Goal: Task Accomplishment & Management: Complete application form

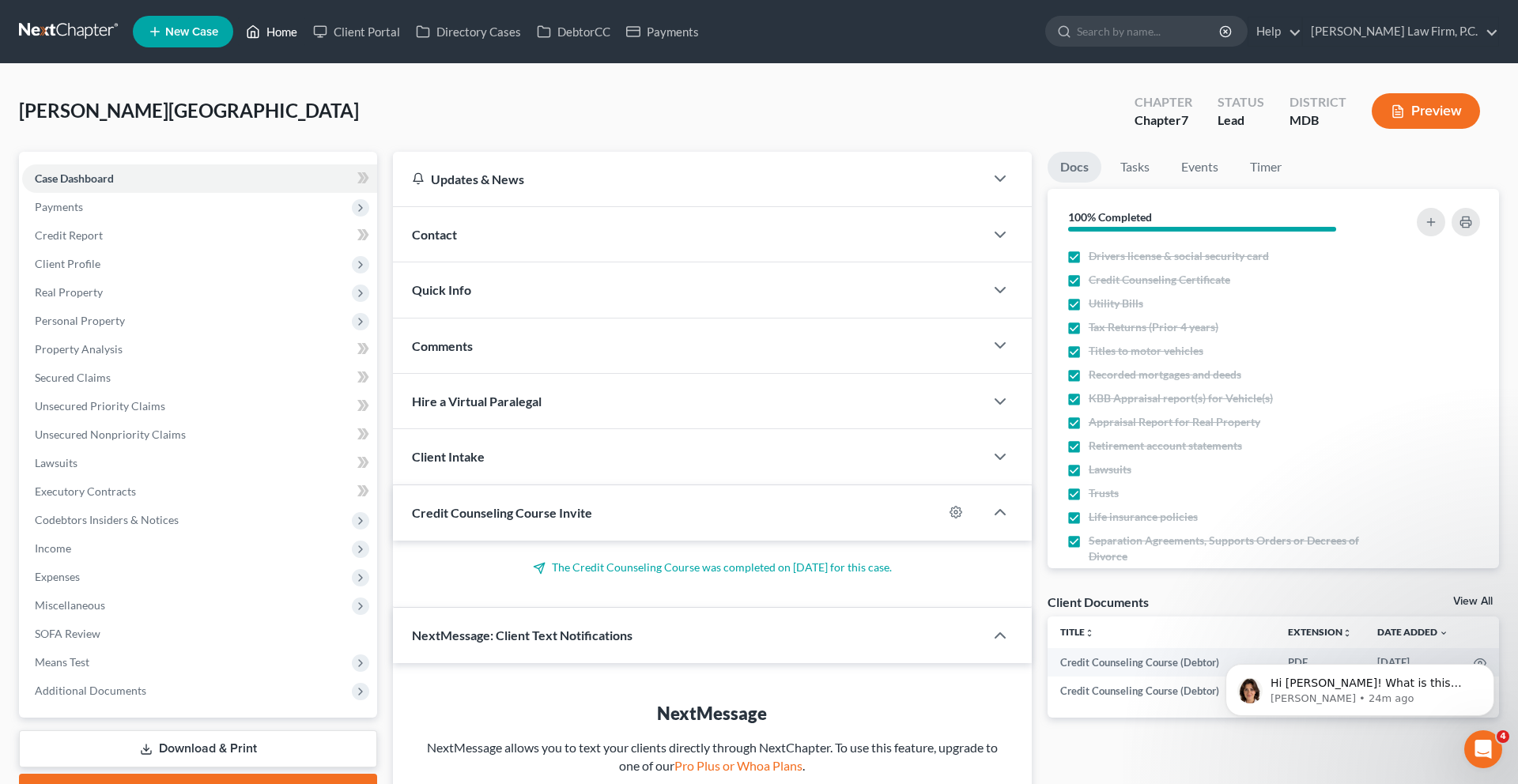
click at [305, 39] on link "Home" at bounding box center [272, 31] width 68 height 28
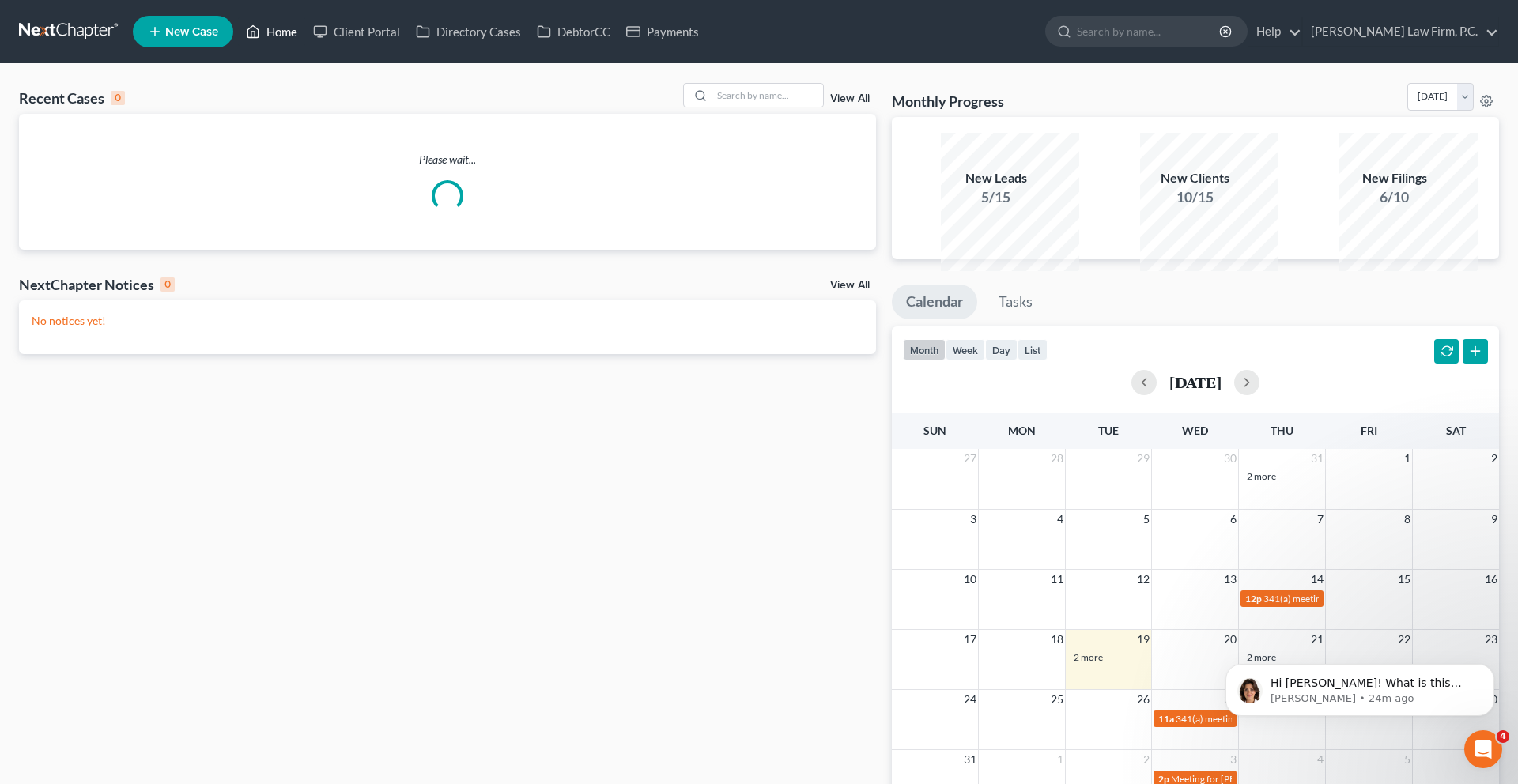
click at [305, 39] on link "Home" at bounding box center [272, 31] width 68 height 28
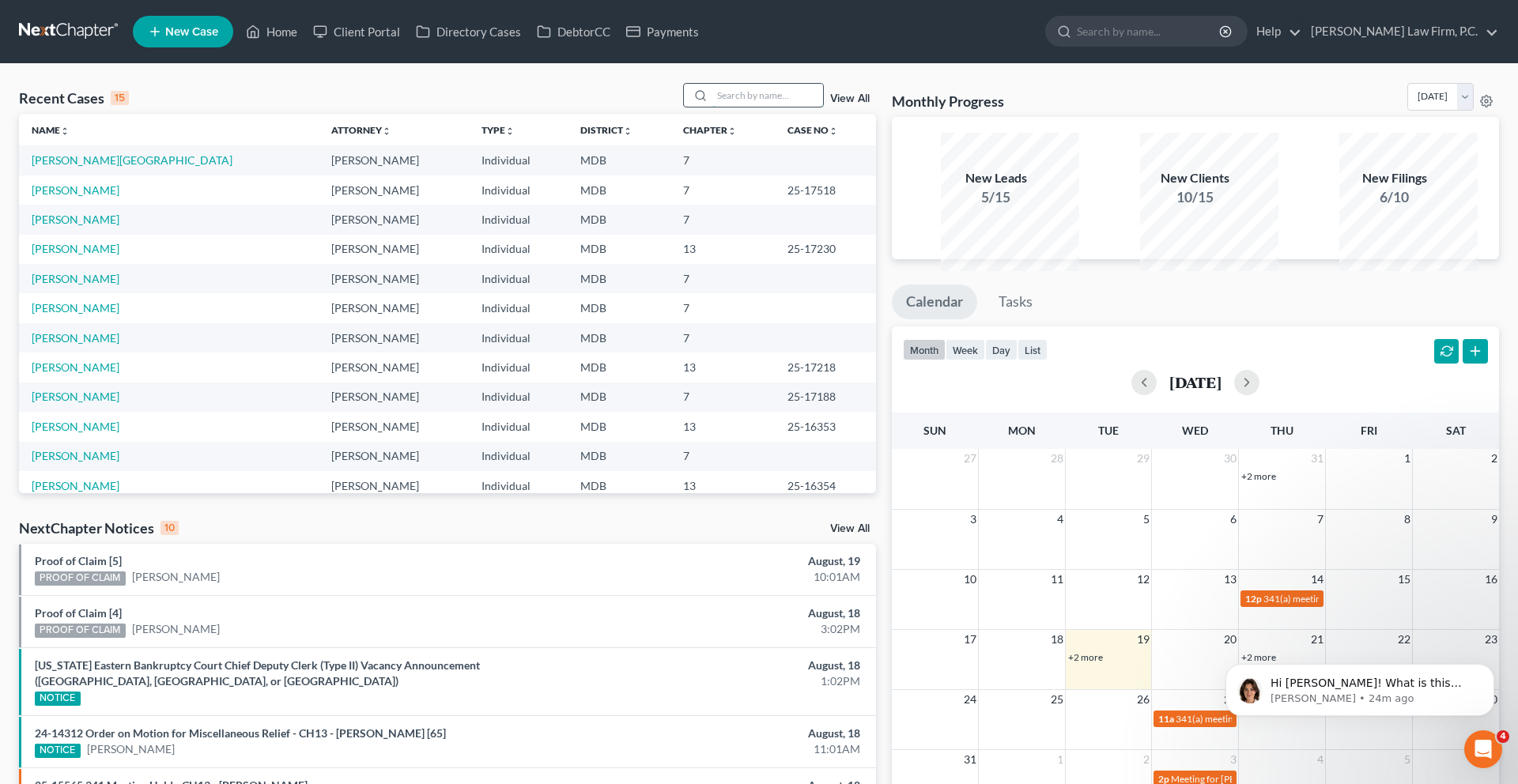
click at [728, 107] on input "search" at bounding box center [767, 95] width 111 height 23
type input "[PERSON_NAME]"
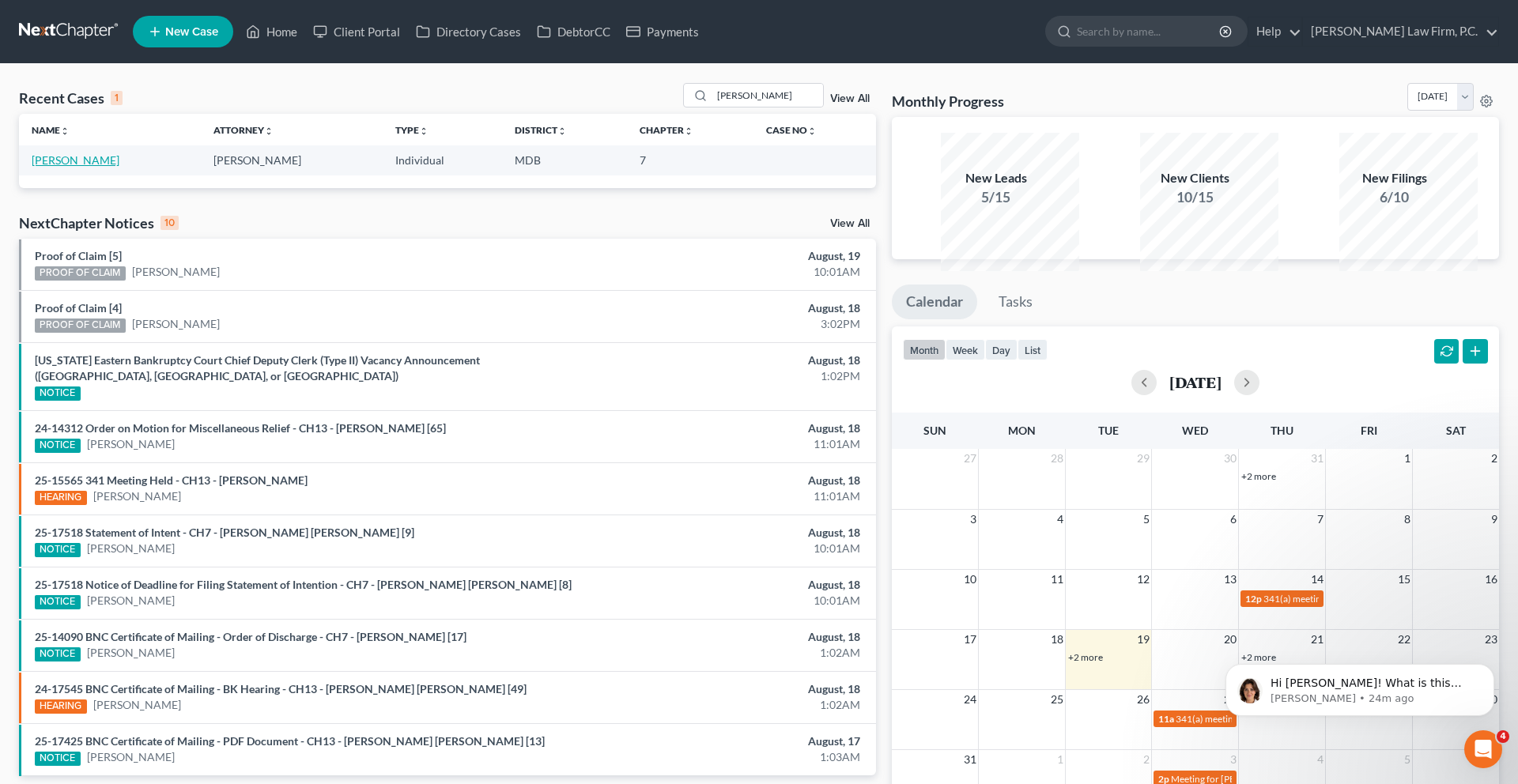
click at [99, 166] on link "[PERSON_NAME]" at bounding box center [75, 160] width 88 height 14
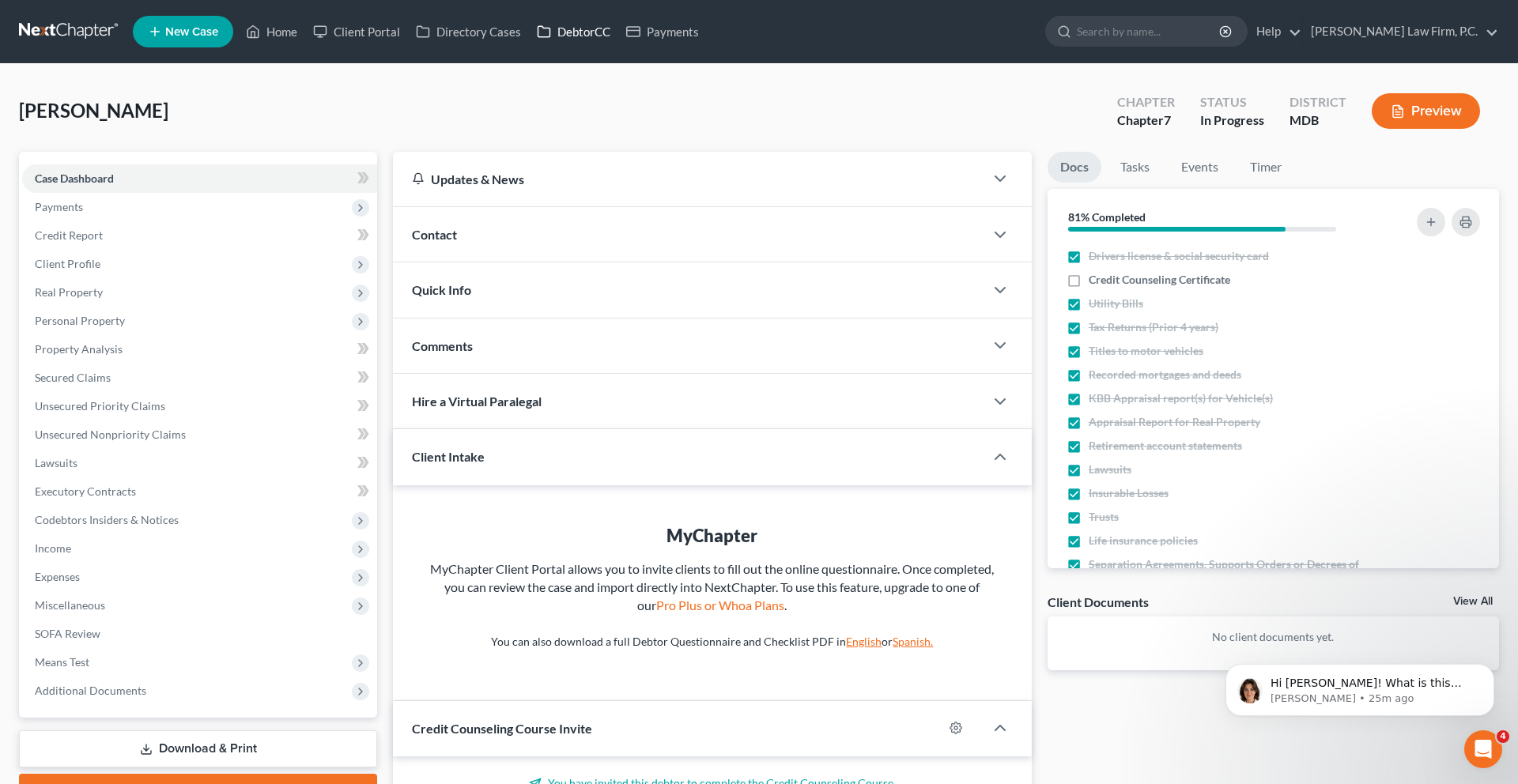
click at [618, 29] on link "DebtorCC" at bounding box center [573, 31] width 89 height 28
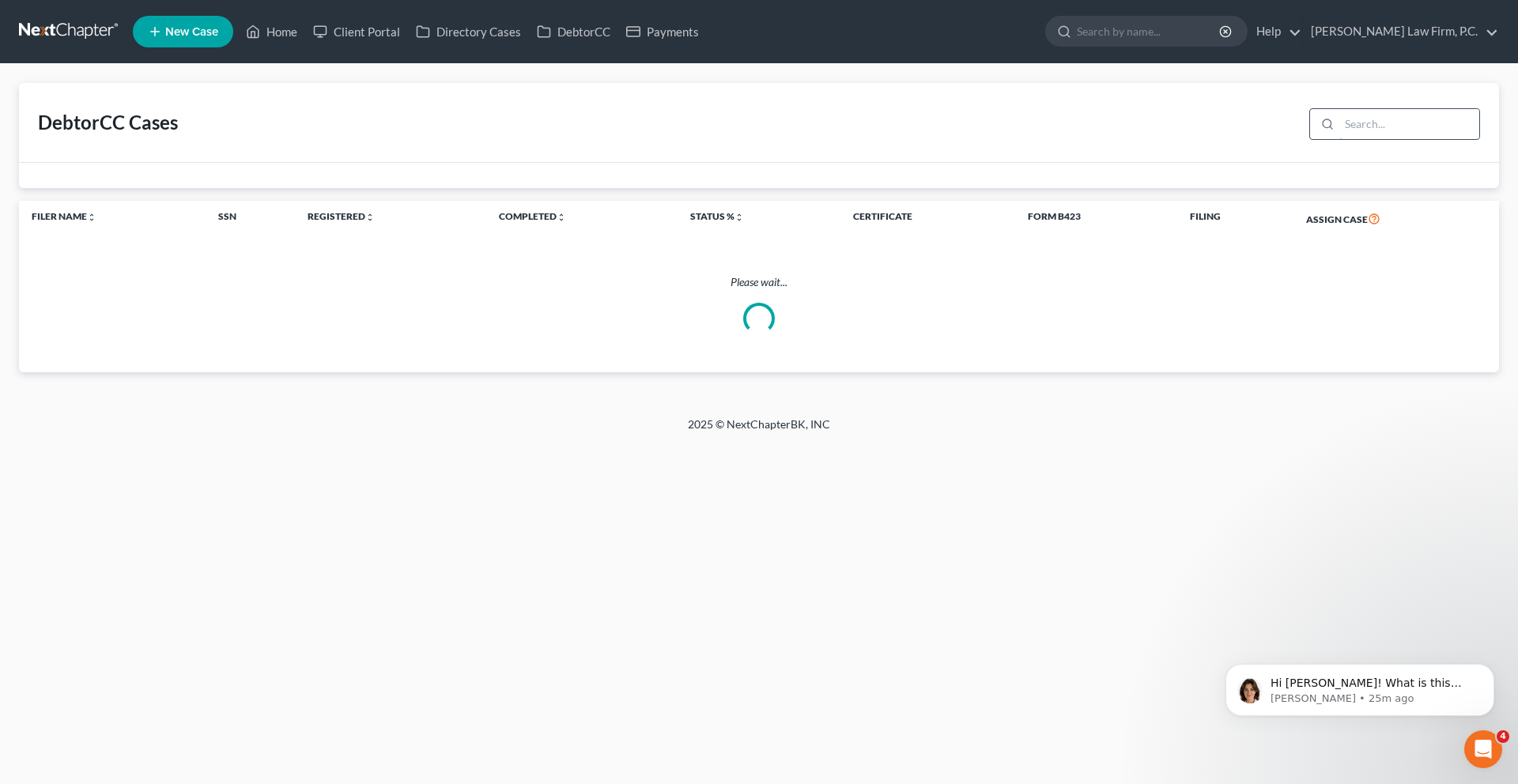
click at [1339, 139] on input "search" at bounding box center [1409, 124] width 140 height 30
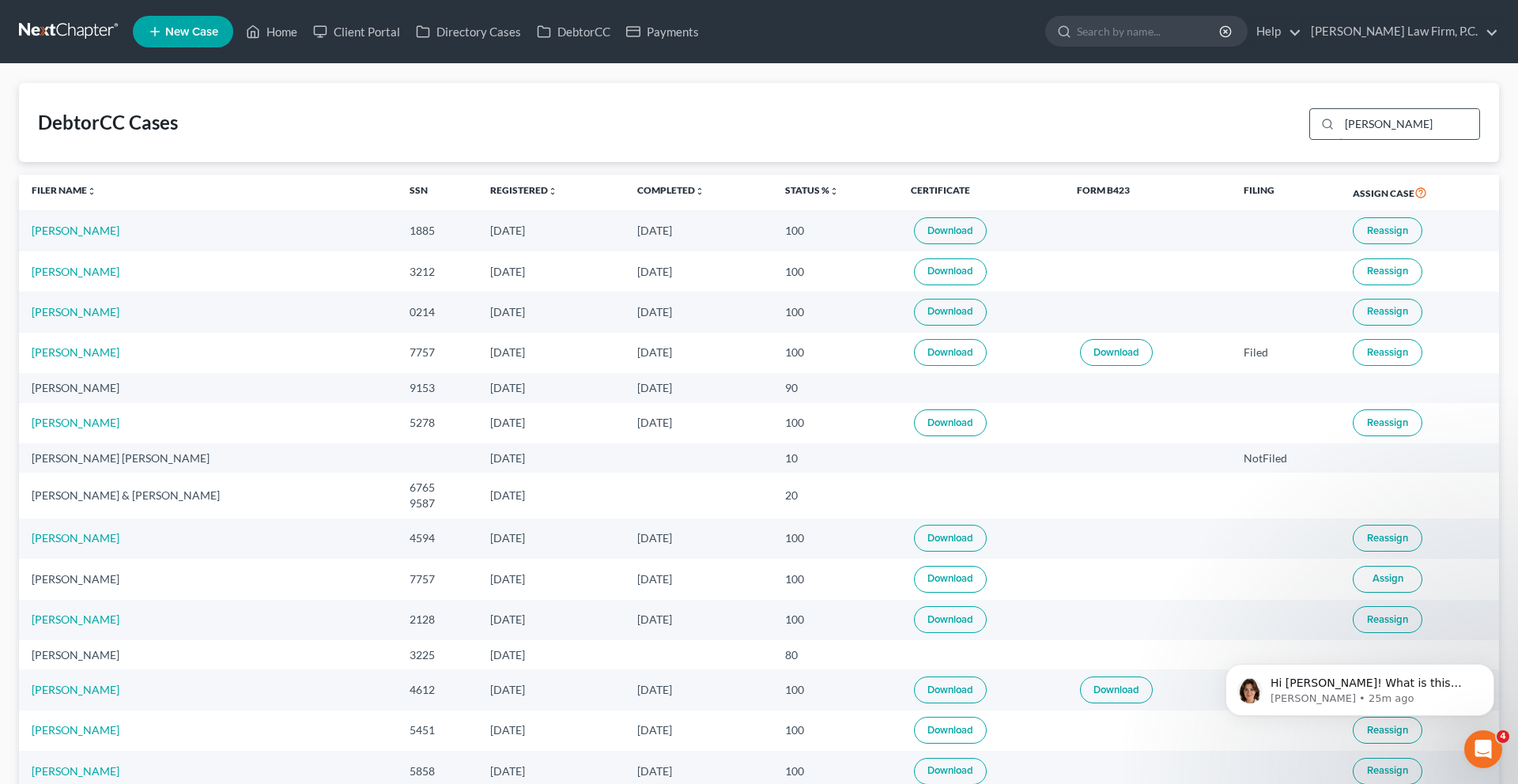
type input "[PERSON_NAME]"
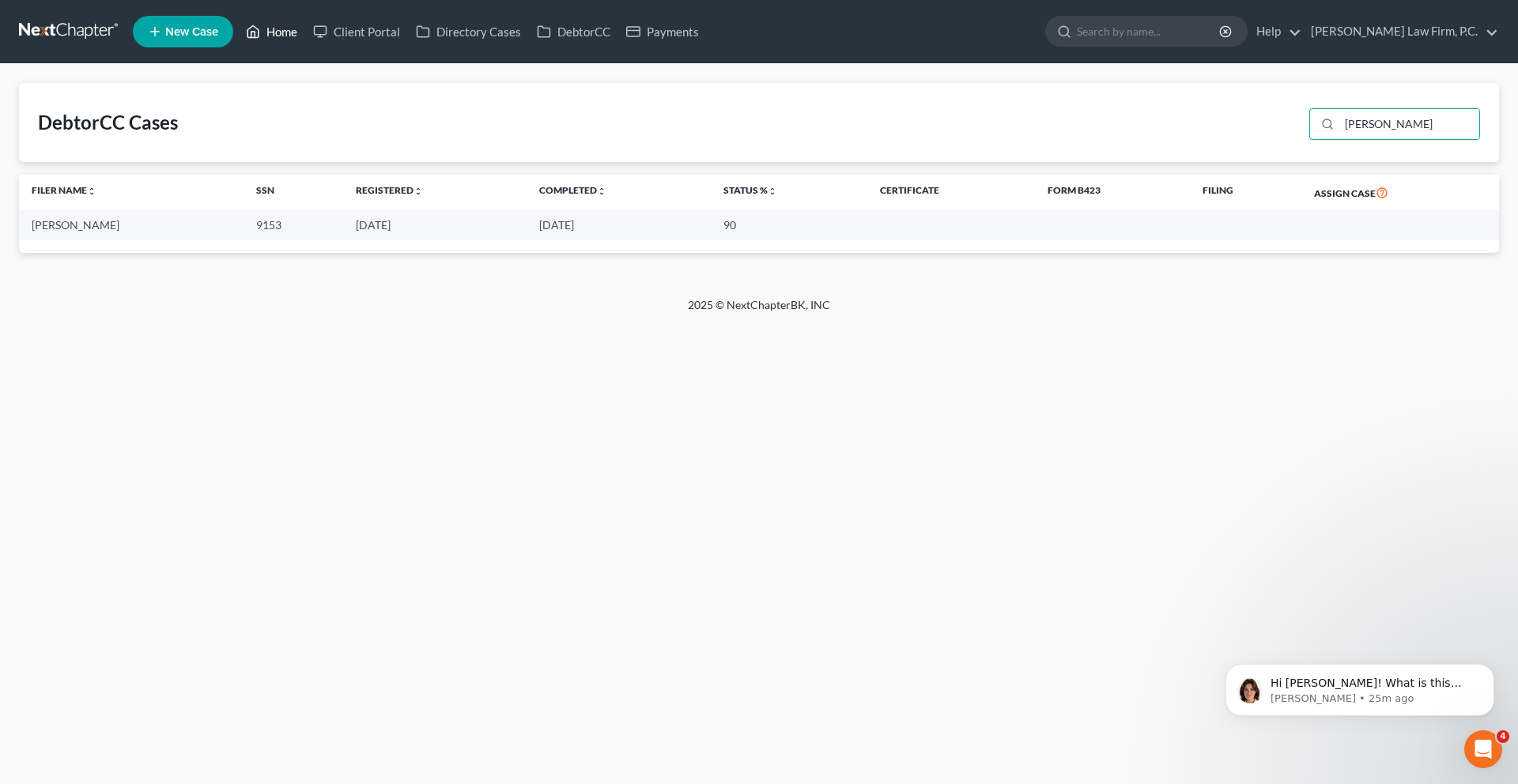
click at [305, 35] on link "Home" at bounding box center [272, 31] width 68 height 28
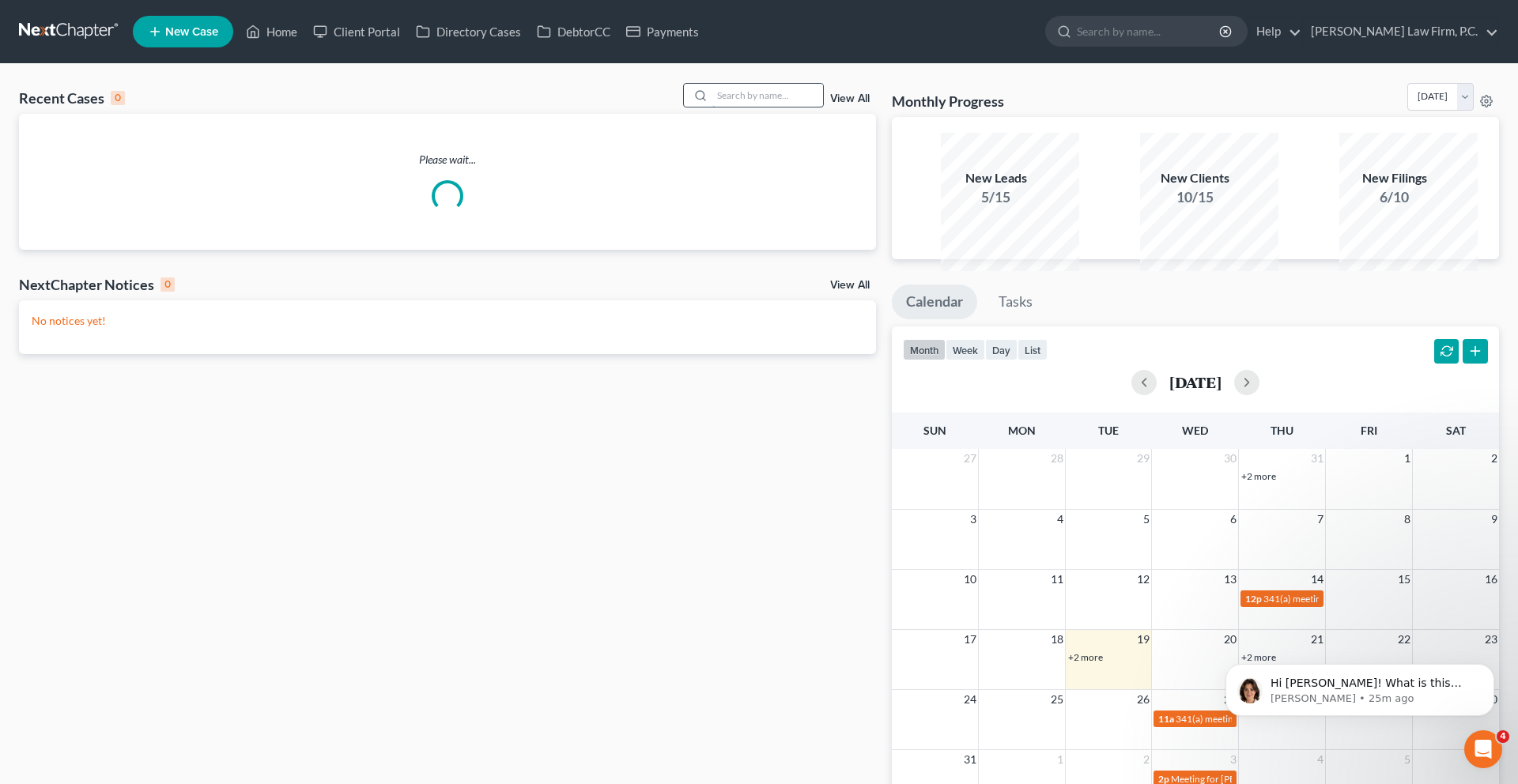
click at [712, 107] on input "search" at bounding box center [767, 95] width 111 height 23
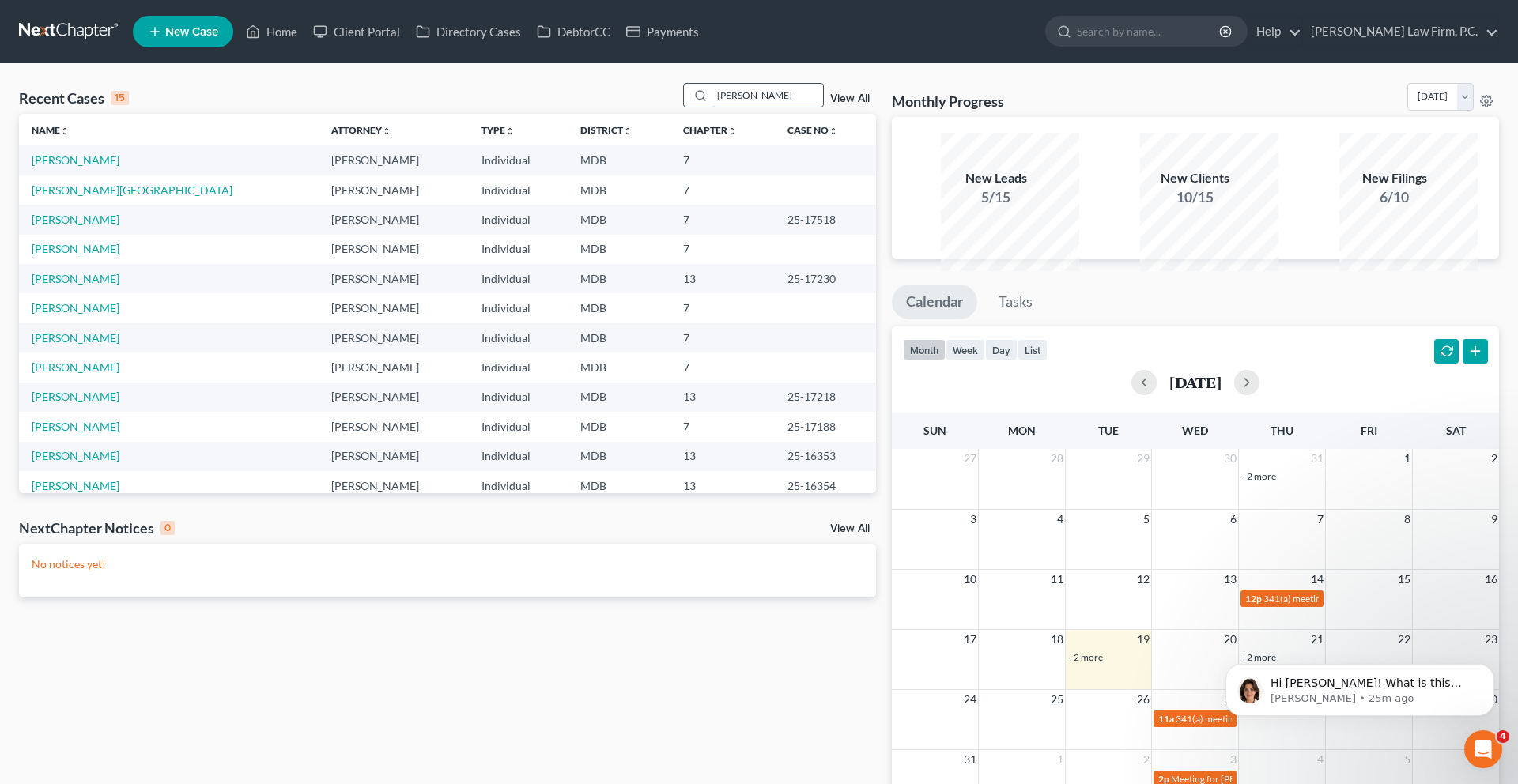
type input "[PERSON_NAME]"
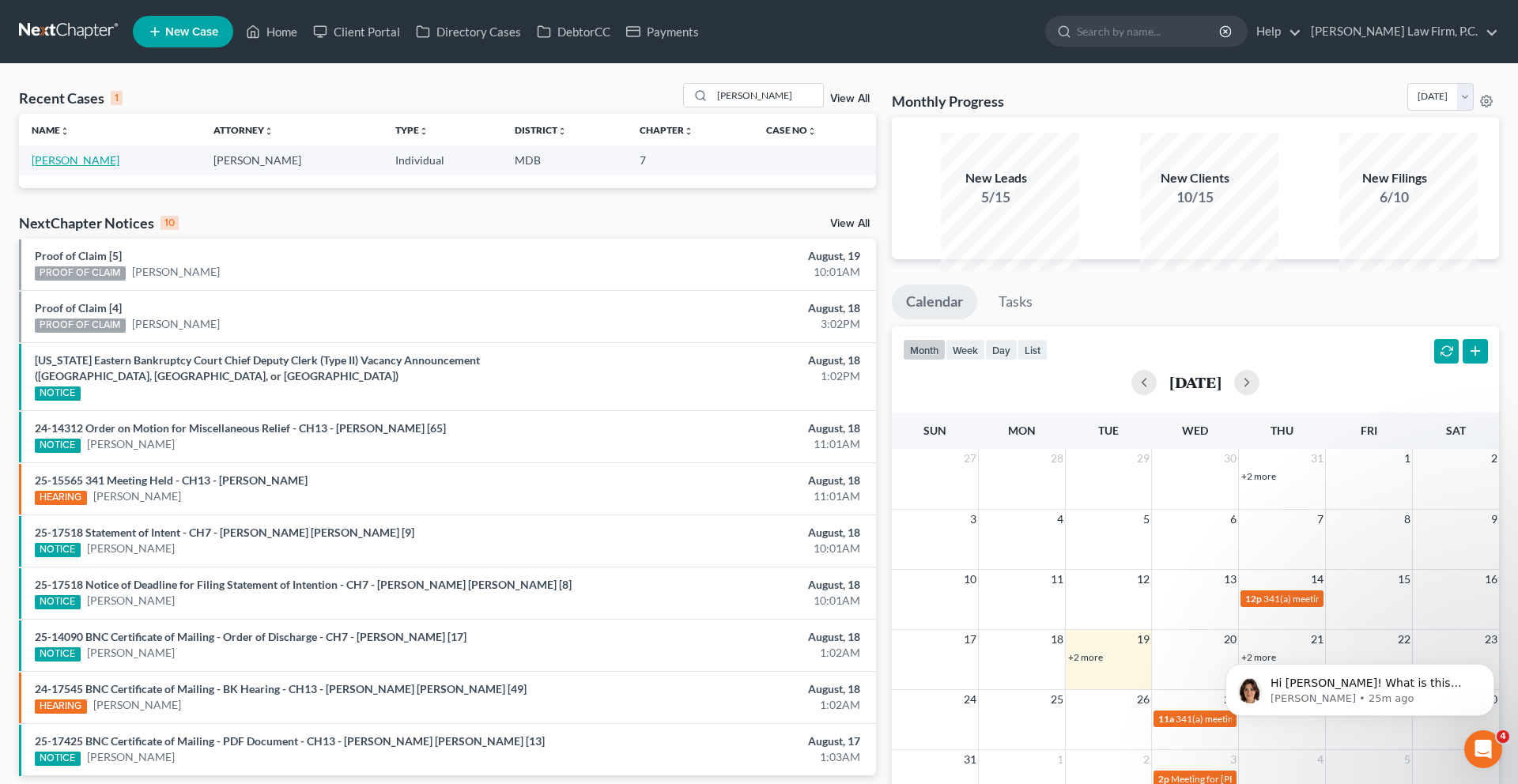
click at [72, 166] on link "[PERSON_NAME]" at bounding box center [75, 160] width 88 height 14
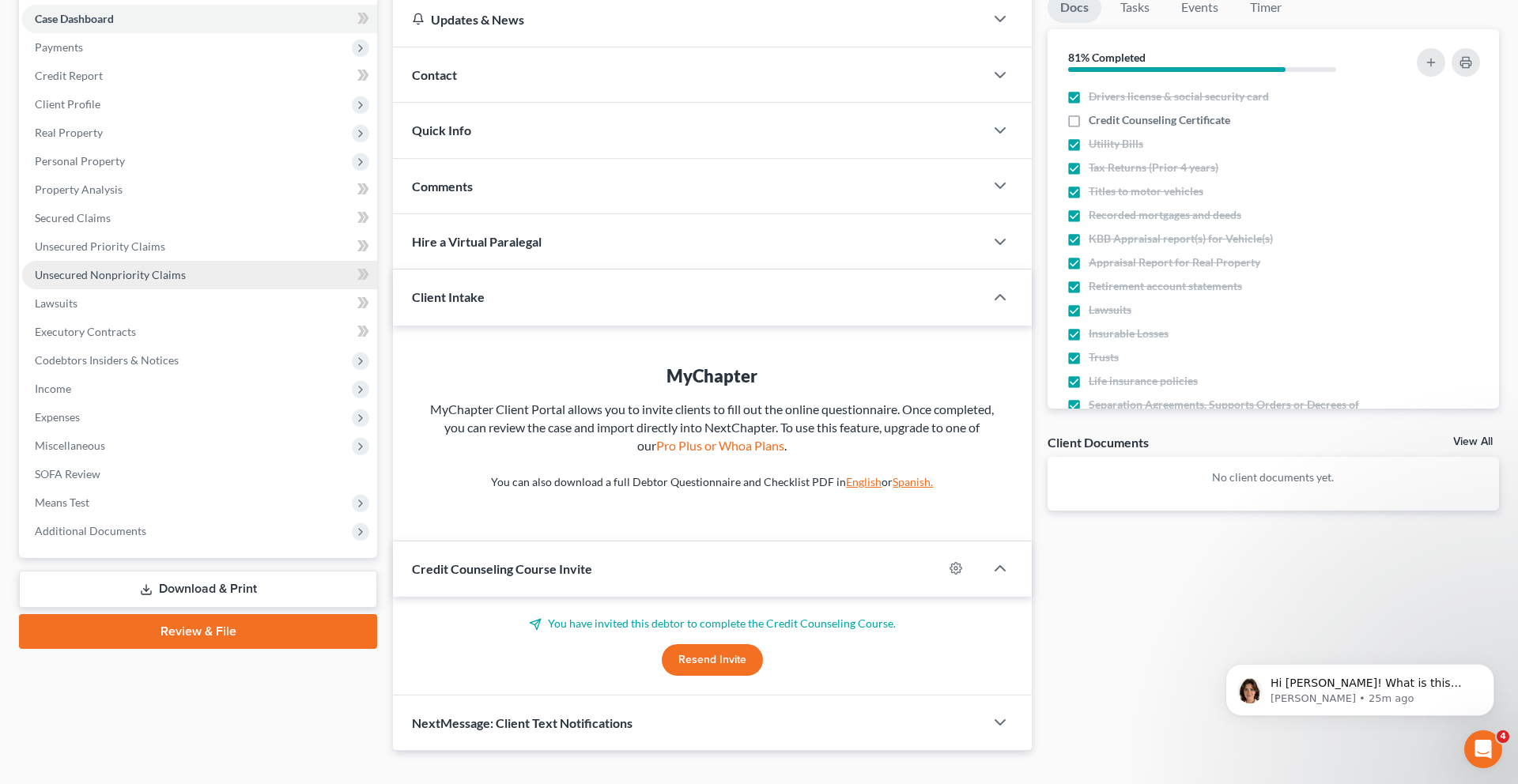
scroll to position [160, 0]
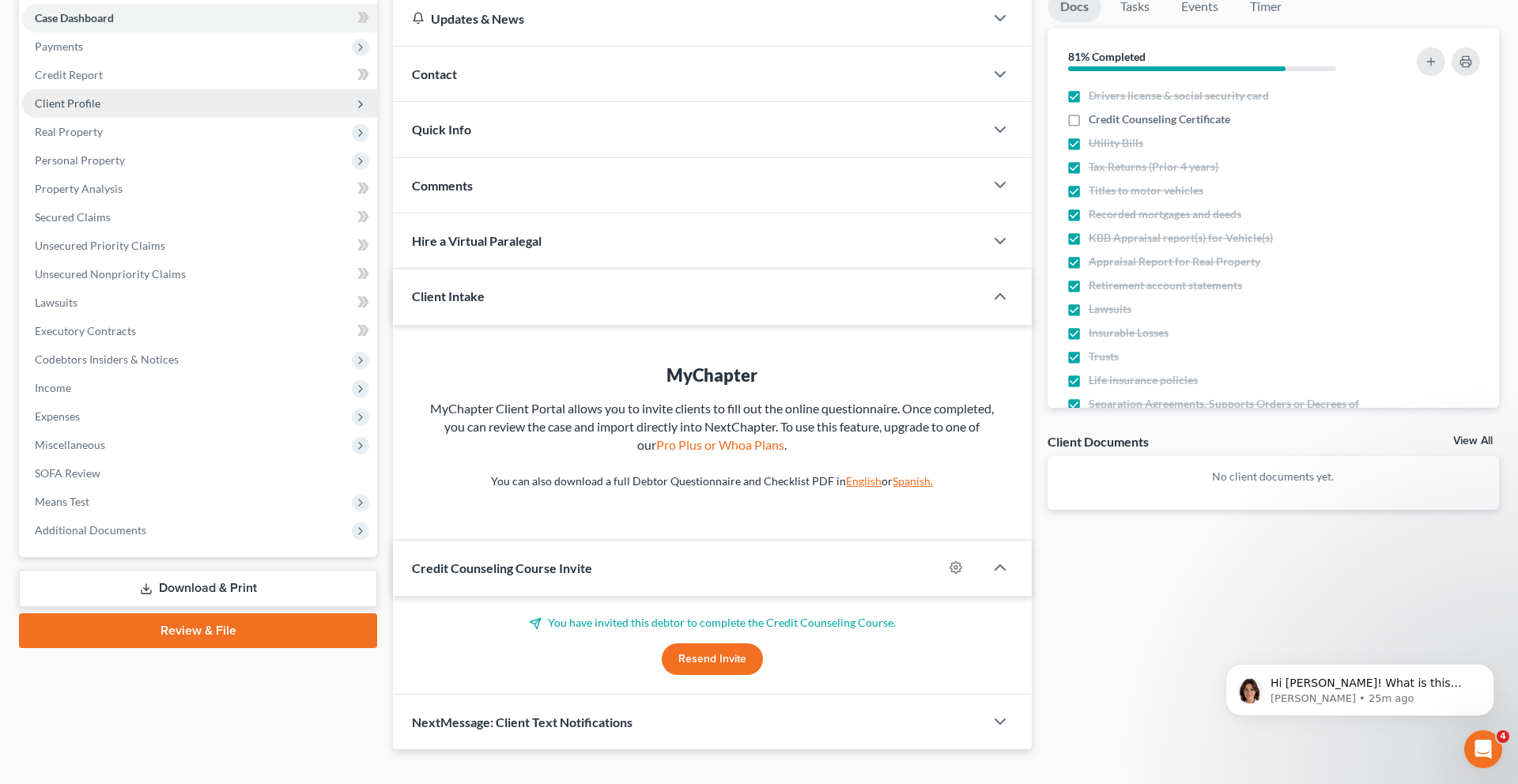
click at [101, 110] on span "Client Profile" at bounding box center [68, 103] width 66 height 14
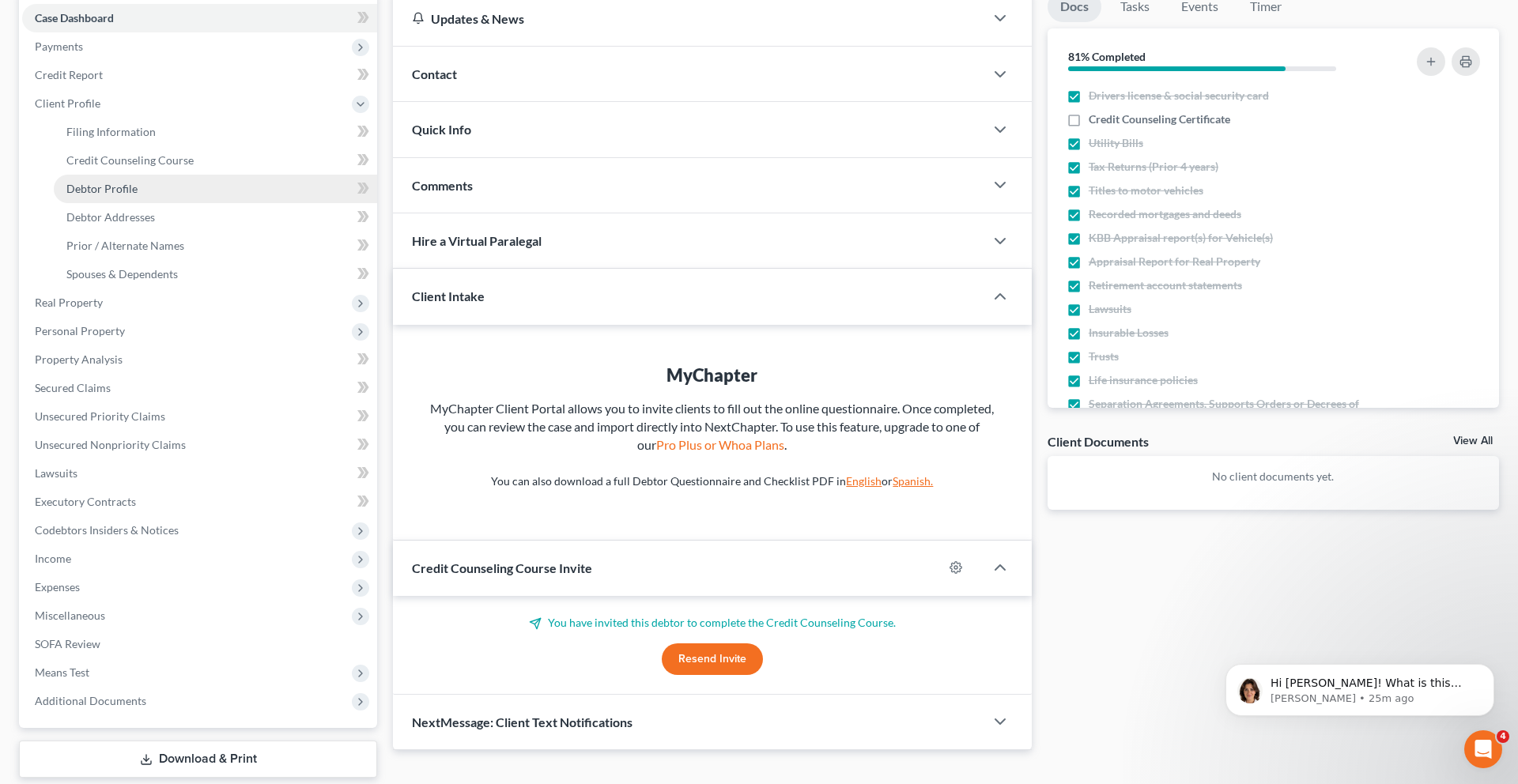
click at [123, 203] on link "Debtor Profile" at bounding box center [216, 188] width 323 height 28
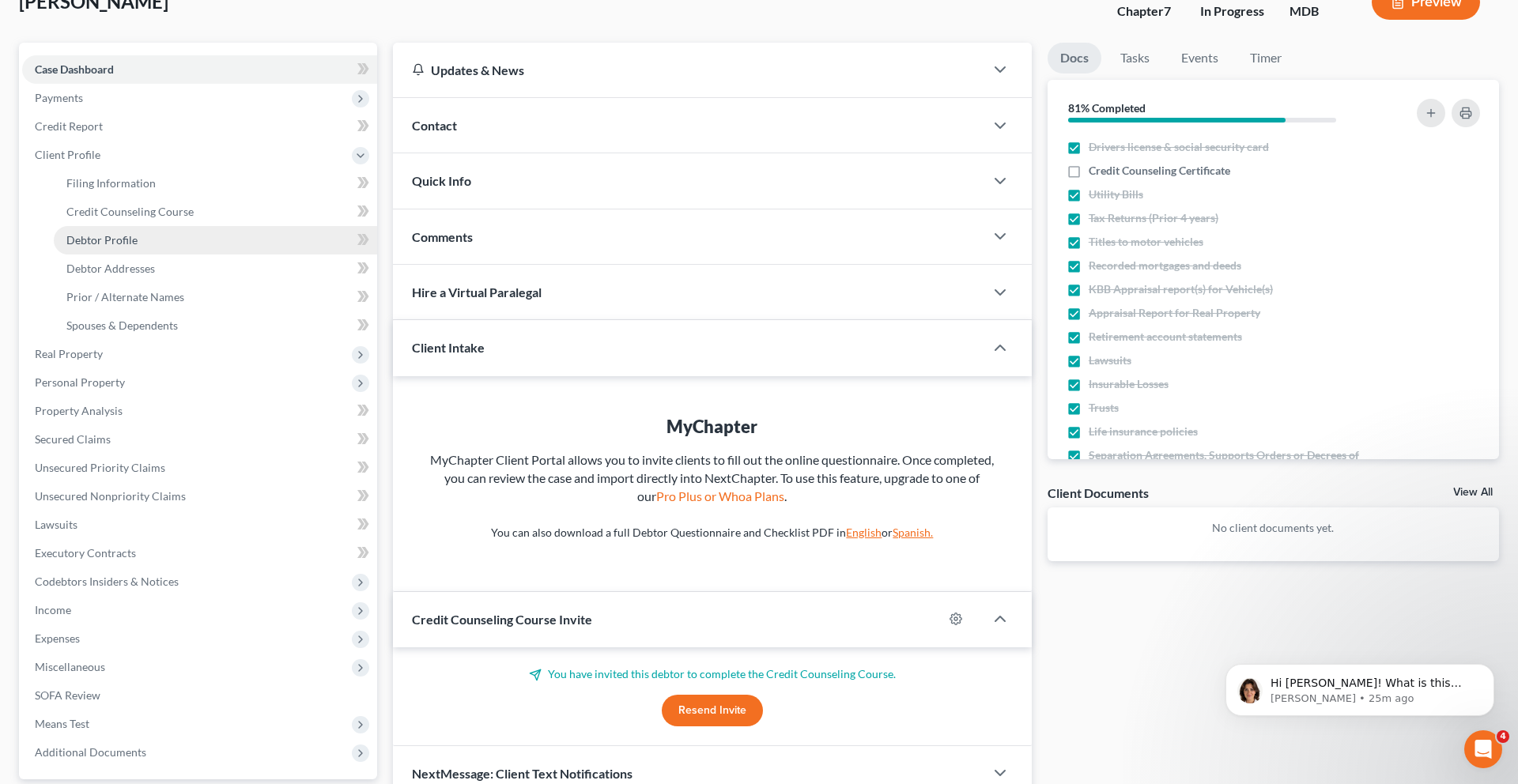
select select "0"
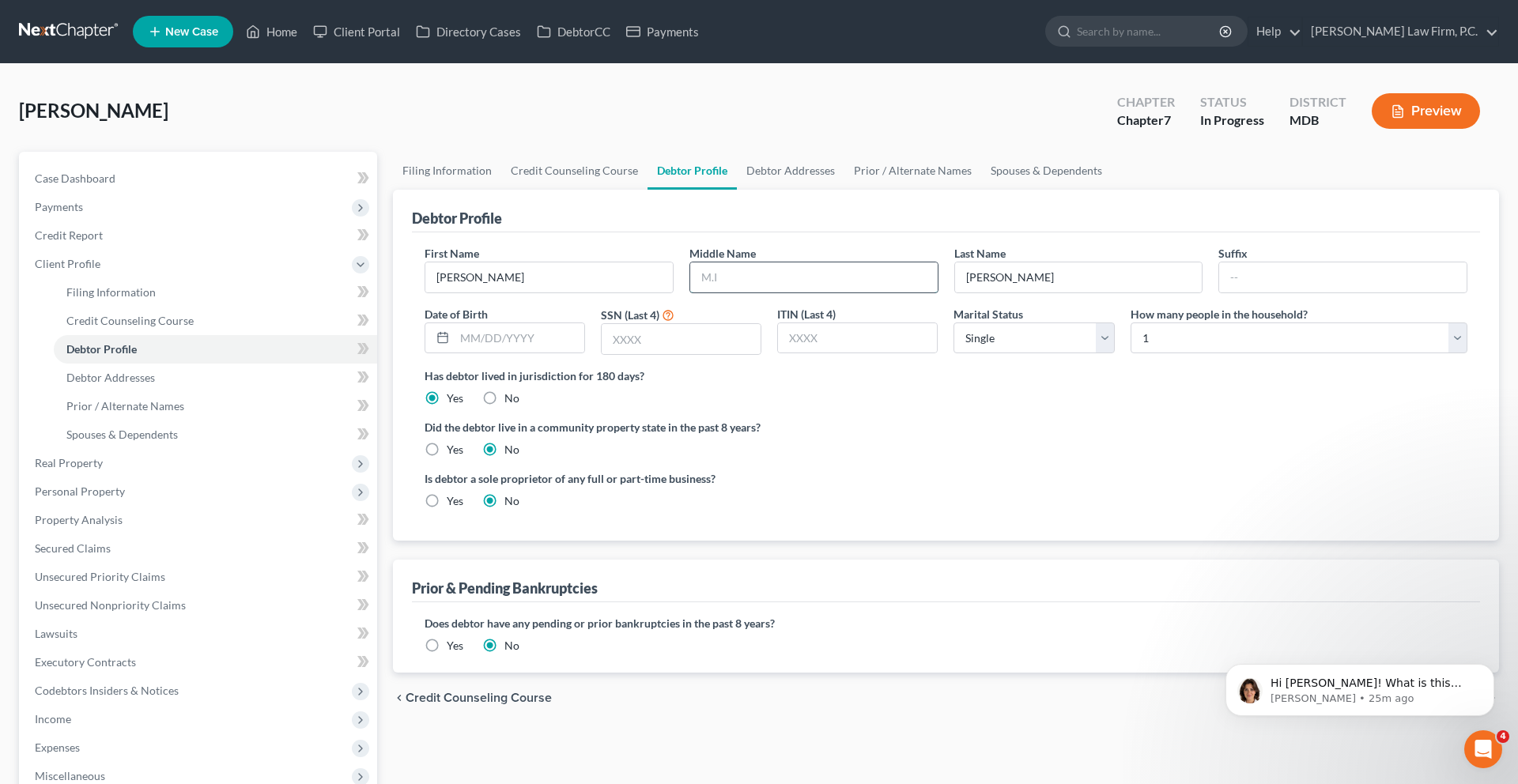
click at [770, 293] on input "text" at bounding box center [814, 277] width 248 height 30
click at [832, 293] on input "text" at bounding box center [814, 277] width 248 height 30
click at [804, 406] on div "Has debtor lived in jurisdiction for 180 days? Yes No Debtor must reside in jur…" at bounding box center [946, 387] width 1043 height 39
click at [708, 354] on input "text" at bounding box center [681, 339] width 159 height 30
type input "9153"
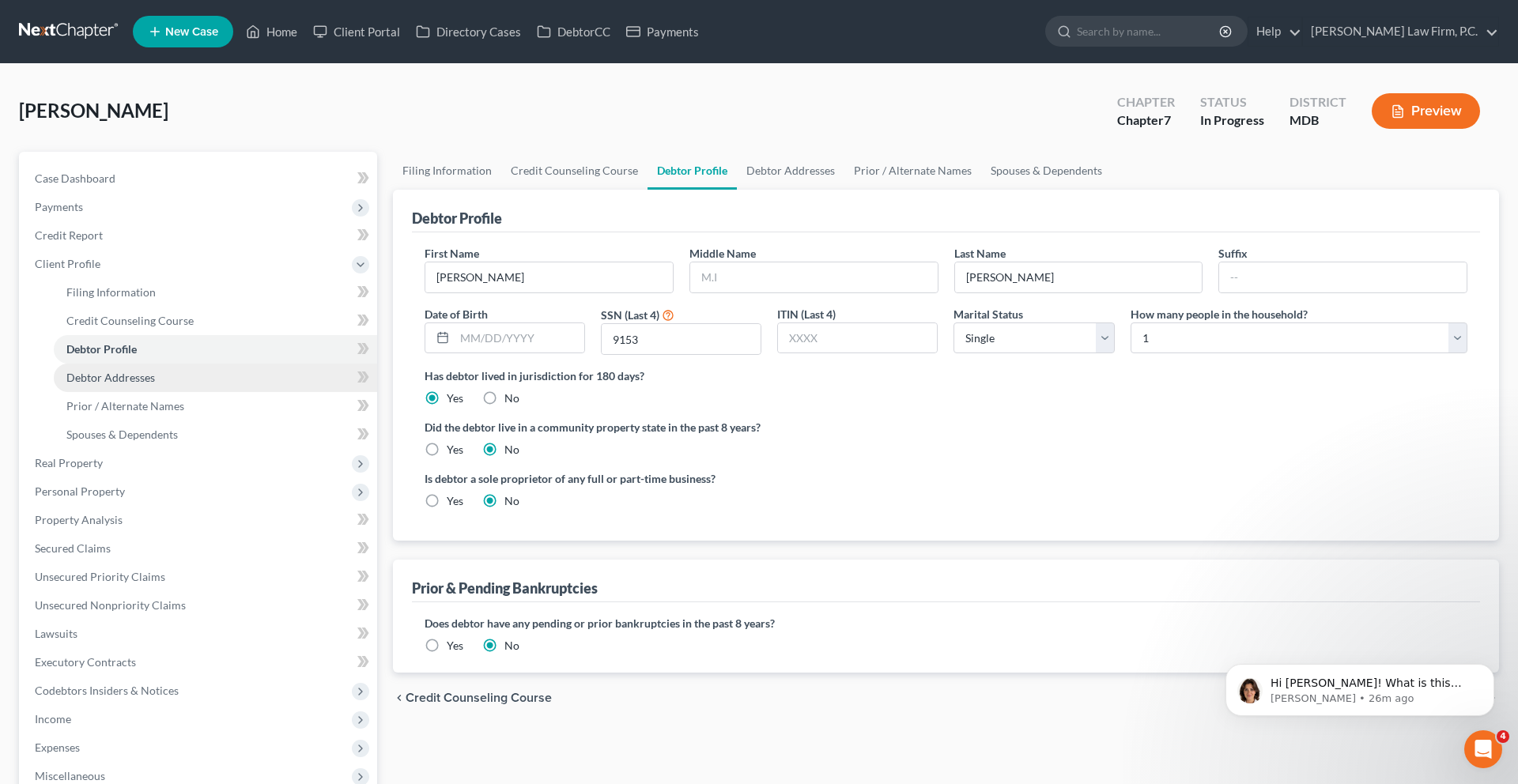
click at [196, 392] on link "Debtor Addresses" at bounding box center [216, 377] width 323 height 28
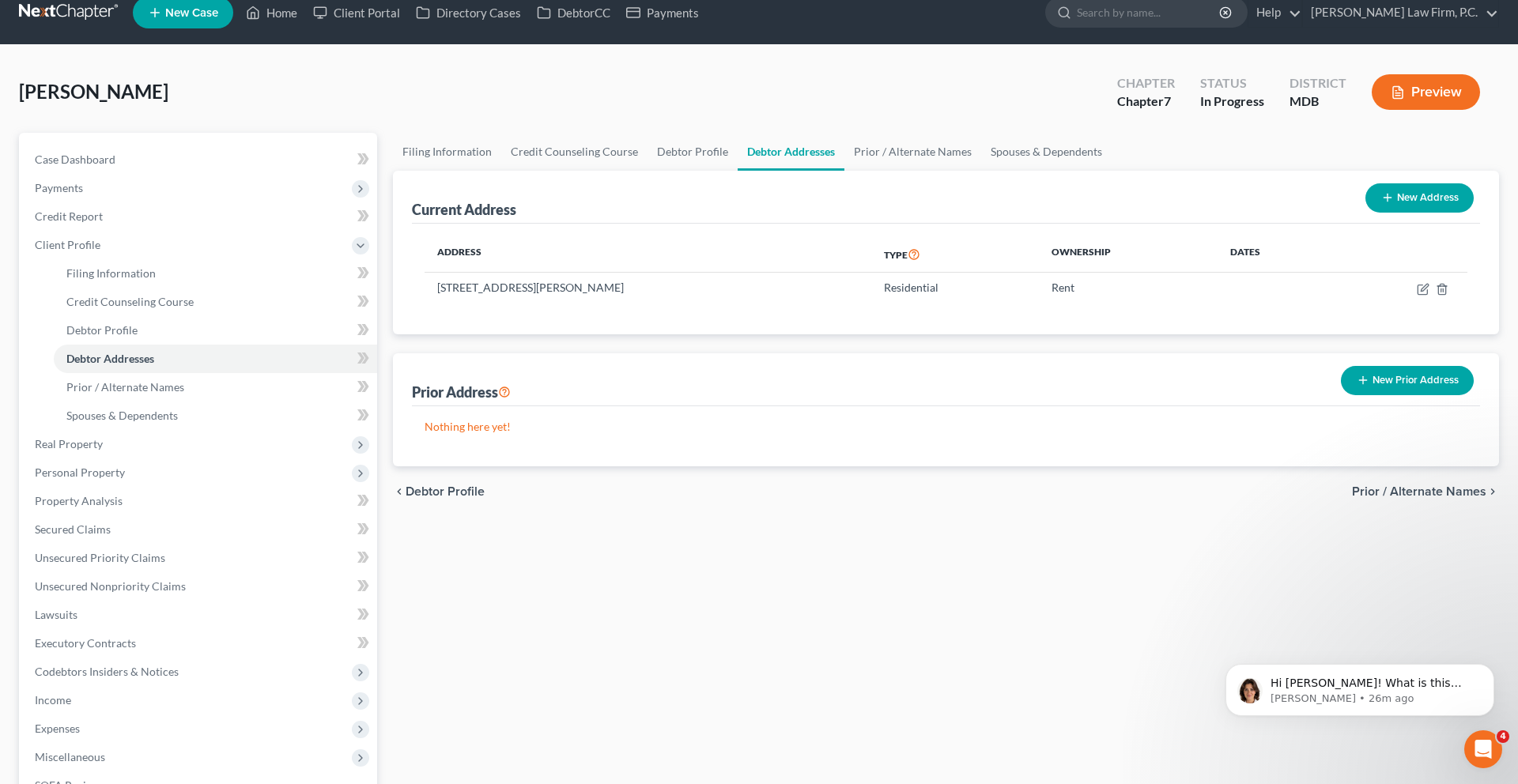
scroll to position [20, 0]
click at [134, 336] on span "Debtor Profile" at bounding box center [102, 329] width 71 height 14
select select "0"
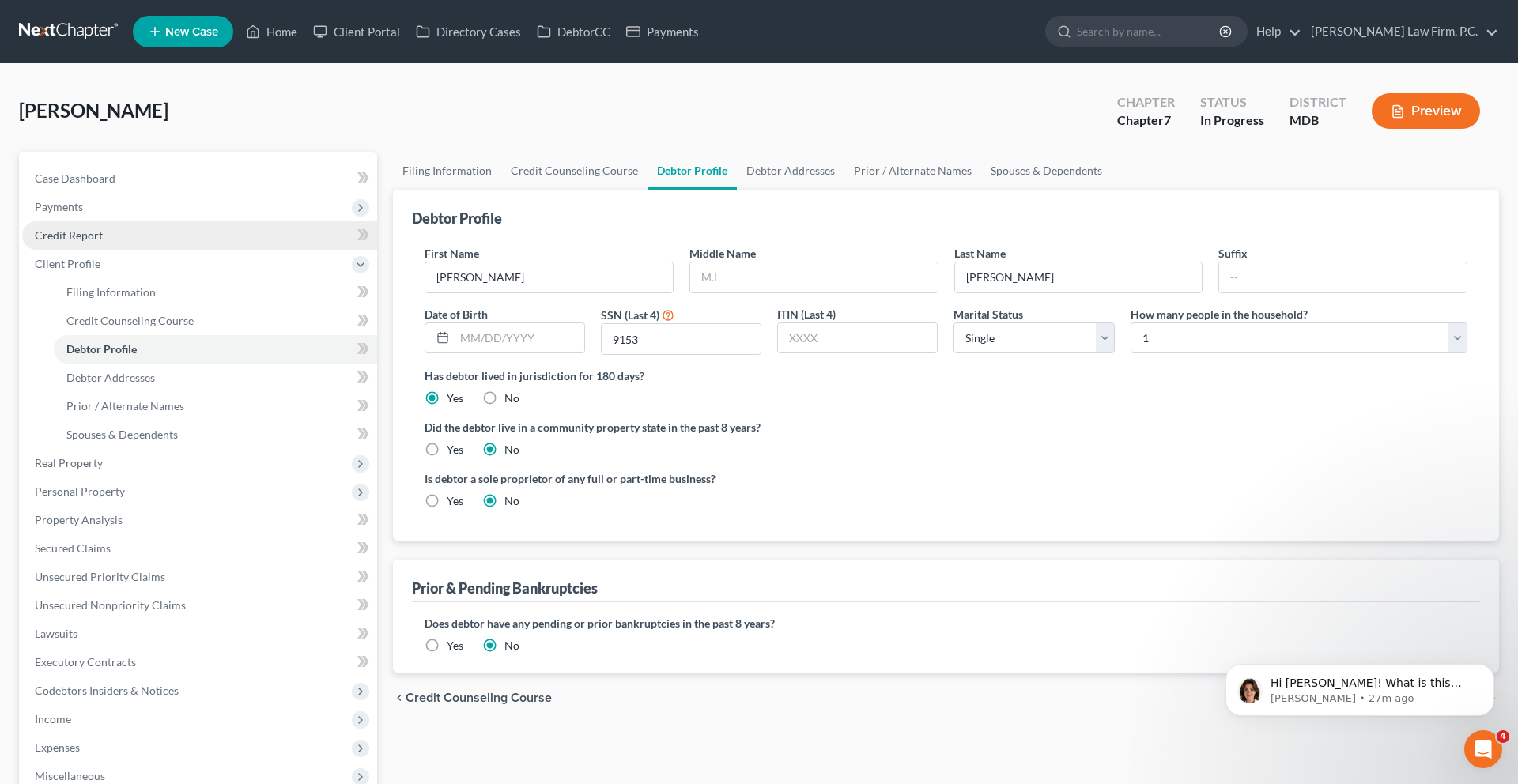
click at [175, 250] on link "Credit Report" at bounding box center [200, 235] width 355 height 28
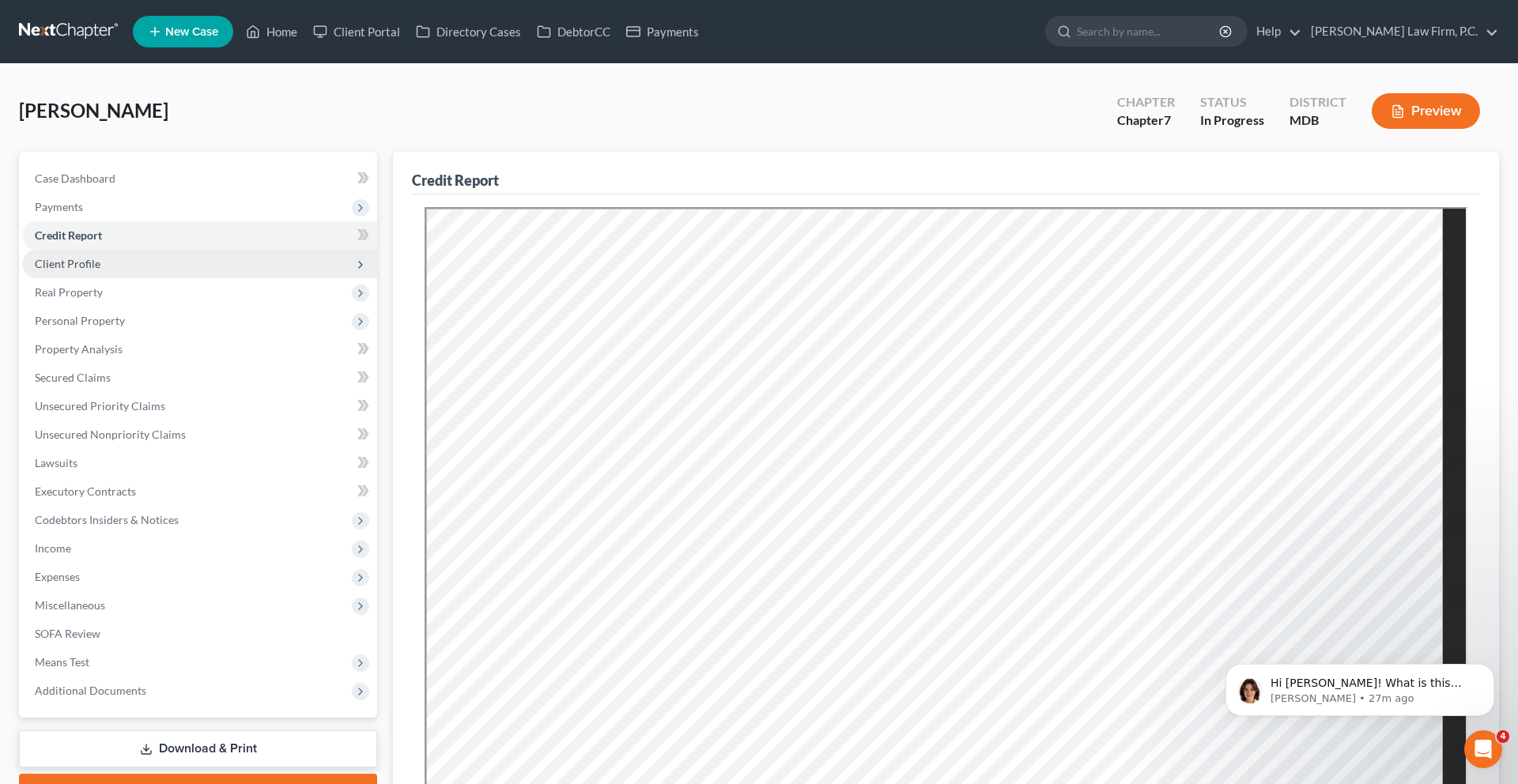
click at [150, 278] on span "Client Profile" at bounding box center [200, 264] width 355 height 28
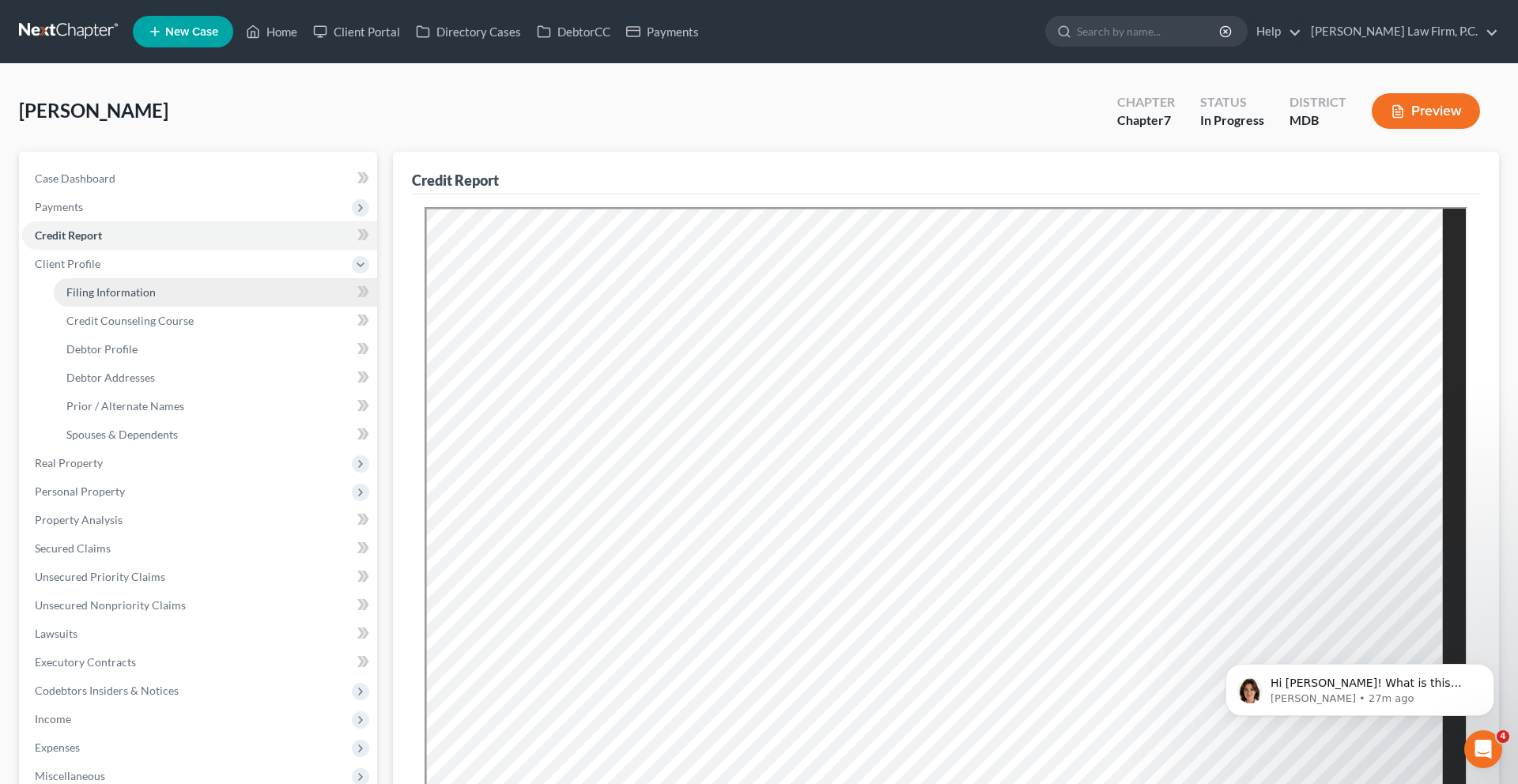
click at [138, 298] on span "Filing Information" at bounding box center [111, 292] width 89 height 14
select select "1"
select select "0"
select select "21"
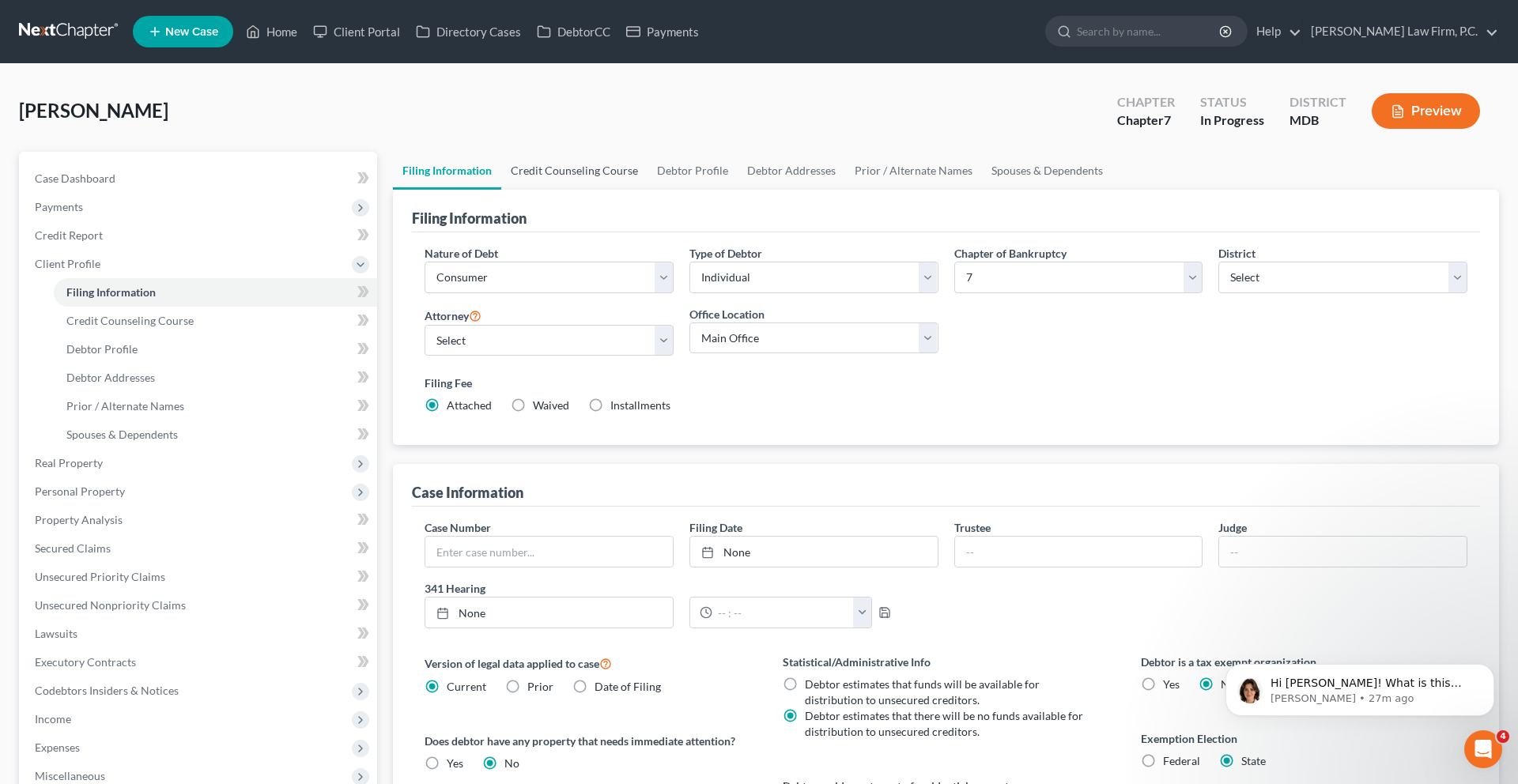
click at [633, 190] on link "Credit Counseling Course" at bounding box center [574, 170] width 146 height 38
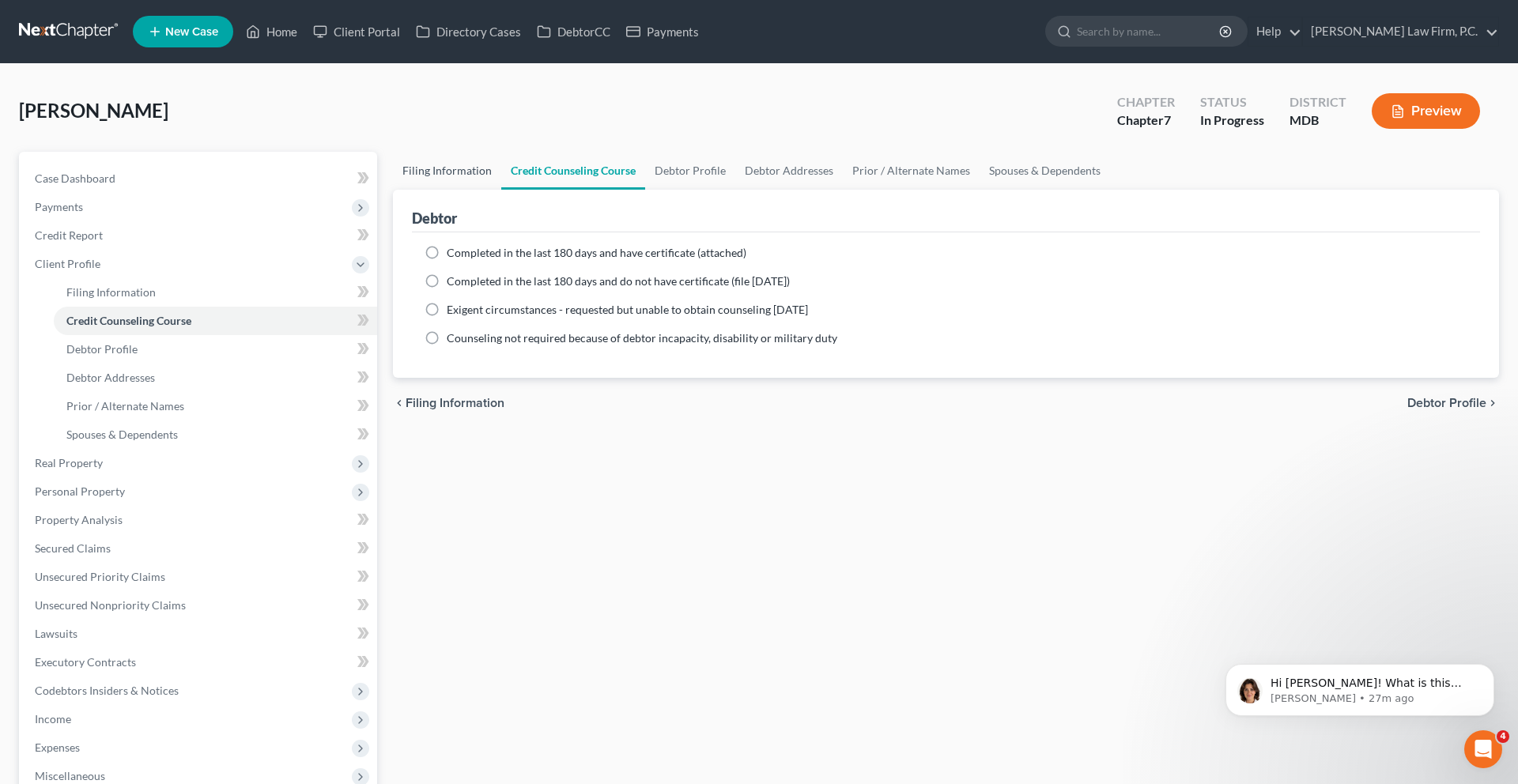
click at [446, 190] on link "Filing Information" at bounding box center [446, 170] width 109 height 38
select select "1"
select select "0"
select select "38"
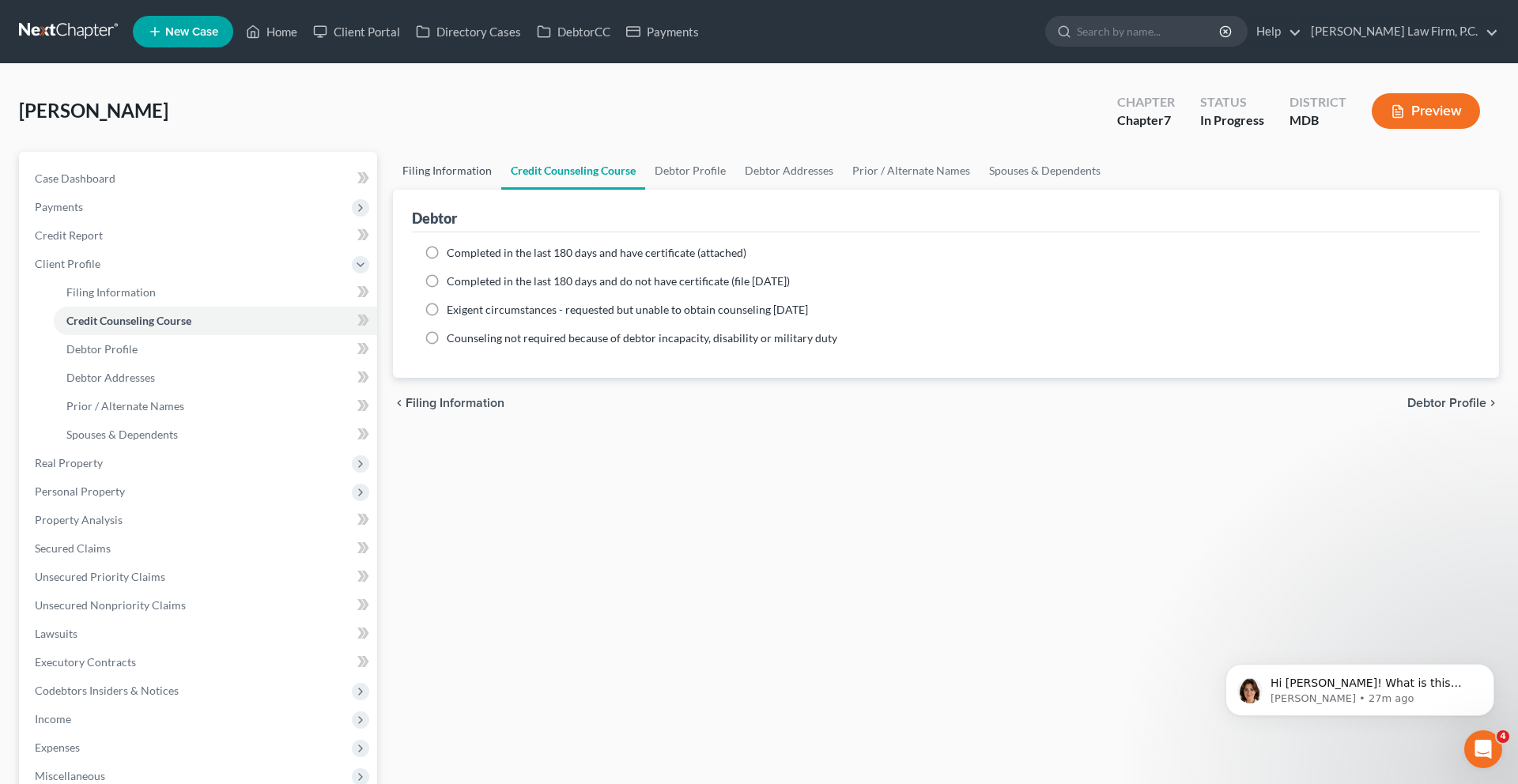
select select "0"
select select "21"
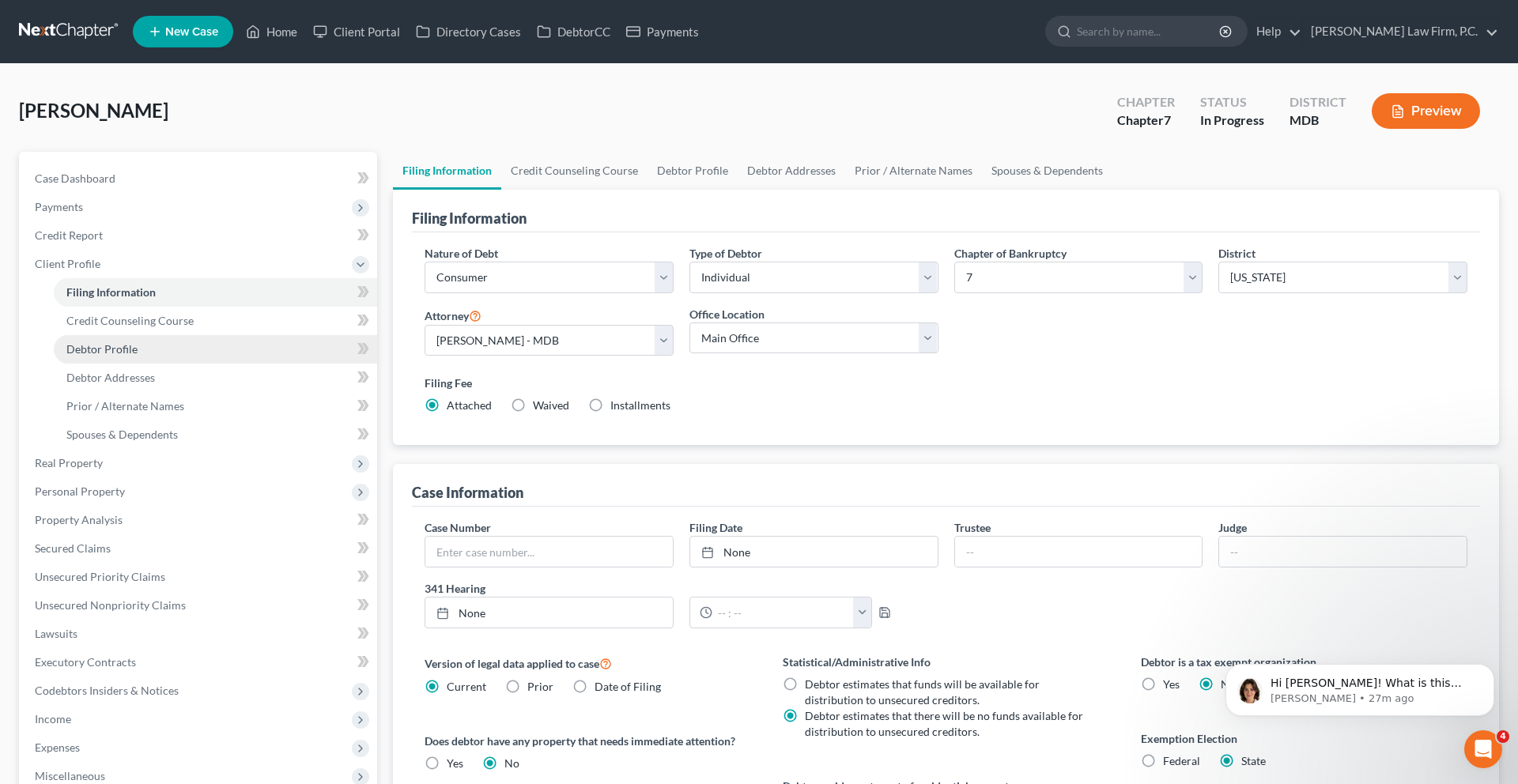
click at [138, 355] on span "Debtor Profile" at bounding box center [102, 348] width 71 height 14
select select "0"
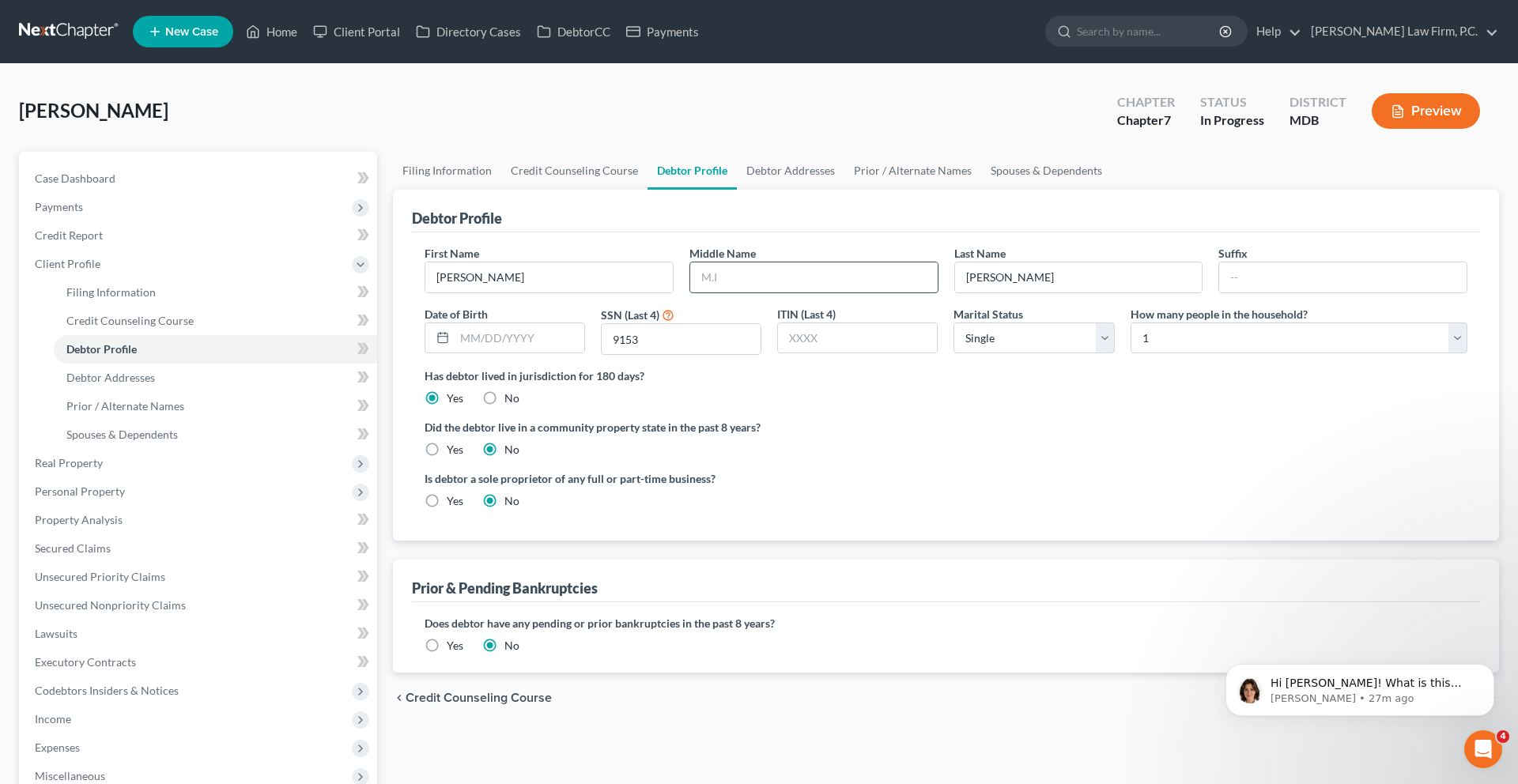
click at [749, 293] on input "text" at bounding box center [814, 277] width 248 height 30
type input "L."
click at [970, 406] on div "Has debtor lived in jurisdiction for 180 days? Yes No Debtor must reside in jur…" at bounding box center [946, 387] width 1043 height 39
click at [154, 441] on span "Spouses & Dependents" at bounding box center [122, 434] width 112 height 14
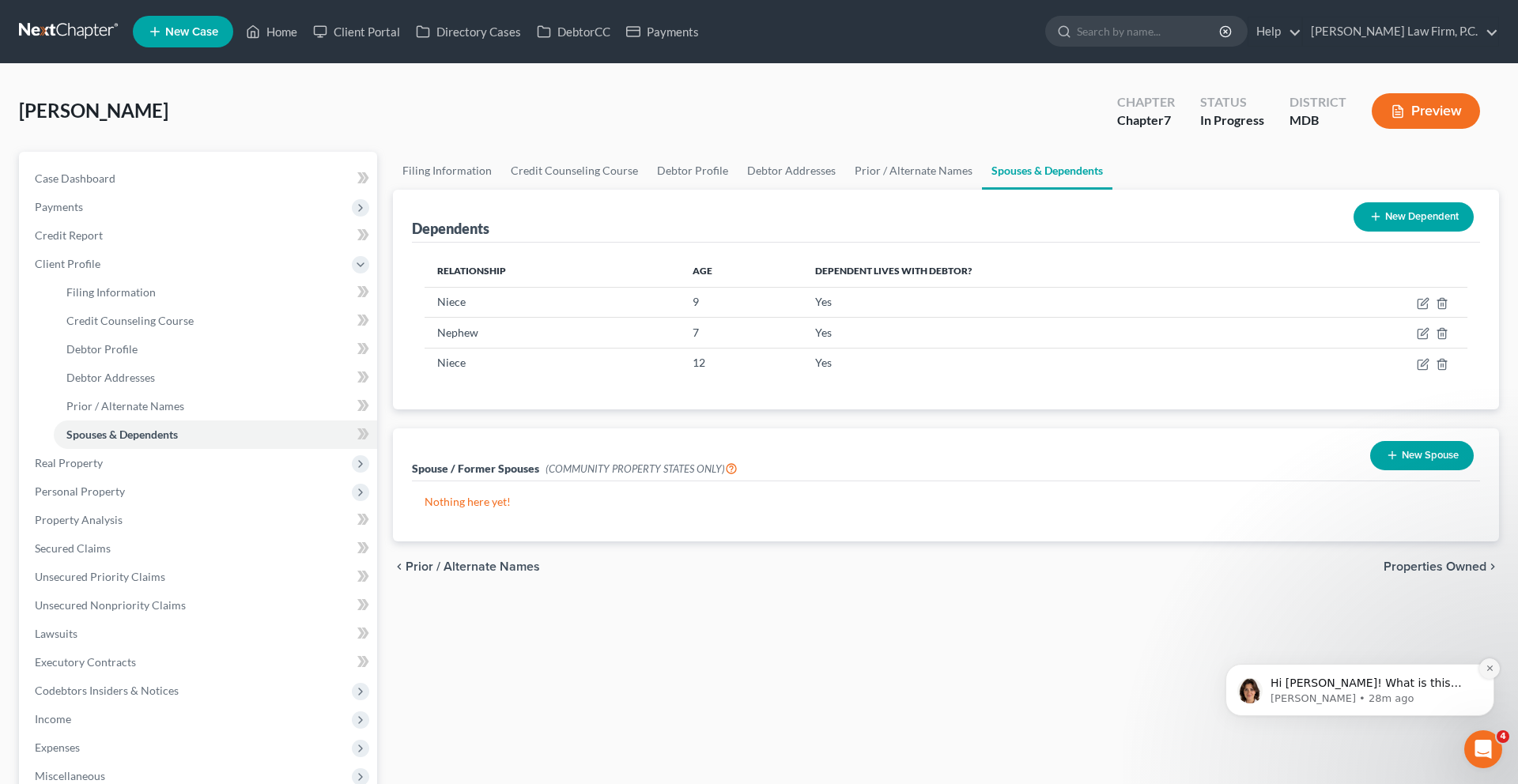
click at [1491, 668] on icon "Dismiss notification" at bounding box center [1489, 667] width 9 height 9
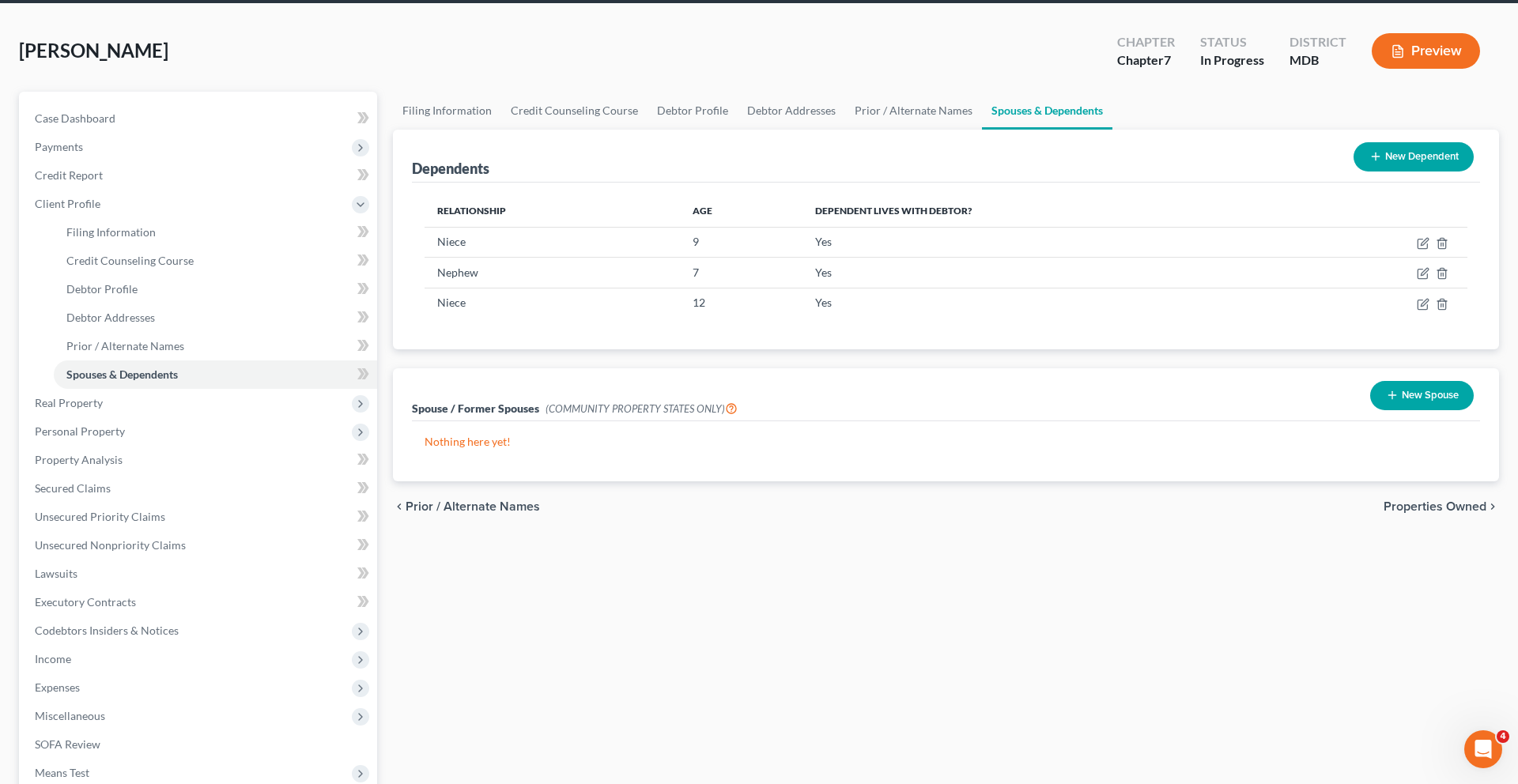
scroll to position [76, 0]
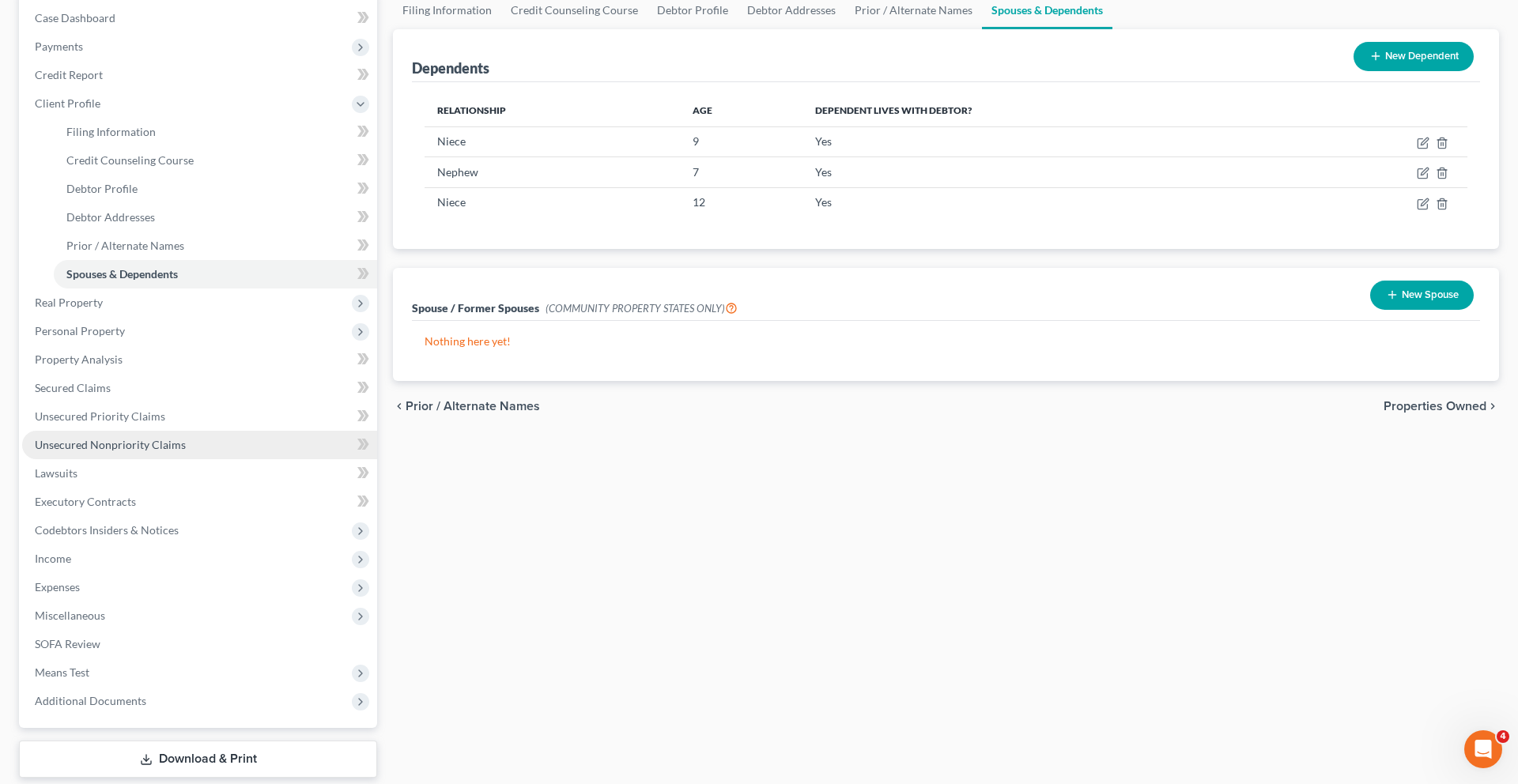
click at [150, 451] on span "Unsecured Nonpriority Claims" at bounding box center [110, 444] width 151 height 14
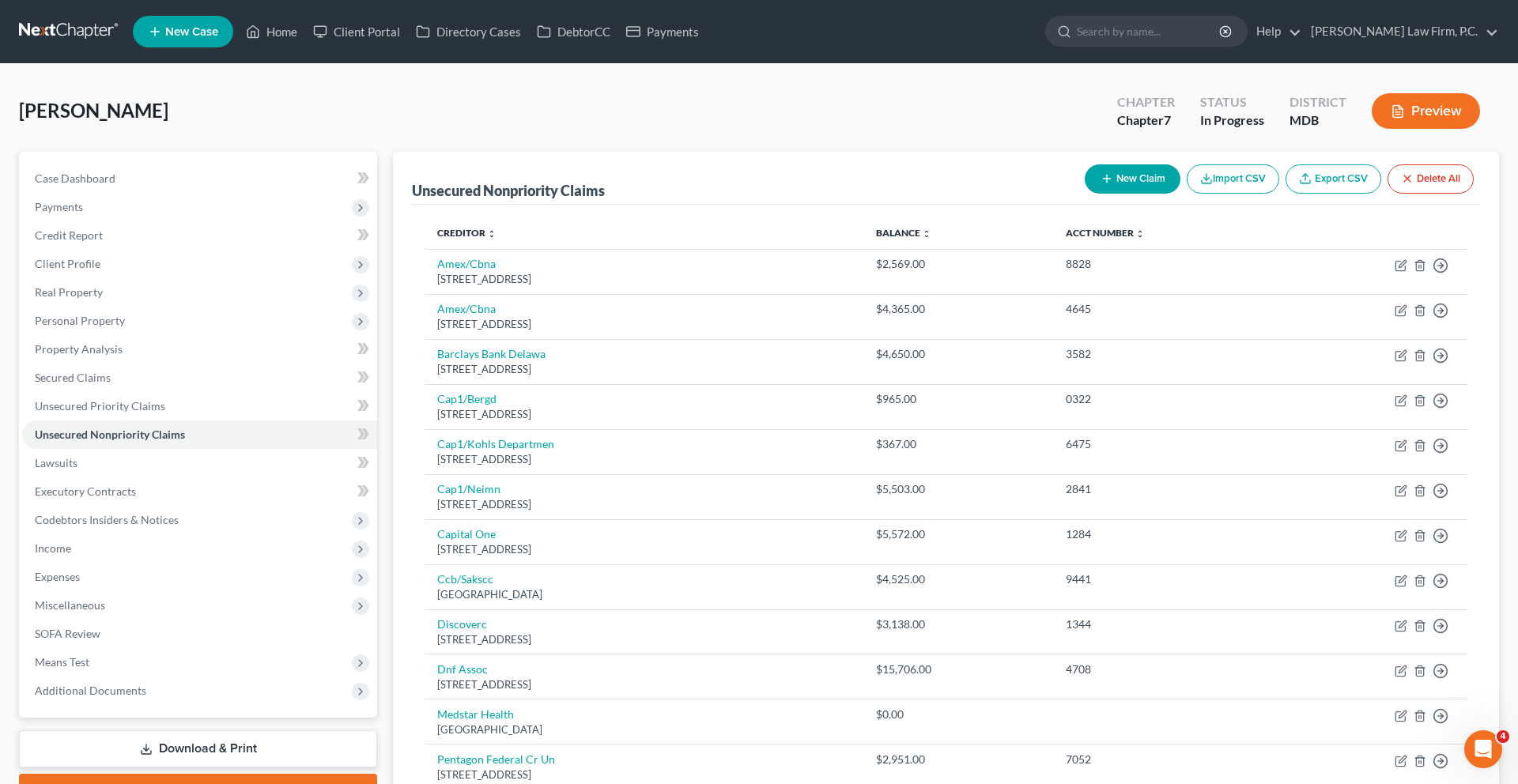
click at [1084, 194] on button "New Claim" at bounding box center [1132, 179] width 96 height 29
select select "0"
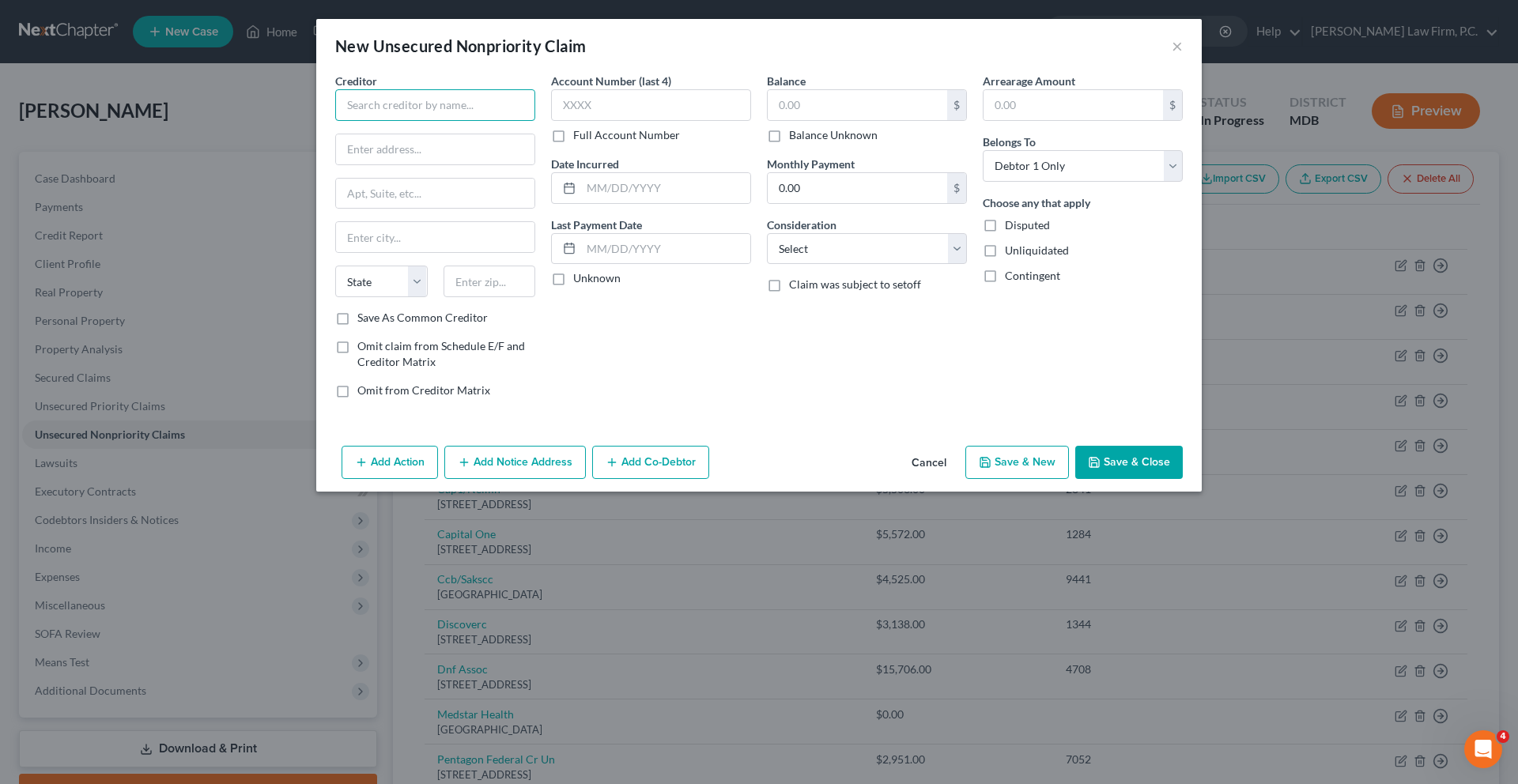
click at [363, 121] on input "text" at bounding box center [435, 105] width 200 height 31
type input "BGE"
click at [348, 154] on div "[STREET_ADDRESS]" at bounding box center [430, 147] width 164 height 14
type input "PO Box 1475"
type input "[GEOGRAPHIC_DATA]"
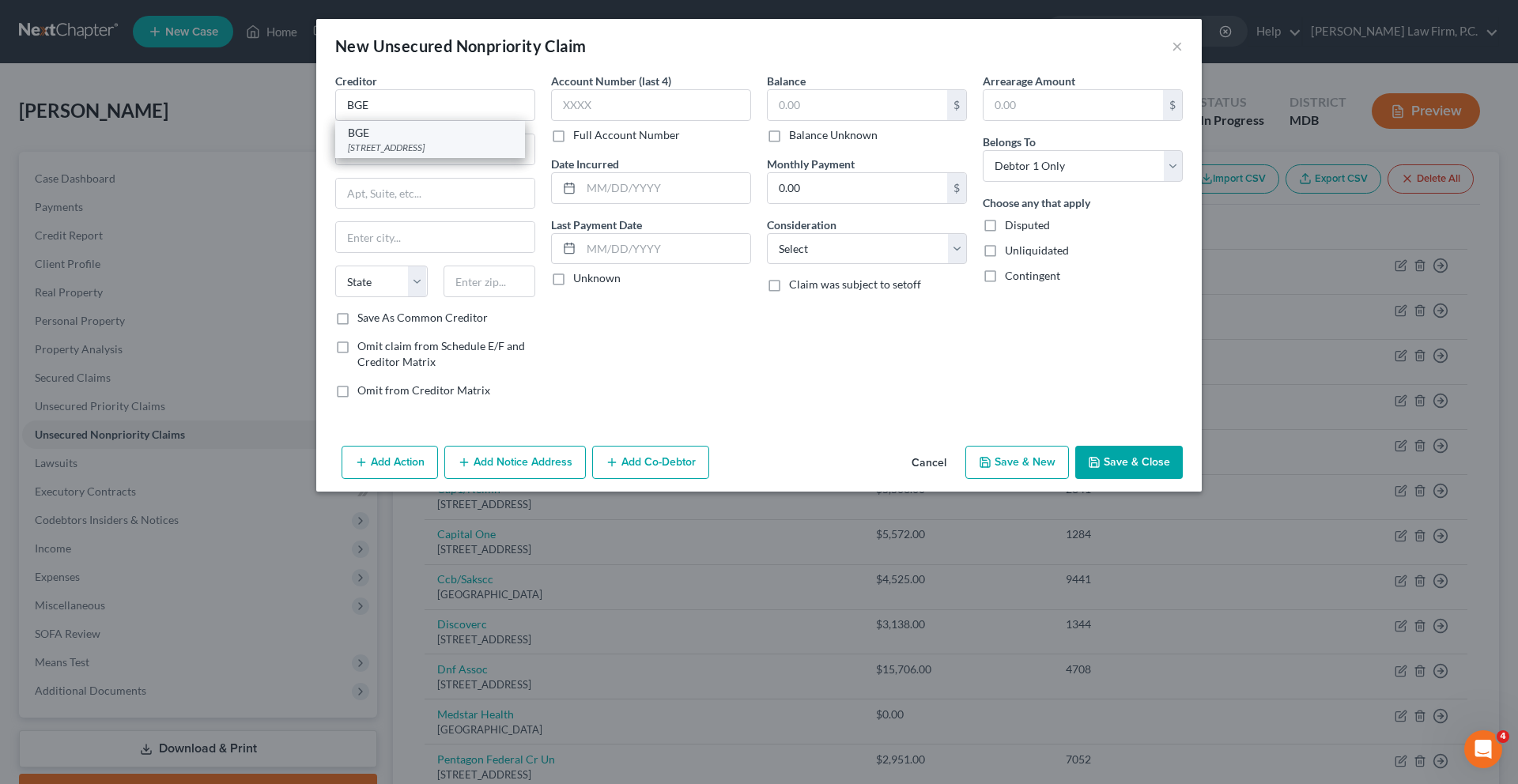
select select "21"
type input "21203"
click at [843, 120] on input "text" at bounding box center [857, 105] width 179 height 30
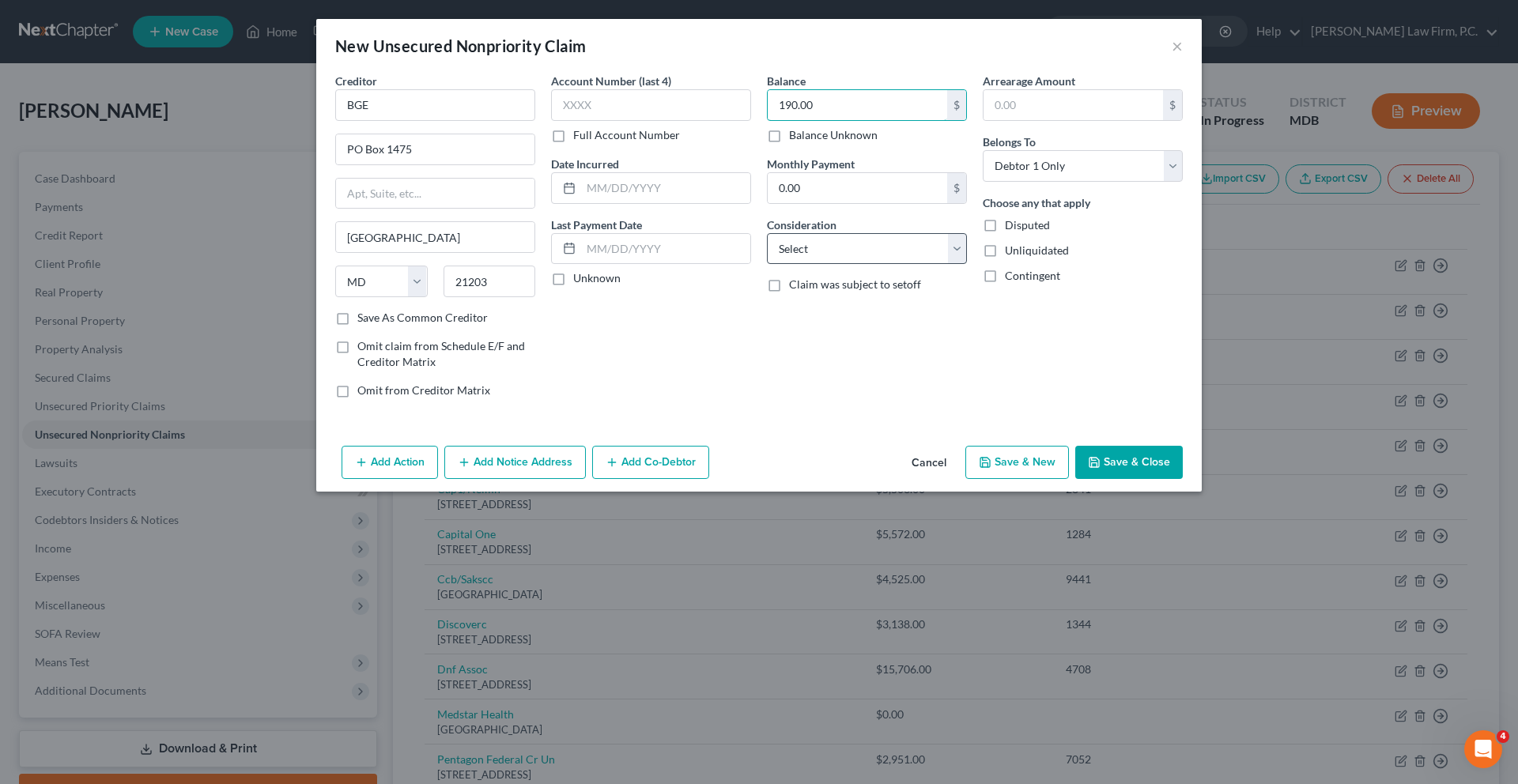
type input "190.00"
click at [949, 265] on select "Select Cable / Satellite Services Collection Agency Credit Card Debt Debt Couns…" at bounding box center [866, 248] width 200 height 31
select select "20"
click at [579, 121] on input "text" at bounding box center [651, 105] width 200 height 31
click at [1183, 478] on button "Save & Close" at bounding box center [1129, 462] width 108 height 33
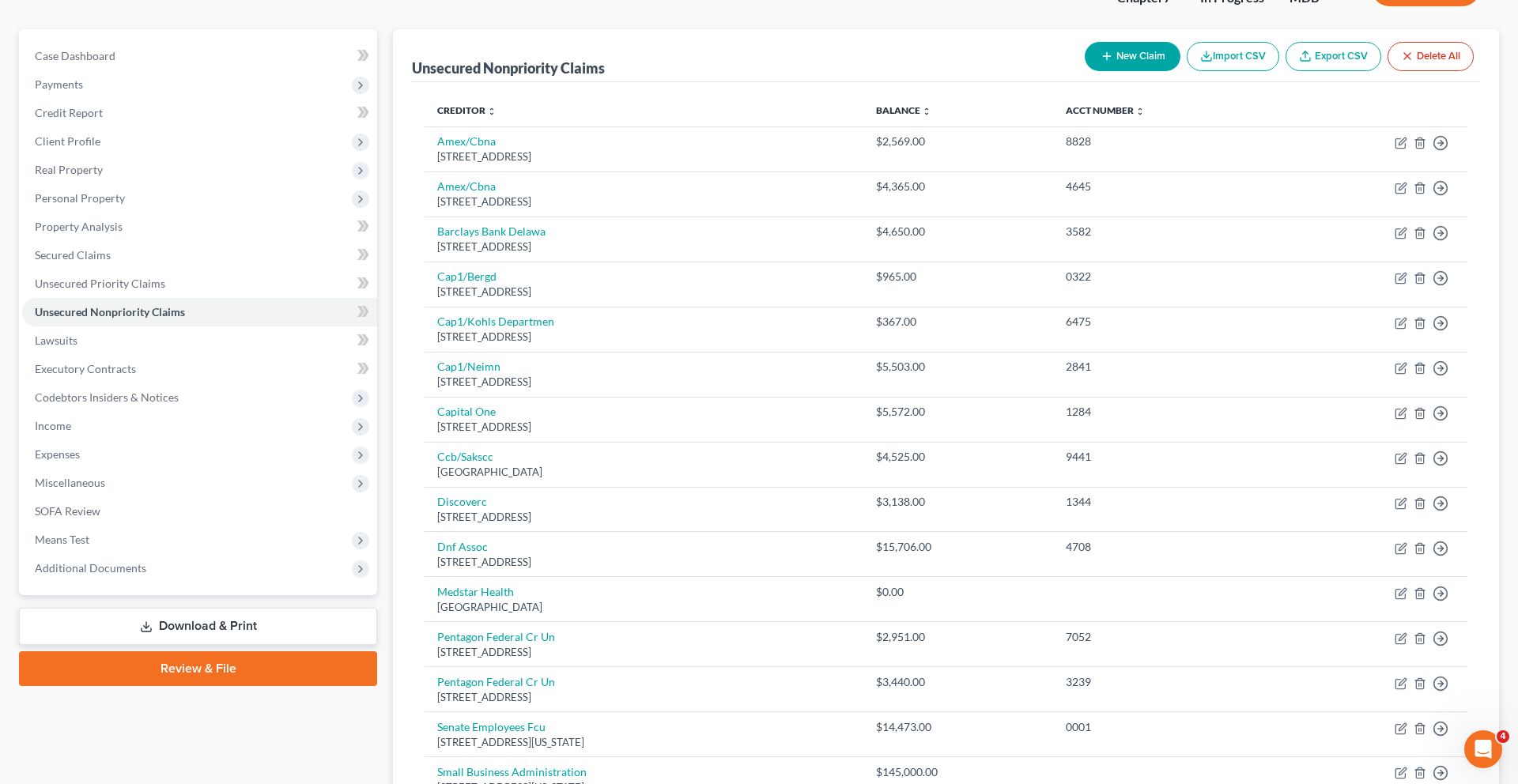
scroll to position [125, 0]
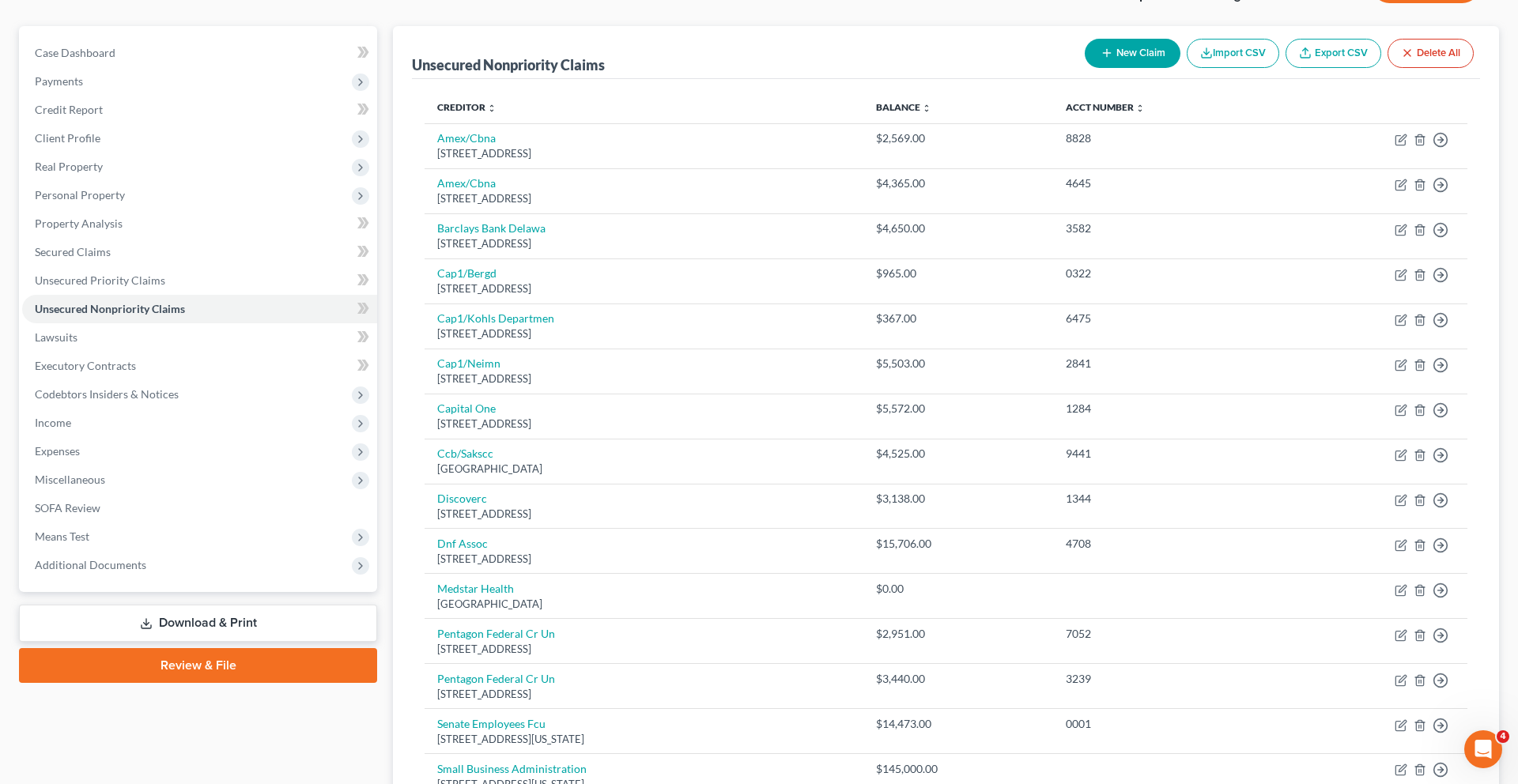
click at [1084, 68] on button "New Claim" at bounding box center [1132, 53] width 96 height 29
select select "0"
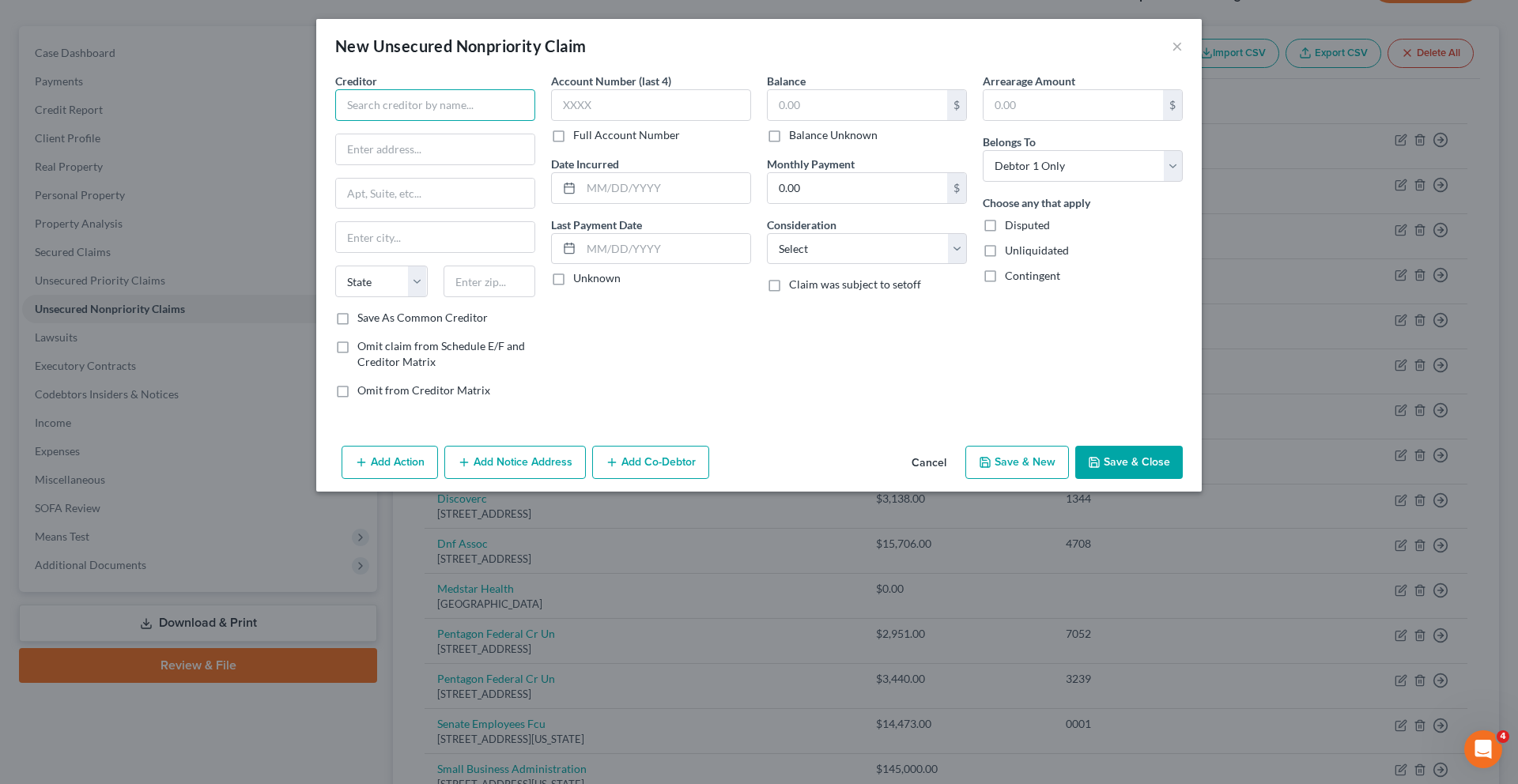
click at [381, 121] on input "text" at bounding box center [435, 105] width 200 height 31
type input "BGE"
click at [965, 491] on div "Add Action Add Notice Address Add Co-Debtor Cancel Save & New Save & Close" at bounding box center [759, 465] width 886 height 52
click at [959, 478] on button "Cancel" at bounding box center [928, 462] width 60 height 31
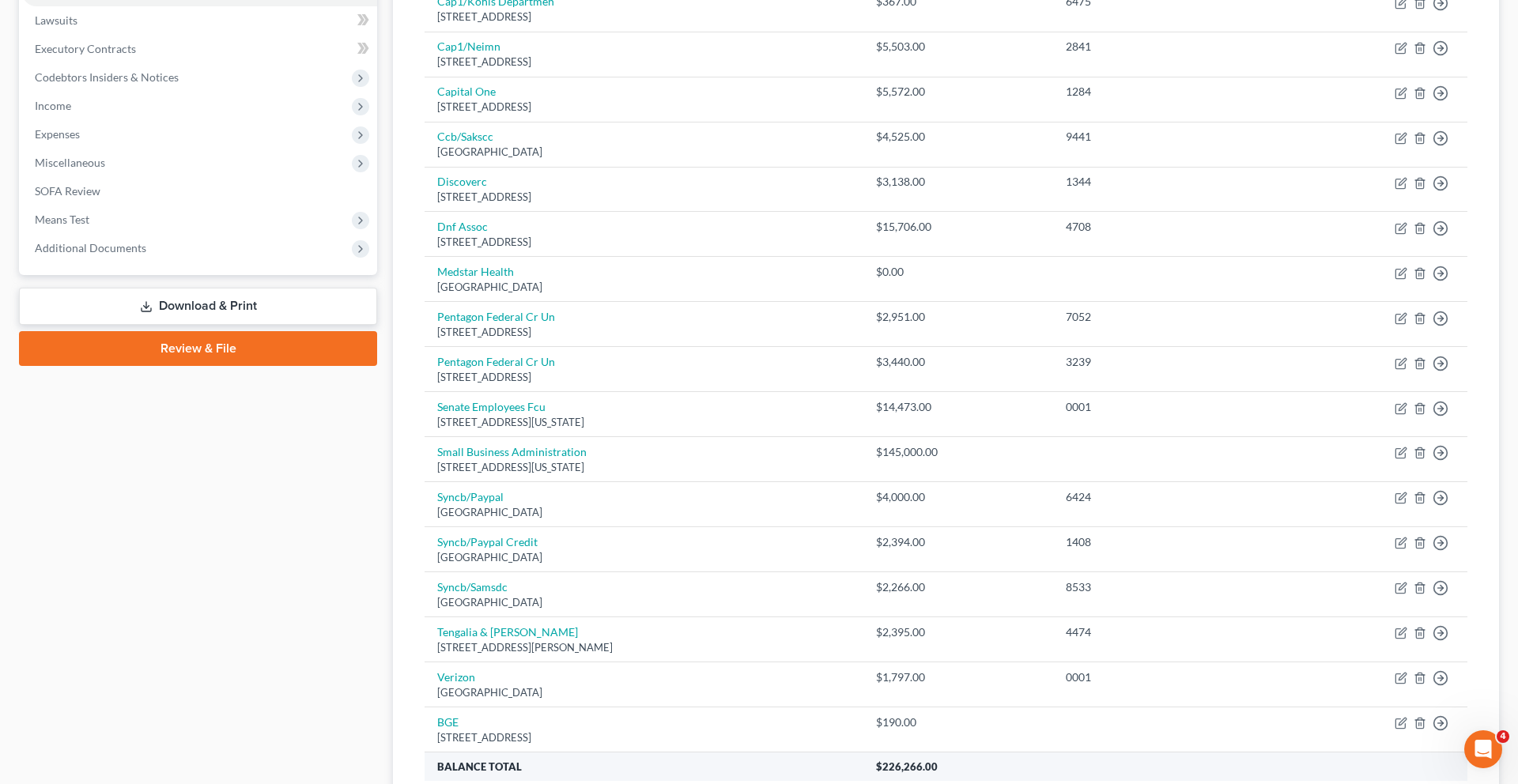
scroll to position [0, 0]
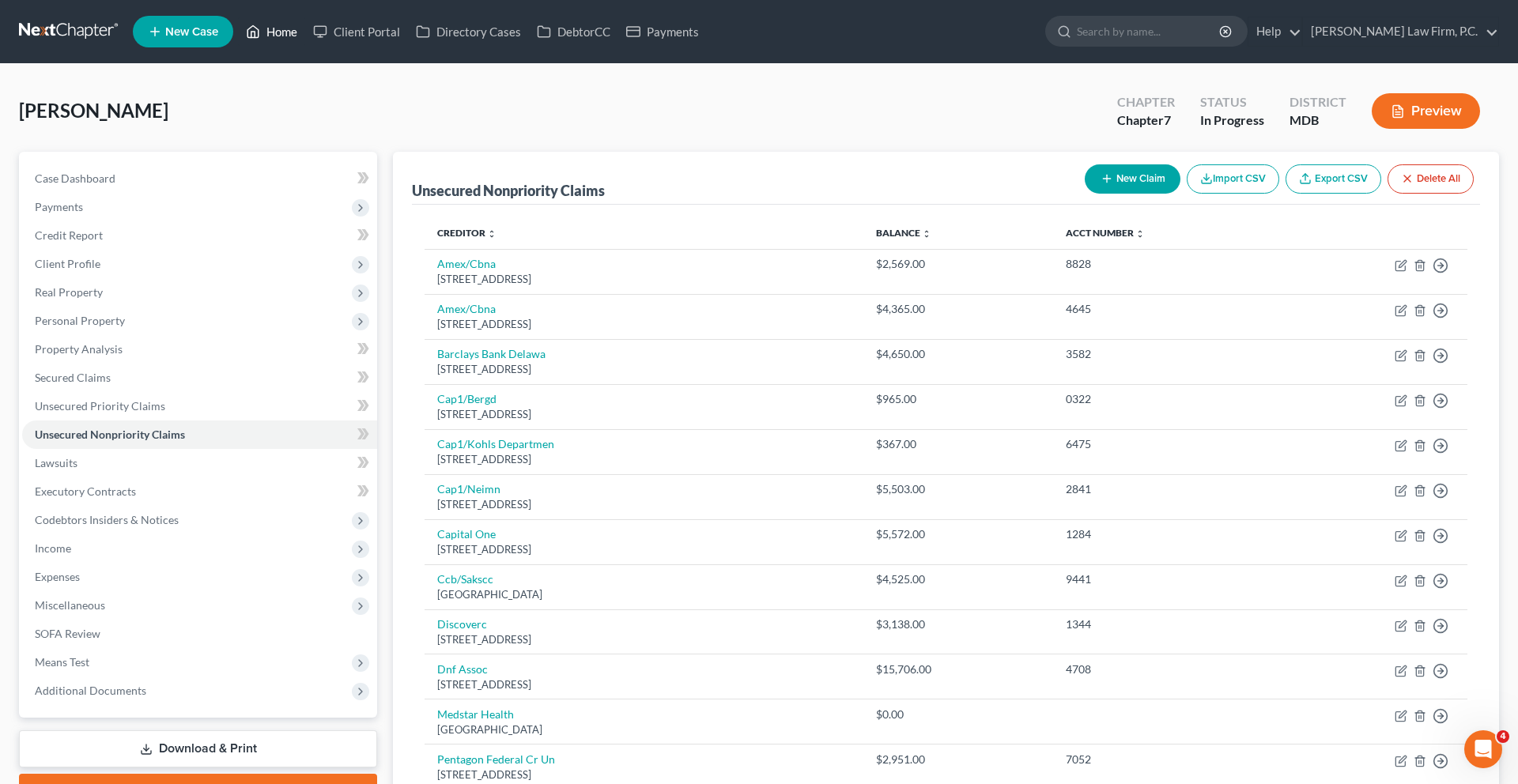
click at [305, 43] on link "Home" at bounding box center [272, 31] width 68 height 28
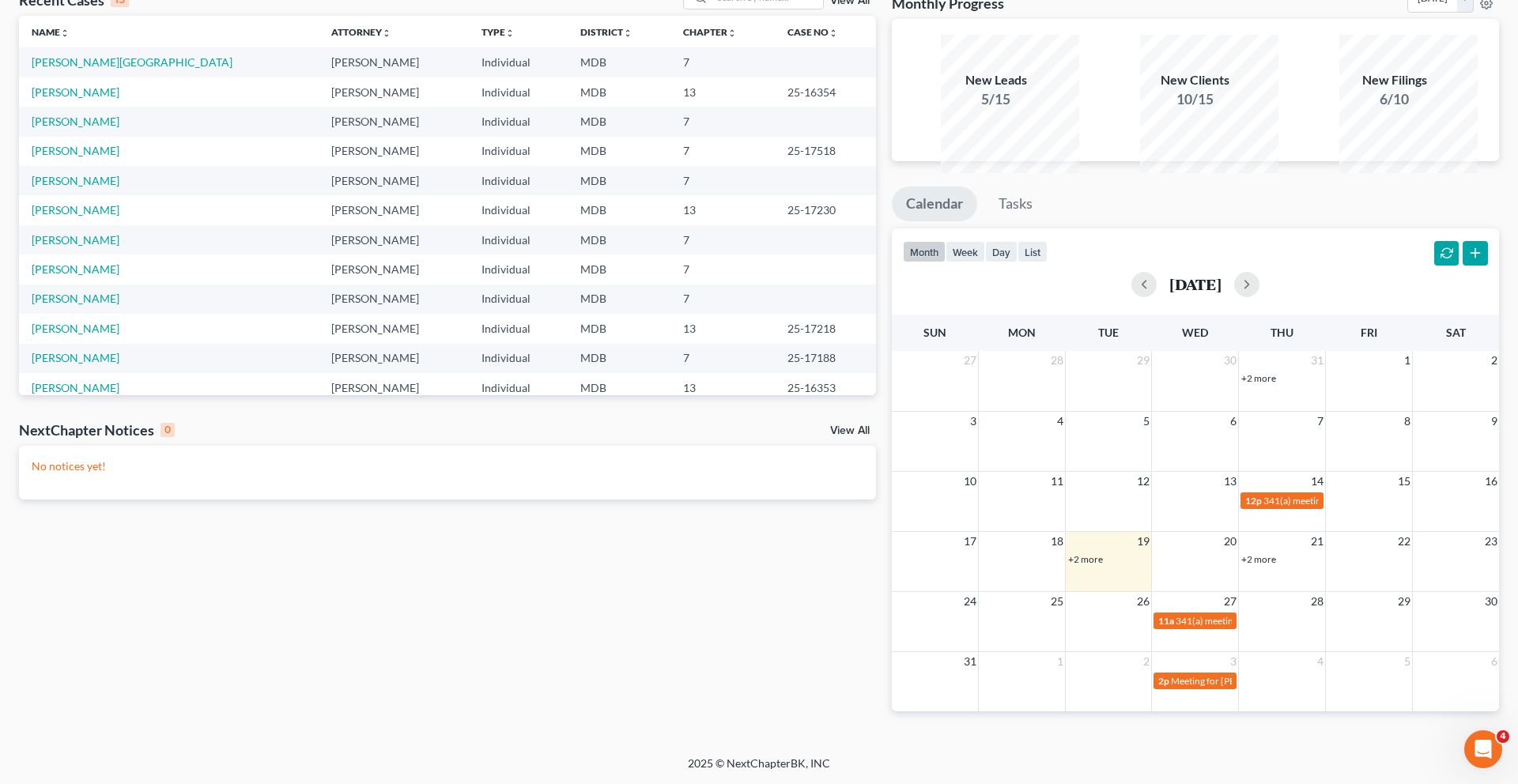
scroll to position [174, 0]
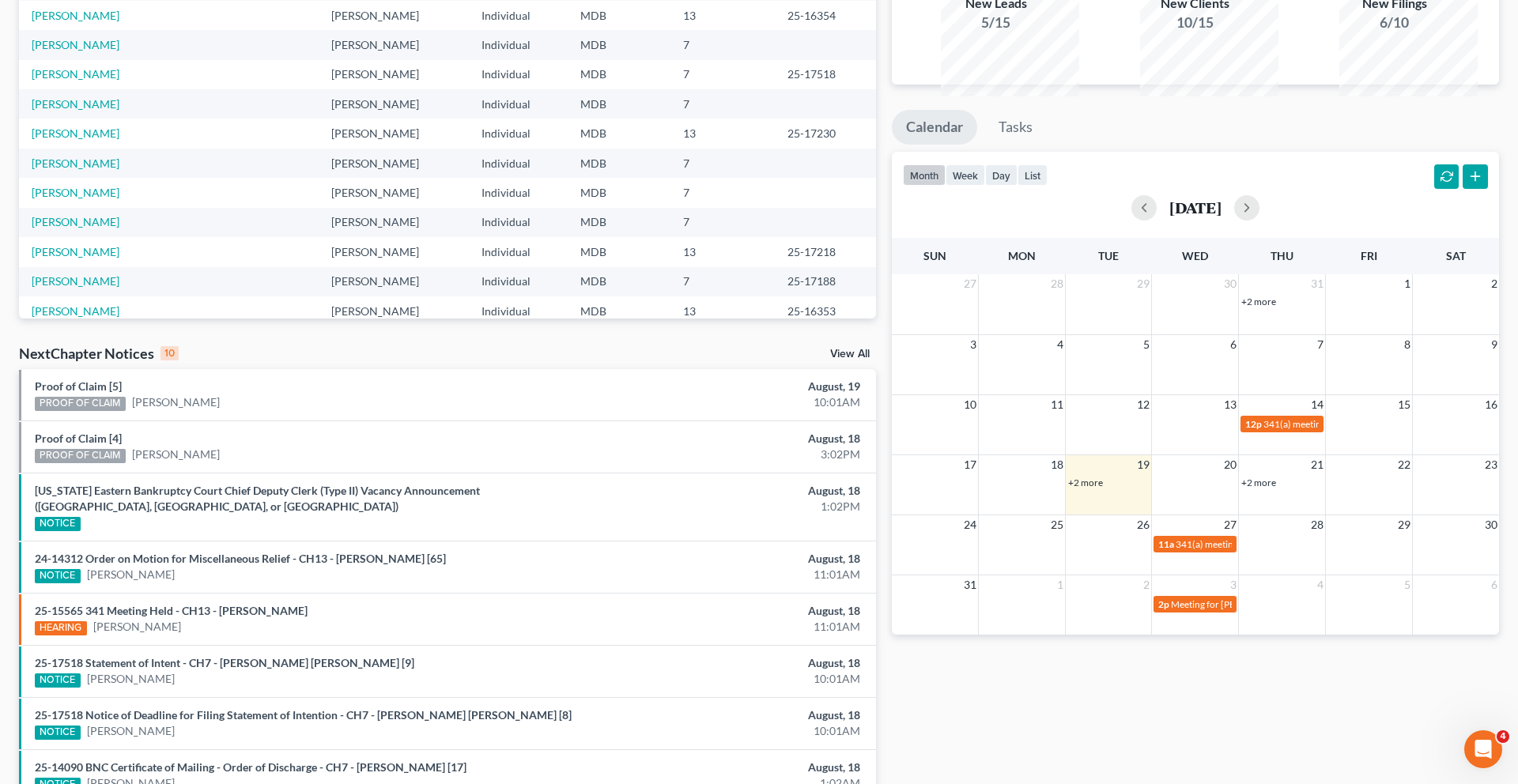
click at [1094, 488] on link "+2 more" at bounding box center [1085, 482] width 35 height 12
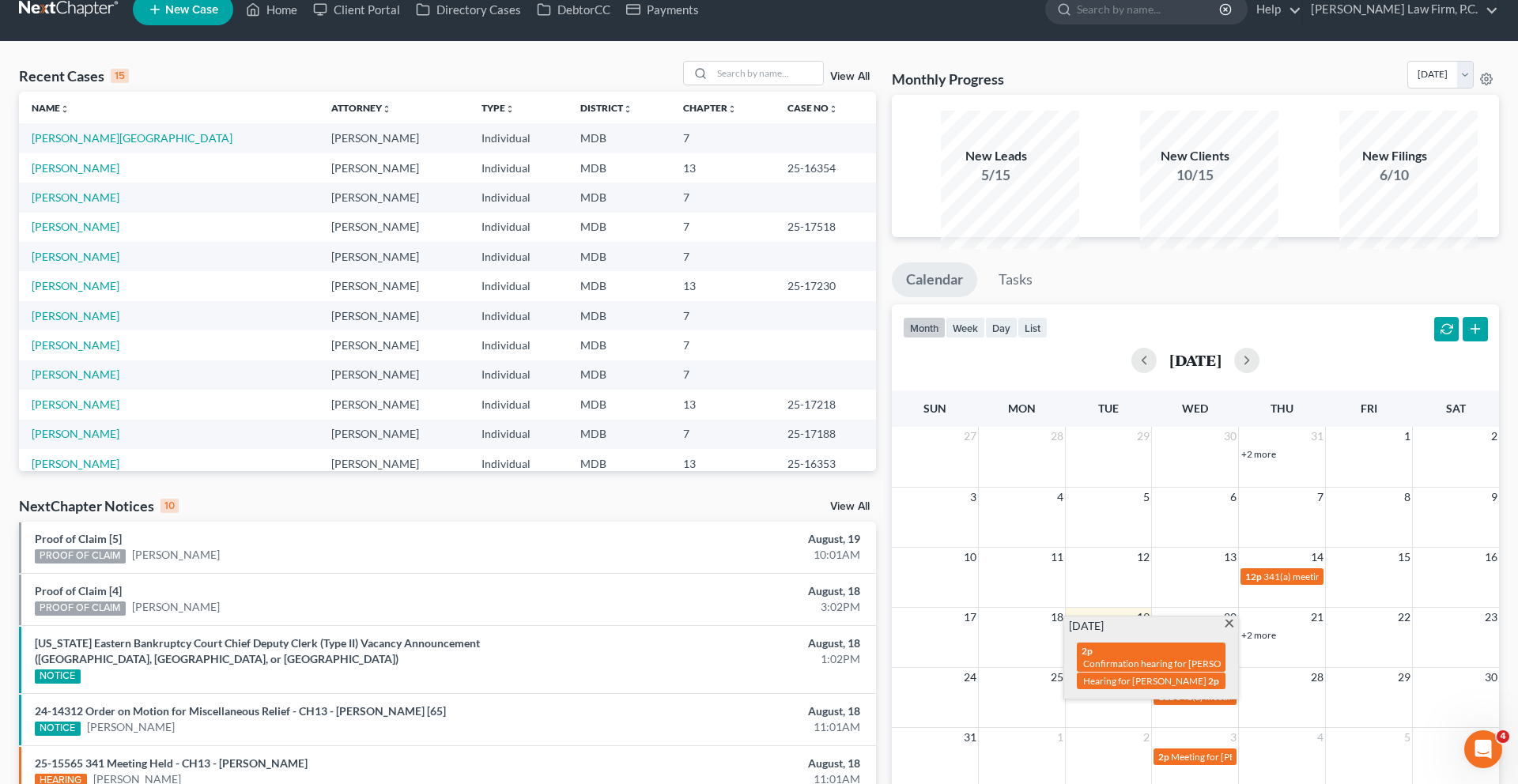
scroll to position [0, 0]
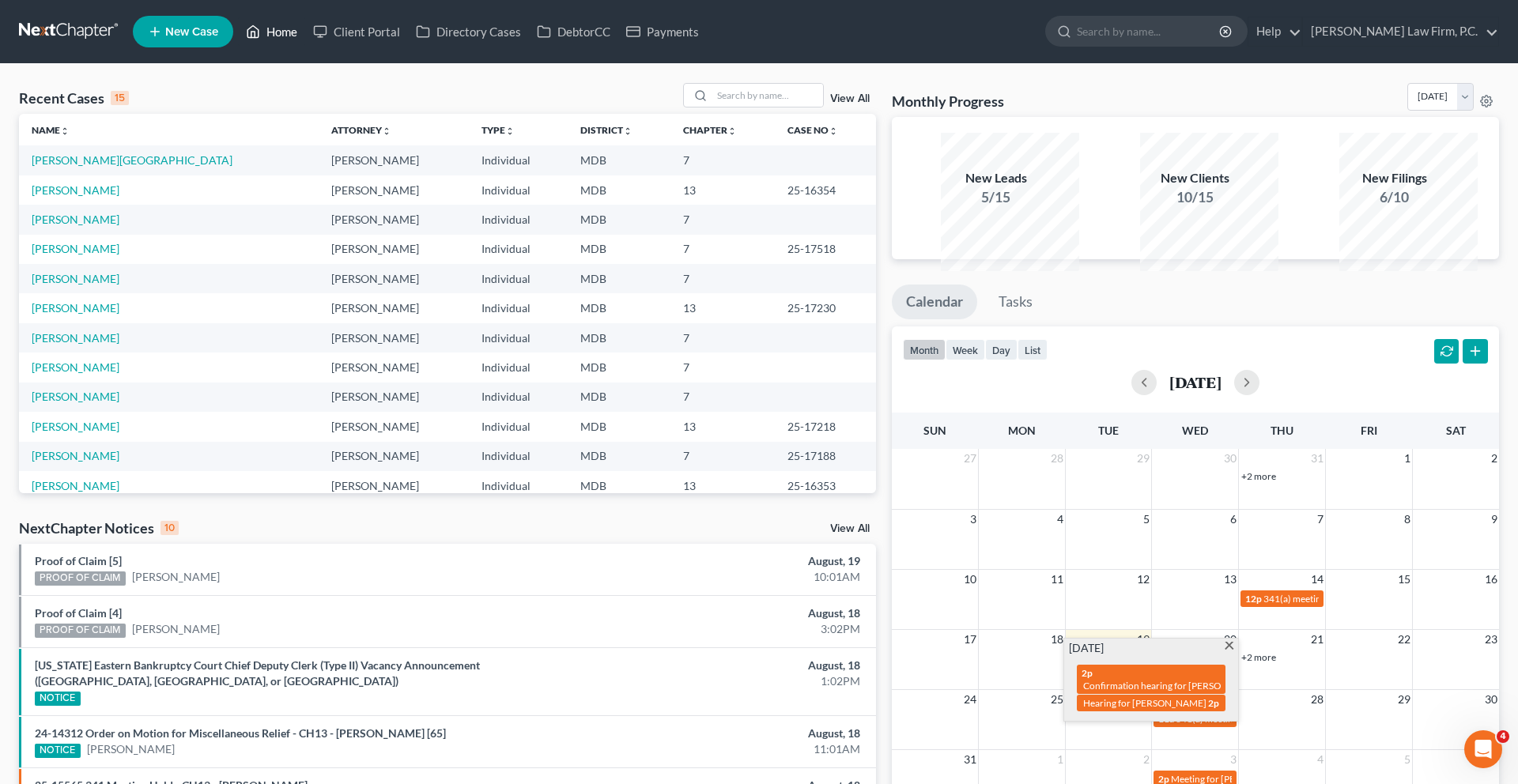
click at [305, 33] on link "Home" at bounding box center [272, 31] width 68 height 28
click at [712, 107] on input "search" at bounding box center [767, 95] width 111 height 23
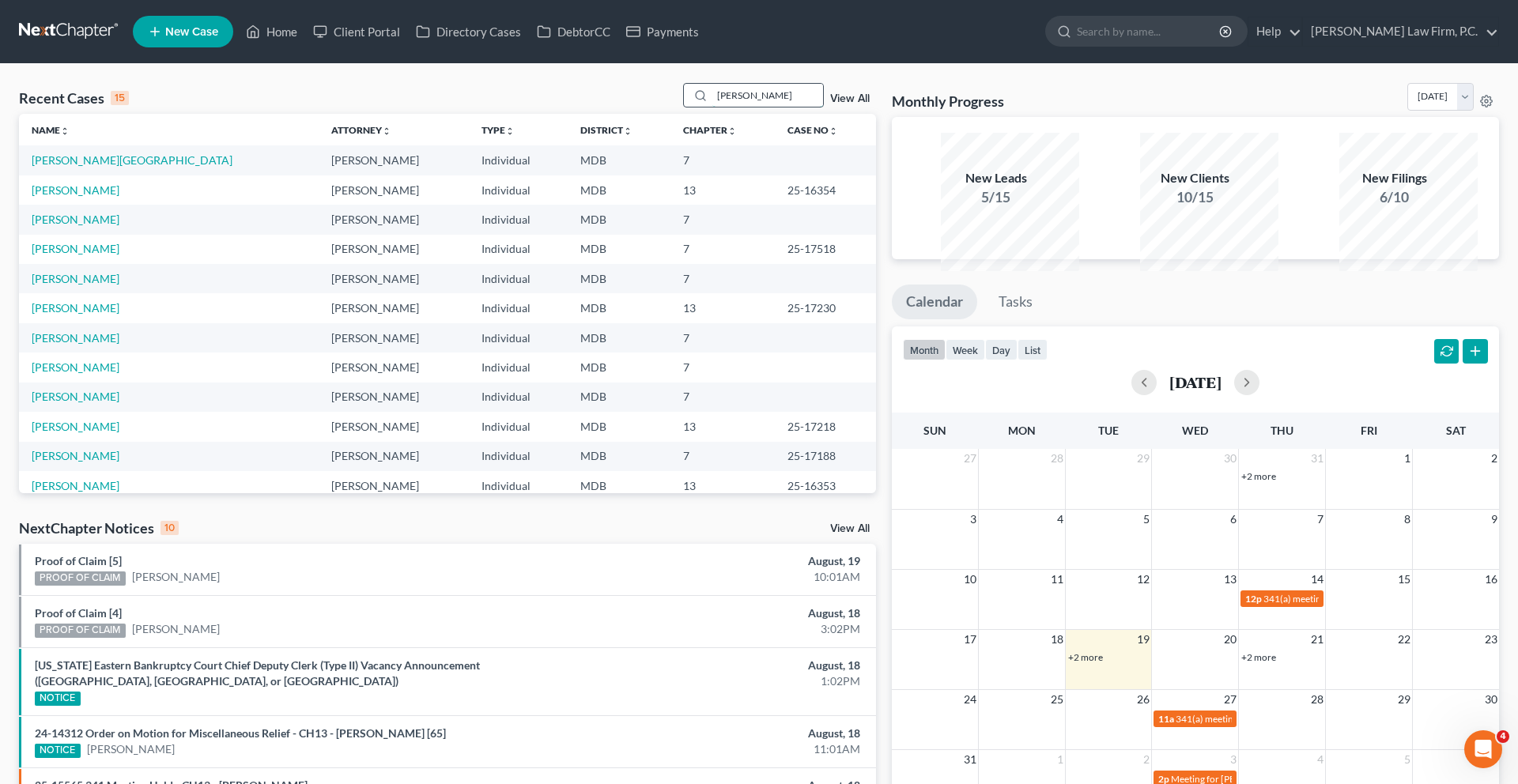
type input "[PERSON_NAME]"
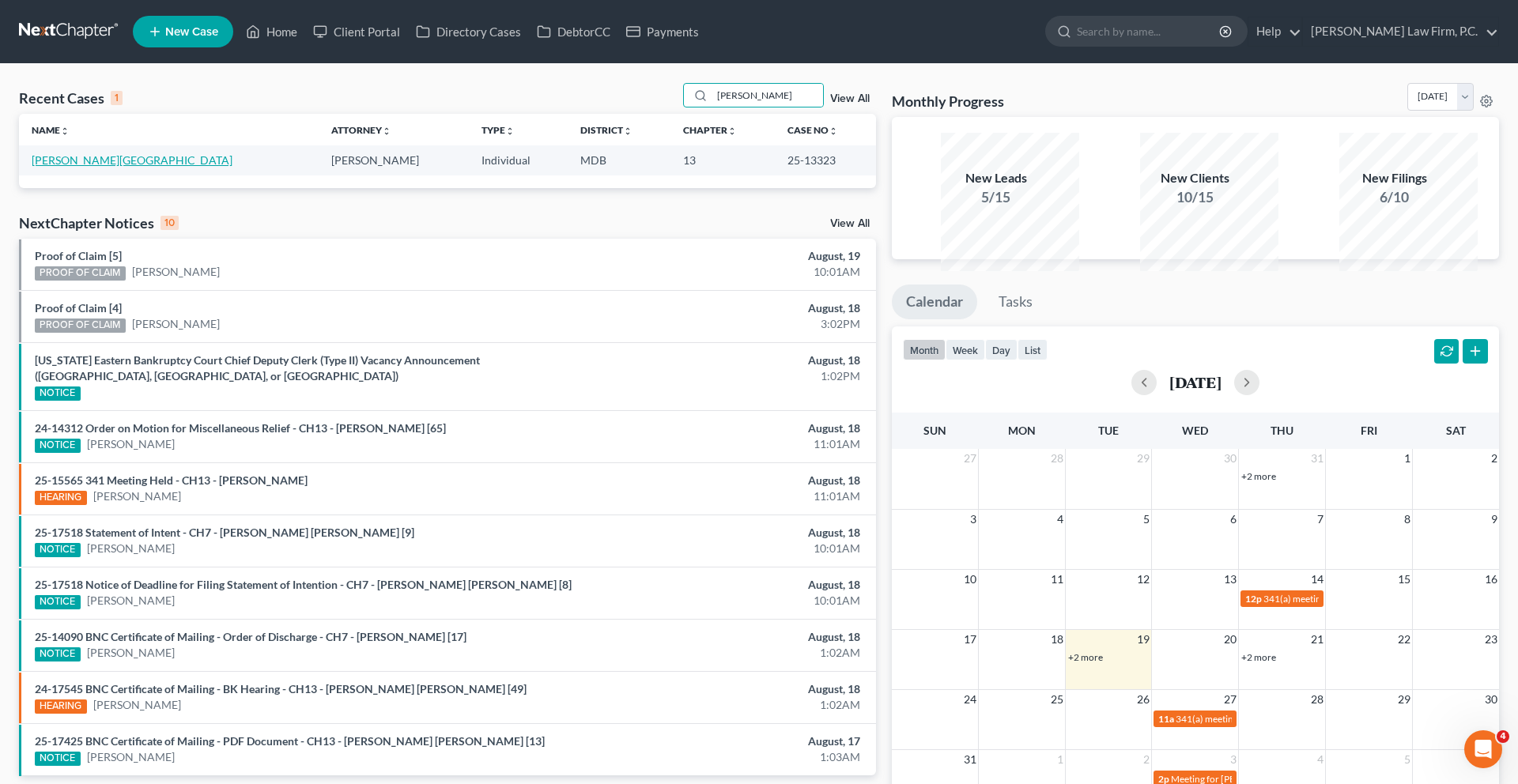
click at [117, 166] on link "[PERSON_NAME][GEOGRAPHIC_DATA]" at bounding box center [132, 160] width 201 height 14
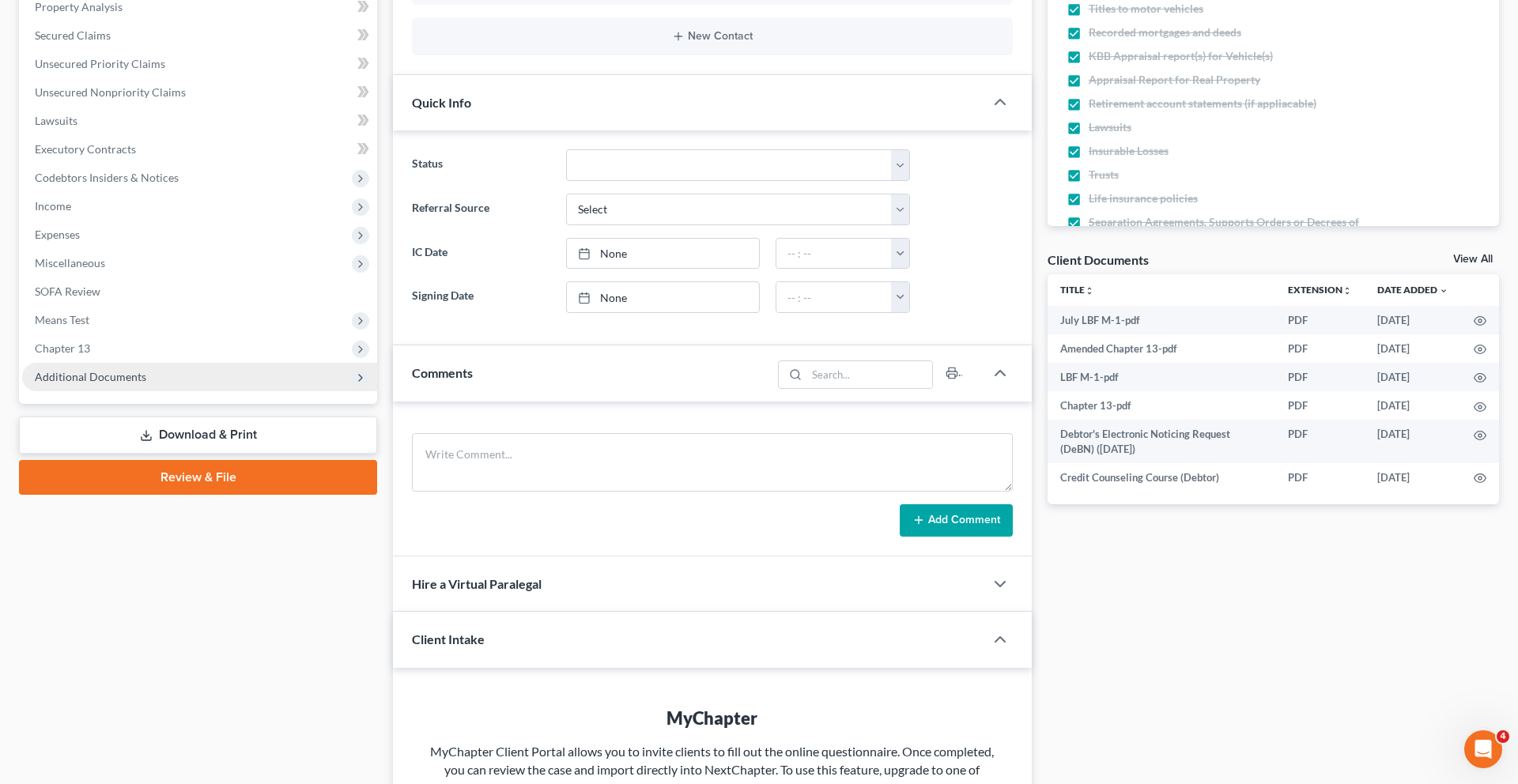
scroll to position [351, 0]
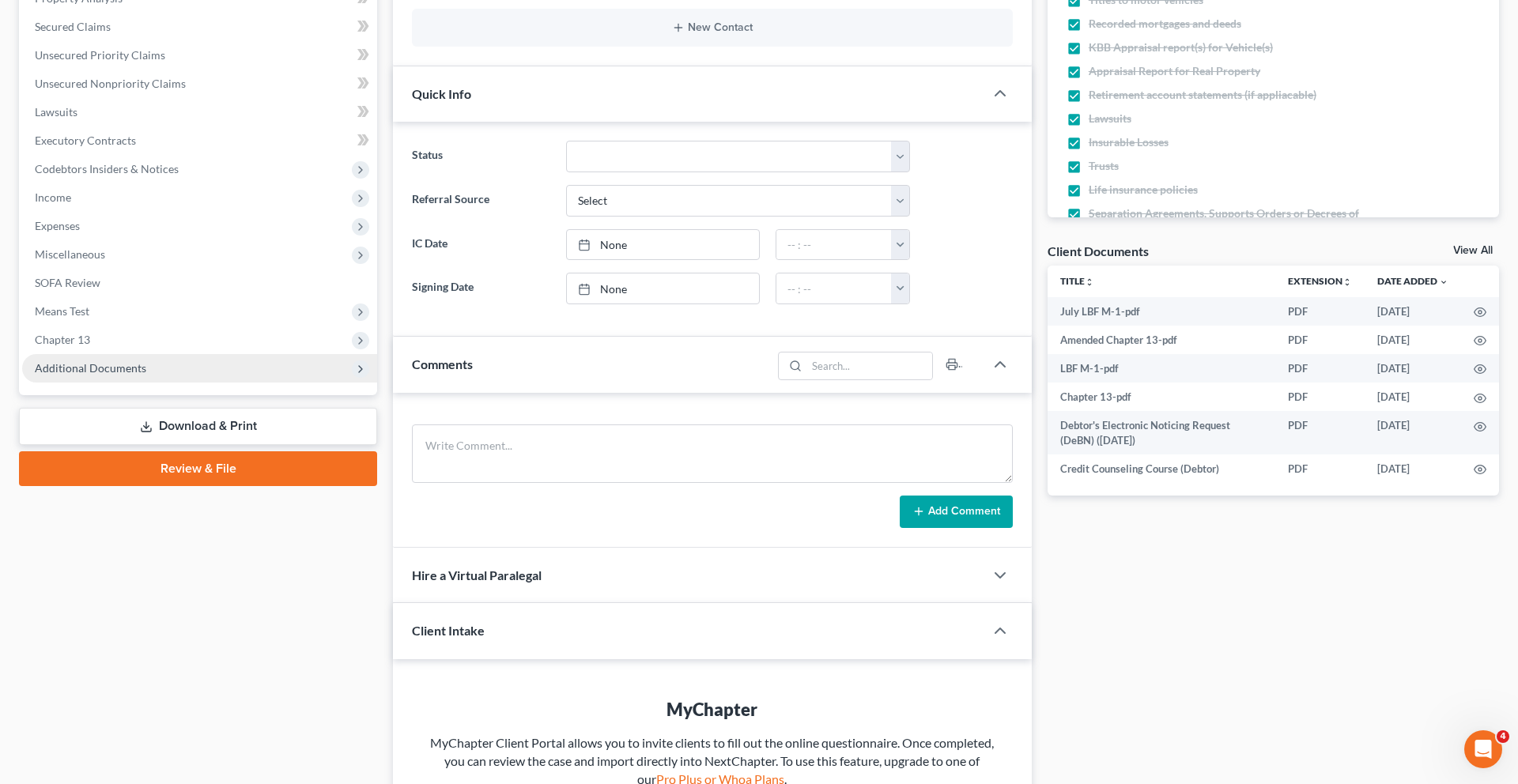
click at [146, 375] on span "Additional Documents" at bounding box center [90, 367] width 112 height 14
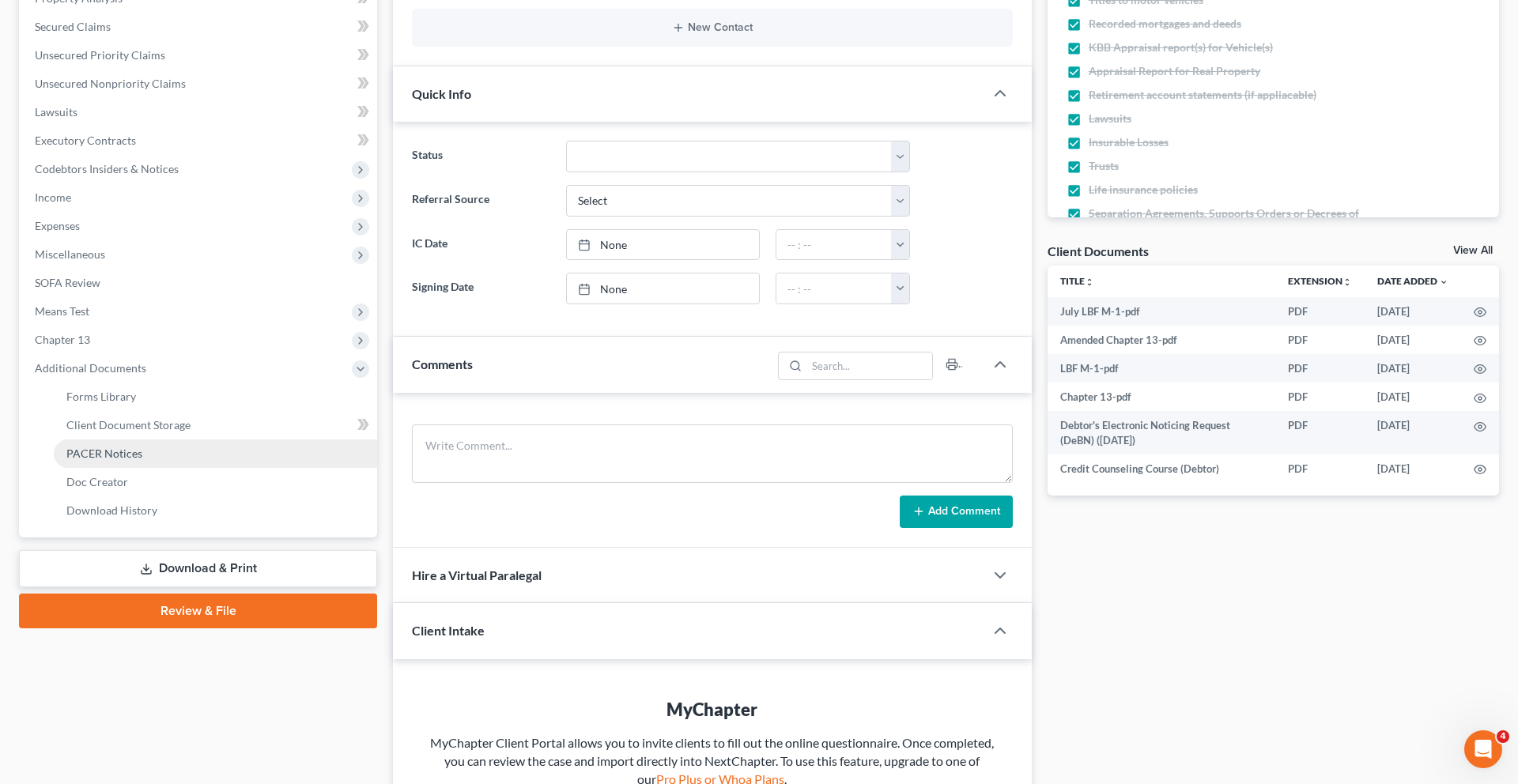
click at [142, 460] on span "PACER Notices" at bounding box center [105, 453] width 76 height 14
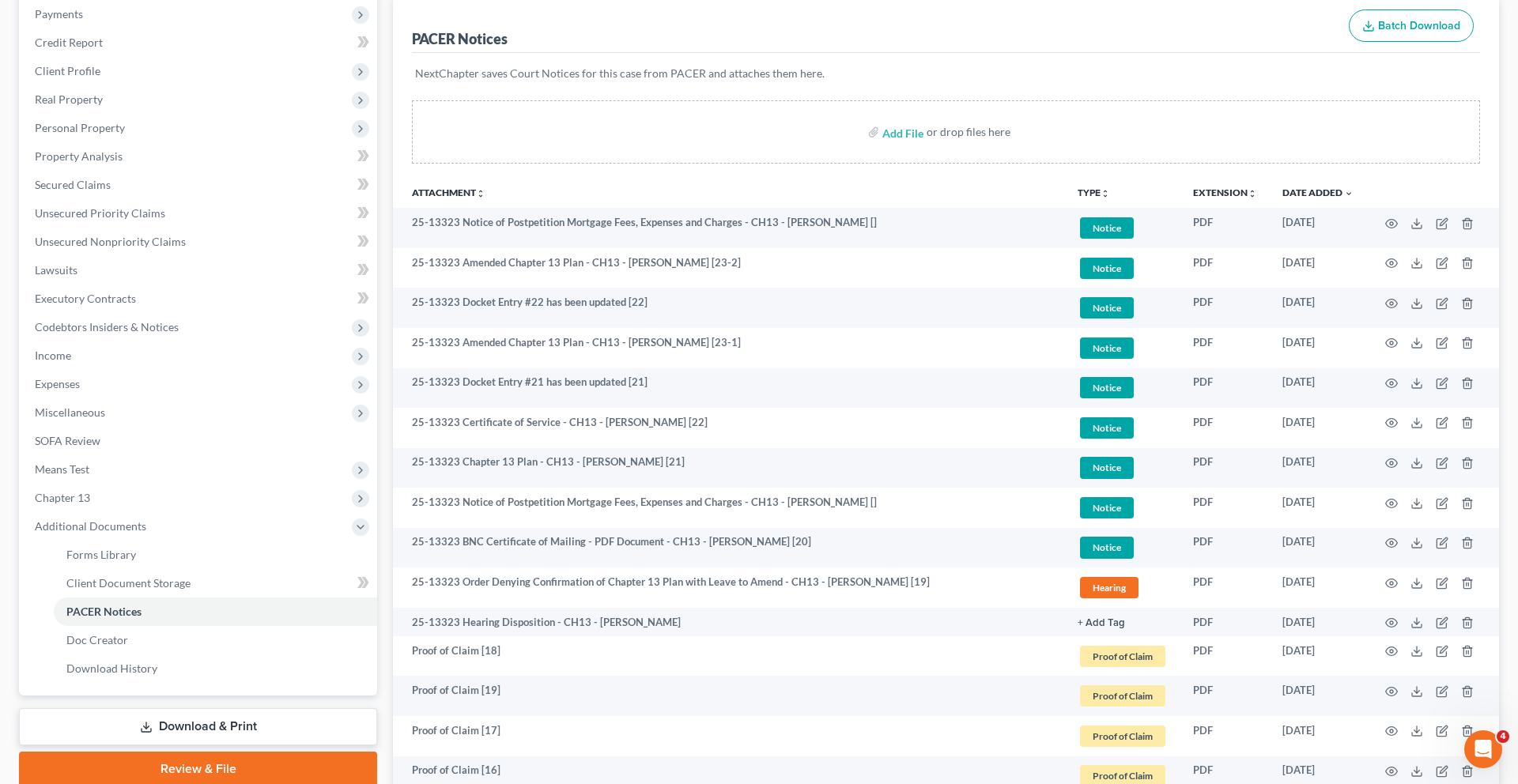
scroll to position [230, 0]
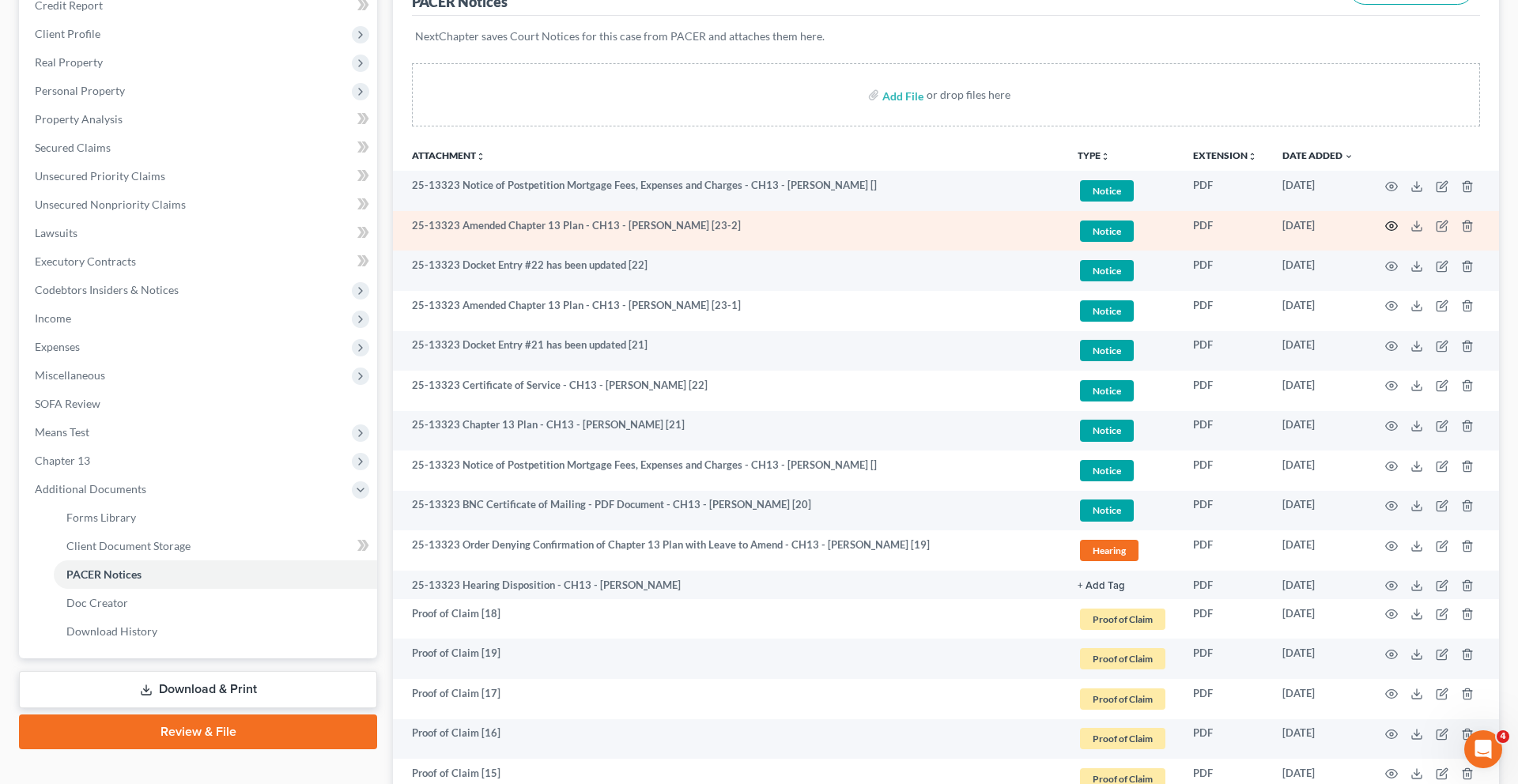
click at [1386, 231] on icon "button" at bounding box center [1392, 226] width 12 height 9
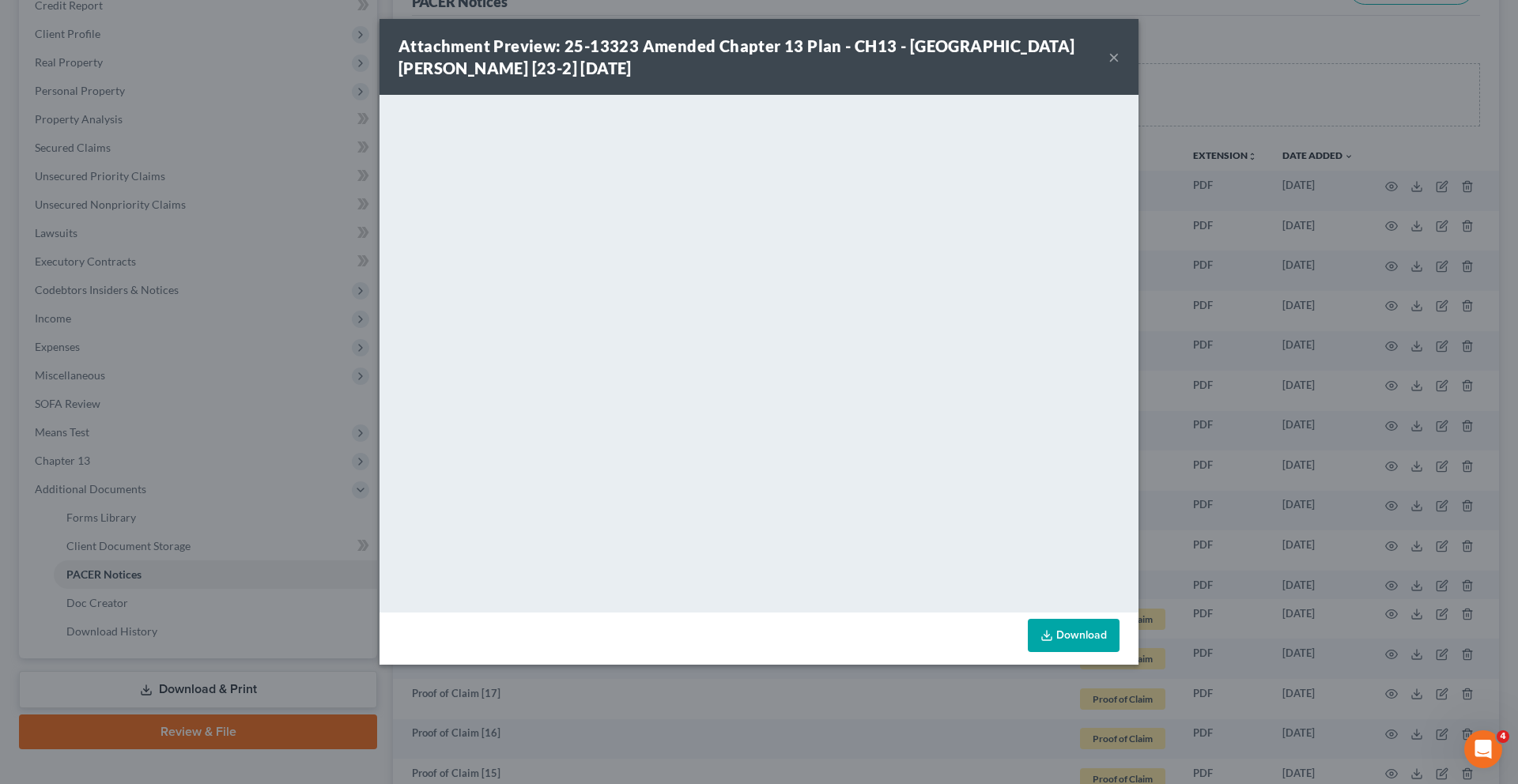
click at [1119, 67] on button "×" at bounding box center [1114, 57] width 11 height 19
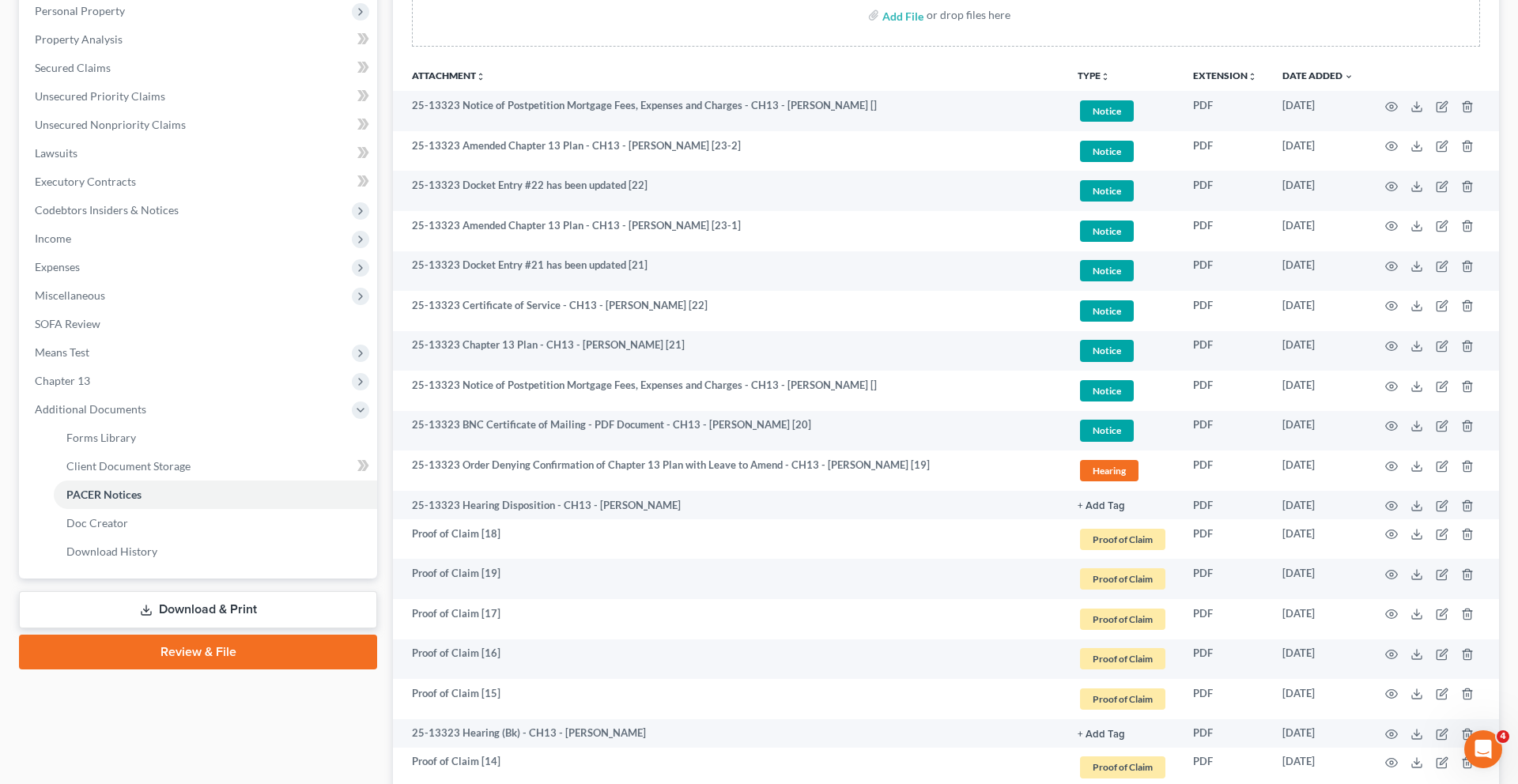
scroll to position [312, 0]
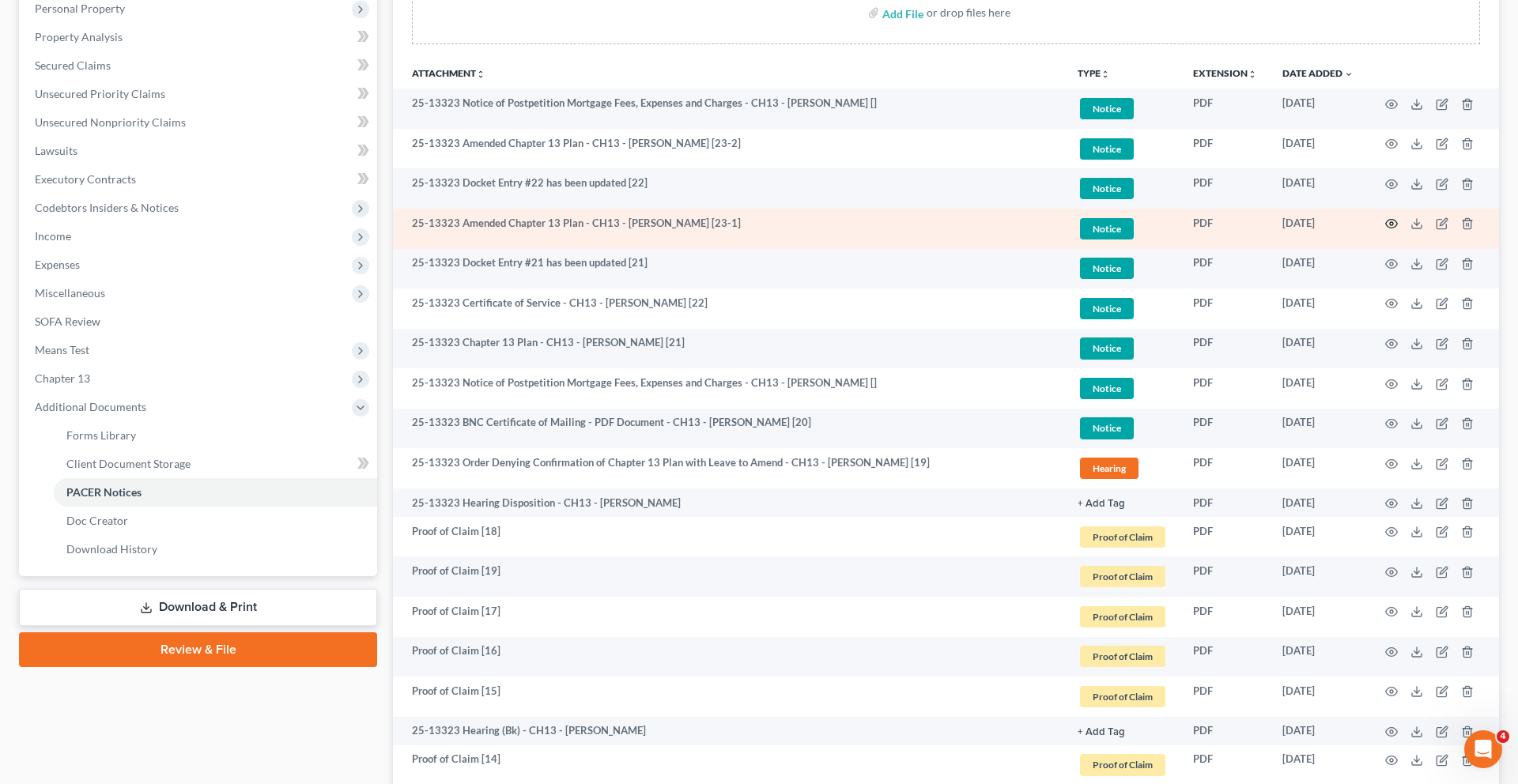
click at [1385, 230] on icon "button" at bounding box center [1392, 224] width 13 height 13
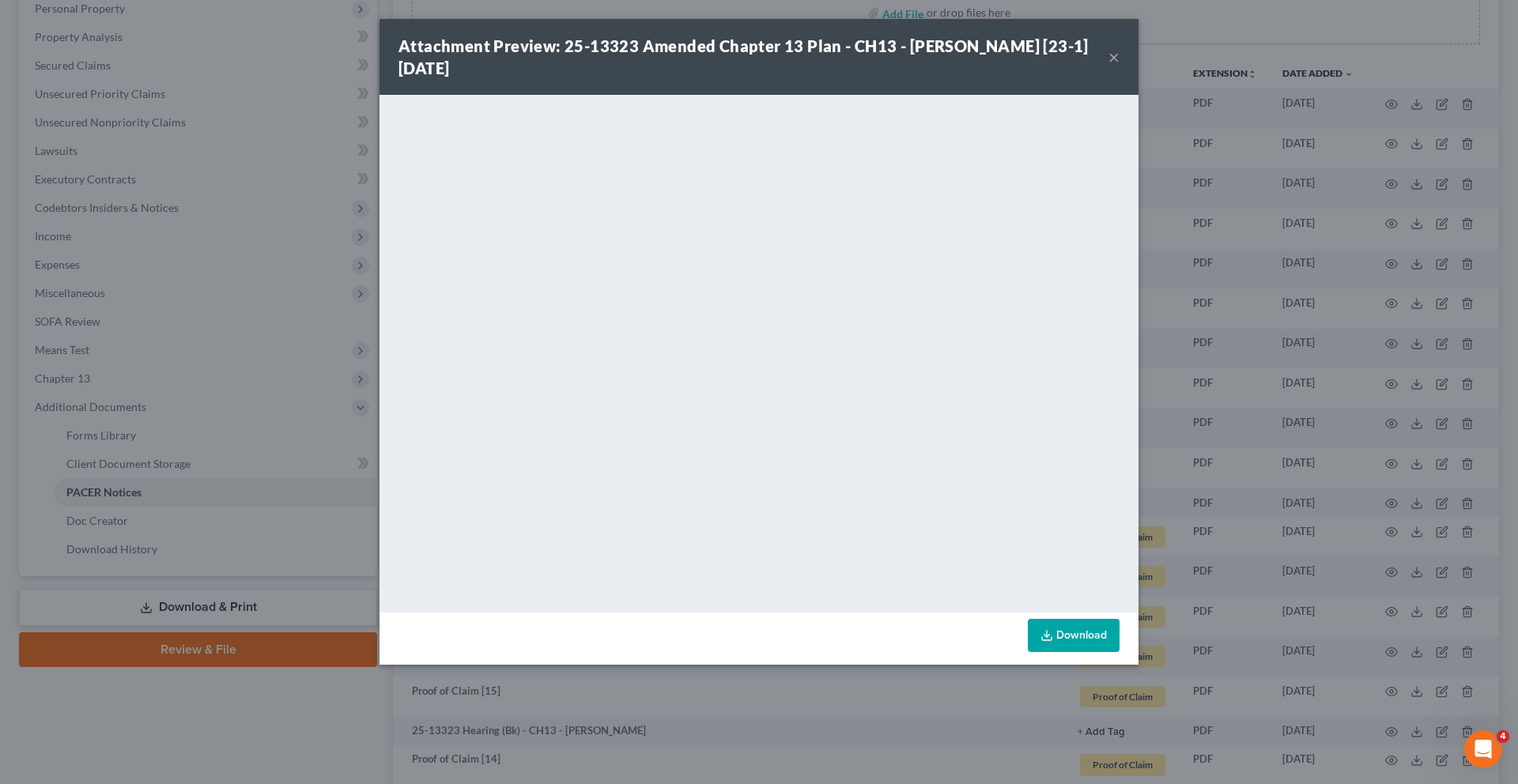
click at [1119, 67] on button "×" at bounding box center [1114, 57] width 11 height 19
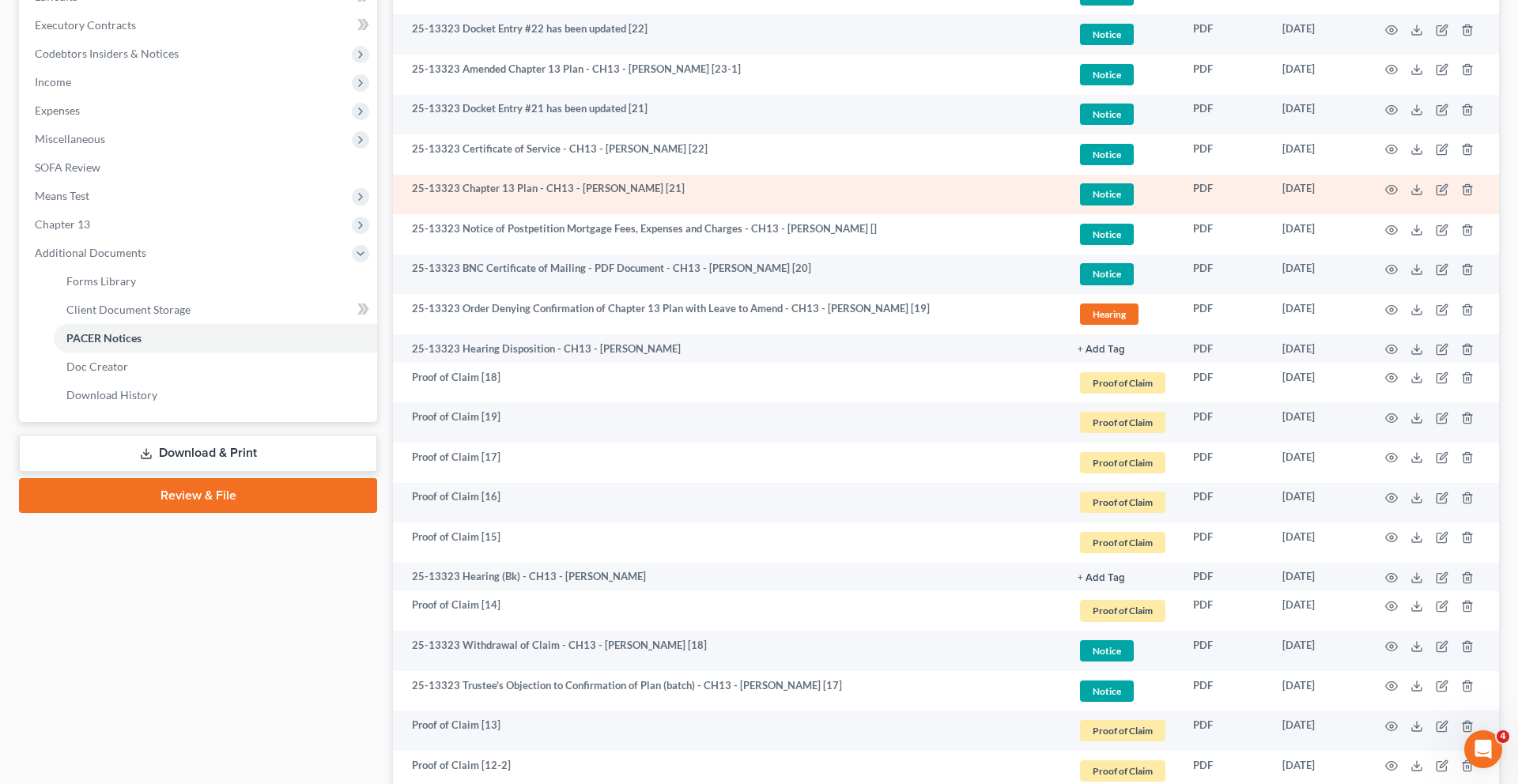
scroll to position [465, 0]
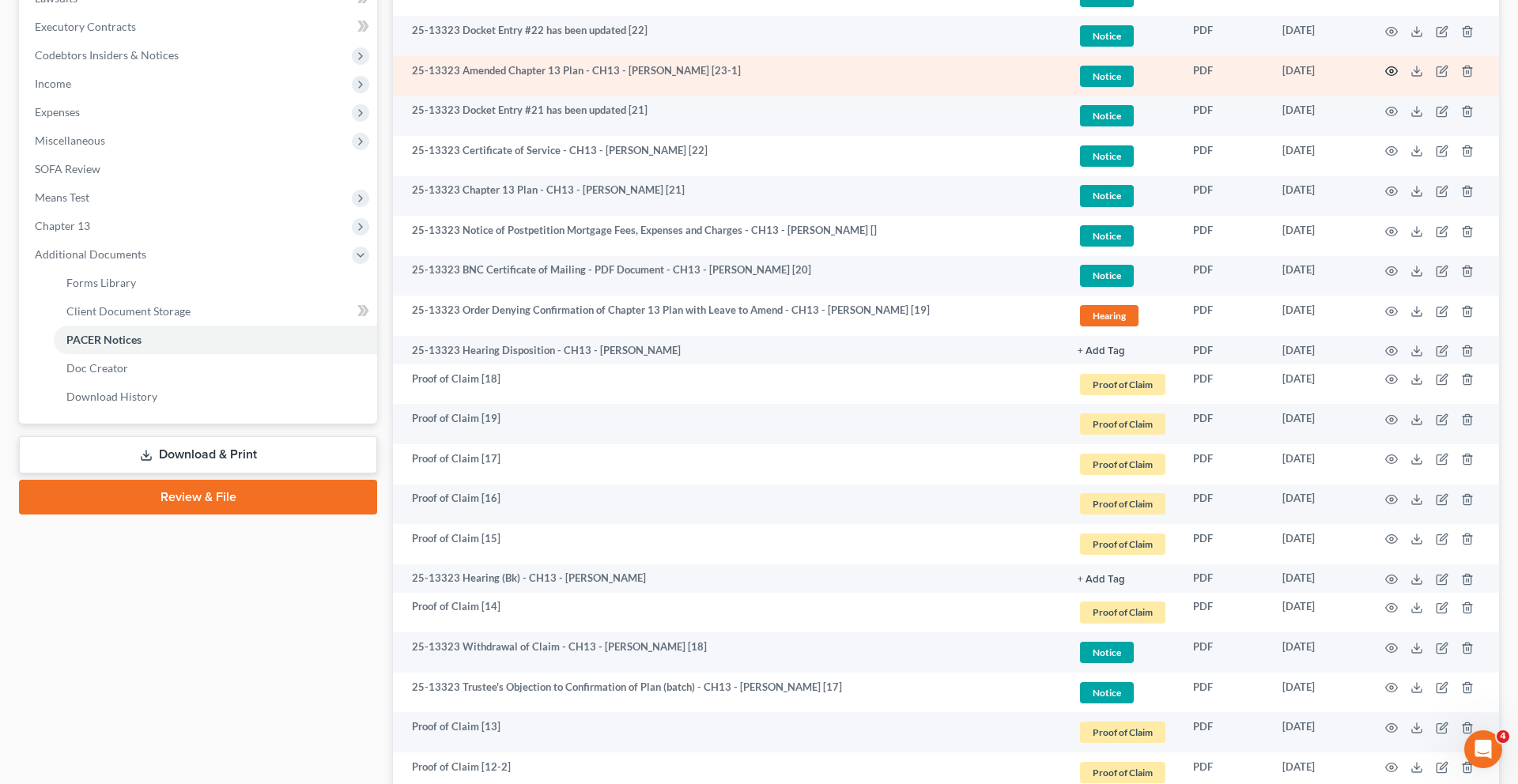
click at [1385, 77] on icon "button" at bounding box center [1392, 72] width 13 height 13
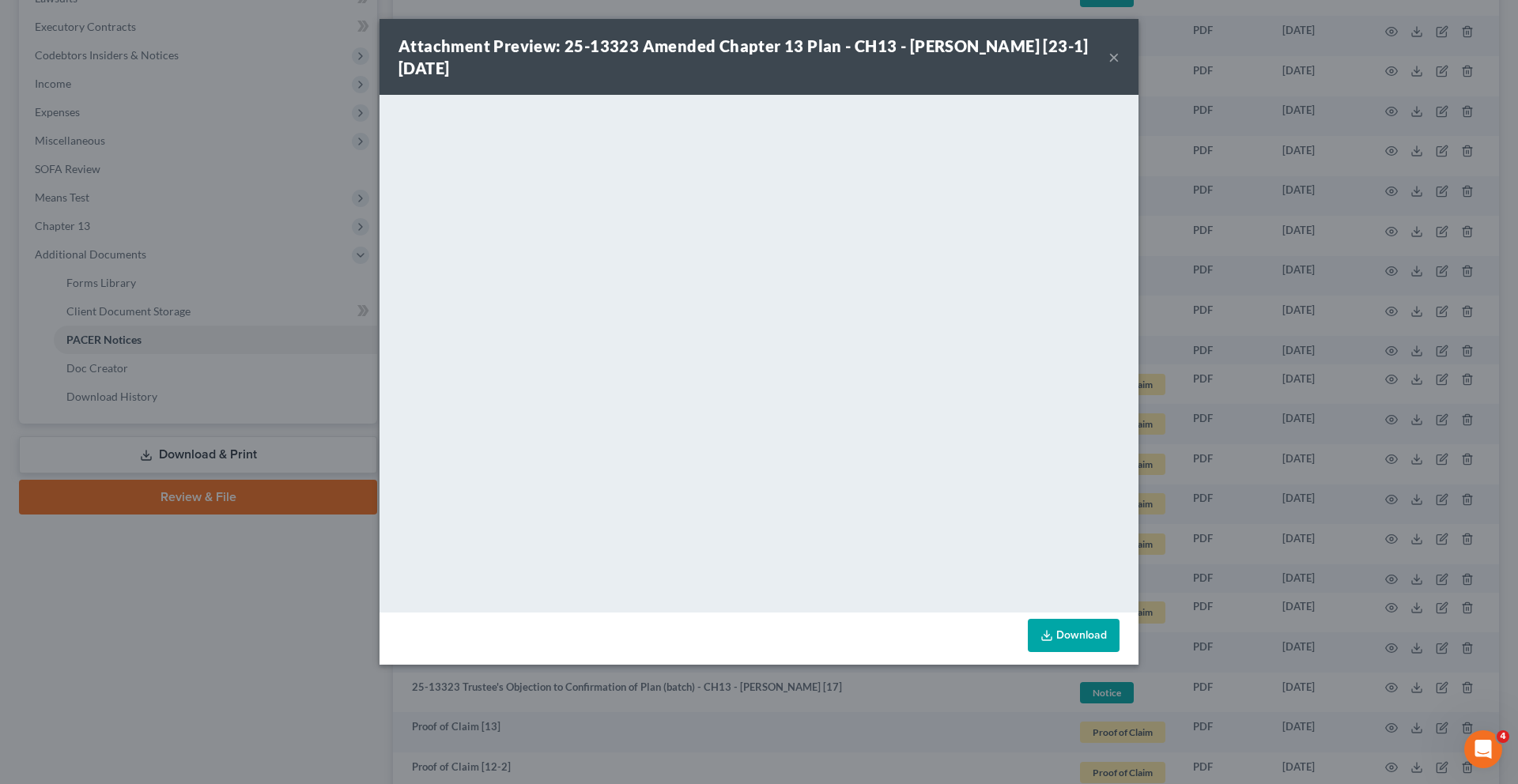
click at [1119, 67] on button "×" at bounding box center [1114, 57] width 11 height 19
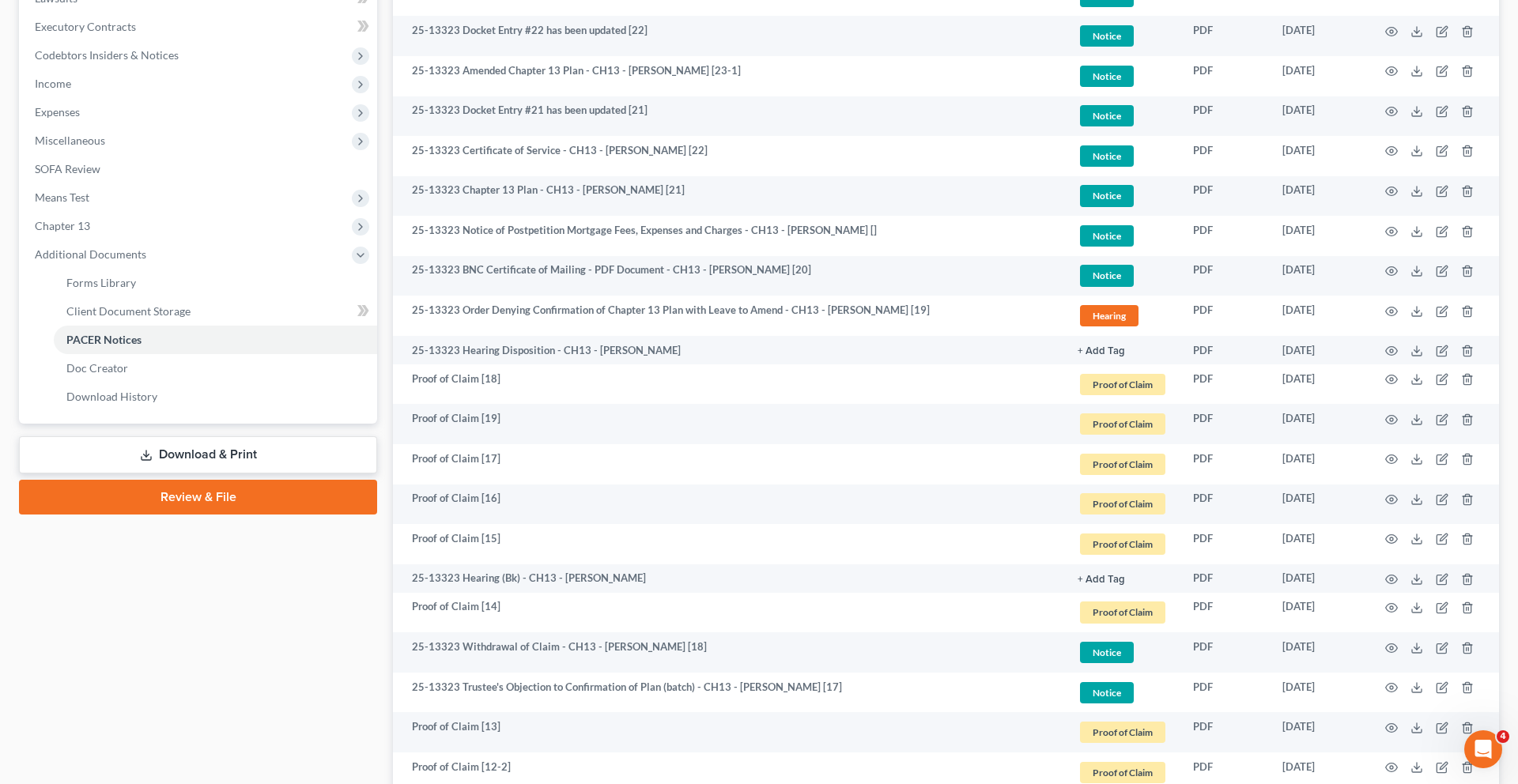
scroll to position [0, 0]
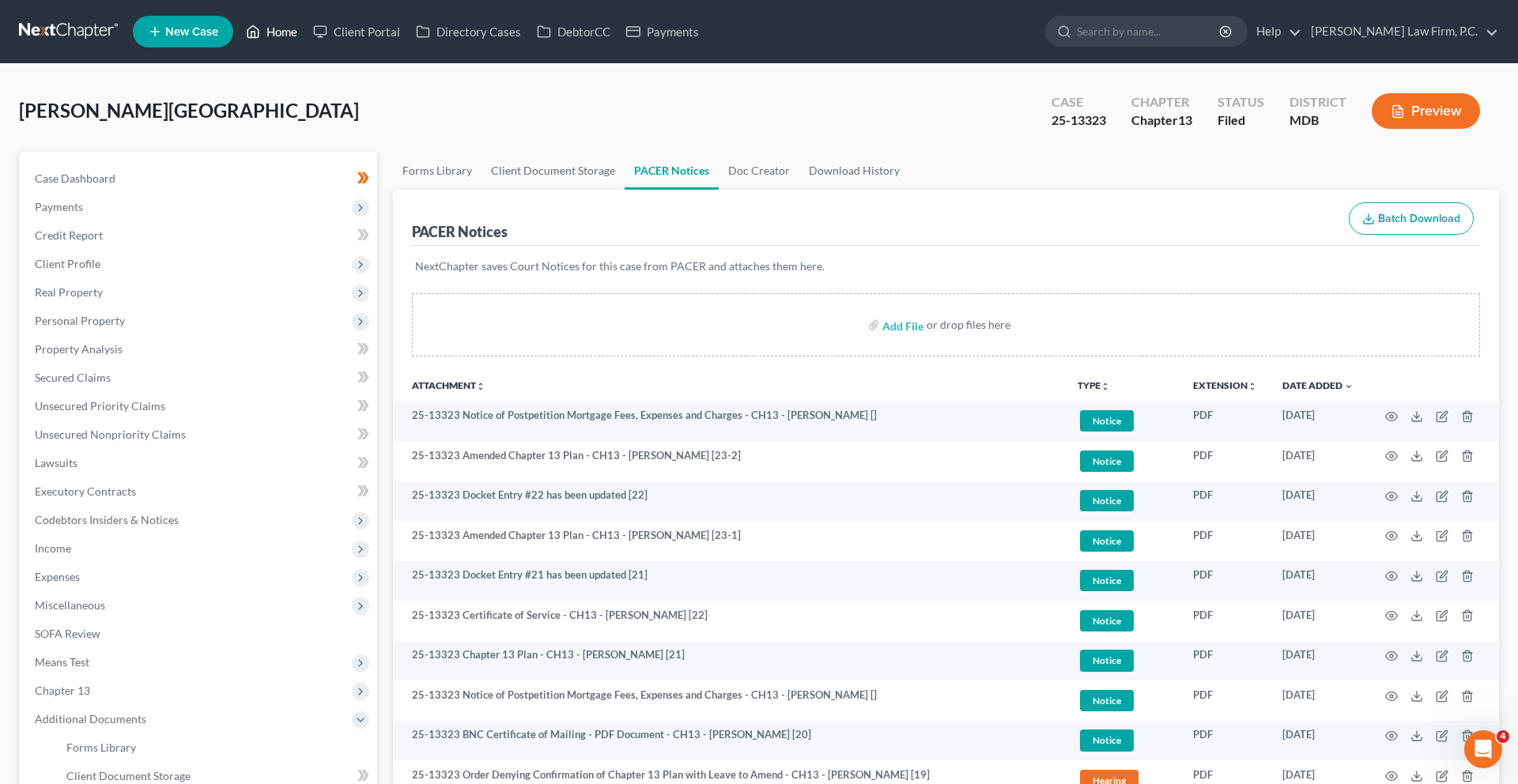
click at [305, 28] on link "Home" at bounding box center [272, 31] width 68 height 28
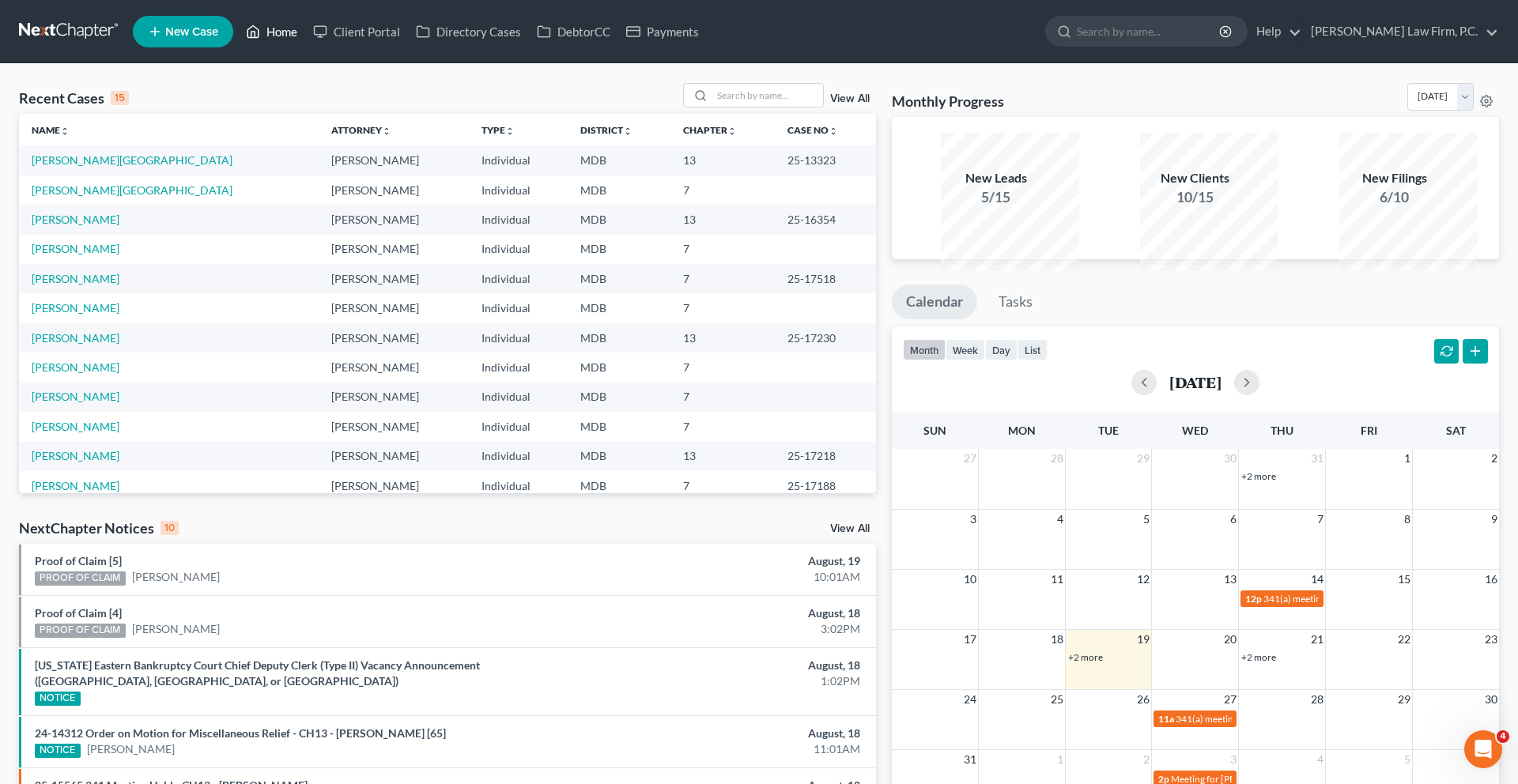
click at [305, 38] on link "Home" at bounding box center [272, 31] width 68 height 28
click at [97, 255] on link "[PERSON_NAME]" at bounding box center [75, 248] width 88 height 14
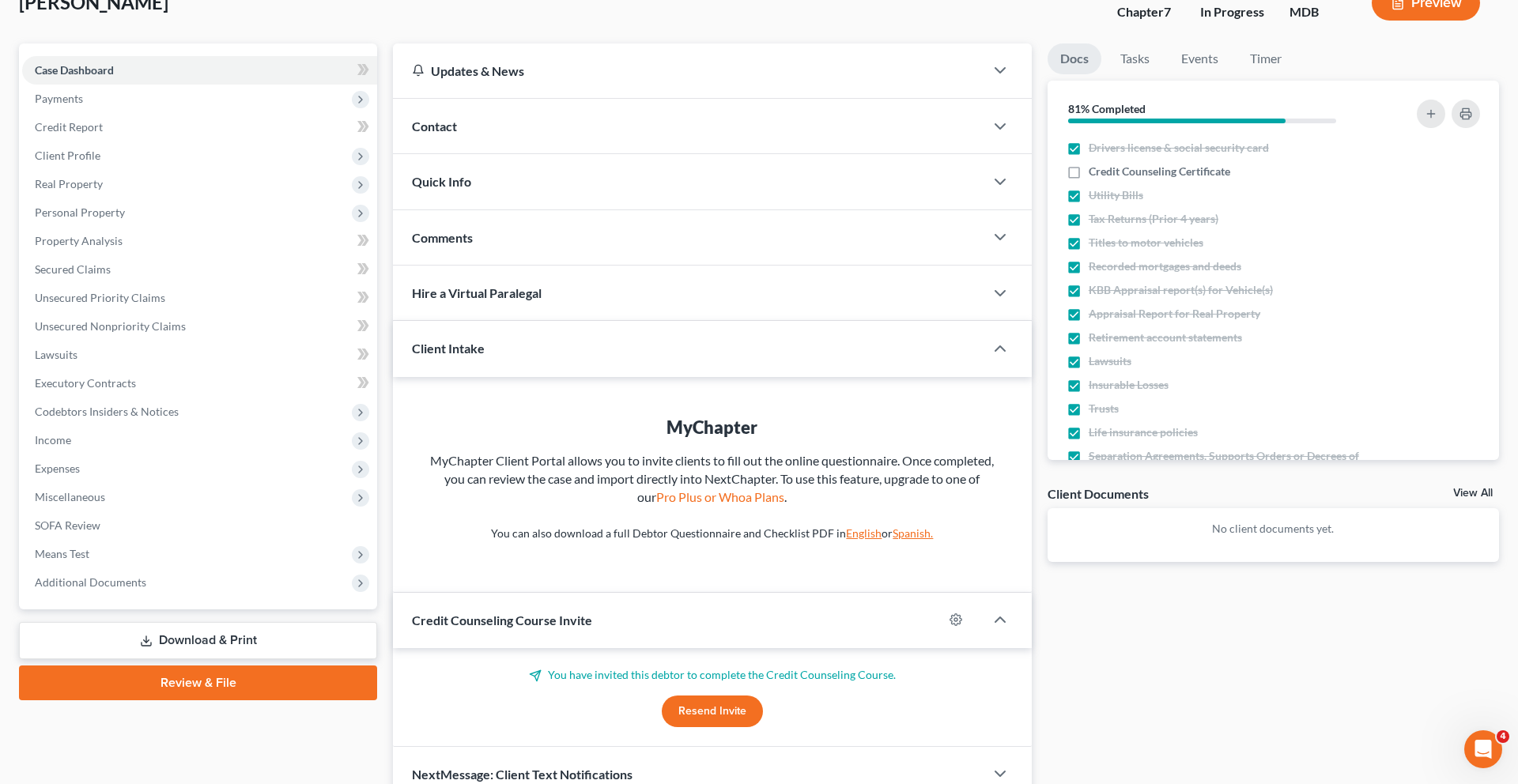
scroll to position [144, 0]
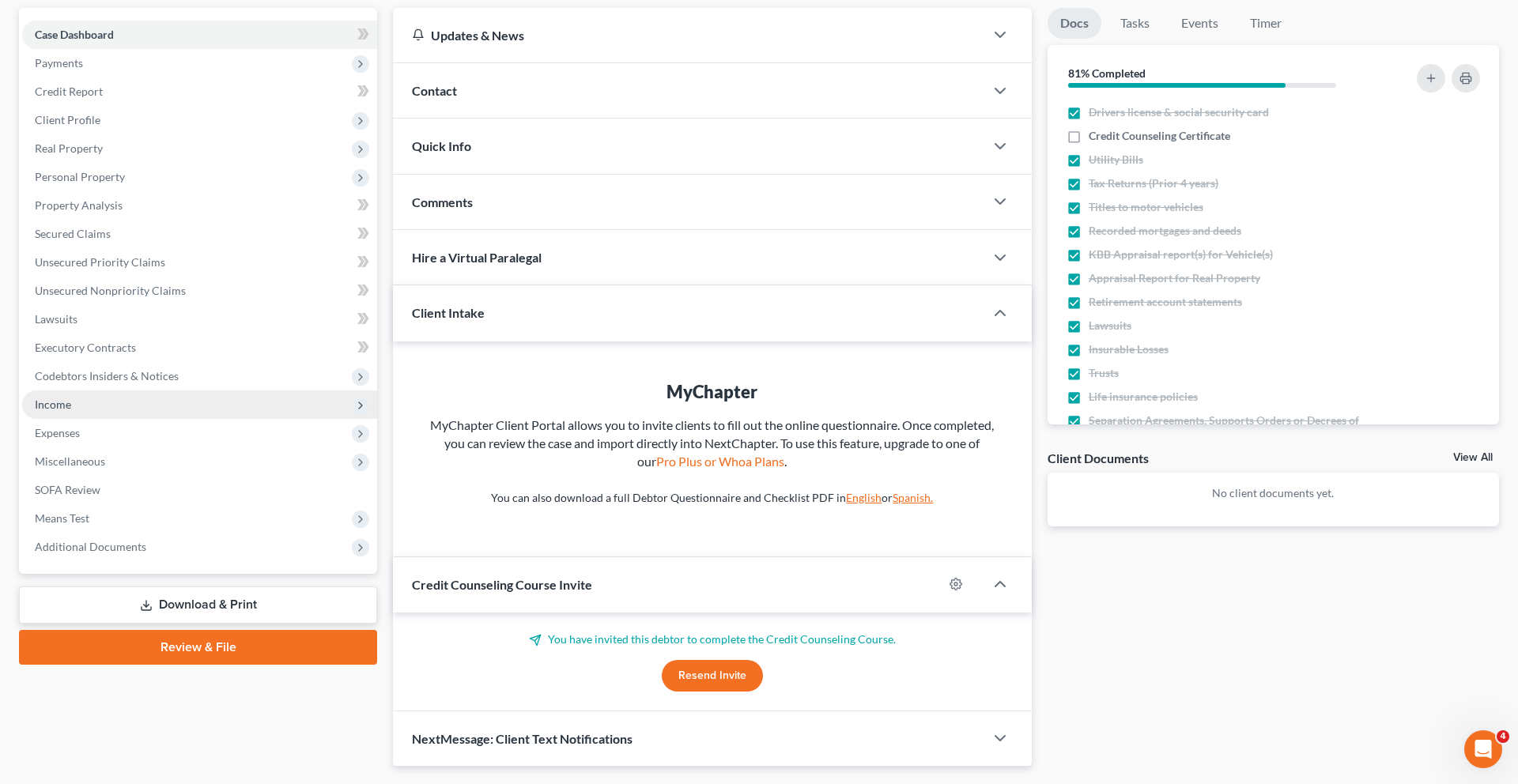
click at [125, 419] on span "Income" at bounding box center [200, 404] width 355 height 28
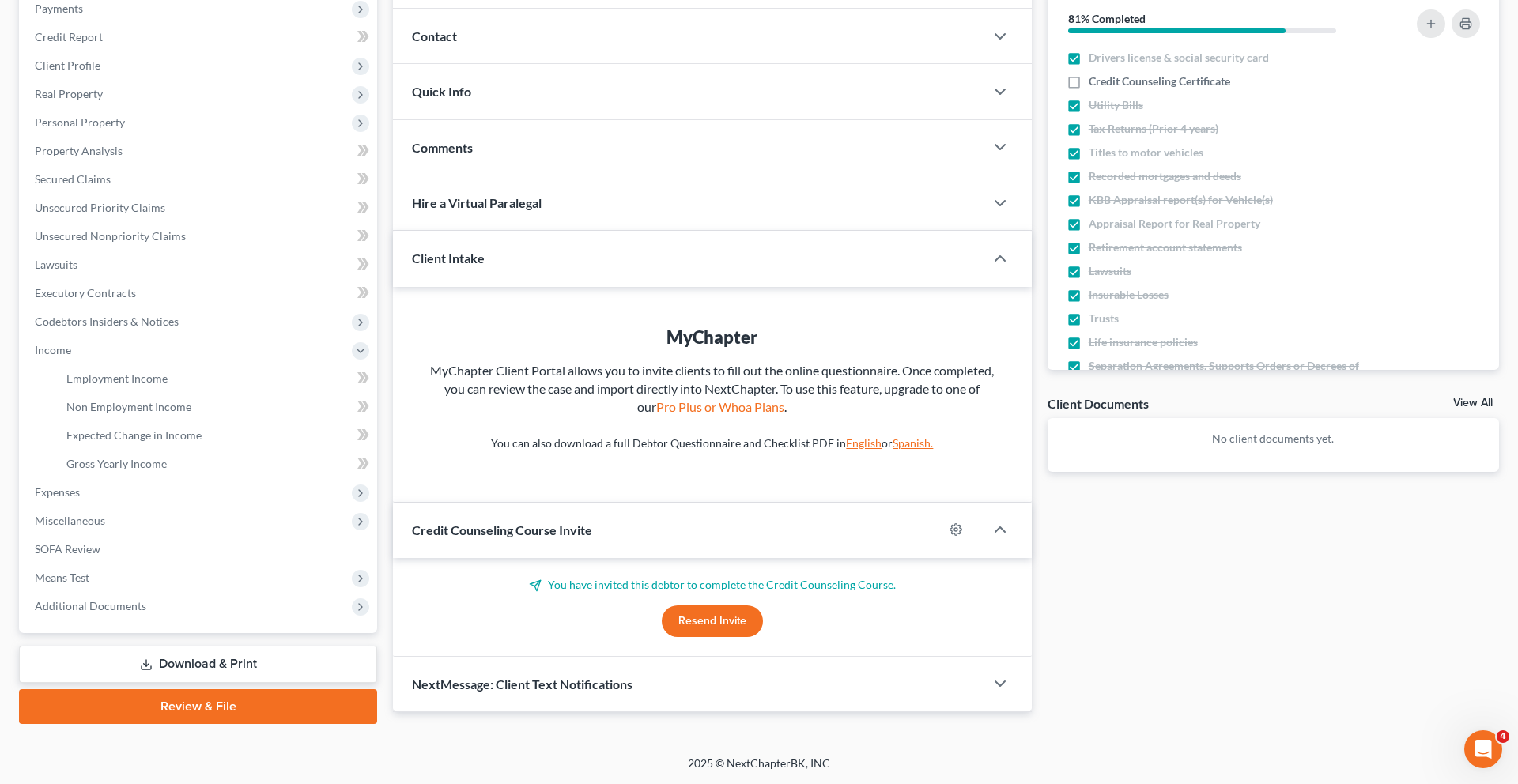
scroll to position [248, 0]
click at [130, 470] on span "Gross Yearly Income" at bounding box center [117, 463] width 101 height 14
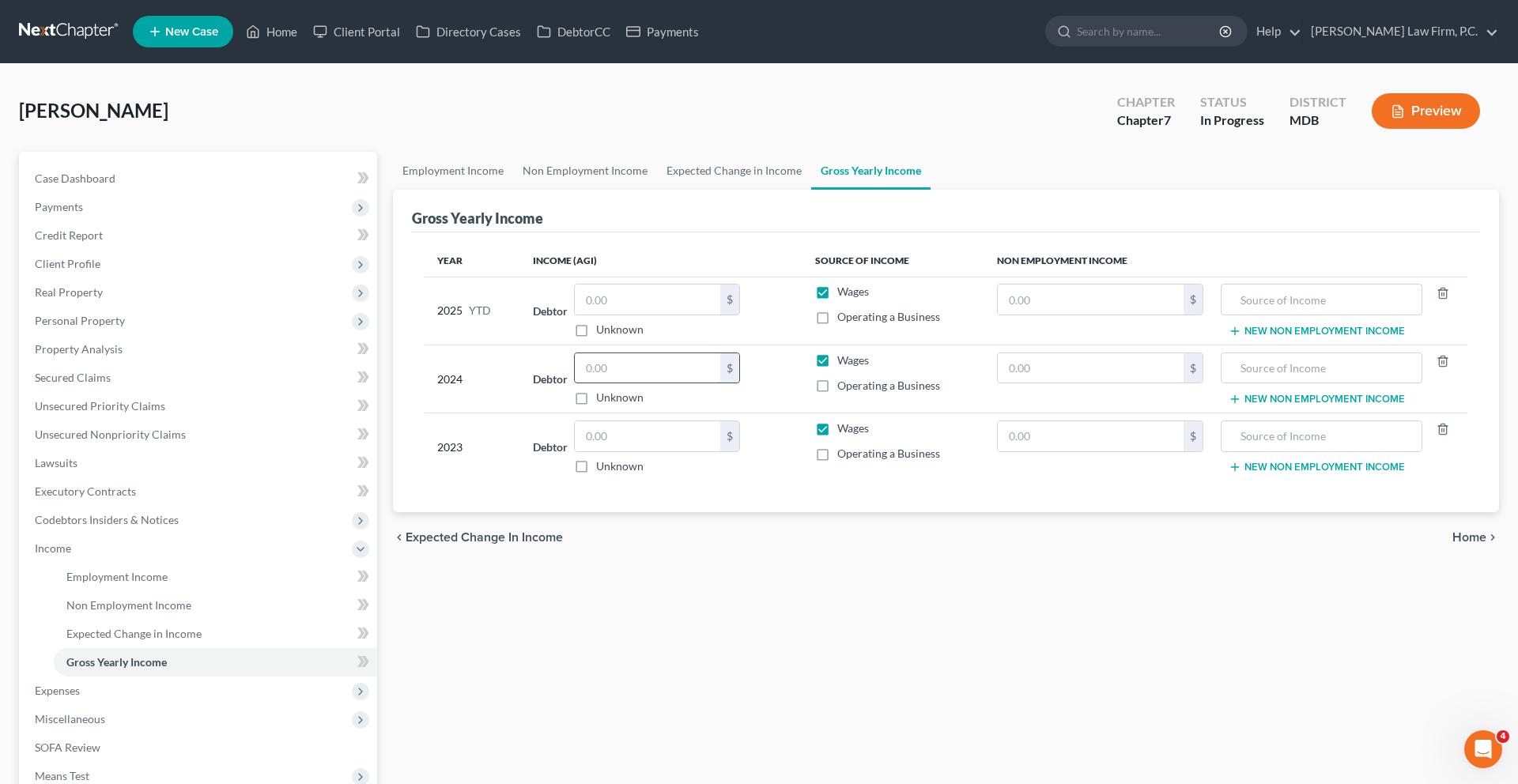
click at [642, 384] on input "text" at bounding box center [647, 367] width 146 height 30
type input "122,349.00"
click at [800, 513] on div "Year Income (AGI) Source of Income Non Employment Income 2025 YTD Debtor $ Unkn…" at bounding box center [946, 372] width 1068 height 281
drag, startPoint x: 1066, startPoint y: 527, endPoint x: 671, endPoint y: 646, distance: 412.5
click at [689, 481] on table "Year Income (AGI) Source of Income Non Employment Income 2025 YTD Debtor $ Unkn…" at bounding box center [946, 363] width 1043 height 236
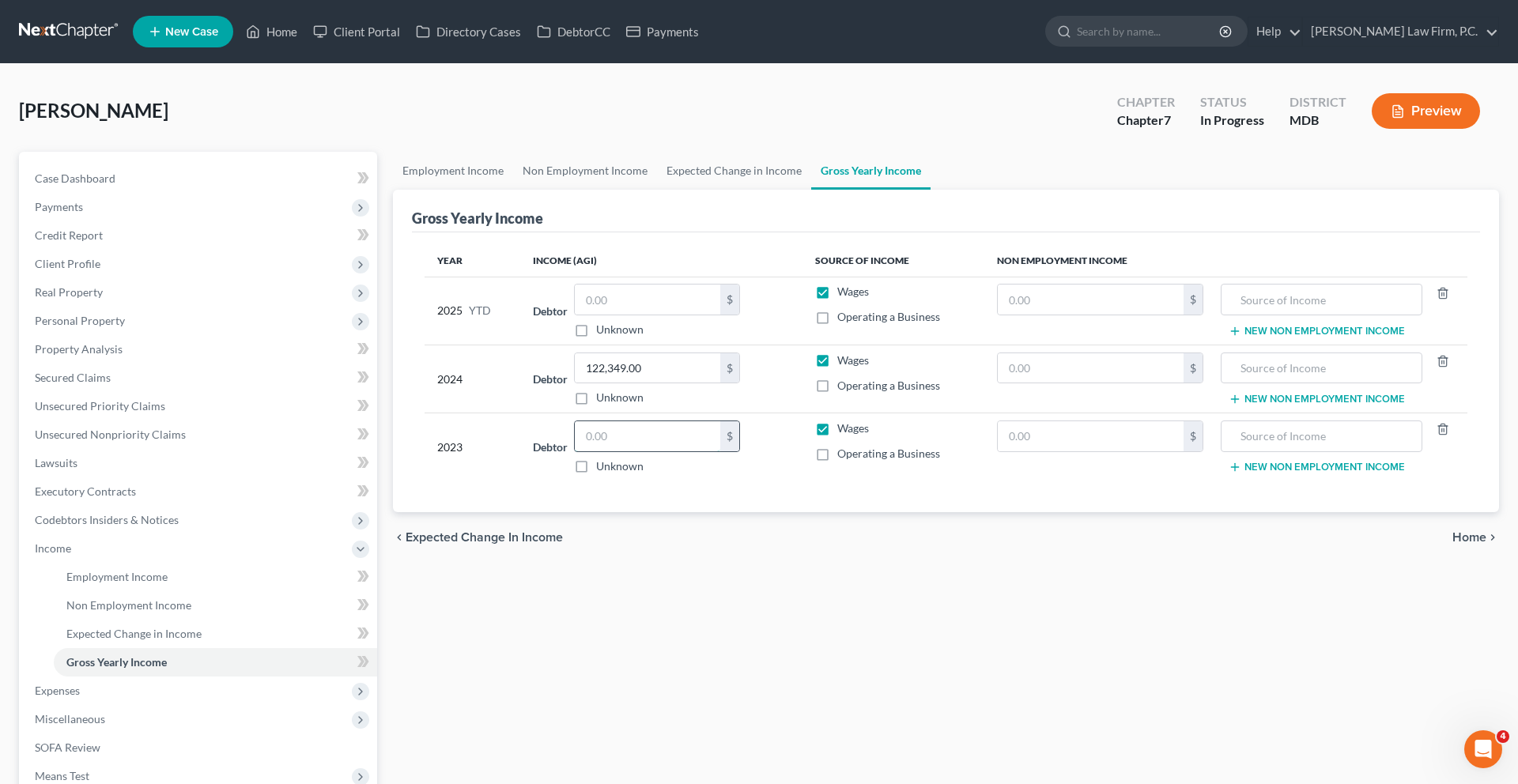
click at [647, 451] on input "text" at bounding box center [647, 436] width 146 height 30
type input "186,544"
click at [716, 563] on div "chevron_left Expected Change in Income Home chevron_right" at bounding box center [945, 537] width 1106 height 51
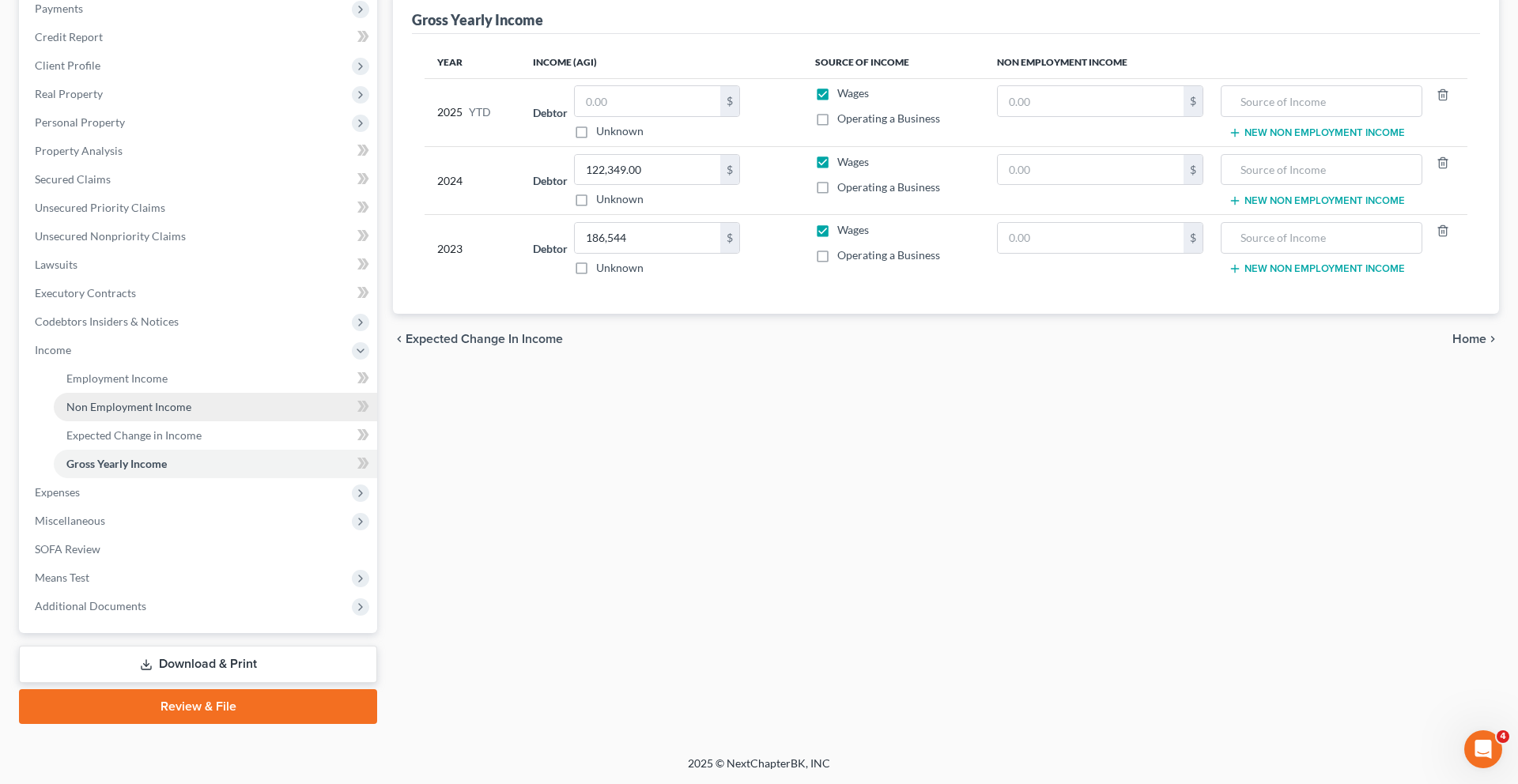
scroll to position [253, 0]
click at [197, 421] on link "Non Employment Income" at bounding box center [216, 406] width 323 height 28
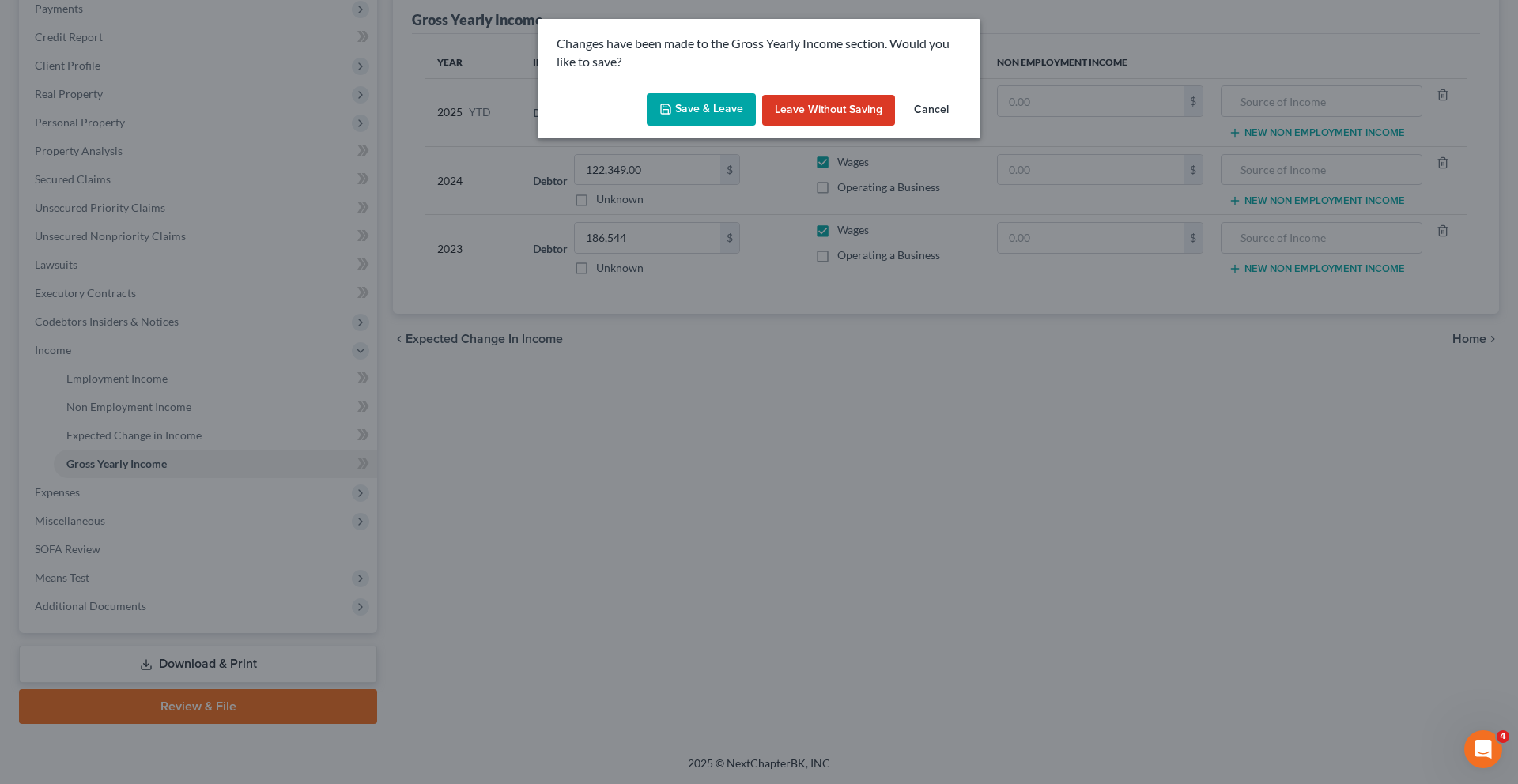
click at [660, 126] on button "Save & Leave" at bounding box center [701, 109] width 109 height 33
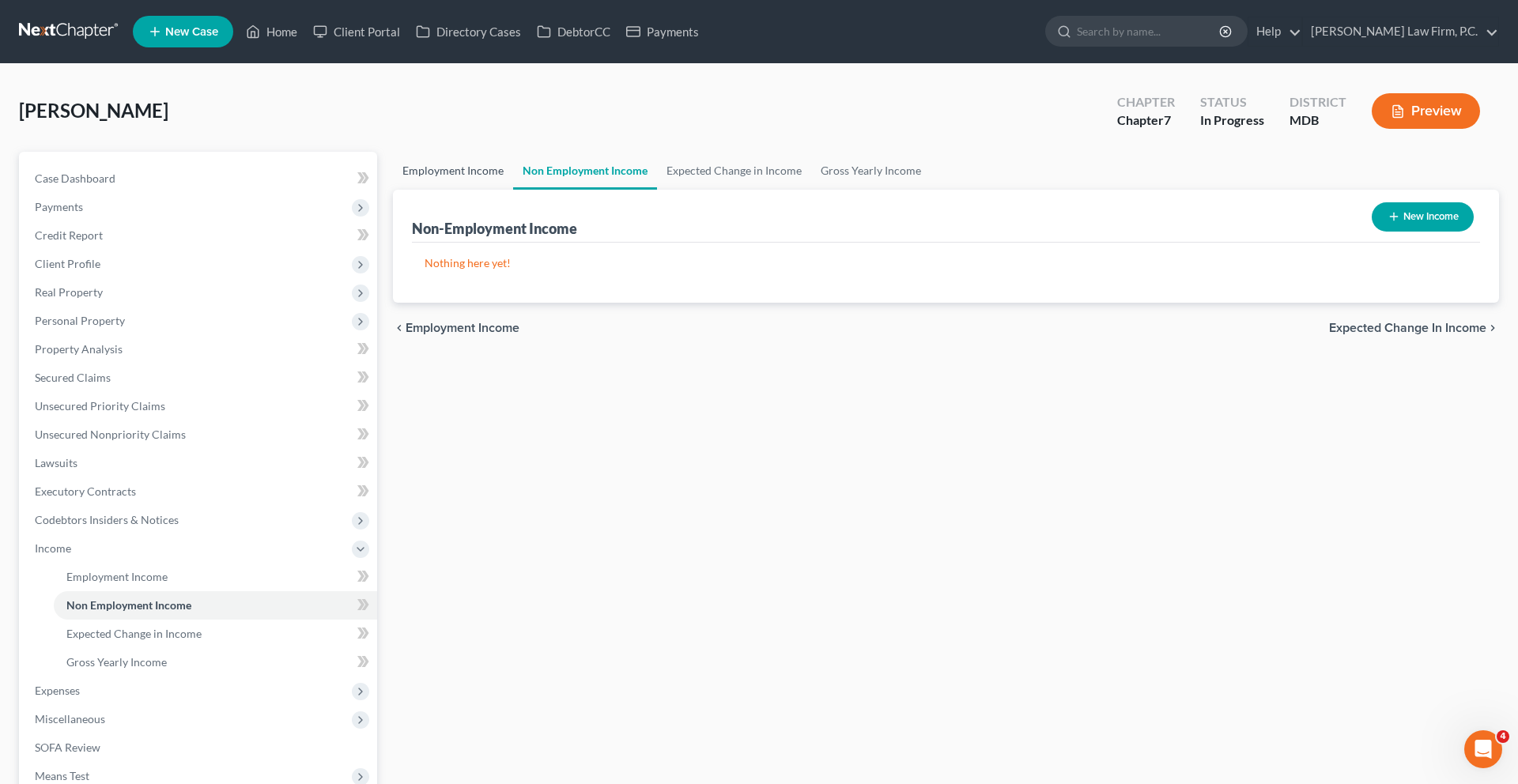
click at [445, 190] on link "Employment Income" at bounding box center [452, 170] width 120 height 38
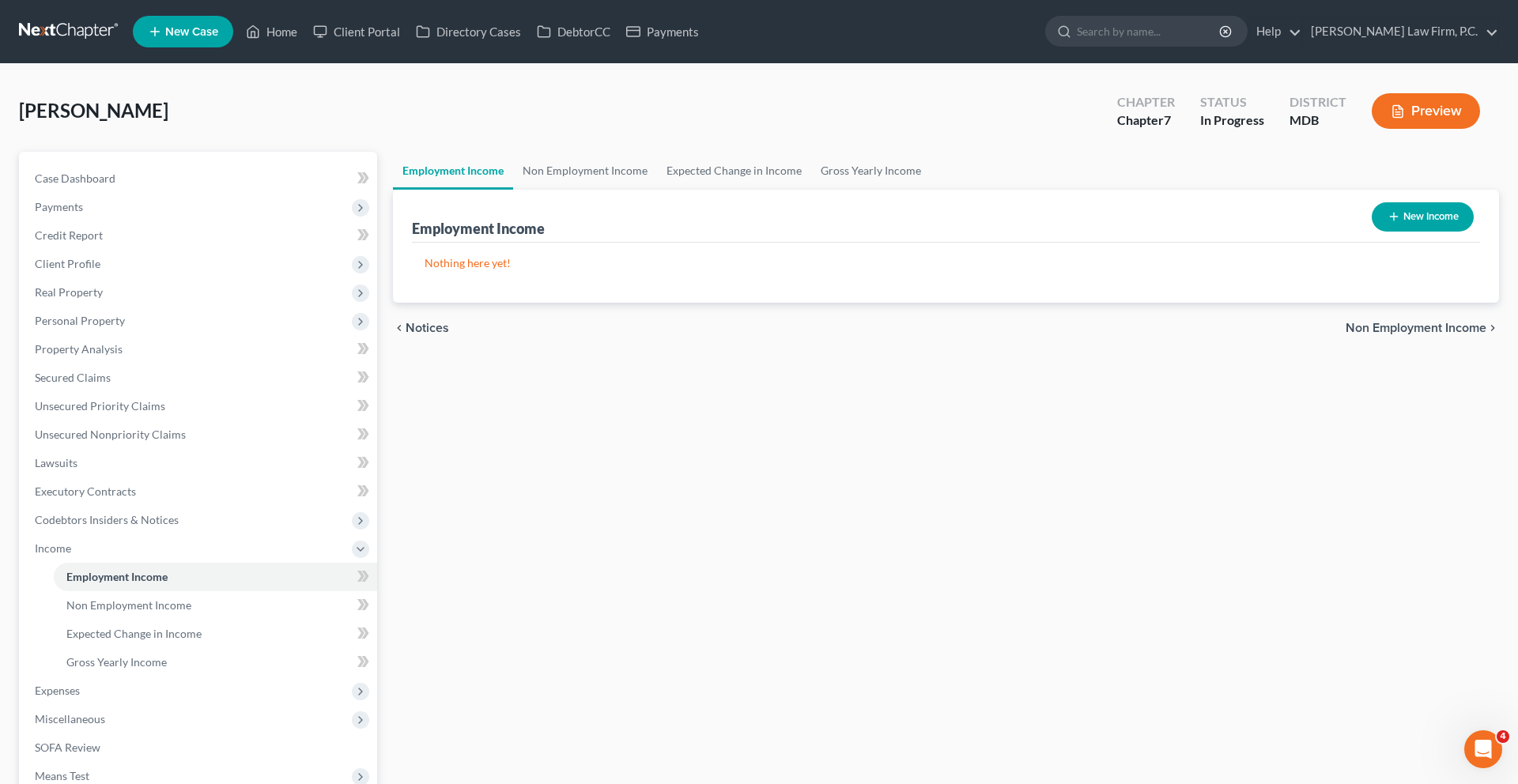
click at [1403, 232] on button "New Income" at bounding box center [1422, 217] width 102 height 29
select select "0"
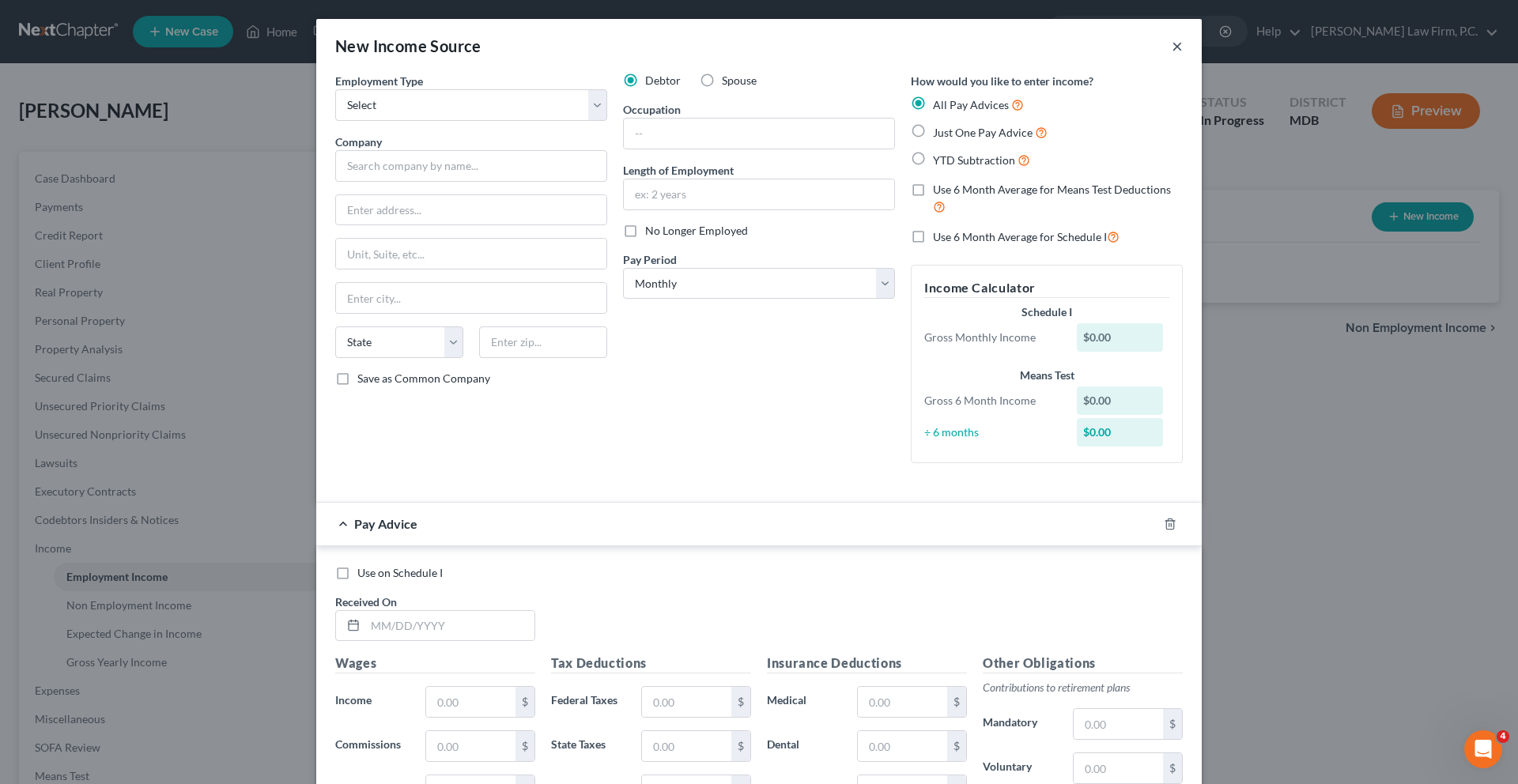
click at [1183, 55] on button "×" at bounding box center [1177, 46] width 11 height 19
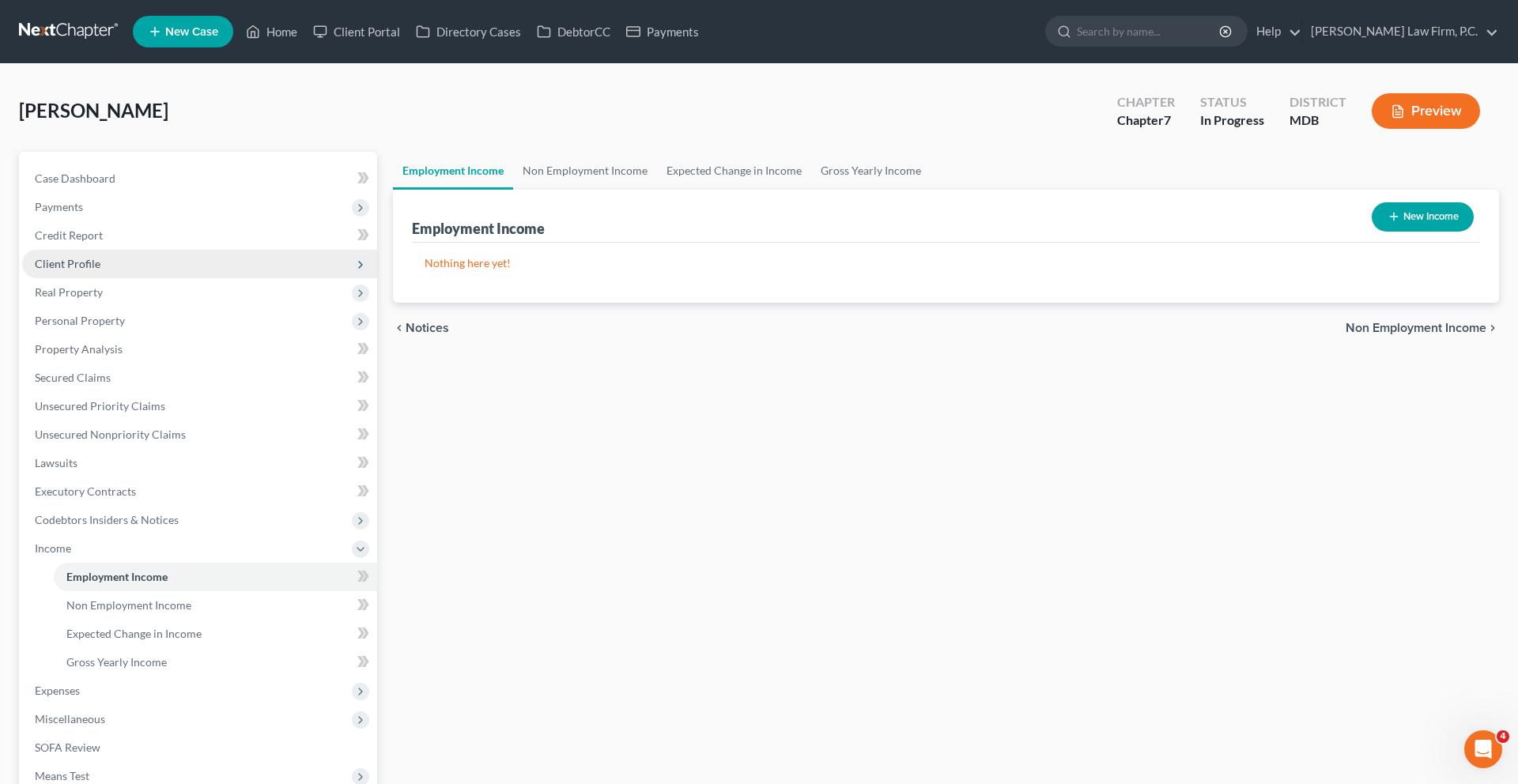
click at [101, 270] on span "Client Profile" at bounding box center [68, 263] width 66 height 14
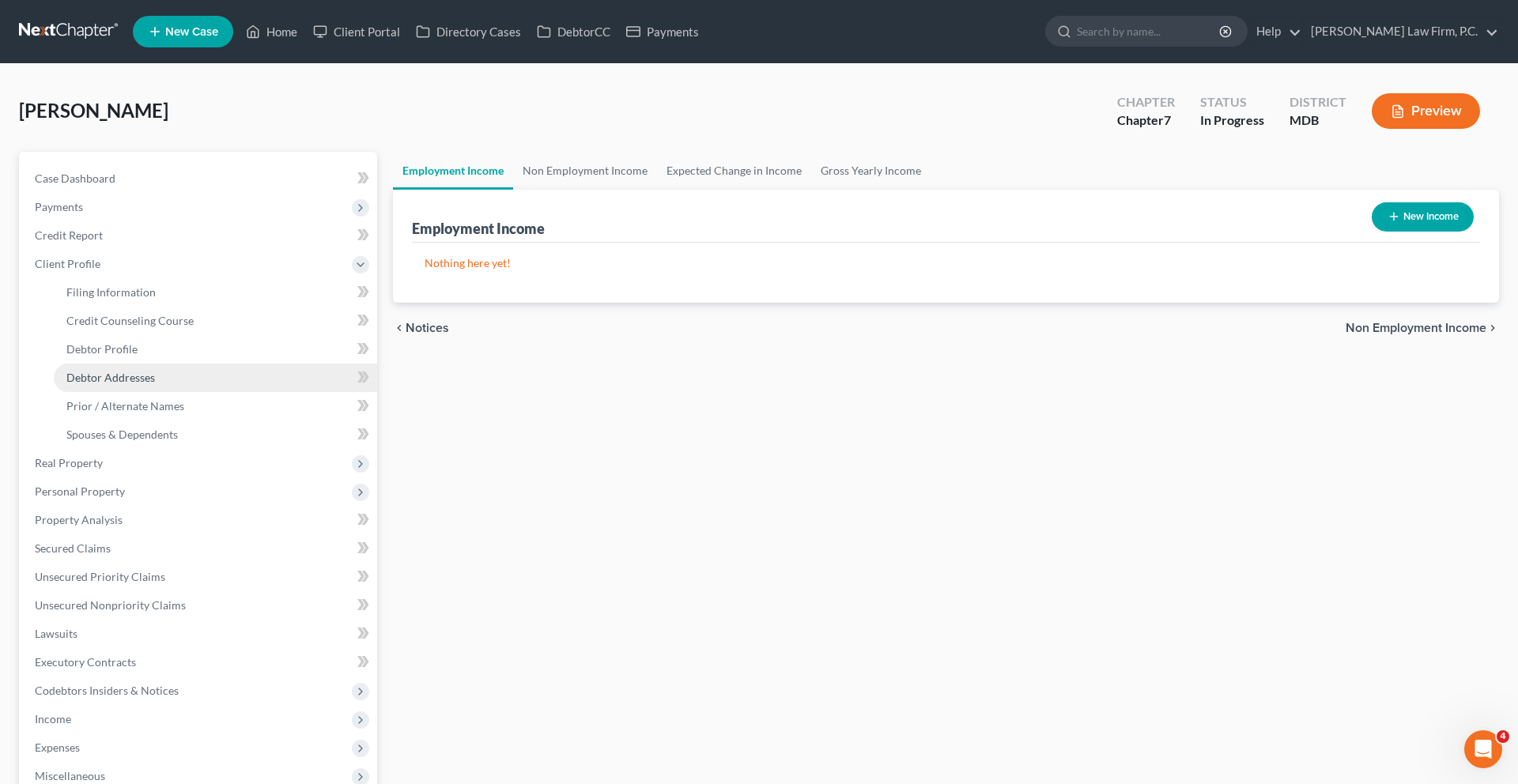
click at [116, 384] on span "Debtor Addresses" at bounding box center [111, 377] width 88 height 14
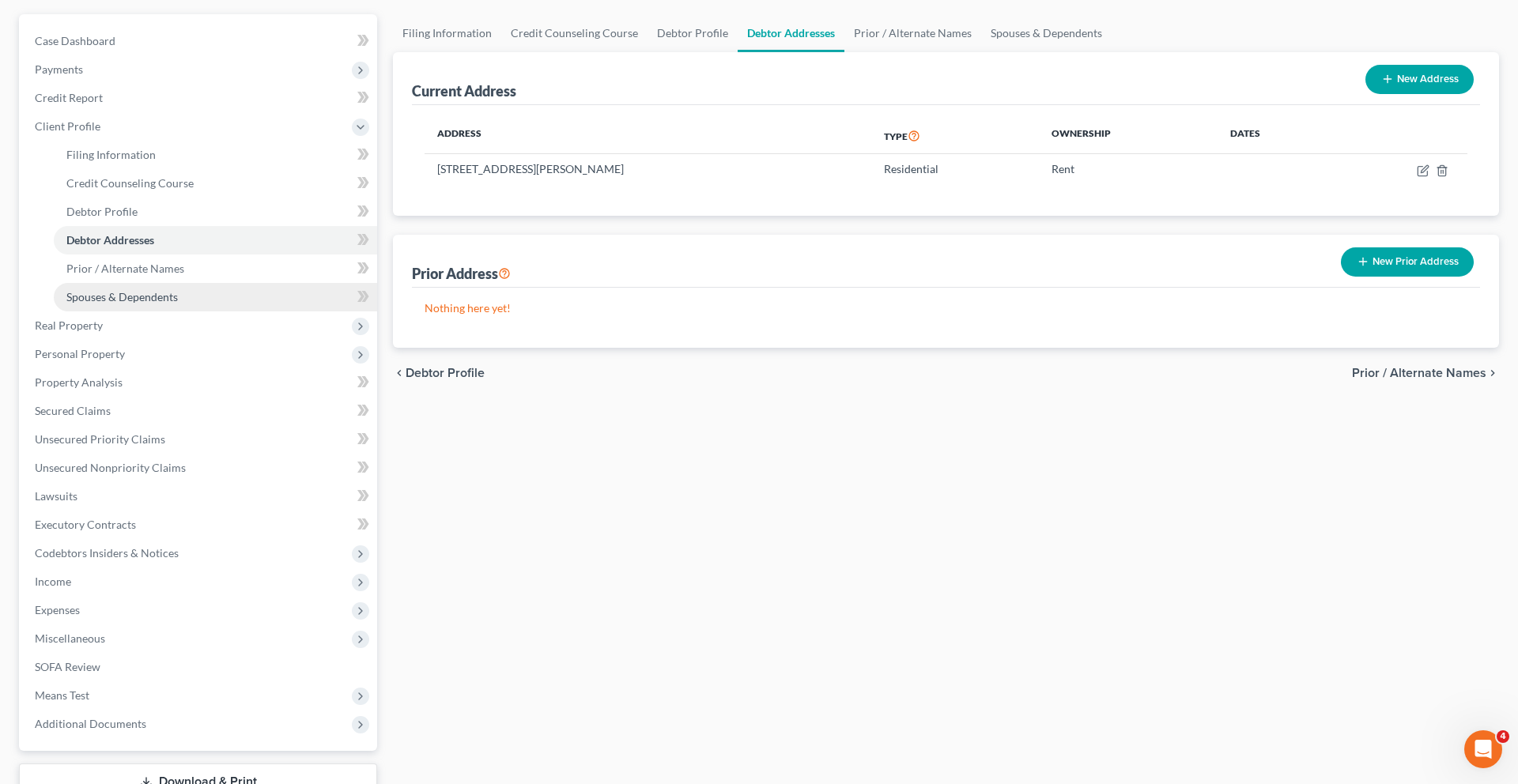
scroll to position [138, 0]
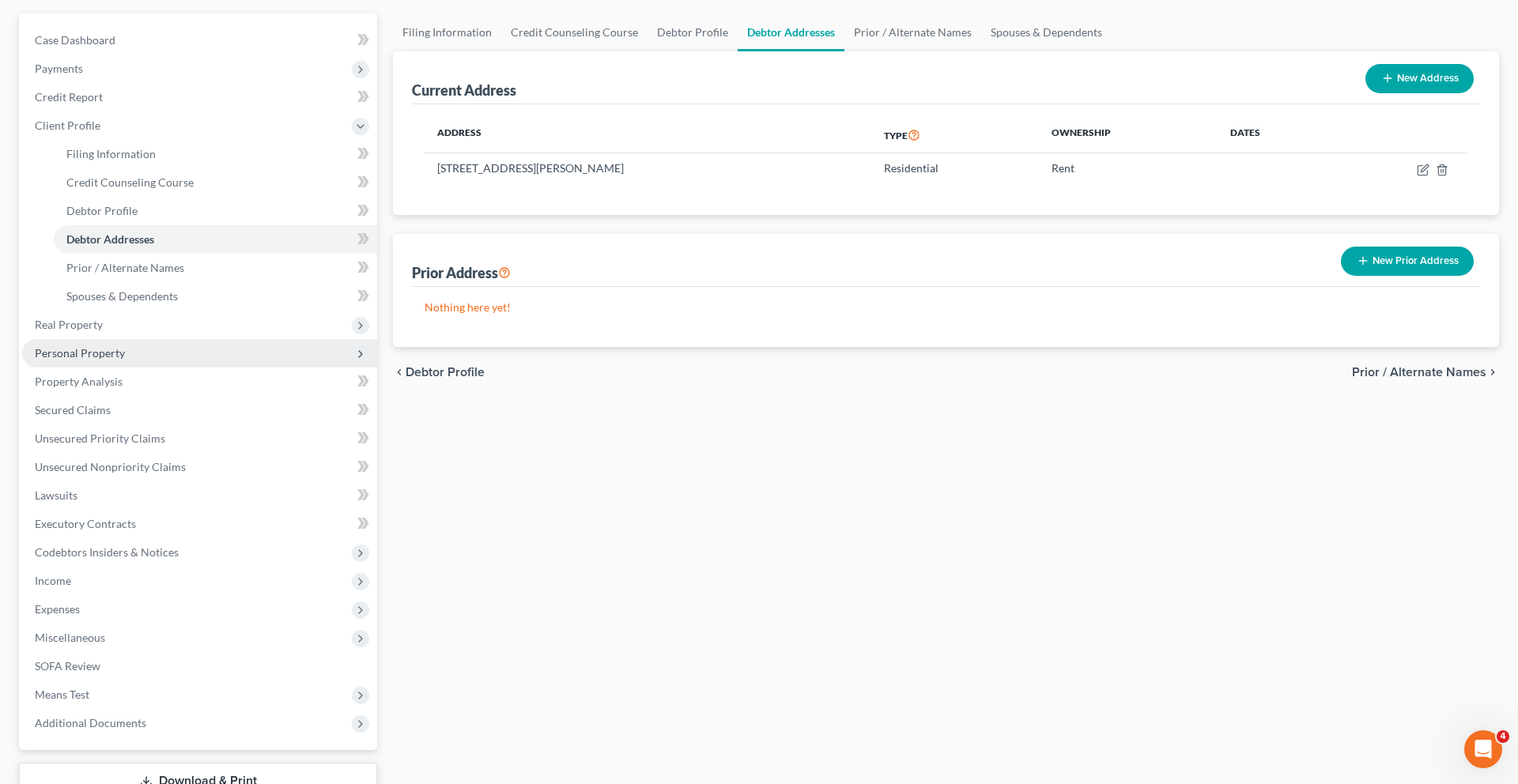
click at [184, 367] on span "Personal Property" at bounding box center [200, 353] width 355 height 28
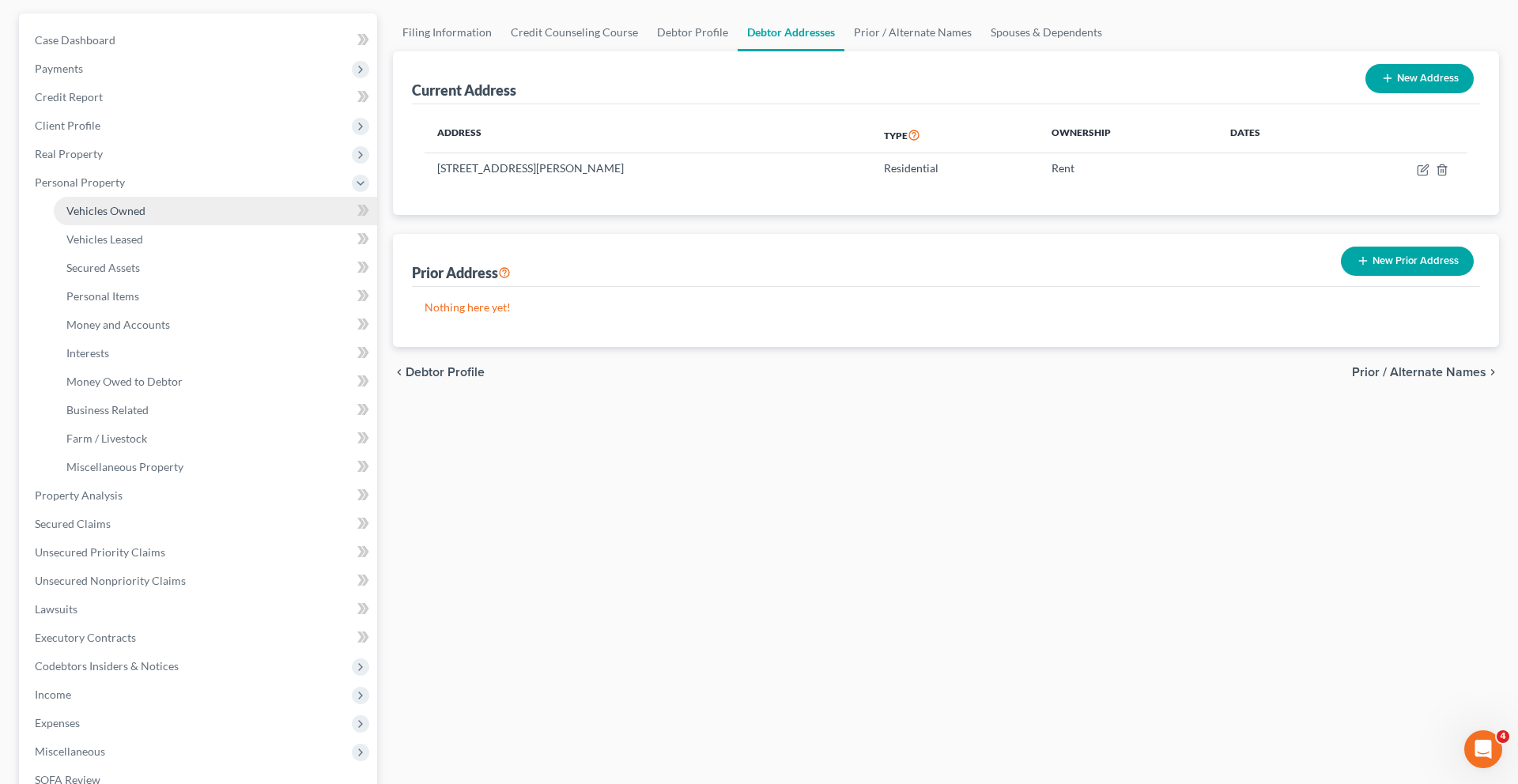
click at [179, 225] on link "Vehicles Owned" at bounding box center [216, 211] width 323 height 28
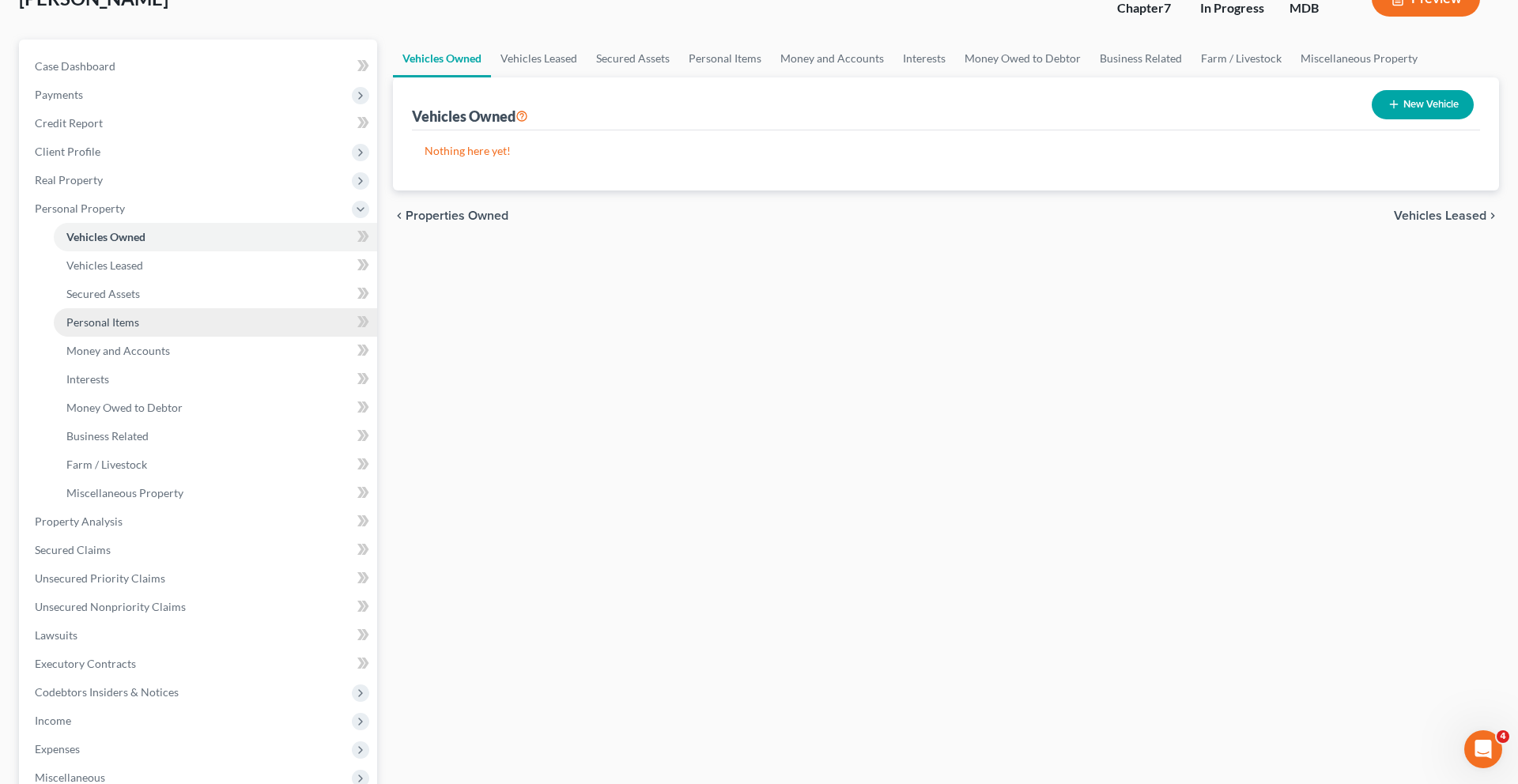
scroll to position [168, 0]
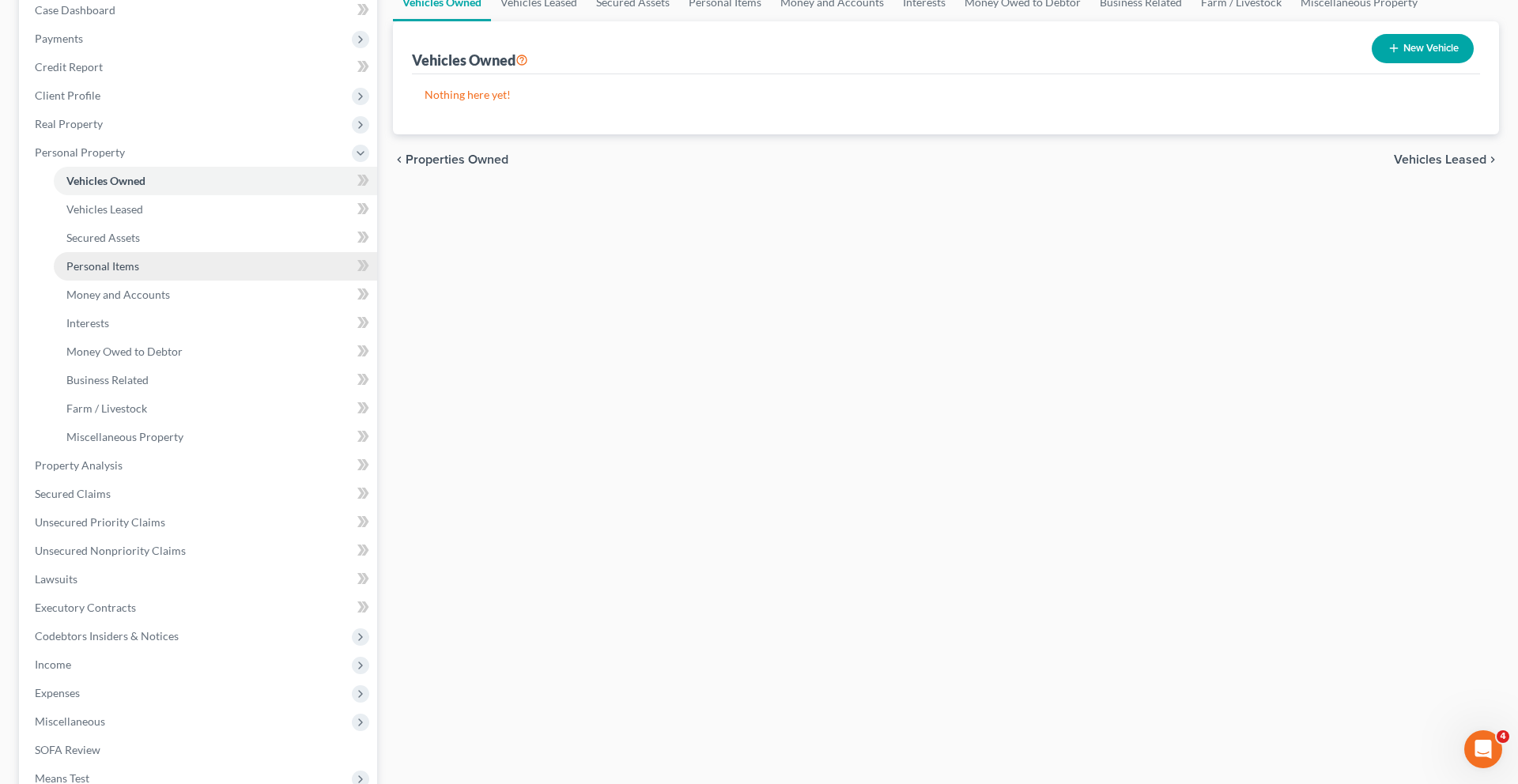
click at [171, 281] on link "Personal Items" at bounding box center [216, 265] width 323 height 28
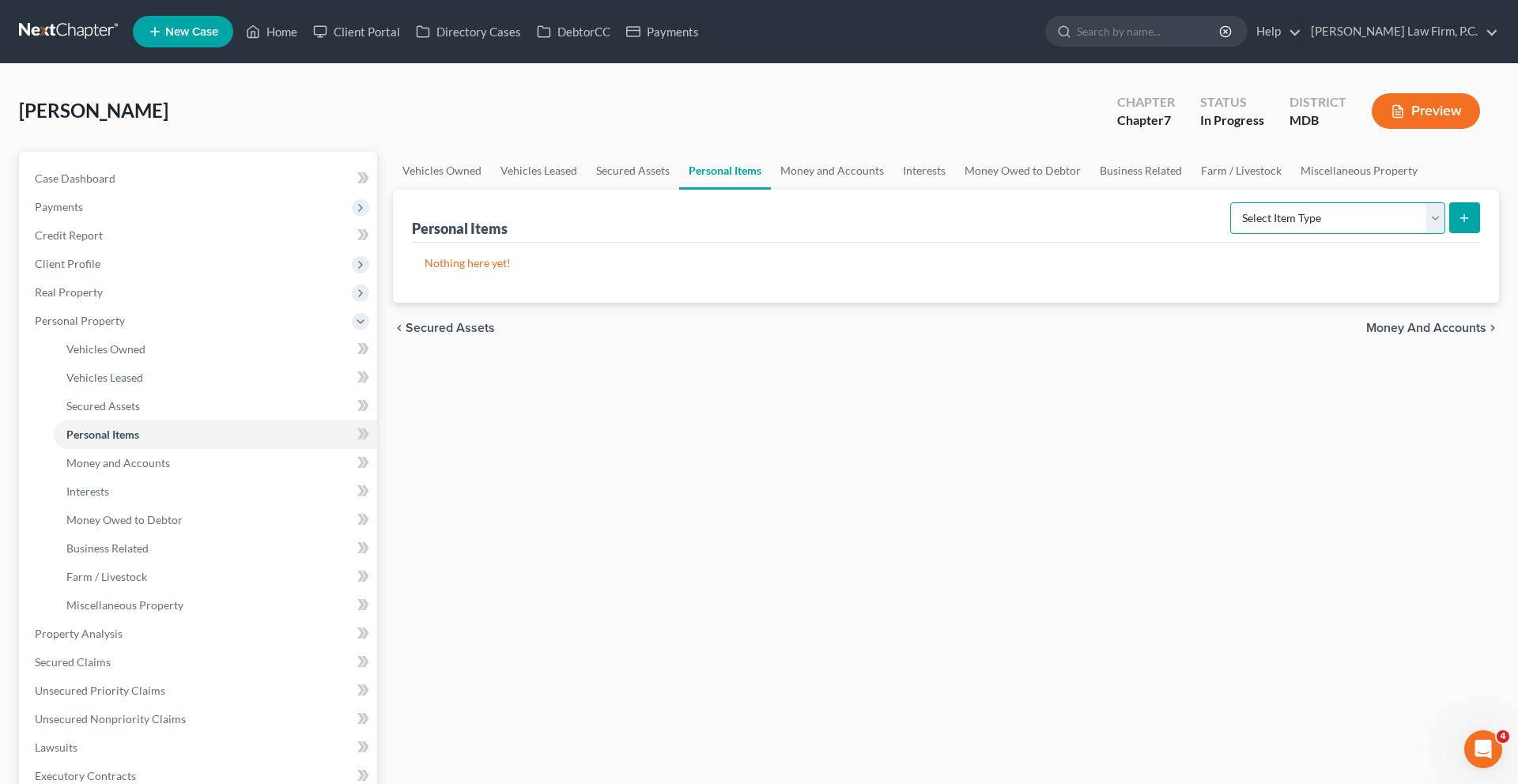
click at [1236, 234] on select "Select Item Type Clothing (A/B: 11) Collectibles Of Value (A/B: 8) Electronics …" at bounding box center [1337, 218] width 215 height 31
select select "clothing"
click at [1458, 224] on icon "submit" at bounding box center [1464, 218] width 13 height 13
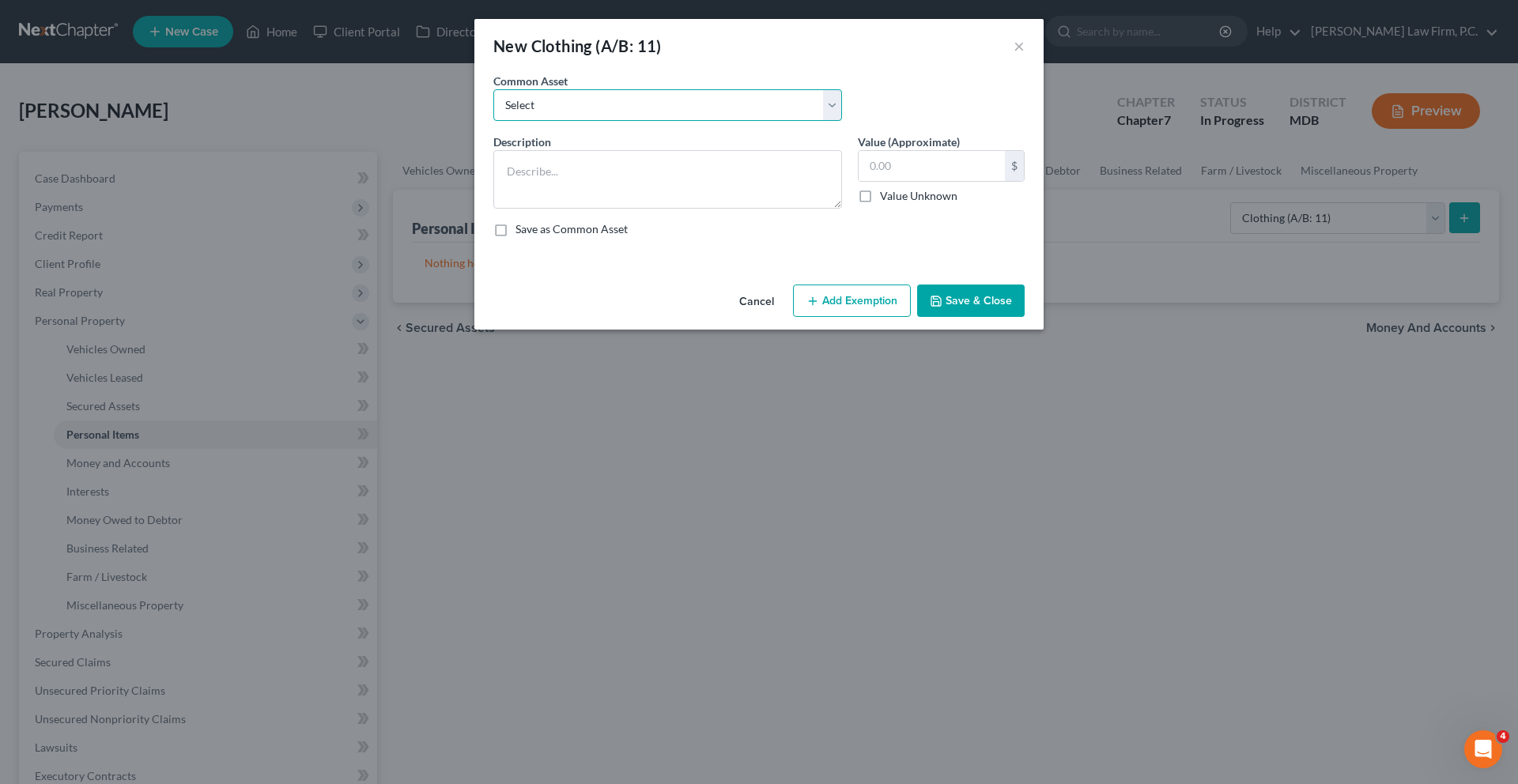
click at [698, 121] on select "Select Four seasons of clothing" at bounding box center [667, 105] width 348 height 31
select select "0"
type textarea "Four seasons of clothing"
type input "200.00"
click at [1024, 318] on button "Save & Close" at bounding box center [971, 301] width 108 height 33
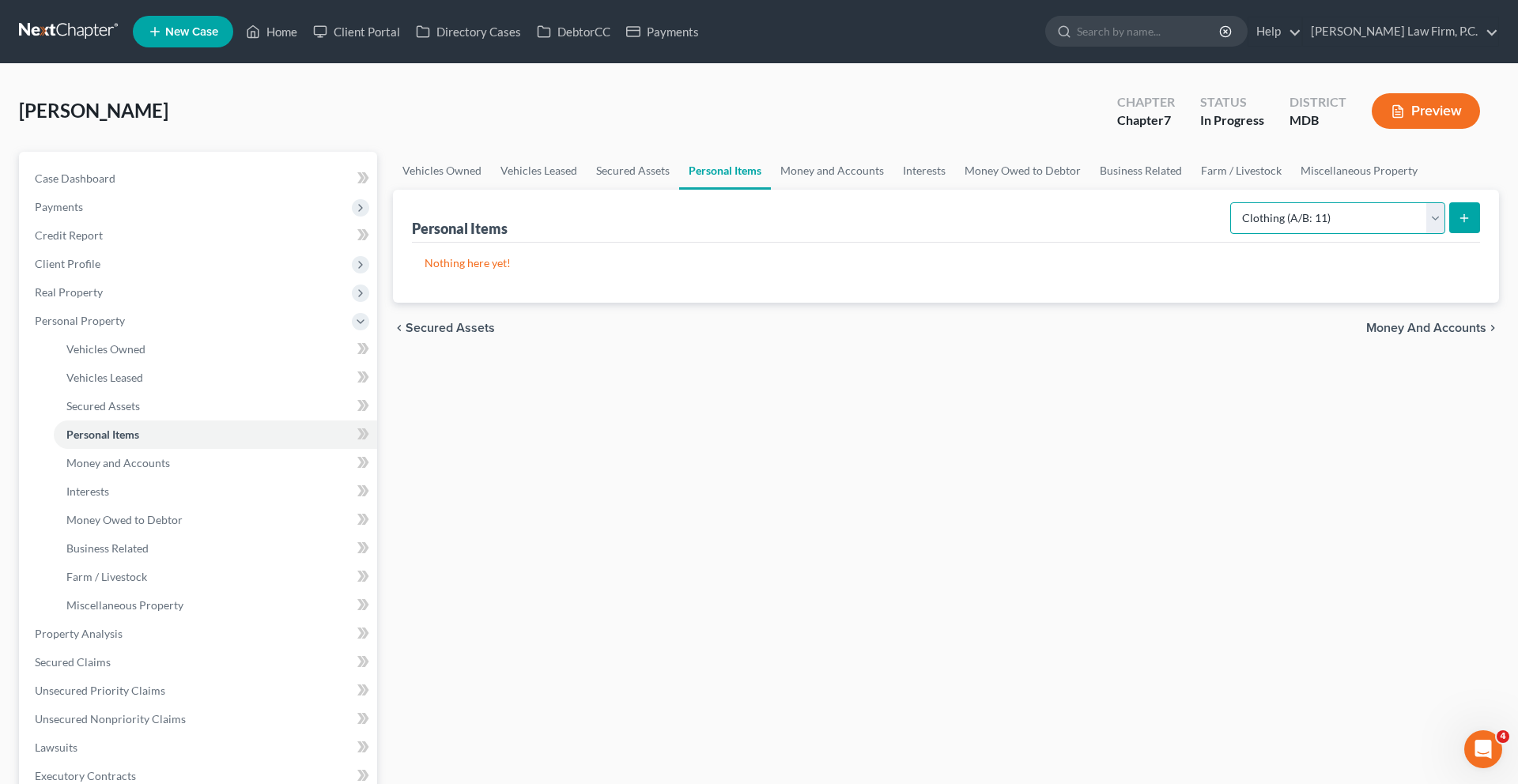
click at [1235, 234] on select "Select Item Type Clothing (A/B: 11) Collectibles Of Value (A/B: 8) Electronics …" at bounding box center [1337, 218] width 215 height 31
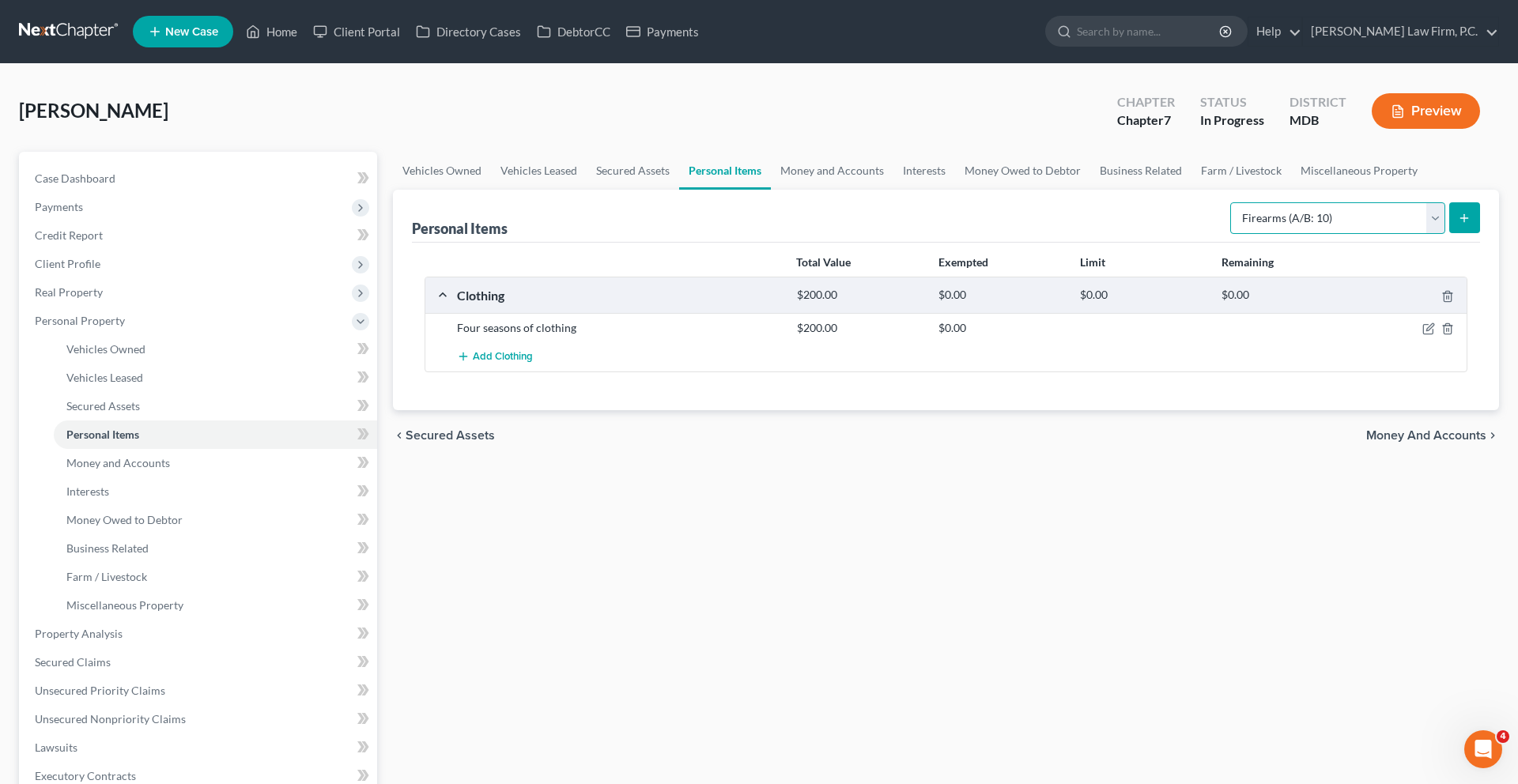
click at [1329, 234] on select "Select Item Type Clothing (A/B: 11) Collectibles Of Value (A/B: 8) Electronics …" at bounding box center [1337, 218] width 215 height 31
select select "electronics"
click at [1473, 325] on div "Personal Items Select Item Type Clothing (A/B: 11) Collectibles Of Value (A/B: …" at bounding box center [945, 300] width 1106 height 220
click at [1462, 233] on button "submit" at bounding box center [1464, 218] width 31 height 31
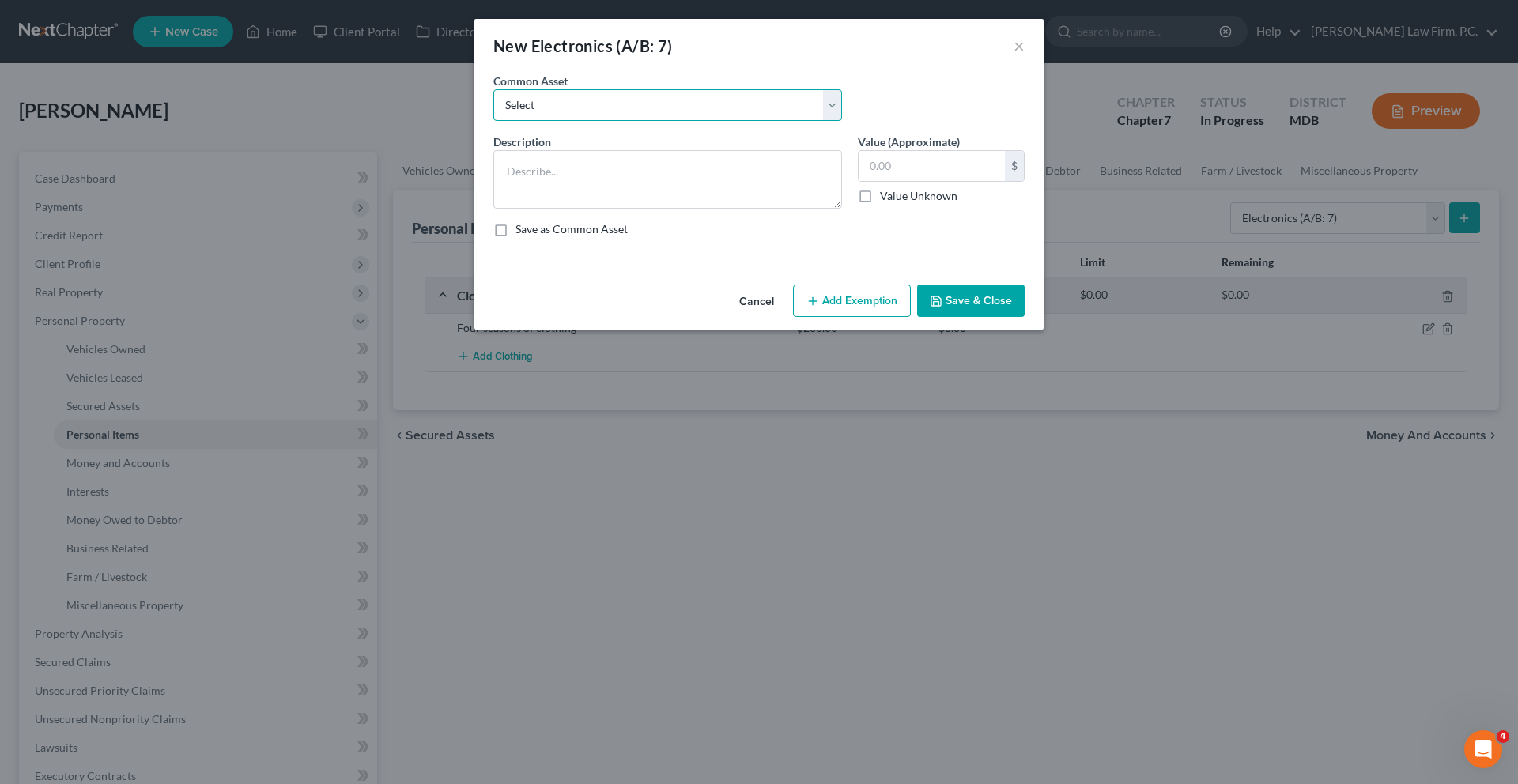
click at [697, 121] on select "Select Televisions; DVD player; Cell phones; & other small miscellaneous househ…" at bounding box center [667, 105] width 348 height 31
select select "0"
type textarea "Televisions; DVD player; Cell phones; & other small miscellaneous household ele…"
type input "100.00"
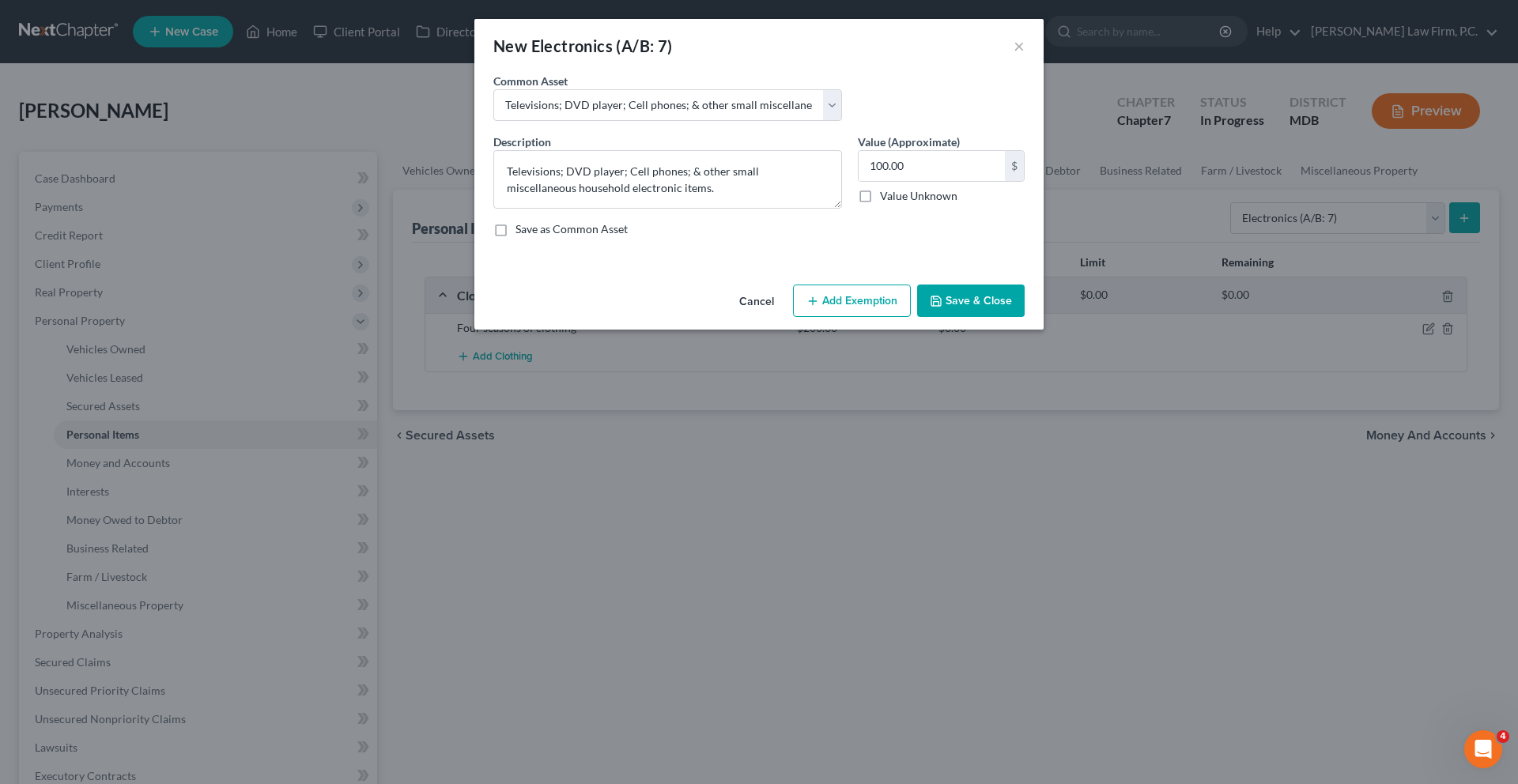
click at [858, 318] on button "Add Exemption" at bounding box center [852, 301] width 117 height 33
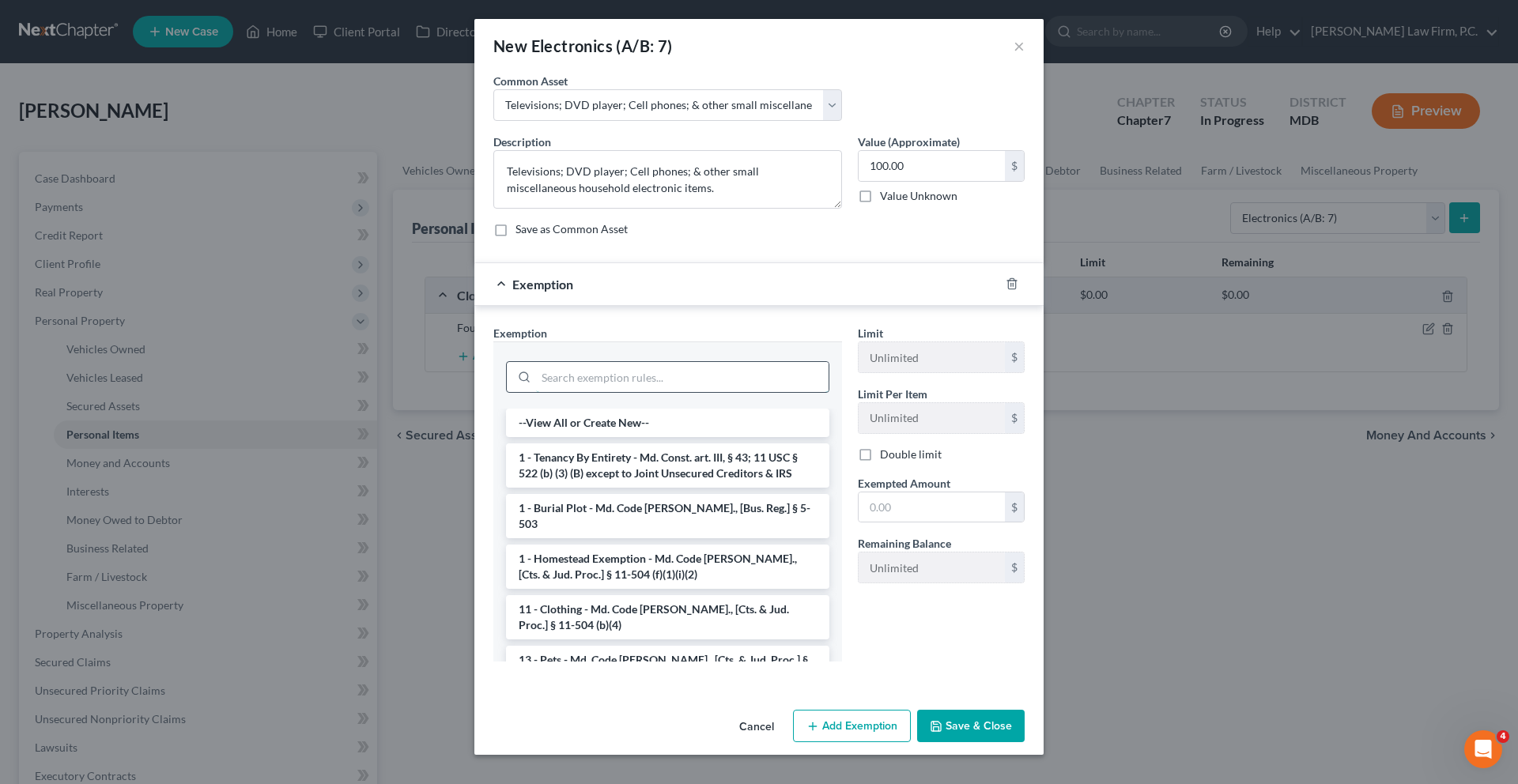
click at [751, 392] on input "search" at bounding box center [682, 376] width 293 height 30
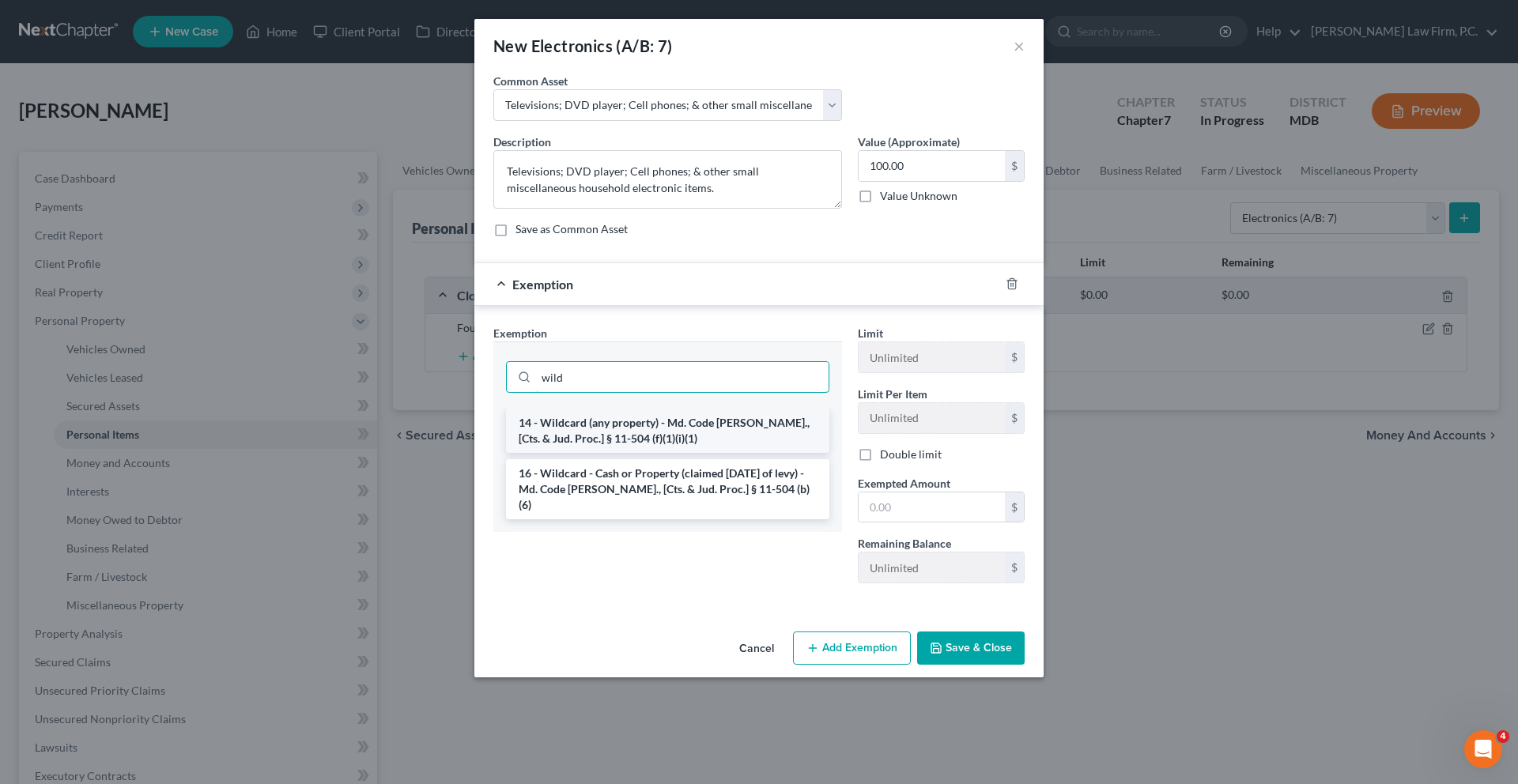
type input "wild"
click at [759, 453] on li "14 - Wildcard (any property) - Md. Code [PERSON_NAME]., [Cts. & Jud. Proc.] § 1…" at bounding box center [668, 430] width 323 height 44
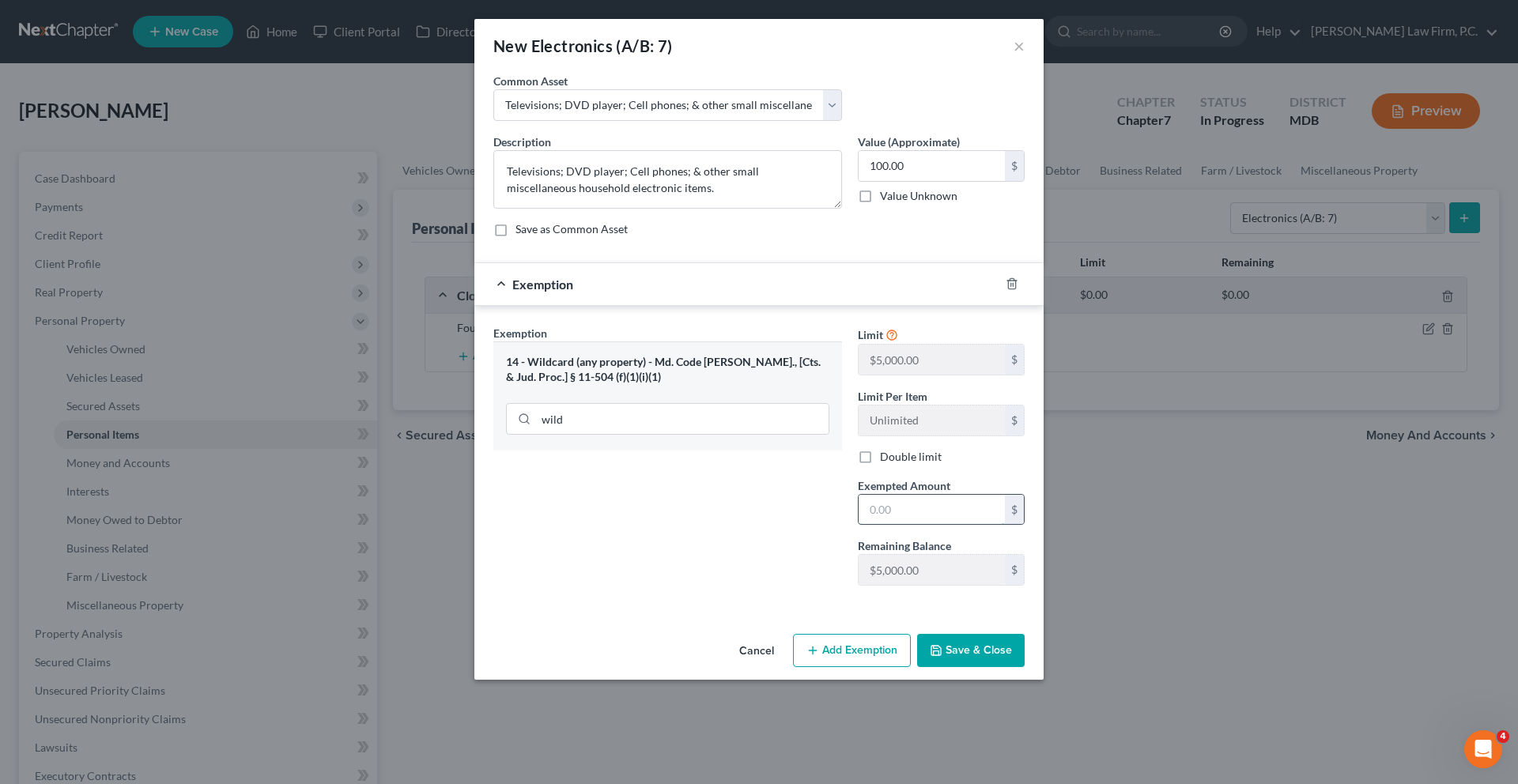
click at [927, 524] on input "text" at bounding box center [932, 509] width 146 height 30
type input "0"
type input "100.00"
click at [1020, 667] on button "Save & Close" at bounding box center [971, 650] width 108 height 33
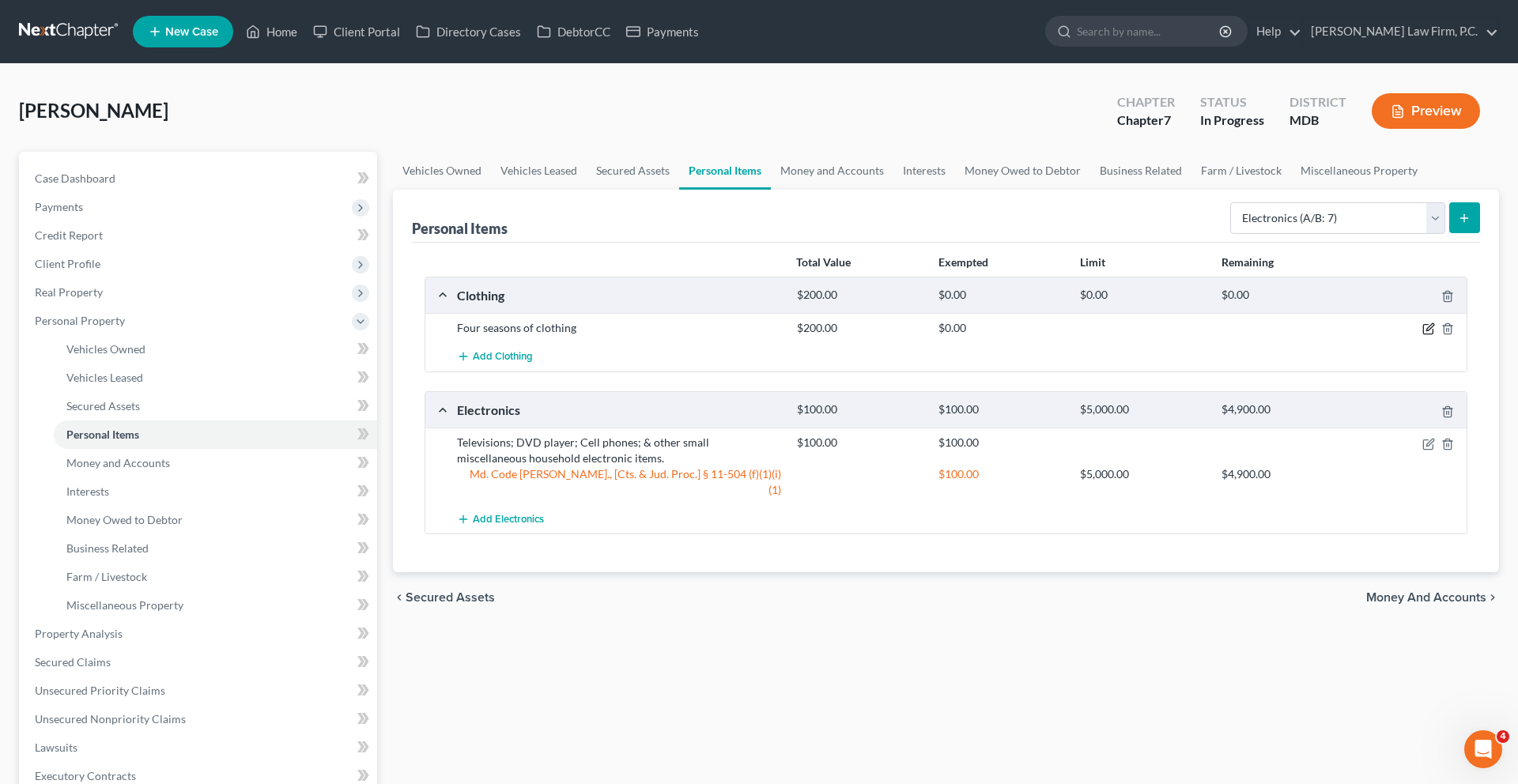
click at [1422, 335] on button "button" at bounding box center [1429, 329] width 13 height 13
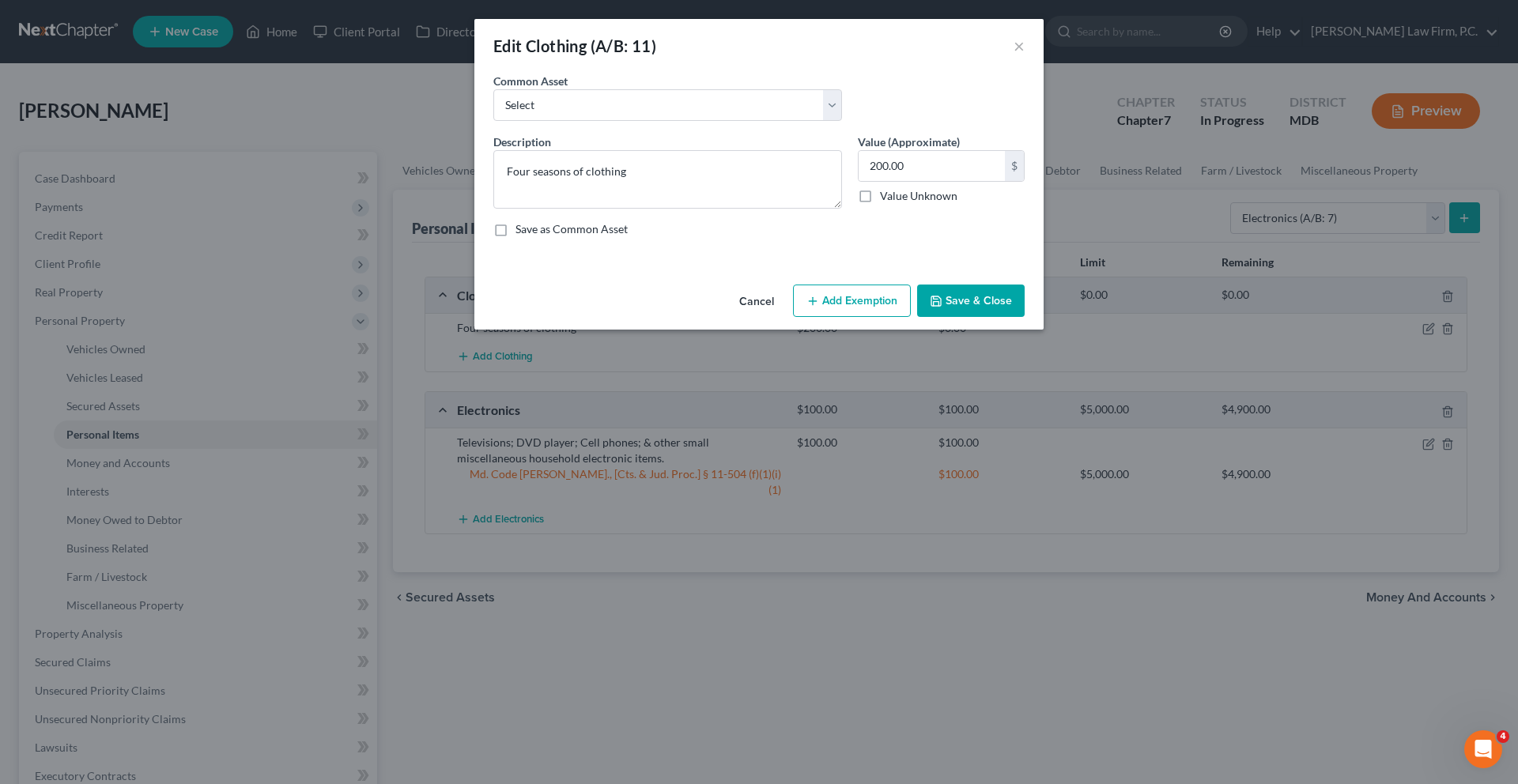
click at [863, 318] on button "Add Exemption" at bounding box center [852, 301] width 117 height 33
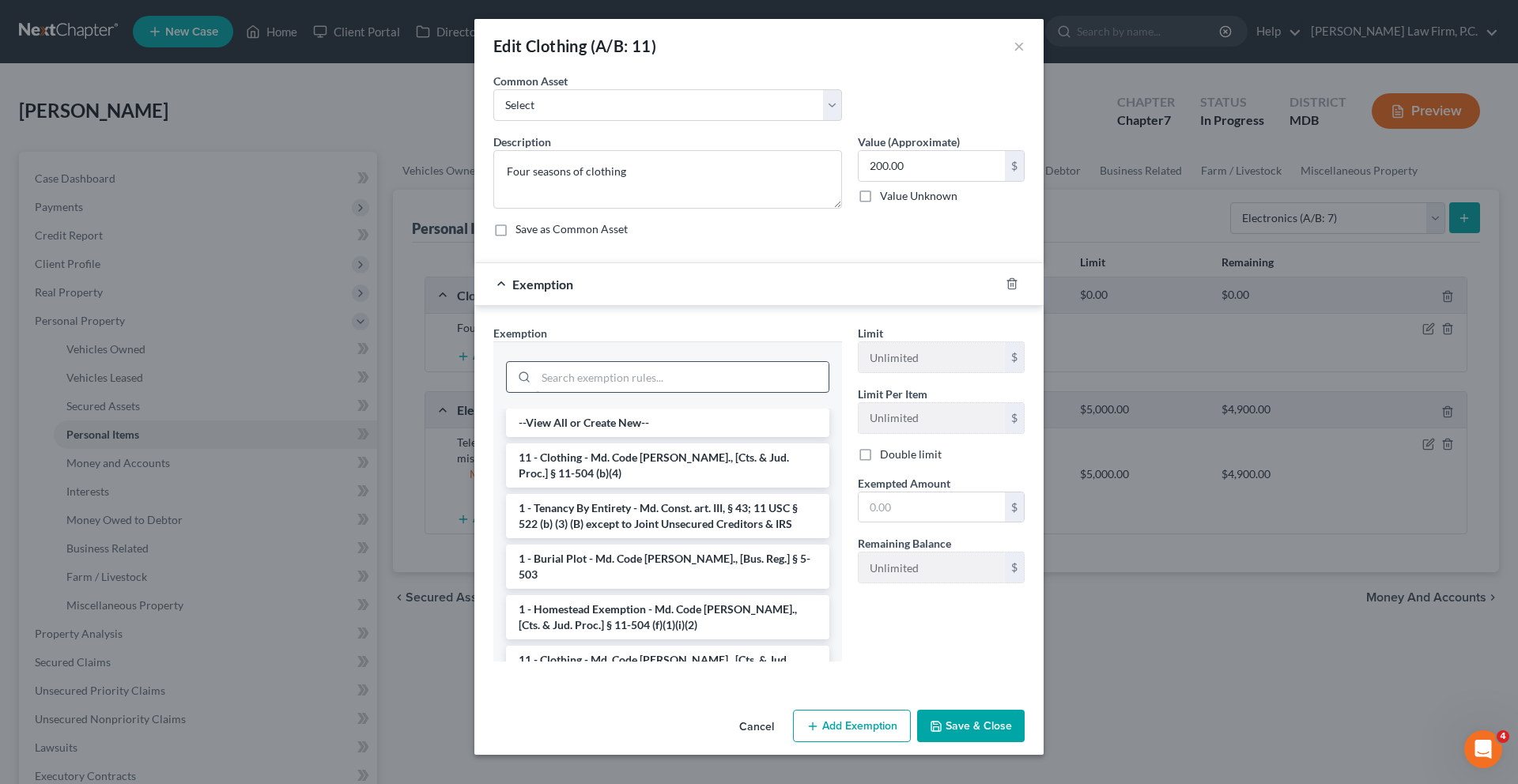
click at [755, 392] on input "search" at bounding box center [682, 376] width 293 height 30
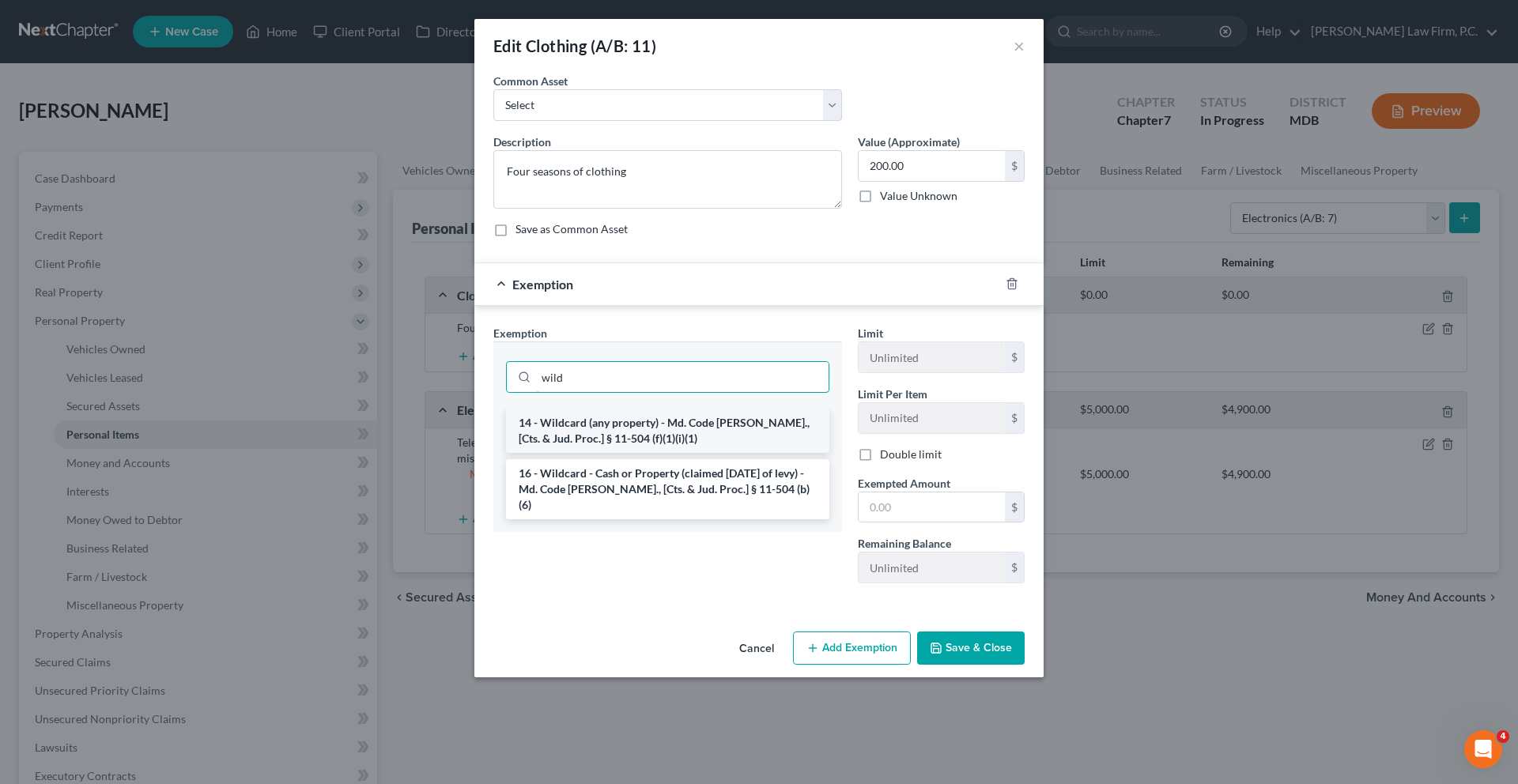
type input "wild"
click at [745, 453] on li "14 - Wildcard (any property) - Md. Code [PERSON_NAME]., [Cts. & Jud. Proc.] § 1…" at bounding box center [668, 430] width 323 height 44
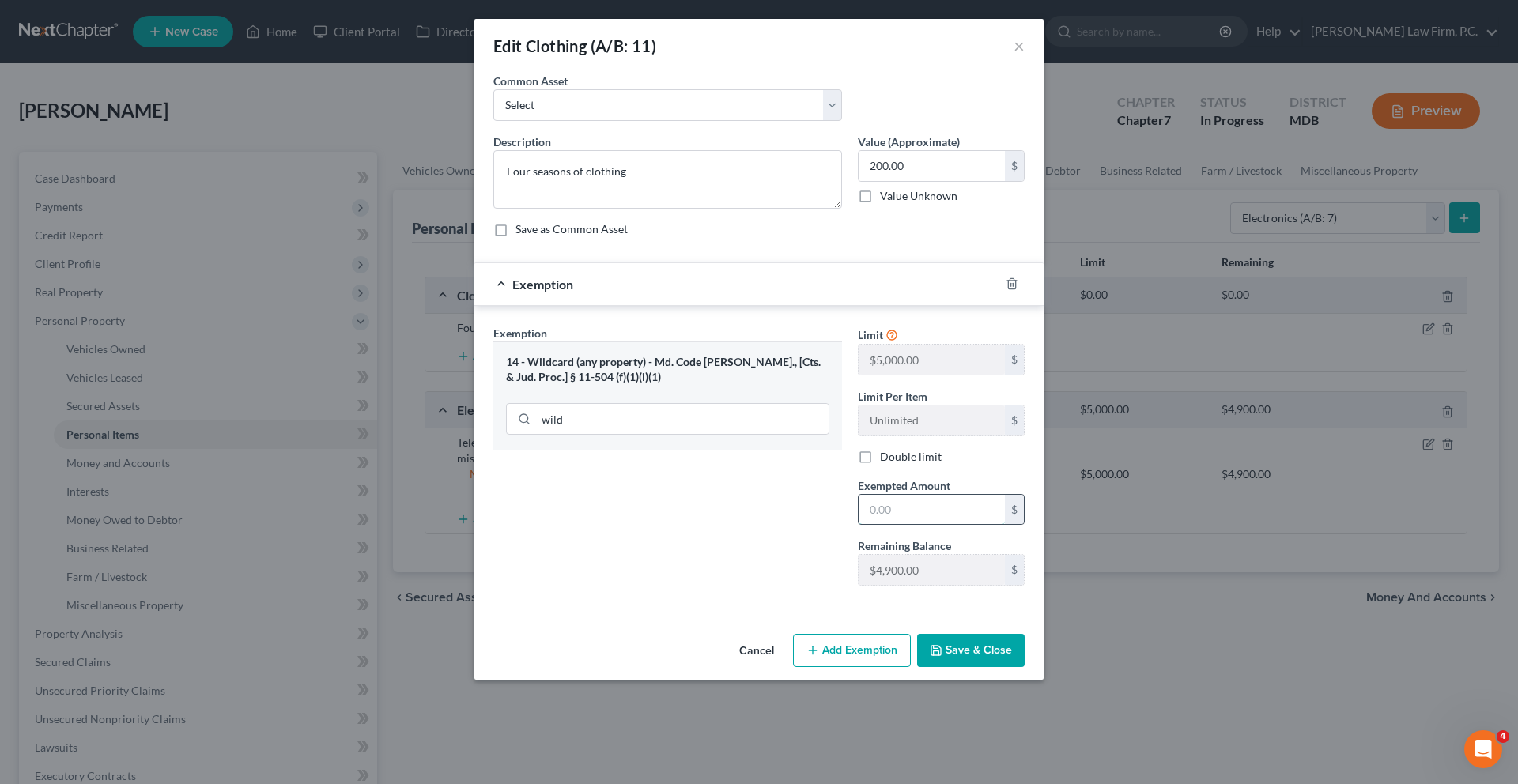
click at [915, 524] on input "text" at bounding box center [932, 509] width 146 height 30
type input "200.00"
click at [650, 598] on div "Exemption Set must be selected for CA. Exemption * 14 - Wildcard (any property)…" at bounding box center [667, 462] width 364 height 273
click at [1024, 667] on button "Save & Close" at bounding box center [971, 650] width 108 height 33
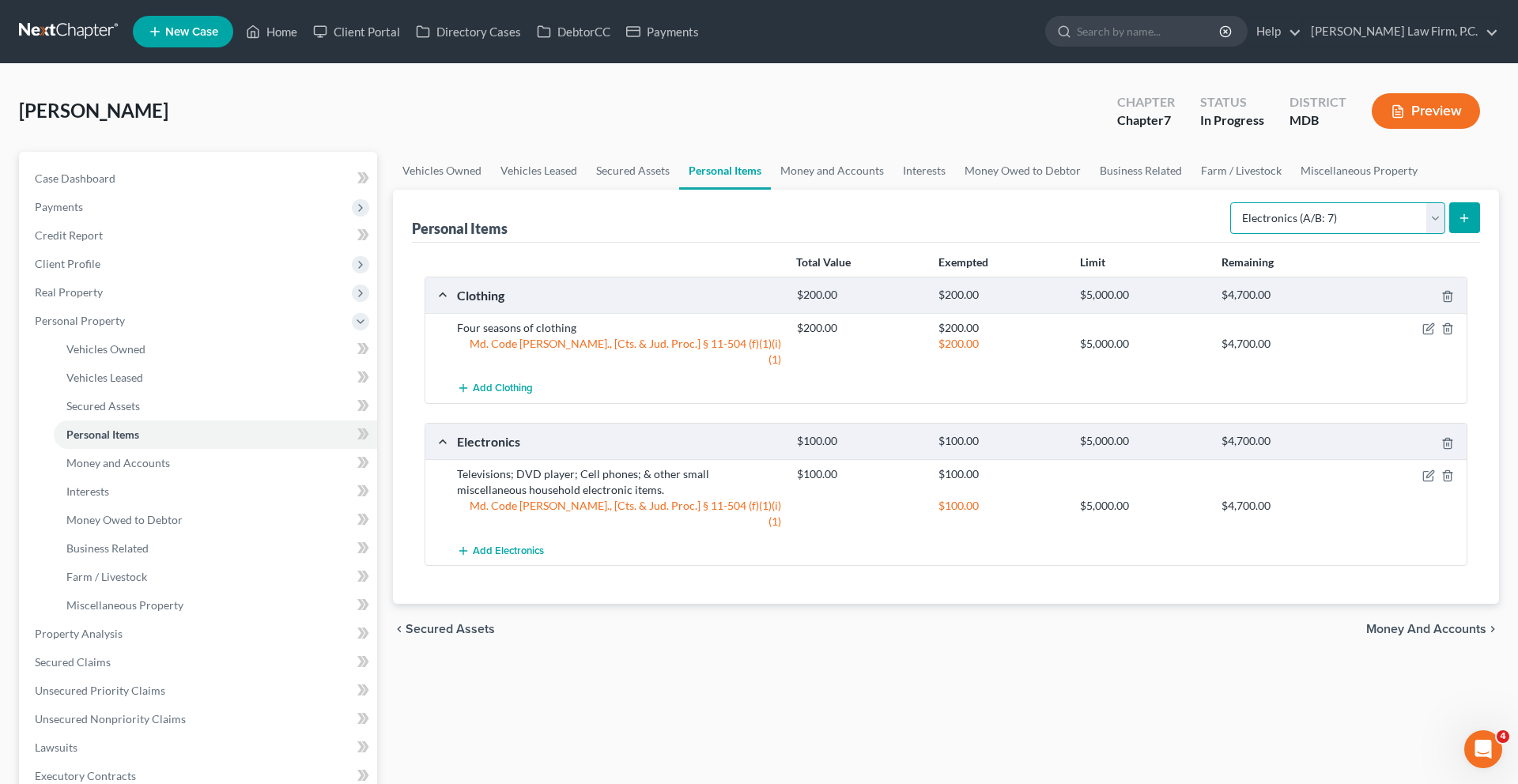
click at [1329, 234] on select "Select Item Type Clothing (A/B: 11) Collectibles Of Value (A/B: 8) Electronics …" at bounding box center [1337, 218] width 215 height 31
select select "household_goods"
click at [1449, 233] on button "submit" at bounding box center [1464, 218] width 31 height 31
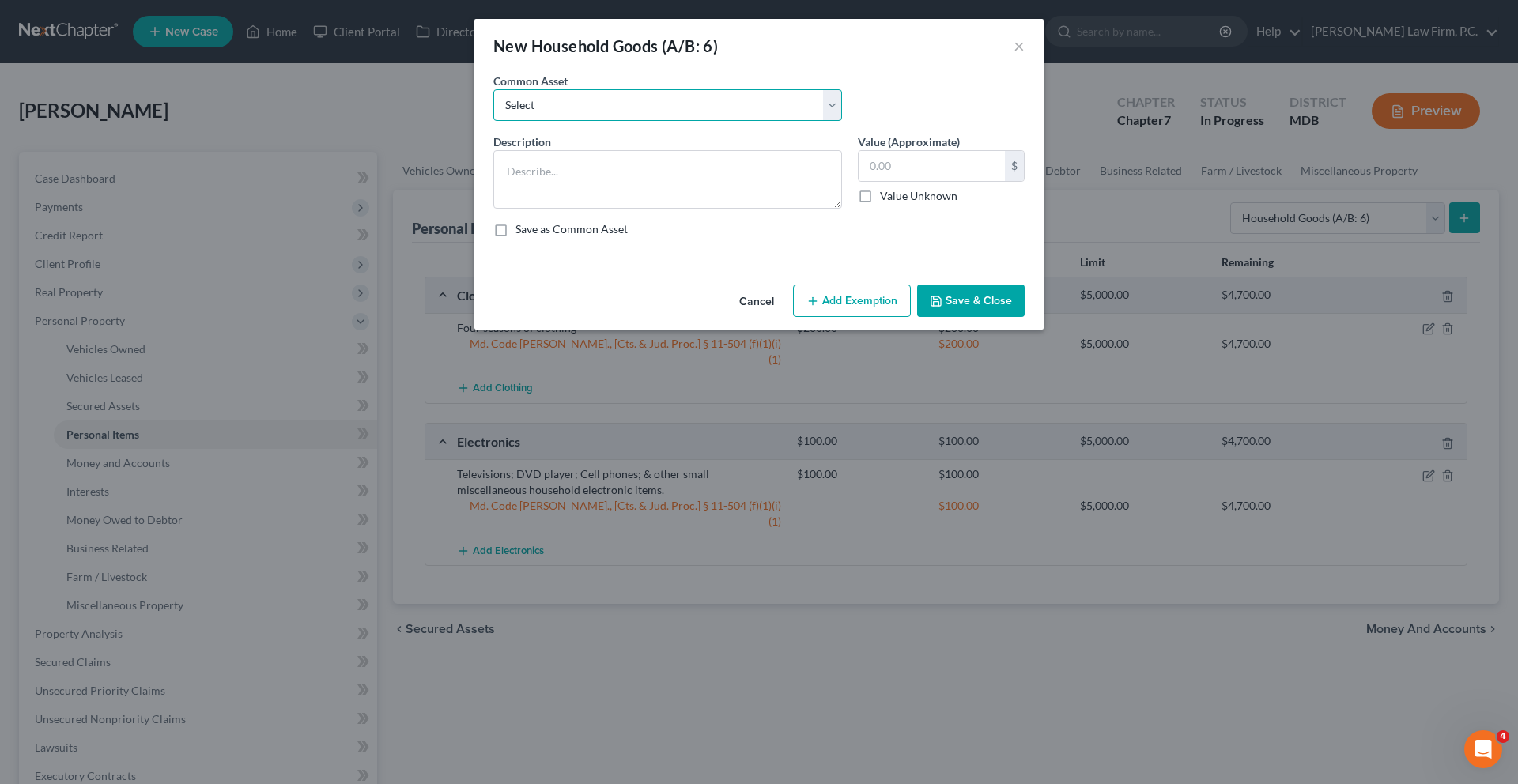
click at [762, 121] on select "Select Kitchen set, living room set, bedroom set, misc. household goods and app…" at bounding box center [667, 105] width 348 height 31
select select "0"
type textarea "Kitchen set, living room set, bedroom set, misc. household goods and appliances…"
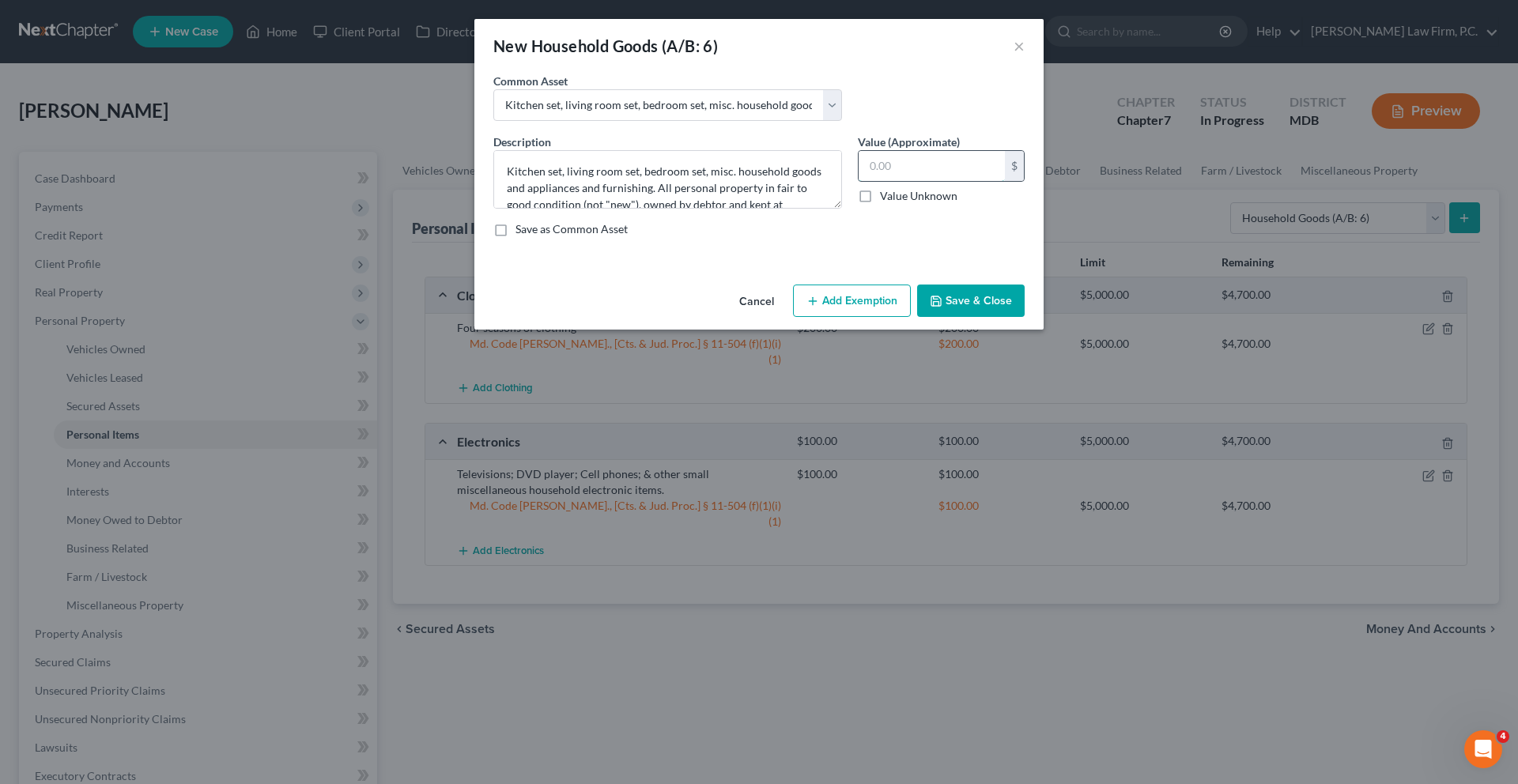
click at [943, 181] on input "text" at bounding box center [932, 166] width 146 height 30
type input "500.00"
click at [889, 318] on button "Add Exemption" at bounding box center [852, 301] width 117 height 33
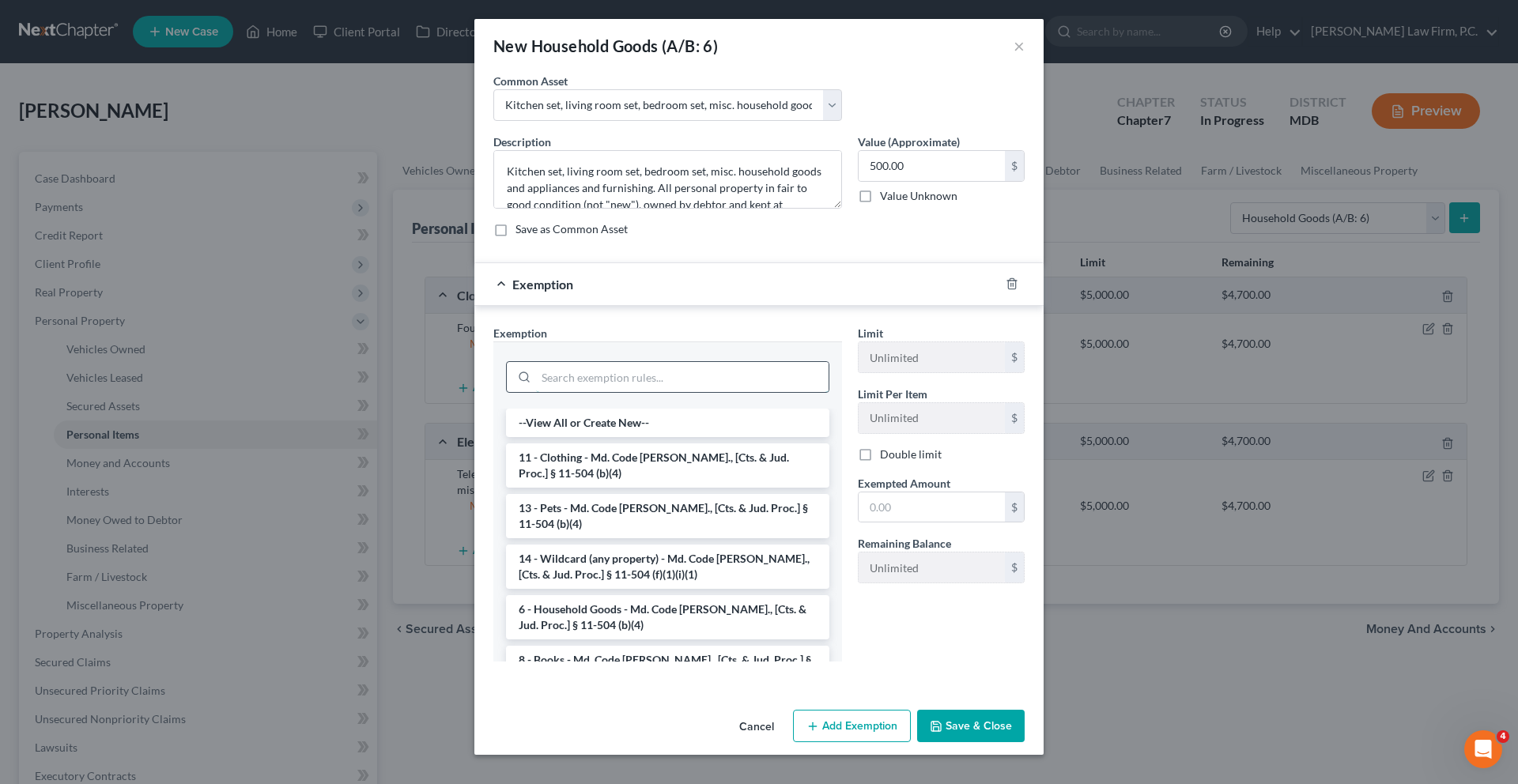
click at [744, 392] on input "search" at bounding box center [682, 376] width 293 height 30
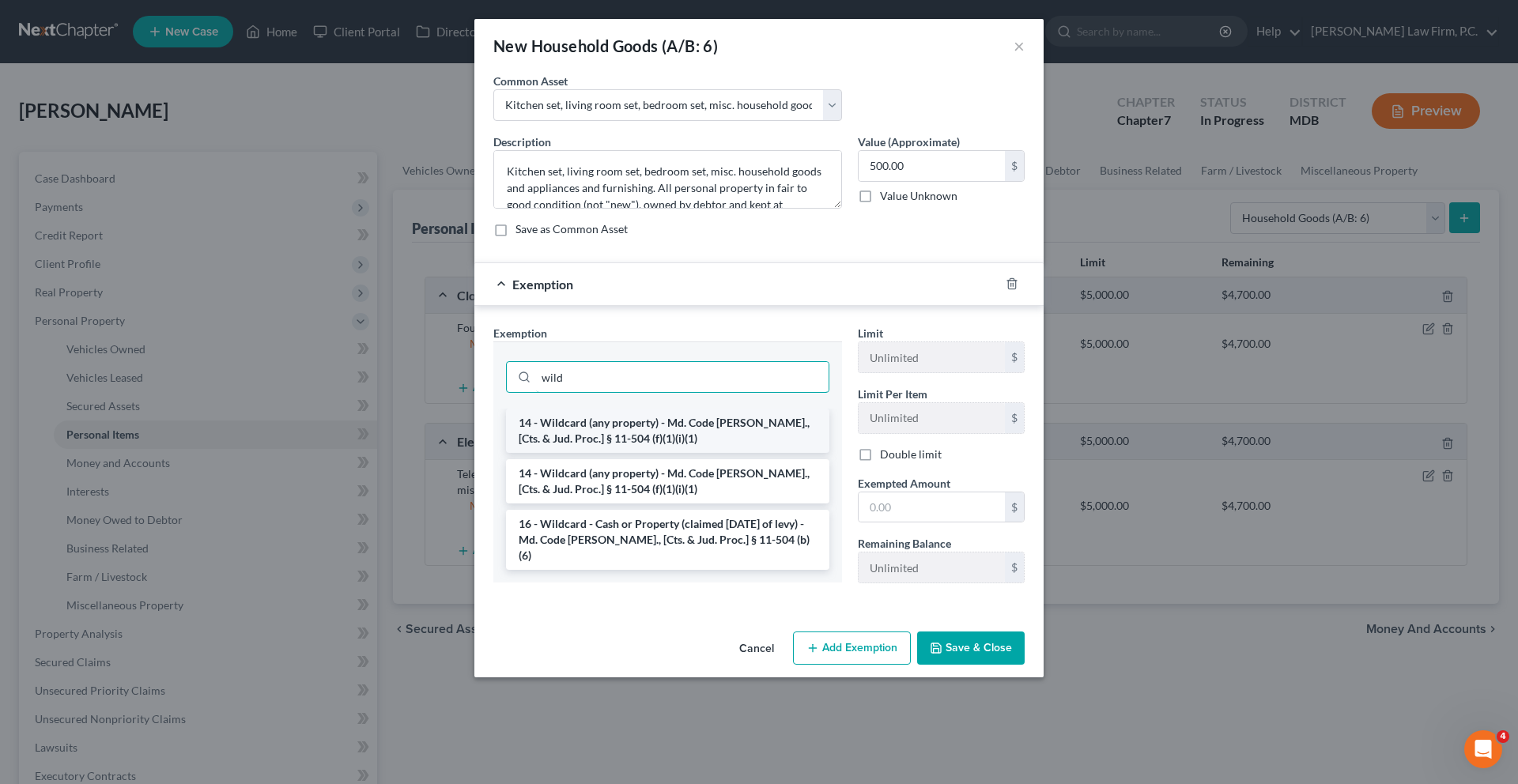
type input "wild"
click at [715, 453] on li "14 - Wildcard (any property) - Md. Code [PERSON_NAME]., [Cts. & Jud. Proc.] § 1…" at bounding box center [668, 430] width 323 height 44
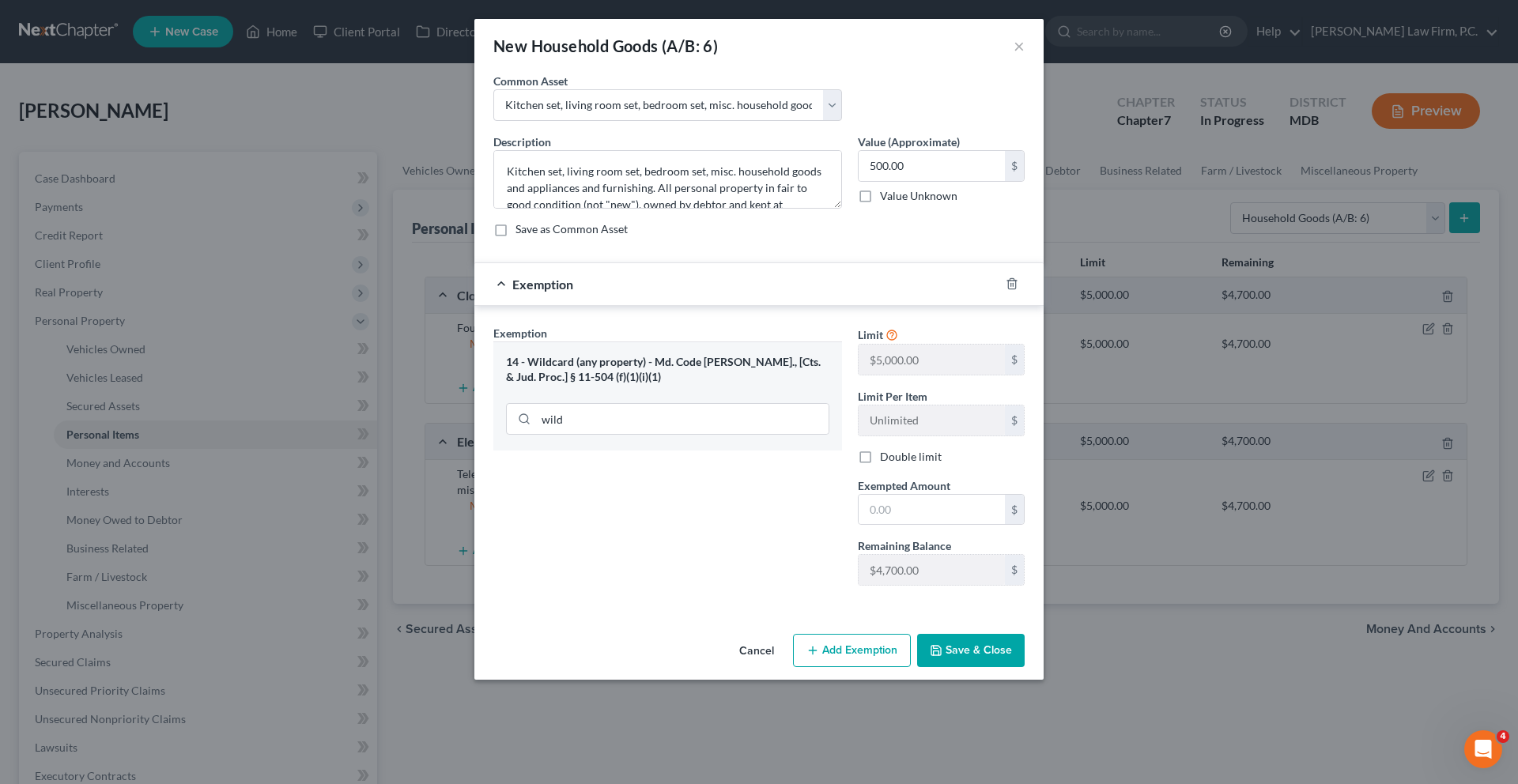
click at [933, 598] on div "Limit $5,000.00 $ Limit Per Item Unlimited $ Double limit Exempted Amount * $ R…" at bounding box center [940, 462] width 183 height 273
click at [933, 524] on input "text" at bounding box center [932, 509] width 146 height 30
type input "500.00"
click at [1024, 667] on button "Save & Close" at bounding box center [971, 650] width 108 height 33
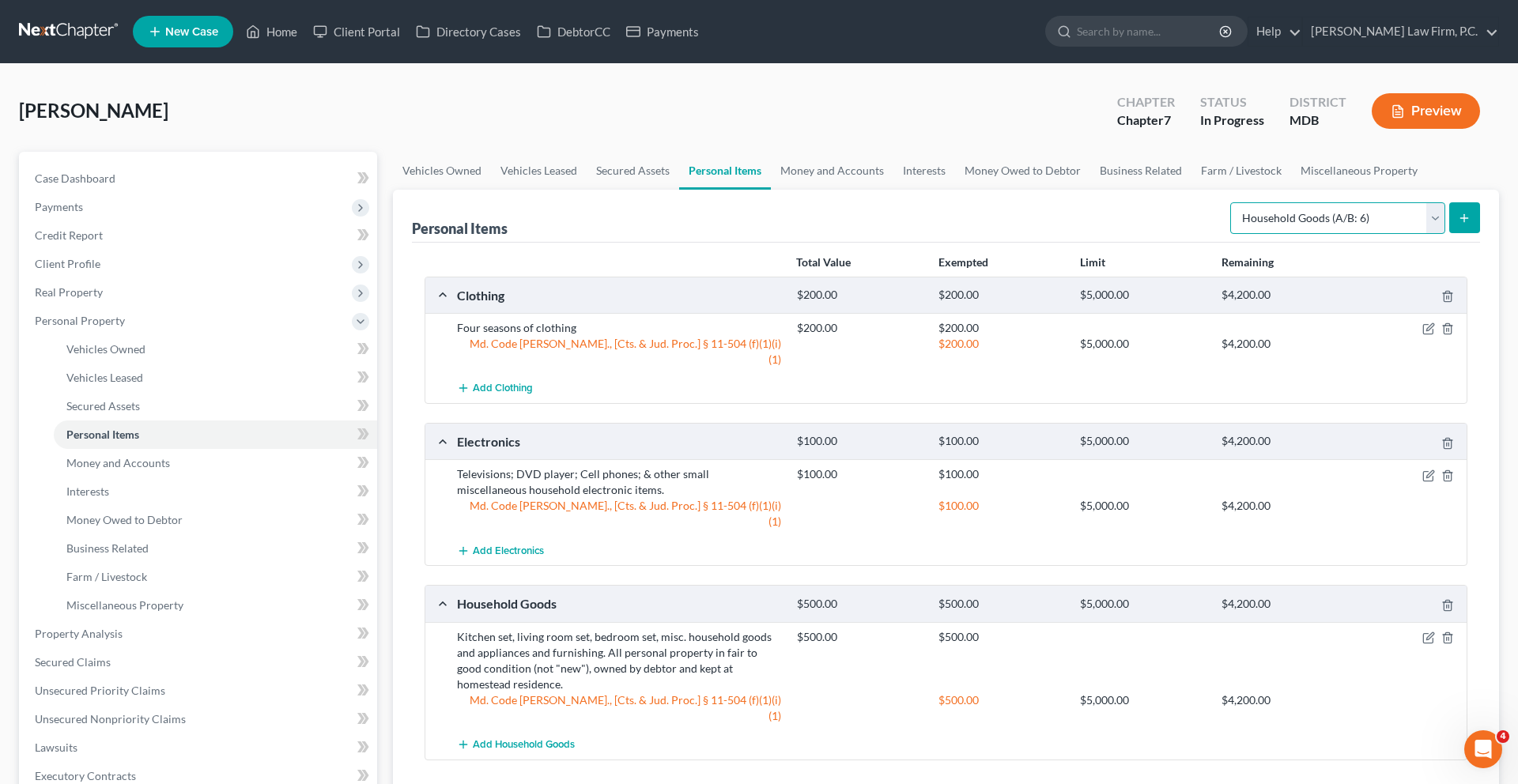
click at [1265, 234] on select "Select Item Type Clothing (A/B: 11) Collectibles Of Value (A/B: 8) Electronics …" at bounding box center [1337, 218] width 215 height 31
select select "jewelry"
click at [1464, 221] on line "submit" at bounding box center [1464, 217] width 0 height 7
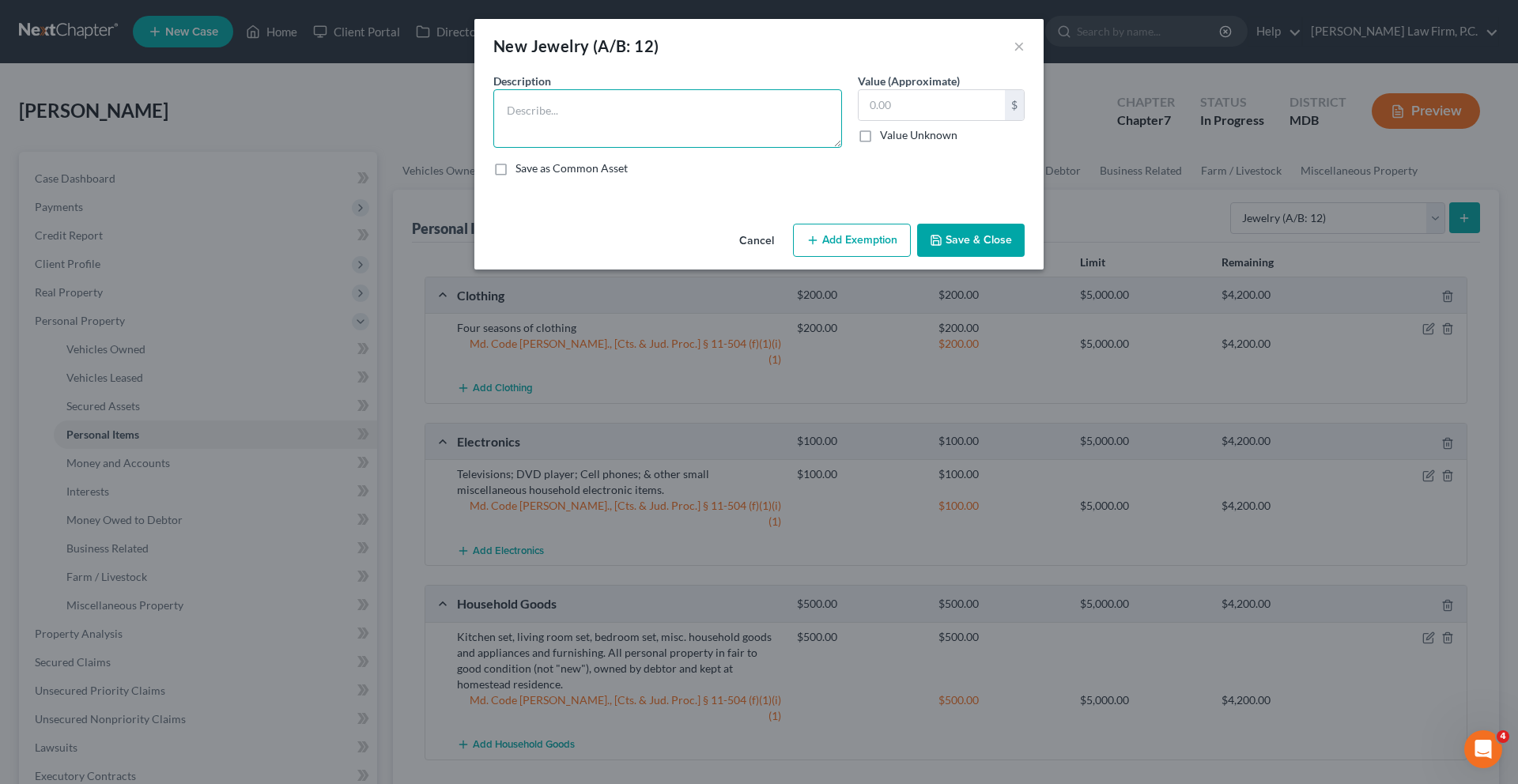
click at [759, 130] on textarea at bounding box center [667, 118] width 348 height 59
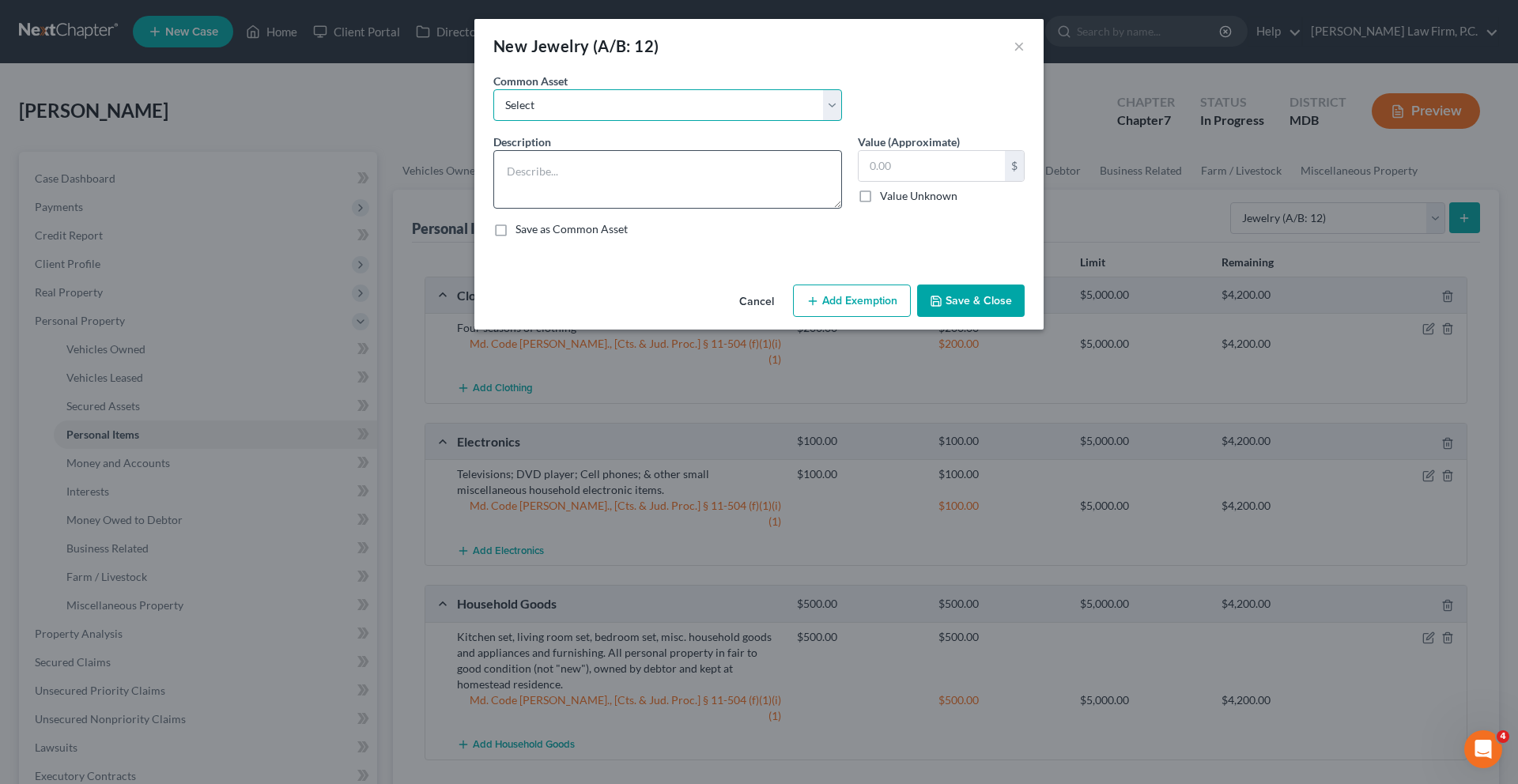
click at [759, 121] on select "Select Assorted costume jewelry consisting of: rings, necklaces, earrings, brac…" at bounding box center [667, 105] width 348 height 31
select select "0"
type textarea "Assorted costume jewelry consisting of: rings, necklaces, earrings, bracelets, …"
type input "150.00"
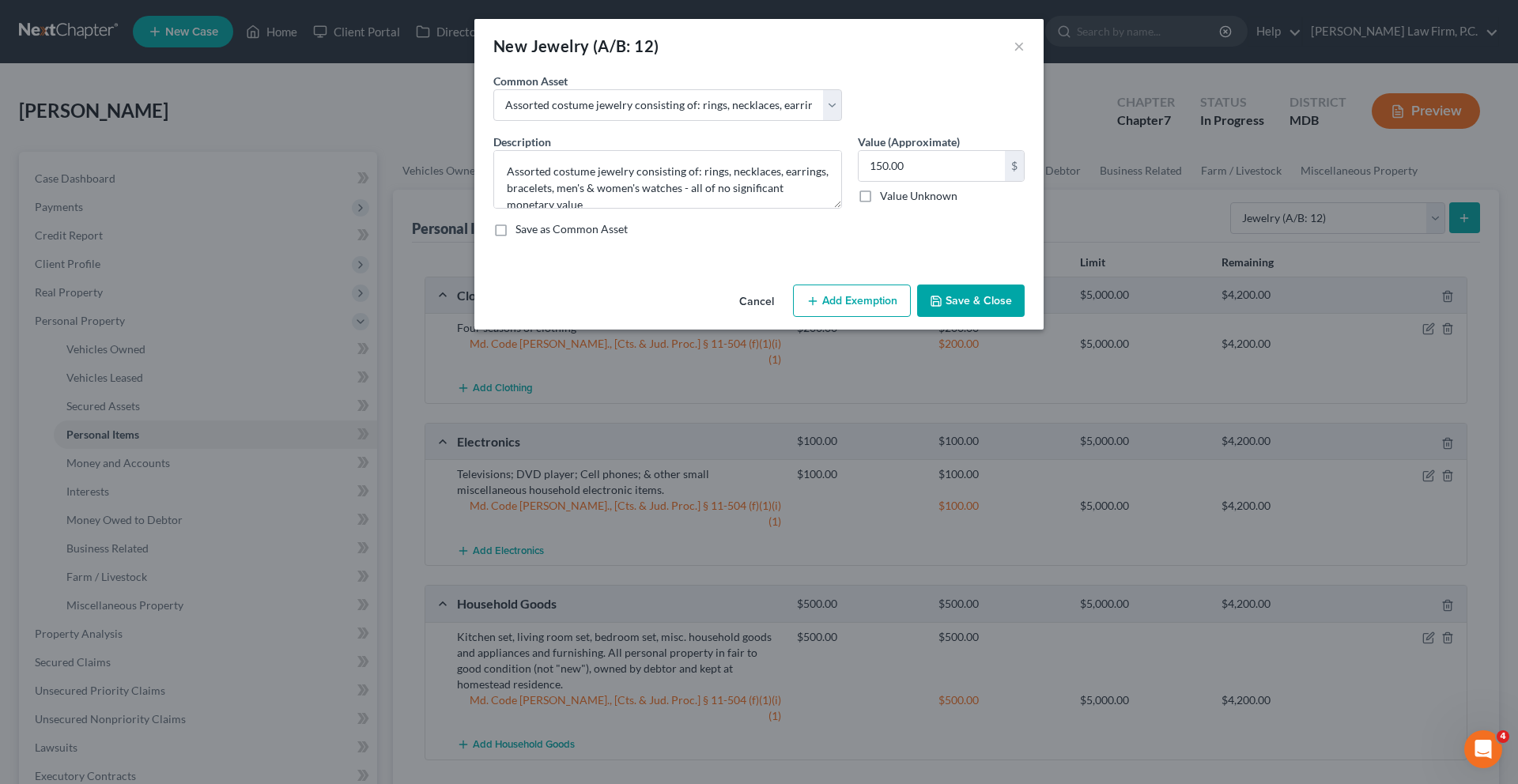
click at [883, 318] on button "Add Exemption" at bounding box center [852, 301] width 117 height 33
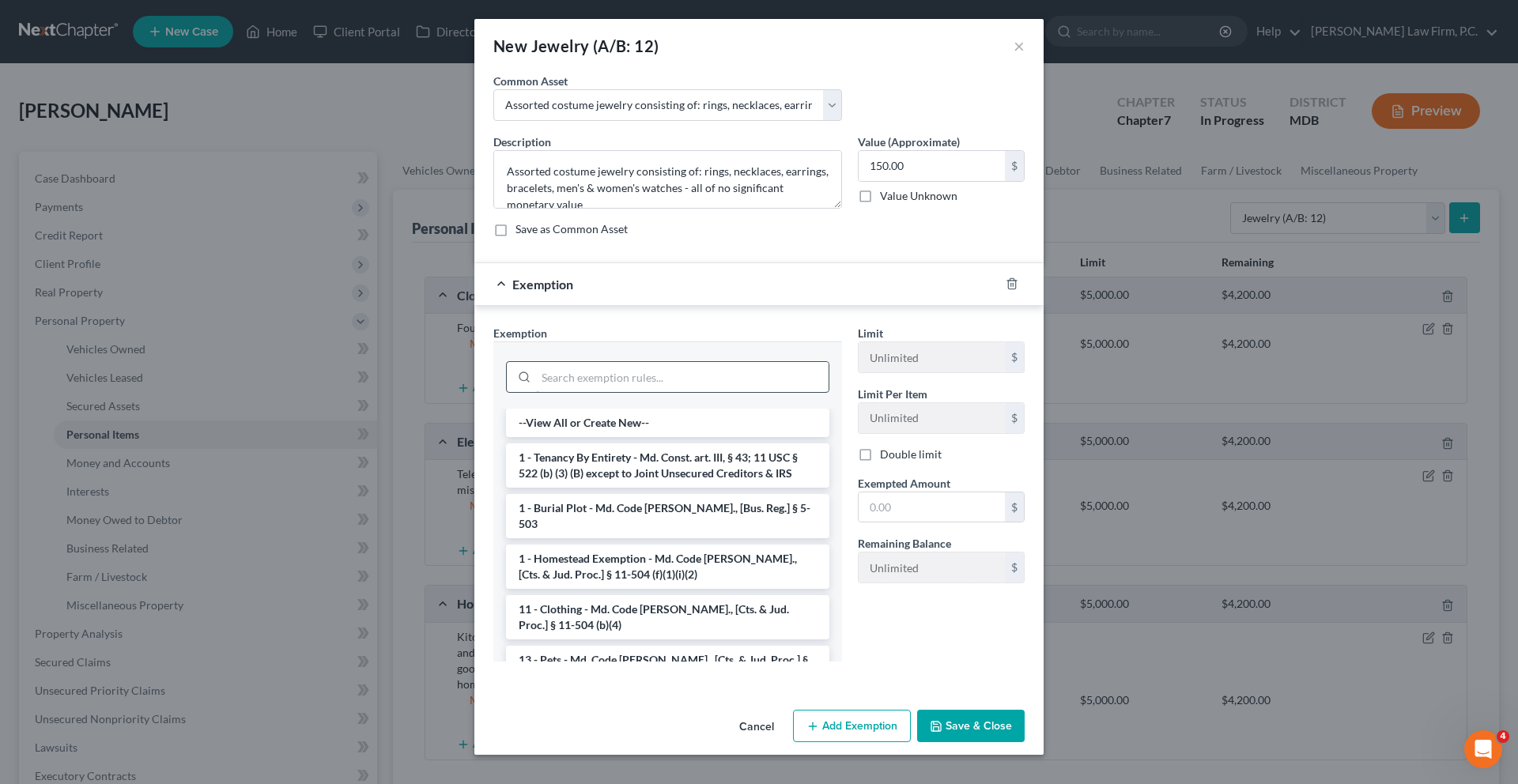
click at [759, 392] on input "search" at bounding box center [682, 376] width 293 height 30
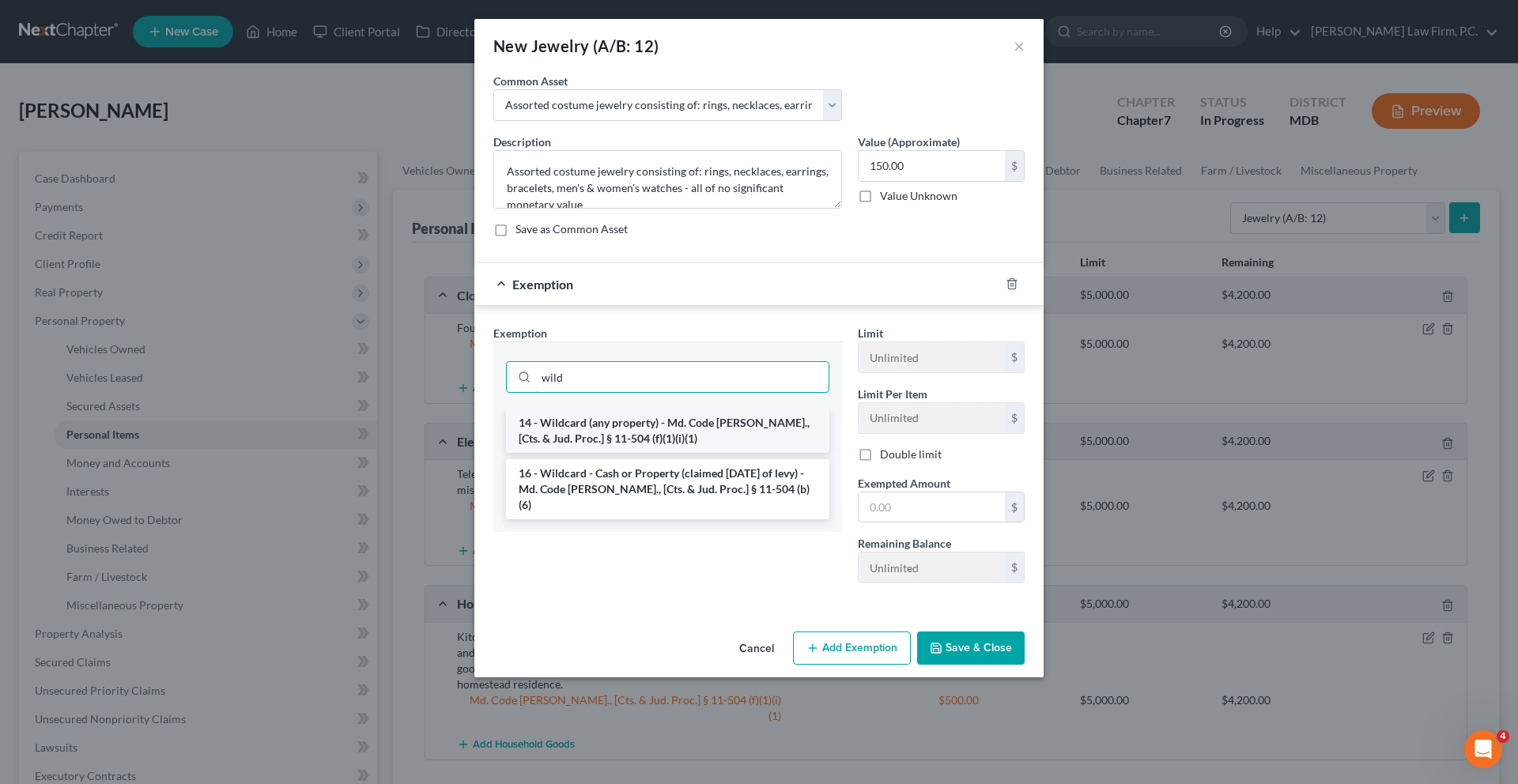
type input "wild"
click at [751, 453] on li "14 - Wildcard (any property) - Md. Code [PERSON_NAME]., [Cts. & Jud. Proc.] § 1…" at bounding box center [668, 430] width 323 height 44
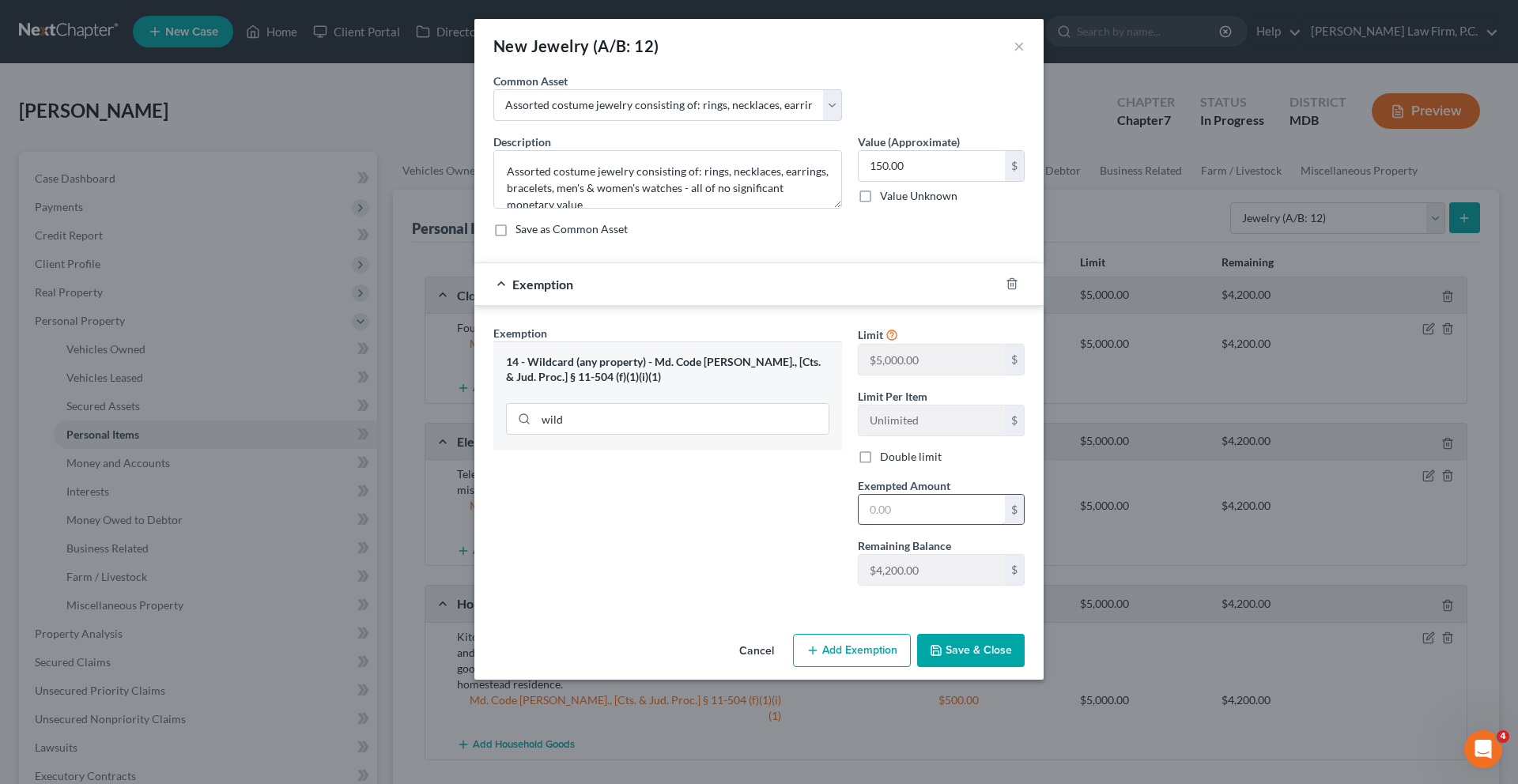
click at [919, 524] on input "text" at bounding box center [932, 509] width 146 height 30
type input "150.00"
click at [1024, 667] on button "Save & Close" at bounding box center [971, 650] width 108 height 33
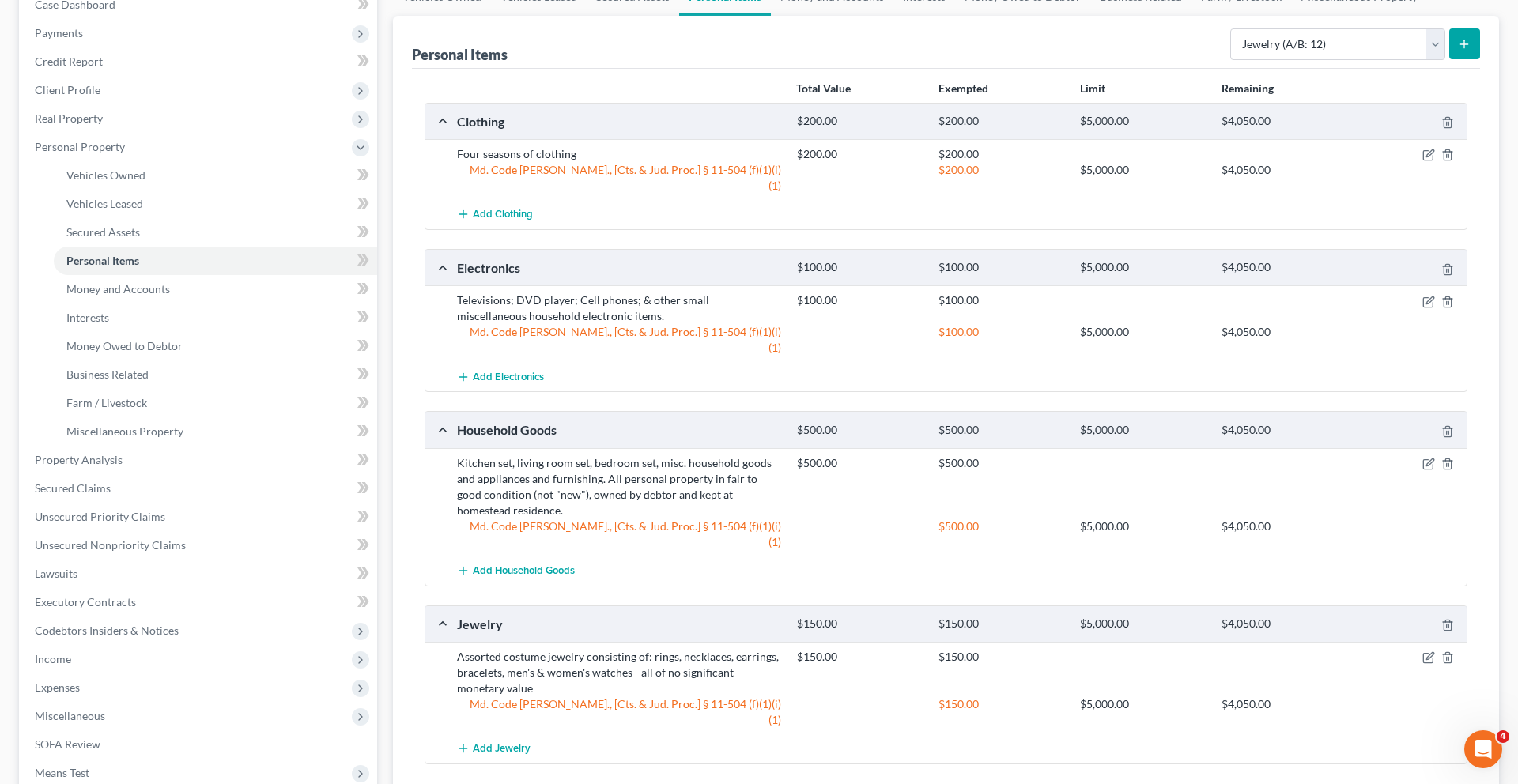
scroll to position [262, 0]
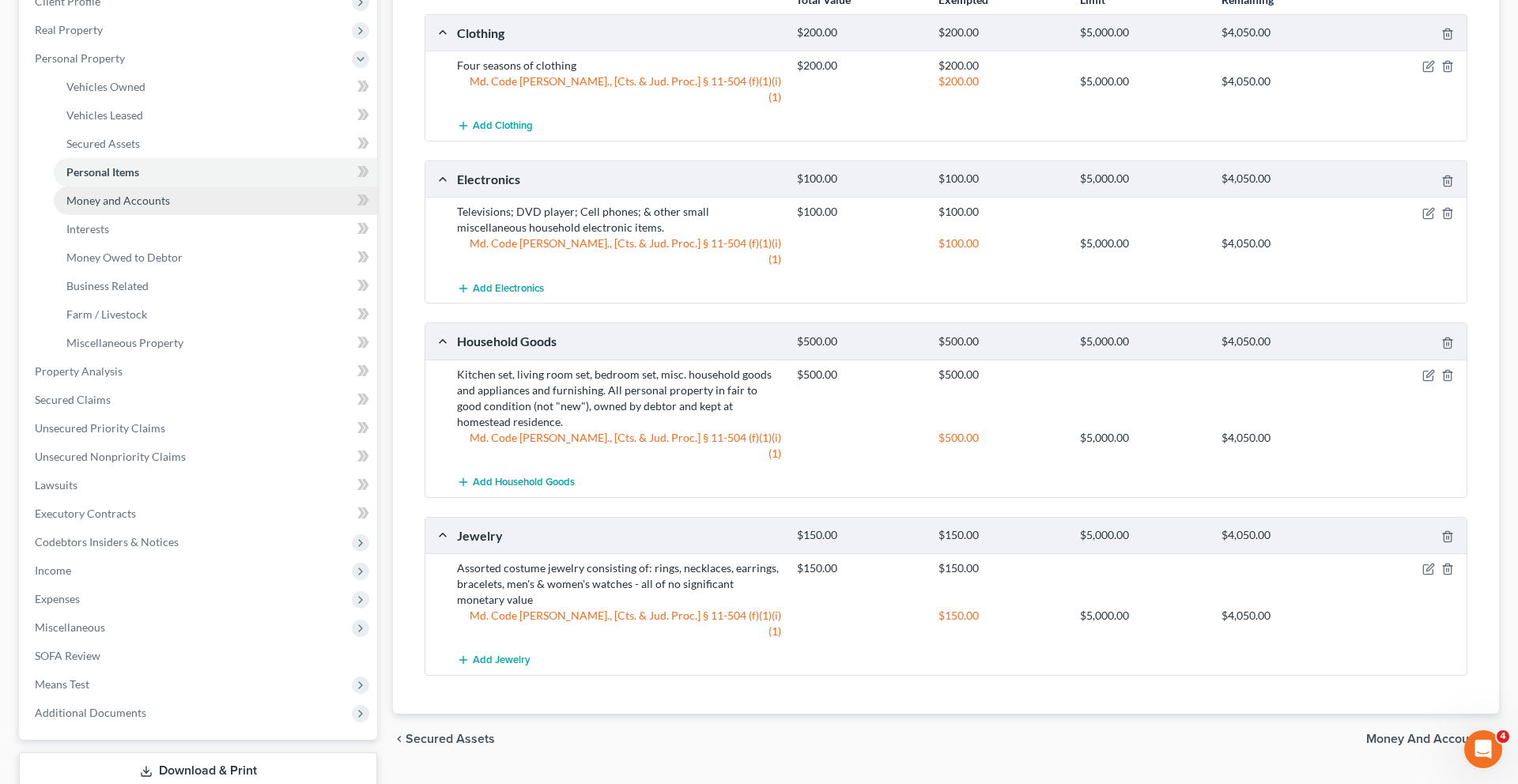
click at [170, 207] on span "Money and Accounts" at bounding box center [118, 200] width 104 height 14
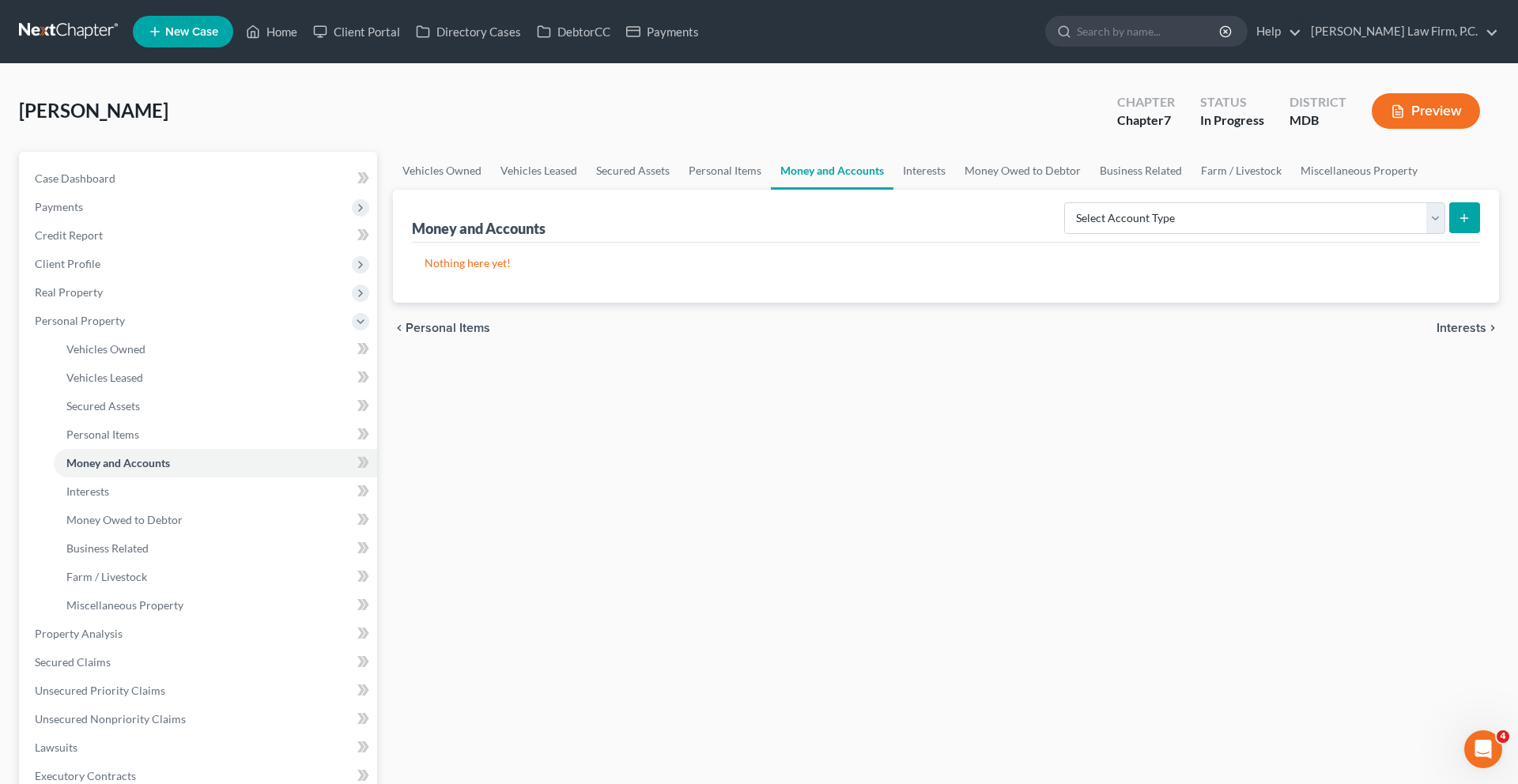
click at [1449, 233] on button "submit" at bounding box center [1464, 218] width 31 height 31
click at [1064, 234] on select "Select Account Type Brokerage (A/B: 18, SOFA: 20) Cash on Hand (A/B: 16) Certif…" at bounding box center [1255, 218] width 381 height 31
select select "cash_on_hand"
click at [1464, 221] on line "submit" at bounding box center [1464, 217] width 0 height 7
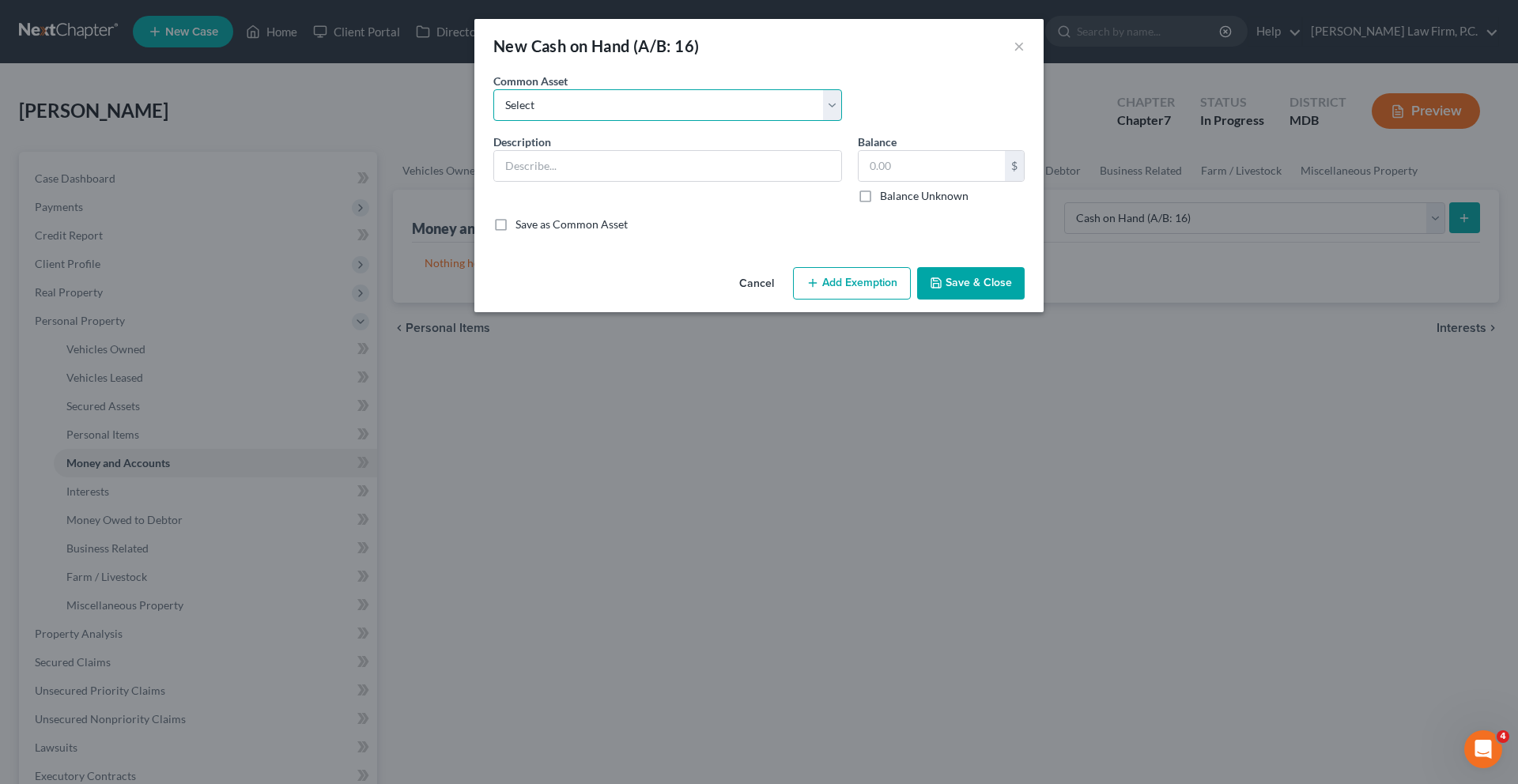
click at [693, 121] on select "Select Cash on Hand" at bounding box center [667, 105] width 348 height 31
select select "0"
type input "Cash on Hand"
type input "50.00"
click at [867, 300] on button "Add Exemption" at bounding box center [852, 283] width 117 height 33
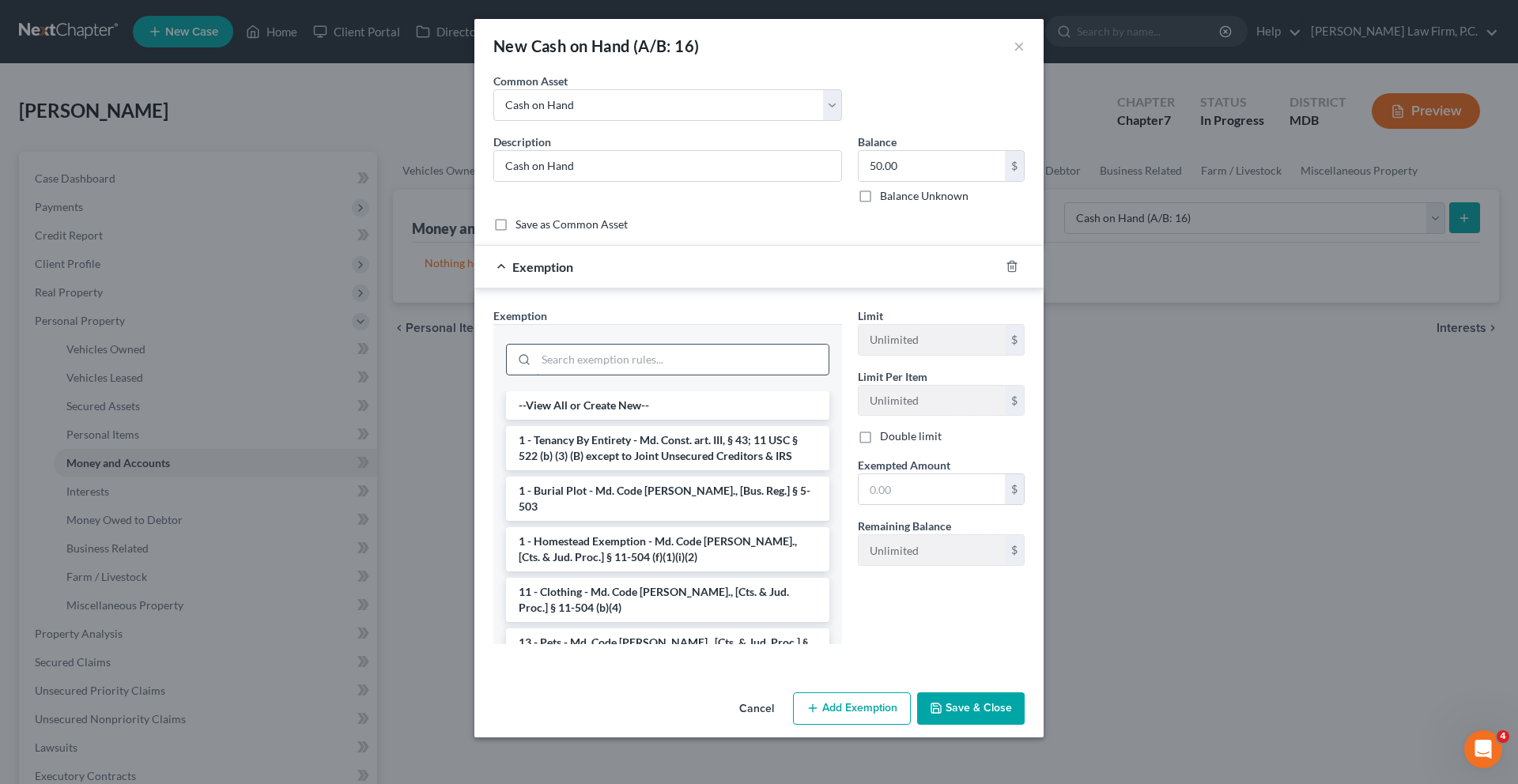
click at [747, 375] on input "search" at bounding box center [682, 359] width 293 height 30
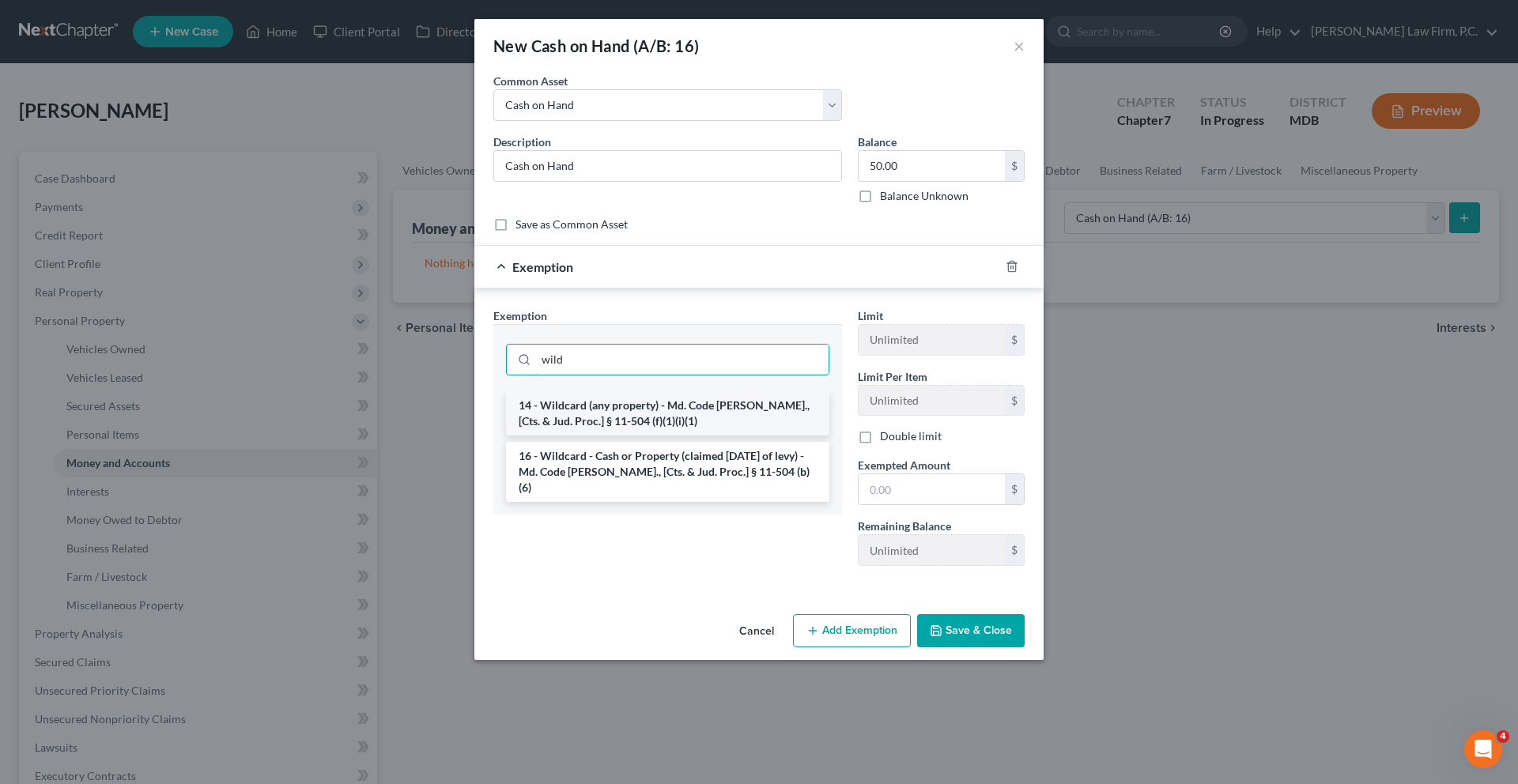
type input "wild"
click at [730, 435] on li "14 - Wildcard (any property) - Md. Code [PERSON_NAME]., [Cts. & Jud. Proc.] § 1…" at bounding box center [668, 413] width 323 height 44
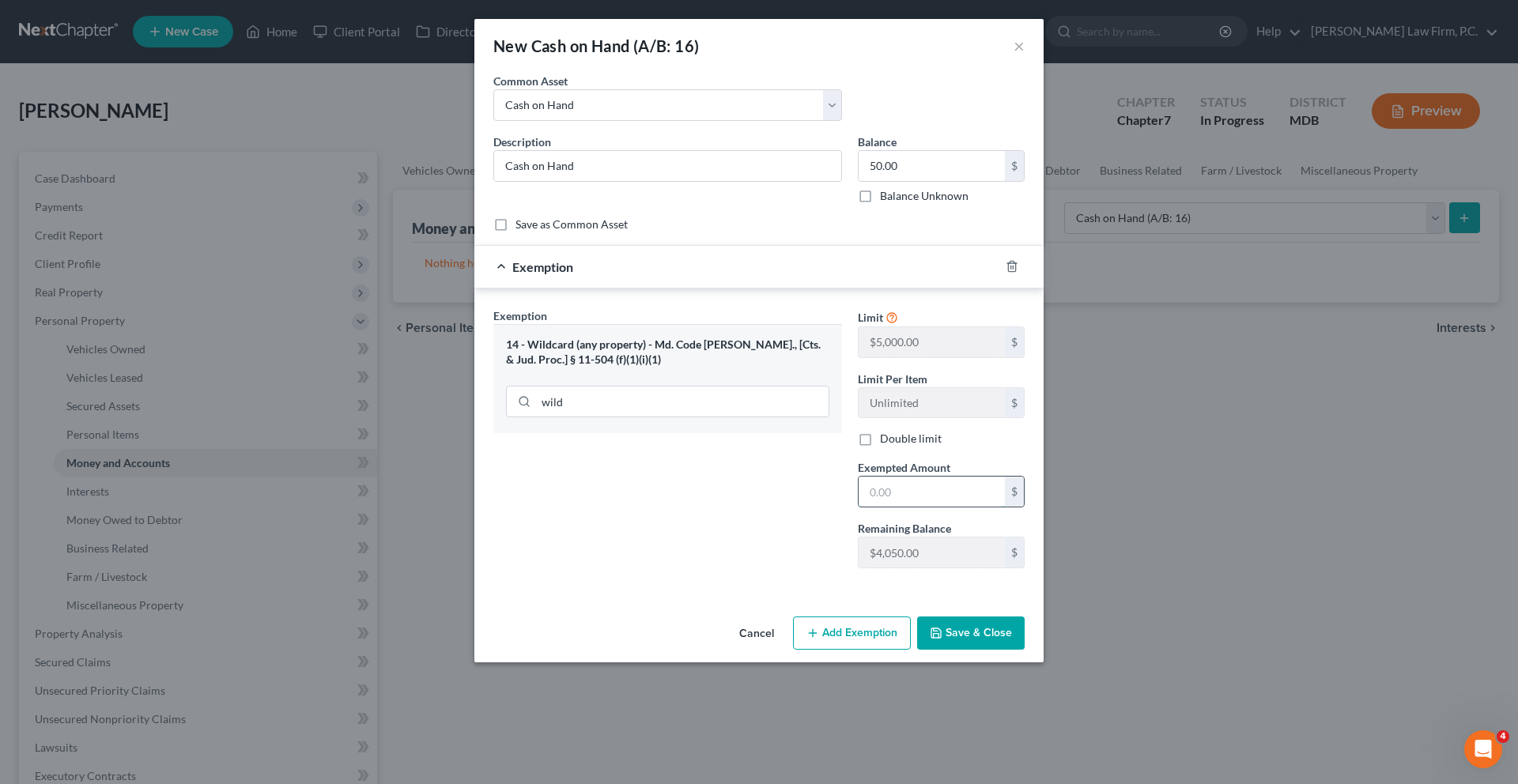
click at [969, 507] on input "text" at bounding box center [932, 491] width 146 height 30
type input "50.00"
click at [1010, 650] on button "Save & Close" at bounding box center [971, 632] width 108 height 33
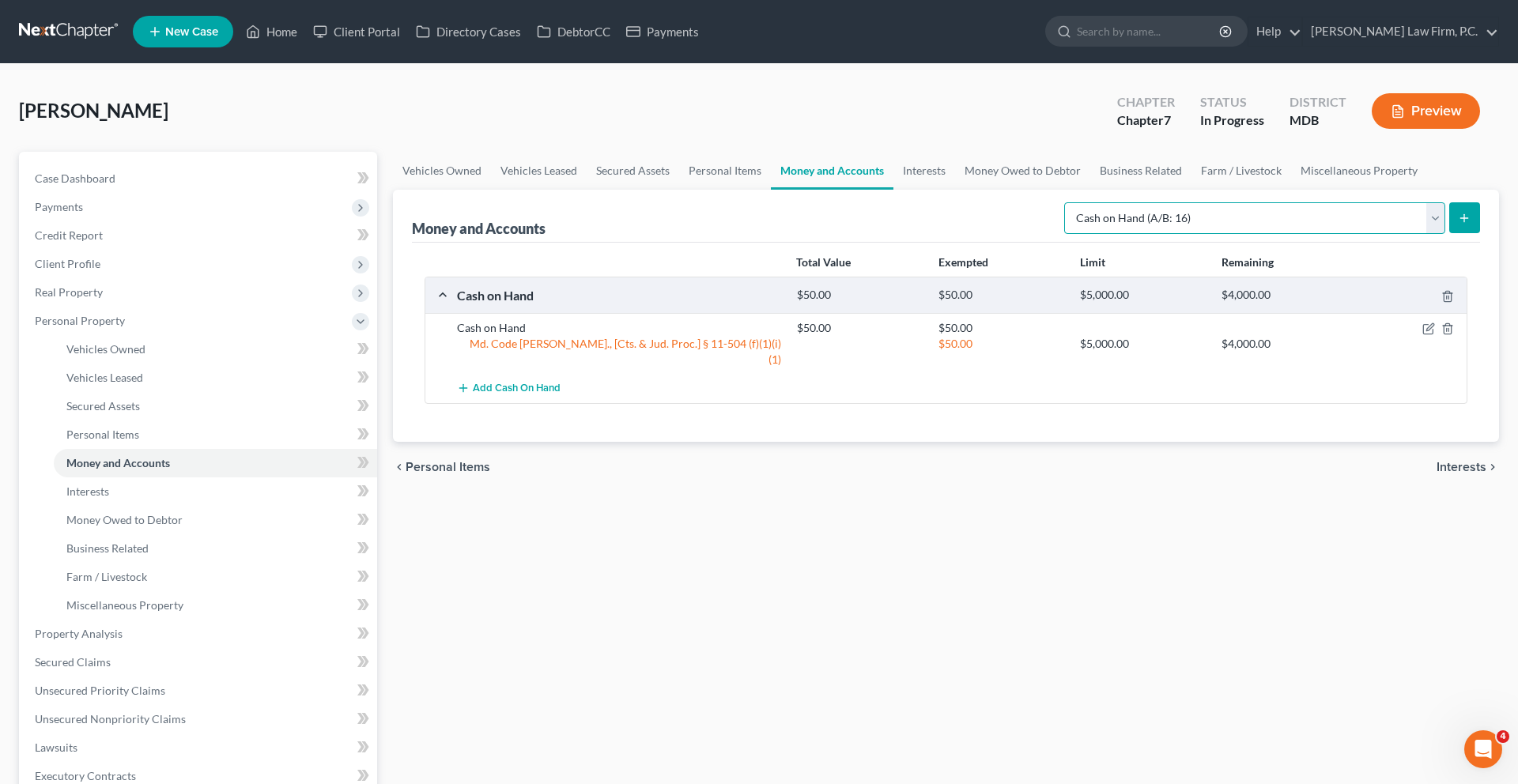
click at [1165, 234] on select "Select Account Type Brokerage (A/B: 18, SOFA: 20) Cash on Hand (A/B: 16) Certif…" at bounding box center [1255, 218] width 381 height 31
select select "checking"
click at [1458, 224] on icon "submit" at bounding box center [1464, 218] width 13 height 13
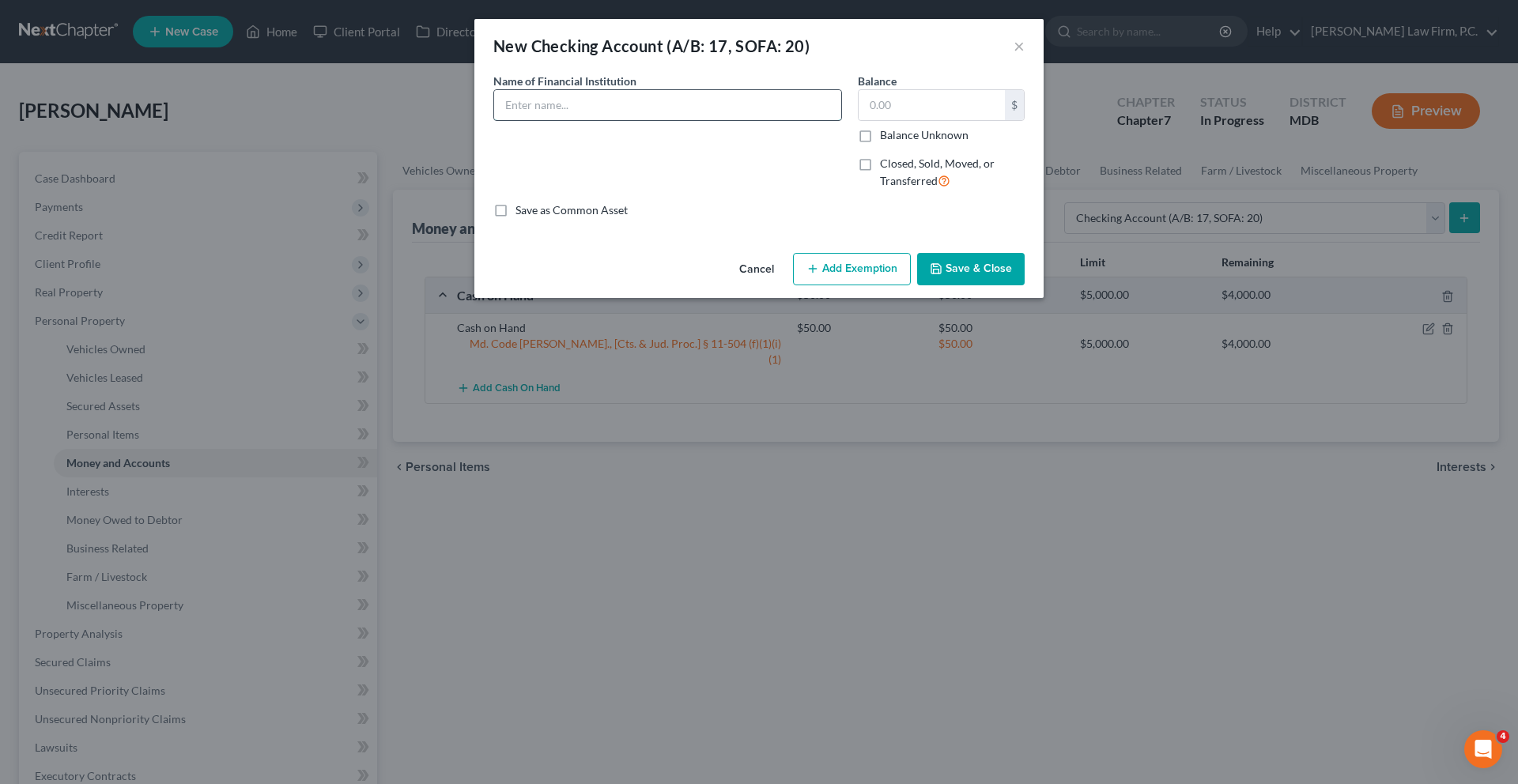
click at [662, 120] on input "text" at bounding box center [667, 105] width 347 height 30
click at [630, 120] on input "Navy Federal Credit Union Active Duty Checking Account Ending 0853 (Available b…" at bounding box center [667, 105] width 347 height 30
click at [686, 120] on input "Navy Federal Credit Union EveryDay Duty Checking Account Ending 0853 (Available…" at bounding box center [667, 105] width 347 height 30
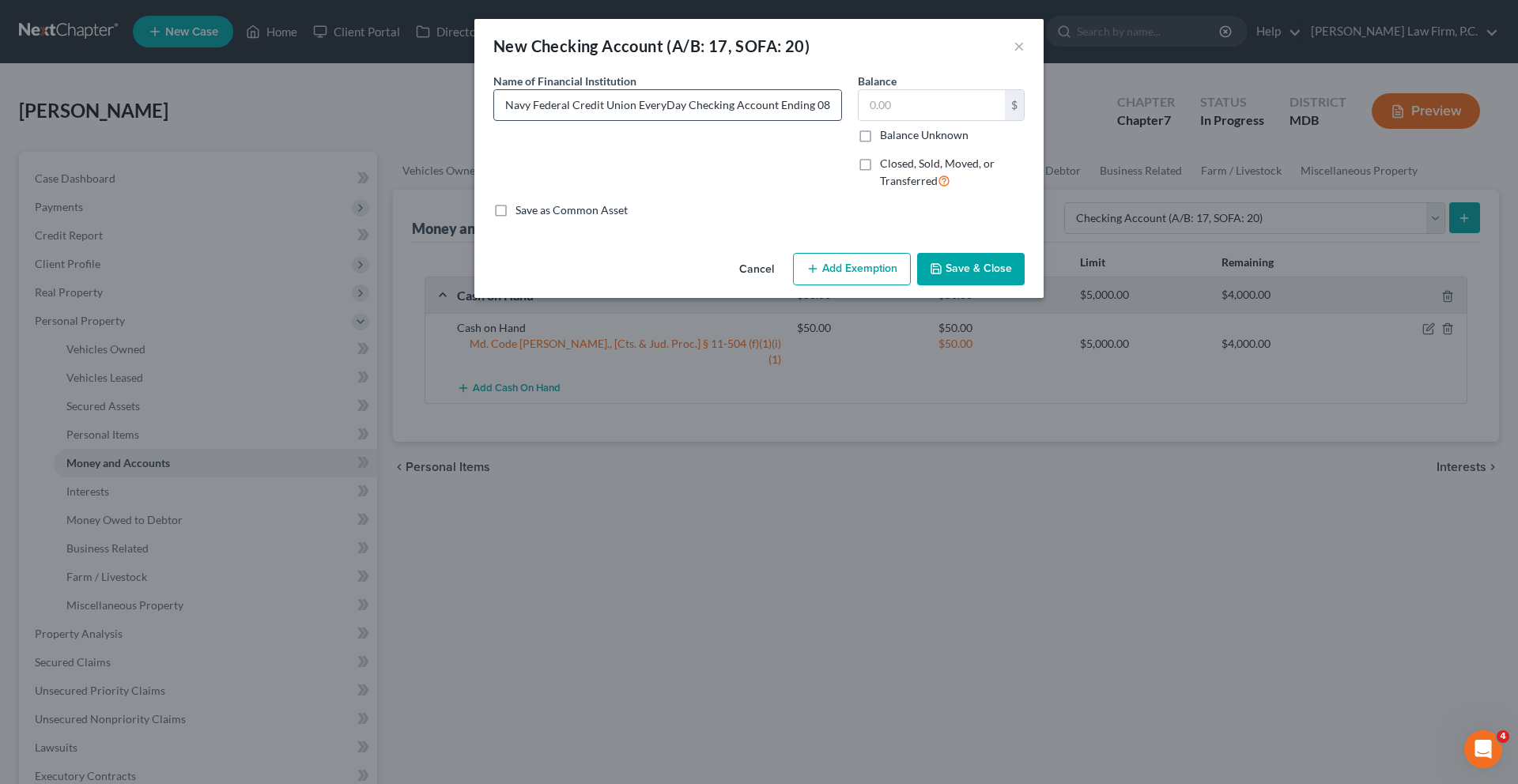
click at [841, 120] on input "Navy Federal Credit Union EveryDay Checking Account Ending 0853 (Available bala…" at bounding box center [667, 105] width 347 height 30
drag, startPoint x: 772, startPoint y: 133, endPoint x: 1129, endPoint y: 187, distance: 361.1
click at [1129, 187] on div "New Checking Account (A/B: 17, SOFA: 20) × An exemption set must first be selec…" at bounding box center [759, 392] width 1518 height 784
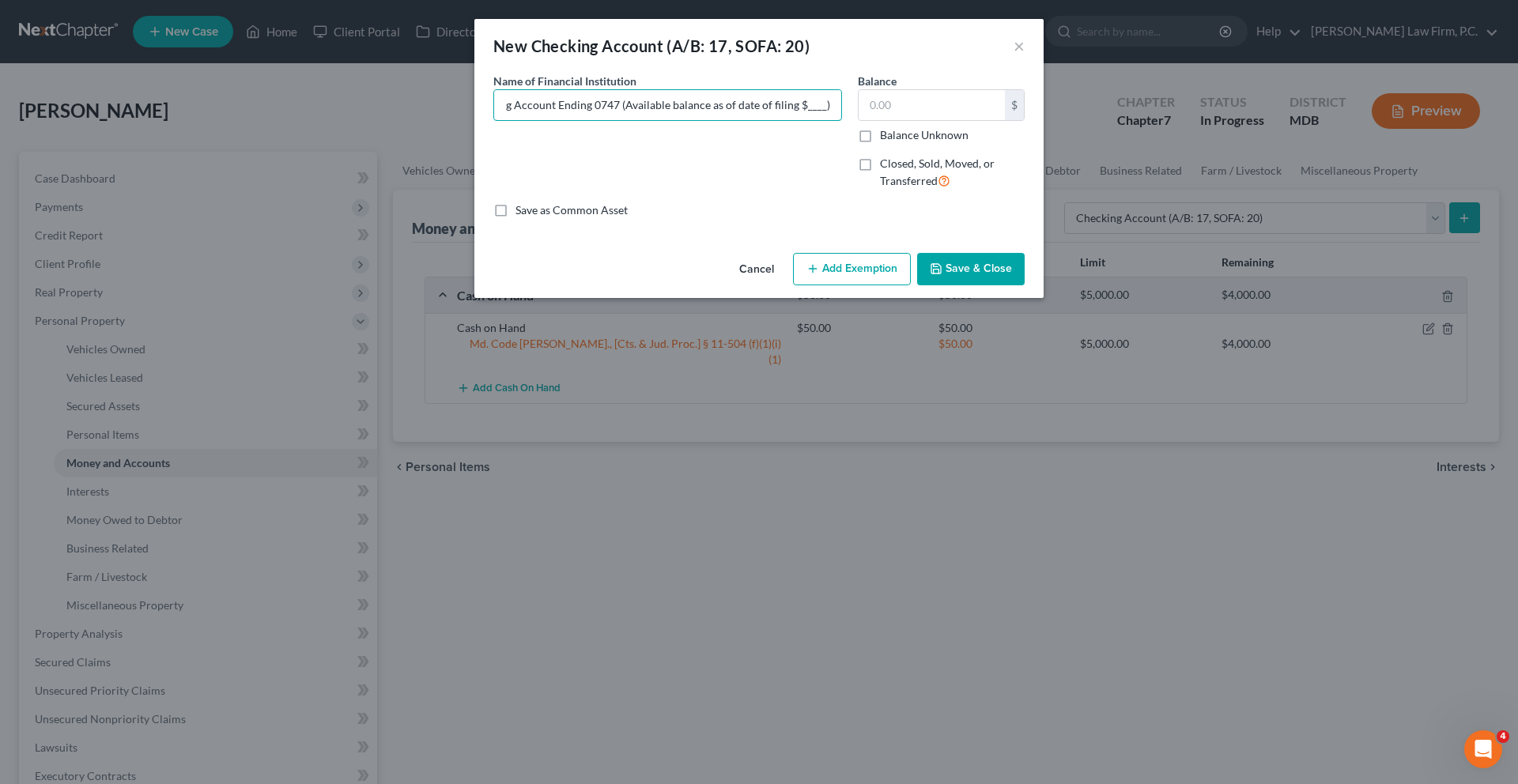
type input "Navy Federal Credit Union EveryDay Checking Account Ending 0747 (Available bala…"
click at [1024, 286] on button "Save & Close" at bounding box center [971, 269] width 108 height 33
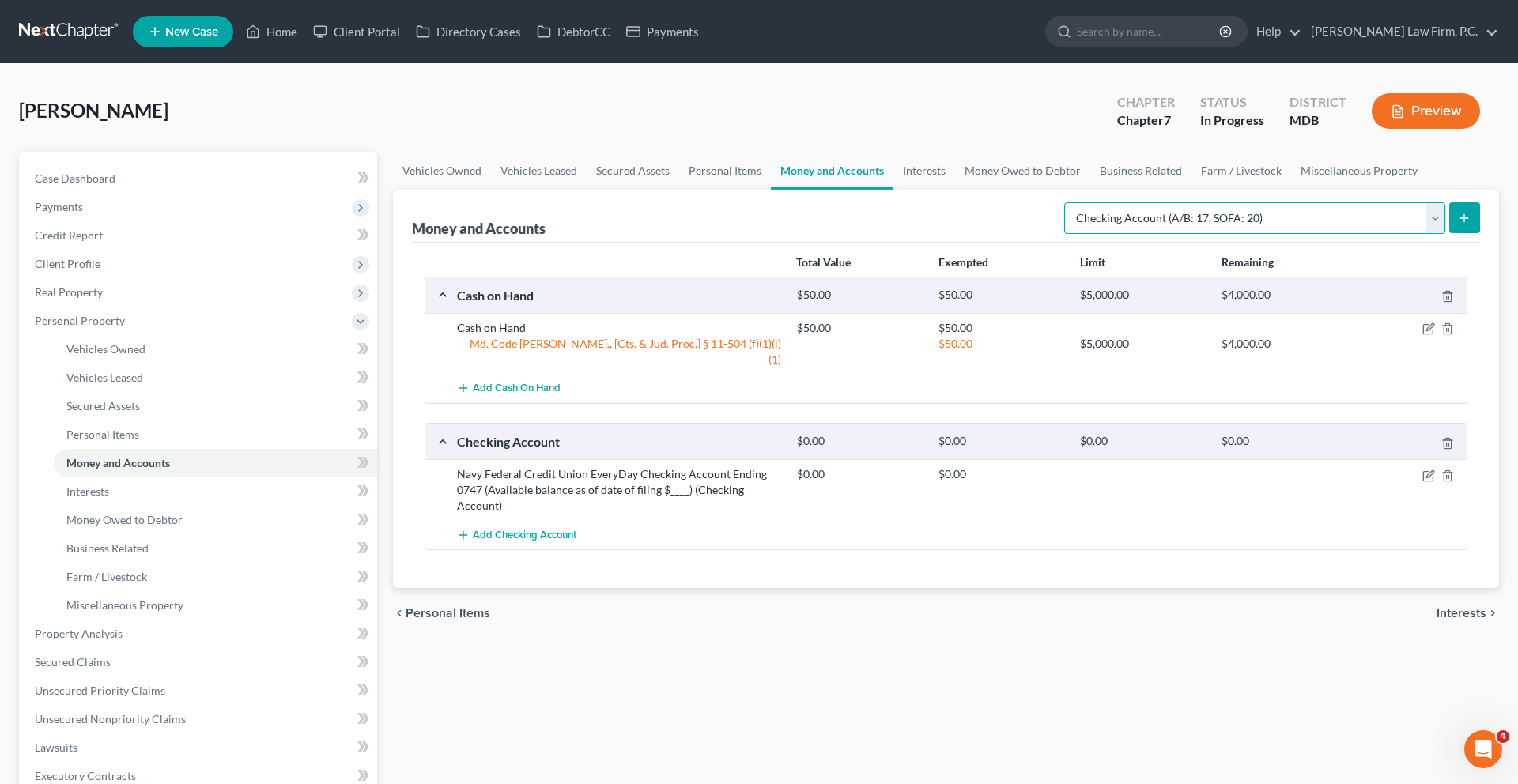
click at [1240, 234] on select "Select Account Type Brokerage (A/B: 18, SOFA: 20) Cash on Hand (A/B: 16) Certif…" at bounding box center [1255, 218] width 381 height 31
select select "savings"
click at [1458, 224] on icon "submit" at bounding box center [1464, 218] width 13 height 13
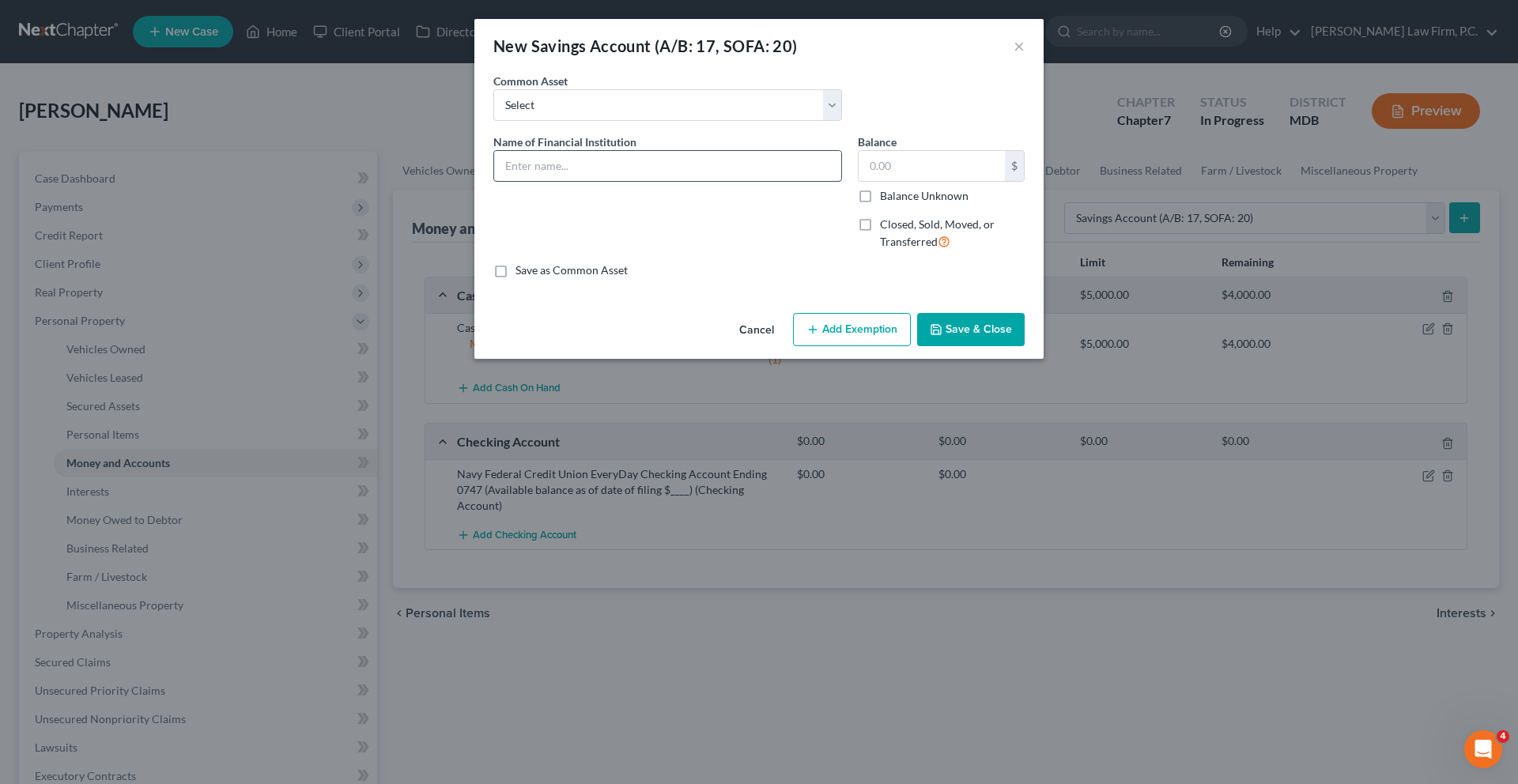
click at [704, 181] on input "text" at bounding box center [667, 166] width 347 height 30
click at [641, 181] on input "Navy Federal Credit Union e-Checking Account Ending 2122" at bounding box center [667, 166] width 347 height 30
click at [756, 181] on input "Navy Federal Credit Union Savings Account Ending 2122" at bounding box center [667, 166] width 347 height 30
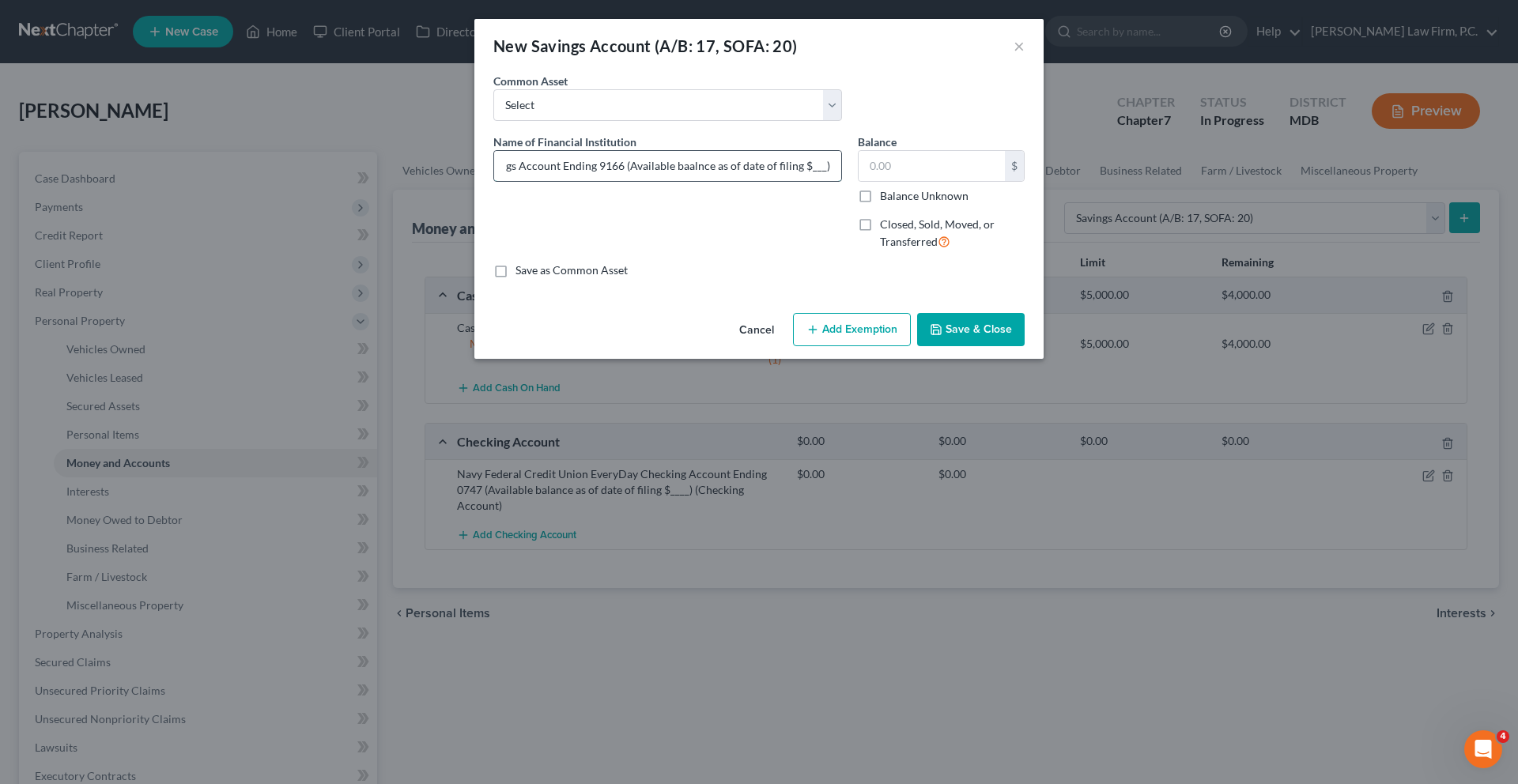
scroll to position [0, 183]
click at [693, 181] on input "Navy Federal Credit Union Savings Account Ending 9166 (Available baalnce as of …" at bounding box center [667, 166] width 347 height 30
type input "Navy Federal Credit Union Savings Account Ending 9166 (Available balance as of …"
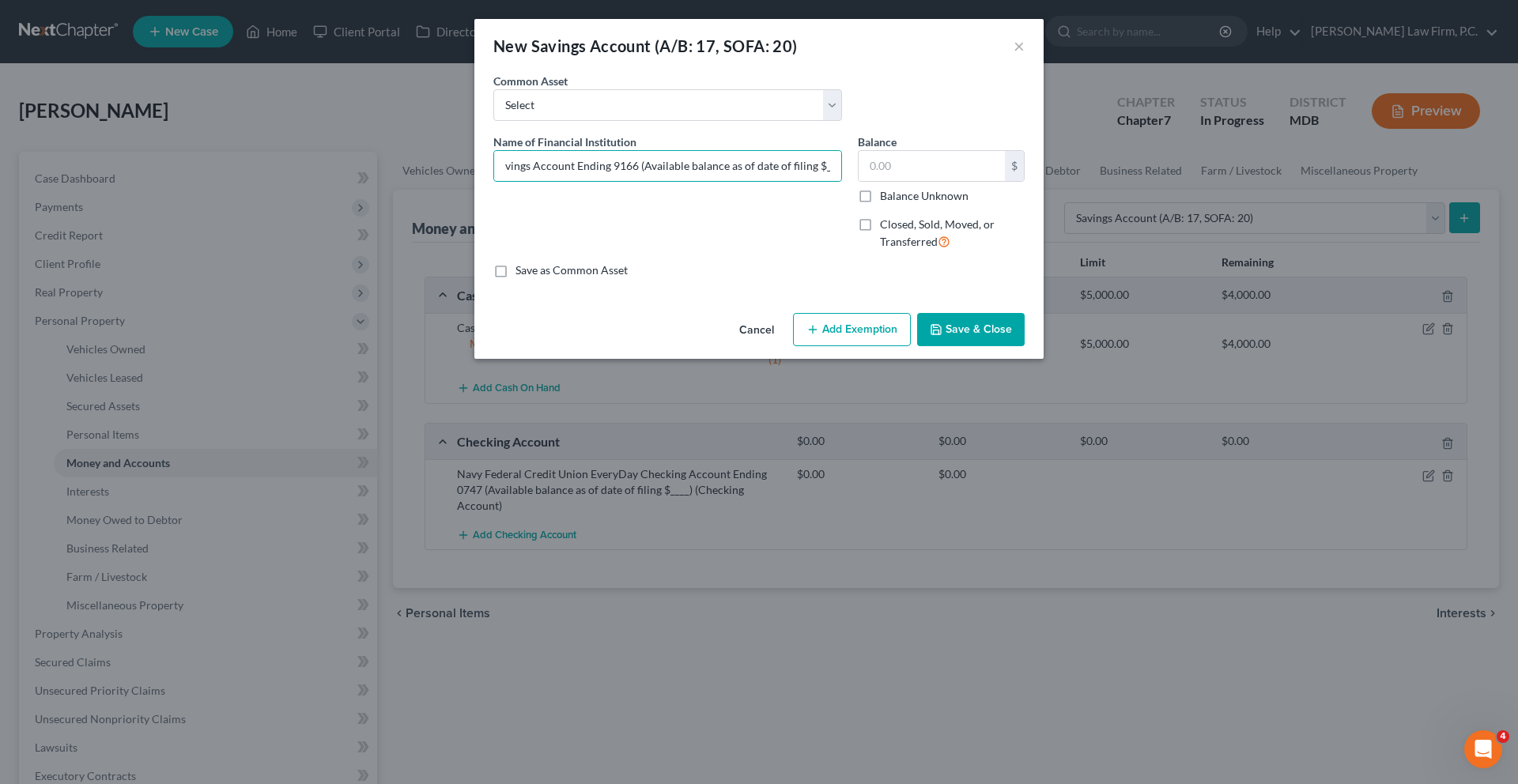
click at [1024, 346] on button "Save & Close" at bounding box center [971, 329] width 108 height 33
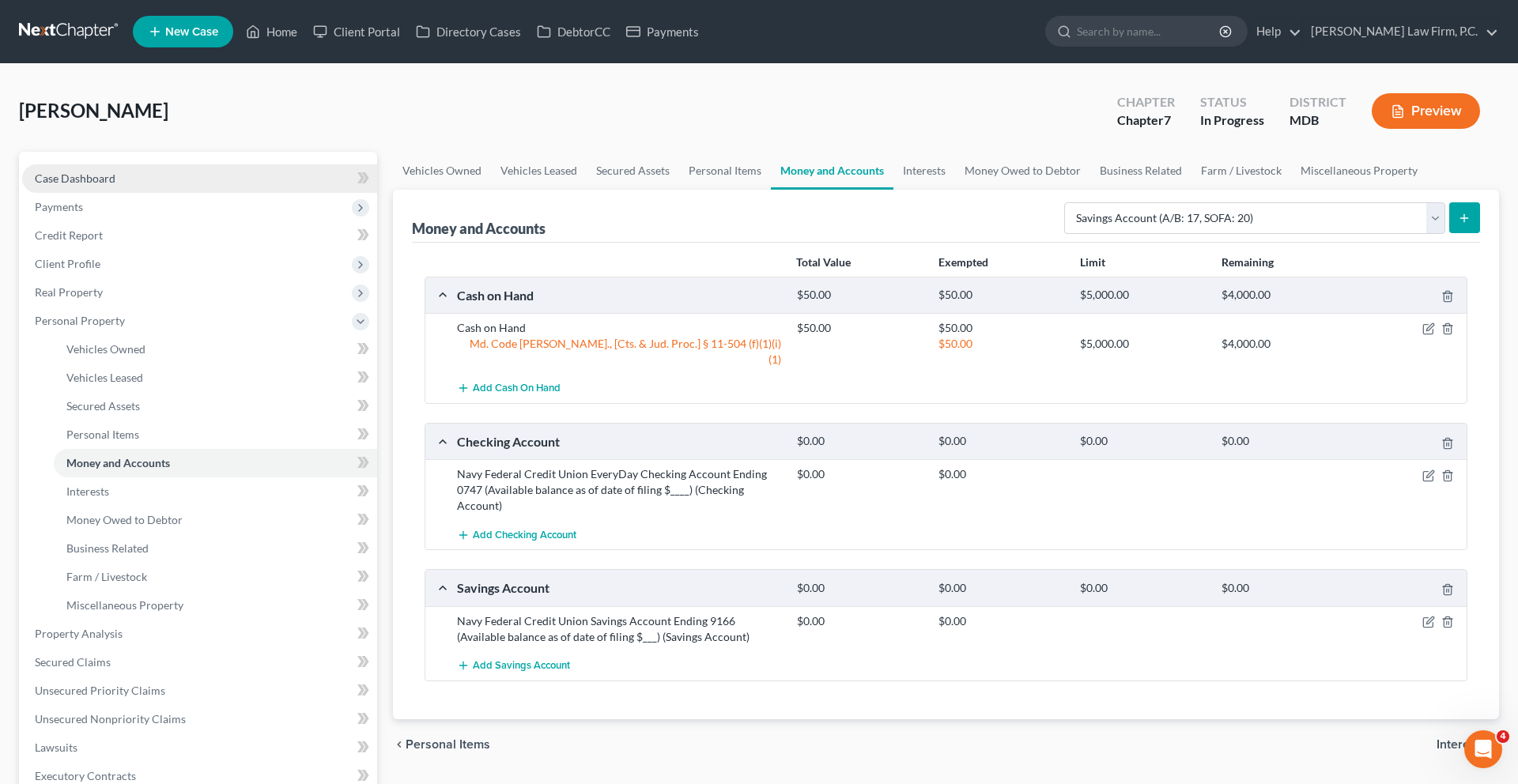
click at [161, 193] on link "Case Dashboard" at bounding box center [200, 178] width 355 height 28
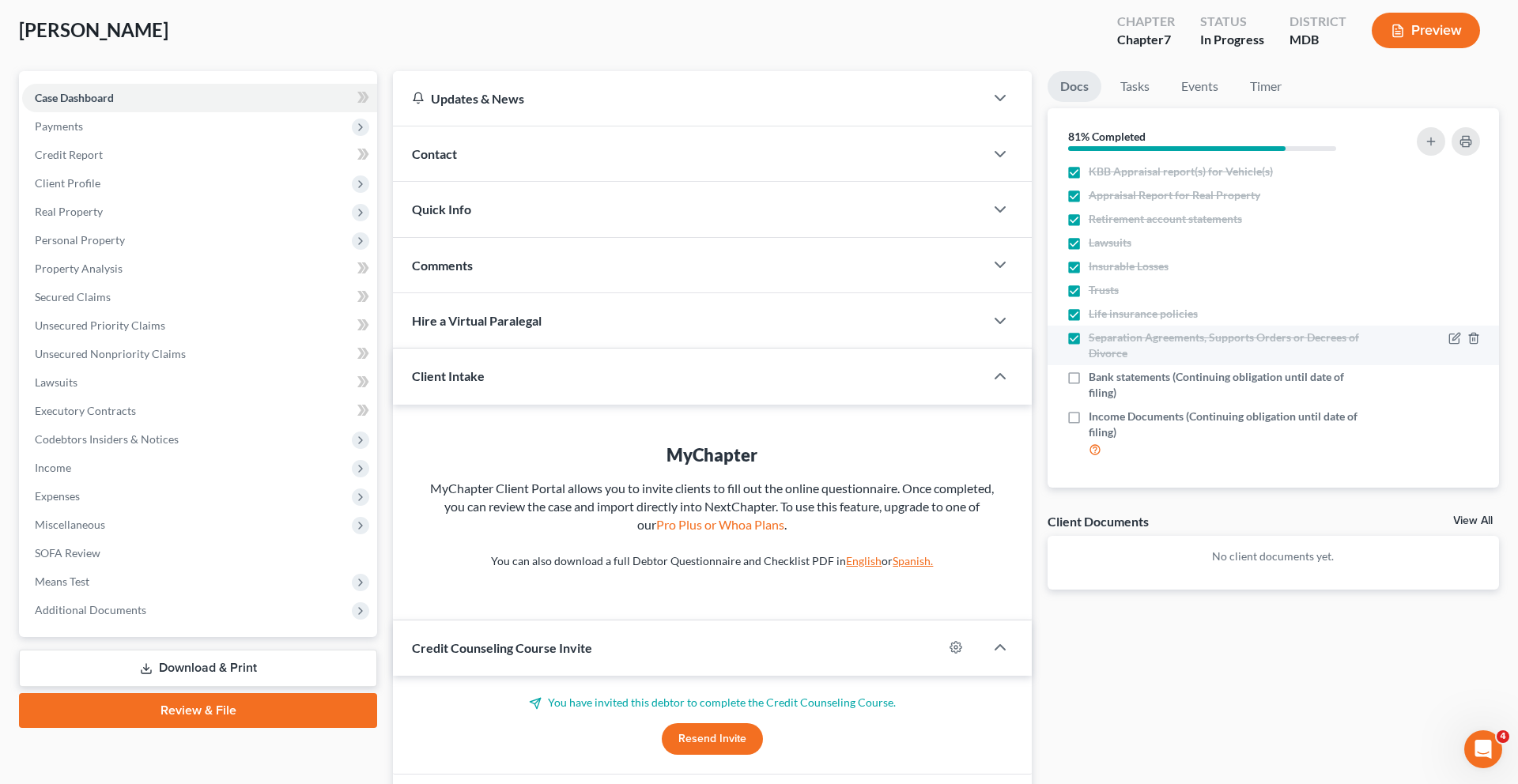
scroll to position [82, 0]
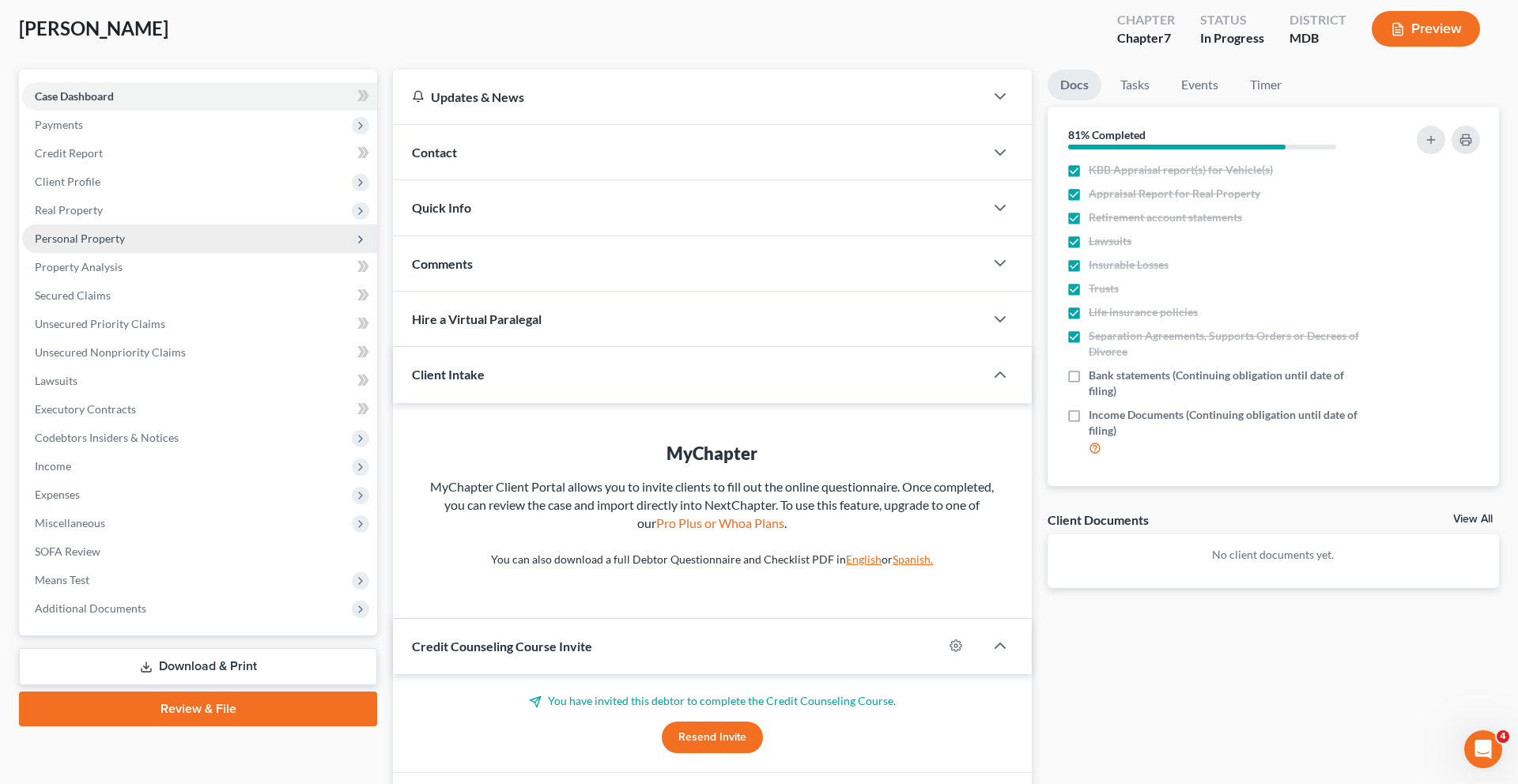
click at [125, 245] on span "Personal Property" at bounding box center [80, 238] width 90 height 14
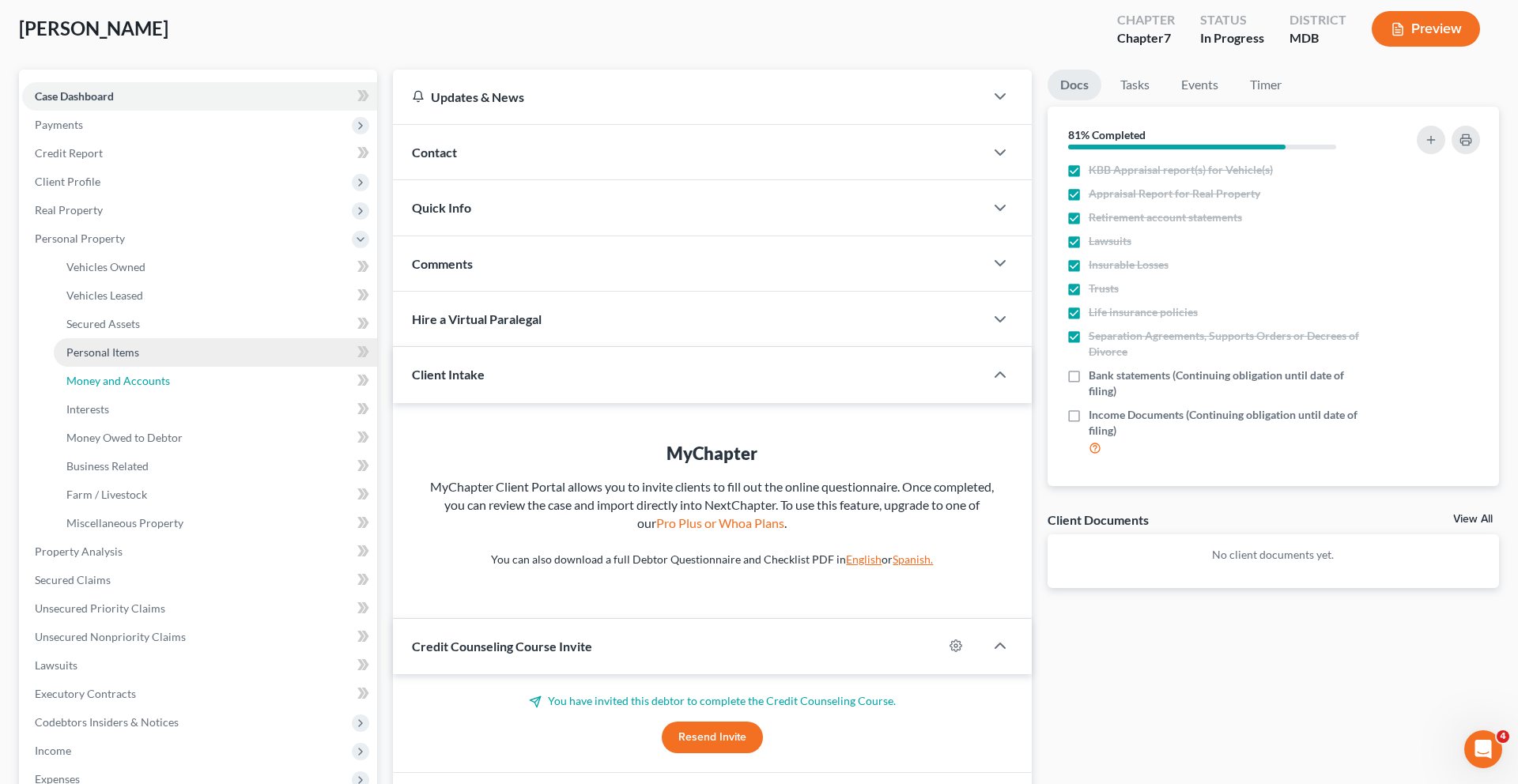
click at [132, 387] on span "Money and Accounts" at bounding box center [118, 380] width 104 height 14
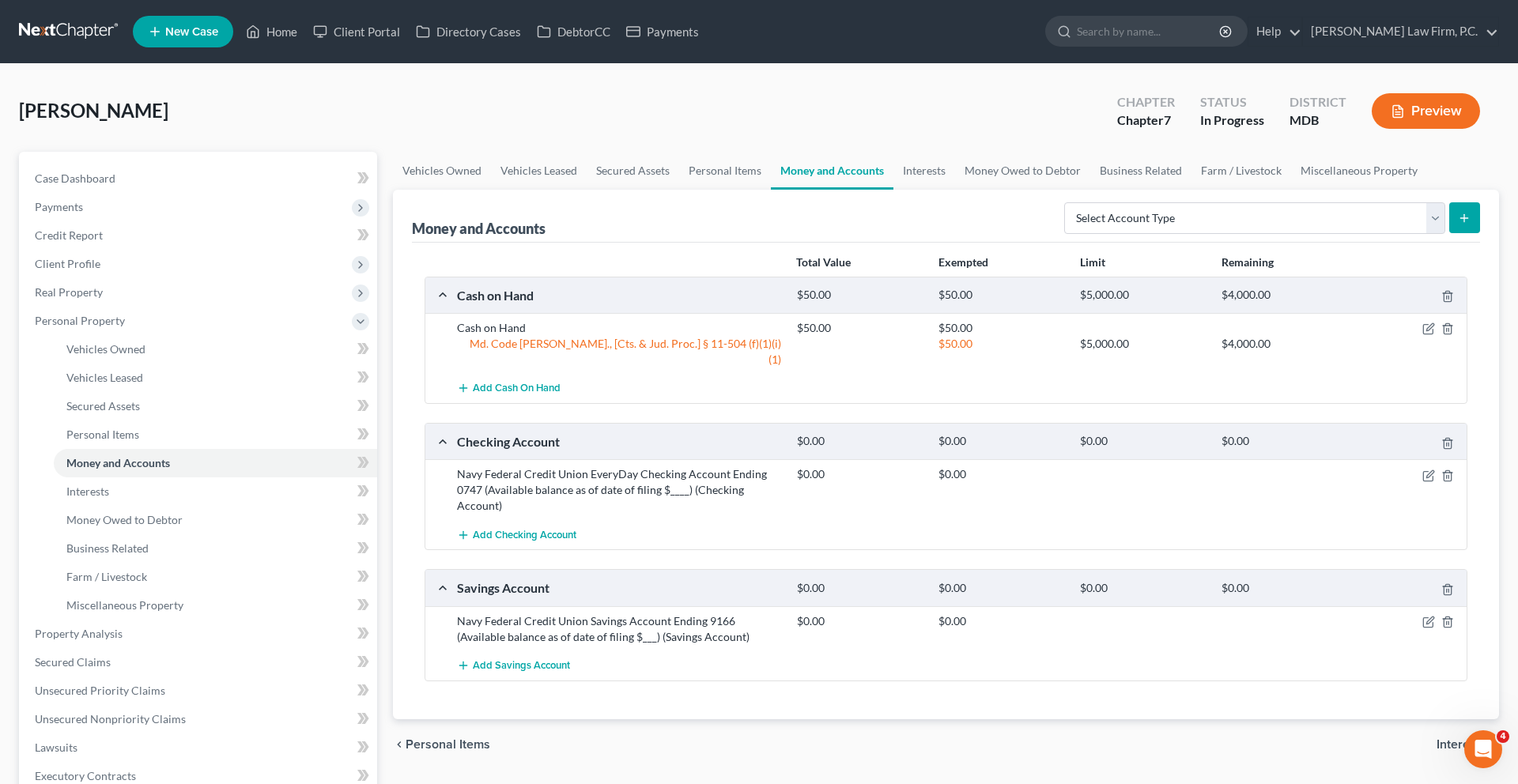
click at [1471, 316] on div "Money and Accounts Select Account Type Brokerage (A/B: 18, SOFA: 20) Cash on Ha…" at bounding box center [945, 454] width 1106 height 529
click at [1449, 233] on button "submit" at bounding box center [1464, 218] width 31 height 31
click at [1064, 234] on select "Select Account Type Brokerage (A/B: 18, SOFA: 20) Cash on Hand (A/B: 16) Certif…" at bounding box center [1255, 218] width 381 height 31
select select "savings"
click at [1458, 224] on icon "submit" at bounding box center [1464, 218] width 13 height 13
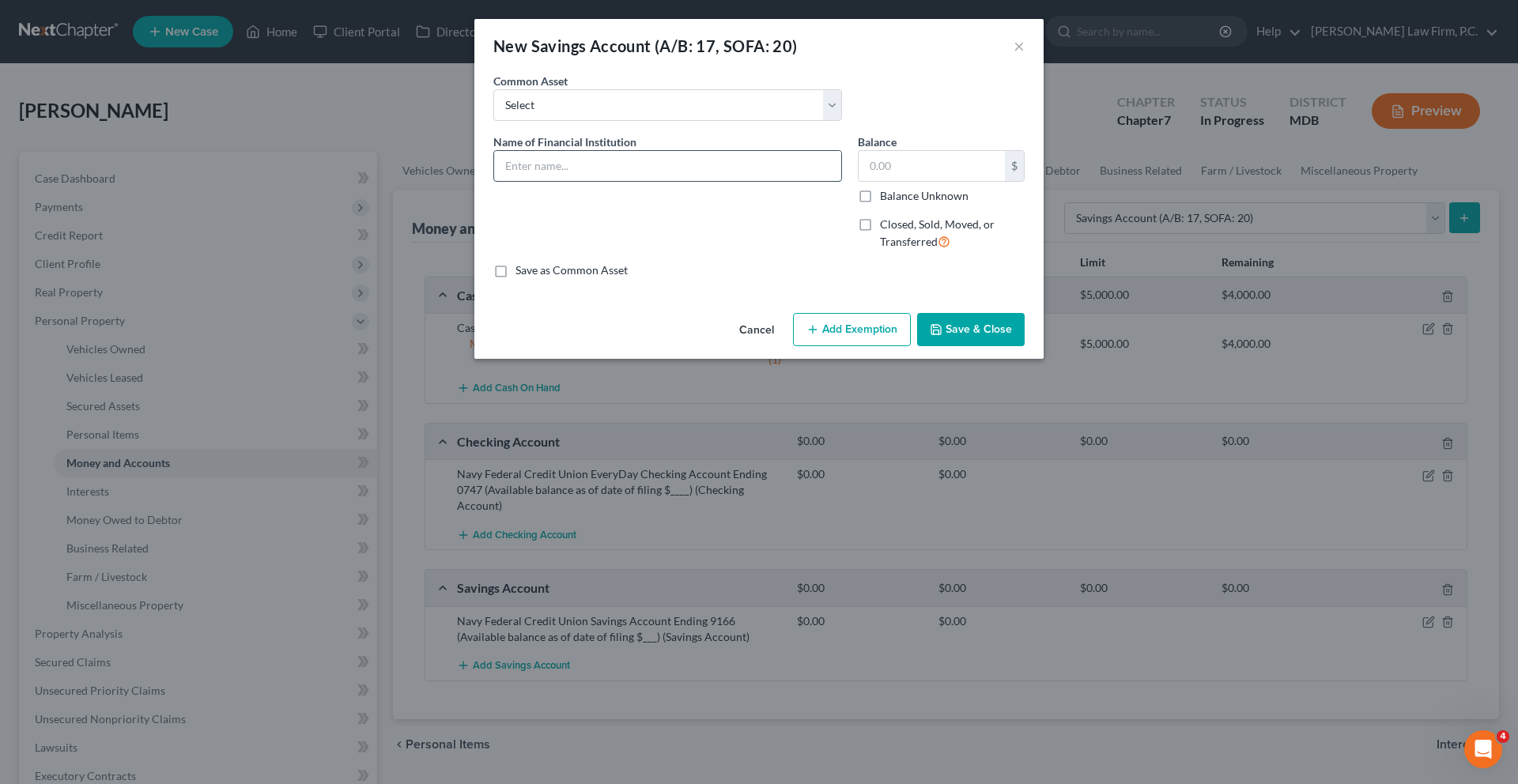
click at [725, 181] on input "text" at bounding box center [667, 166] width 347 height 30
click at [759, 181] on input "Navy Federal Membership Savings Account Ending 7748 (Available balance as of da…" at bounding box center [667, 166] width 347 height 30
type input "Navy Federal Membership Savings Account Ending 9199 (Available balance as of da…"
click at [1021, 346] on button "Save & Close" at bounding box center [971, 329] width 108 height 33
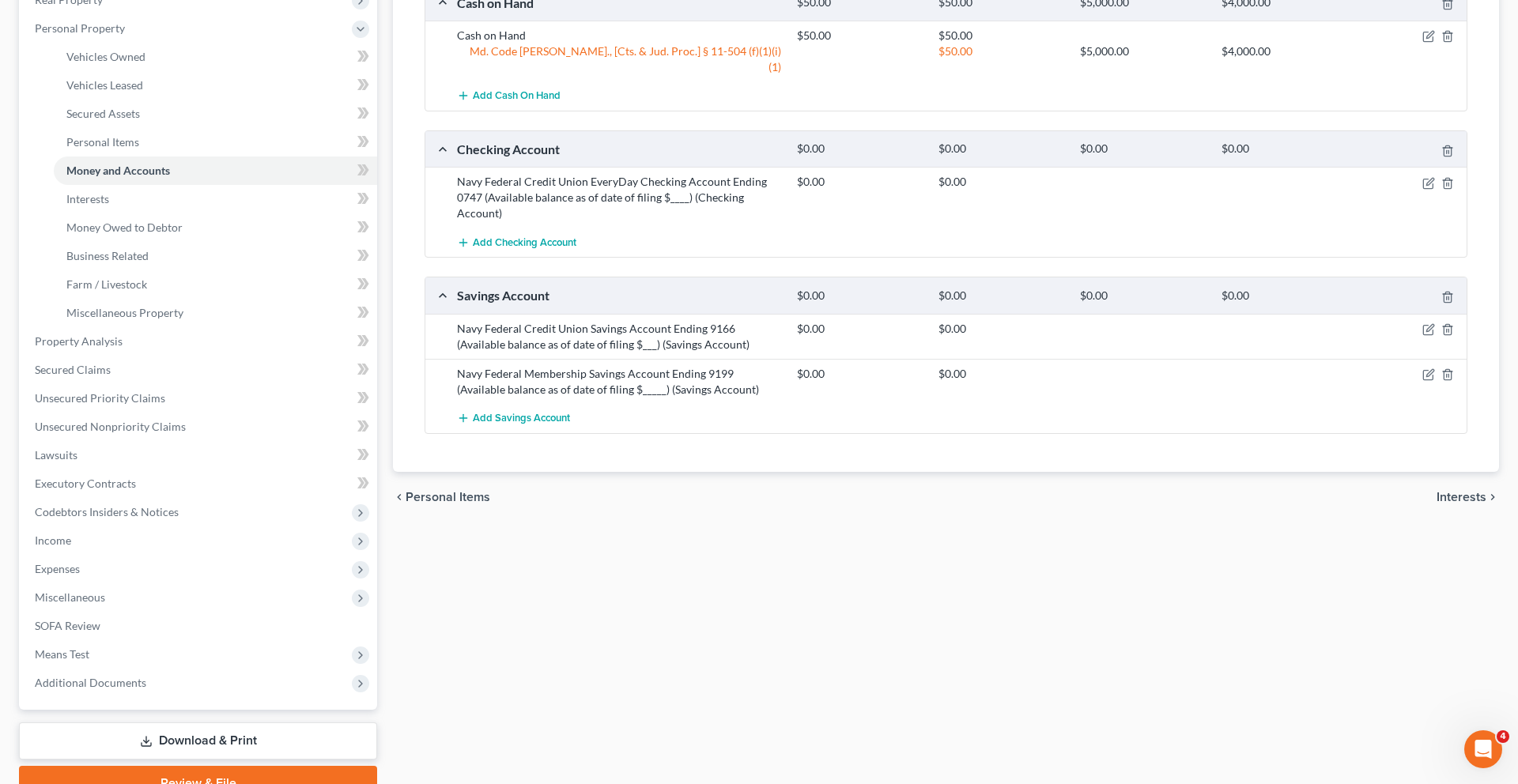
scroll to position [294, 0]
click at [1423, 334] on icon "button" at bounding box center [1428, 329] width 10 height 10
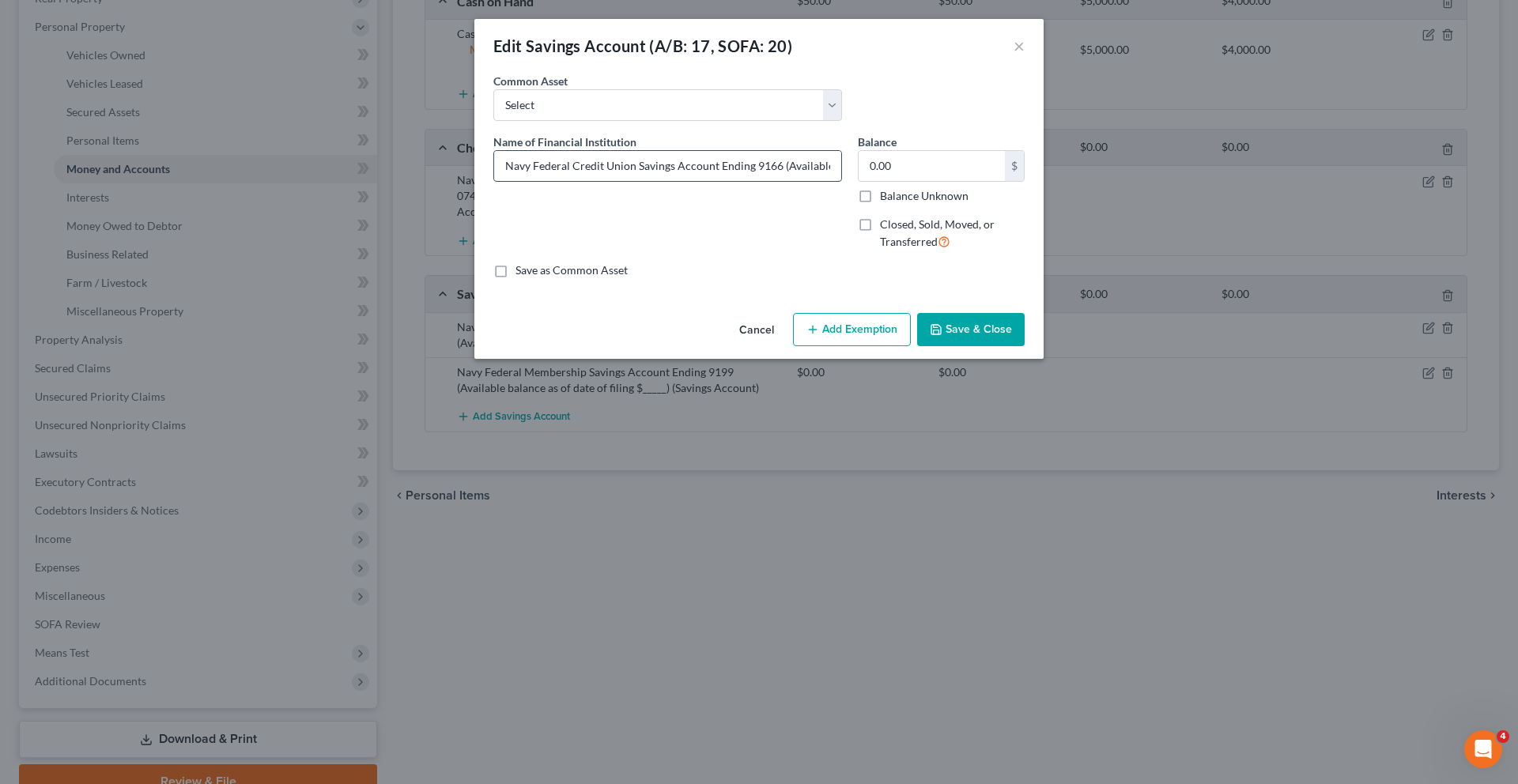
click at [770, 181] on input "Navy Federal Credit Union Savings Account Ending 9166 (Available balance as of …" at bounding box center [667, 166] width 347 height 30
type input "Navy Federal Credit Union Savings Account Ending 9166 (Available balance as of …"
click at [1024, 346] on button "Save & Close" at bounding box center [971, 329] width 108 height 33
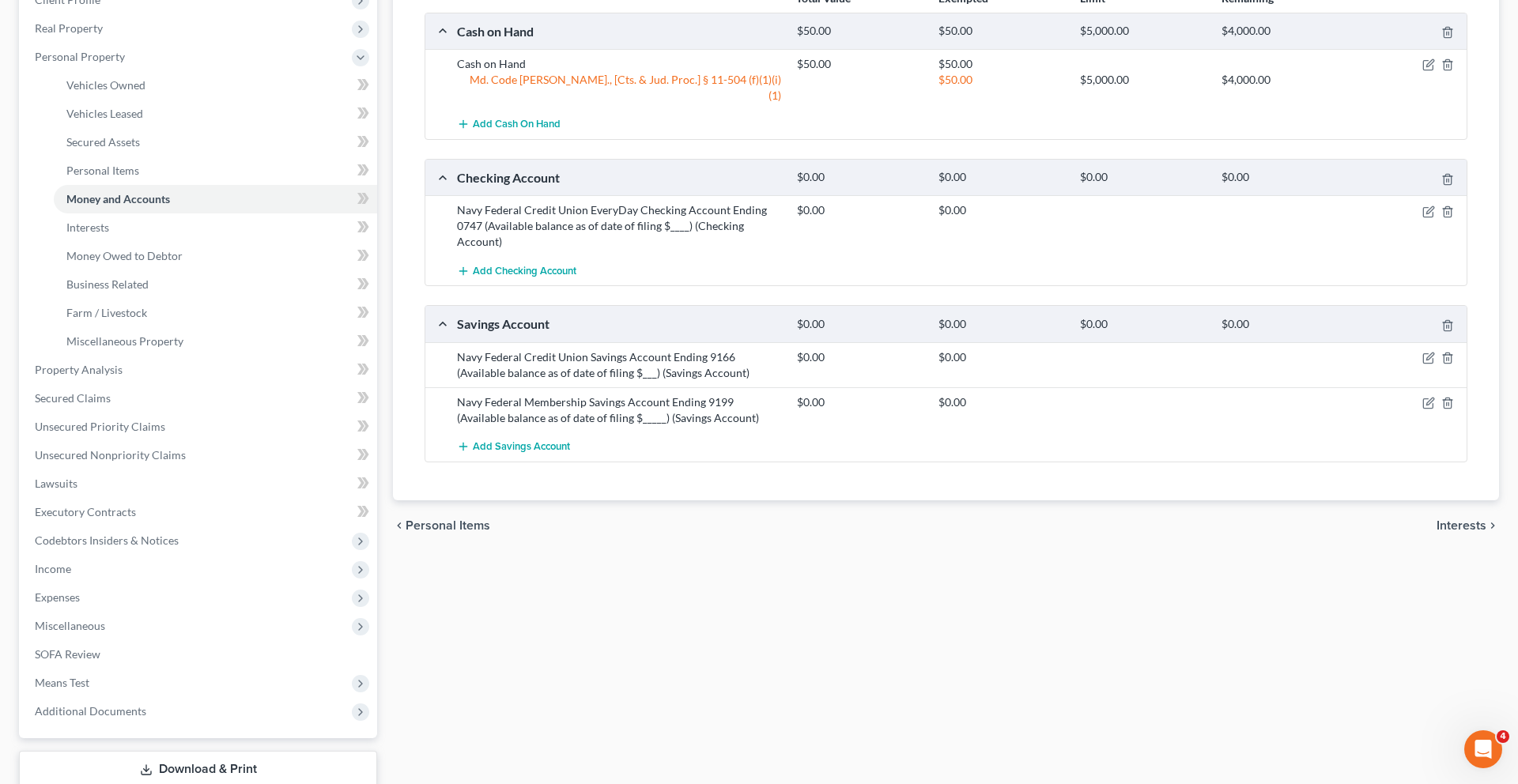
scroll to position [230, 0]
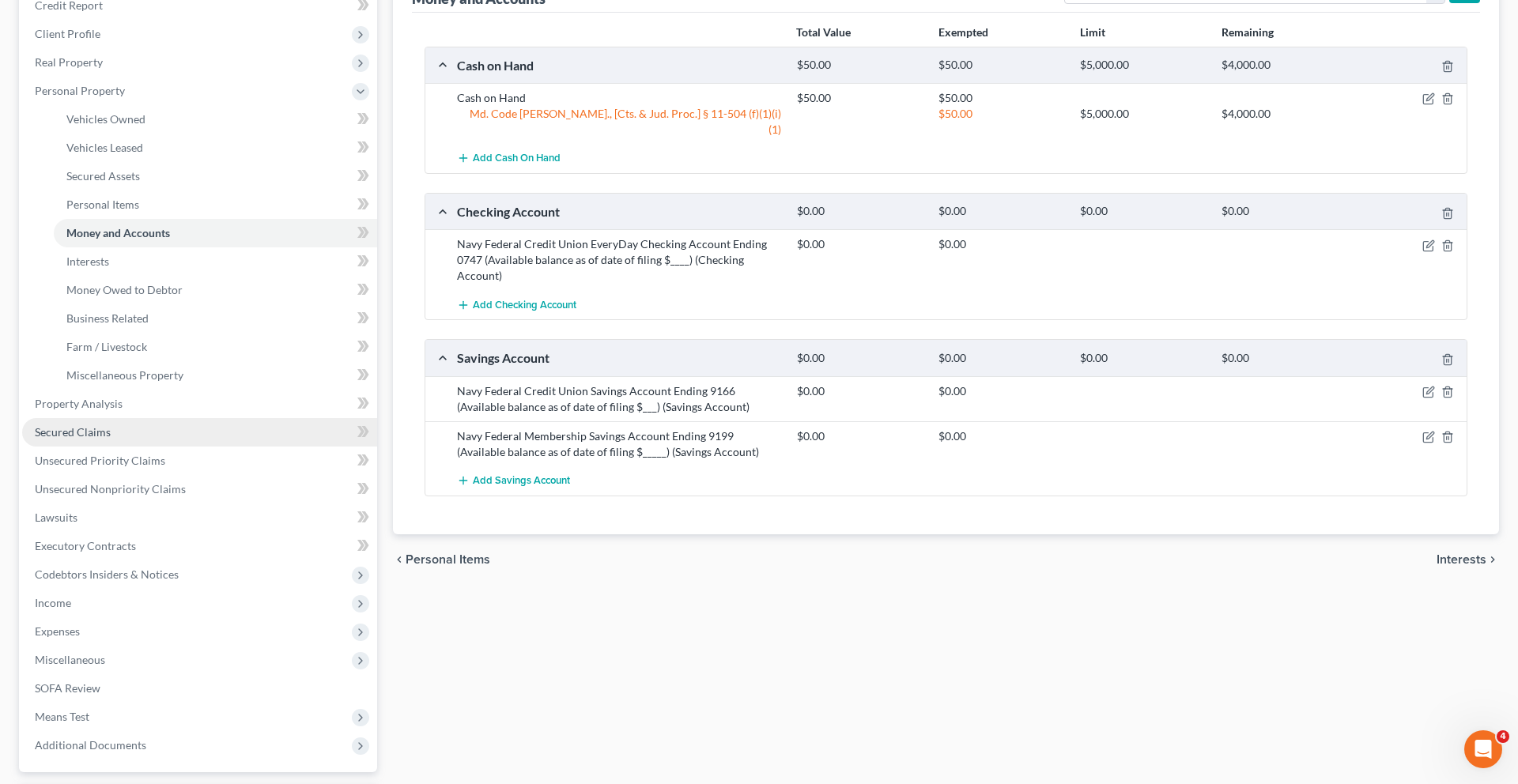
click at [130, 446] on link "Secured Claims" at bounding box center [200, 432] width 355 height 28
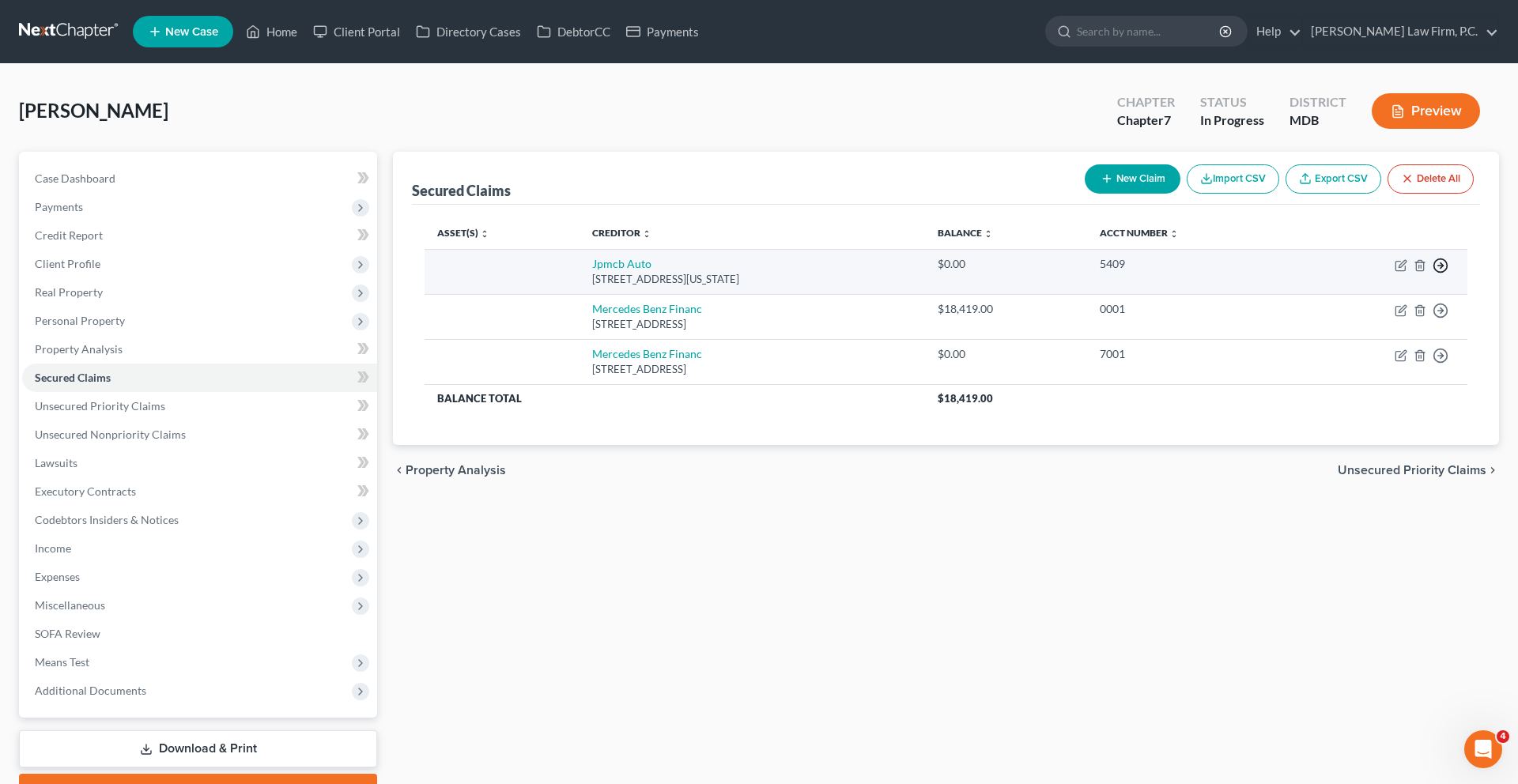
click at [1433, 273] on icon "button" at bounding box center [1441, 265] width 16 height 16
click at [1339, 373] on link "Move to Notice Only" at bounding box center [1335, 359] width 132 height 27
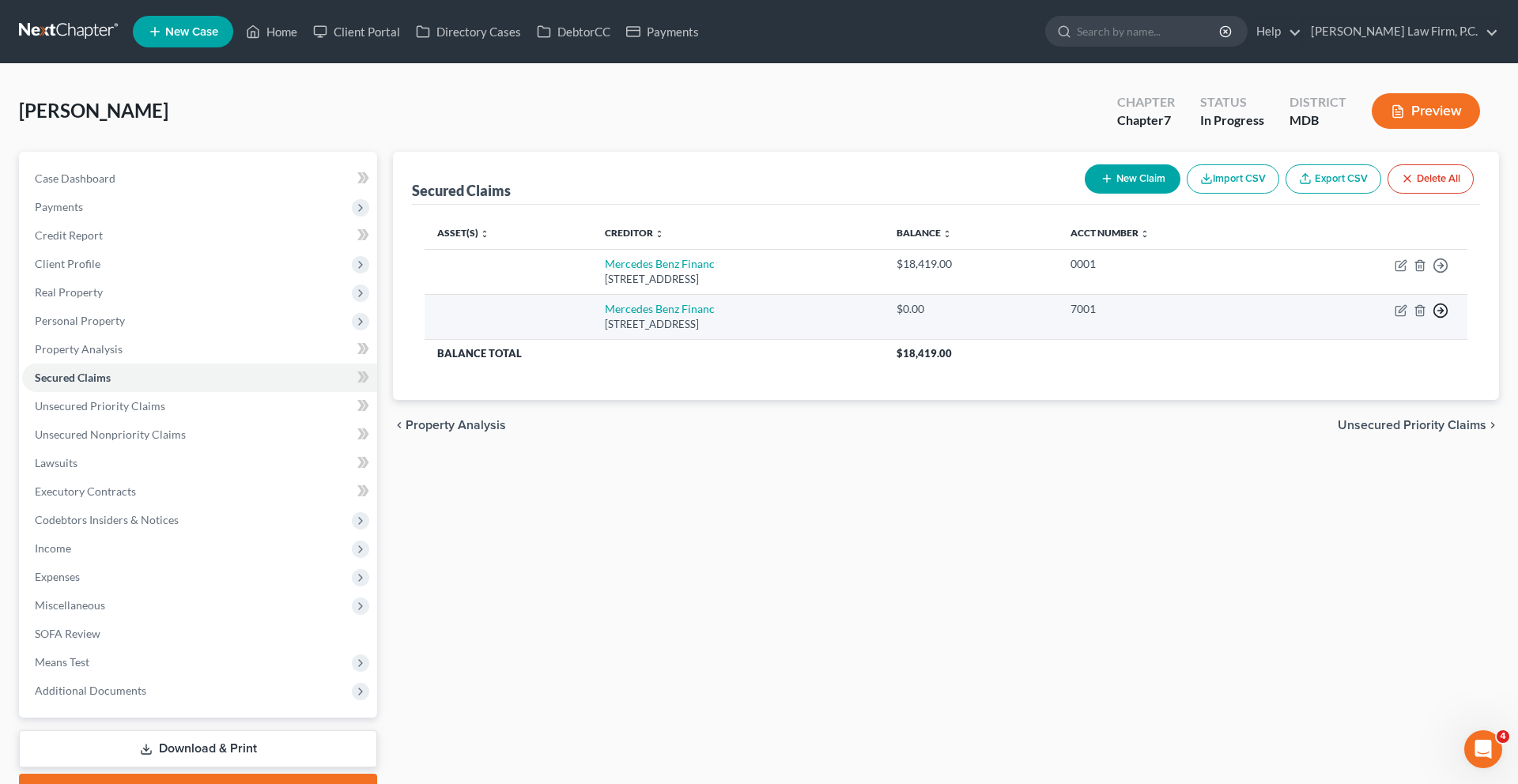
click at [1433, 273] on icon "button" at bounding box center [1441, 265] width 16 height 16
click at [1350, 418] on link "Move to Notice Only" at bounding box center [1335, 404] width 132 height 27
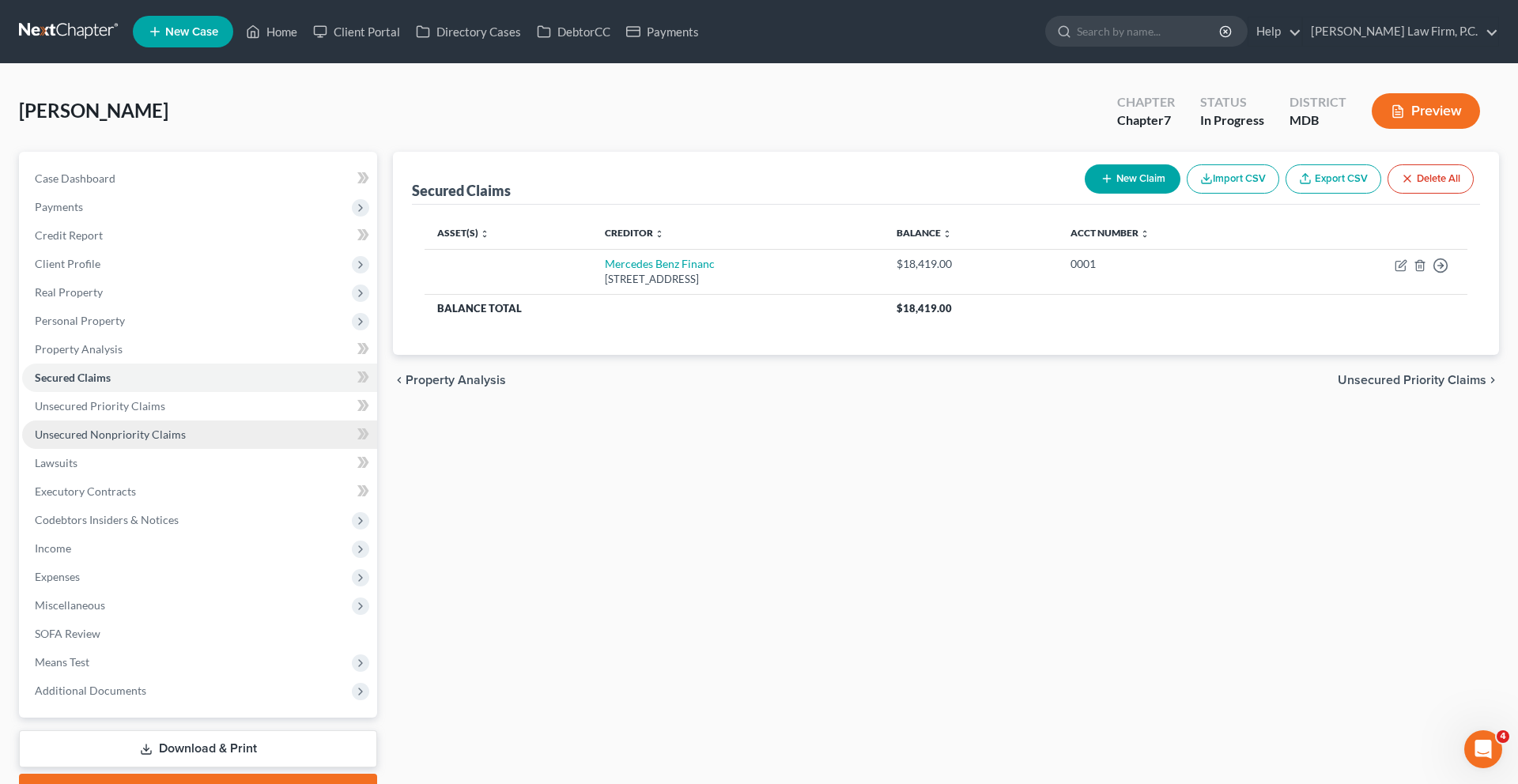
click at [186, 441] on span "Unsecured Nonpriority Claims" at bounding box center [110, 434] width 151 height 14
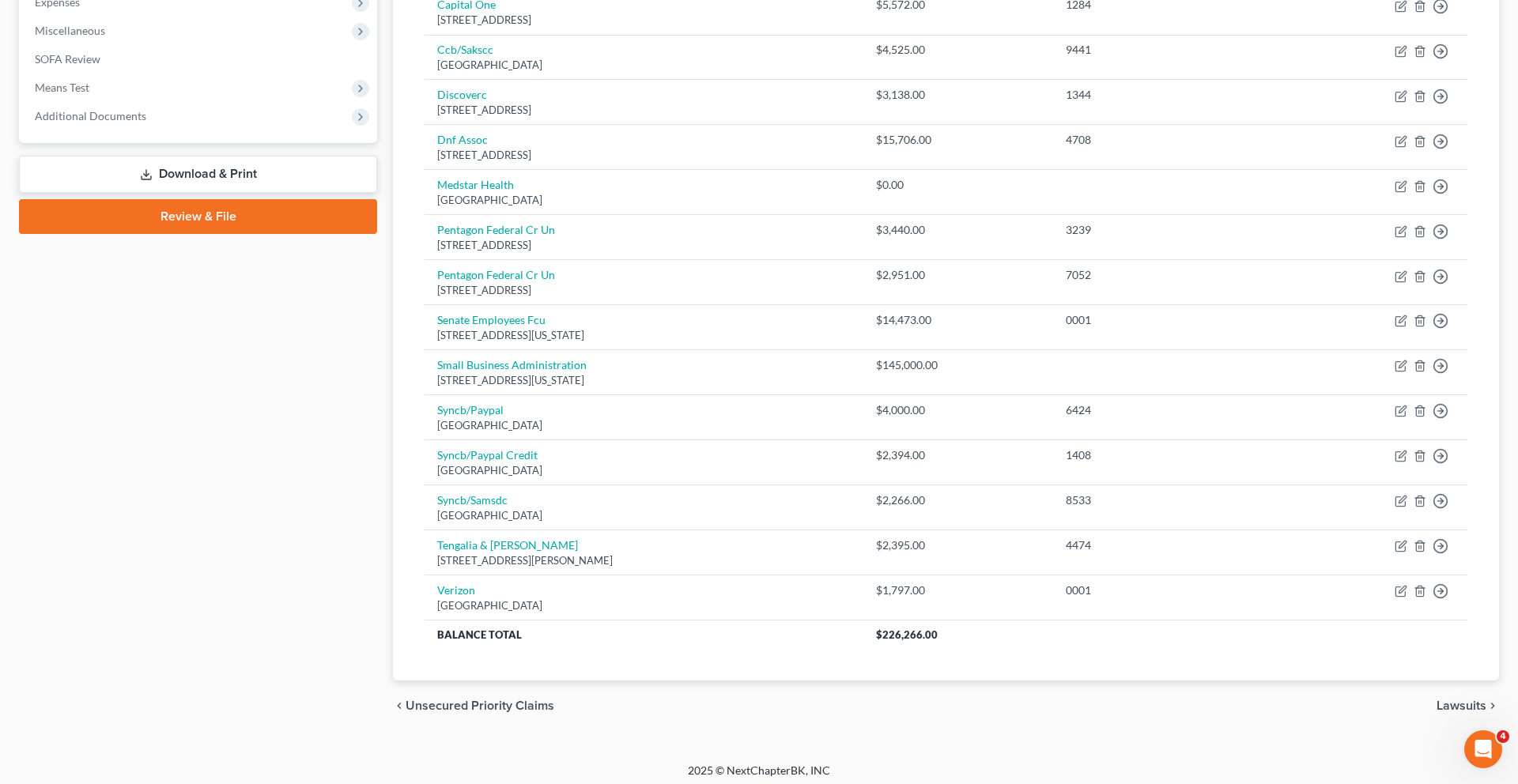
scroll to position [605, 0]
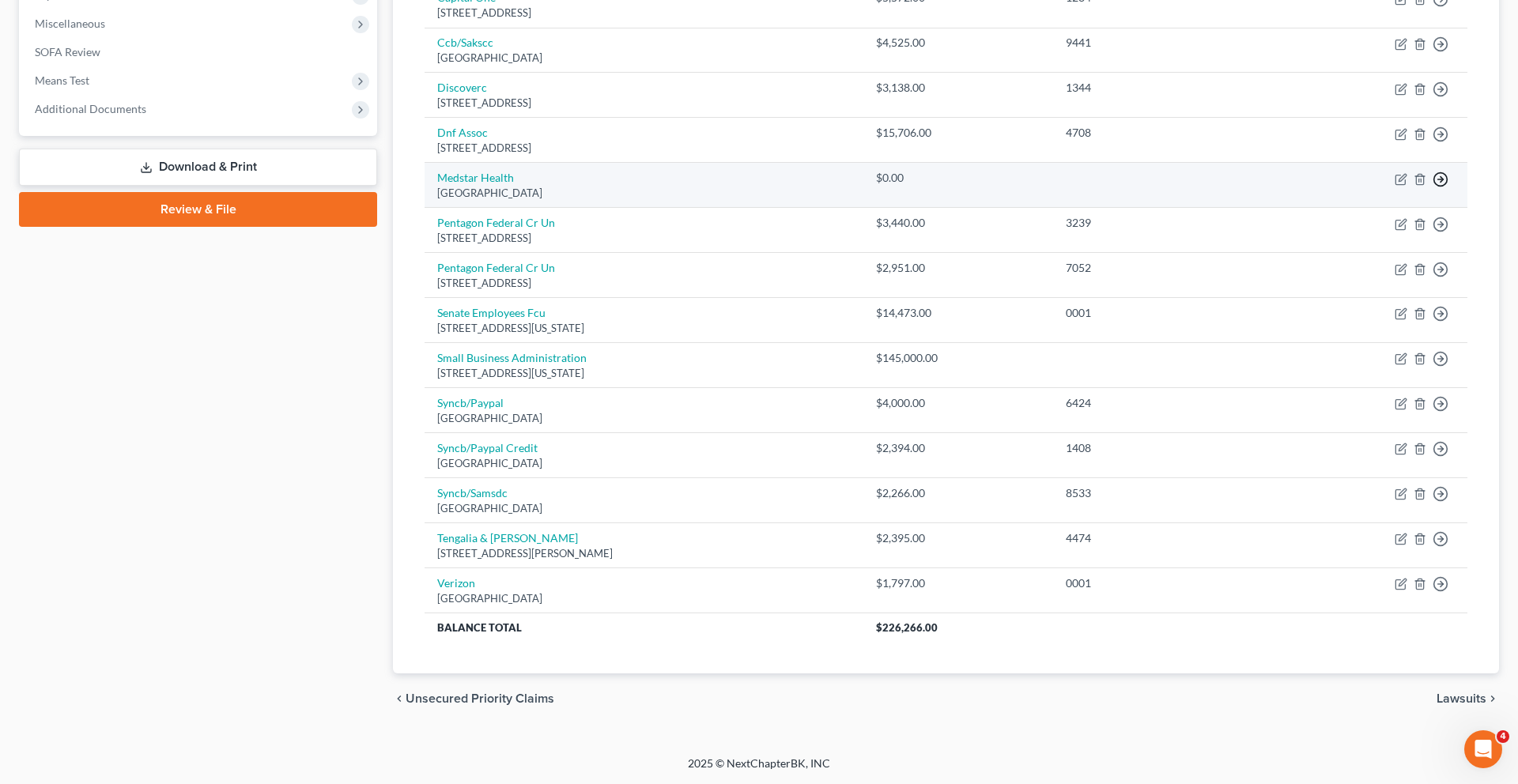
click at [1336, 287] on link "Move to Notice Only" at bounding box center [1335, 273] width 132 height 27
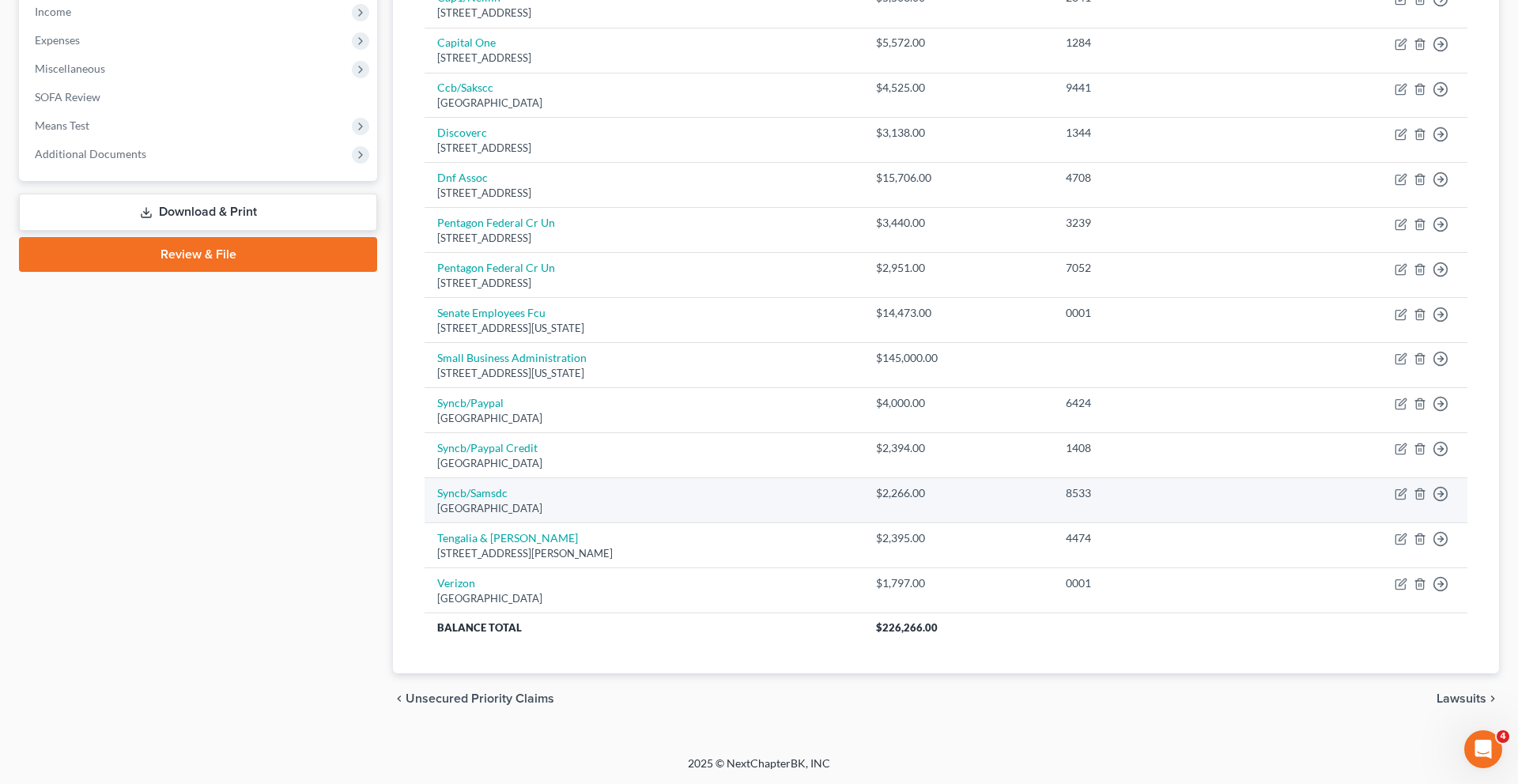
scroll to position [261, 0]
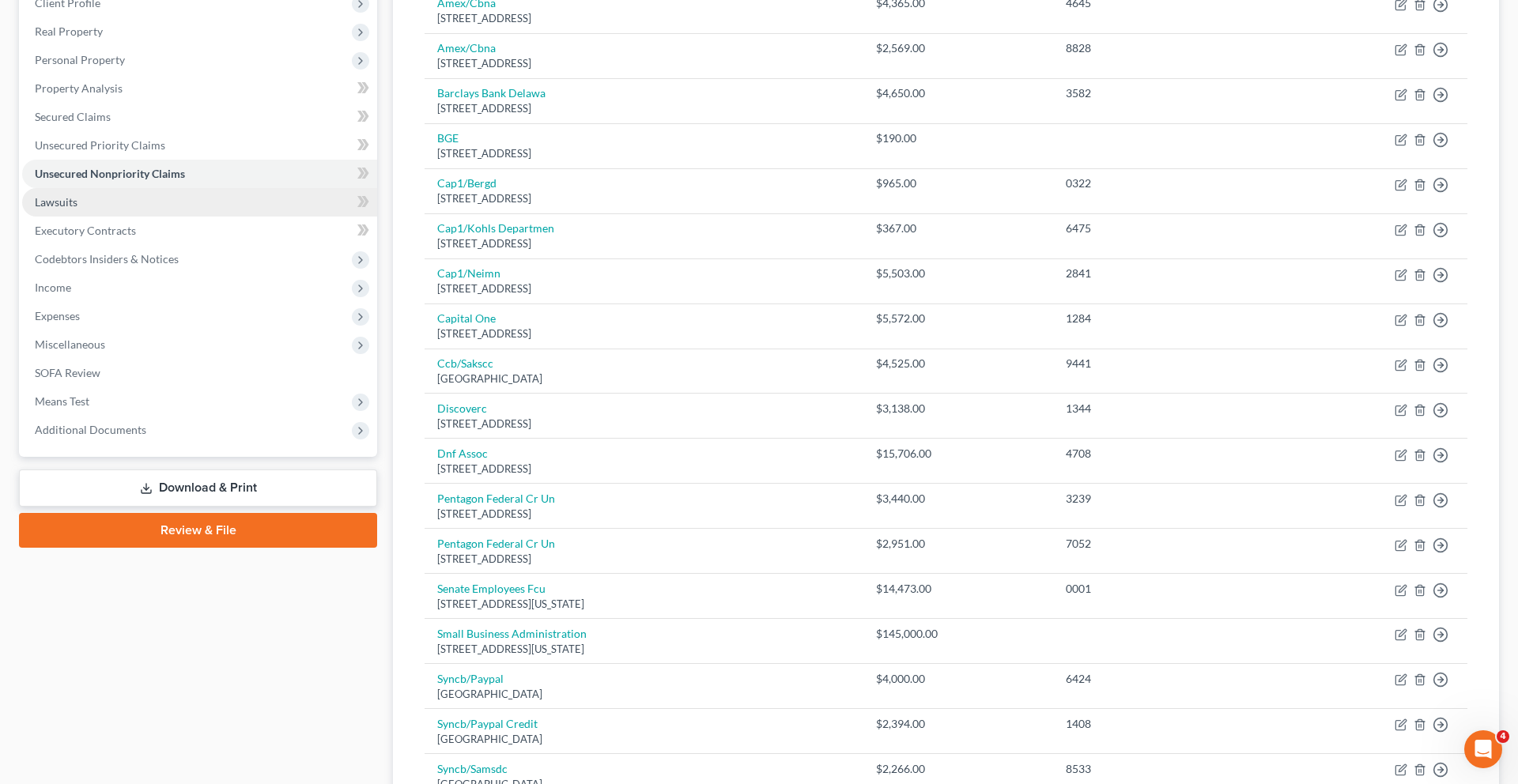
click at [213, 216] on link "Lawsuits" at bounding box center [200, 202] width 355 height 28
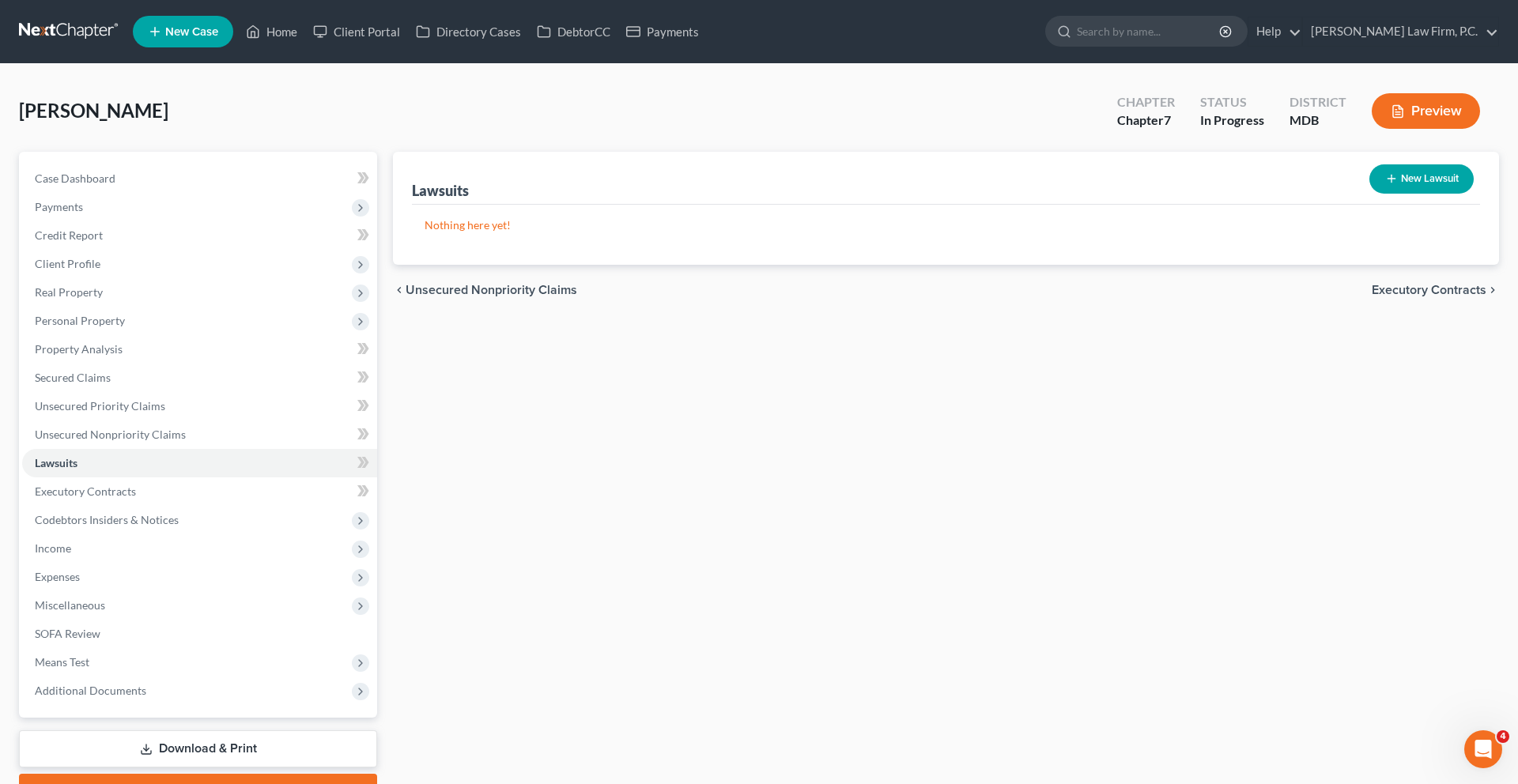
click at [1400, 194] on button "New Lawsuit" at bounding box center [1421, 179] width 105 height 29
select select "0"
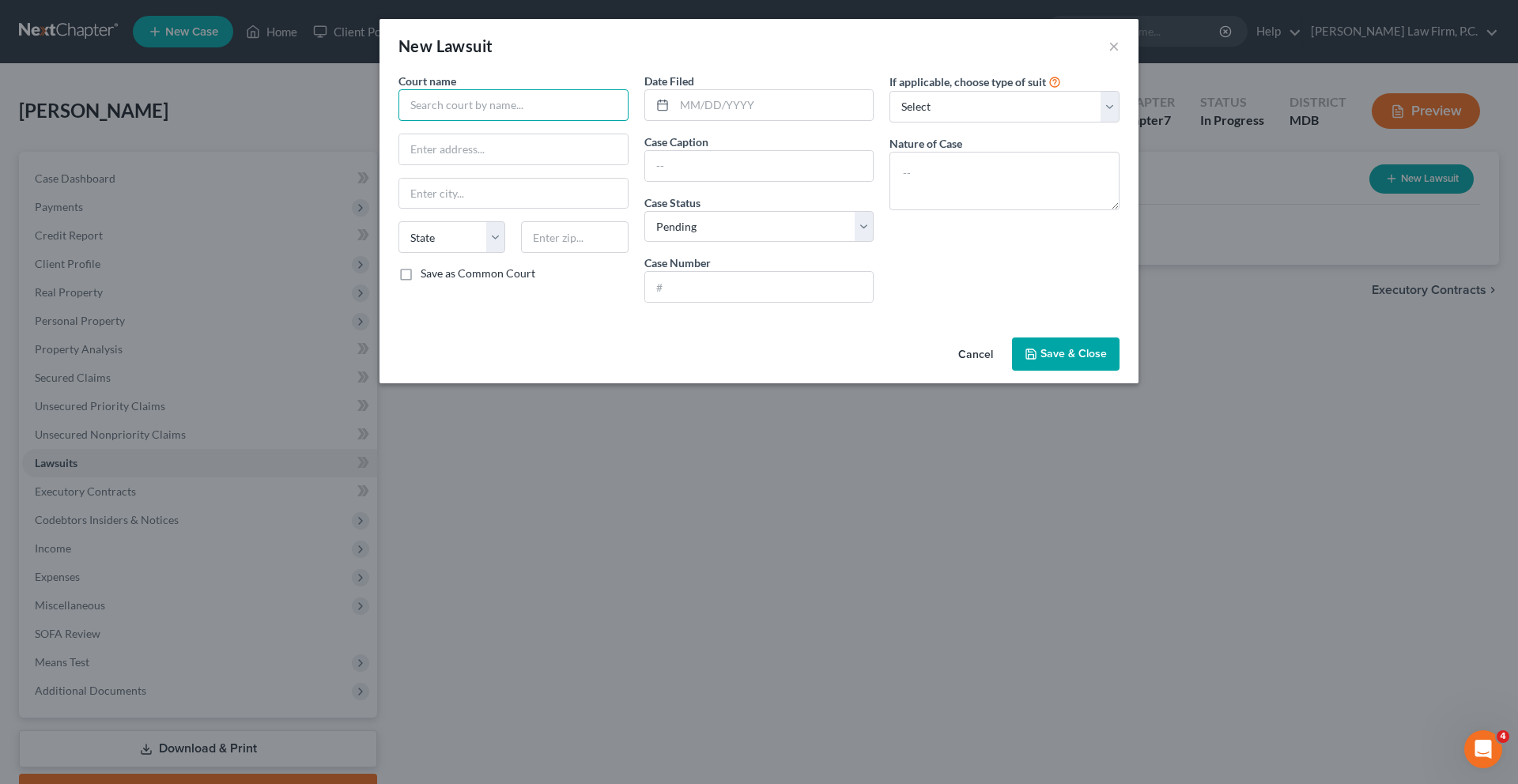
click at [540, 121] on input "text" at bounding box center [513, 105] width 230 height 31
click at [685, 181] on input "text" at bounding box center [759, 166] width 228 height 30
paste input "AMERICAN EXPRESS BANK, FSB vs [PERSON_NAME] et al"
drag, startPoint x: 649, startPoint y: 205, endPoint x: 597, endPoint y: 202, distance: 52.1
click at [597, 202] on div "Court name * State [US_STATE] AK AR AZ CA CO CT DE DC [GEOGRAPHIC_DATA] GA GU H…" at bounding box center [759, 194] width 737 height 243
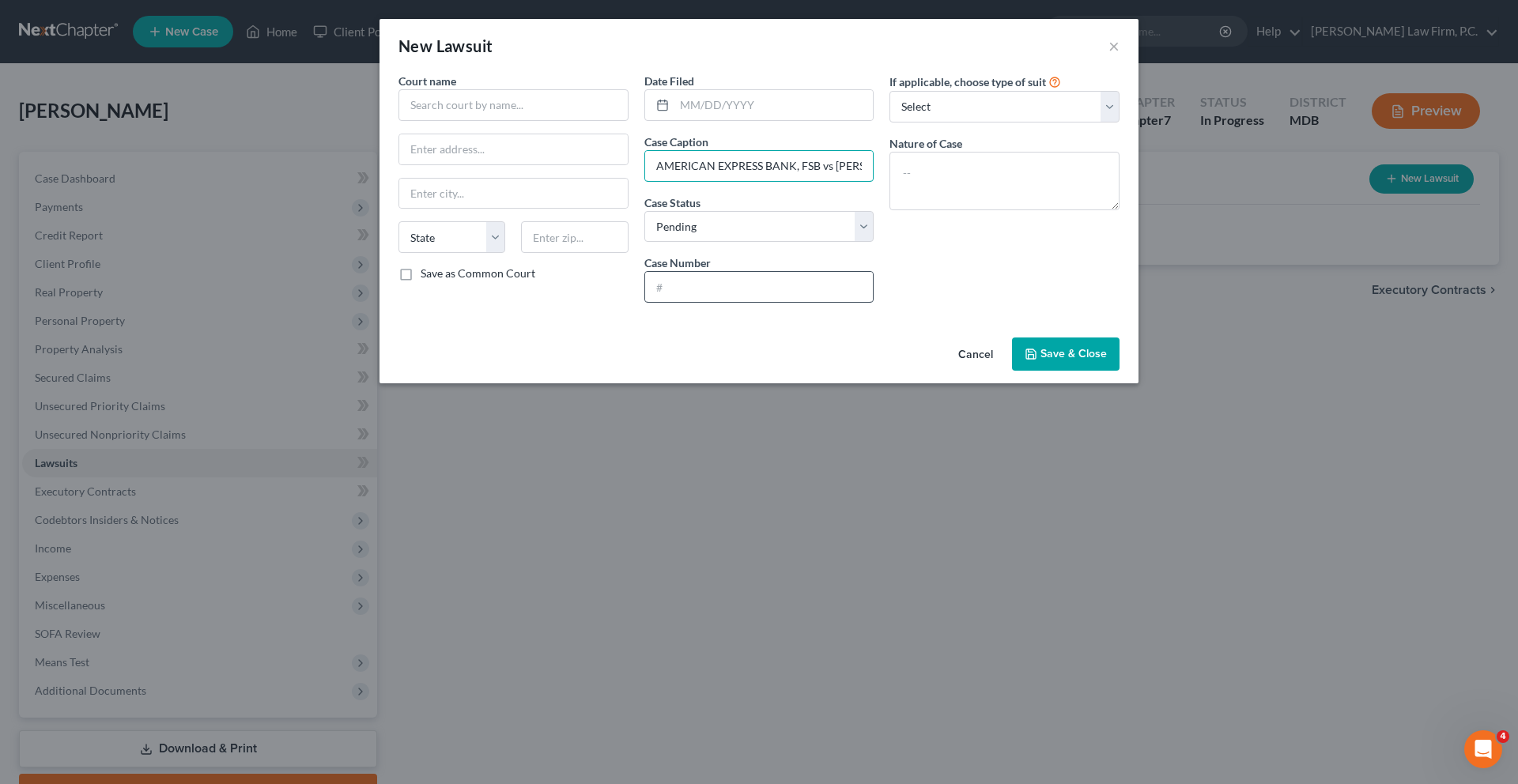
type input "AMERICAN EXPRESS BANK, FSB vs [PERSON_NAME] et al"
click at [663, 302] on input "text" at bounding box center [759, 286] width 228 height 30
paste input "05-02-0003342-2014"
type input "05-02-0003342-2014"
click at [398, 121] on input "text" at bounding box center [513, 105] width 230 height 31
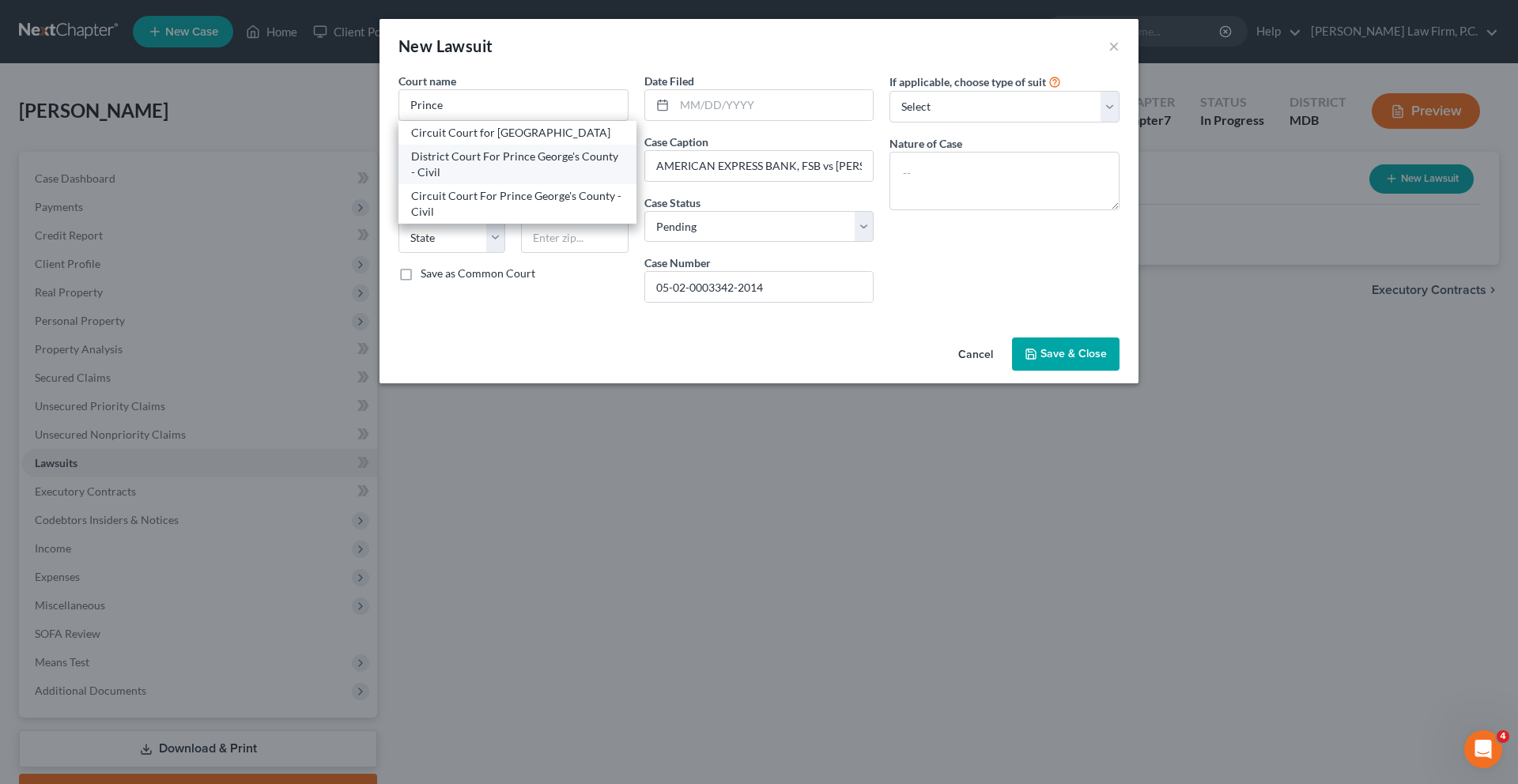
click at [418, 180] on div "District Court For Prince George's County - Civil" at bounding box center [517, 164] width 212 height 31
type input "District Court For Prince George's County - Civil"
type input "[STREET_ADDRESS]"
type input "Upper Marlboro"
select select "21"
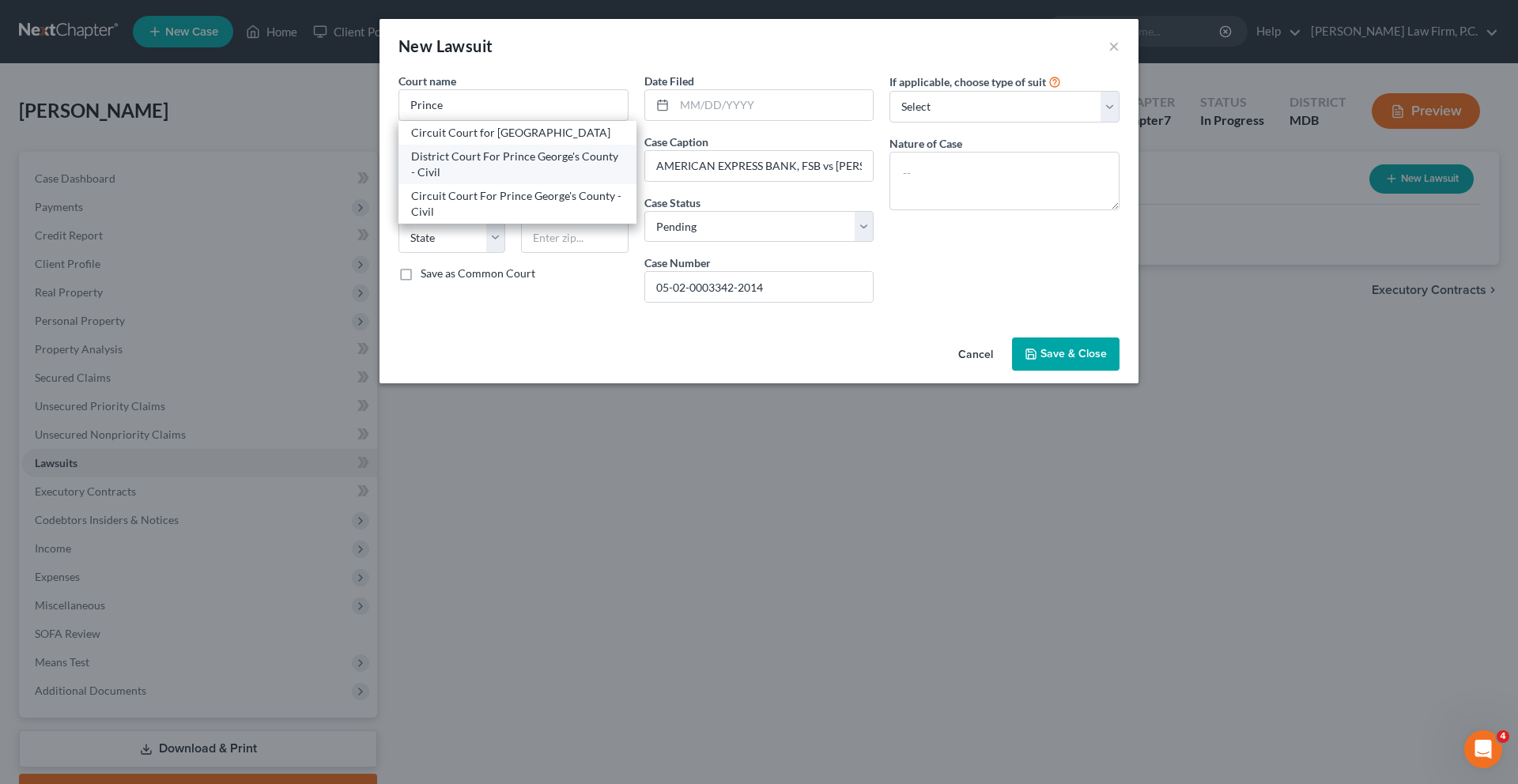
type input "20772"
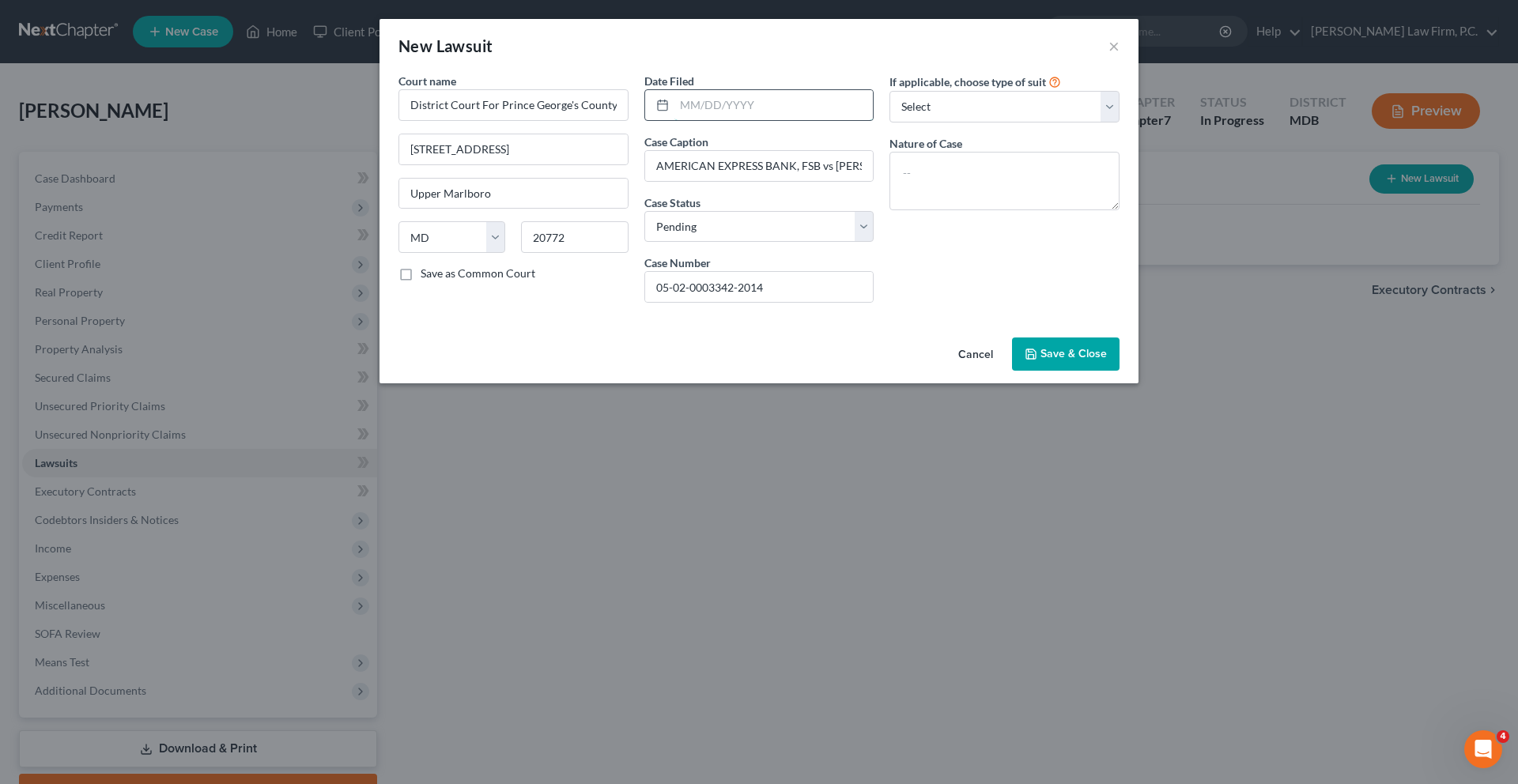
click at [674, 120] on input "text" at bounding box center [774, 105] width 200 height 30
type input "[DATE]"
click at [1107, 360] on span "Save & Close" at bounding box center [1073, 353] width 67 height 14
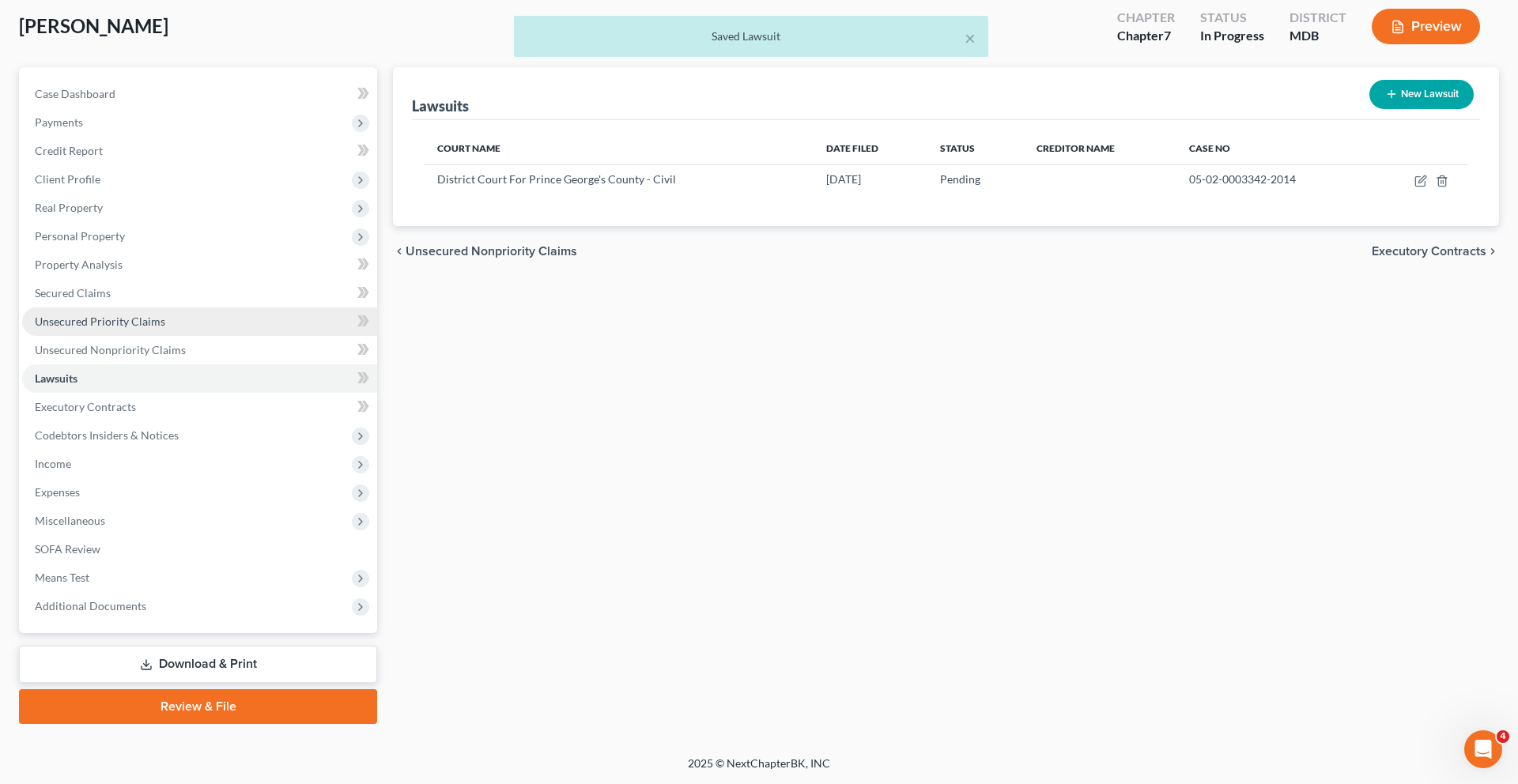
scroll to position [201, 0]
click at [105, 527] on span "Miscellaneous" at bounding box center [69, 520] width 70 height 14
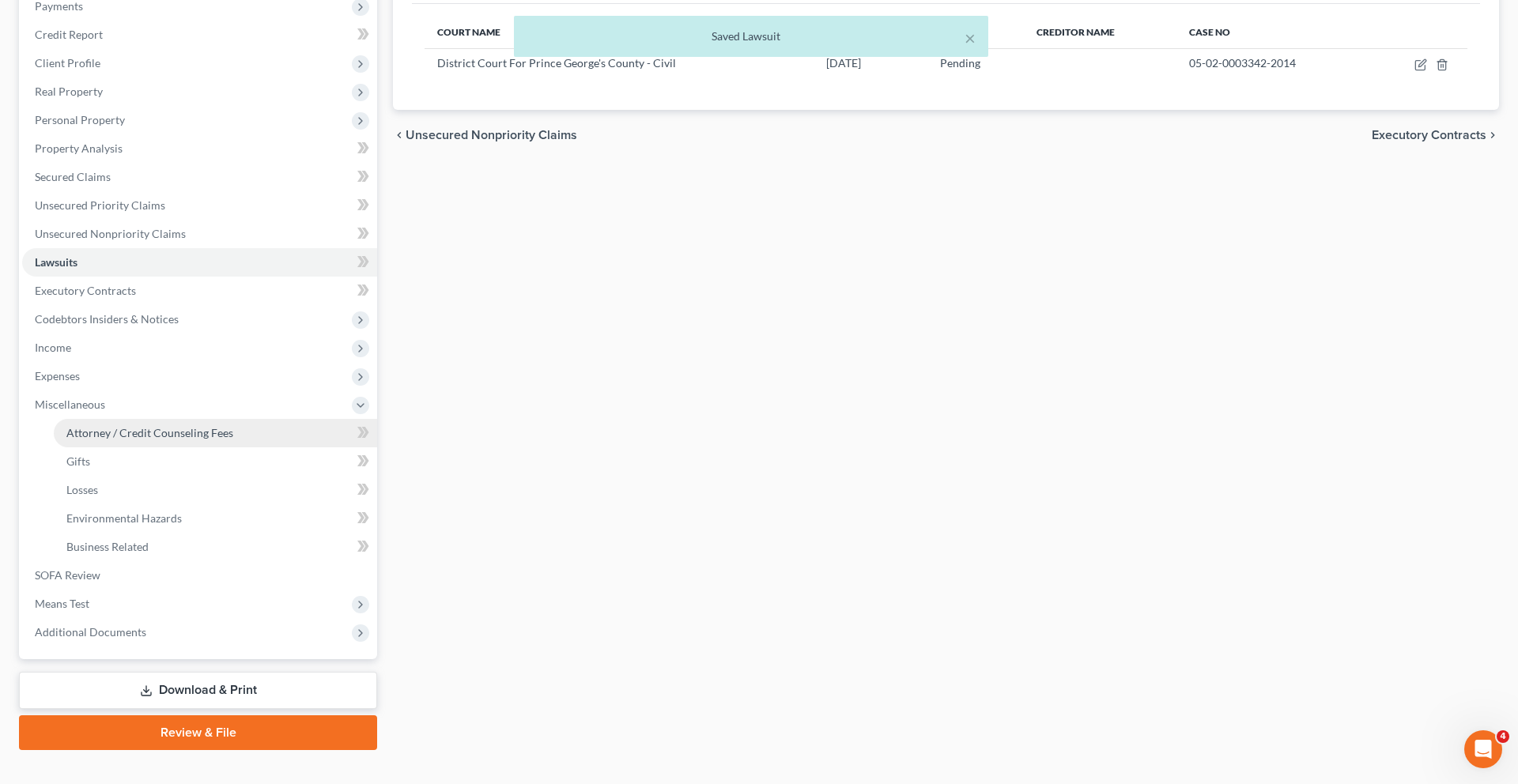
click at [118, 439] on span "Attorney / Credit Counseling Fees" at bounding box center [150, 433] width 167 height 14
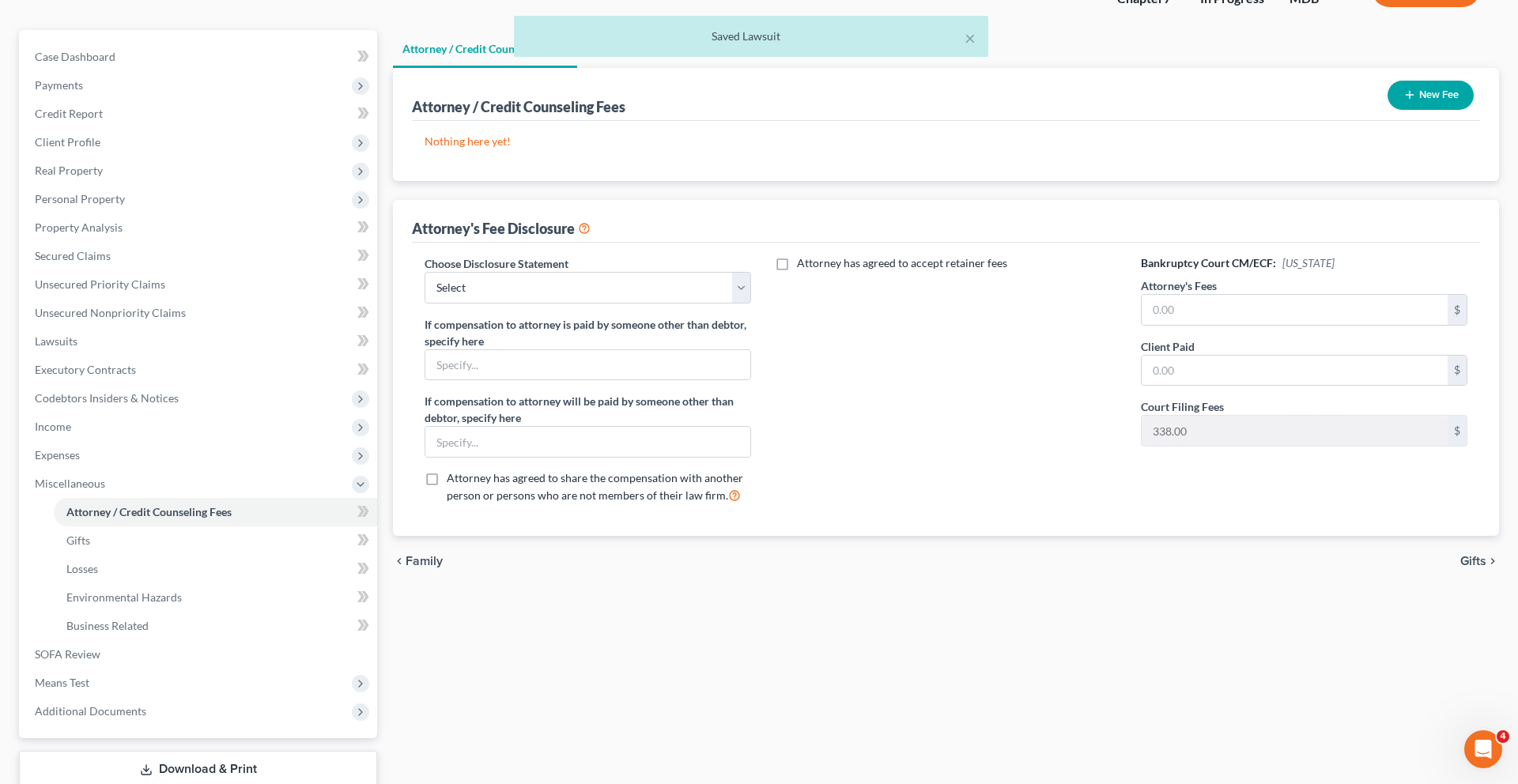
scroll to position [122, 0]
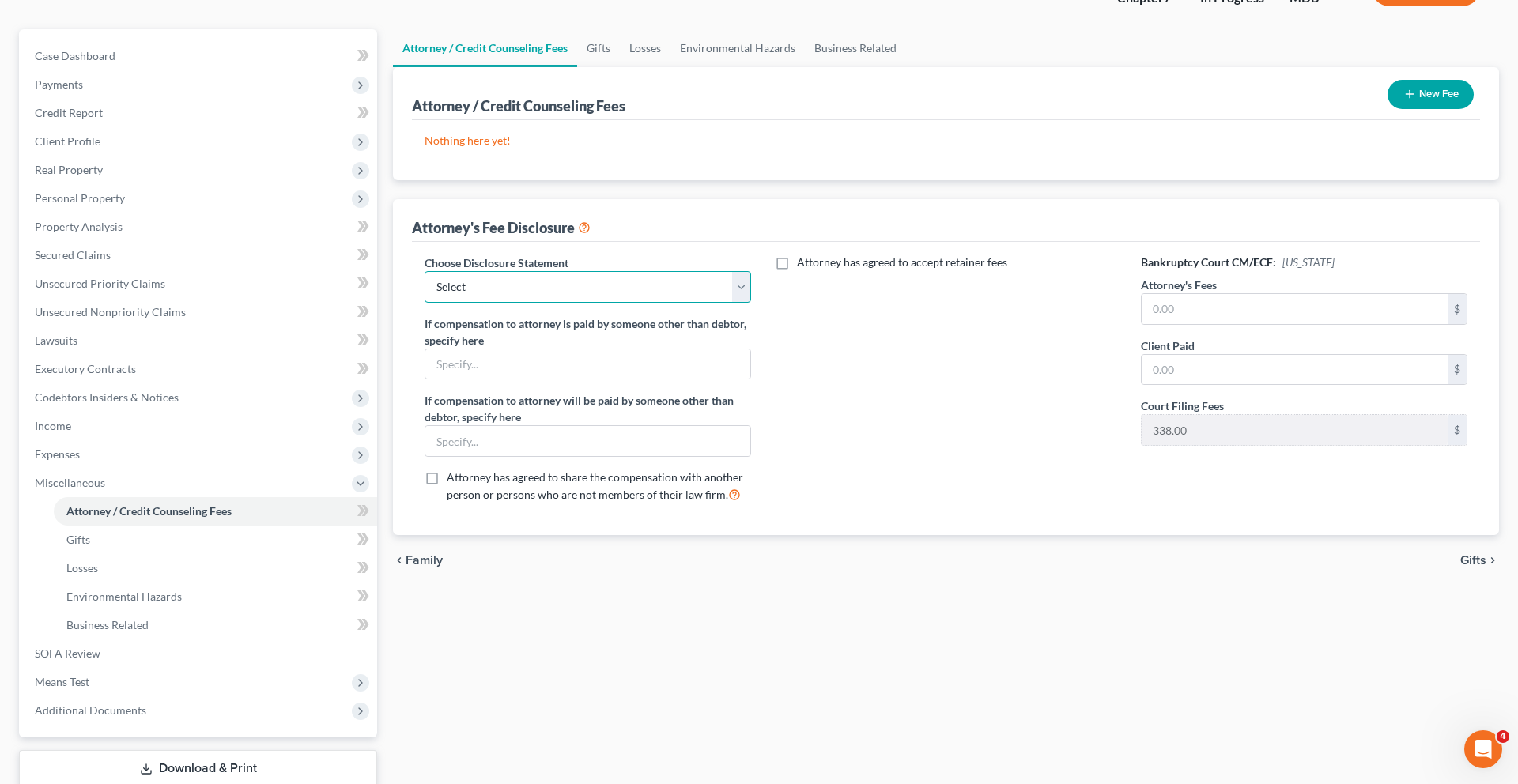
click at [561, 302] on select "Select Subchapter V of Chapter 11 Fee Disclosure Chapter 13 Hourly Fee Disclosu…" at bounding box center [588, 286] width 327 height 31
select select "2"
click at [1439, 109] on button "New Fee" at bounding box center [1430, 94] width 86 height 29
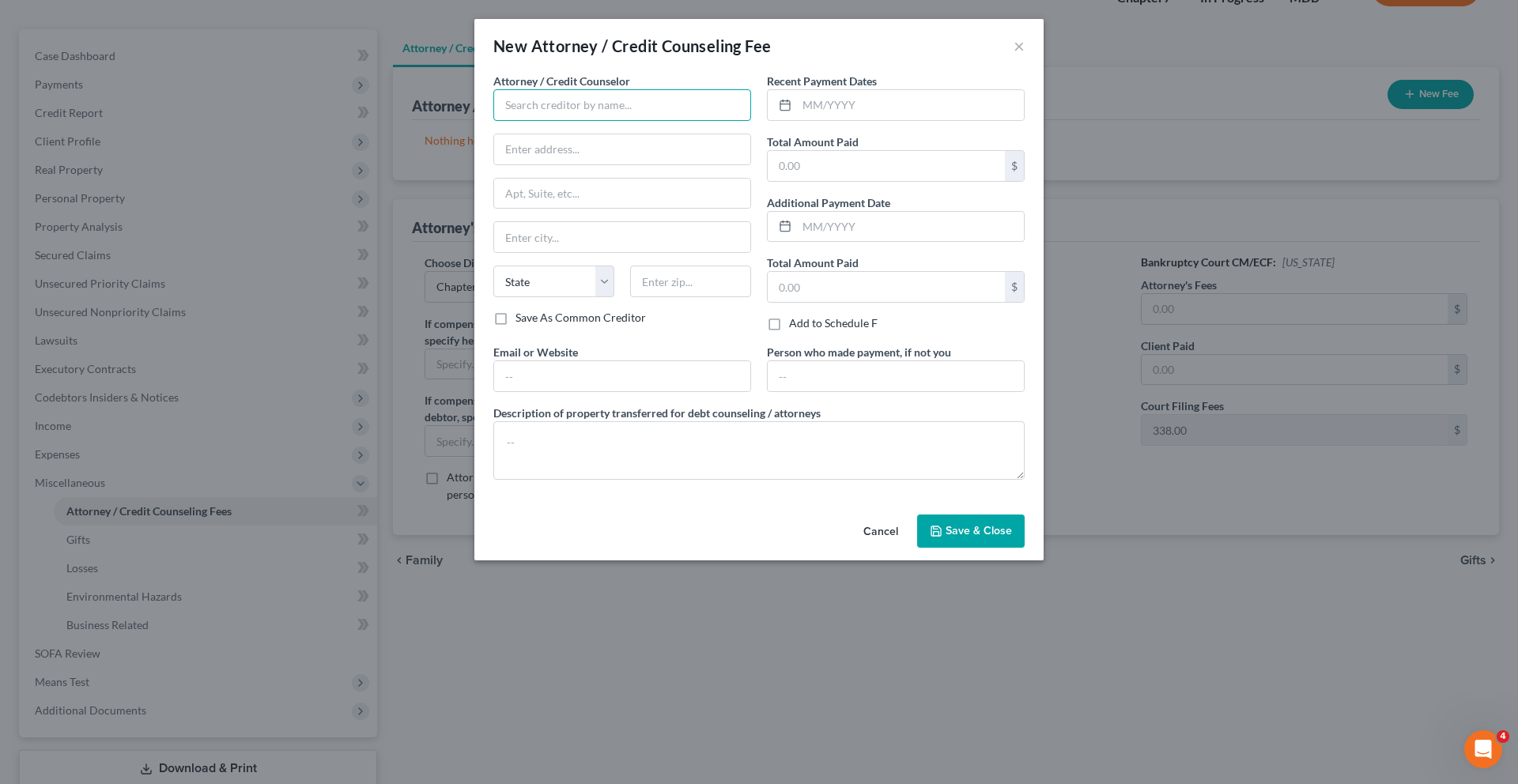
click at [676, 121] on input "text" at bounding box center [622, 105] width 257 height 31
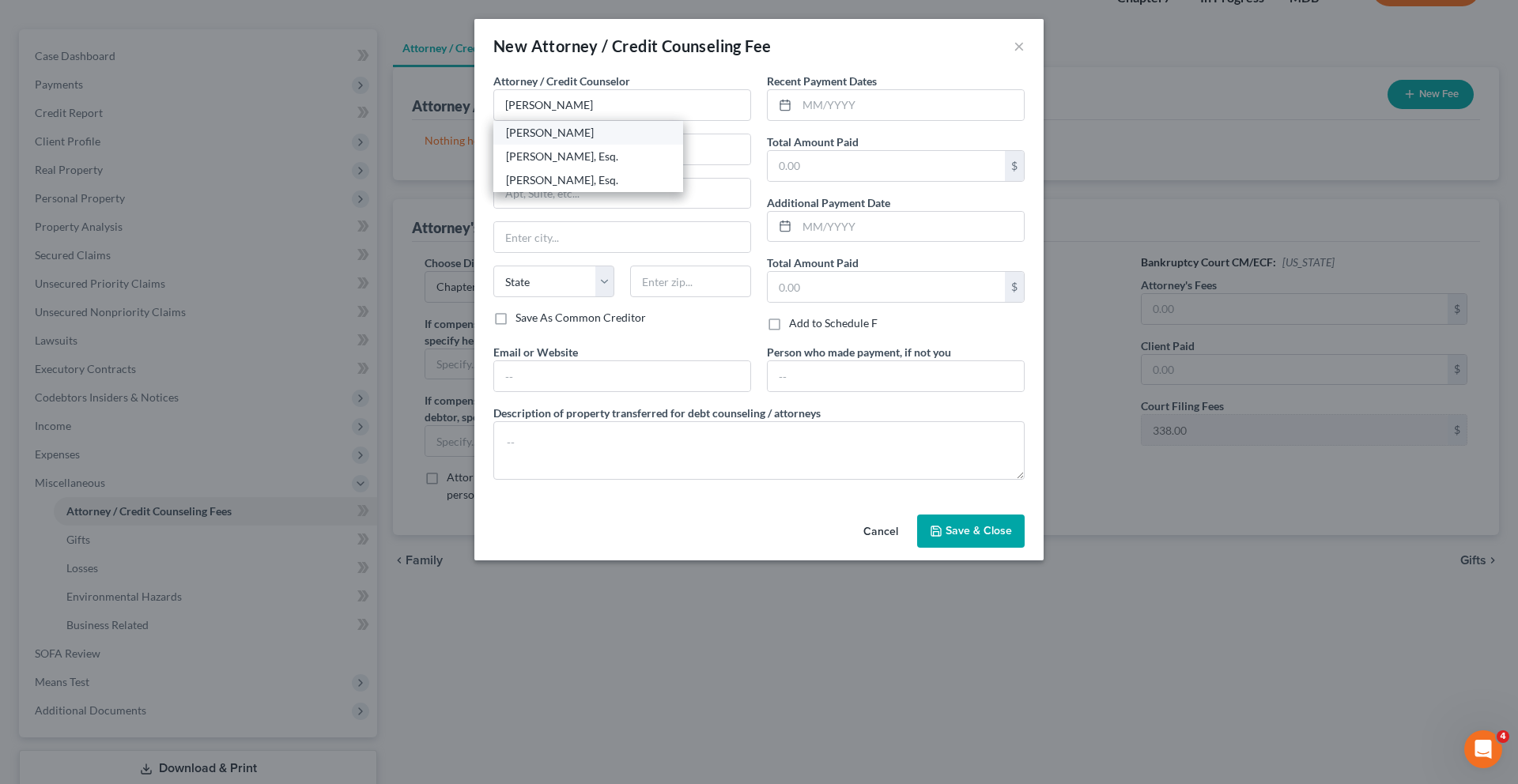
click at [545, 141] on div "[PERSON_NAME]" at bounding box center [588, 133] width 164 height 16
type input "[PERSON_NAME]"
type input "1997 [GEOGRAPHIC_DATA]"
type input "# 300"
type input "[GEOGRAPHIC_DATA]"
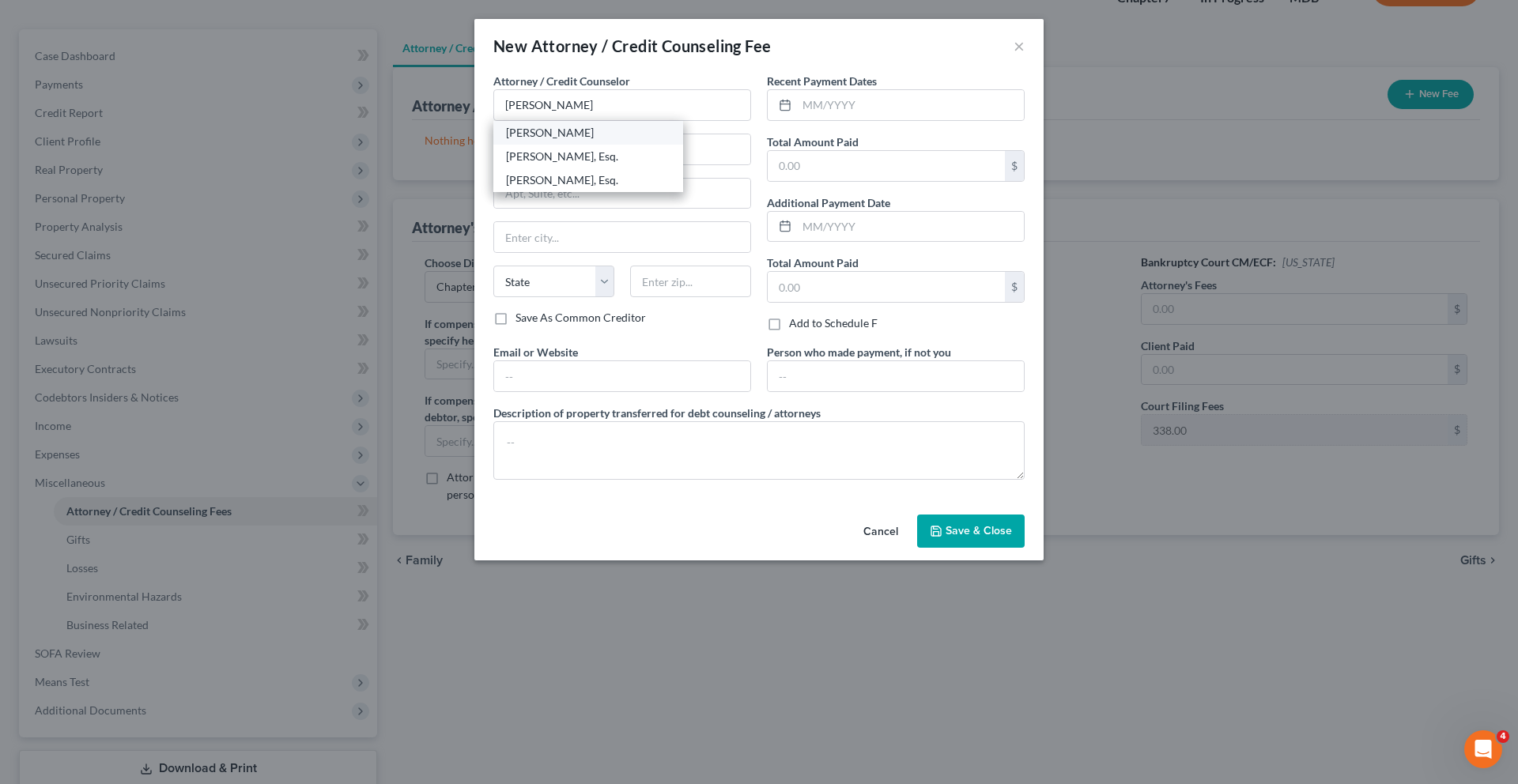
select select "21"
type input "21401"
click at [837, 181] on input "text" at bounding box center [886, 166] width 237 height 30
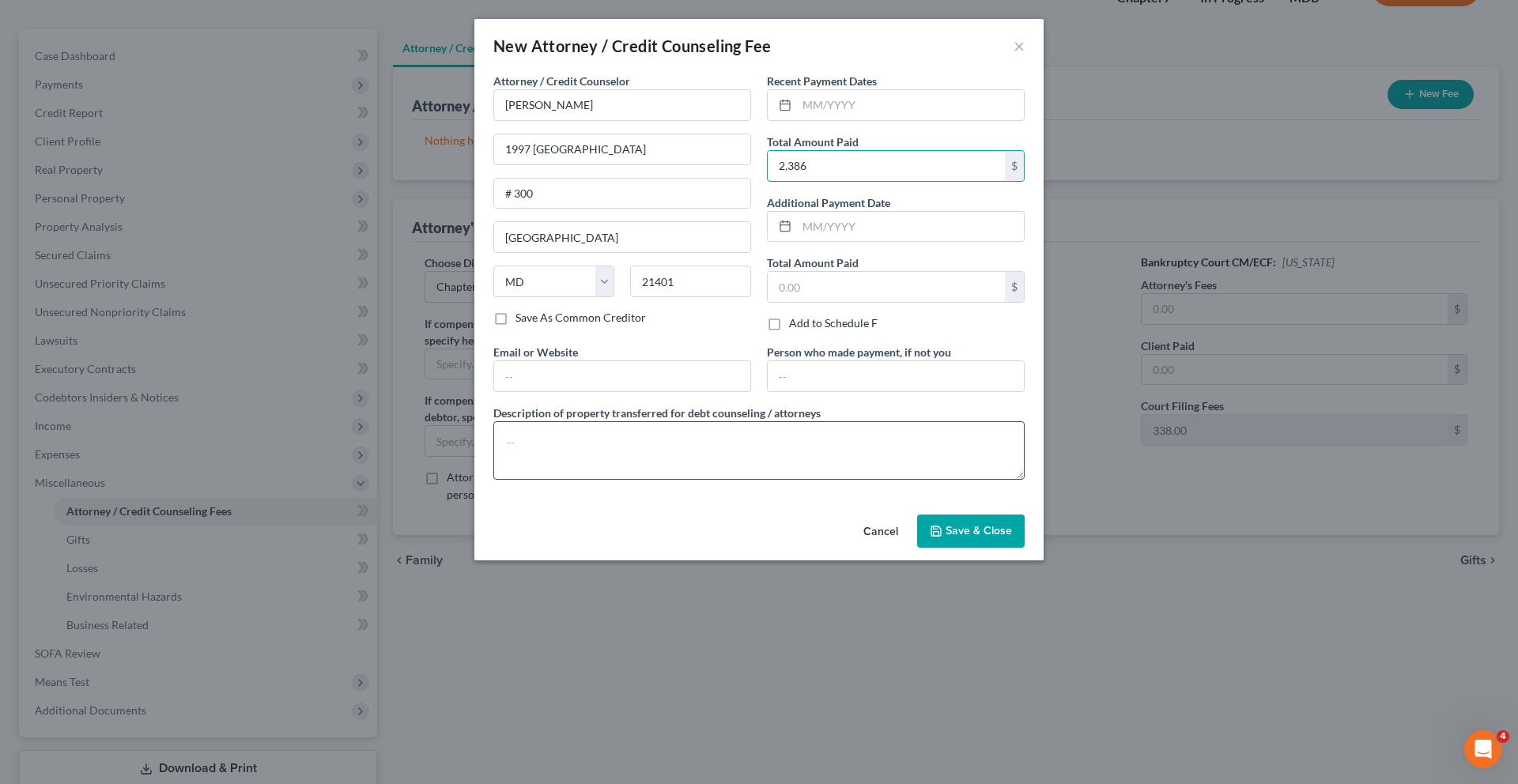
type input "2,386"
click at [784, 479] on textarea at bounding box center [759, 450] width 531 height 59
type textarea "$2,386 ($1,998 attorney's fees + $50 credit report fee + $338 filing fee)"
click at [921, 181] on input "2,386" at bounding box center [886, 166] width 237 height 30
type input "2,386.00"
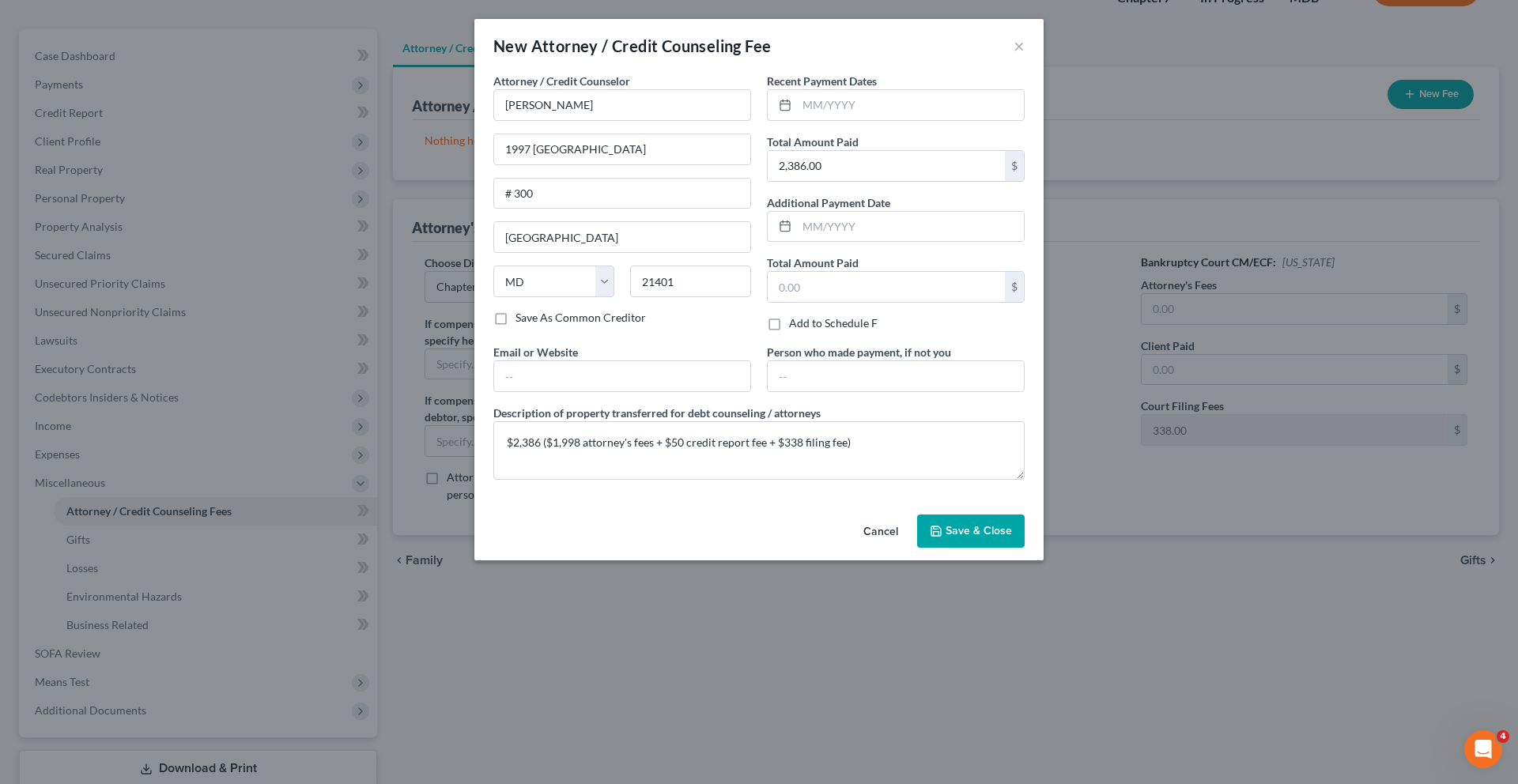
click at [1012, 537] on span "Save & Close" at bounding box center [978, 530] width 67 height 14
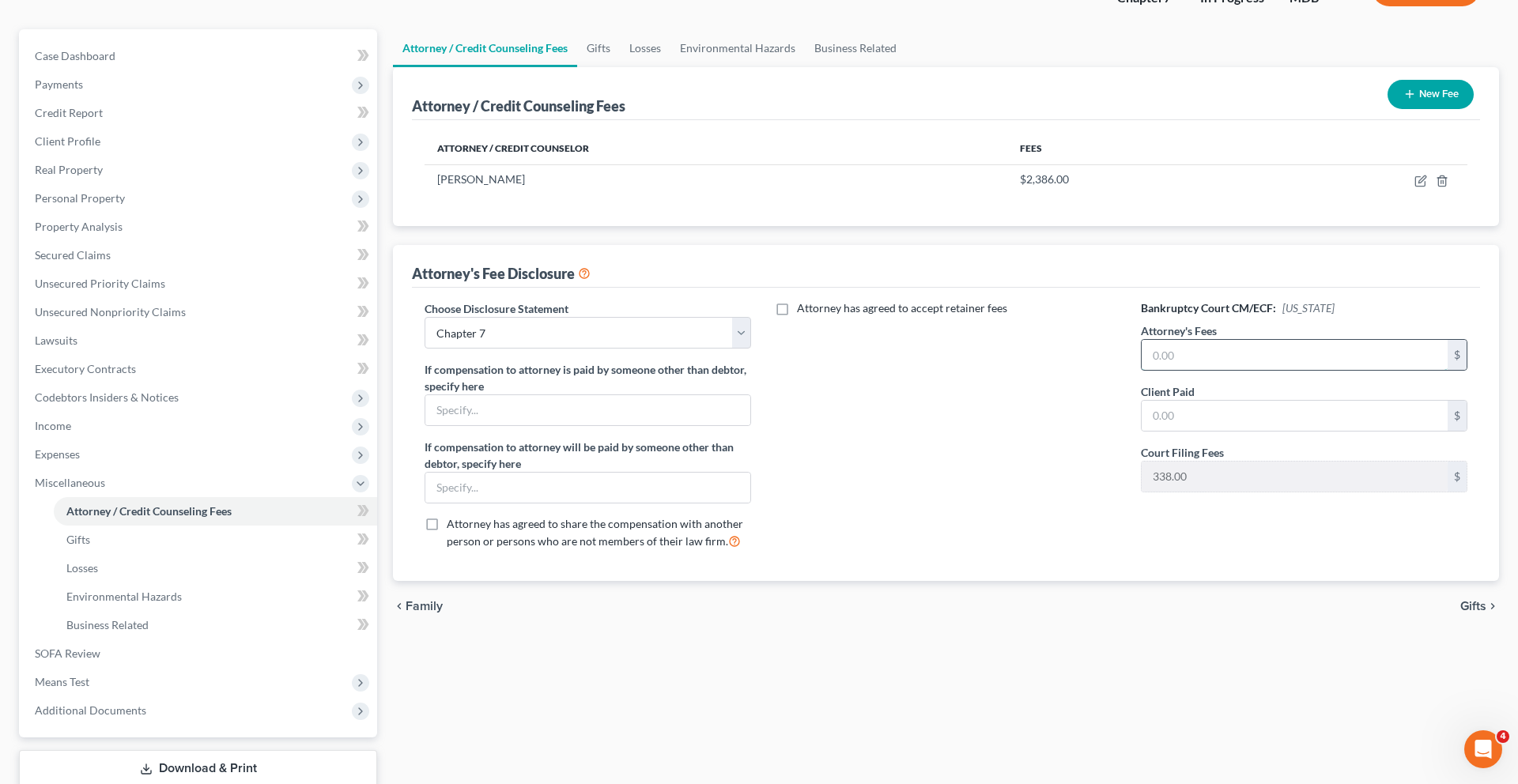
click at [1193, 370] on input "text" at bounding box center [1294, 355] width 306 height 30
type input "1,998.00"
click at [1260, 431] on input "text" at bounding box center [1294, 415] width 306 height 30
type input "1,998.00"
click at [1100, 562] on div "Attorney has agreed to accept retainer fees" at bounding box center [945, 430] width 358 height 261
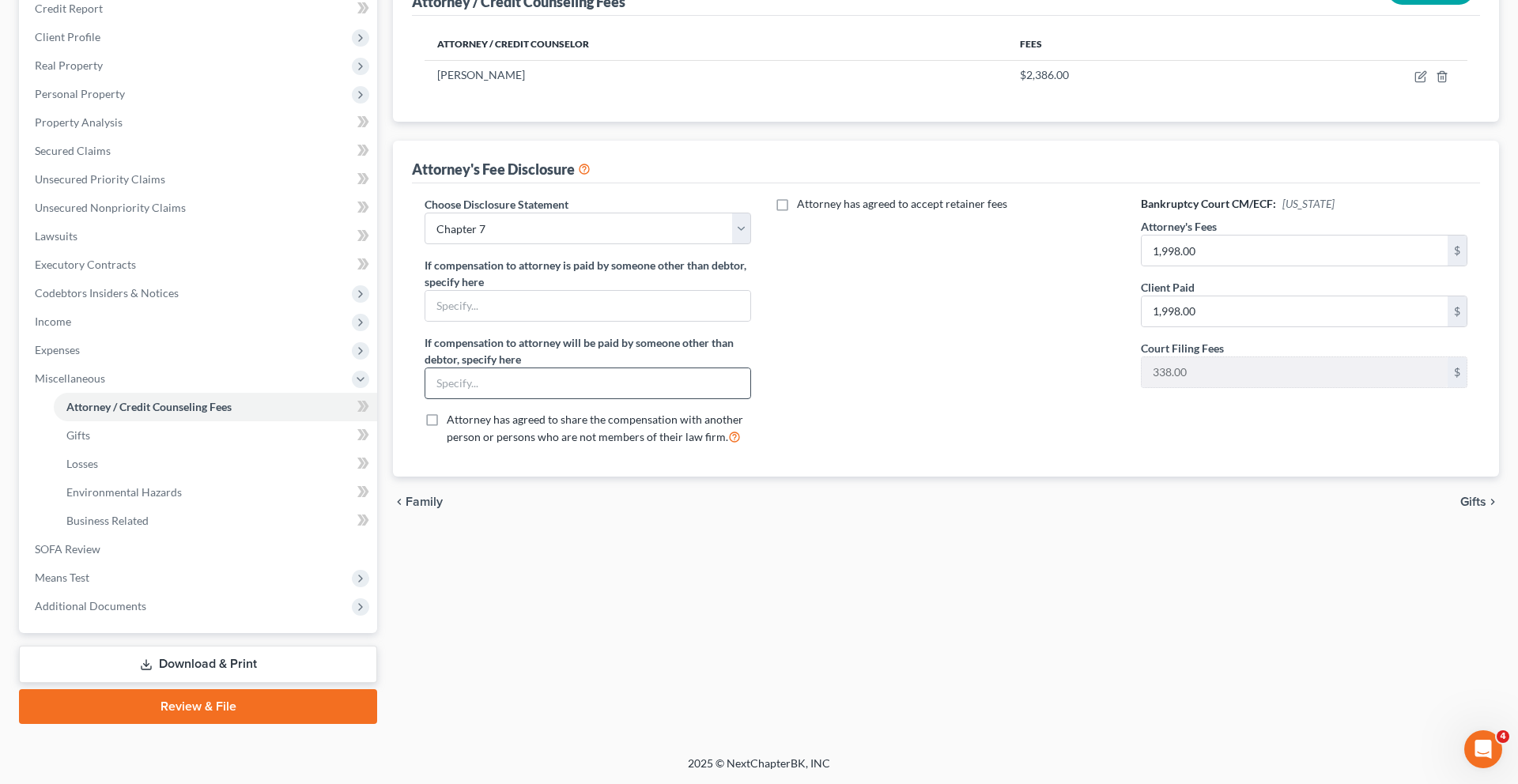
scroll to position [361, 0]
click at [125, 592] on span "Means Test" at bounding box center [200, 577] width 355 height 28
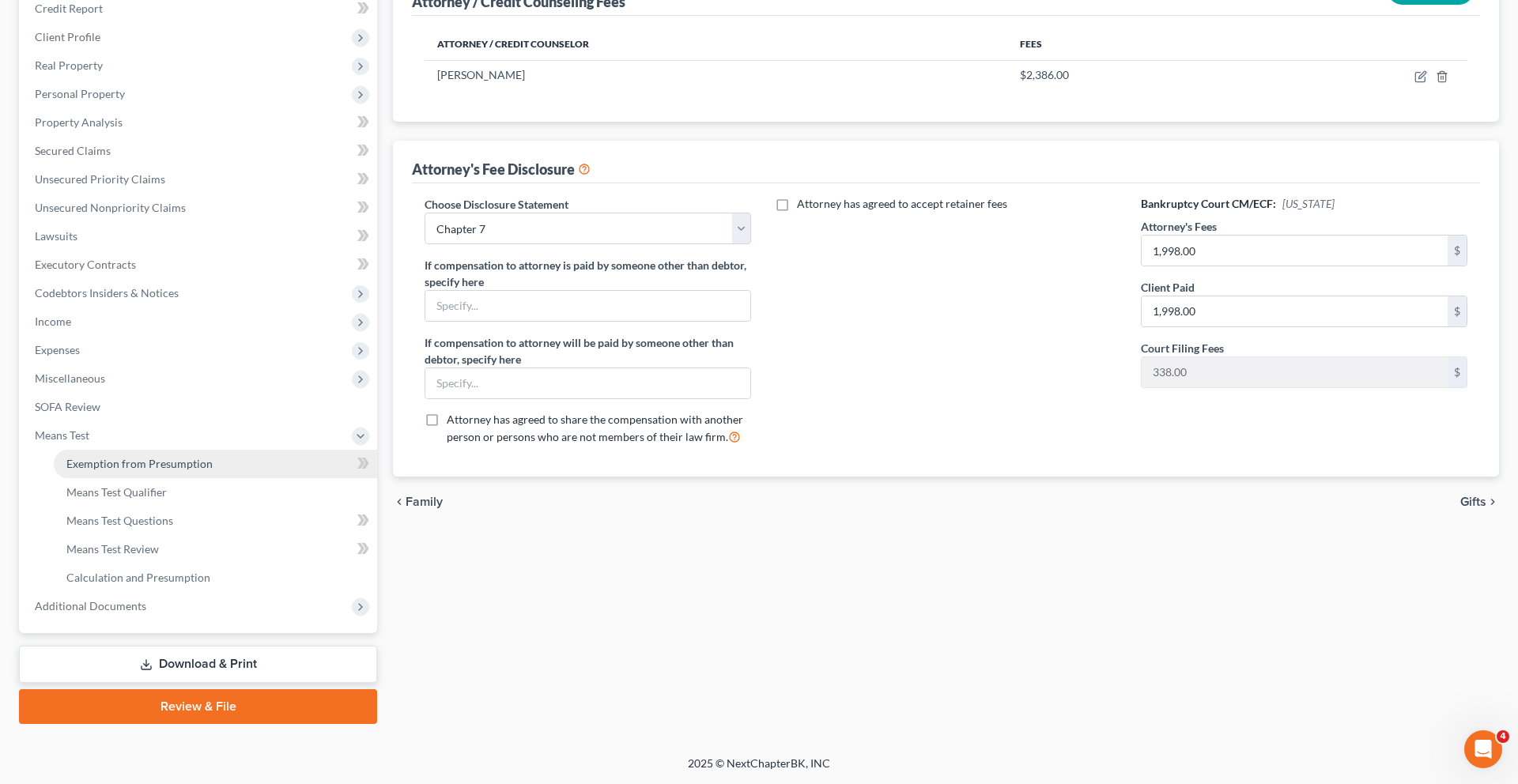
click at [125, 470] on span "Exemption from Presumption" at bounding box center [140, 463] width 146 height 14
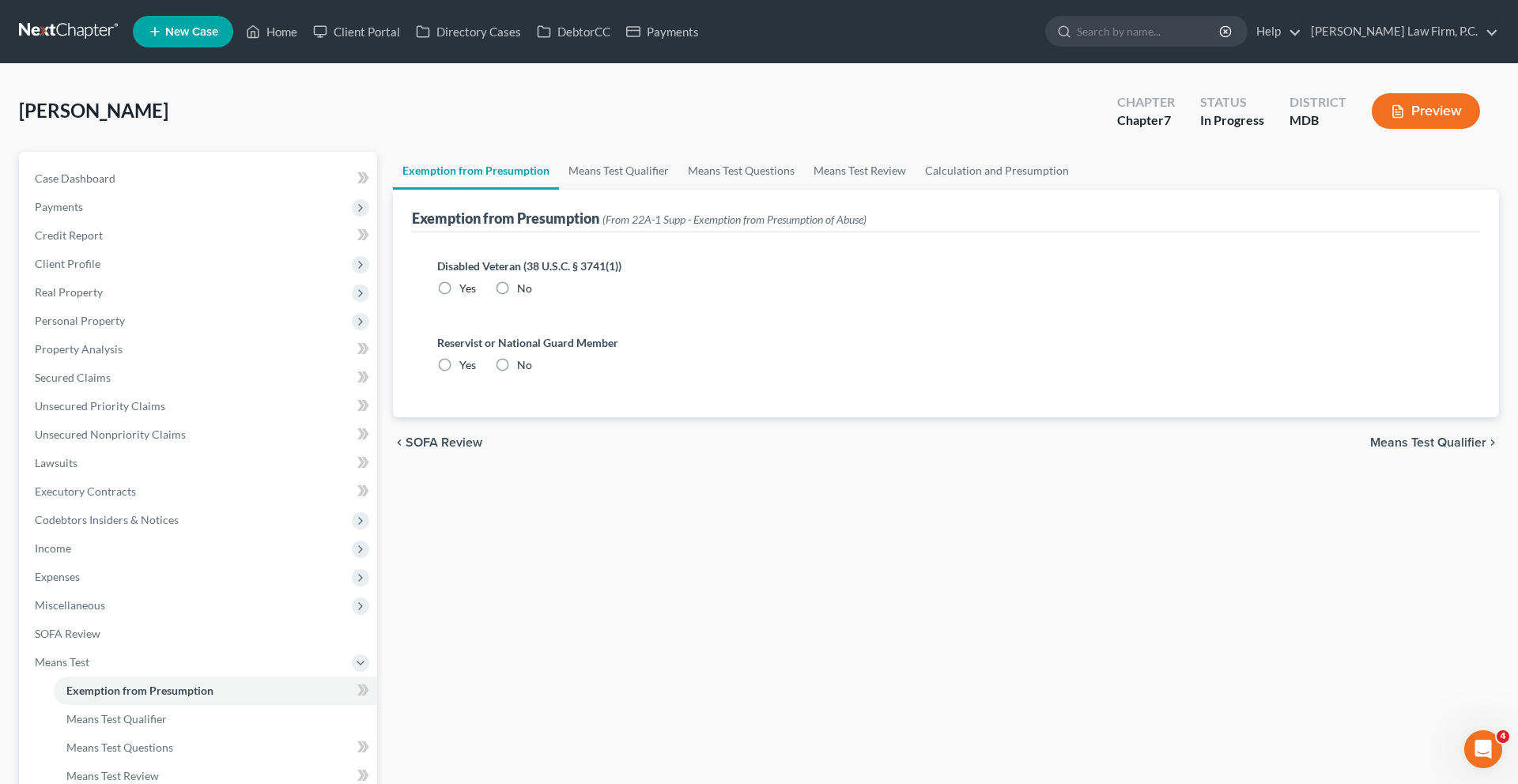
click at [532, 296] on label "No" at bounding box center [525, 289] width 15 height 16
click at [533, 291] on input "No" at bounding box center [529, 285] width 10 height 10
radio input "true"
click at [532, 373] on label "No" at bounding box center [525, 365] width 15 height 16
click at [533, 367] on input "No" at bounding box center [529, 362] width 10 height 10
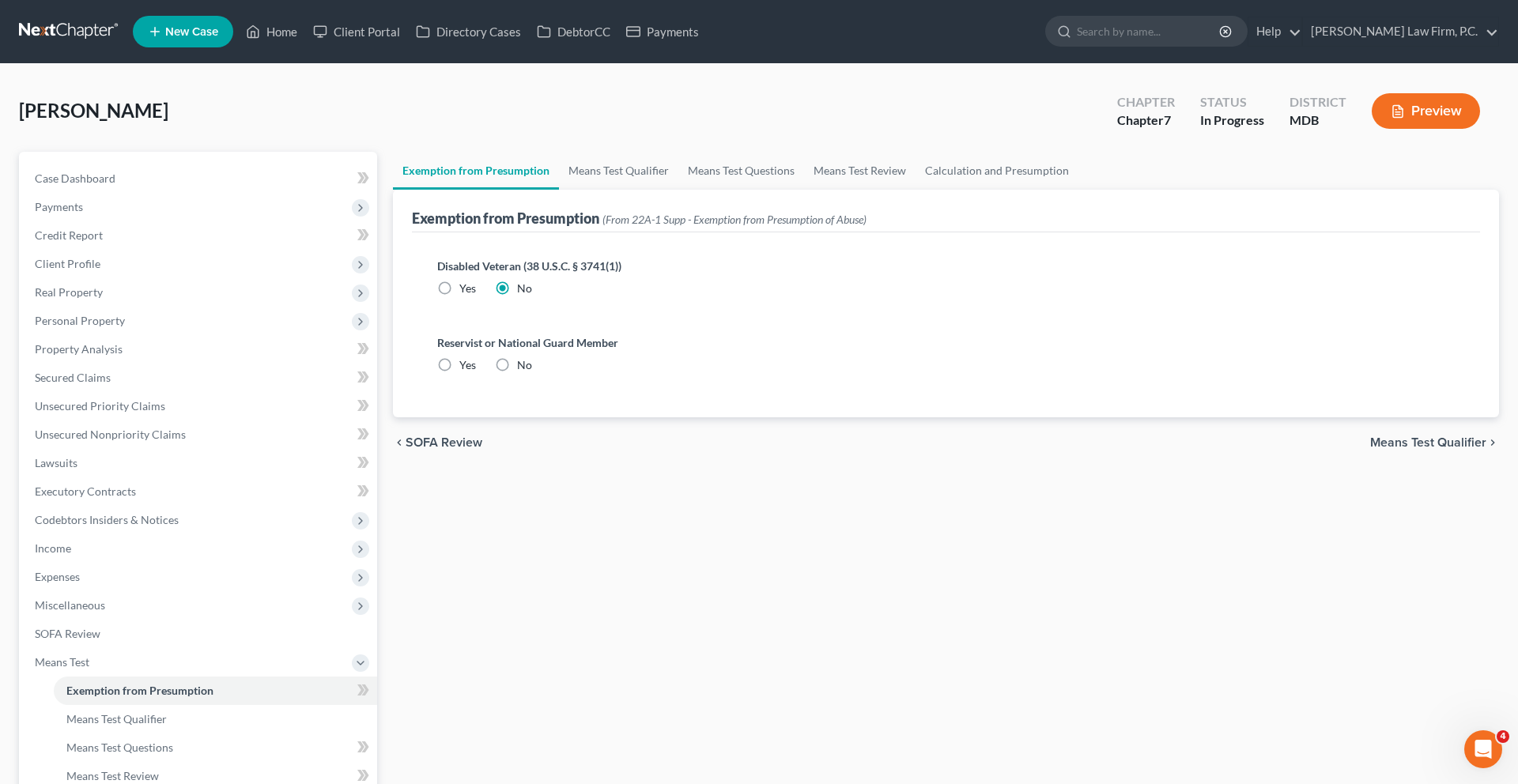
radio input "true"
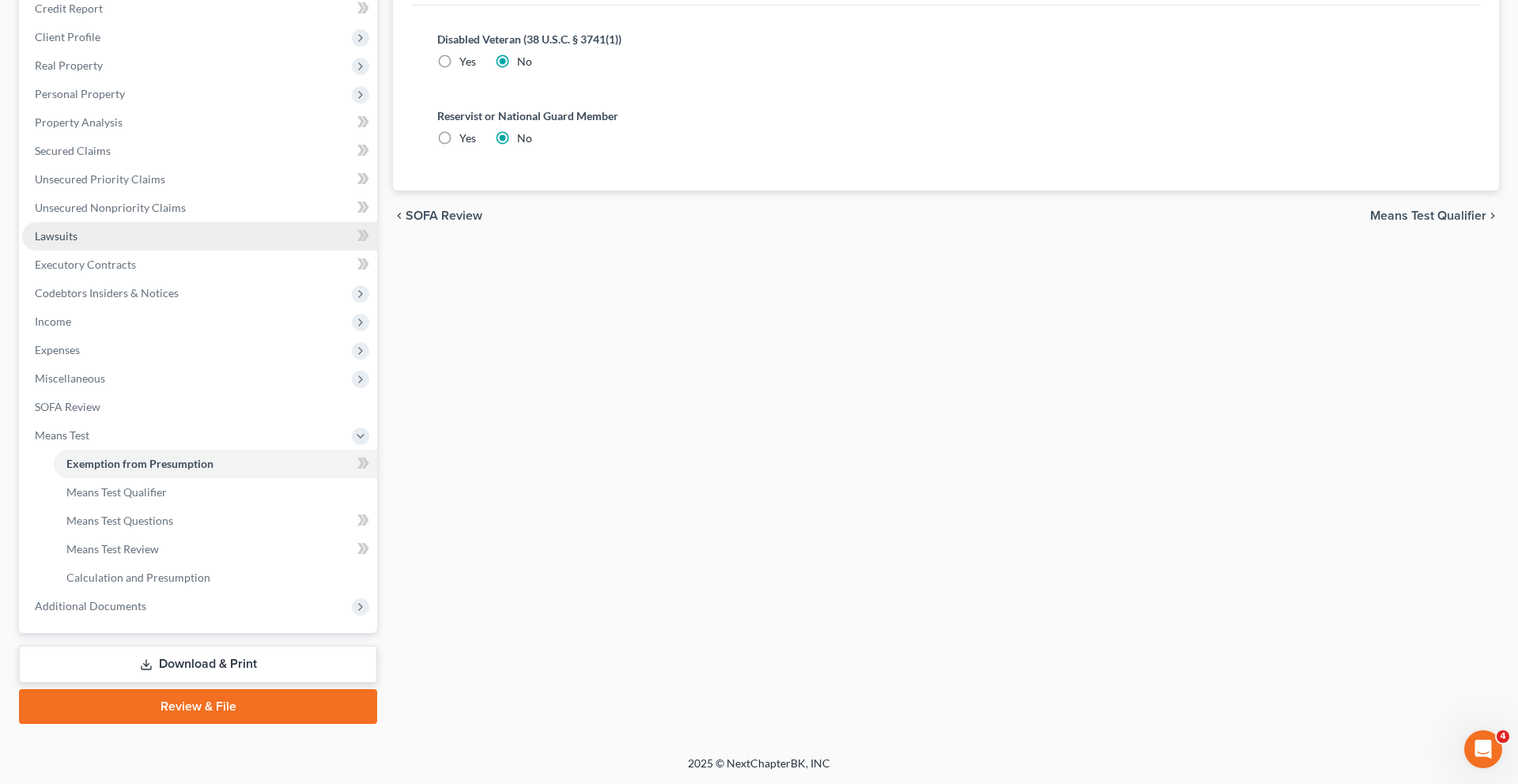
scroll to position [387, 0]
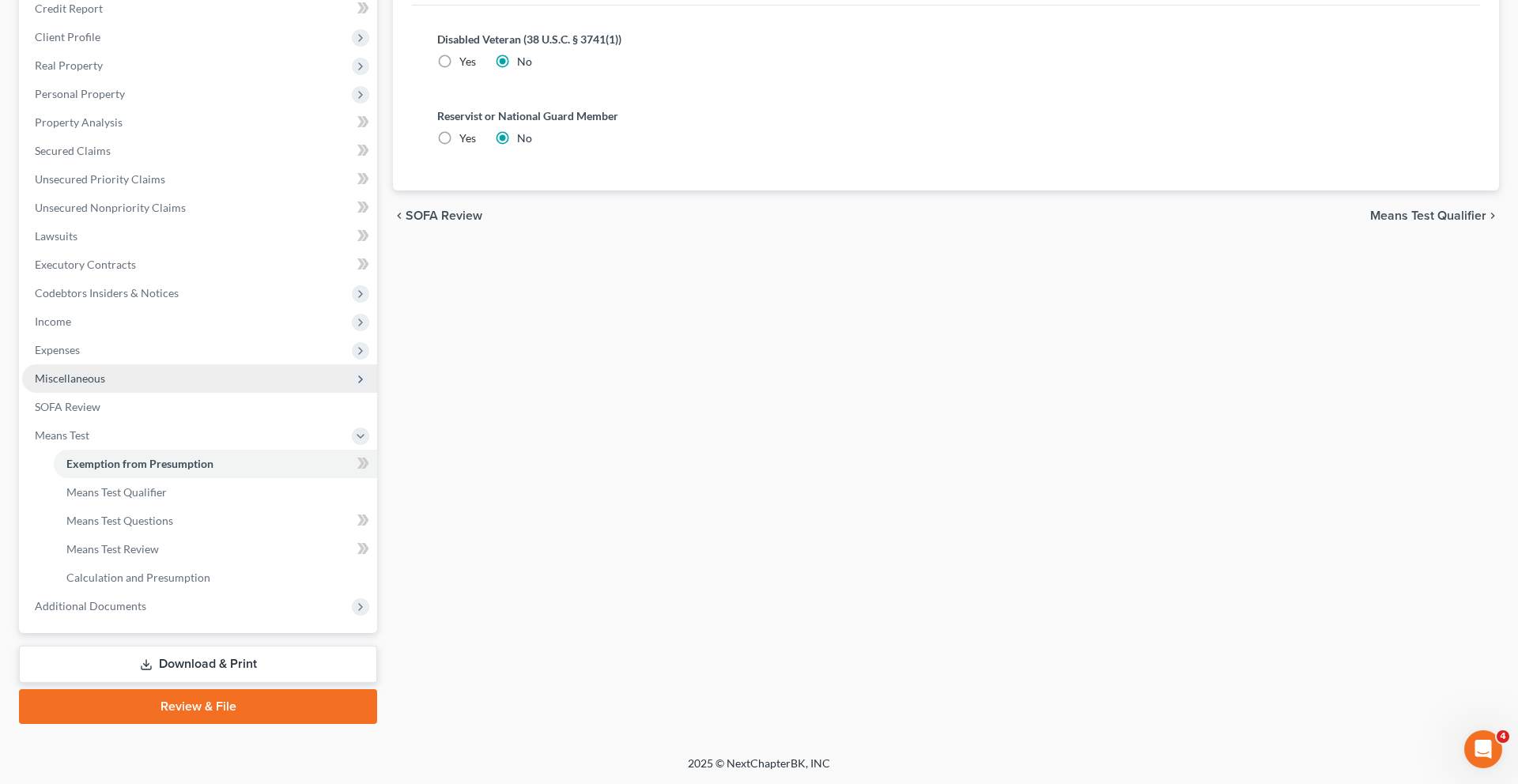
click at [105, 371] on span "Miscellaneous" at bounding box center [69, 378] width 70 height 14
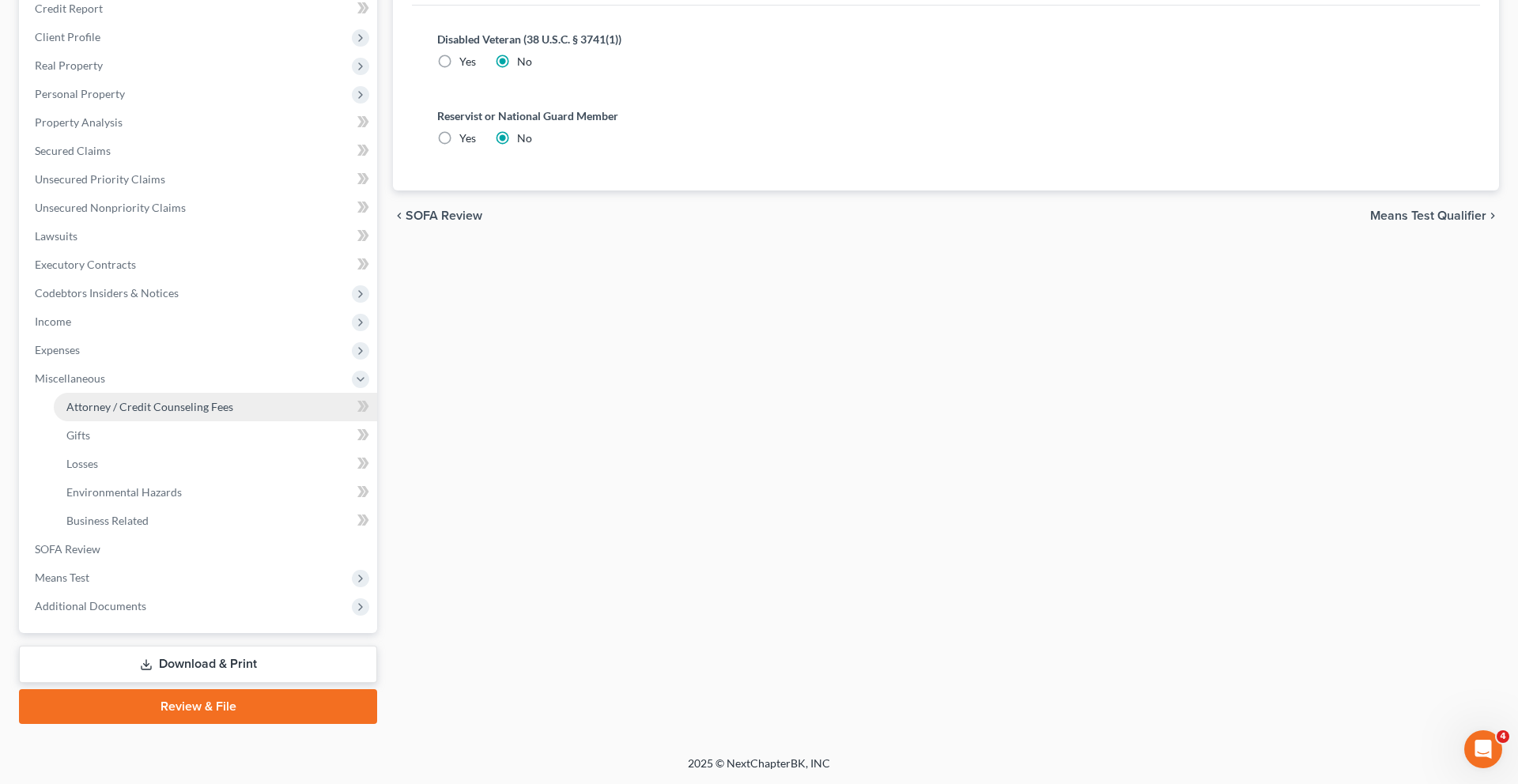
click at [209, 400] on span "Attorney / Credit Counseling Fees" at bounding box center [150, 406] width 167 height 14
select select "2"
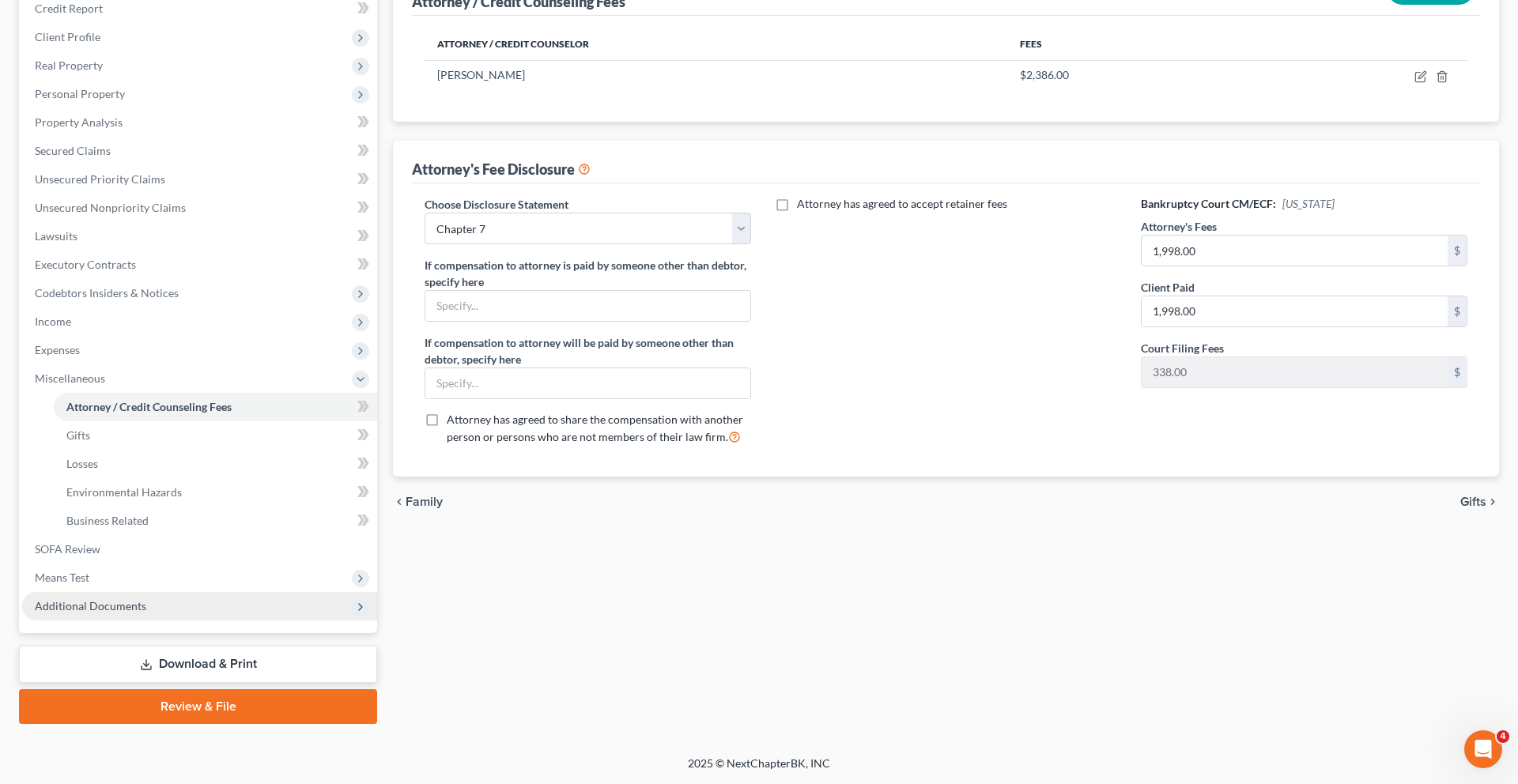
scroll to position [439, 0]
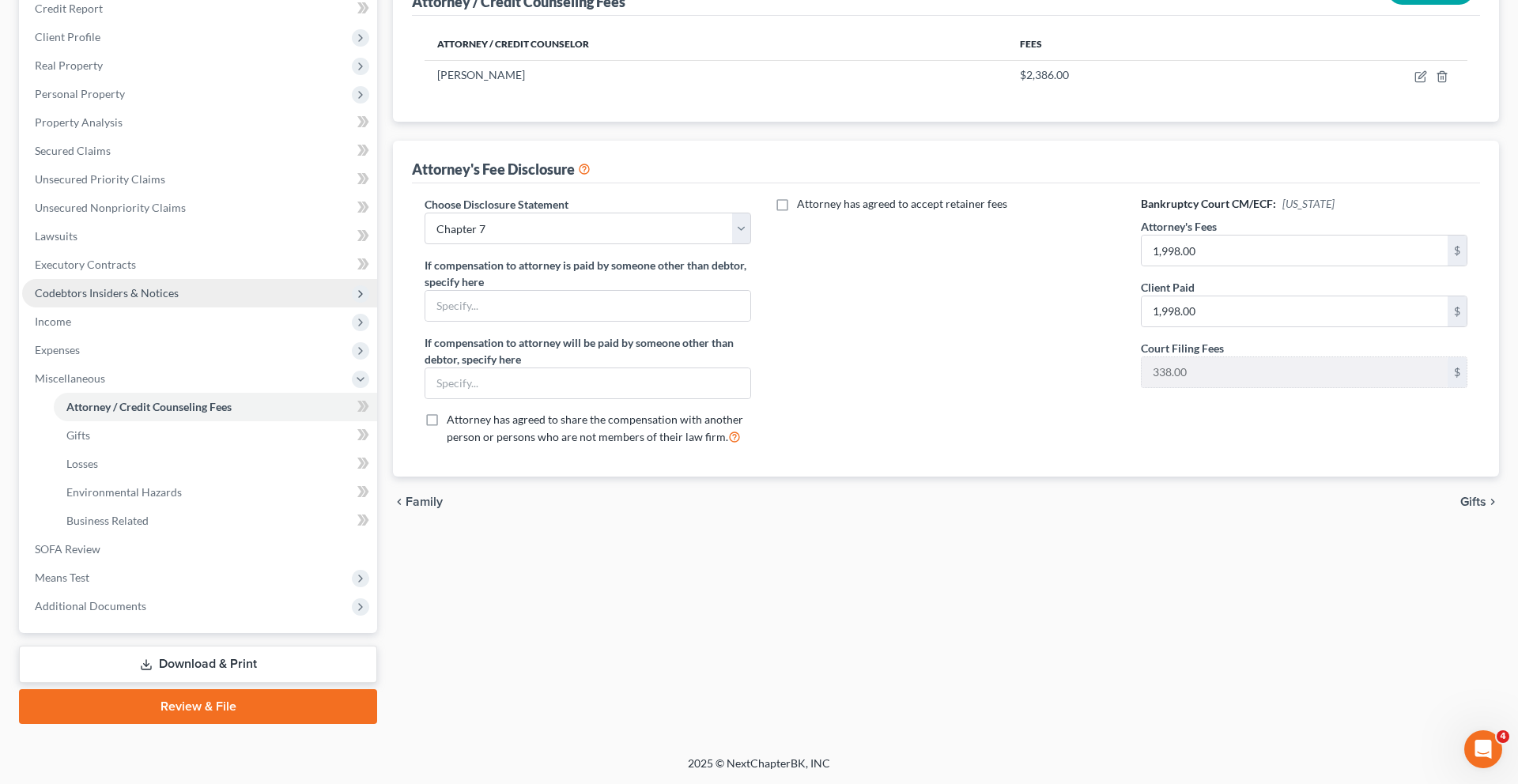
click at [159, 286] on span "Codebtors Insiders & Notices" at bounding box center [106, 293] width 144 height 14
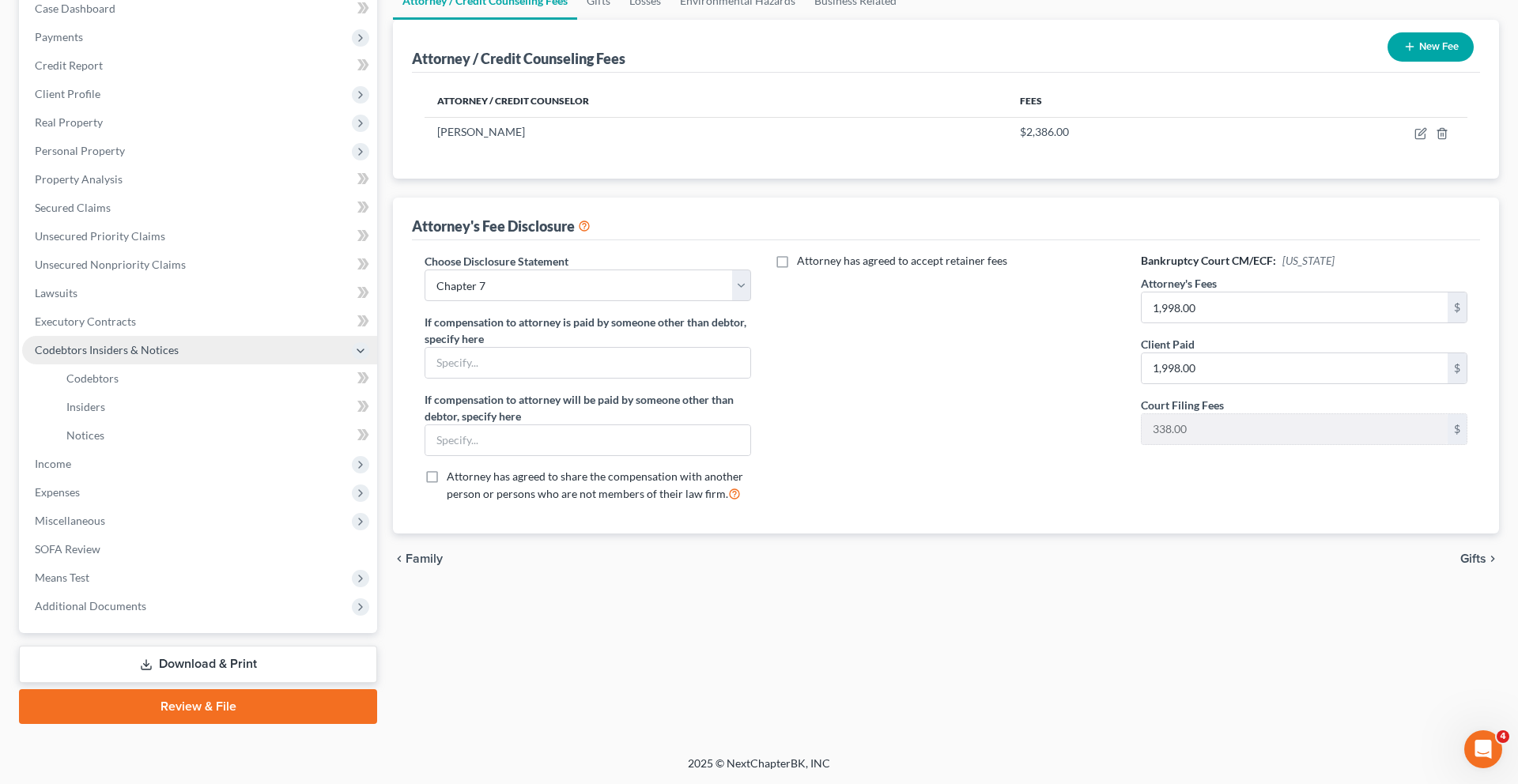
scroll to position [404, 0]
click at [155, 364] on link "Codebtors" at bounding box center [216, 378] width 323 height 28
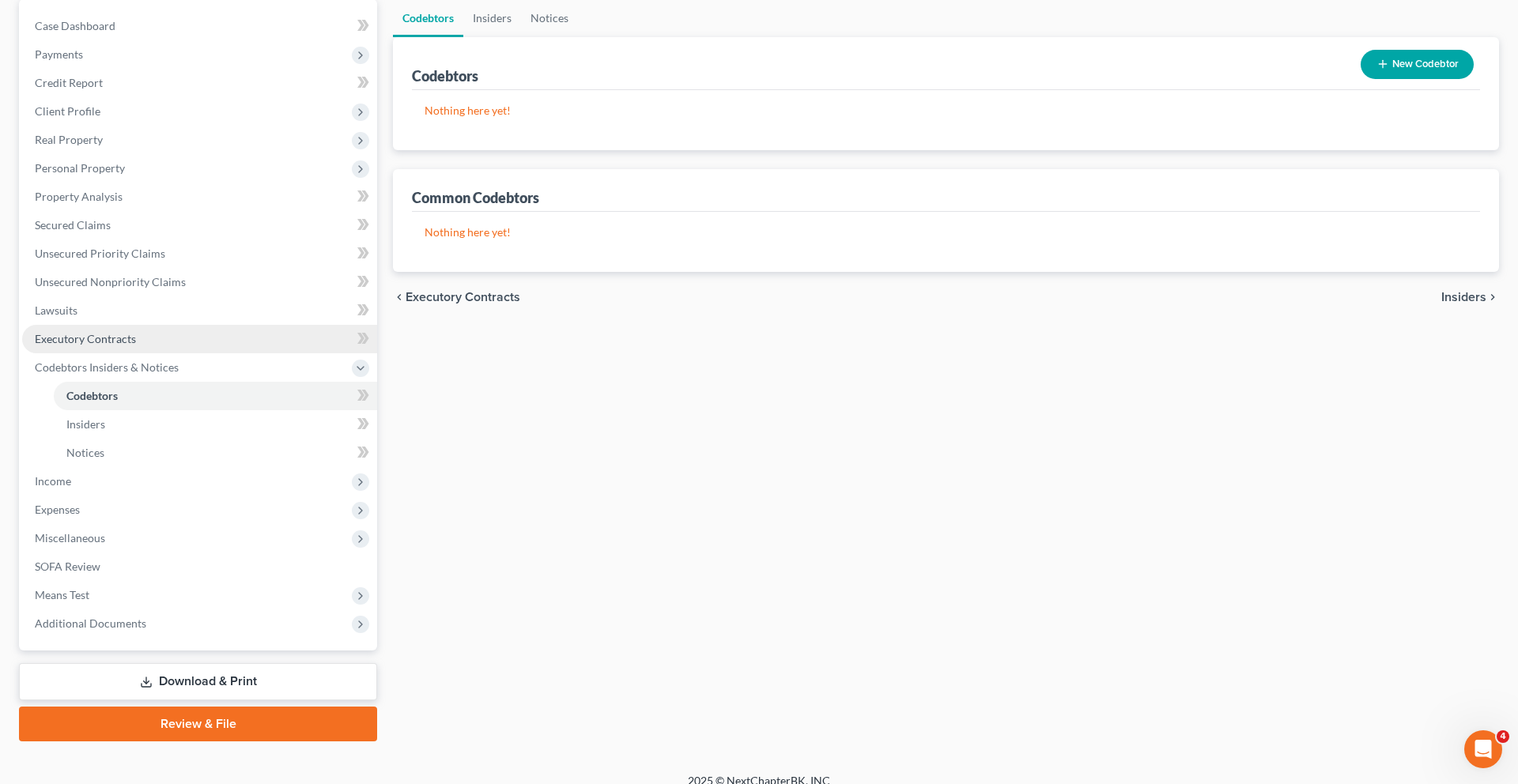
scroll to position [179, 0]
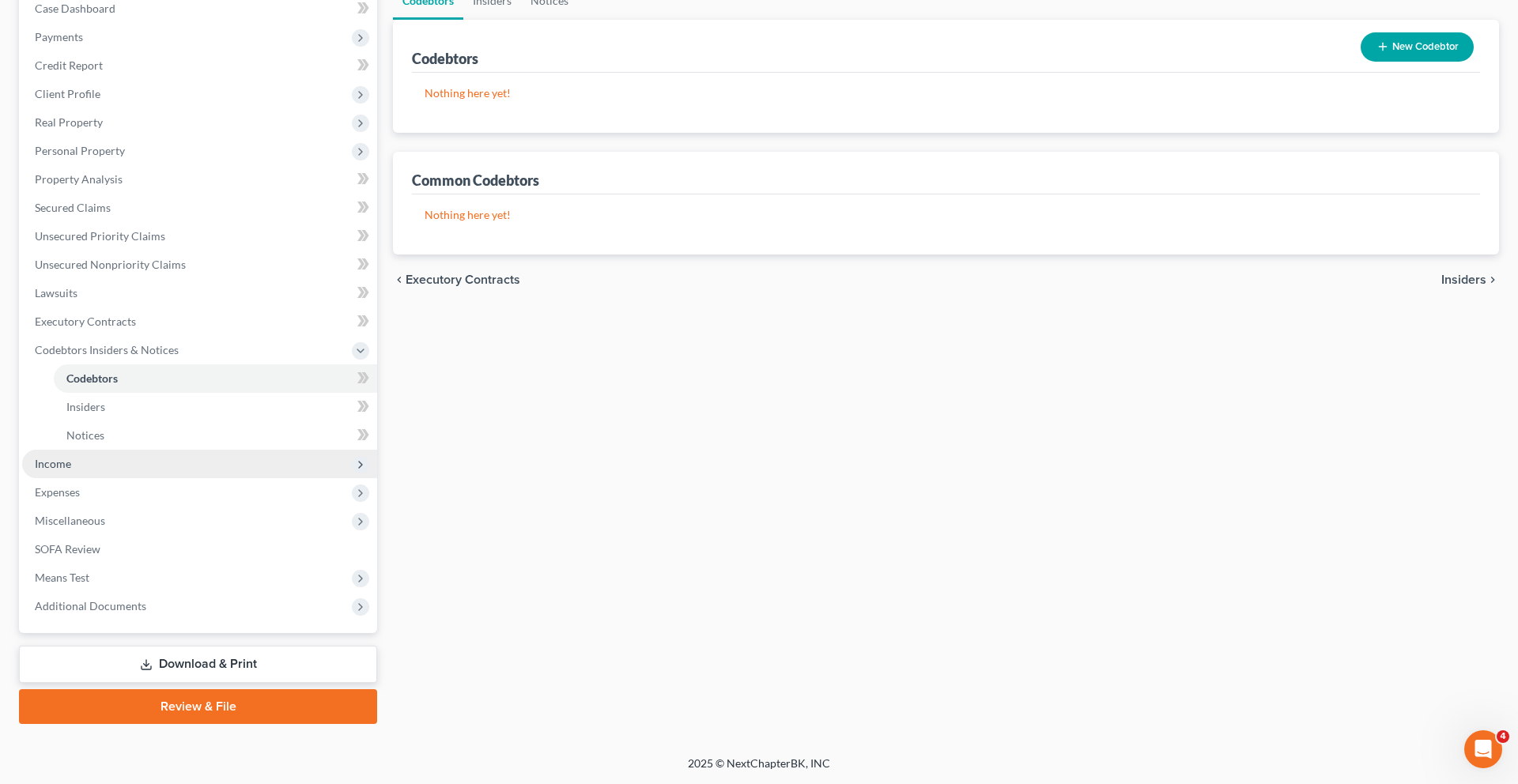
click at [107, 478] on span "Income" at bounding box center [200, 463] width 355 height 28
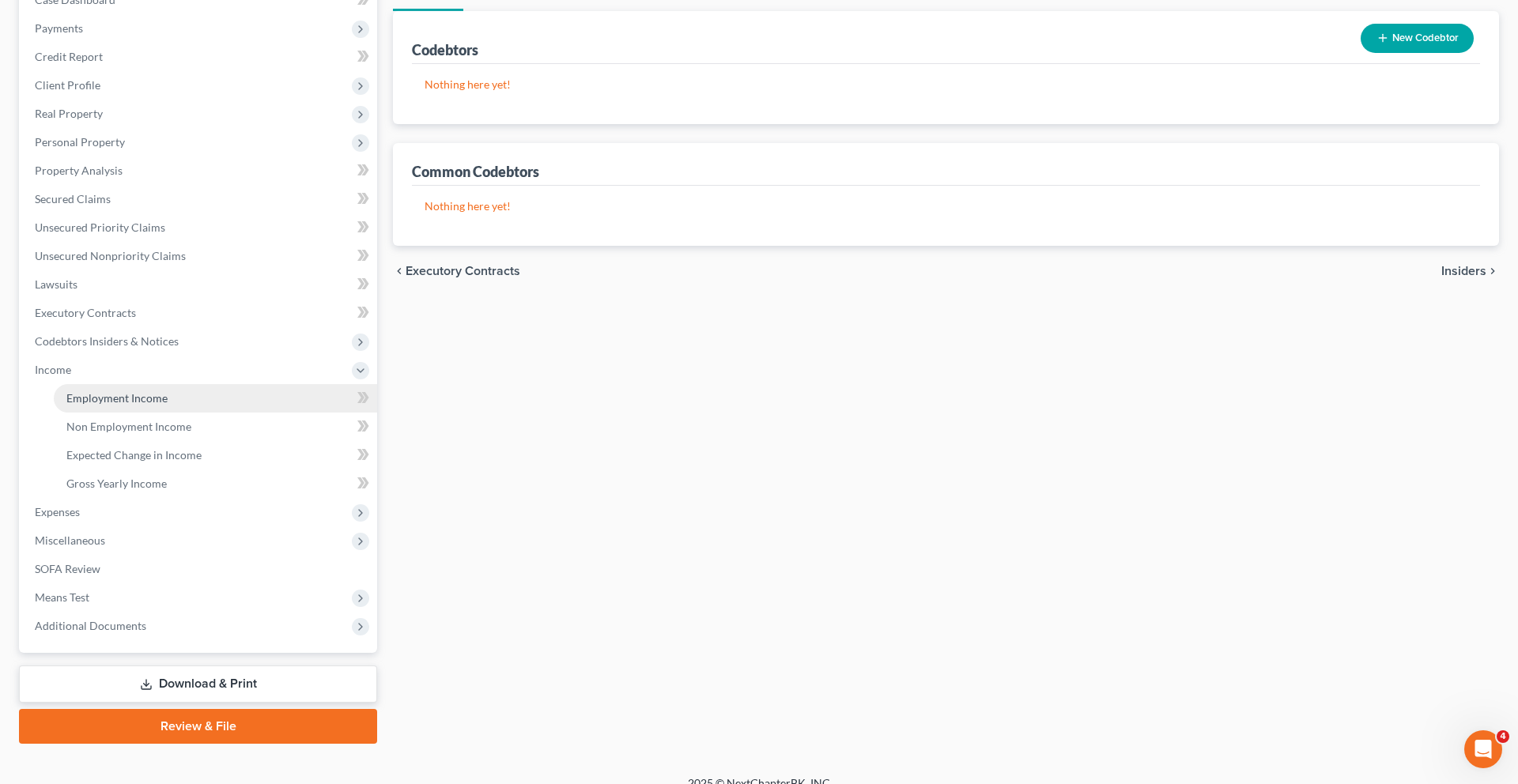
click at [176, 413] on link "Employment Income" at bounding box center [216, 398] width 323 height 28
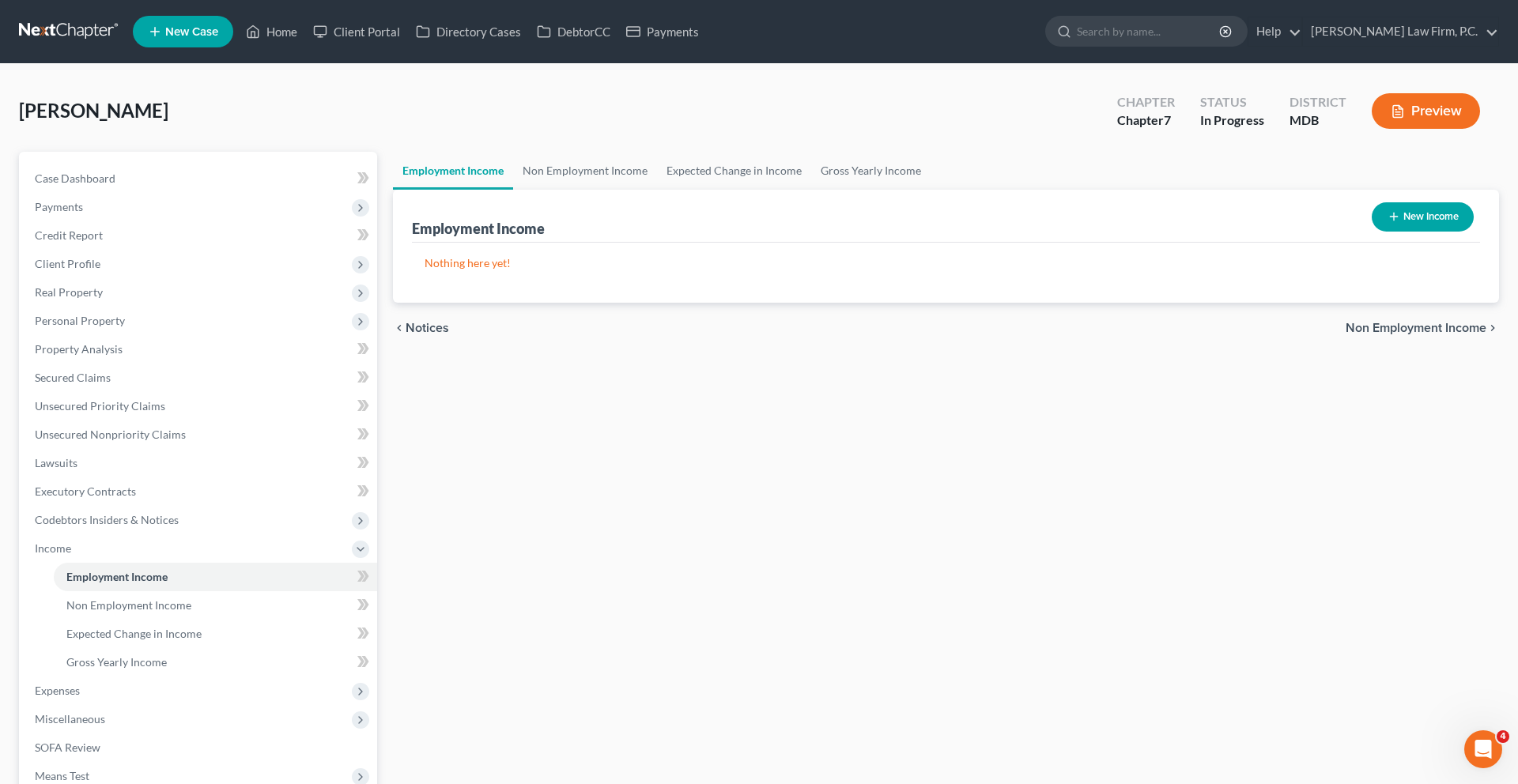
click at [1392, 232] on button "New Income" at bounding box center [1422, 217] width 102 height 29
select select "0"
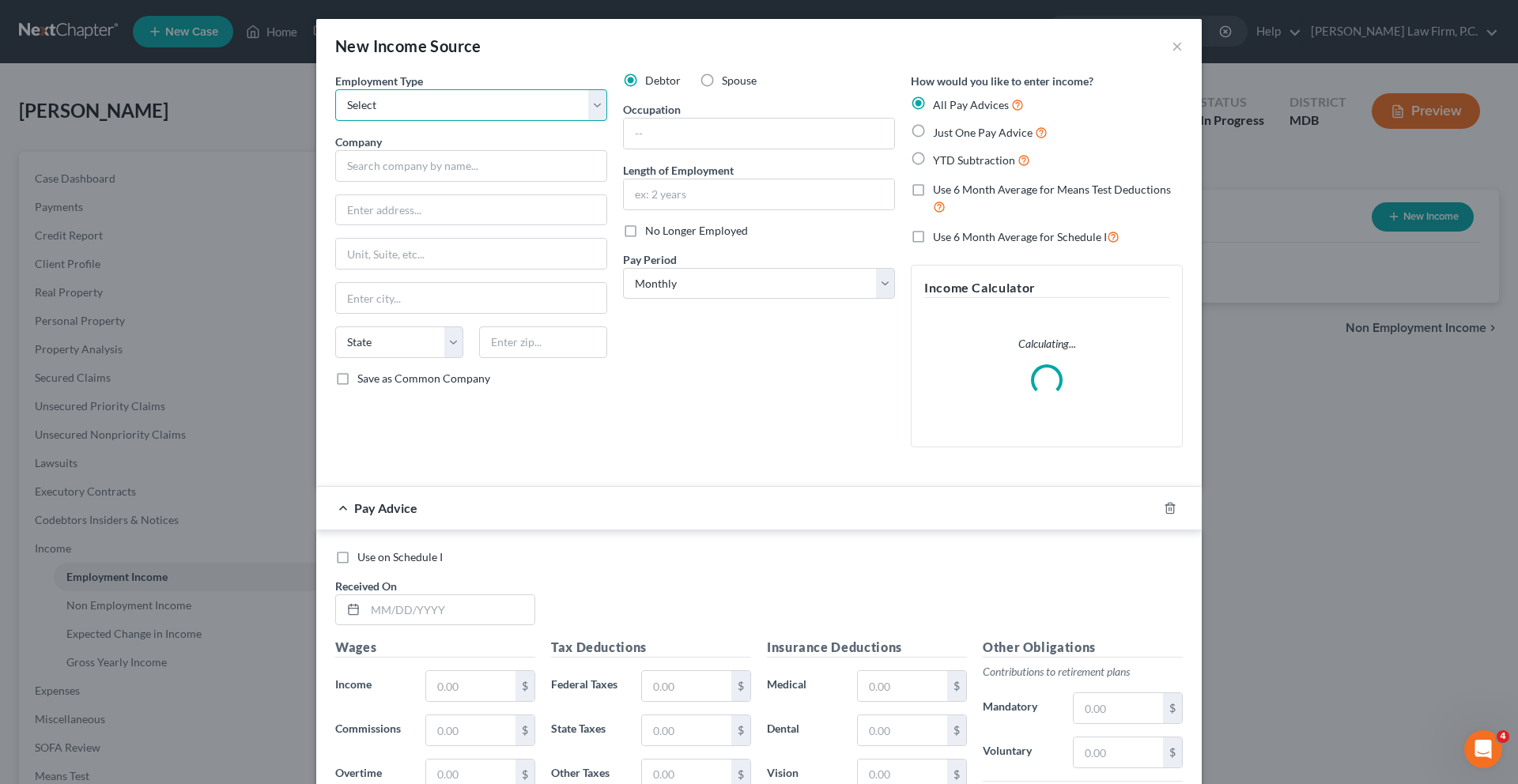
click at [389, 121] on select "Select Full or [DEMOGRAPHIC_DATA] Employment Self Employment" at bounding box center [471, 105] width 272 height 31
select select "0"
click at [364, 182] on input "text" at bounding box center [471, 166] width 272 height 31
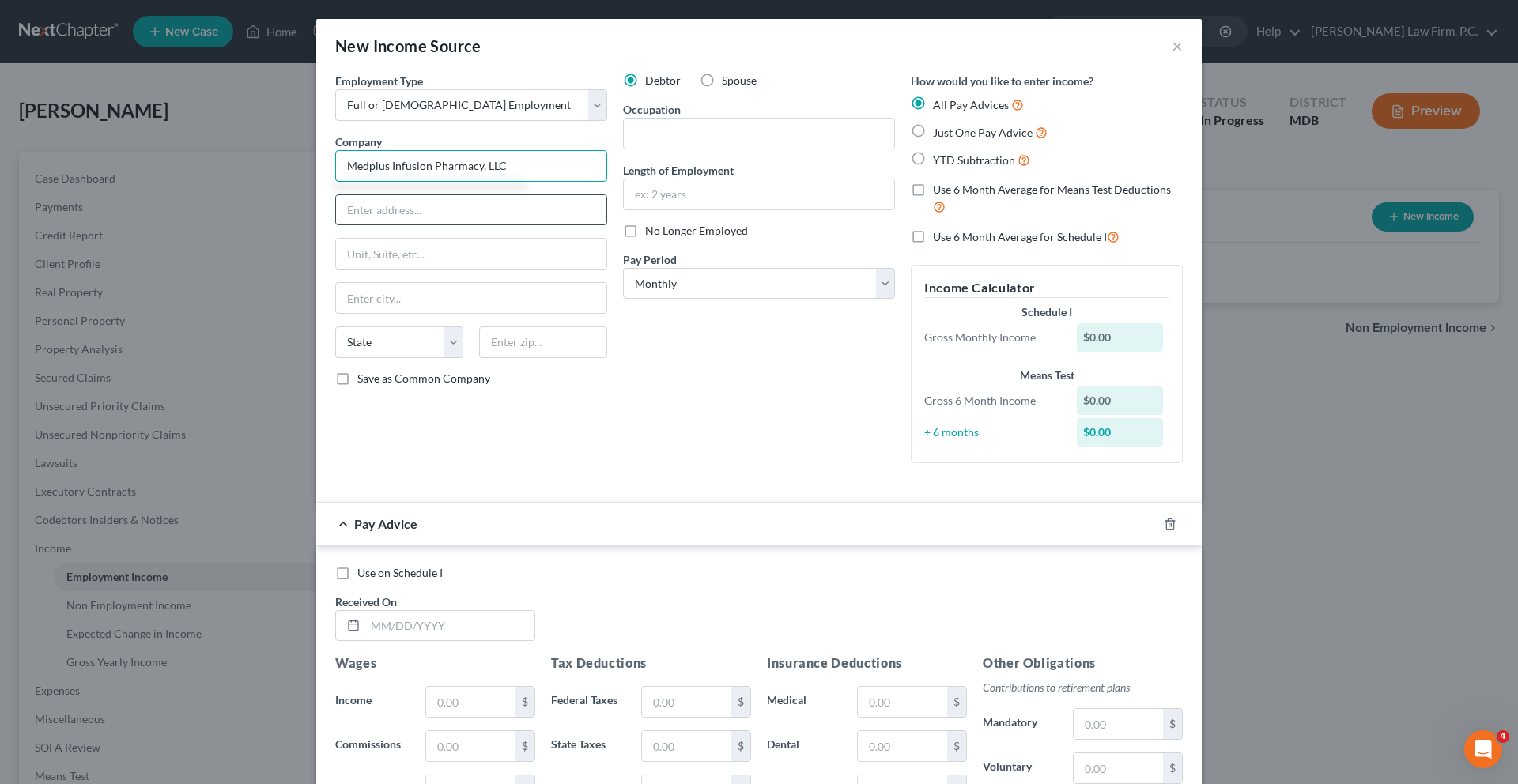
type input "Medplus Infusion Pharmacy, LLC"
click at [390, 225] on input "text" at bounding box center [471, 210] width 270 height 30
type input "1 [DATE] Ct."
type input "Suite G-H"
click at [536, 358] on input "text" at bounding box center [542, 342] width 128 height 31
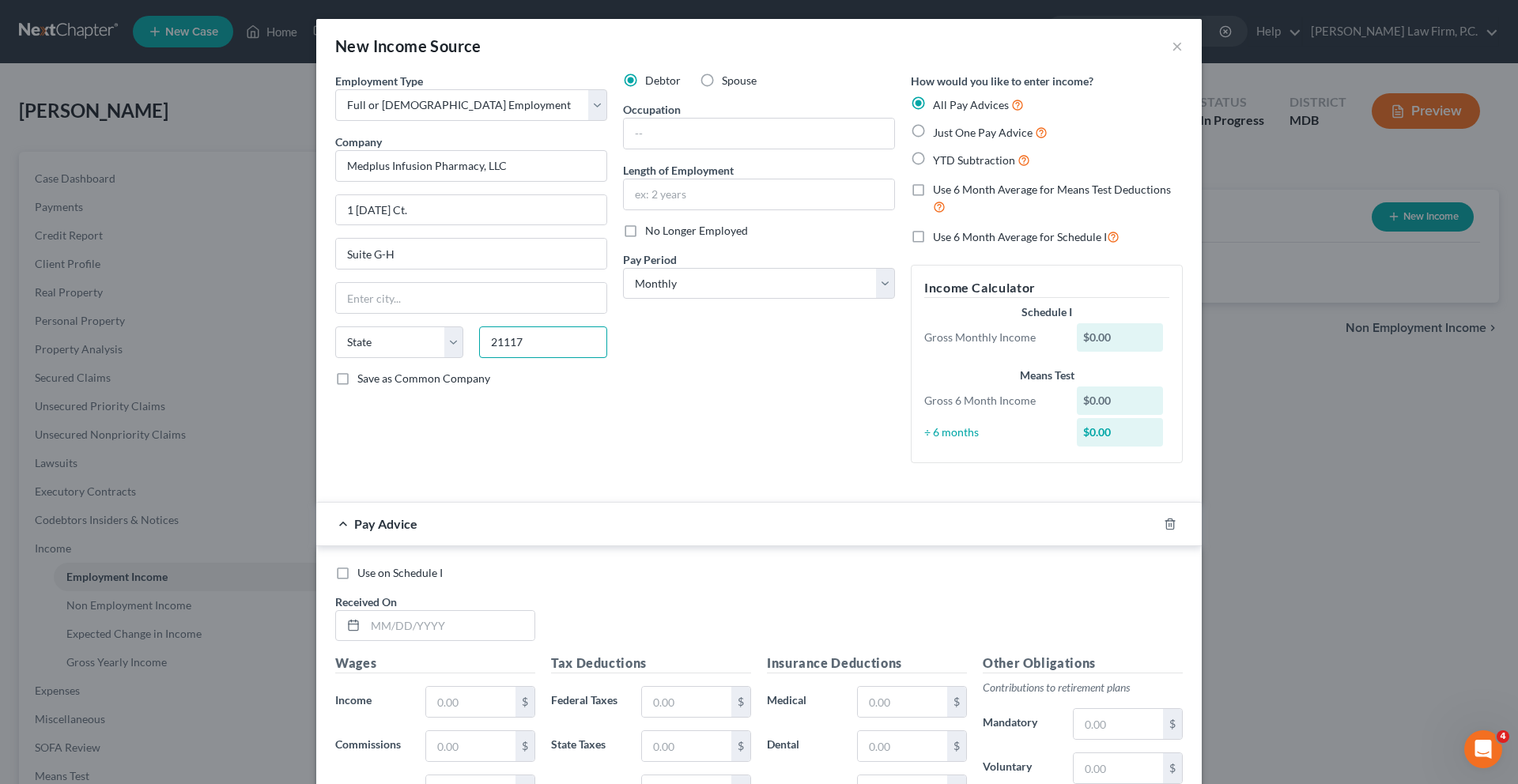
type input "21117"
type input "[PERSON_NAME] [PERSON_NAME]"
select select "21"
click at [675, 476] on div "Debtor Spouse Occupation Length of Employment No Longer Employed Pay Period * S…" at bounding box center [759, 273] width 288 height 403
click at [683, 299] on select "Select Monthly Twice Monthly Every Other Week Weekly" at bounding box center [759, 283] width 272 height 31
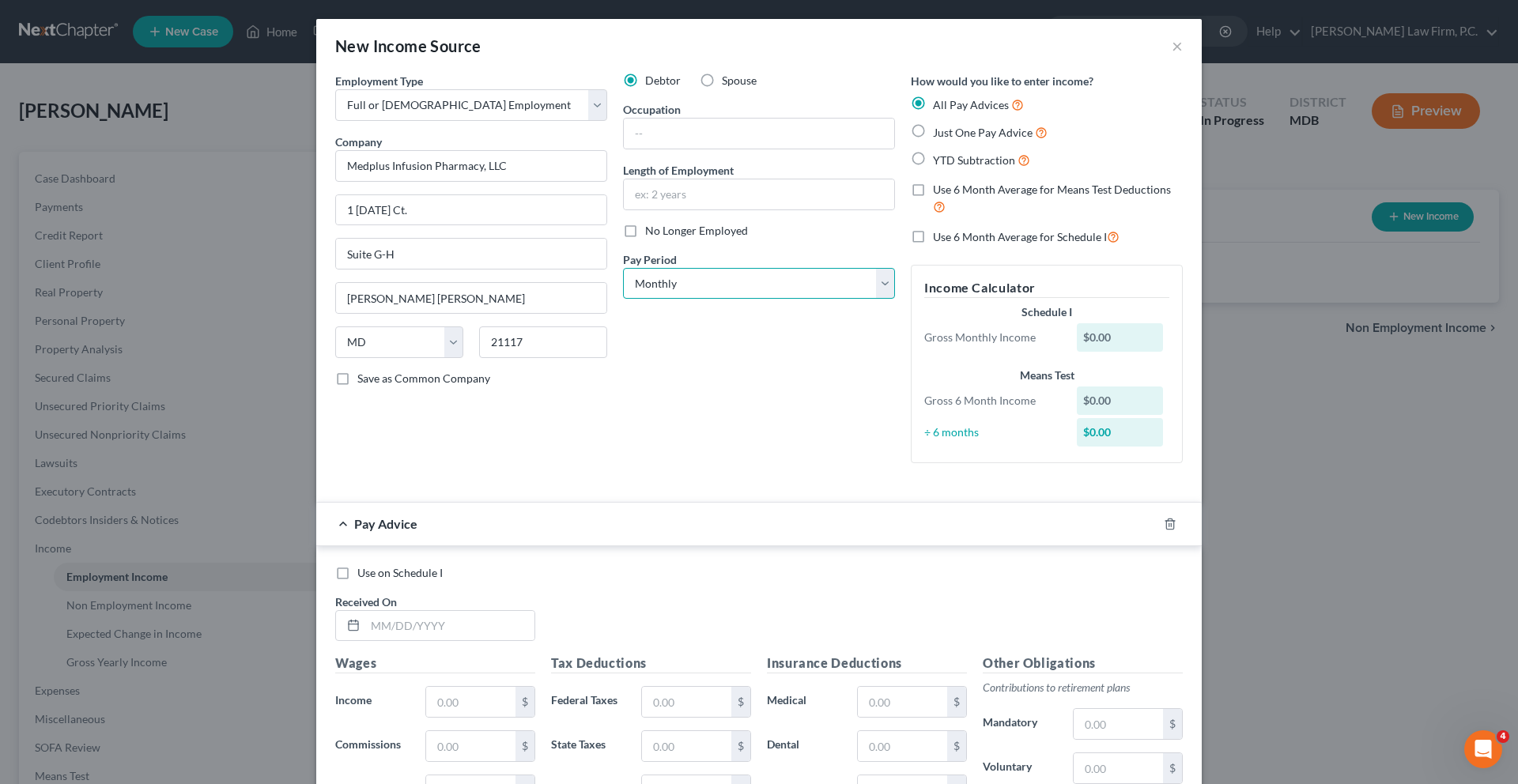
select select "2"
click at [643, 149] on input "text" at bounding box center [759, 133] width 270 height 30
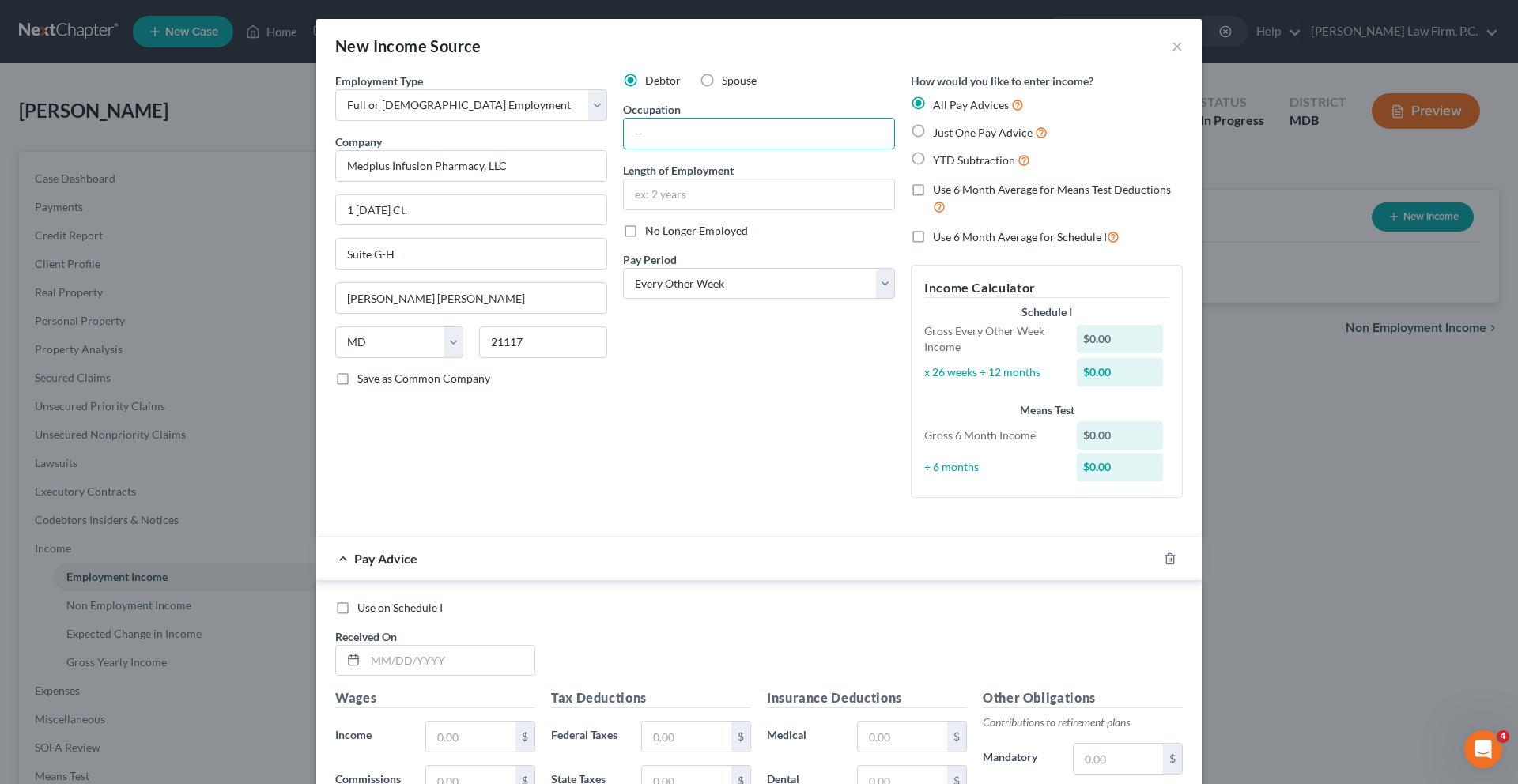
click at [1001, 166] on span "YTD Subtraction" at bounding box center [974, 160] width 82 height 14
click at [949, 161] on input "YTD Subtraction" at bounding box center [944, 156] width 10 height 10
radio input "true"
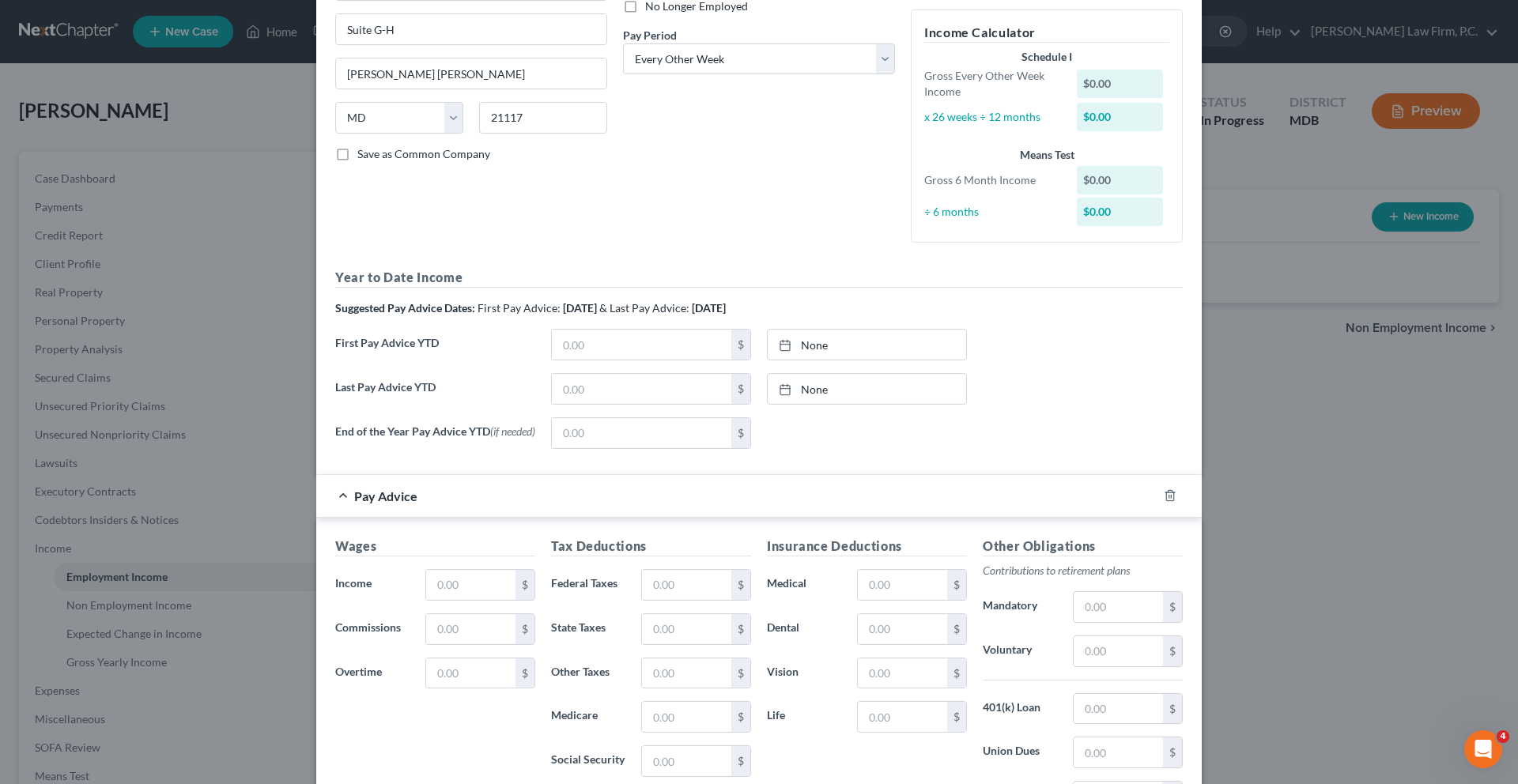
scroll to position [234, 0]
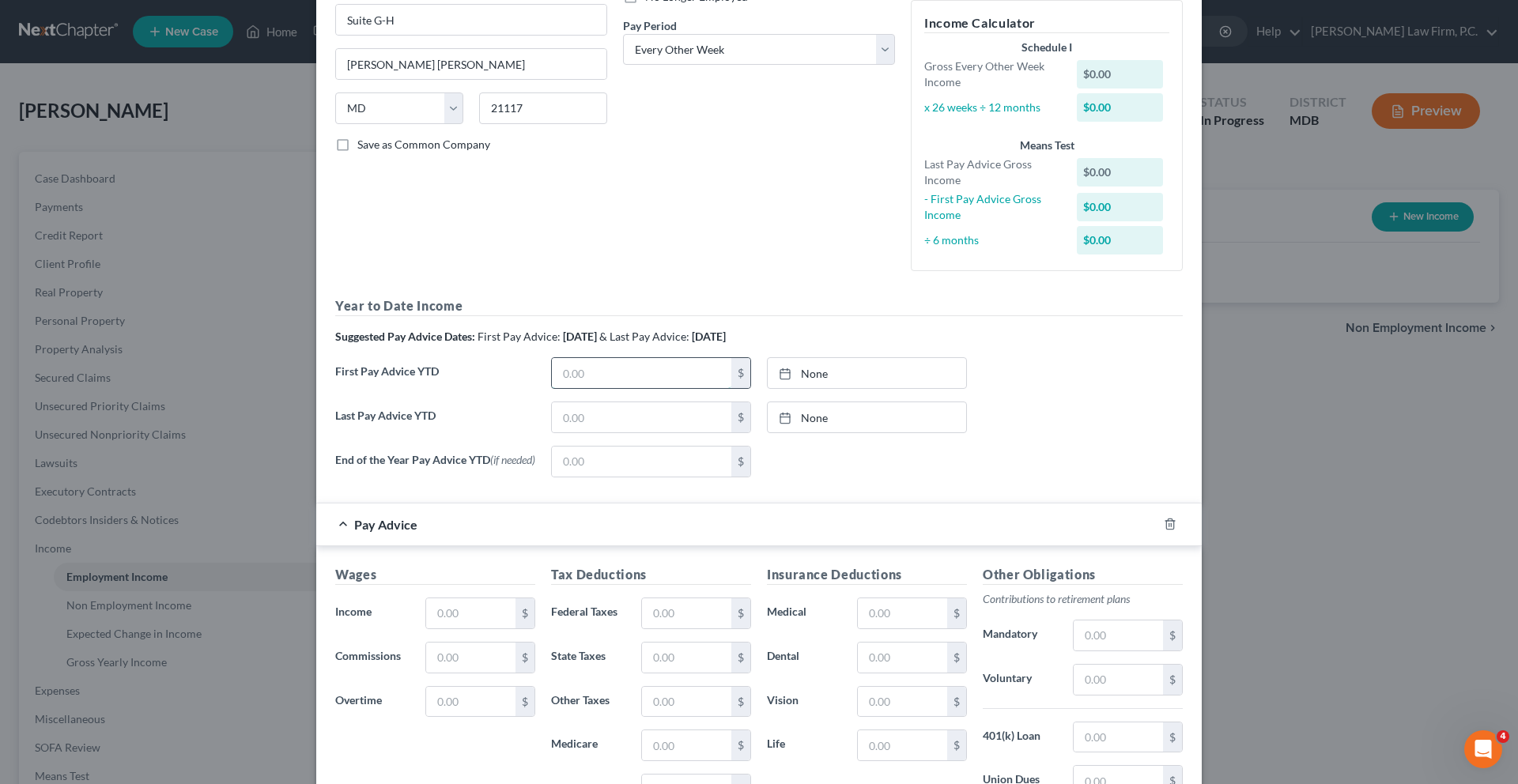
click at [554, 388] on input "text" at bounding box center [641, 372] width 179 height 30
type input "26,538.50"
type input "[DATE]"
click at [826, 388] on link "[DATE]" at bounding box center [866, 372] width 199 height 30
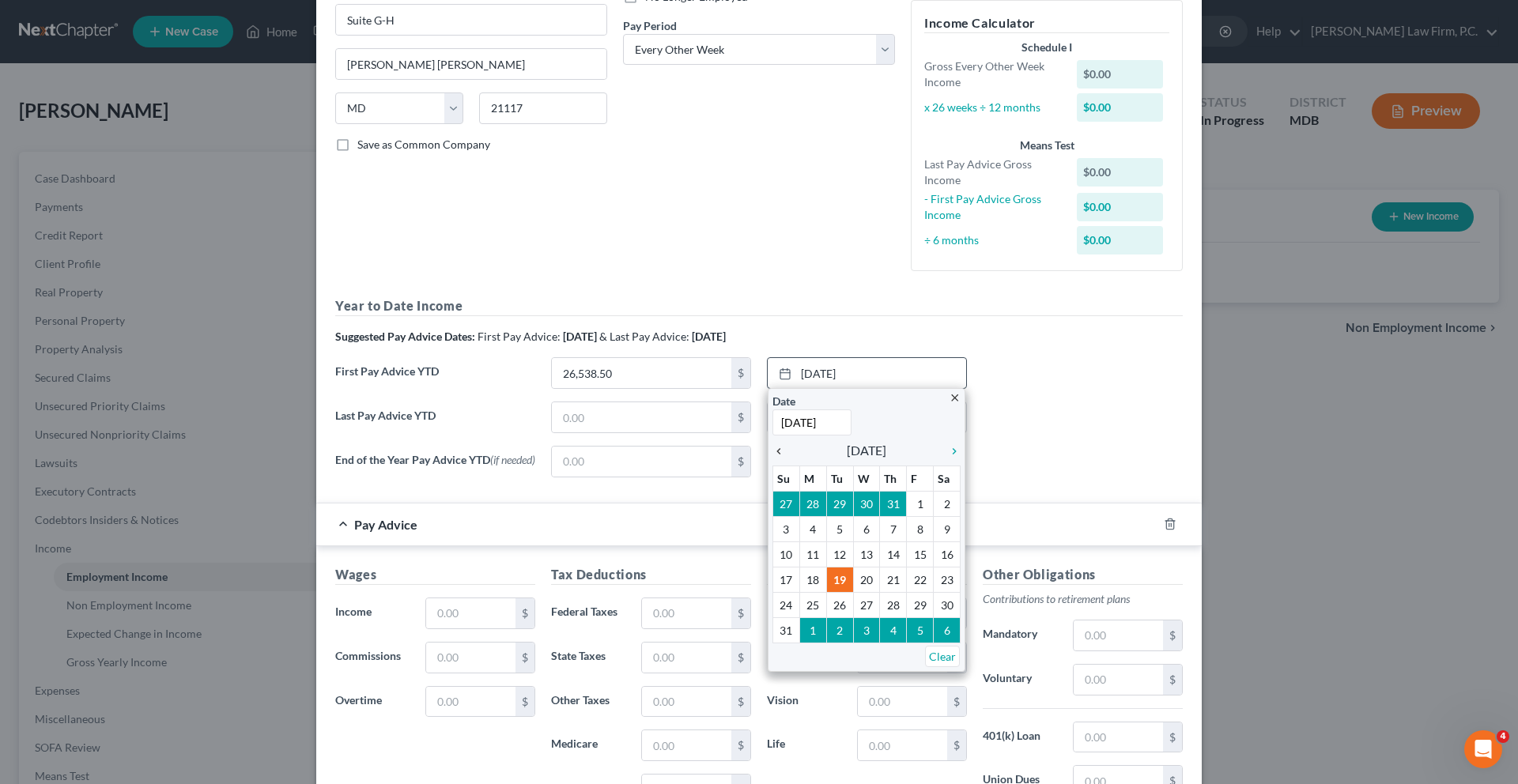
click at [782, 458] on icon "chevron_left" at bounding box center [783, 451] width 21 height 13
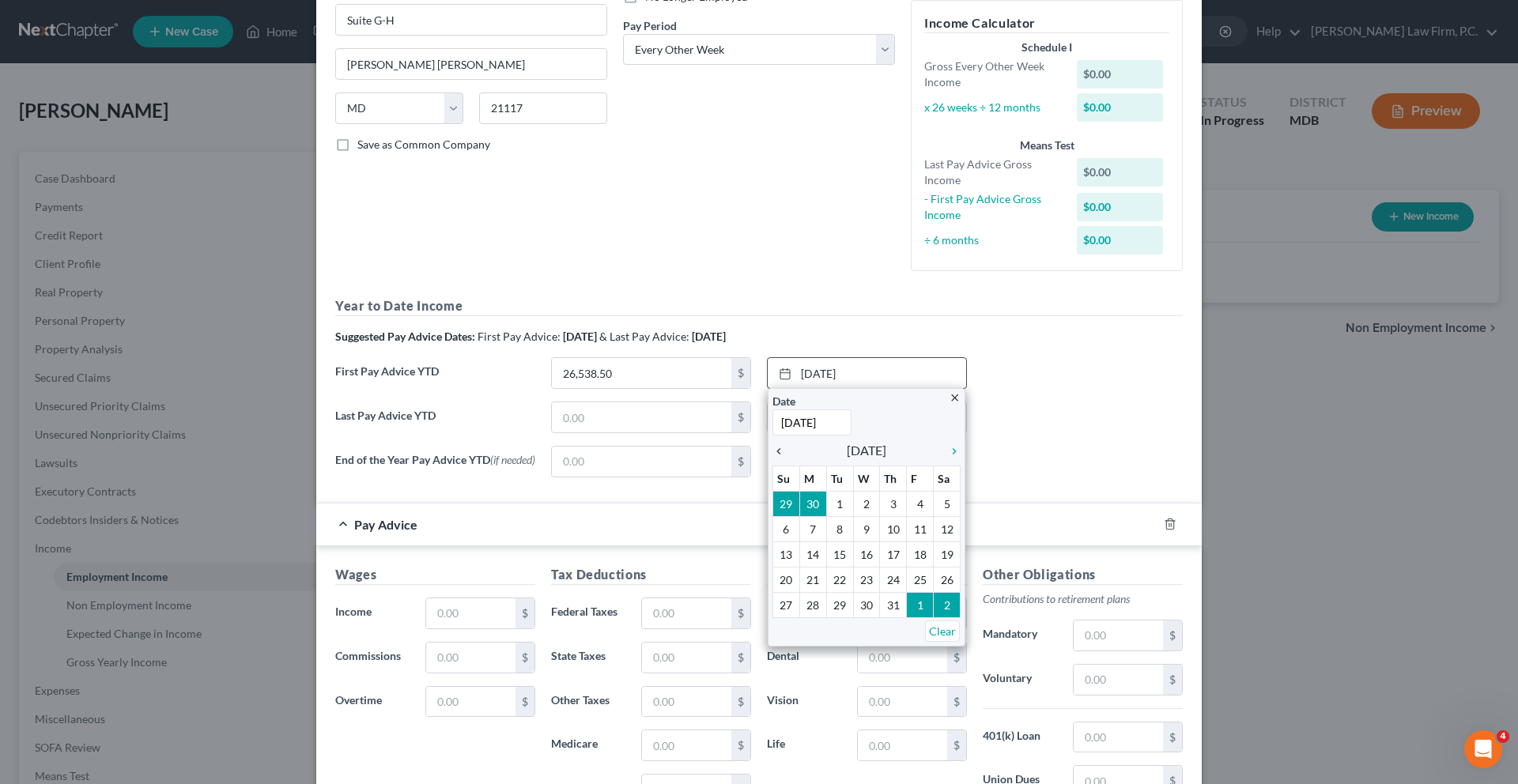
click at [782, 458] on icon "chevron_left" at bounding box center [783, 451] width 21 height 13
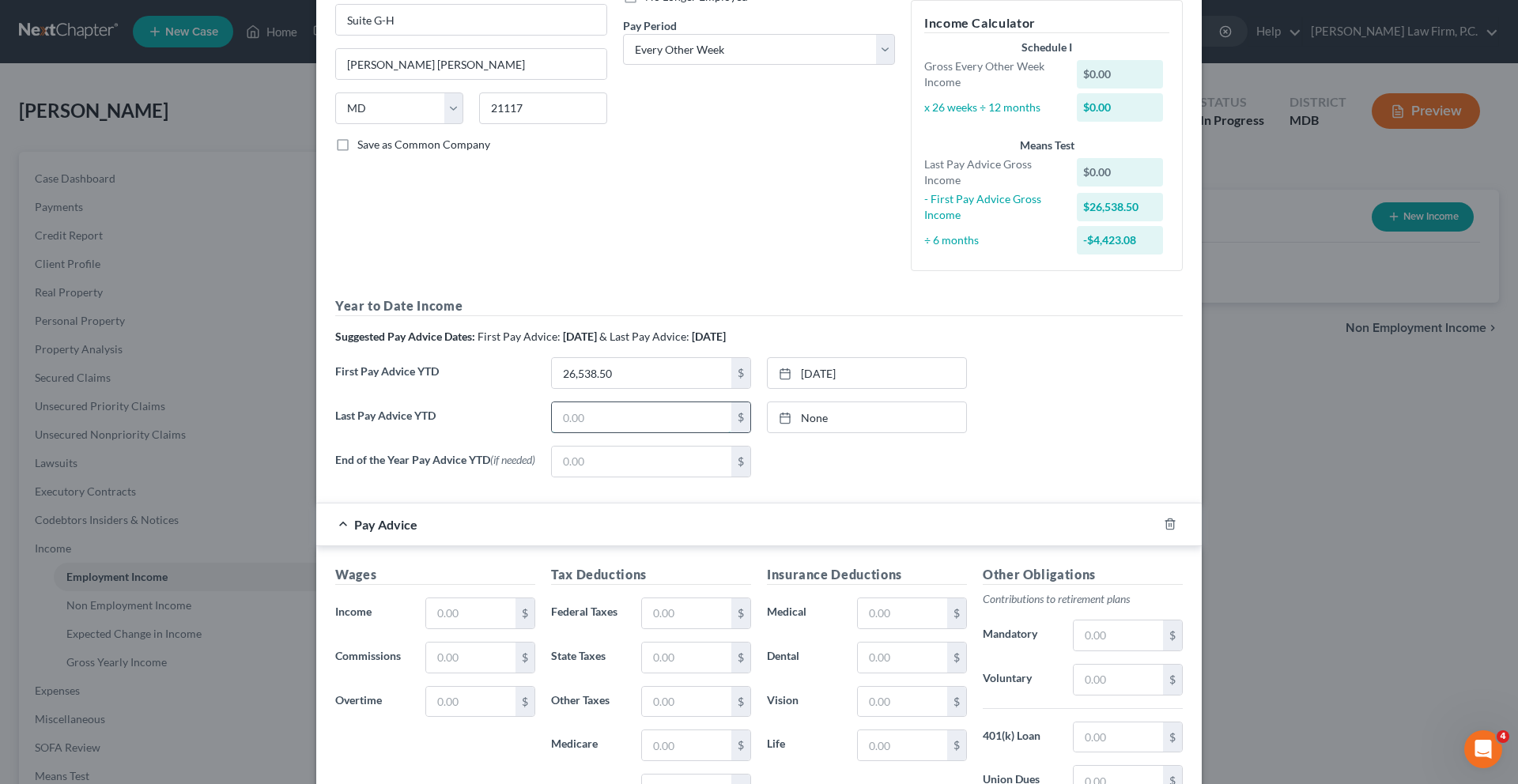
click at [659, 432] on input "text" at bounding box center [641, 417] width 179 height 30
type input "57,307.78"
type input "[DATE]"
click at [865, 432] on link "None" at bounding box center [866, 417] width 199 height 30
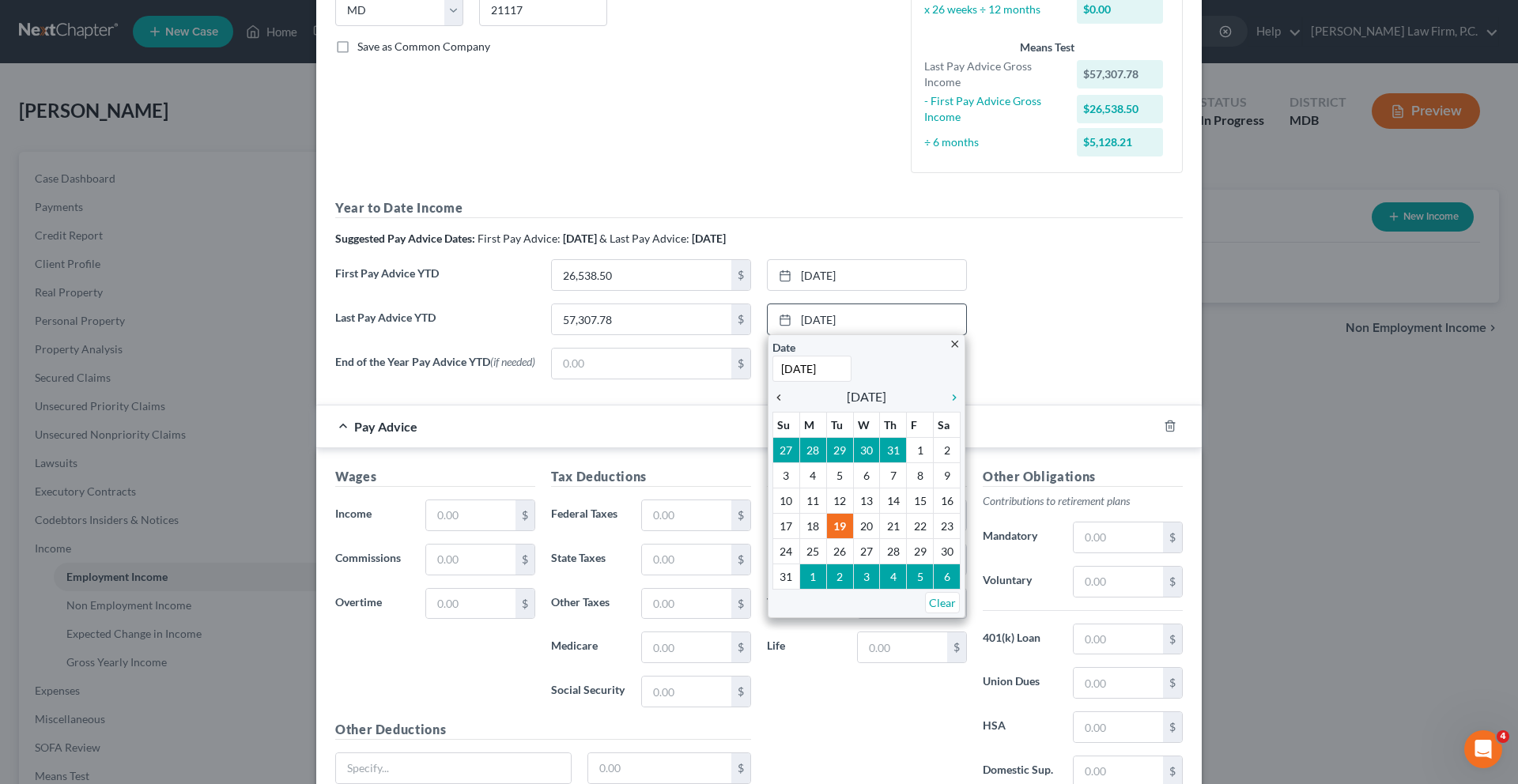
scroll to position [341, 0]
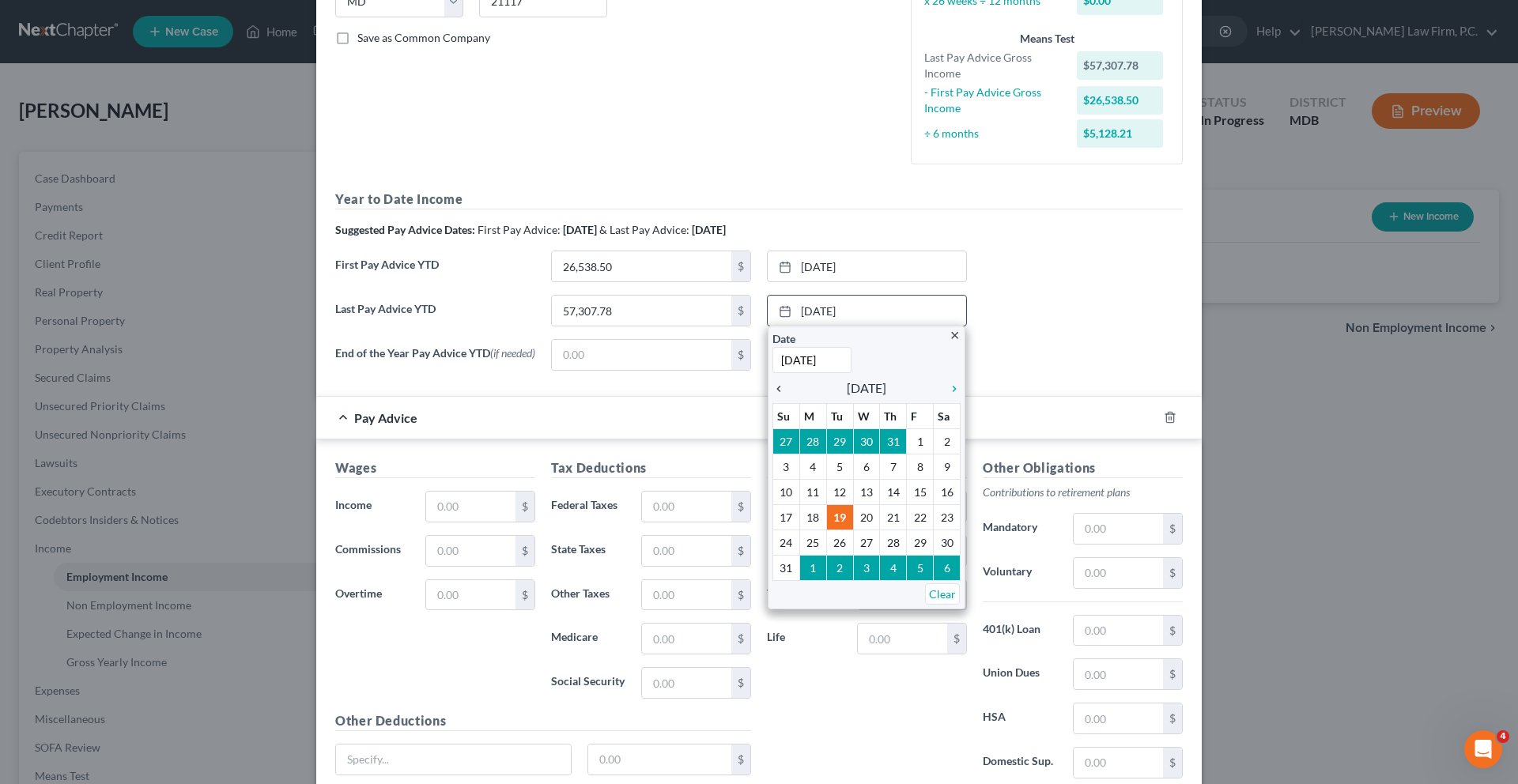
click at [789, 395] on icon "chevron_left" at bounding box center [783, 389] width 21 height 13
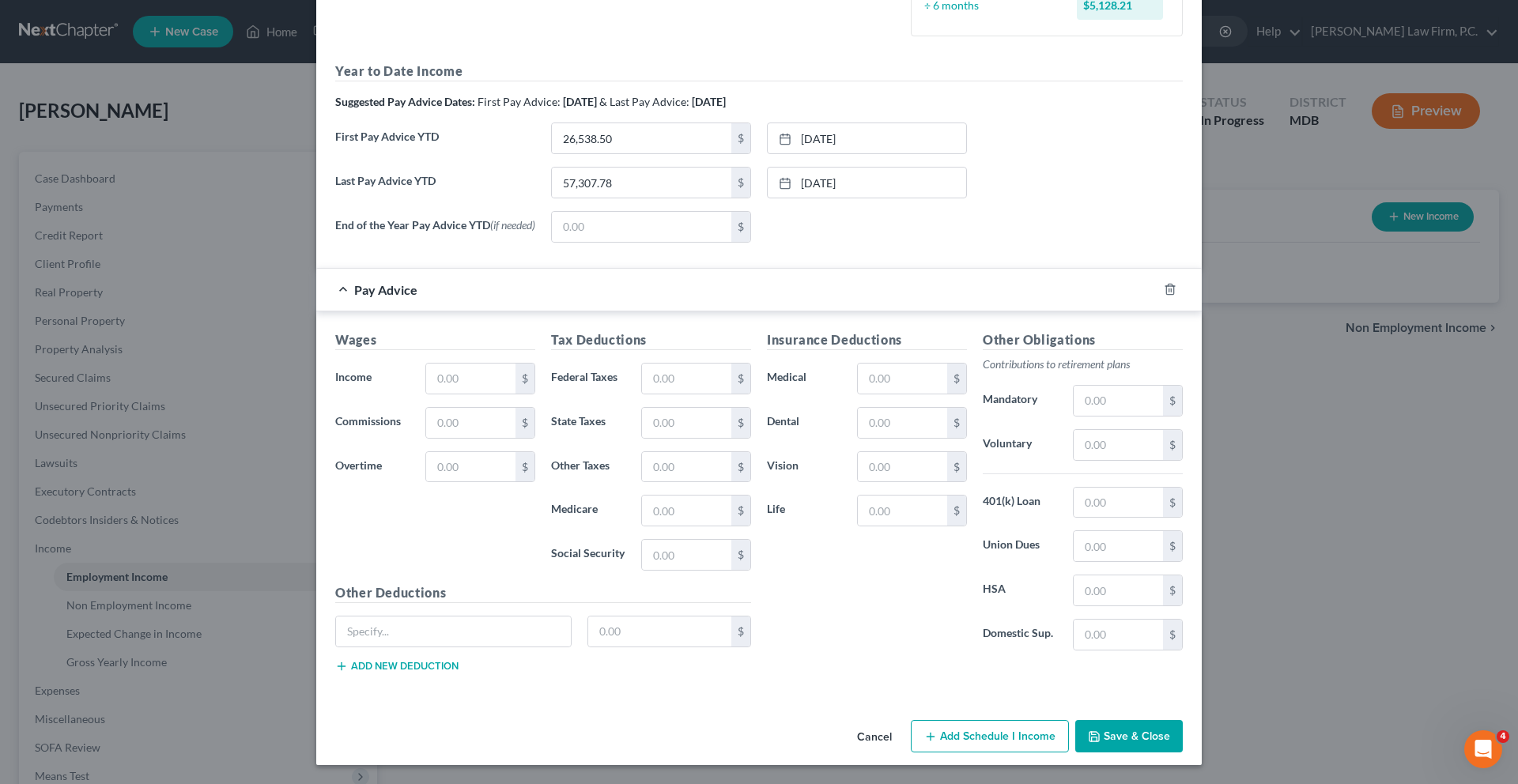
scroll to position [644, 0]
click at [426, 388] on input "text" at bounding box center [471, 378] width 89 height 30
type input "3,846.16"
click at [681, 388] on input "text" at bounding box center [686, 378] width 89 height 30
type input "352.40"
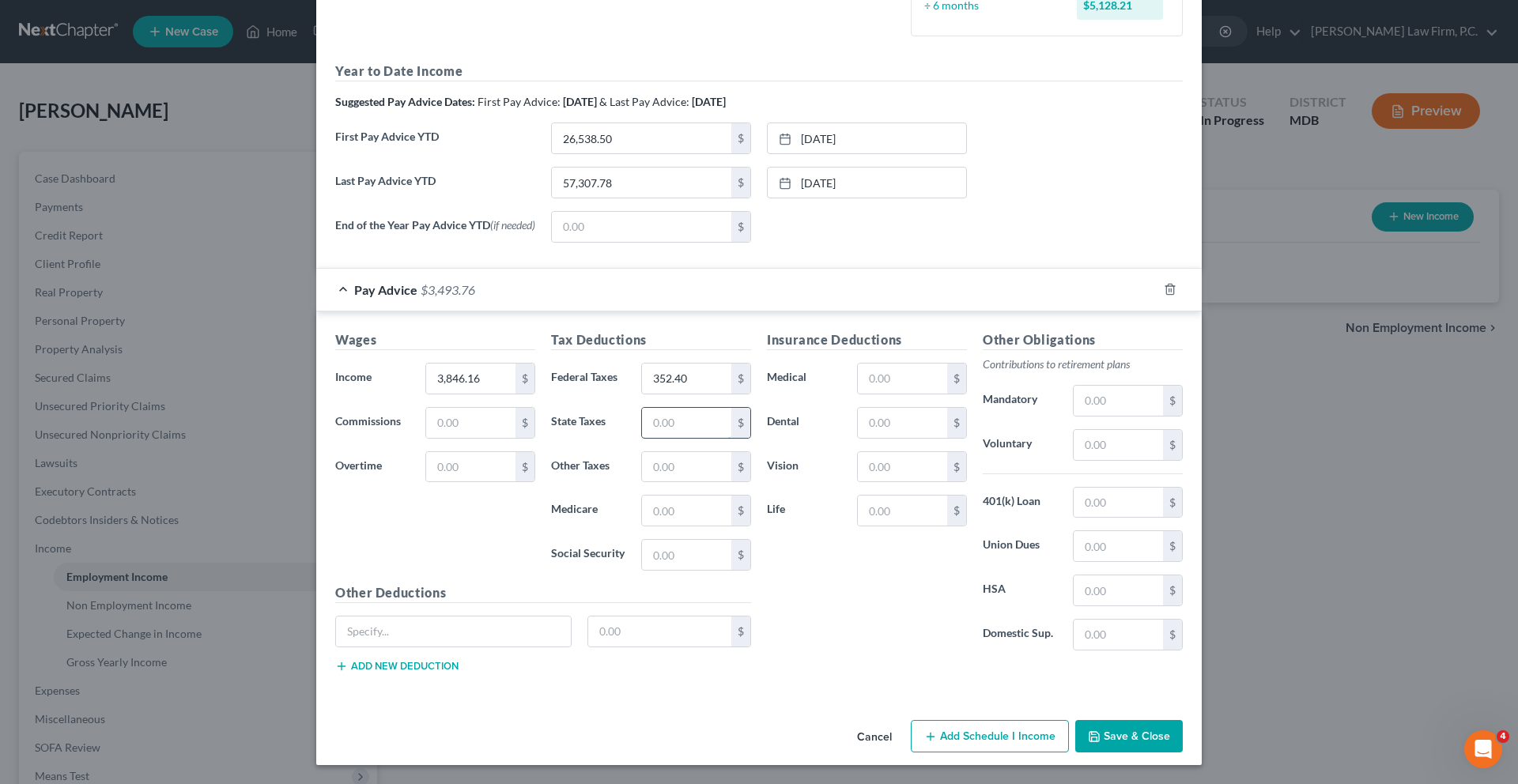
click at [644, 437] on input "text" at bounding box center [686, 422] width 89 height 30
type input "264.37"
click at [654, 525] on input "text" at bounding box center [686, 510] width 89 height 30
type input "41.45"
click at [691, 569] on input "text" at bounding box center [686, 554] width 89 height 30
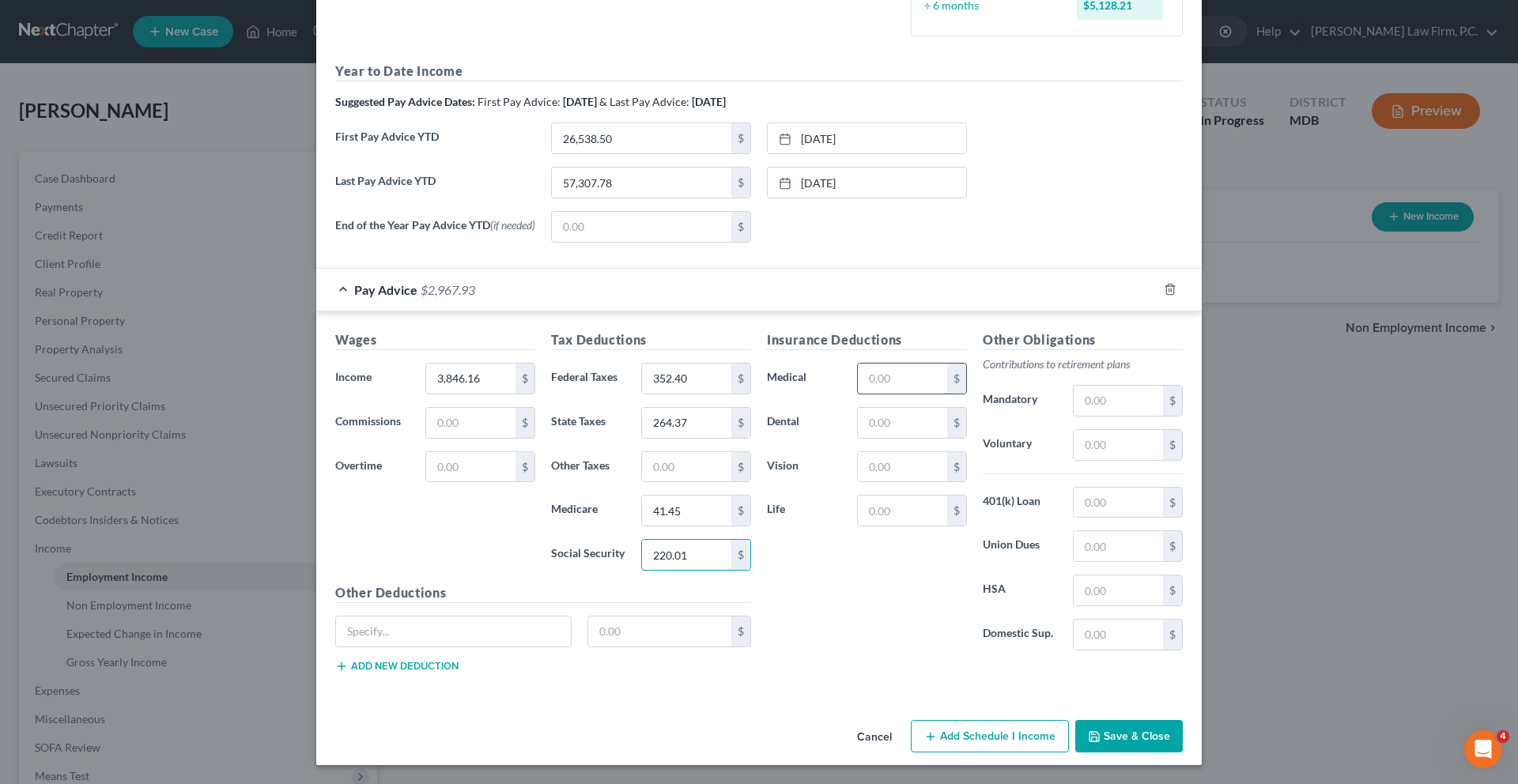
type input "220.01"
click at [912, 393] on input "text" at bounding box center [902, 378] width 89 height 30
click at [919, 388] on input "277.67" at bounding box center [902, 378] width 89 height 30
type input "297.67"
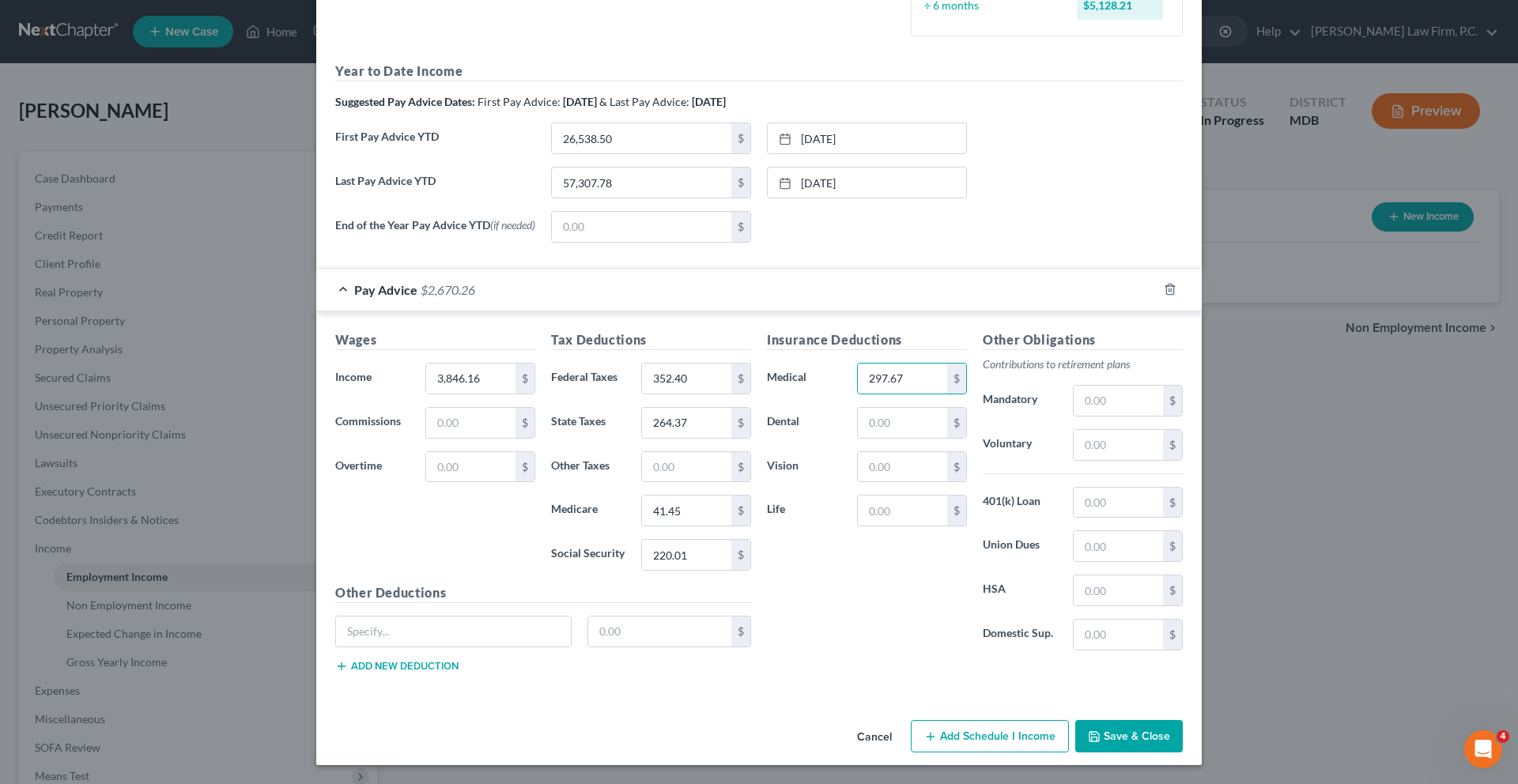
click at [922, 663] on div "Insurance Deductions Medical 297.67 $ Dental $ Vision $ Life $" at bounding box center [866, 497] width 216 height 333
click at [947, 393] on input "297.67" at bounding box center [902, 378] width 89 height 30
click at [947, 393] on input "text" at bounding box center [902, 378] width 89 height 30
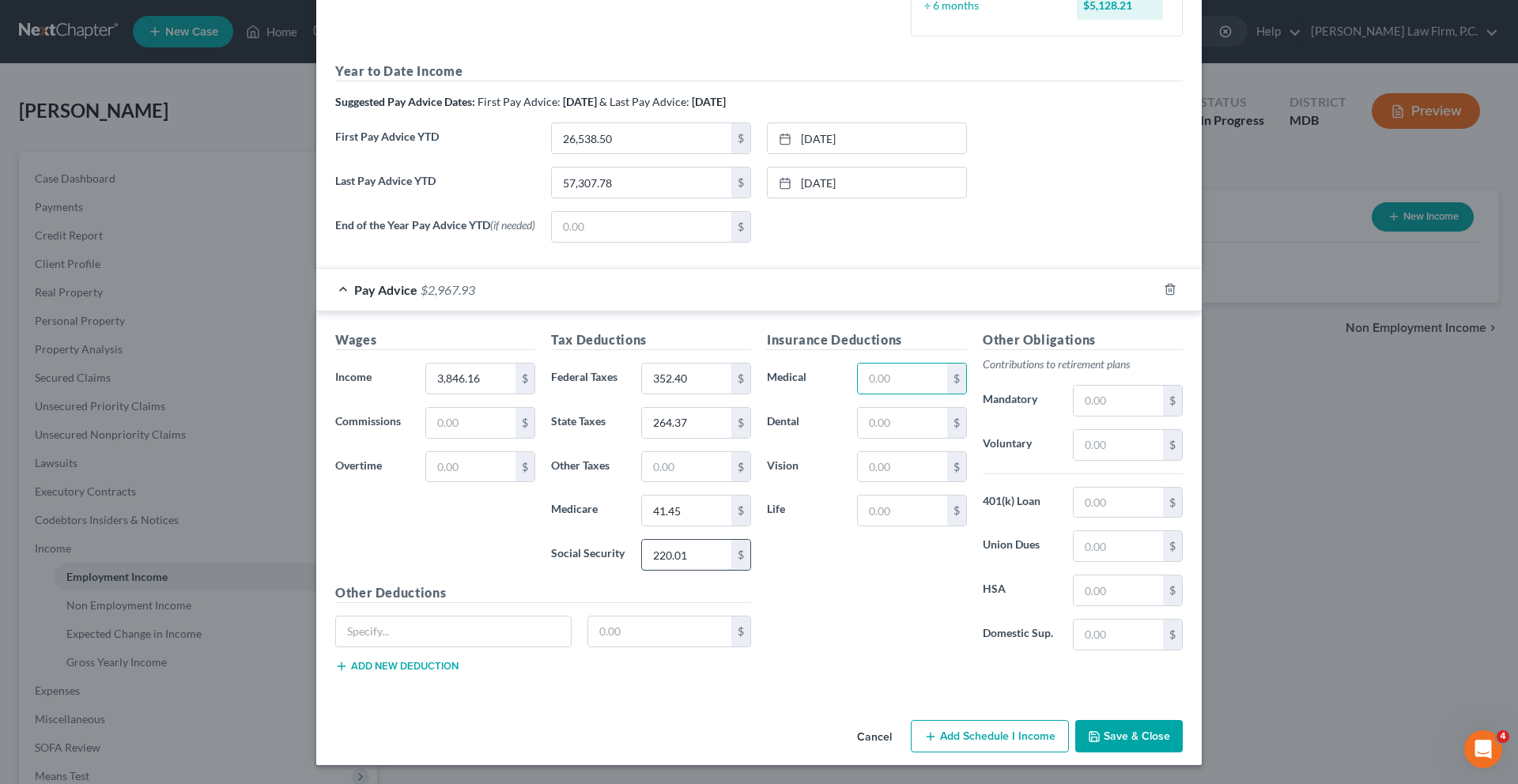
click at [642, 569] on input "220.01" at bounding box center [686, 554] width 89 height 30
type input "220.01"
click at [818, 663] on div "Insurance Deductions Medical $ Dental $ Vision $ Life $" at bounding box center [866, 497] width 216 height 333
click at [967, 663] on div "Insurance Deductions Medical $ Dental $ Vision $ Life $" at bounding box center [866, 497] width 216 height 333
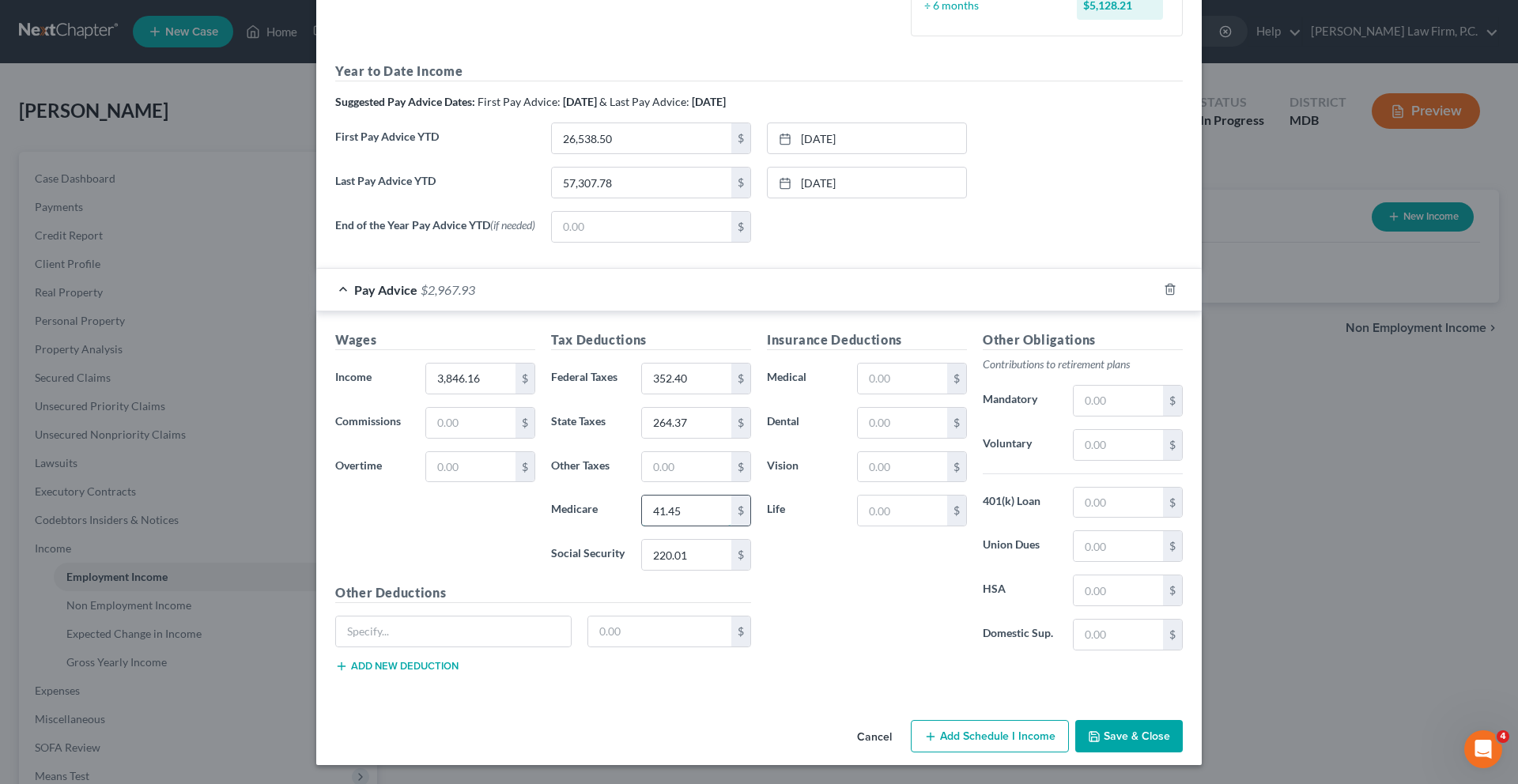
click at [642, 525] on input "41.45" at bounding box center [686, 510] width 89 height 30
type input "51.45"
click at [825, 621] on div "Insurance Deductions Medical $ Dental $ Vision $ Life $" at bounding box center [866, 497] width 216 height 333
click at [914, 393] on input "text" at bounding box center [902, 378] width 89 height 30
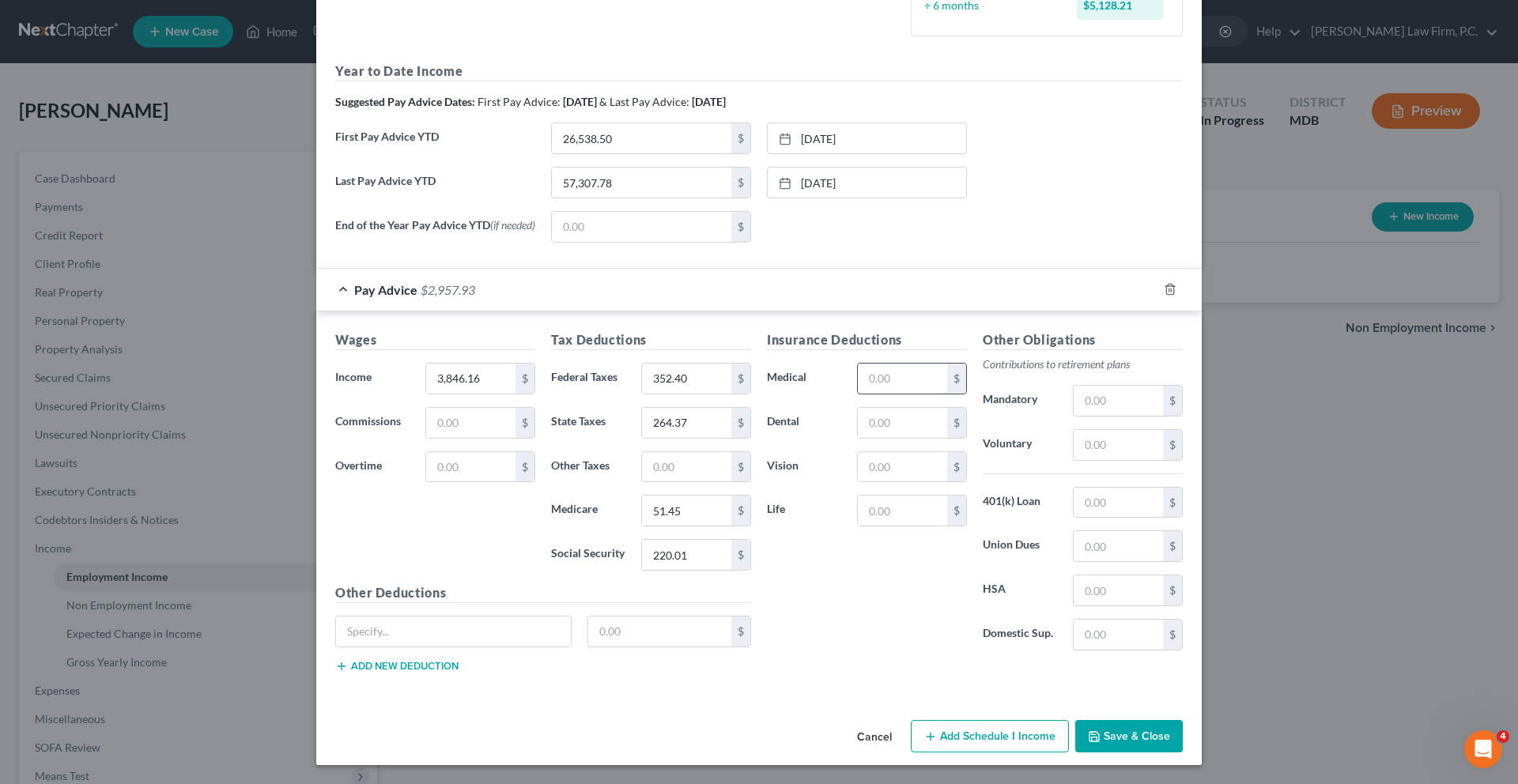
click at [905, 393] on input "text" at bounding box center [902, 378] width 89 height 30
type input "297.67"
click at [940, 663] on div "Insurance Deductions Medical 297.67 $ Dental $ Vision $ Life $" at bounding box center [866, 497] width 216 height 333
click at [1183, 725] on button "Save & Close" at bounding box center [1129, 736] width 108 height 33
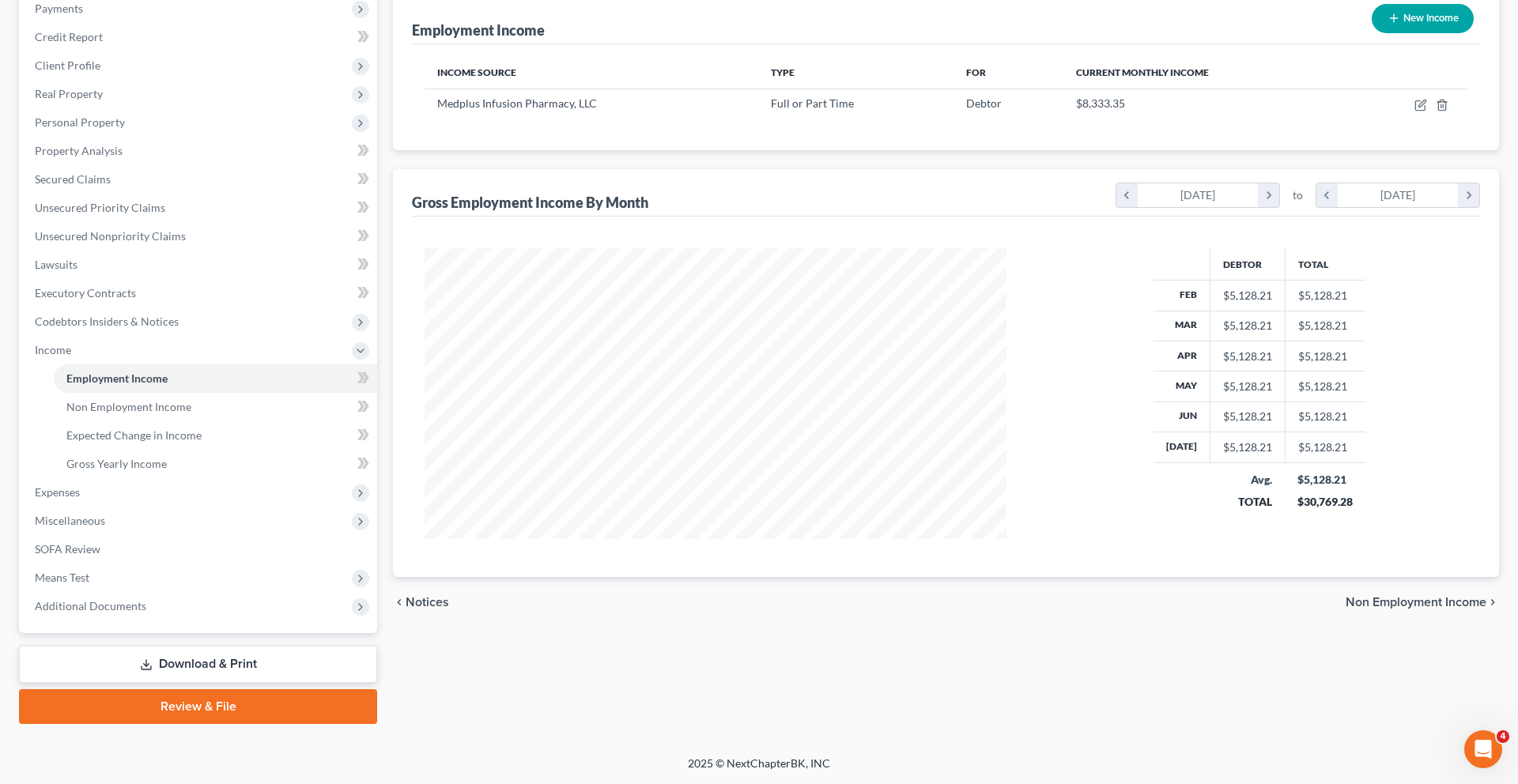
scroll to position [227, 0]
click at [114, 507] on span "Expenses" at bounding box center [200, 491] width 355 height 28
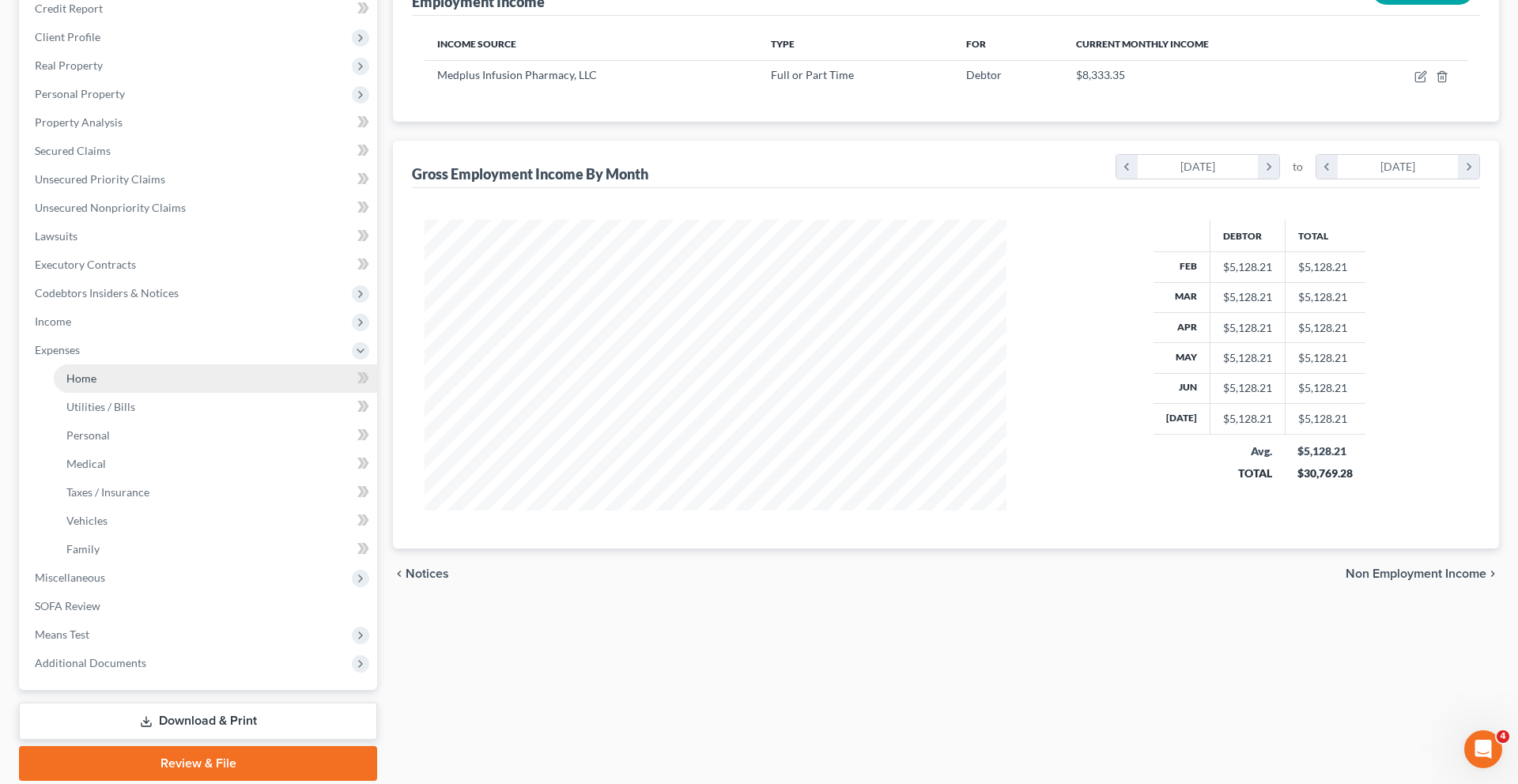
click at [97, 385] on span "Home" at bounding box center [81, 378] width 30 height 14
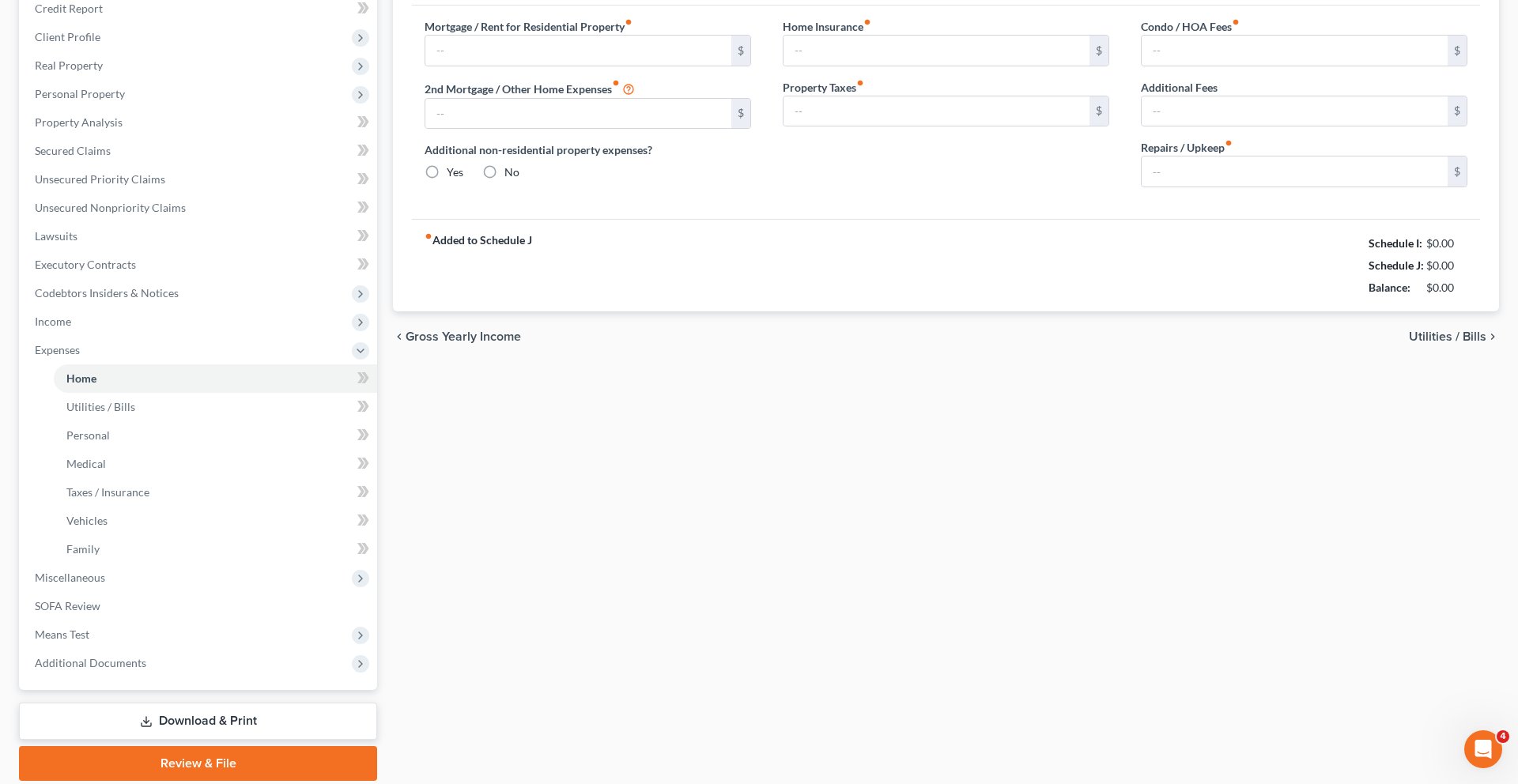
type input "1,731.00"
type input "0.00"
radio input "true"
type input "29.00"
type input "0.00"
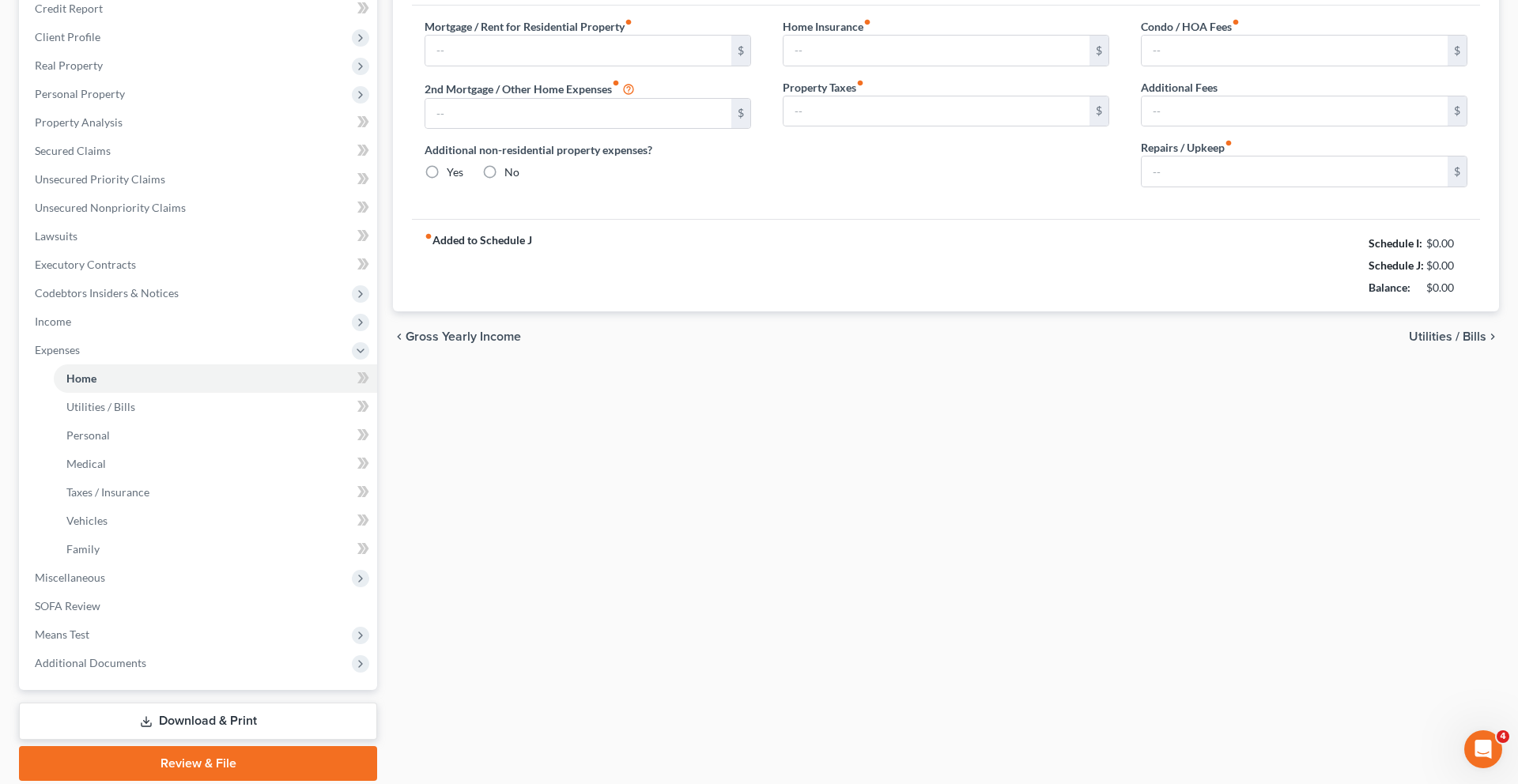
type input "0.00"
type input "50.00"
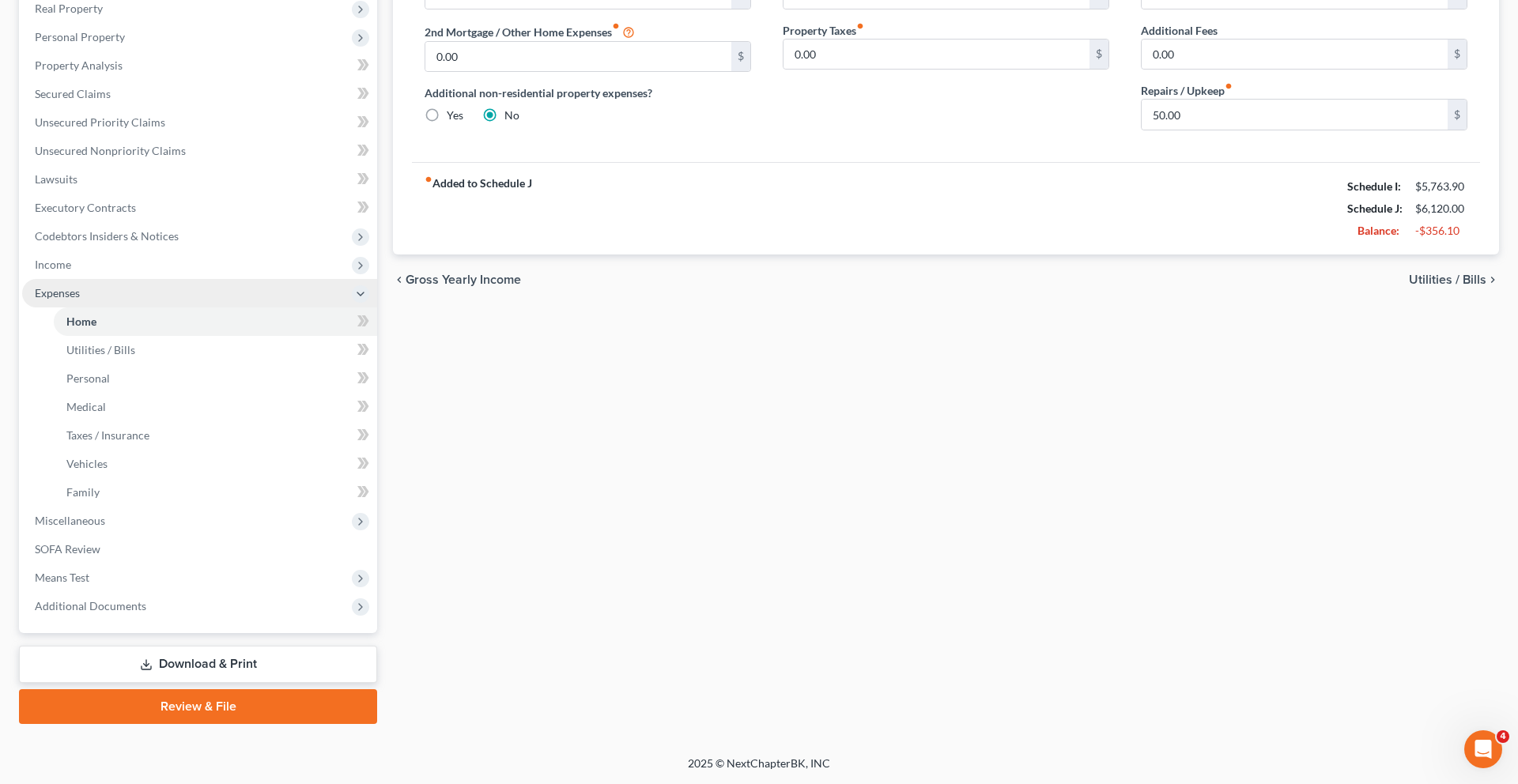
scroll to position [435, 0]
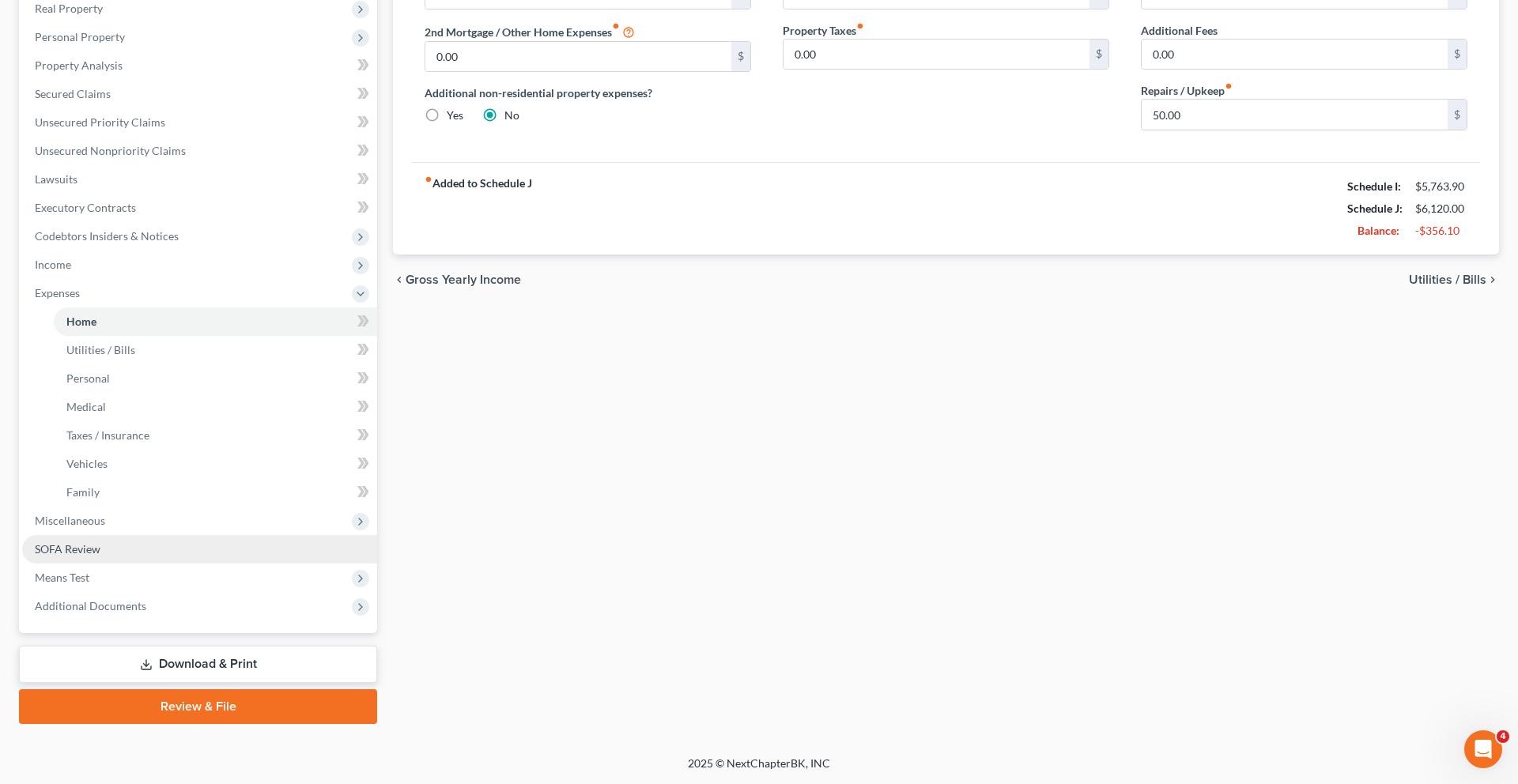
click at [101, 556] on span "SOFA Review" at bounding box center [68, 548] width 66 height 14
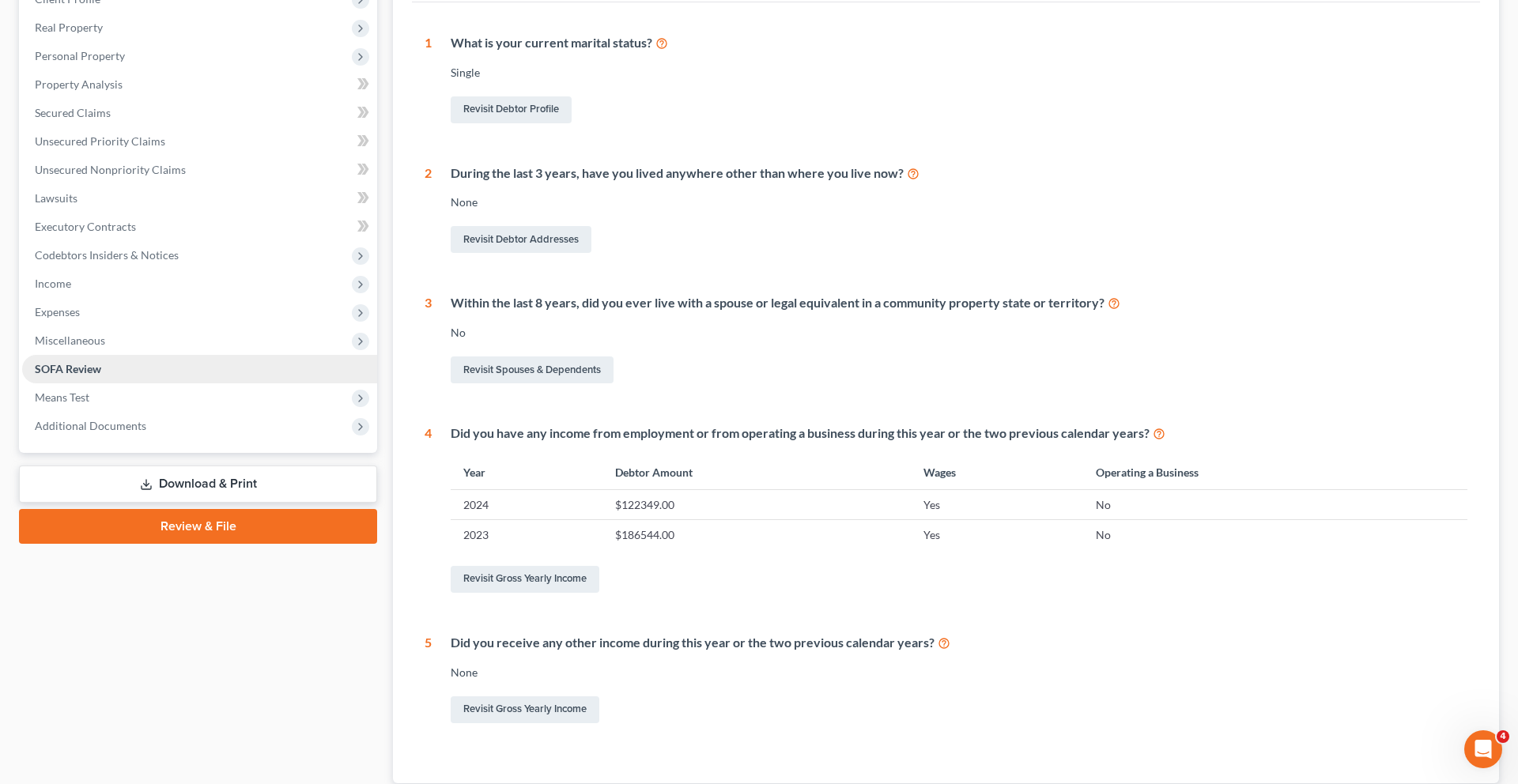
scroll to position [367, 0]
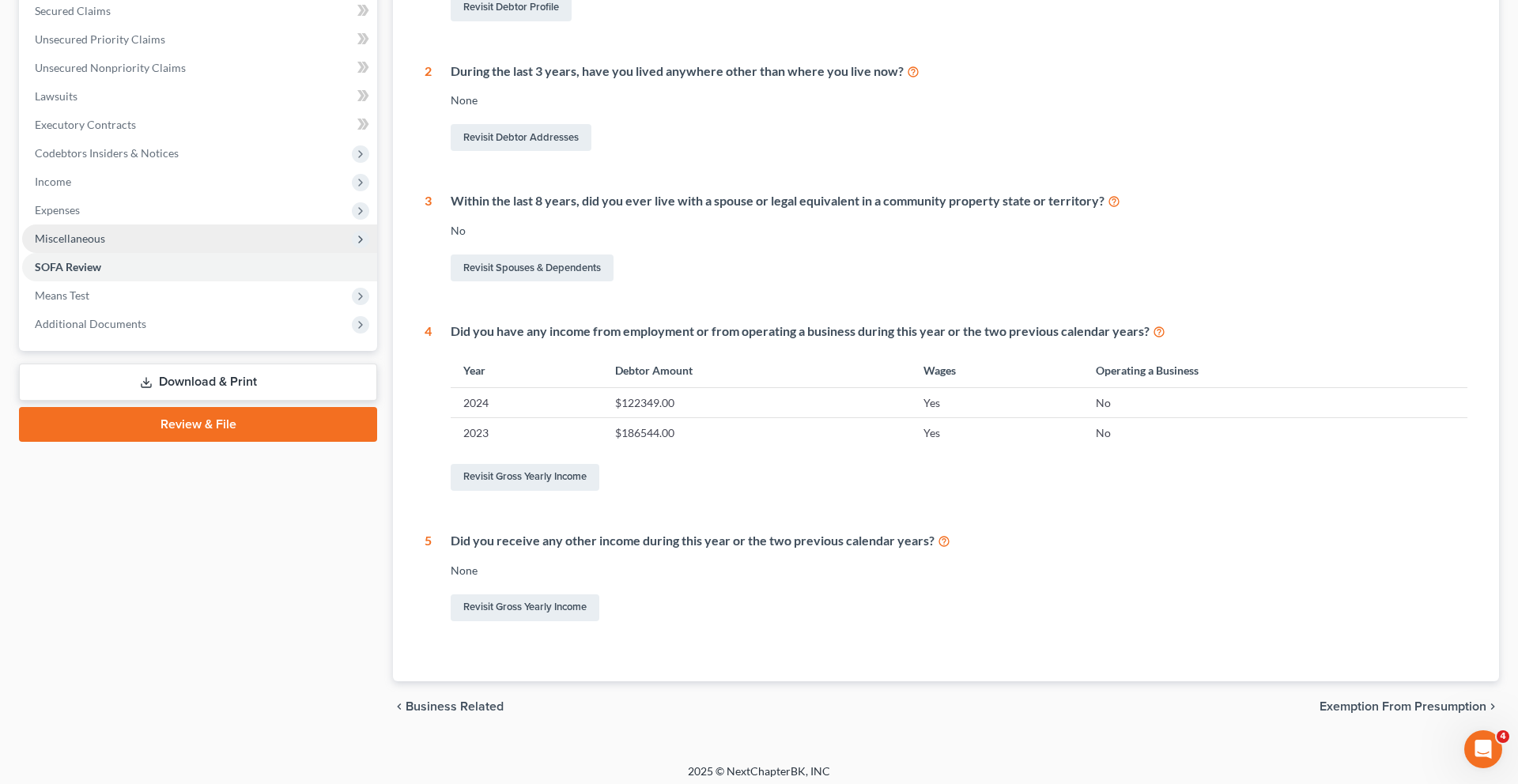
click at [94, 245] on span "Miscellaneous" at bounding box center [69, 238] width 70 height 14
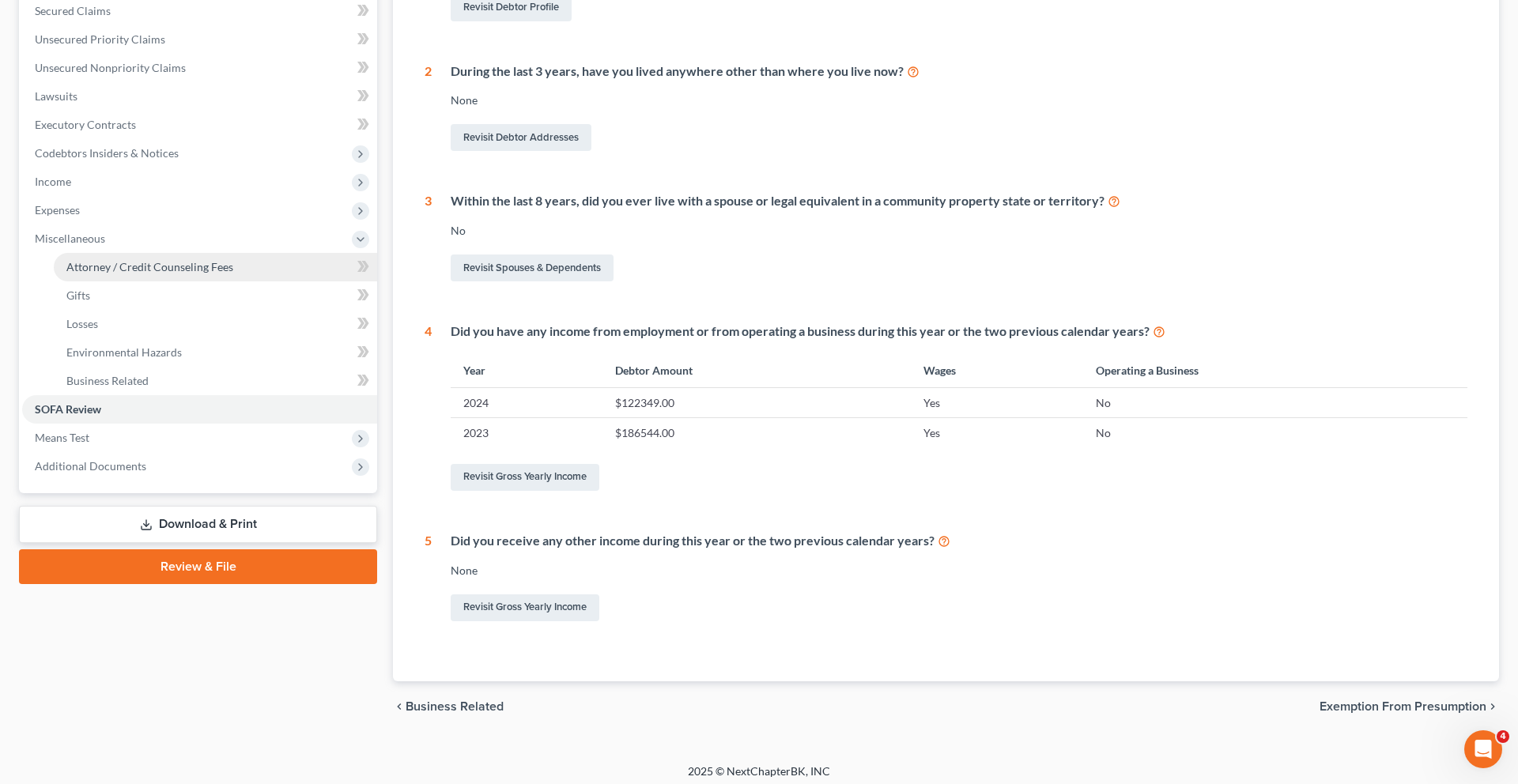
click at [142, 273] on span "Attorney / Credit Counseling Fees" at bounding box center [150, 266] width 167 height 14
select select "2"
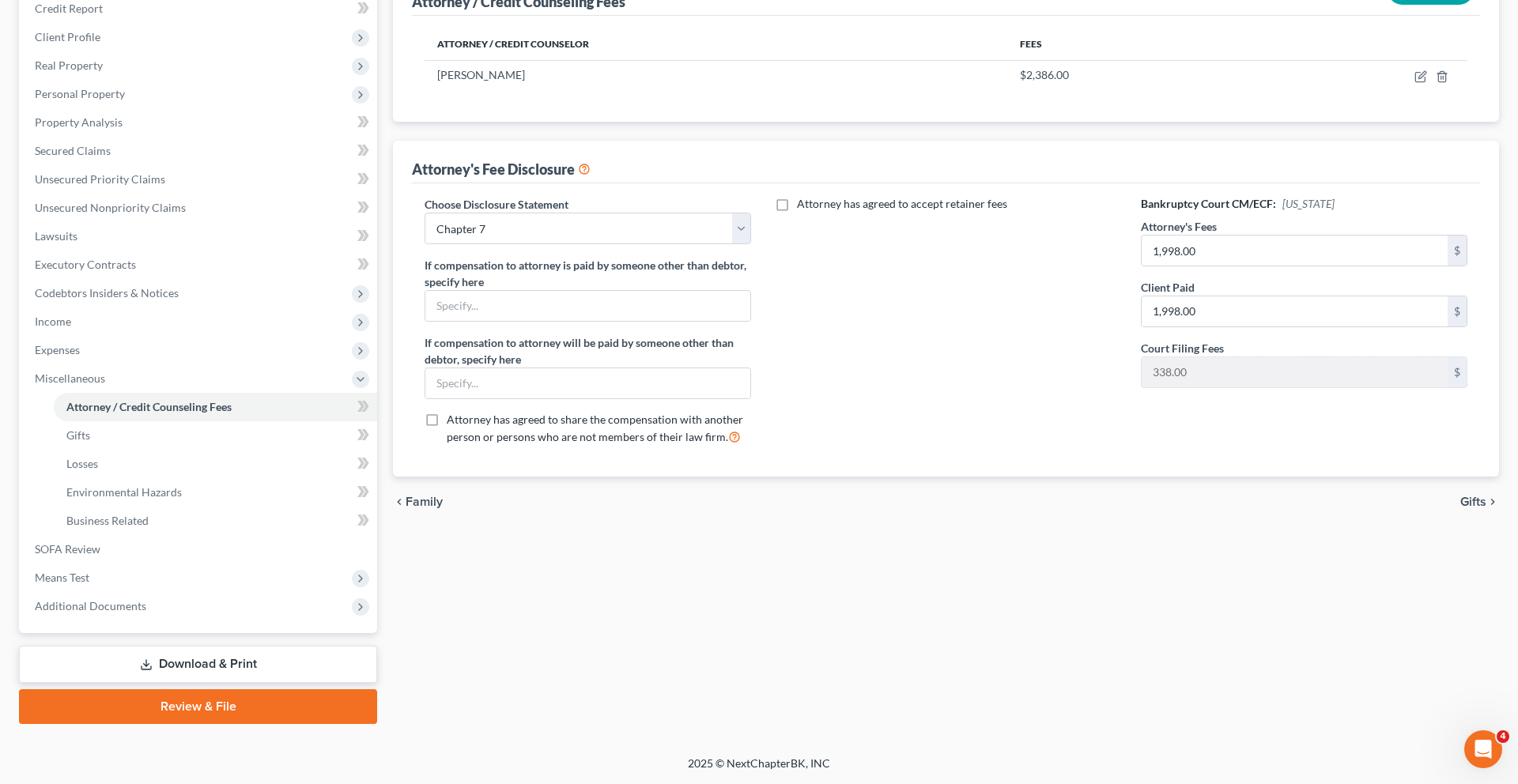
scroll to position [476, 0]
click at [150, 564] on span "Means Test" at bounding box center [200, 577] width 355 height 28
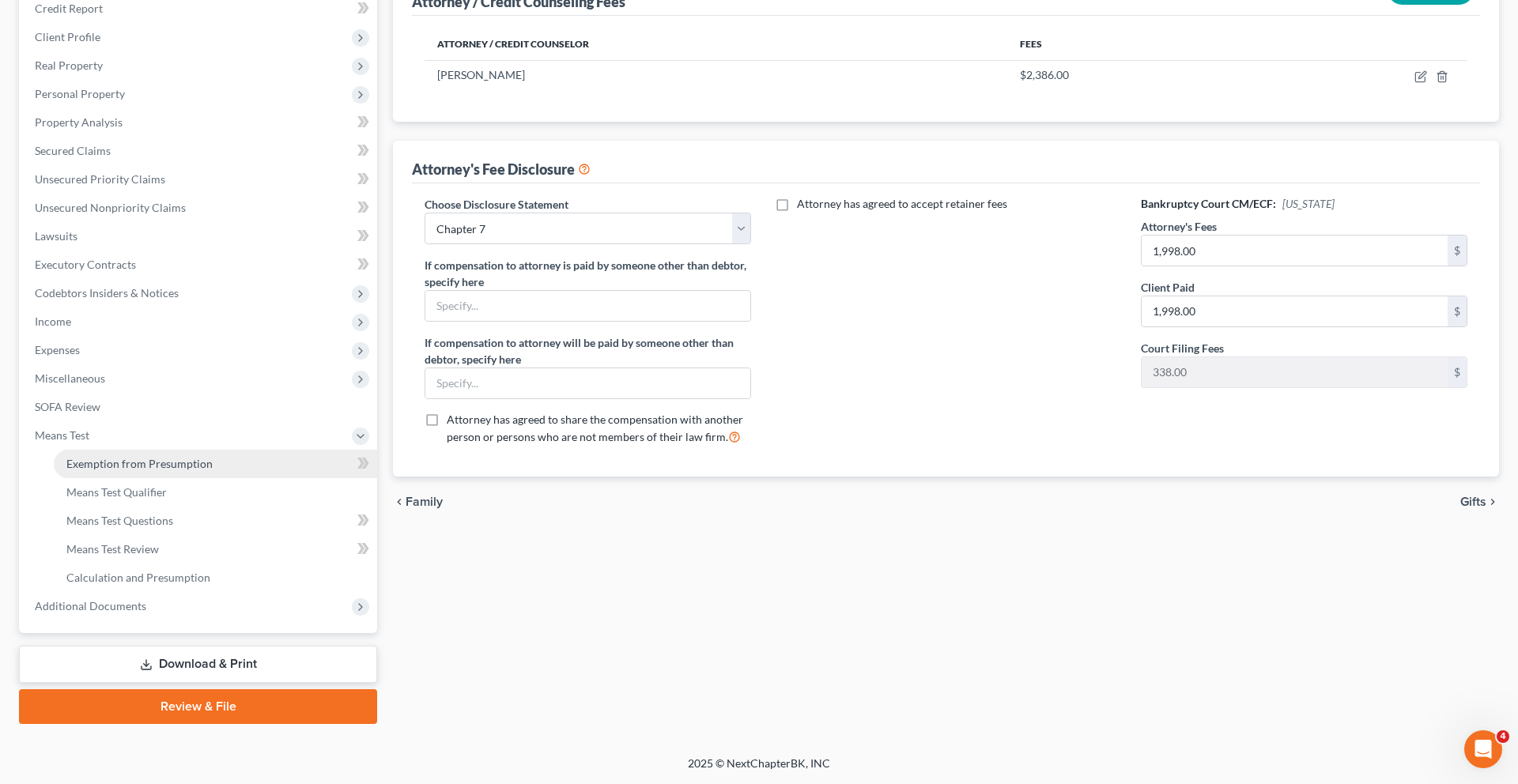
click at [159, 449] on link "Exemption from Presumption" at bounding box center [216, 463] width 323 height 28
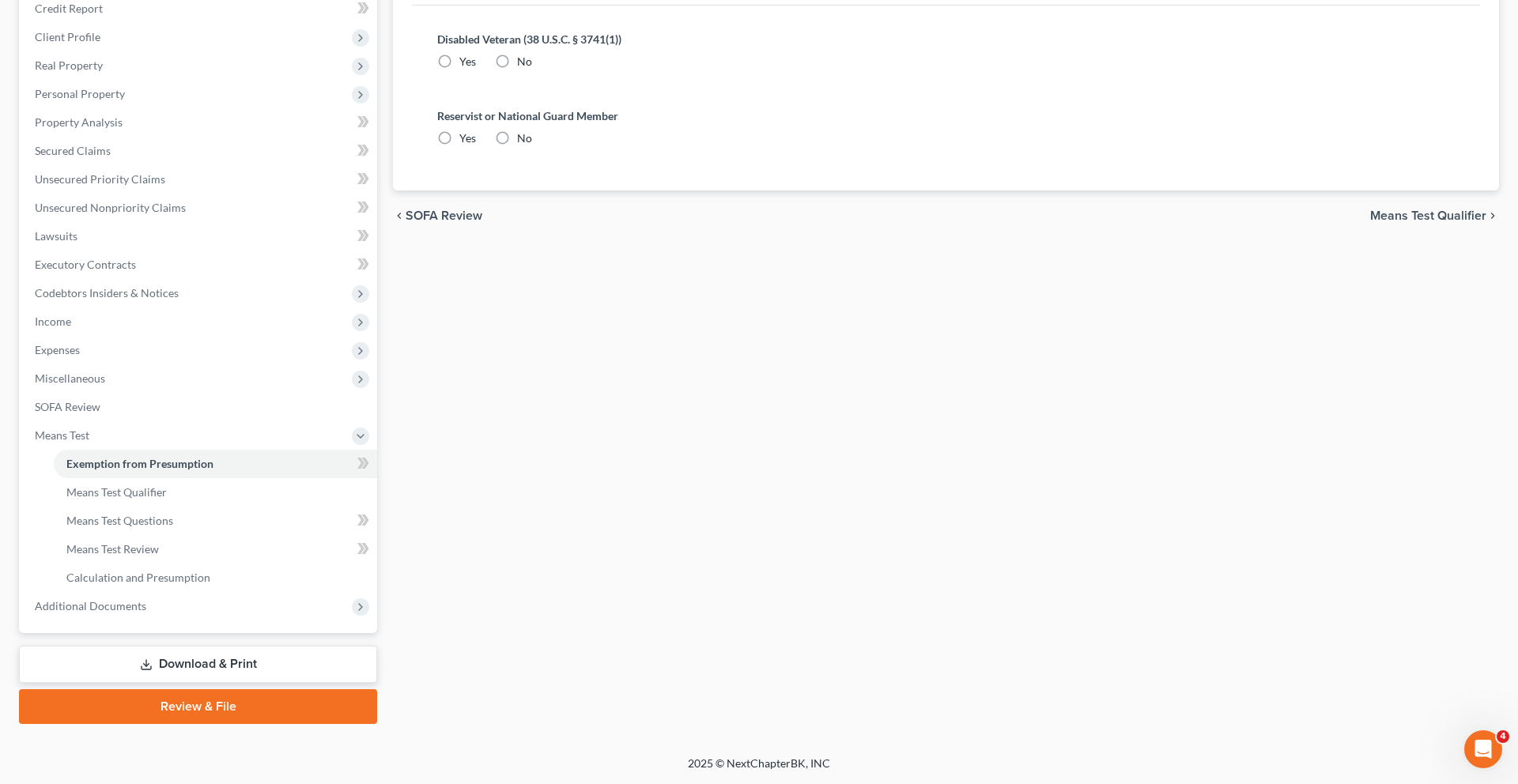
radio input "true"
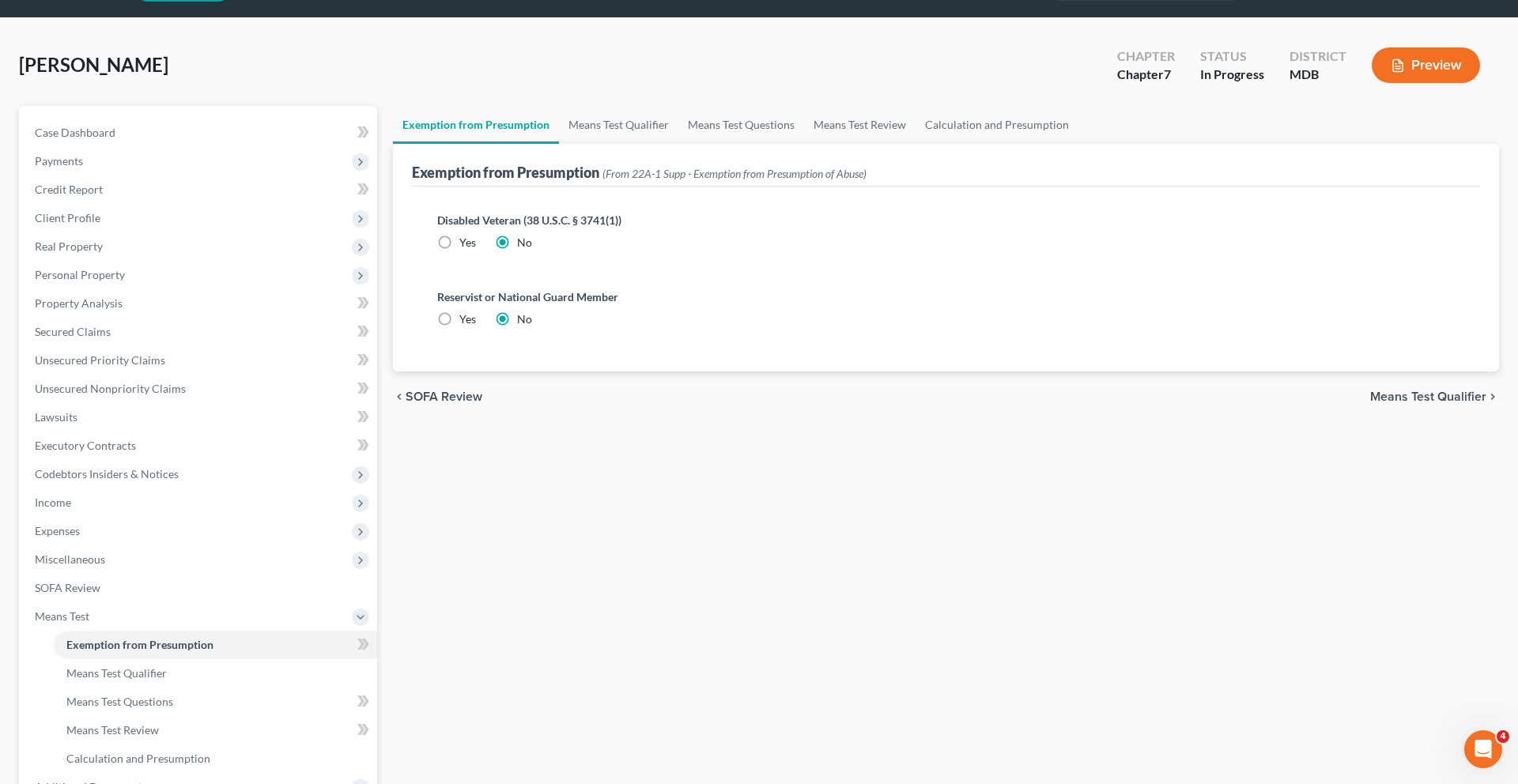
scroll to position [80, 0]
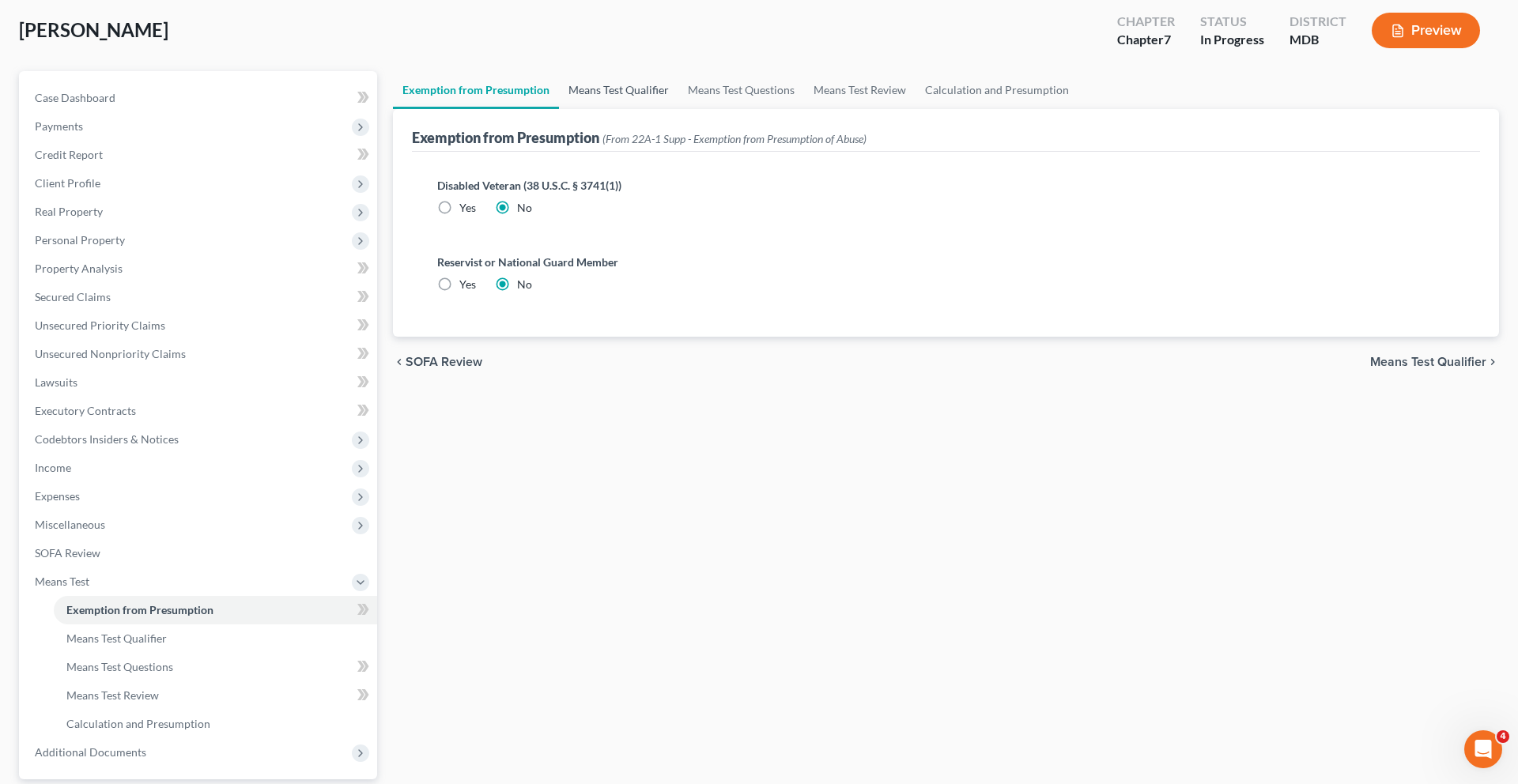
click at [678, 109] on link "Means Test Qualifier" at bounding box center [619, 89] width 119 height 38
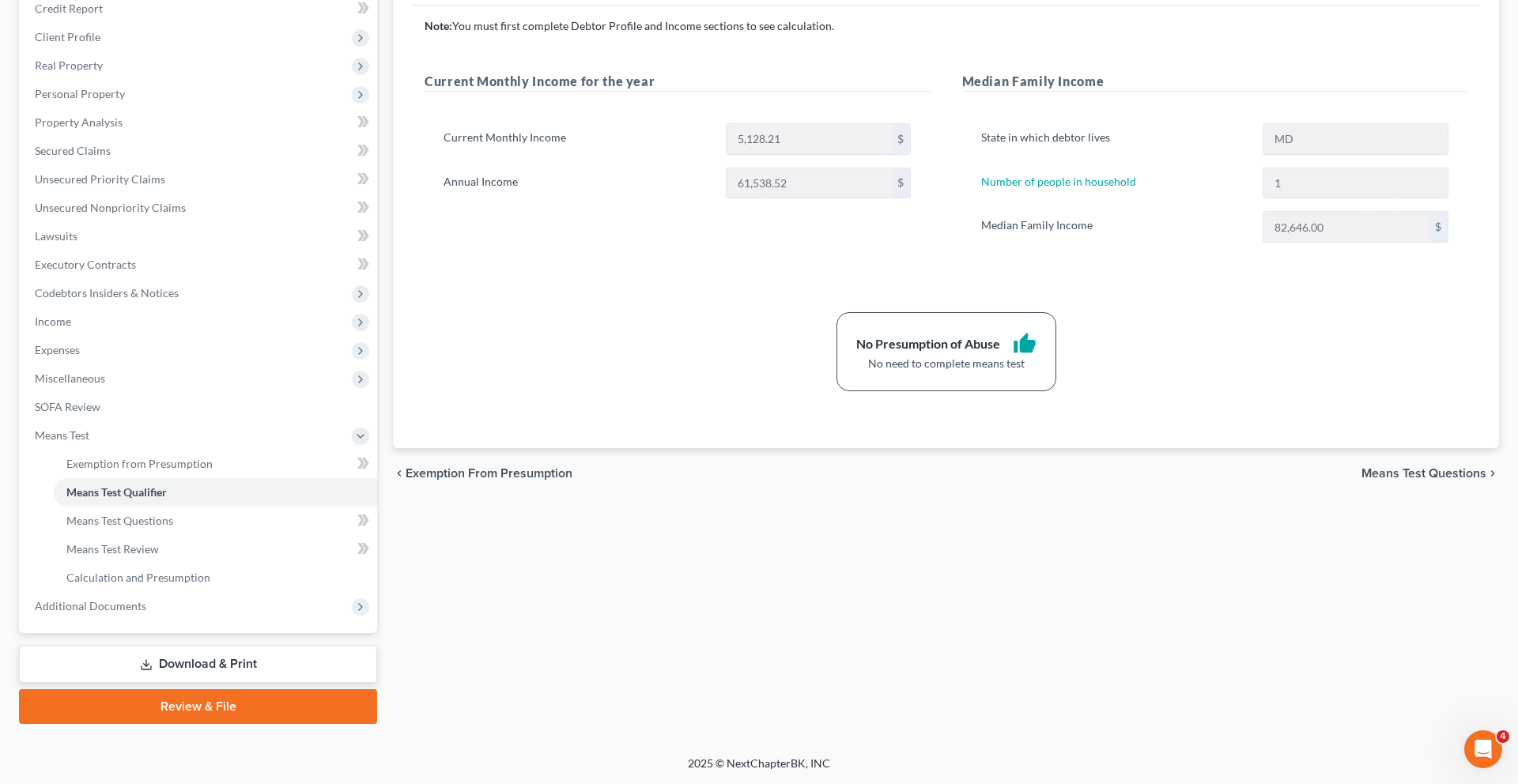
scroll to position [113, 0]
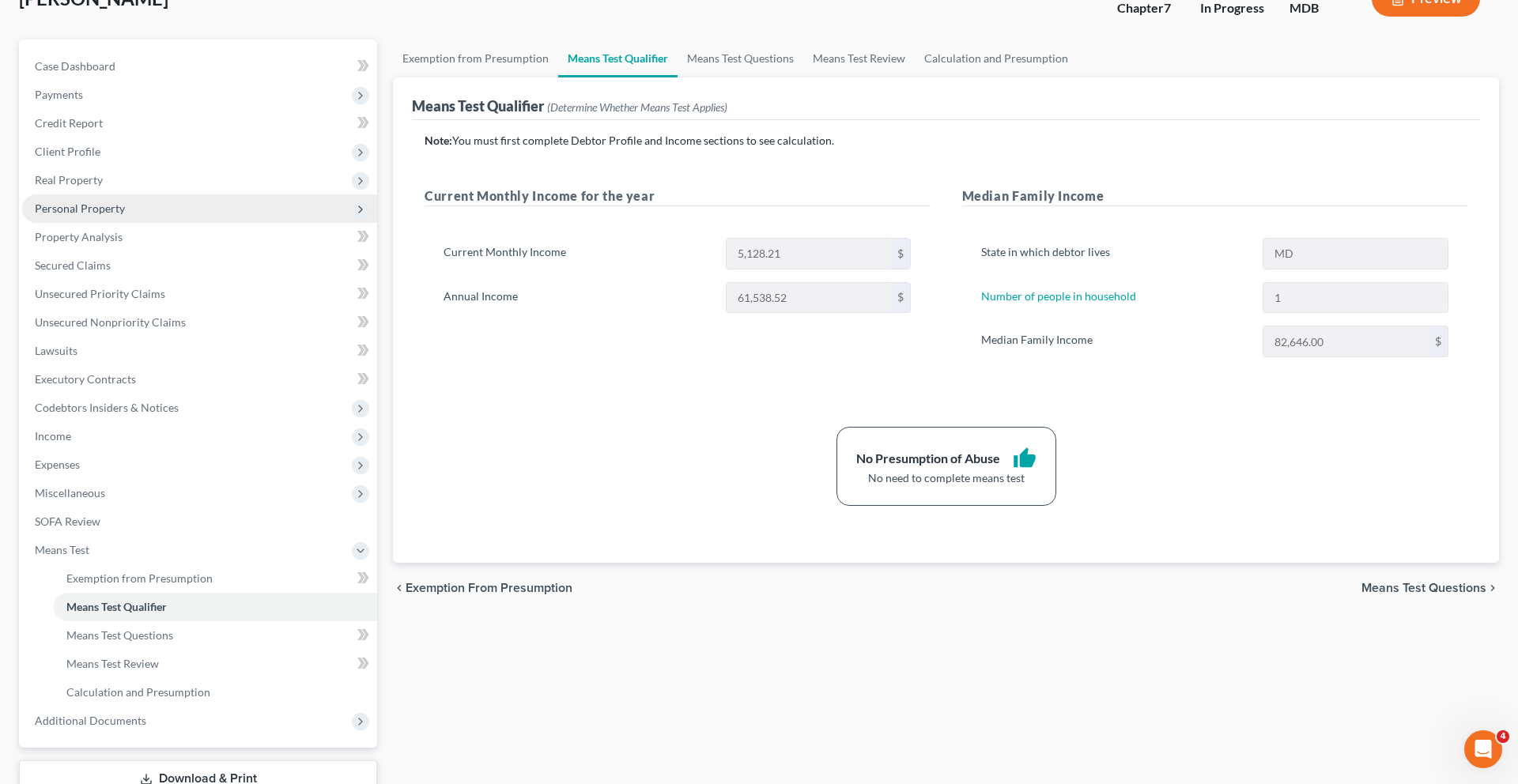
click at [112, 215] on span "Personal Property" at bounding box center [80, 208] width 90 height 14
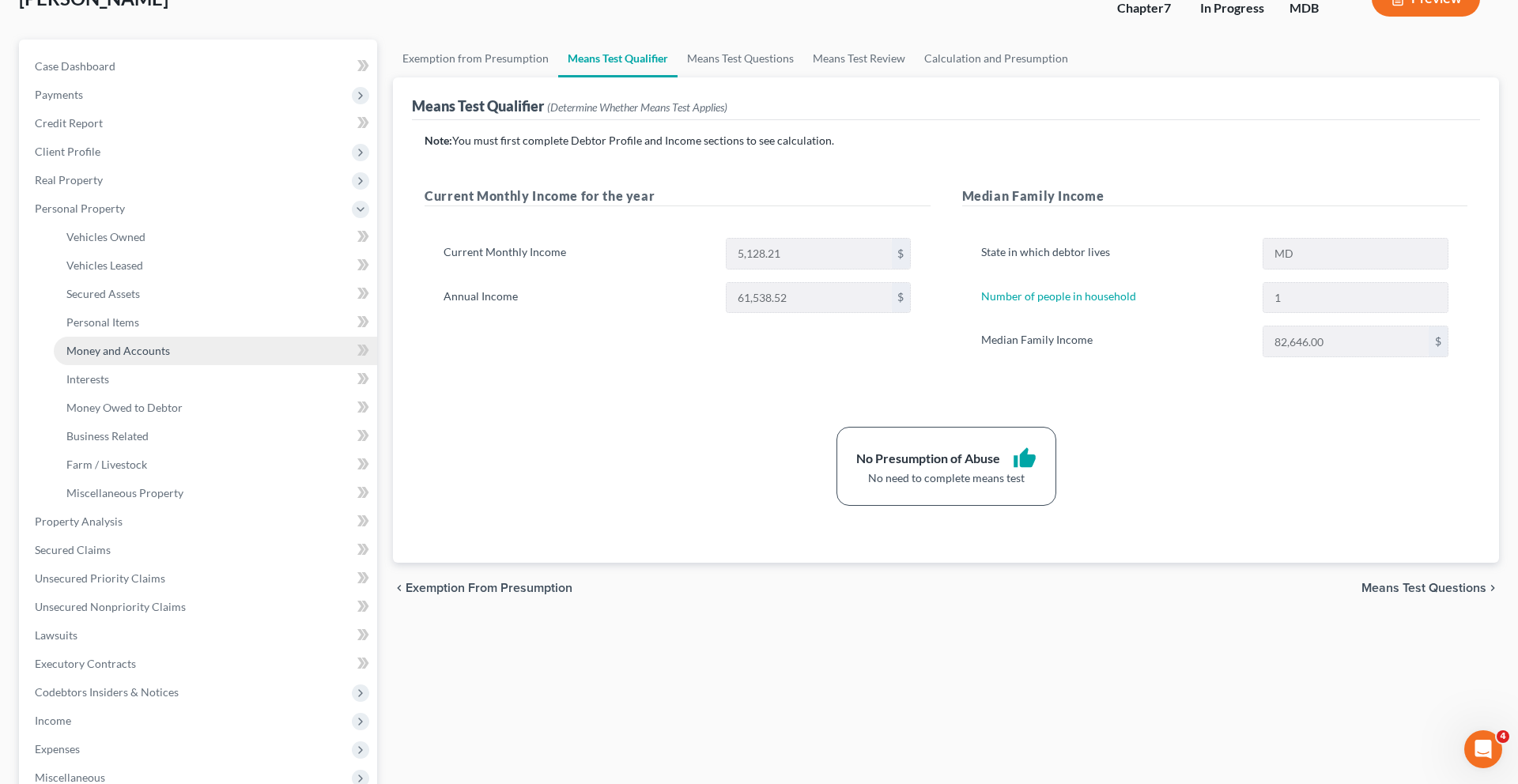
click at [131, 357] on span "Money and Accounts" at bounding box center [118, 350] width 104 height 14
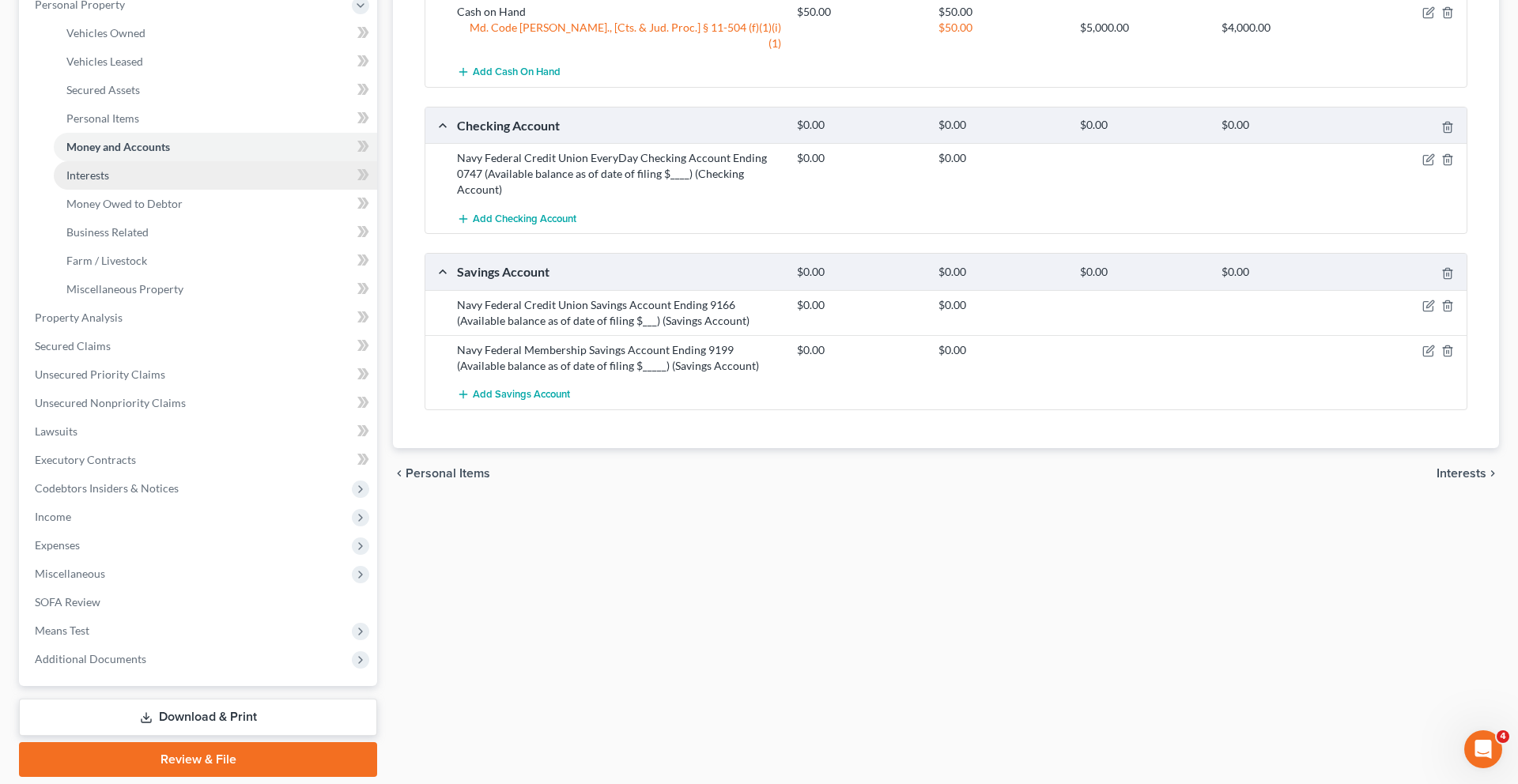
scroll to position [290, 0]
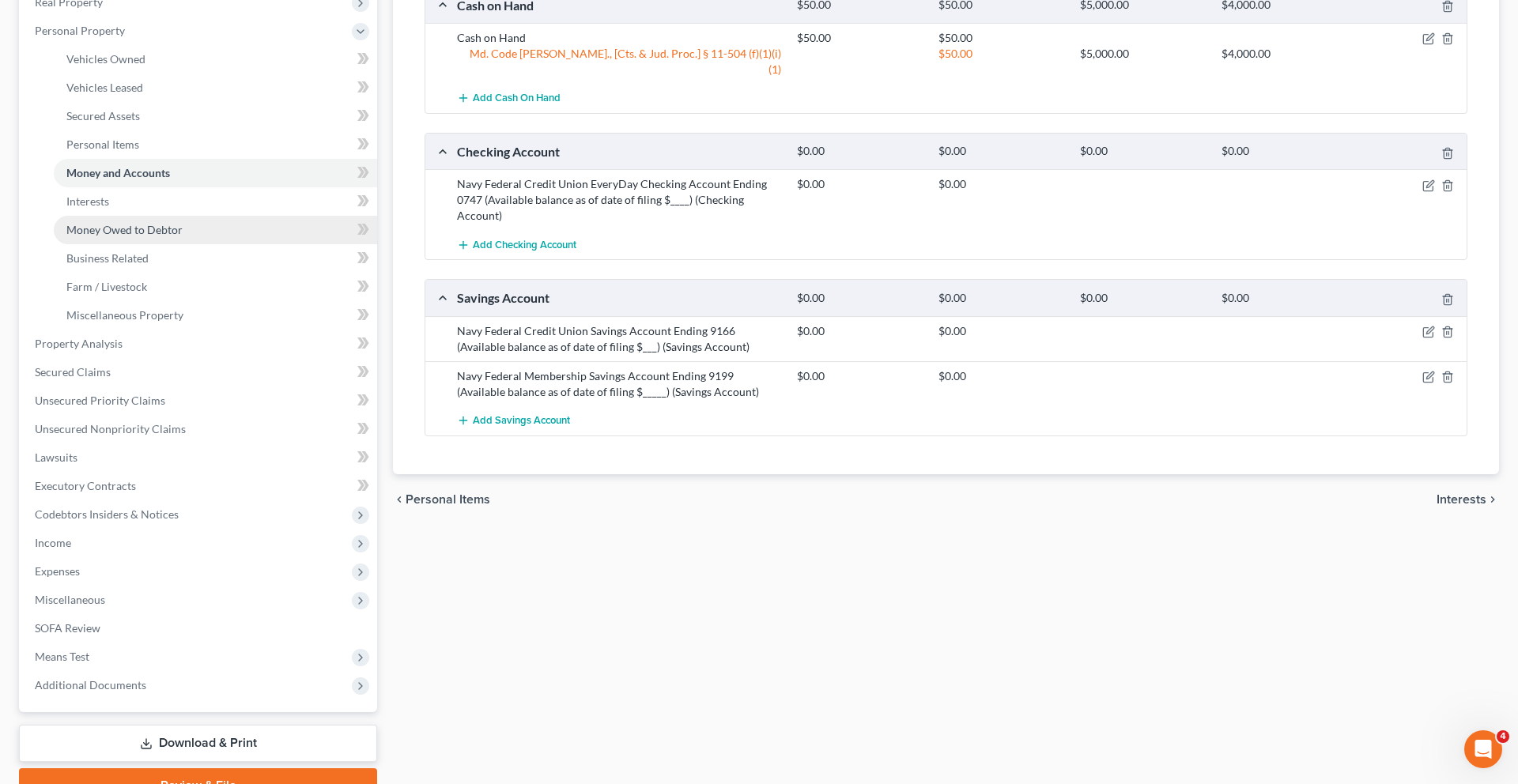
click at [183, 236] on span "Money Owed to Debtor" at bounding box center [125, 229] width 116 height 14
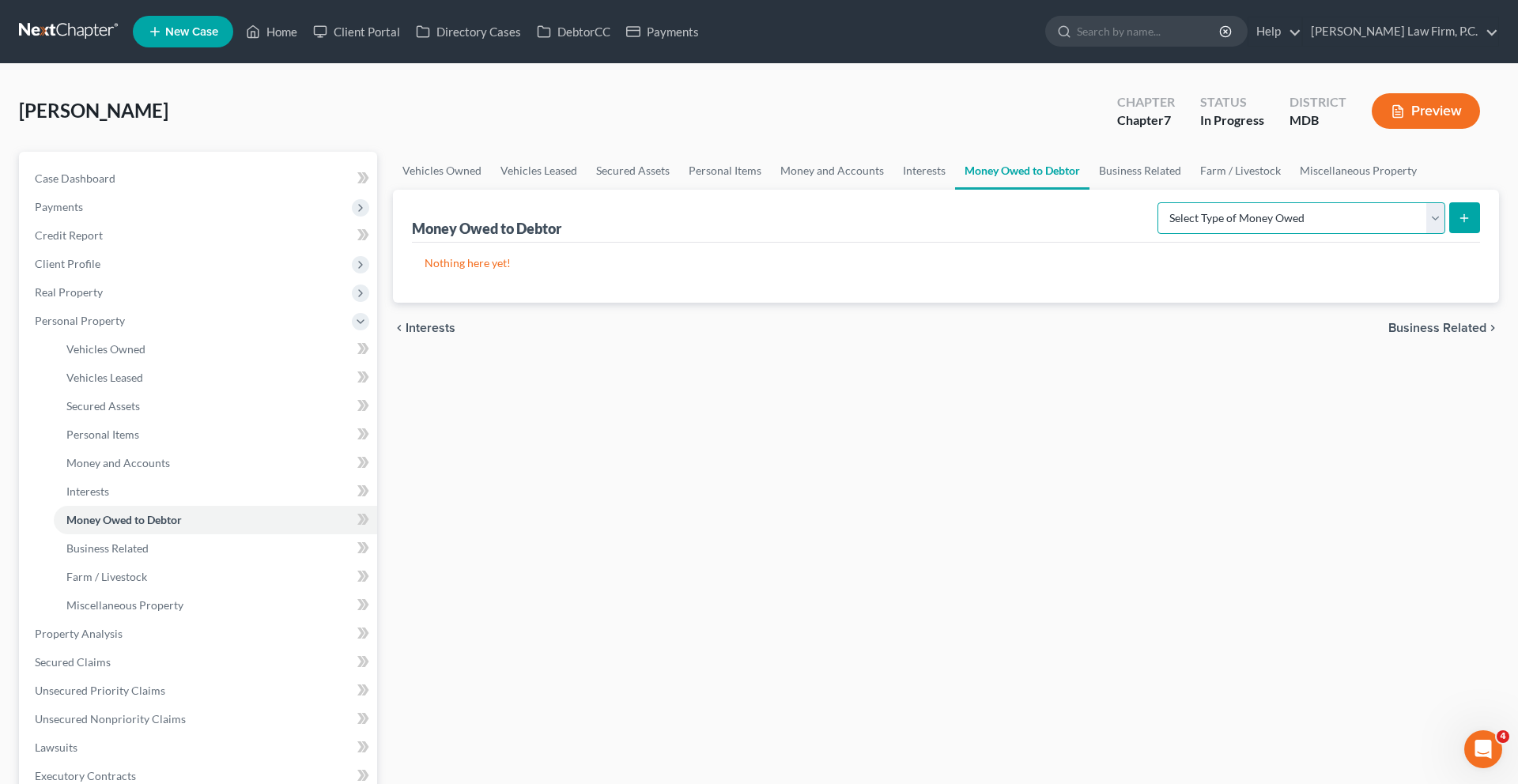
click at [1228, 234] on select "Select Type of Money Owed Accounts Receivable (A/B: 38) Alimony (A/B: 29) Child…" at bounding box center [1302, 218] width 288 height 31
select select "unpaid_wages"
click at [1451, 233] on button "submit" at bounding box center [1464, 218] width 31 height 31
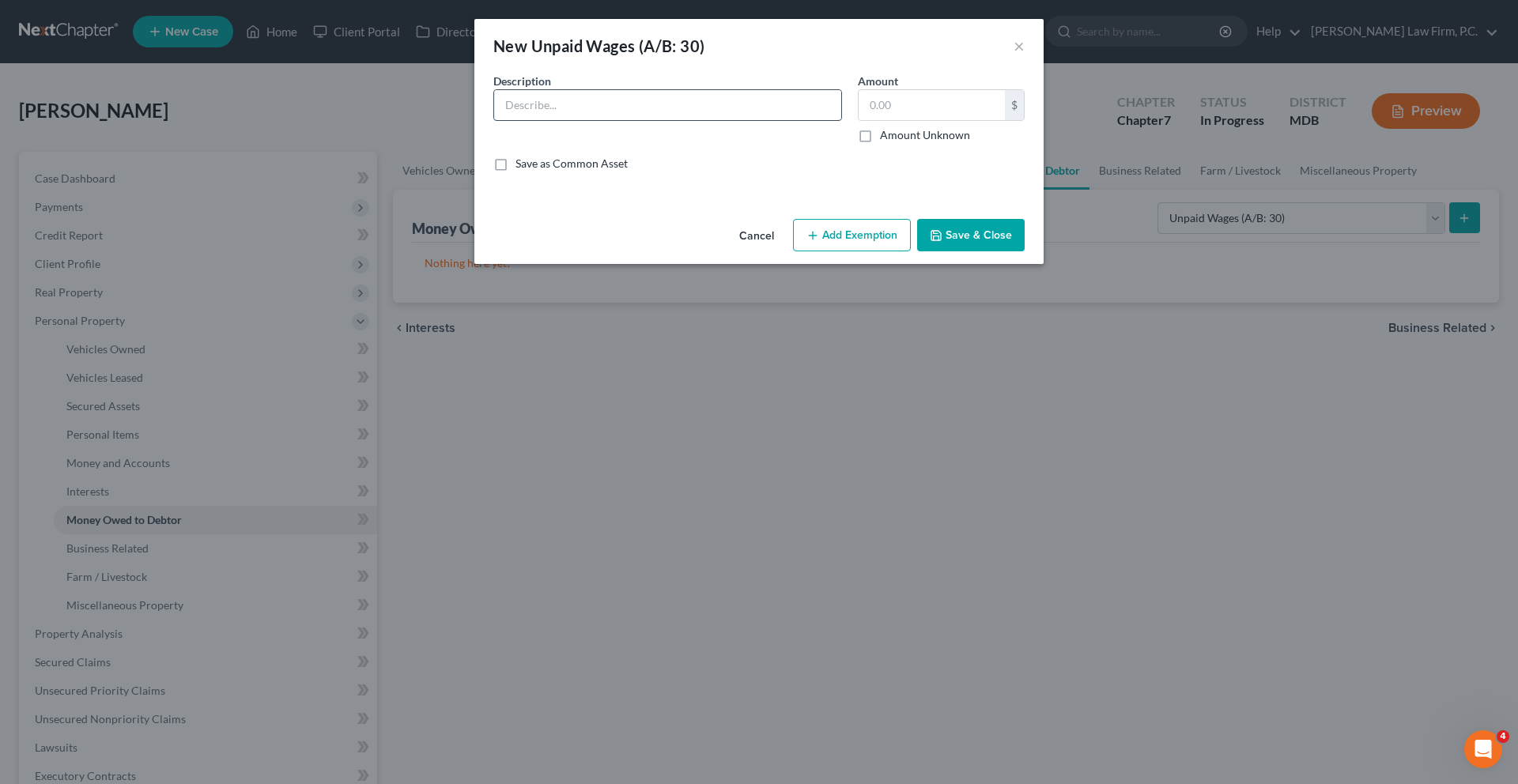
click at [597, 120] on input "text" at bounding box center [667, 105] width 347 height 30
type input "Unpaid Wages for pay period immediately preceding petition"
click at [1002, 120] on input "text" at bounding box center [932, 105] width 146 height 30
type input "2,845.00"
click at [889, 252] on button "Add Exemption" at bounding box center [852, 235] width 117 height 33
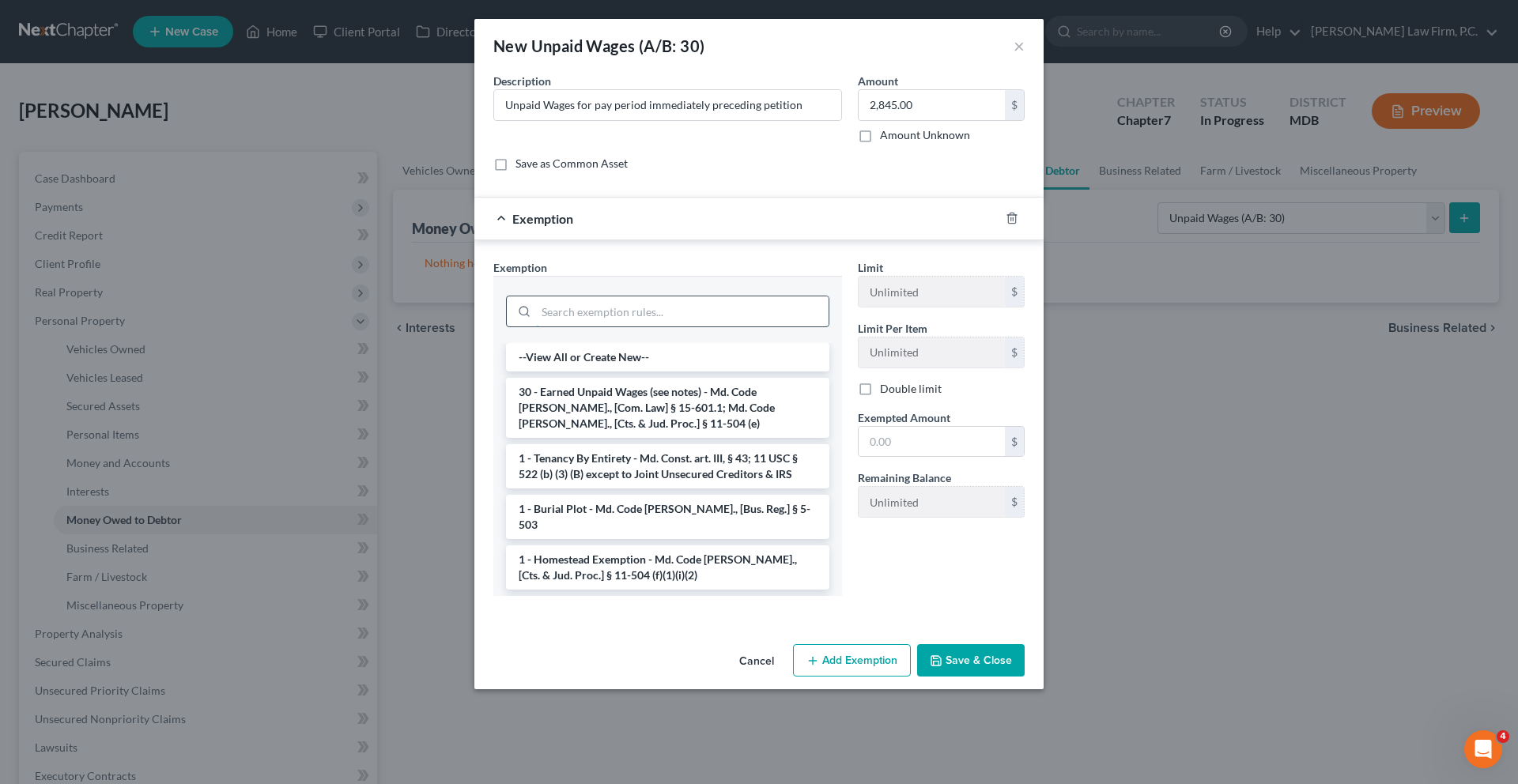
click at [777, 326] on input "search" at bounding box center [682, 310] width 293 height 30
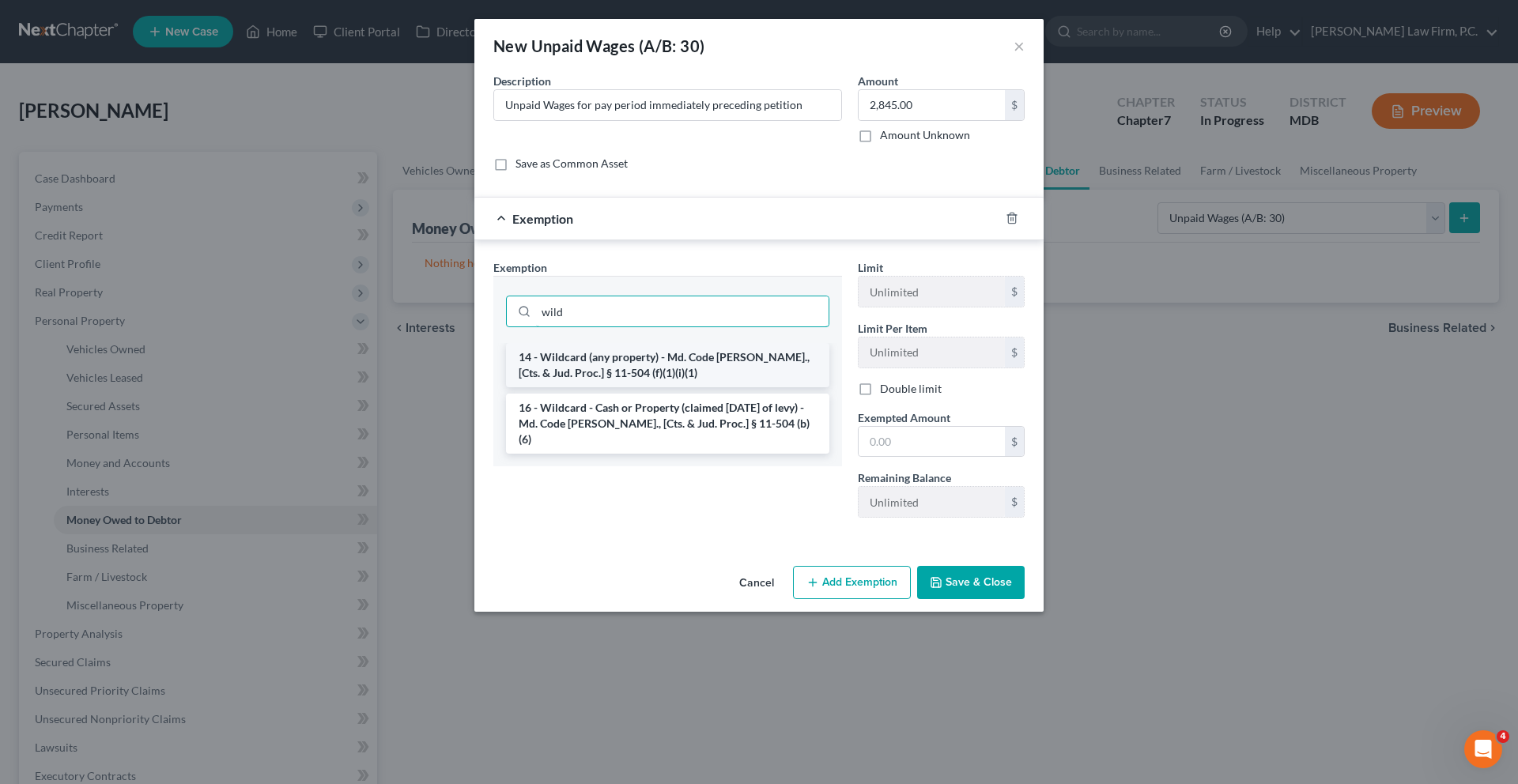
type input "wild"
click at [715, 387] on li "14 - Wildcard (any property) - Md. Code [PERSON_NAME]., [Cts. & Jud. Proc.] § 1…" at bounding box center [668, 364] width 323 height 44
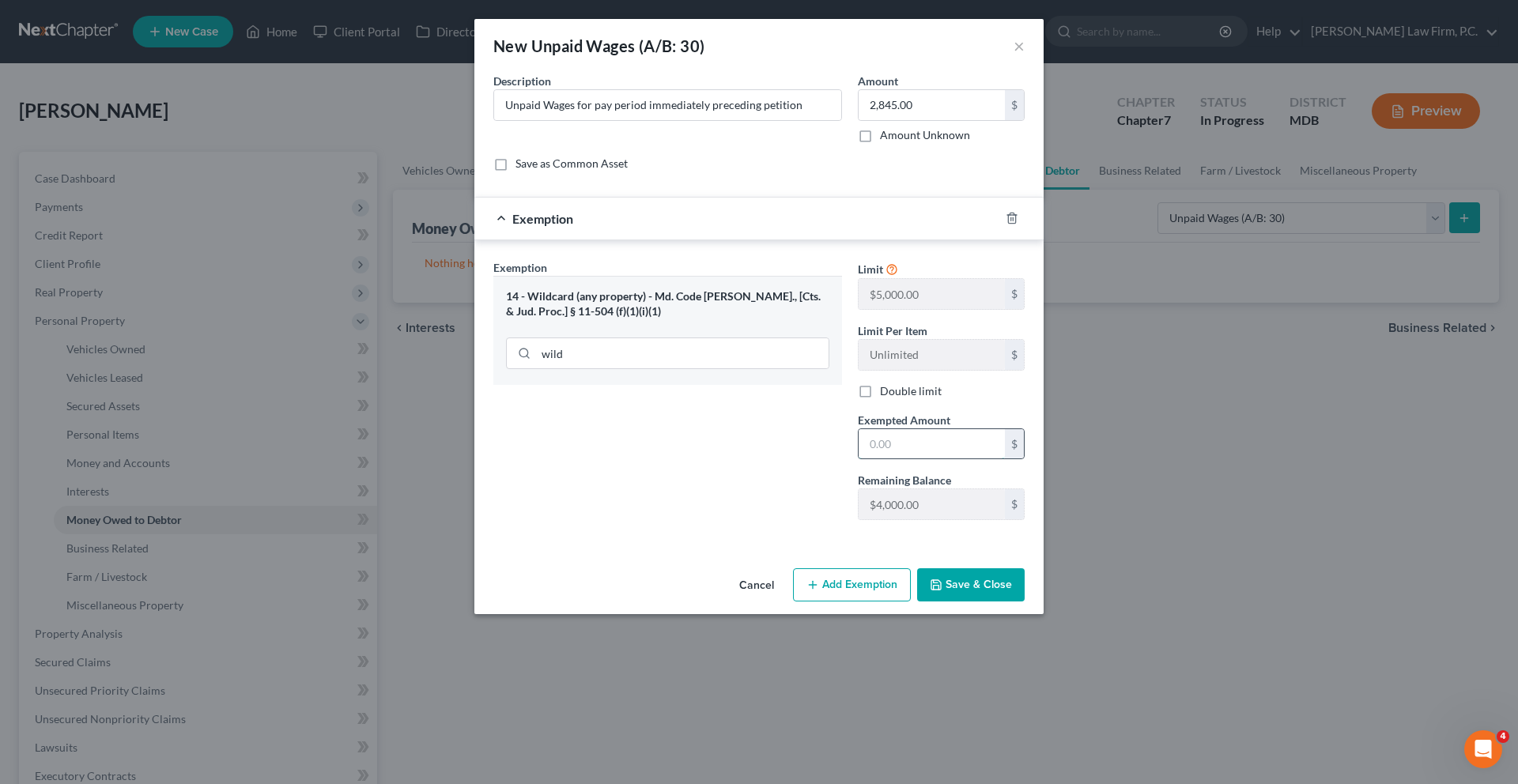
click at [959, 459] on input "text" at bounding box center [932, 444] width 146 height 30
type input "2,845.00"
click at [727, 532] on div "Exemption Set must be selected for CA. Exemption * 14 - Wildcard (any property)…" at bounding box center [667, 396] width 364 height 273
click at [1024, 601] on button "Save & Close" at bounding box center [971, 585] width 108 height 33
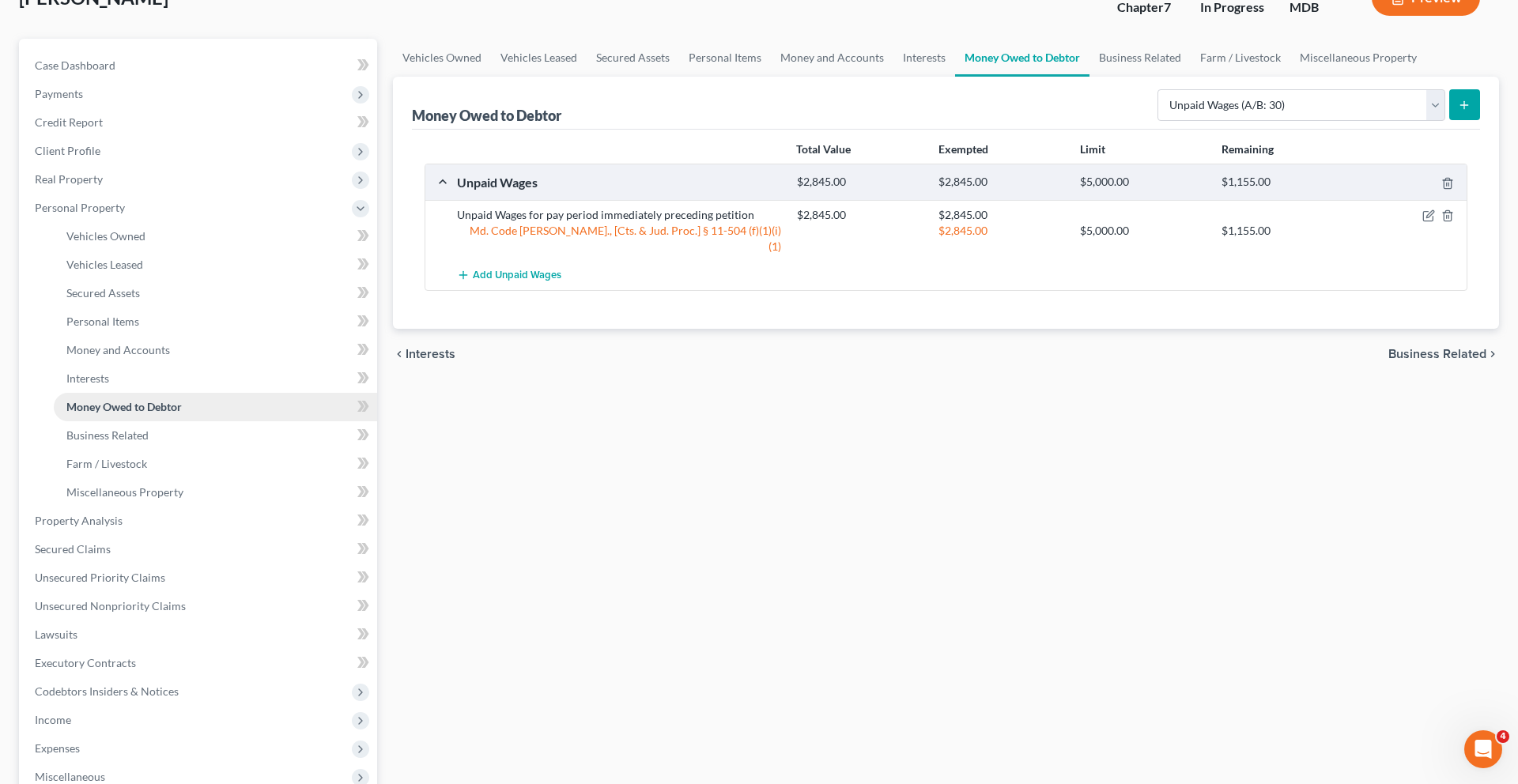
scroll to position [124, 0]
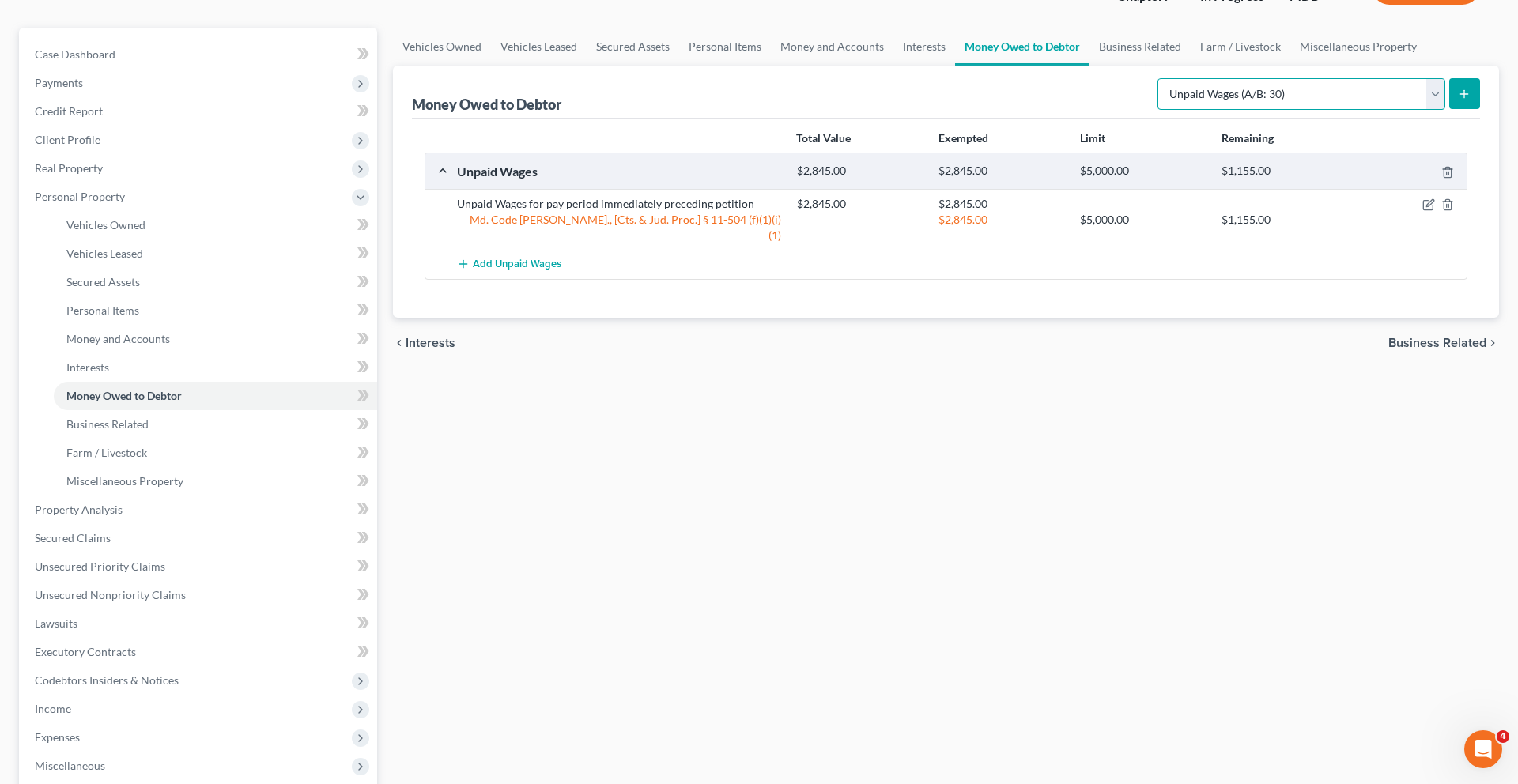
click at [1183, 110] on select "Select Type of Money Owed Accounts Receivable (A/B: 38) Alimony (A/B: 29) Child…" at bounding box center [1302, 93] width 288 height 31
select select "sick_or_vacation_pay"
click at [1449, 109] on button "submit" at bounding box center [1464, 93] width 31 height 31
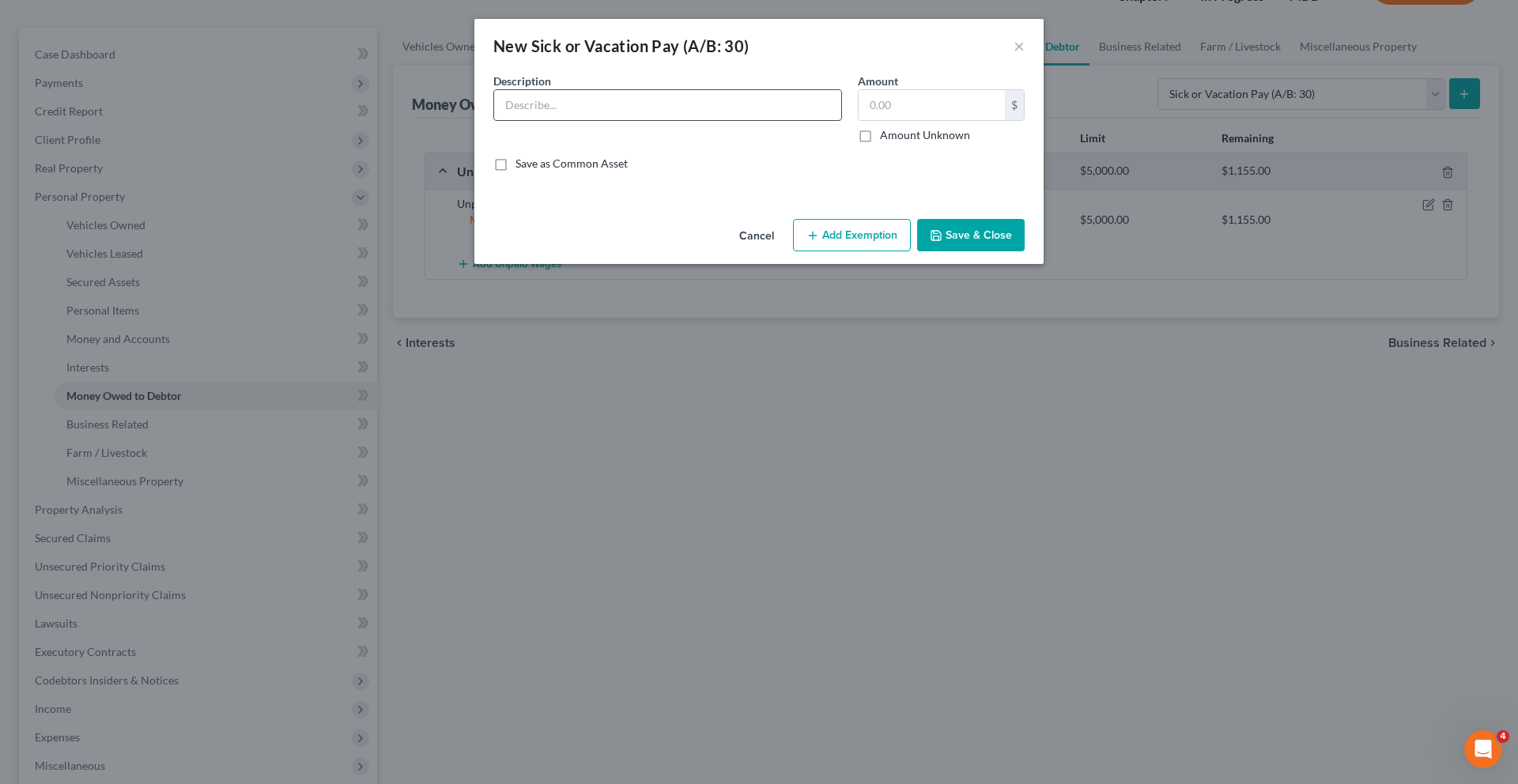
click at [686, 120] on input "text" at bounding box center [667, 105] width 347 height 30
click at [748, 252] on button "Cancel" at bounding box center [756, 236] width 60 height 31
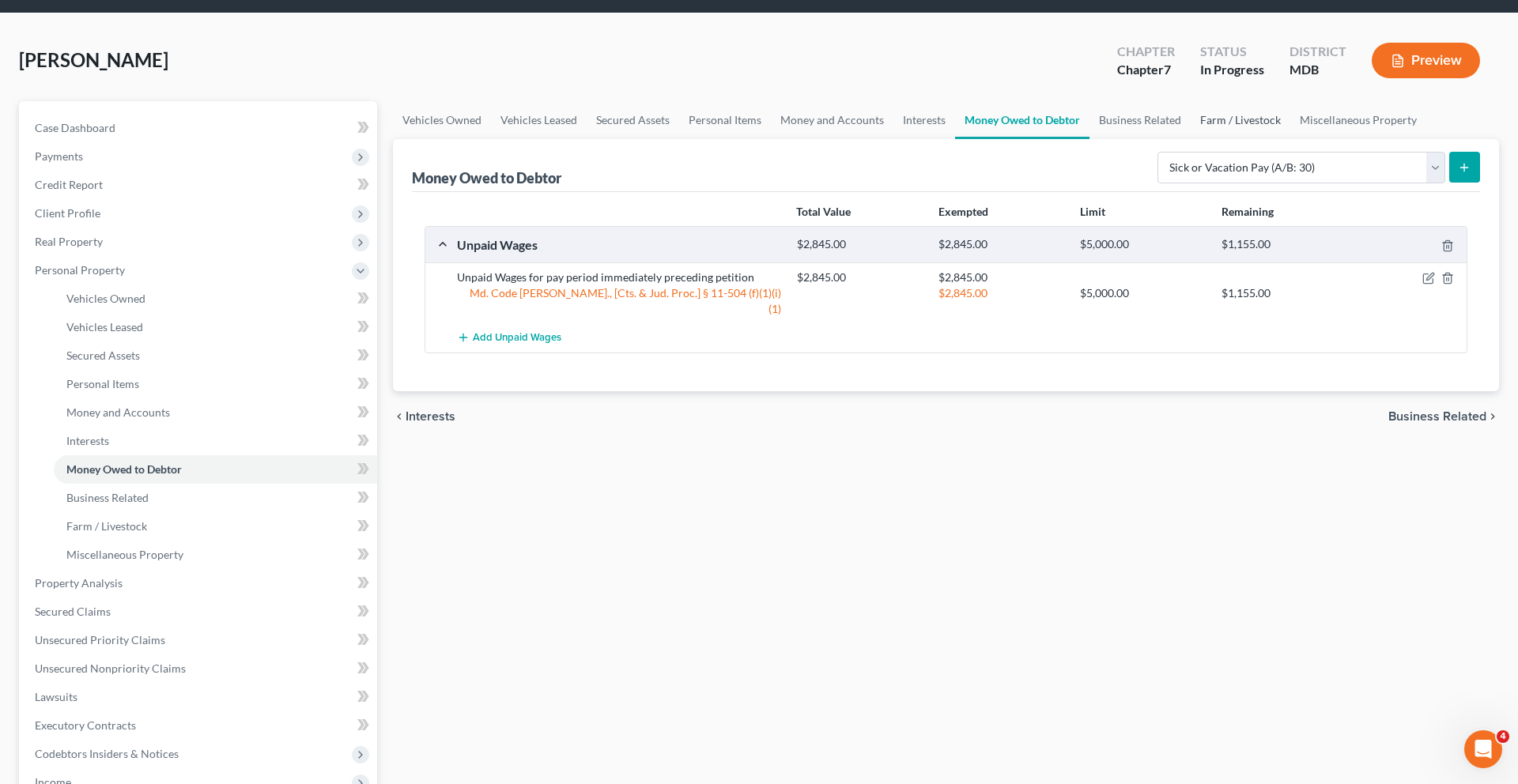
scroll to position [0, 0]
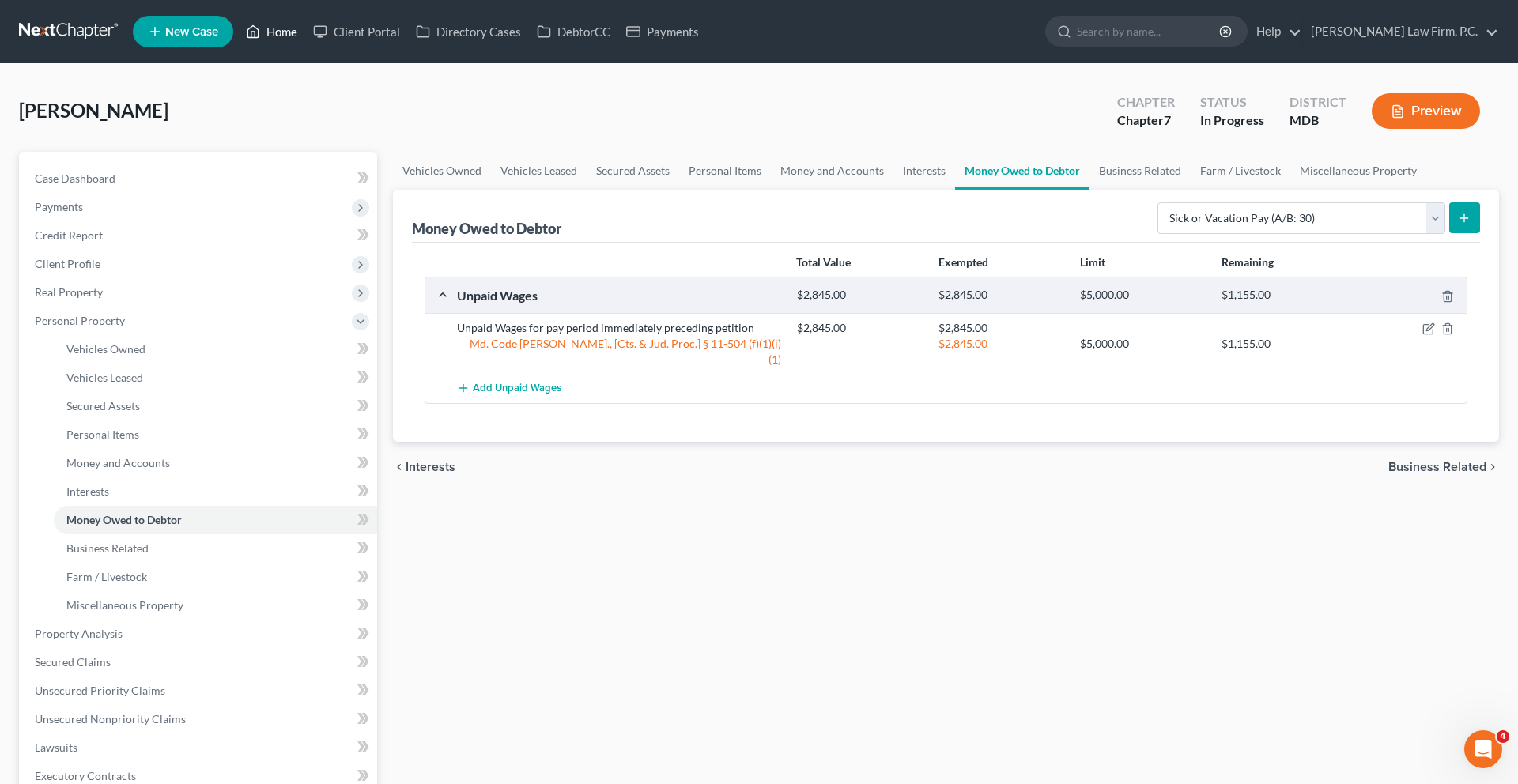
click at [305, 37] on link "Home" at bounding box center [272, 31] width 68 height 28
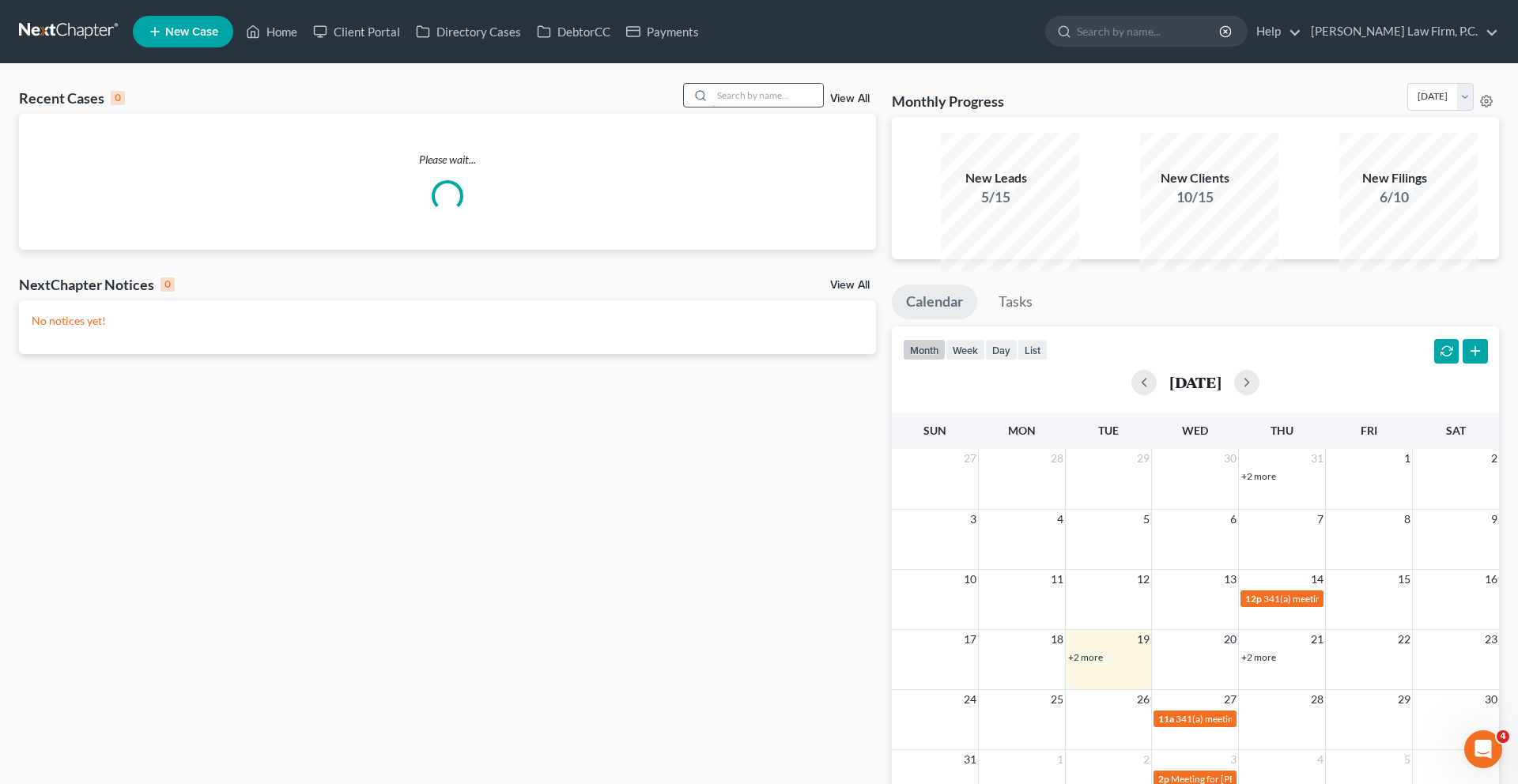
click at [712, 107] on input "search" at bounding box center [767, 95] width 111 height 23
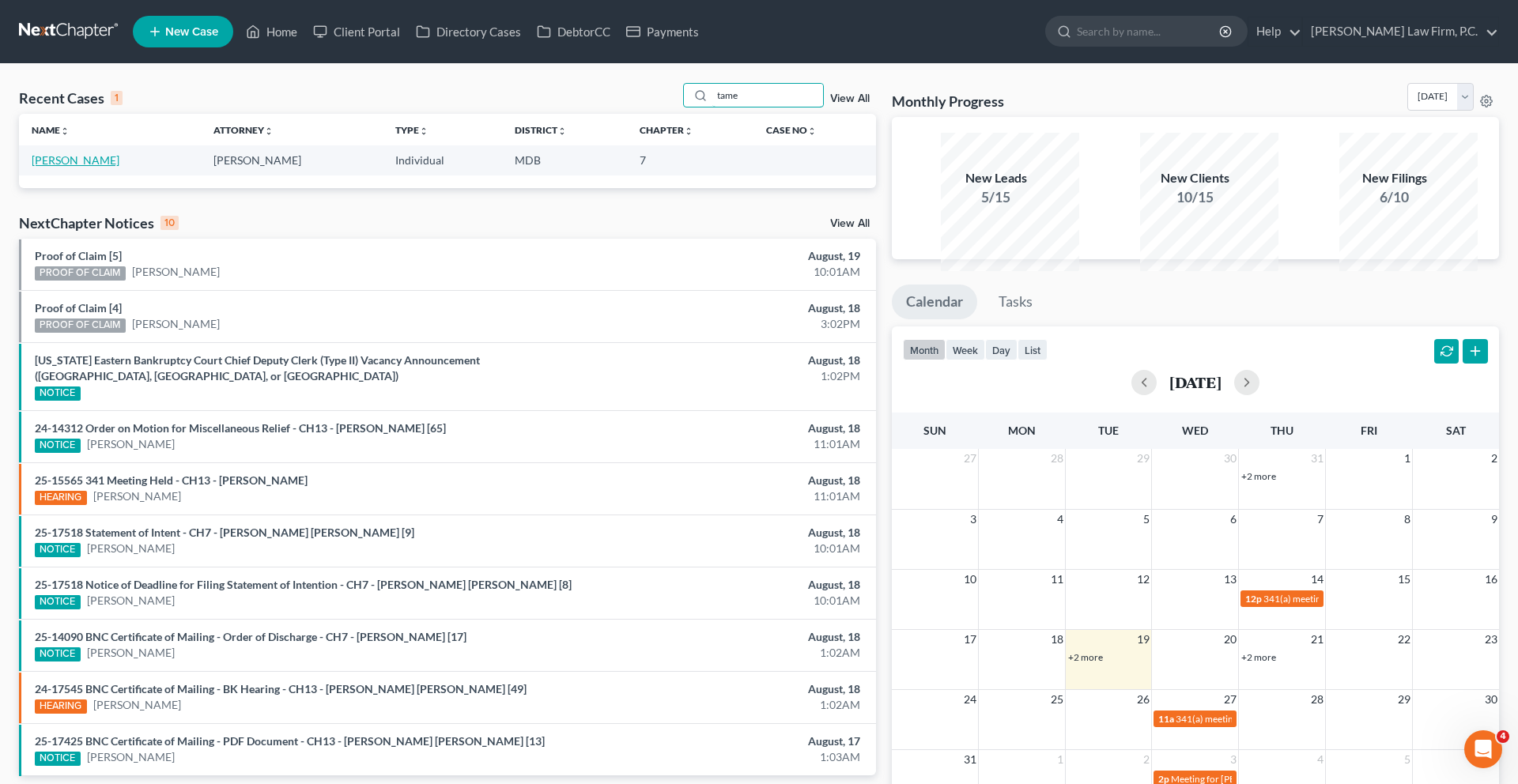
type input "tame"
click at [112, 166] on link "[PERSON_NAME]" at bounding box center [75, 160] width 88 height 14
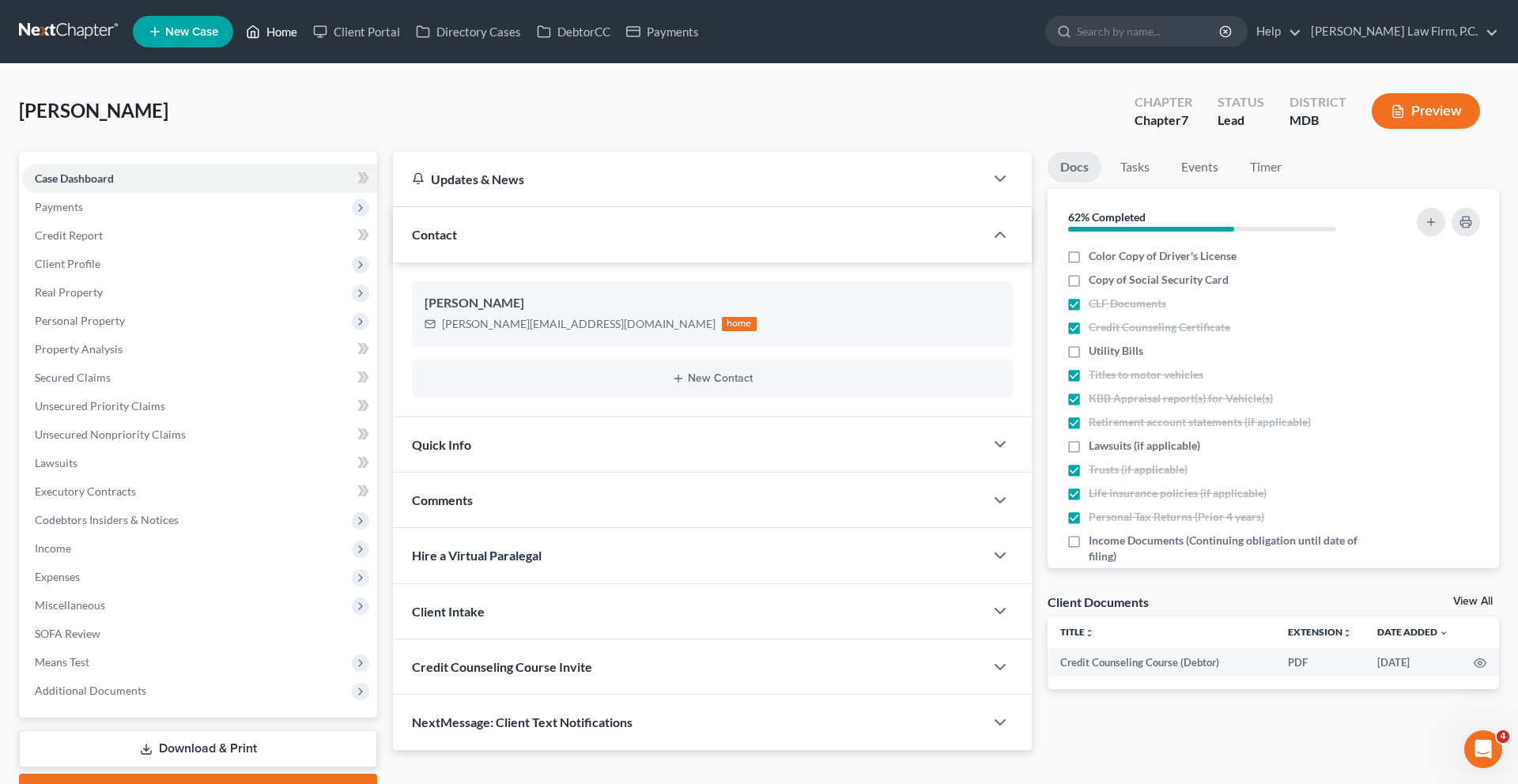
click at [305, 43] on link "Home" at bounding box center [272, 31] width 68 height 28
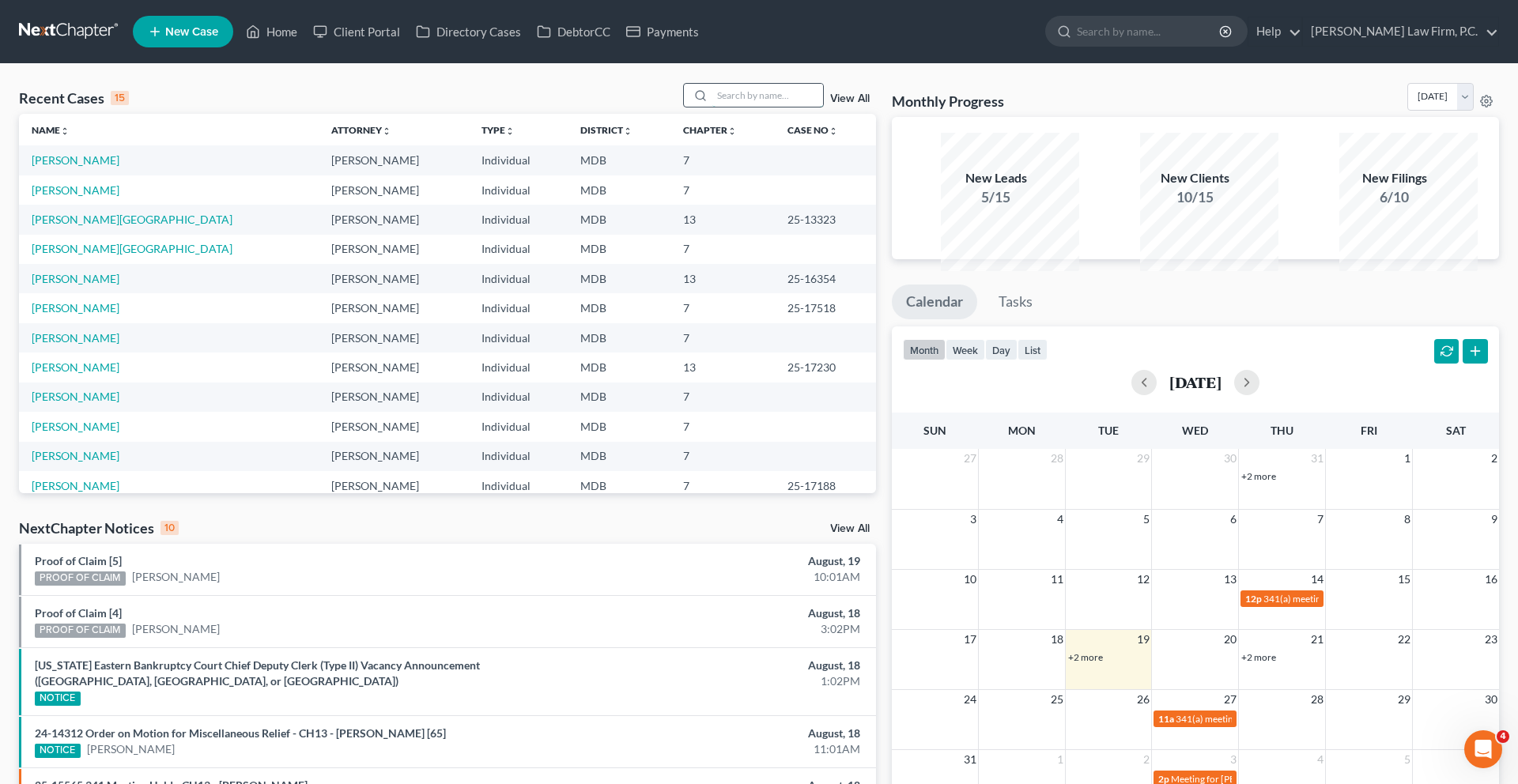
click at [717, 107] on input "search" at bounding box center [767, 95] width 111 height 23
click at [104, 197] on link "[PERSON_NAME]" at bounding box center [75, 190] width 88 height 14
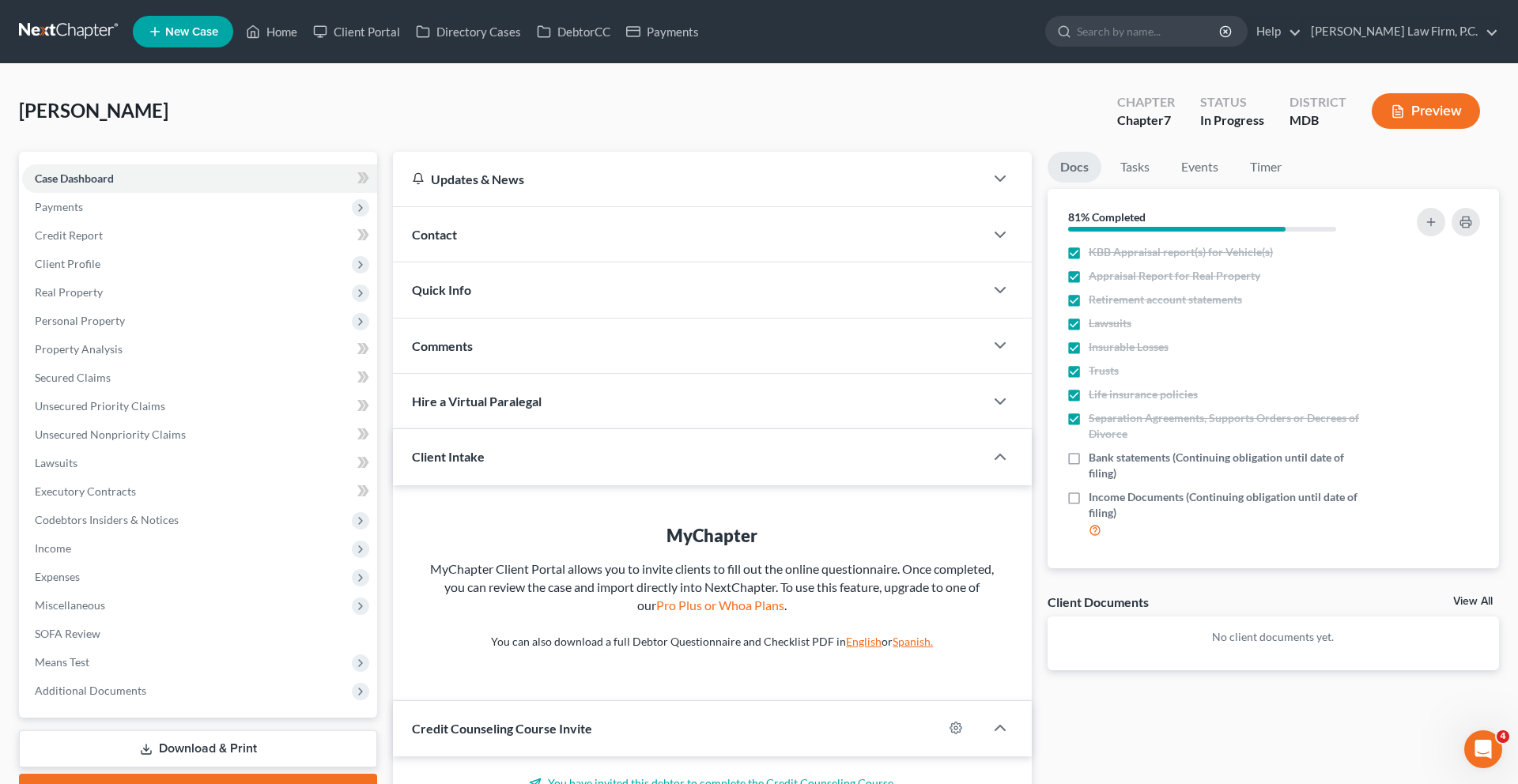
scroll to position [151, 0]
click at [305, 40] on link "Home" at bounding box center [272, 31] width 68 height 28
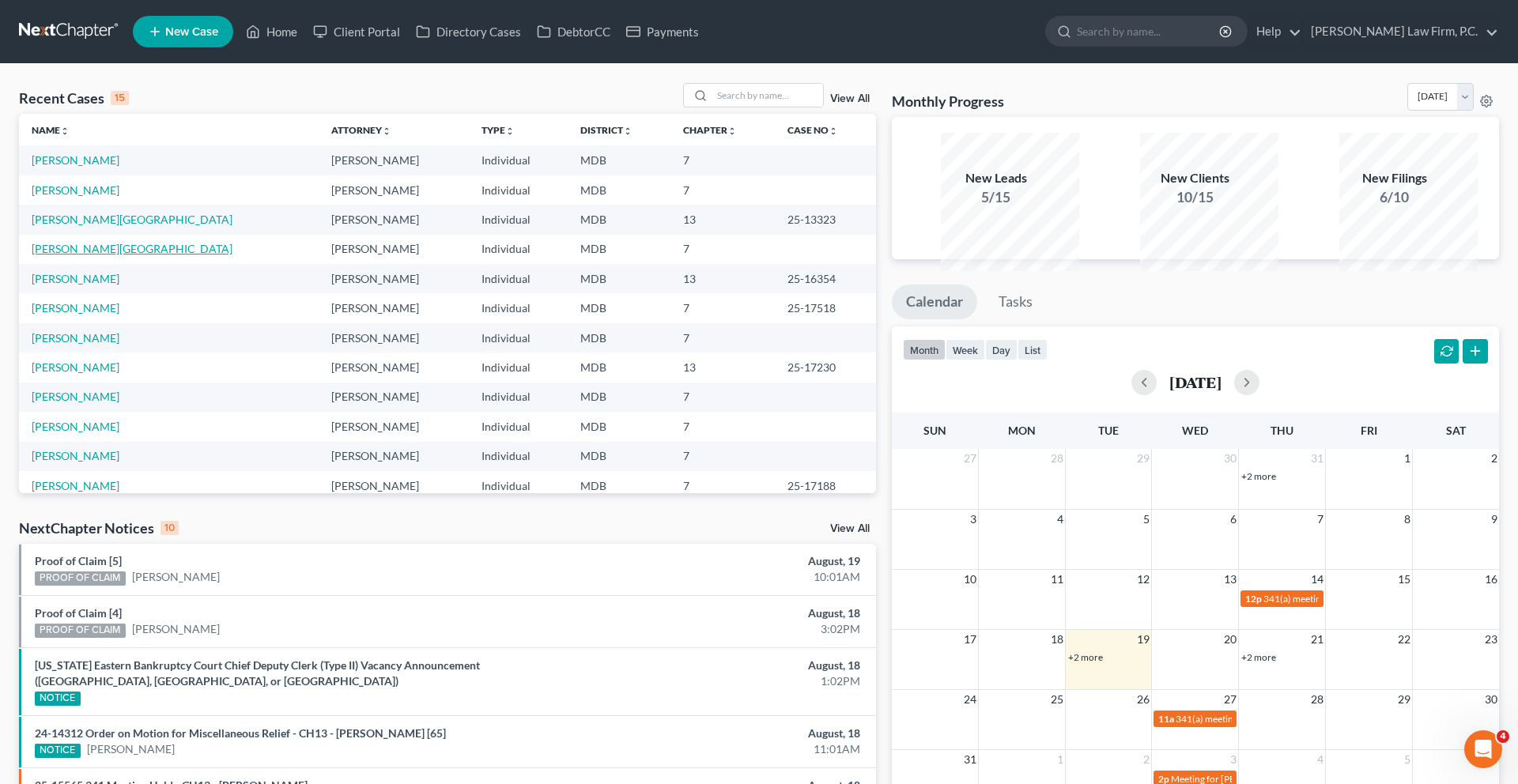
click at [73, 255] on link "[PERSON_NAME][GEOGRAPHIC_DATA]" at bounding box center [132, 248] width 201 height 14
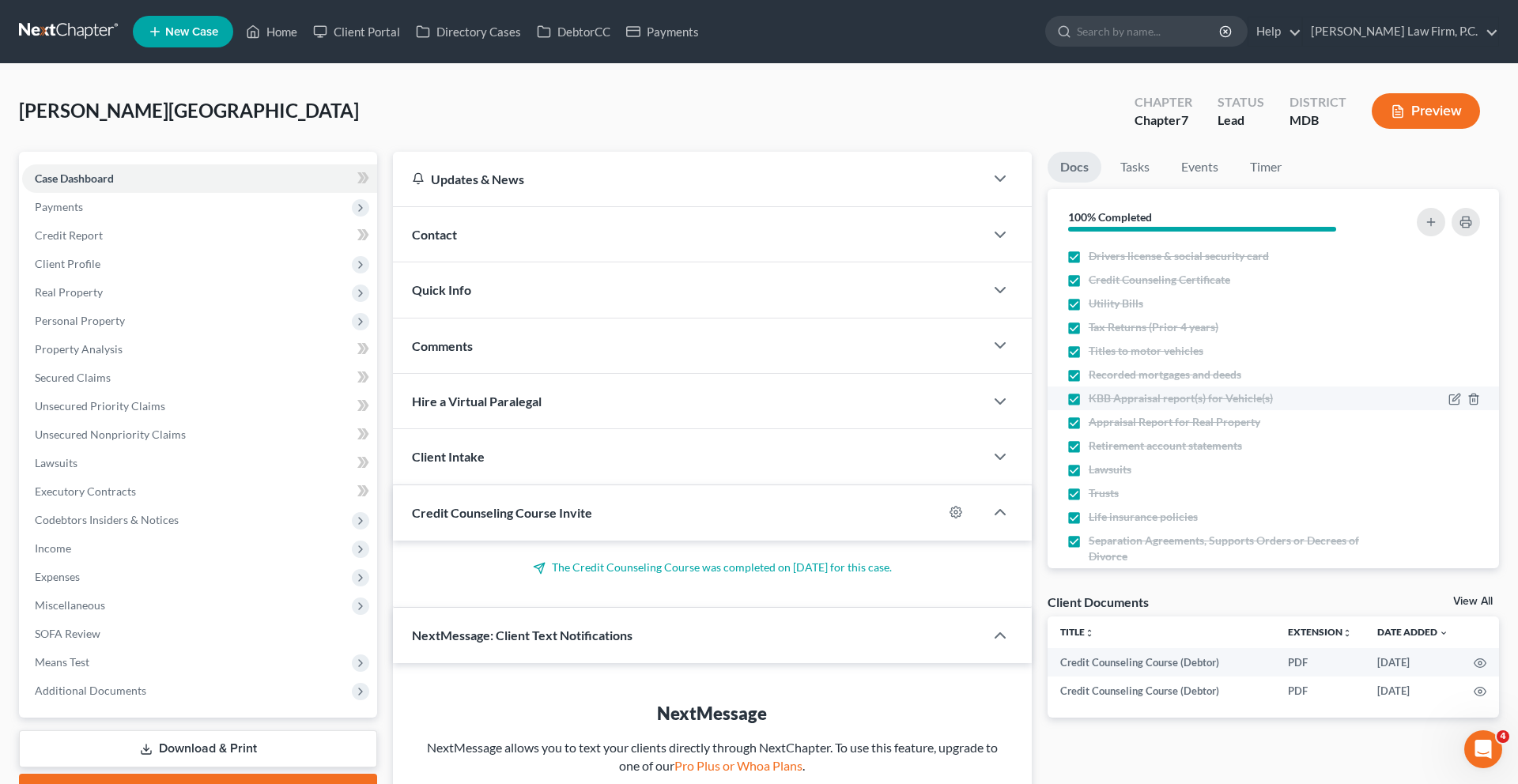
scroll to position [123, 0]
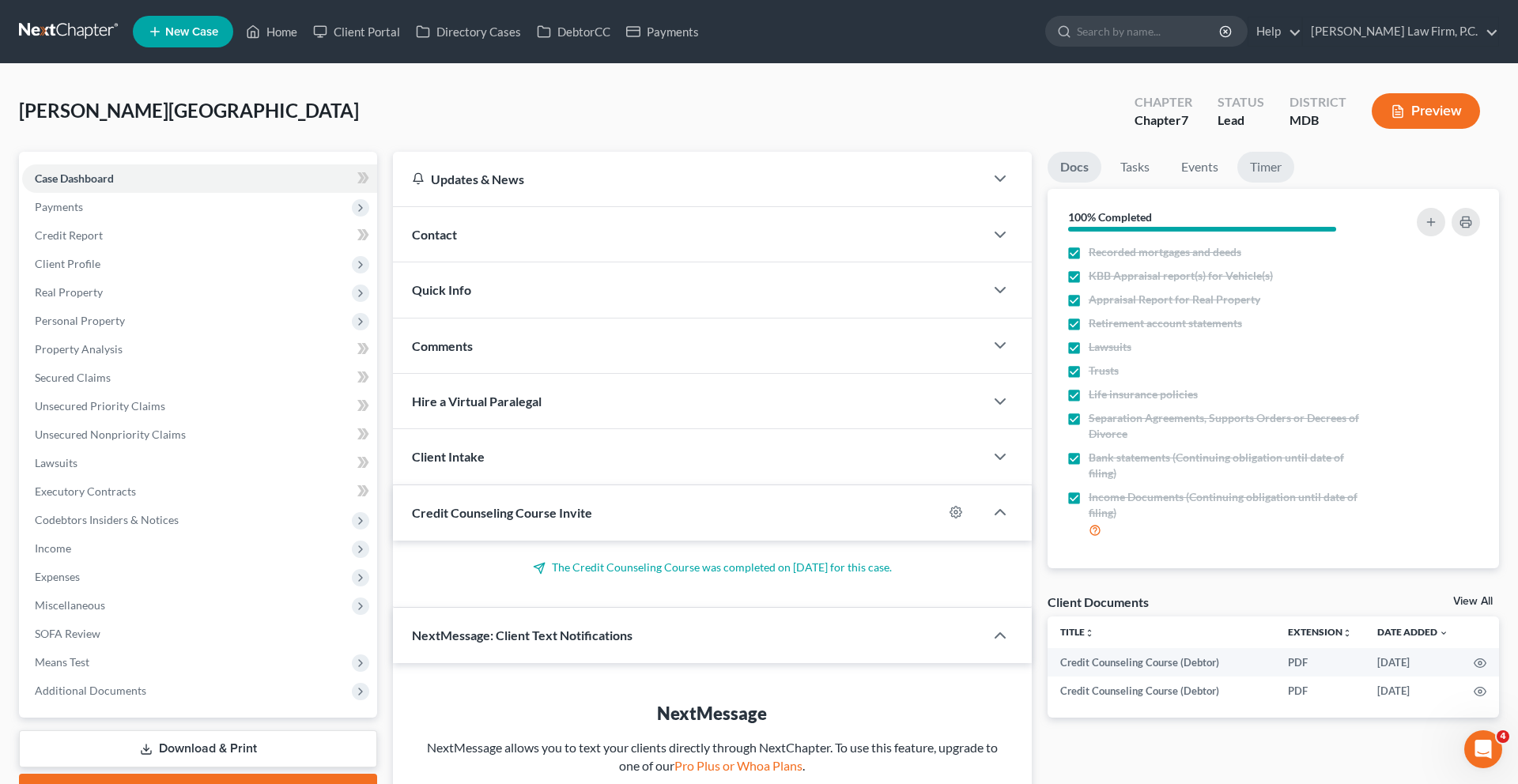
click at [1294, 183] on link "Timer" at bounding box center [1265, 167] width 57 height 31
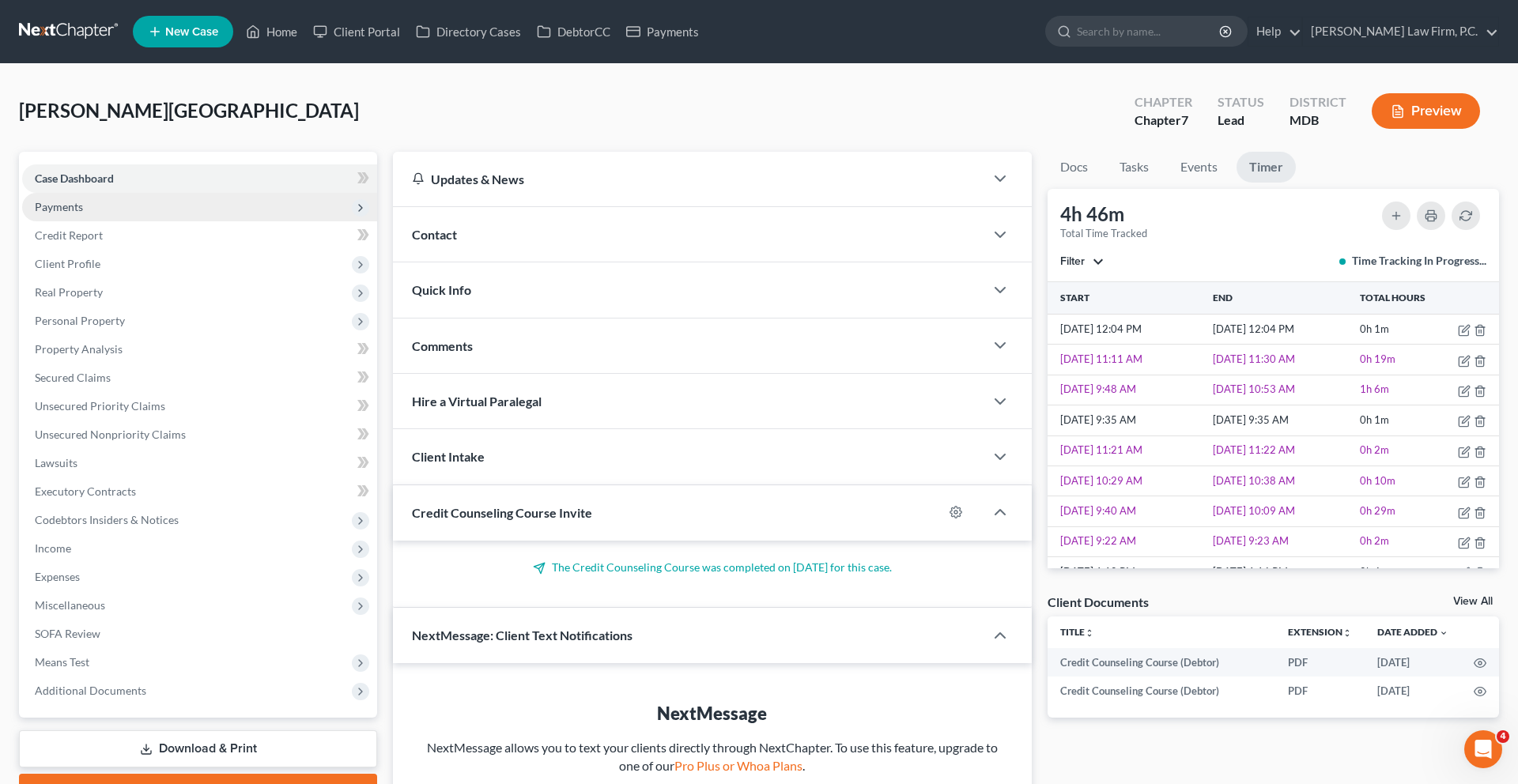
click at [178, 221] on span "Payments" at bounding box center [200, 207] width 355 height 28
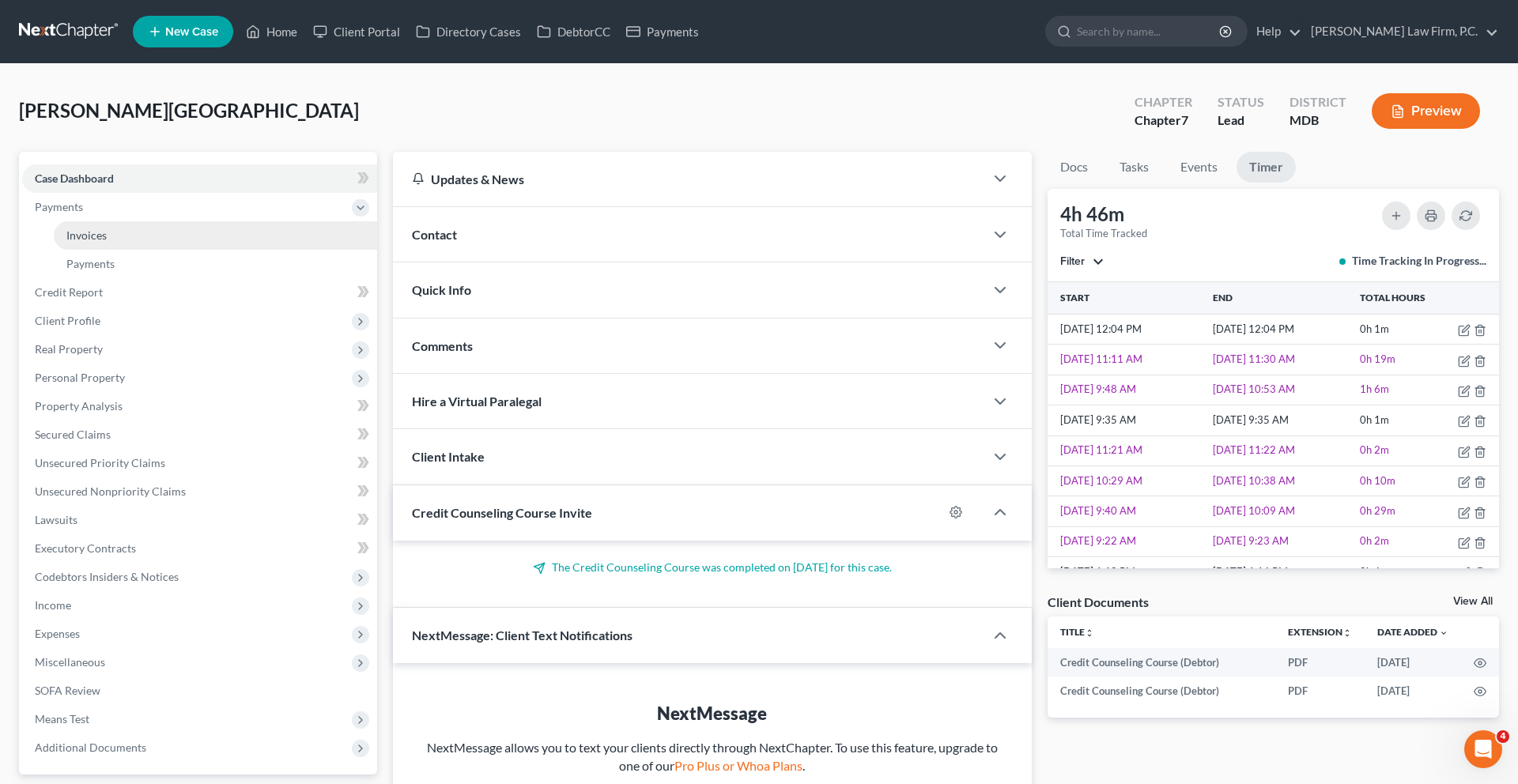
drag, startPoint x: 194, startPoint y: 294, endPoint x: 220, endPoint y: 282, distance: 28.6
click at [194, 250] on link "Invoices" at bounding box center [216, 235] width 323 height 28
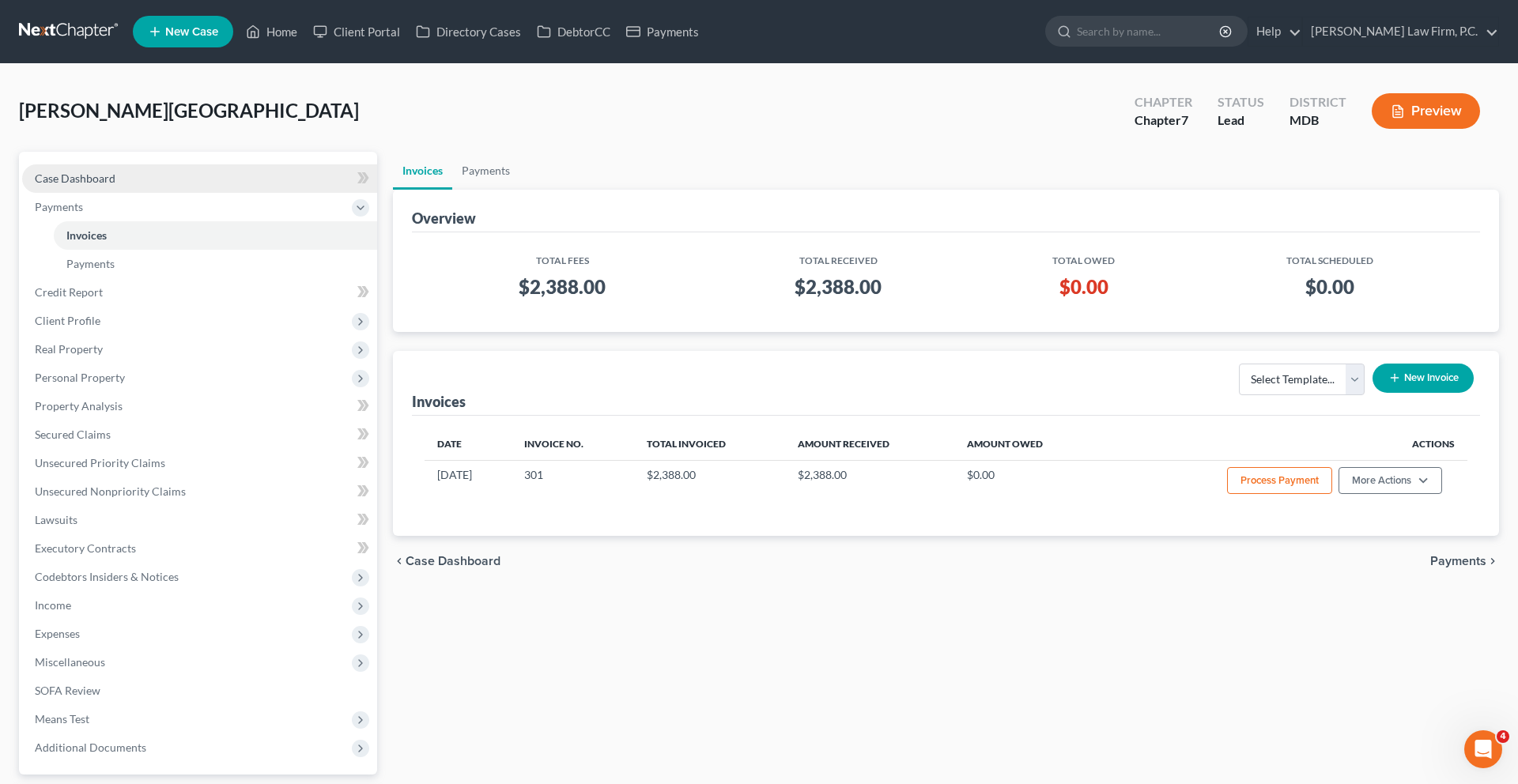
click at [121, 193] on link "Case Dashboard" at bounding box center [200, 178] width 355 height 28
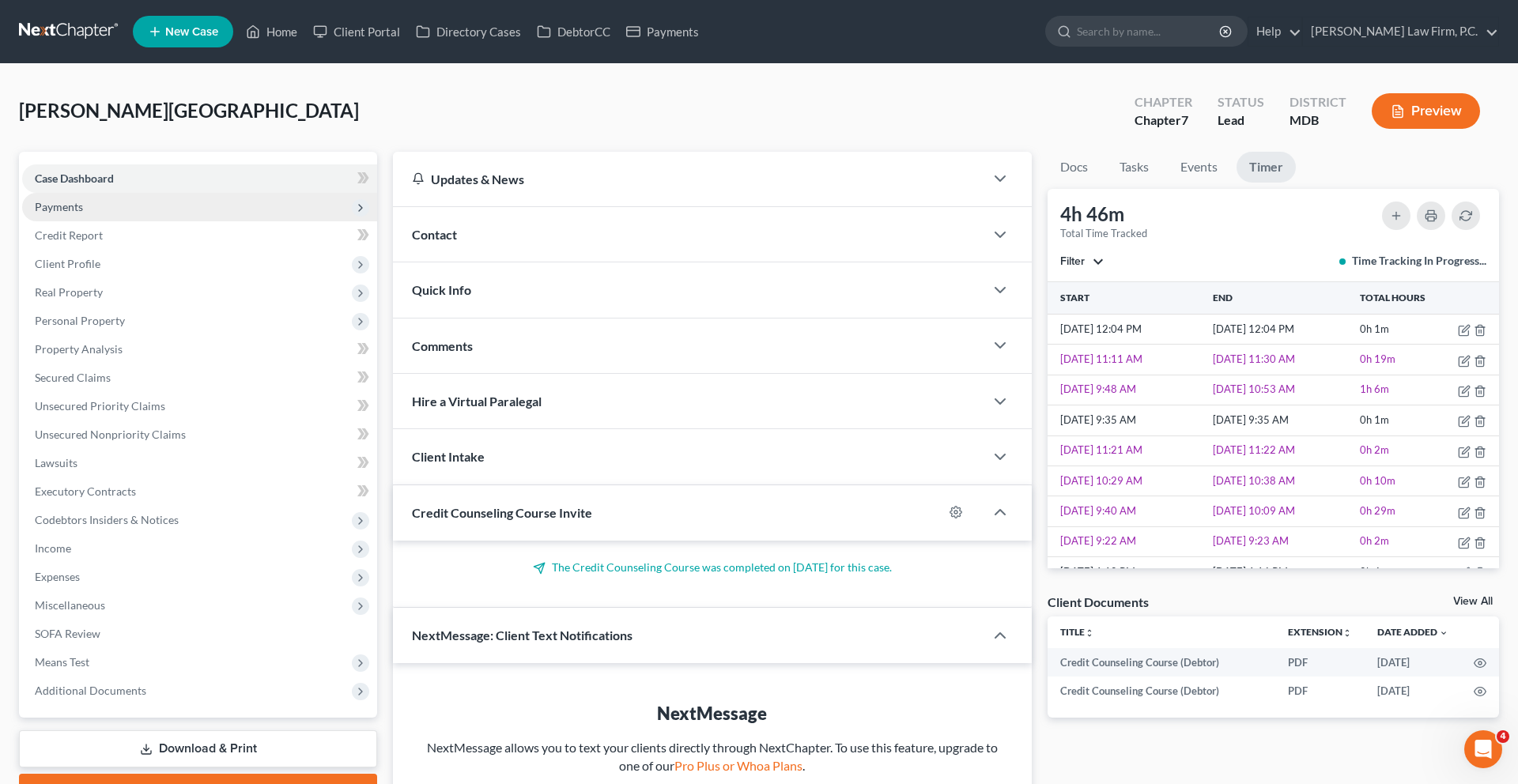
click at [109, 221] on span "Payments" at bounding box center [200, 207] width 355 height 28
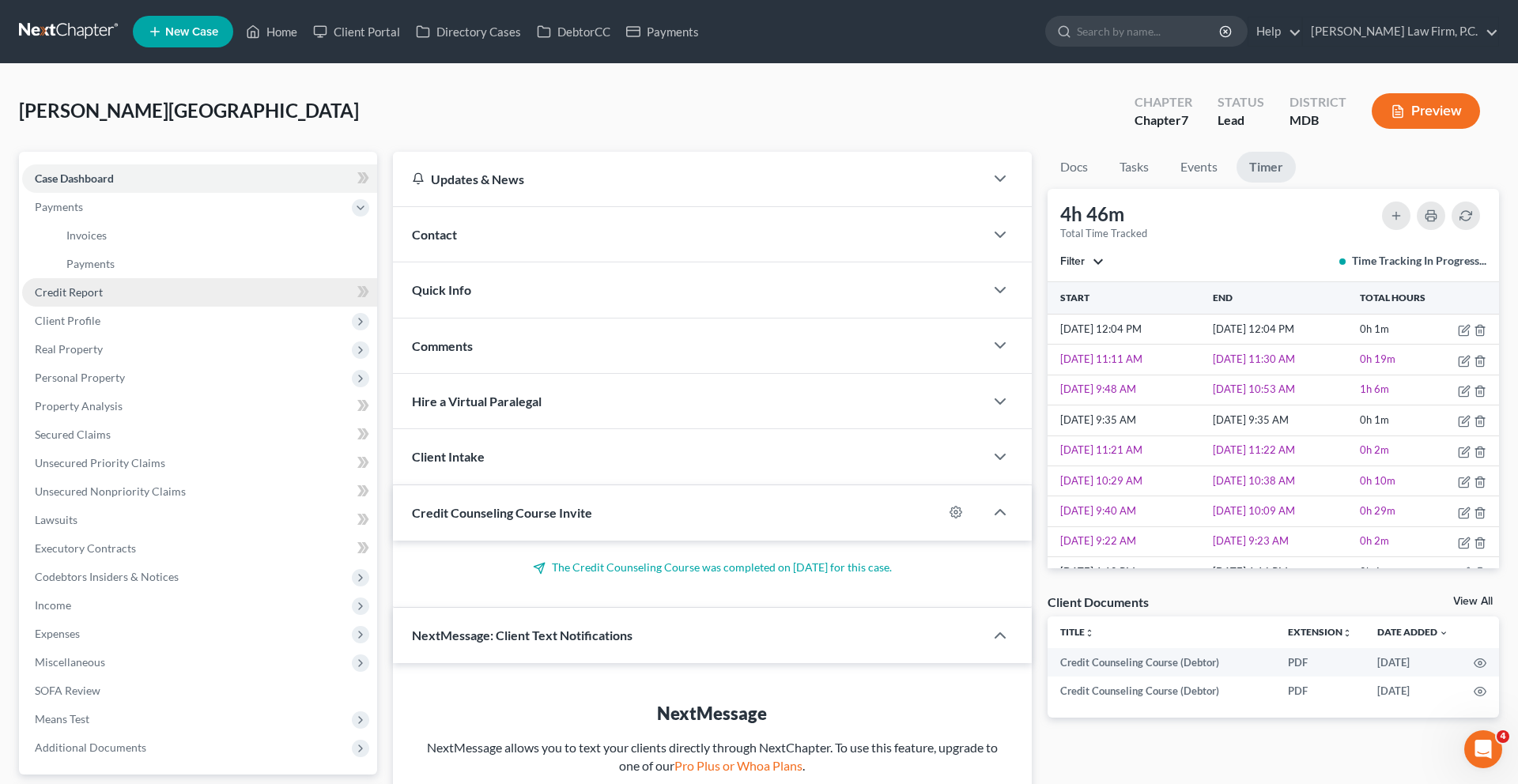
click at [103, 298] on span "Credit Report" at bounding box center [68, 292] width 68 height 14
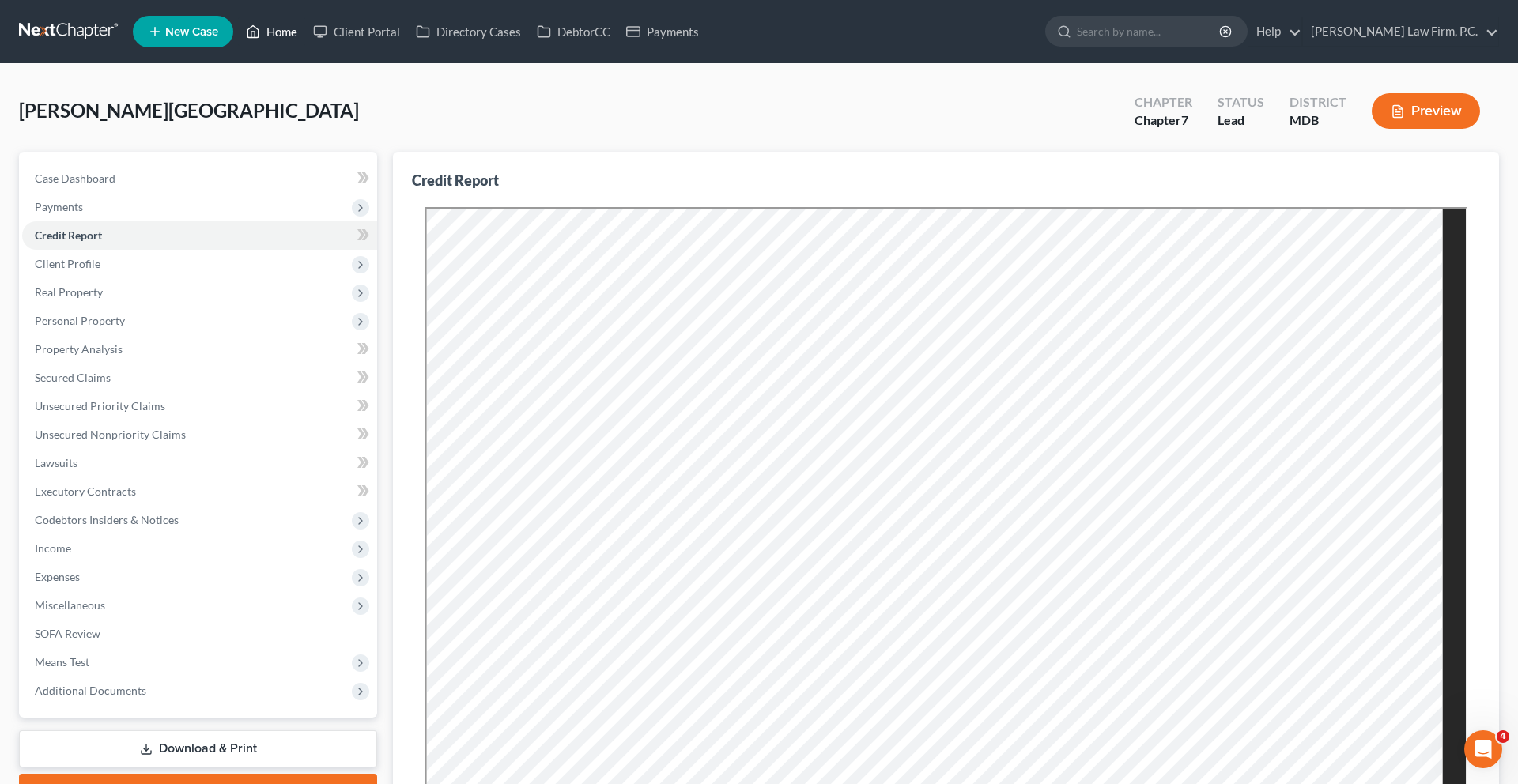
click at [305, 38] on link "Home" at bounding box center [272, 31] width 68 height 28
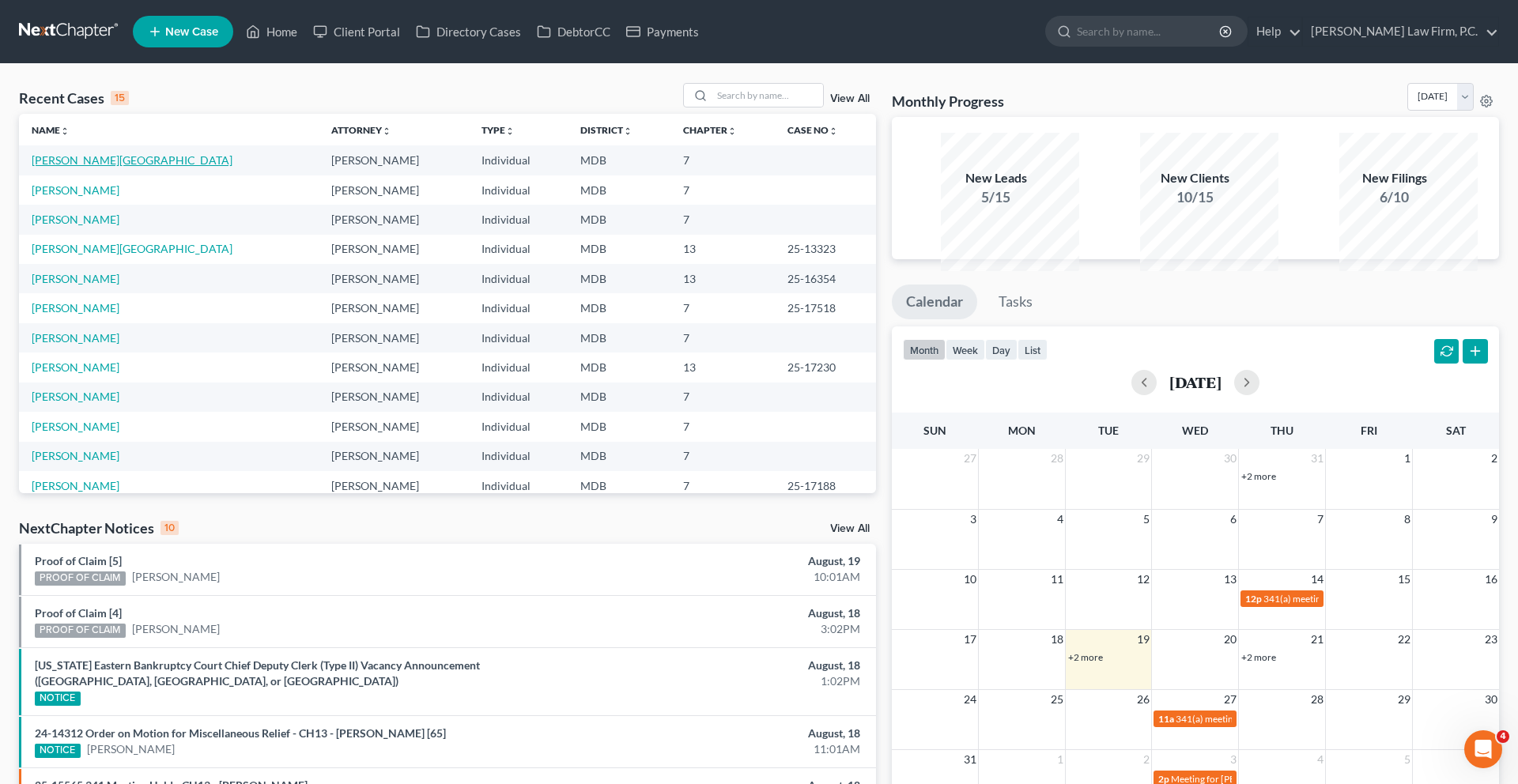
click at [98, 166] on link "[PERSON_NAME][GEOGRAPHIC_DATA]" at bounding box center [132, 160] width 201 height 14
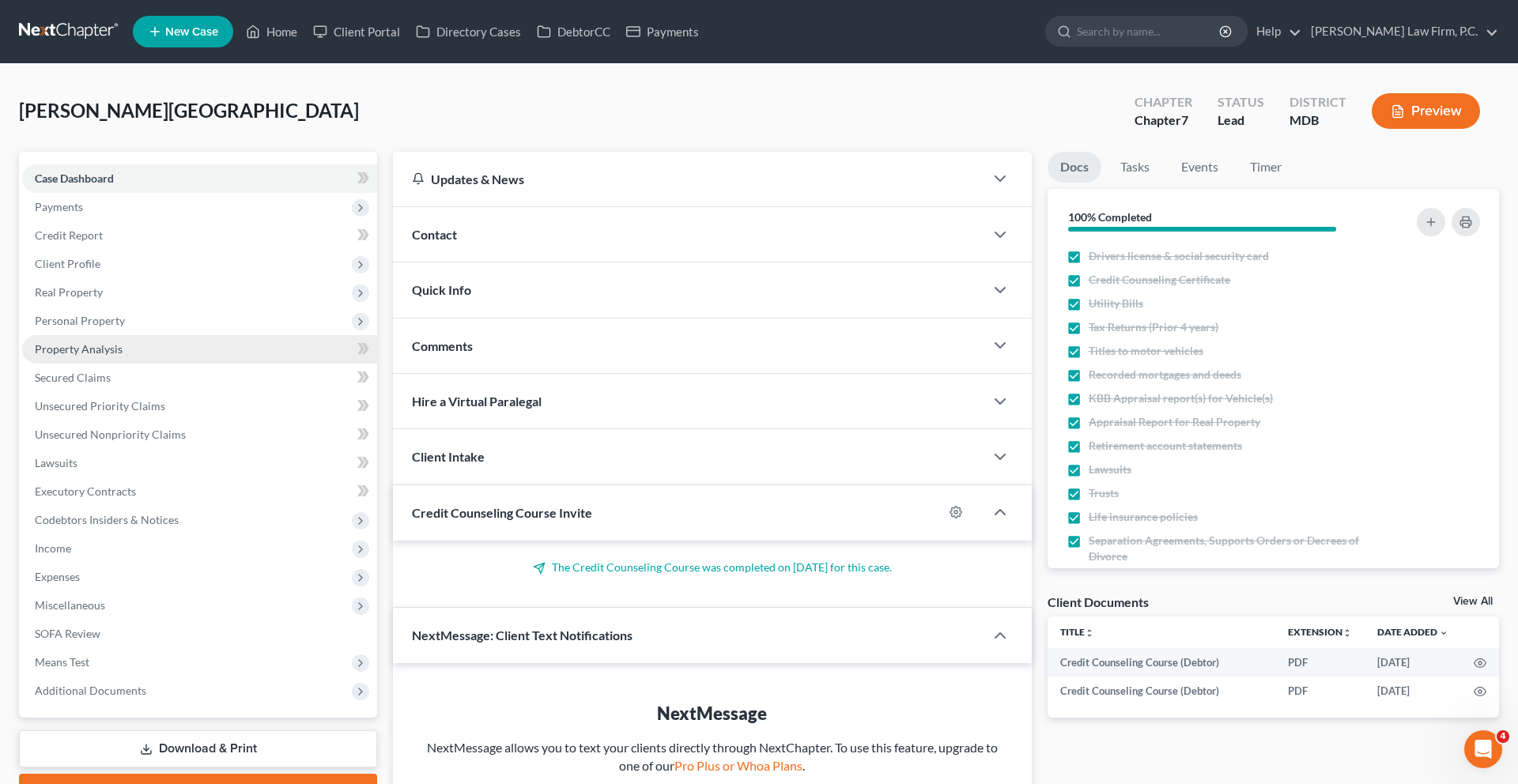
click at [114, 363] on link "Property Analysis" at bounding box center [200, 349] width 355 height 28
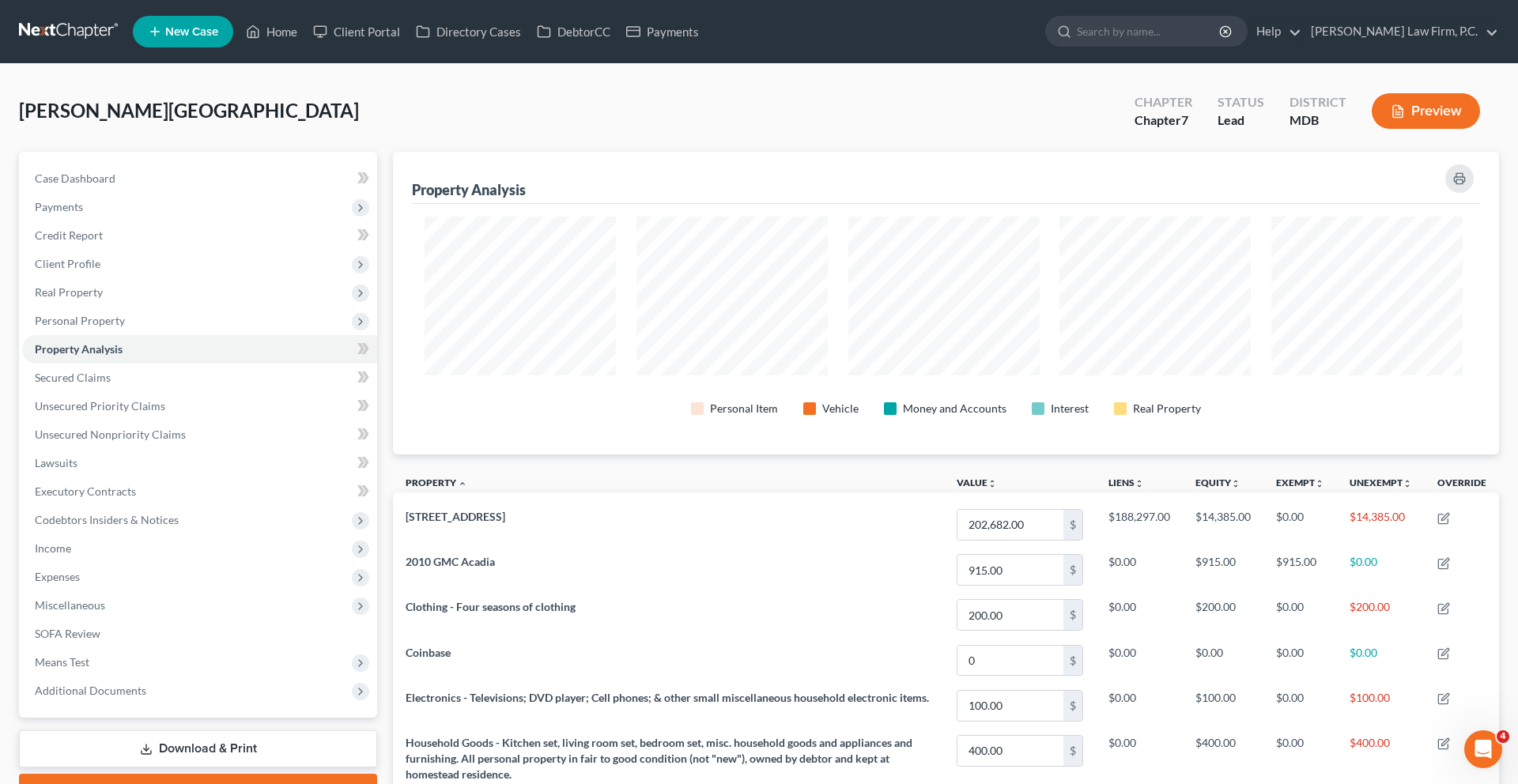
scroll to position [338, 1099]
click at [156, 306] on span "Real Property" at bounding box center [200, 292] width 355 height 28
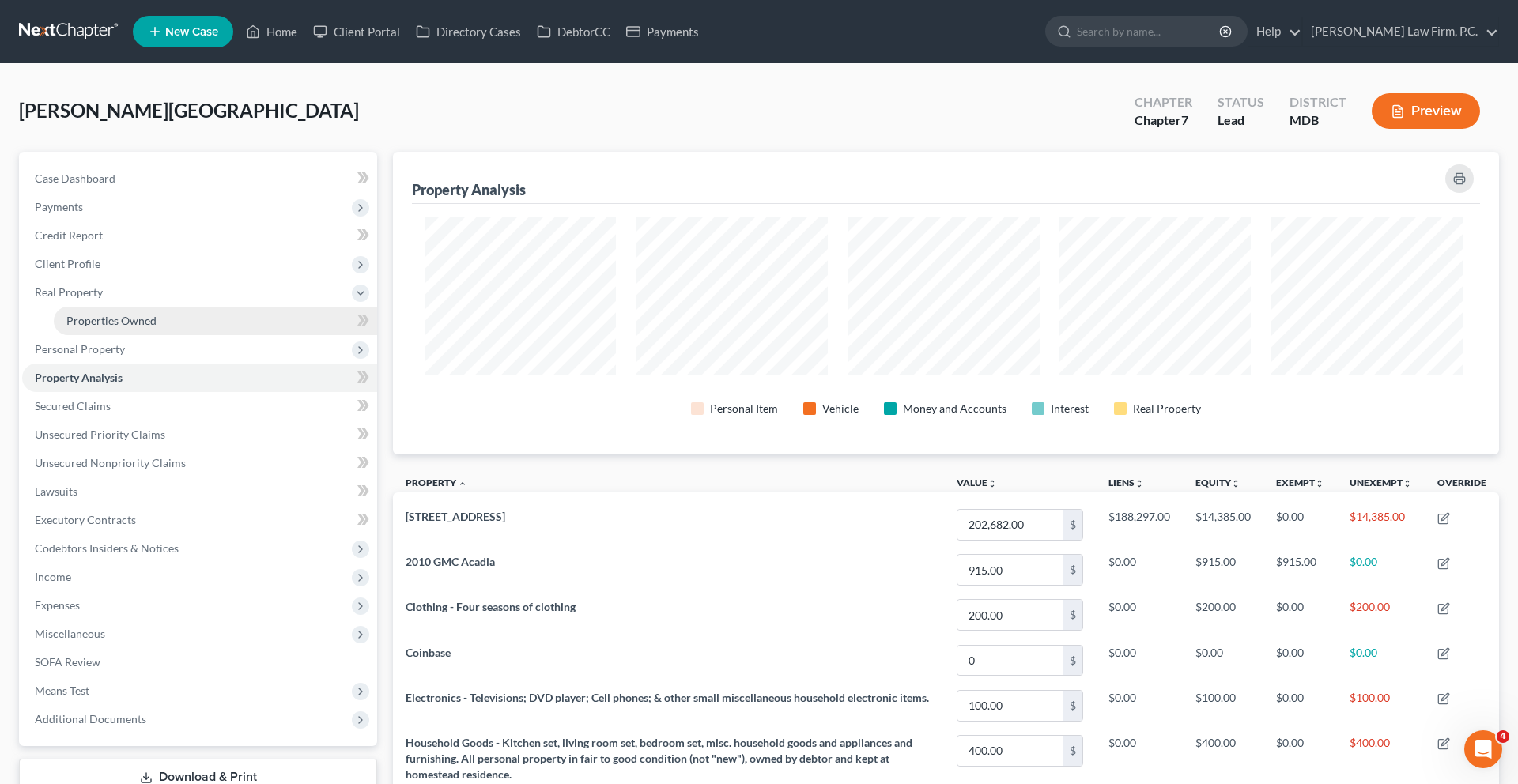
click at [148, 327] on span "Properties Owned" at bounding box center [112, 320] width 90 height 14
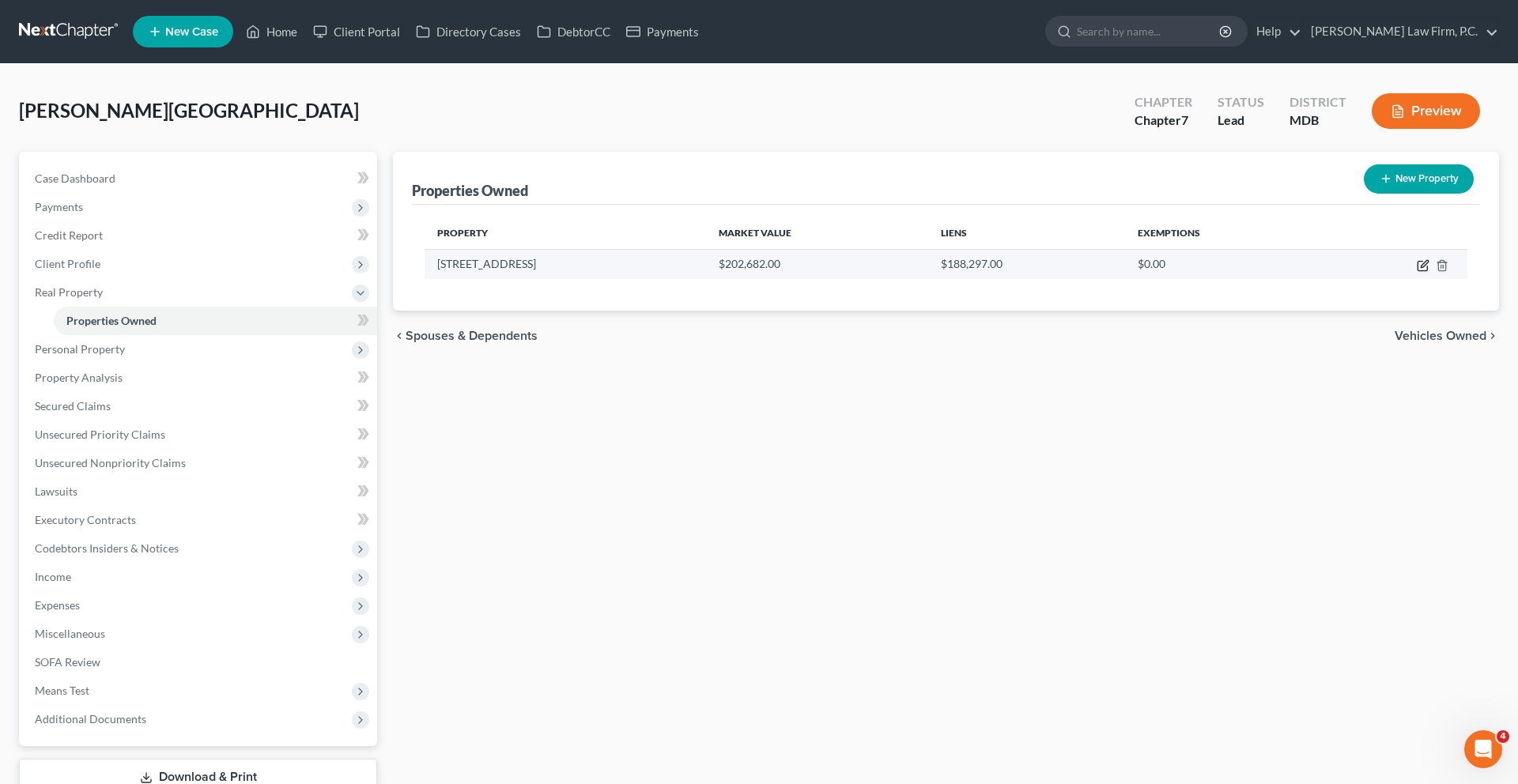
click at [1417, 272] on icon "button" at bounding box center [1423, 265] width 13 height 13
select select "21"
select select "16"
select select "3"
select select "0"
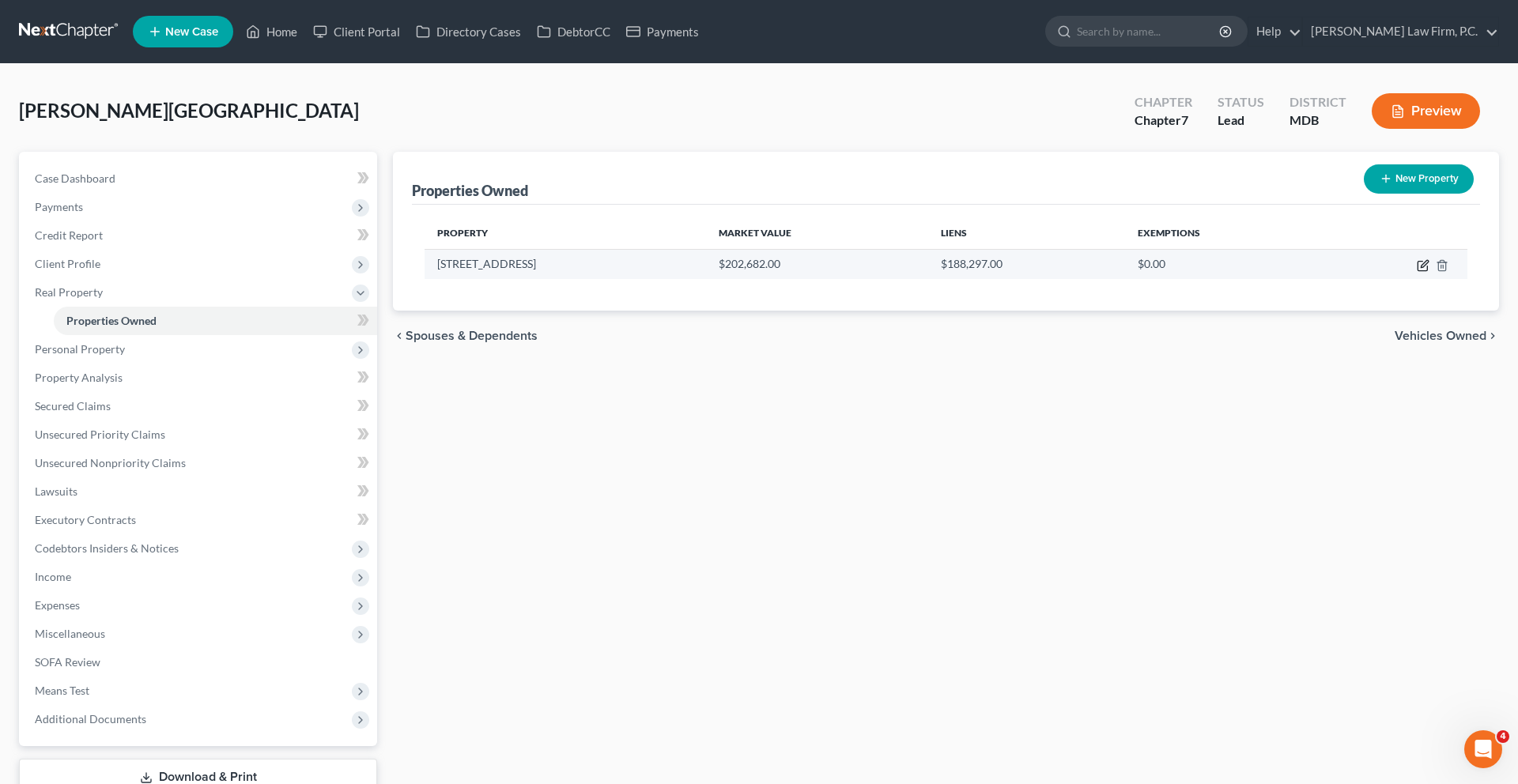
select select "45"
select select "0"
select select "4"
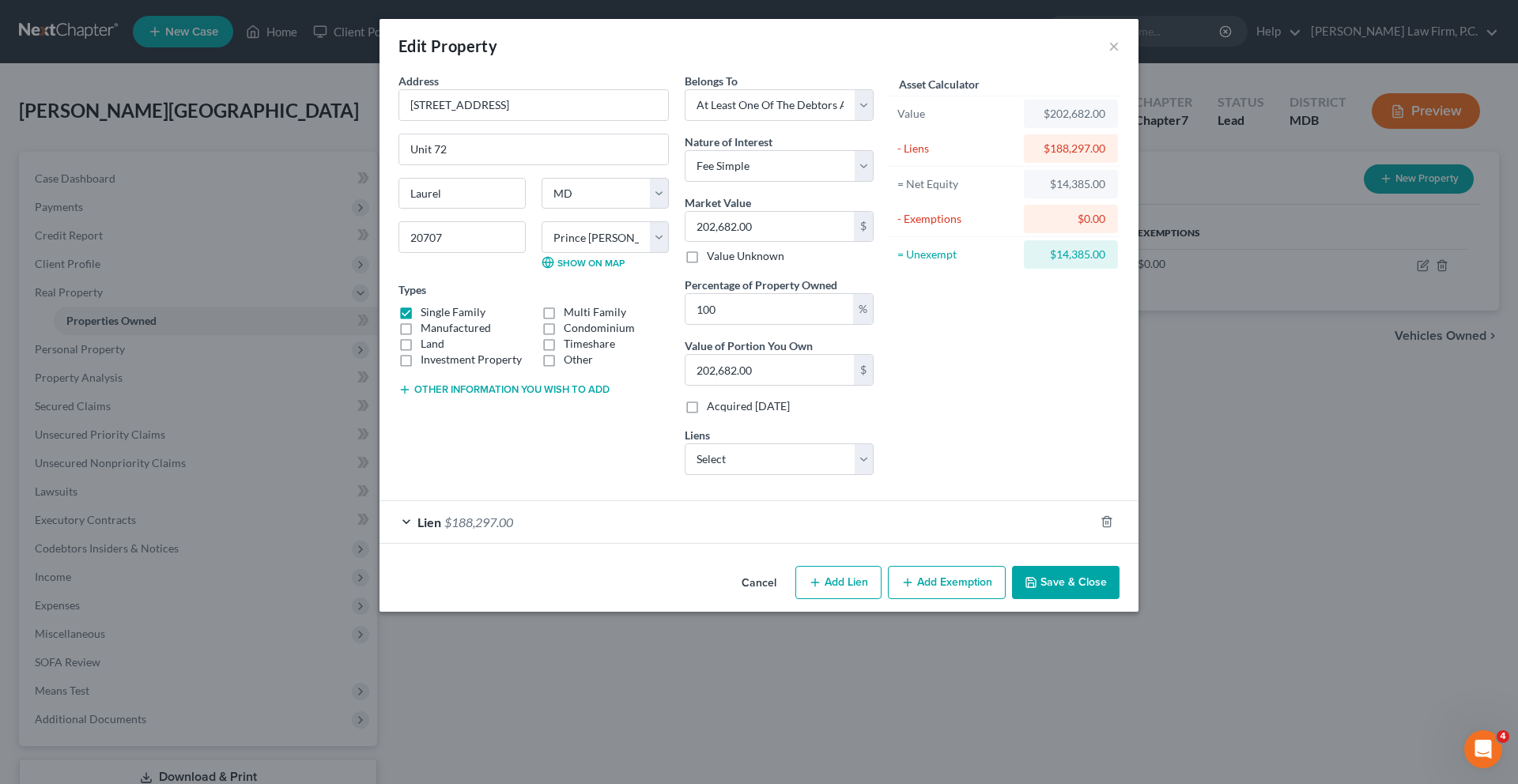
click at [709, 543] on div "Lien $188,297.00" at bounding box center [737, 522] width 714 height 42
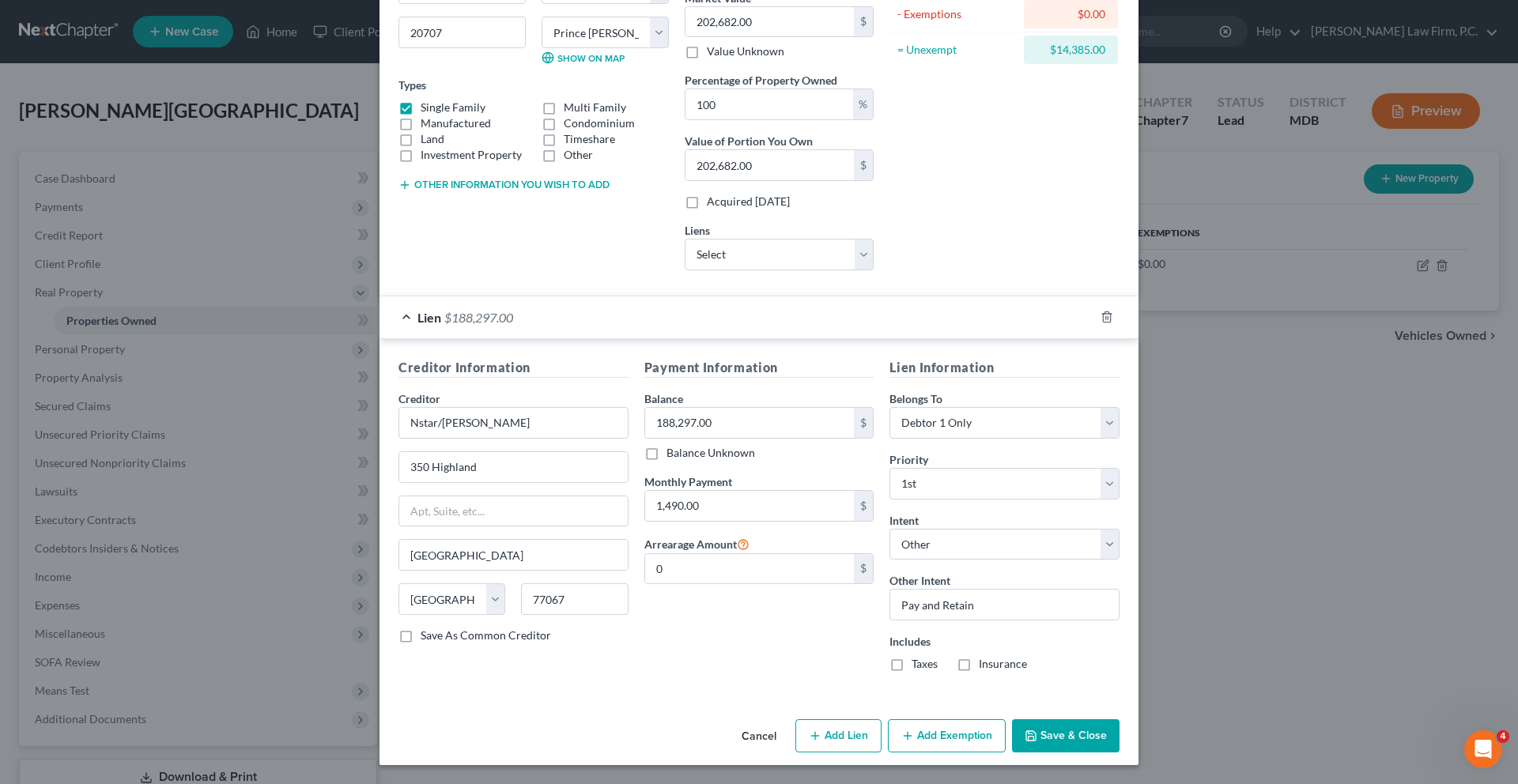
scroll to position [445, 0]
click at [996, 727] on button "Add Exemption" at bounding box center [946, 735] width 117 height 33
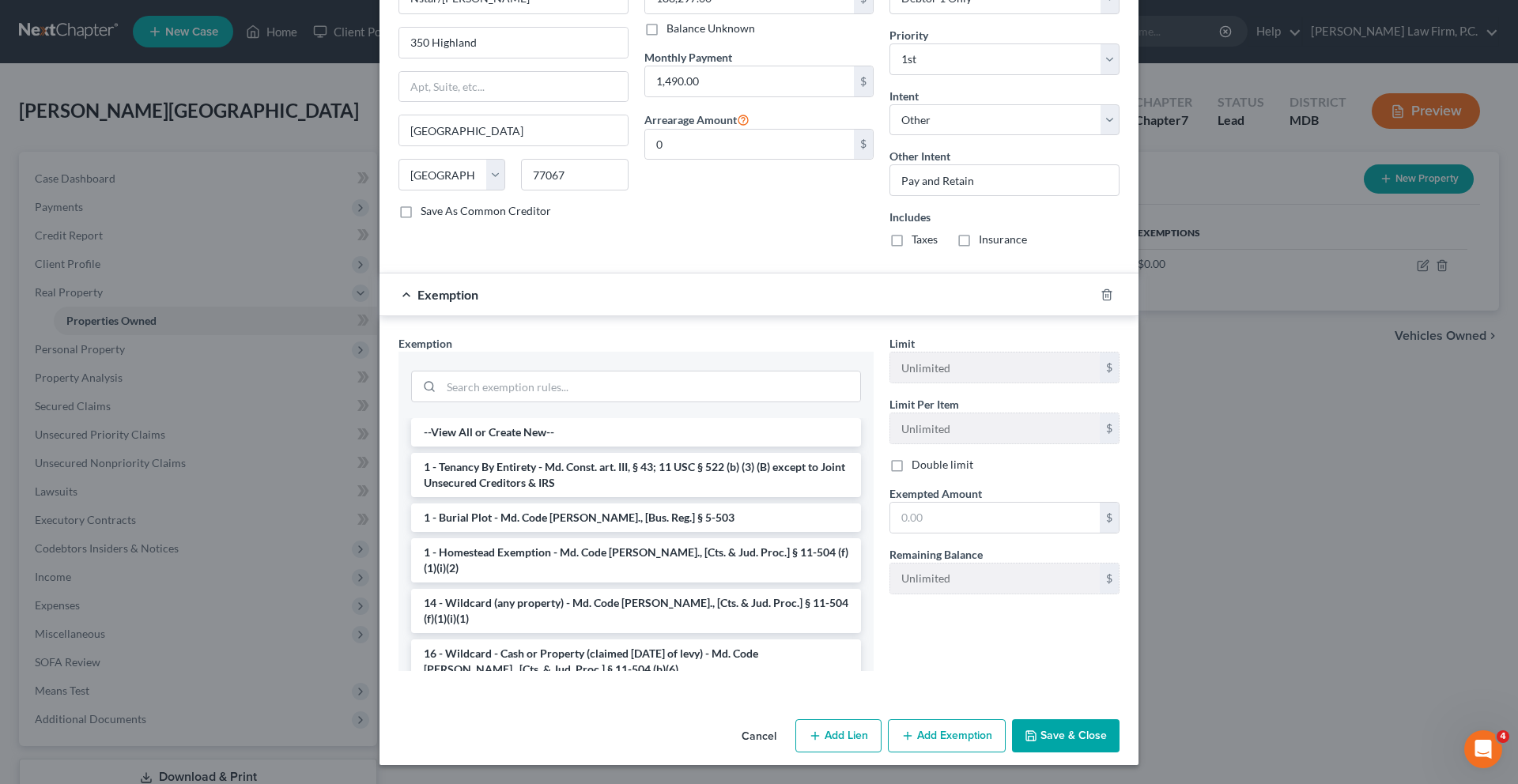
scroll to position [802, 0]
click at [496, 401] on input "search" at bounding box center [650, 386] width 419 height 30
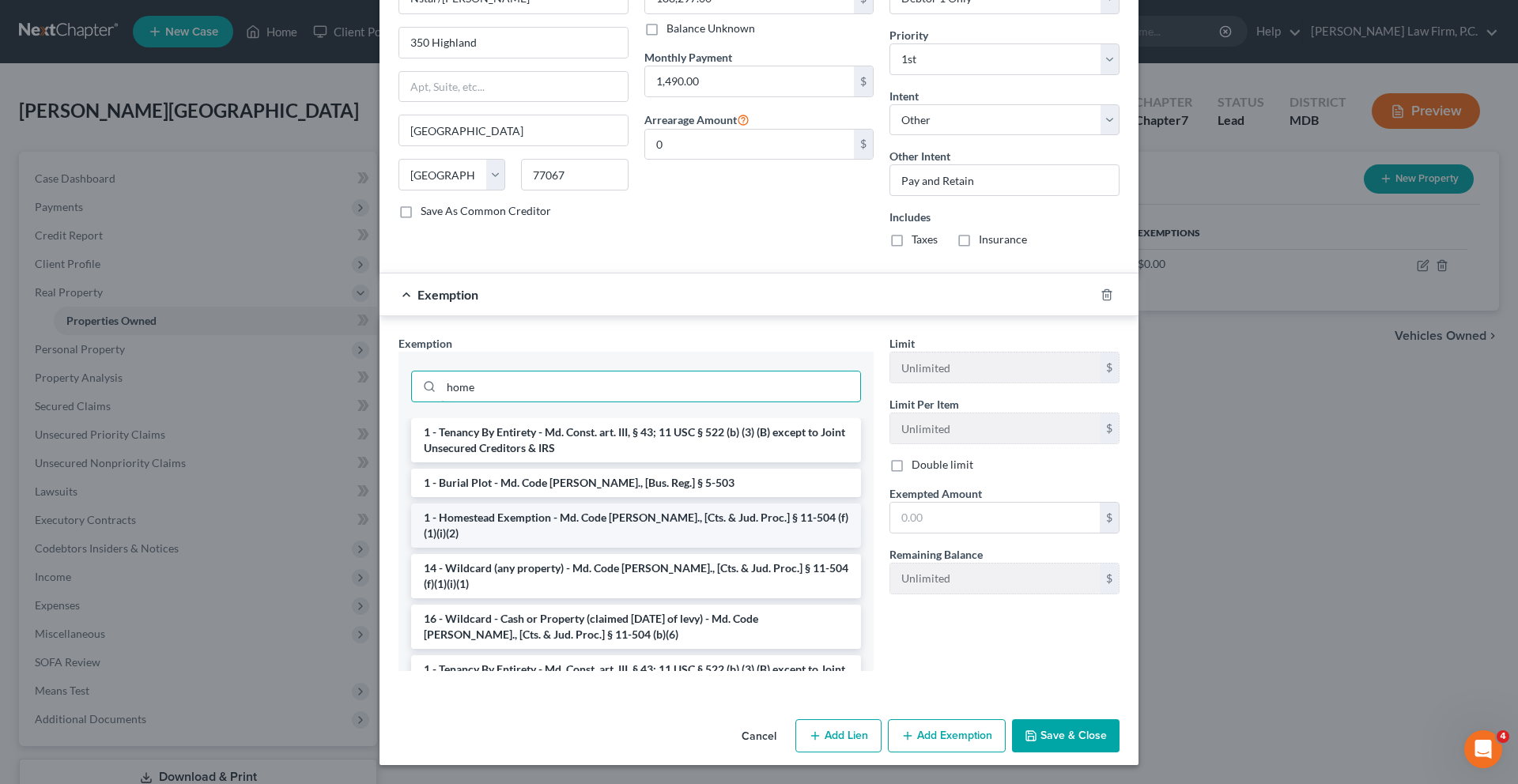
type input "home"
click at [438, 548] on li "1 - Homestead Exemption - Md. Code [PERSON_NAME]., [Cts. & Jud. Proc.] § 11-504…" at bounding box center [636, 525] width 450 height 44
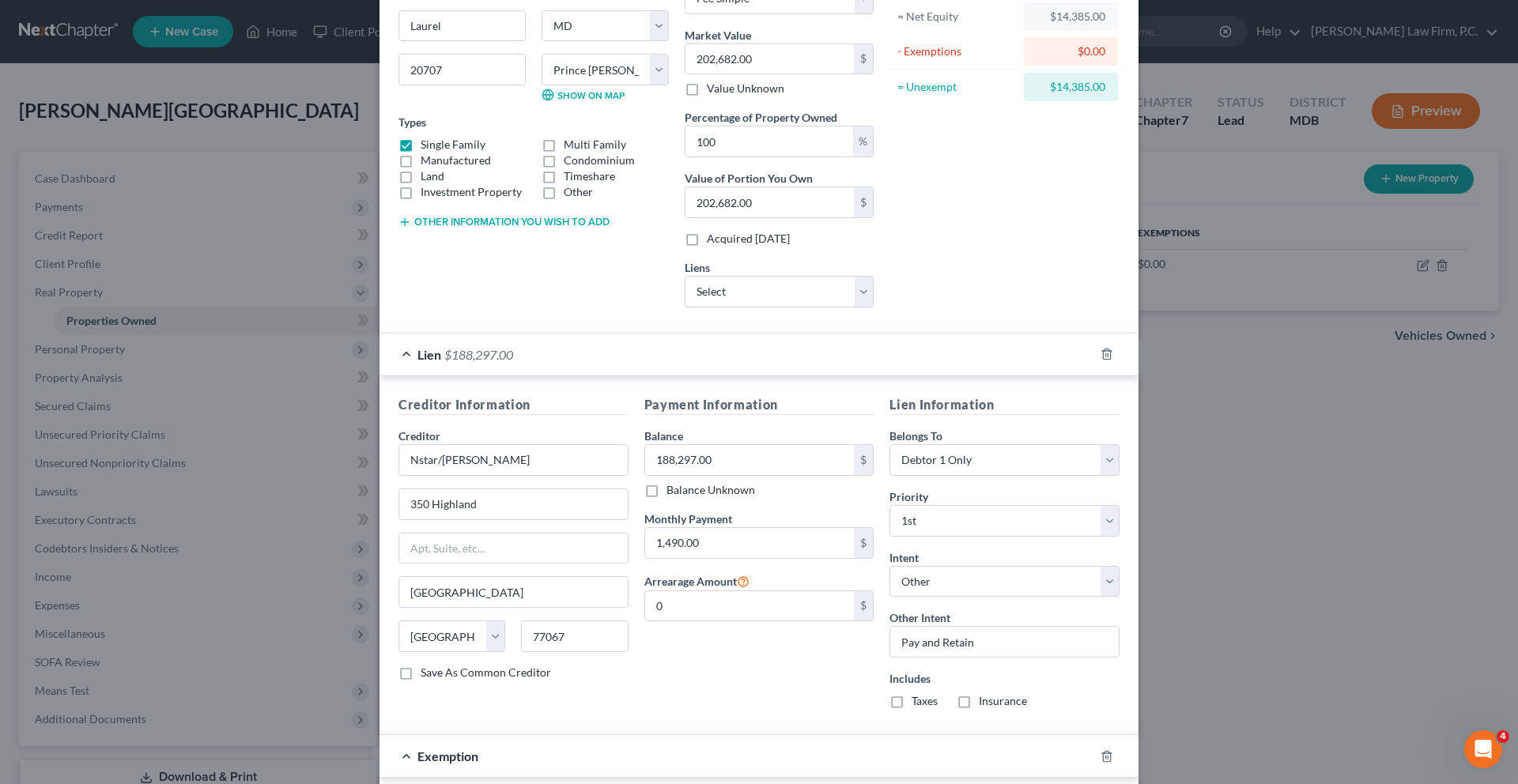
scroll to position [881, 0]
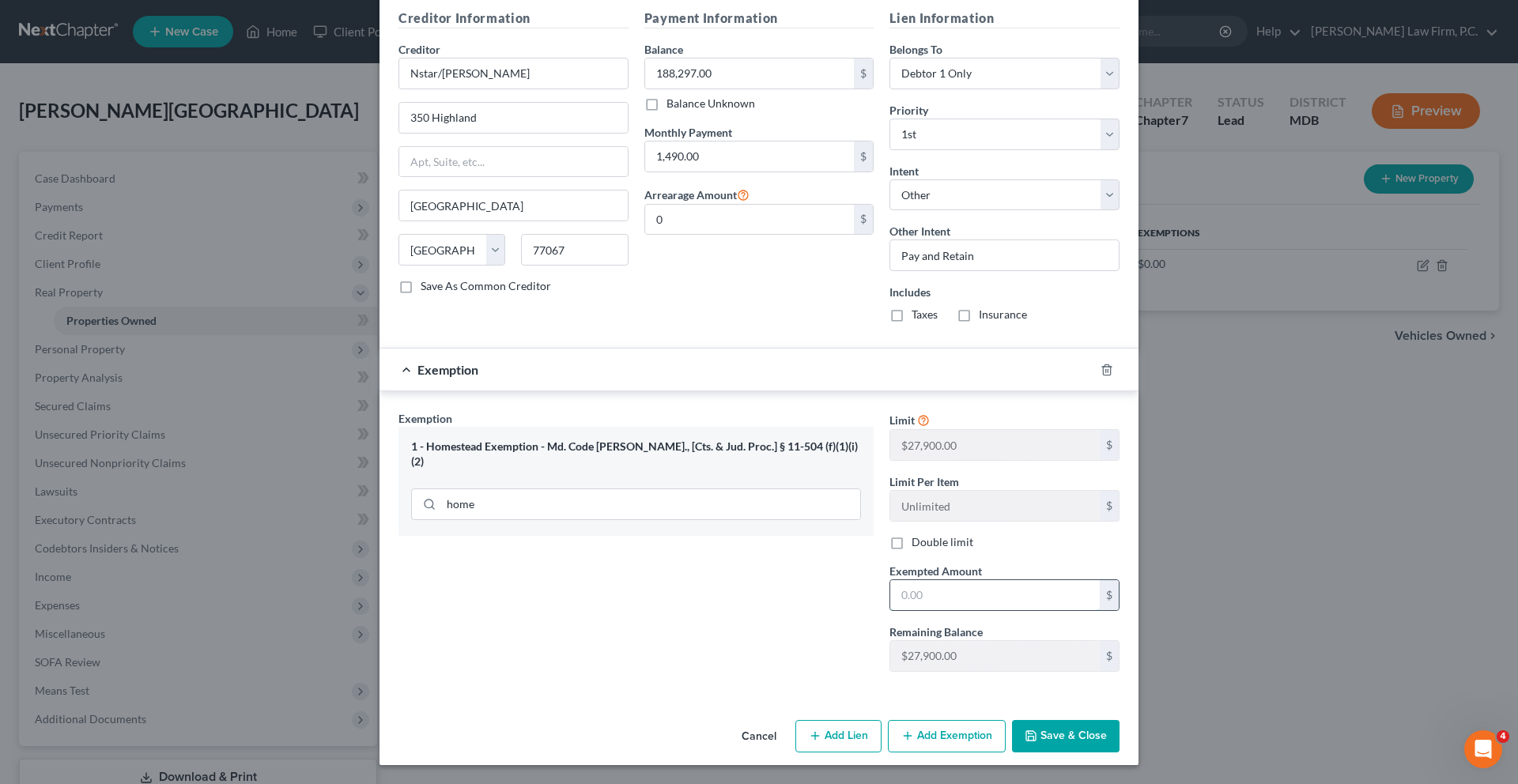
click at [979, 580] on input "text" at bounding box center [994, 594] width 209 height 30
type input "14,385.00"
click at [1119, 726] on button "Save & Close" at bounding box center [1066, 736] width 108 height 33
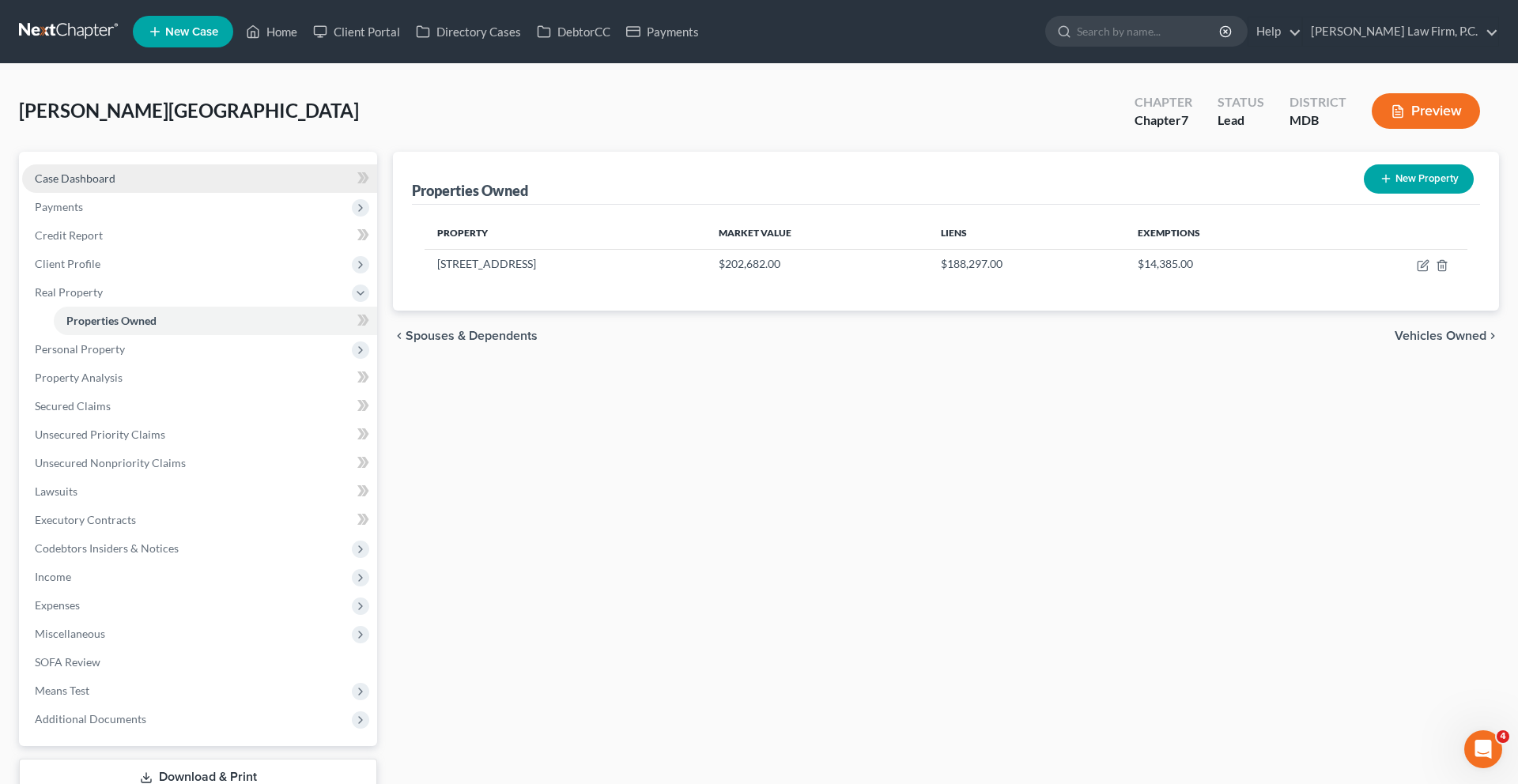
click at [138, 193] on link "Case Dashboard" at bounding box center [200, 178] width 355 height 28
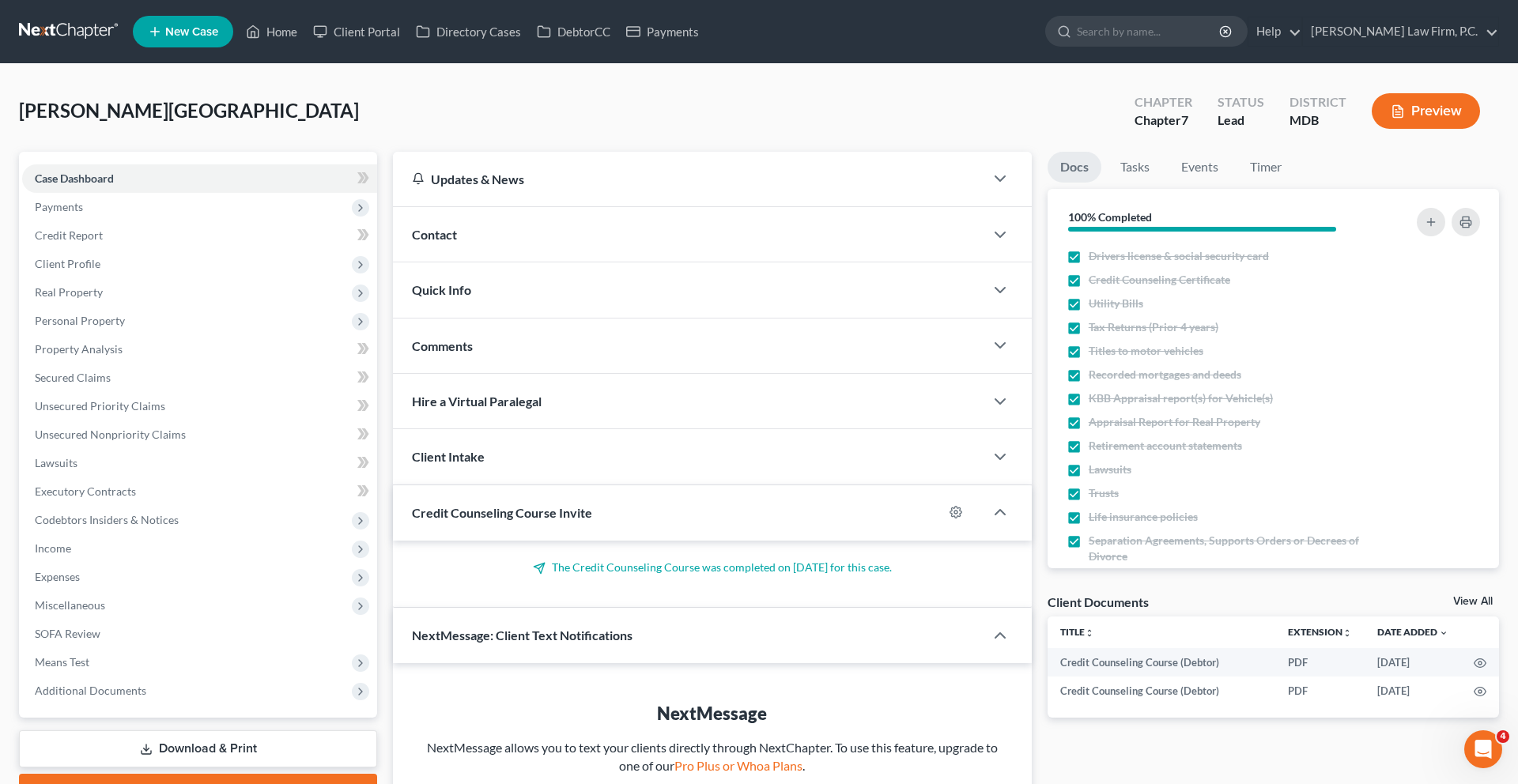
click at [516, 187] on div "Updates & News" at bounding box center [689, 179] width 553 height 17
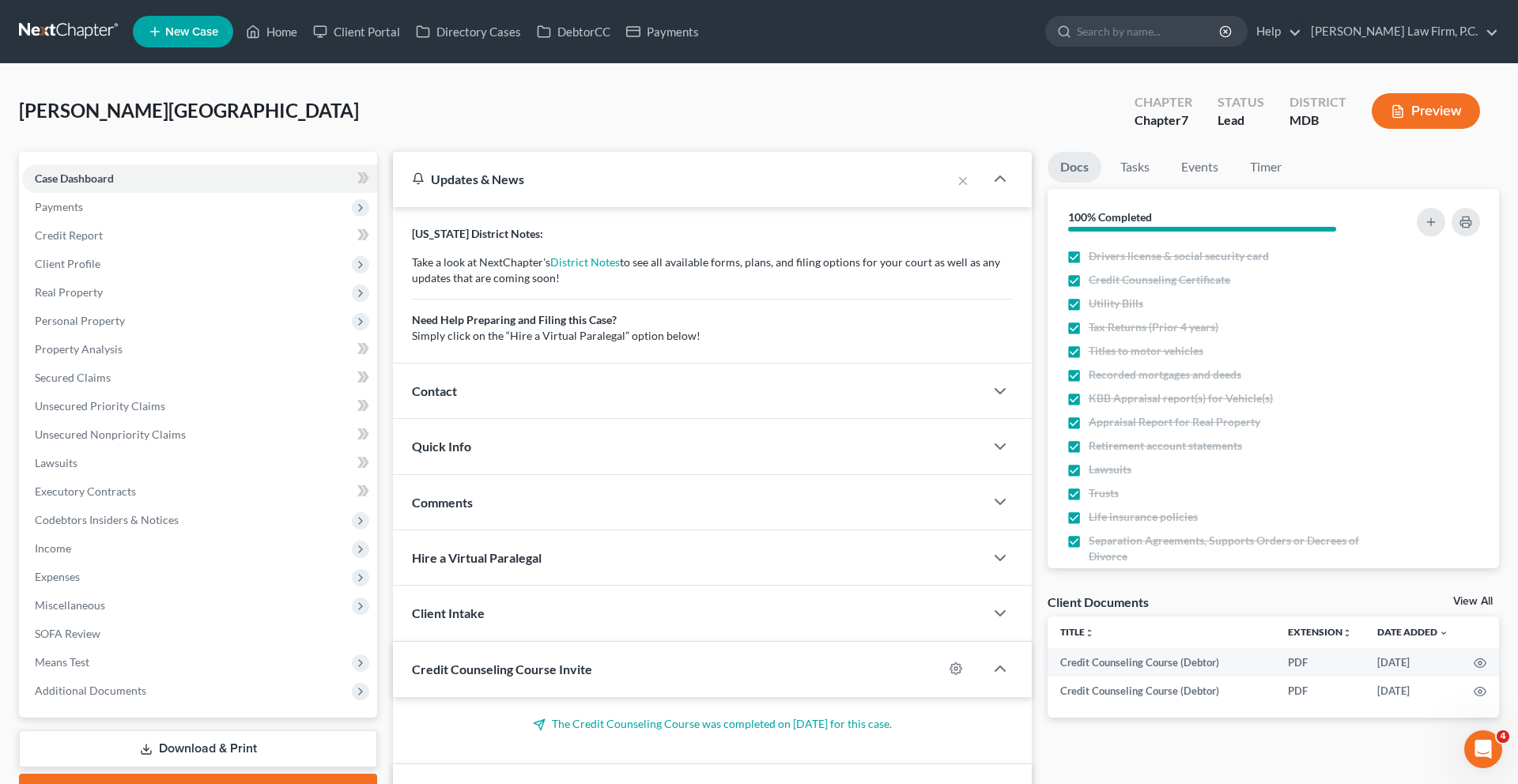
click at [522, 418] on div "Contact" at bounding box center [688, 391] width 591 height 55
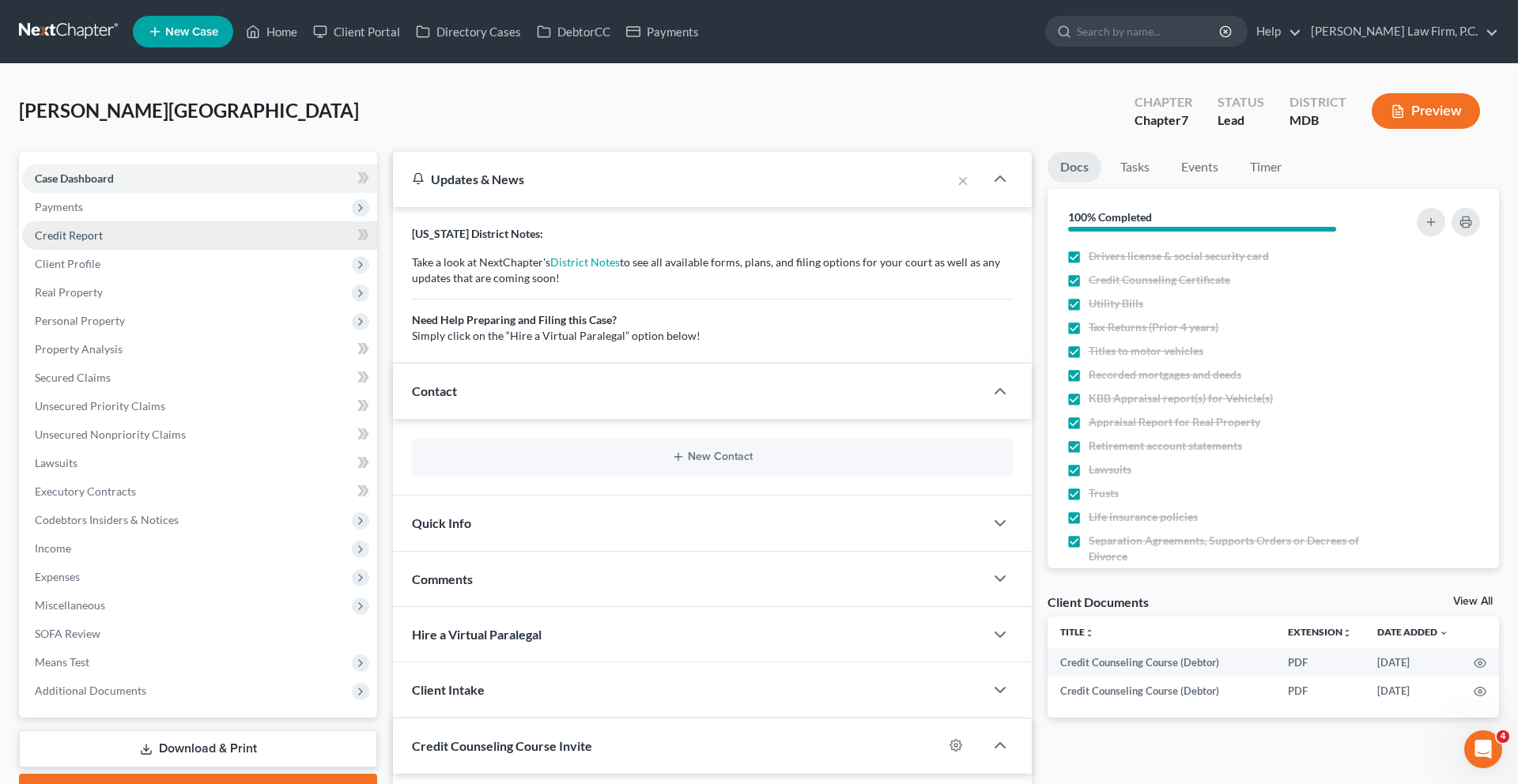
click at [130, 250] on link "Credit Report" at bounding box center [200, 235] width 355 height 28
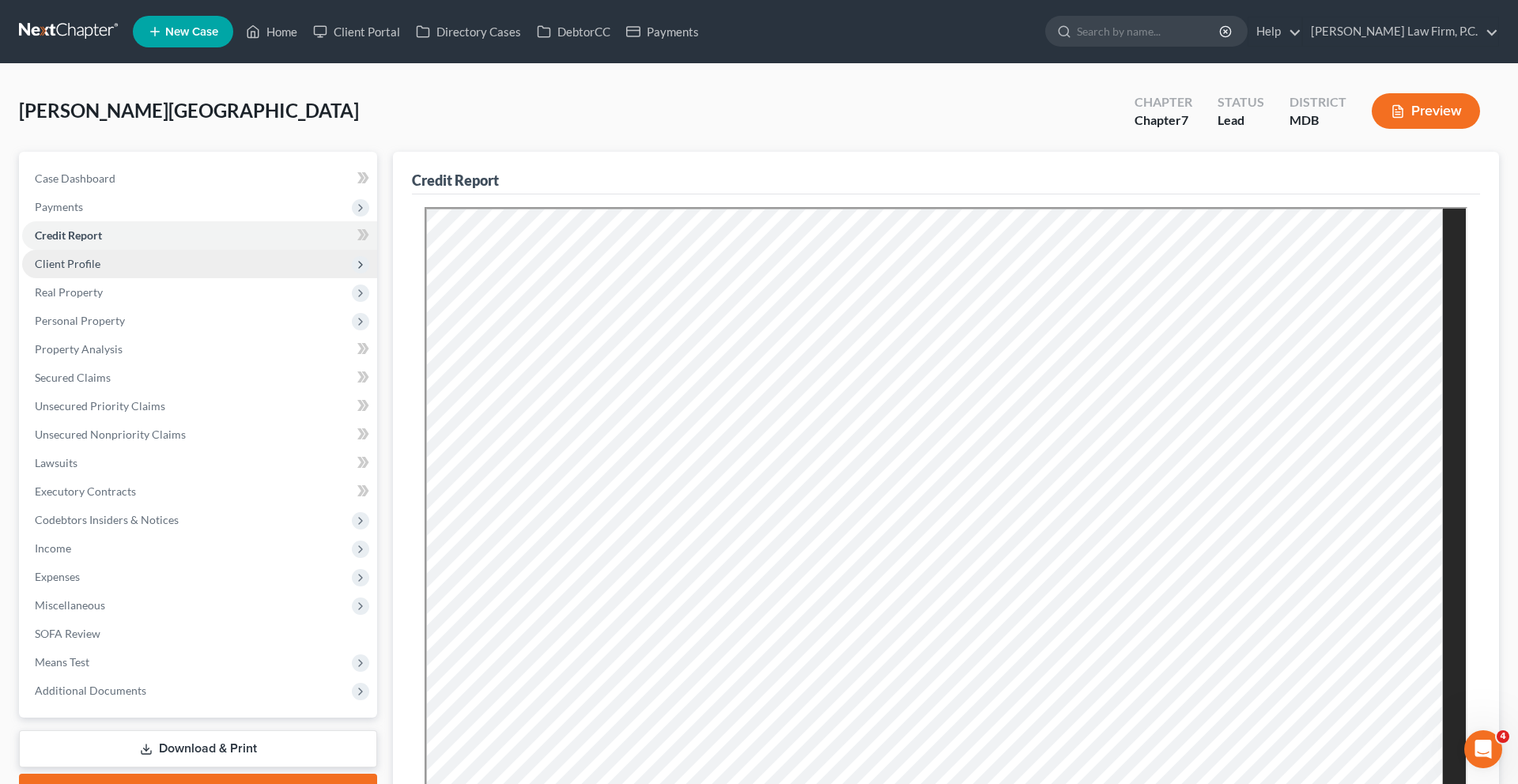
click at [100, 270] on span "Client Profile" at bounding box center [68, 263] width 66 height 14
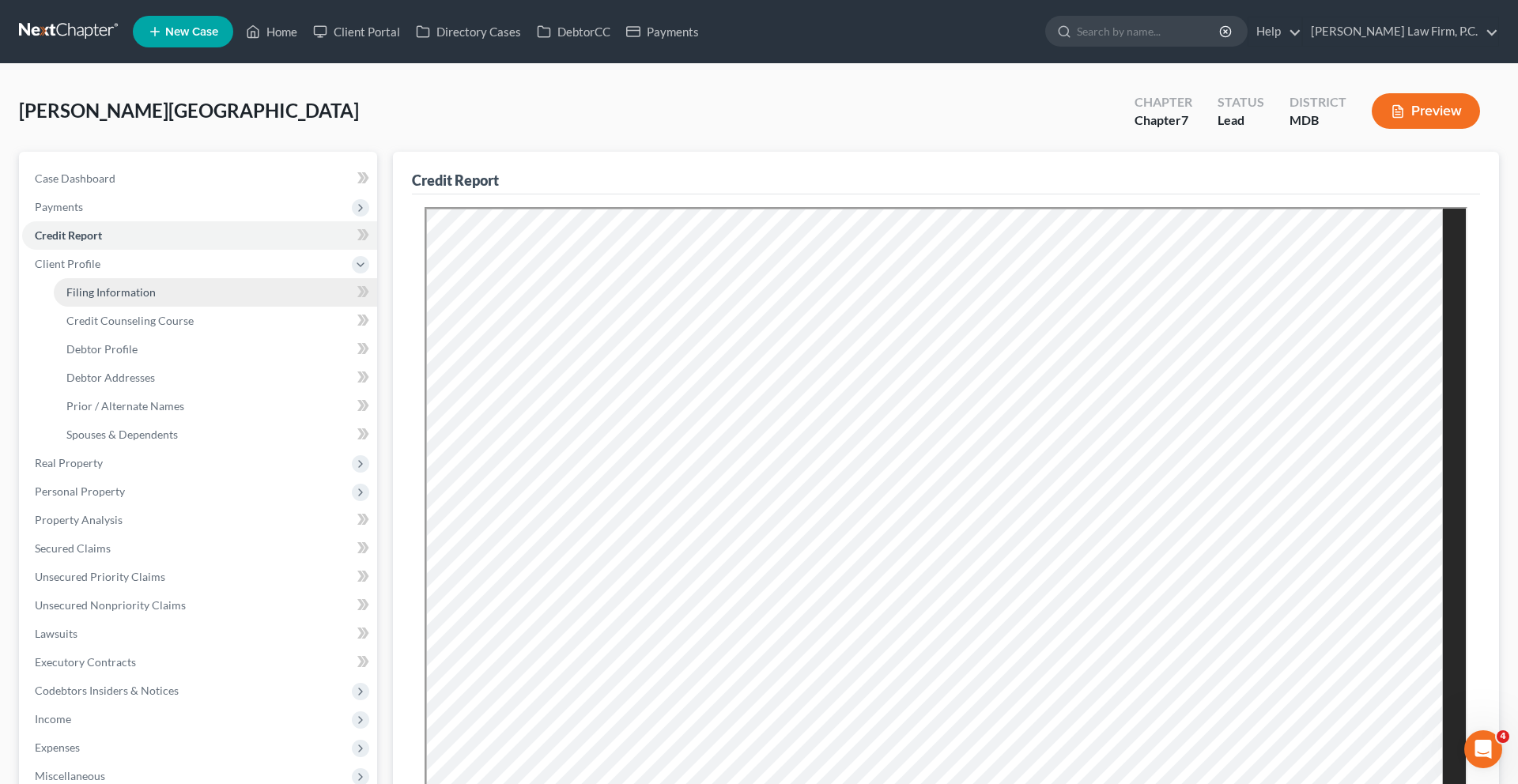
click at [144, 298] on span "Filing Information" at bounding box center [111, 292] width 89 height 14
select select "1"
select select "0"
select select "38"
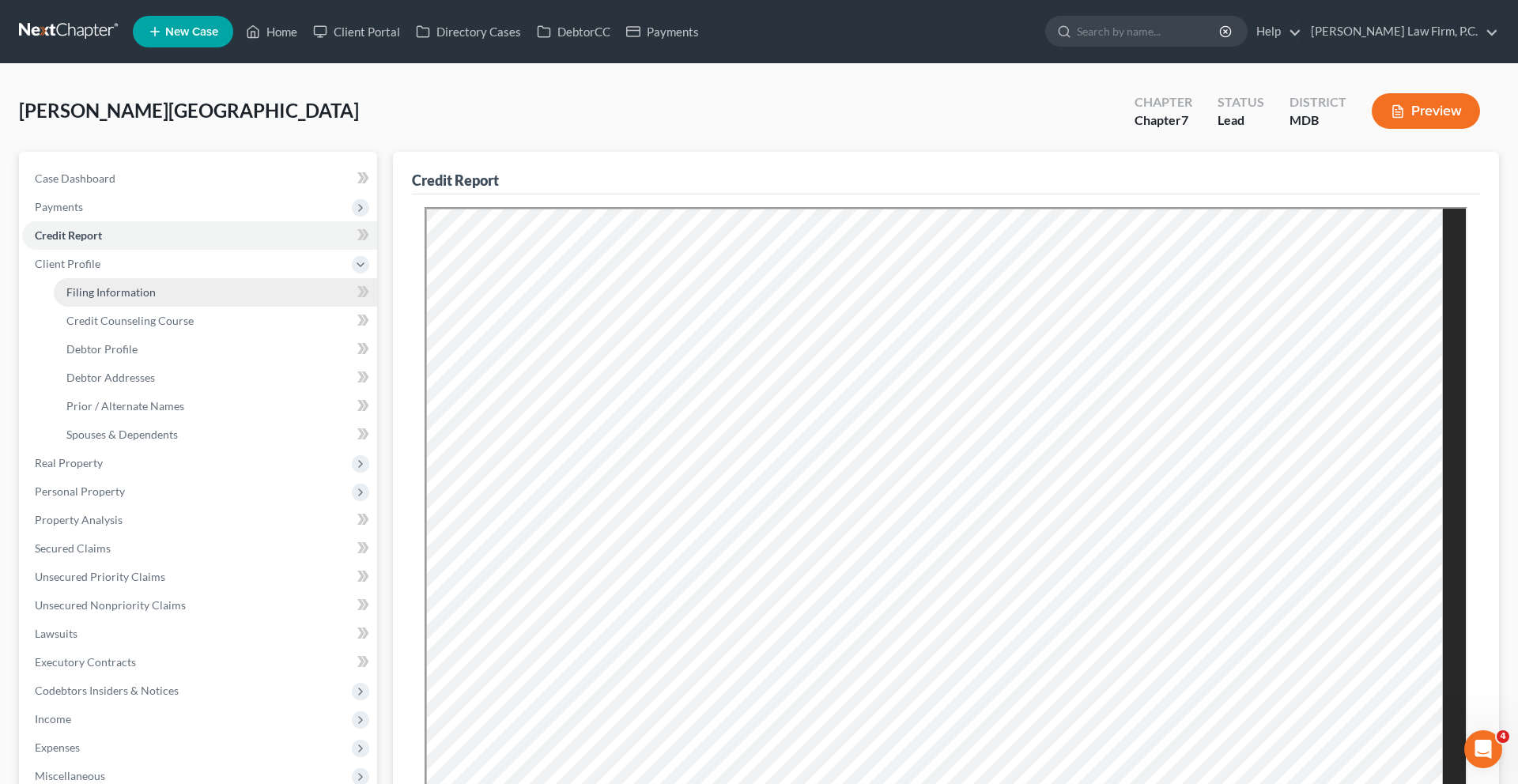
select select "0"
select select "21"
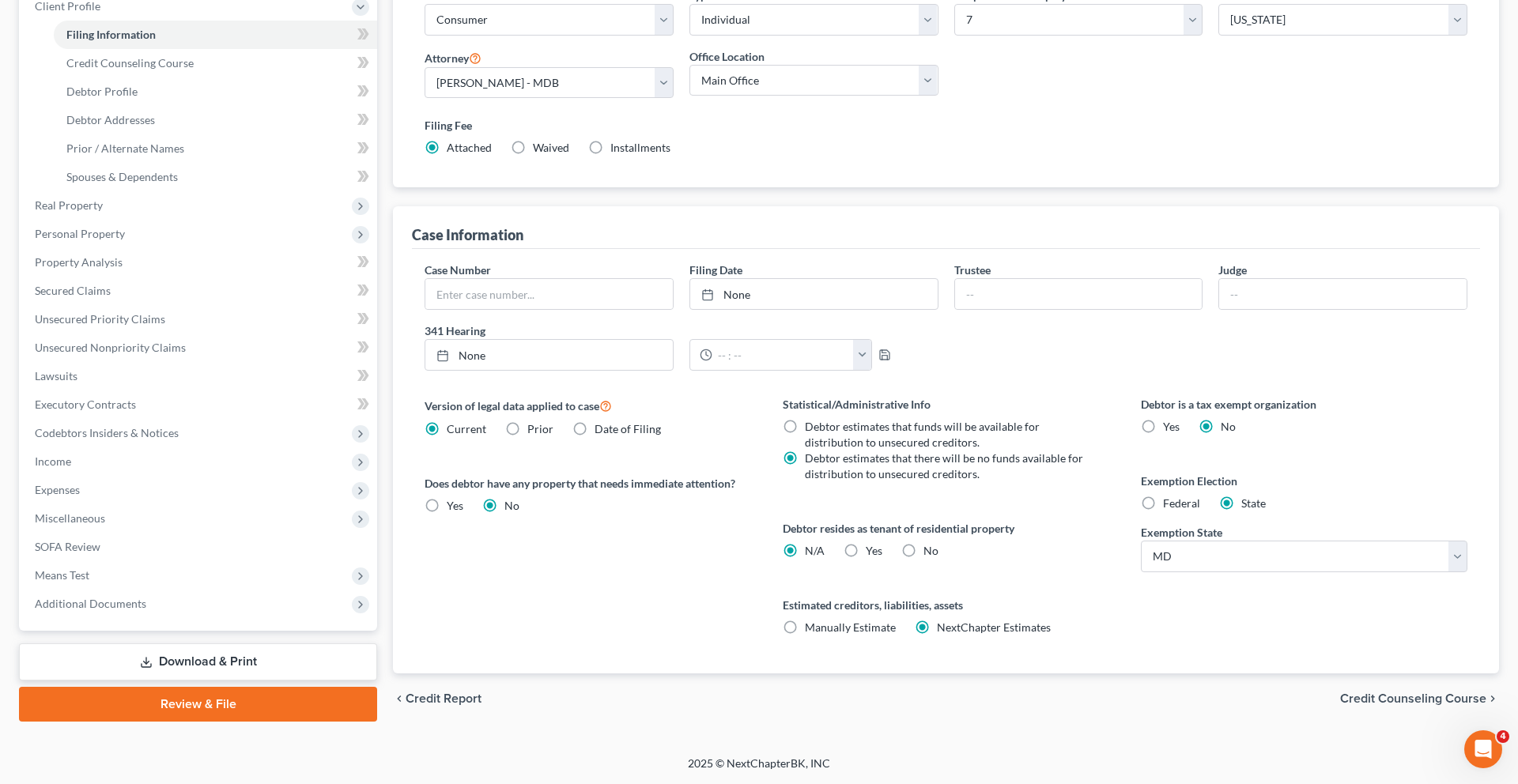
scroll to position [442, 0]
drag, startPoint x: 782, startPoint y: 548, endPoint x: 1002, endPoint y: 585, distance: 223.1
click at [1002, 585] on div "Statistical/Administrative Info Debtor estimates that funds will be available f…" at bounding box center [945, 534] width 358 height 277
click at [1002, 559] on div "Debtor resides as tenant of residential property N/A Yes Yes No" at bounding box center [946, 540] width 327 height 39
drag, startPoint x: 1002, startPoint y: 585, endPoint x: 804, endPoint y: 532, distance: 205.0
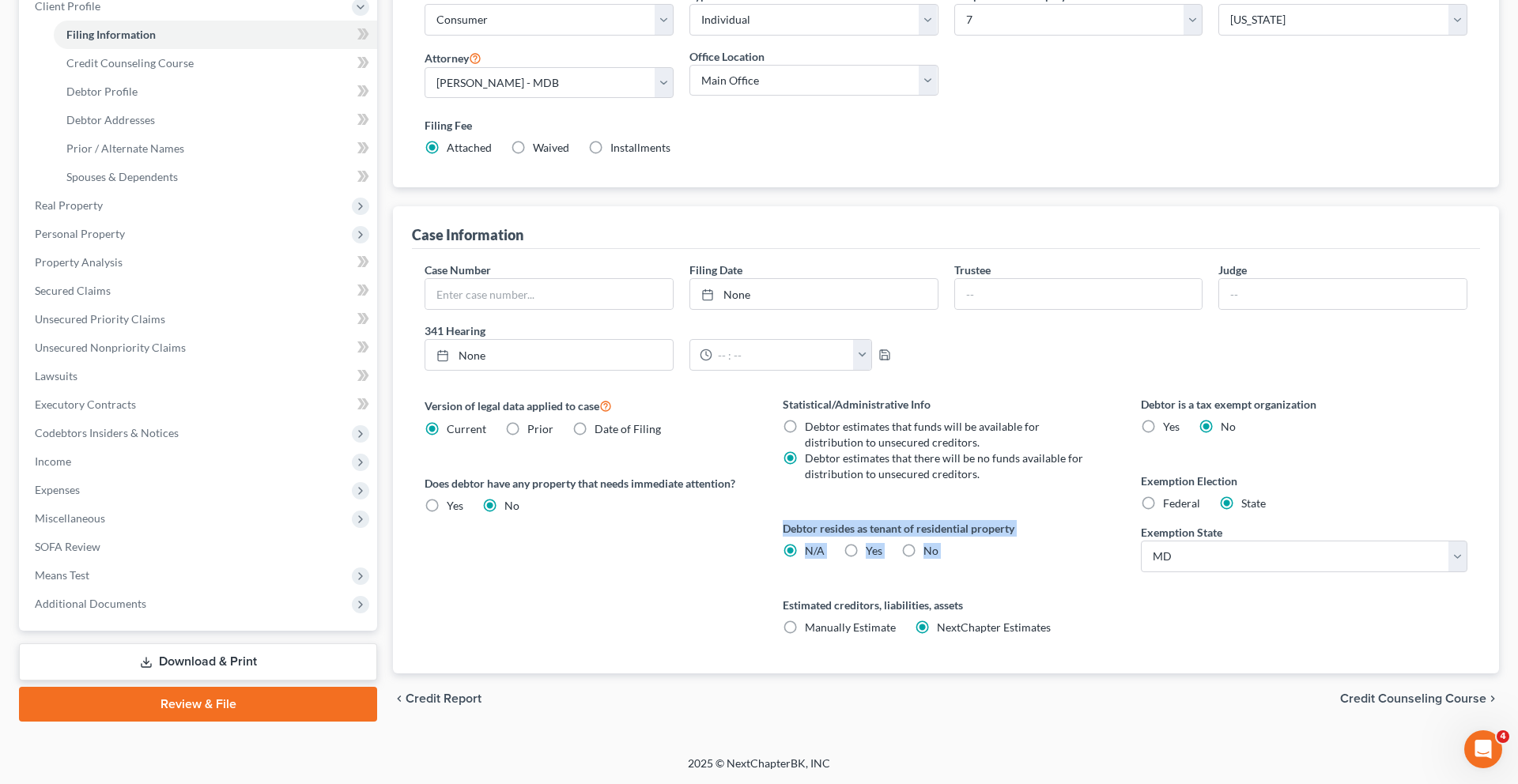
click at [804, 532] on div "Statistical/Administrative Info Debtor estimates that funds will be available f…" at bounding box center [945, 534] width 358 height 277
click at [741, 539] on div "Version of legal data applied to case Current Prior Date of Filing Legal data v…" at bounding box center [587, 534] width 358 height 277
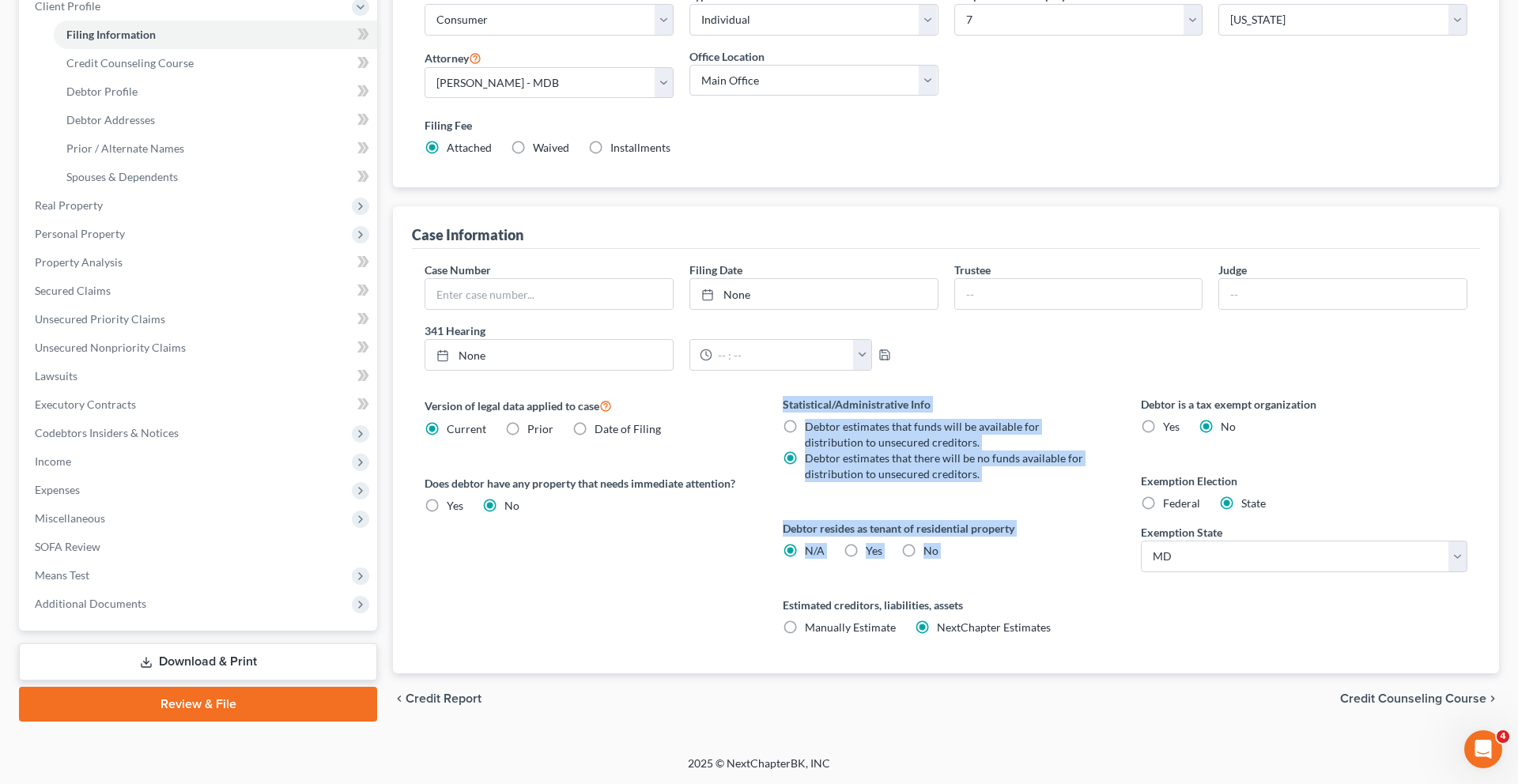
drag, startPoint x: 741, startPoint y: 539, endPoint x: 936, endPoint y: 604, distance: 205.5
click at [936, 603] on div "Version of legal data applied to case Current Prior Date of Filing Legal data v…" at bounding box center [945, 534] width 1074 height 277
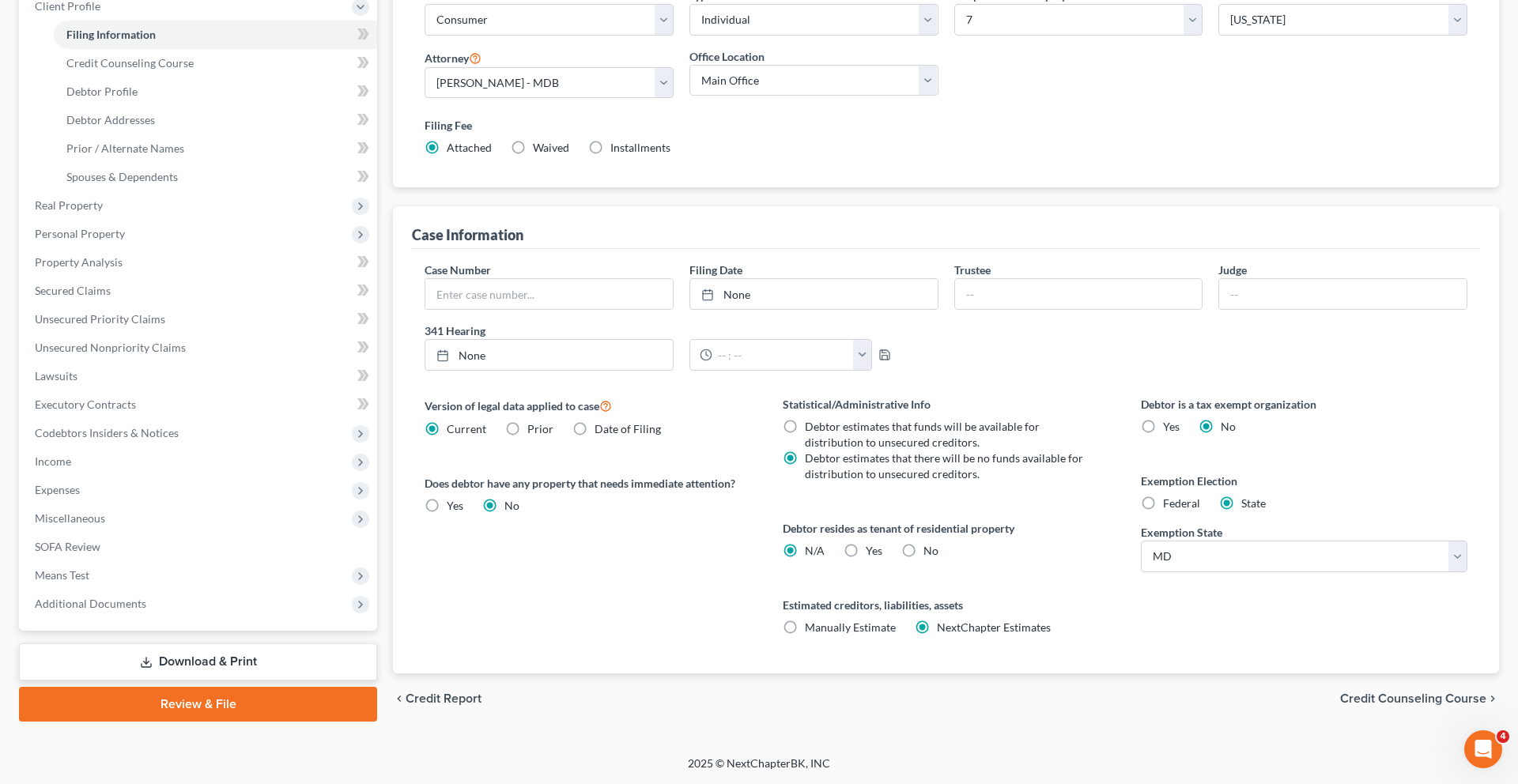
click at [1011, 597] on div "Statistical/Administrative Info Debtor estimates that funds will be available f…" at bounding box center [945, 534] width 358 height 277
drag, startPoint x: 1011, startPoint y: 597, endPoint x: 796, endPoint y: 550, distance: 220.1
click at [796, 550] on div "Statistical/Administrative Info Debtor estimates that funds will be available f…" at bounding box center [945, 534] width 358 height 277
click at [743, 556] on div "Version of legal data applied to case Current Prior Date of Filing Legal data v…" at bounding box center [587, 534] width 358 height 277
drag, startPoint x: 897, startPoint y: 548, endPoint x: 1041, endPoint y: 586, distance: 148.9
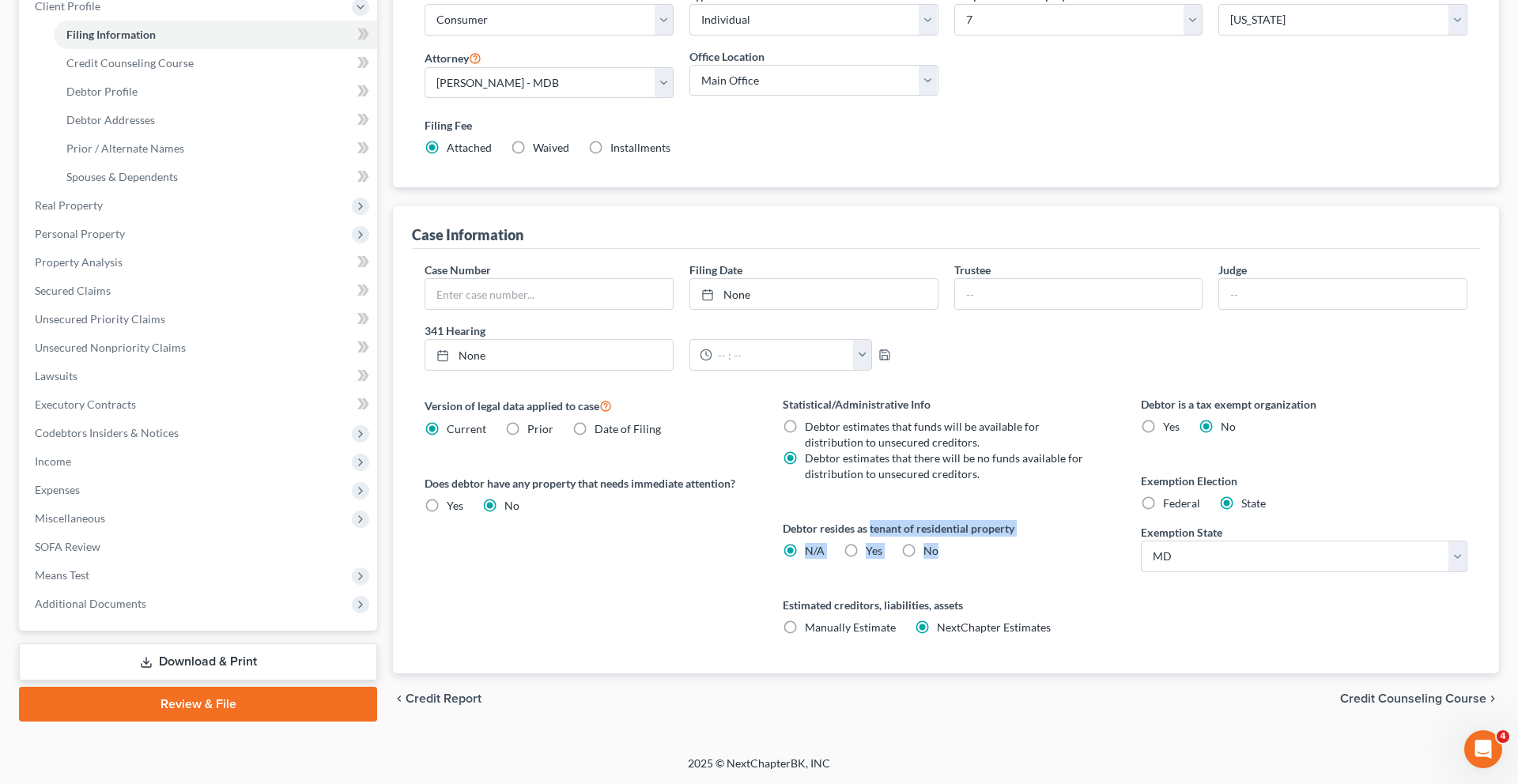
click at [1041, 559] on div "Debtor resides as tenant of residential property N/A Yes Yes No" at bounding box center [946, 540] width 327 height 39
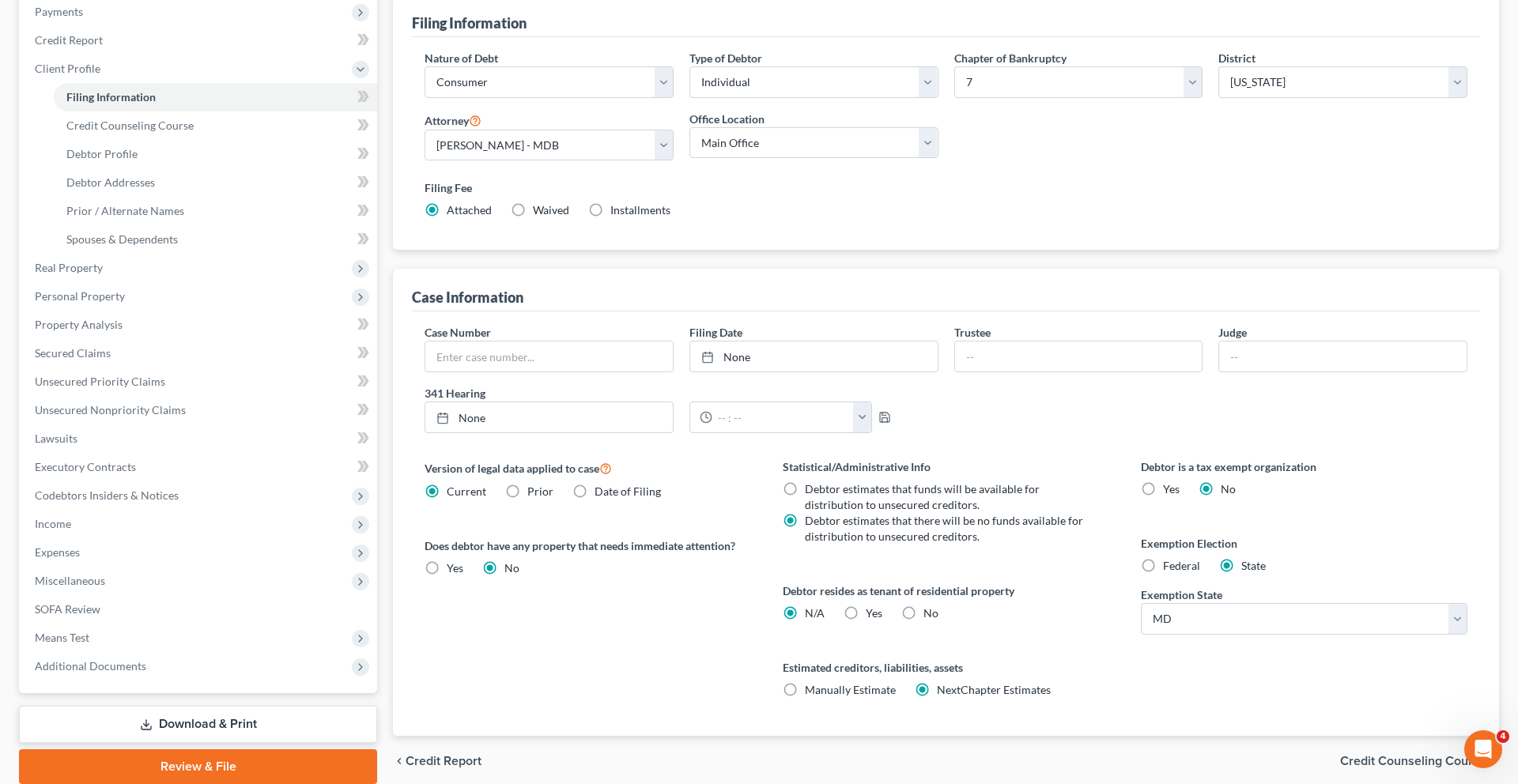
scroll to position [174, 0]
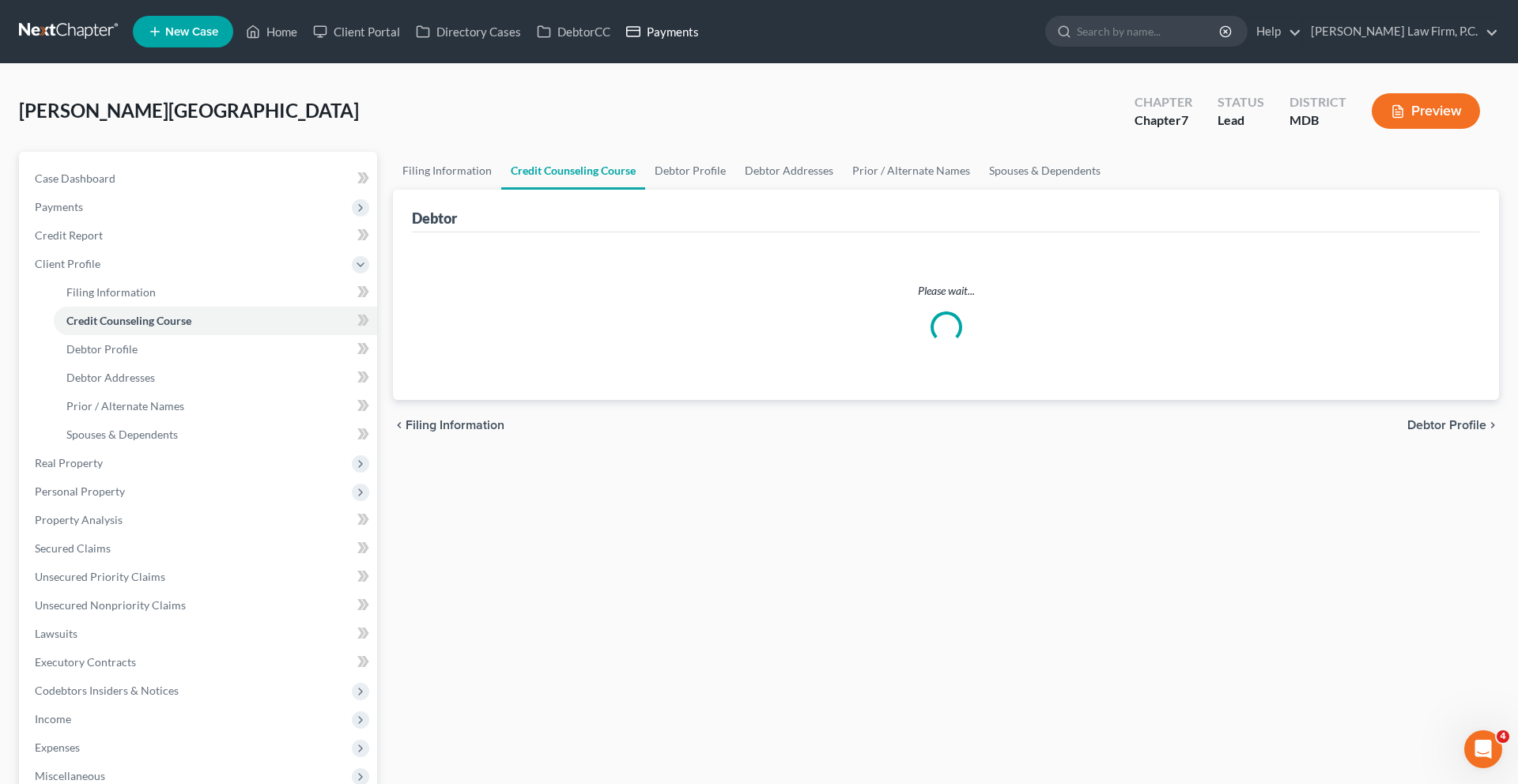
click at [706, 34] on link "Payments" at bounding box center [662, 31] width 88 height 28
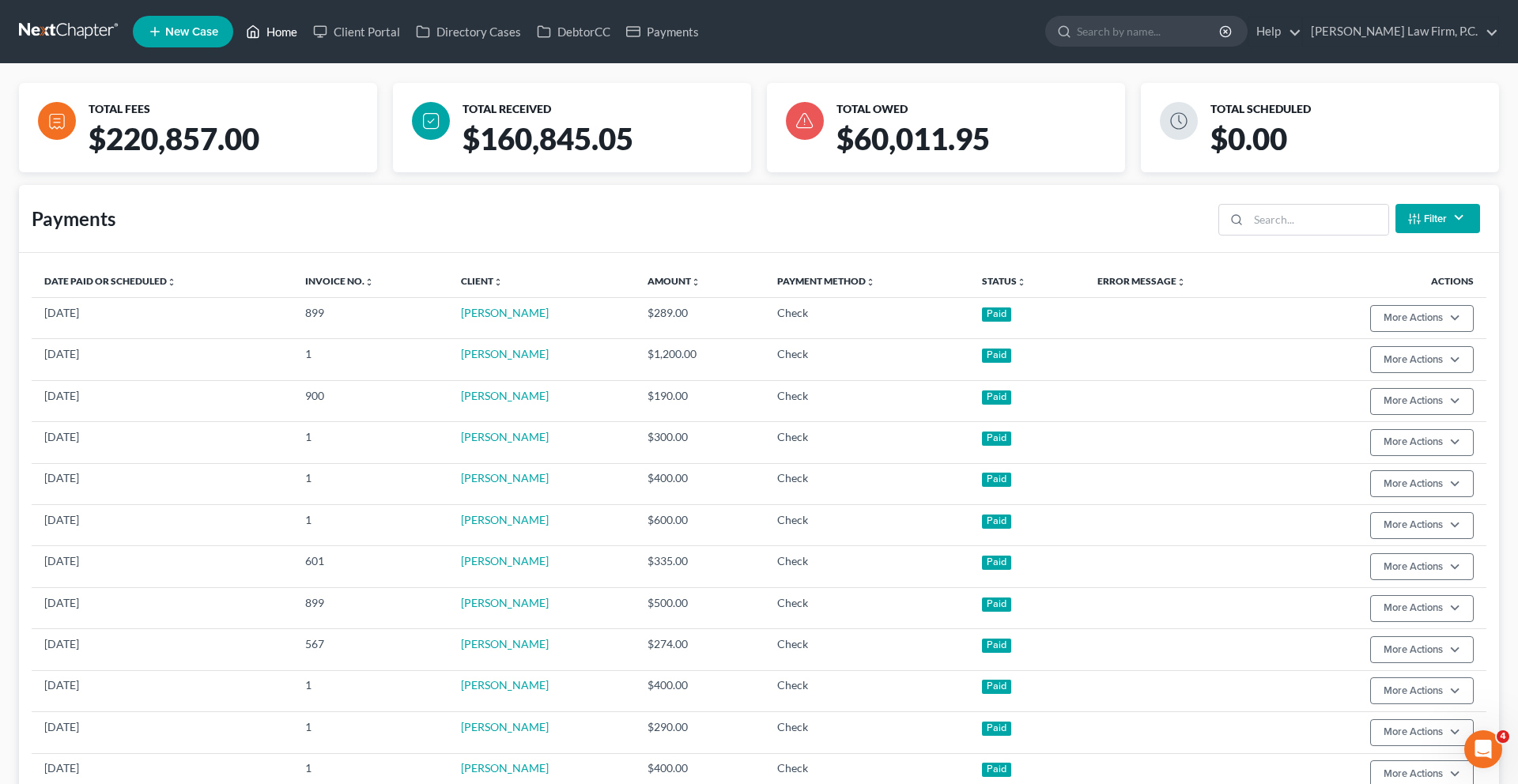
click at [305, 44] on link "Home" at bounding box center [272, 31] width 68 height 28
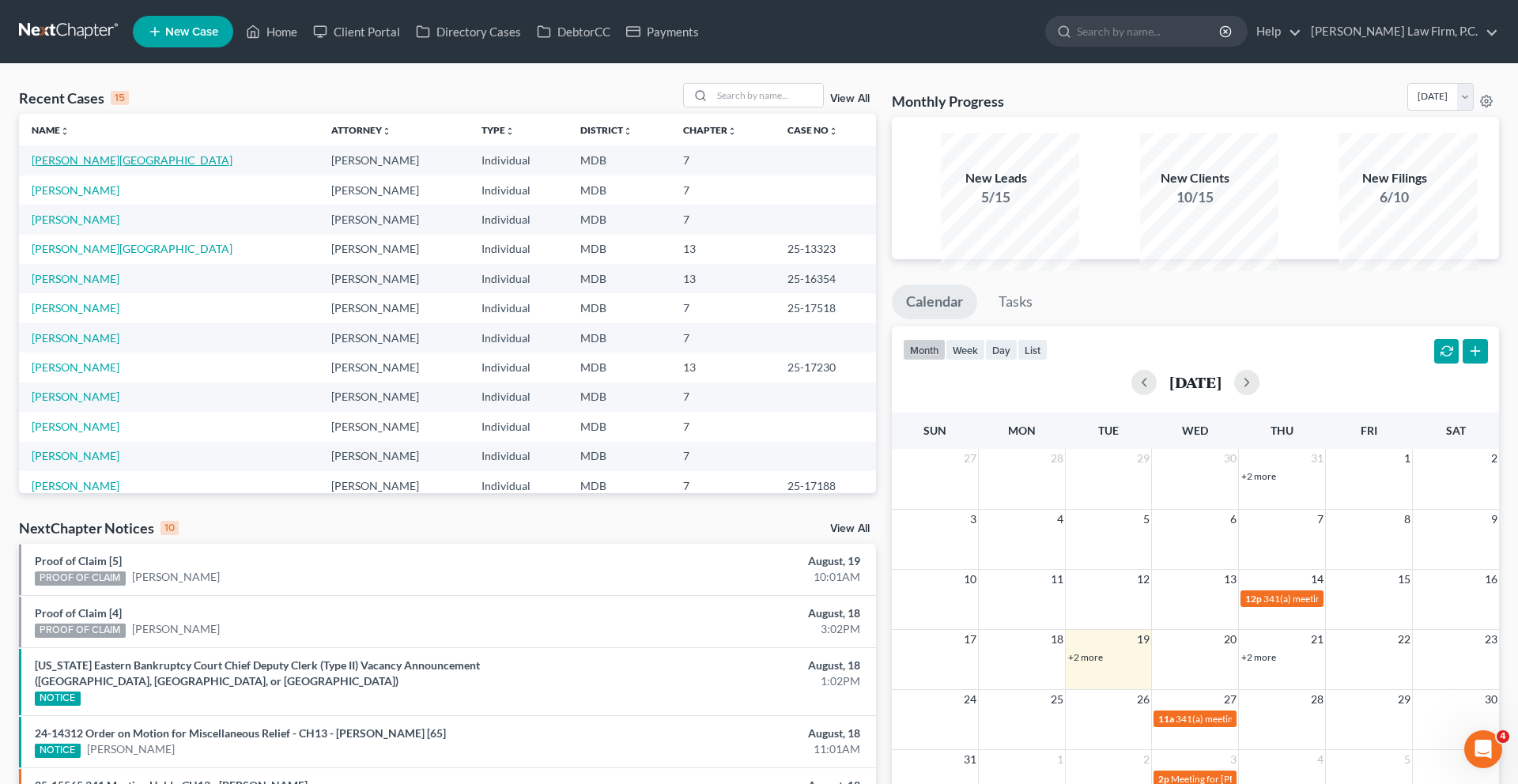
click at [88, 166] on link "[PERSON_NAME][GEOGRAPHIC_DATA]" at bounding box center [132, 160] width 201 height 14
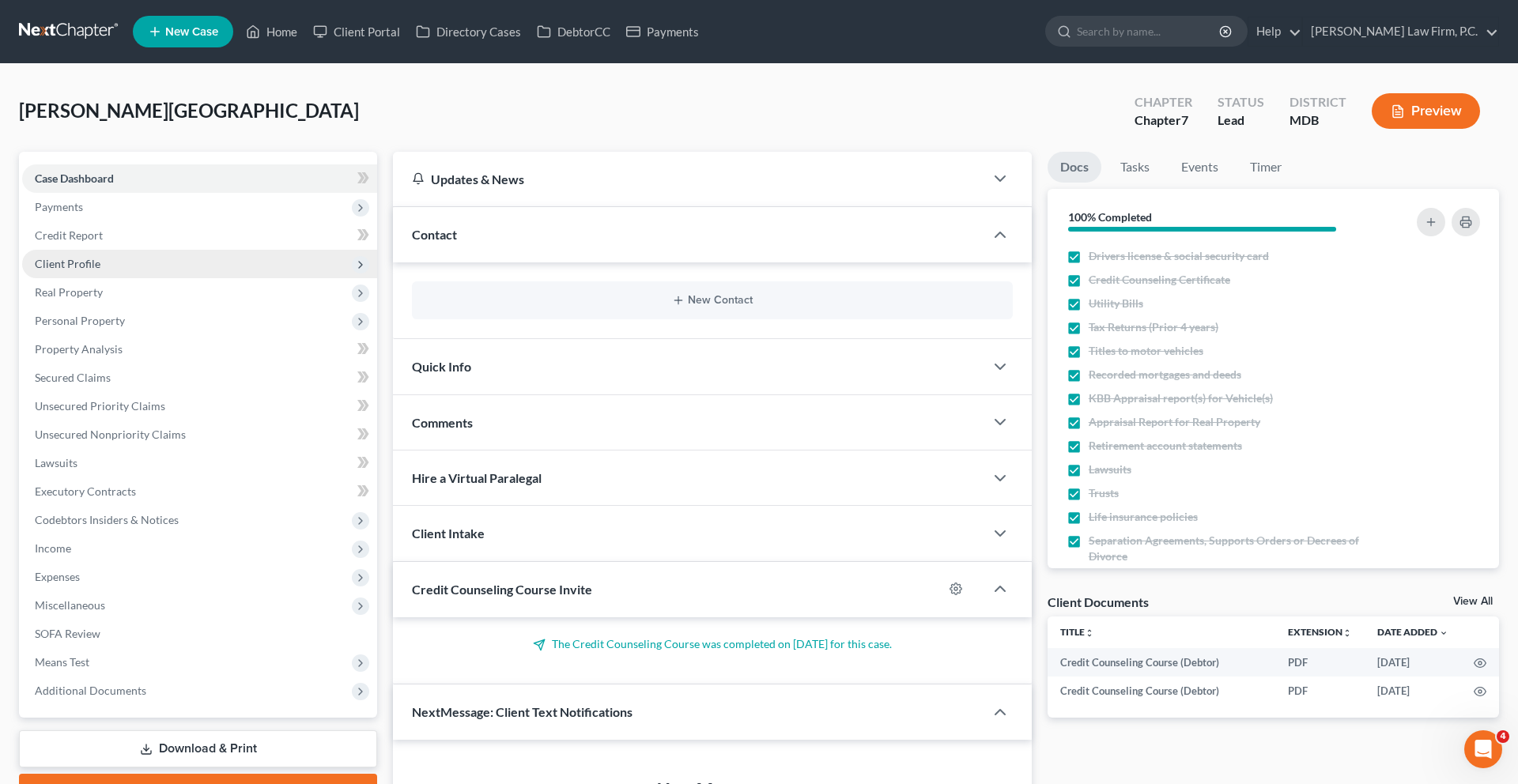
click at [143, 278] on span "Client Profile" at bounding box center [200, 264] width 355 height 28
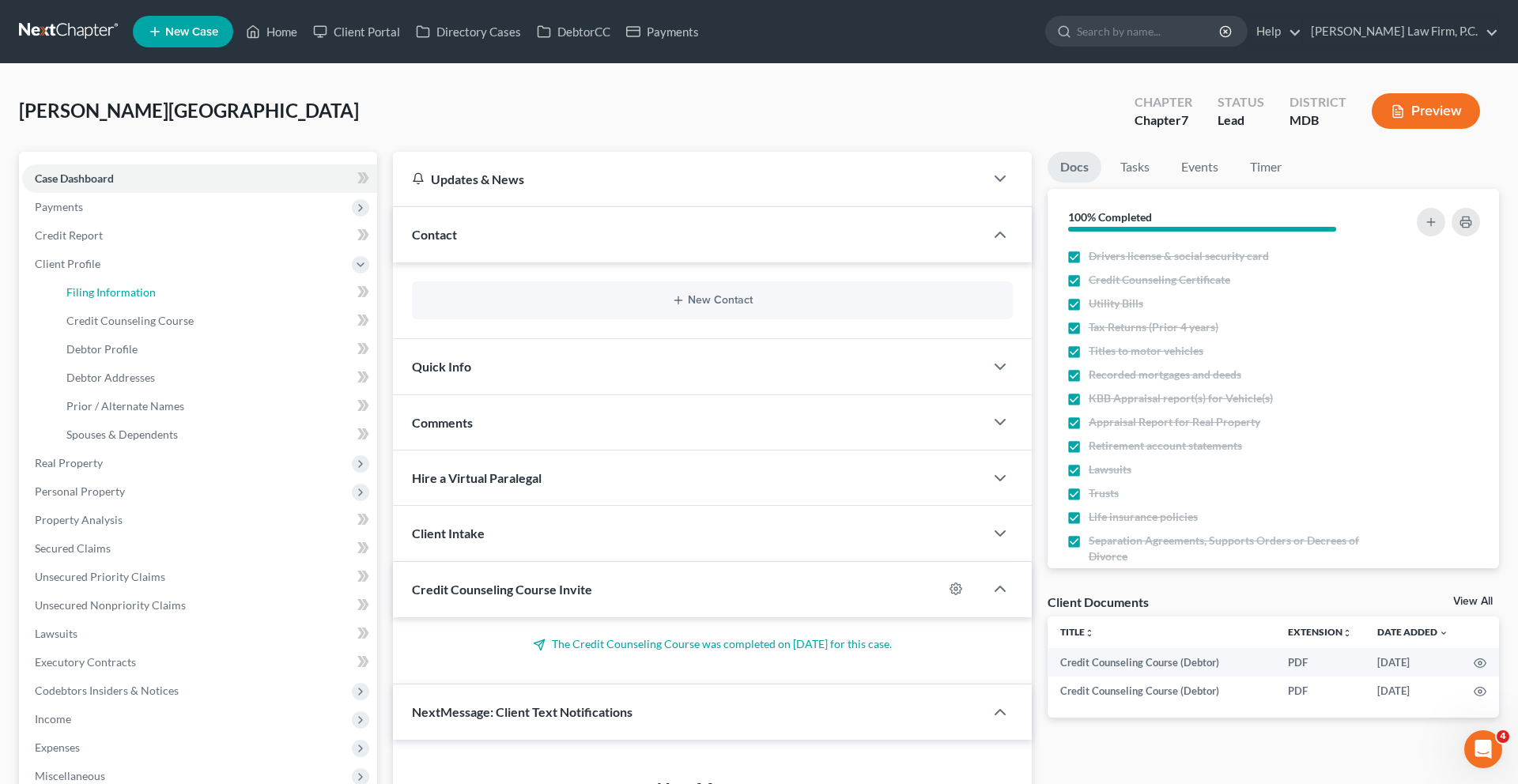
drag, startPoint x: 123, startPoint y: 358, endPoint x: 685, endPoint y: 334, distance: 562.5
click at [123, 298] on span "Filing Information" at bounding box center [111, 292] width 89 height 14
select select "1"
select select "0"
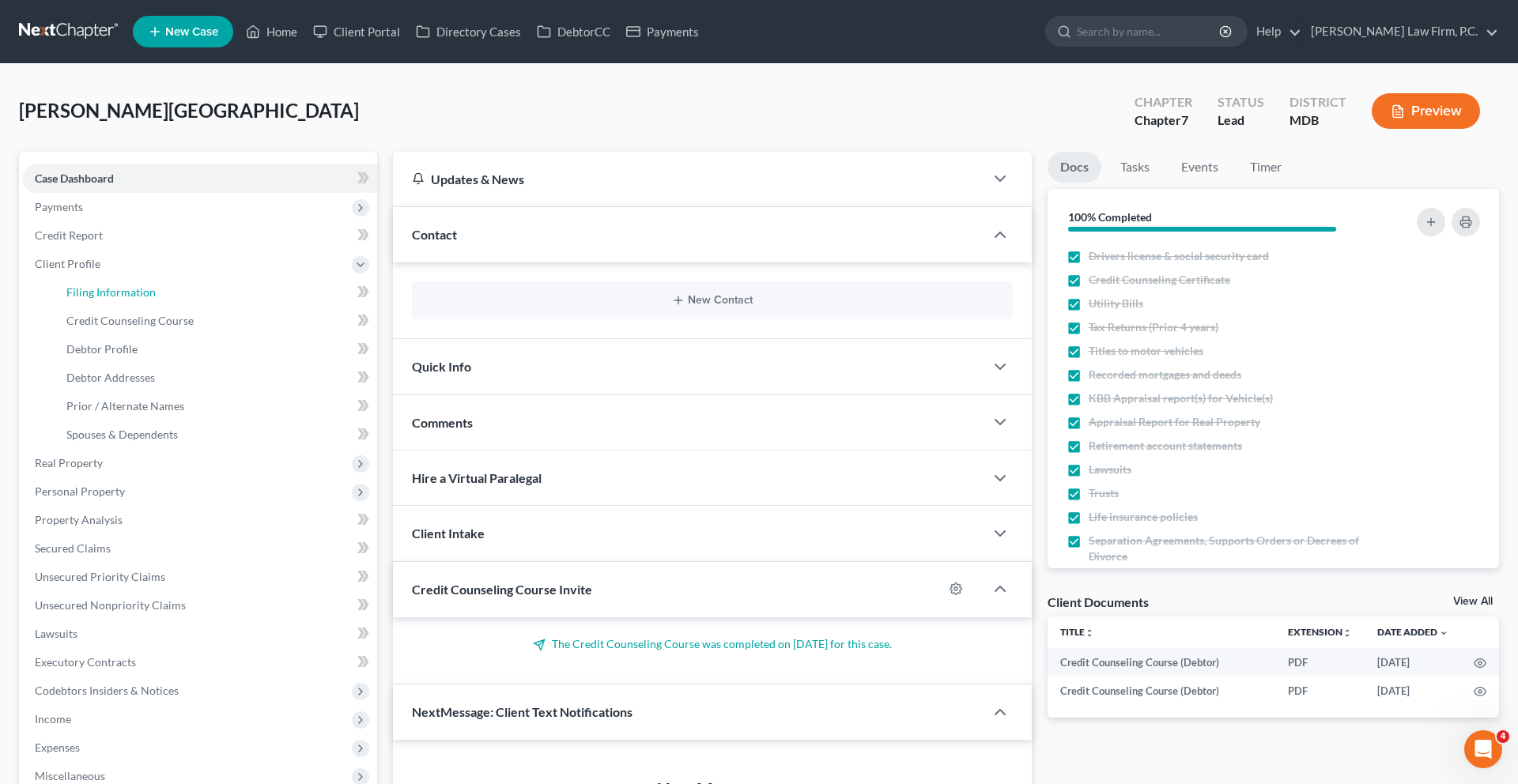
select select "38"
select select "0"
select select "21"
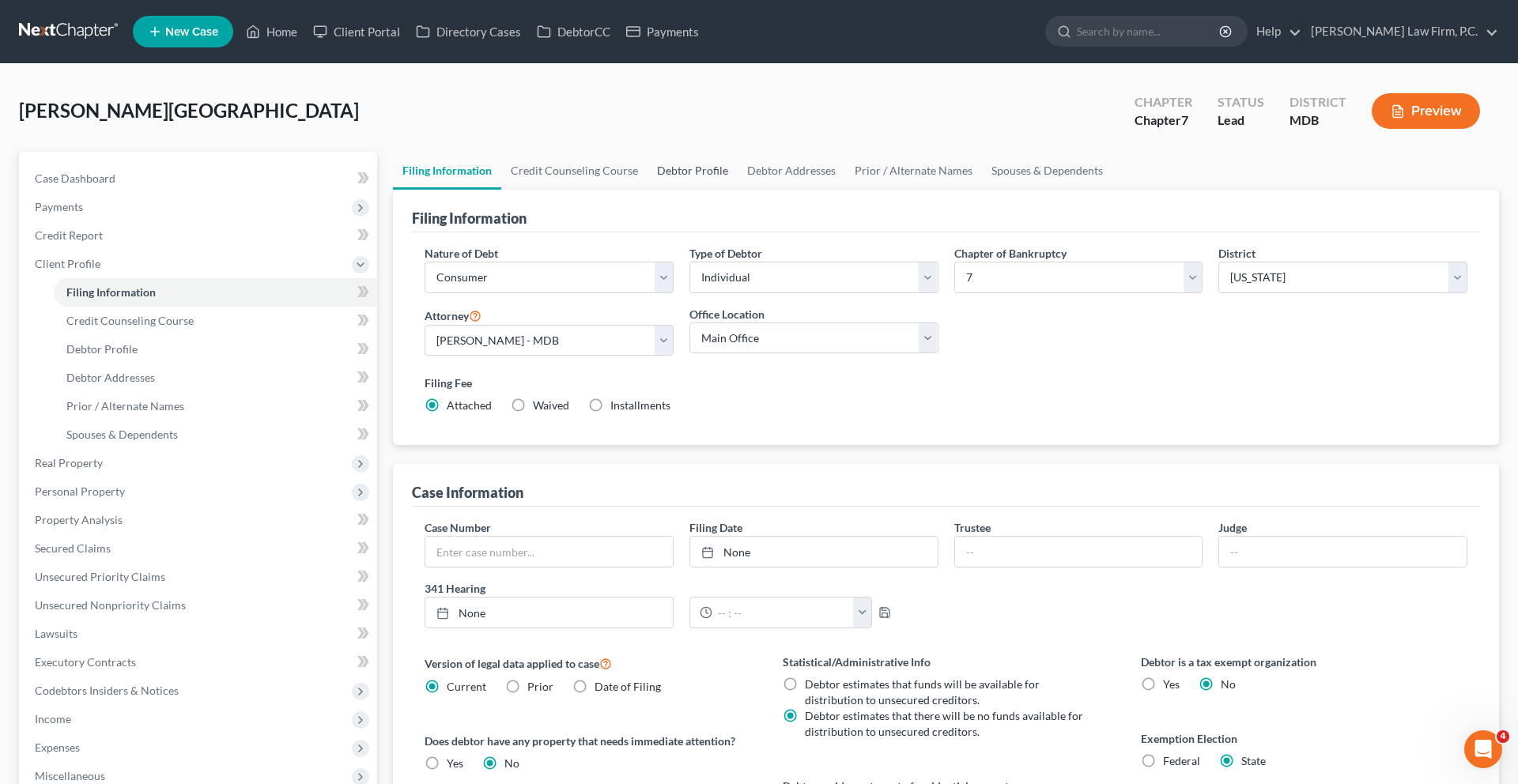
click at [738, 190] on link "Debtor Profile" at bounding box center [693, 170] width 90 height 38
select select "0"
select select "1"
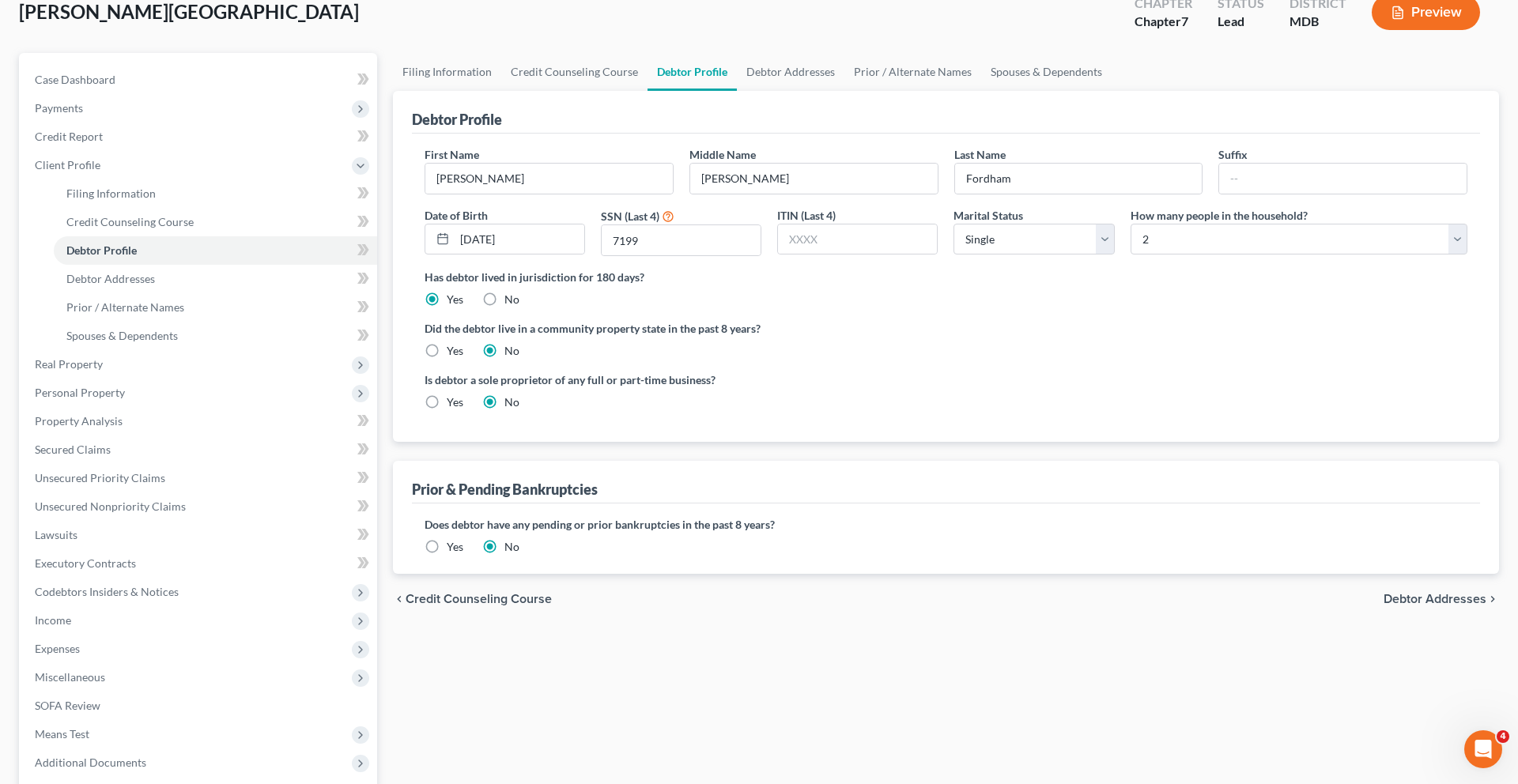
scroll to position [101, 0]
click at [795, 192] on input "[PERSON_NAME]" at bounding box center [814, 176] width 248 height 30
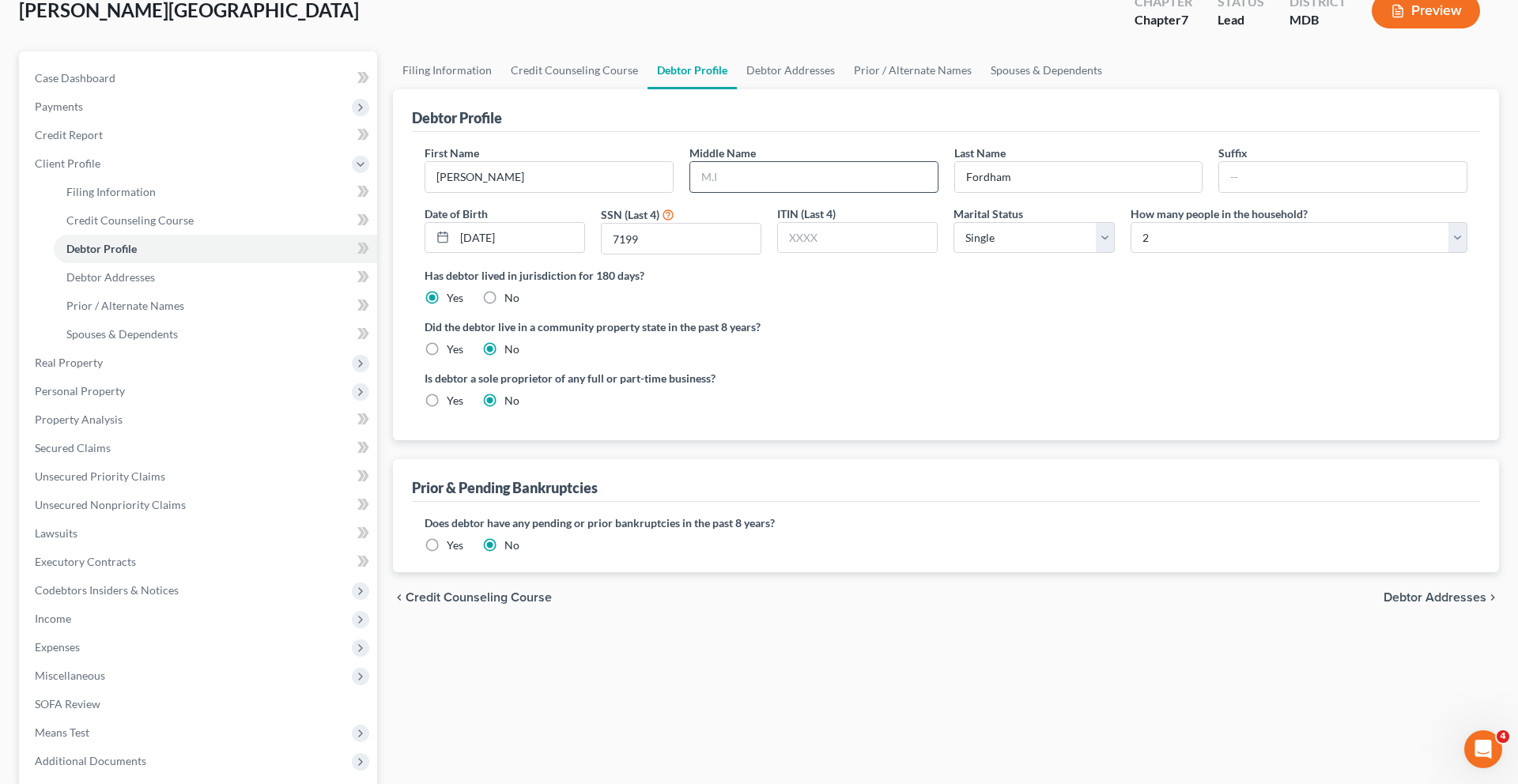
click at [749, 192] on input "text" at bounding box center [814, 176] width 248 height 30
type input "[PERSON_NAME]"
click at [1021, 421] on ng-include "First Name [PERSON_NAME] Middle Name [PERSON_NAME] Last Name [PERSON_NAME] Date…" at bounding box center [946, 283] width 1043 height 277
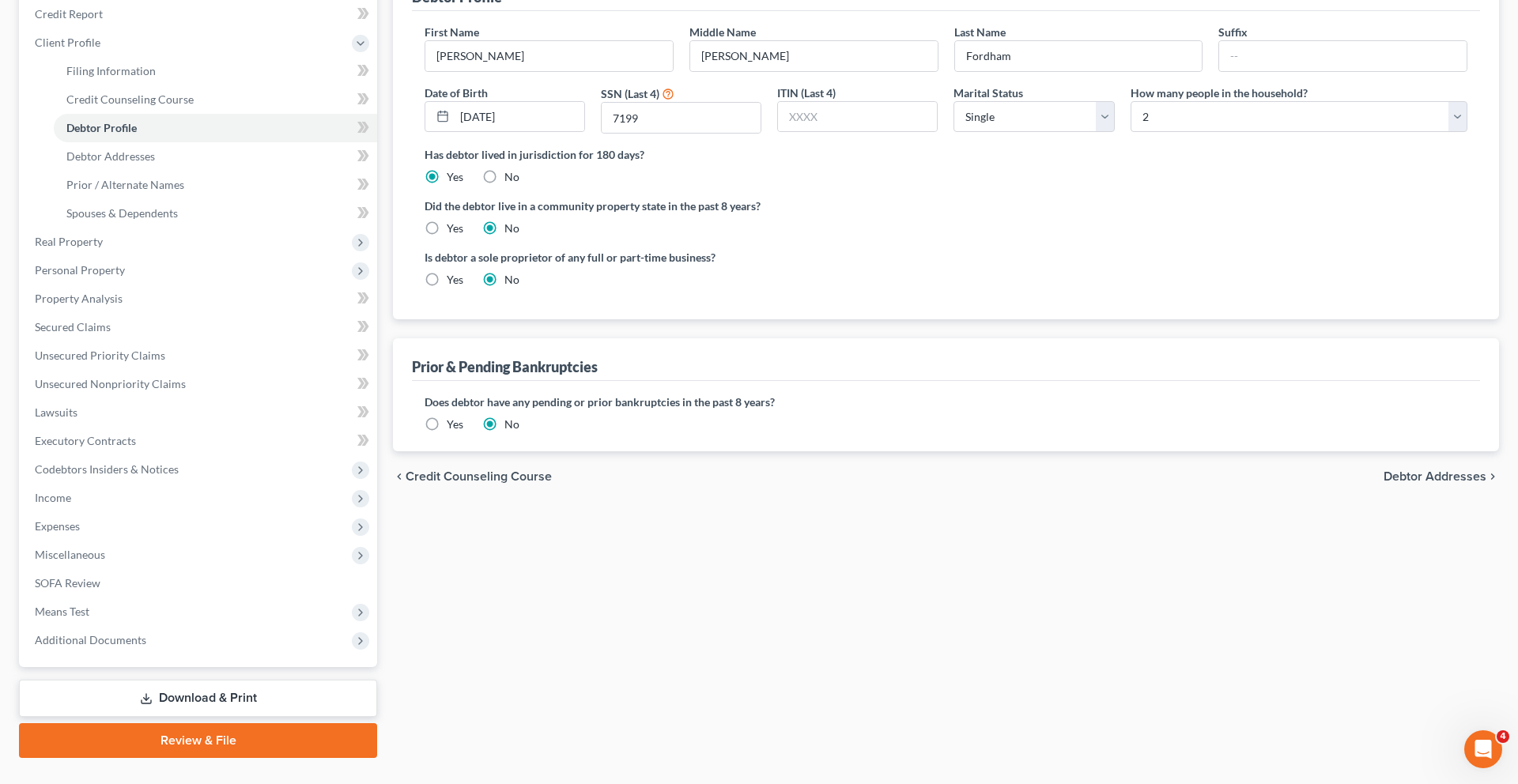
scroll to position [205, 0]
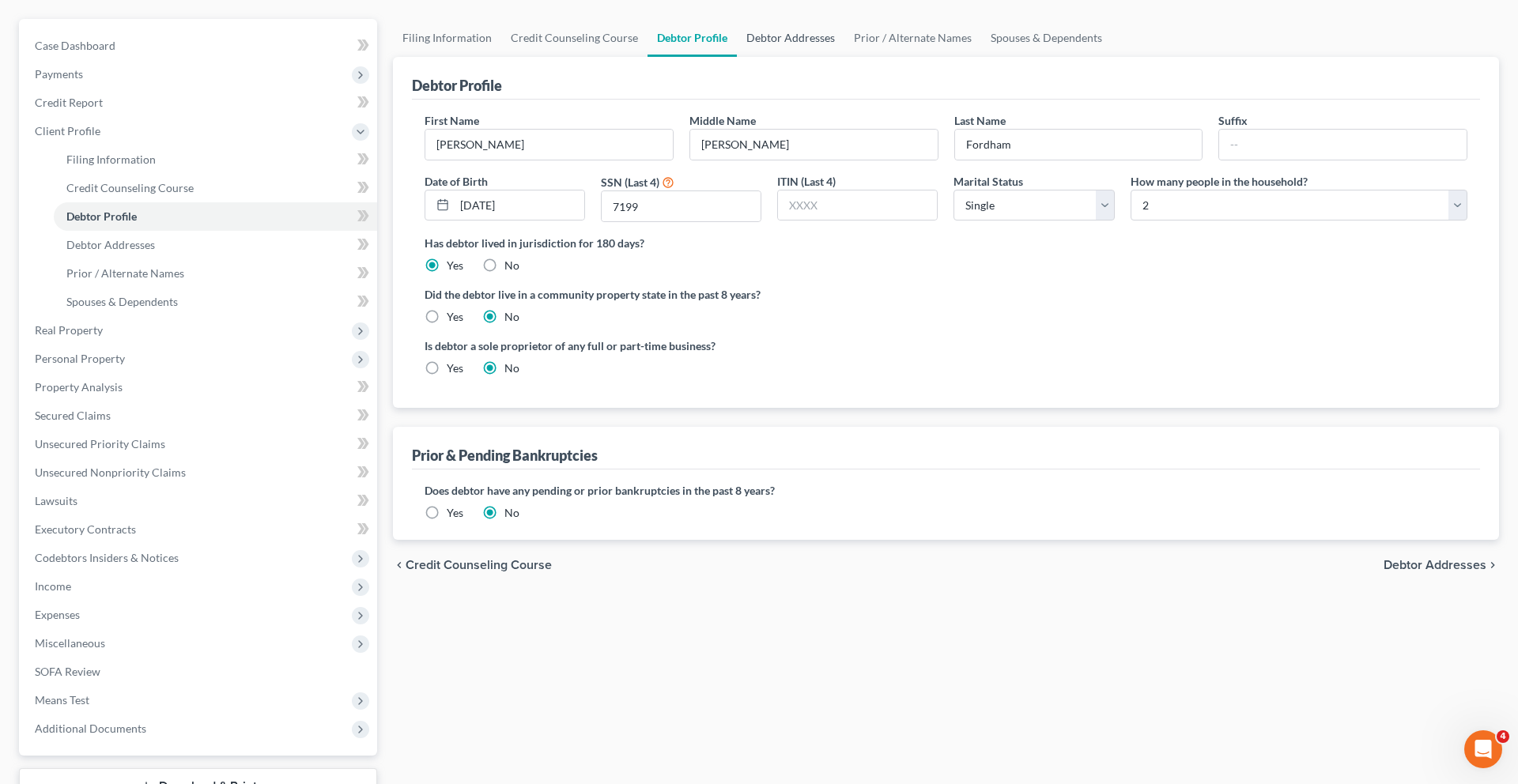
click at [844, 57] on link "Debtor Addresses" at bounding box center [791, 38] width 108 height 38
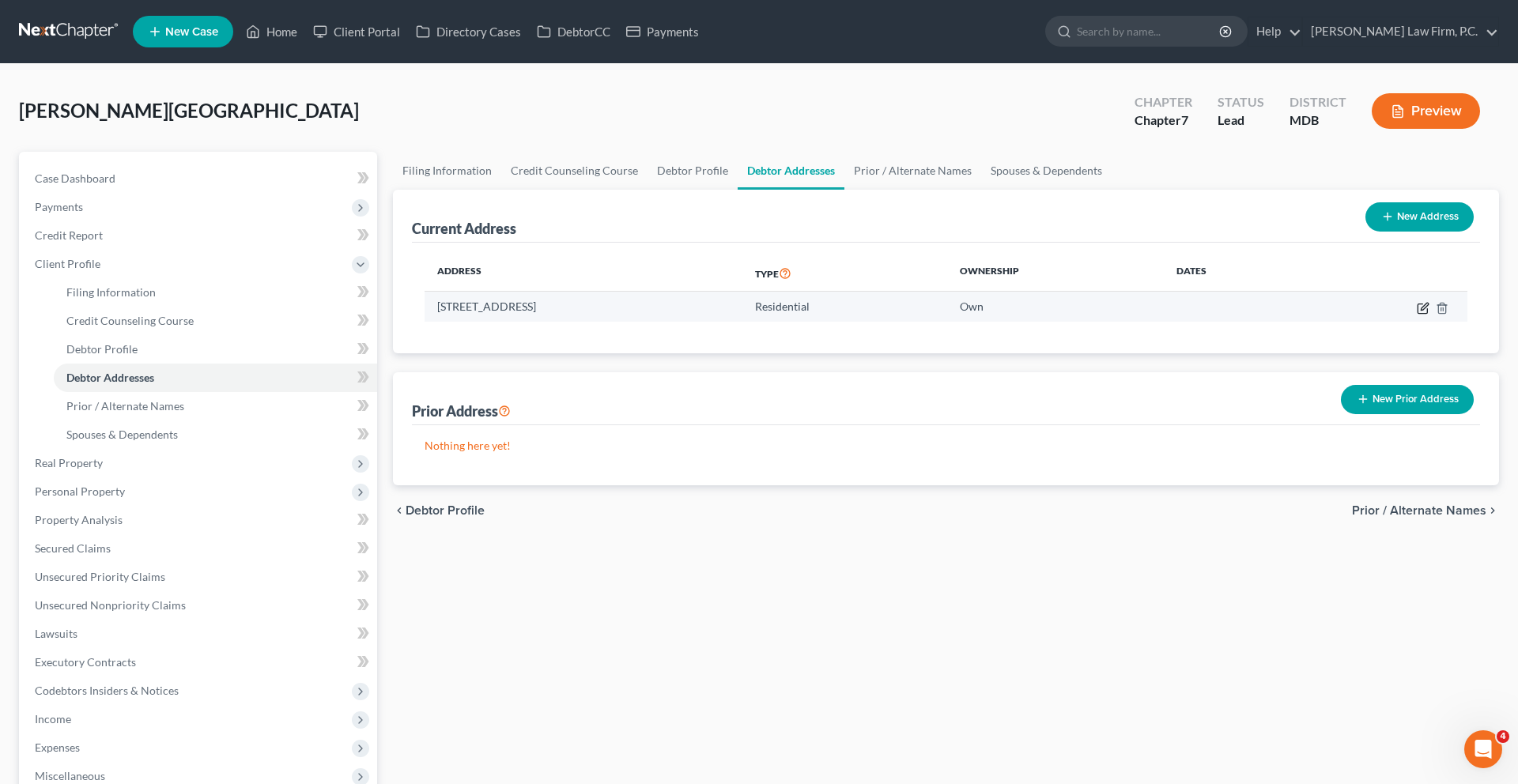
click at [1417, 314] on icon "button" at bounding box center [1423, 308] width 13 height 13
select select "21"
select select "16"
select select "0"
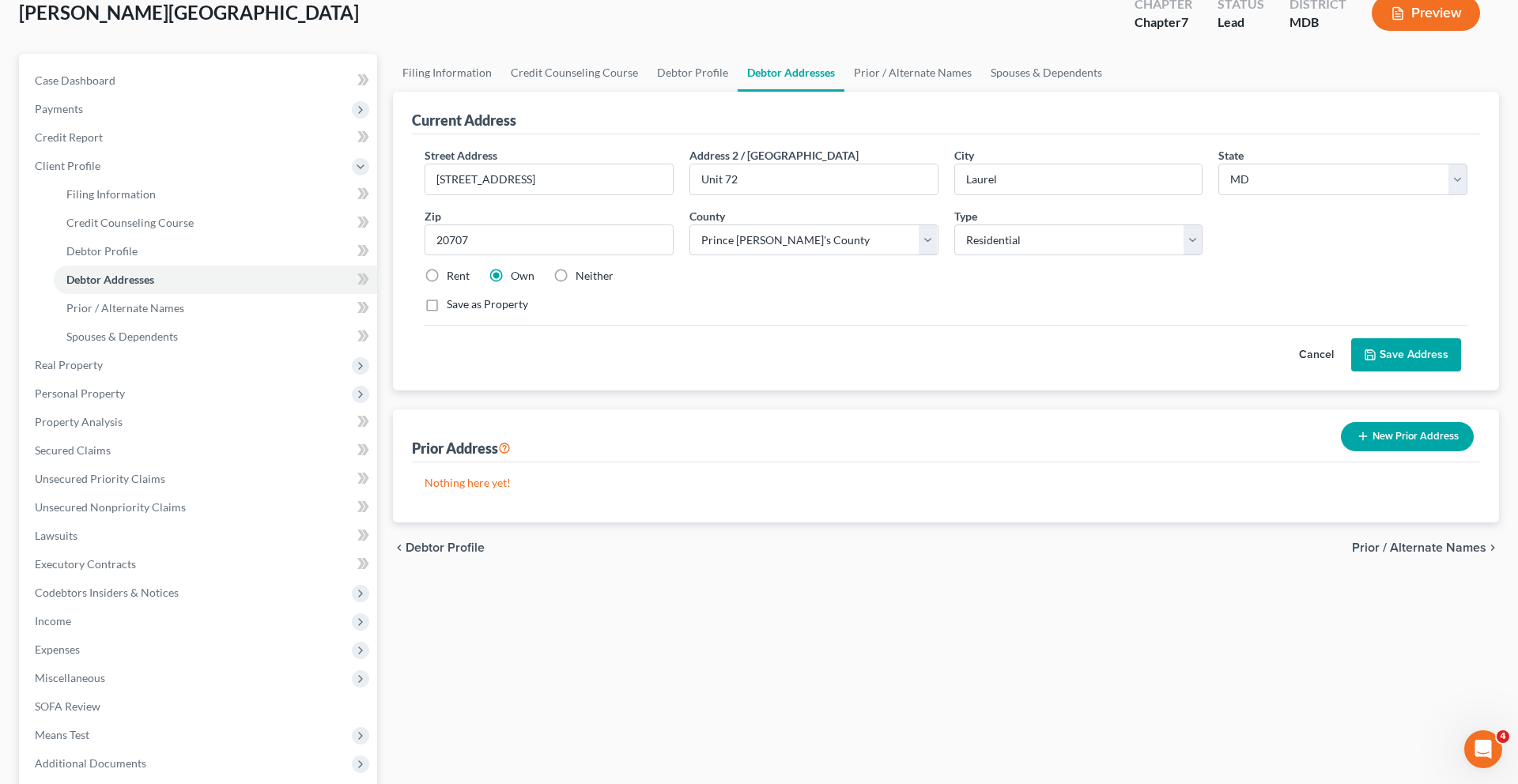
scroll to position [130, 0]
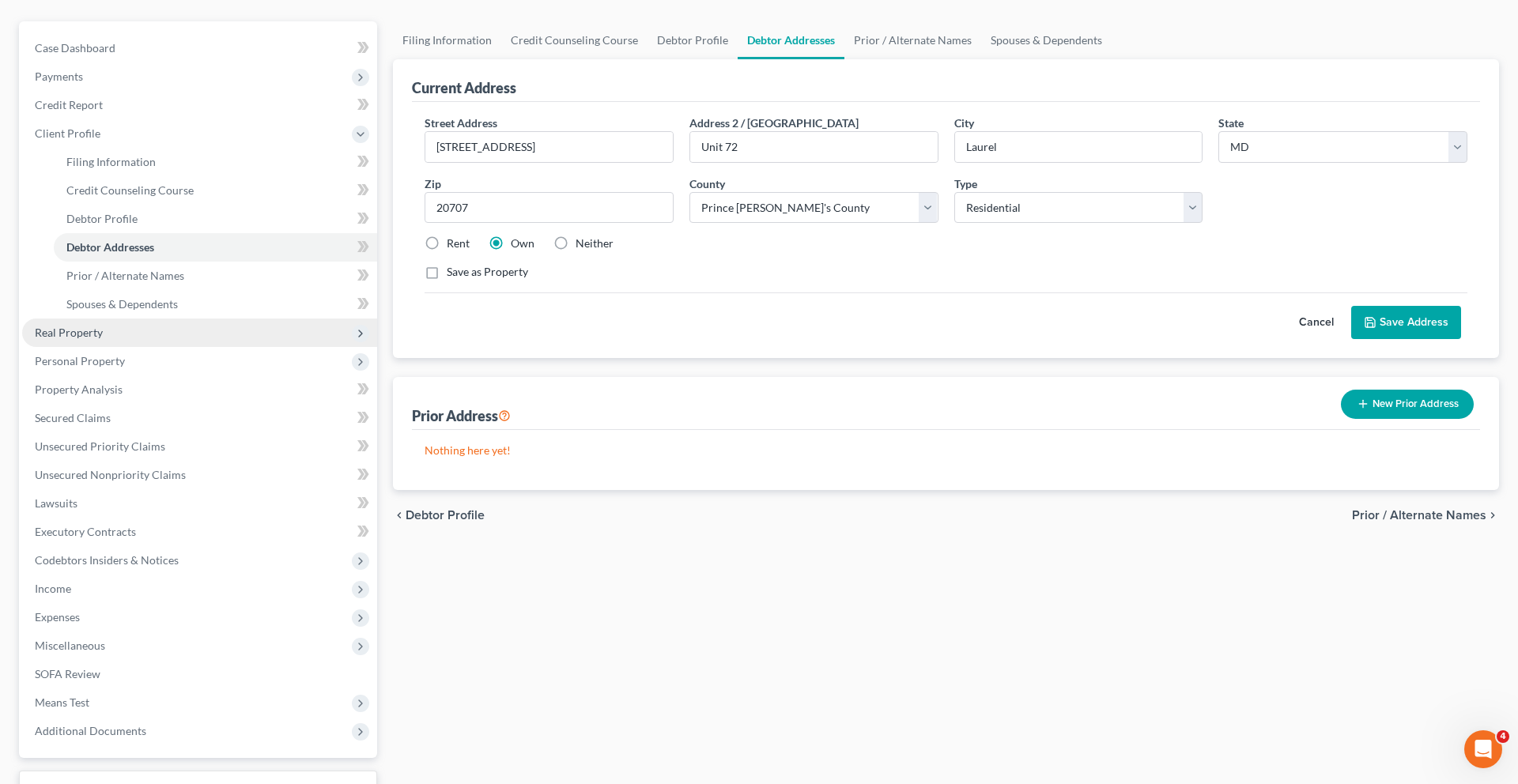
click at [132, 347] on span "Real Property" at bounding box center [200, 332] width 355 height 28
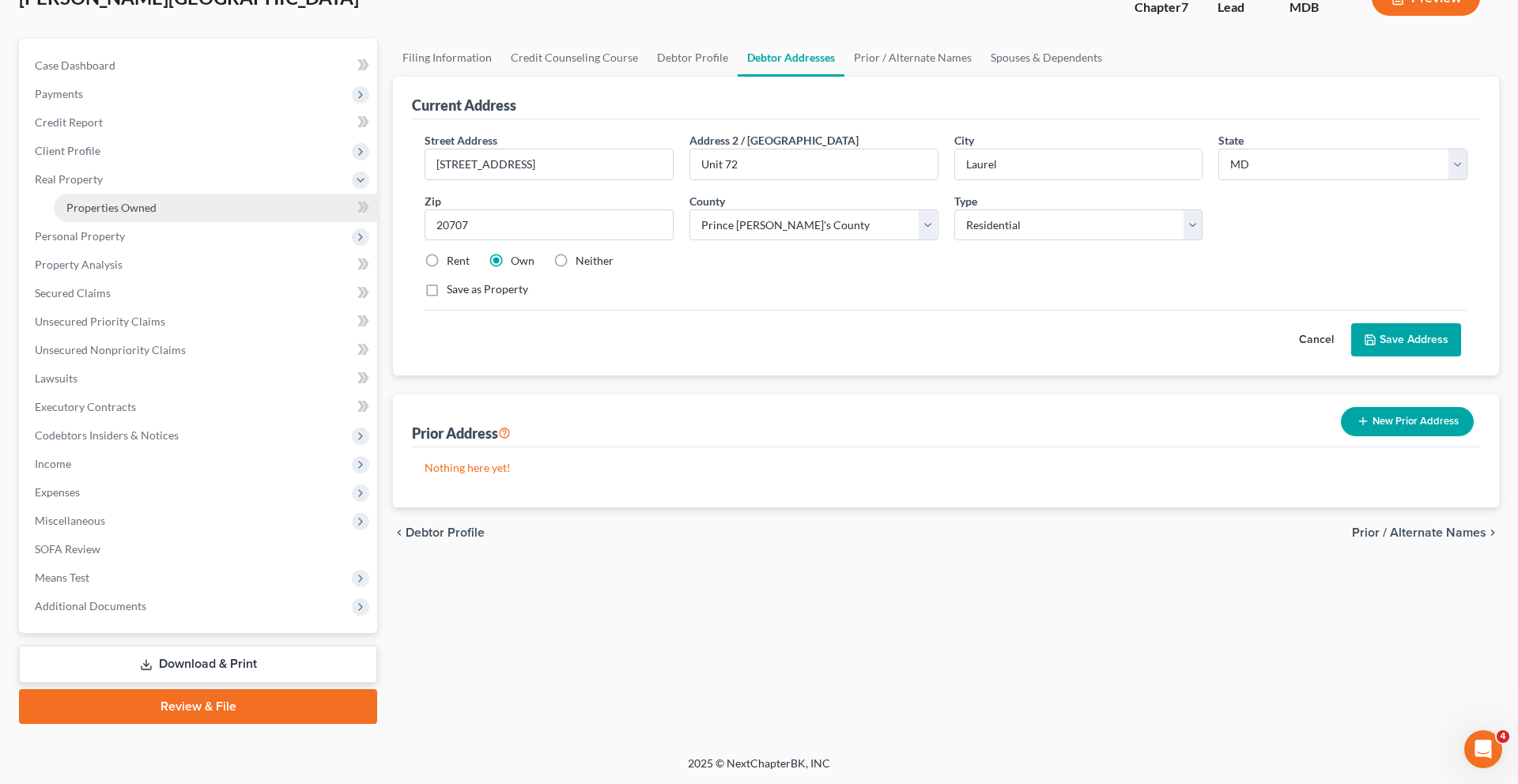
click at [130, 222] on link "Properties Owned" at bounding box center [216, 207] width 323 height 28
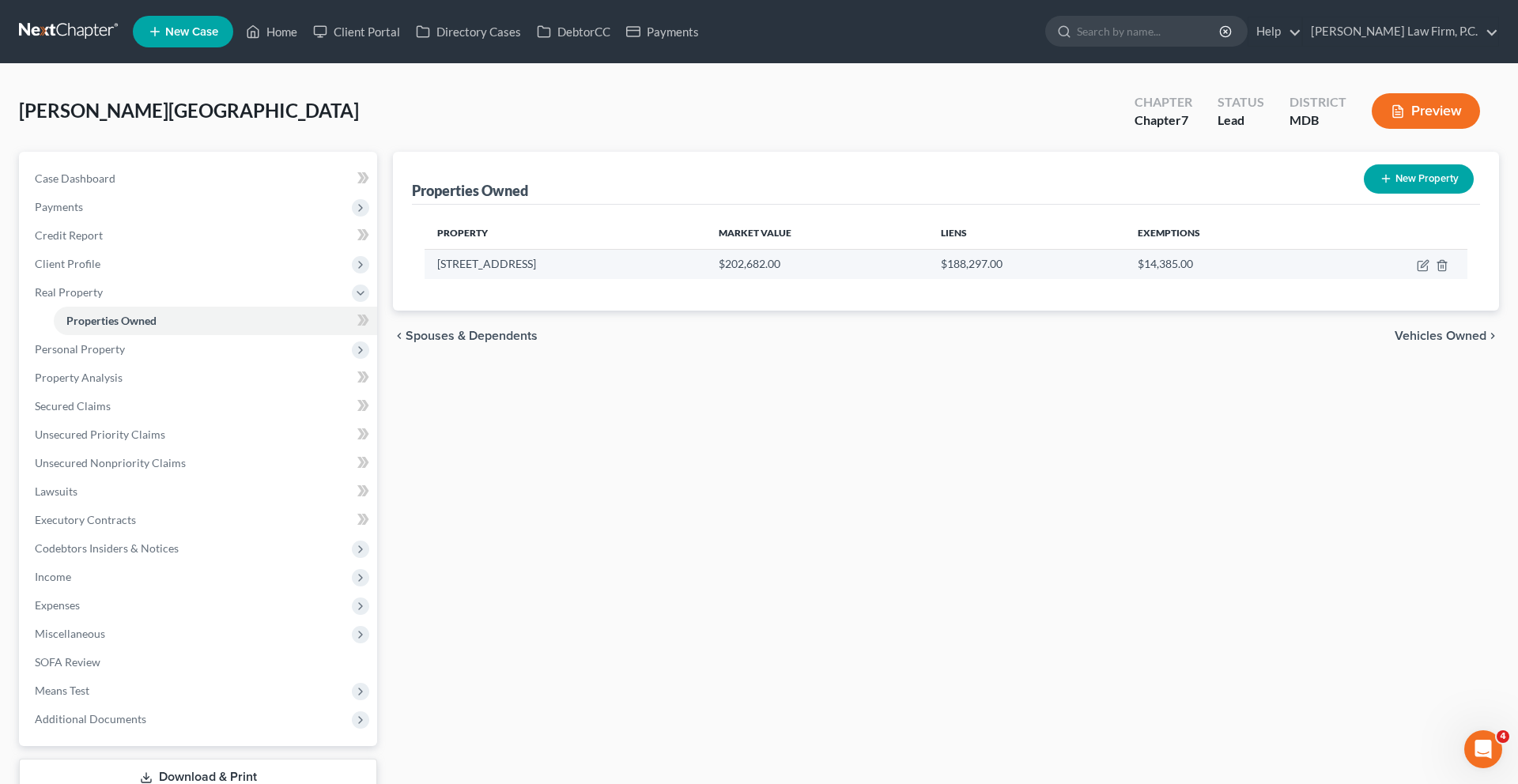
click at [1402, 279] on td at bounding box center [1396, 264] width 143 height 30
click at [1417, 272] on icon "button" at bounding box center [1423, 265] width 13 height 13
select select "21"
select select "16"
select select "3"
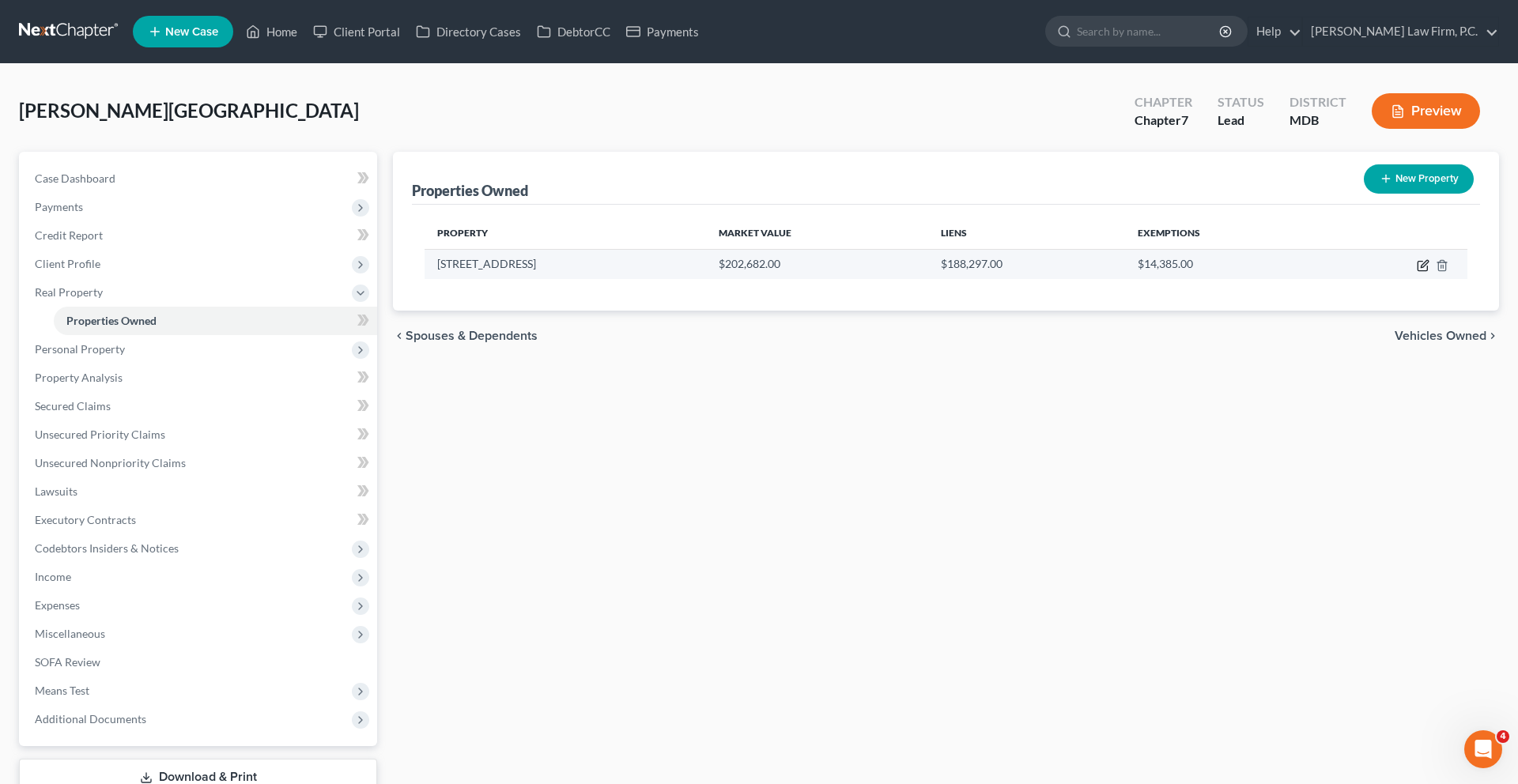
select select "0"
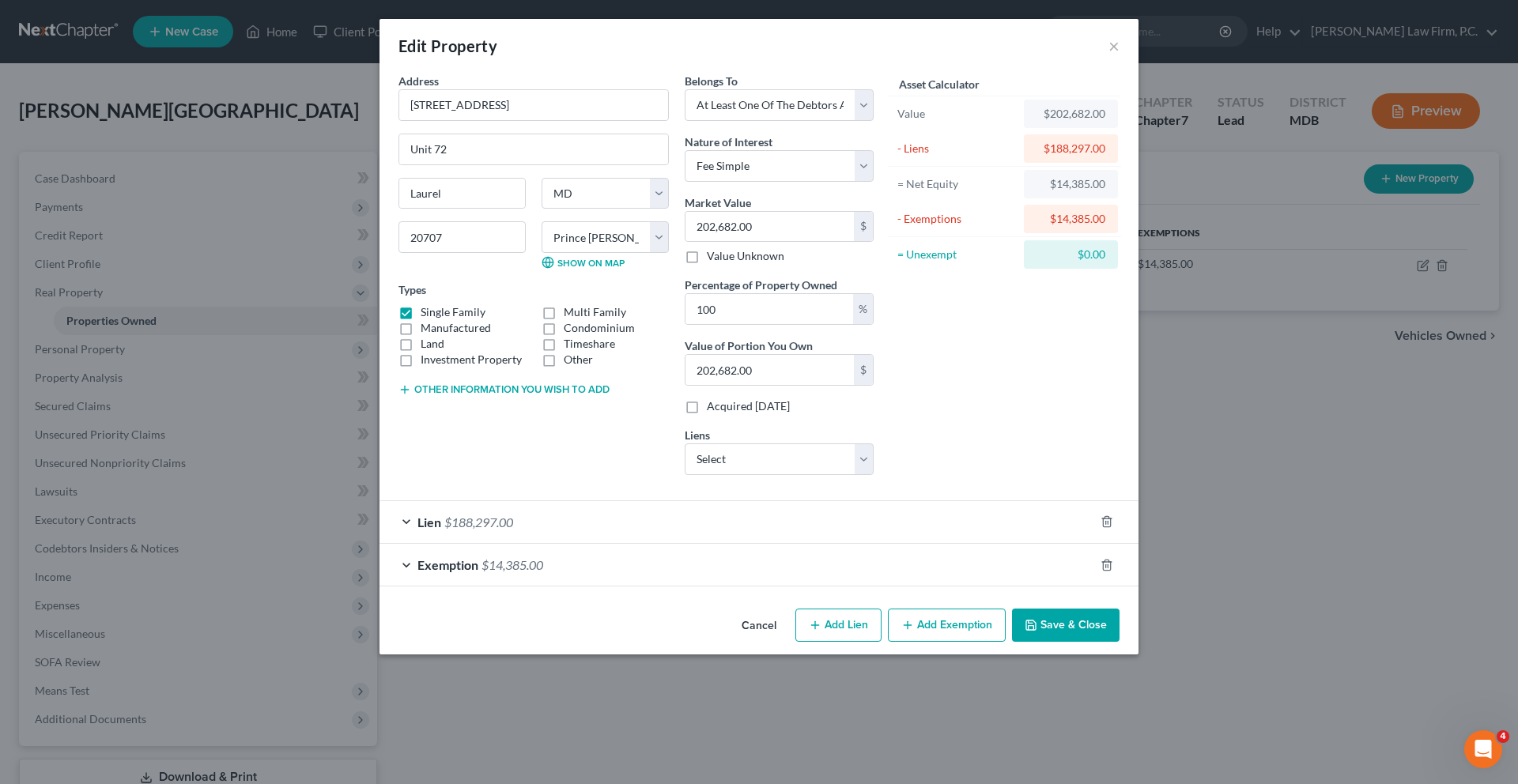
scroll to position [35, 0]
click at [488, 396] on button "Other information you wish to add" at bounding box center [504, 390] width 211 height 13
click at [455, 455] on textarea at bounding box center [533, 425] width 270 height 59
click at [774, 642] on button "Cancel" at bounding box center [759, 626] width 60 height 31
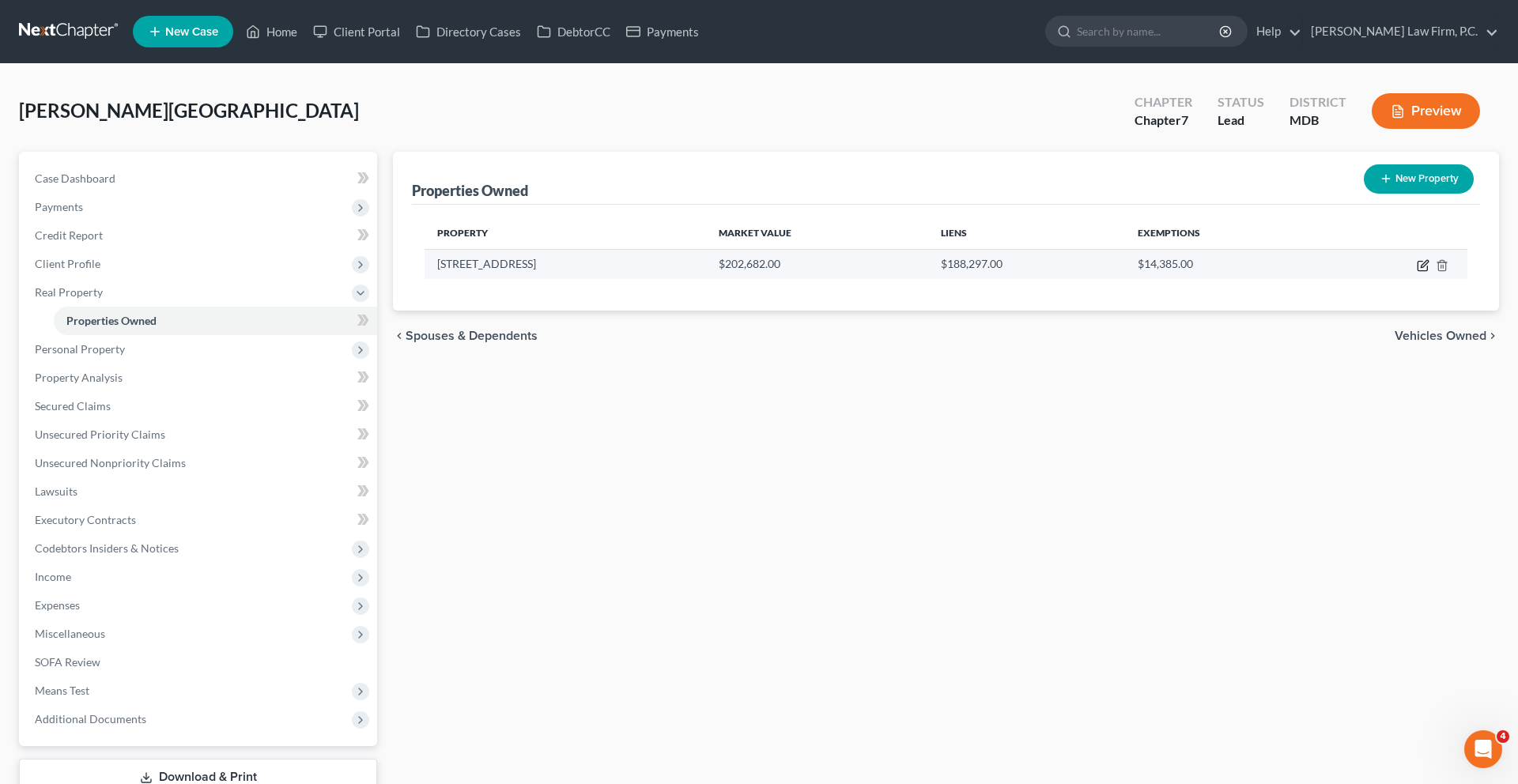
click at [1417, 272] on icon "button" at bounding box center [1423, 265] width 13 height 13
select select "21"
select select "16"
select select "3"
select select "0"
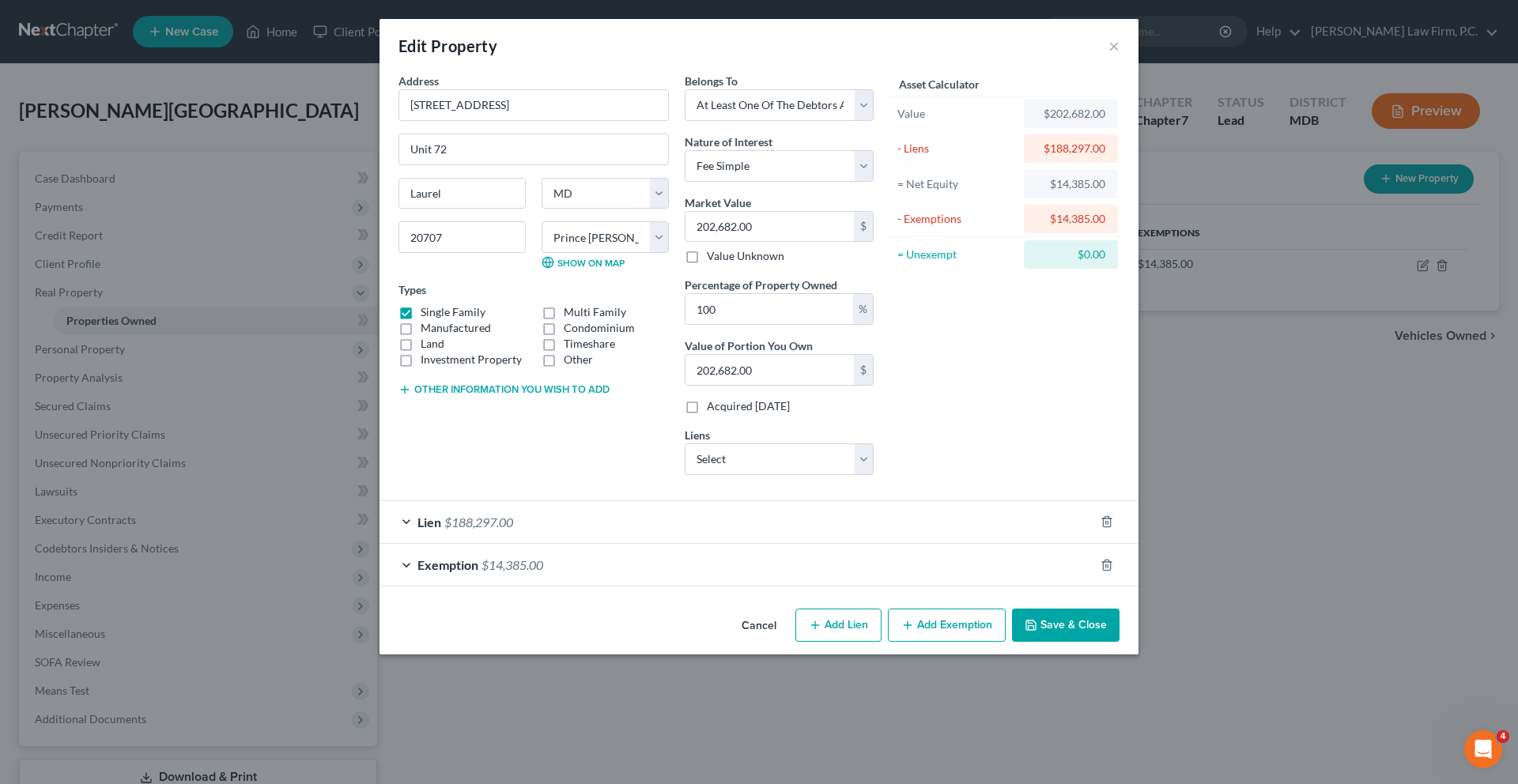
click at [398, 396] on button "Other information you wish to add" at bounding box center [504, 390] width 211 height 13
click at [410, 455] on textarea at bounding box center [533, 425] width 270 height 59
click at [775, 642] on button "Cancel" at bounding box center [759, 626] width 60 height 31
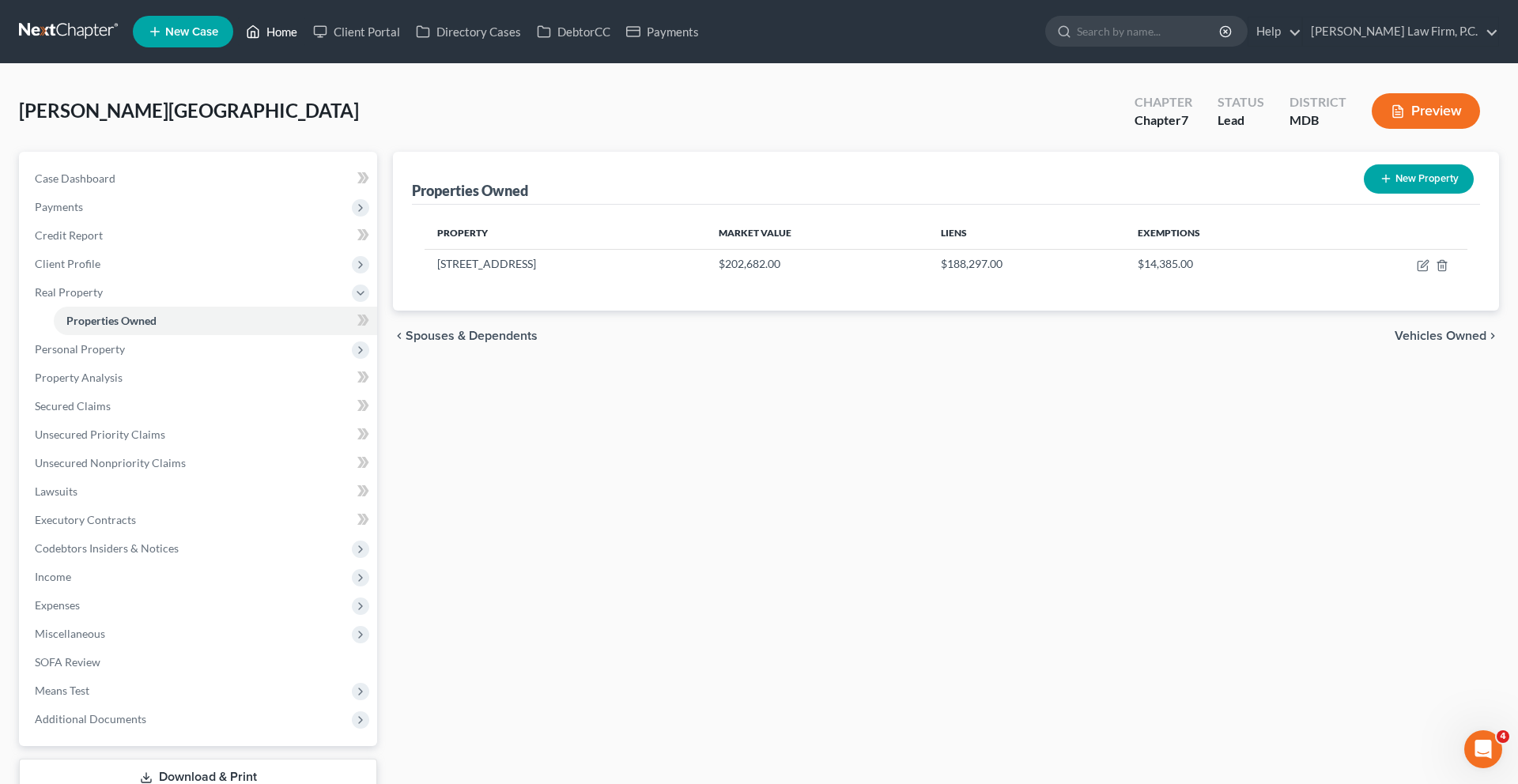
click at [305, 37] on link "Home" at bounding box center [272, 31] width 68 height 28
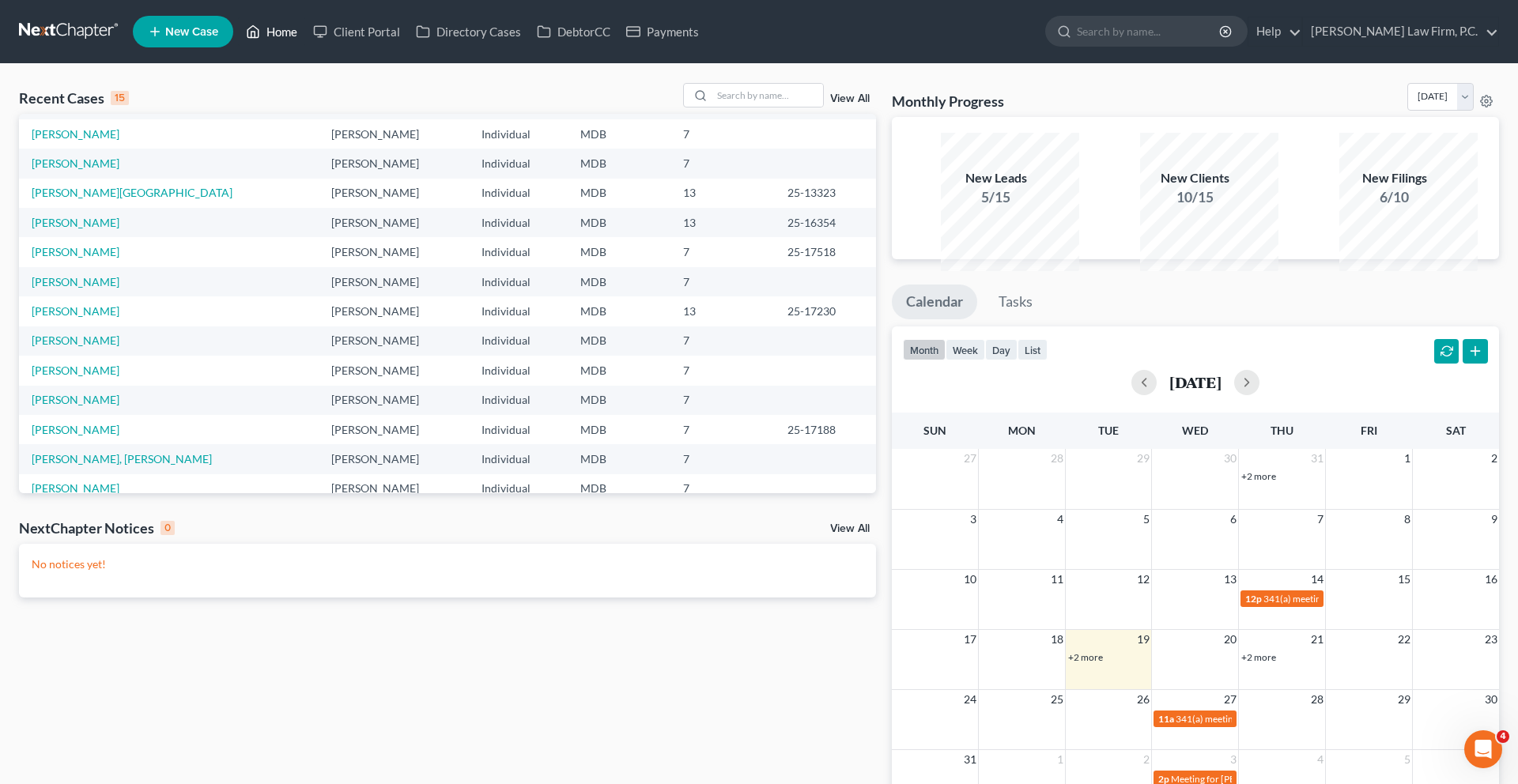
scroll to position [80, 0]
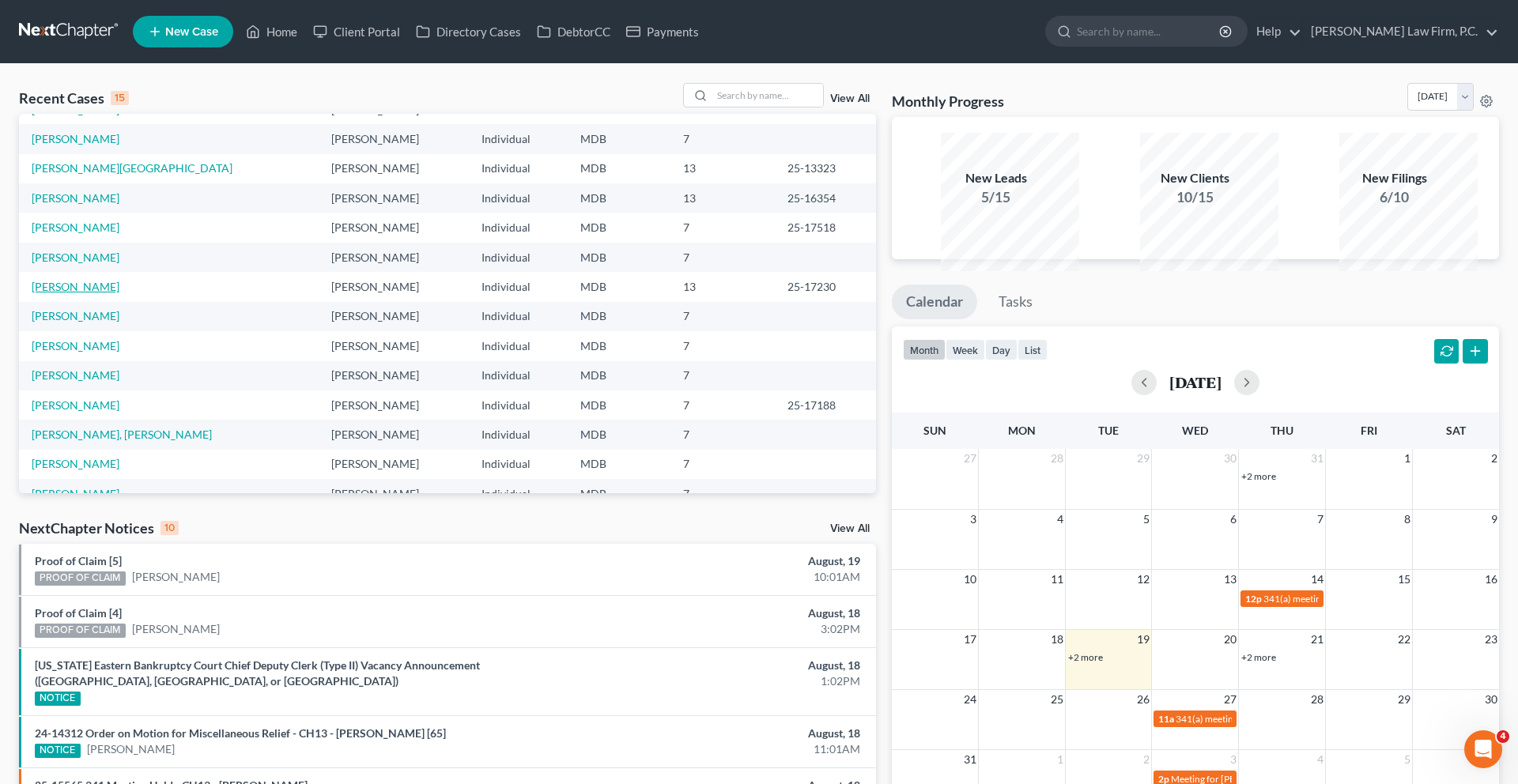
click at [78, 293] on link "[PERSON_NAME]" at bounding box center [75, 286] width 88 height 14
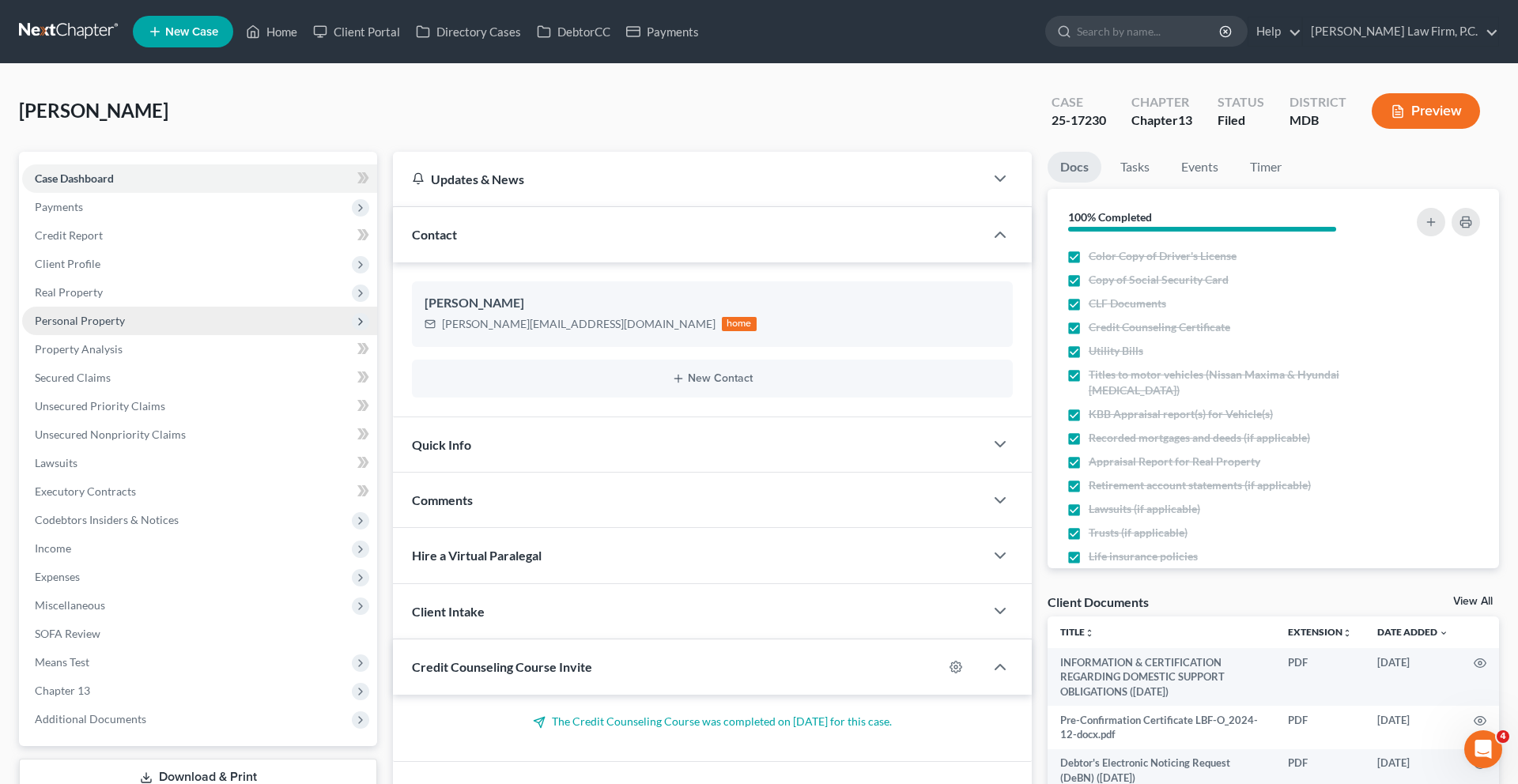
drag, startPoint x: 154, startPoint y: 358, endPoint x: 158, endPoint y: 384, distance: 26.3
click at [154, 306] on span "Real Property" at bounding box center [200, 292] width 355 height 28
click at [157, 327] on span "Properties Owned" at bounding box center [112, 320] width 90 height 14
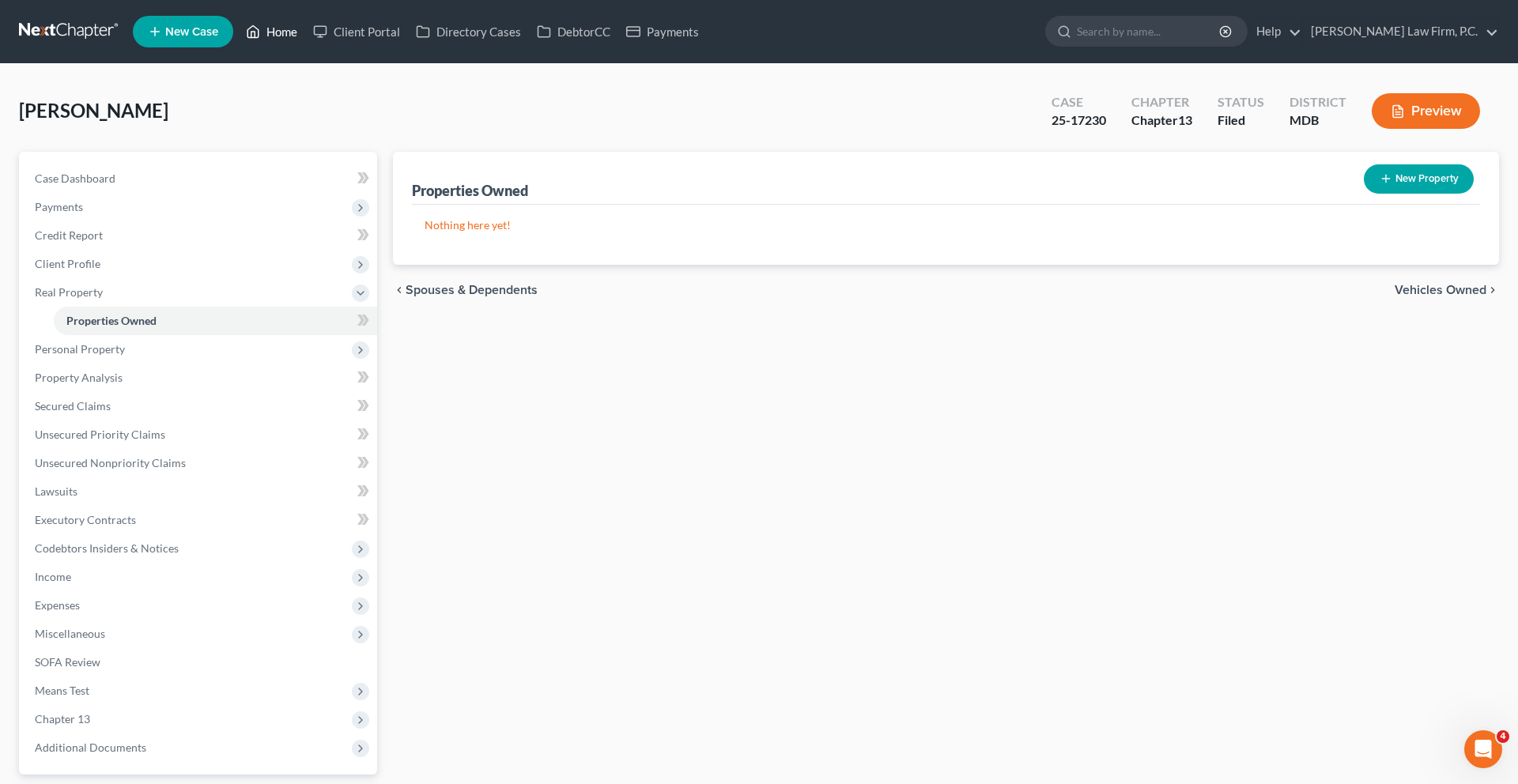
click at [305, 39] on link "Home" at bounding box center [272, 31] width 68 height 28
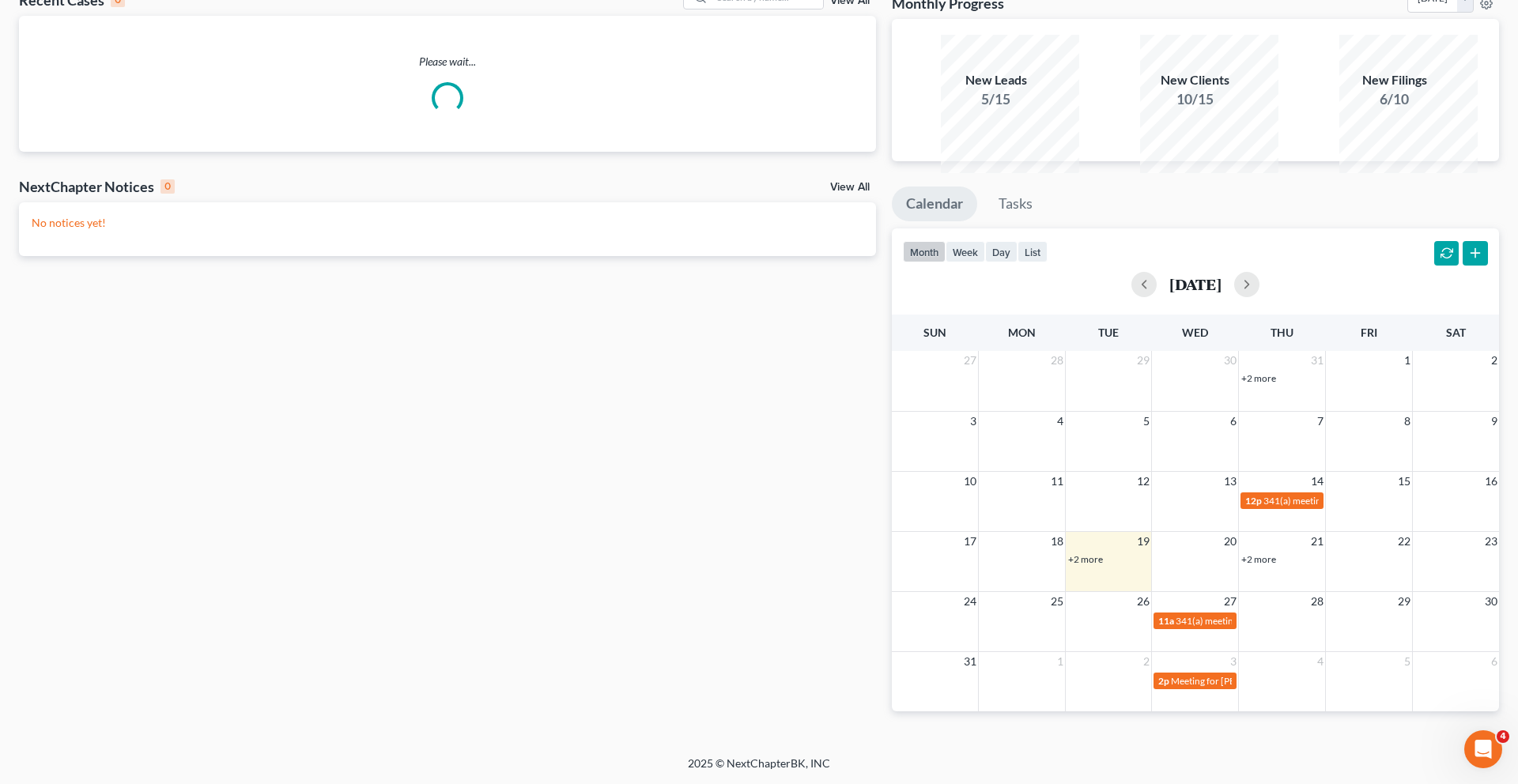
scroll to position [170, 0]
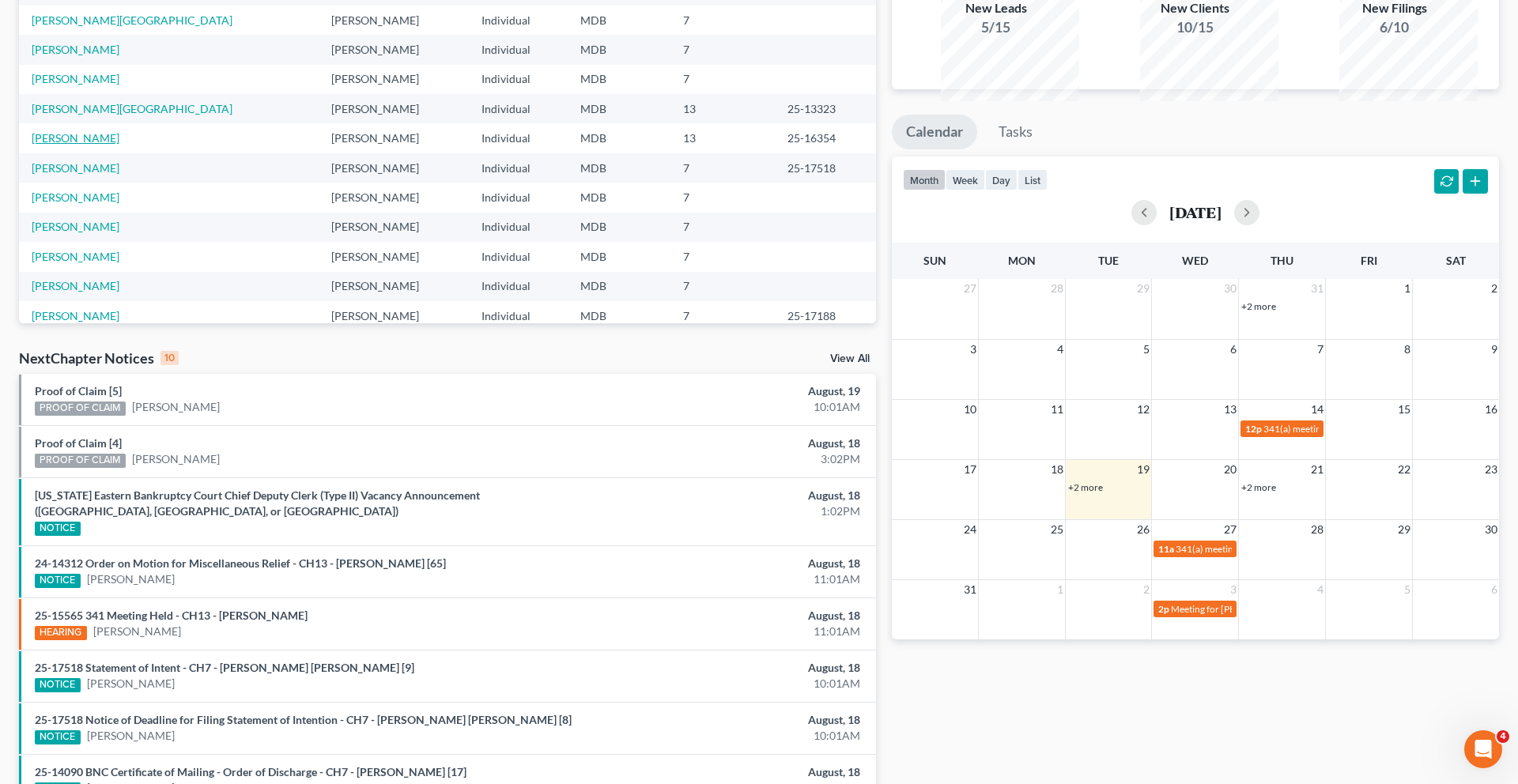
click at [93, 145] on link "[PERSON_NAME]" at bounding box center [75, 138] width 88 height 14
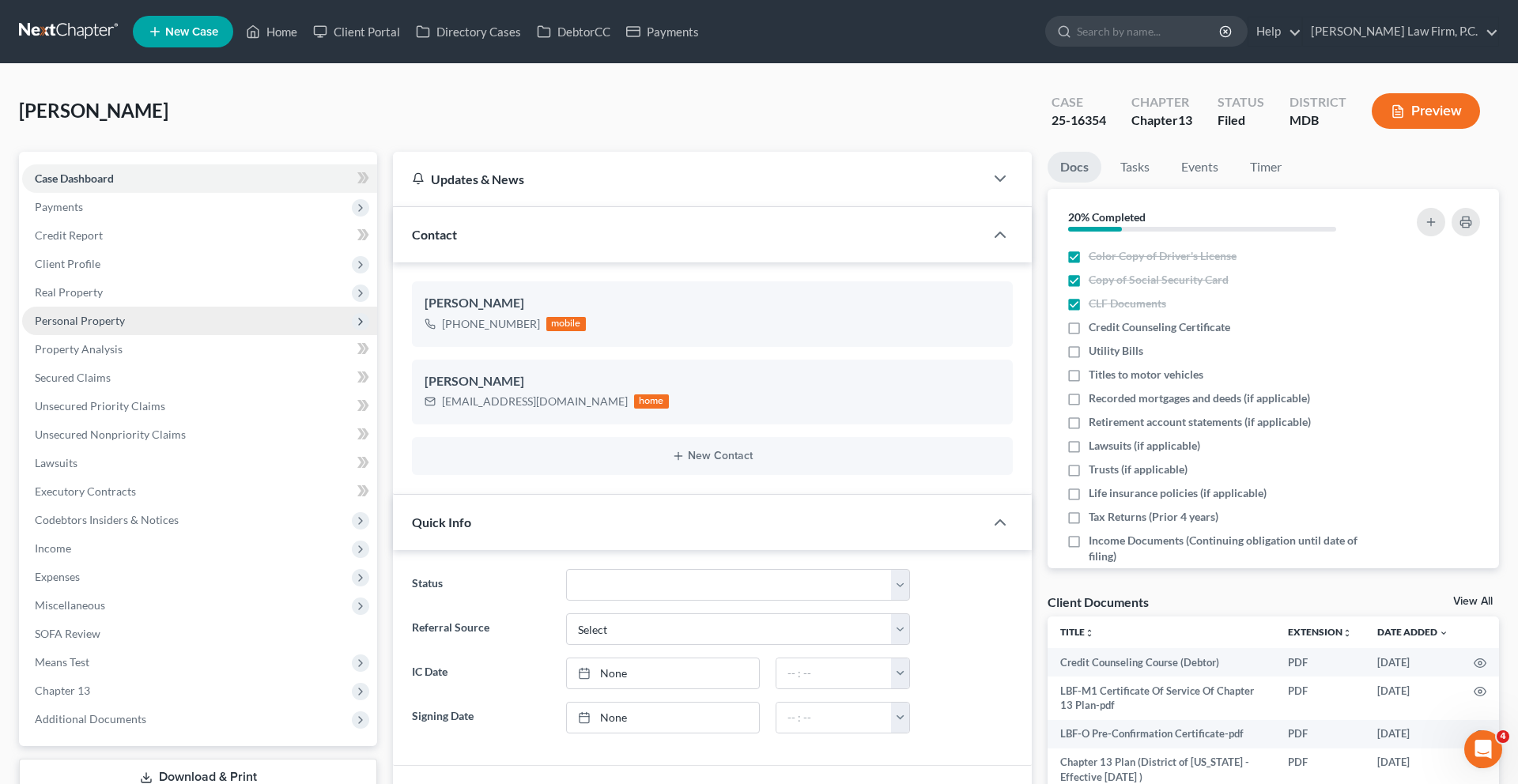
drag, startPoint x: 130, startPoint y: 368, endPoint x: 134, endPoint y: 399, distance: 31.3
click at [130, 306] on span "Real Property" at bounding box center [200, 292] width 355 height 28
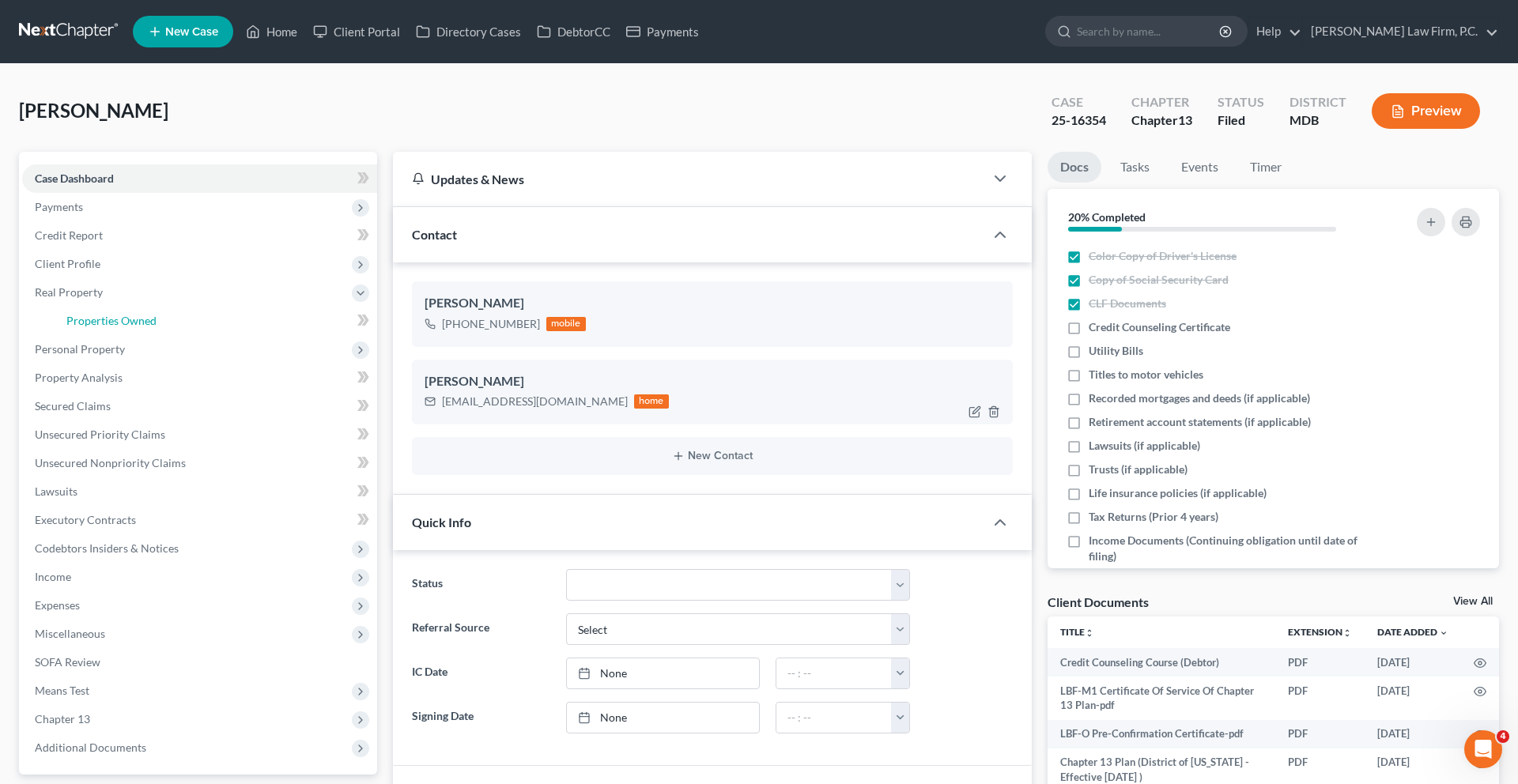
drag, startPoint x: 153, startPoint y: 400, endPoint x: 658, endPoint y: 443, distance: 506.8
click at [153, 327] on span "Properties Owned" at bounding box center [112, 320] width 90 height 14
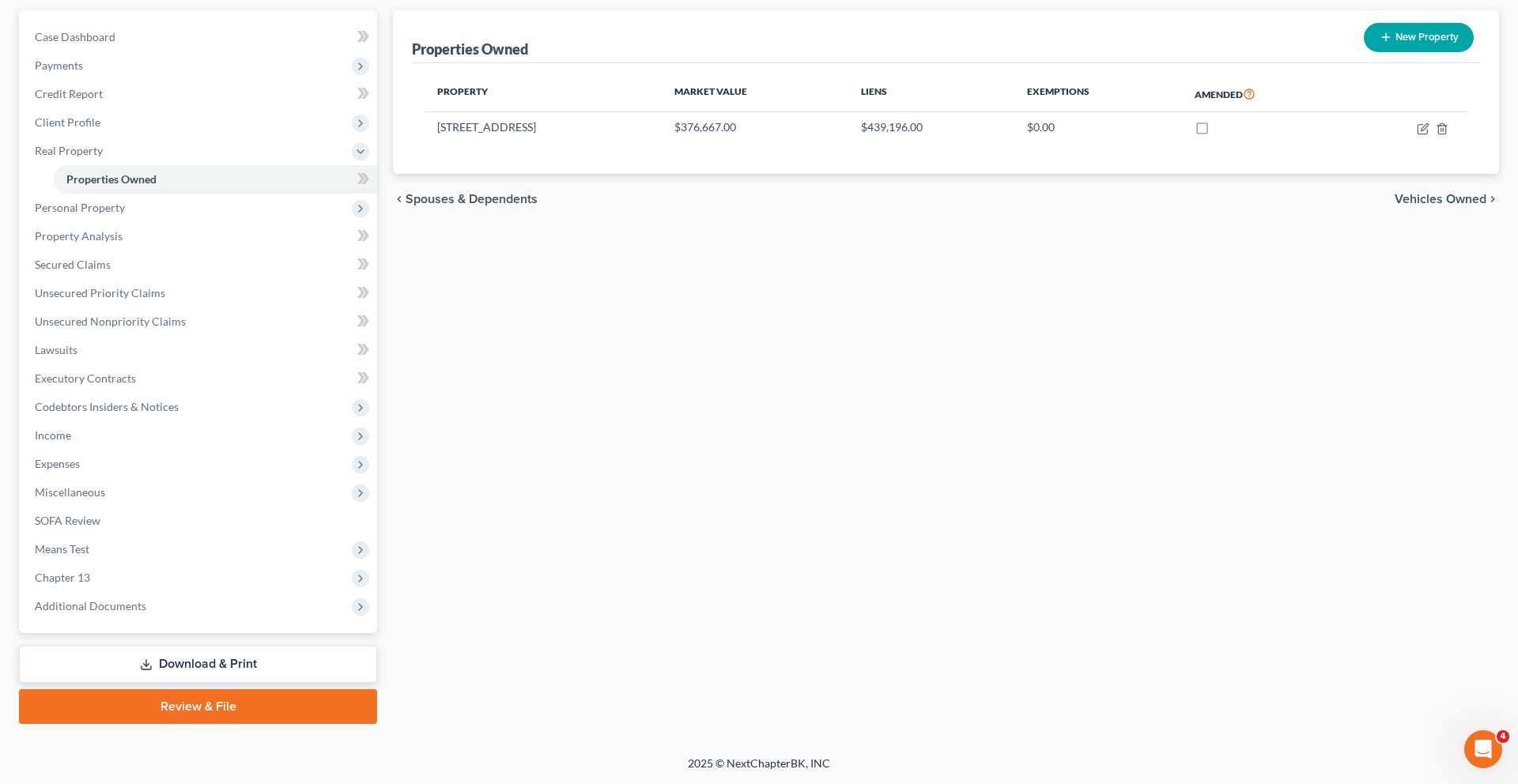
scroll to position [226, 0]
click at [1421, 123] on icon "button" at bounding box center [1424, 126] width 7 height 7
select select "21"
select select "15"
select select "0"
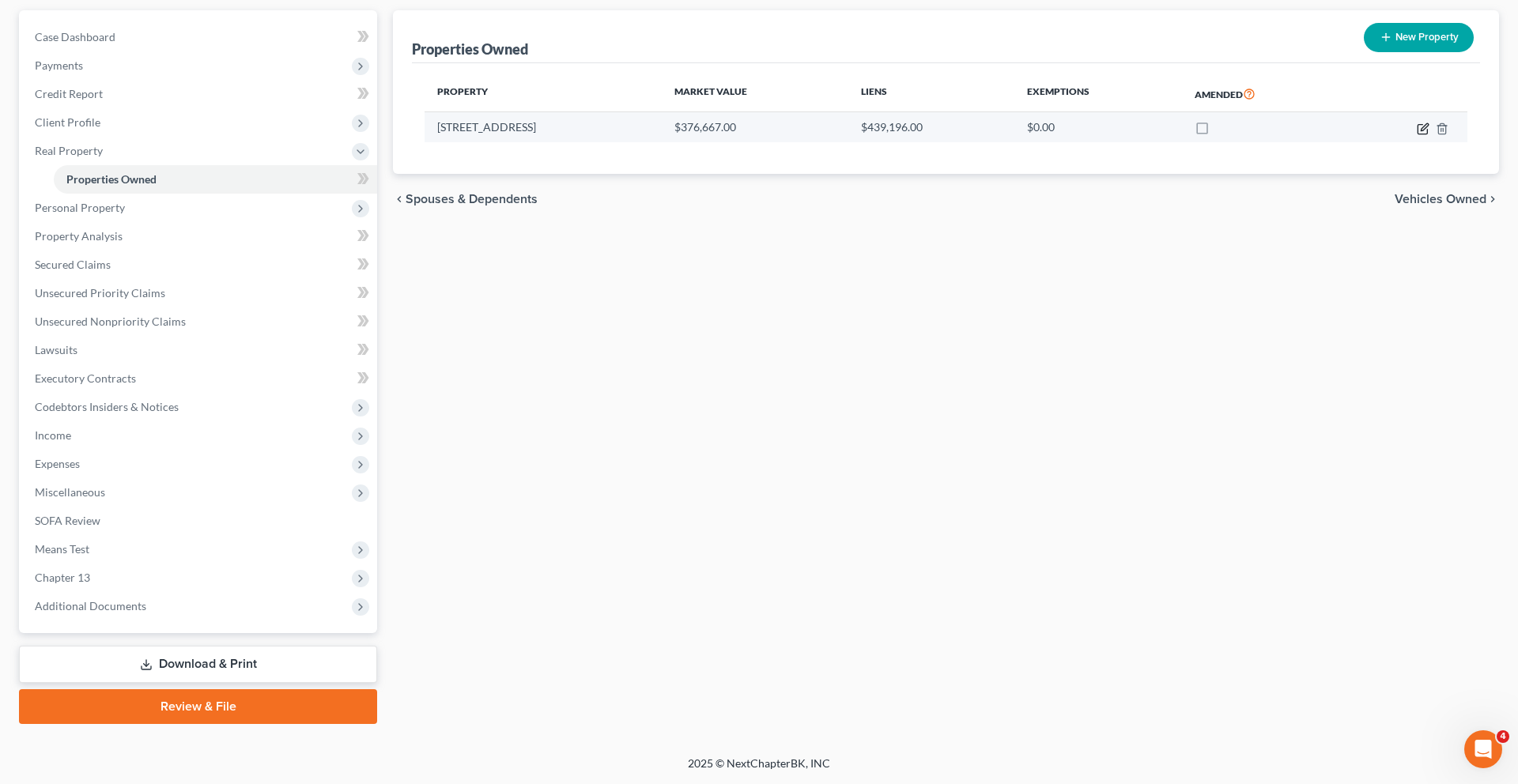
select select "0"
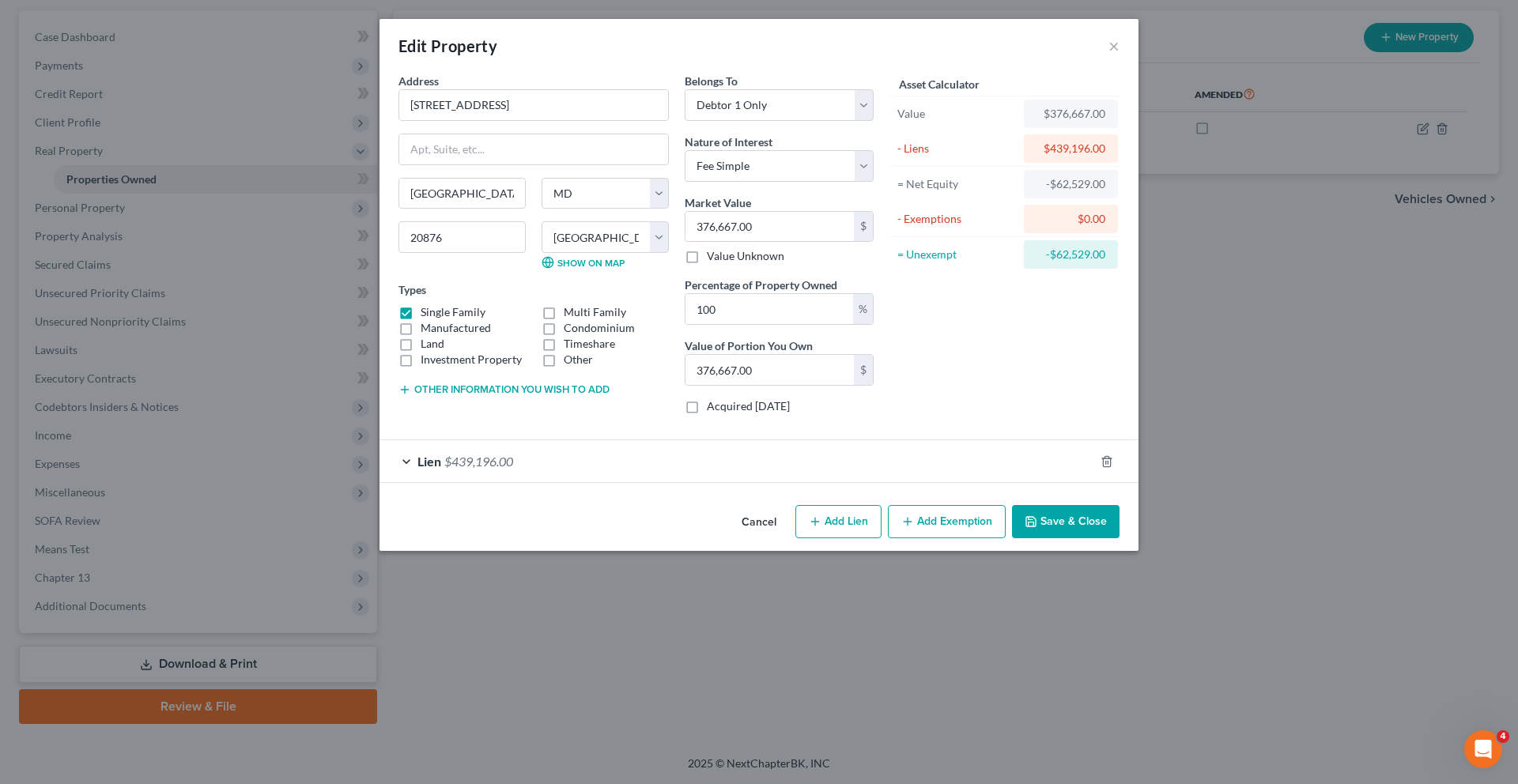
click at [398, 396] on button "Other information you wish to add" at bounding box center [504, 390] width 211 height 13
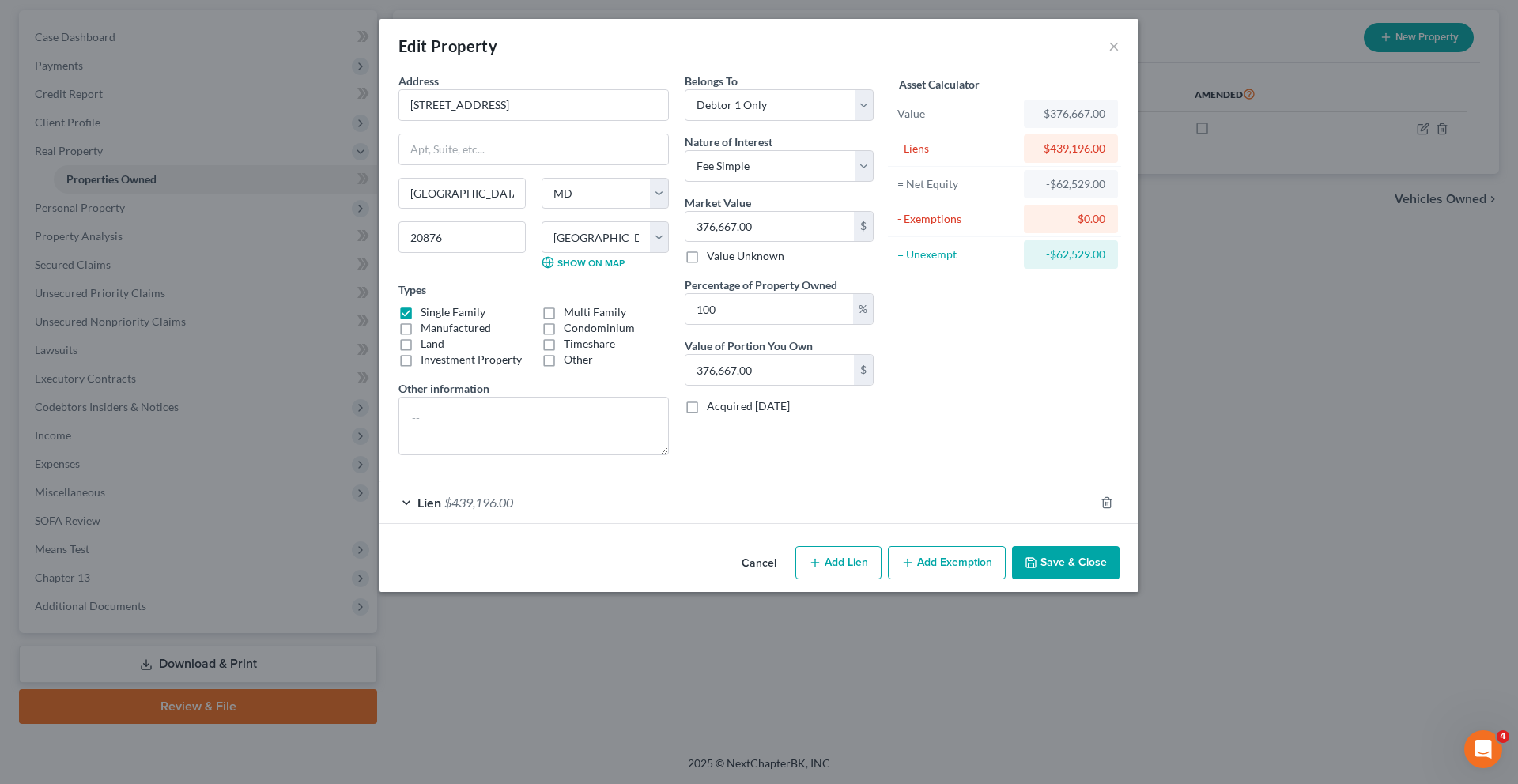
click at [777, 579] on button "Cancel" at bounding box center [759, 563] width 60 height 31
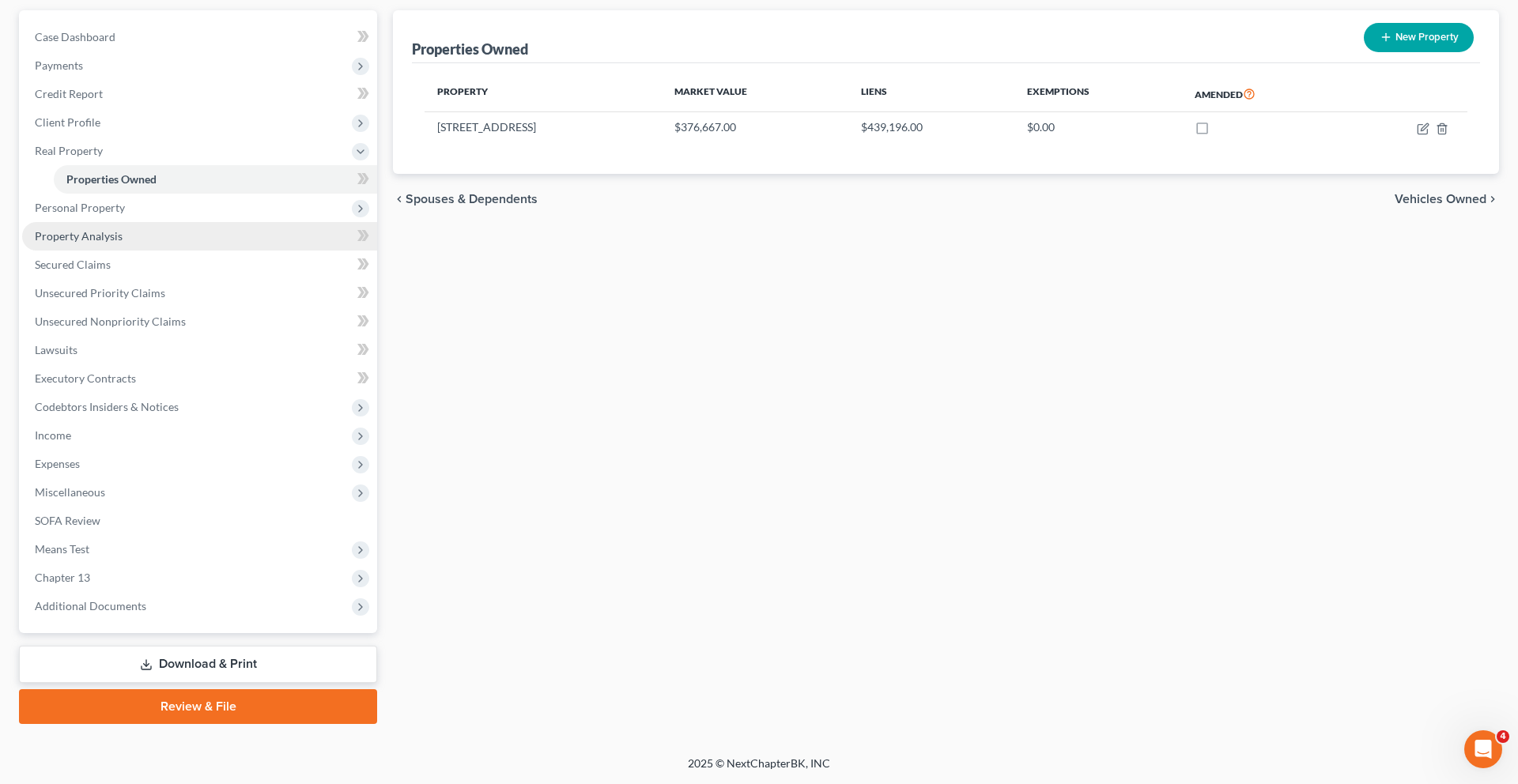
scroll to position [0, 0]
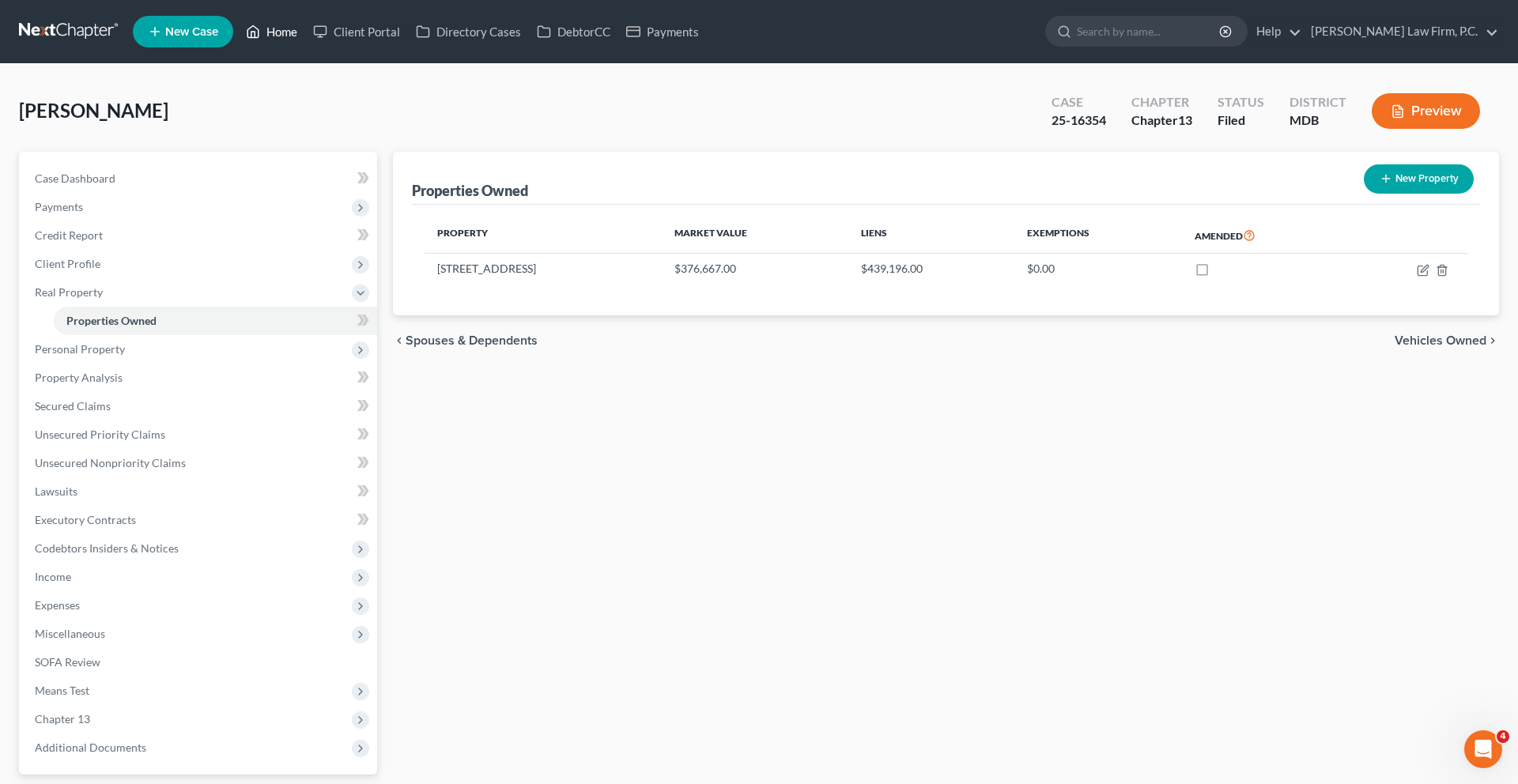
click at [305, 43] on link "Home" at bounding box center [272, 31] width 68 height 28
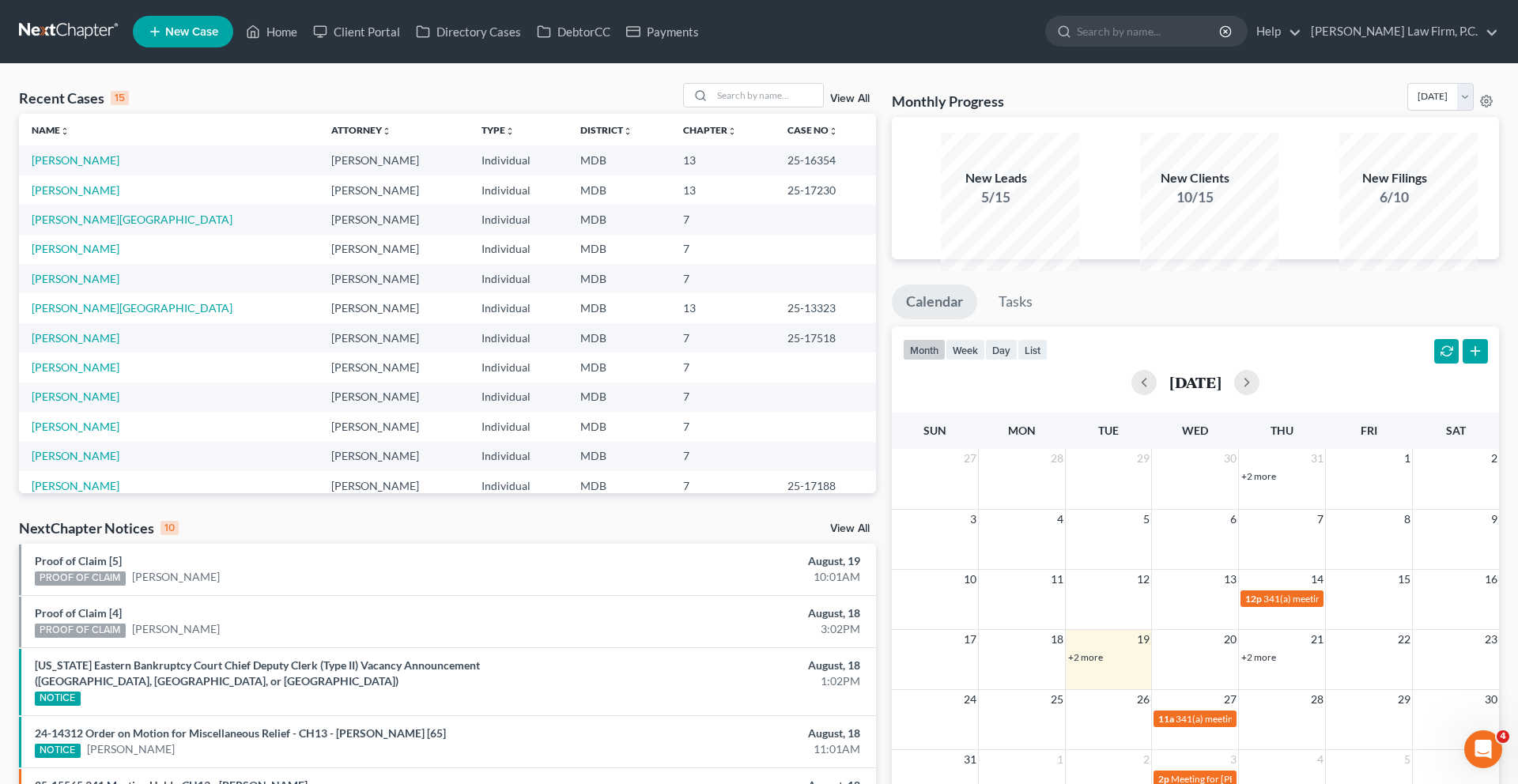
click at [842, 105] on link "View All" at bounding box center [850, 99] width 39 height 11
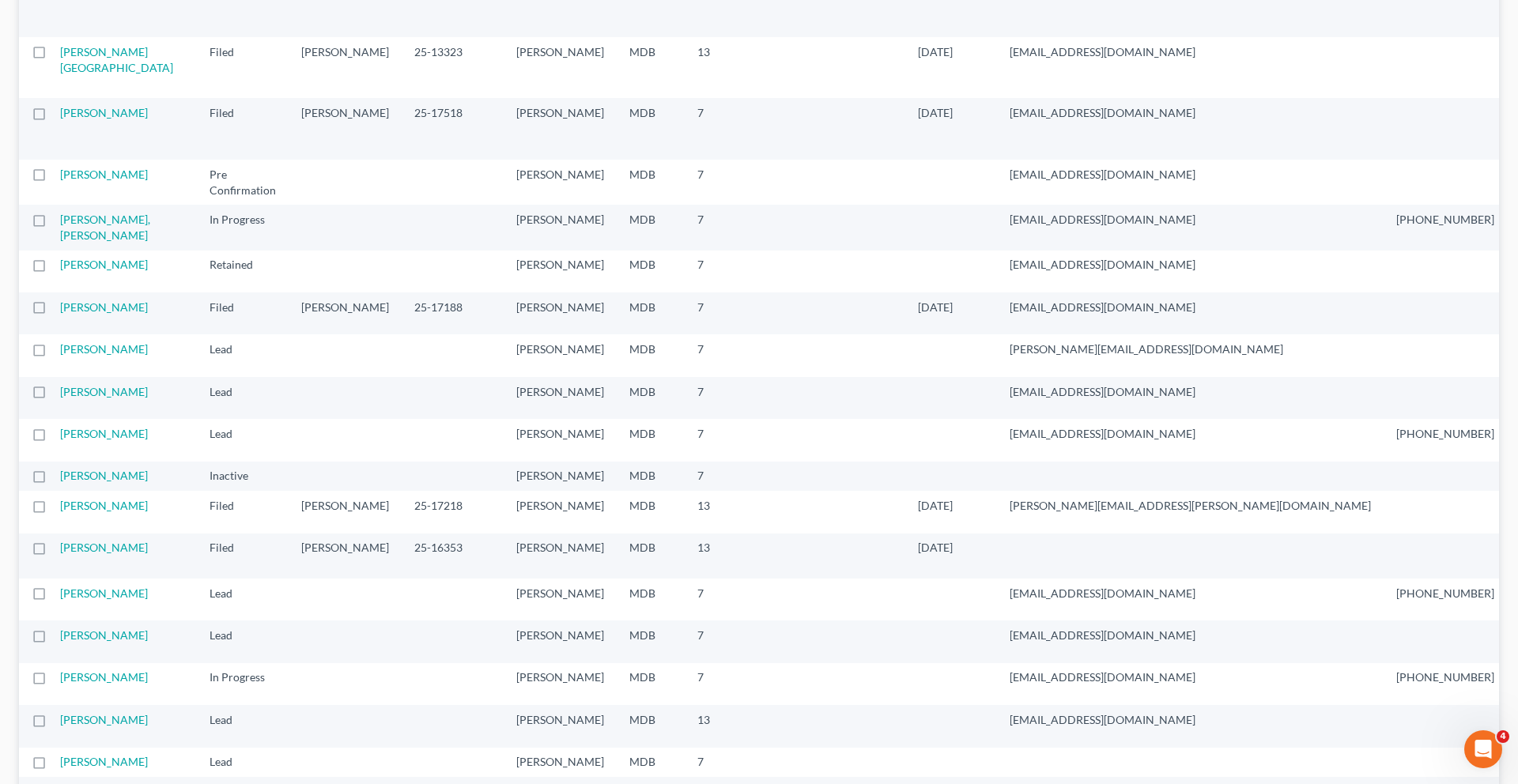
scroll to position [489, 0]
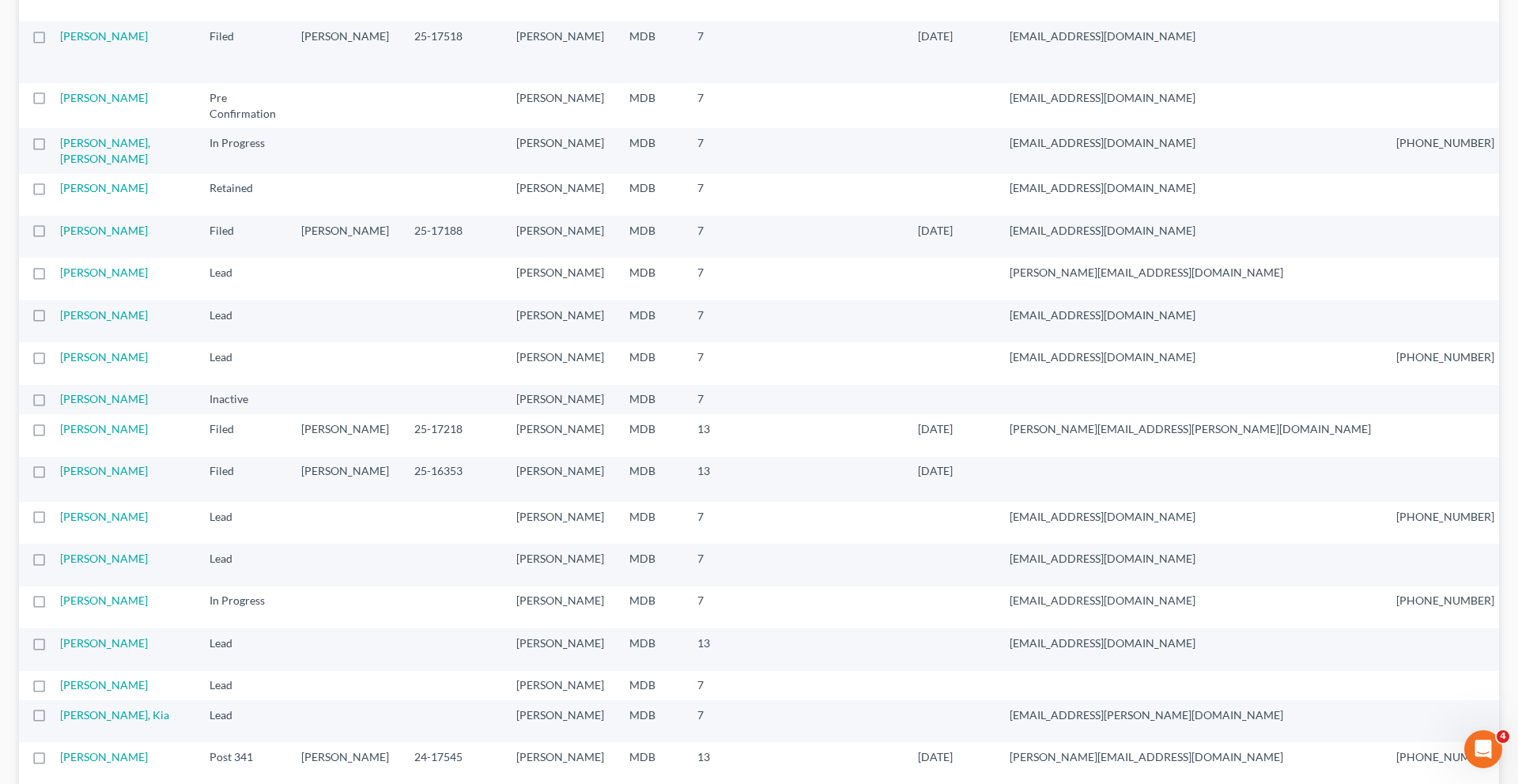
select select "6"
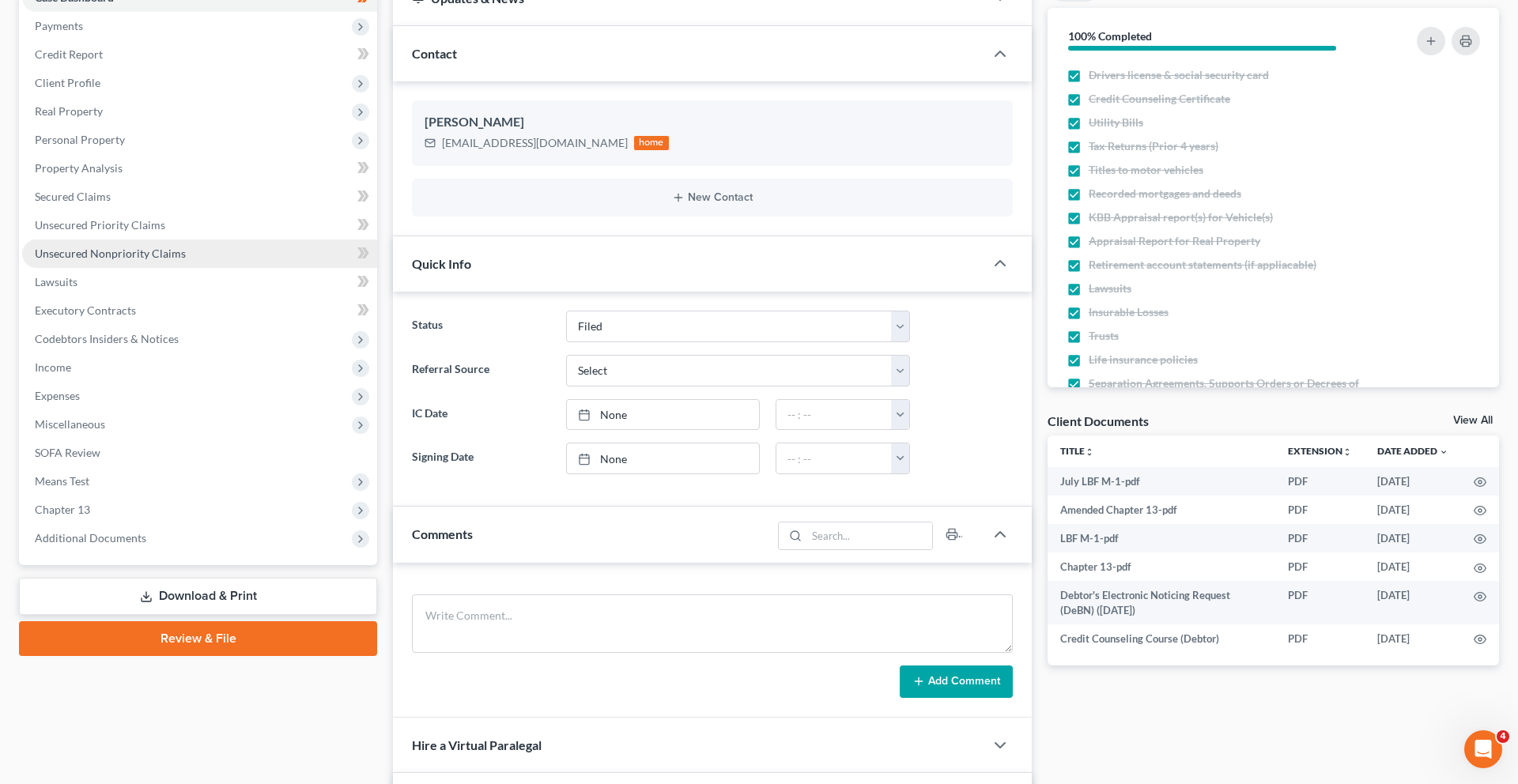
scroll to position [199, 0]
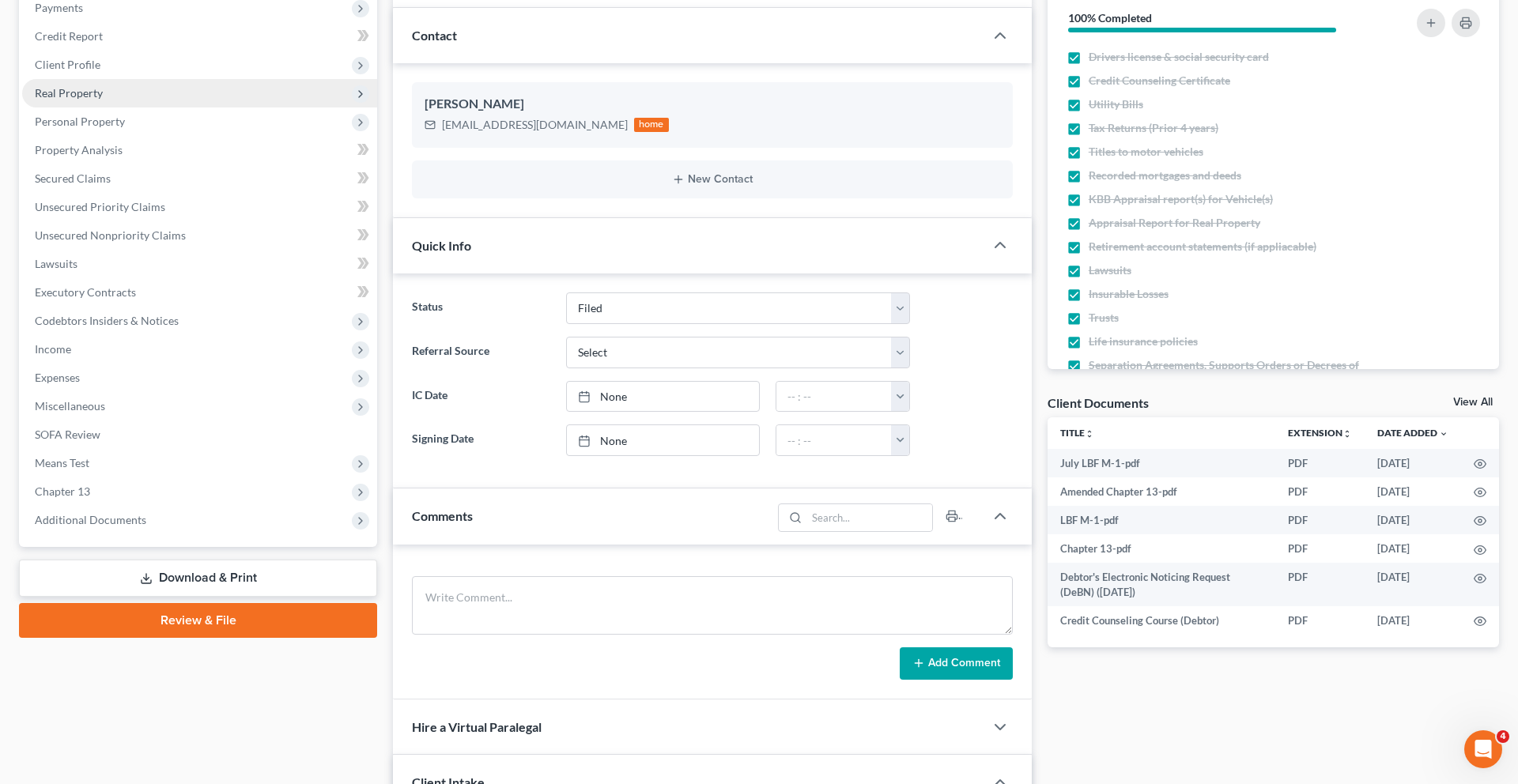
click at [167, 108] on span "Real Property" at bounding box center [200, 92] width 355 height 28
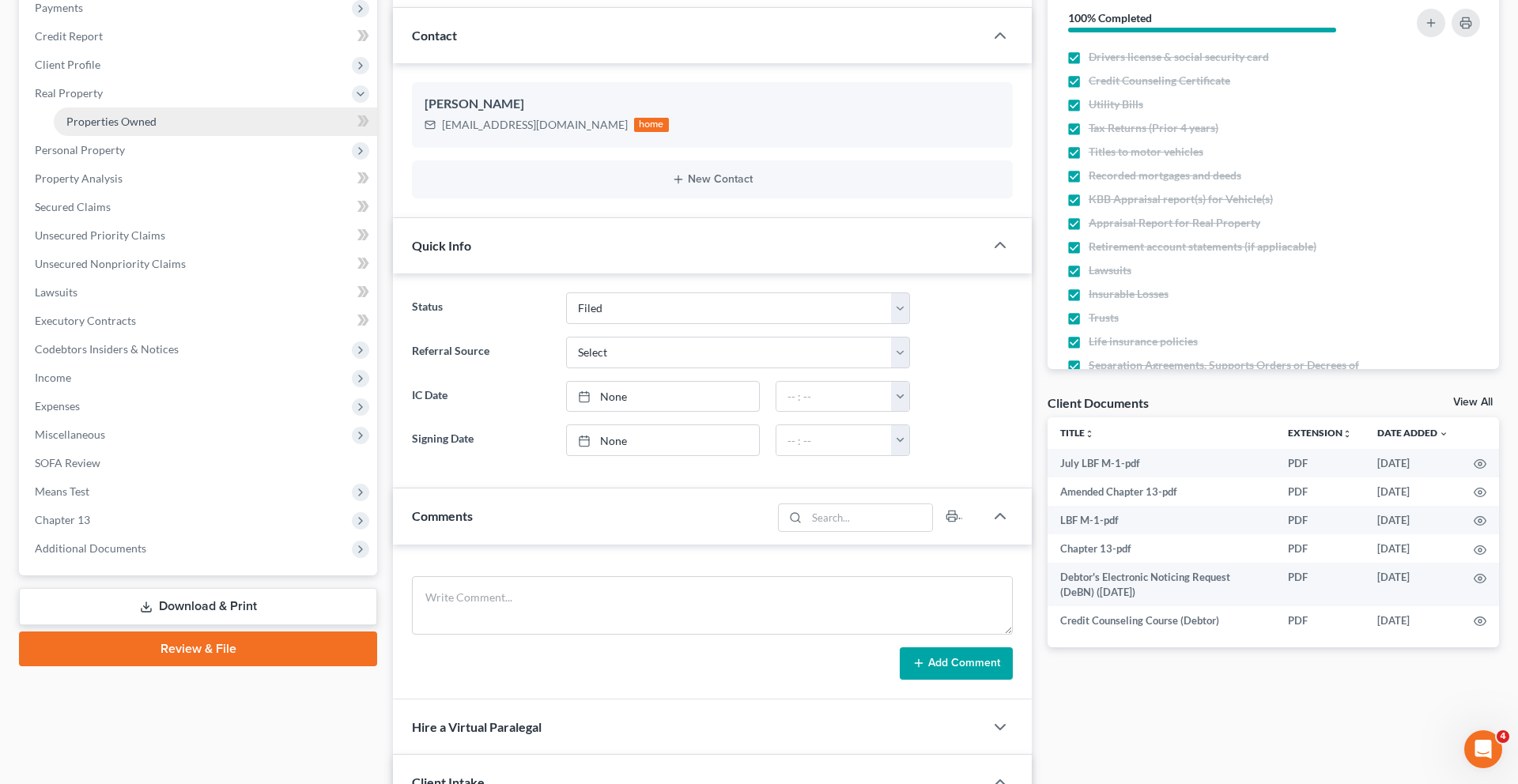
click at [157, 128] on span "Properties Owned" at bounding box center [112, 121] width 90 height 14
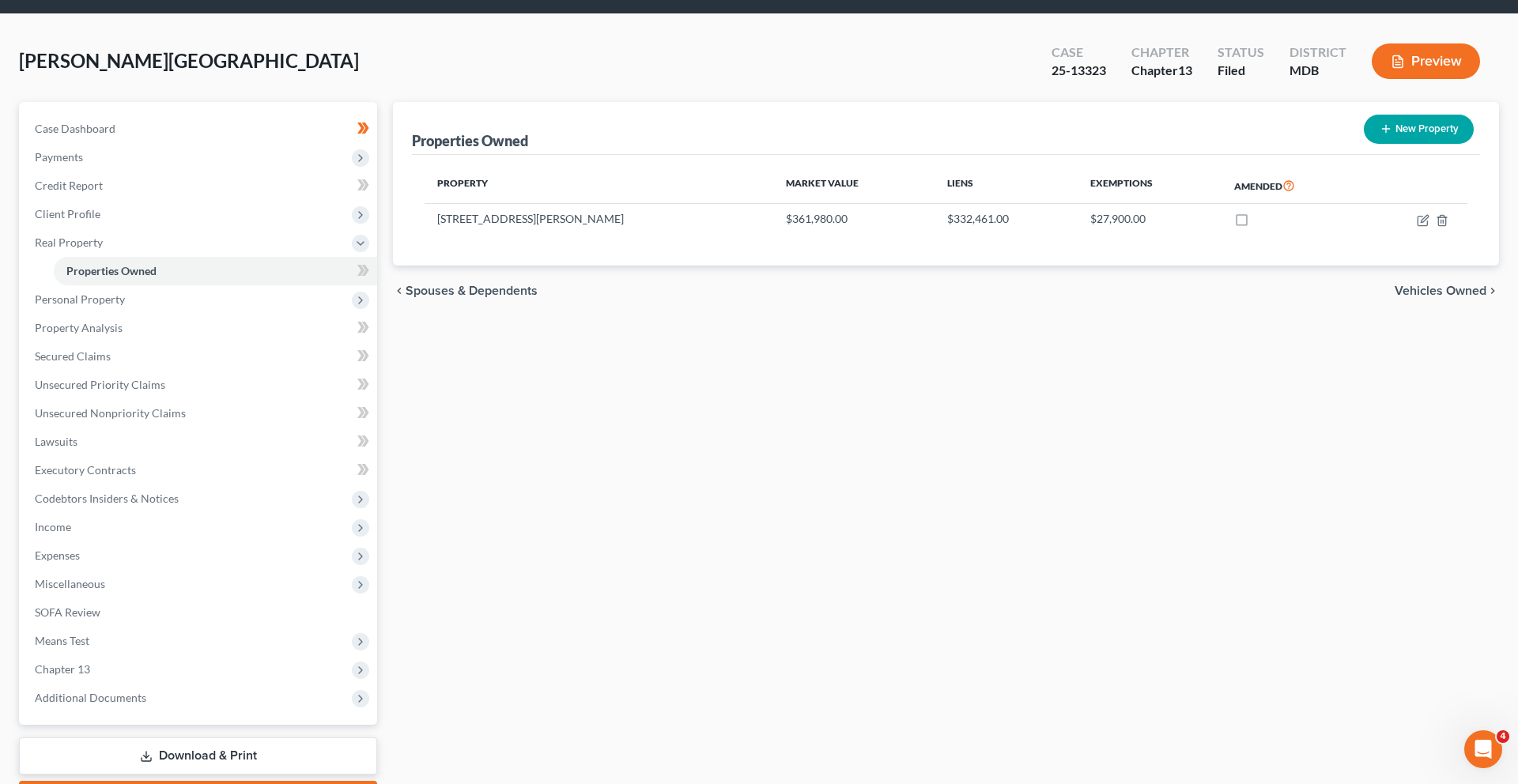
scroll to position [71, 0]
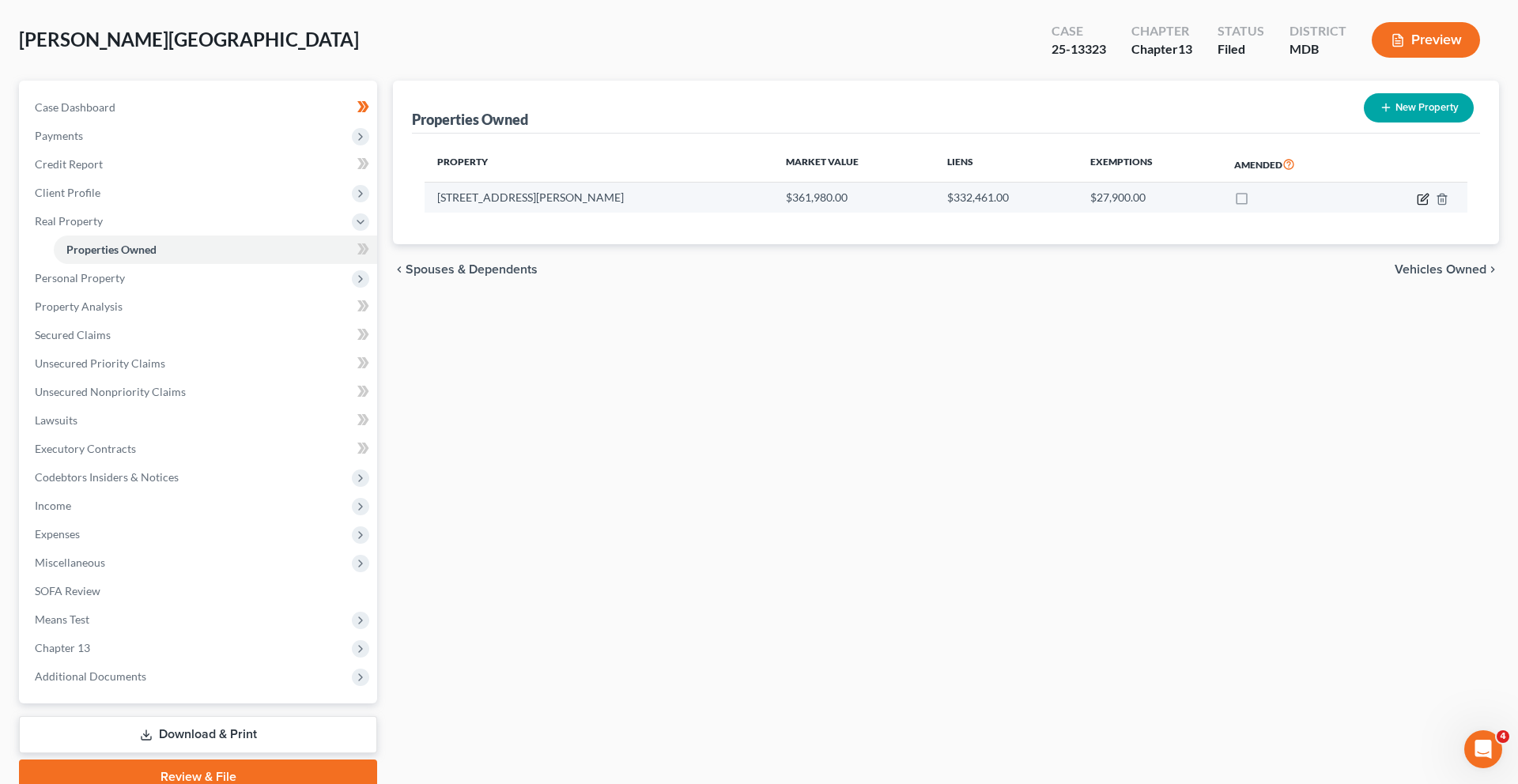
click at [1417, 205] on icon "button" at bounding box center [1423, 199] width 13 height 13
select select "21"
select select "10"
select select "0"
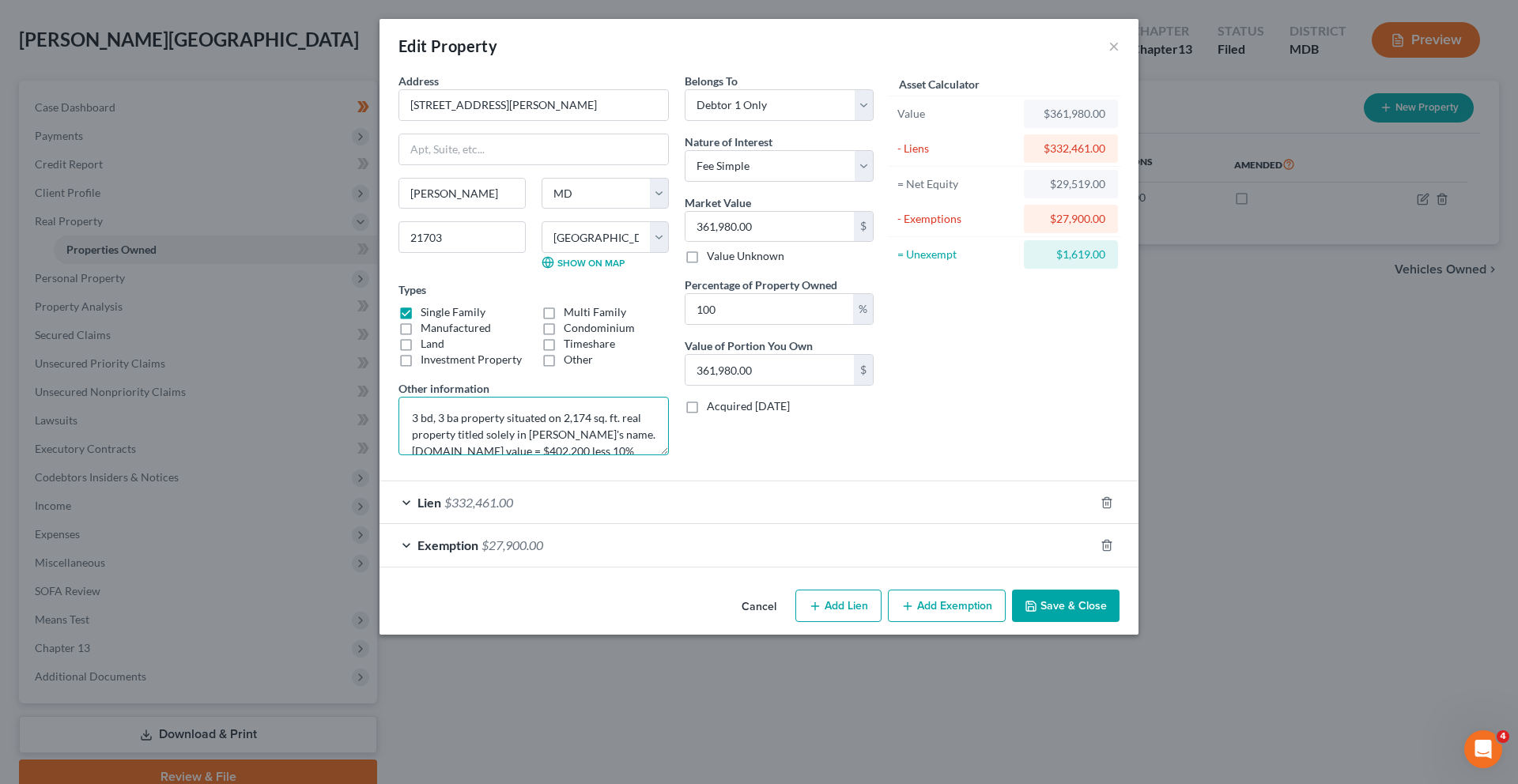
scroll to position [21, 0]
drag, startPoint x: 318, startPoint y: 518, endPoint x: 590, endPoint y: 583, distance: 279.7
click at [694, 568] on form "Address * 5915 [PERSON_NAME][GEOGRAPHIC_DATA] [PERSON_NAME][GEOGRAPHIC_DATA] [U…" at bounding box center [759, 319] width 721 height 495
click at [772, 622] on button "Cancel" at bounding box center [759, 606] width 60 height 31
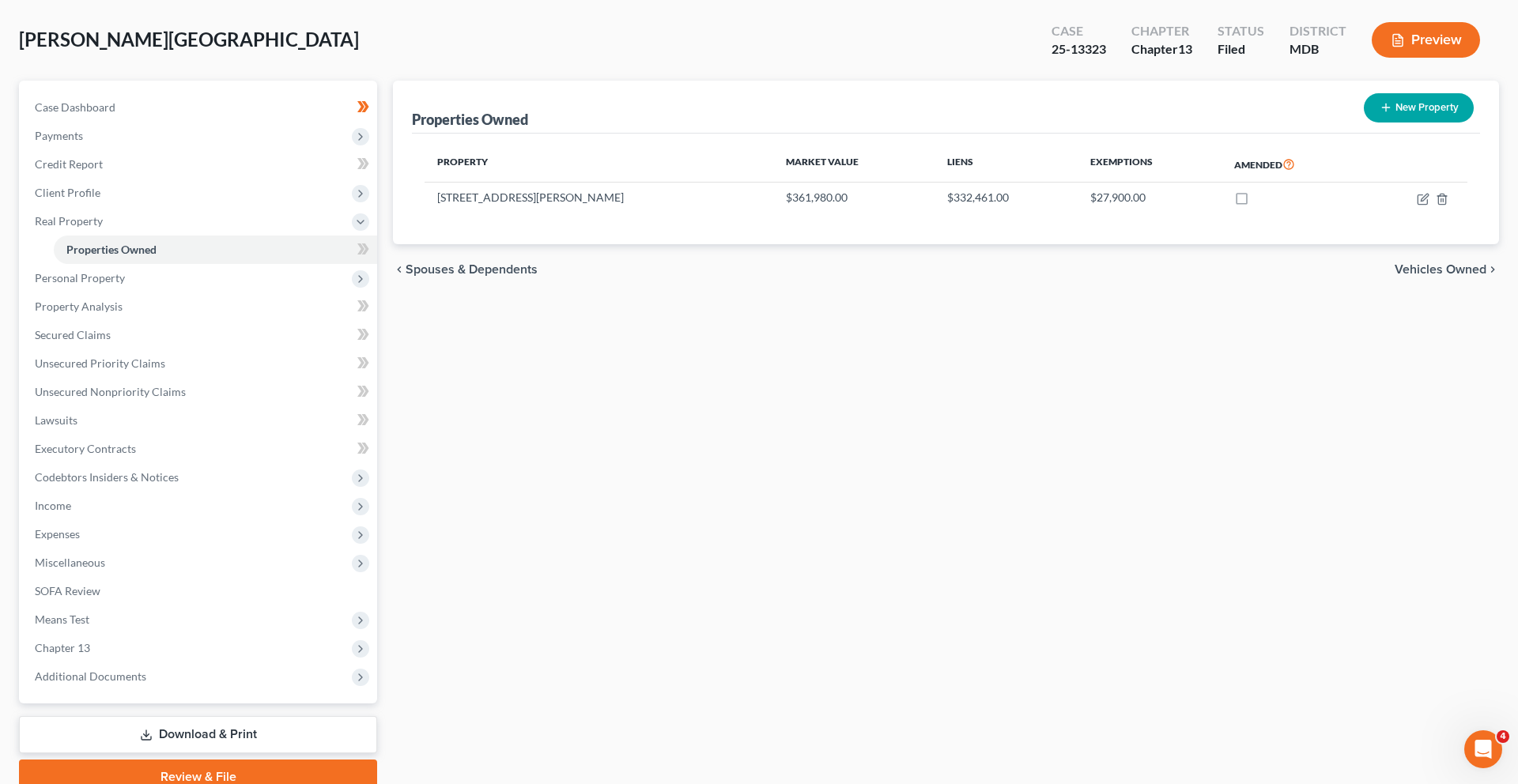
scroll to position [0, 0]
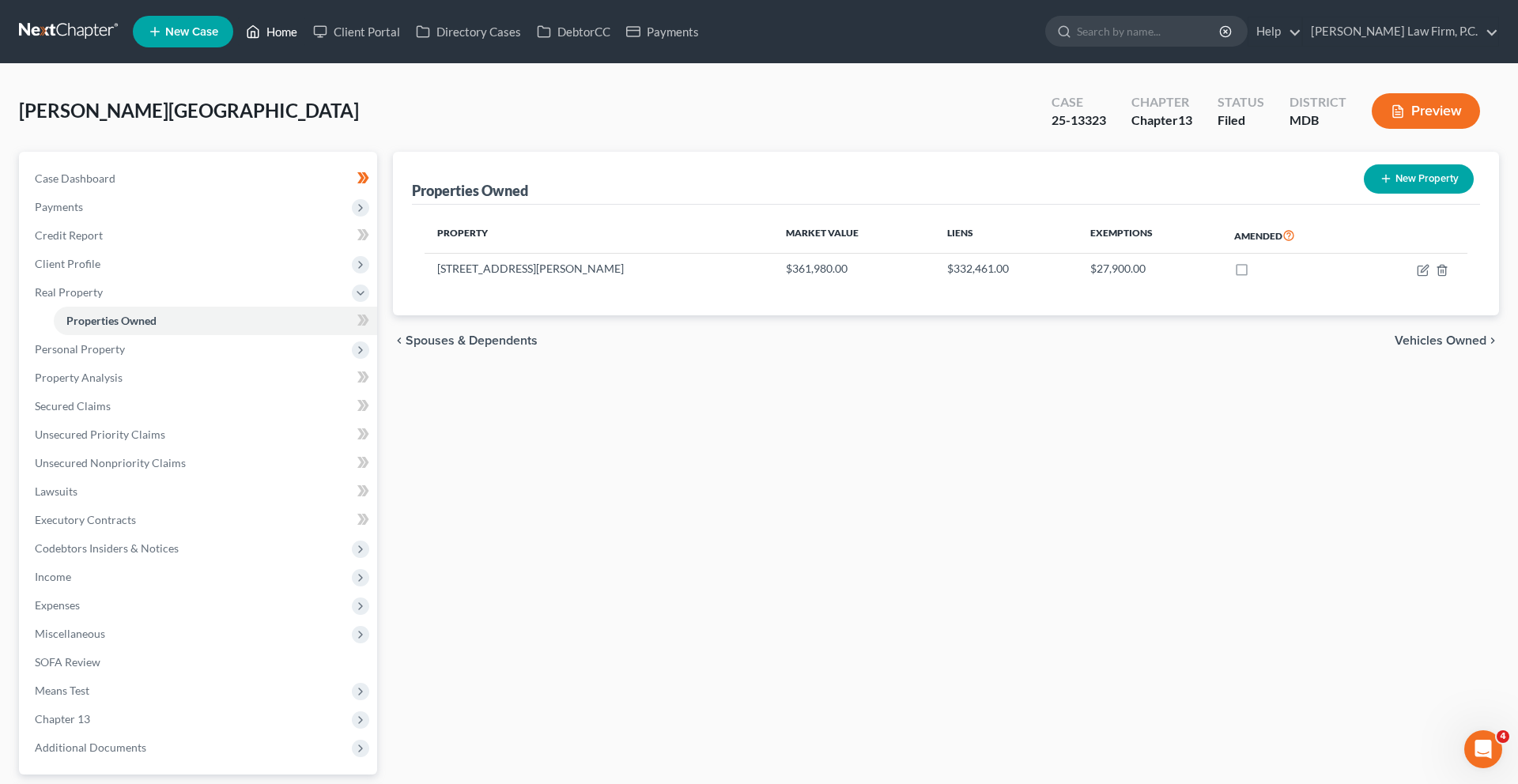
click at [305, 46] on link "Home" at bounding box center [272, 31] width 68 height 28
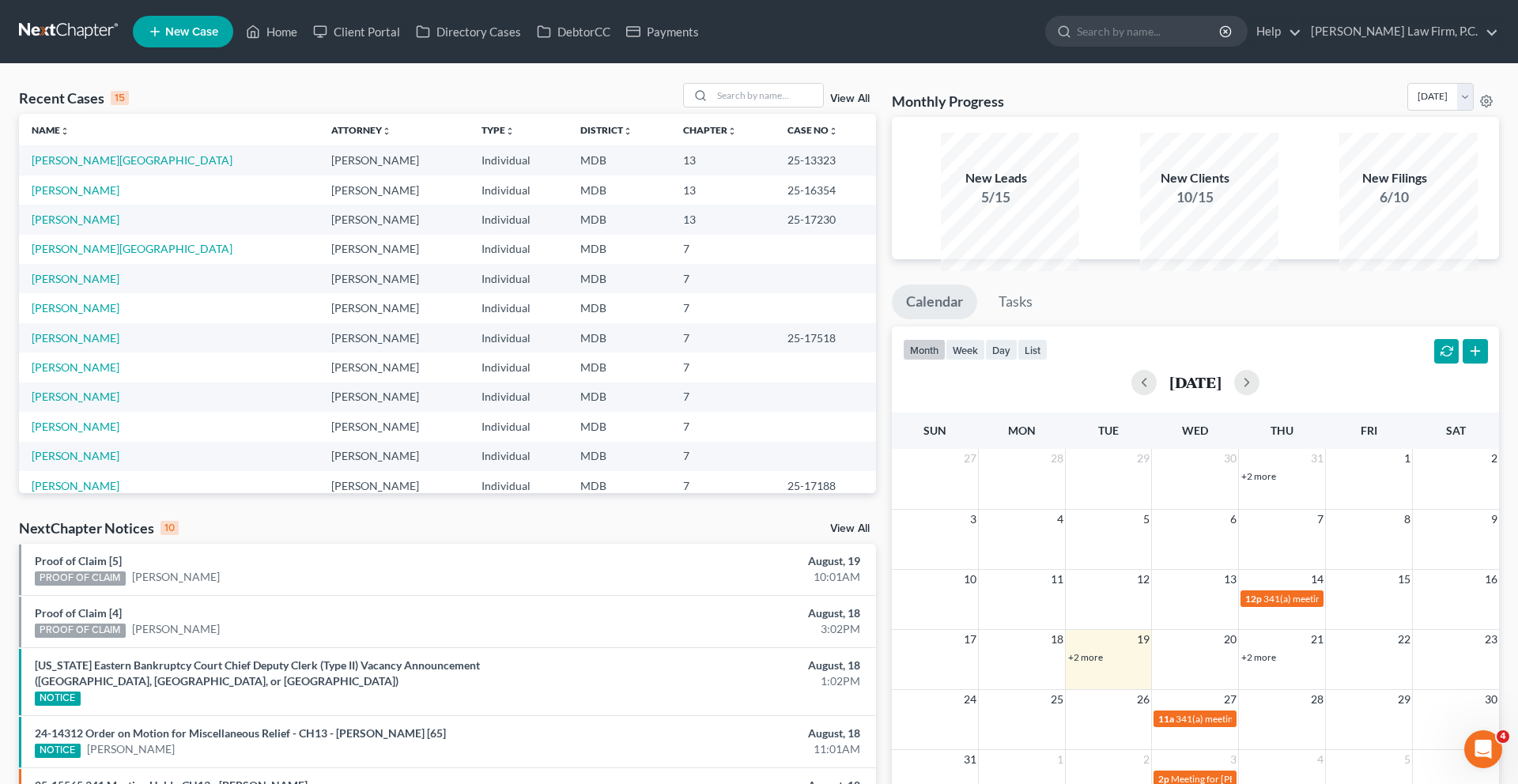
click at [100, 264] on td "[PERSON_NAME][GEOGRAPHIC_DATA]" at bounding box center [169, 249] width 299 height 29
click at [97, 255] on link "[PERSON_NAME][GEOGRAPHIC_DATA]" at bounding box center [132, 248] width 201 height 14
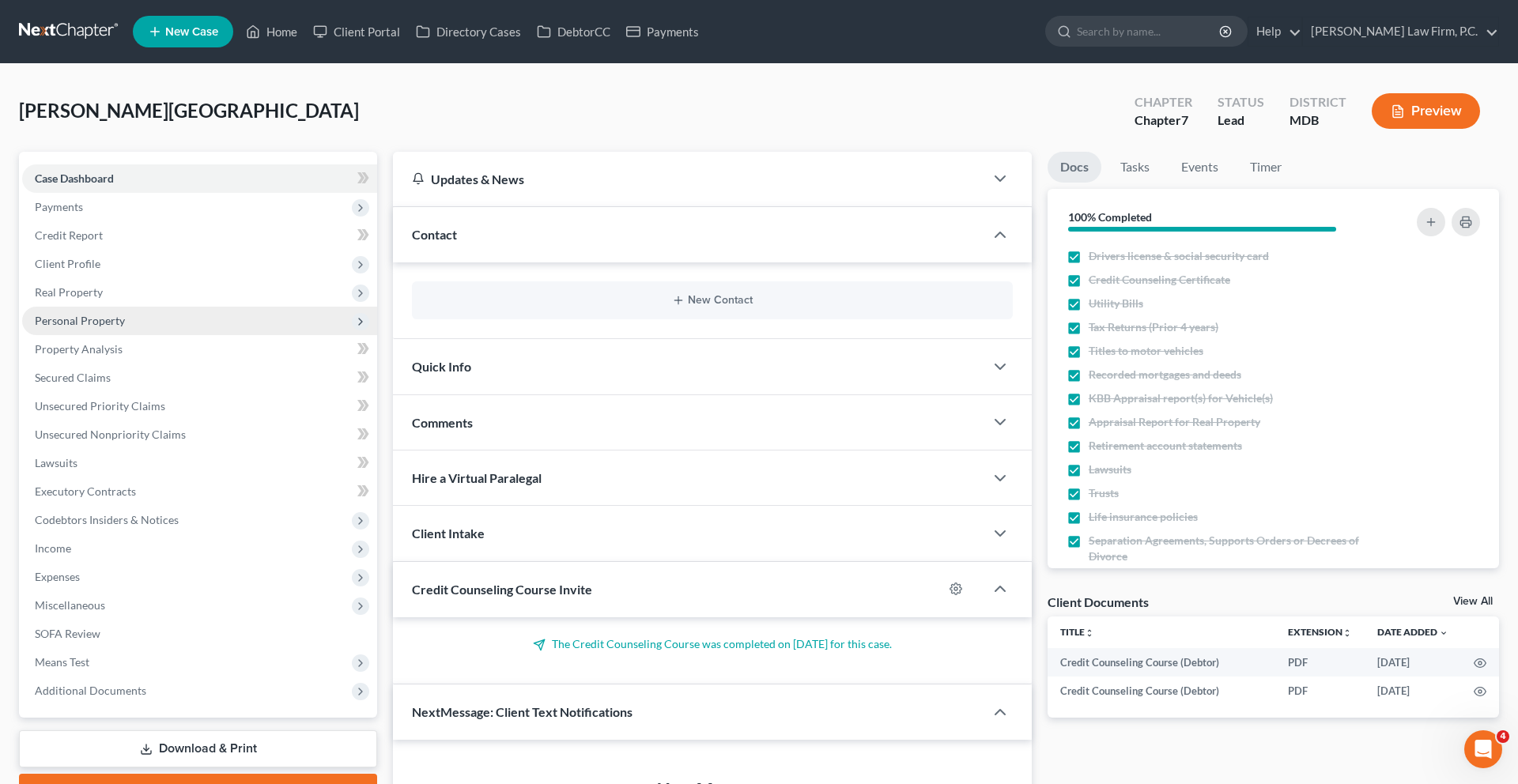
click at [117, 327] on span "Personal Property" at bounding box center [80, 320] width 90 height 14
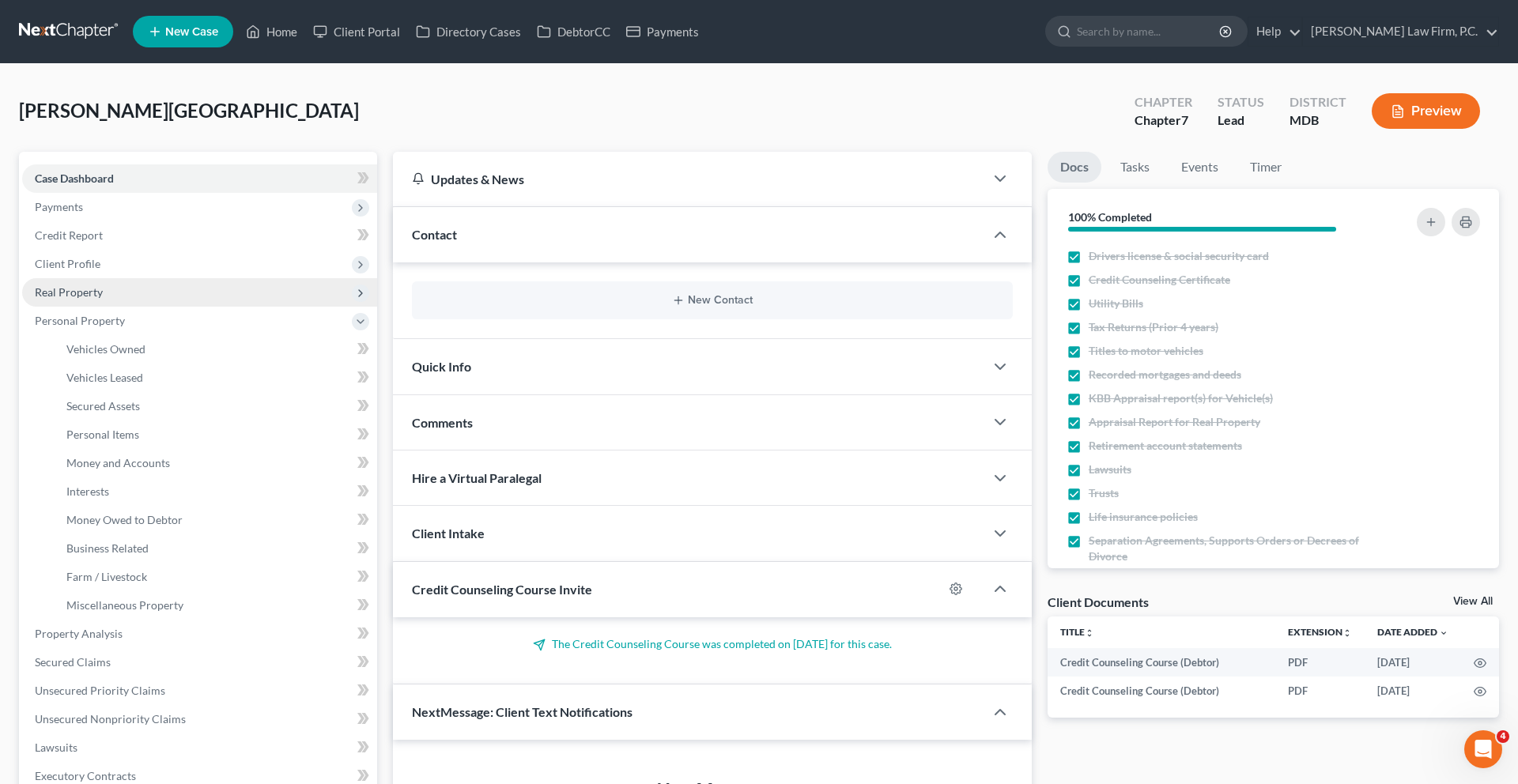
click at [103, 298] on span "Real Property" at bounding box center [68, 292] width 68 height 14
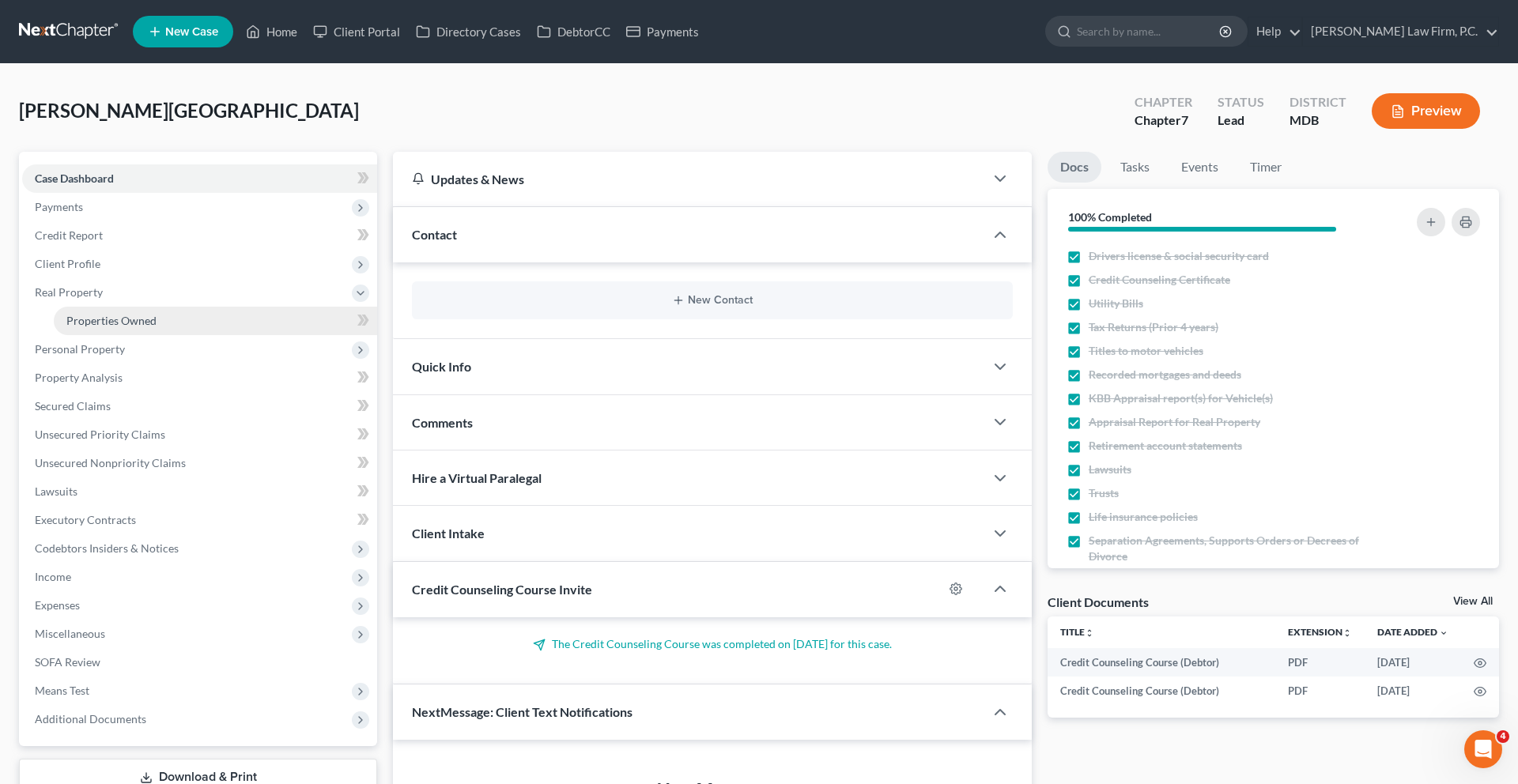
click at [118, 327] on span "Properties Owned" at bounding box center [112, 320] width 90 height 14
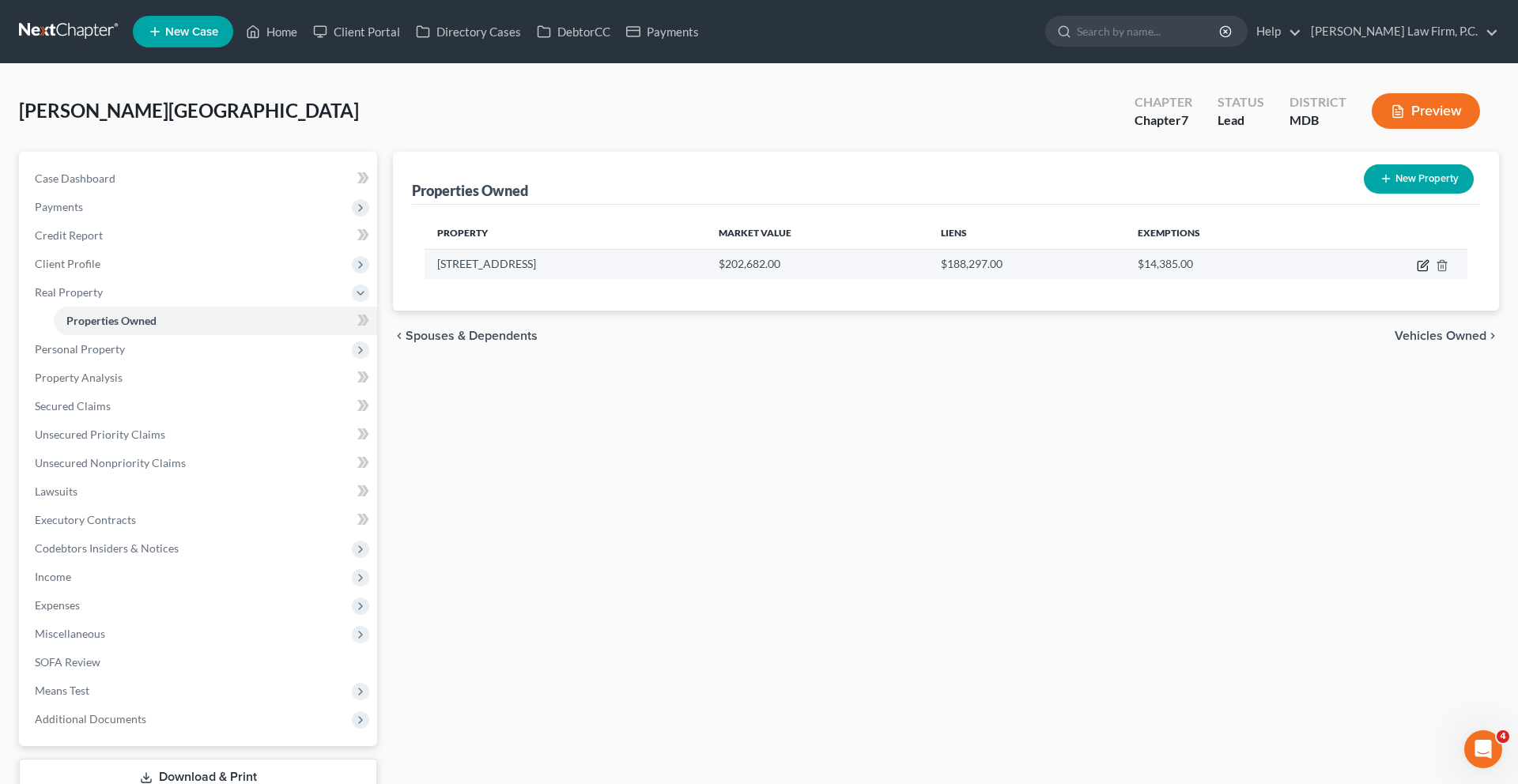
click at [1417, 272] on icon "button" at bounding box center [1423, 265] width 13 height 13
select select "21"
select select "16"
select select "3"
select select "0"
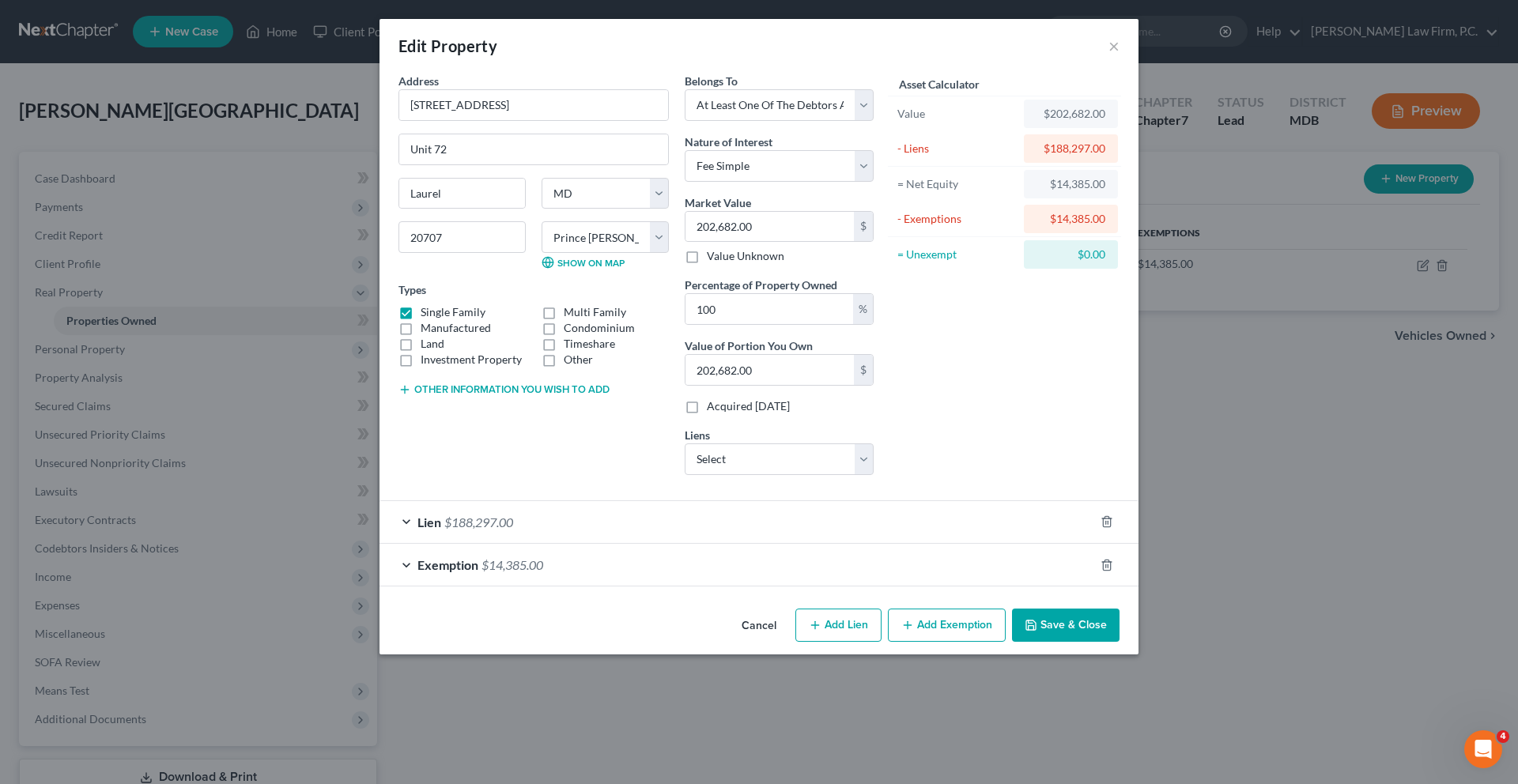
click at [453, 396] on button "Other information you wish to add" at bounding box center [504, 390] width 211 height 13
click at [440, 455] on textarea at bounding box center [533, 425] width 270 height 59
paste textarea "3 bd, 3 ba property situated on 2,174 sq. ft. real property titled solely in [P…"
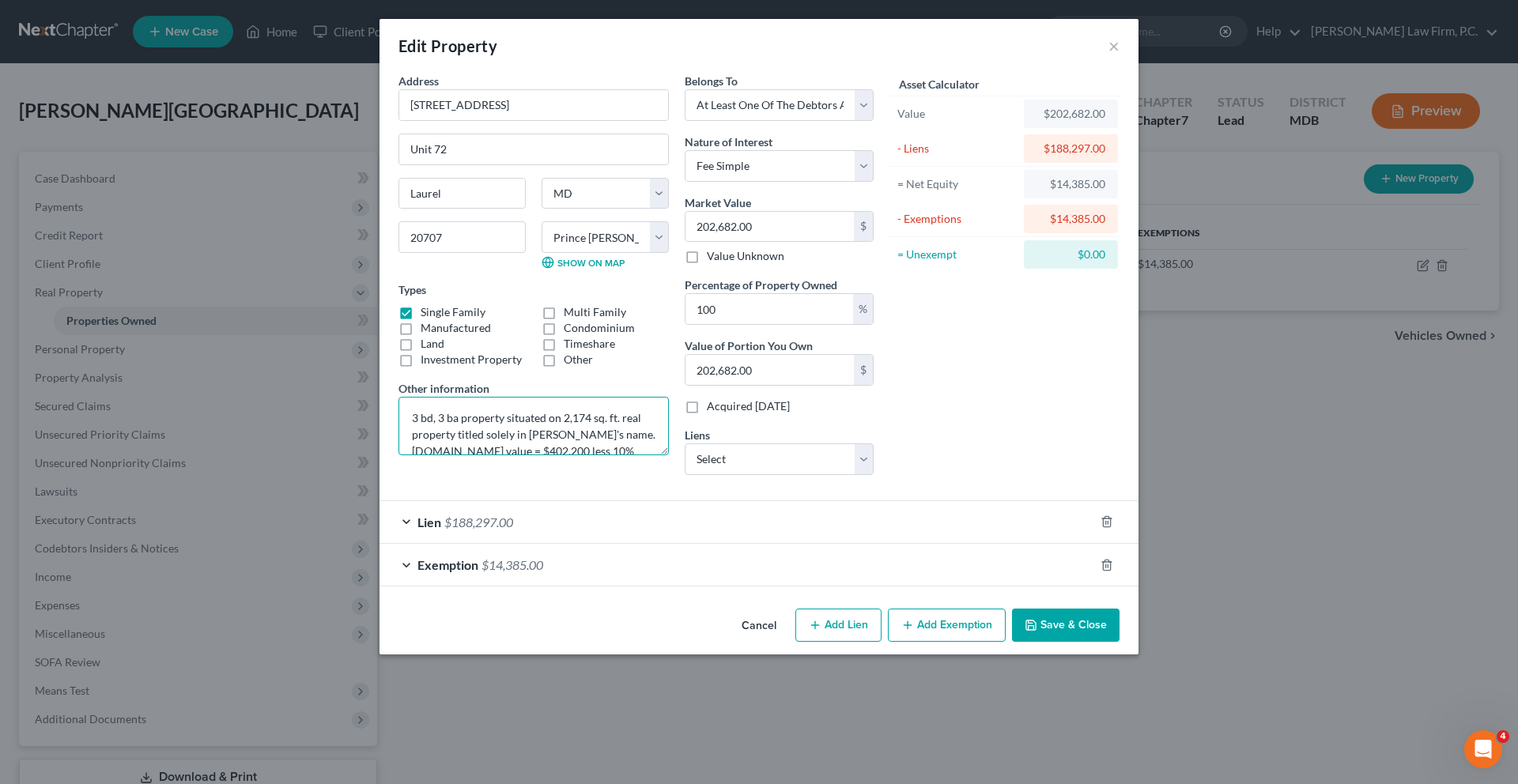
drag, startPoint x: 352, startPoint y: 522, endPoint x: 318, endPoint y: 523, distance: 34.0
click at [398, 455] on textarea "3 bd, 3 ba property situated on 2,174 sq. ft. real property titled solely in [P…" at bounding box center [533, 425] width 270 height 59
drag, startPoint x: 356, startPoint y: 517, endPoint x: 432, endPoint y: 519, distance: 76.0
click at [428, 455] on textarea "3 bd, 3 ba property situated on 2,174 sq. ft. real property titled solely in [P…" at bounding box center [533, 425] width 270 height 59
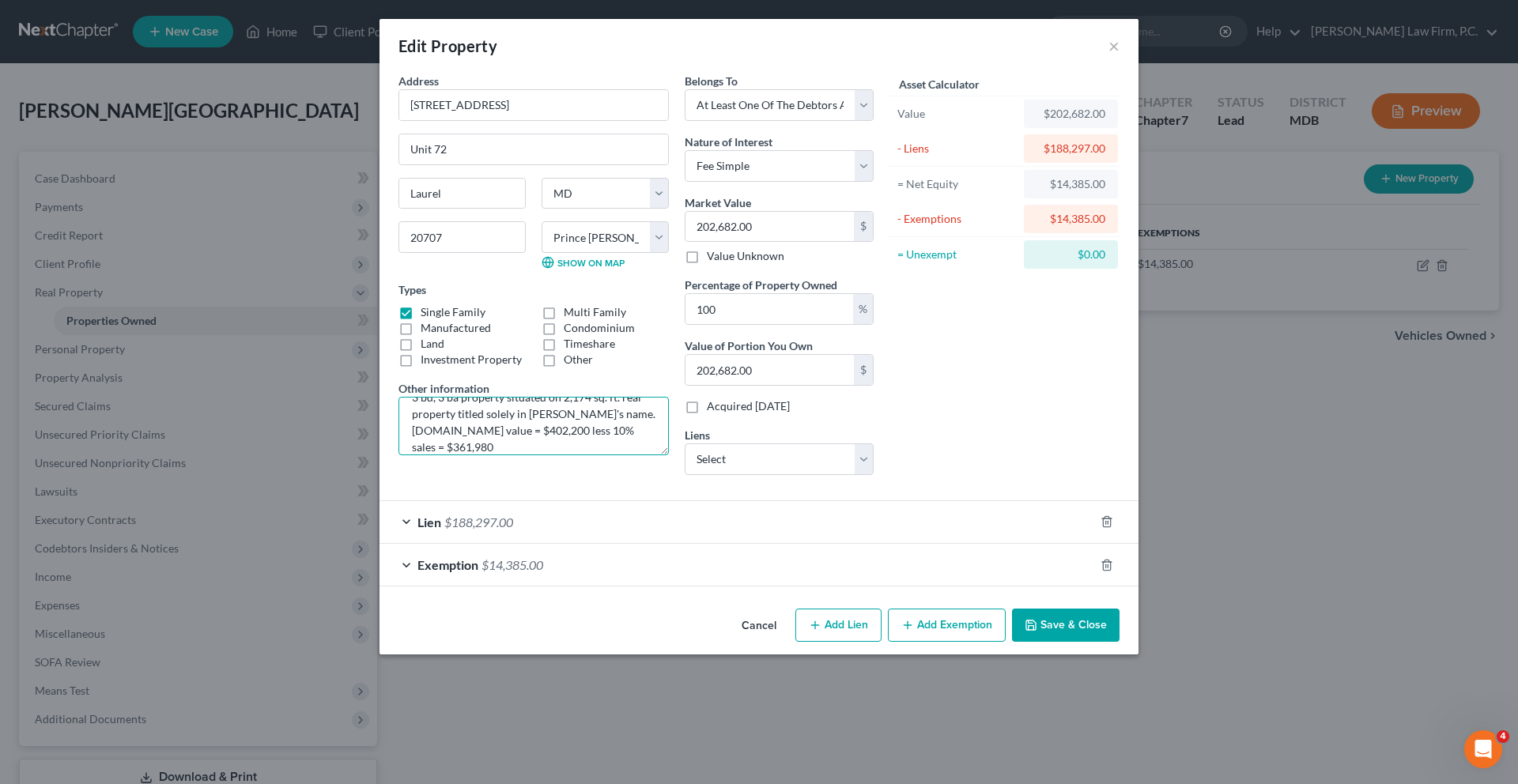
drag, startPoint x: 564, startPoint y: 522, endPoint x: 615, endPoint y: 543, distance: 55.2
click at [615, 455] on textarea "3 bd, 3 ba property situated on 2,174 sq. ft. real property titled solely in [P…" at bounding box center [533, 425] width 270 height 59
click at [492, 120] on input "[STREET_ADDRESS]" at bounding box center [533, 105] width 269 height 30
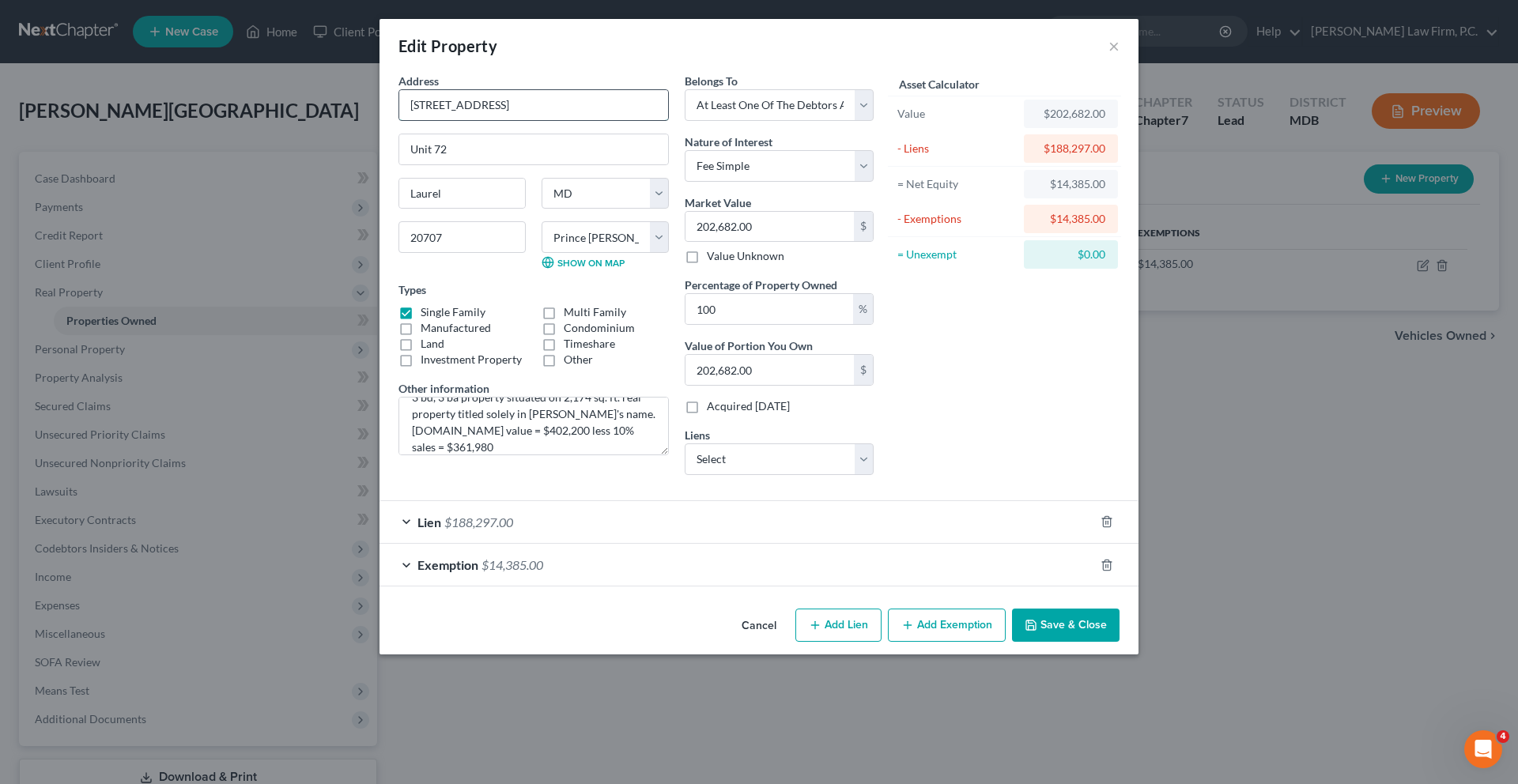
click at [492, 120] on input "[STREET_ADDRESS]" at bounding box center [533, 105] width 269 height 30
drag, startPoint x: 492, startPoint y: 137, endPoint x: 1187, endPoint y: 0, distance: 708.4
click at [0, 0] on div "Edit Property × Address * [GEOGRAPHIC_DATA] Unit [GEOGRAPHIC_DATA] [US_STATE][G…" at bounding box center [759, 392] width 1518 height 784
click at [398, 455] on textarea "3 bd, 3 ba property situated on 2,174 sq. ft. real property titled solely in [P…" at bounding box center [533, 425] width 270 height 59
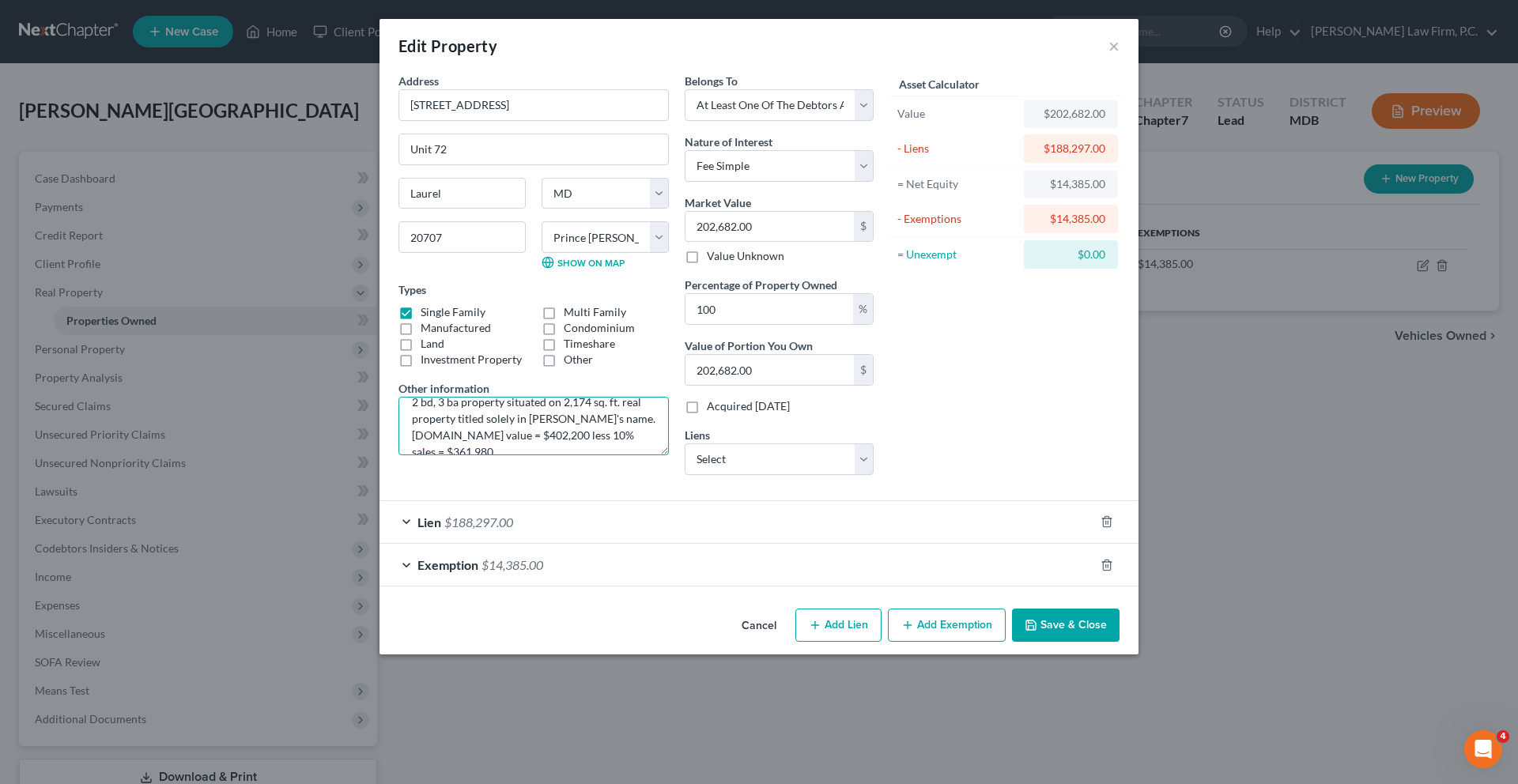
click at [398, 455] on textarea "2 bd, 3 ba property situated on 2,174 sq. ft. real property titled solely in [P…" at bounding box center [533, 425] width 270 height 59
click at [542, 455] on textarea "2 bd, 2 ba property situated on 2,174 sq. ft. real property titled solely in [P…" at bounding box center [533, 425] width 270 height 59
click at [574, 455] on textarea "2 bd, 2 ba property situated on 874 sq. ft. real property titled solely in [PER…" at bounding box center [533, 425] width 270 height 59
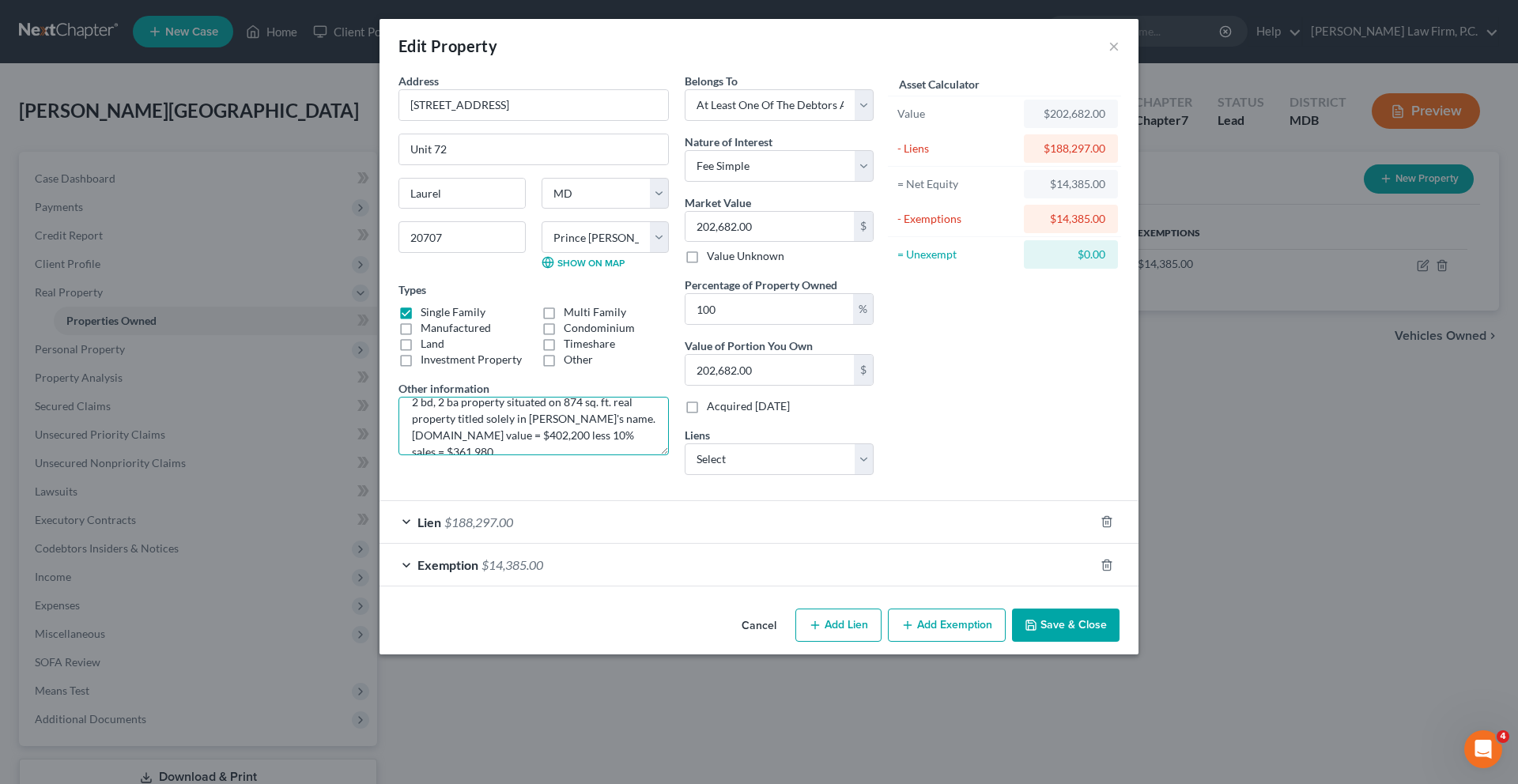
drag, startPoint x: 630, startPoint y: 523, endPoint x: 571, endPoint y: 523, distance: 59.0
click at [571, 455] on textarea "2 bd, 2 ba property situated on 874 sq. ft. real property titled solely in [PER…" at bounding box center [533, 425] width 270 height 59
click at [556, 455] on textarea "2 bd, 2 ba property situated on 874 sq. ft. real property titled solely in [PER…" at bounding box center [533, 425] width 270 height 59
drag, startPoint x: 556, startPoint y: 546, endPoint x: 496, endPoint y: 546, distance: 60.0
click at [495, 455] on textarea "2 bd, 2 ba property situated on 874 sq. ft. real property titled solely in [PER…" at bounding box center [533, 425] width 270 height 59
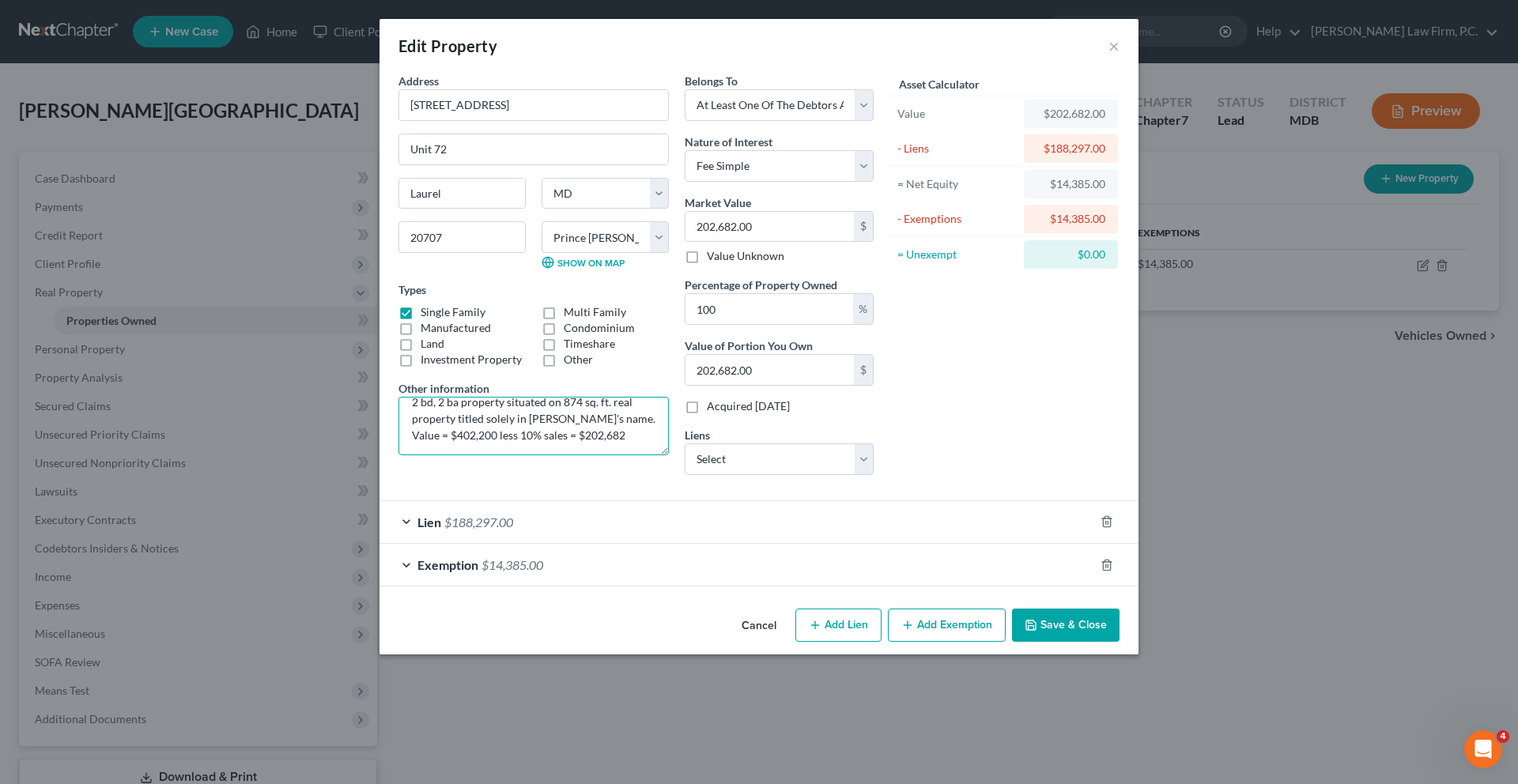
click at [398, 455] on textarea "2 bd, 2 ba property situated on 874 sq. ft. real property titled solely in [PER…" at bounding box center [533, 425] width 270 height 59
click at [784, 385] on input "202,682.00" at bounding box center [769, 369] width 168 height 30
click at [578, 455] on textarea "2 bd, 2 ba property situated on 874 sq. ft. real property titled solely in [PER…" at bounding box center [533, 425] width 270 height 59
drag, startPoint x: 385, startPoint y: 546, endPoint x: 334, endPoint y: 546, distance: 51.0
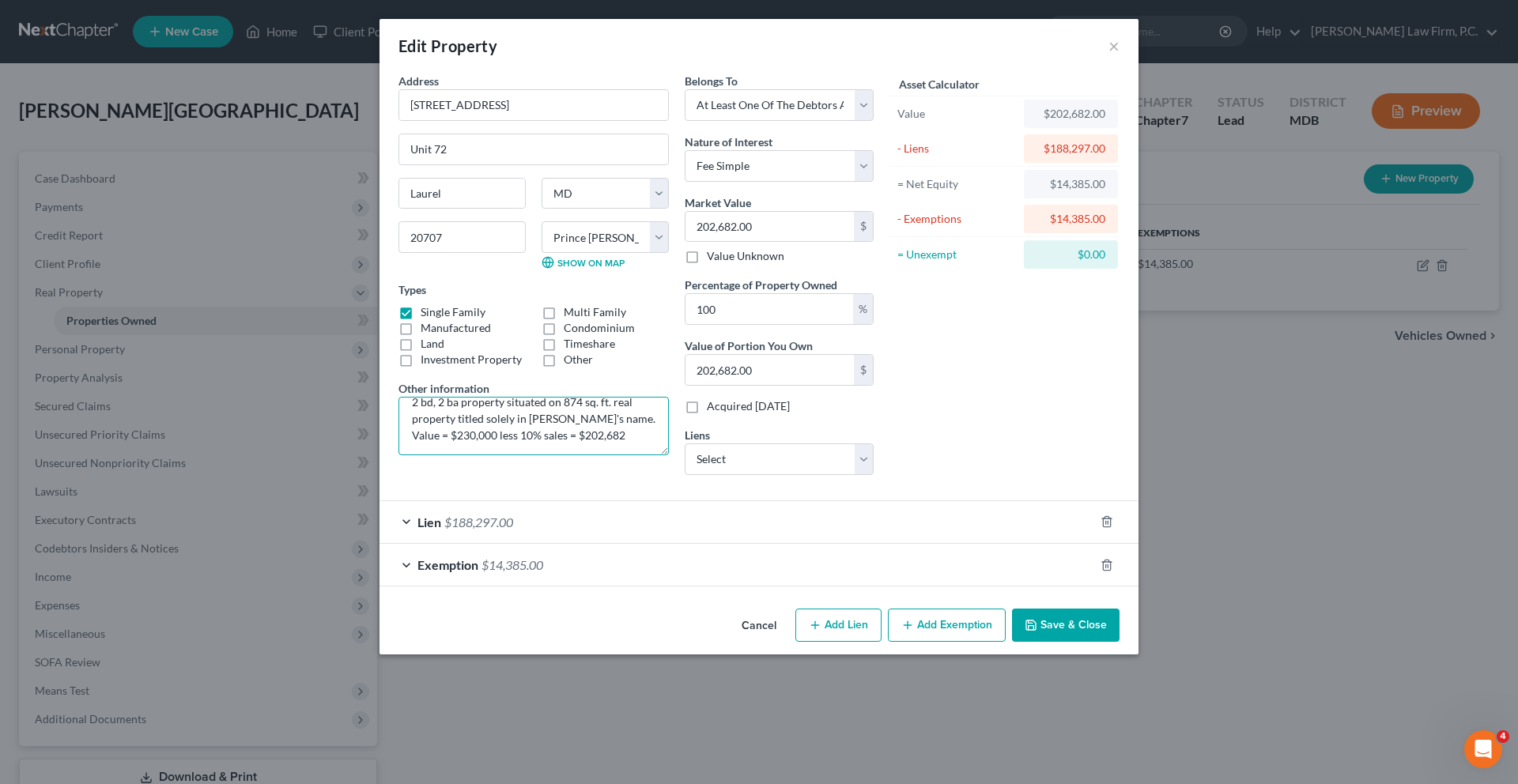
click at [398, 455] on textarea "2 bd, 2 ba property situated on 874 sq. ft. real property titled solely in [PER…" at bounding box center [533, 425] width 270 height 59
paste textarea "02,682"
click at [555, 455] on textarea "2 bd, 2 ba property situated on 874 sq. ft. real property titled solely in [PER…" at bounding box center [533, 425] width 270 height 59
type textarea "2 bd, 2 ba property situated on 874 sq. ft. real property titled solely in [PER…"
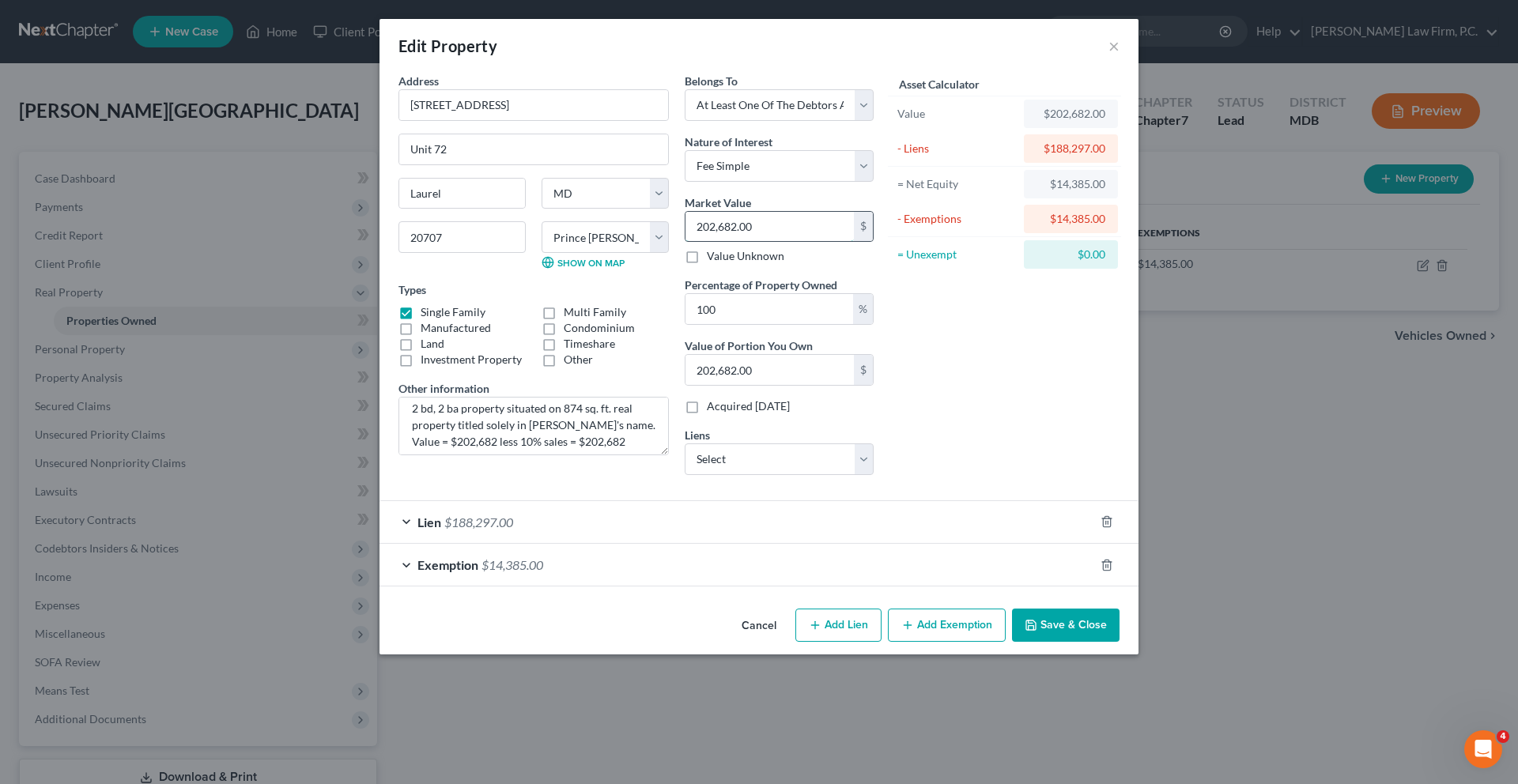
click at [809, 242] on input "202,682.00" at bounding box center [769, 226] width 168 height 30
click at [574, 455] on textarea "2 bd, 2 ba property situated on 874 sq. ft. real property titled solely in [PER…" at bounding box center [533, 425] width 270 height 59
click at [803, 242] on input "202,682.00" at bounding box center [769, 226] width 168 height 30
type input "1"
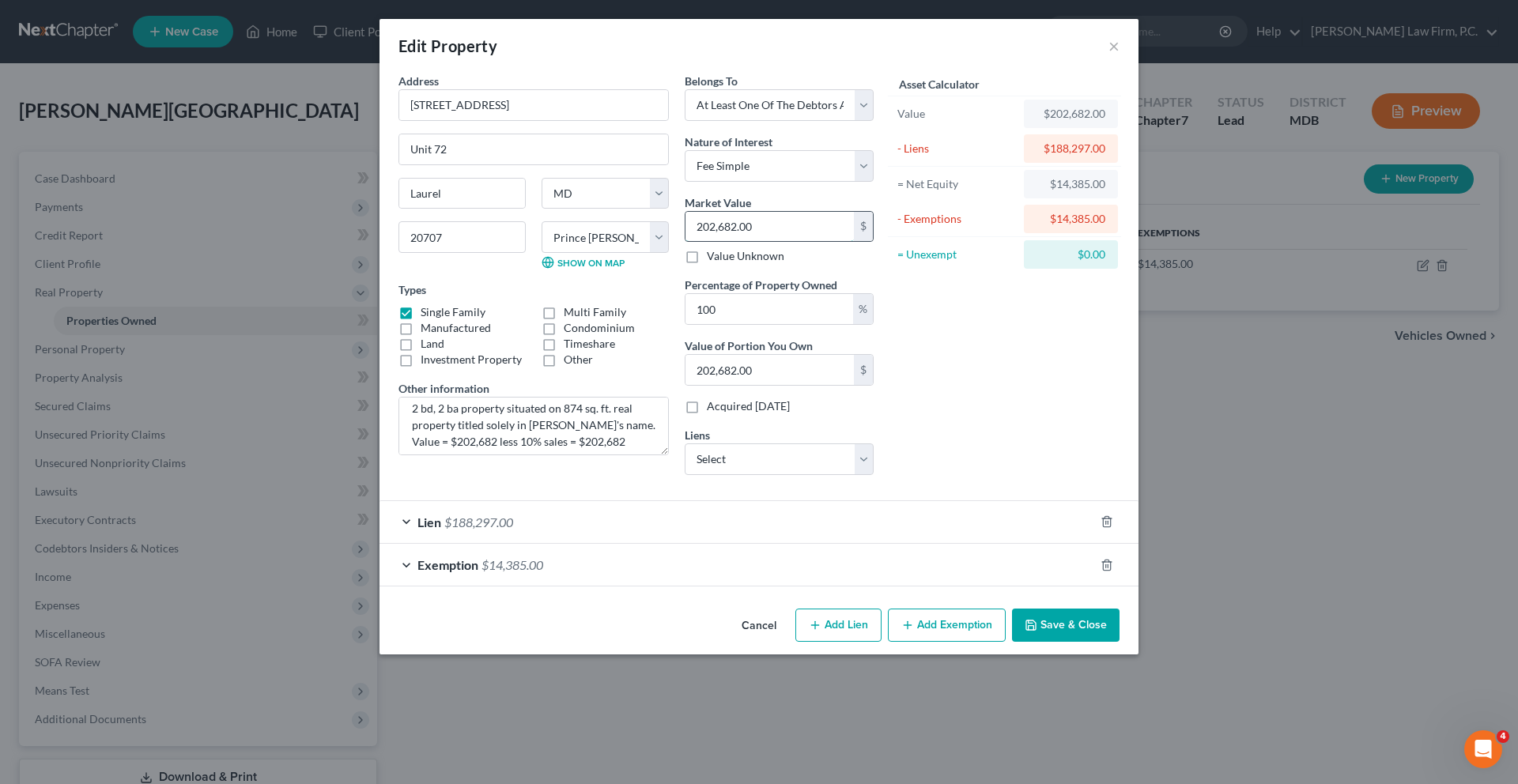
type input "1.00"
type input "16"
type input "16.00"
type input "168"
type input "168.00"
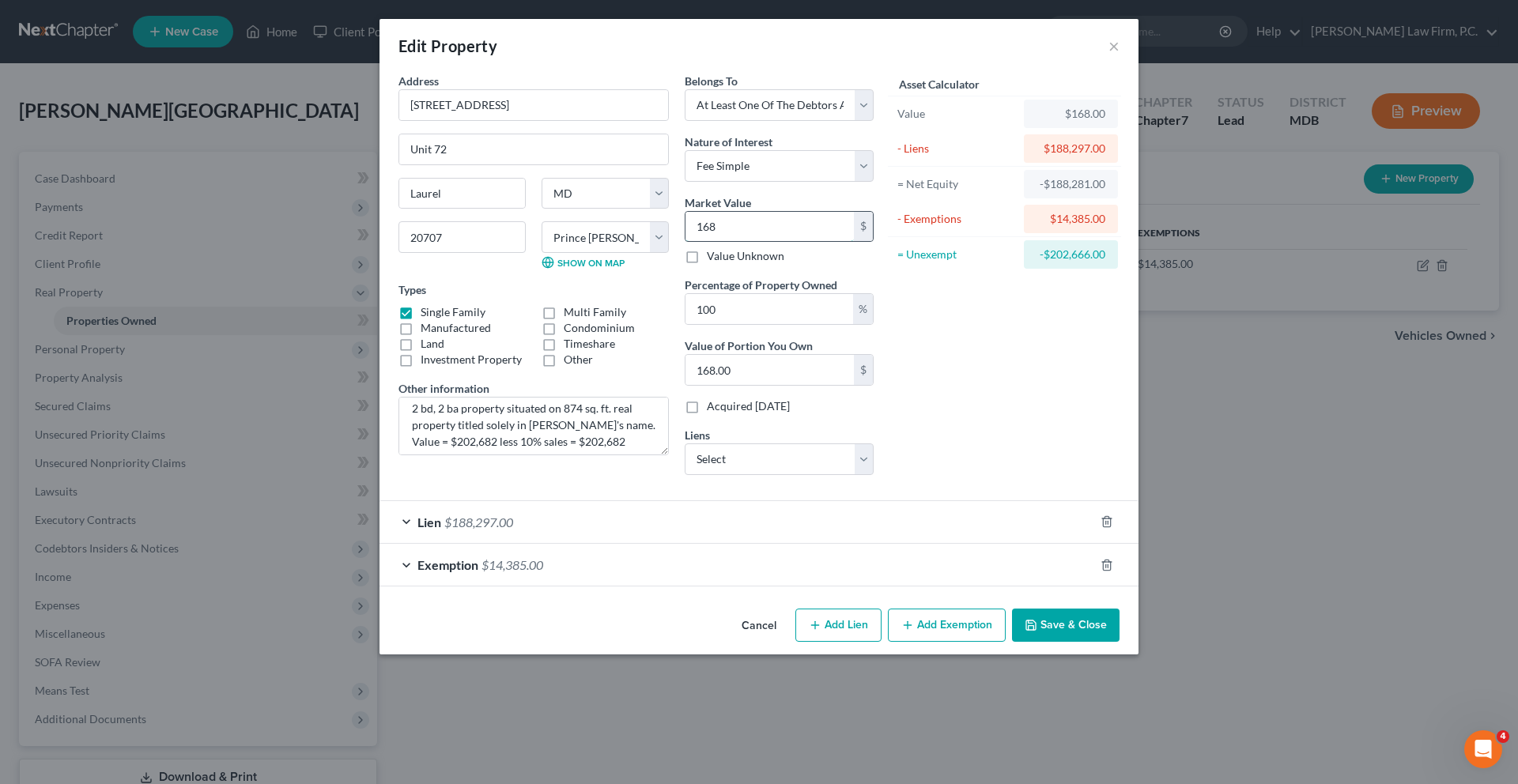
type input "16"
type input "16.00"
type input "1"
type input "1.00"
click at [1058, 380] on div "Asset Calculator Value $182,414.00 - Liens $188,297.00 = Net Equity -$5,883.00 …" at bounding box center [1005, 280] width 246 height 415
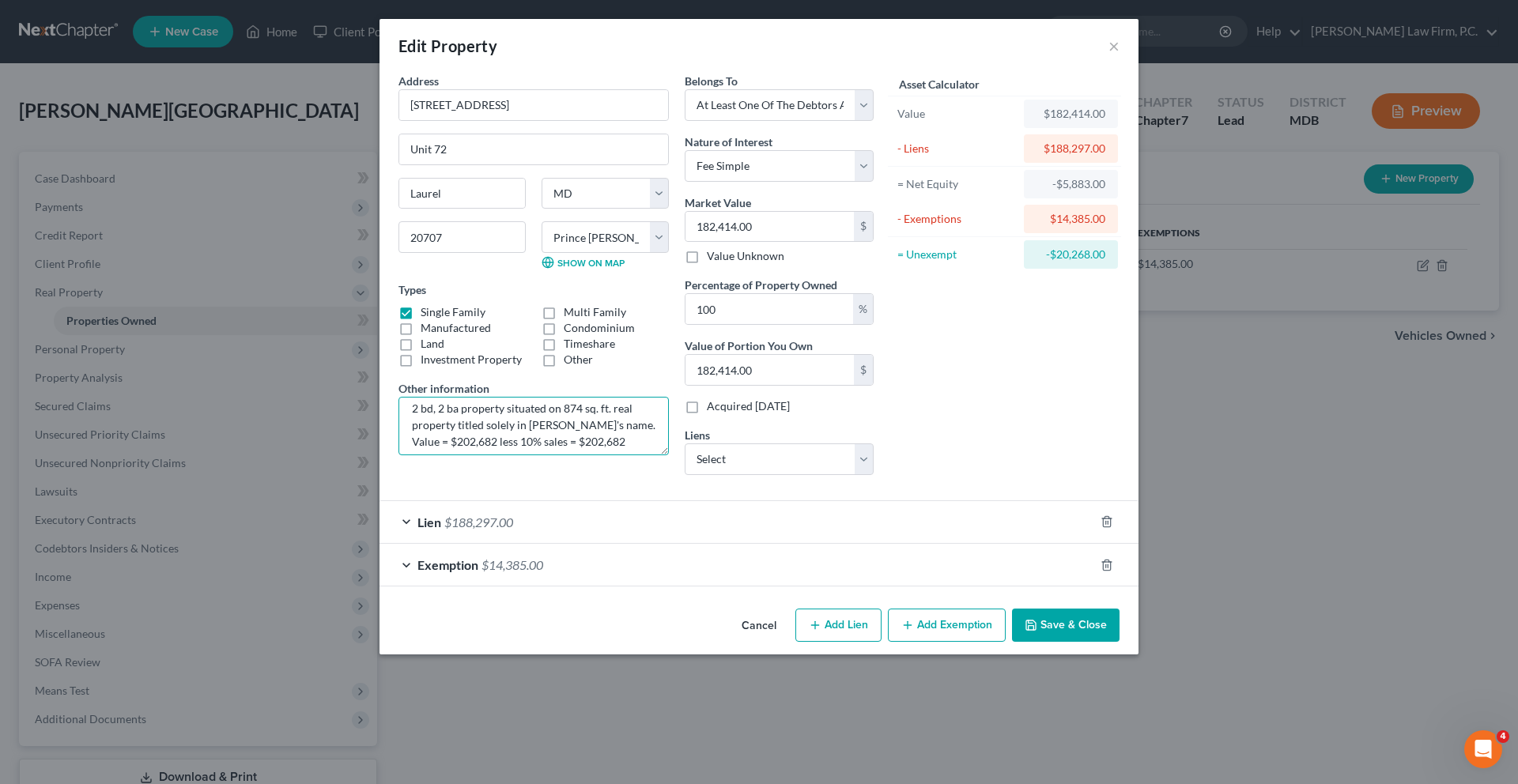
scroll to position [21, 0]
drag, startPoint x: 553, startPoint y: 553, endPoint x: 497, endPoint y: 544, distance: 56.7
click at [497, 455] on textarea "2 bd, 2 ba property situated on 874 sq. ft. real property titled solely in [PER…" at bounding box center [533, 425] width 270 height 59
click at [469, 487] on div "Address * [GEOGRAPHIC_DATA] Unit [GEOGRAPHIC_DATA] [US_STATE][GEOGRAPHIC_DATA] …" at bounding box center [533, 280] width 286 height 415
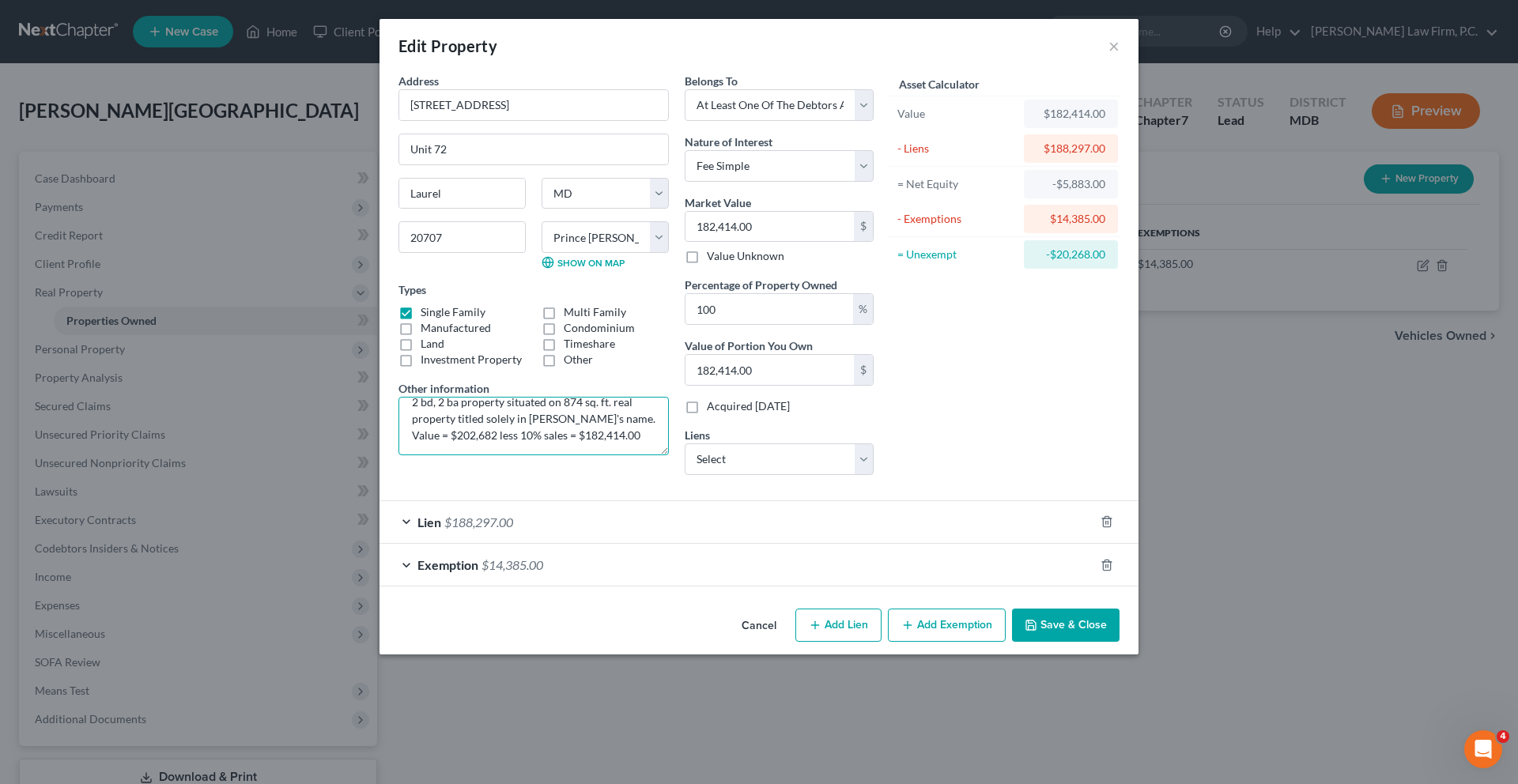
drag, startPoint x: 550, startPoint y: 520, endPoint x: 428, endPoint y: 528, distance: 122.3
click at [398, 455] on textarea "2 bd, 2 ba property situated on 874 sq. ft. real property titled solely in [PER…" at bounding box center [533, 425] width 270 height 59
click at [570, 455] on textarea "2 bd, 2 ba property situated on 874 sq. ft. real property titled solely in [PER…" at bounding box center [533, 425] width 270 height 59
click at [615, 455] on textarea "2 bd, 2 ba property situated on 874 sq. ft. real property titled solely in [PER…" at bounding box center [533, 425] width 270 height 59
click at [639, 455] on textarea "2 bd, 2 ba property situated on 874 sq. ft. real property titled solely in [PER…" at bounding box center [533, 425] width 270 height 59
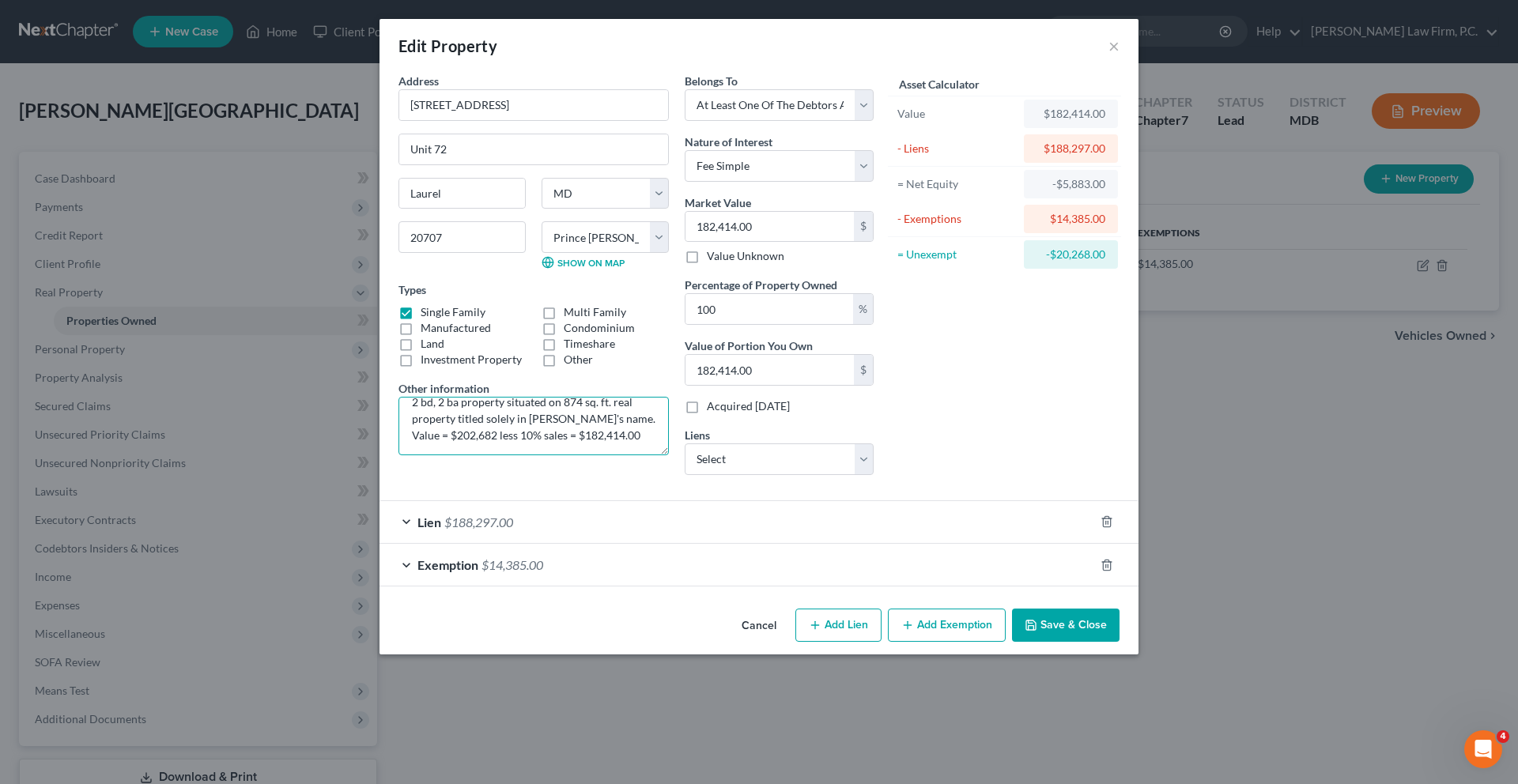
click at [610, 455] on textarea "2 bd, 2 ba property situated on 874 sq. ft. real property titled solely in [PER…" at bounding box center [533, 425] width 270 height 59
click at [557, 487] on div "Address * [GEOGRAPHIC_DATA] Unit [GEOGRAPHIC_DATA] [US_STATE][GEOGRAPHIC_DATA] …" at bounding box center [533, 280] width 286 height 415
click at [1110, 569] on icon "button" at bounding box center [1106, 564] width 7 height 10
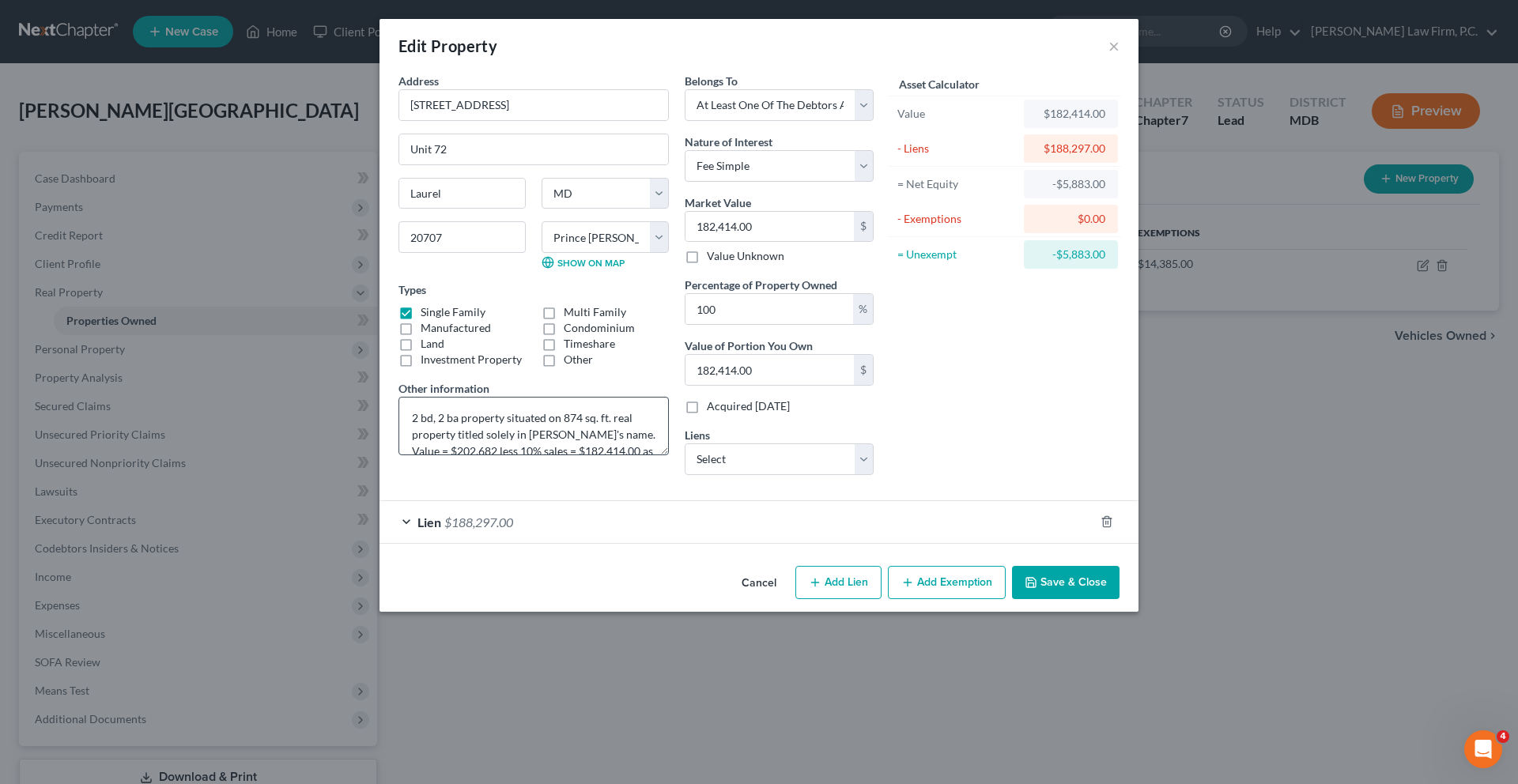
scroll to position [10, 0]
click at [1119, 599] on button "Save & Close" at bounding box center [1066, 582] width 108 height 33
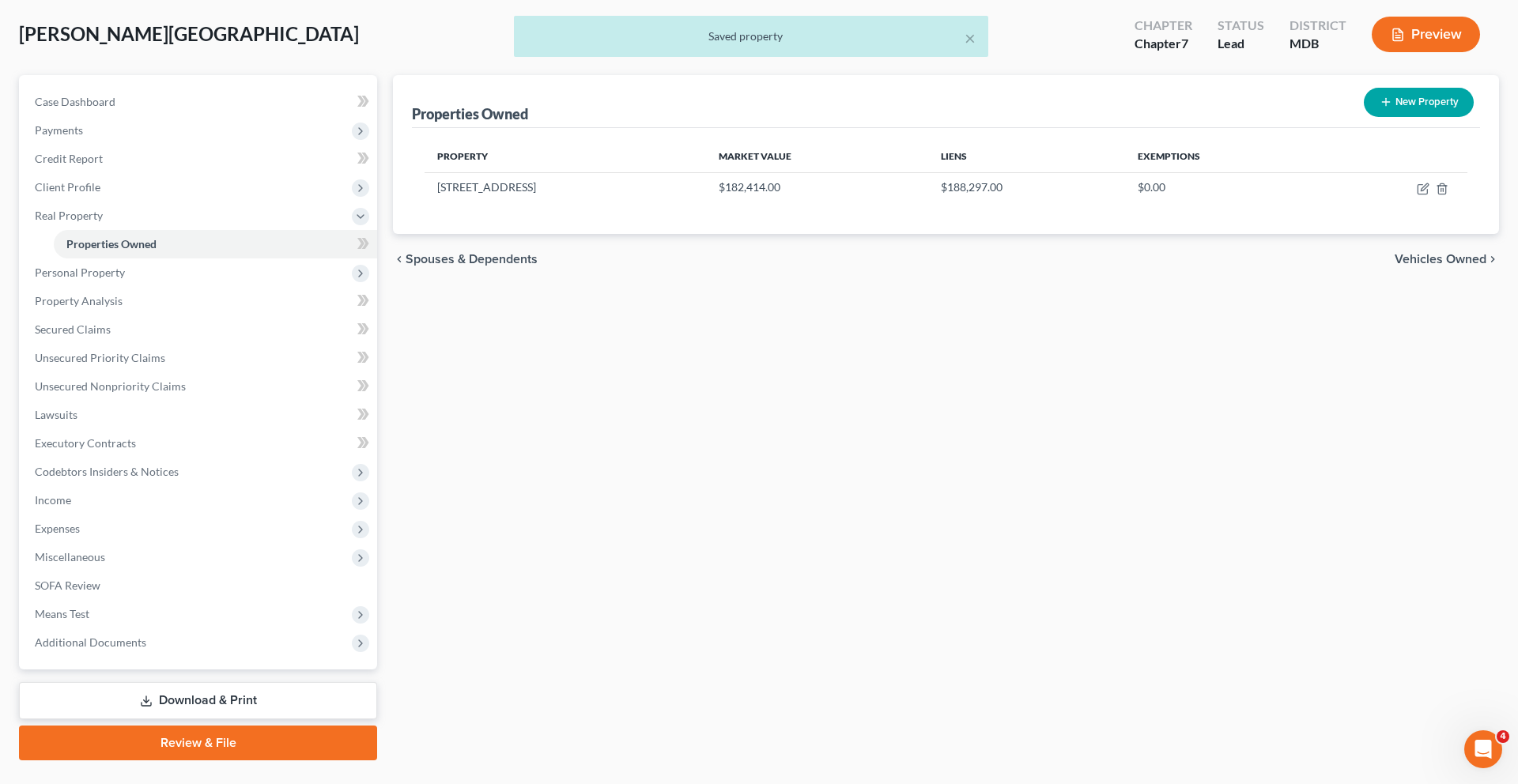
scroll to position [125, 0]
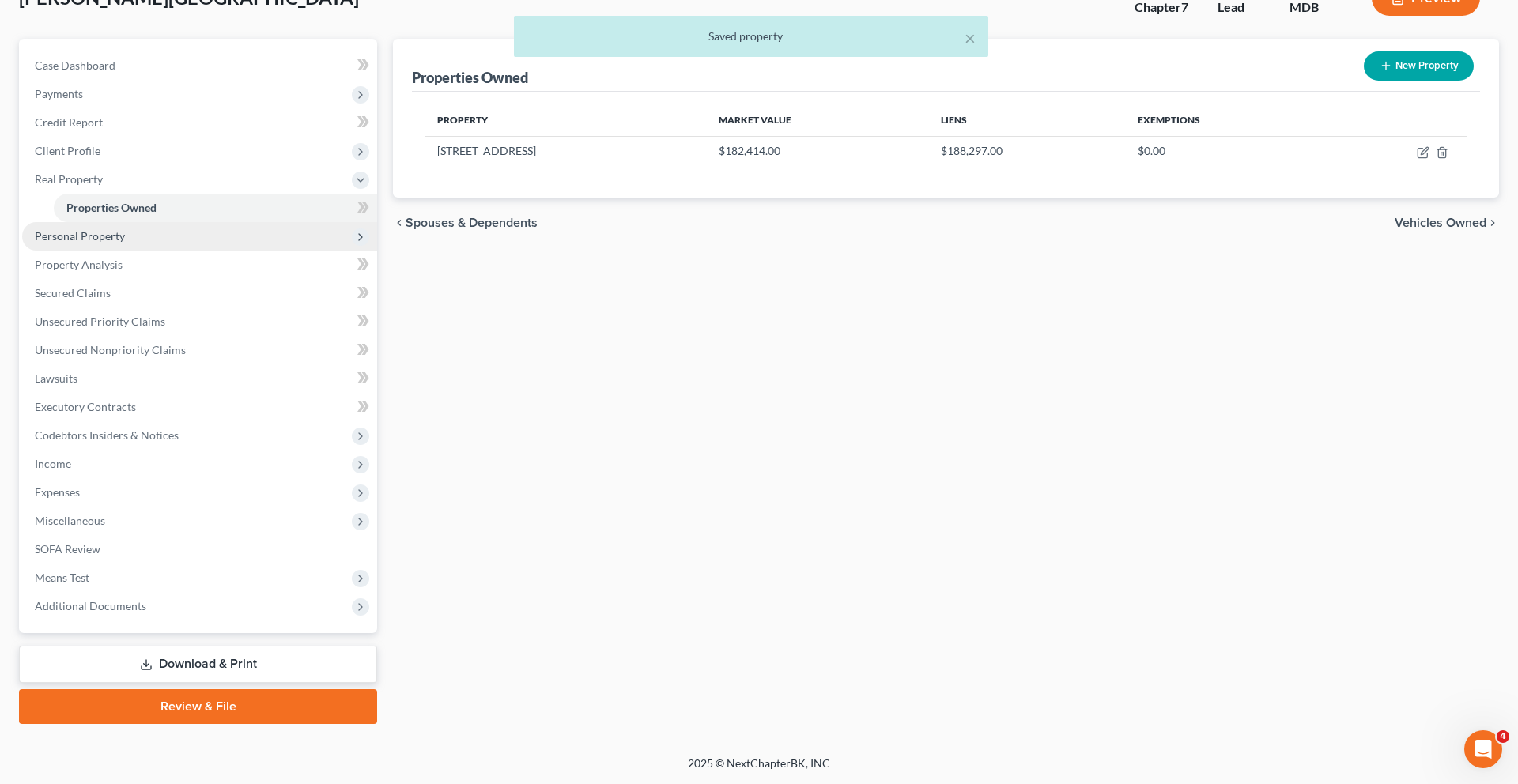
click at [113, 250] on span "Personal Property" at bounding box center [200, 236] width 355 height 28
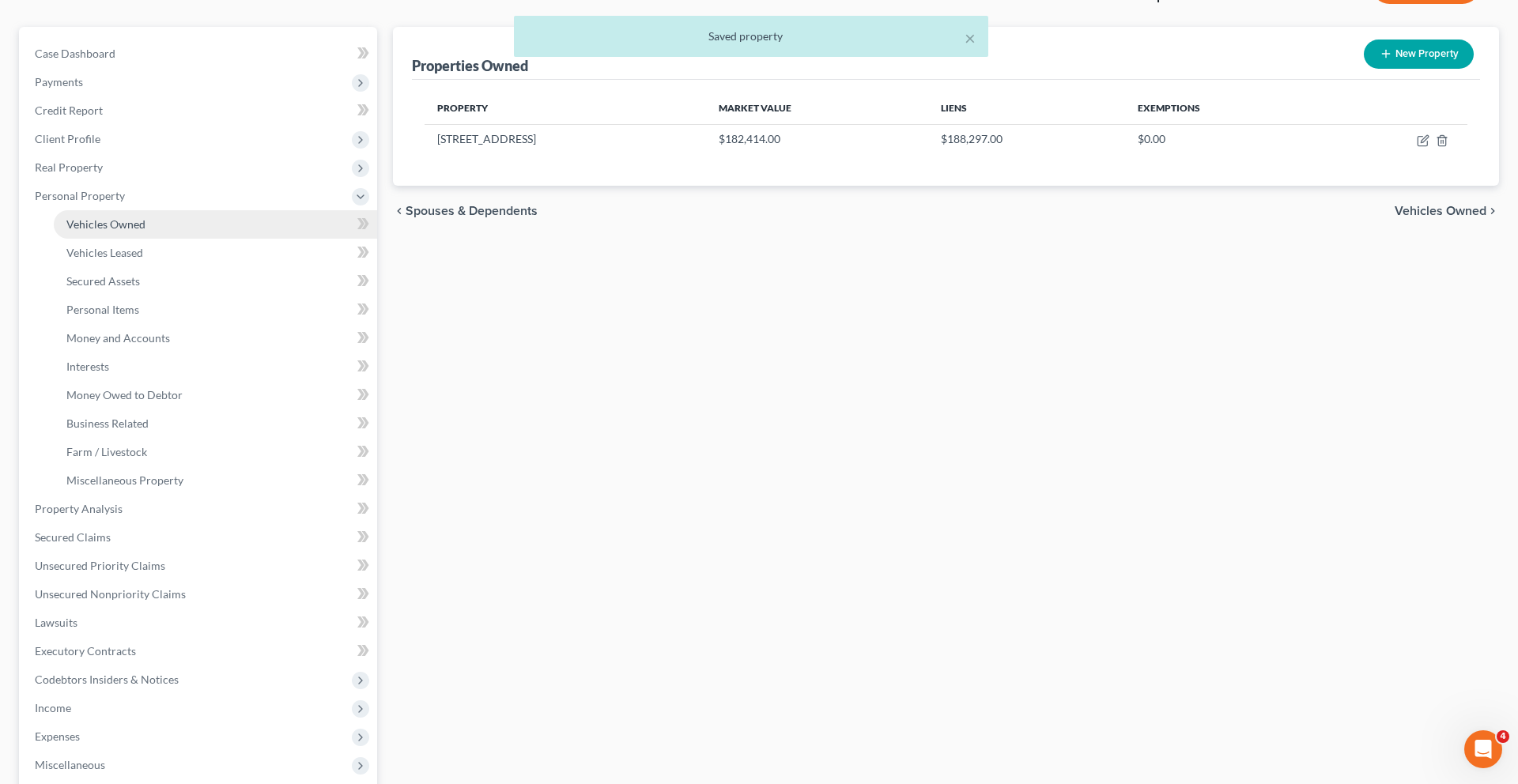
click at [142, 231] on span "Vehicles Owned" at bounding box center [106, 224] width 79 height 14
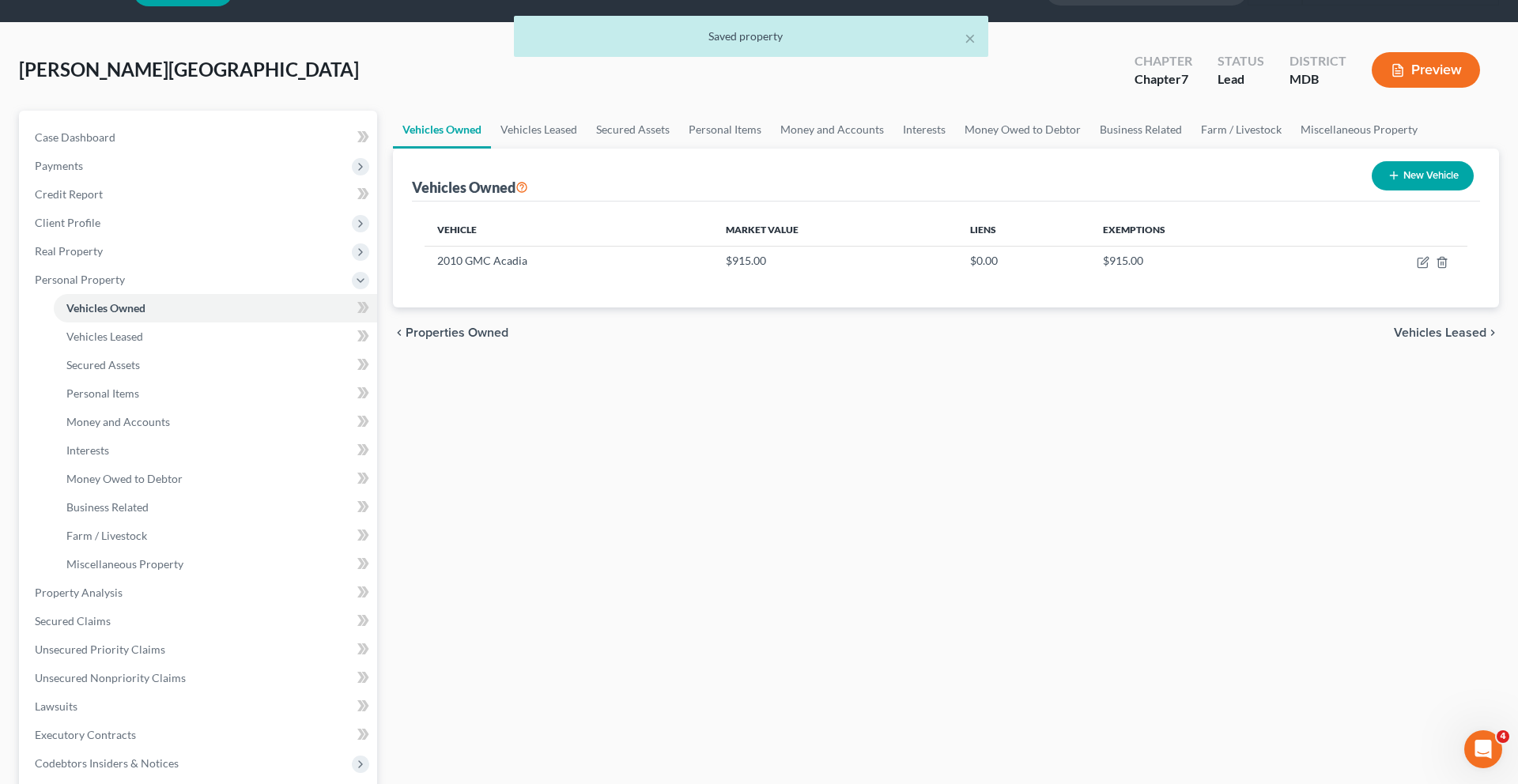
scroll to position [54, 0]
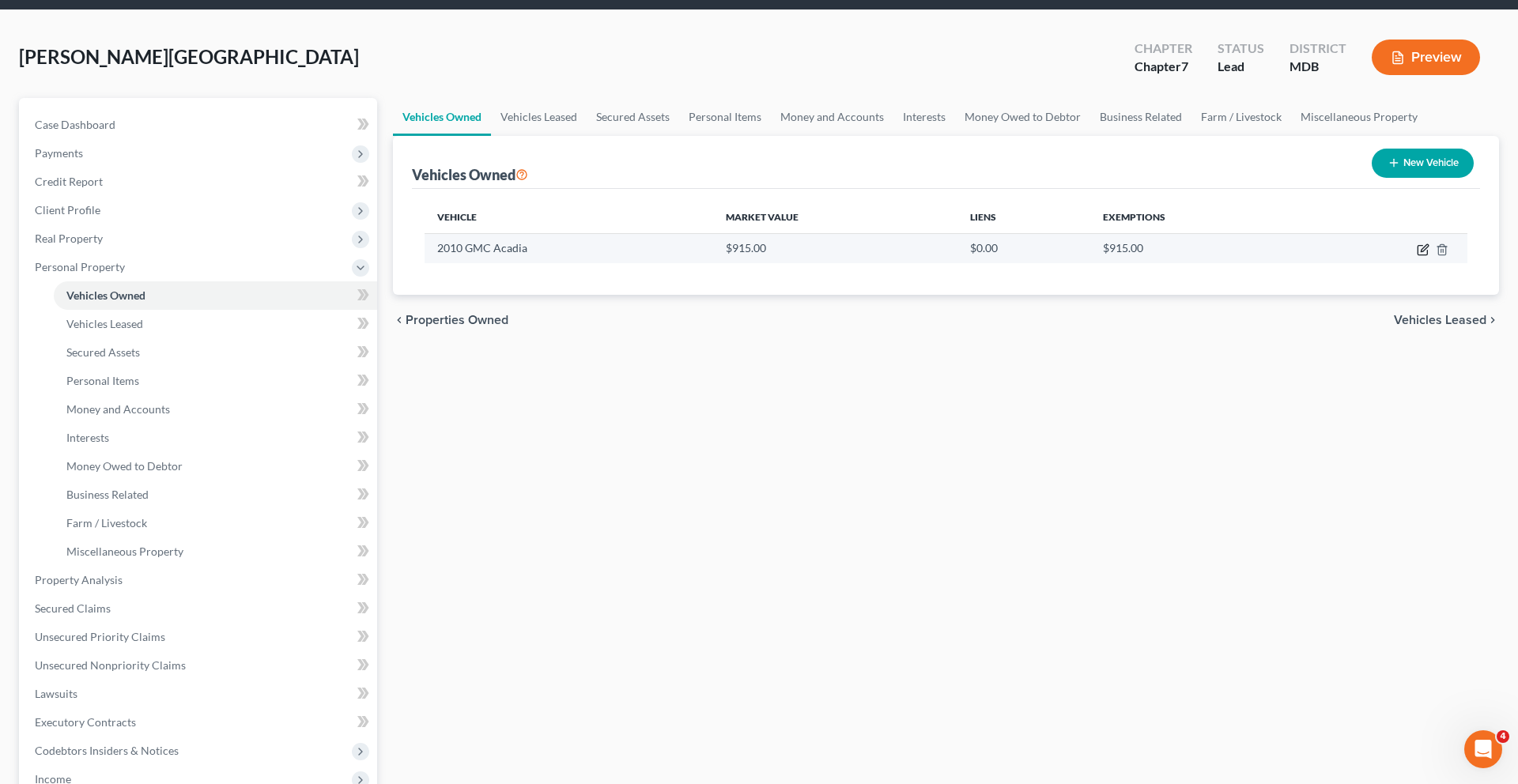
click at [1417, 255] on icon "button" at bounding box center [1422, 251] width 10 height 10
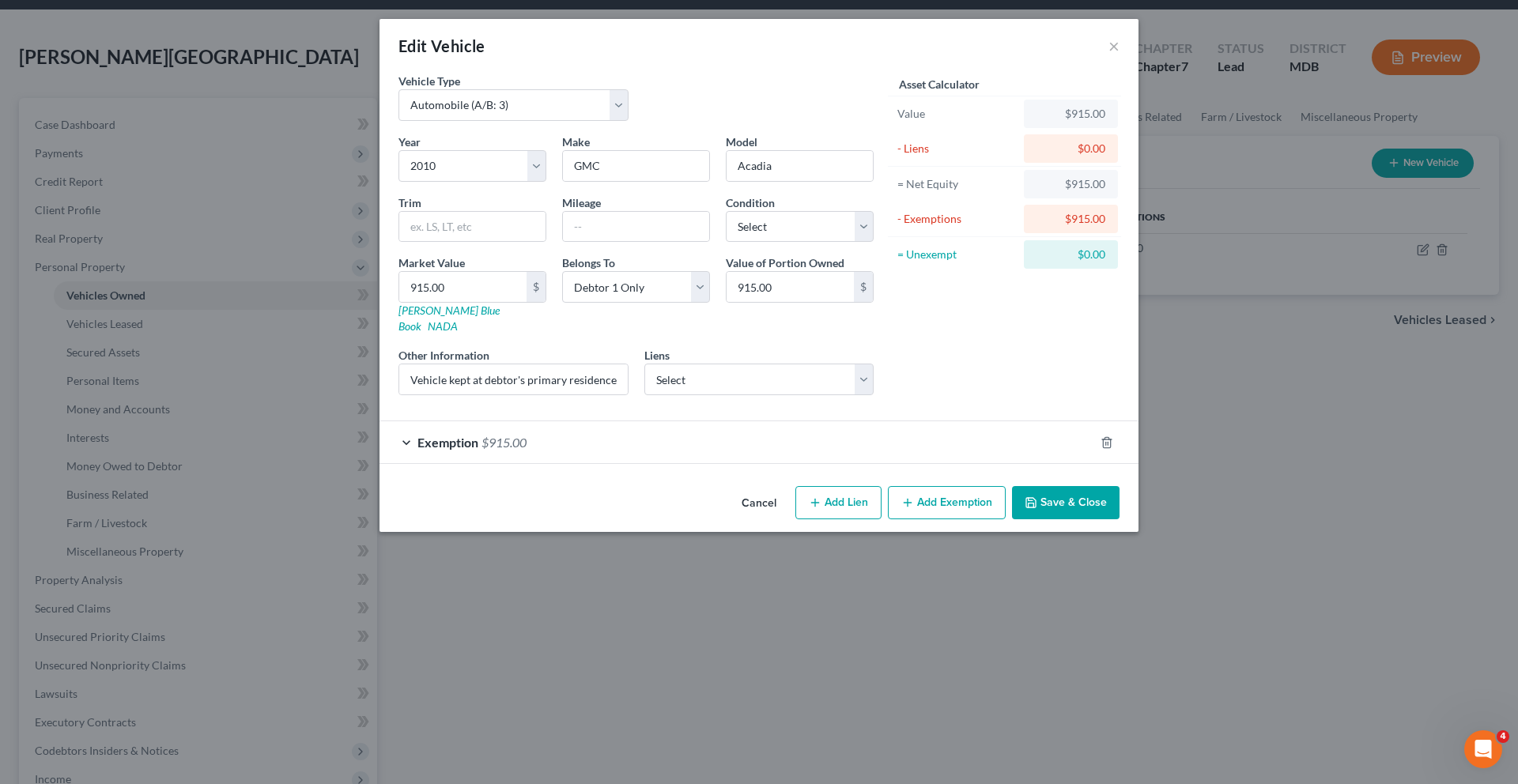
click at [614, 463] on div "Exemption $915.00" at bounding box center [737, 442] width 714 height 42
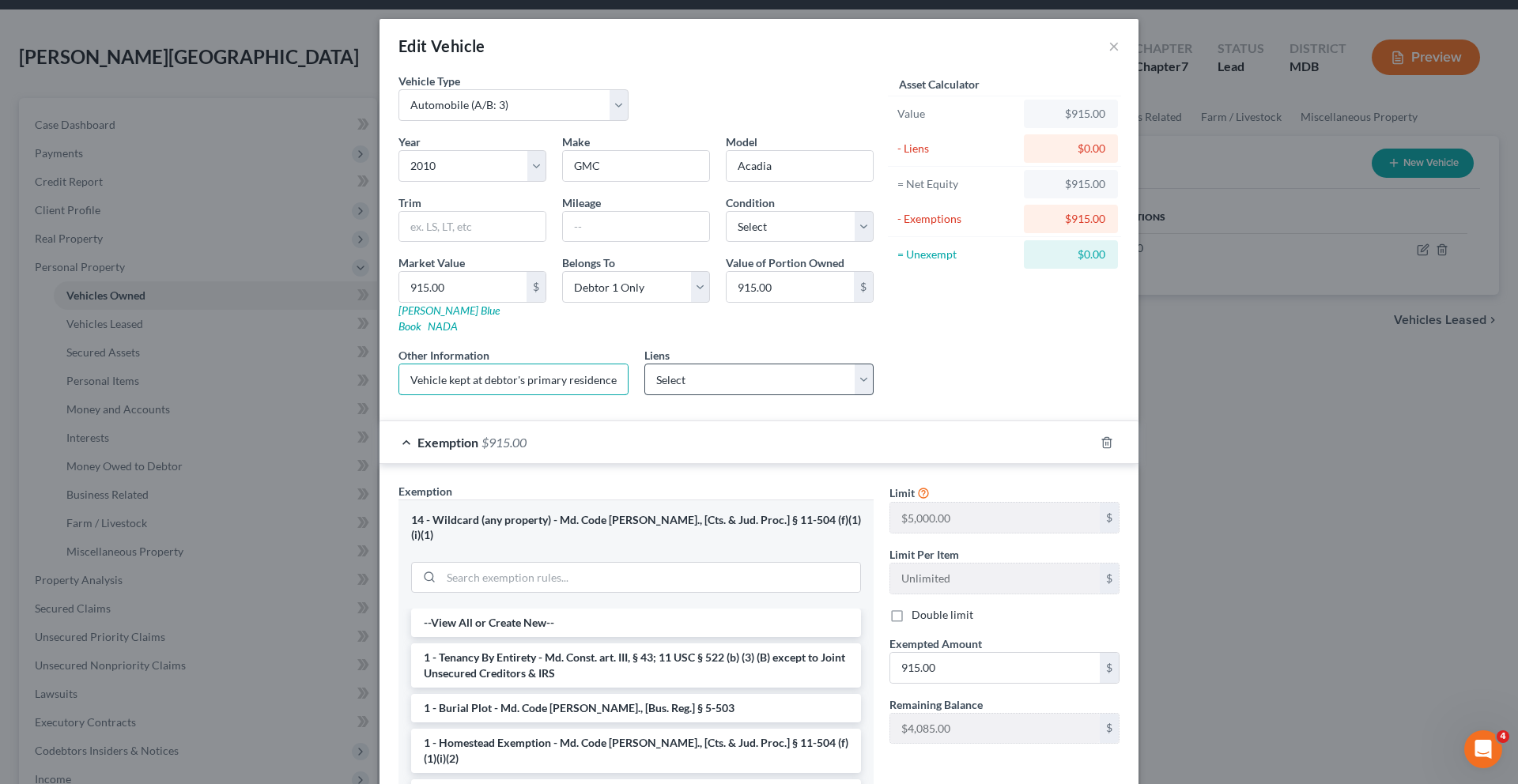
scroll to position [0, 346]
drag, startPoint x: 536, startPoint y: 461, endPoint x: 722, endPoint y: 461, distance: 186.0
click at [722, 408] on div "Year Select 2026 2025 2024 2023 2022 2021 2020 2019 2018 2017 2016 2015 2014 20…" at bounding box center [636, 270] width 491 height 274
click at [573, 394] on input "Vehicle kept at debtor's primary residence, owned solely by the Debtor; trade i…" at bounding box center [513, 379] width 228 height 30
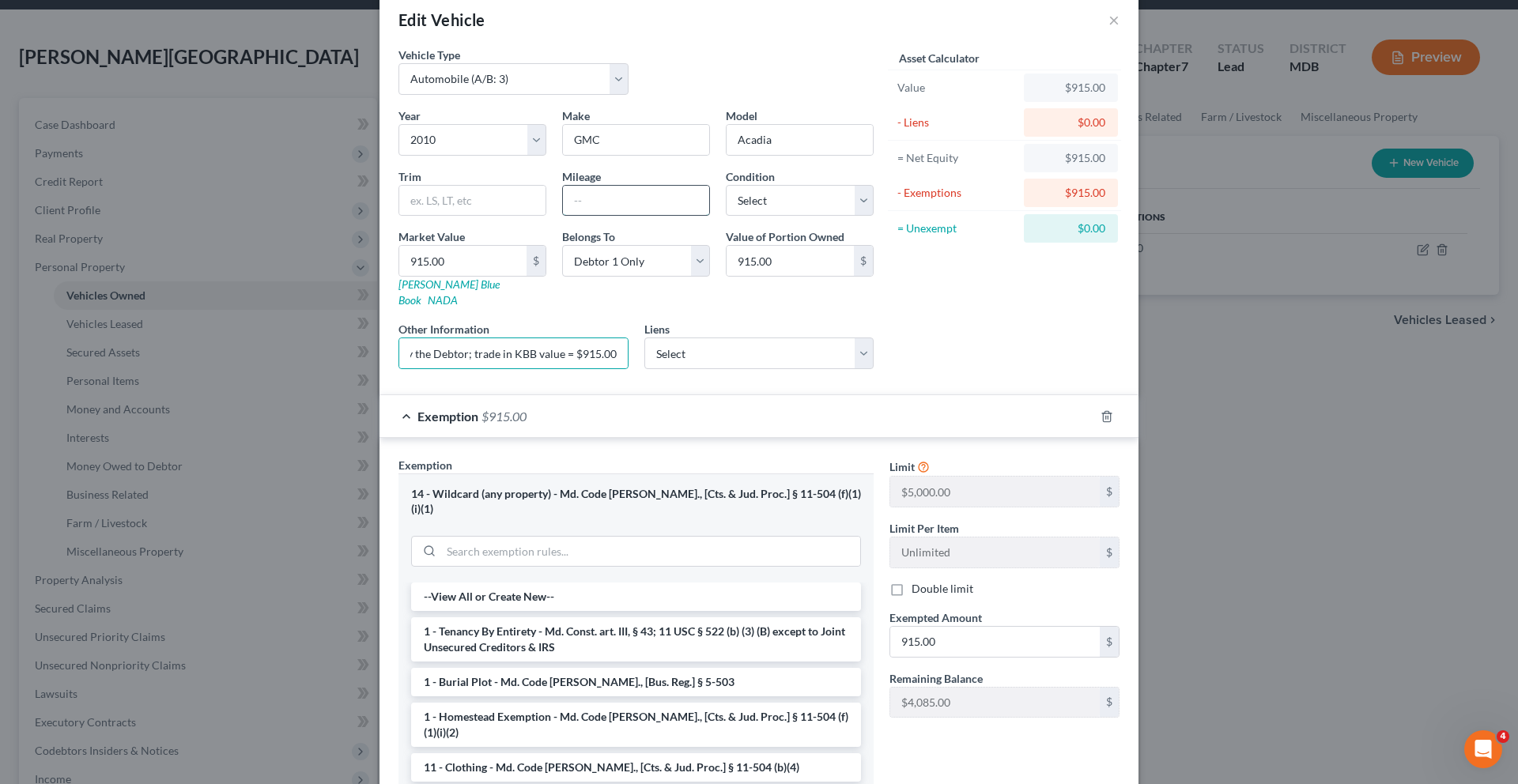
scroll to position [0, 0]
click at [574, 215] on input "text" at bounding box center [636, 200] width 146 height 30
click at [580, 215] on input "text" at bounding box center [636, 200] width 146 height 30
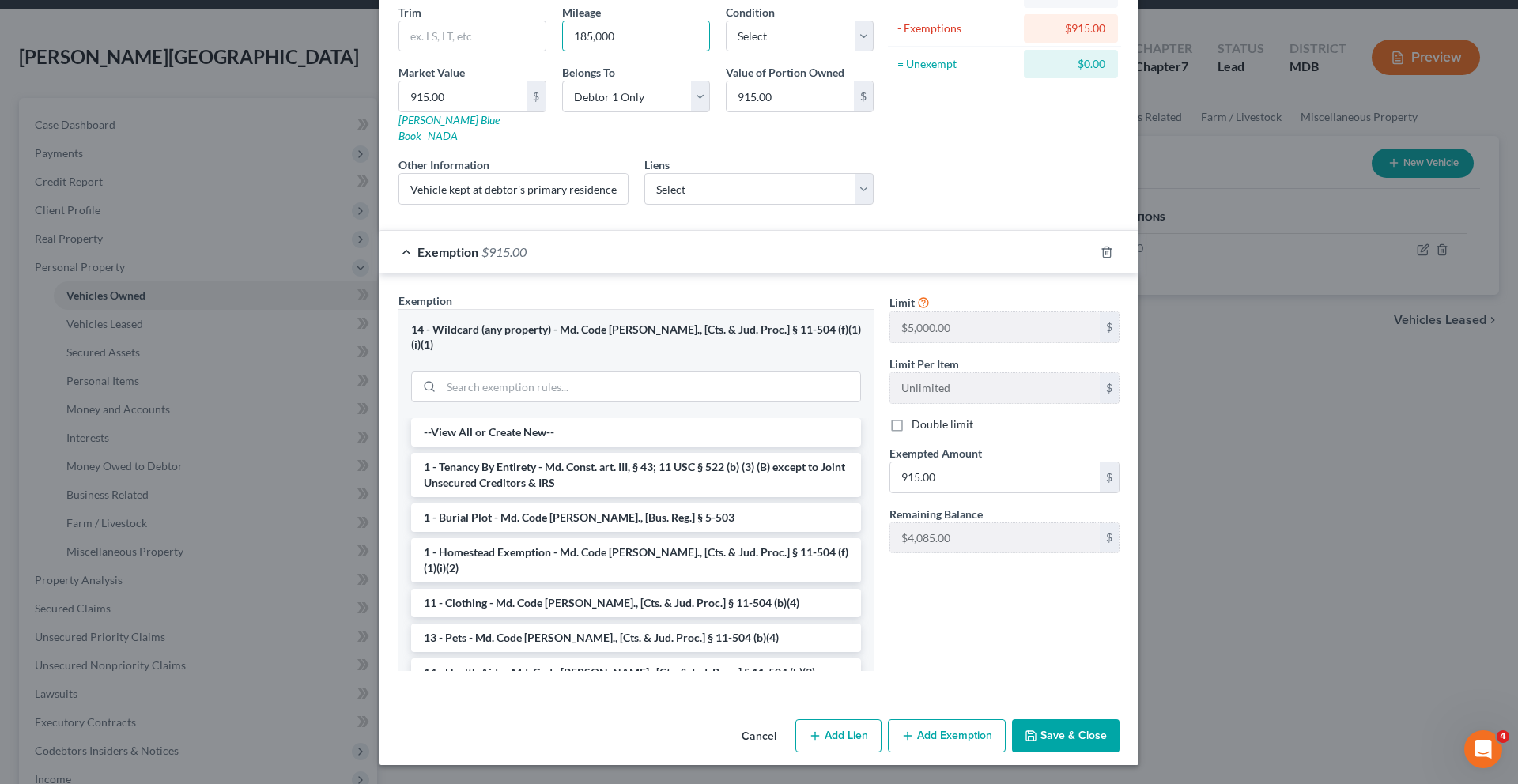
scroll to position [391, 0]
click at [1119, 738] on button "Save & Close" at bounding box center [1066, 735] width 108 height 33
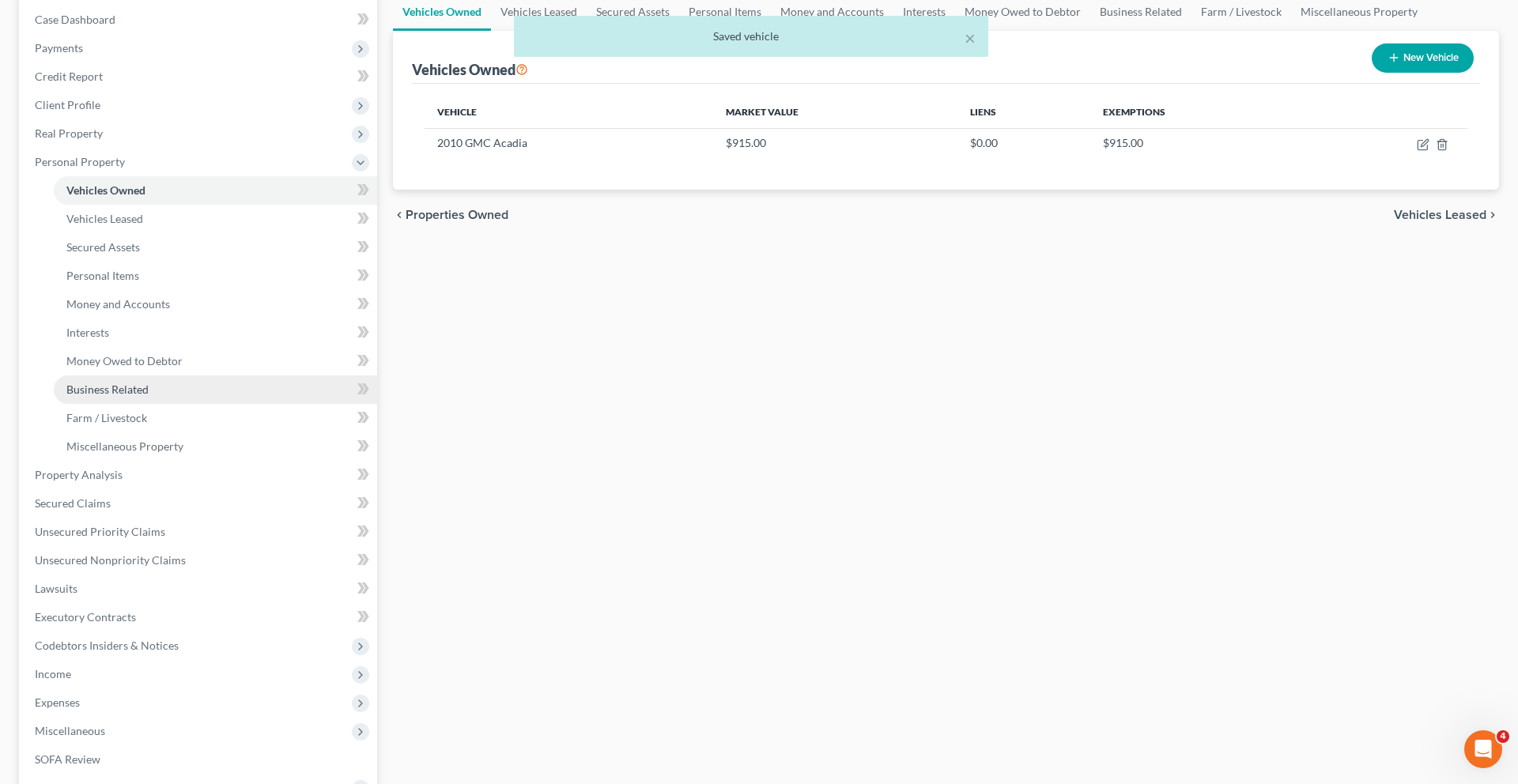
scroll to position [193, 0]
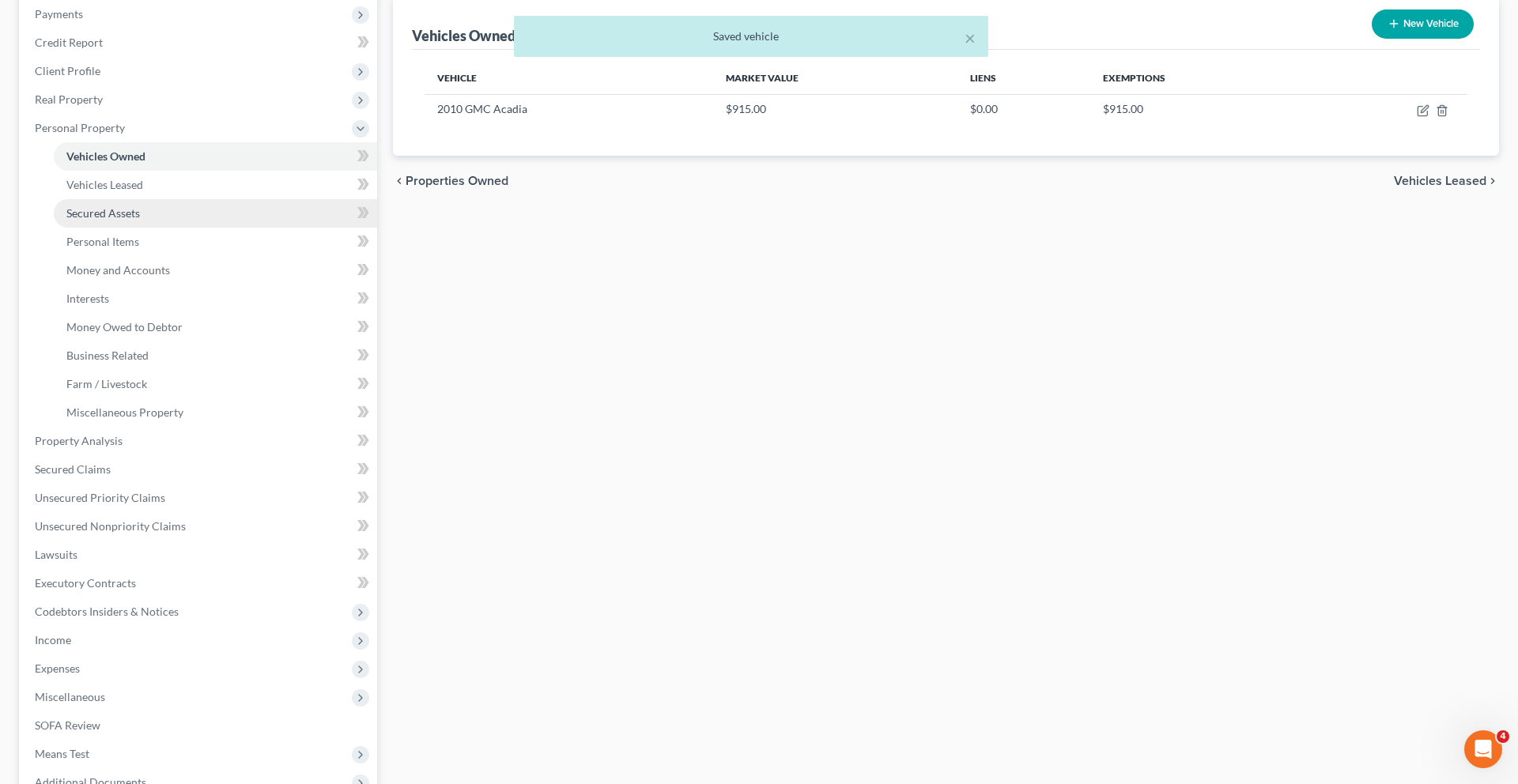
click at [183, 228] on link "Secured Assets" at bounding box center [216, 213] width 323 height 28
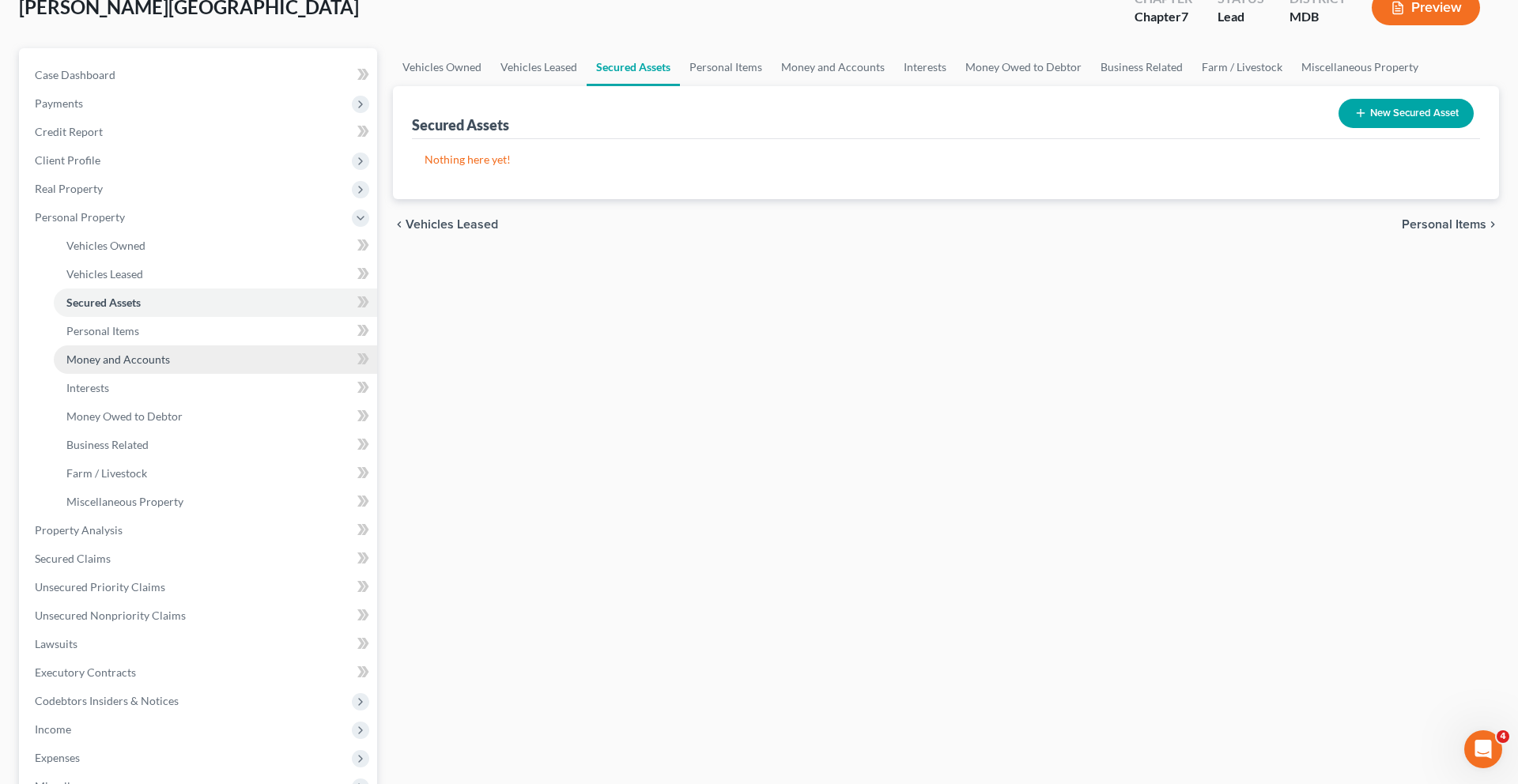
scroll to position [144, 0]
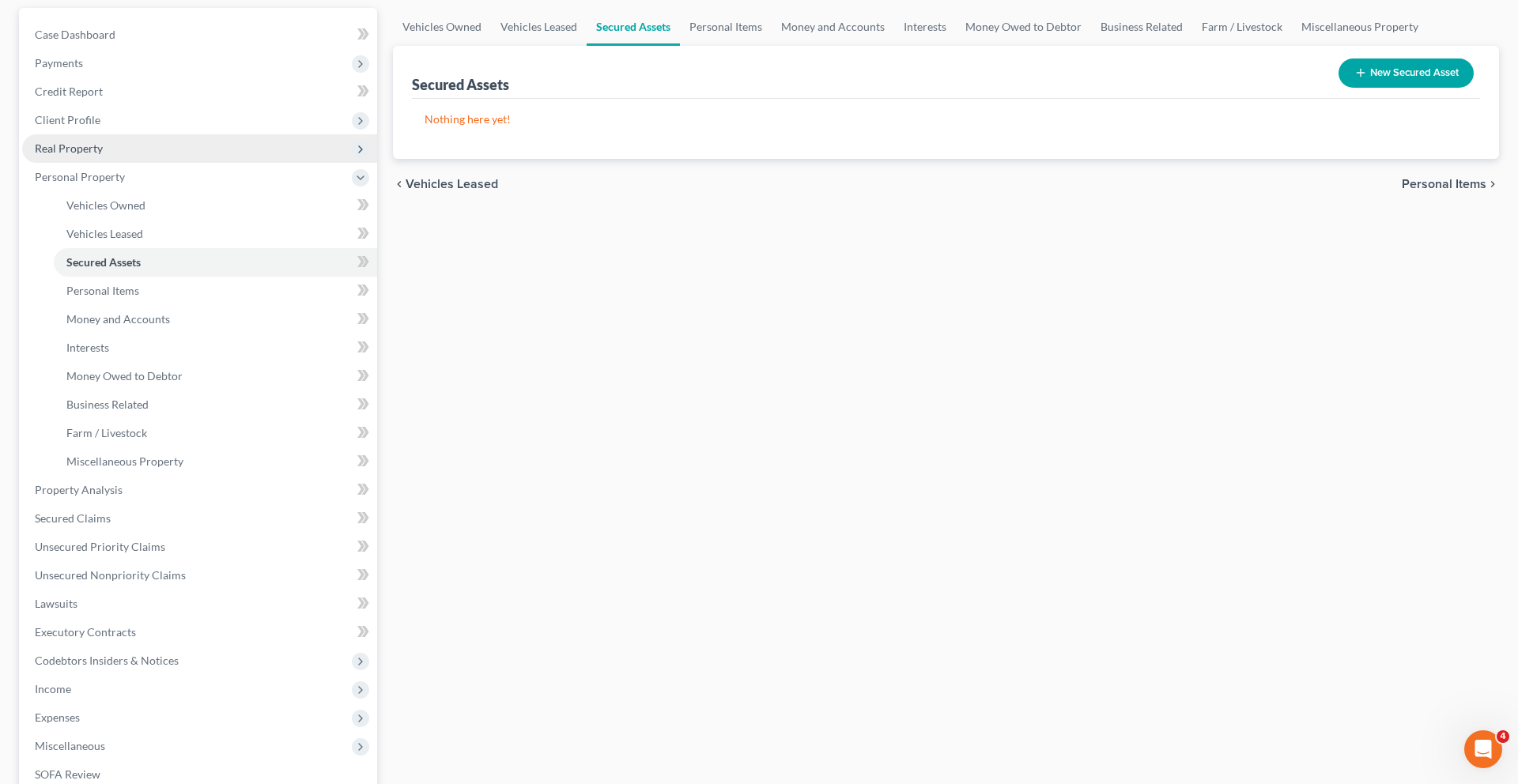
click at [150, 162] on span "Real Property" at bounding box center [200, 148] width 355 height 28
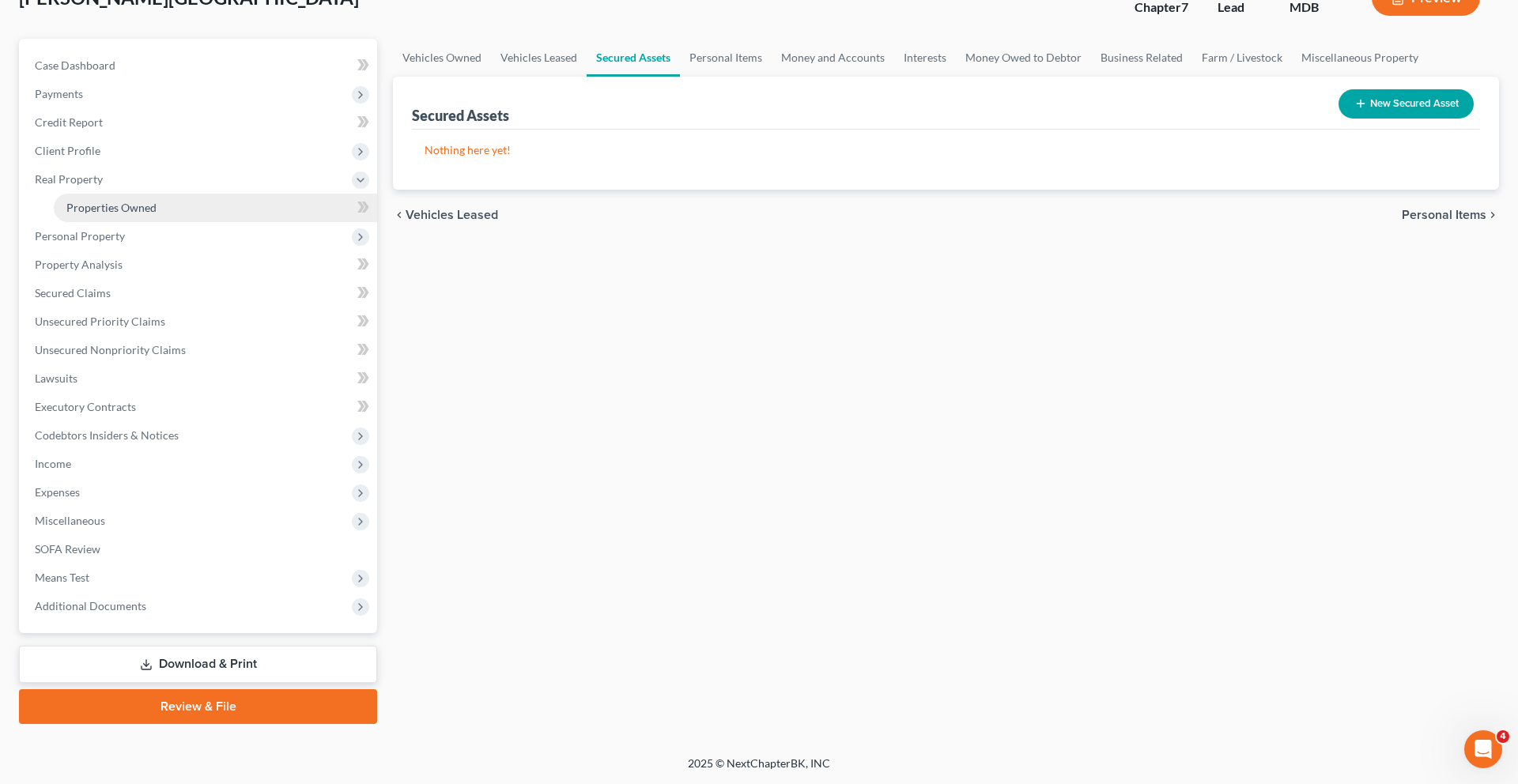
click at [80, 214] on span "Properties Owned" at bounding box center [112, 207] width 90 height 14
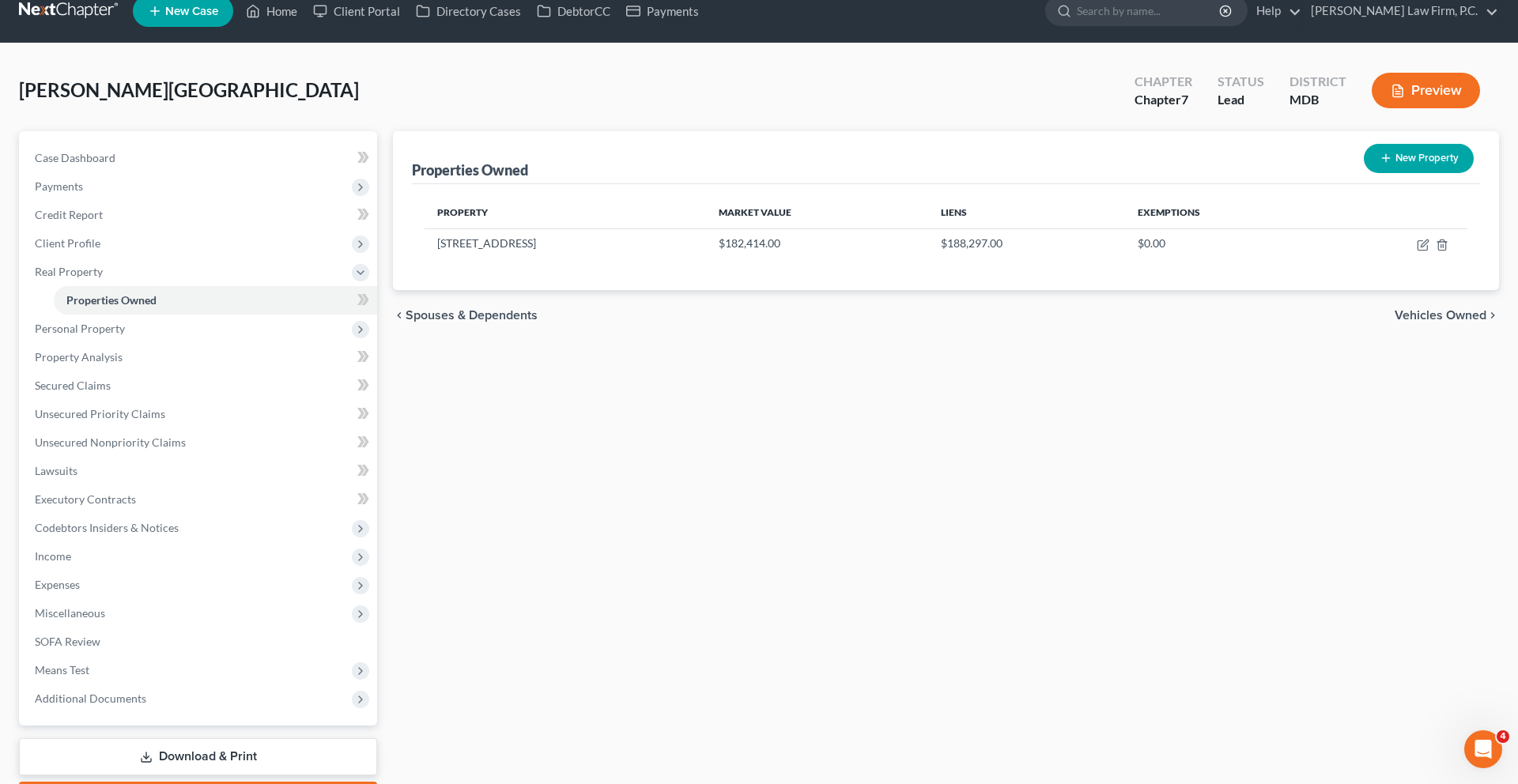
scroll to position [24, 0]
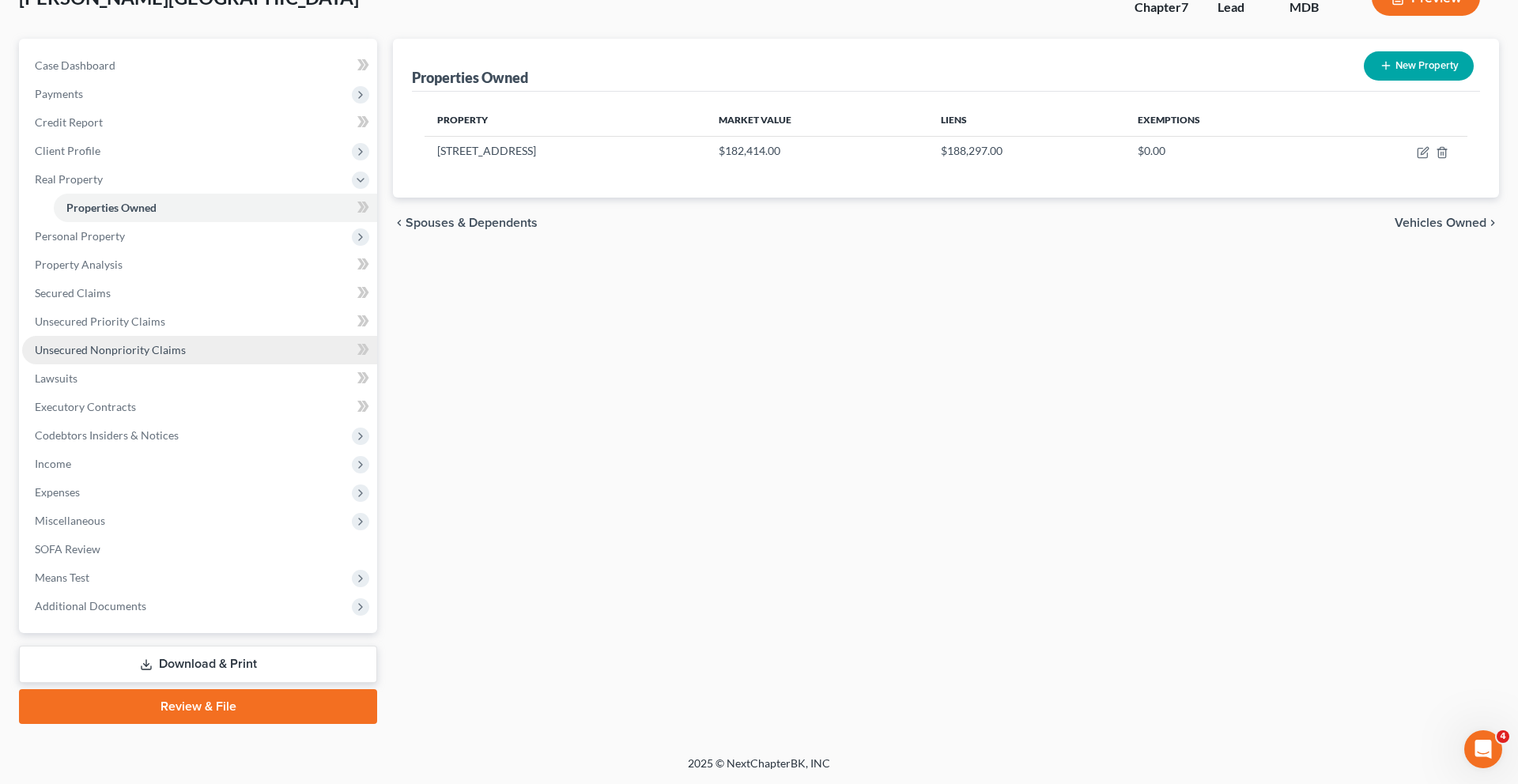
click at [186, 356] on span "Unsecured Nonpriority Claims" at bounding box center [110, 349] width 151 height 14
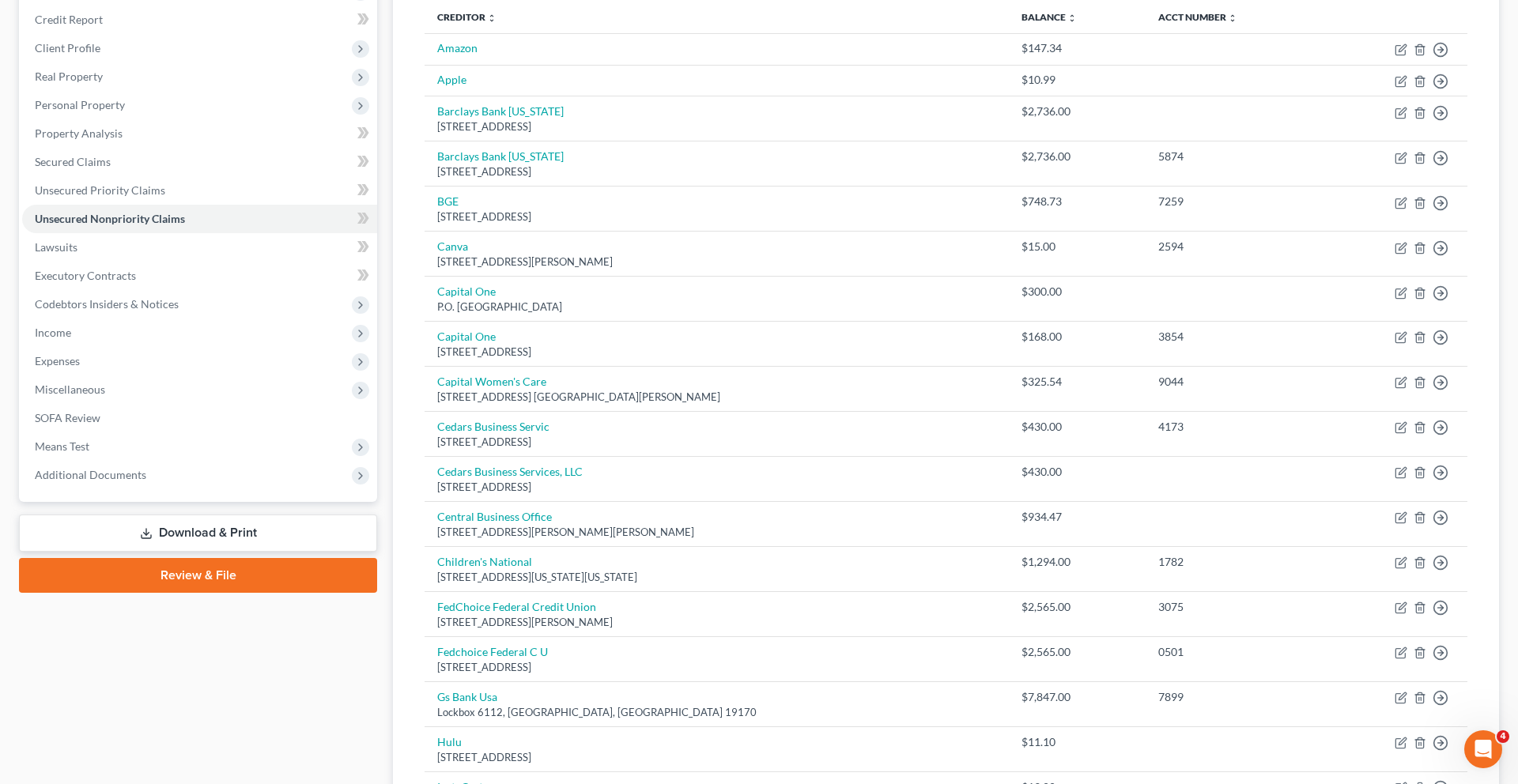
scroll to position [215, 0]
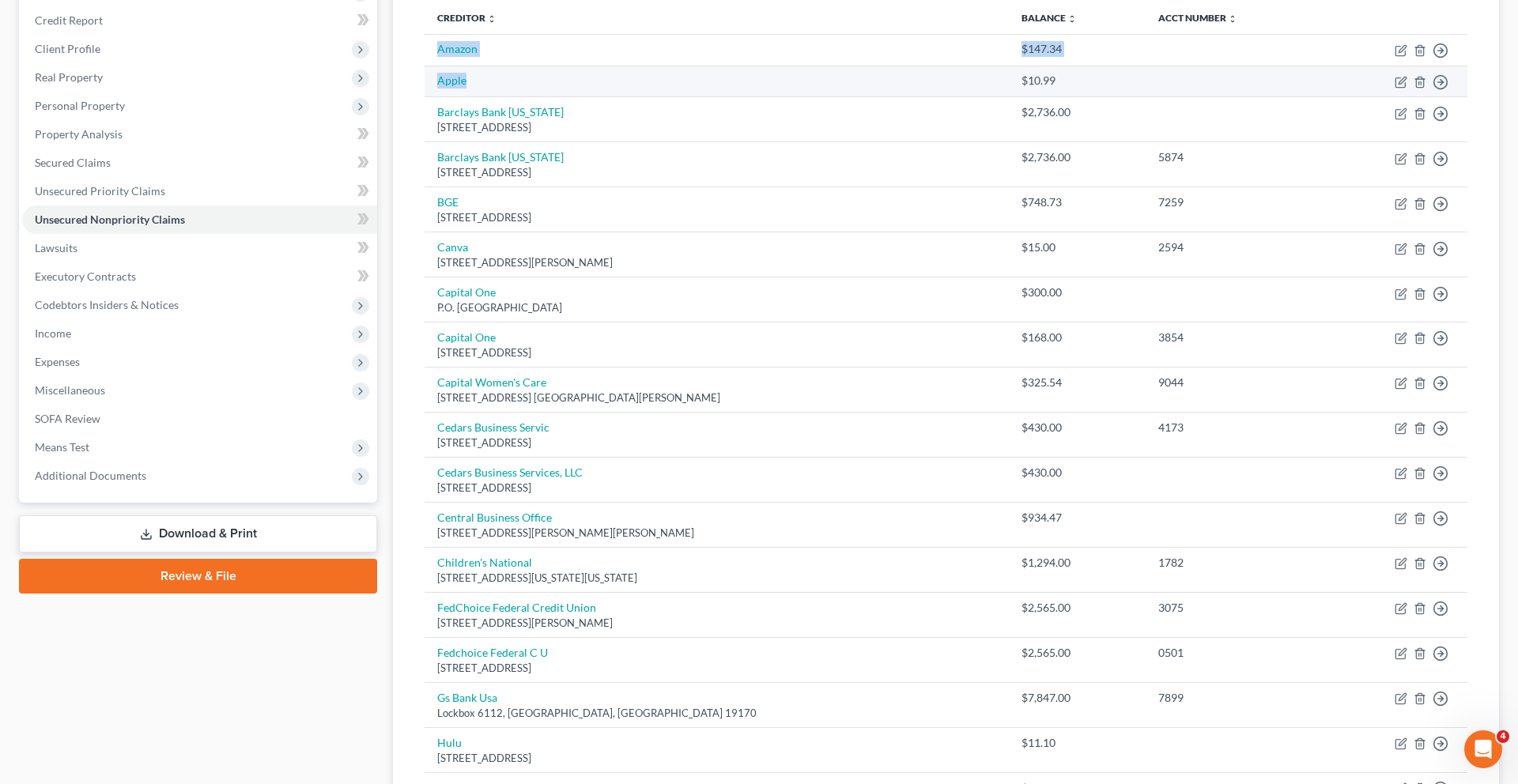
drag, startPoint x: 434, startPoint y: 103, endPoint x: 500, endPoint y: 144, distance: 77.7
click at [501, 144] on tbody "Amazon $147.34 Move to D Move to E Move to G Move to Notice Only Apple $10.99 M…" at bounding box center [946, 696] width 1043 height 1325
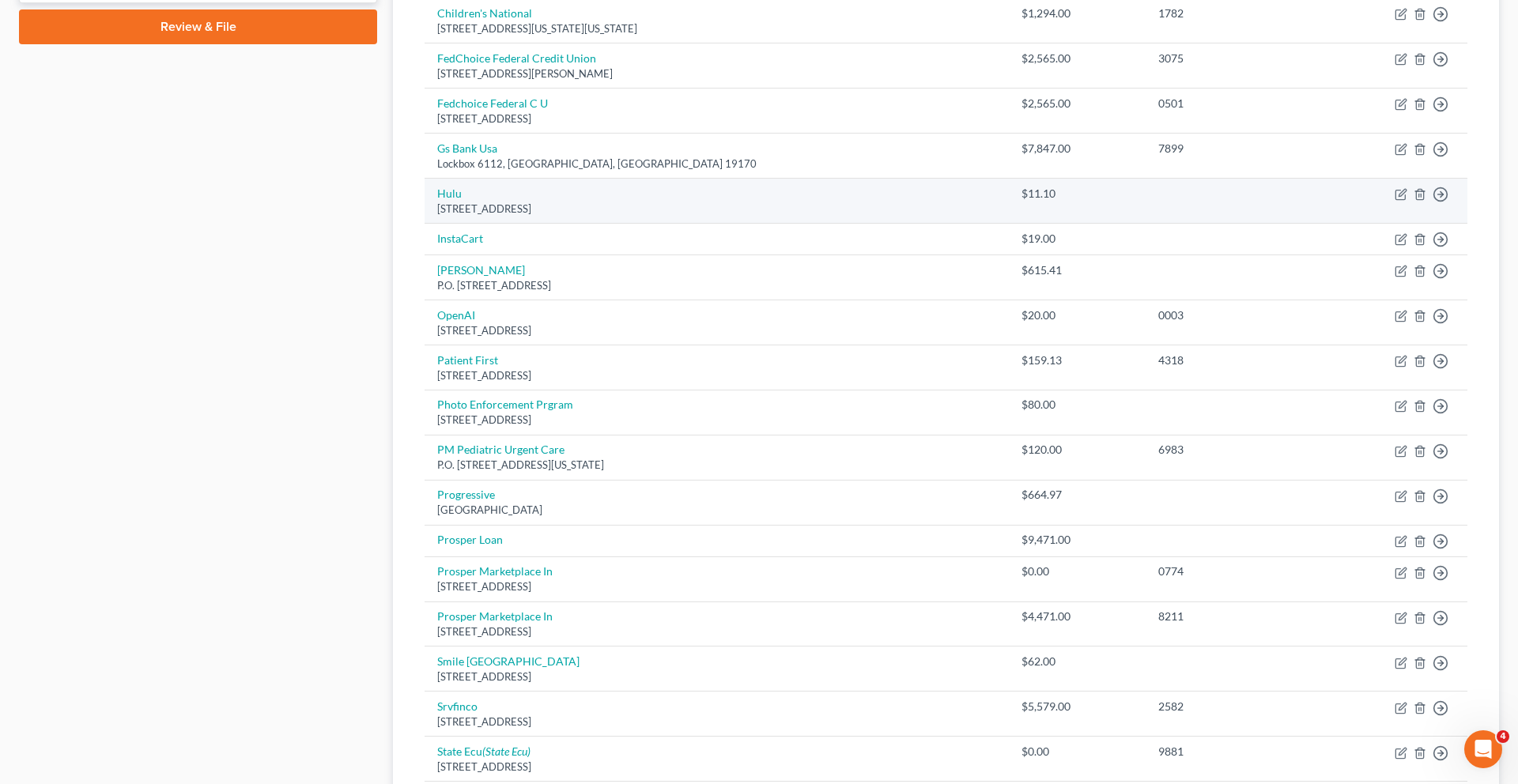
scroll to position [769, 0]
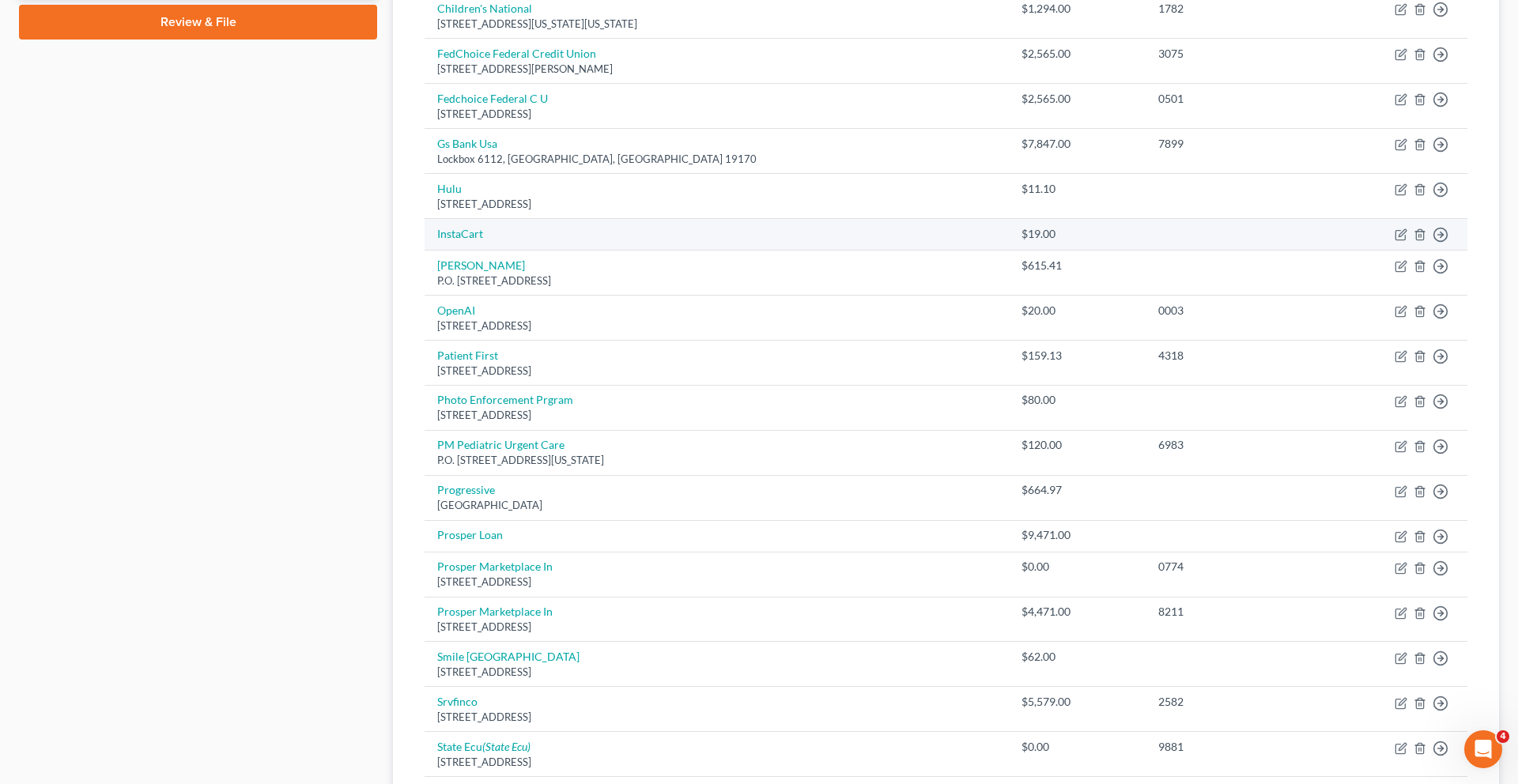
click at [524, 250] on td "InstaCart" at bounding box center [717, 234] width 584 height 31
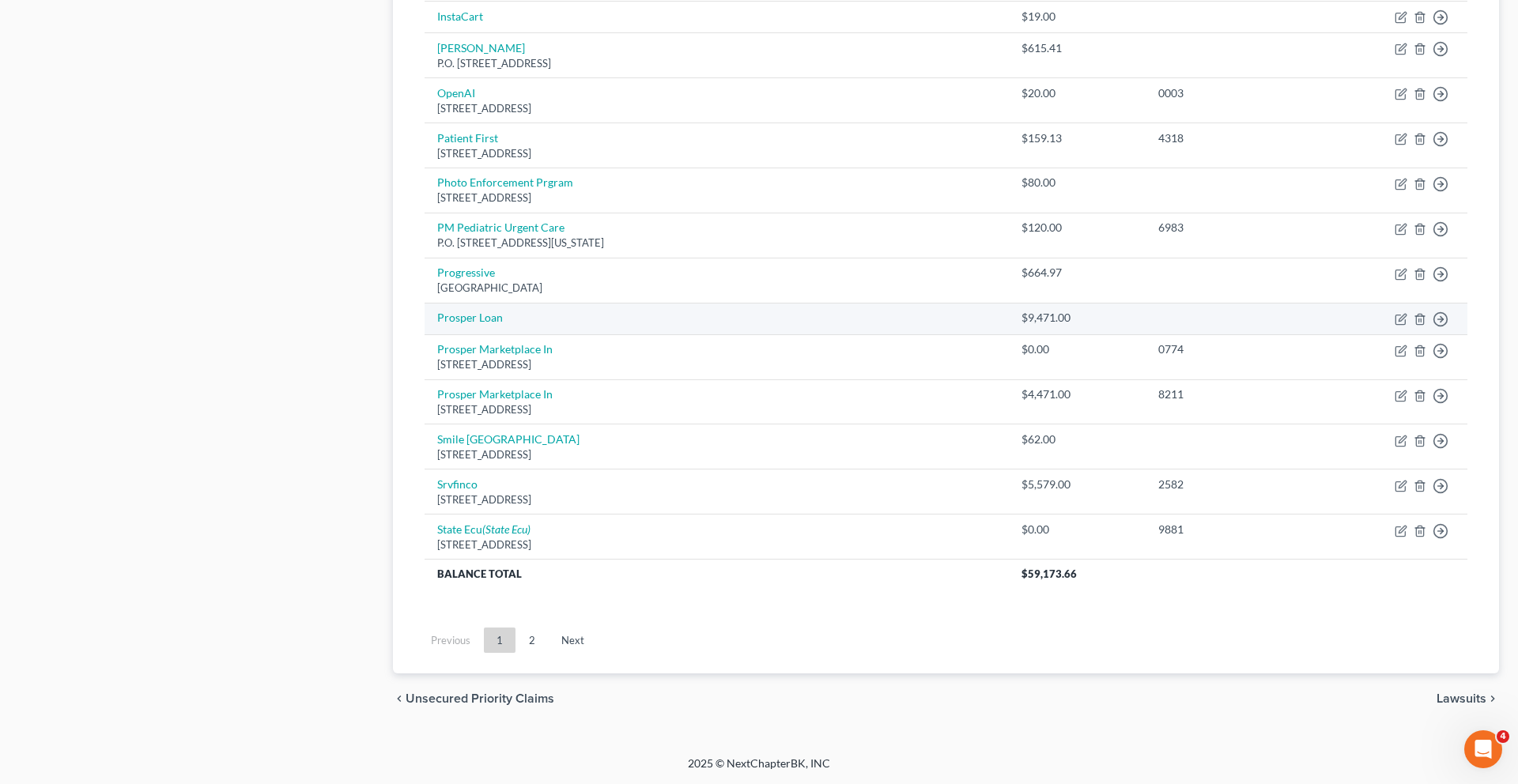
scroll to position [1258, 0]
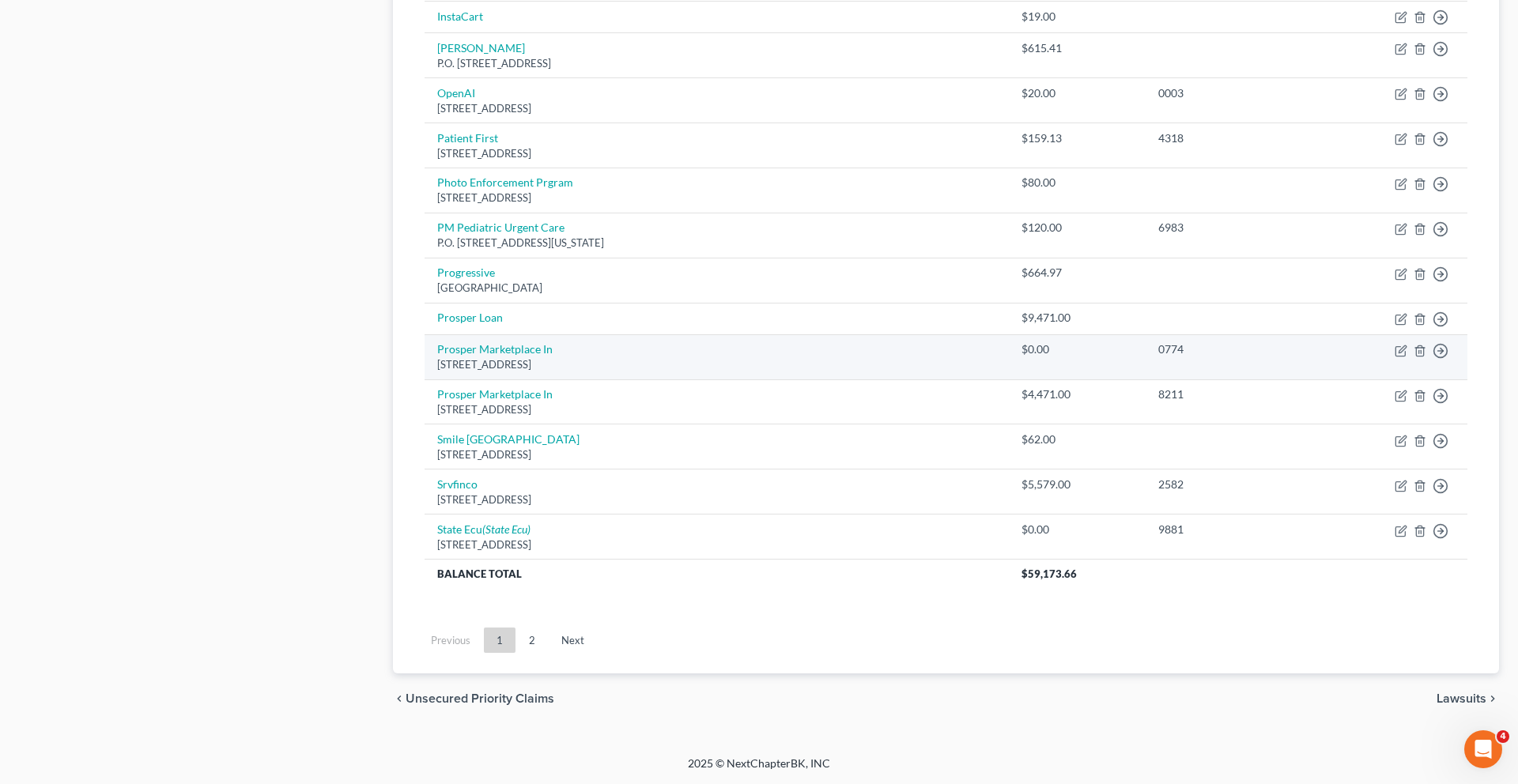
drag, startPoint x: 711, startPoint y: 409, endPoint x: 447, endPoint y: 405, distance: 264.0
click at [447, 380] on td "Prosper Marketplace In [STREET_ADDRESS]" at bounding box center [717, 357] width 584 height 45
click at [477, 372] on div "[STREET_ADDRESS]" at bounding box center [716, 364] width 559 height 15
drag, startPoint x: 446, startPoint y: 417, endPoint x: 524, endPoint y: 417, distance: 78.0
click at [517, 380] on td "Prosper Marketplace In [STREET_ADDRESS]" at bounding box center [717, 357] width 584 height 45
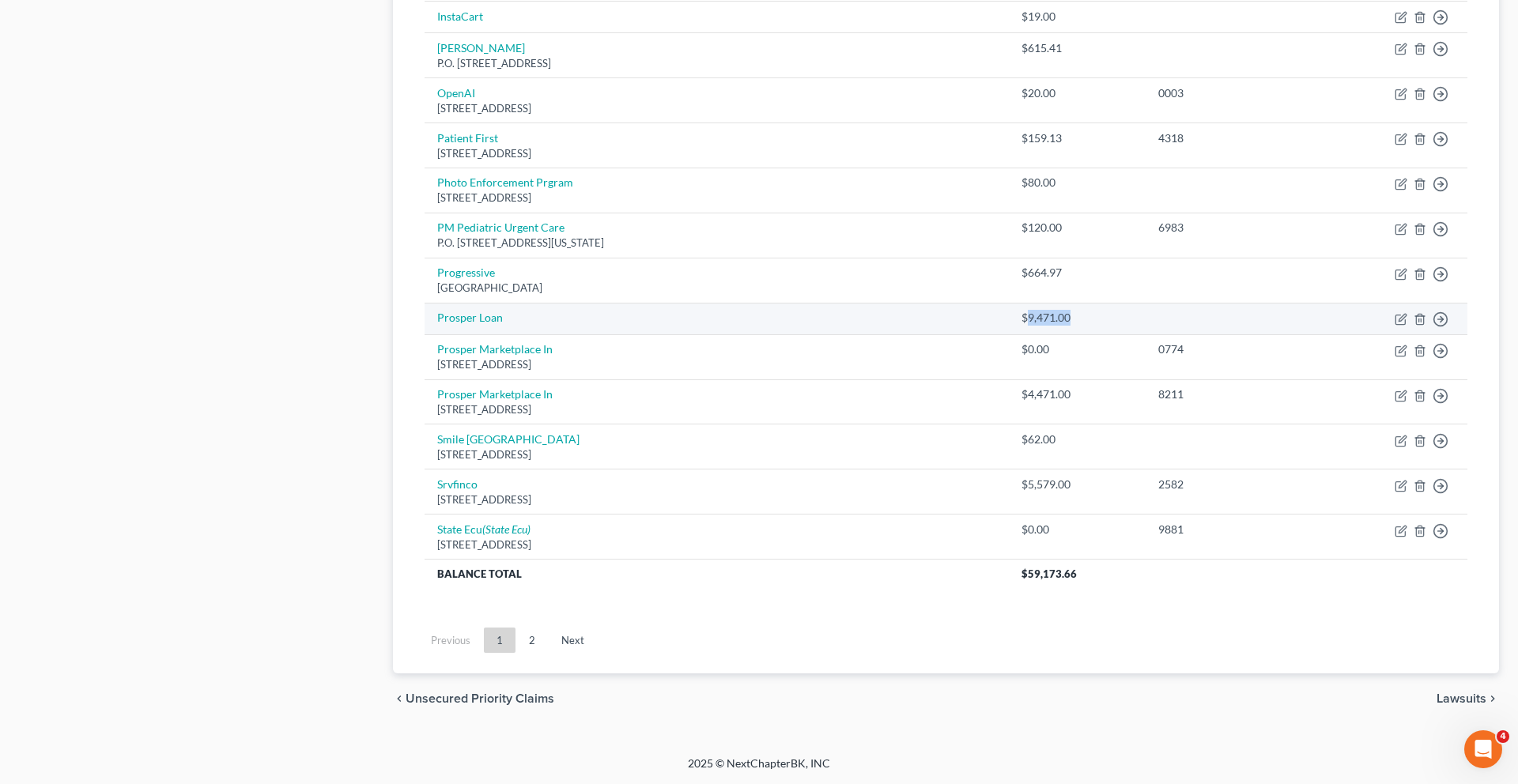
drag, startPoint x: 1097, startPoint y: 354, endPoint x: 1030, endPoint y: 354, distance: 67.0
click at [1030, 326] on div "$9,471.00" at bounding box center [1077, 318] width 112 height 16
copy div "9,471.00"
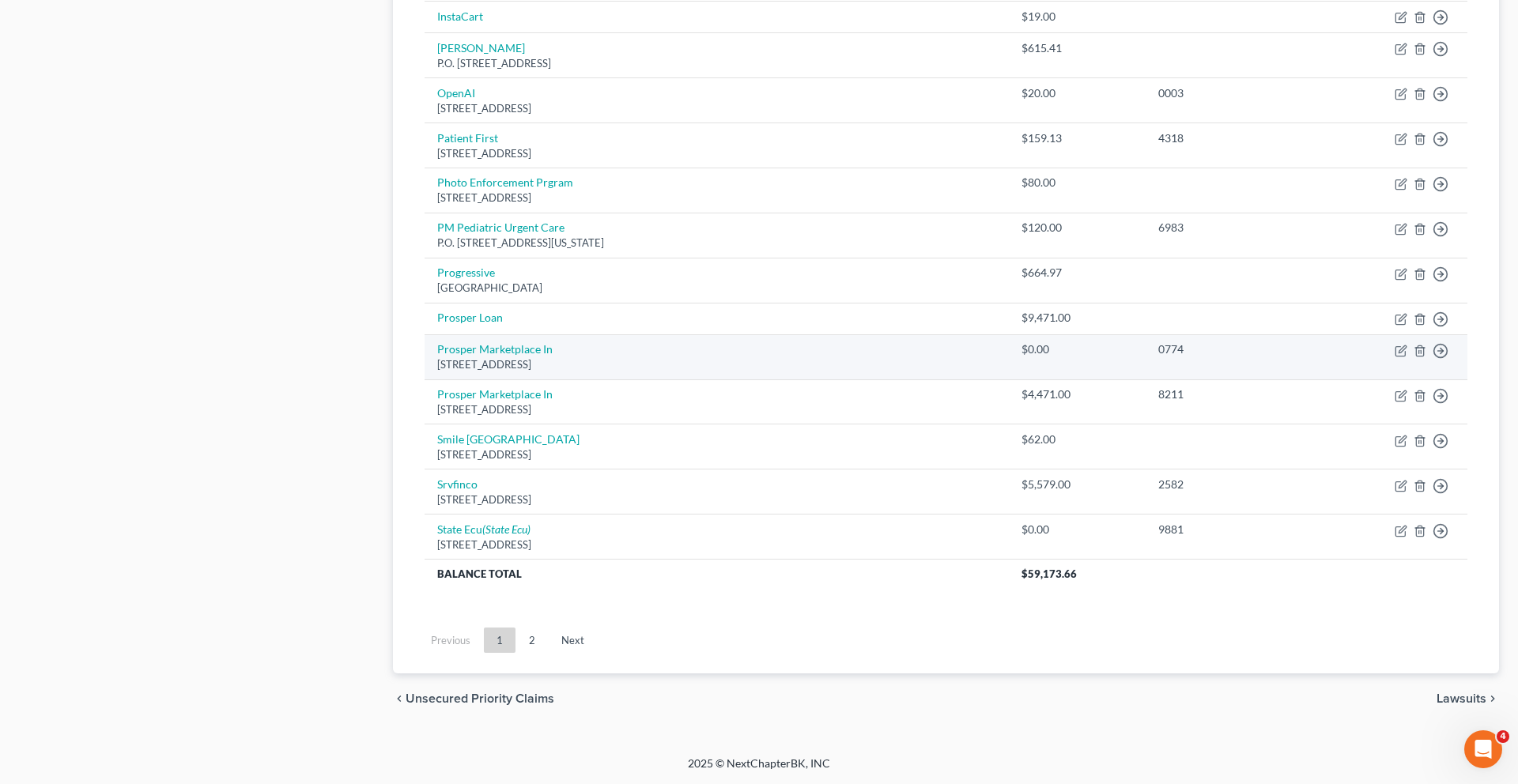
click at [1046, 357] on div "$0.00" at bounding box center [1077, 349] width 112 height 16
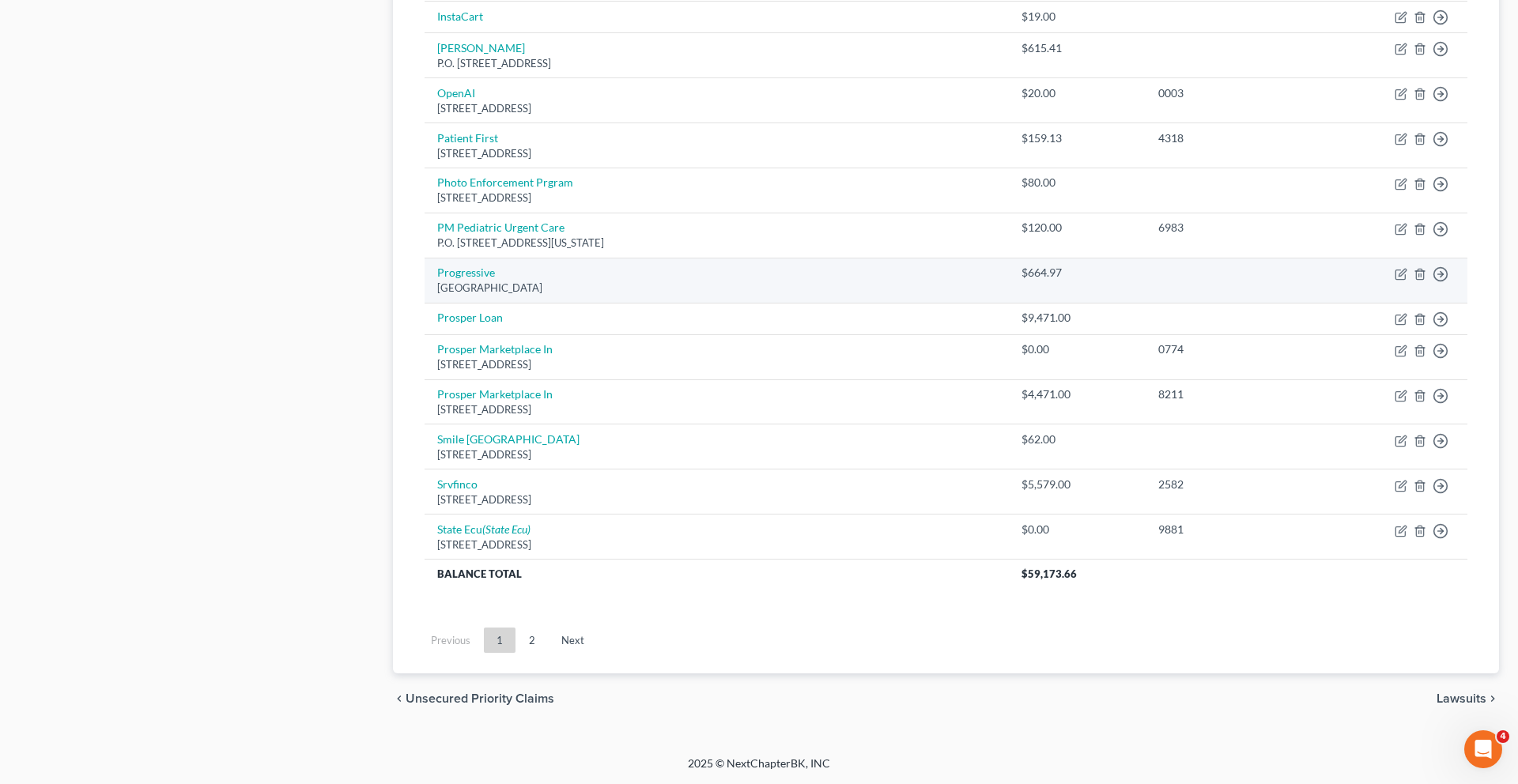
scroll to position [1411, 0]
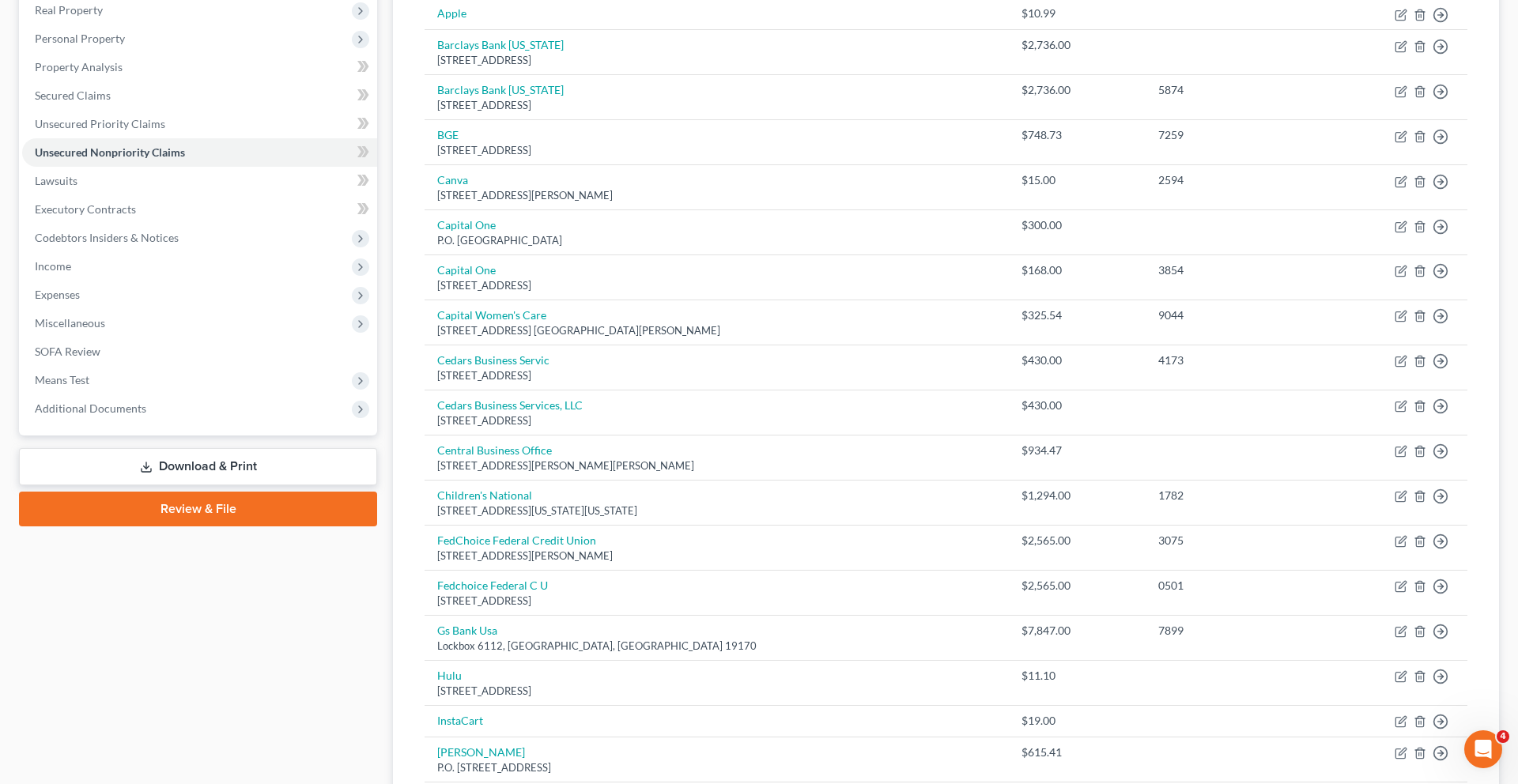
scroll to position [142, 0]
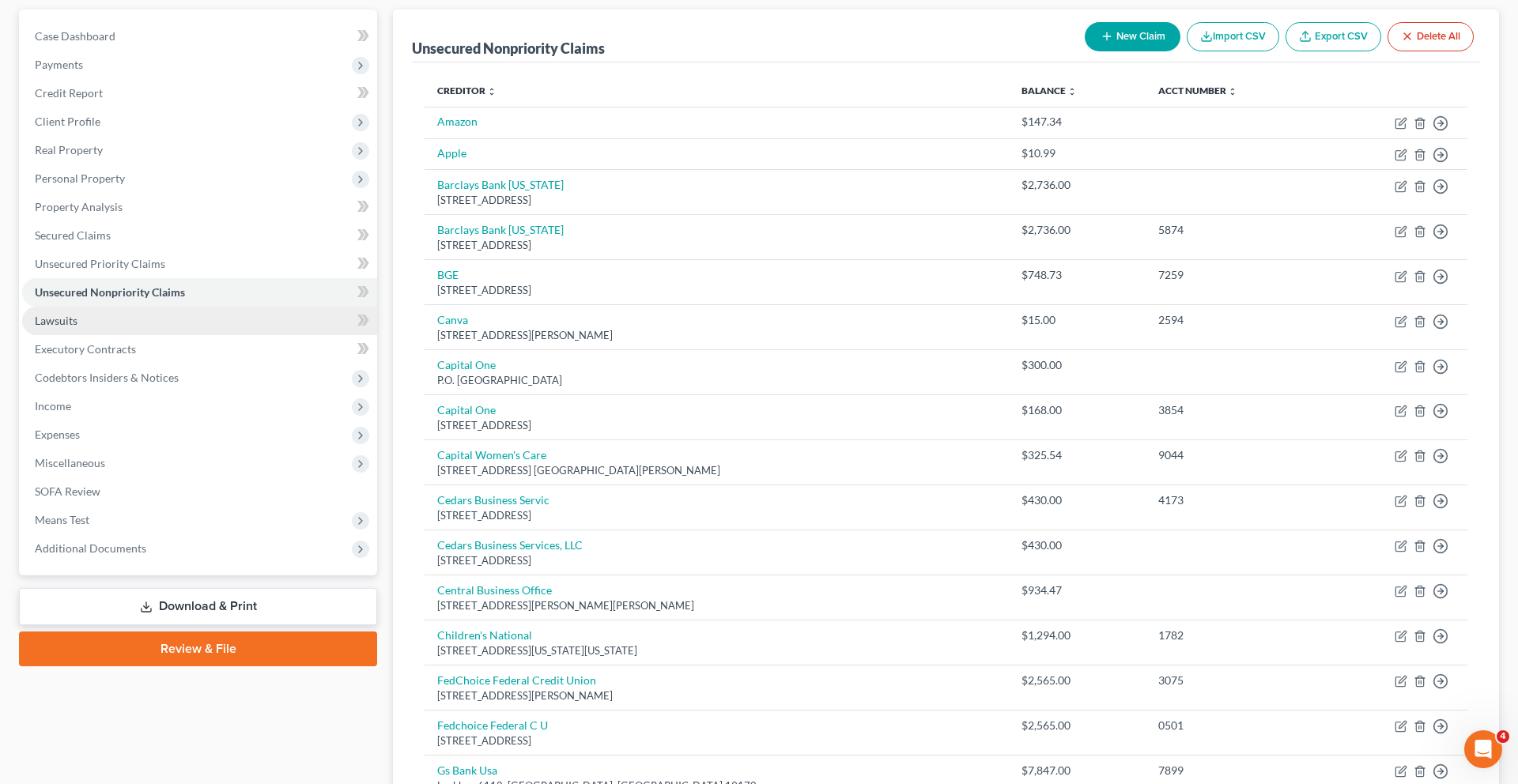
click at [146, 335] on link "Lawsuits" at bounding box center [200, 320] width 355 height 28
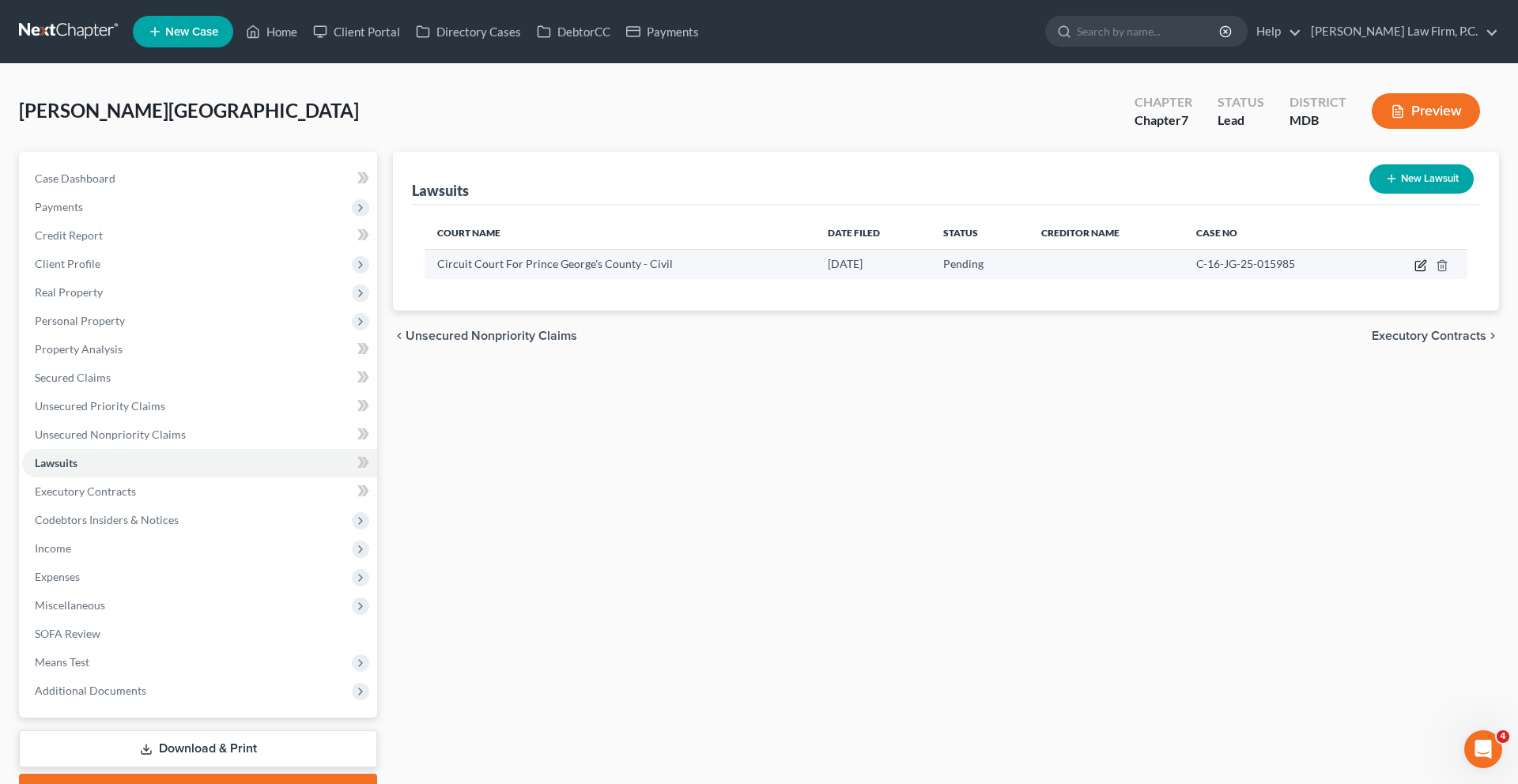
click at [1414, 272] on icon "button" at bounding box center [1421, 265] width 13 height 13
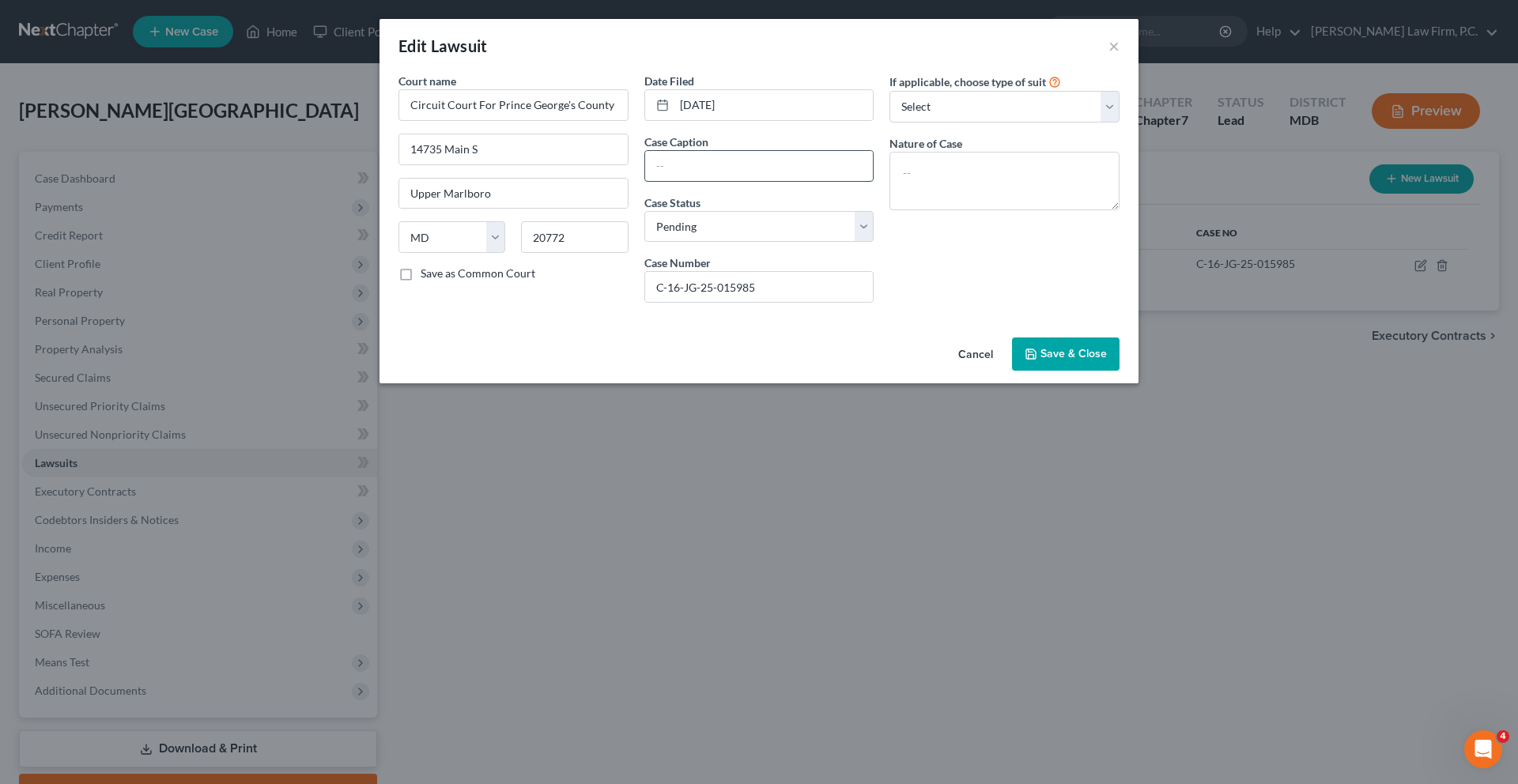
click at [769, 181] on input "text" at bounding box center [759, 166] width 228 height 30
drag, startPoint x: 468, startPoint y: 124, endPoint x: 701, endPoint y: 118, distance: 233.1
click at [701, 118] on div "Court name * Circuit Court For [GEOGRAPHIC_DATA][PERSON_NAME] - Civil 14735 Mai…" at bounding box center [759, 194] width 737 height 243
click at [566, 121] on input "Circuit Court For Prince George's County - Civil" at bounding box center [513, 105] width 230 height 31
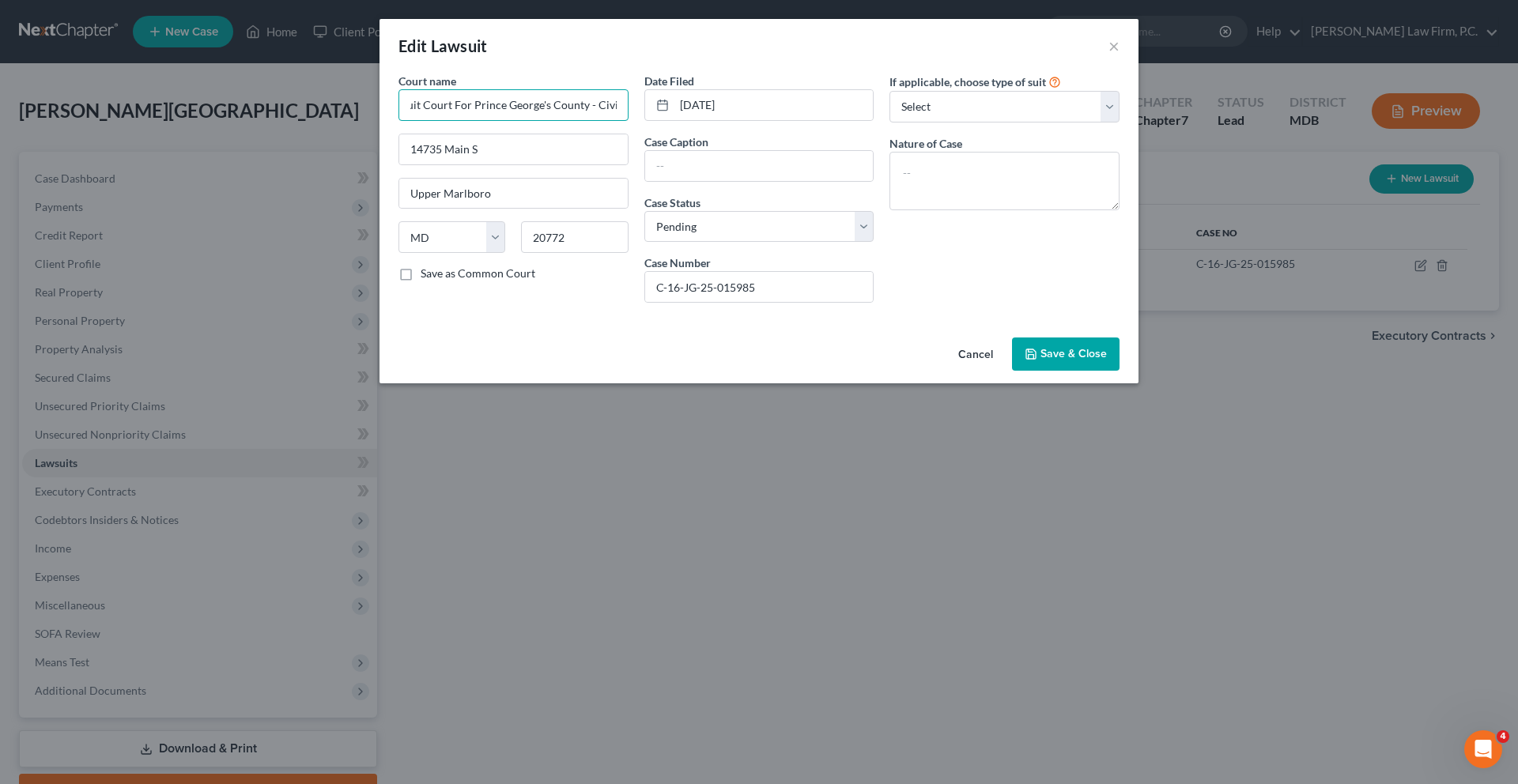
scroll to position [0, 0]
click at [692, 181] on input "text" at bounding box center [759, 166] width 228 height 30
paste input "Comptroller of [US_STATE] - [GEOGRAPHIC_DATA] vs. [PERSON_NAME]"
drag, startPoint x: 635, startPoint y: 210, endPoint x: 537, endPoint y: 207, distance: 98.0
click at [537, 207] on div "Court name * Circuit Court For [GEOGRAPHIC_DATA][PERSON_NAME] - Civil 14735 Mai…" at bounding box center [759, 194] width 737 height 243
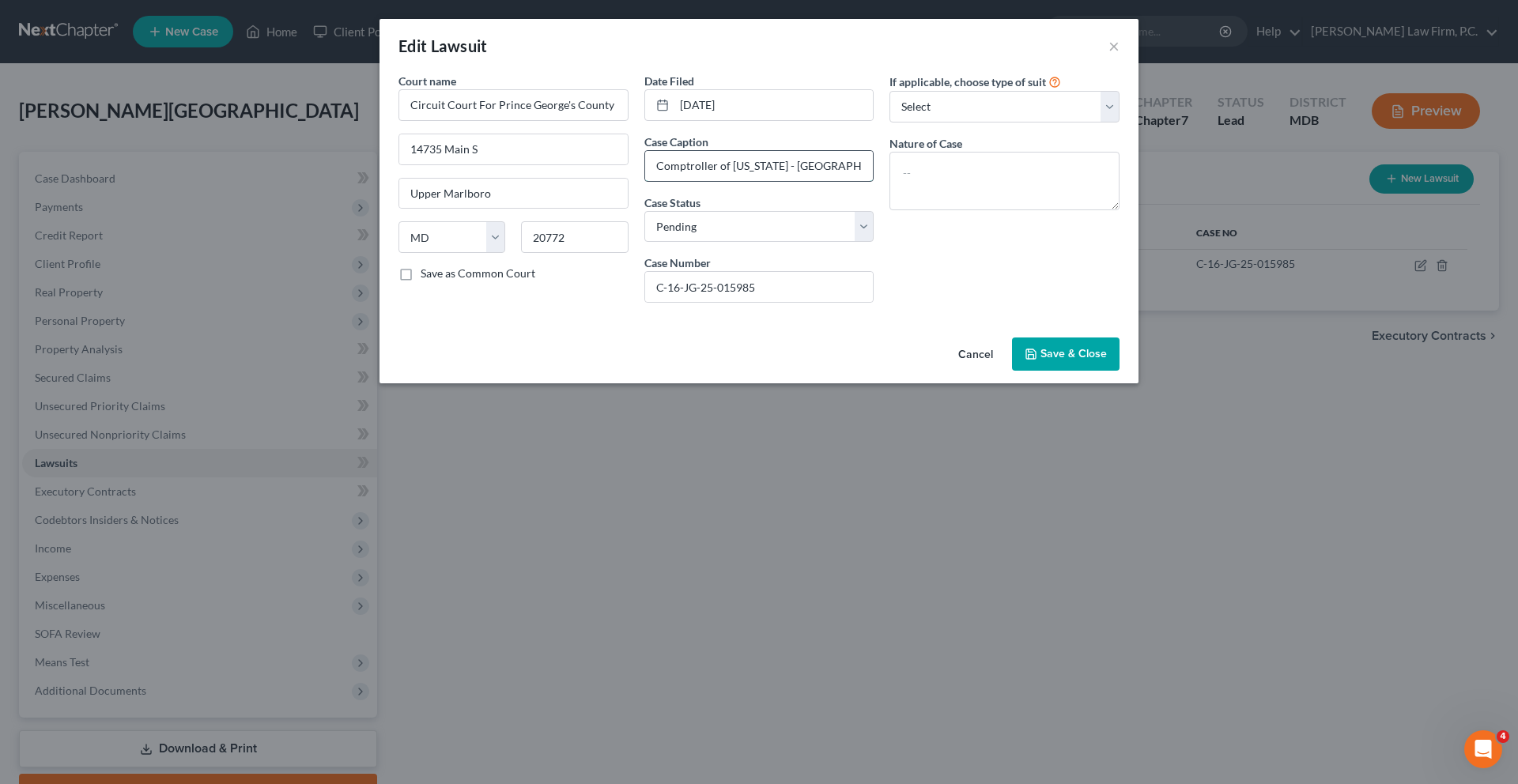
click at [645, 181] on input "Comptroller of [US_STATE] - [GEOGRAPHIC_DATA] vs. [PERSON_NAME]" at bounding box center [759, 166] width 228 height 30
click at [1006, 371] on button "Cancel" at bounding box center [975, 355] width 60 height 31
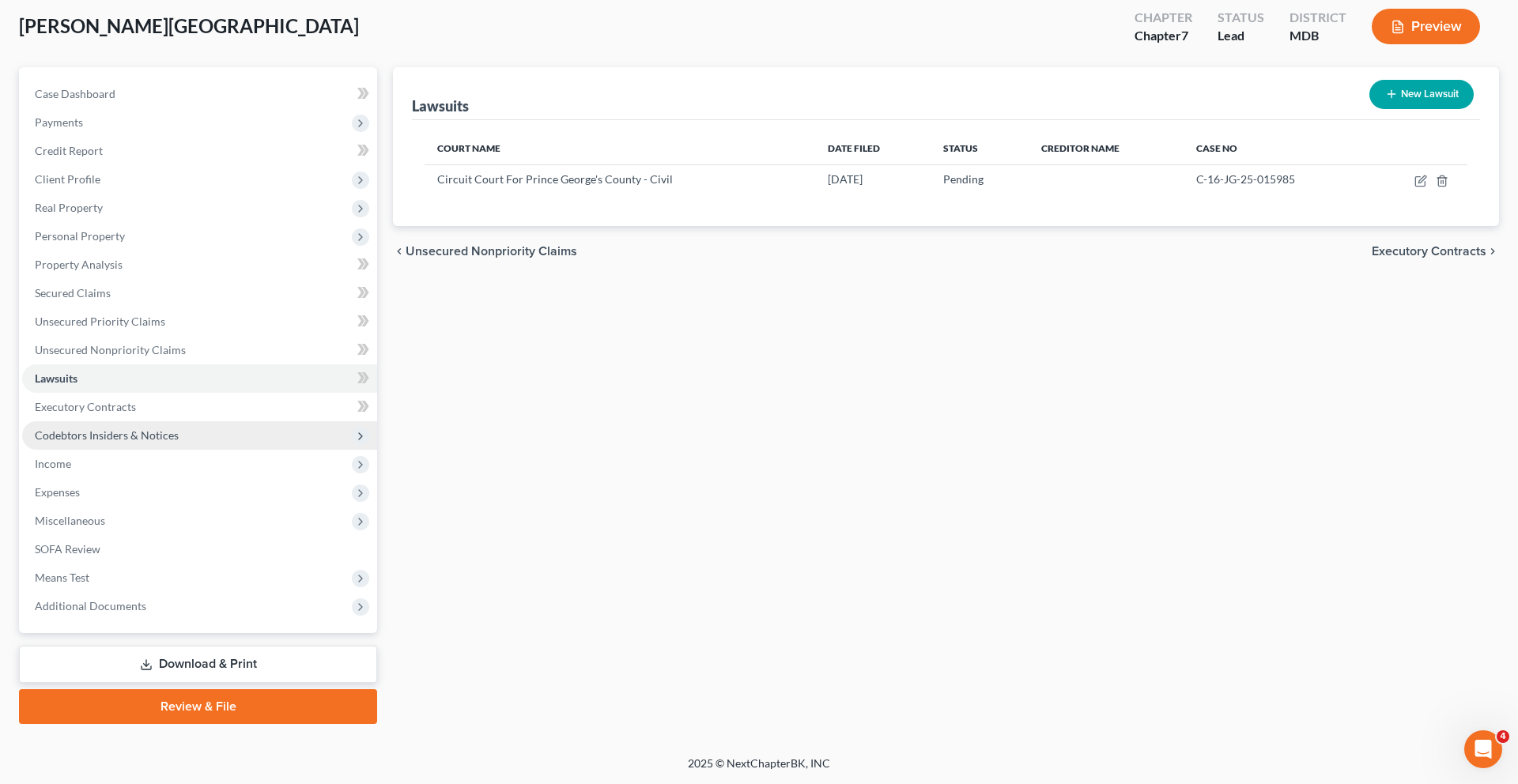
scroll to position [233, 0]
click at [132, 429] on span "Codebtors Insiders & Notices" at bounding box center [106, 435] width 144 height 14
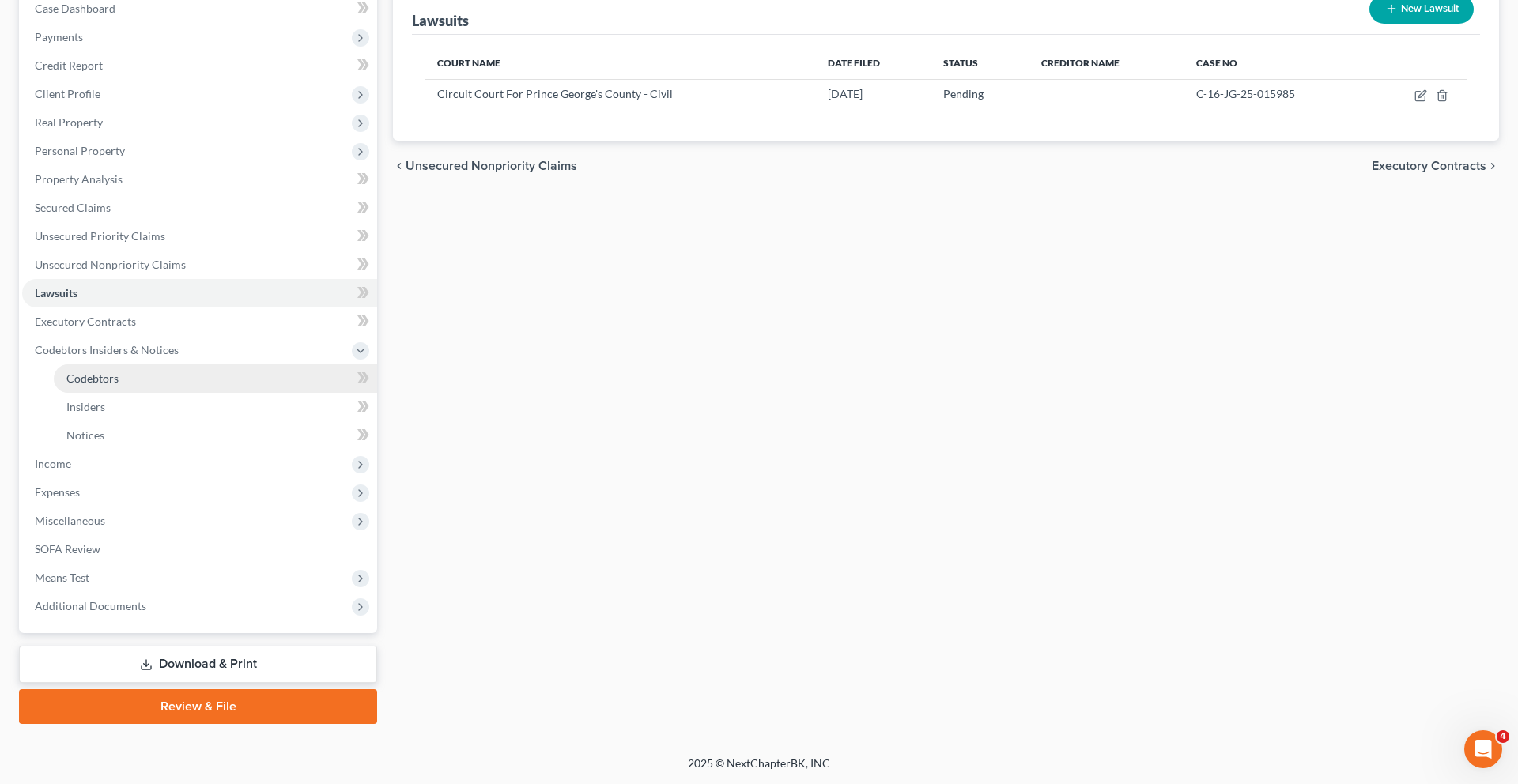
click at [236, 392] on link "Codebtors" at bounding box center [216, 378] width 323 height 28
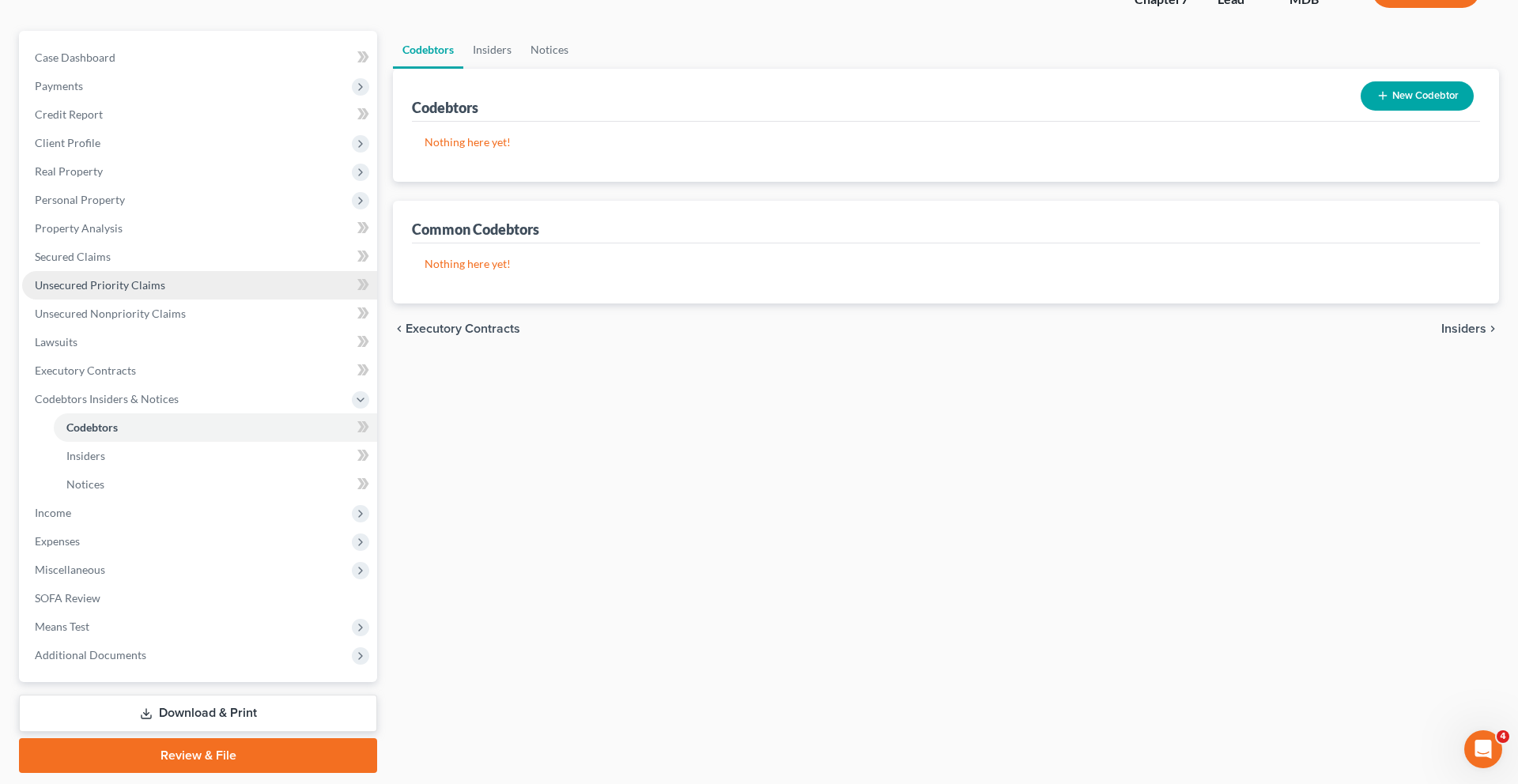
scroll to position [145, 0]
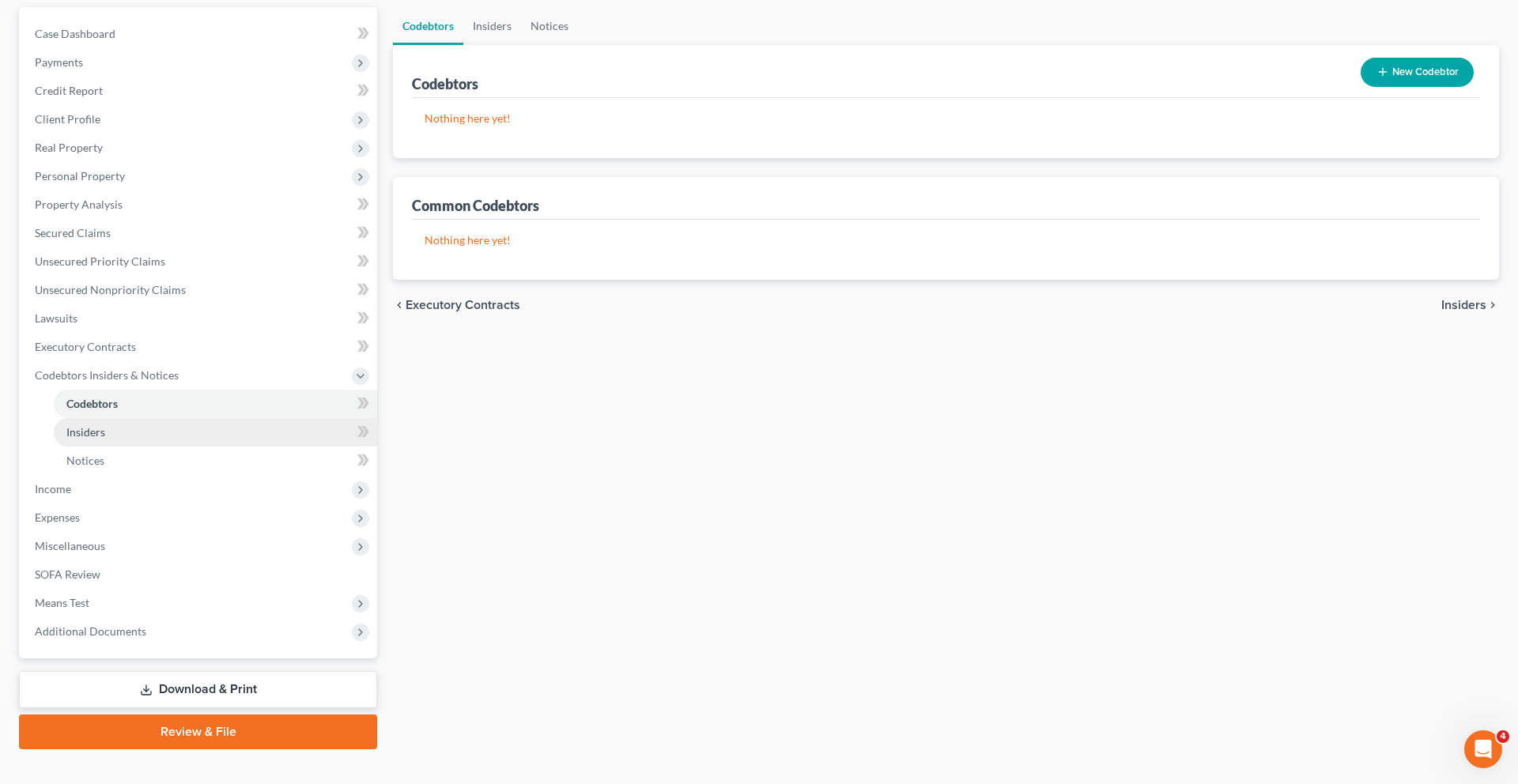
click at [138, 446] on link "Insiders" at bounding box center [216, 432] width 323 height 28
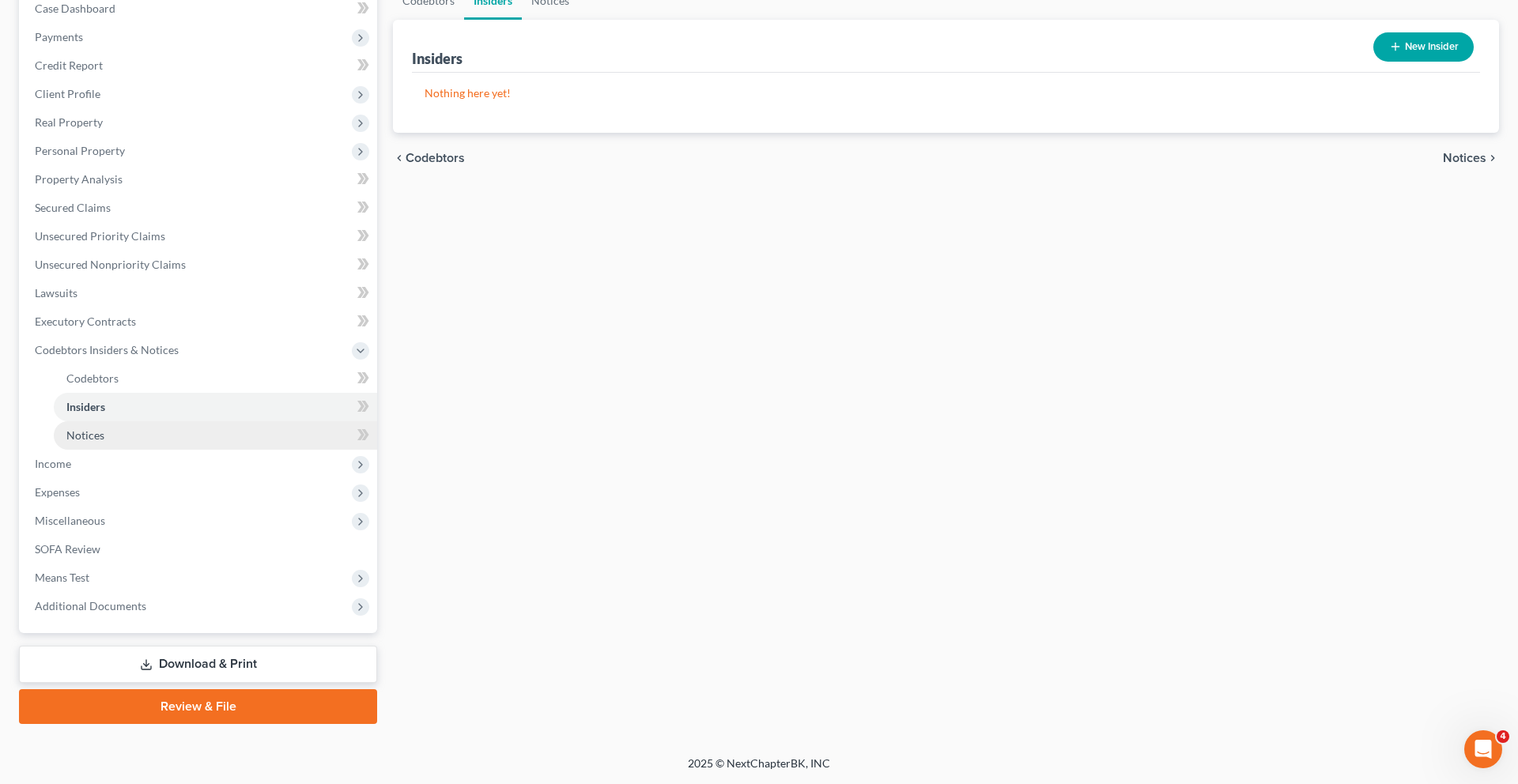
click at [100, 441] on span "Notices" at bounding box center [85, 435] width 38 height 14
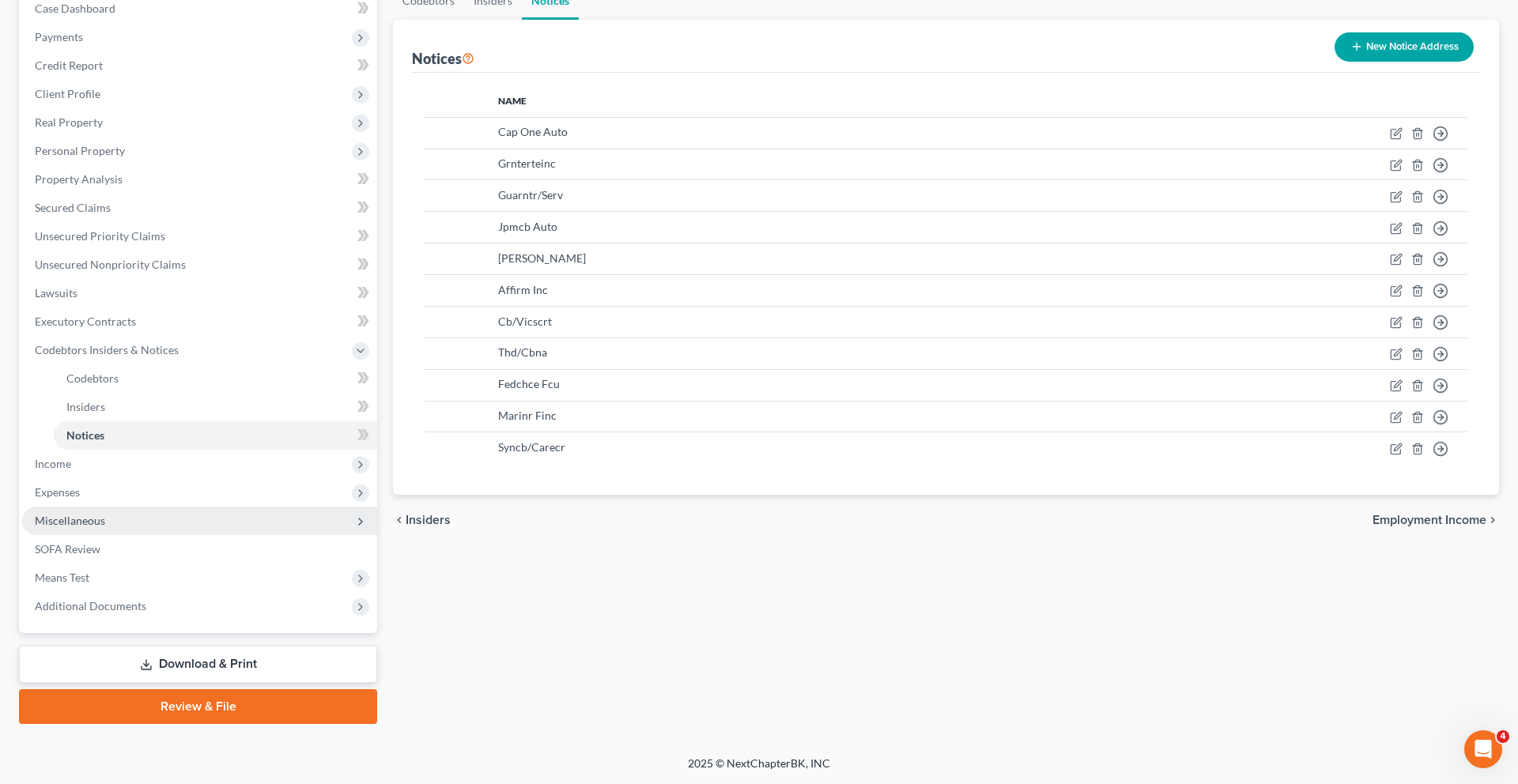
scroll to position [404, 0]
click at [71, 457] on span "Income" at bounding box center [52, 463] width 36 height 14
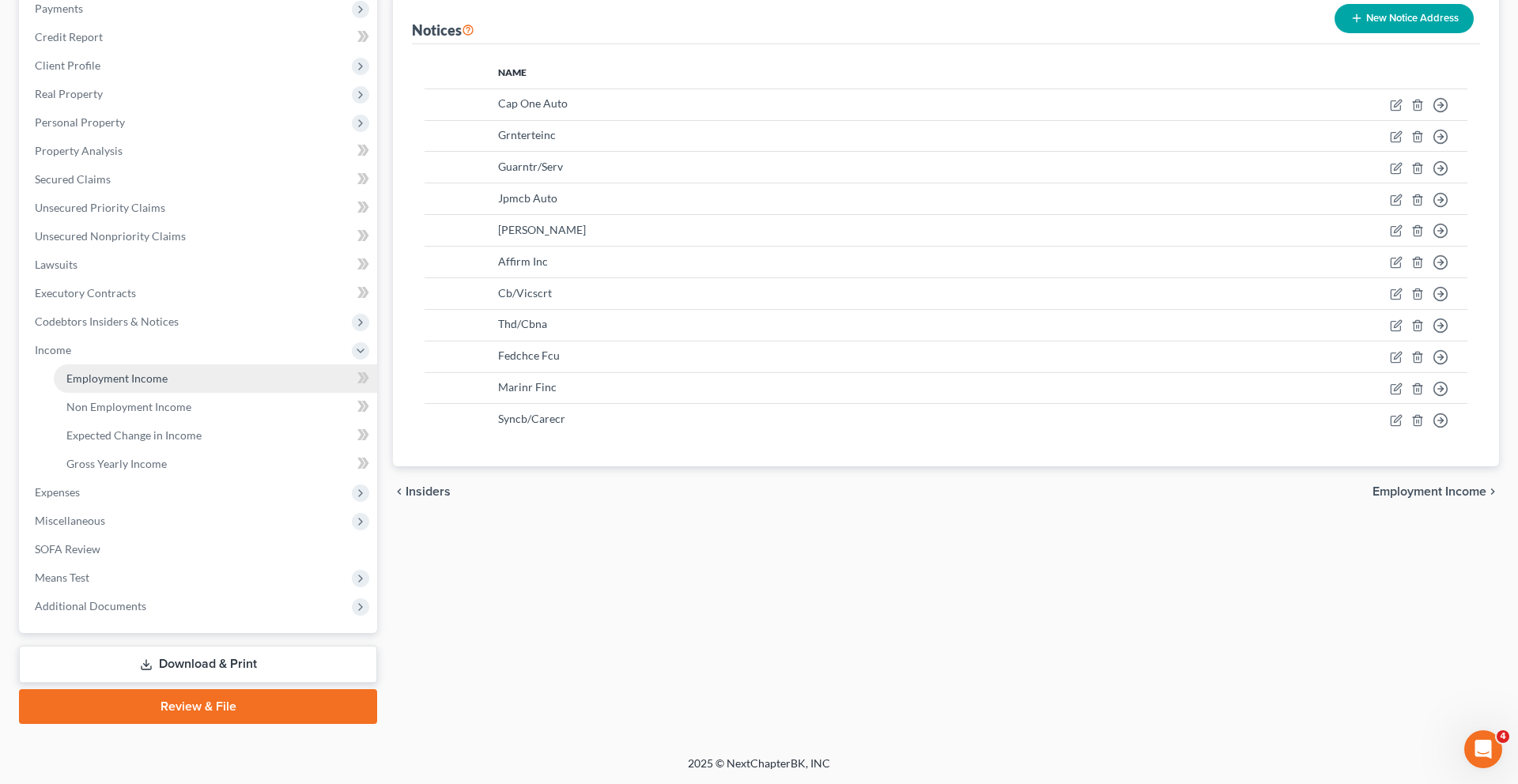
click at [189, 364] on link "Employment Income" at bounding box center [216, 378] width 323 height 28
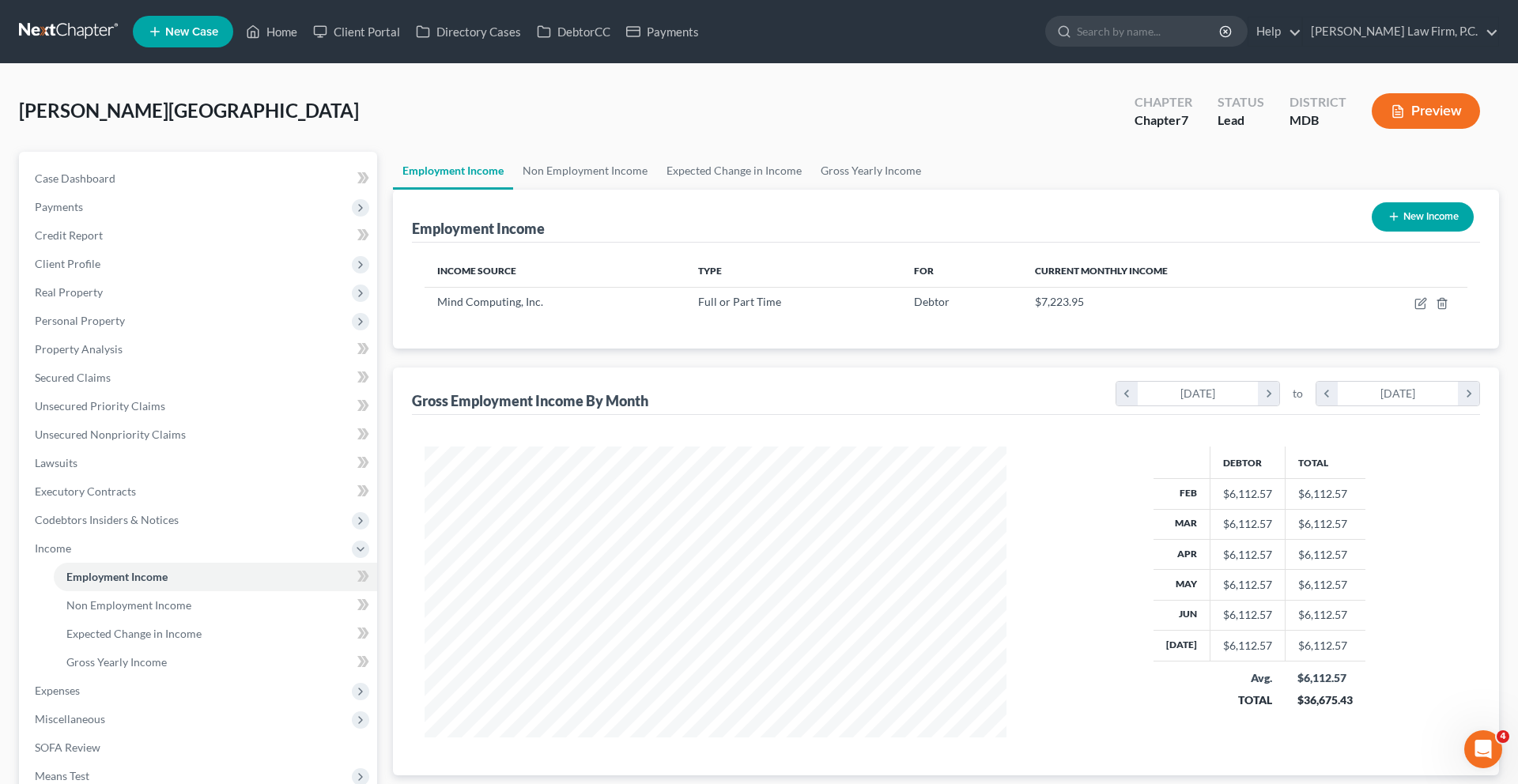
scroll to position [352, 614]
click at [1414, 310] on icon "button" at bounding box center [1421, 303] width 13 height 13
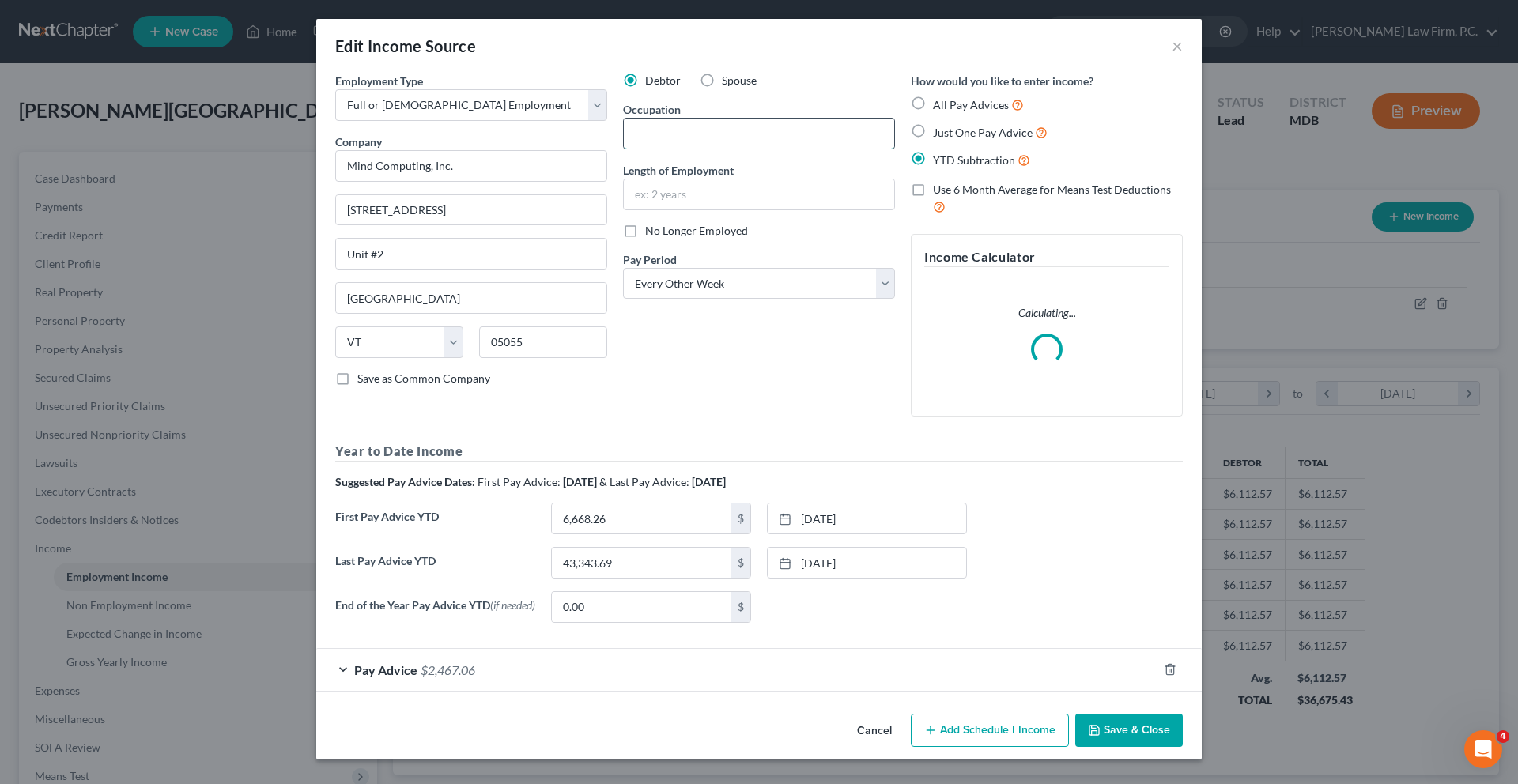
click at [644, 149] on input "text" at bounding box center [759, 133] width 270 height 30
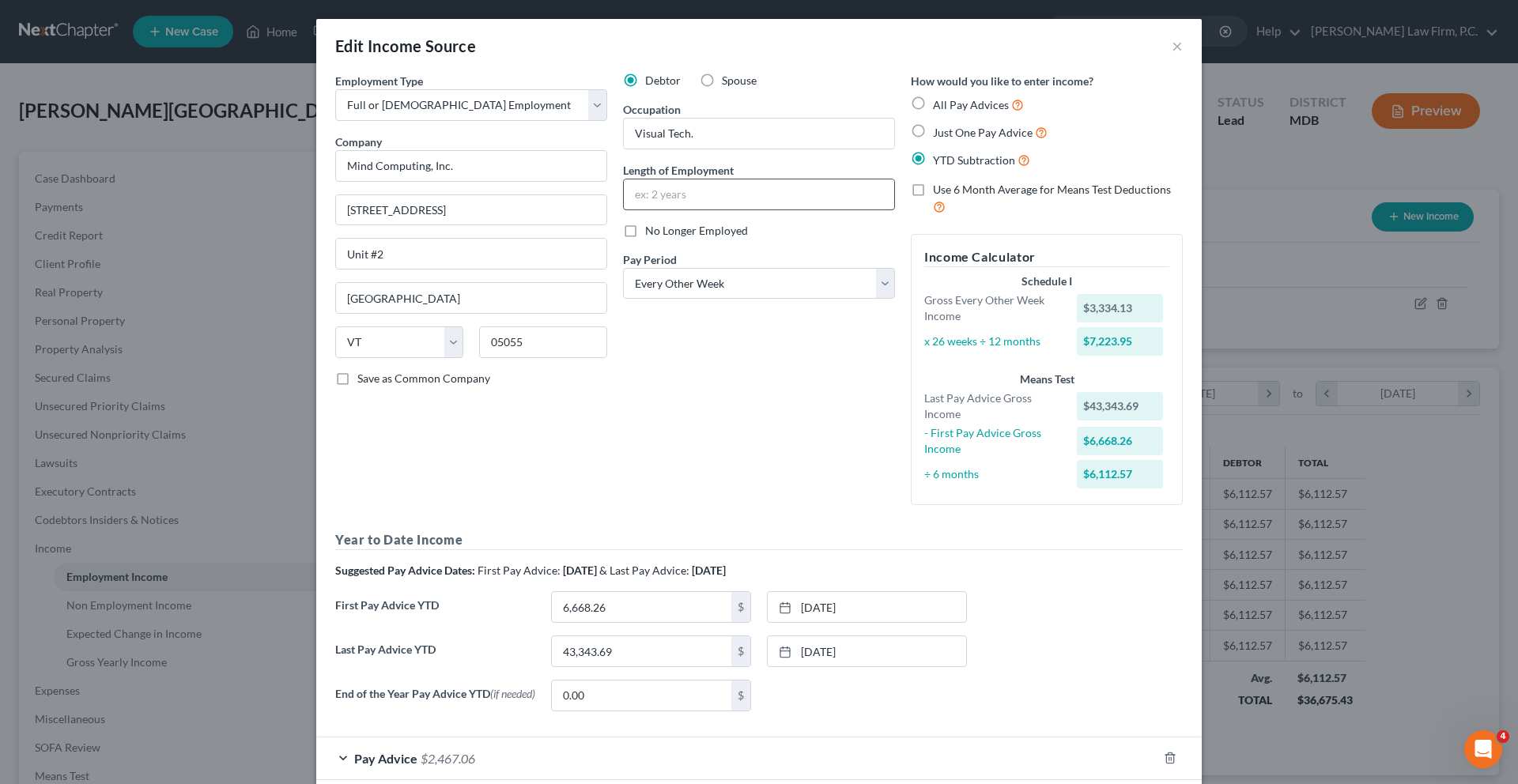
click at [656, 209] on input "text" at bounding box center [759, 194] width 270 height 30
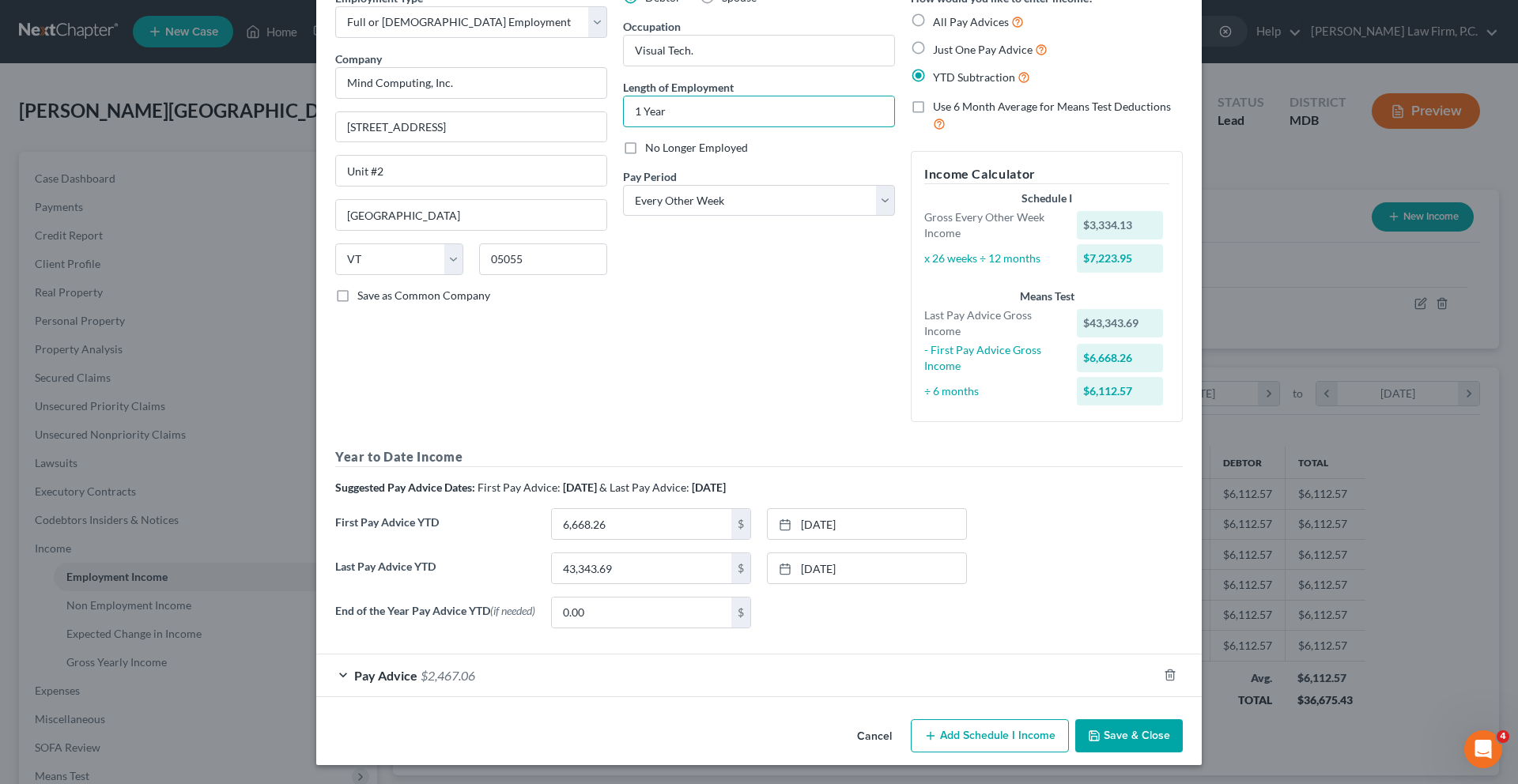
scroll to position [281, 0]
click at [512, 656] on div "Pay Advice $2,467.06" at bounding box center [737, 675] width 841 height 42
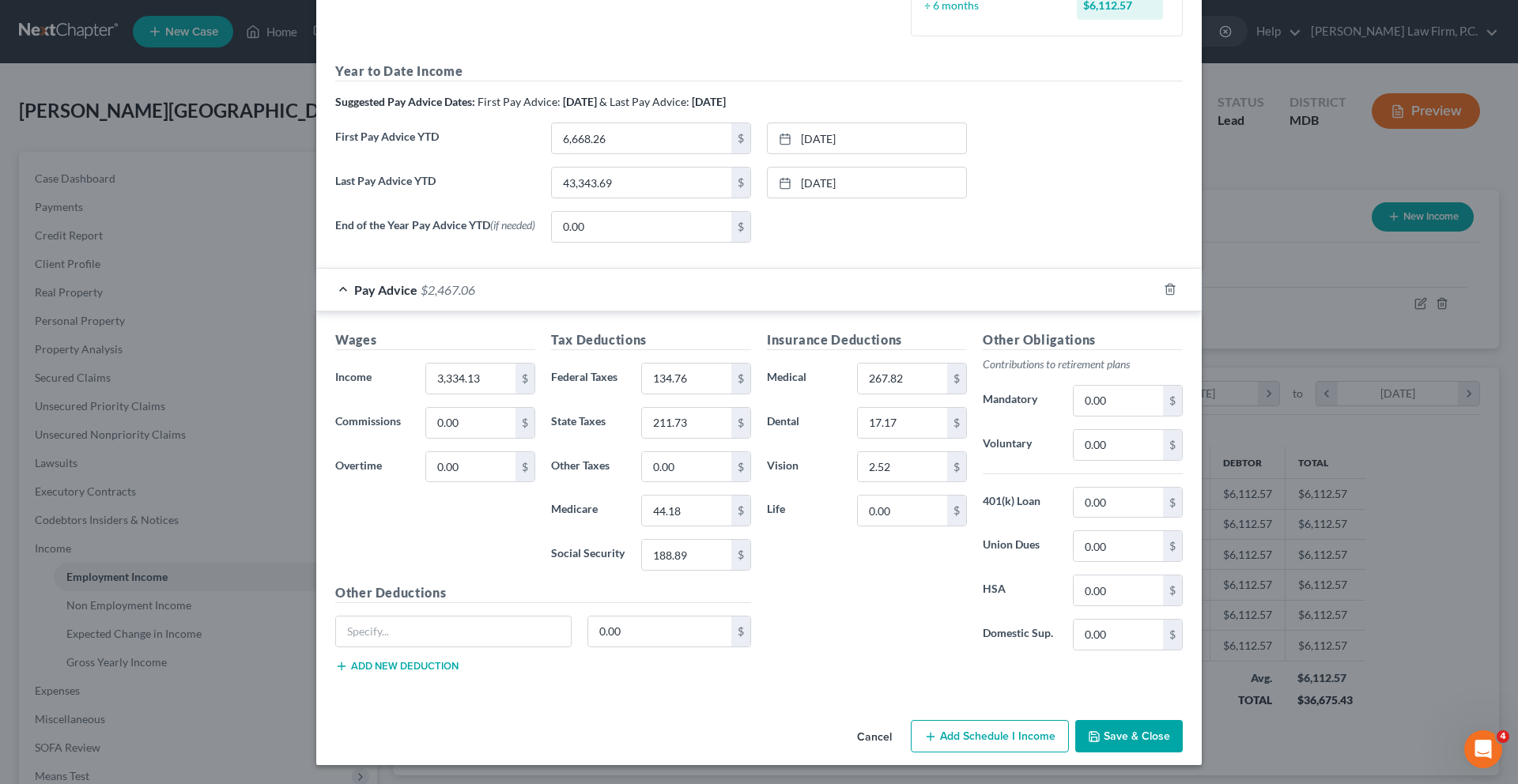
scroll to position [696, 0]
click at [640, 167] on input "43,343.69" at bounding box center [641, 182] width 179 height 30
paste input "9,999.95"
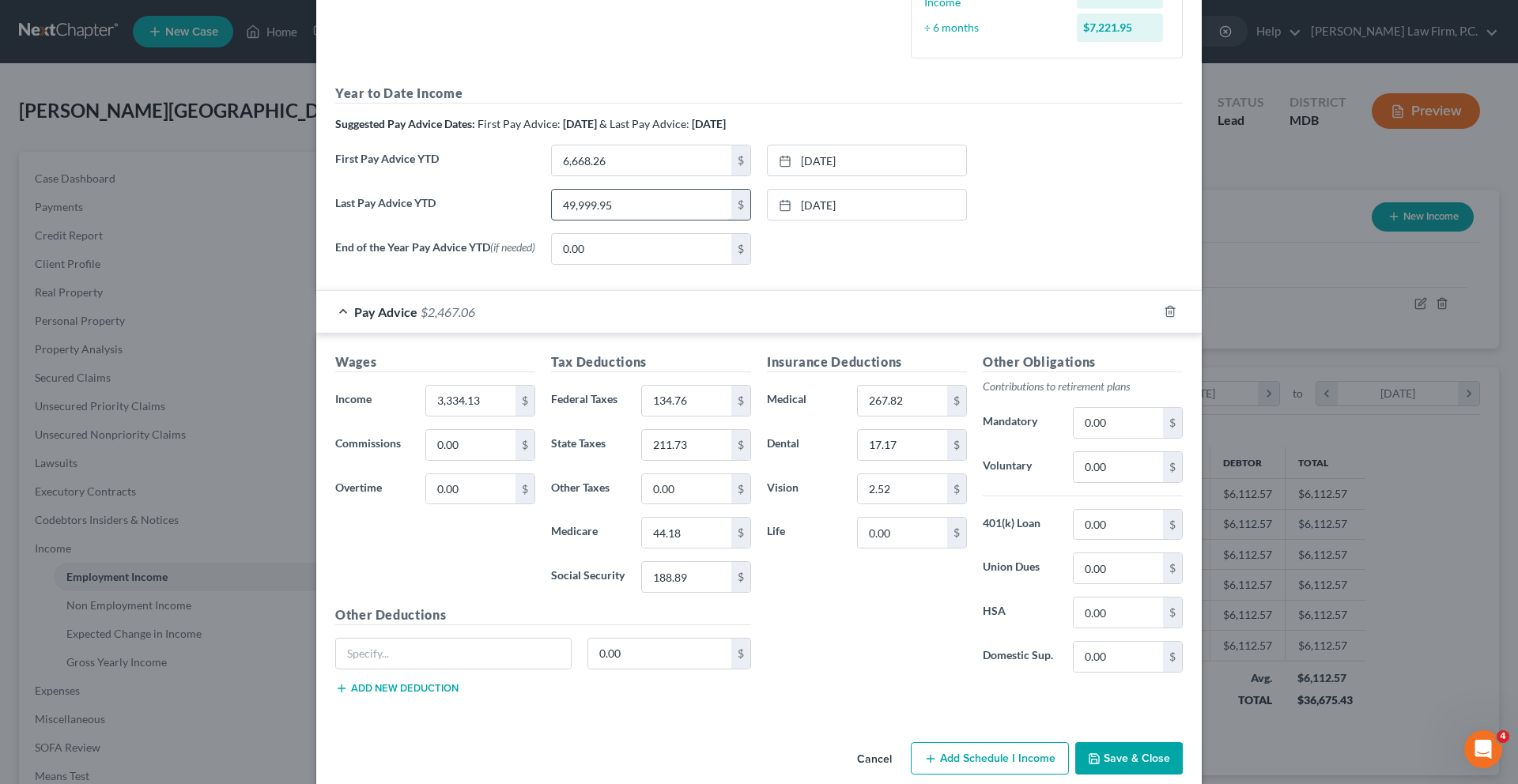
click at [644, 220] on input "49,999.95" at bounding box center [641, 204] width 179 height 30
click at [865, 220] on link "[DATE]" at bounding box center [866, 204] width 199 height 30
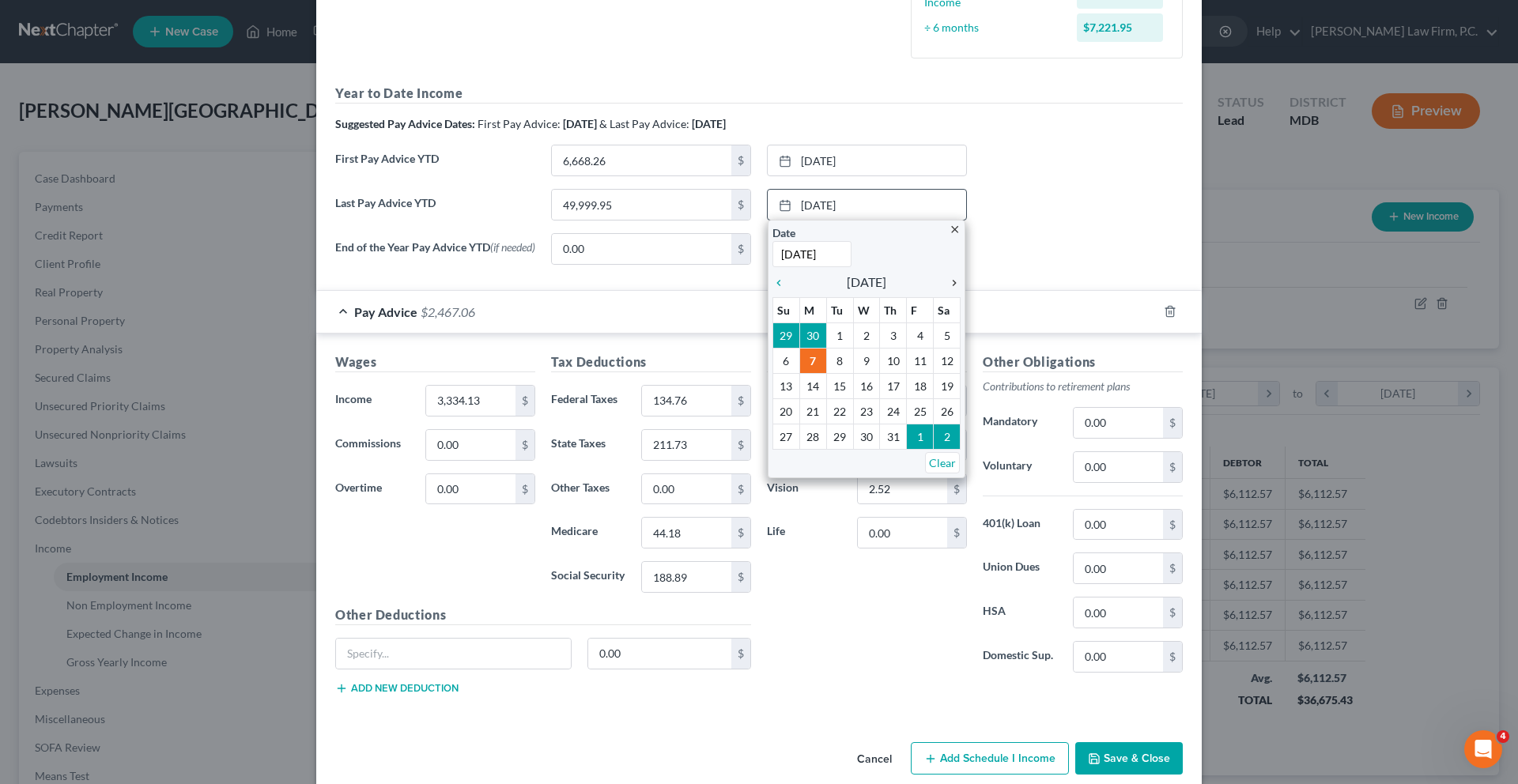
click at [952, 289] on icon "chevron_right" at bounding box center [950, 283] width 21 height 13
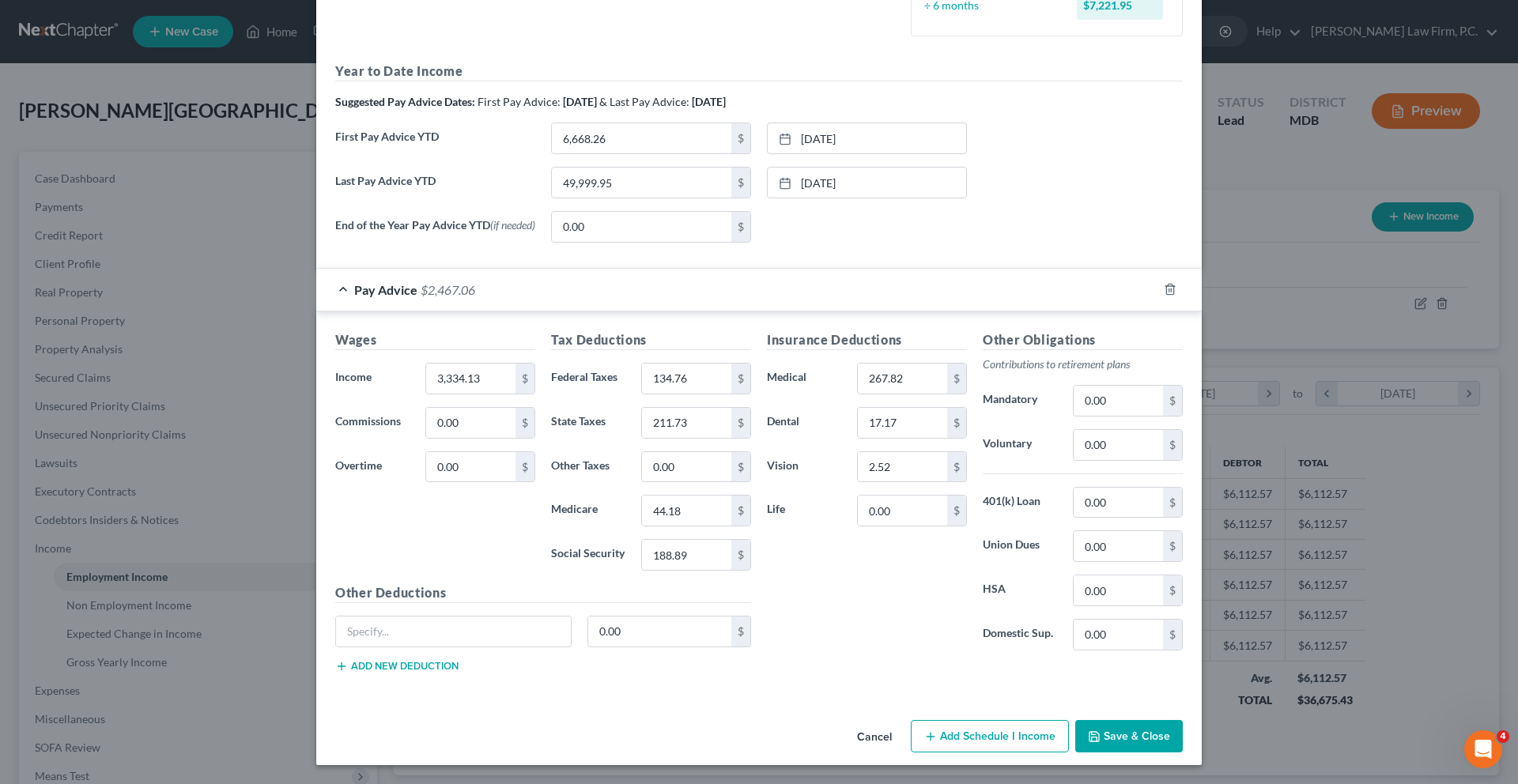
scroll to position [758, 0]
click at [1183, 724] on button "Save & Close" at bounding box center [1129, 736] width 108 height 33
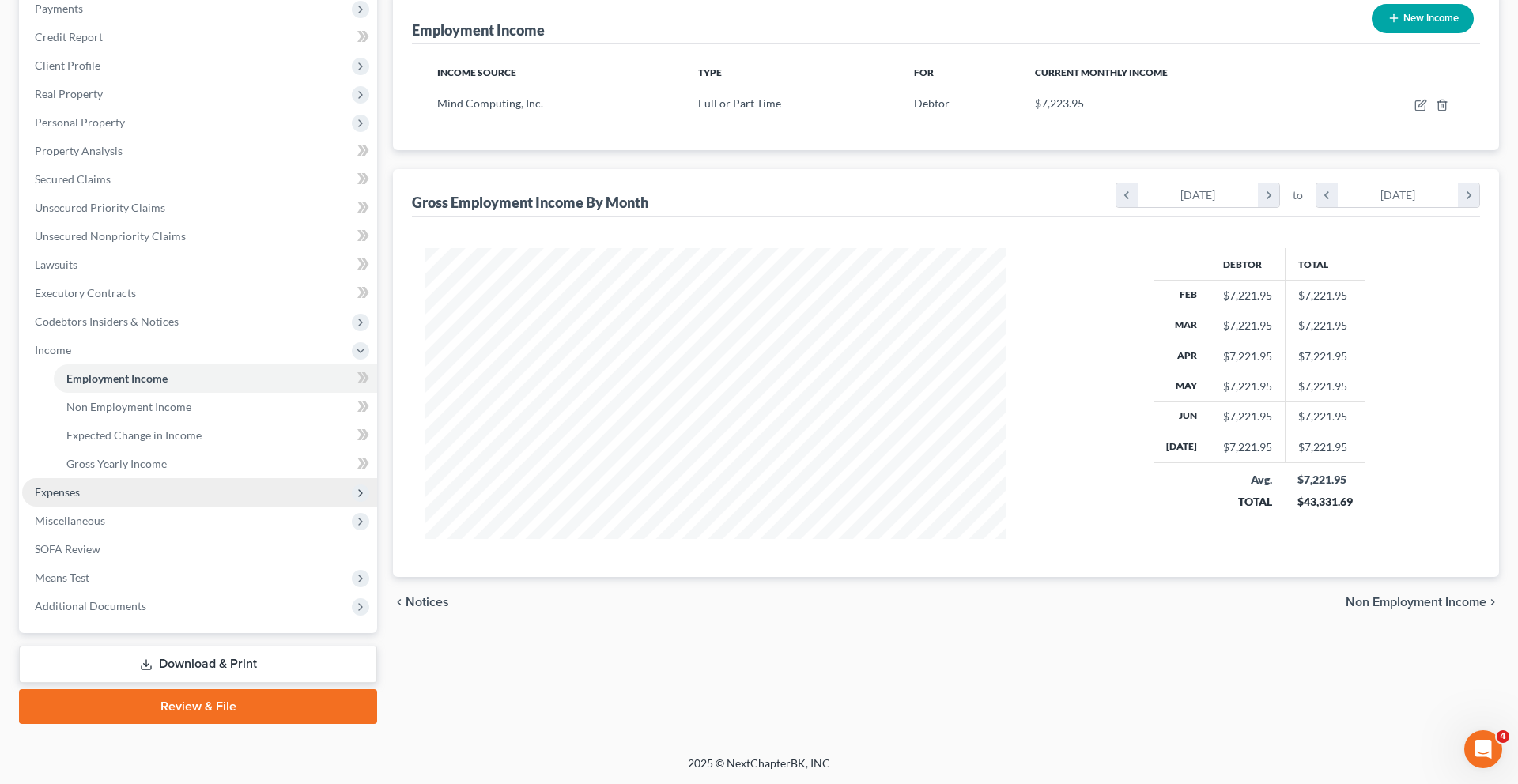
scroll to position [306, 0]
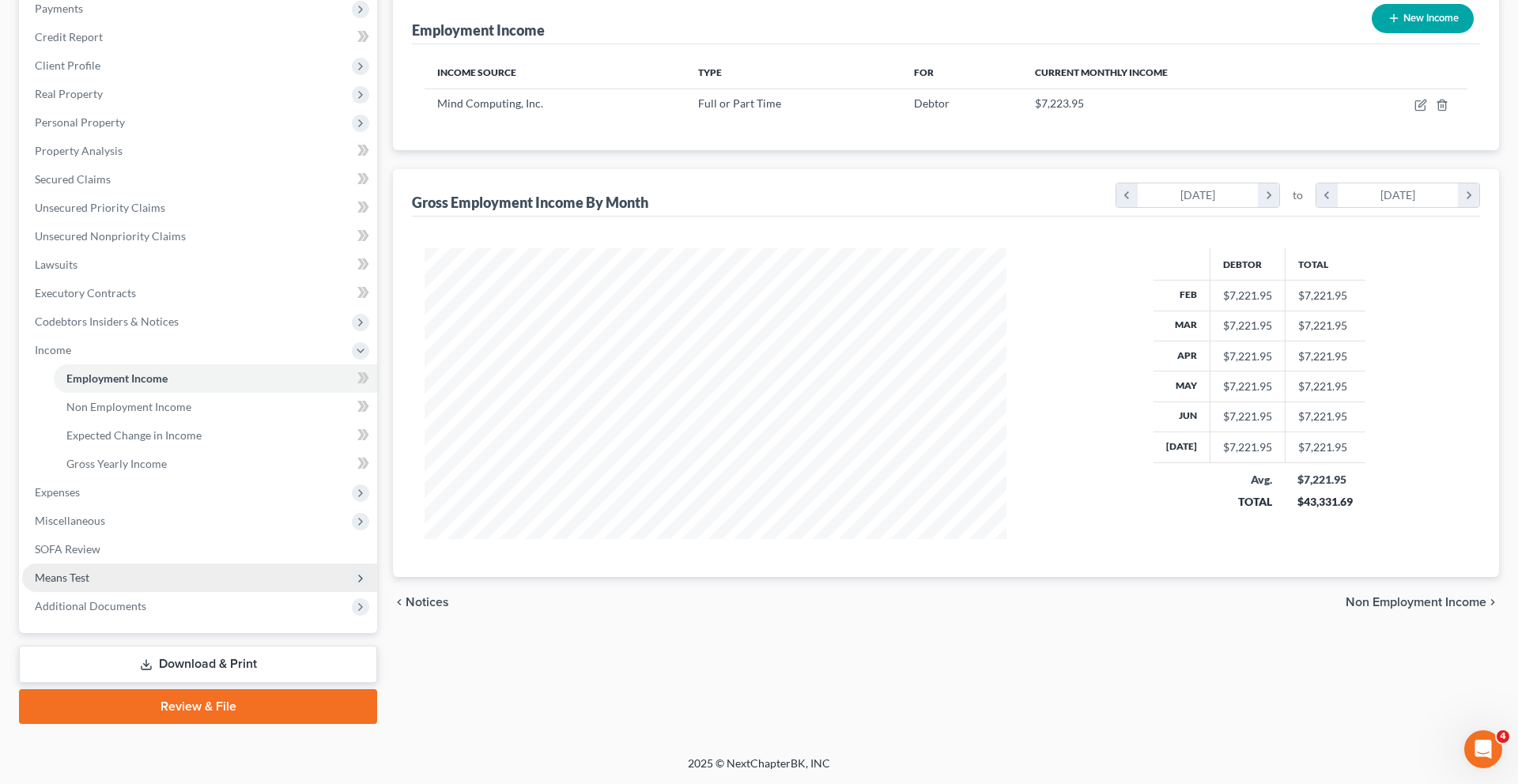
click at [109, 592] on span "Means Test" at bounding box center [200, 577] width 355 height 28
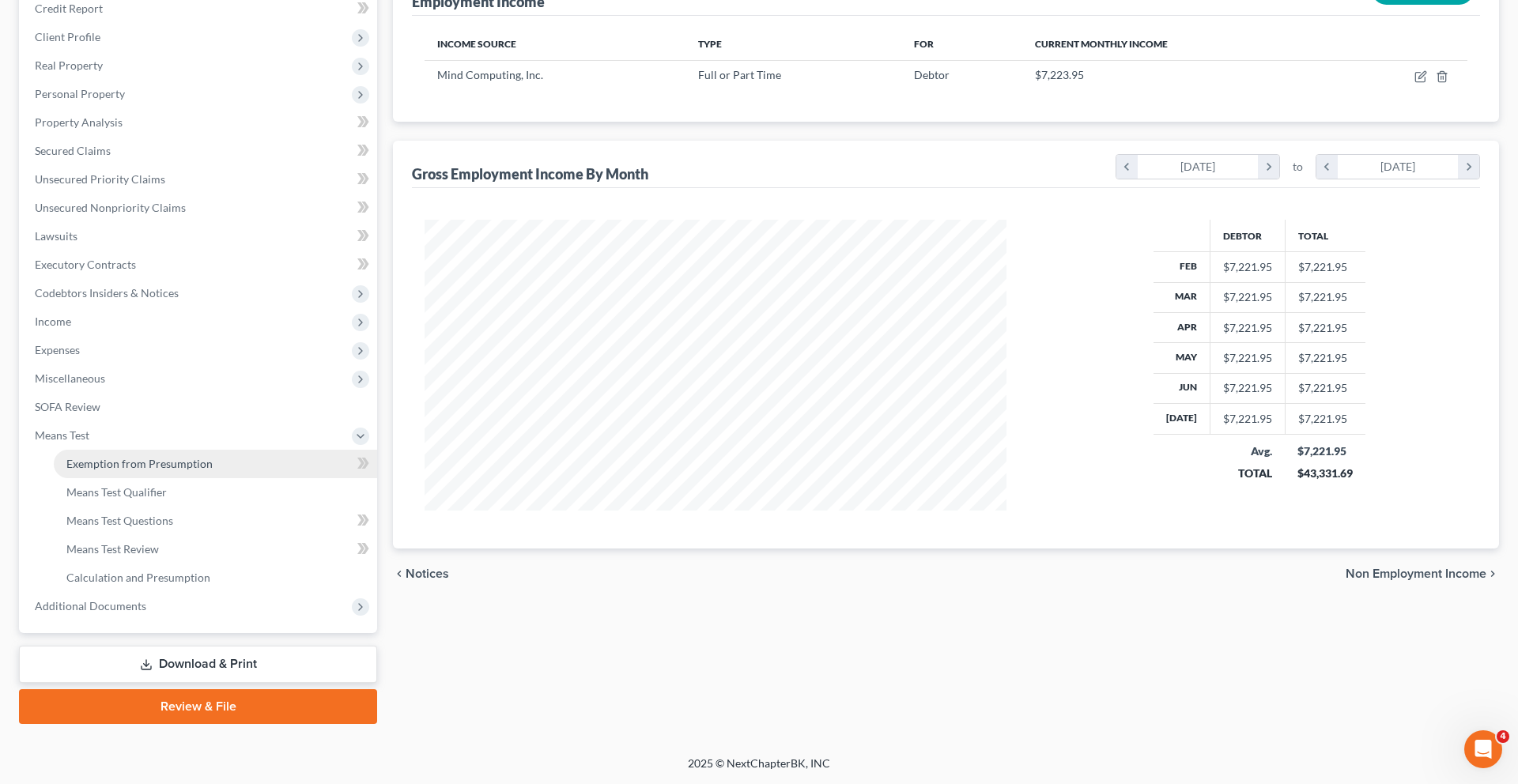
click at [246, 478] on link "Exemption from Presumption" at bounding box center [216, 463] width 323 height 28
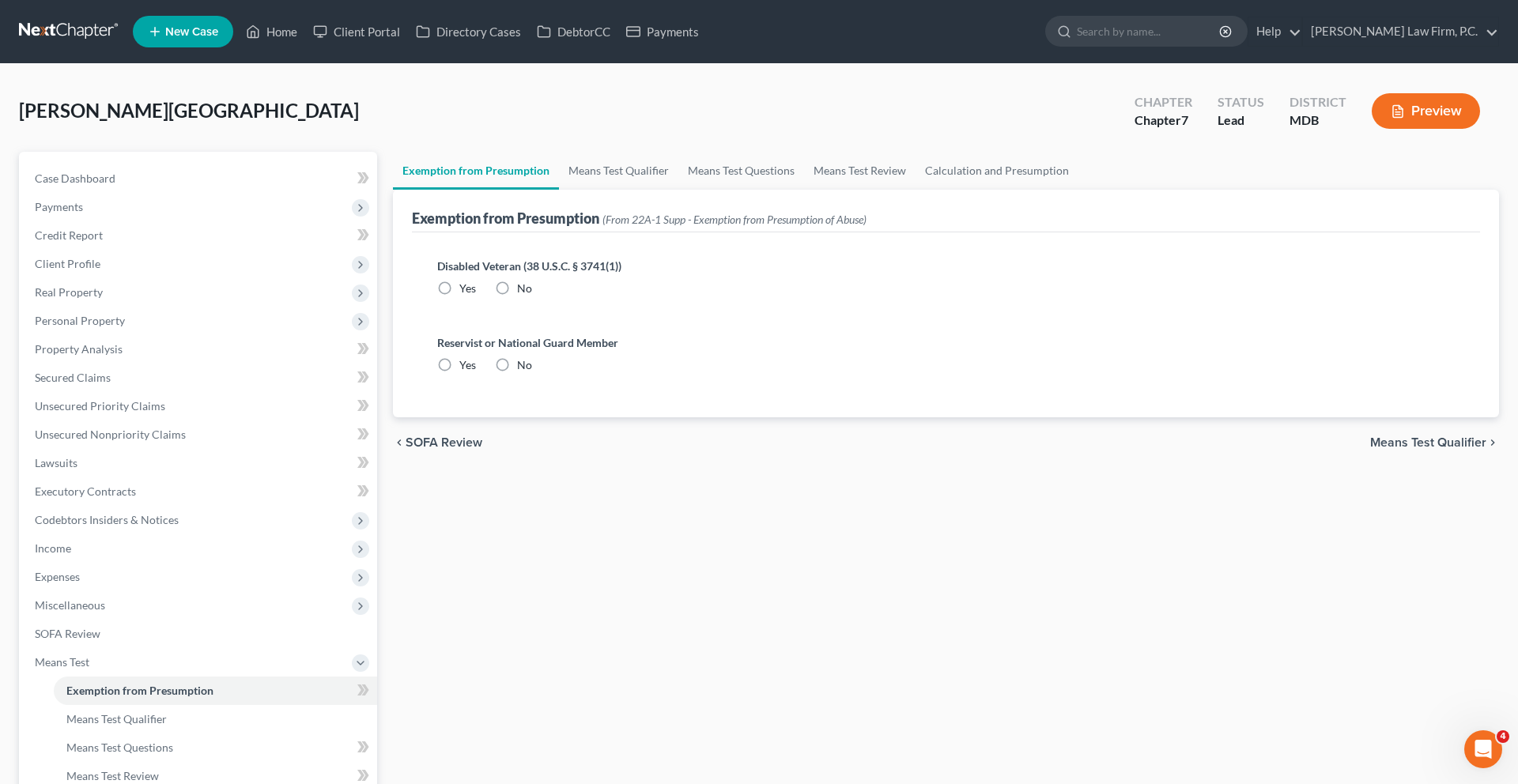
click at [531, 296] on label "No" at bounding box center [525, 289] width 15 height 16
click at [531, 291] on input "No" at bounding box center [529, 285] width 10 height 10
click at [532, 373] on label "No" at bounding box center [525, 365] width 15 height 16
click at [533, 367] on input "No" at bounding box center [529, 362] width 10 height 10
click at [1078, 190] on link "Calculation and Presumption" at bounding box center [997, 170] width 162 height 38
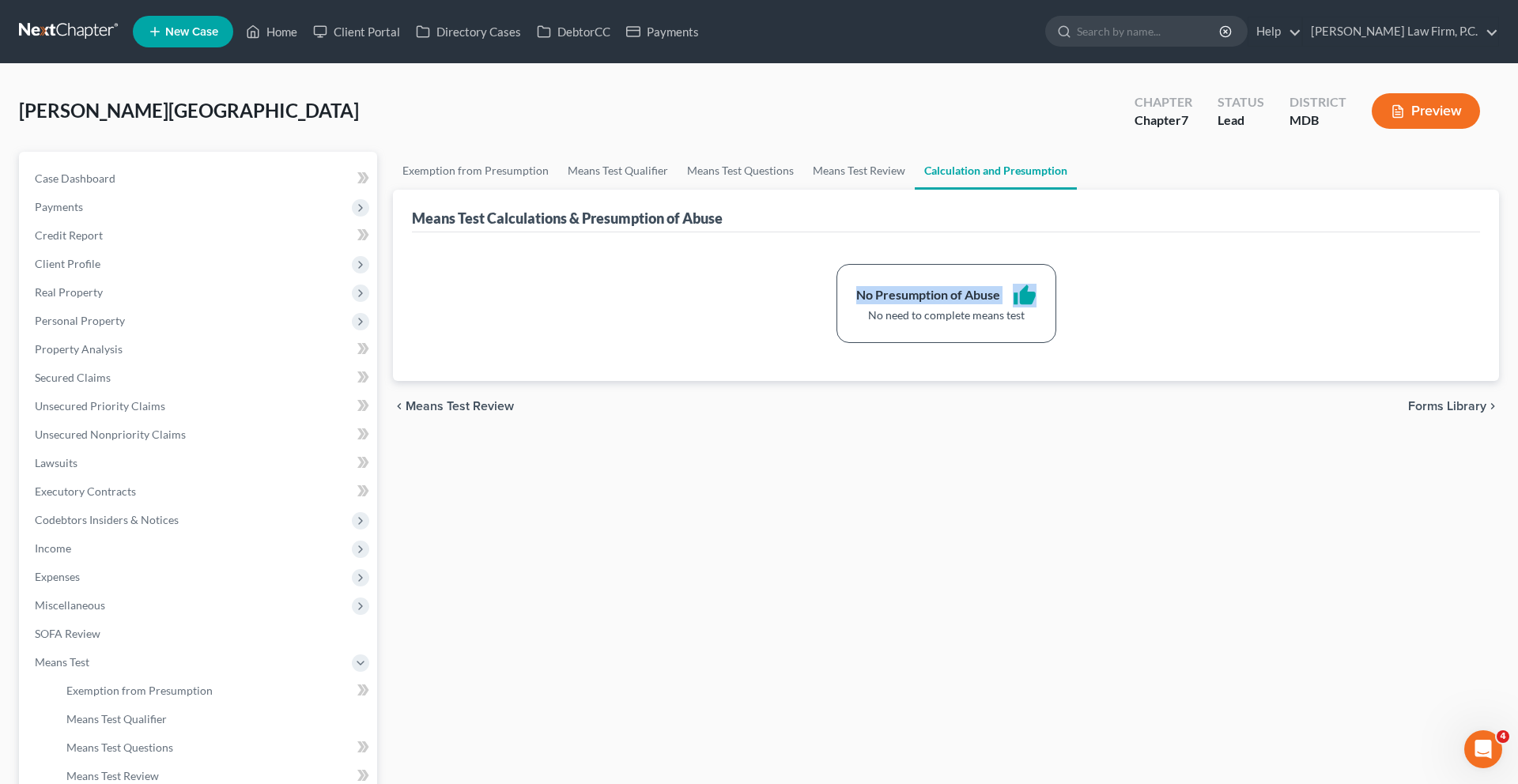
drag, startPoint x: 1074, startPoint y: 364, endPoint x: 800, endPoint y: 360, distance: 274.0
click at [800, 343] on div "No Presumption of Abuse thumb_up No need to complete means test" at bounding box center [946, 303] width 1043 height 79
click at [1056, 343] on div "No Presumption of Abuse thumb_up No need to complete means test" at bounding box center [946, 303] width 220 height 79
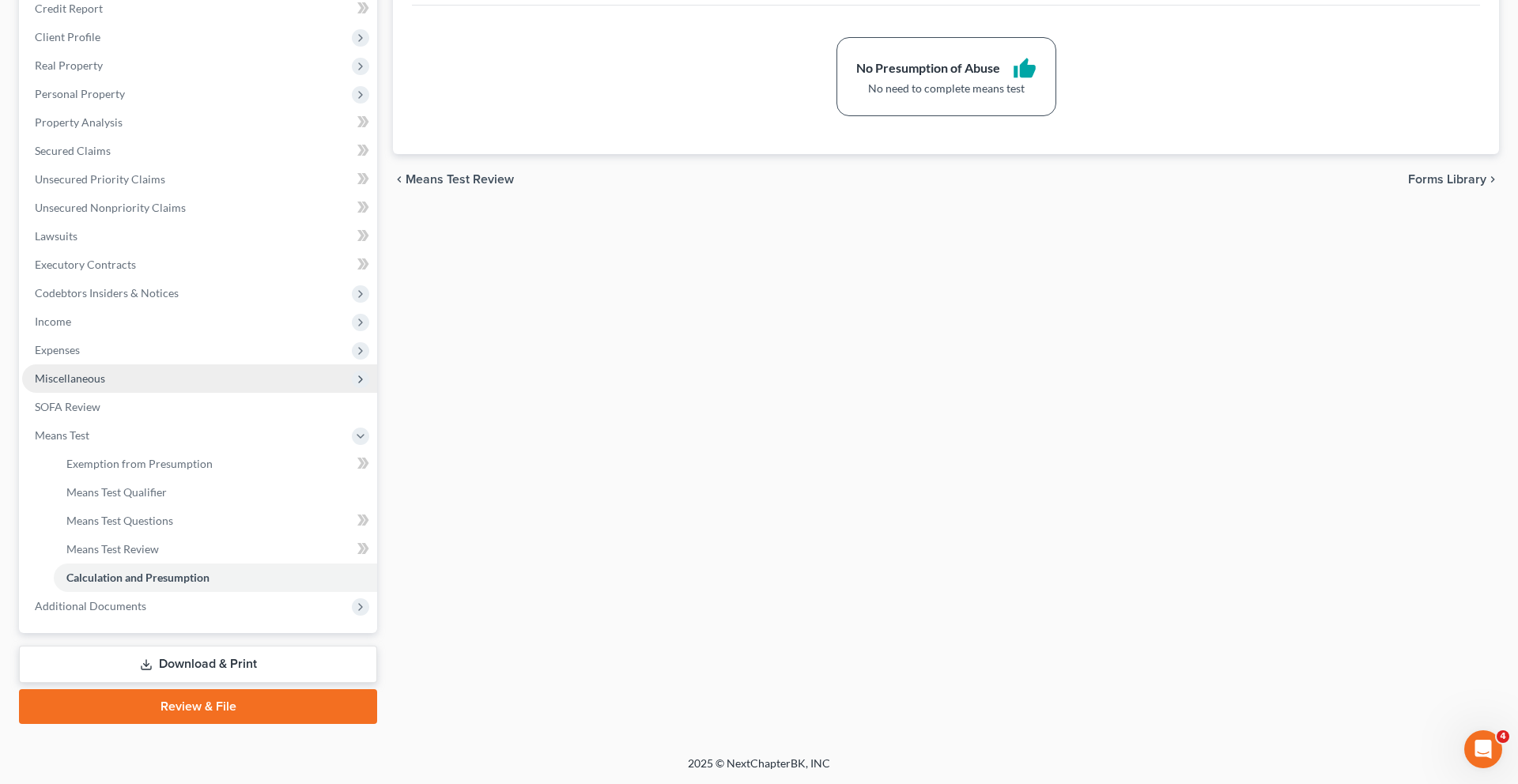
scroll to position [333, 0]
click at [121, 336] on span "Income" at bounding box center [200, 321] width 355 height 28
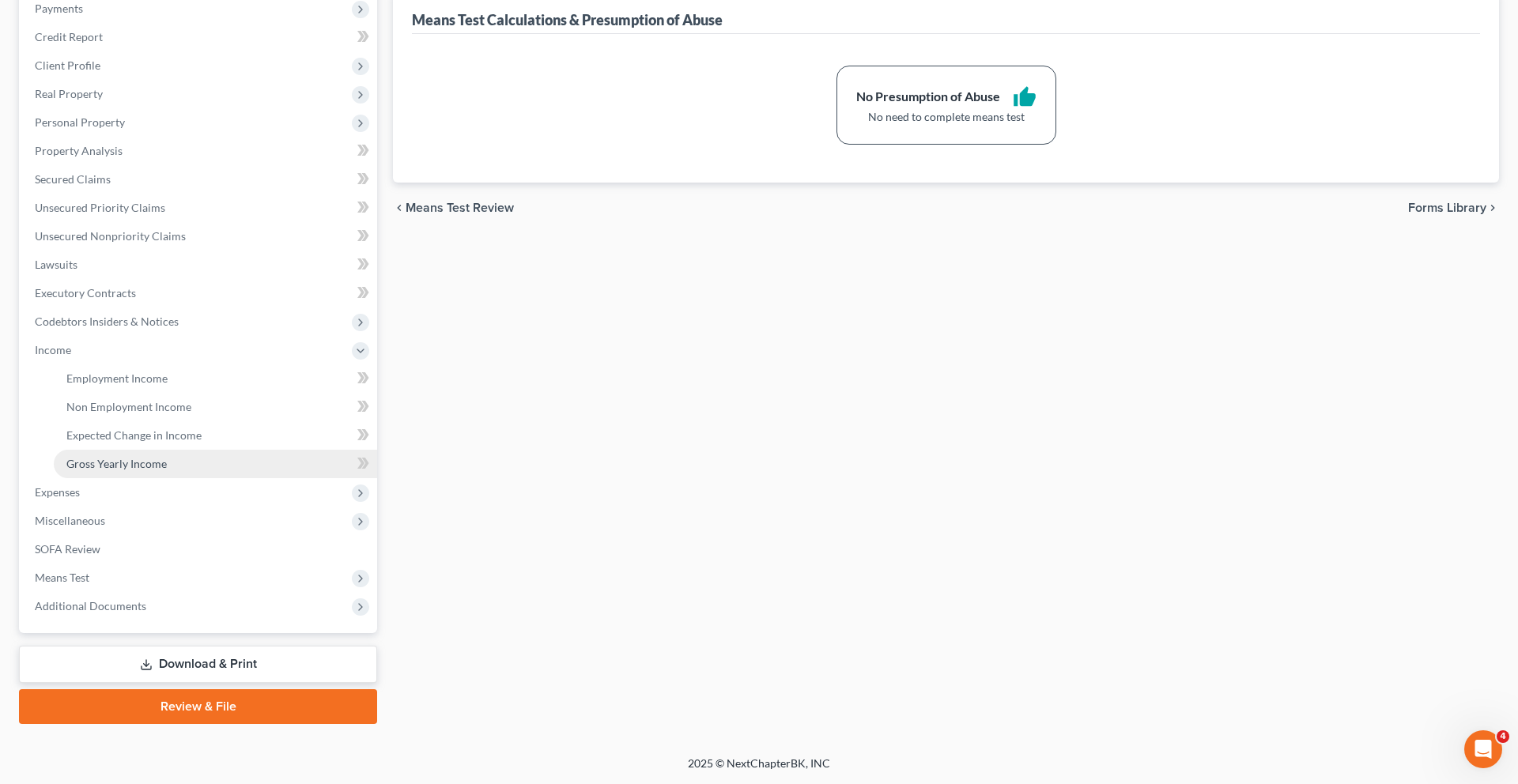
click at [155, 477] on link "Gross Yearly Income" at bounding box center [216, 463] width 323 height 28
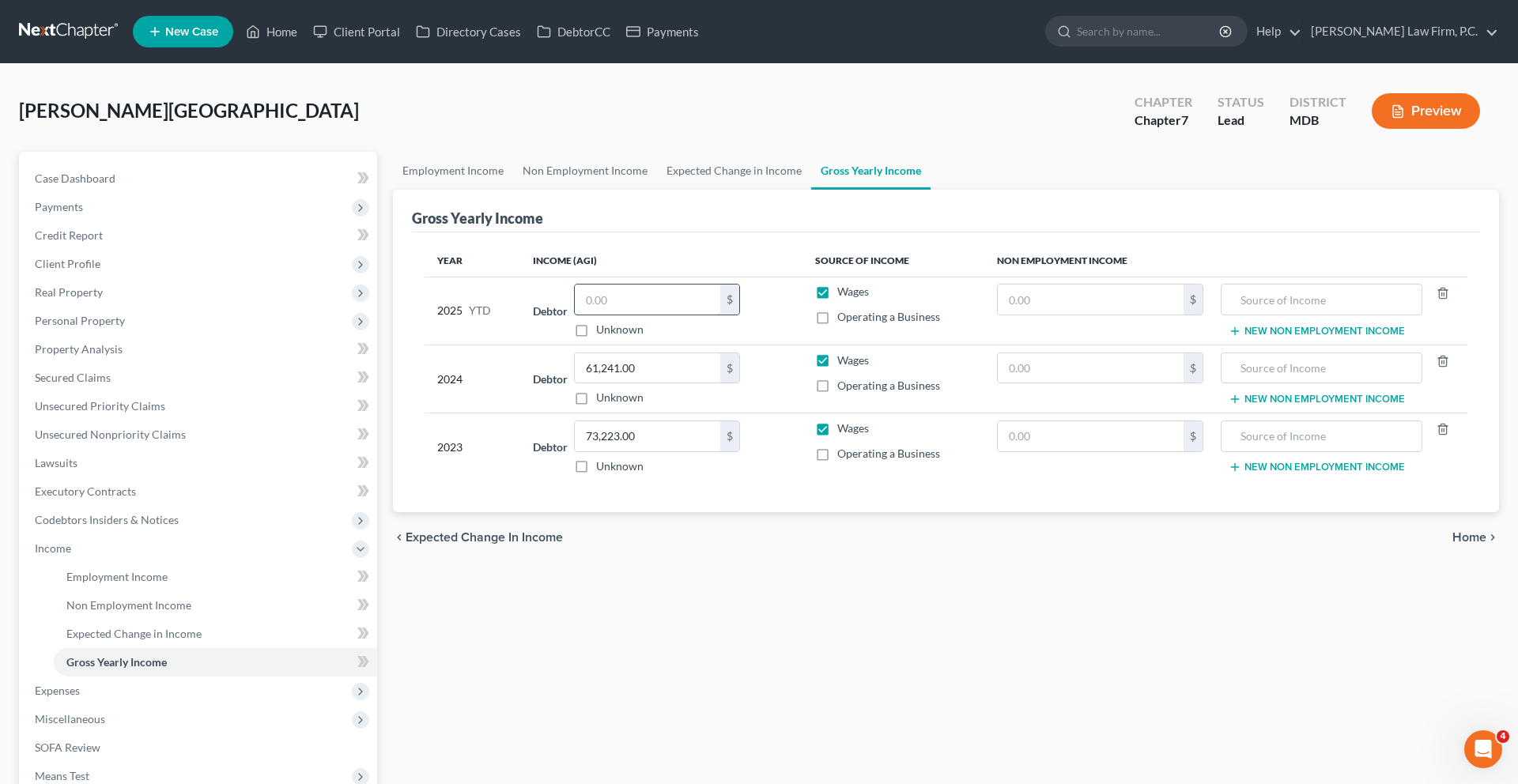
click at [648, 314] on input "text" at bounding box center [647, 299] width 146 height 30
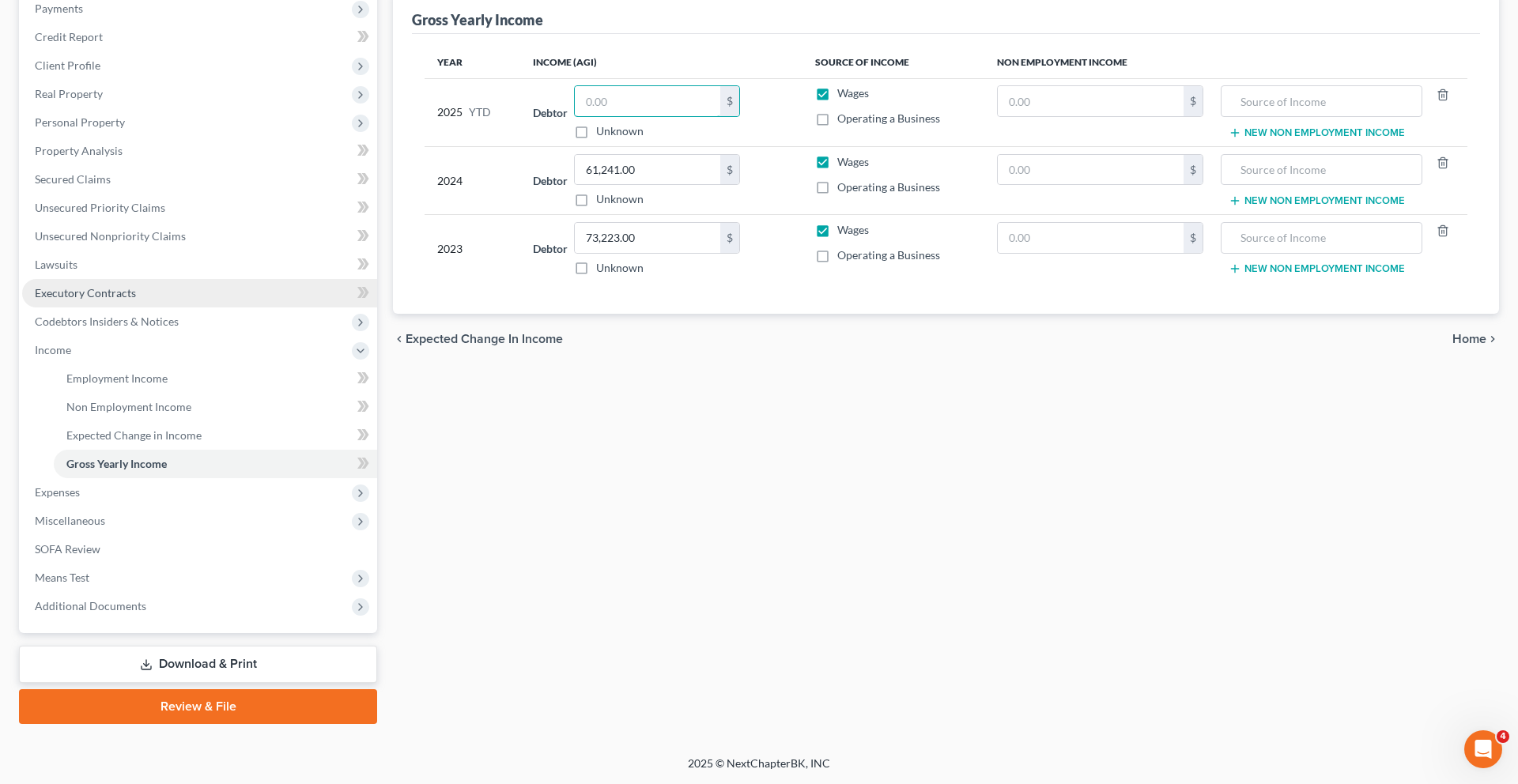
scroll to position [413, 0]
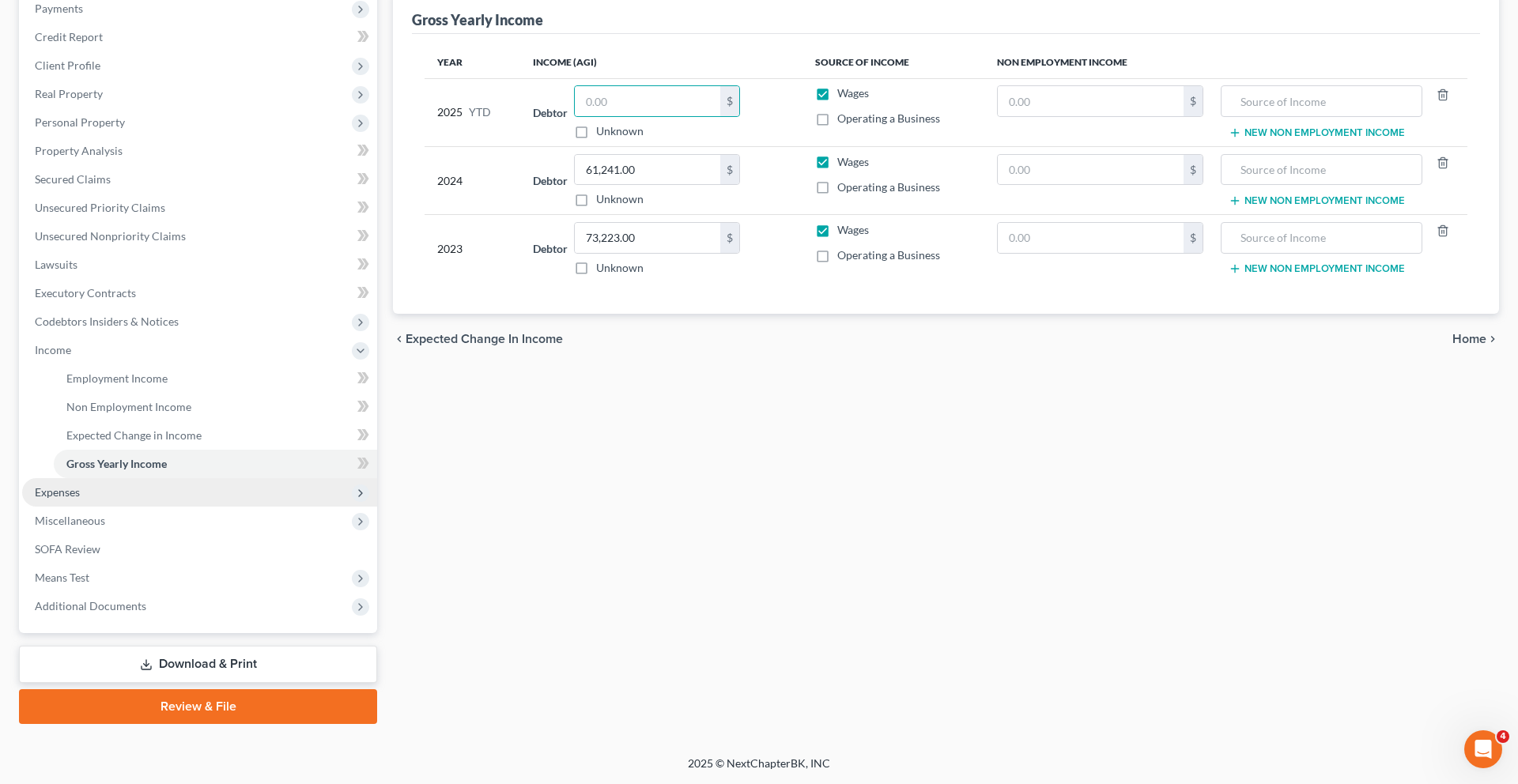
click at [101, 478] on span "Expenses" at bounding box center [200, 491] width 355 height 28
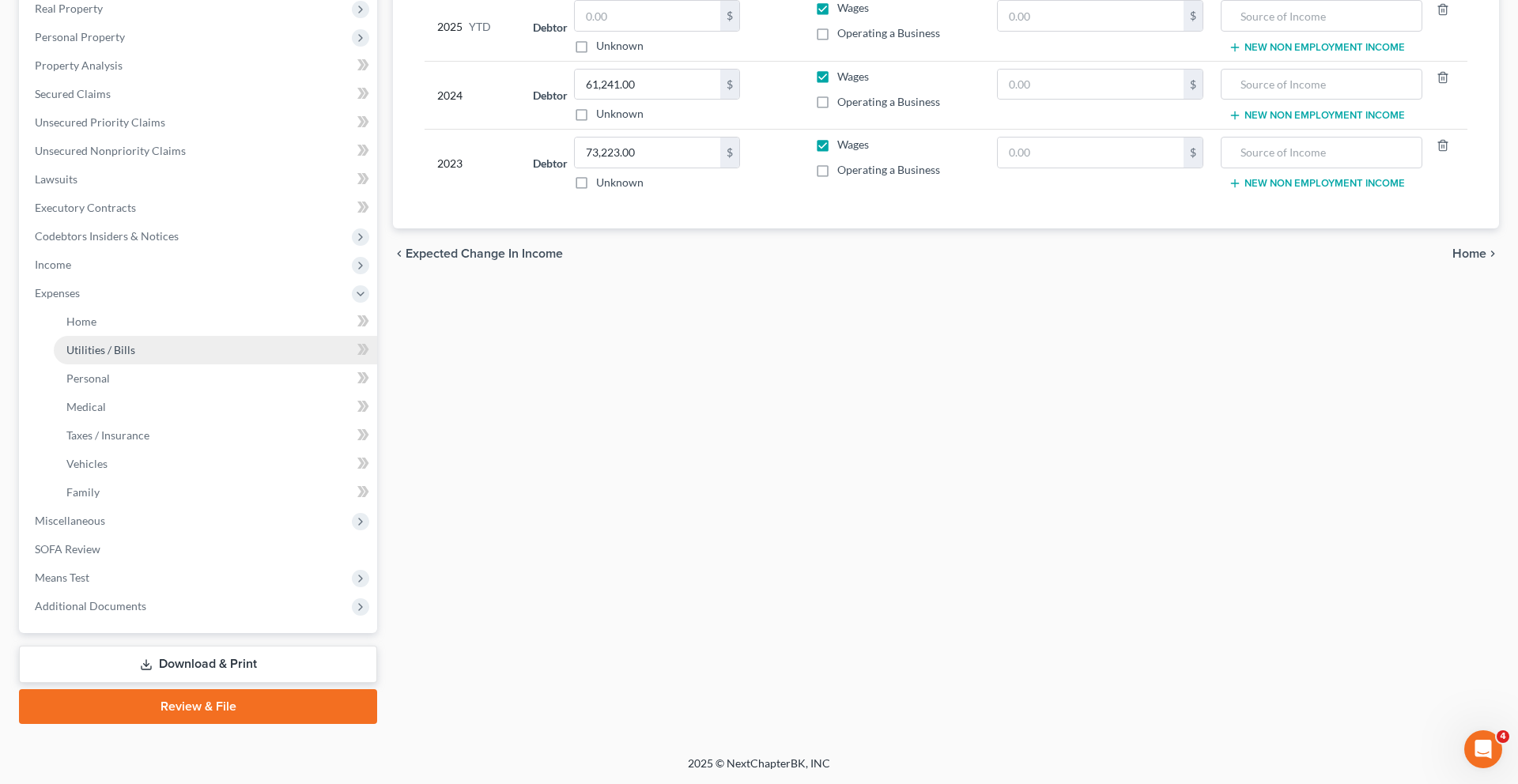
click at [103, 364] on link "Utilities / Bills" at bounding box center [216, 350] width 323 height 28
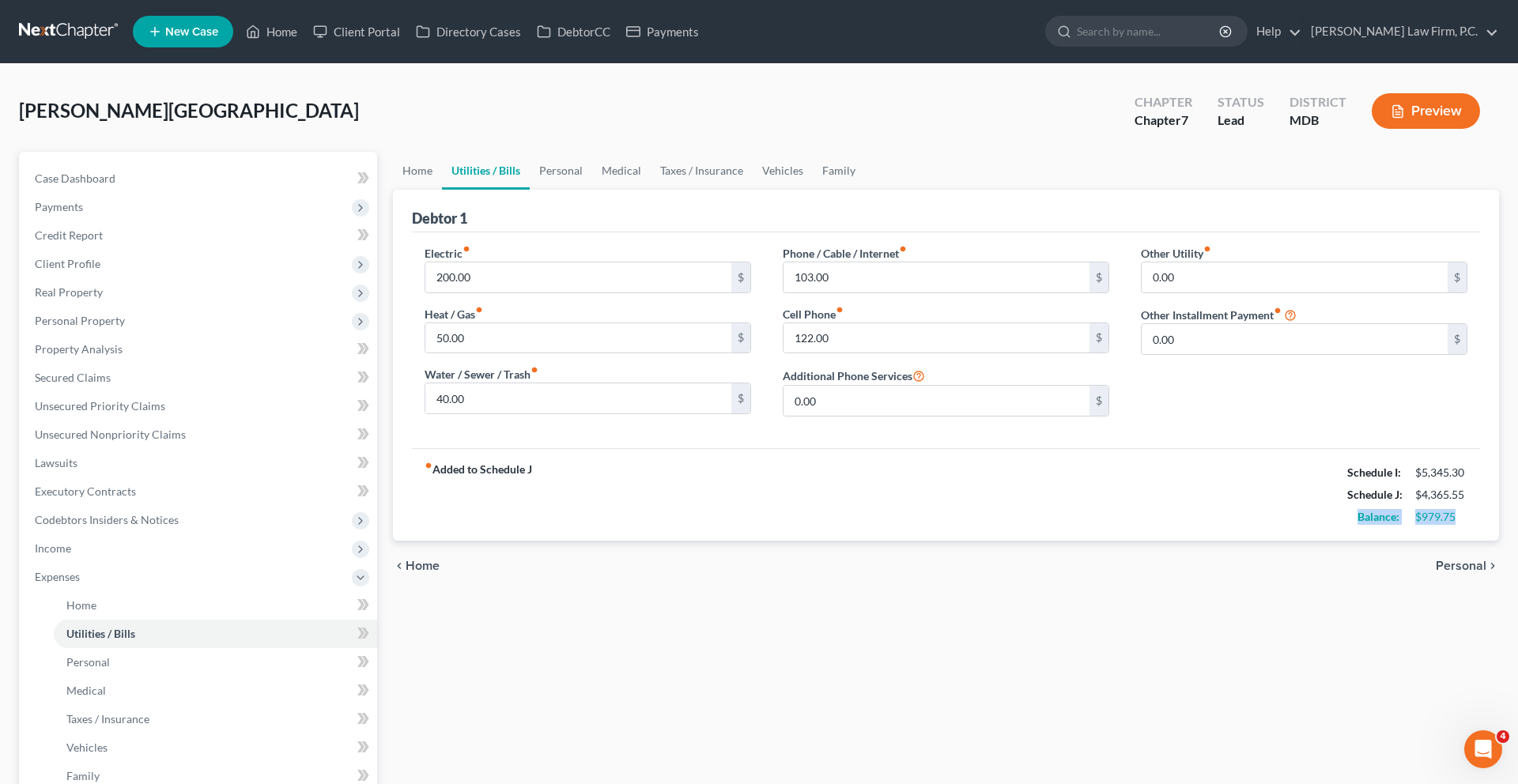
drag, startPoint x: 1441, startPoint y: 640, endPoint x: 1338, endPoint y: 634, distance: 103.2
click at [1339, 527] on div "Balance: $979.75" at bounding box center [1407, 517] width 136 height 23
click at [1413, 527] on div "Balance: $979.75" at bounding box center [1407, 517] width 136 height 23
drag, startPoint x: 1438, startPoint y: 638, endPoint x: 1332, endPoint y: 638, distance: 106.0
click at [1339, 527] on div "Balance: $979.75" at bounding box center [1407, 517] width 136 height 23
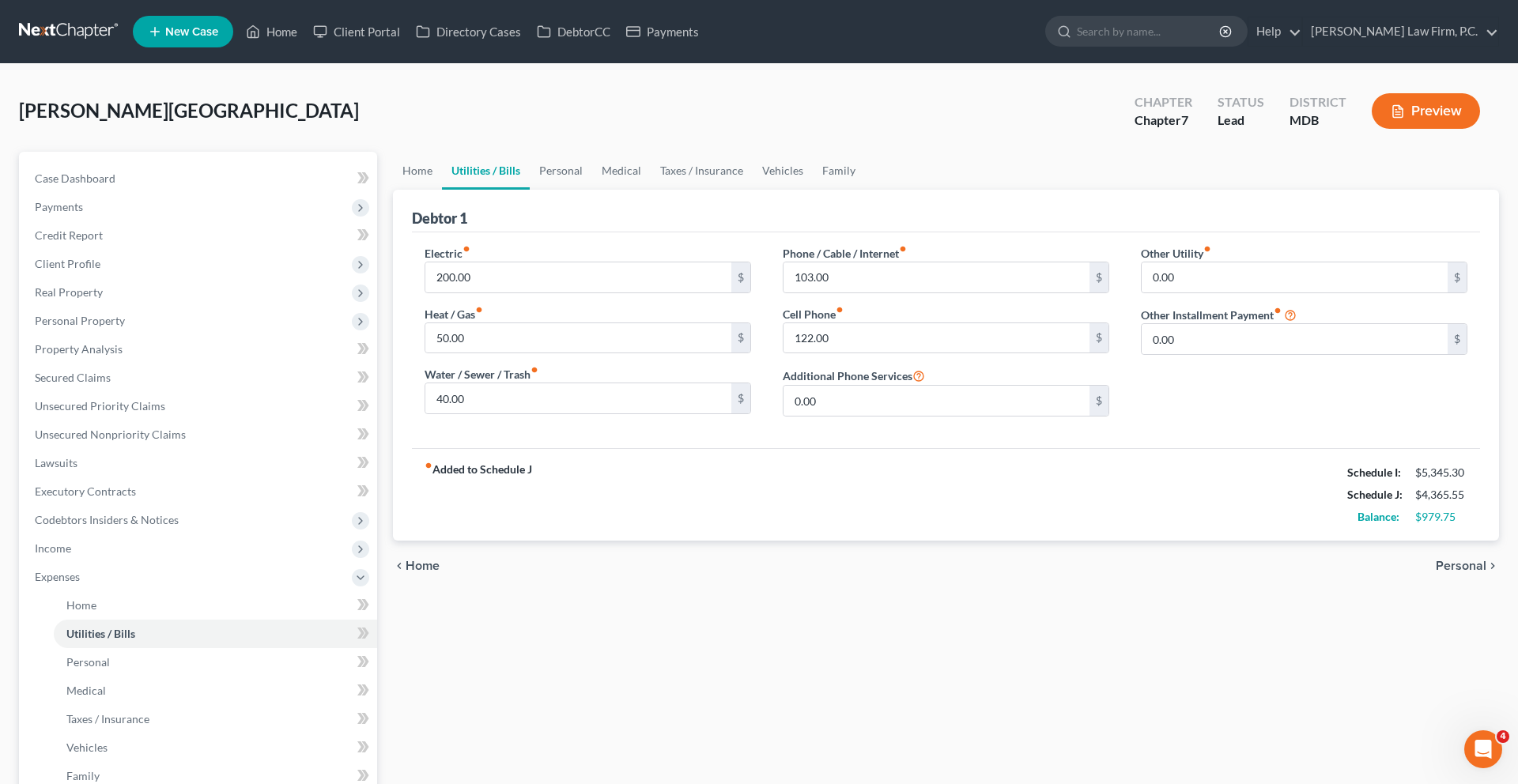
click at [1339, 524] on div "Balance:" at bounding box center [1373, 517] width 68 height 16
drag, startPoint x: 1310, startPoint y: 638, endPoint x: 1450, endPoint y: 637, distance: 140.0
click at [1450, 527] on div "Balance: $979.75" at bounding box center [1407, 517] width 136 height 23
click at [1450, 524] on div "$979.75" at bounding box center [1441, 517] width 52 height 16
drag, startPoint x: 1442, startPoint y: 638, endPoint x: 1301, endPoint y: 639, distance: 141.0
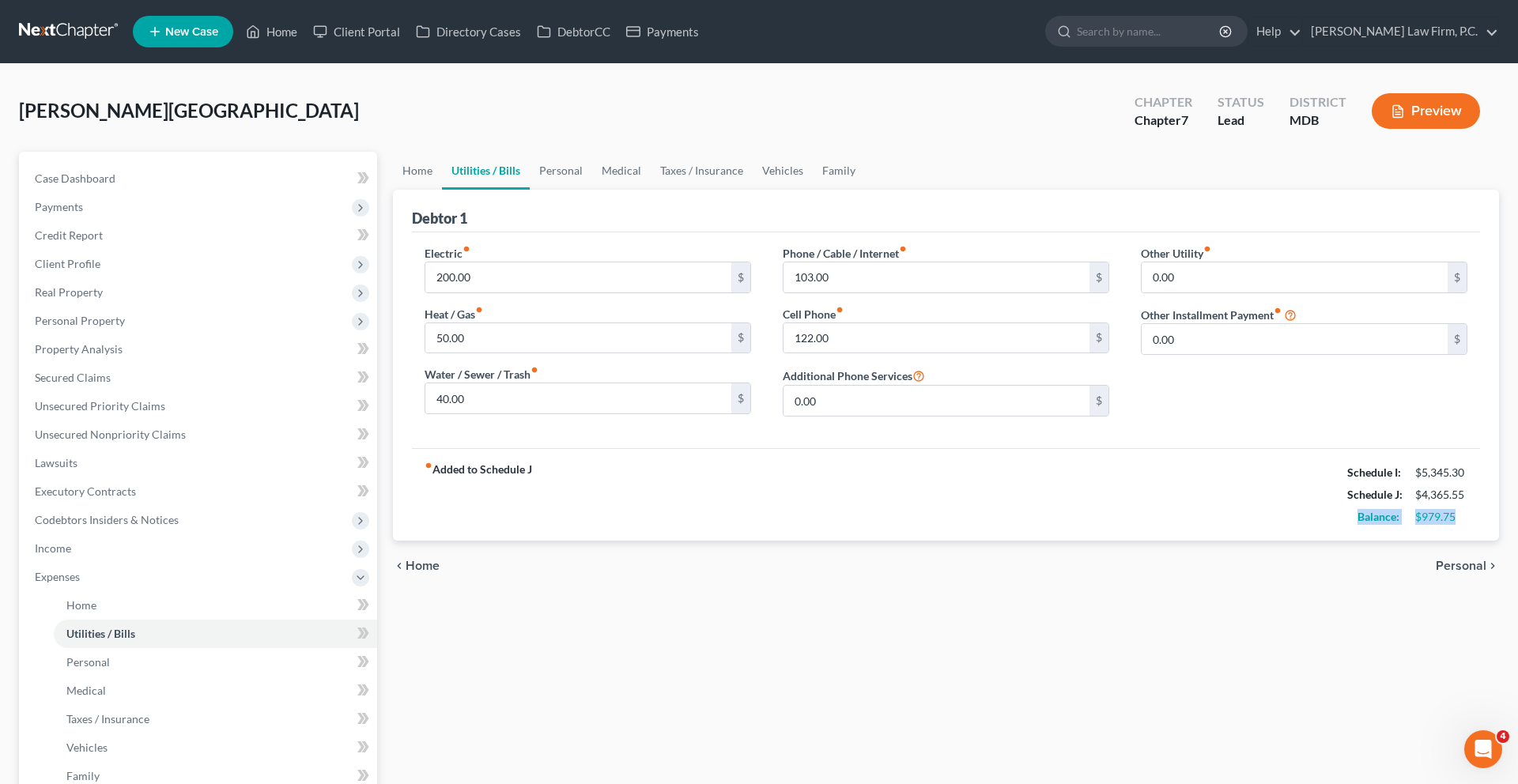
click at [1339, 527] on div "Balance: $979.75" at bounding box center [1407, 517] width 136 height 23
click at [1339, 524] on div "Balance:" at bounding box center [1373, 517] width 68 height 16
click at [1442, 524] on div "$979.75" at bounding box center [1441, 517] width 52 height 16
drag, startPoint x: 1442, startPoint y: 646, endPoint x: 1327, endPoint y: 644, distance: 115.0
click at [1339, 527] on div "Balance: $979.75" at bounding box center [1407, 517] width 136 height 23
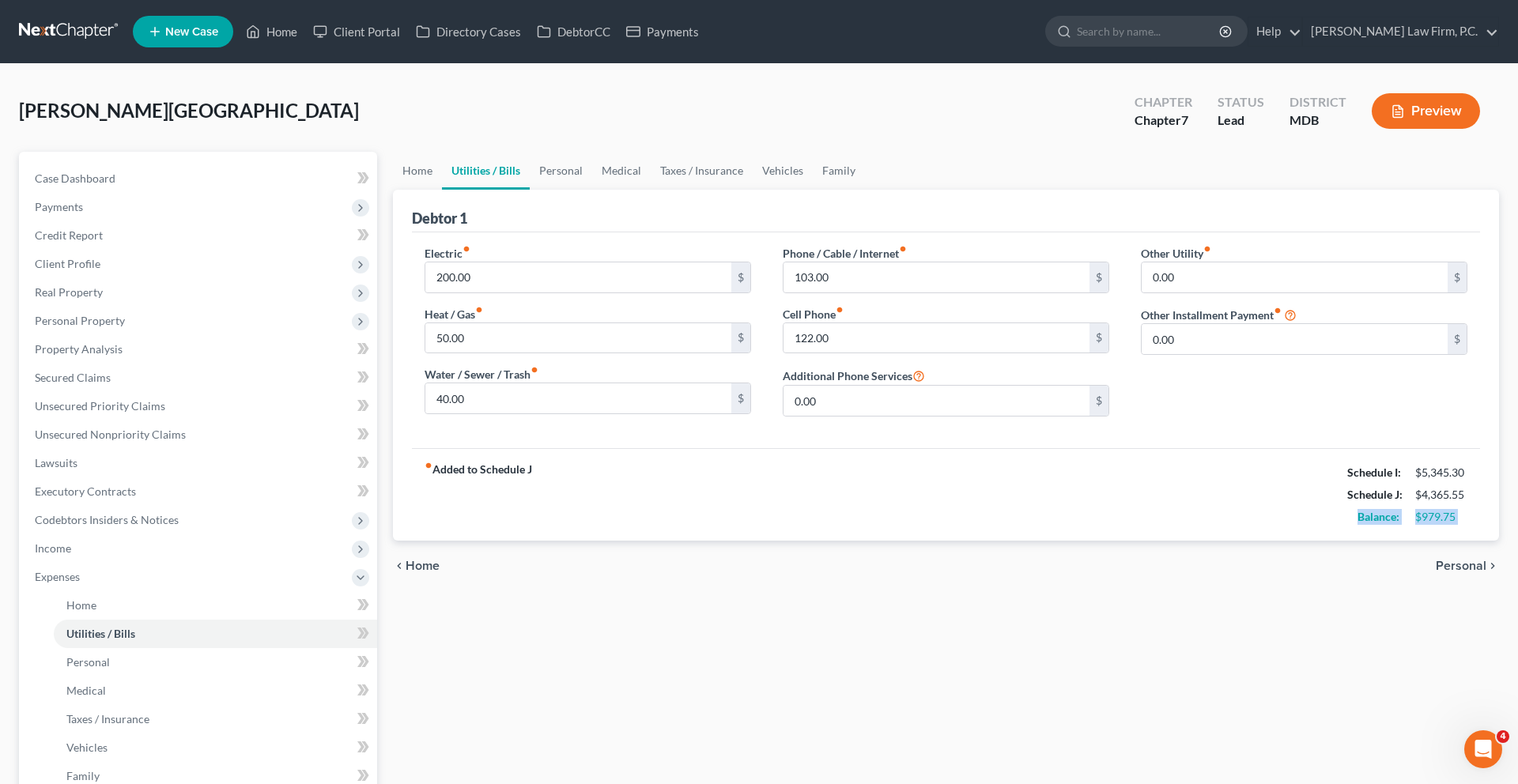
click at [1357, 523] on strong "Balance:" at bounding box center [1378, 516] width 42 height 14
drag, startPoint x: 1306, startPoint y: 583, endPoint x: 1461, endPoint y: 590, distance: 155.2
click at [1461, 483] on div "Schedule I: $5,345.30" at bounding box center [1407, 473] width 136 height 23
drag, startPoint x: 1302, startPoint y: 614, endPoint x: 1463, endPoint y: 610, distance: 161.0
click at [1463, 540] on div "fiber_manual_record Added to Schedule J Schedule I: $5,345.30 Schedule J: $4,36…" at bounding box center [946, 494] width 1068 height 92
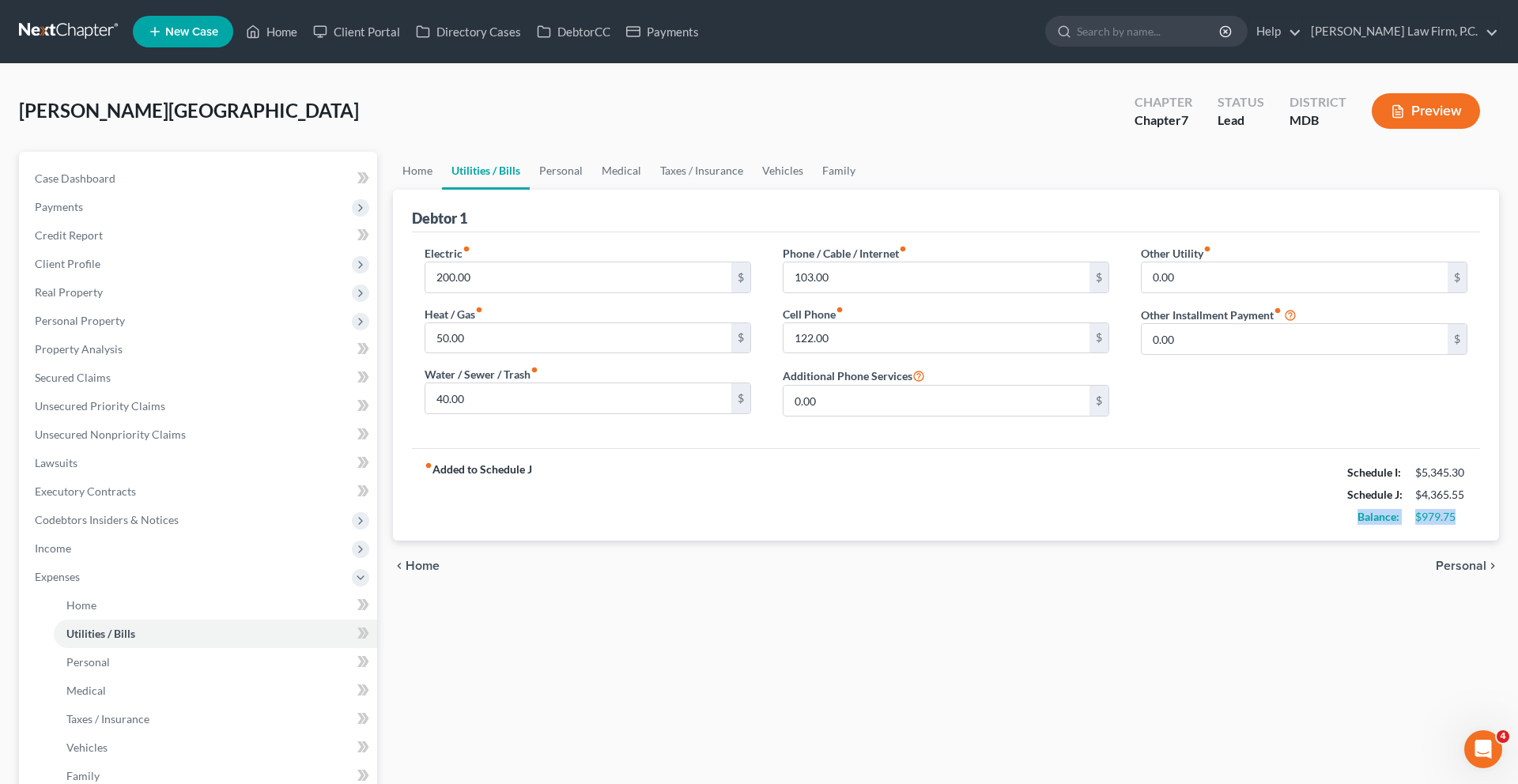
drag, startPoint x: 1316, startPoint y: 639, endPoint x: 1453, endPoint y: 640, distance: 137.0
click at [1453, 527] on div "Balance: $979.75" at bounding box center [1407, 517] width 136 height 23
click at [424, 190] on link "Home" at bounding box center [417, 170] width 49 height 38
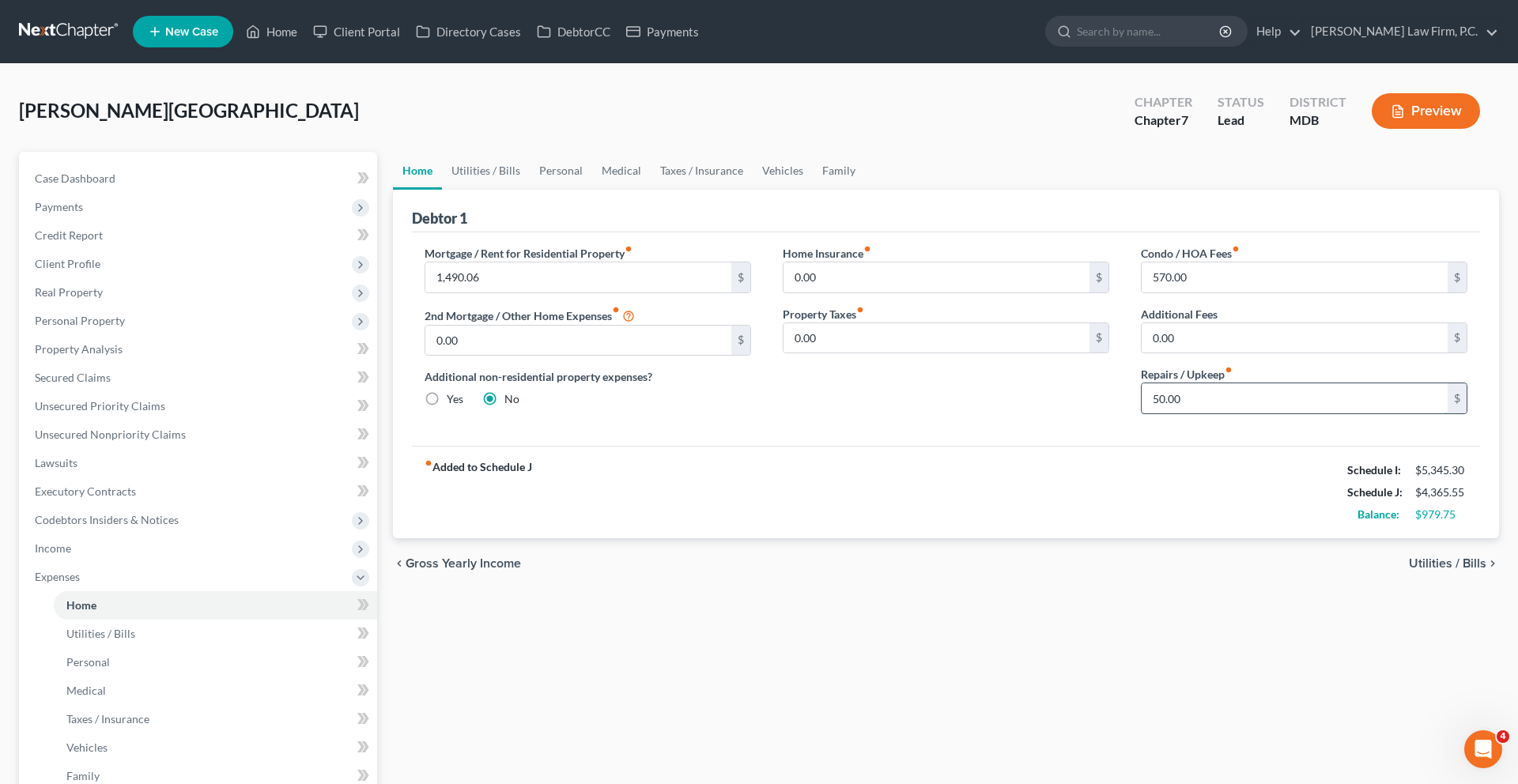
click at [1233, 413] on input "50.00" at bounding box center [1294, 398] width 306 height 30
click at [904, 538] on div "fiber_manual_record Added to Schedule J Schedule I: $5,345.30 Schedule J: $4,41…" at bounding box center [946, 491] width 1068 height 92
click at [501, 190] on link "Utilities / Bills" at bounding box center [485, 170] width 88 height 38
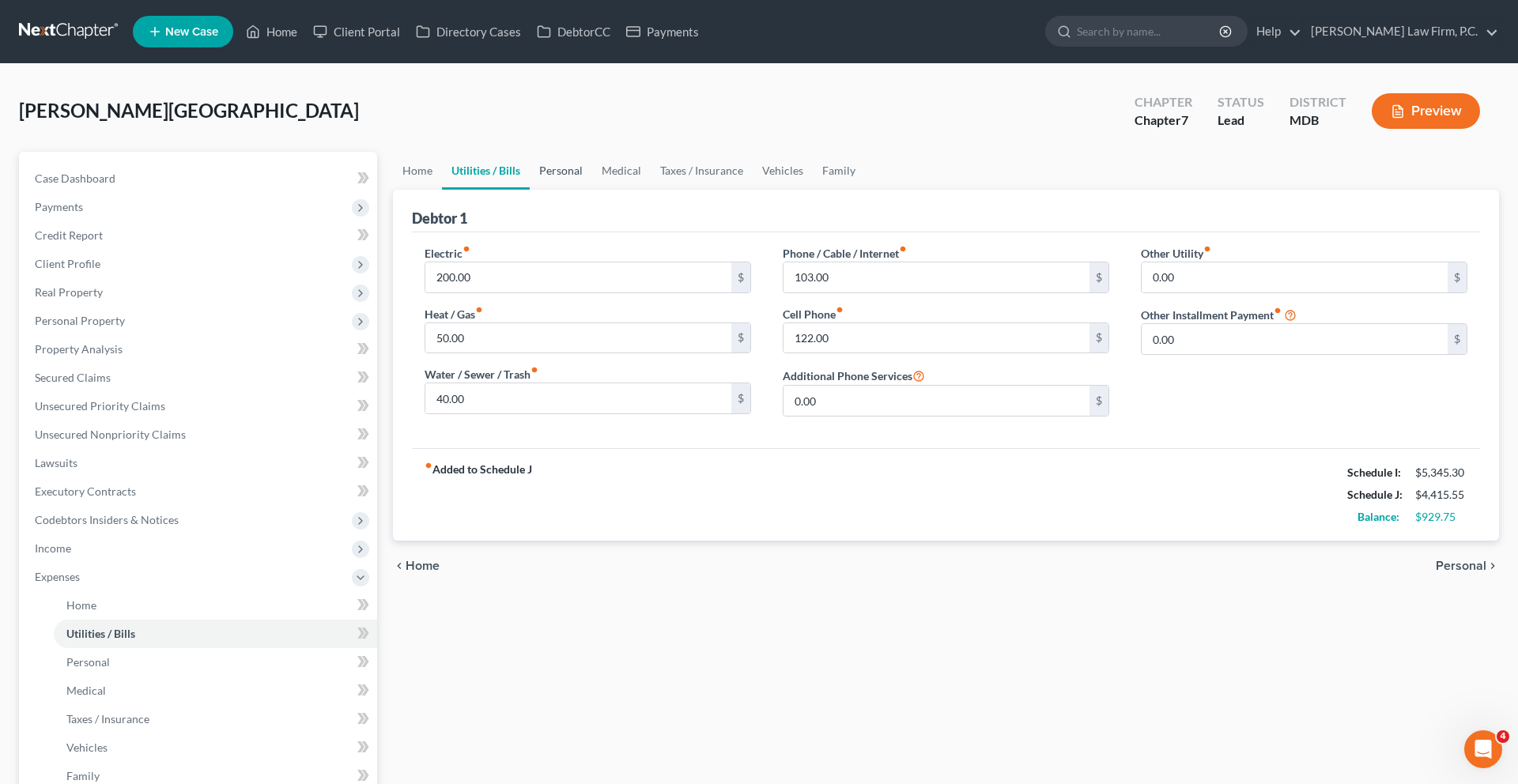
click at [591, 190] on link "Personal" at bounding box center [561, 170] width 63 height 38
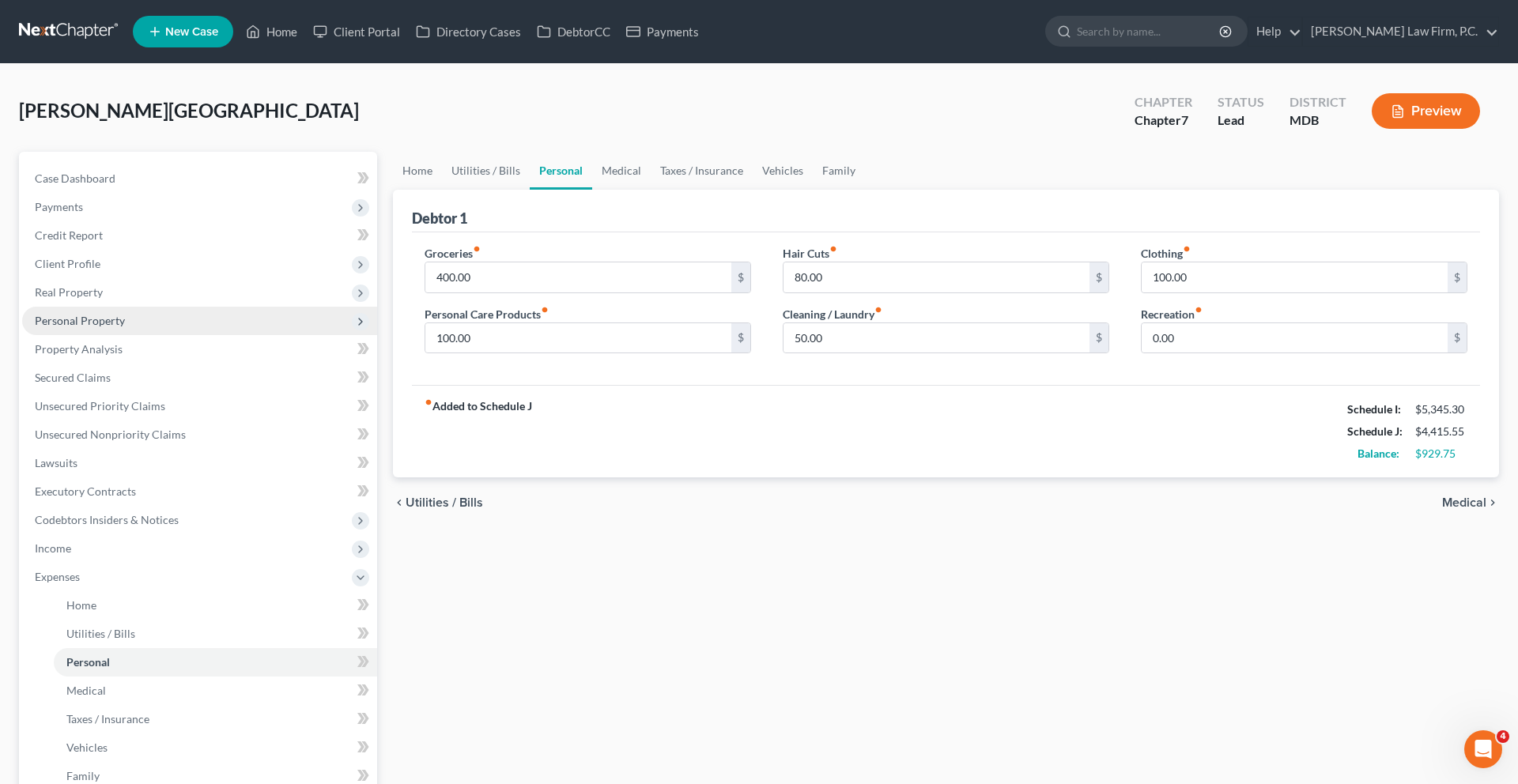
click at [125, 327] on span "Personal Property" at bounding box center [80, 320] width 90 height 14
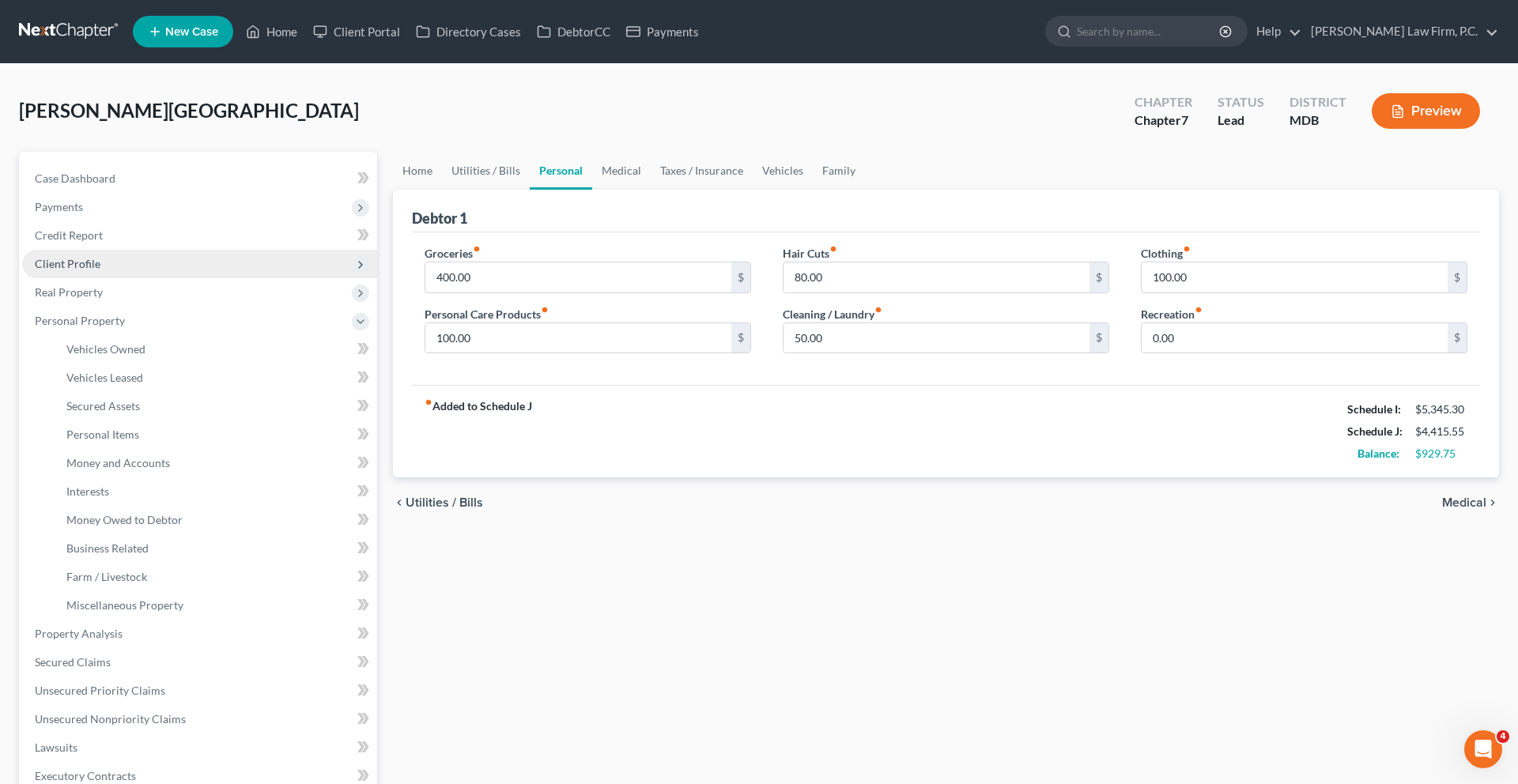
click at [101, 270] on span "Client Profile" at bounding box center [68, 263] width 66 height 14
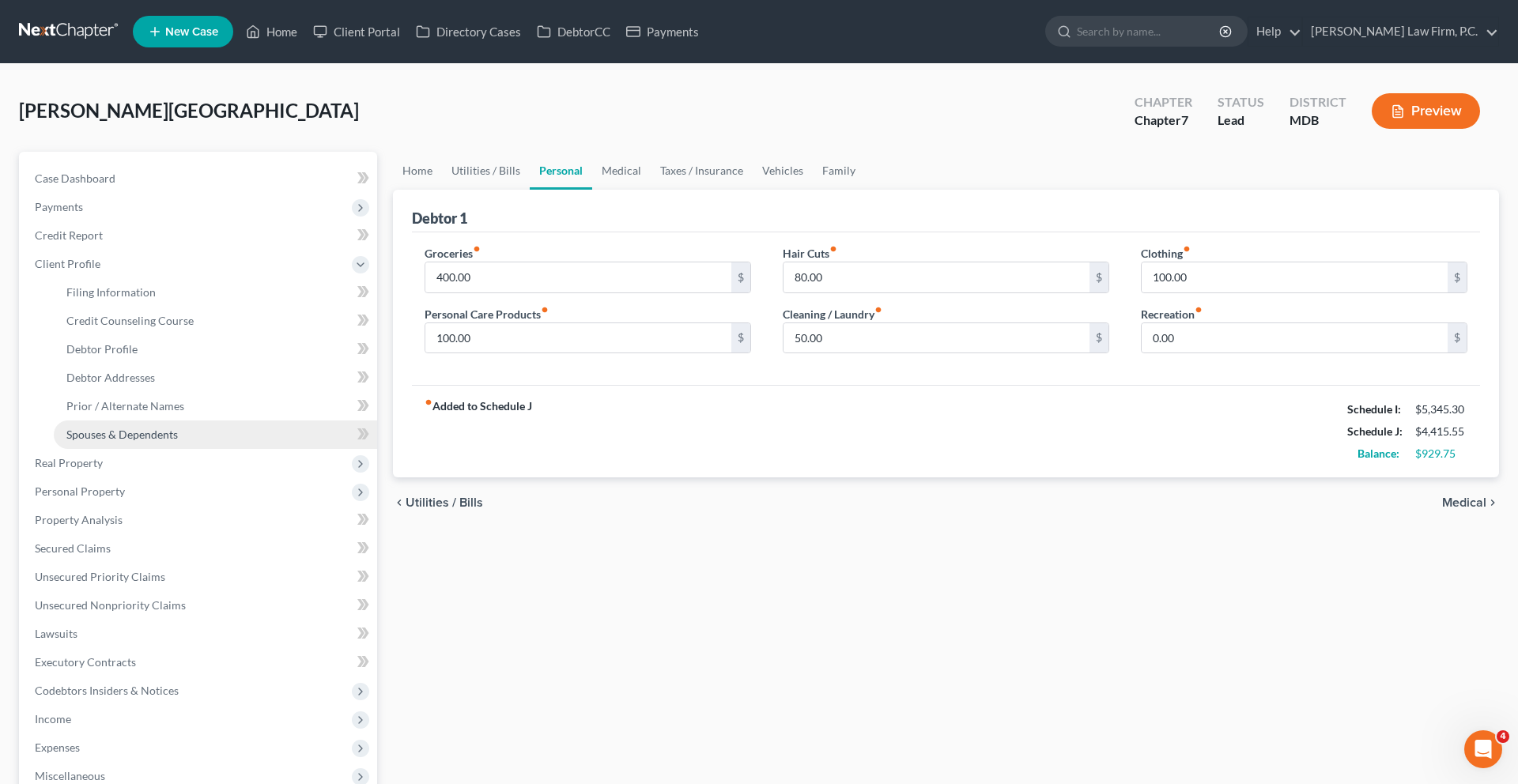
click at [152, 449] on link "Spouses & Dependents" at bounding box center [216, 434] width 323 height 28
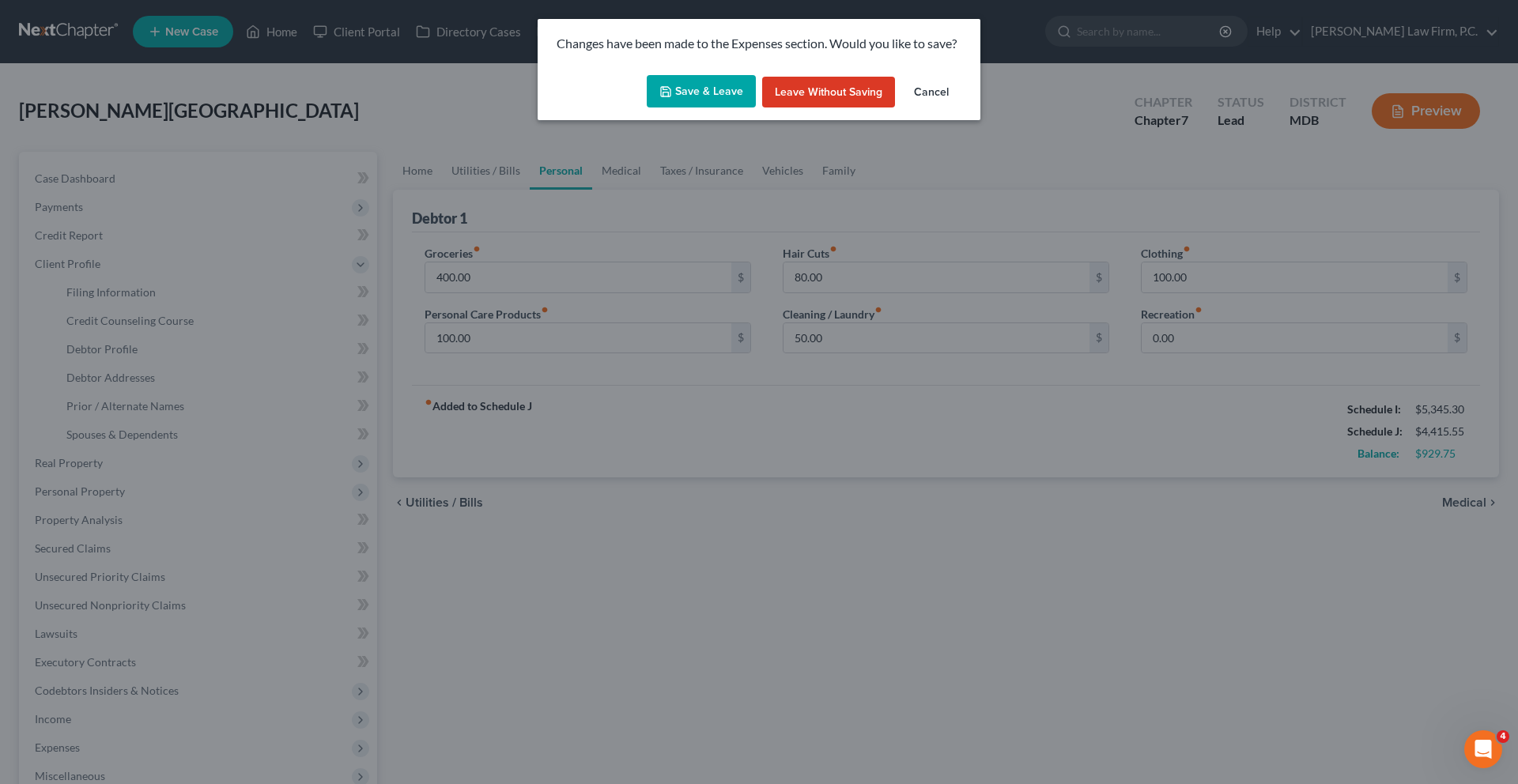
click at [677, 109] on button "Save & Leave" at bounding box center [701, 91] width 109 height 33
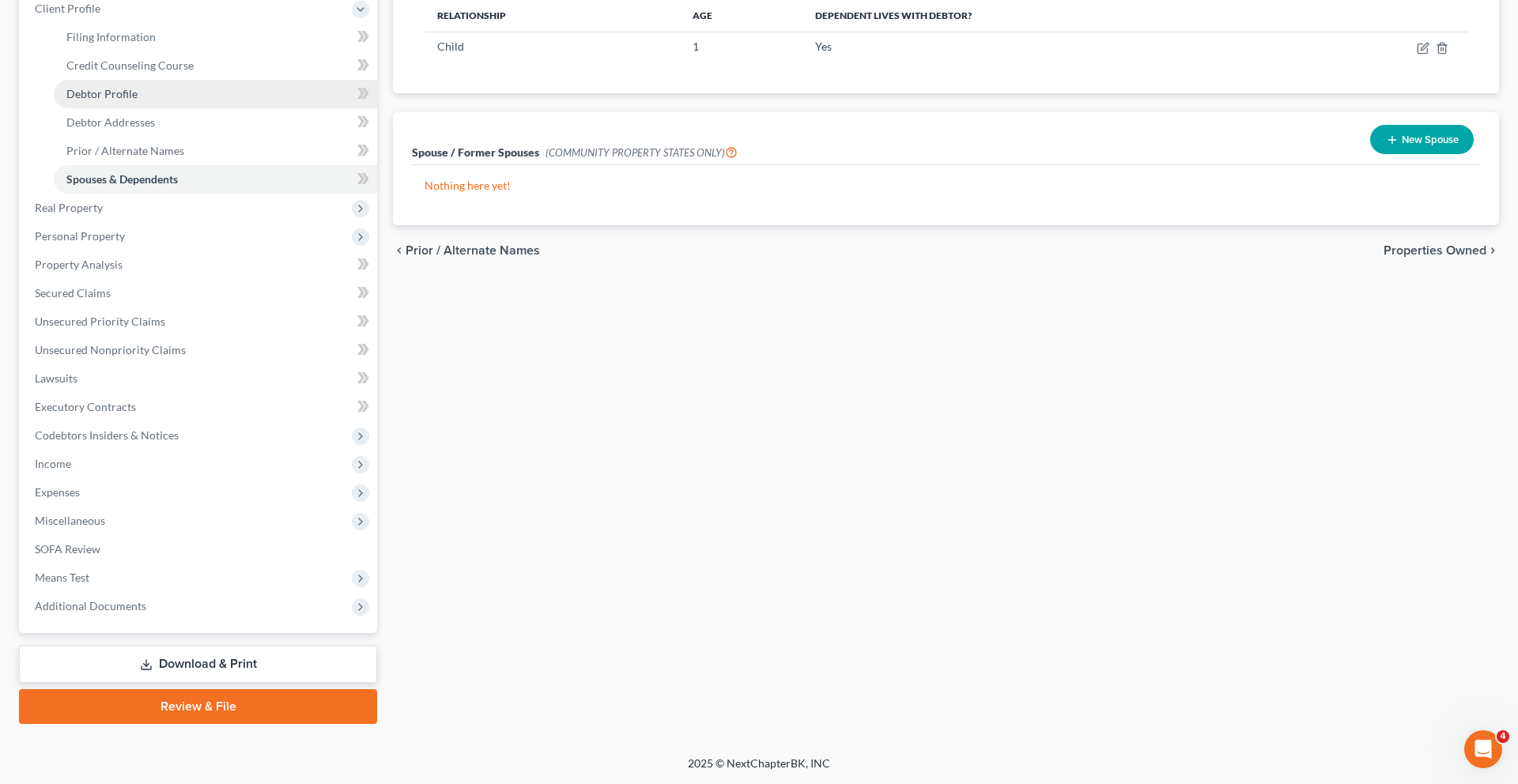
scroll to position [336, 0]
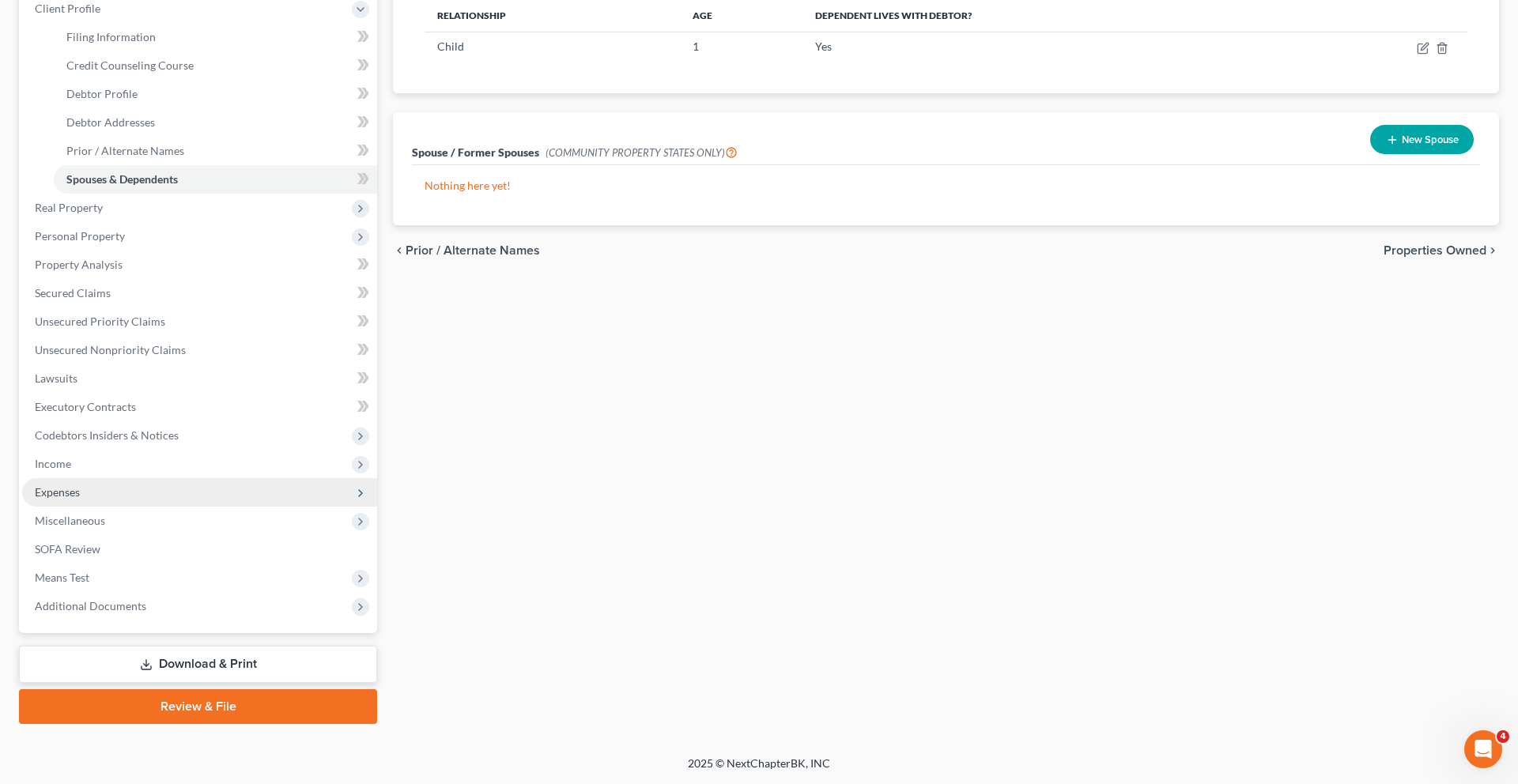
click at [126, 507] on span "Expenses" at bounding box center [200, 491] width 355 height 28
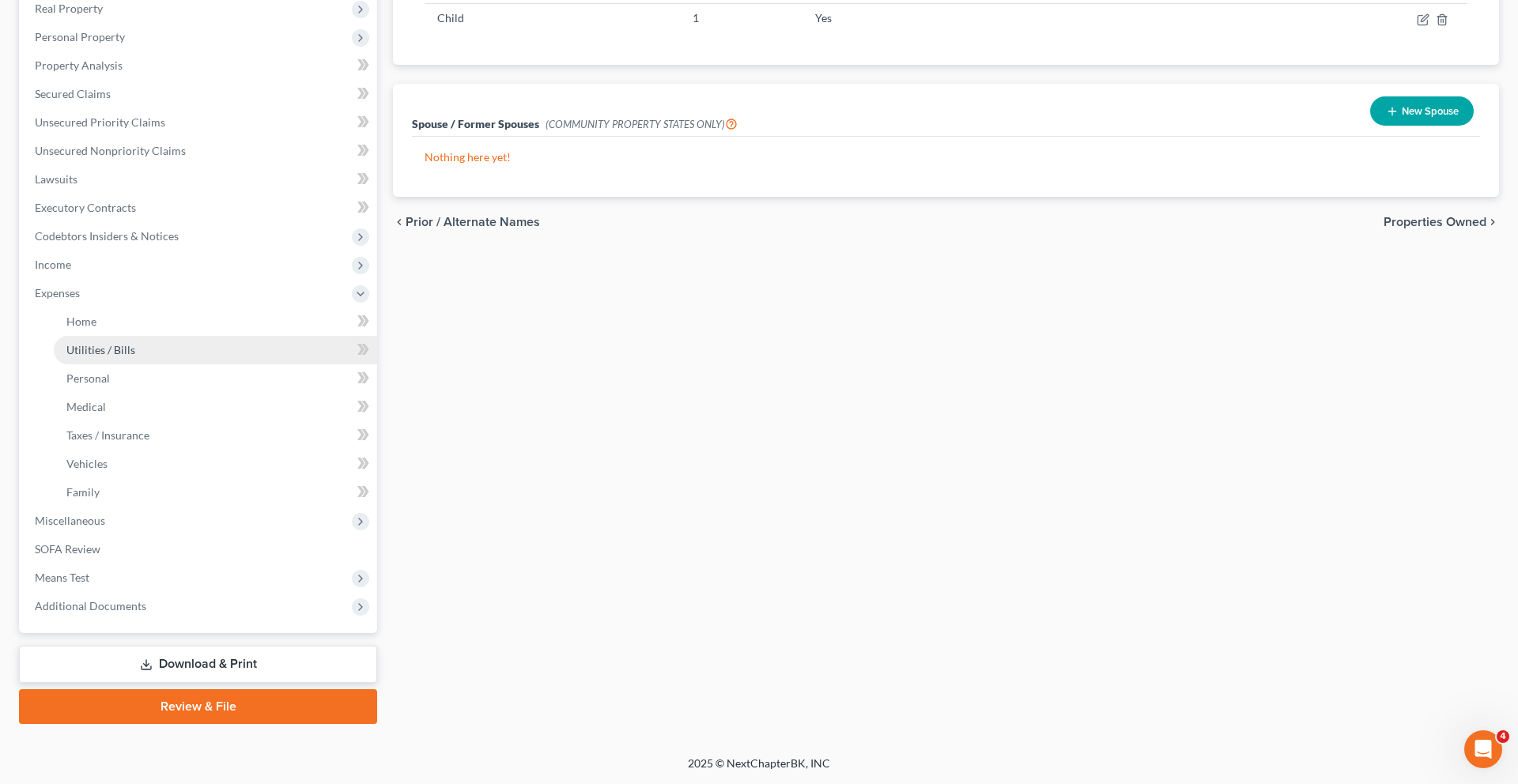
click at [162, 364] on link "Utilities / Bills" at bounding box center [216, 350] width 323 height 28
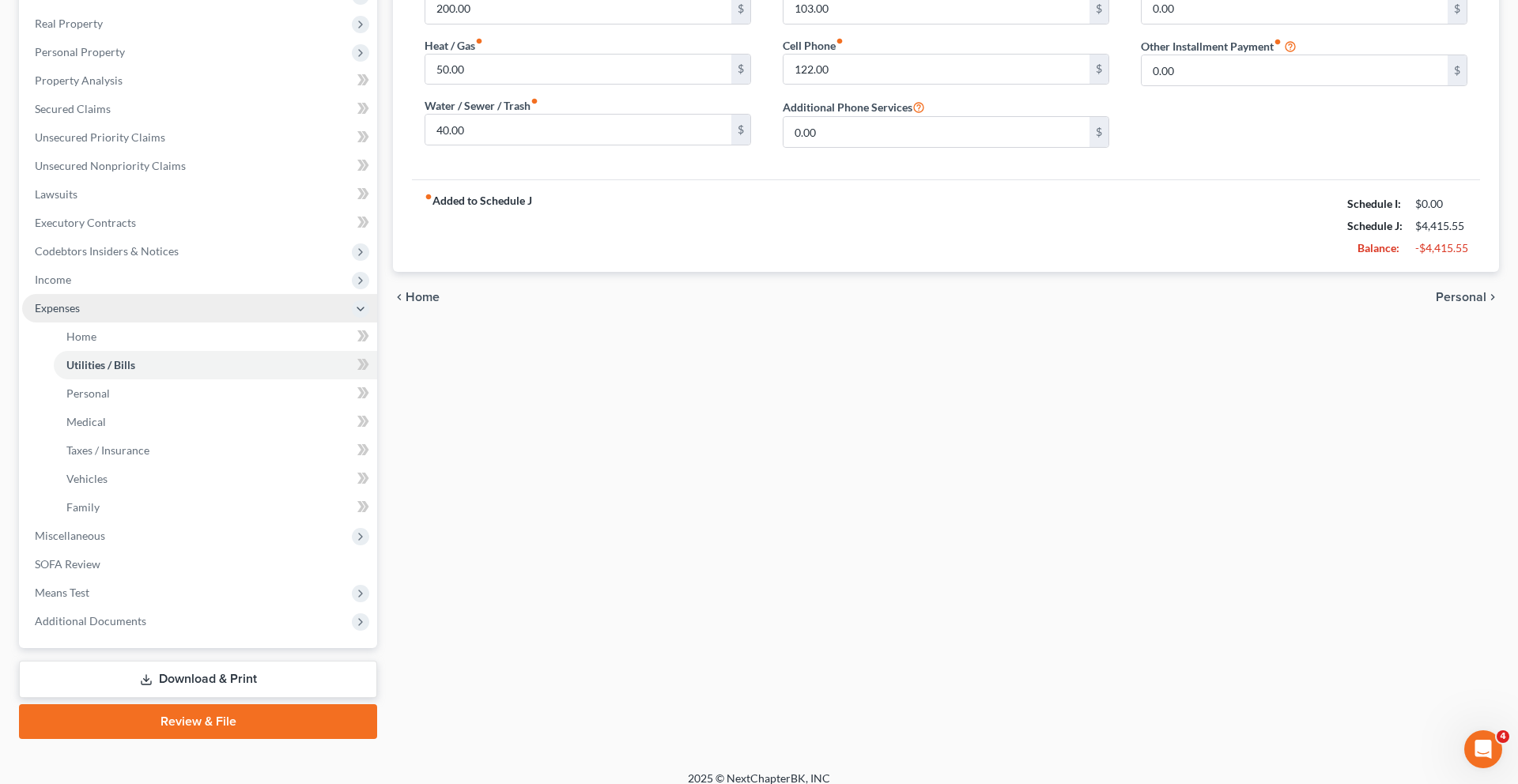
click at [136, 421] on ul "Case Dashboard Payments Invoices Payments Payments Credit Report Client Profile" at bounding box center [200, 265] width 355 height 740
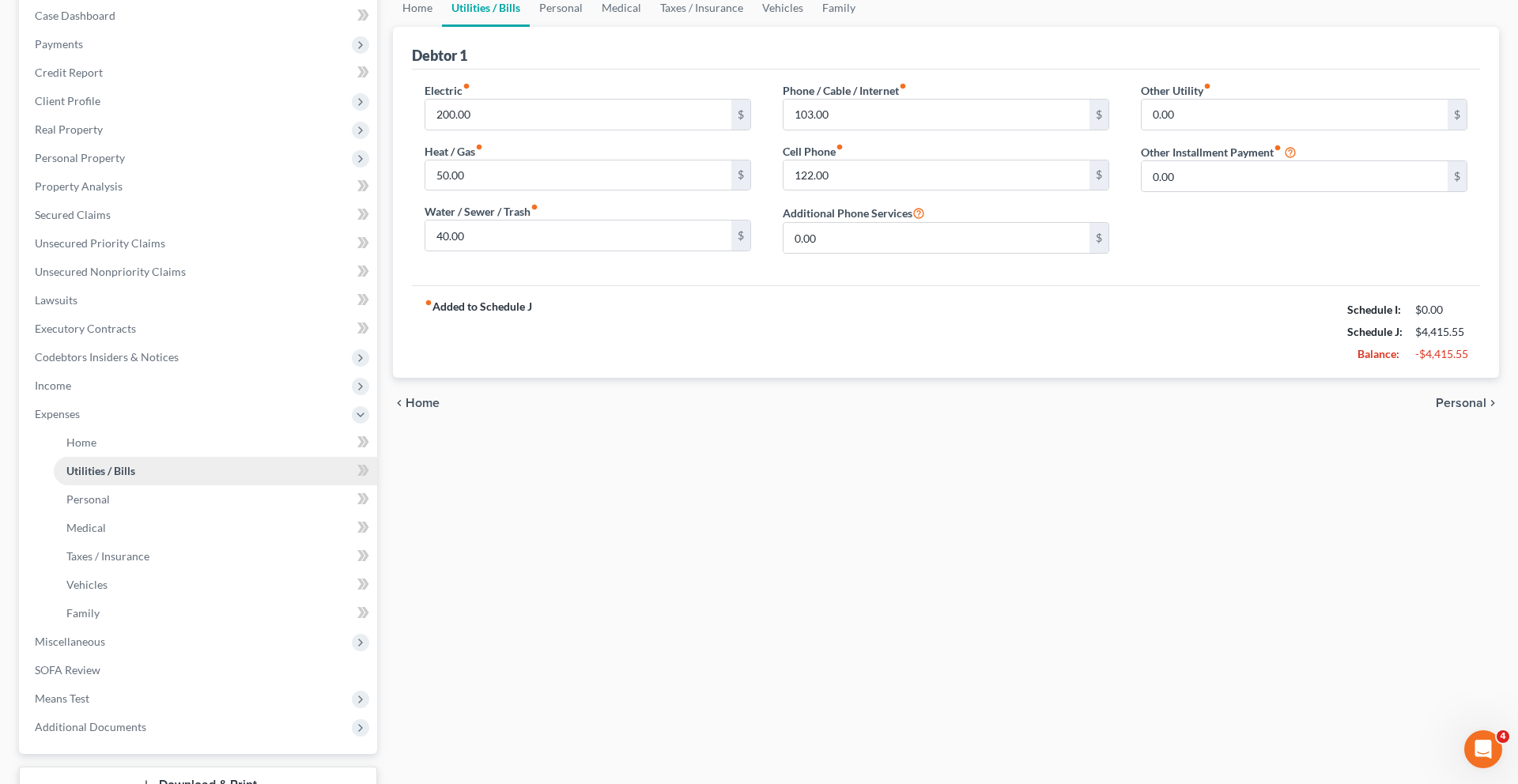
scroll to position [179, 0]
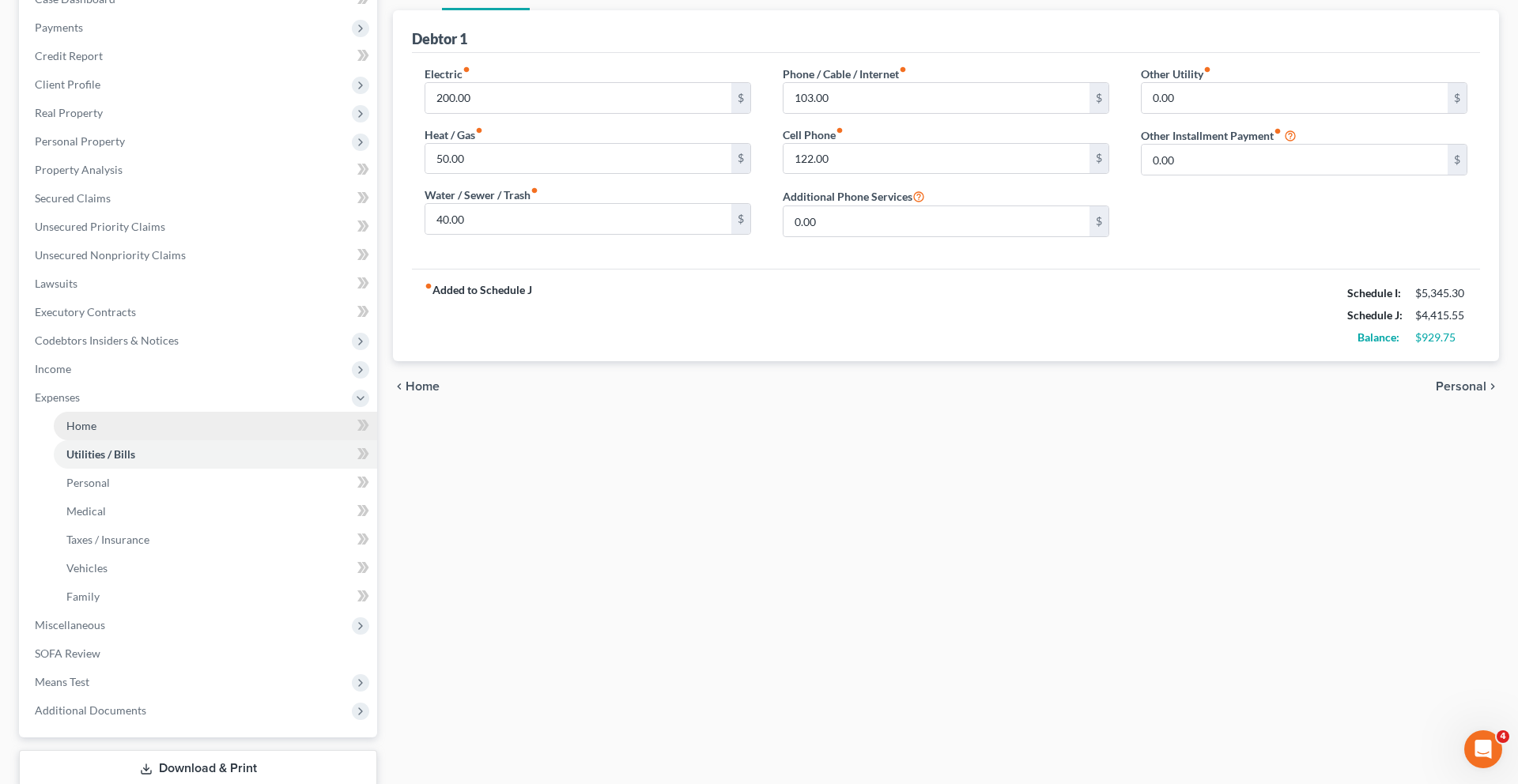
click at [105, 440] on link "Home" at bounding box center [216, 425] width 323 height 28
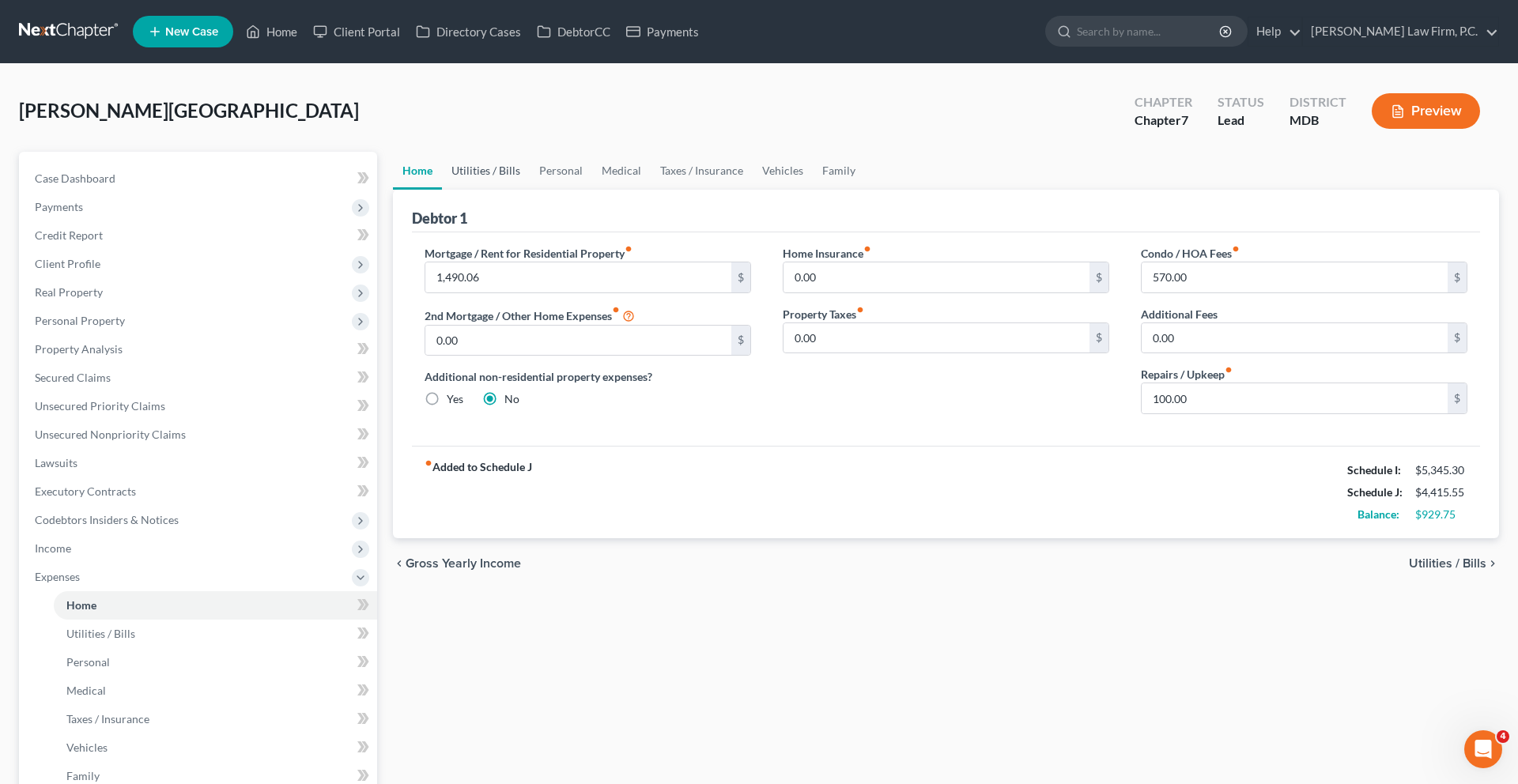
click at [520, 190] on link "Utilities / Bills" at bounding box center [485, 170] width 88 height 38
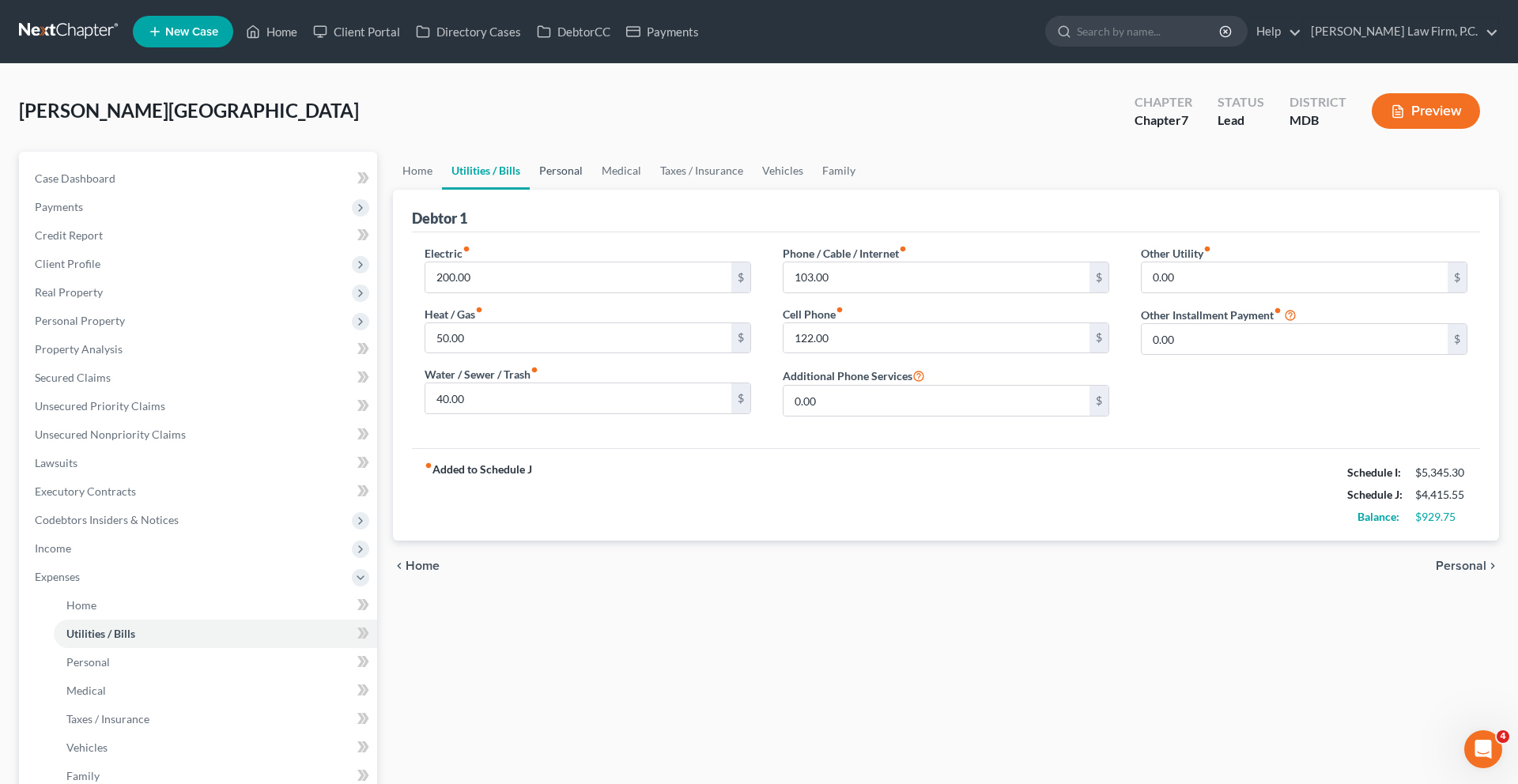
click at [583, 190] on link "Personal" at bounding box center [561, 170] width 63 height 38
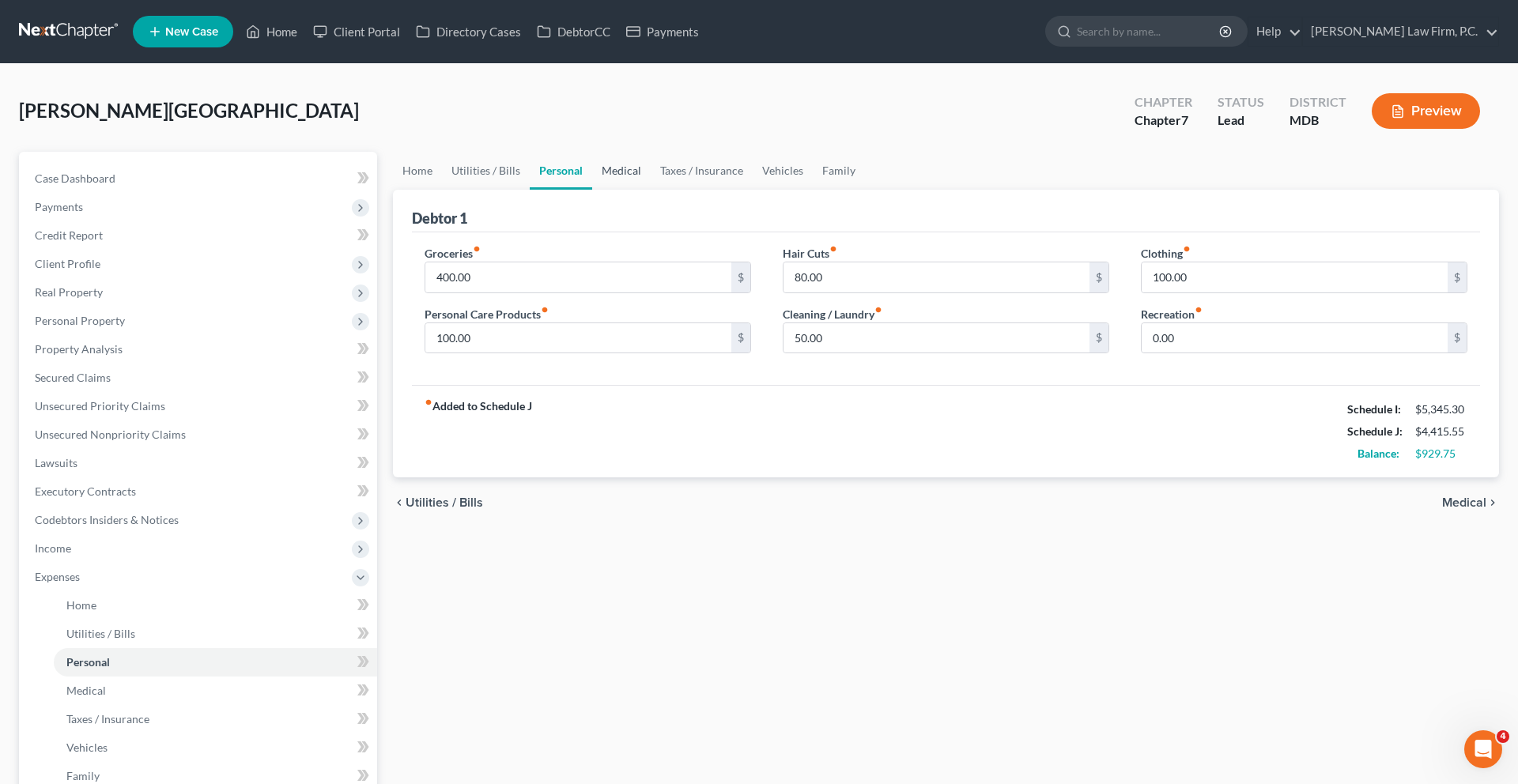
click at [651, 190] on link "Medical" at bounding box center [621, 170] width 59 height 38
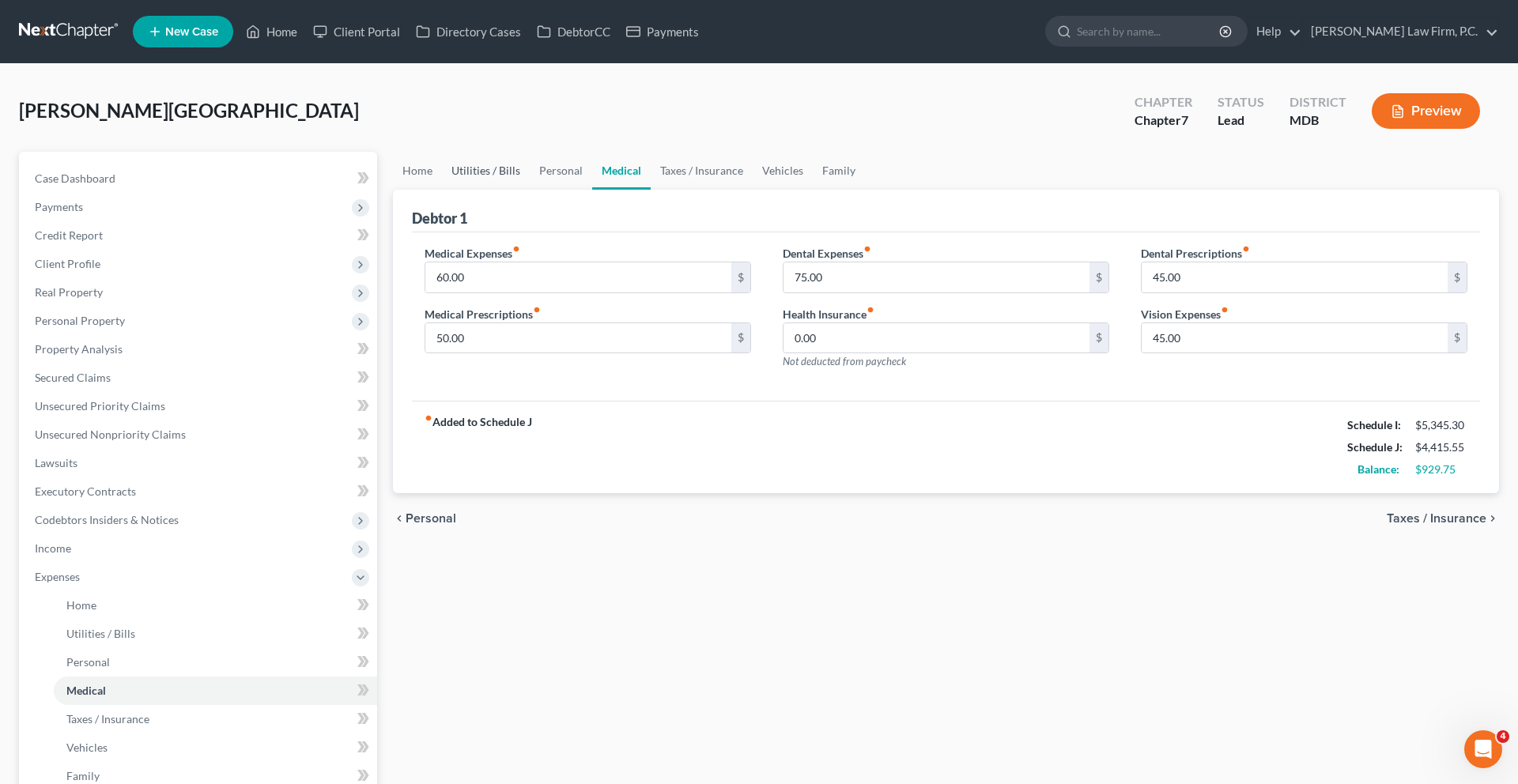
click at [517, 190] on link "Utilities / Bills" at bounding box center [485, 170] width 88 height 38
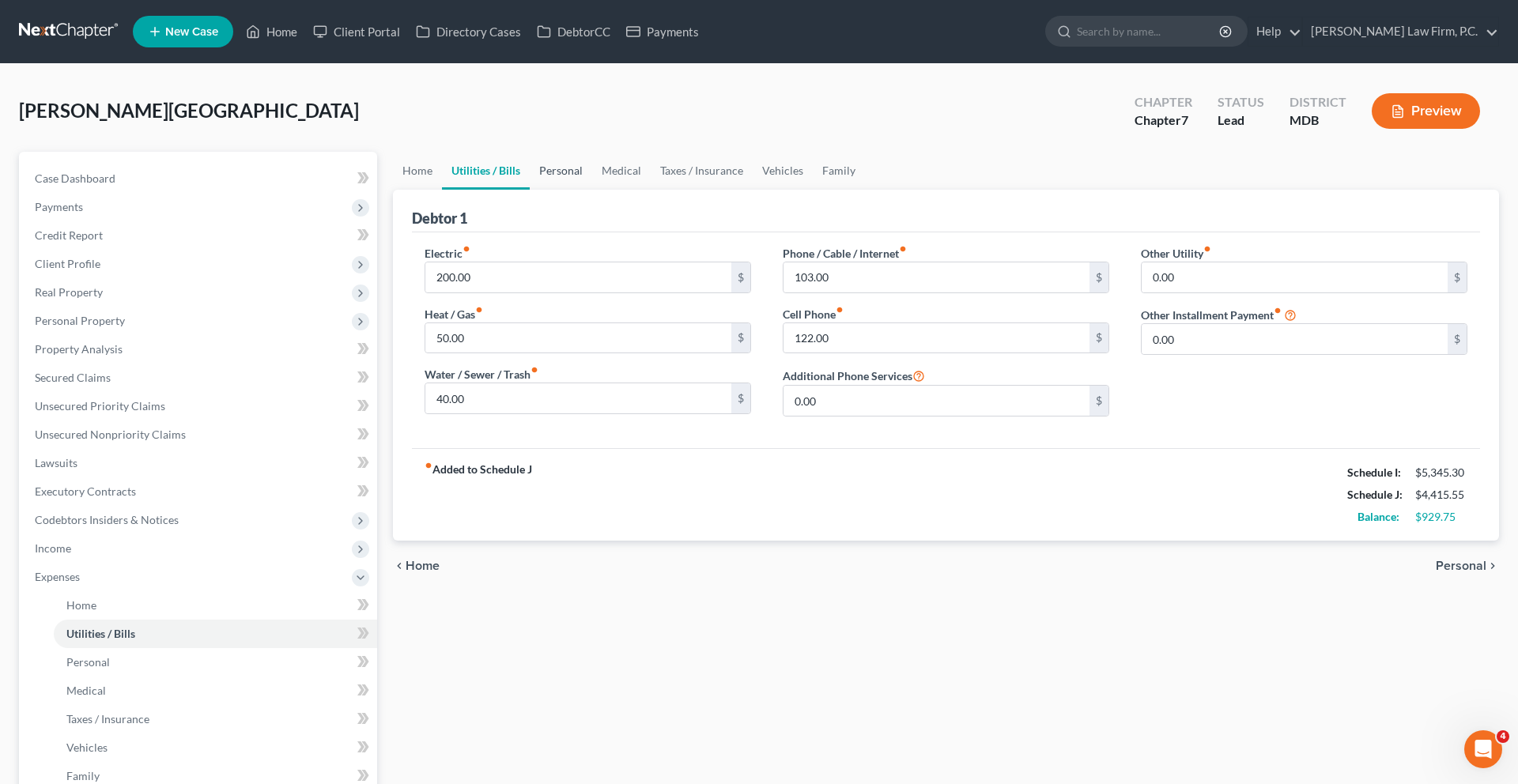
click at [592, 190] on link "Personal" at bounding box center [561, 170] width 63 height 38
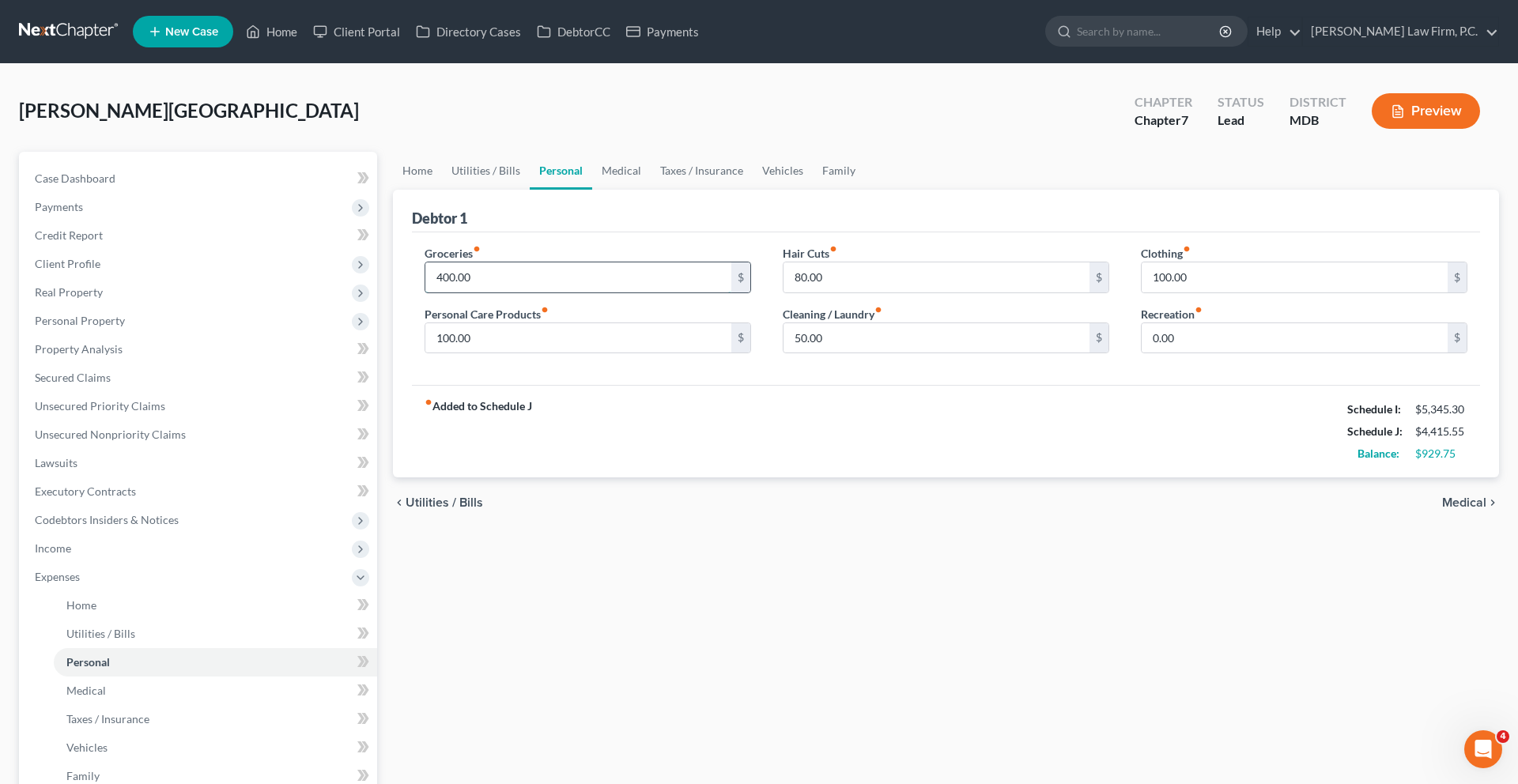
click at [546, 293] on input "400.00" at bounding box center [578, 277] width 306 height 30
click at [1197, 353] on input "0.00" at bounding box center [1294, 338] width 306 height 30
click at [651, 190] on link "Medical" at bounding box center [621, 170] width 59 height 38
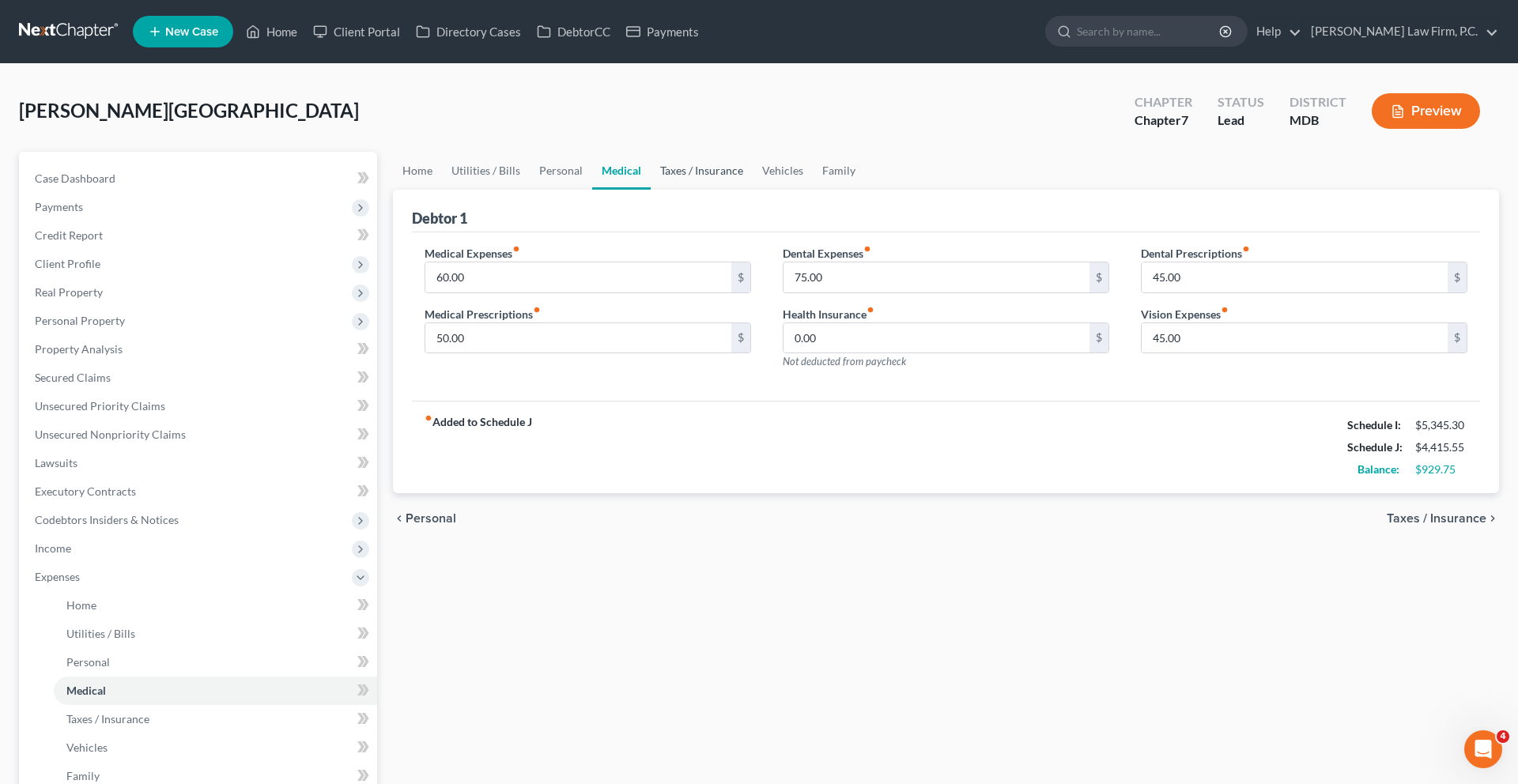
drag, startPoint x: 748, startPoint y: 203, endPoint x: 784, endPoint y: 203, distance: 36.0
click at [748, 190] on link "Taxes / Insurance" at bounding box center [701, 170] width 102 height 38
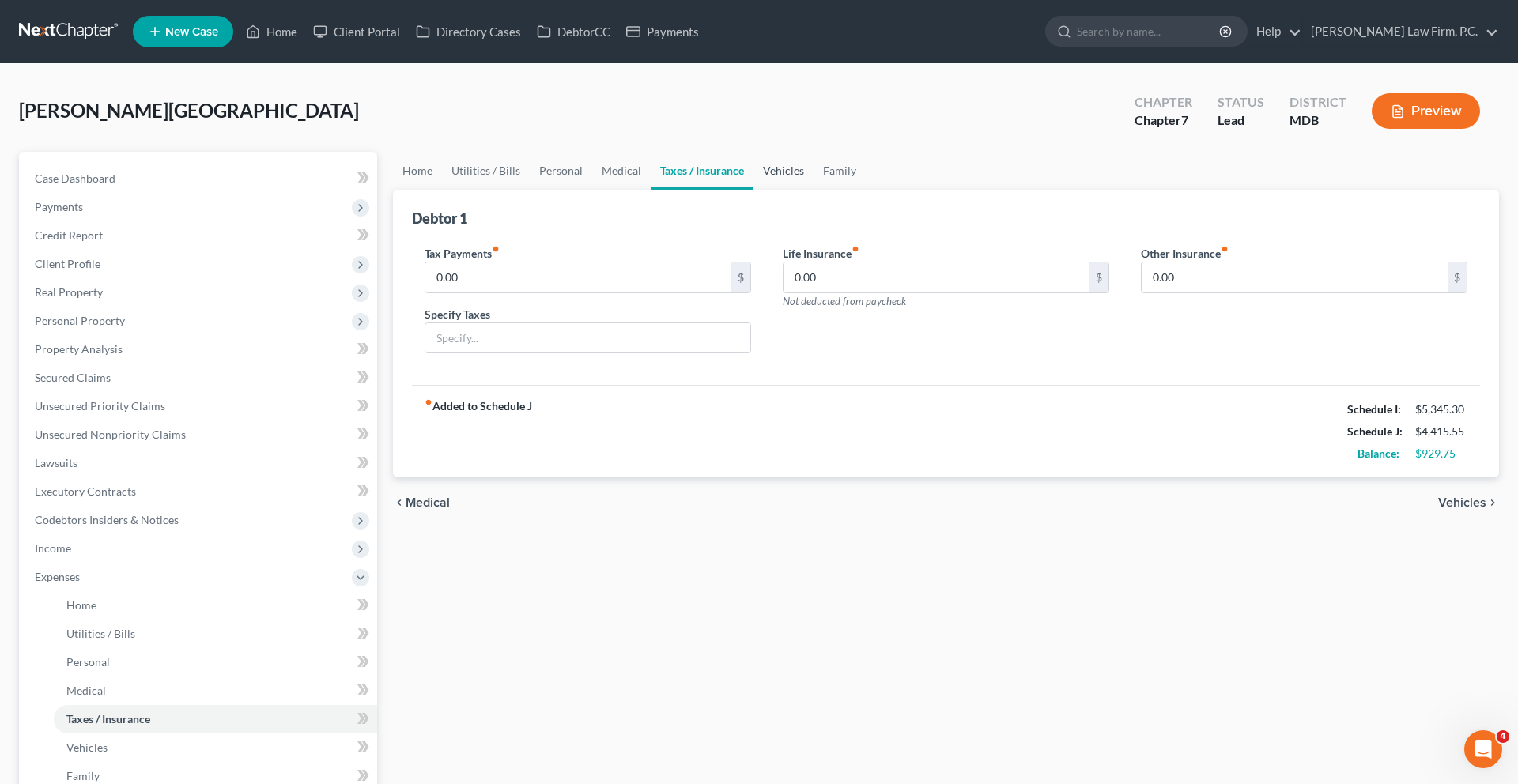
click at [813, 190] on link "Vehicles" at bounding box center [783, 170] width 60 height 38
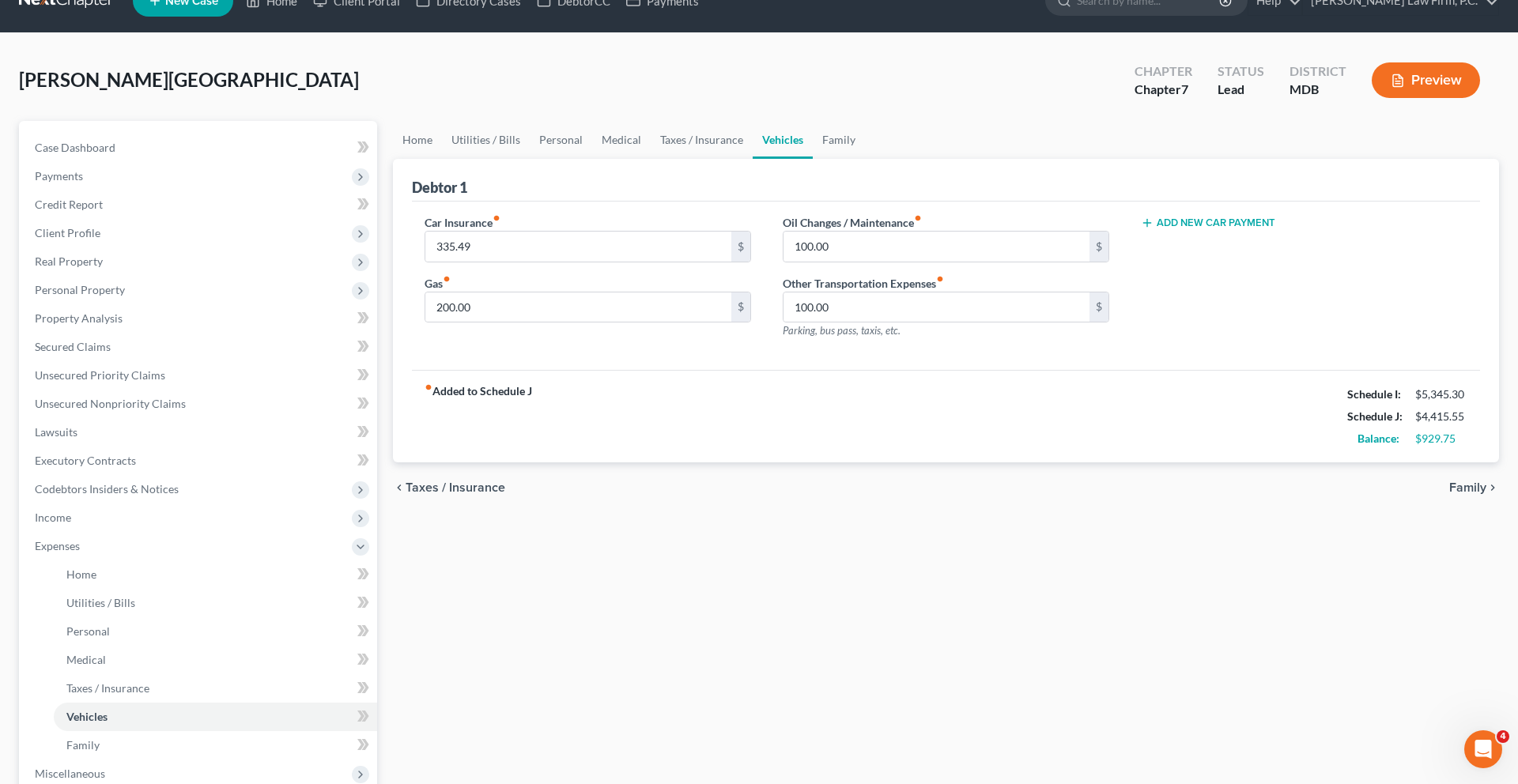
scroll to position [34, 0]
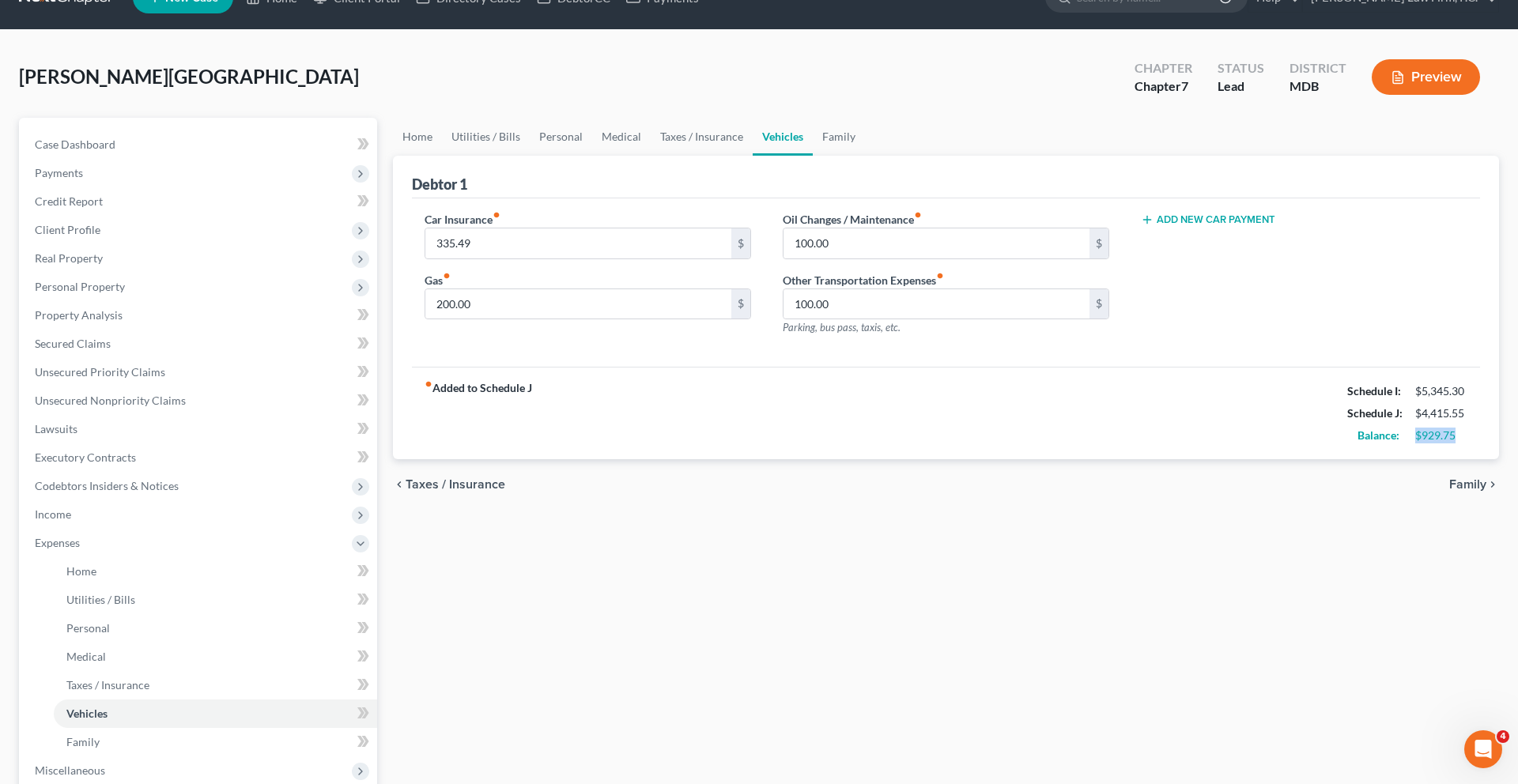
drag, startPoint x: 1438, startPoint y: 546, endPoint x: 1376, endPoint y: 546, distance: 62.0
click at [1376, 446] on div "Balance: $929.75" at bounding box center [1407, 436] width 136 height 23
click at [1421, 443] on div "$929.75" at bounding box center [1441, 436] width 52 height 16
drag, startPoint x: 1439, startPoint y: 549, endPoint x: 1384, endPoint y: 546, distance: 55.1
click at [1407, 443] on div "$929.75" at bounding box center [1441, 436] width 68 height 16
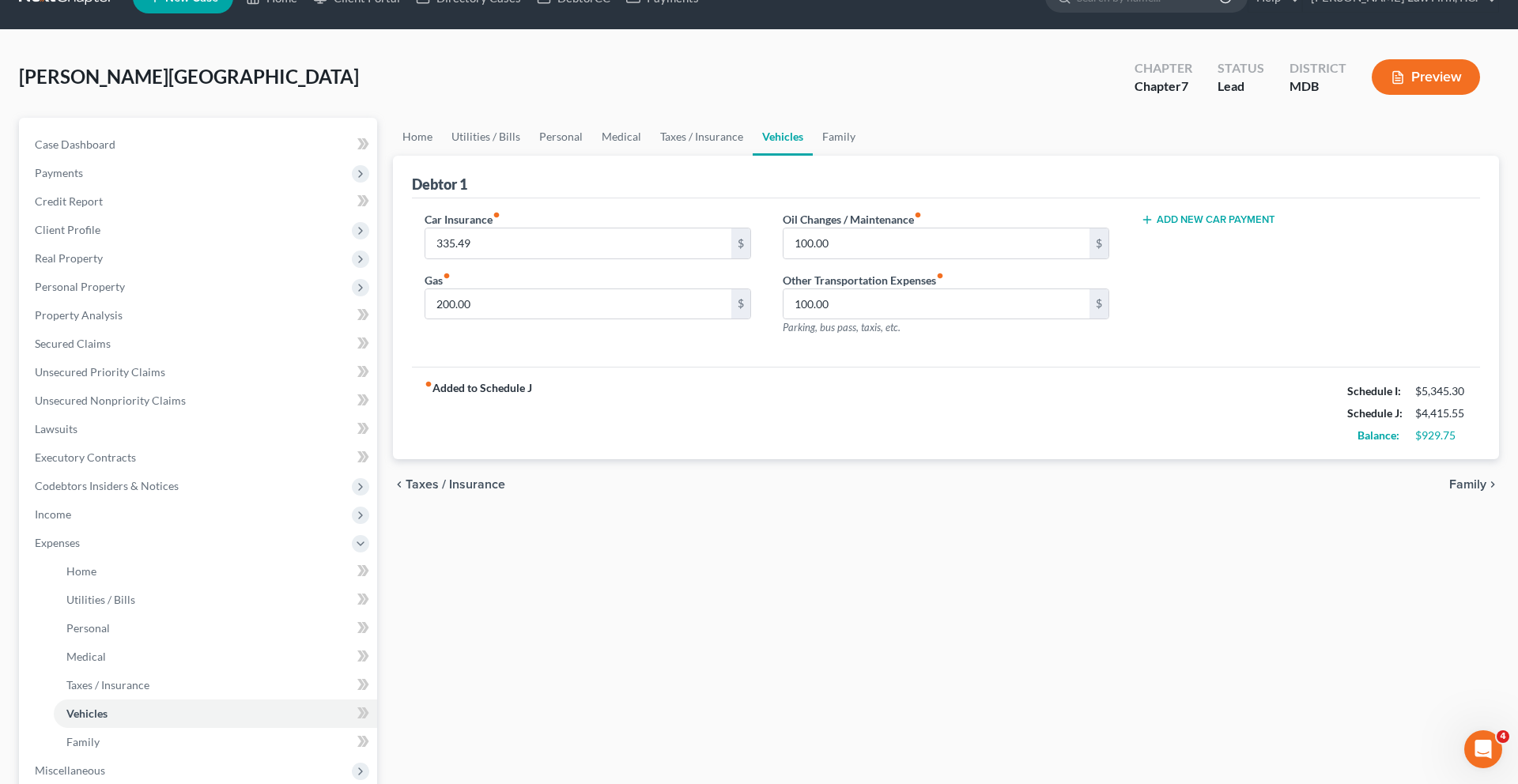
click at [1415, 443] on div "$929.75" at bounding box center [1441, 436] width 52 height 16
drag, startPoint x: 1446, startPoint y: 554, endPoint x: 1372, endPoint y: 553, distance: 74.0
click at [1372, 446] on div "Balance: $929.75" at bounding box center [1407, 436] width 136 height 23
click at [865, 156] on link "Family" at bounding box center [838, 136] width 52 height 38
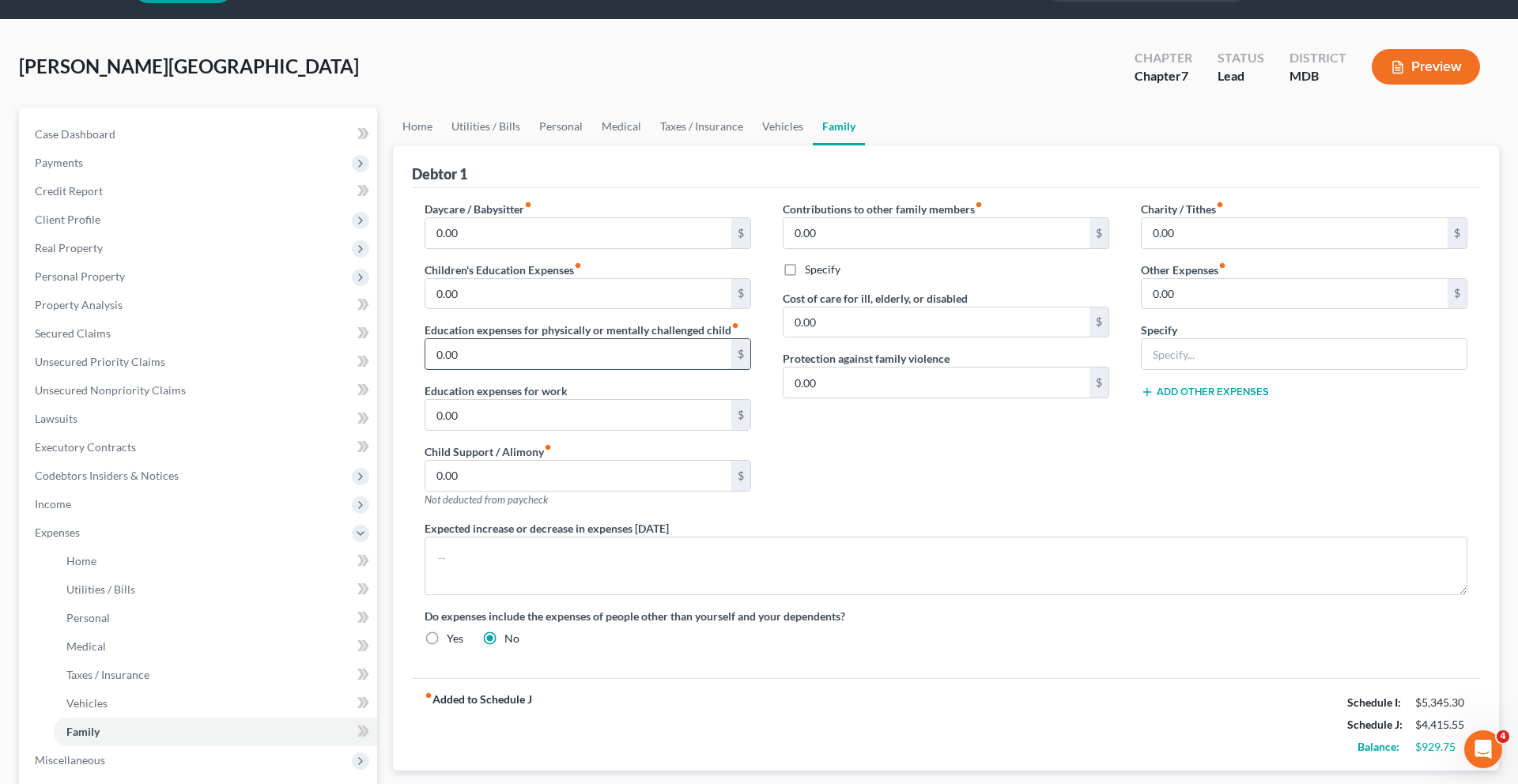
scroll to position [63, 0]
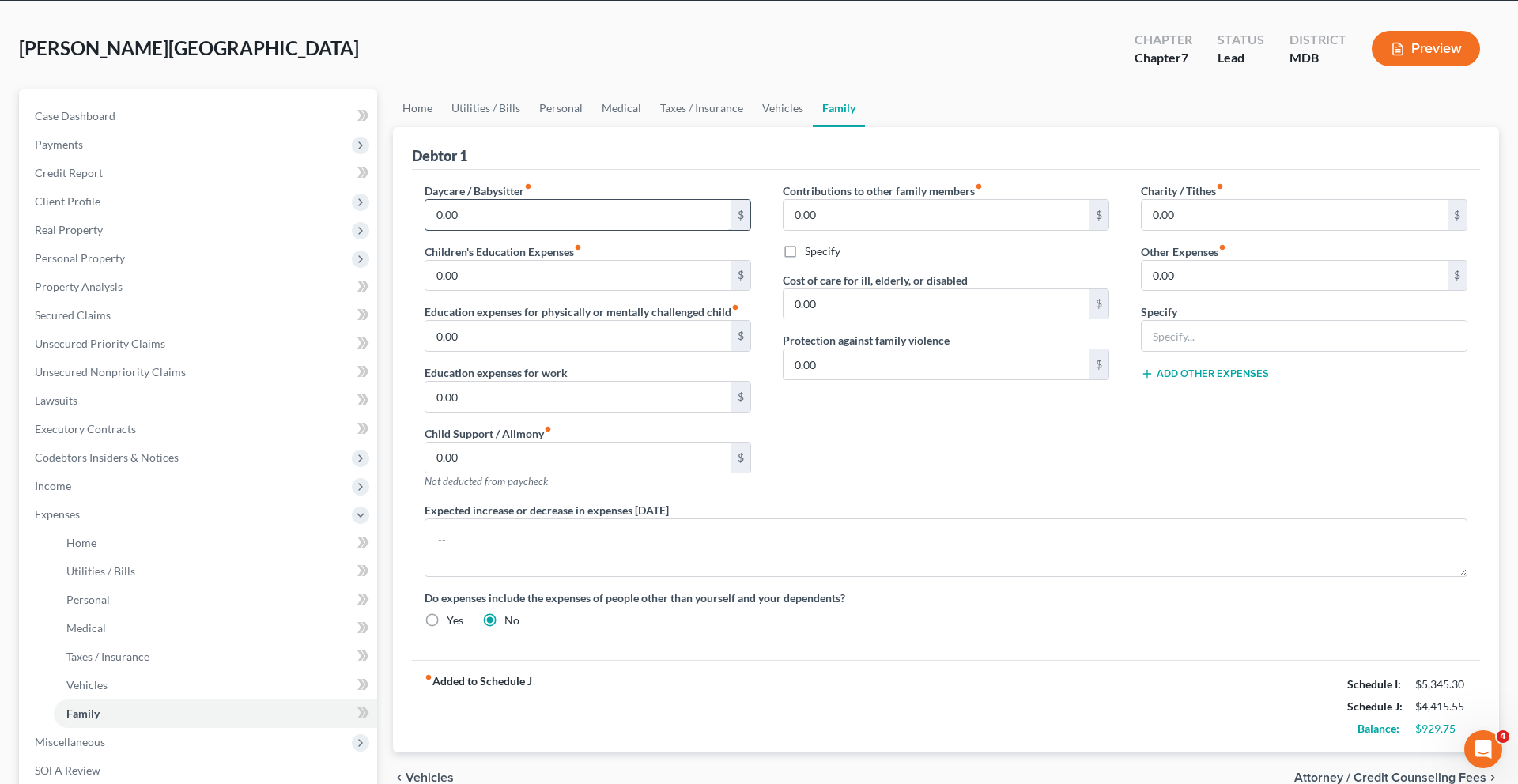
click at [514, 230] on input "0.00" at bounding box center [578, 215] width 306 height 30
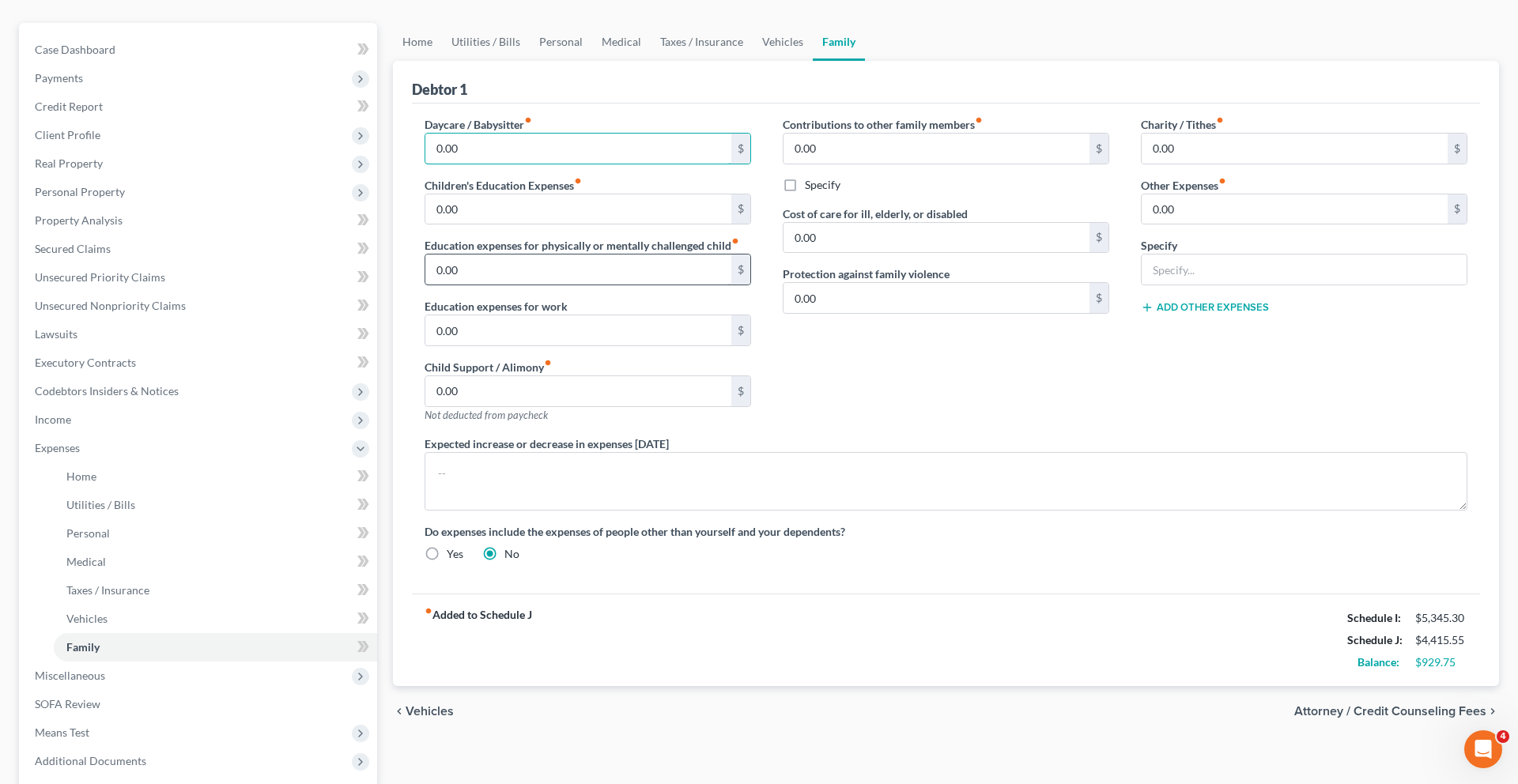
scroll to position [0, 0]
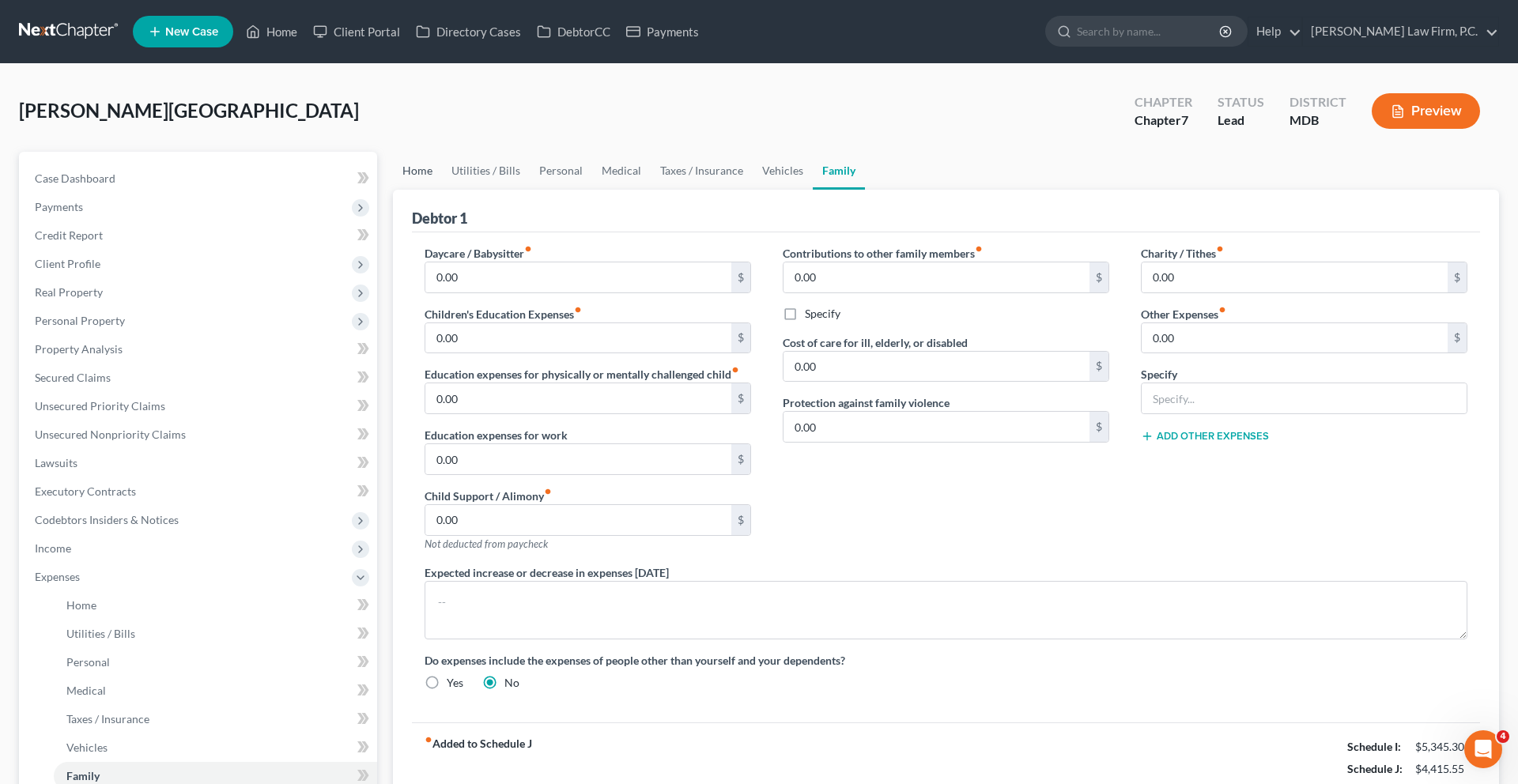
click at [413, 190] on link "Home" at bounding box center [417, 170] width 49 height 38
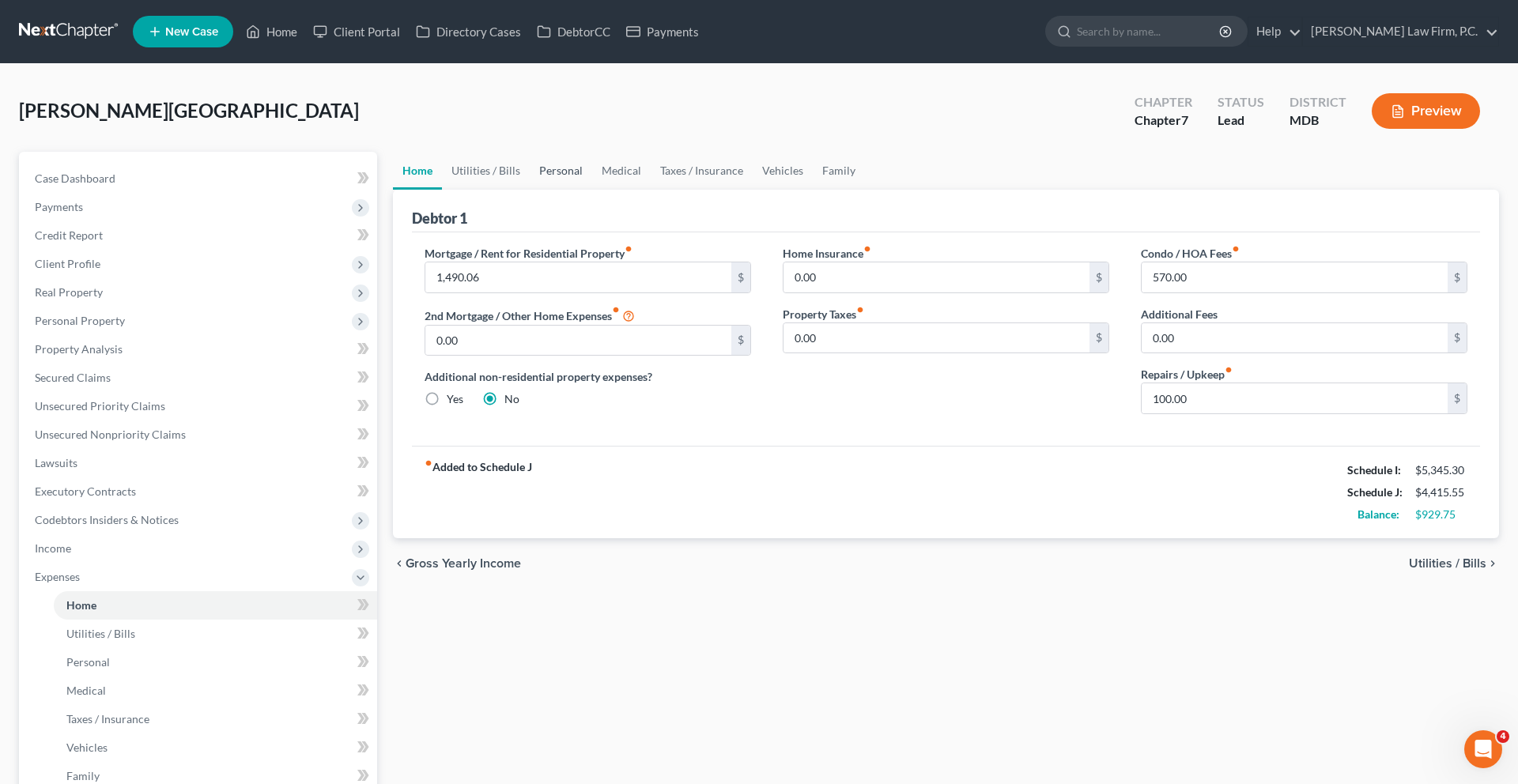
click at [592, 190] on link "Personal" at bounding box center [561, 170] width 63 height 38
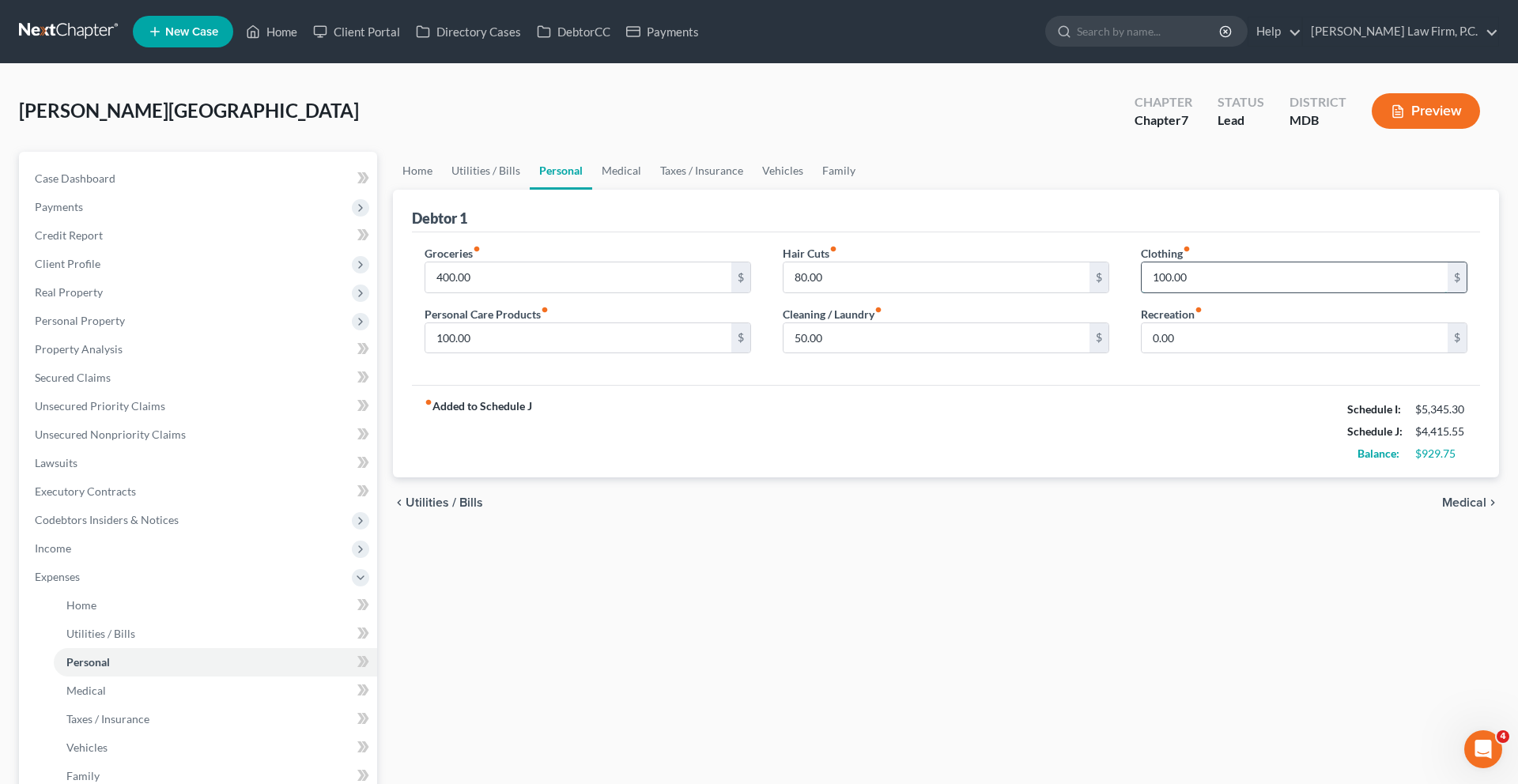
click at [1213, 293] on input "100.00" at bounding box center [1294, 277] width 306 height 30
click at [1259, 353] on input "0.00" at bounding box center [1294, 338] width 306 height 30
click at [880, 353] on input "50.00" at bounding box center [936, 338] width 306 height 30
click at [725, 476] on div "fiber_manual_record Added to Schedule J Schedule I: $5,345.30 Schedule J: $4,59…" at bounding box center [946, 431] width 1068 height 92
click at [870, 293] on input "80.00" at bounding box center [936, 277] width 306 height 30
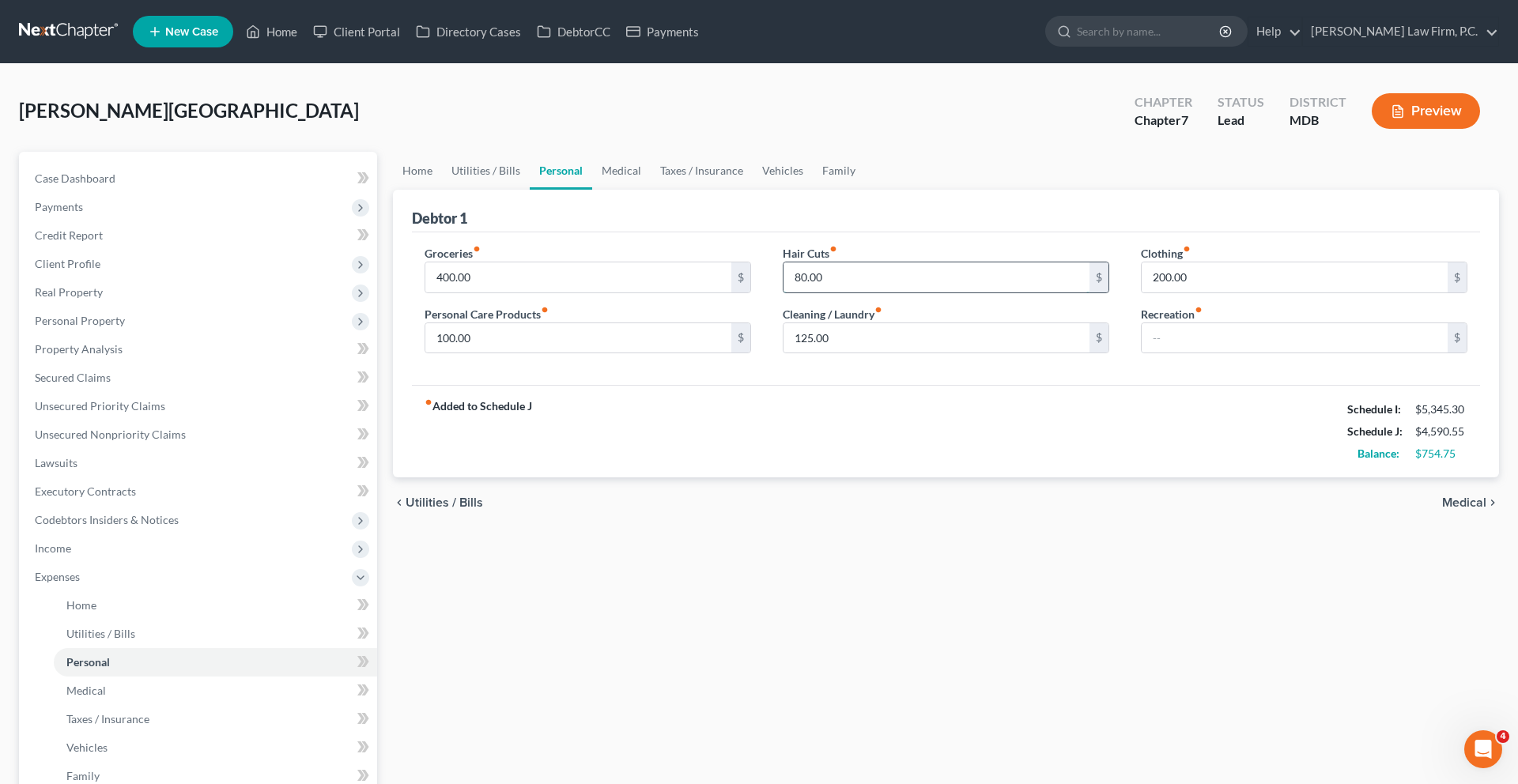
click at [870, 293] on input "80.00" at bounding box center [936, 277] width 306 height 30
click at [876, 293] on input "80.00" at bounding box center [936, 277] width 306 height 30
click at [852, 478] on div "fiber_manual_record Added to Schedule J Schedule I: $5,345.30 Schedule J: $4,64…" at bounding box center [946, 431] width 1068 height 92
click at [640, 353] on input "100.00" at bounding box center [578, 338] width 306 height 30
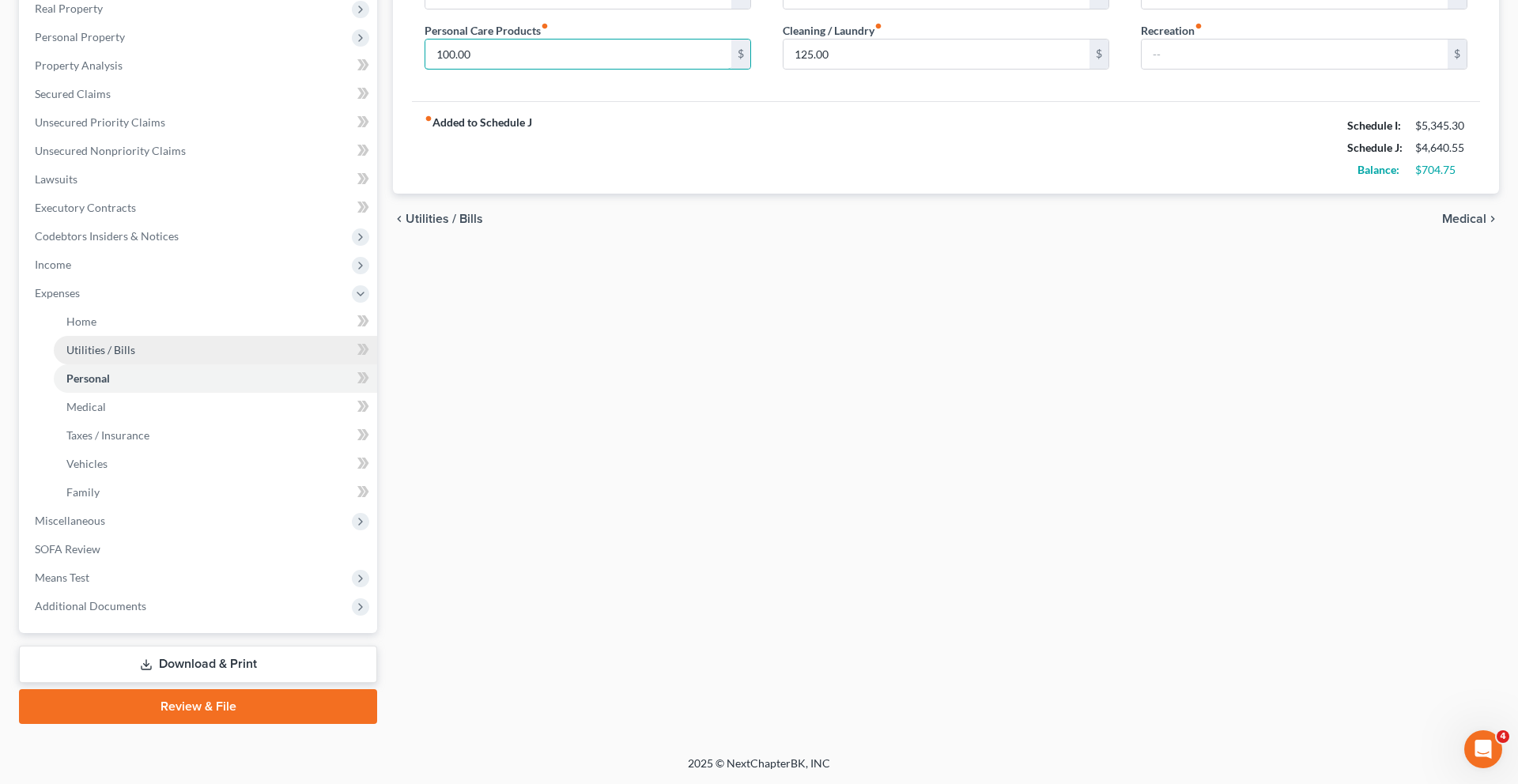
scroll to position [482, 0]
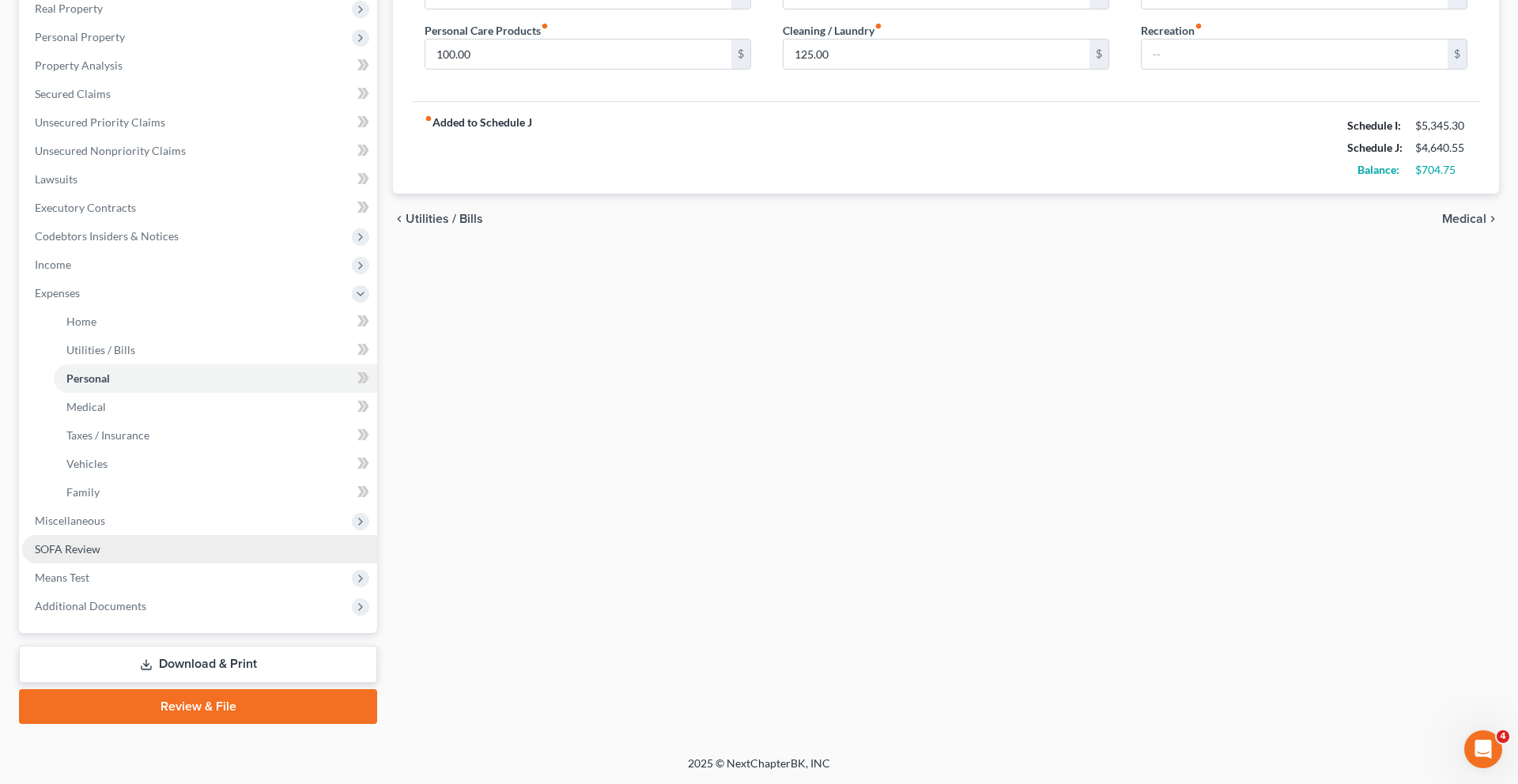
click at [132, 547] on link "SOFA Review" at bounding box center [200, 548] width 355 height 28
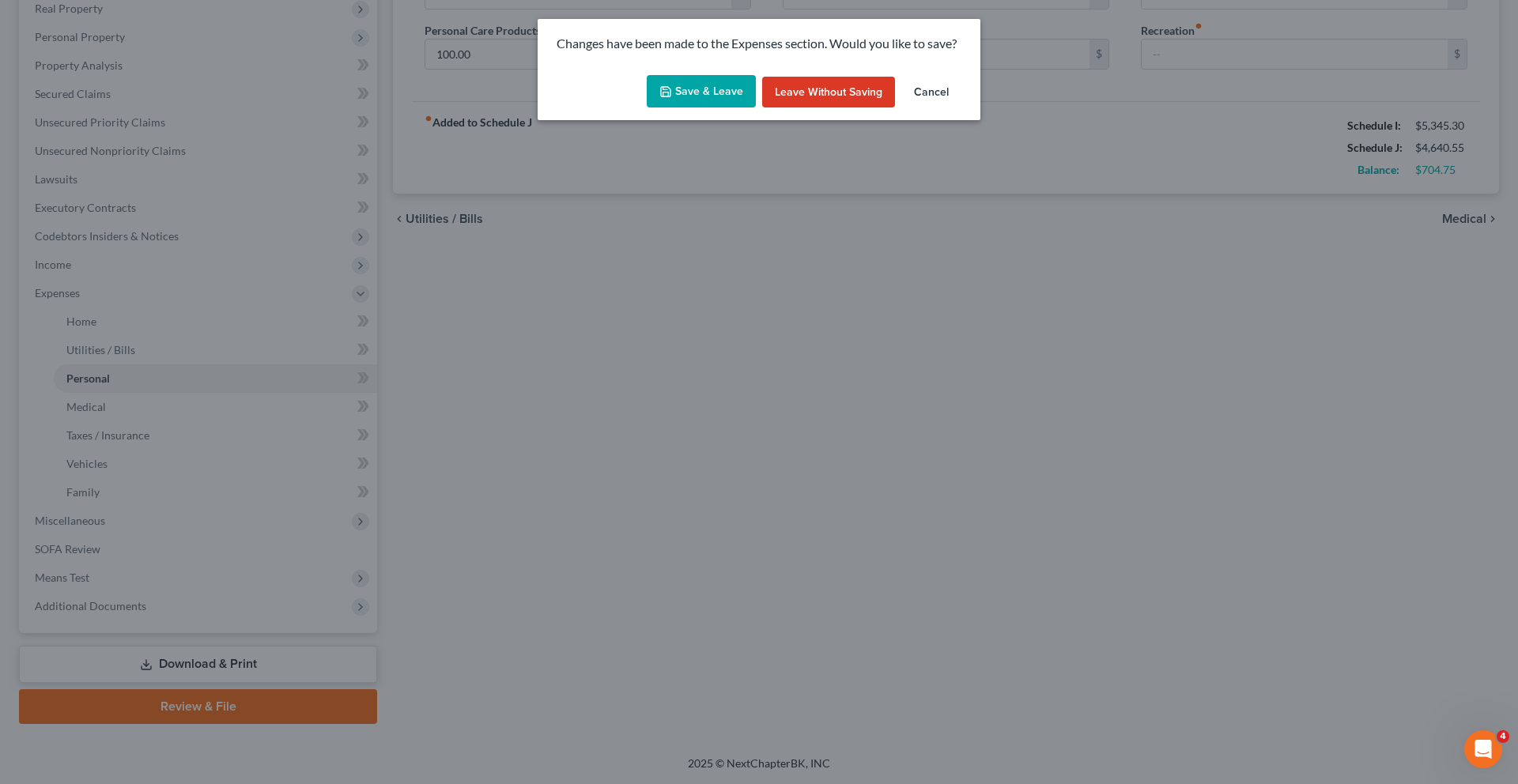
click at [961, 109] on button "Cancel" at bounding box center [931, 92] width 60 height 31
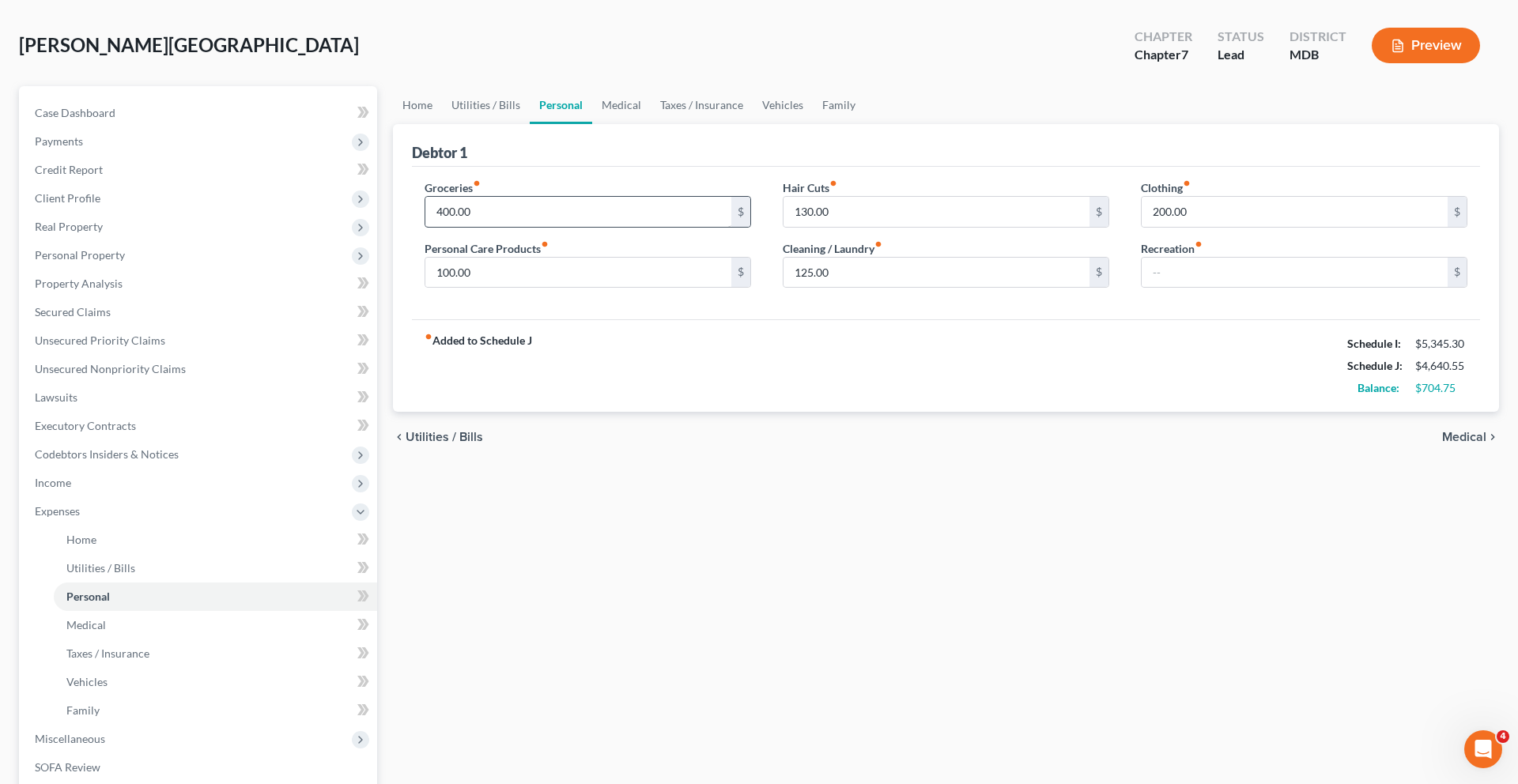
scroll to position [98, 0]
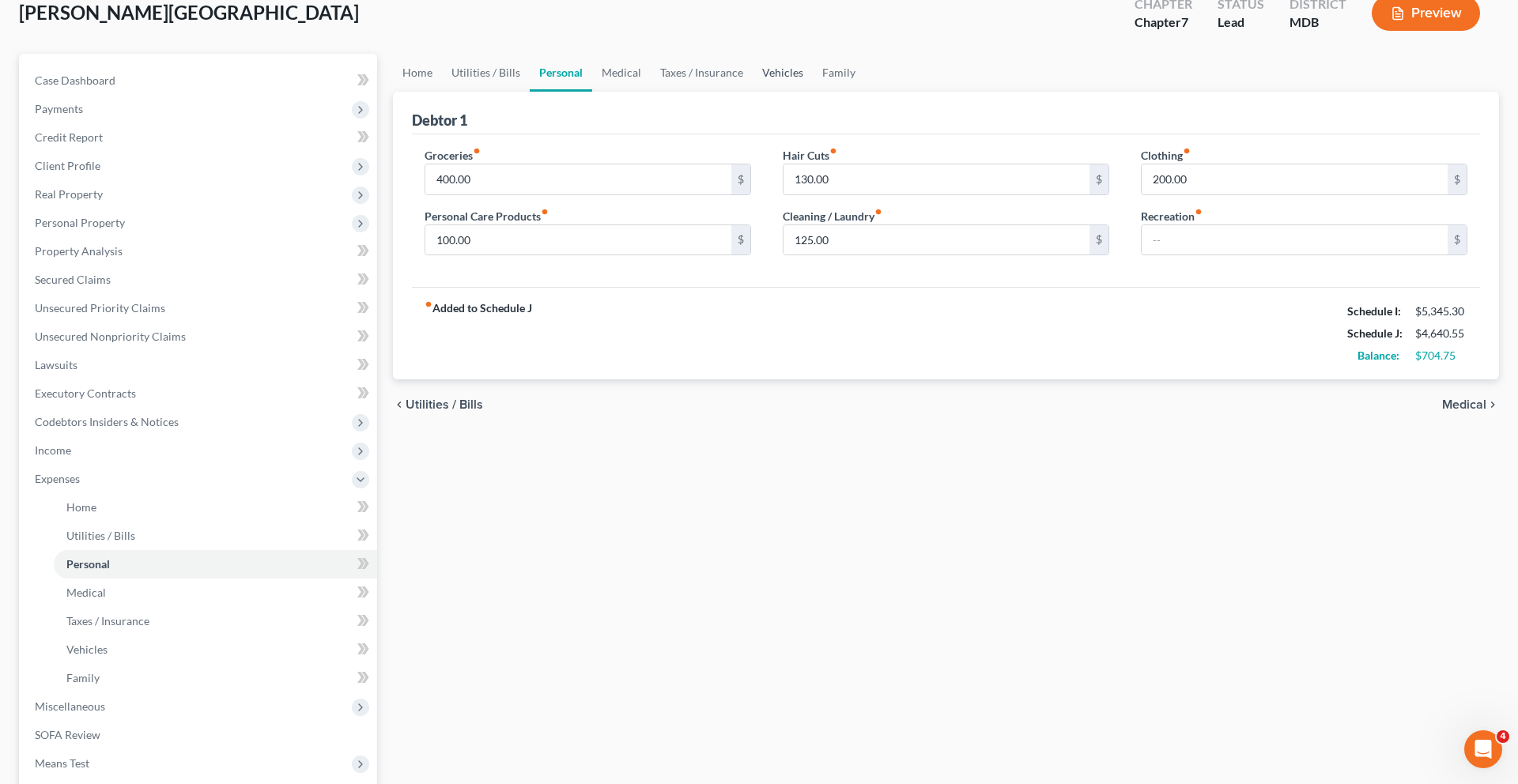
click at [812, 92] on link "Vehicles" at bounding box center [782, 72] width 60 height 38
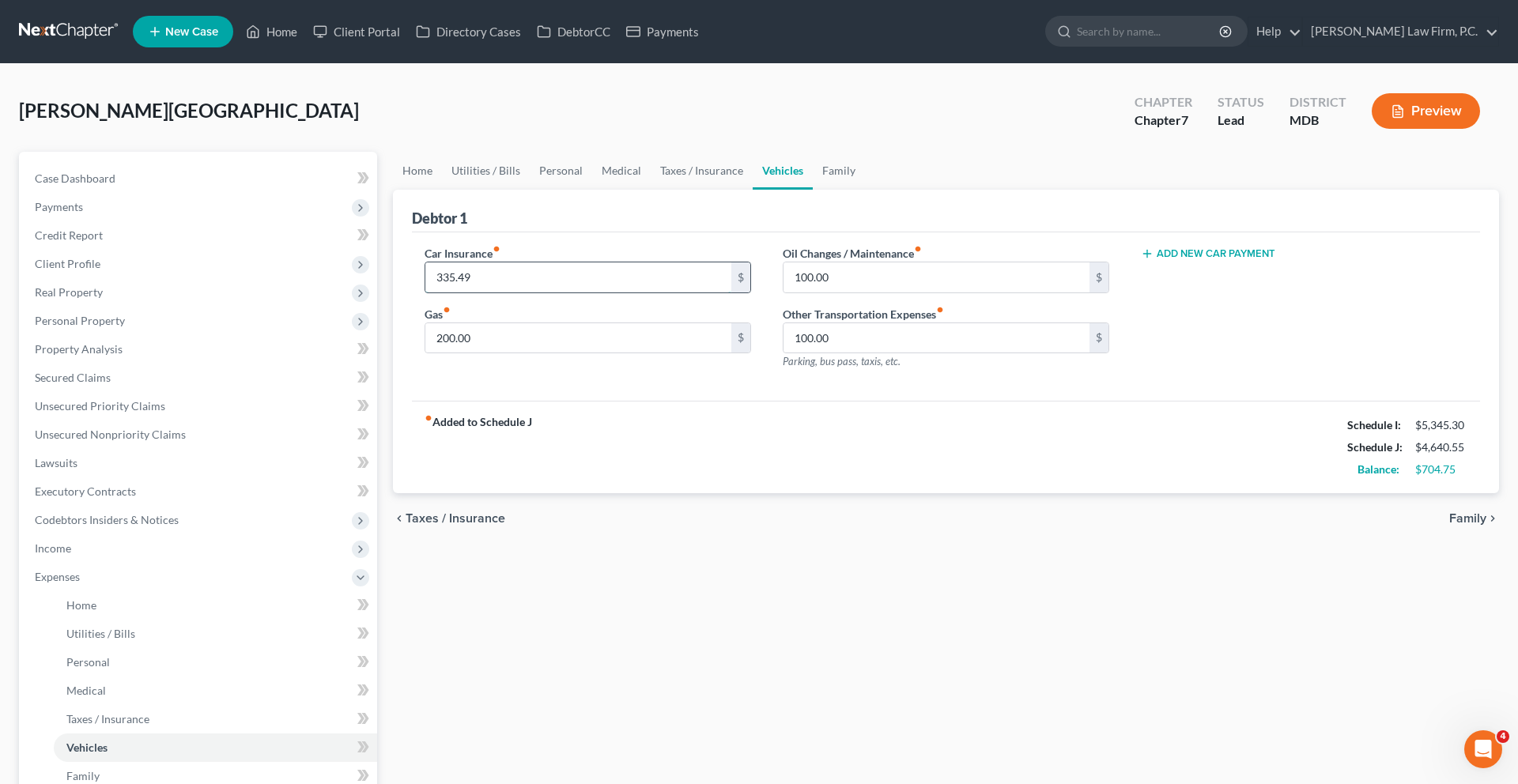
click at [595, 293] on input "335.49" at bounding box center [578, 277] width 306 height 30
click at [630, 401] on div "Car Insurance fiber_manual_record 336.00 $ Gas fiber_manual_record 200.00 $ Oil…" at bounding box center [946, 317] width 1068 height 169
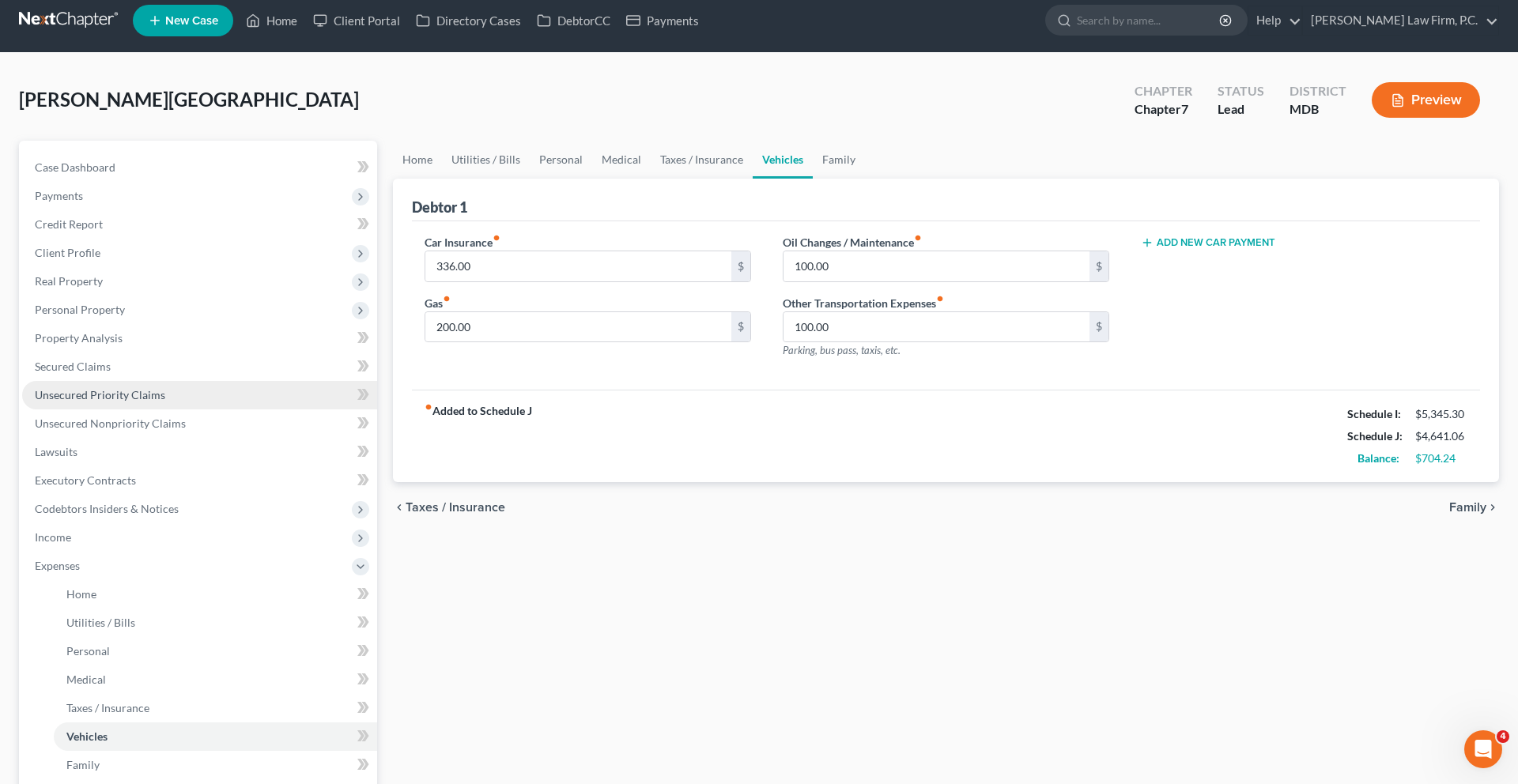
click at [141, 401] on span "Unsecured Priority Claims" at bounding box center [100, 394] width 130 height 14
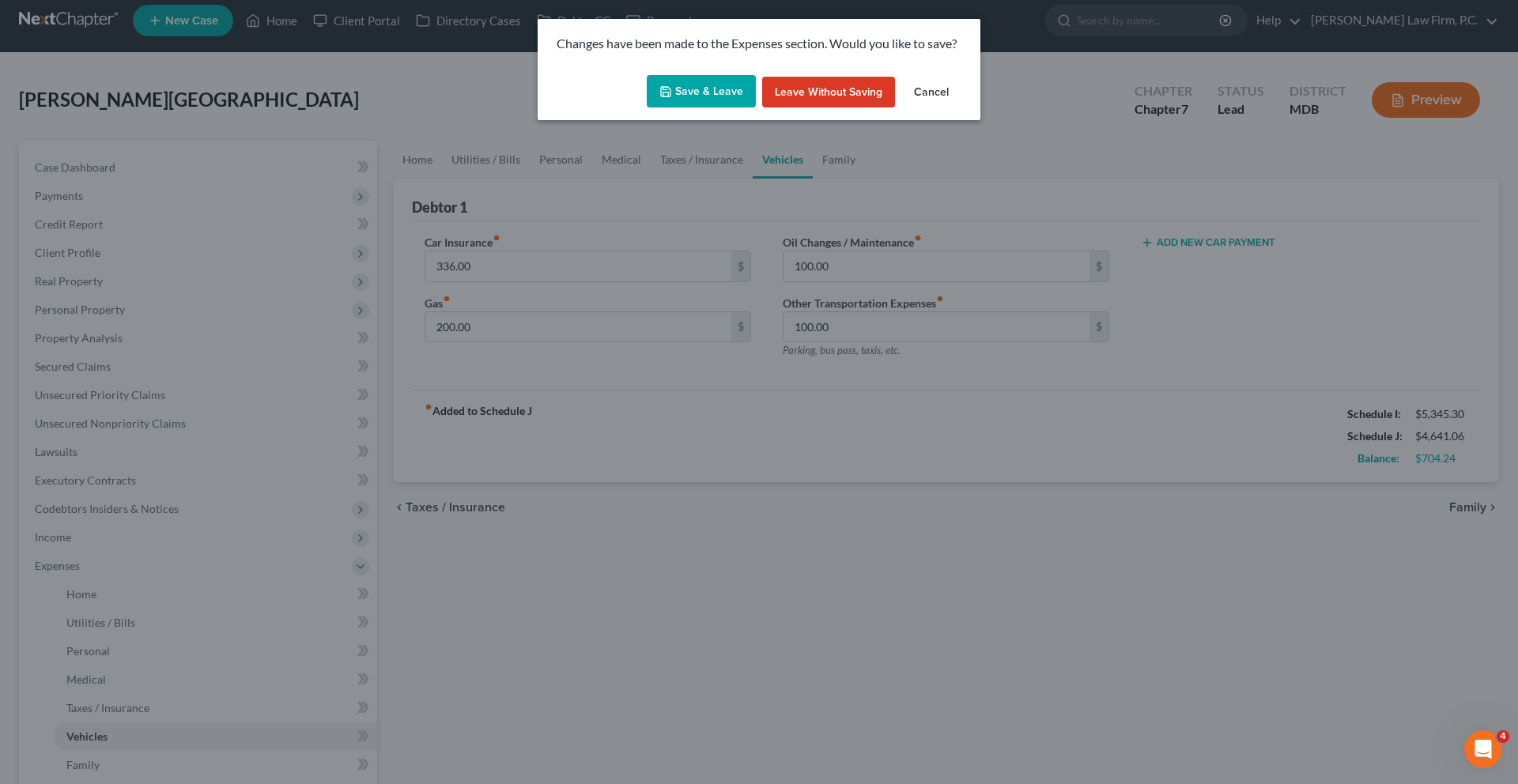
click at [690, 106] on button "Save & Leave" at bounding box center [701, 91] width 109 height 33
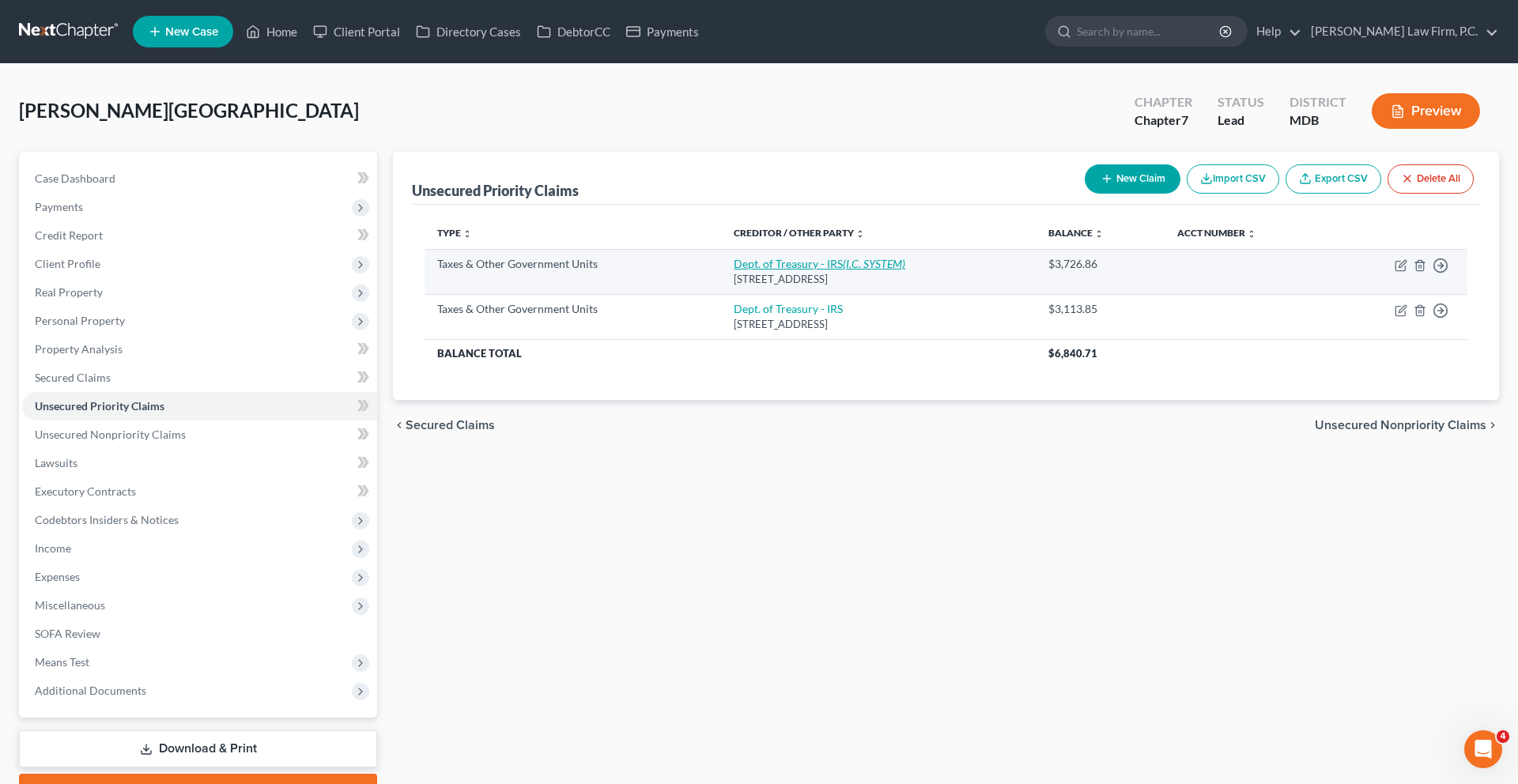
click at [833, 270] on link "Dept. of Treasury - IRS (I.C. SYSTEM)" at bounding box center [819, 263] width 171 height 14
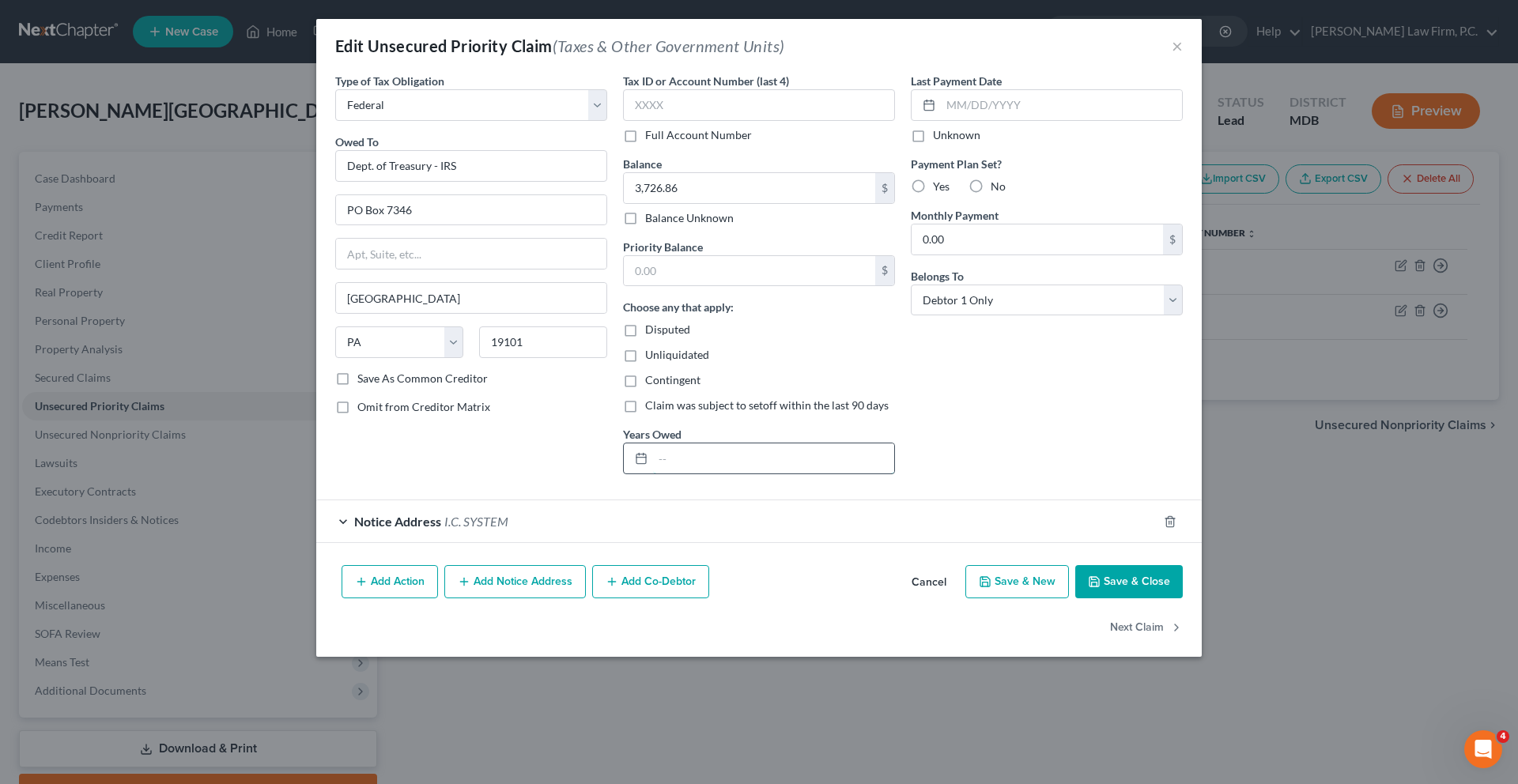
click at [755, 474] on input "text" at bounding box center [774, 458] width 241 height 30
click at [1183, 598] on button "Save & Close" at bounding box center [1129, 581] width 108 height 33
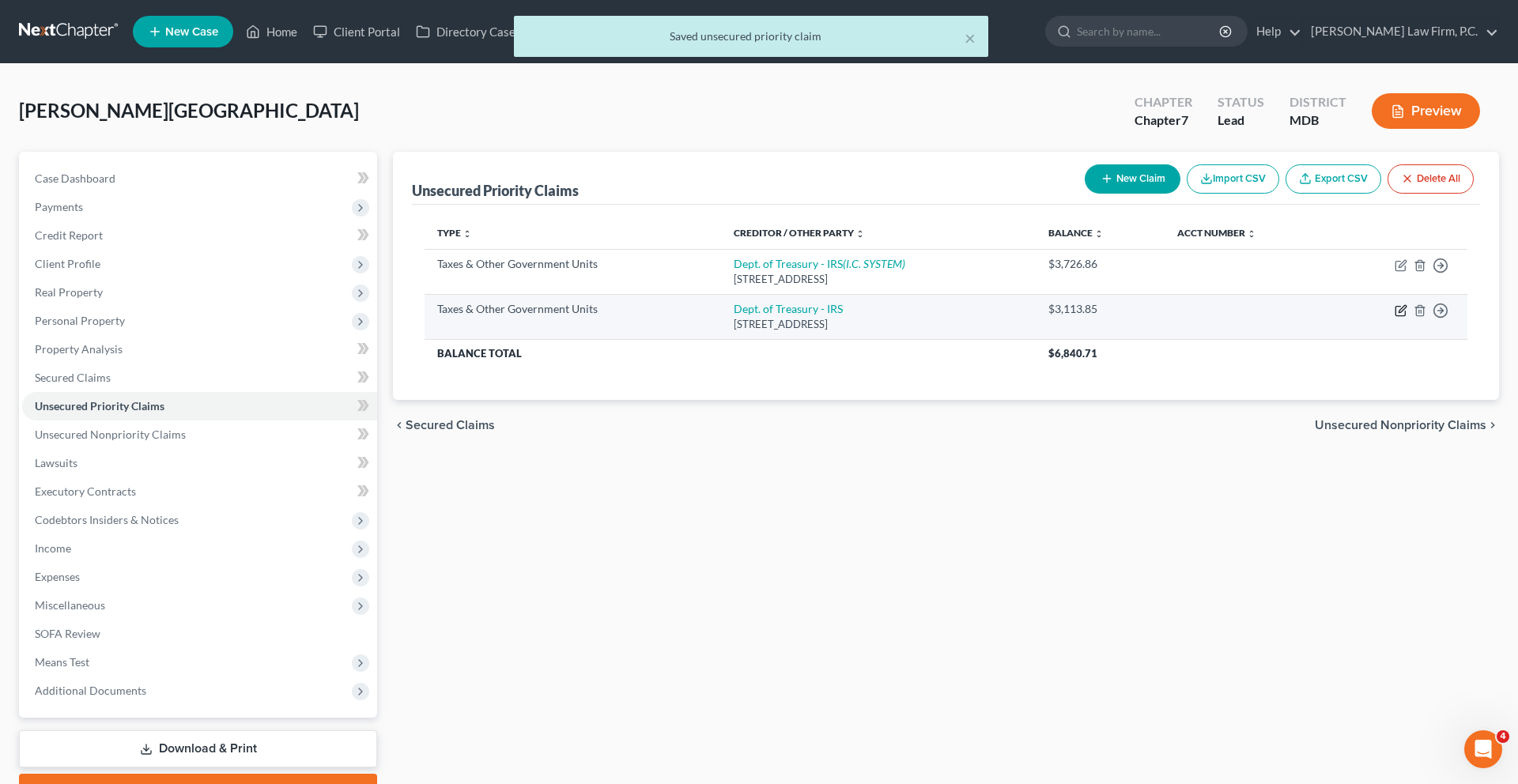
click at [1394, 317] on icon "button" at bounding box center [1401, 310] width 13 height 13
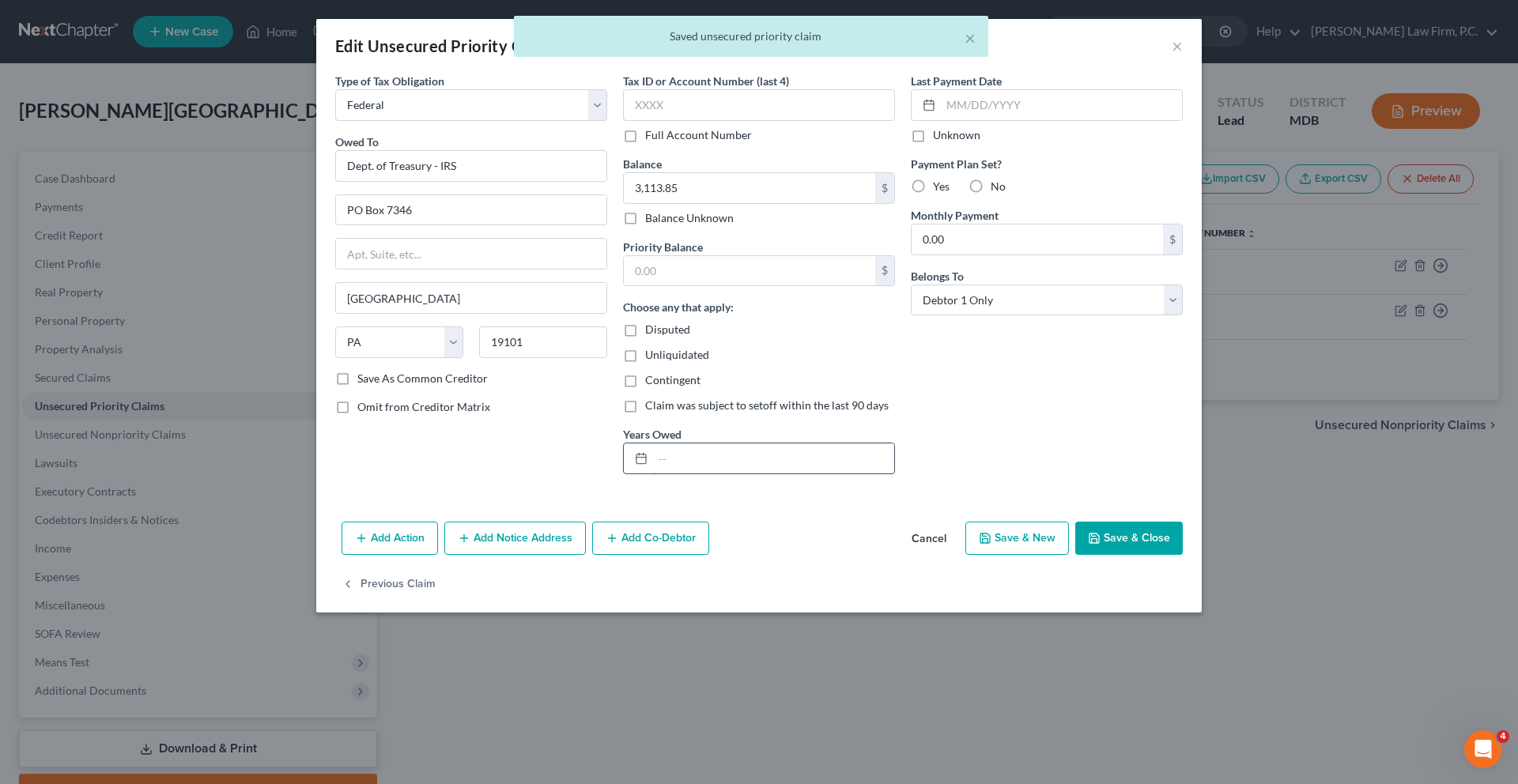
click at [732, 474] on input "text" at bounding box center [774, 458] width 241 height 30
click at [1183, 555] on button "Save & Close" at bounding box center [1129, 538] width 108 height 33
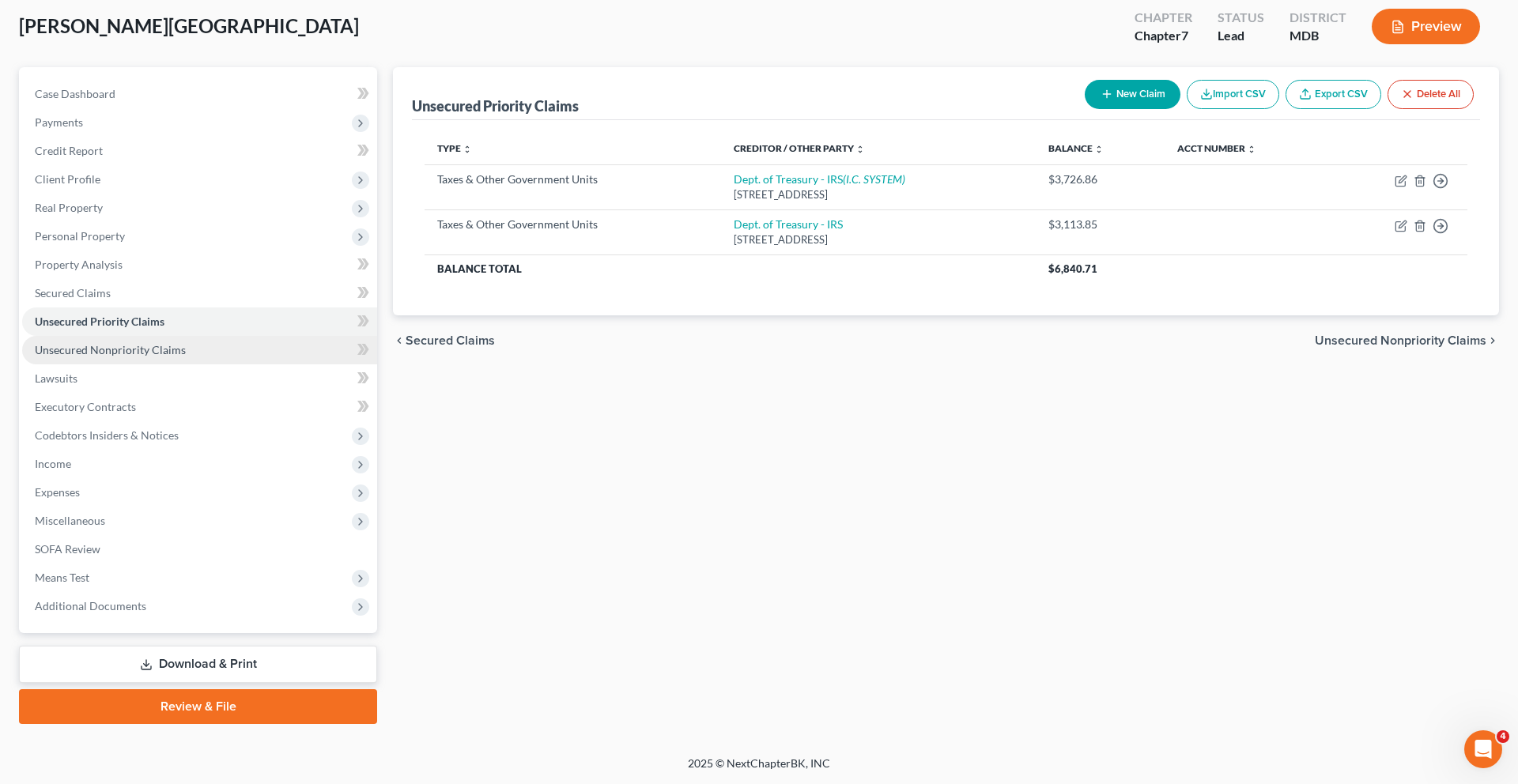
click at [141, 356] on span "Unsecured Nonpriority Claims" at bounding box center [110, 349] width 151 height 14
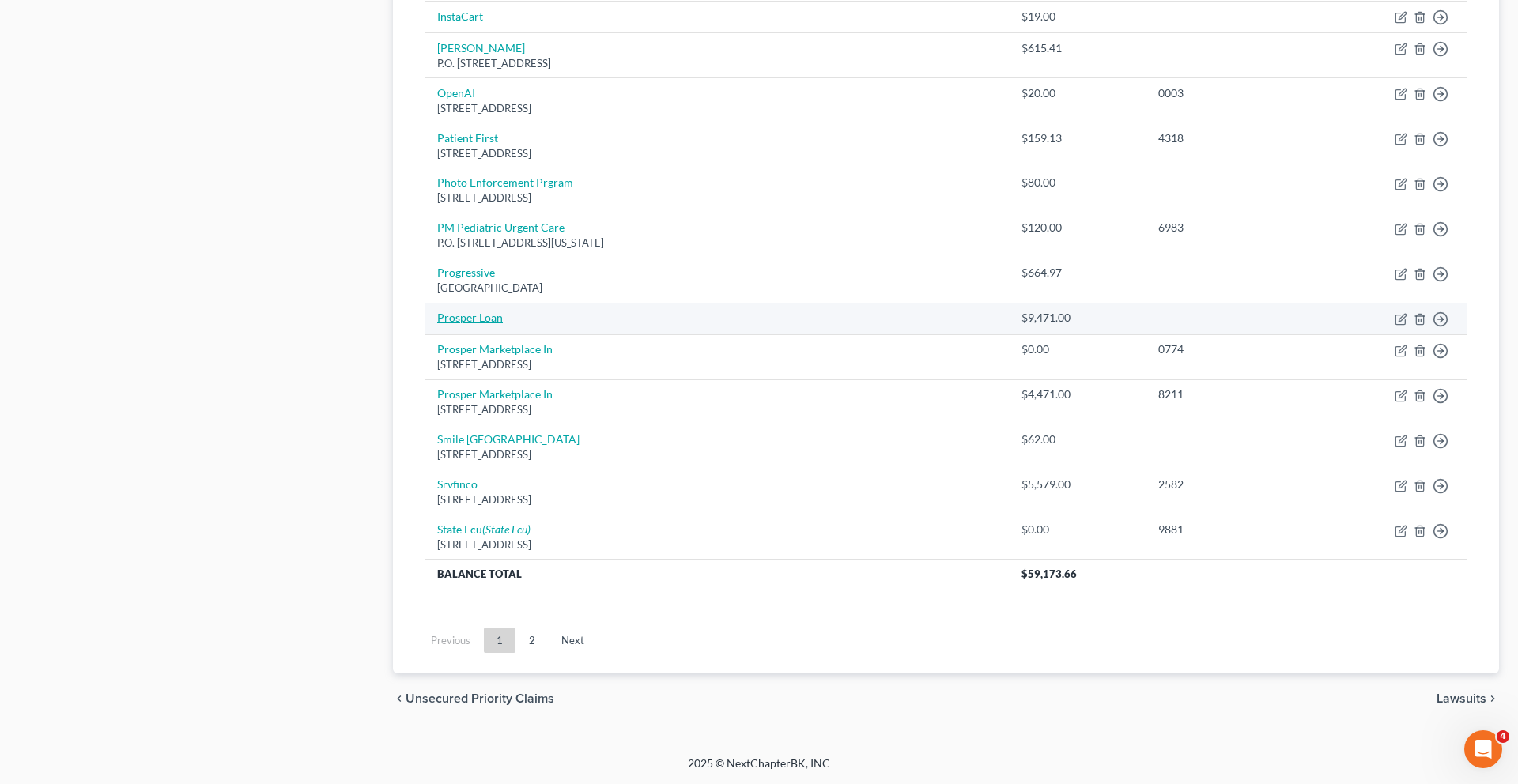
scroll to position [1369, 0]
click at [548, 646] on link "2" at bounding box center [532, 639] width 31 height 25
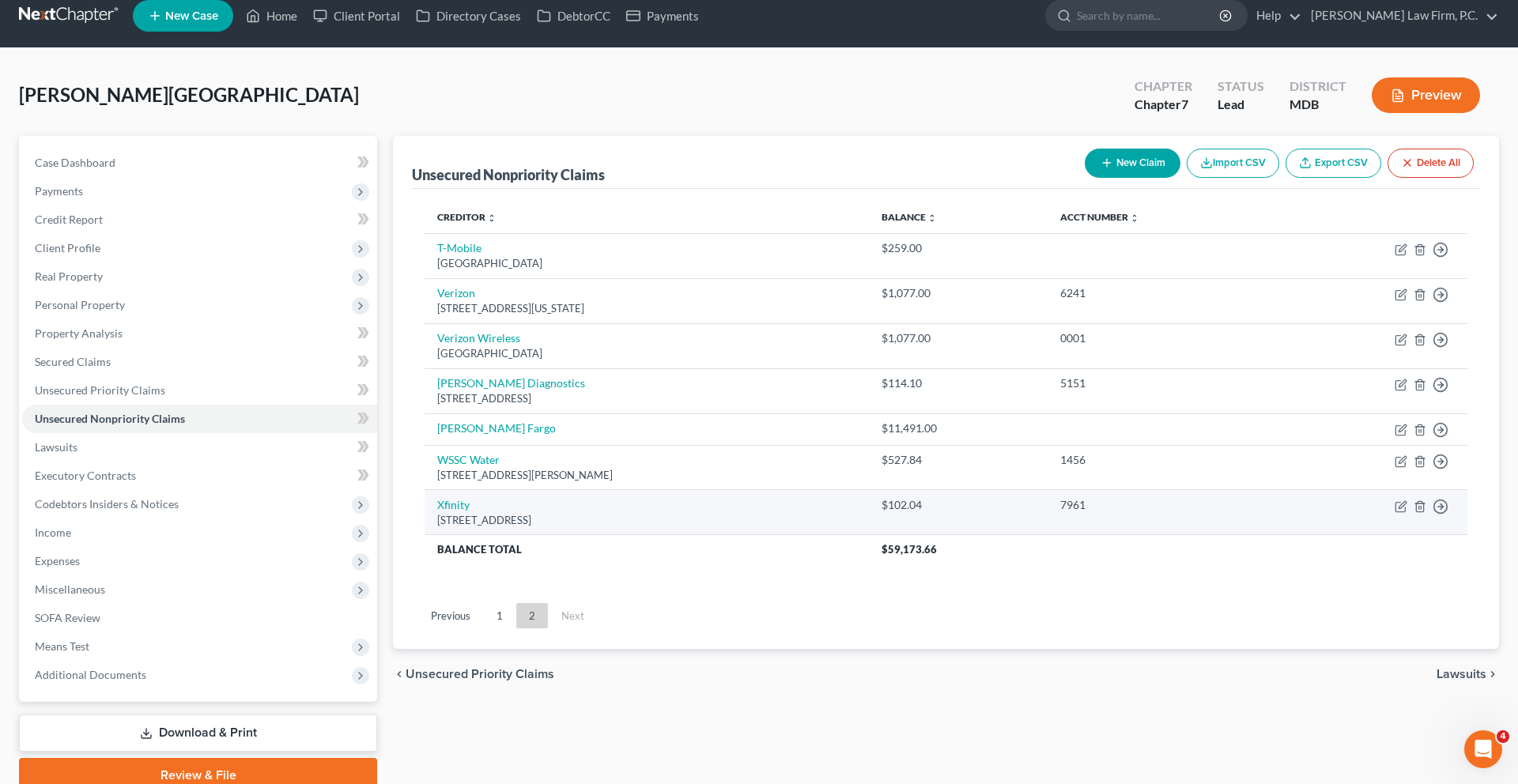
scroll to position [0, 0]
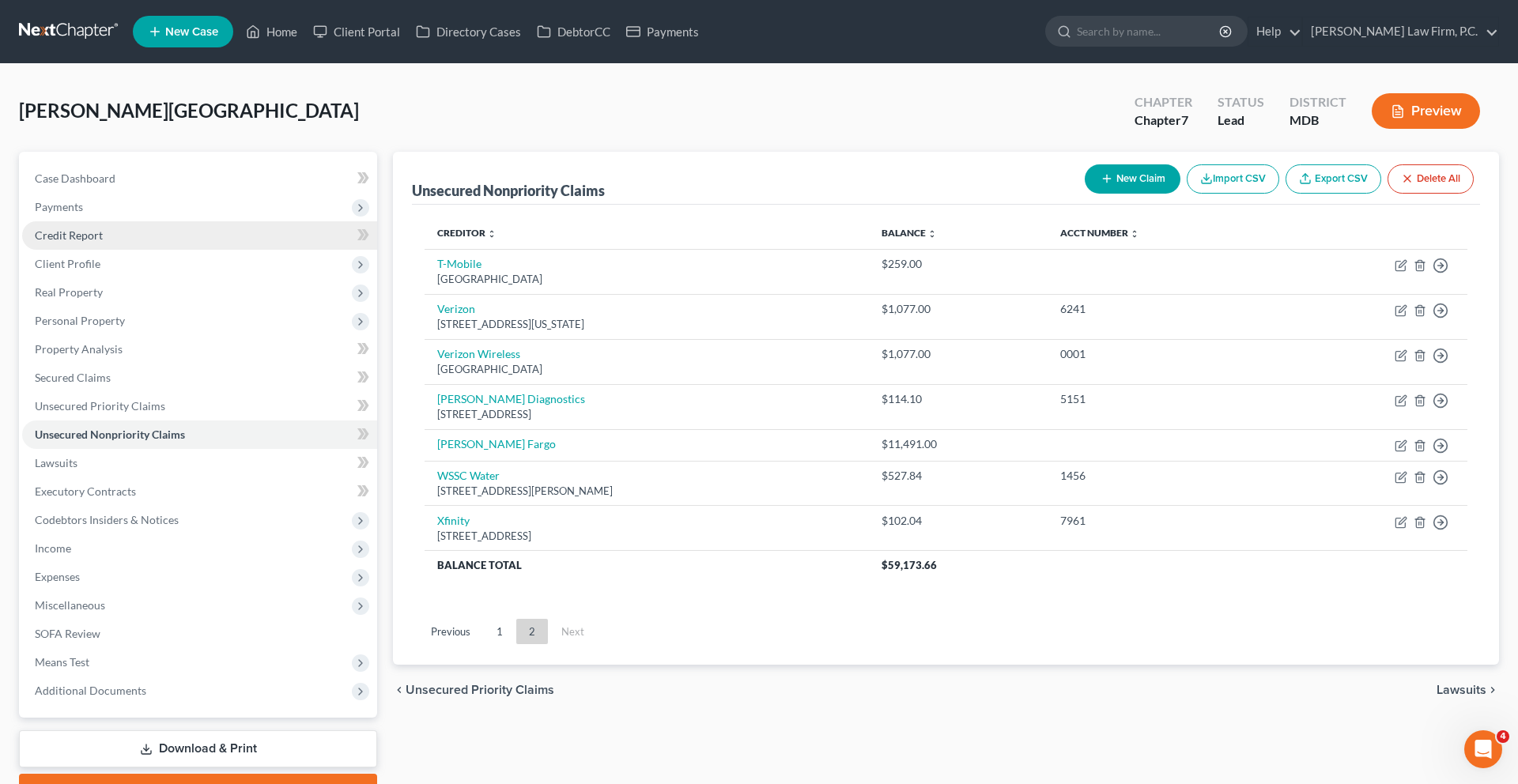
click at [83, 242] on span "Credit Report" at bounding box center [68, 235] width 68 height 14
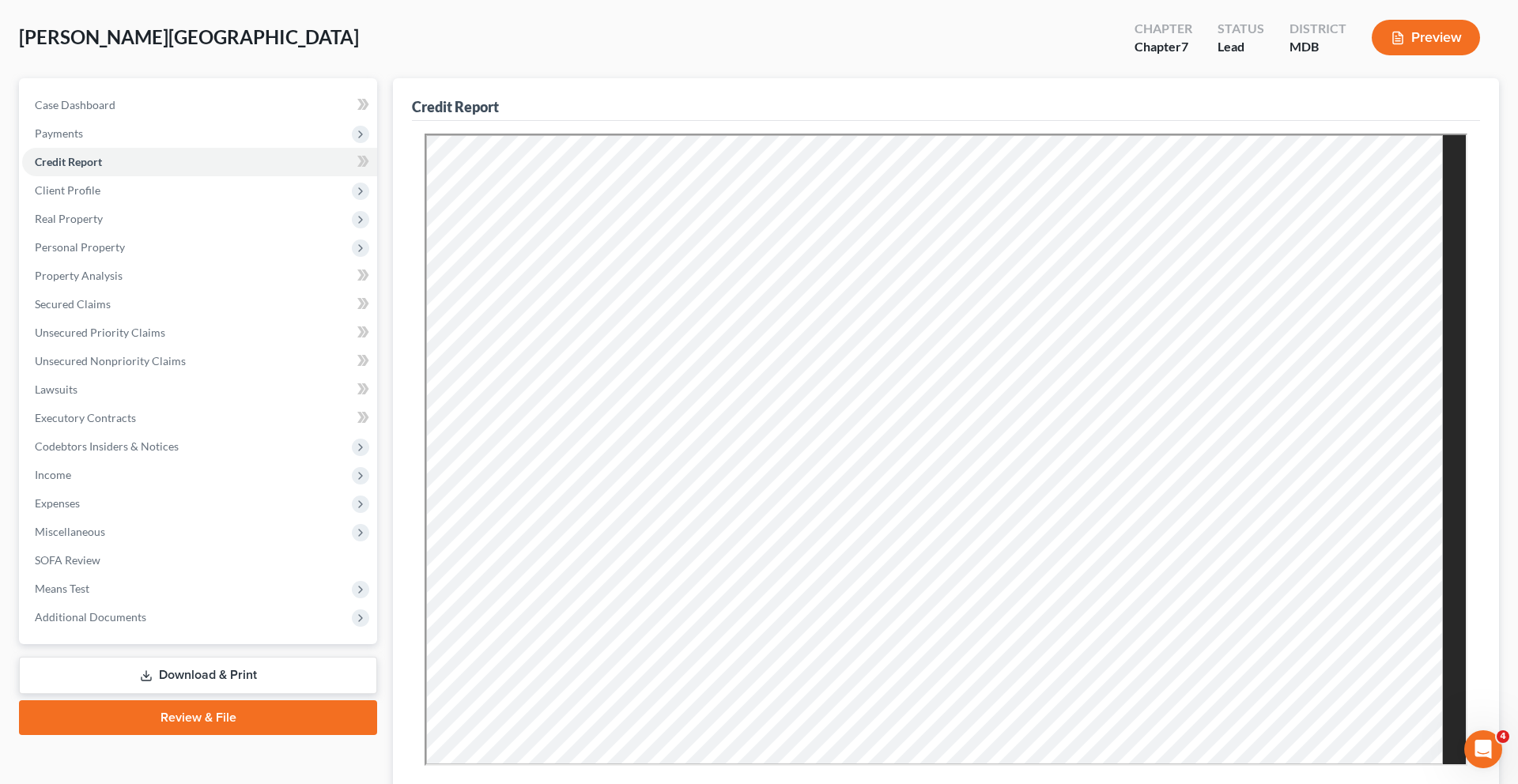
scroll to position [350, 0]
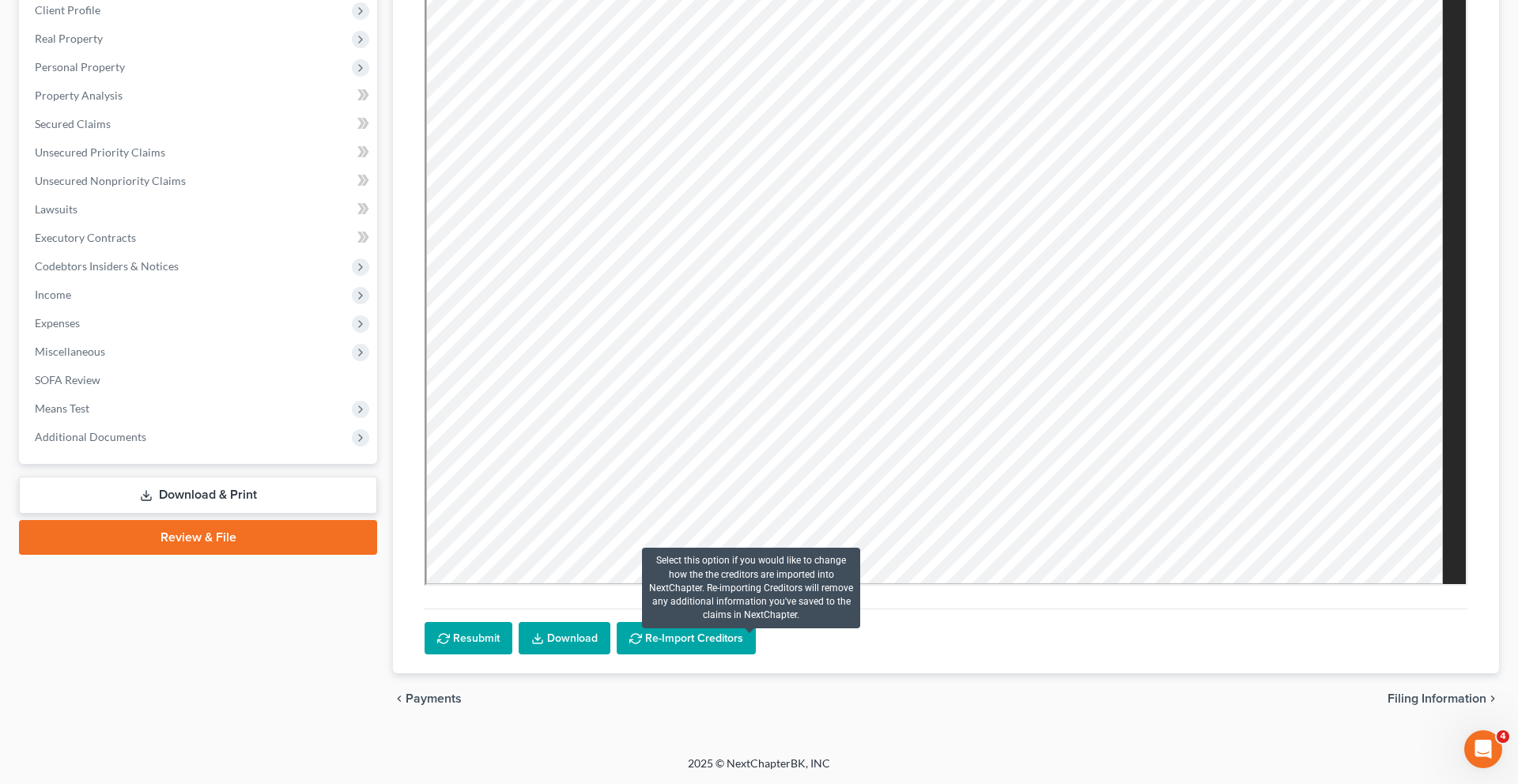
click at [738, 622] on button "Re-Import Creditors" at bounding box center [685, 638] width 139 height 33
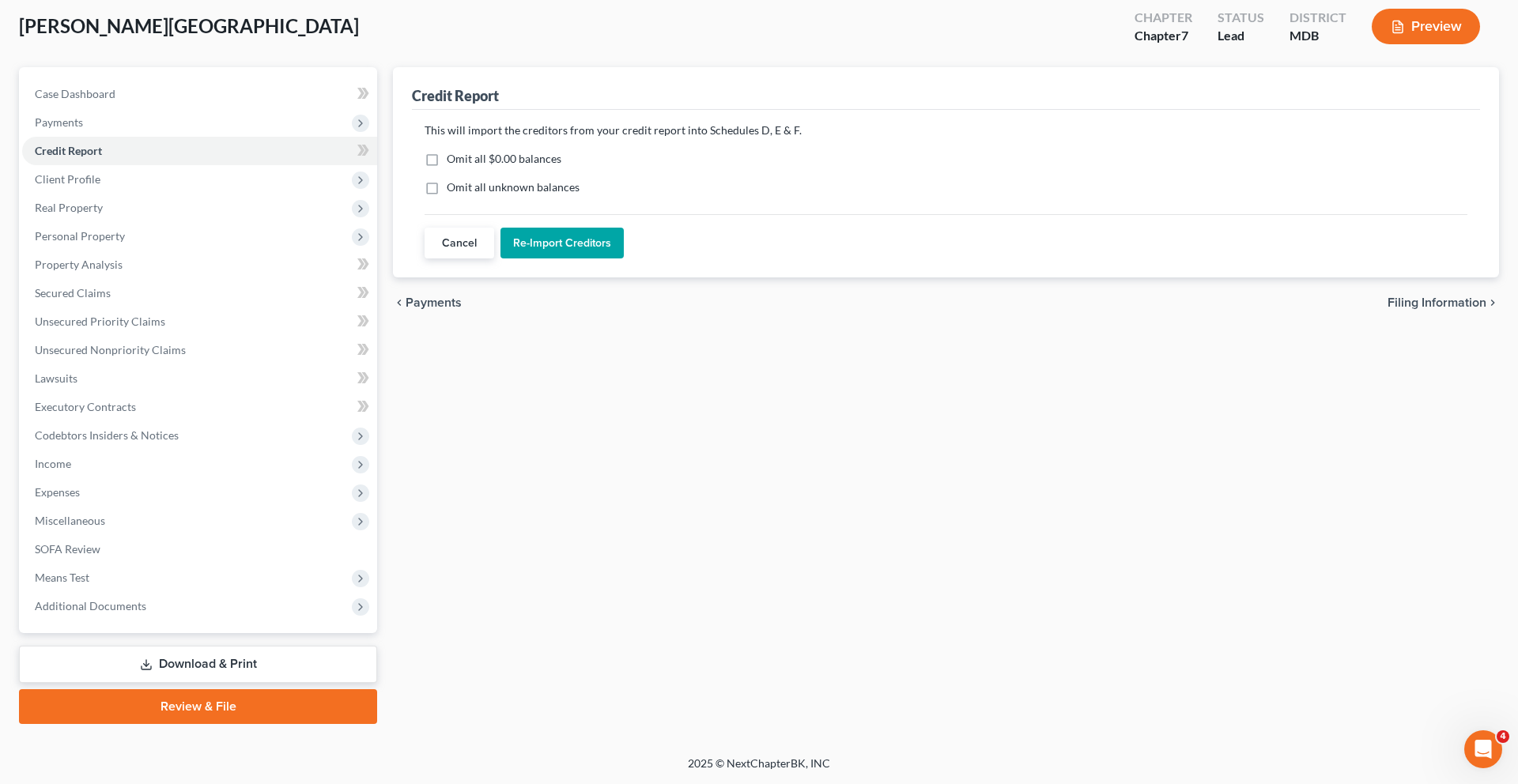
scroll to position [177, 0]
click at [515, 179] on label "Omit all unknown balances" at bounding box center [512, 187] width 133 height 16
click at [463, 179] on input "Omit all unknown balances" at bounding box center [458, 184] width 10 height 10
click at [604, 228] on button "Re-Import Creditors" at bounding box center [562, 243] width 123 height 31
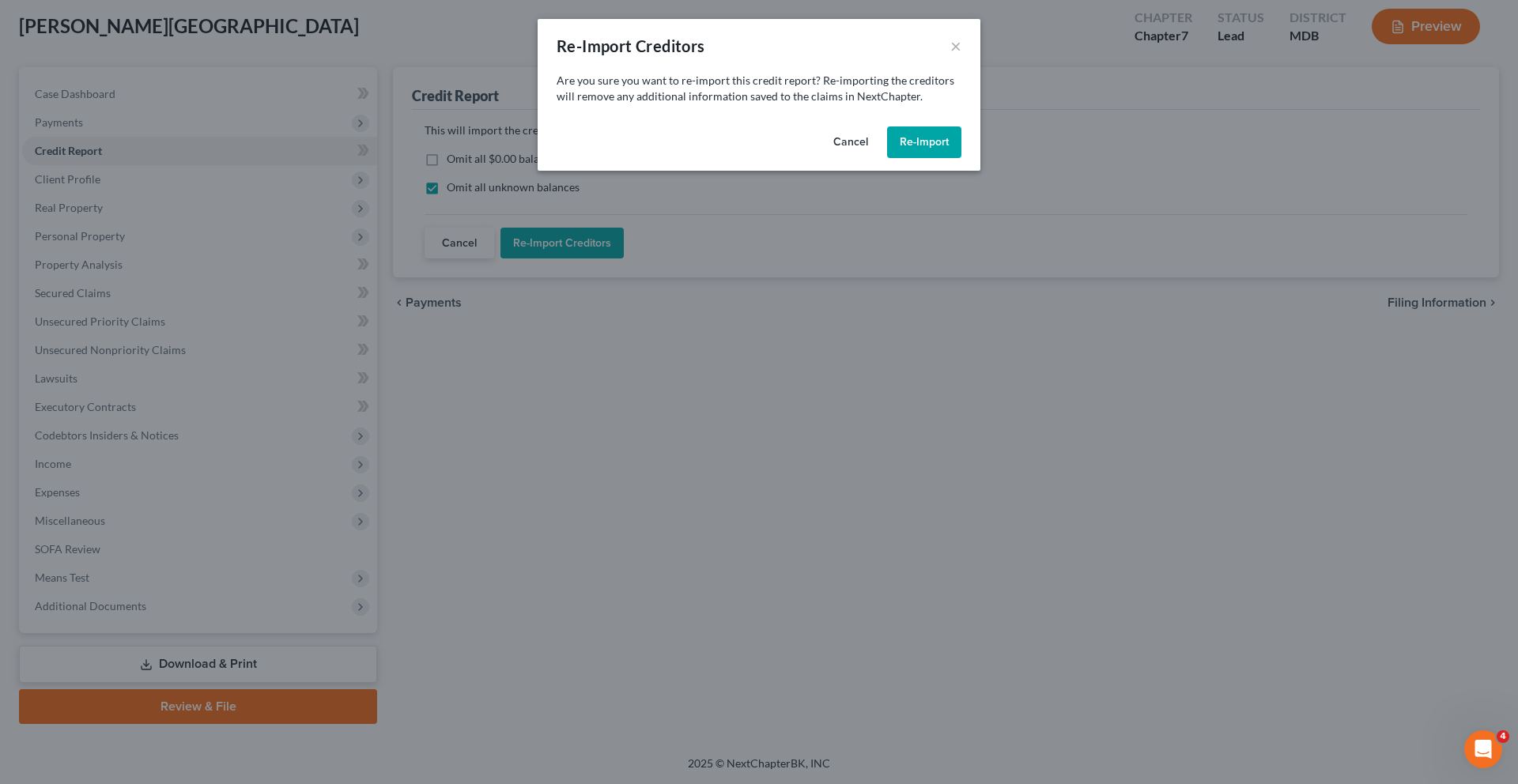
click at [945, 158] on button "Re-Import" at bounding box center [924, 142] width 74 height 31
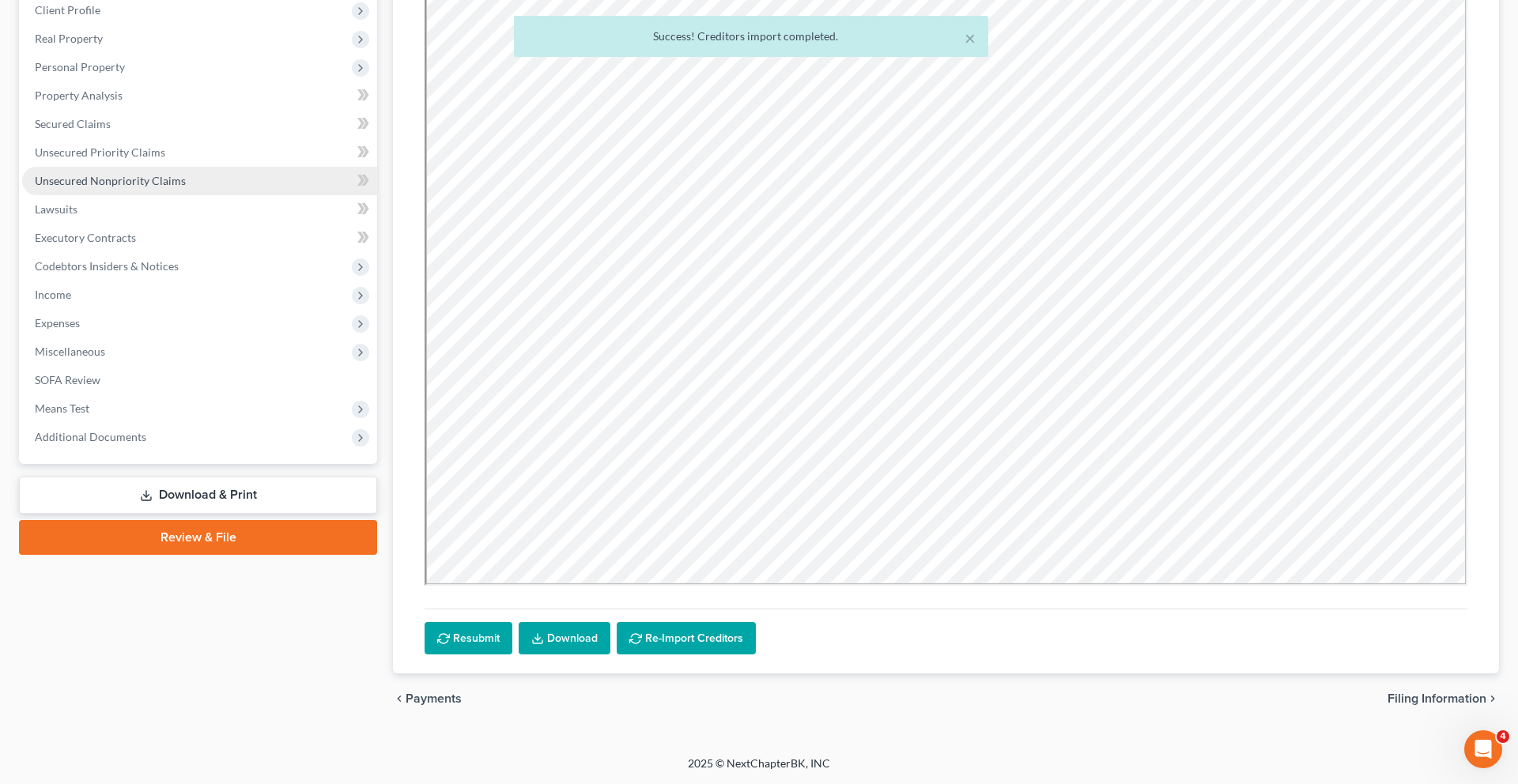
scroll to position [0, 0]
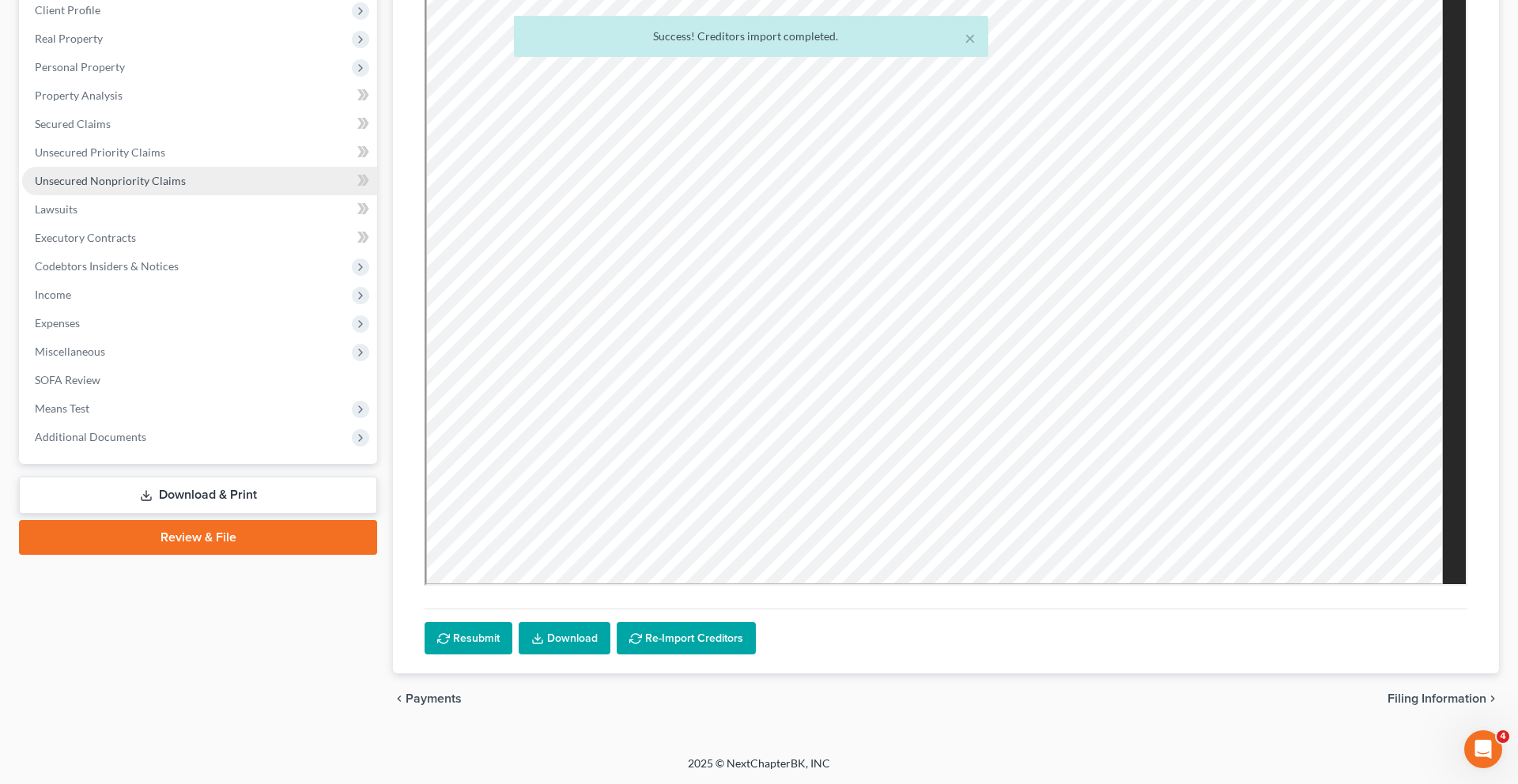
click at [173, 187] on span "Unsecured Nonpriority Claims" at bounding box center [110, 180] width 151 height 14
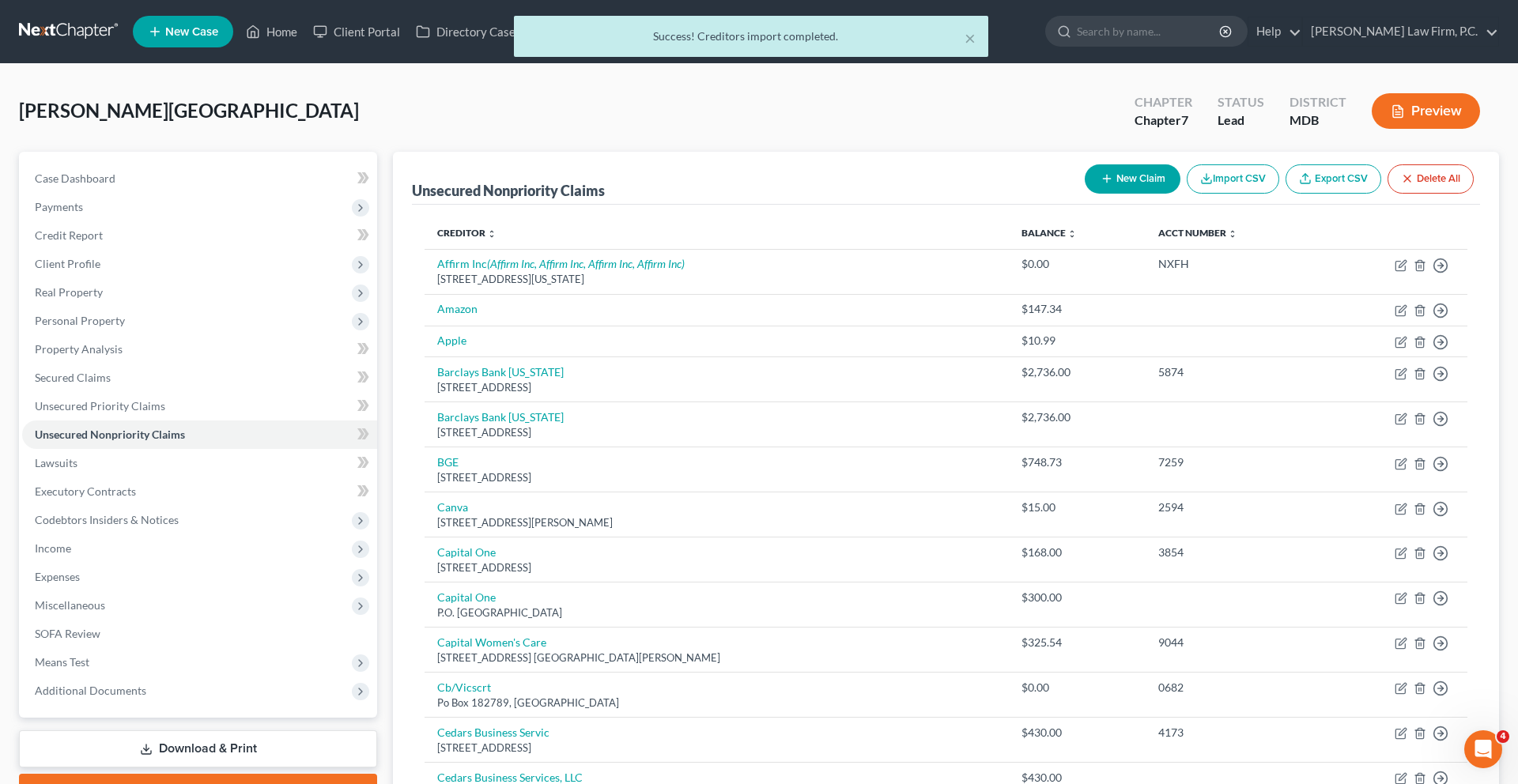
scroll to position [117, 0]
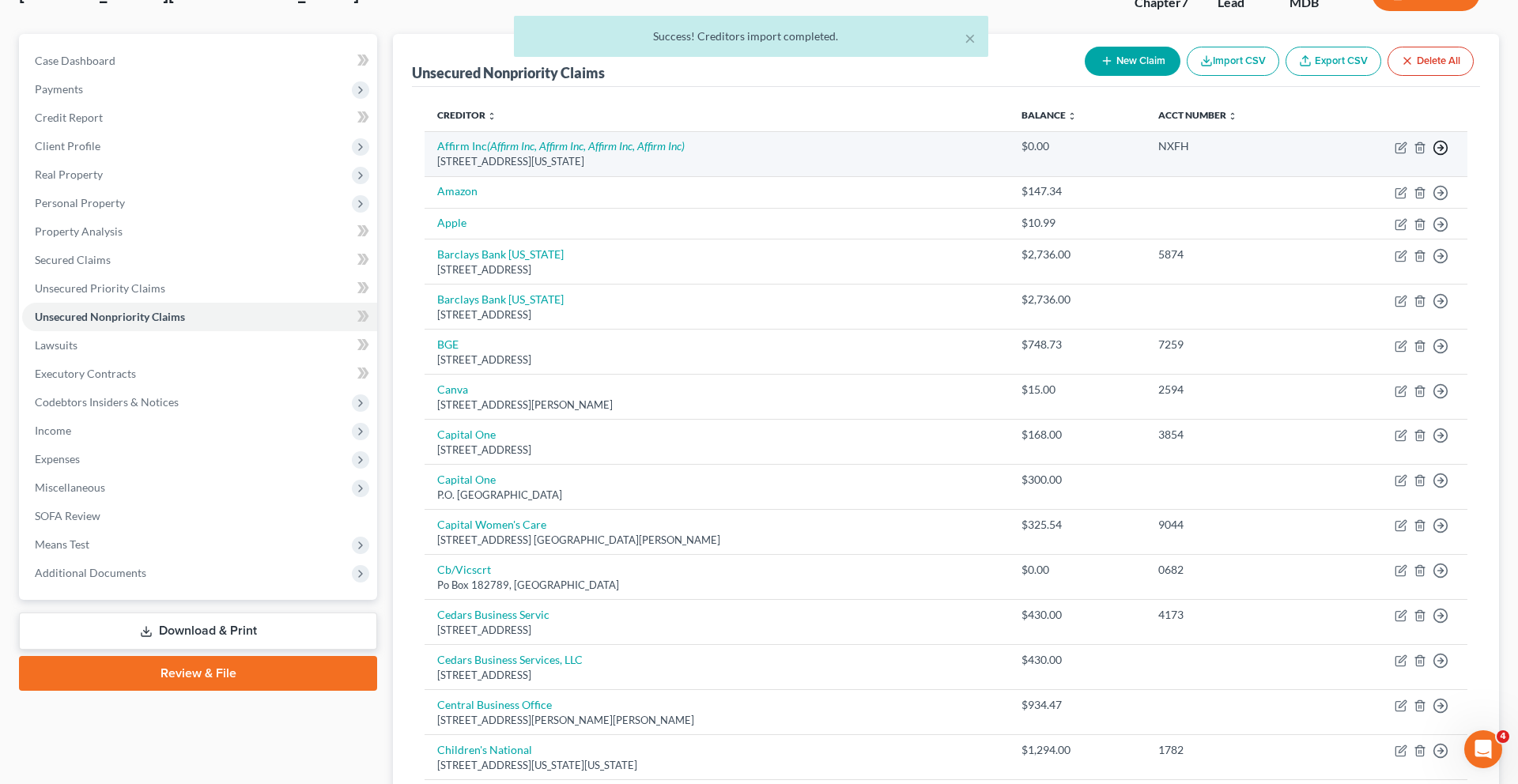
click at [1433, 156] on icon "button" at bounding box center [1441, 148] width 16 height 16
click at [1352, 255] on link "Move to Notice Only" at bounding box center [1335, 241] width 132 height 27
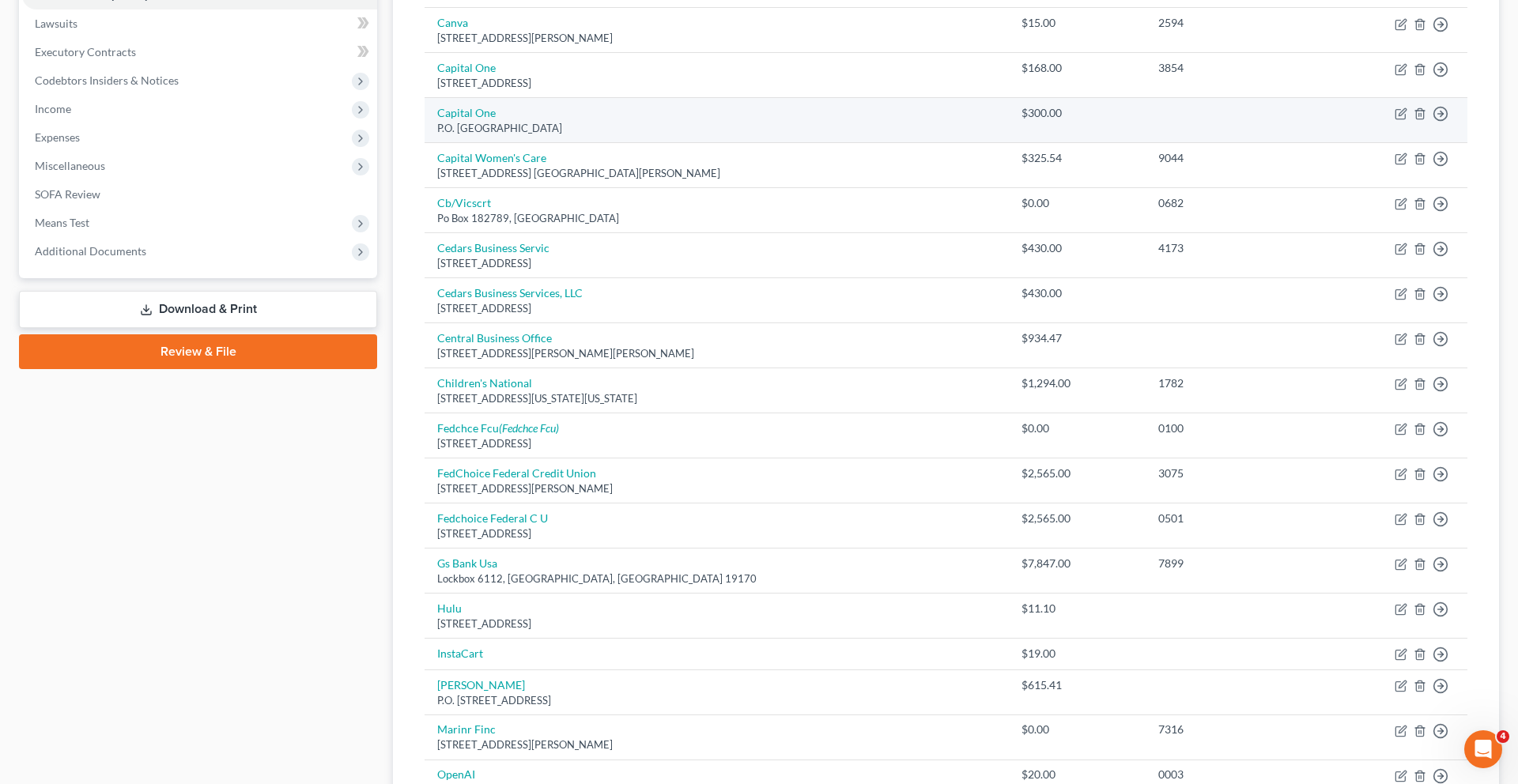
scroll to position [453, 0]
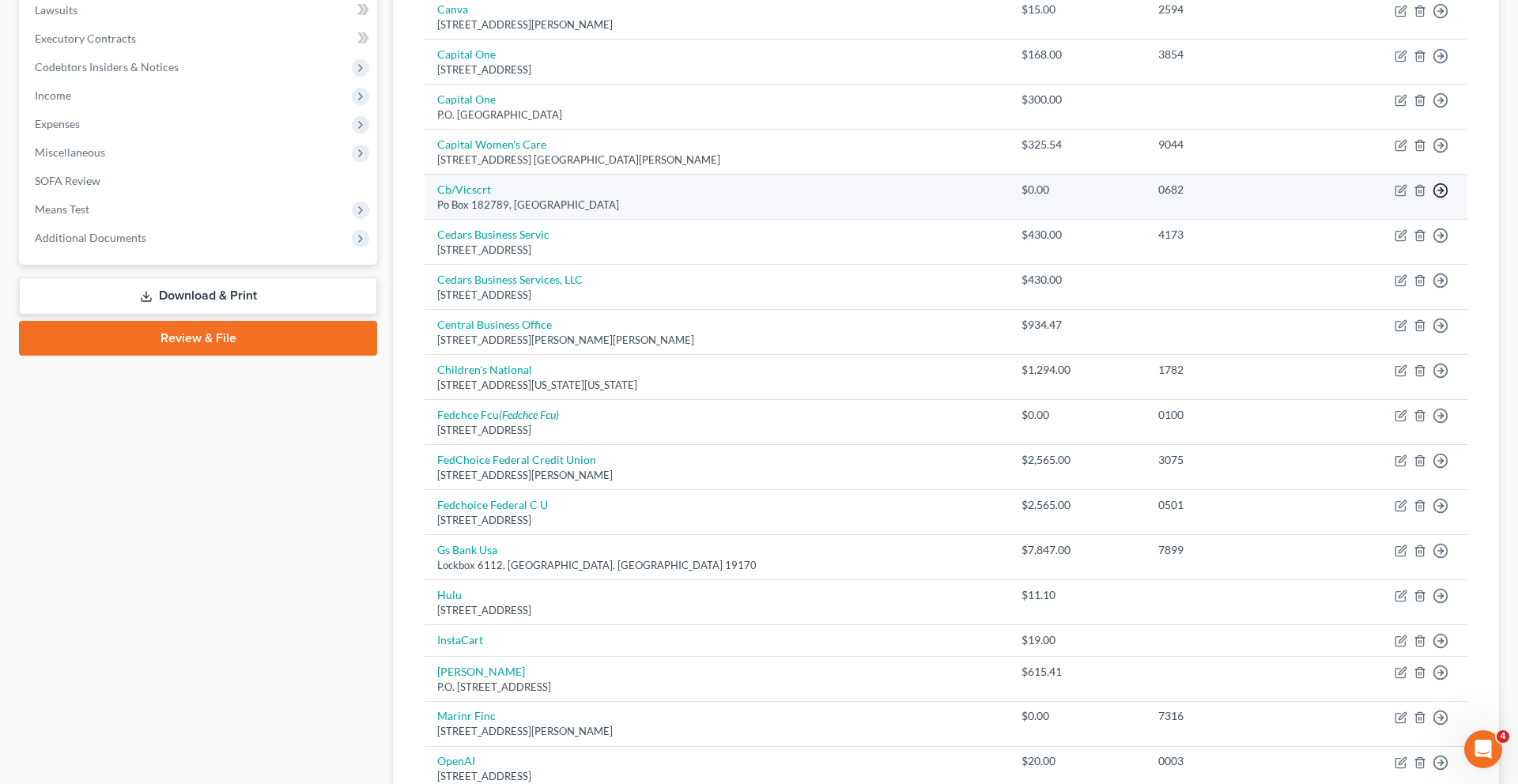
click at [1358, 298] on link "Move to Notice Only" at bounding box center [1335, 285] width 132 height 27
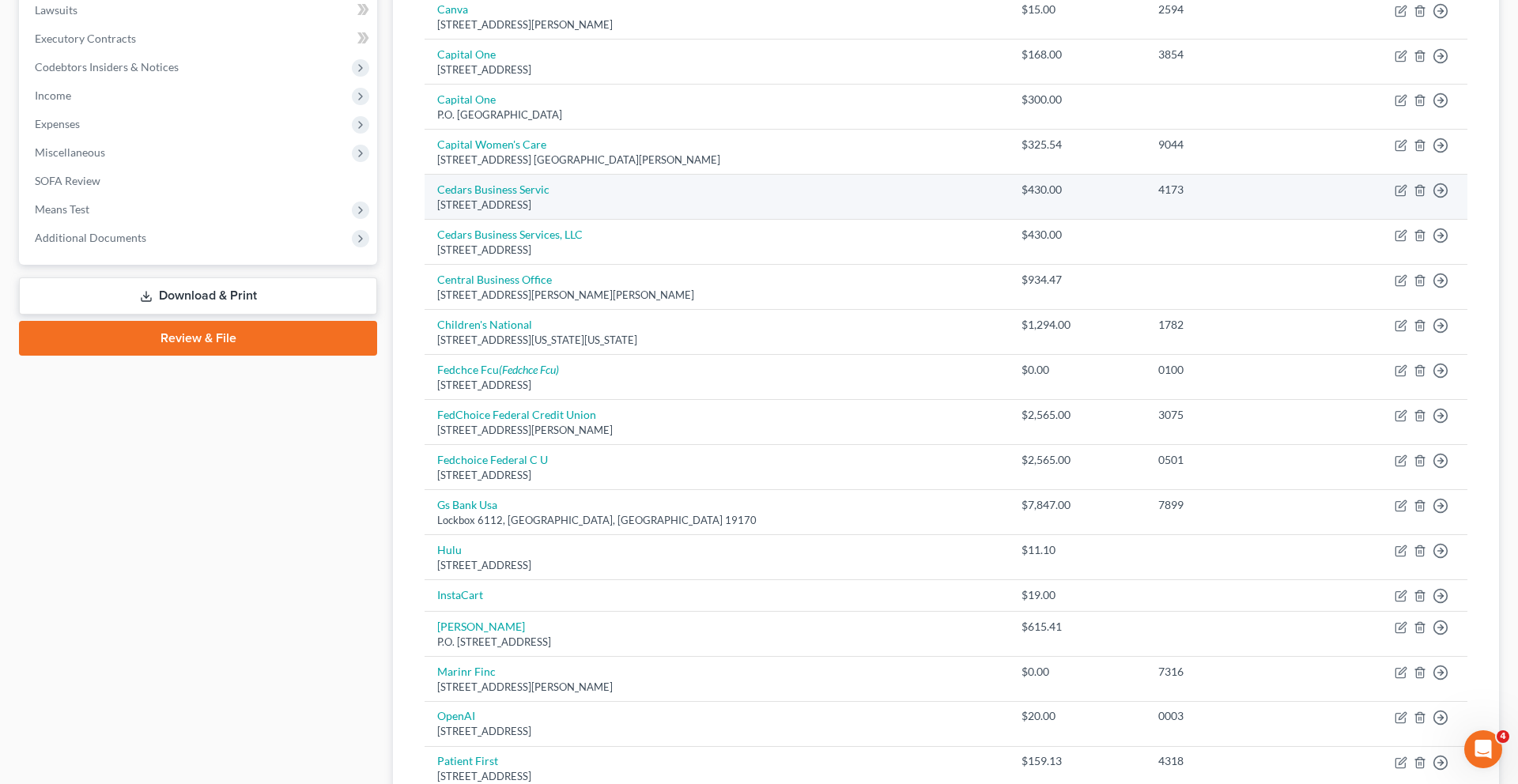
scroll to position [513, 0]
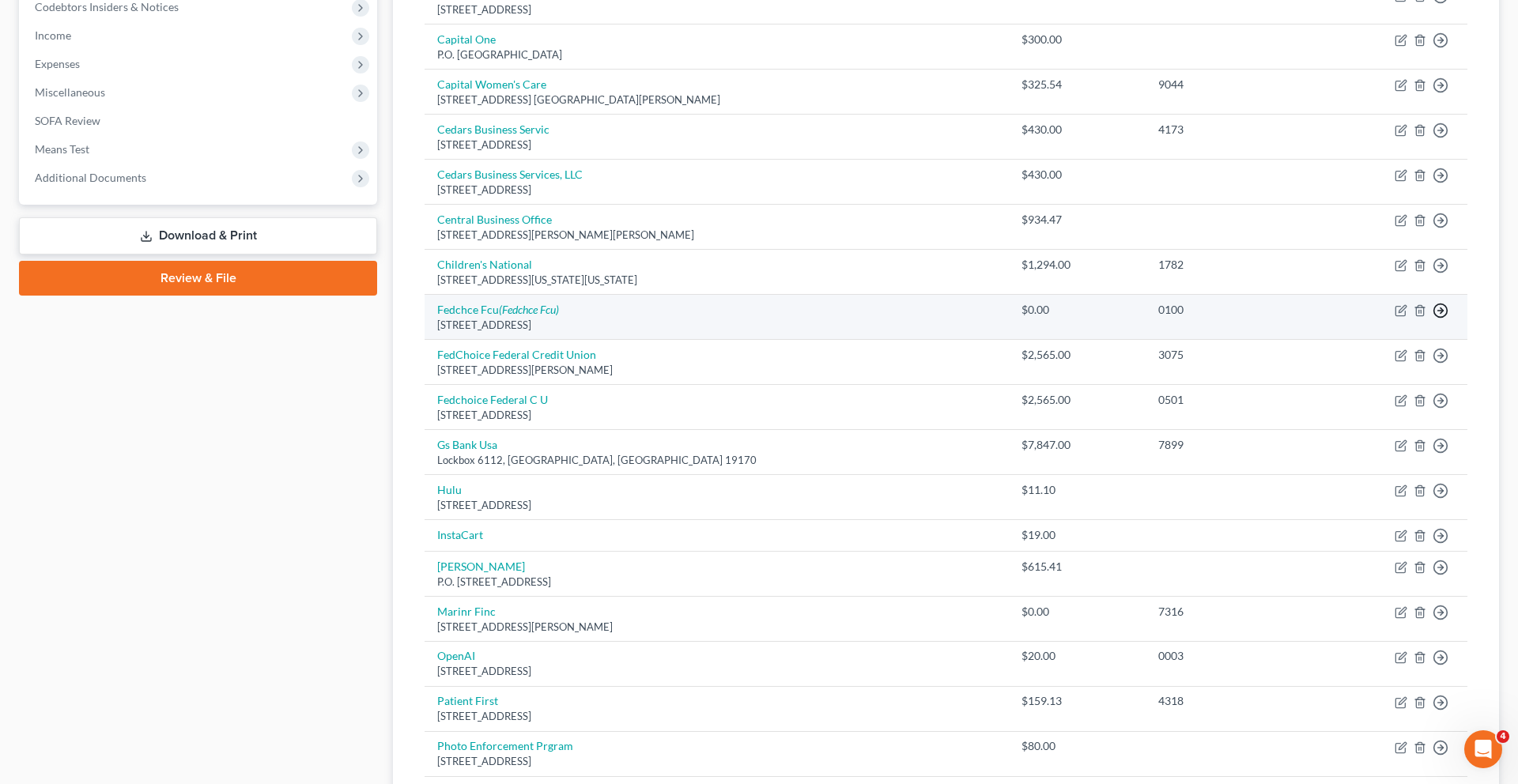
click at [1310, 419] on link "Move to Notice Only" at bounding box center [1335, 404] width 132 height 27
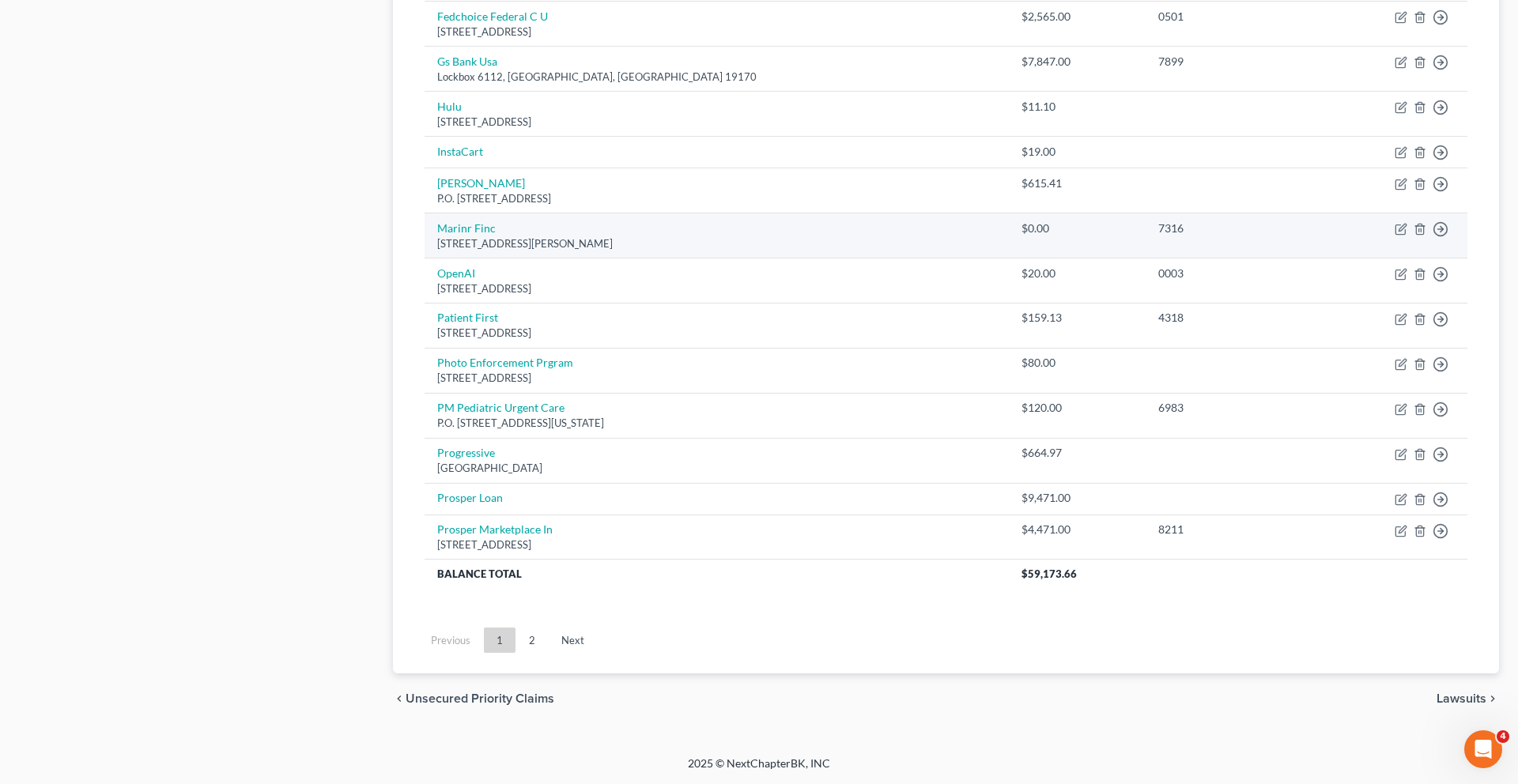
scroll to position [1140, 0]
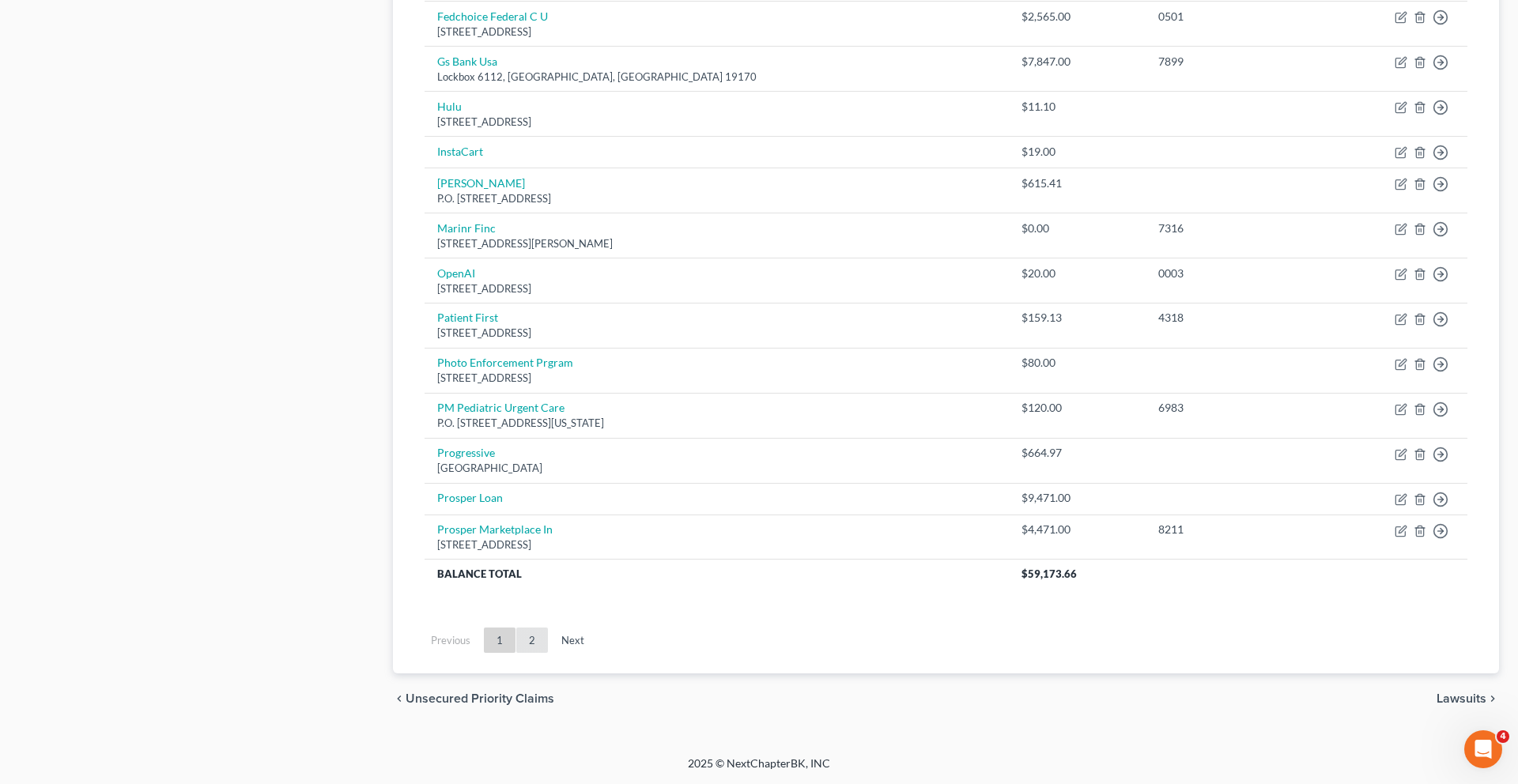
click at [548, 653] on link "2" at bounding box center [532, 639] width 31 height 25
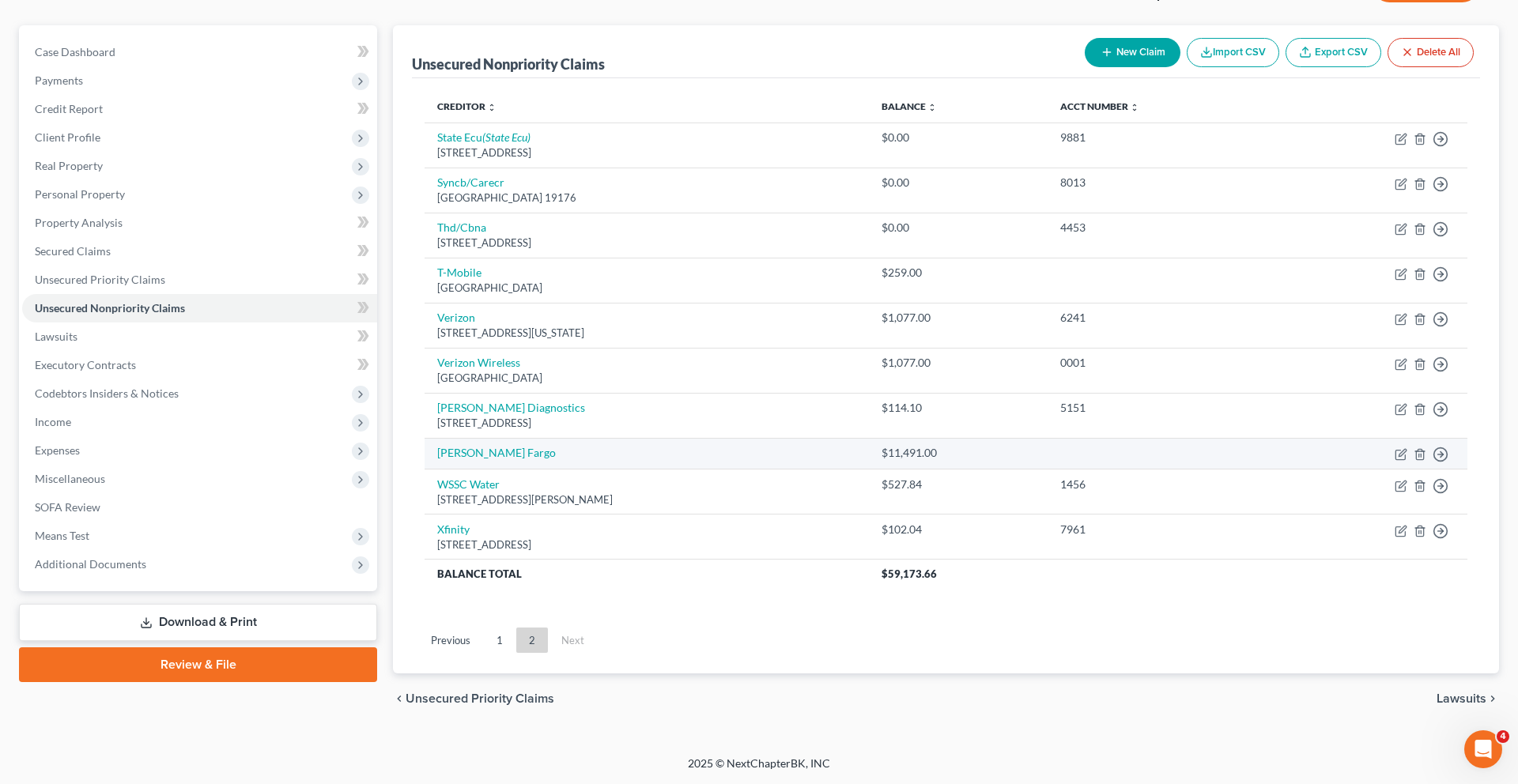
scroll to position [125, 0]
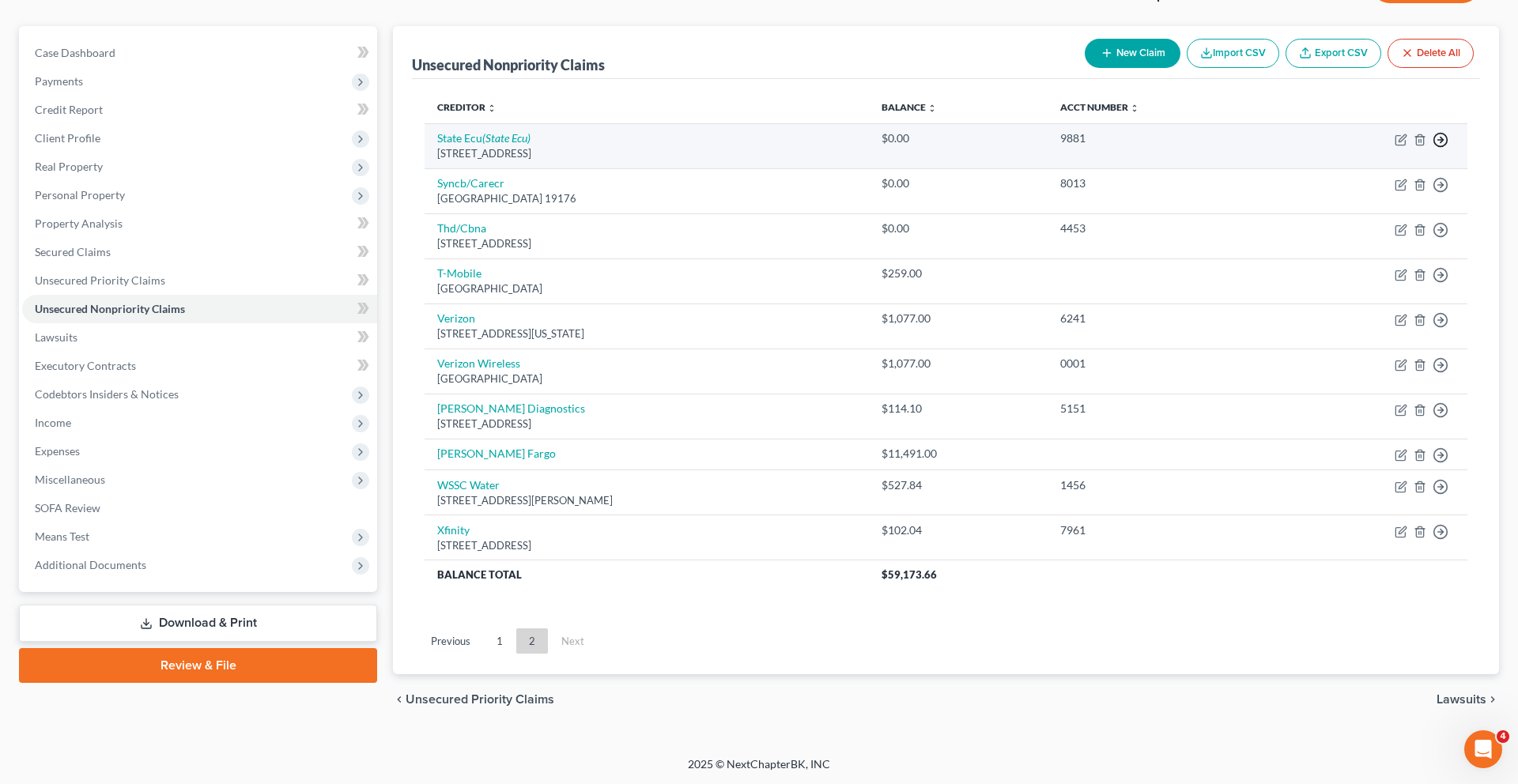
click at [1433, 148] on icon "button" at bounding box center [1441, 140] width 16 height 16
click at [1366, 248] on link "Move to Notice Only" at bounding box center [1335, 233] width 132 height 27
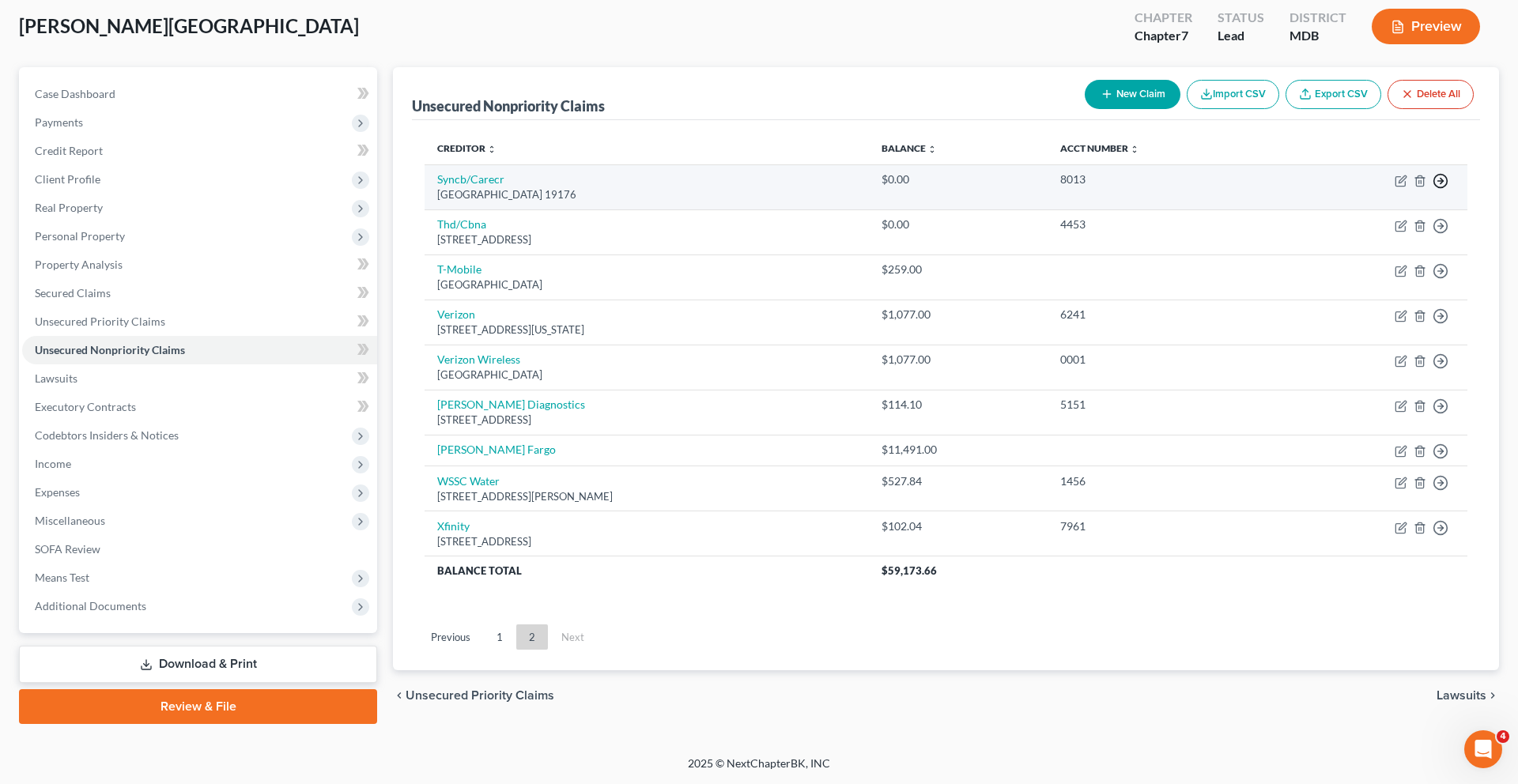
click at [1438, 181] on line "button" at bounding box center [1440, 181] width 6 height 0
click at [1362, 289] on link "Move to Notice Only" at bounding box center [1335, 274] width 132 height 27
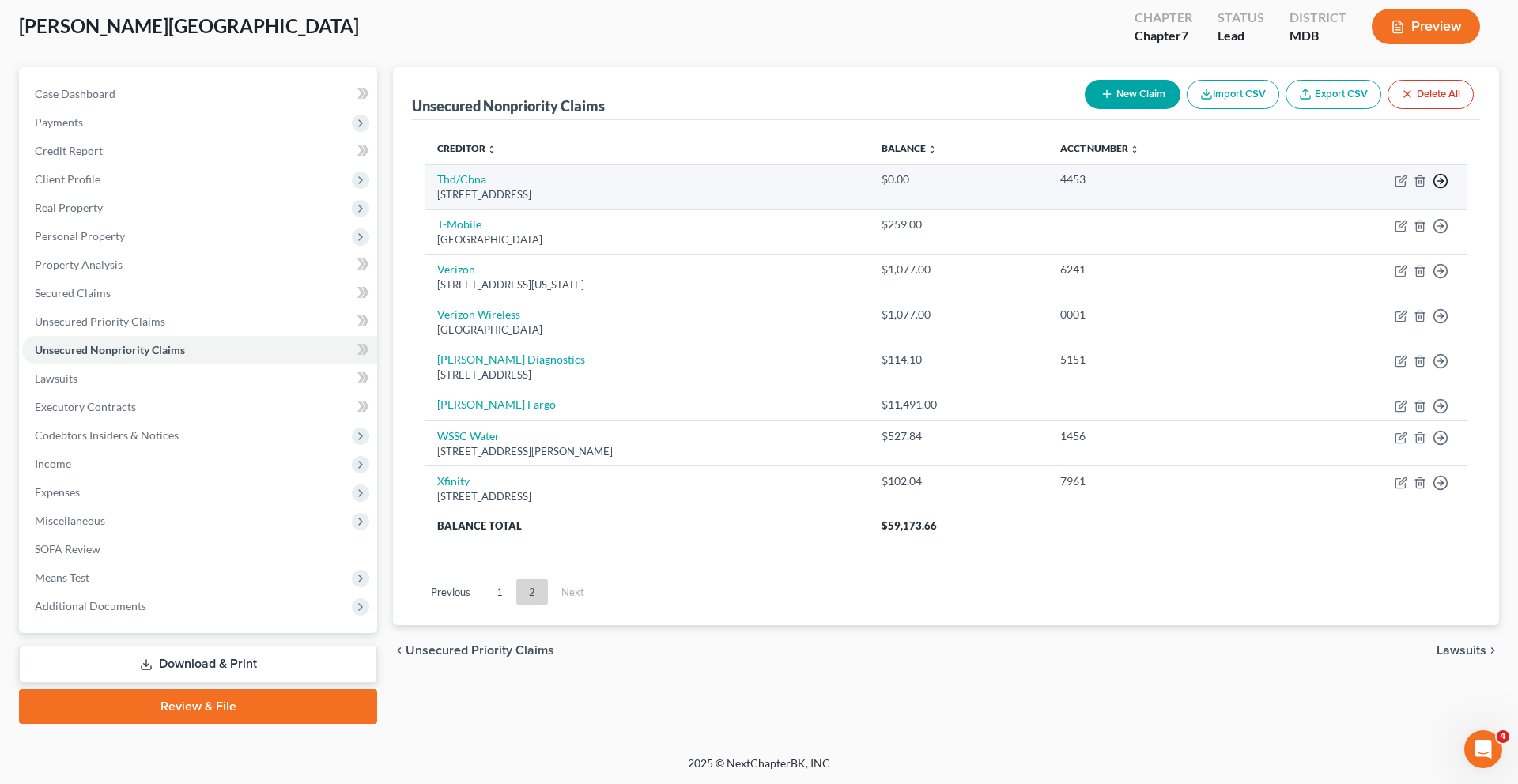
click at [1433, 189] on icon "button" at bounding box center [1441, 181] width 16 height 16
click at [1376, 289] on link "Move to Notice Only" at bounding box center [1335, 274] width 132 height 27
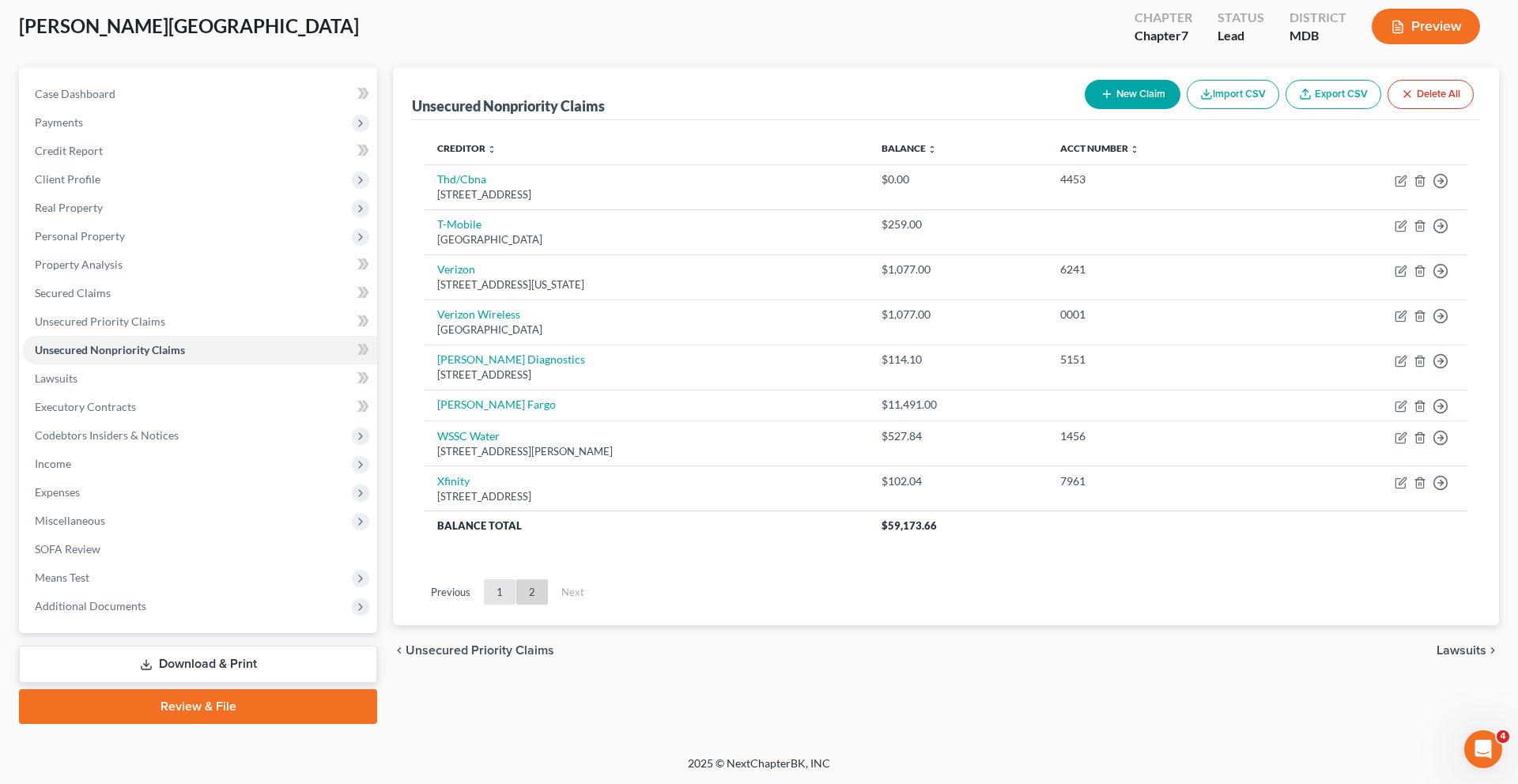
click at [516, 605] on link "1" at bounding box center [499, 591] width 31 height 25
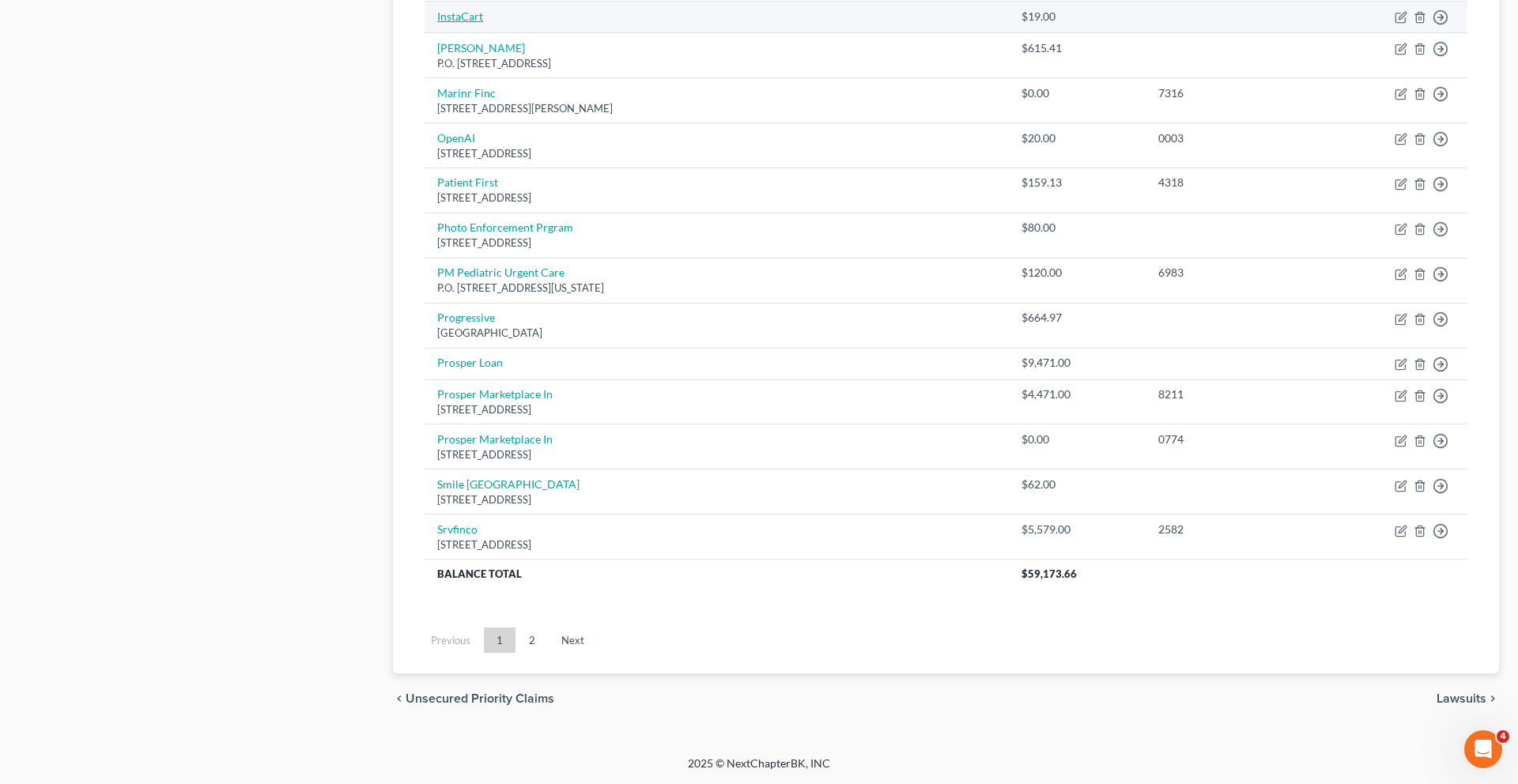
scroll to position [1254, 0]
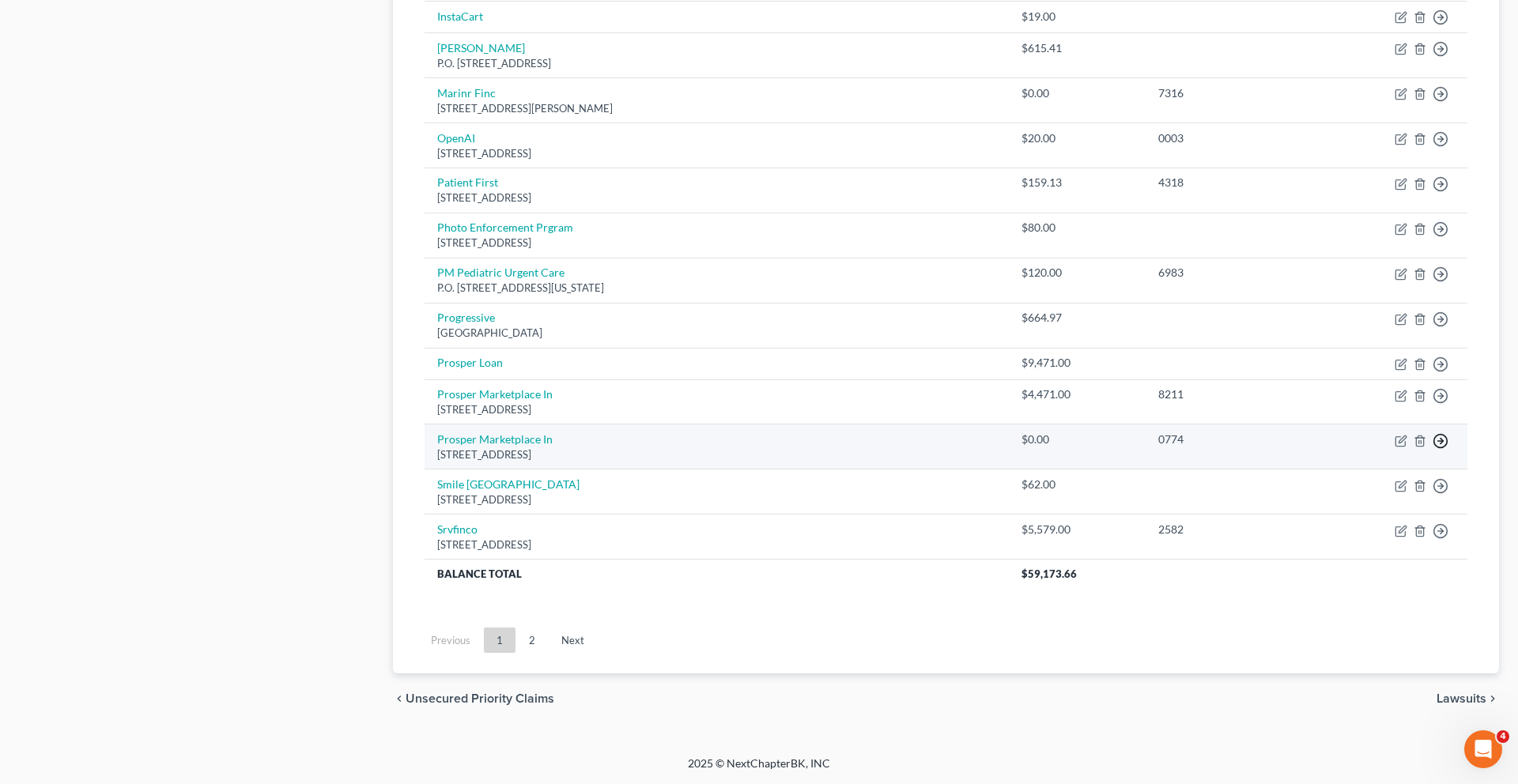
click at [1327, 548] on link "Move to Notice Only" at bounding box center [1335, 535] width 132 height 27
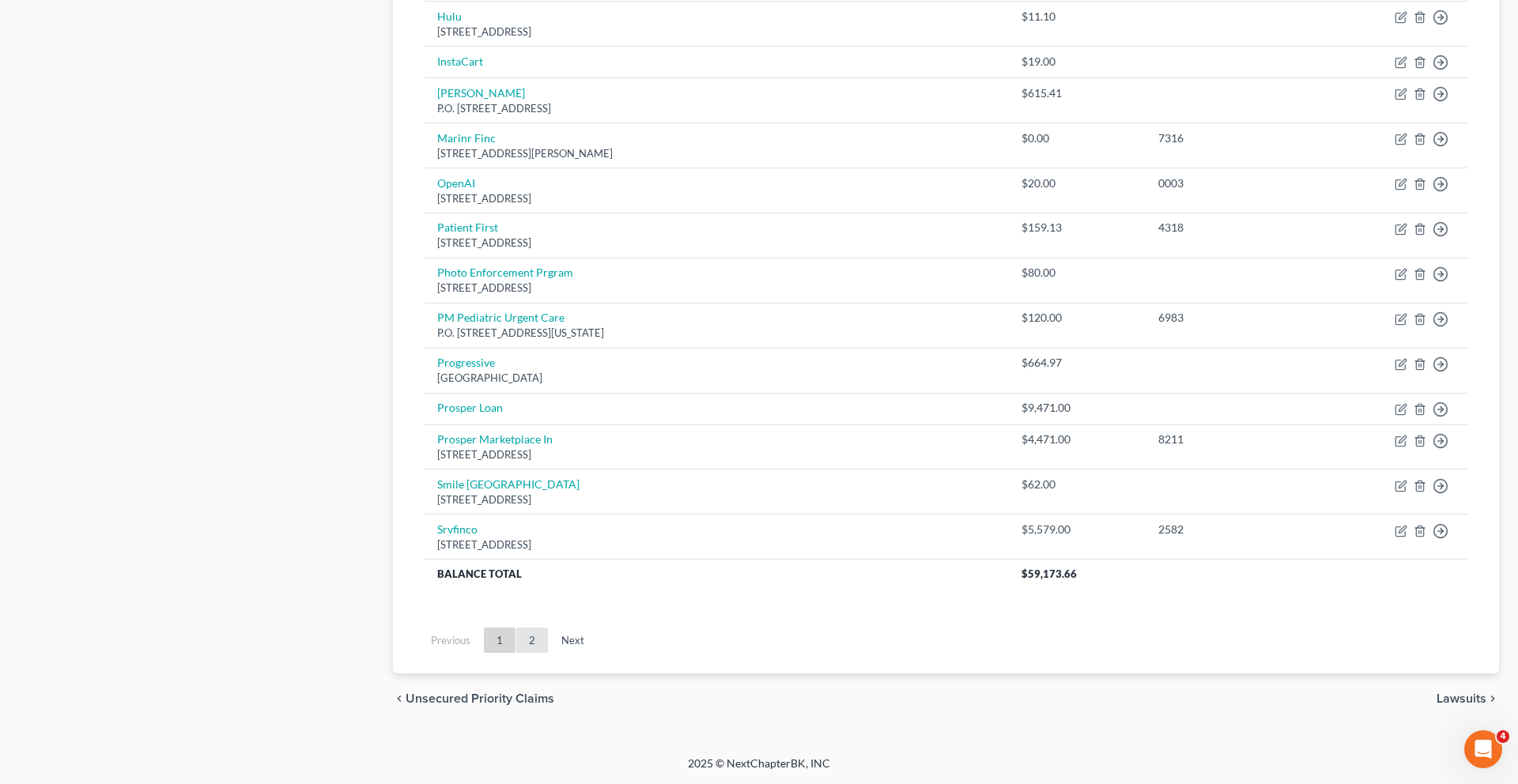
click at [548, 627] on link "2" at bounding box center [532, 639] width 31 height 25
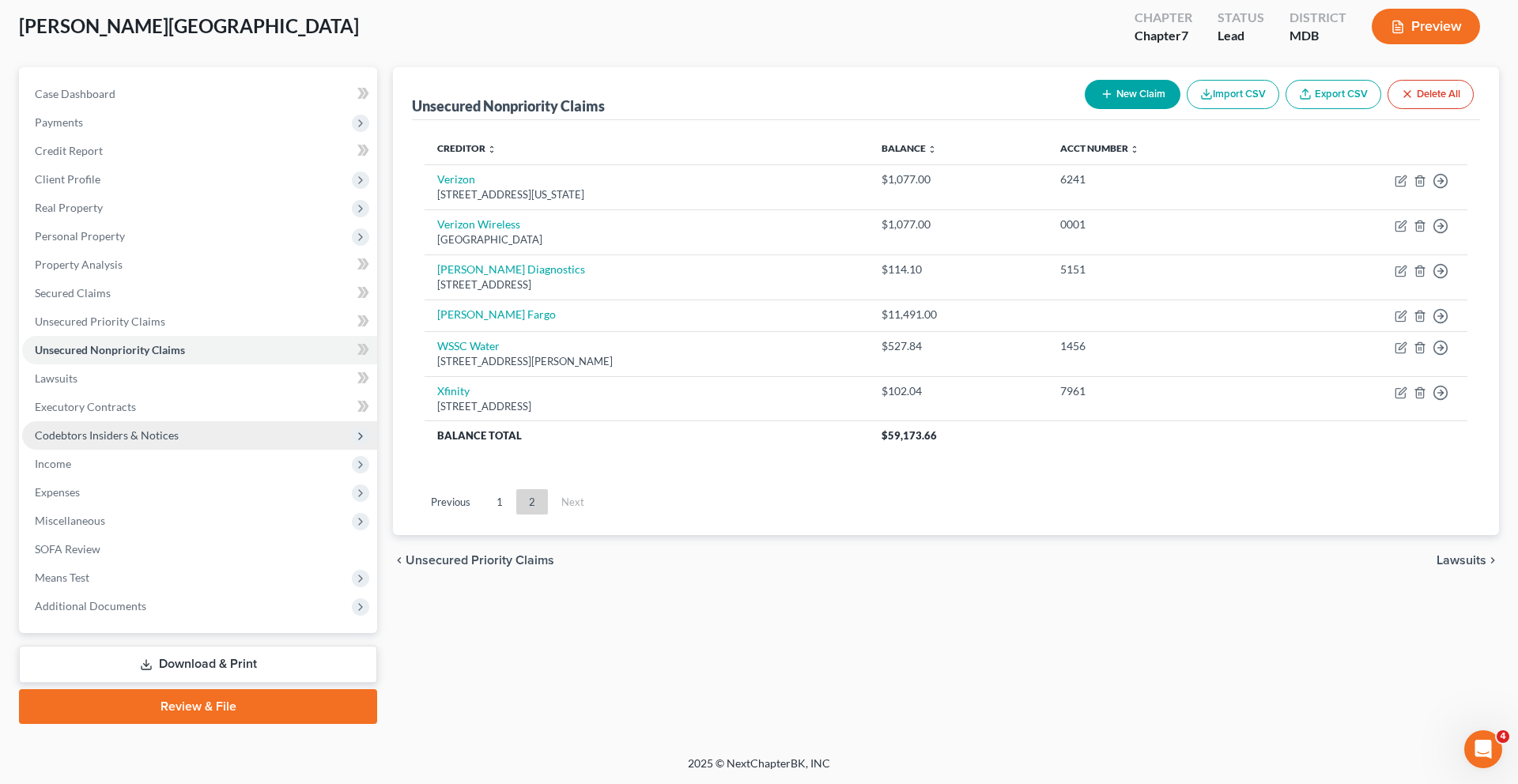
scroll to position [298, 0]
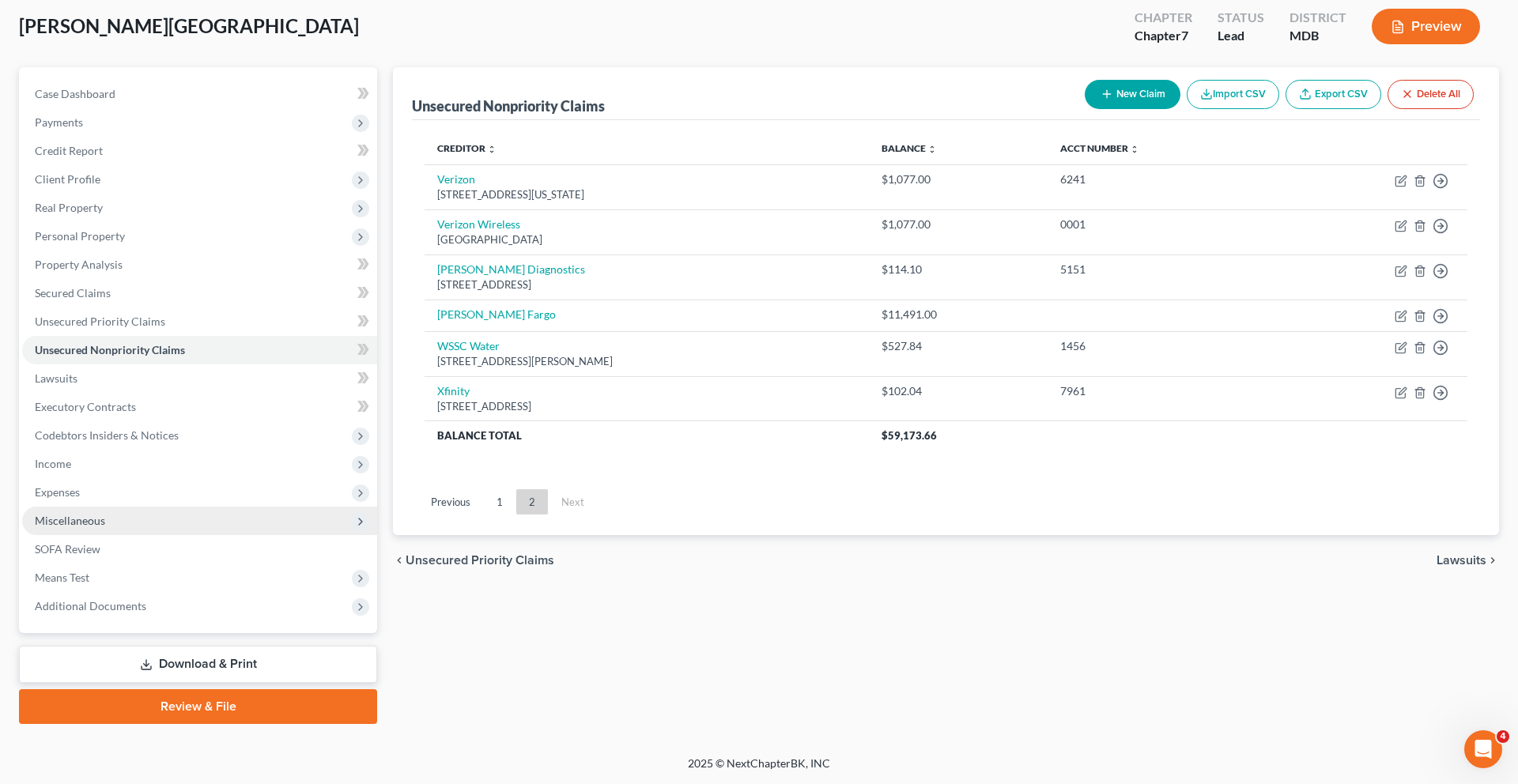
click at [149, 507] on span "Miscellaneous" at bounding box center [200, 520] width 355 height 28
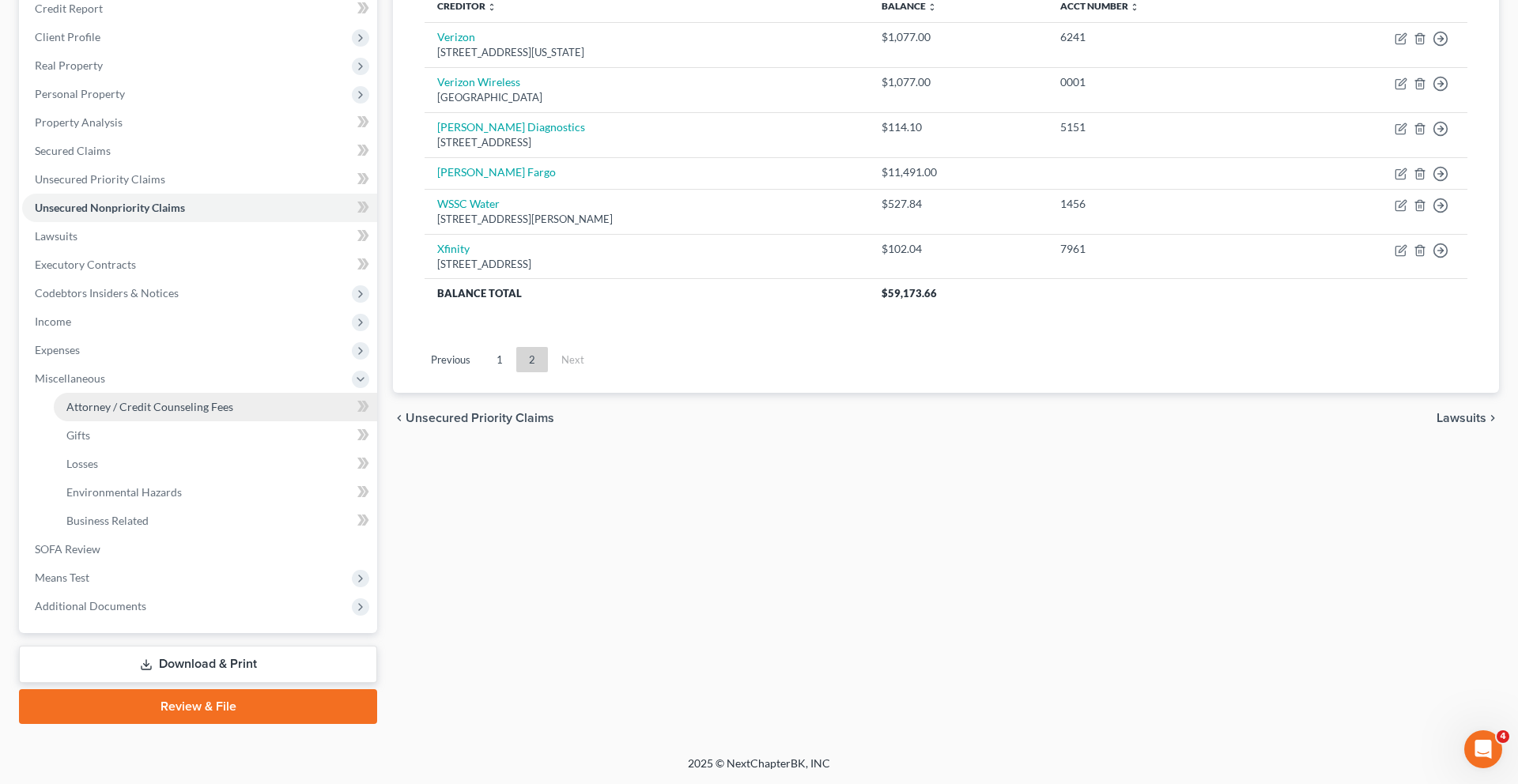
click at [204, 421] on link "Attorney / Credit Counseling Fees" at bounding box center [216, 406] width 323 height 28
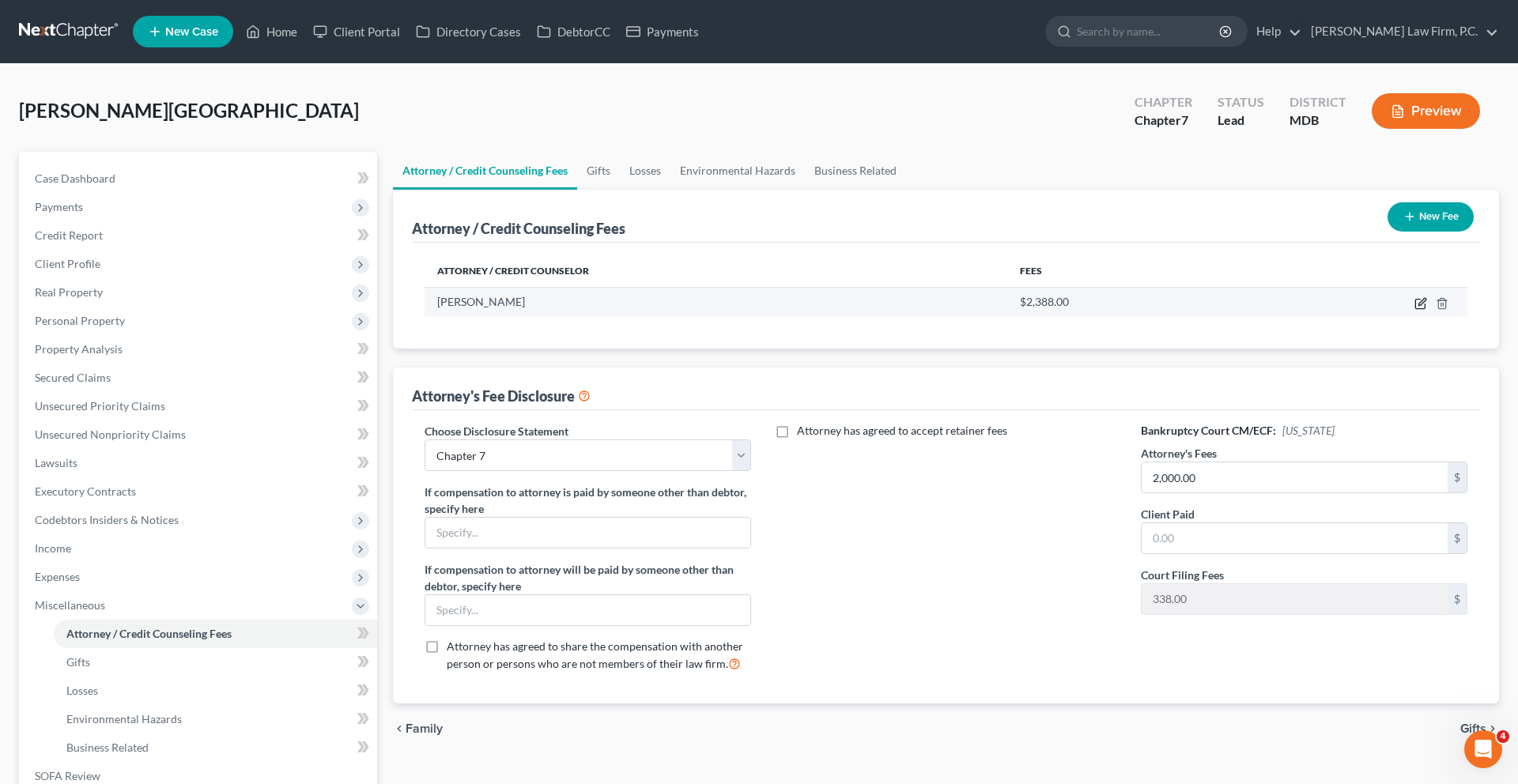
click at [1414, 310] on icon "button" at bounding box center [1421, 303] width 13 height 13
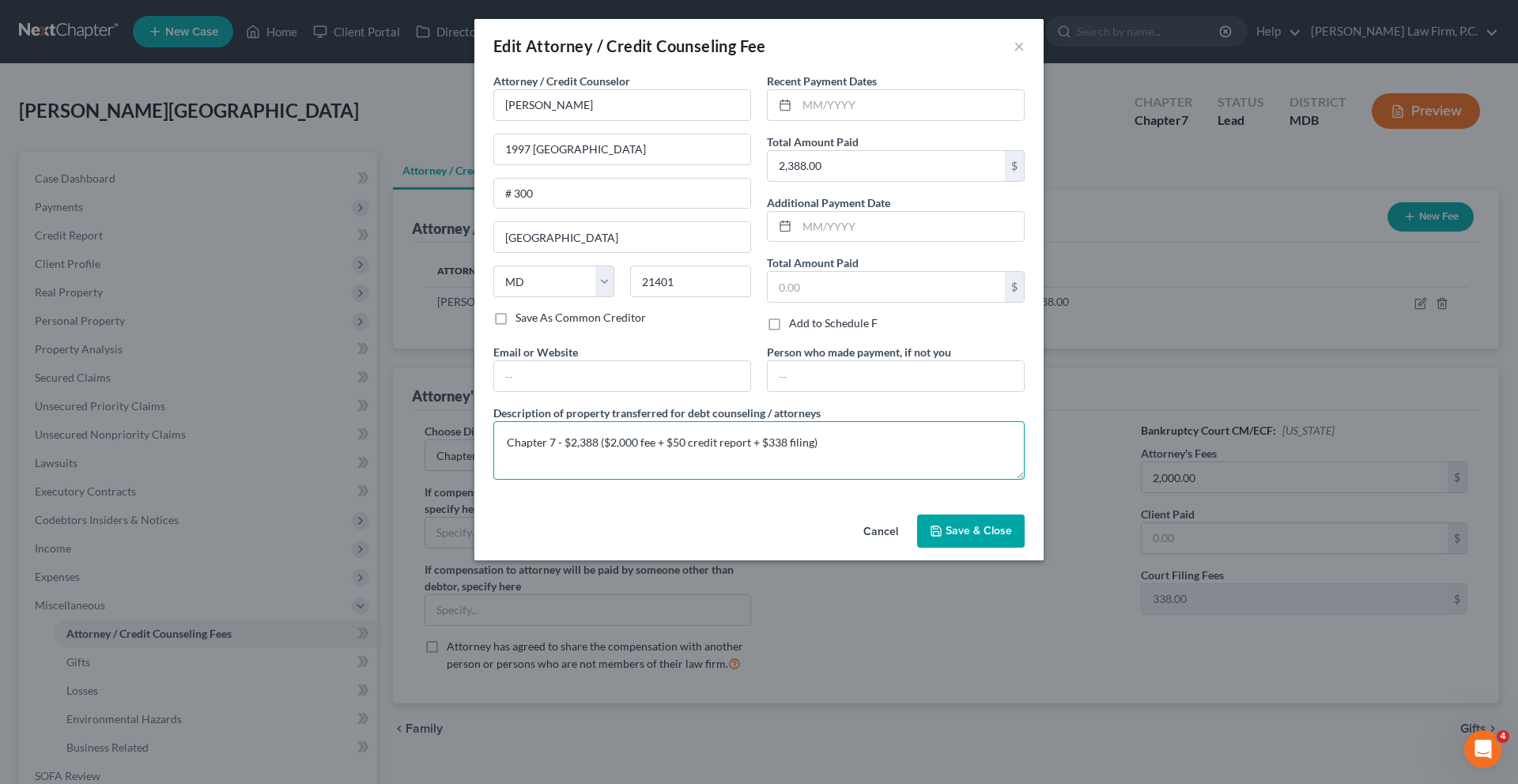
drag, startPoint x: 512, startPoint y: 551, endPoint x: 419, endPoint y: 550, distance: 93.0
click at [485, 479] on div "Description of property transferred for debt counseling / attorneys Chapter 7 -…" at bounding box center [759, 441] width 547 height 75
drag, startPoint x: 438, startPoint y: 548, endPoint x: 489, endPoint y: 557, distance: 51.8
click at [493, 479] on textarea "$2,388 ($2,000 fee + $50 credit report + $338 filing)" at bounding box center [759, 450] width 531 height 59
click at [1012, 537] on span "Save & Close" at bounding box center [978, 530] width 67 height 14
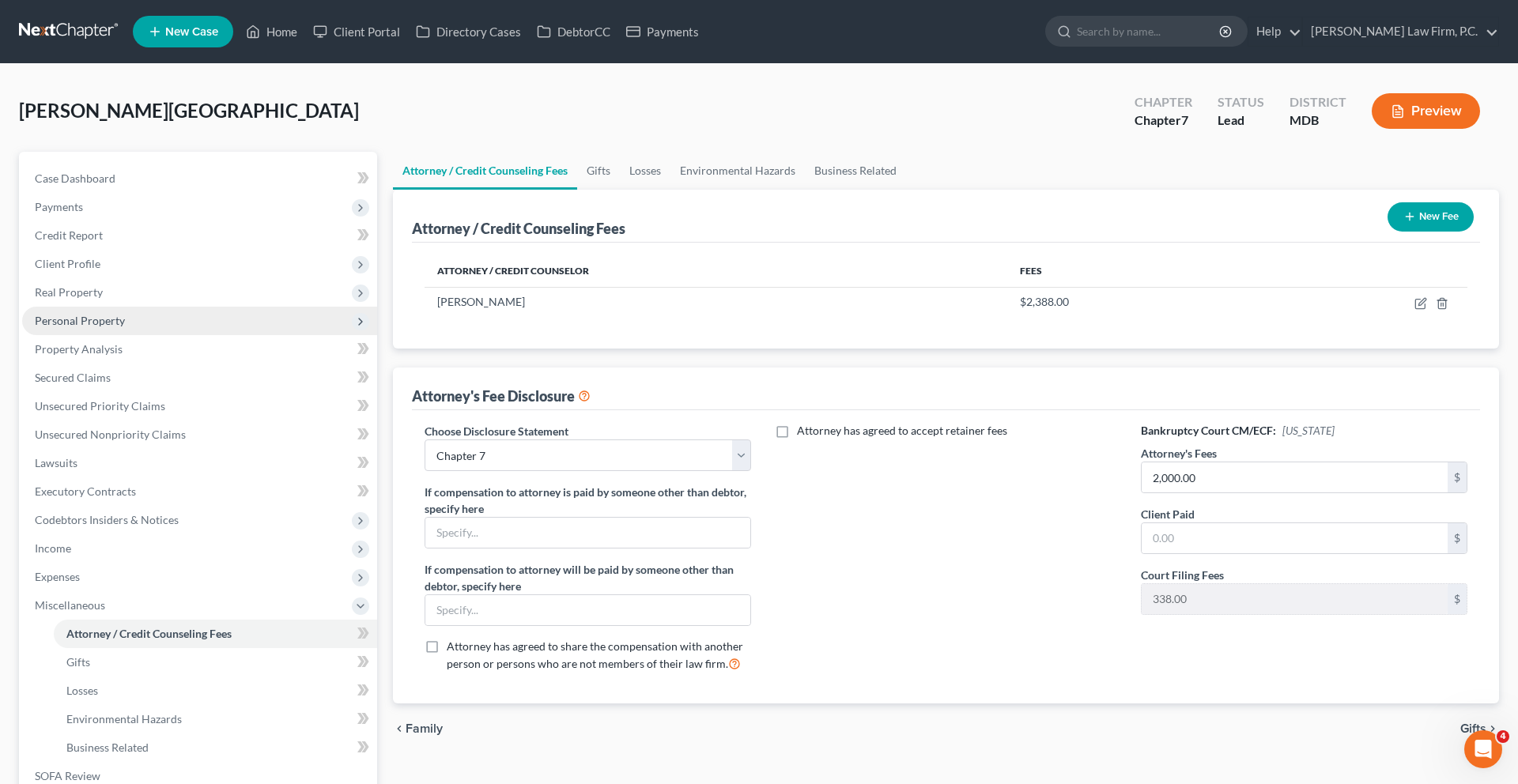
click at [154, 335] on span "Personal Property" at bounding box center [200, 320] width 355 height 28
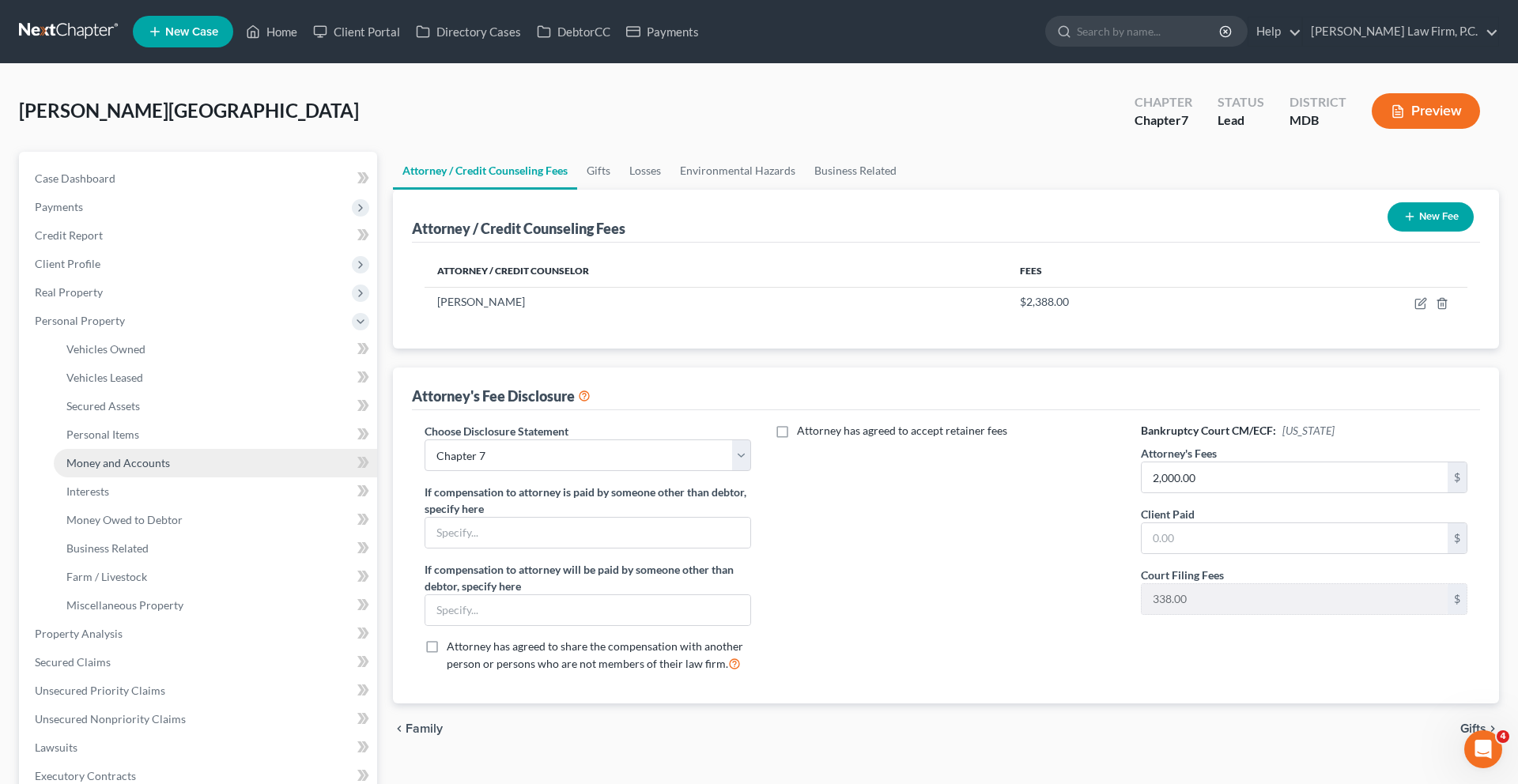
click at [147, 470] on span "Money and Accounts" at bounding box center [118, 462] width 104 height 14
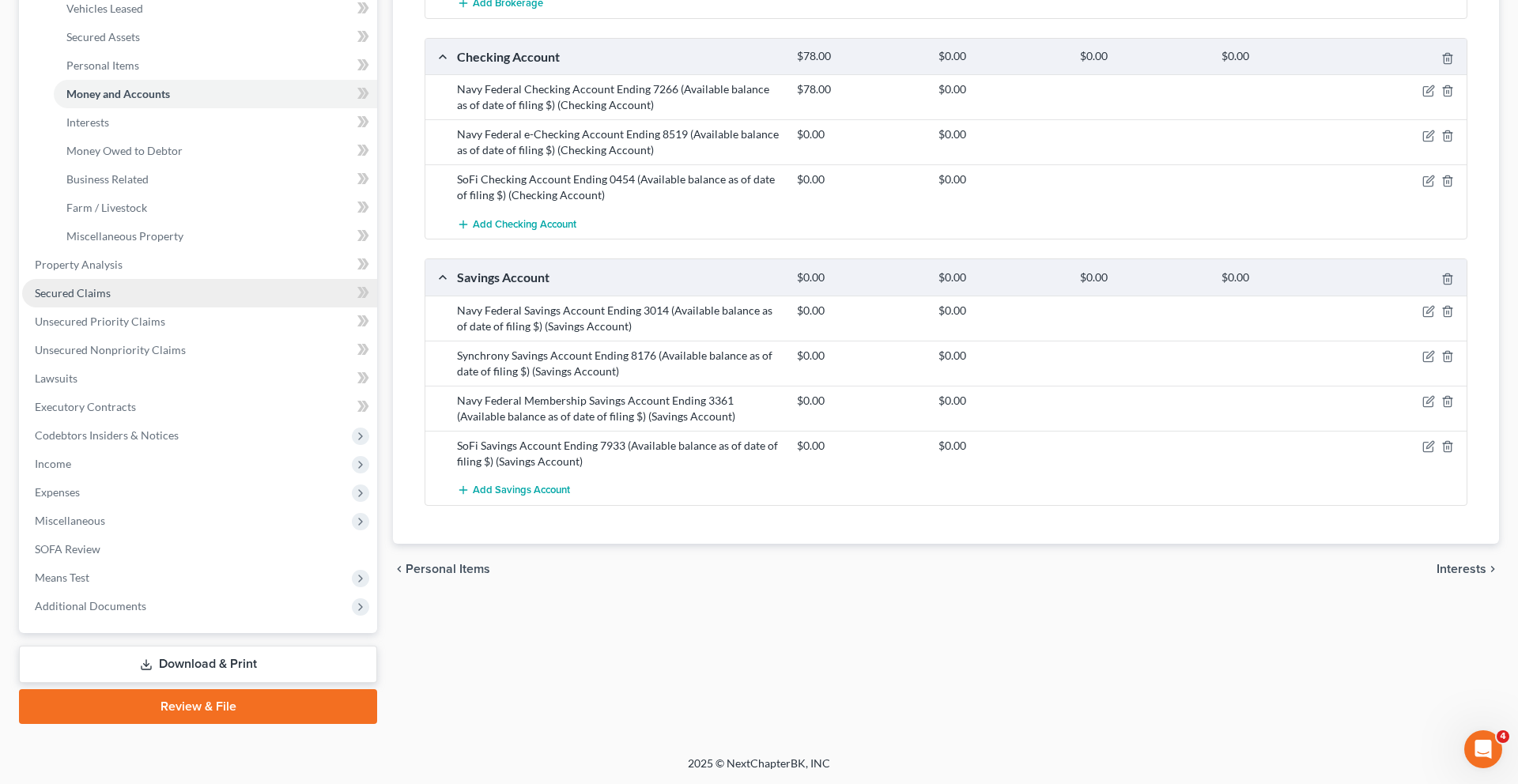
scroll to position [431, 0]
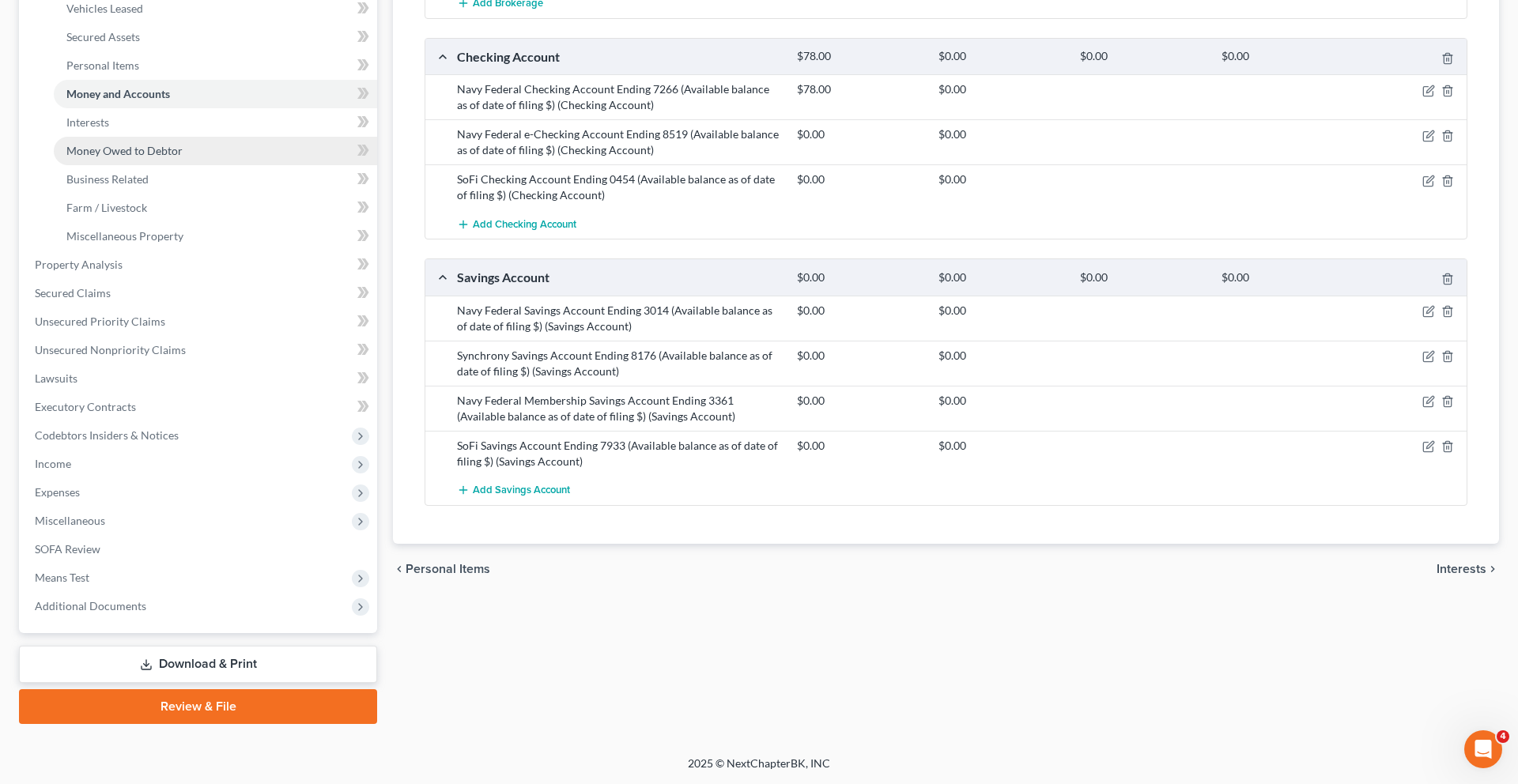
click at [183, 158] on span "Money Owed to Debtor" at bounding box center [125, 150] width 116 height 14
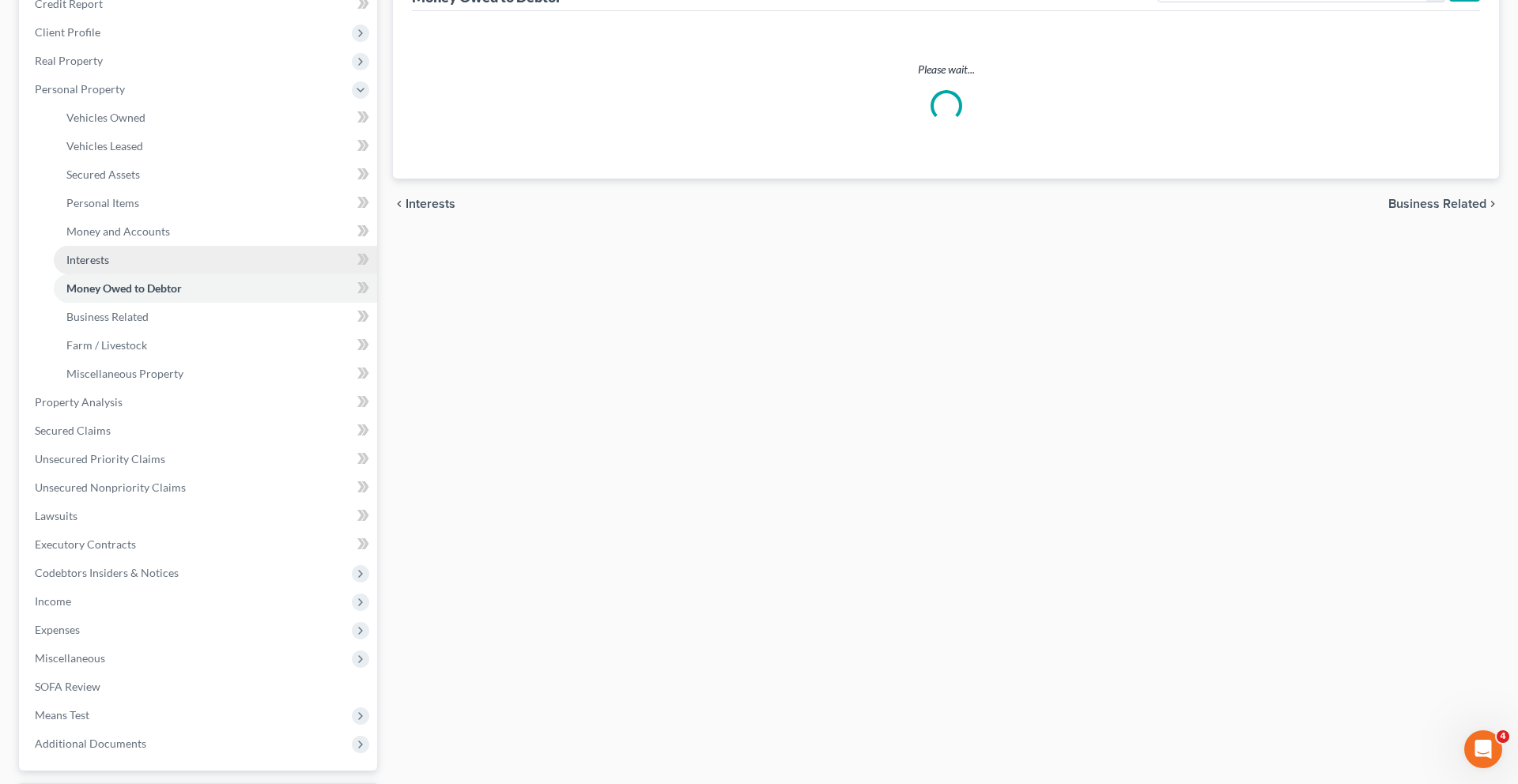
click at [149, 274] on link "Interests" at bounding box center [216, 260] width 323 height 28
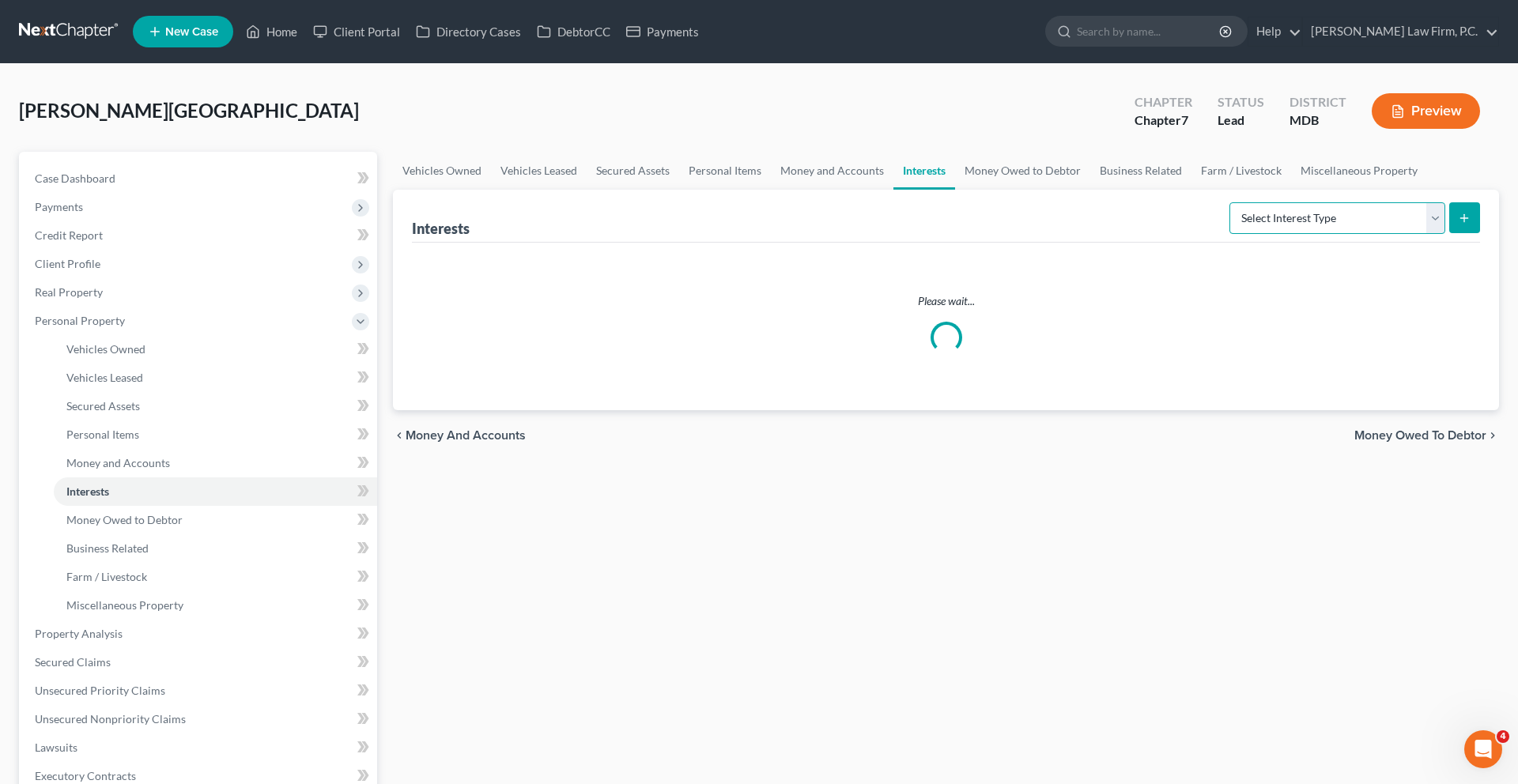
click at [1301, 234] on select "Select Interest Type 401K (A/B: 21) Annuity (A/B: 23) Bond (A/B: 18) Education …" at bounding box center [1337, 218] width 216 height 31
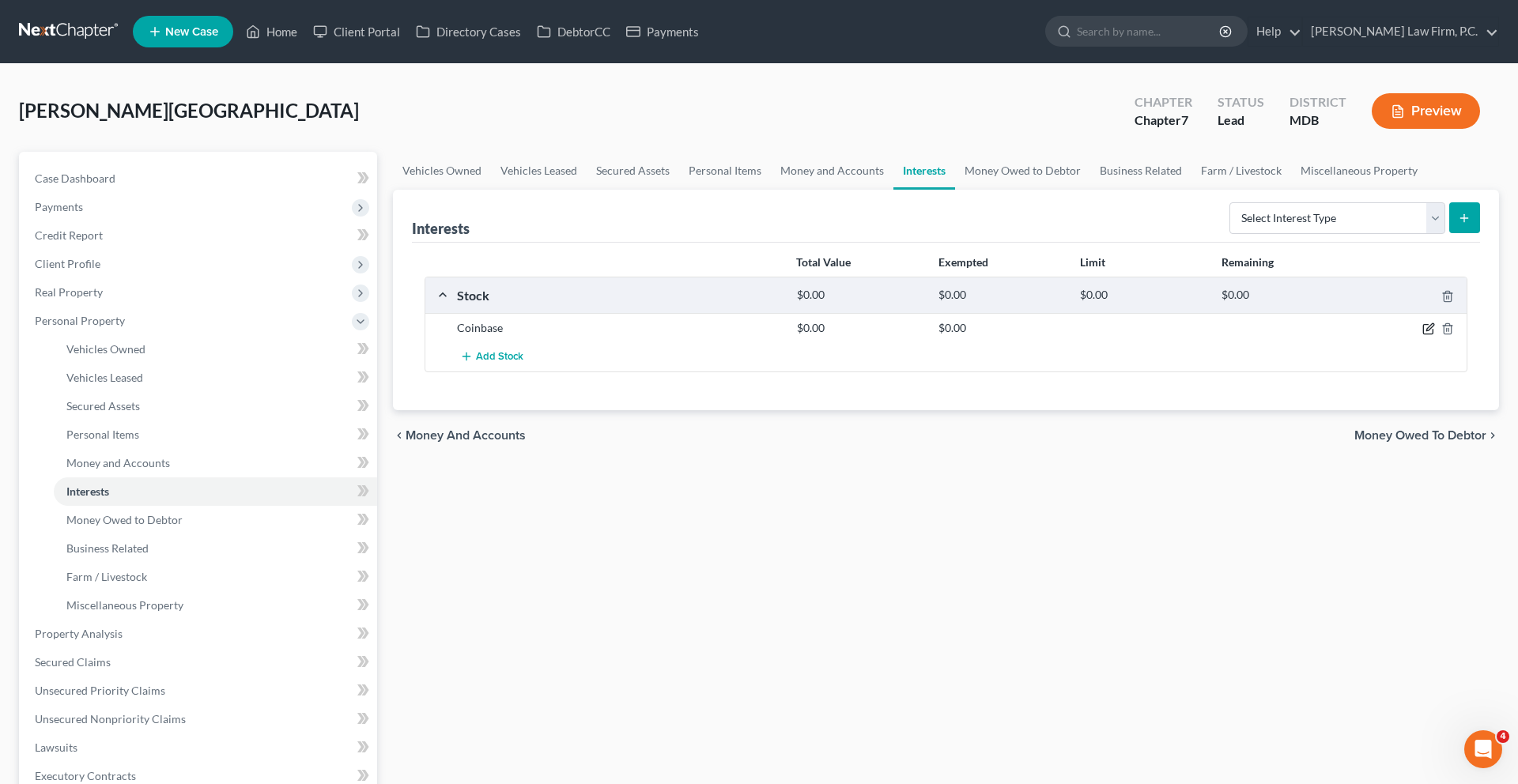
click at [1426, 331] on icon "button" at bounding box center [1430, 327] width 7 height 7
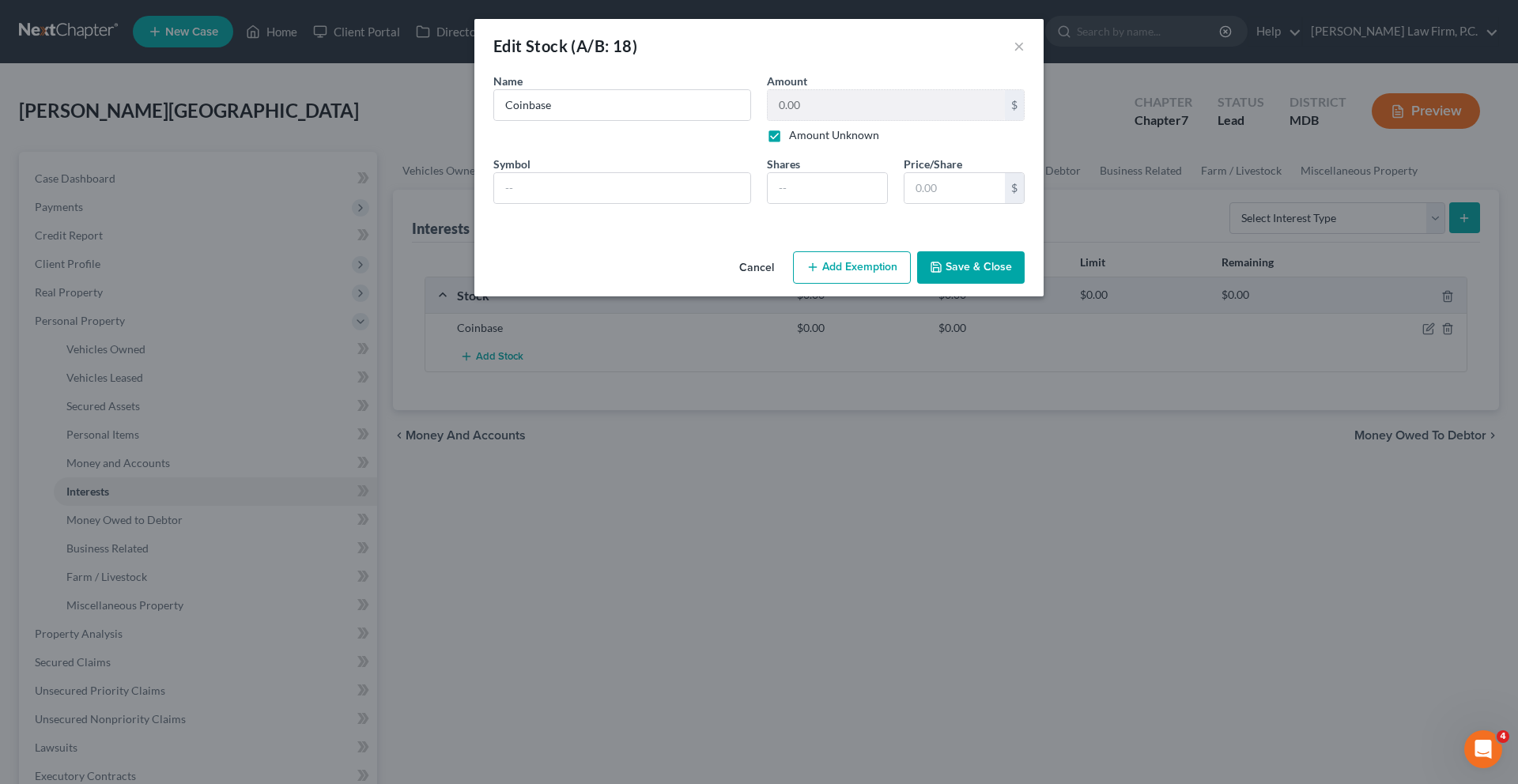
click at [789, 143] on label "Amount Unknown" at bounding box center [834, 135] width 90 height 16
click at [796, 138] on input "Amount Unknown" at bounding box center [800, 132] width 10 height 10
click at [812, 203] on input "number" at bounding box center [827, 187] width 119 height 30
click at [970, 203] on input "text" at bounding box center [954, 187] width 101 height 30
click at [627, 203] on input "text" at bounding box center [622, 187] width 256 height 30
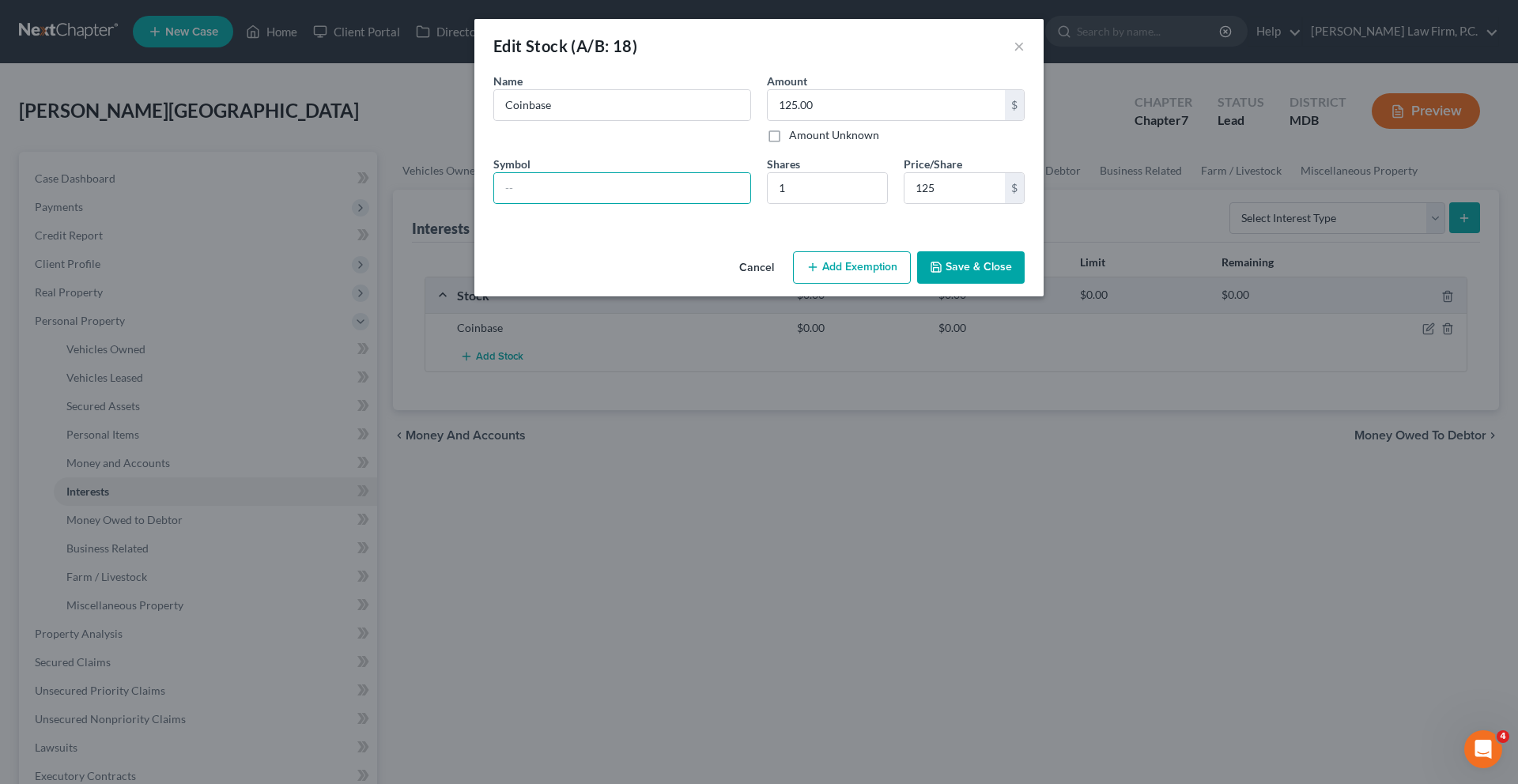
click at [1024, 285] on button "Save & Close" at bounding box center [971, 267] width 108 height 33
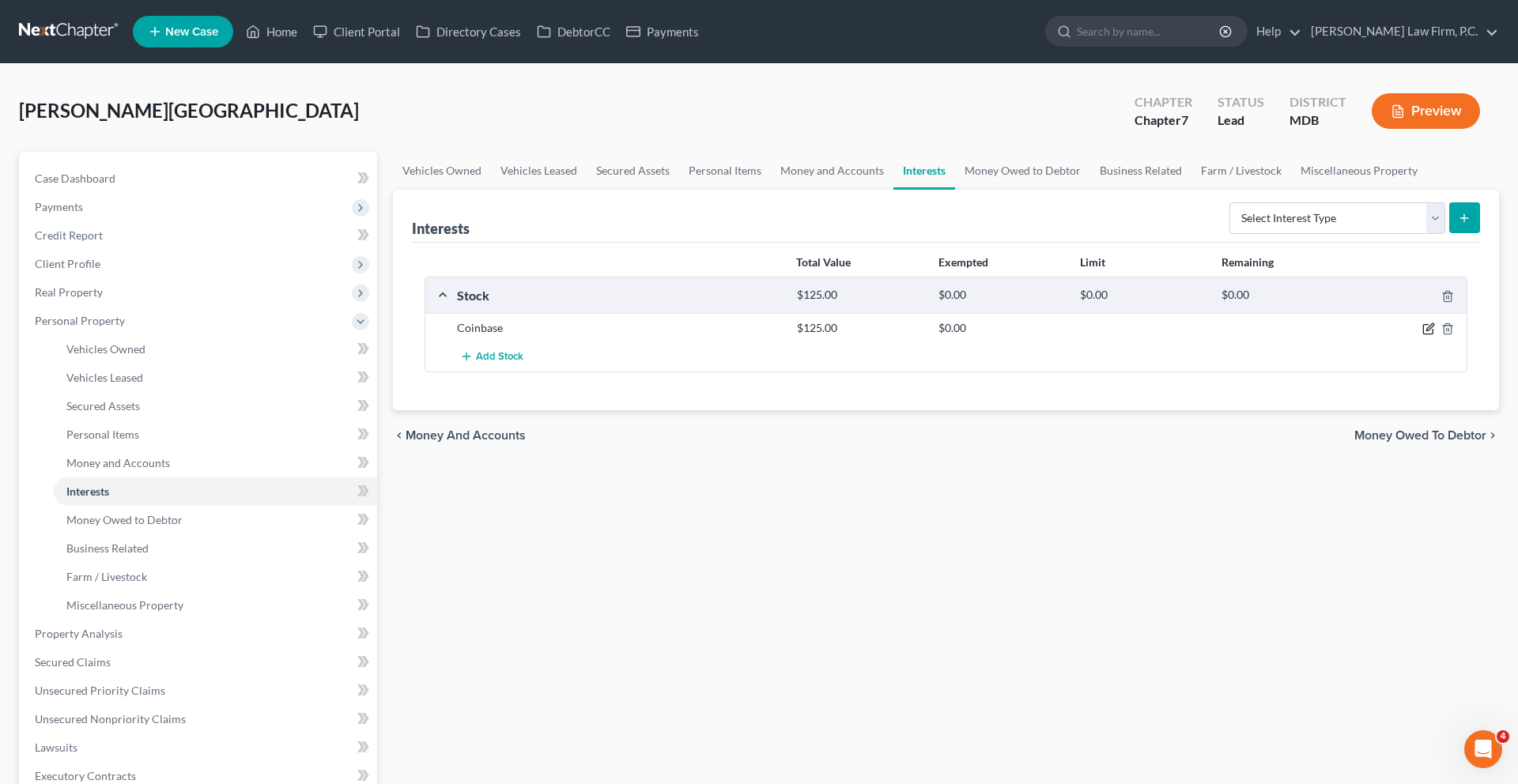
click at [1422, 335] on icon "button" at bounding box center [1429, 329] width 13 height 13
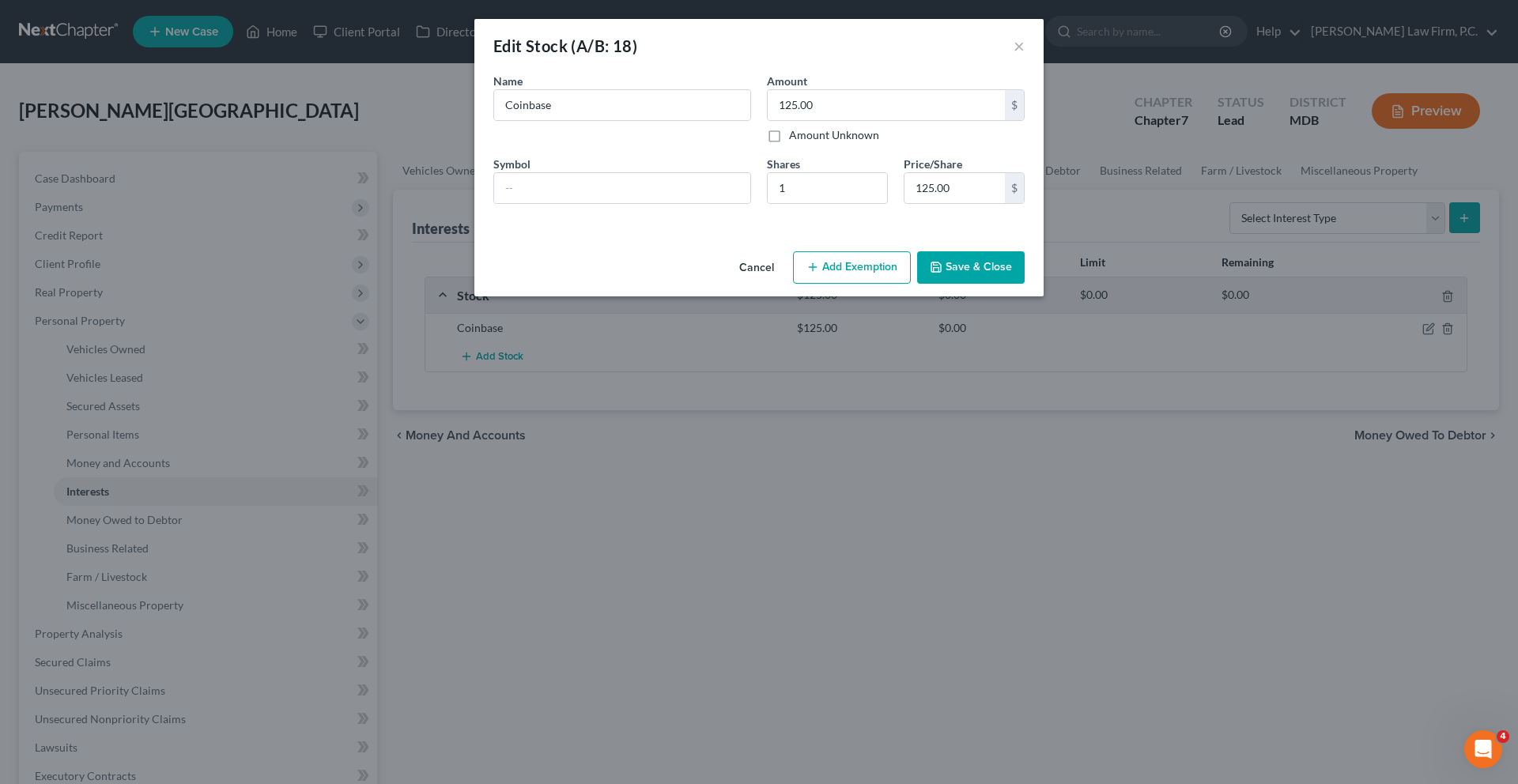
click at [860, 285] on button "Add Exemption" at bounding box center [852, 267] width 117 height 33
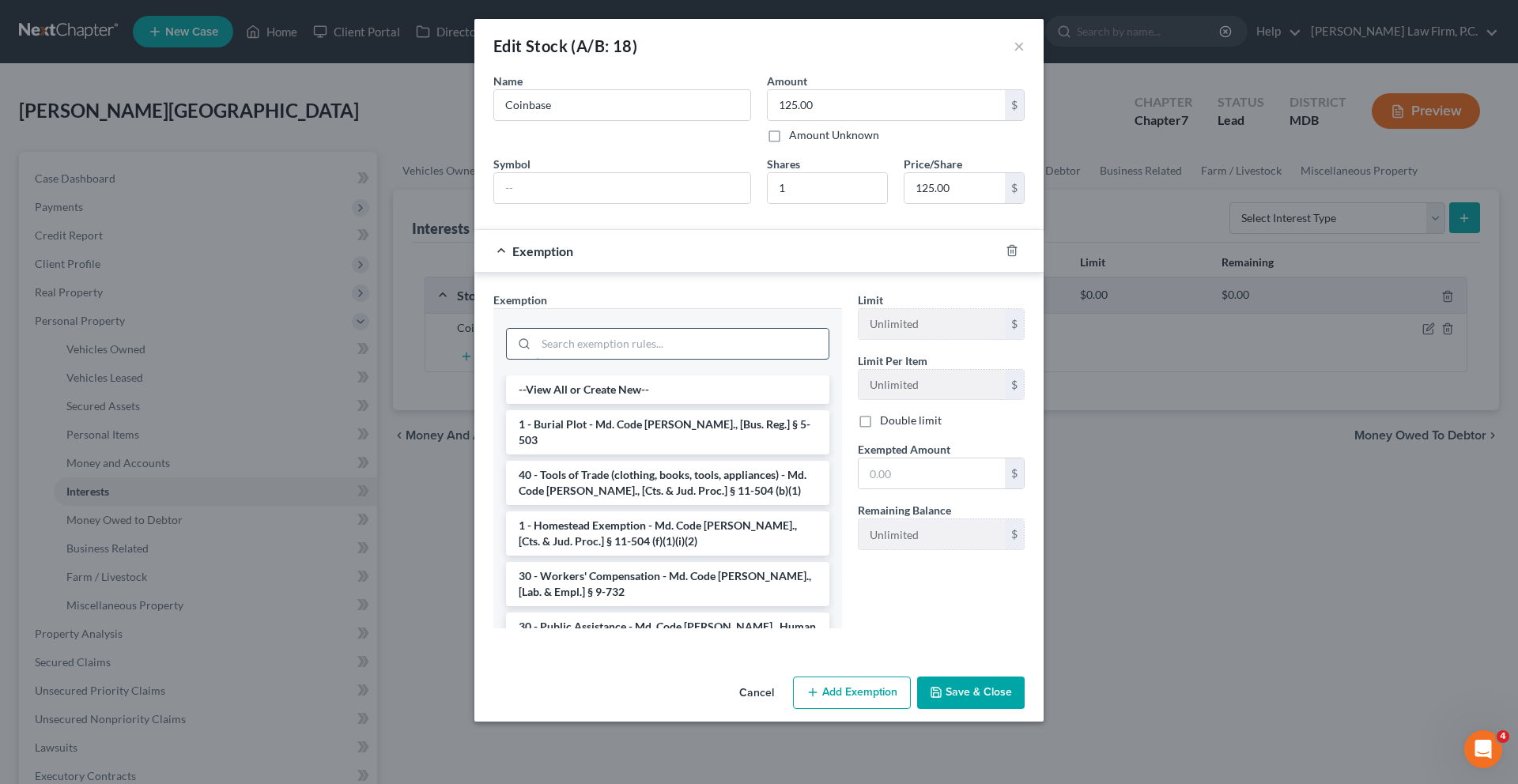
click at [693, 359] on input "search" at bounding box center [682, 343] width 293 height 30
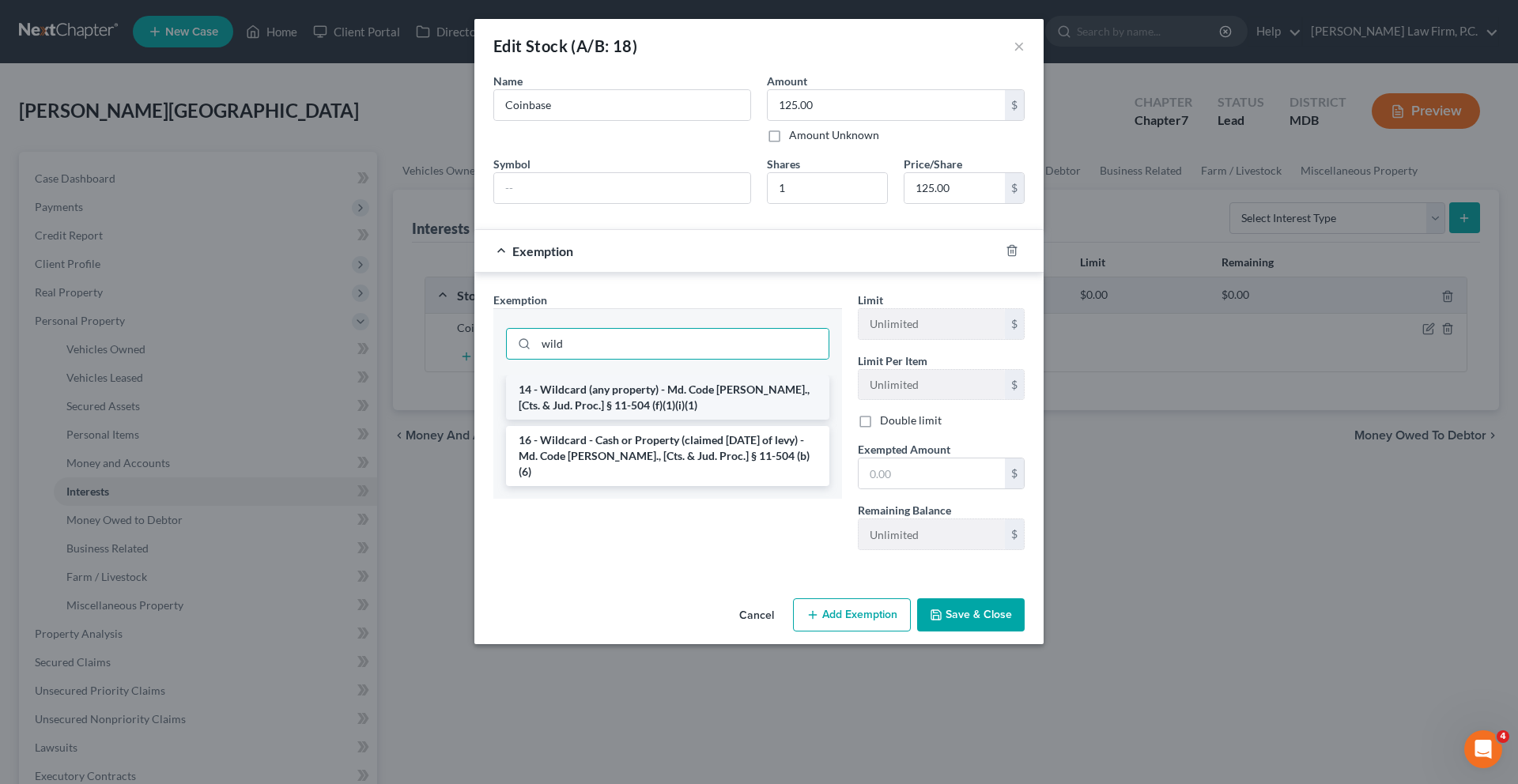
click at [666, 420] on li "14 - Wildcard (any property) - Md. Code [PERSON_NAME]., [Cts. & Jud. Proc.] § 1…" at bounding box center [668, 397] width 323 height 44
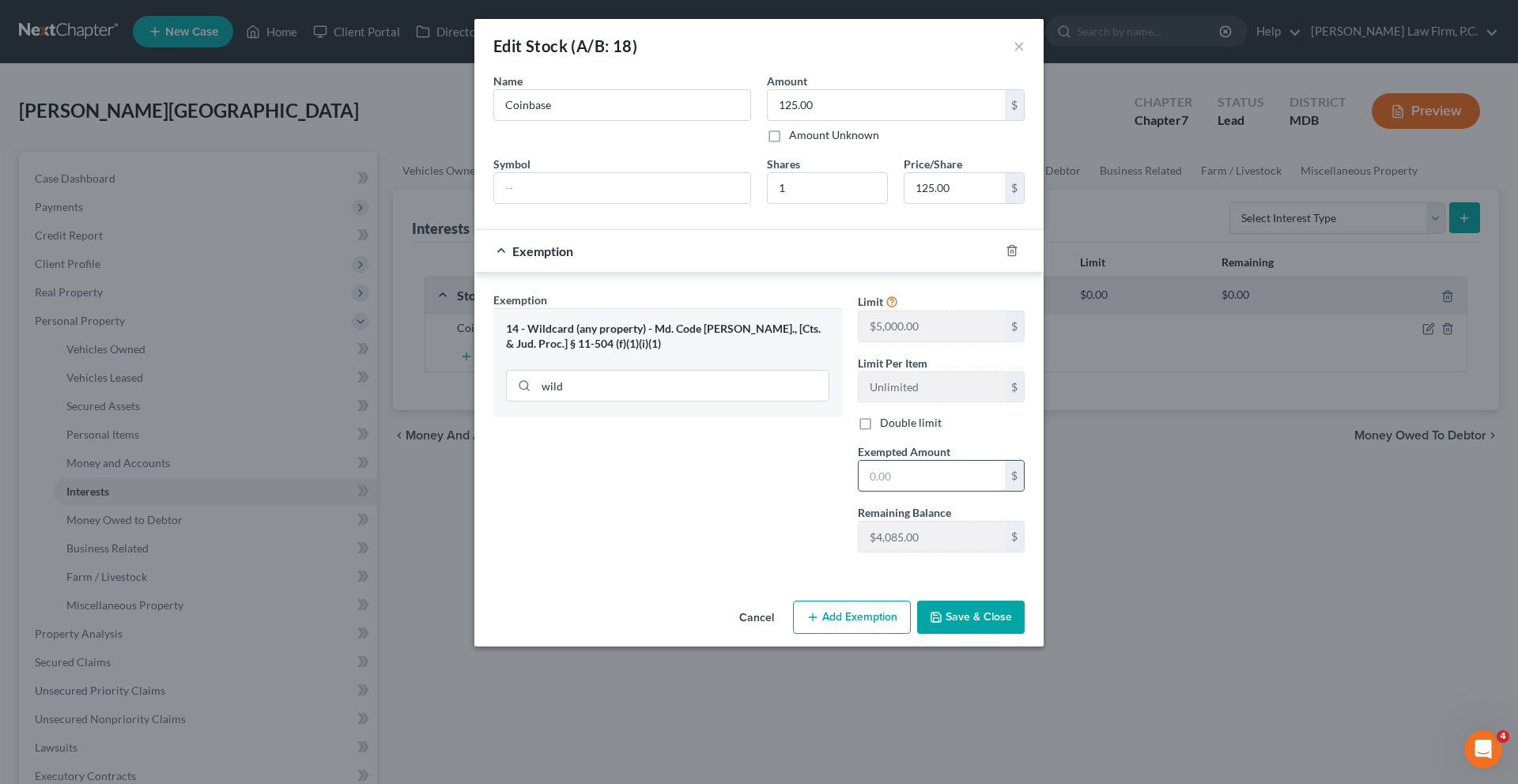
click at [933, 491] on input "text" at bounding box center [932, 475] width 146 height 30
click at [1024, 634] on button "Save & Close" at bounding box center [971, 617] width 108 height 33
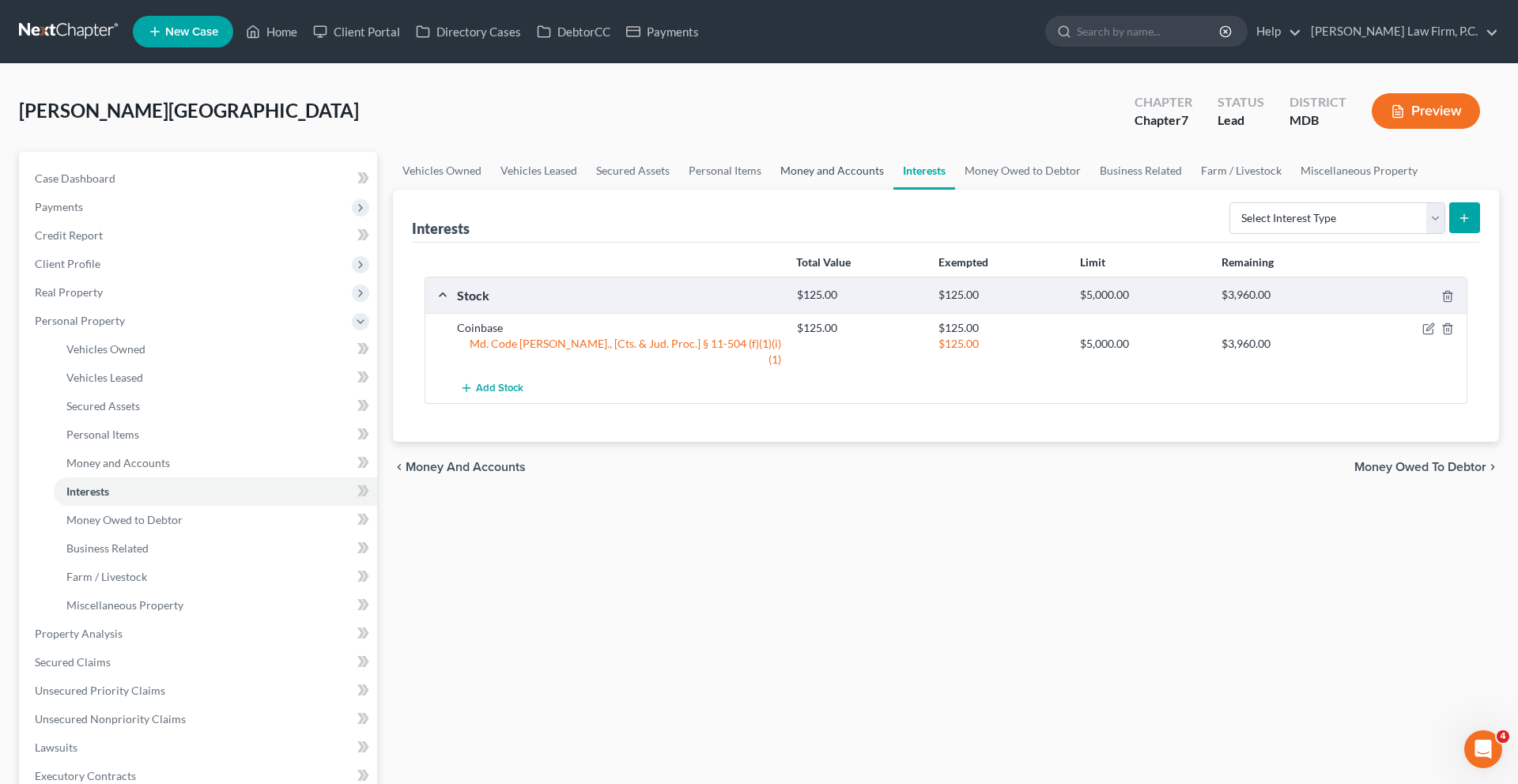
click at [893, 190] on link "Money and Accounts" at bounding box center [832, 170] width 122 height 38
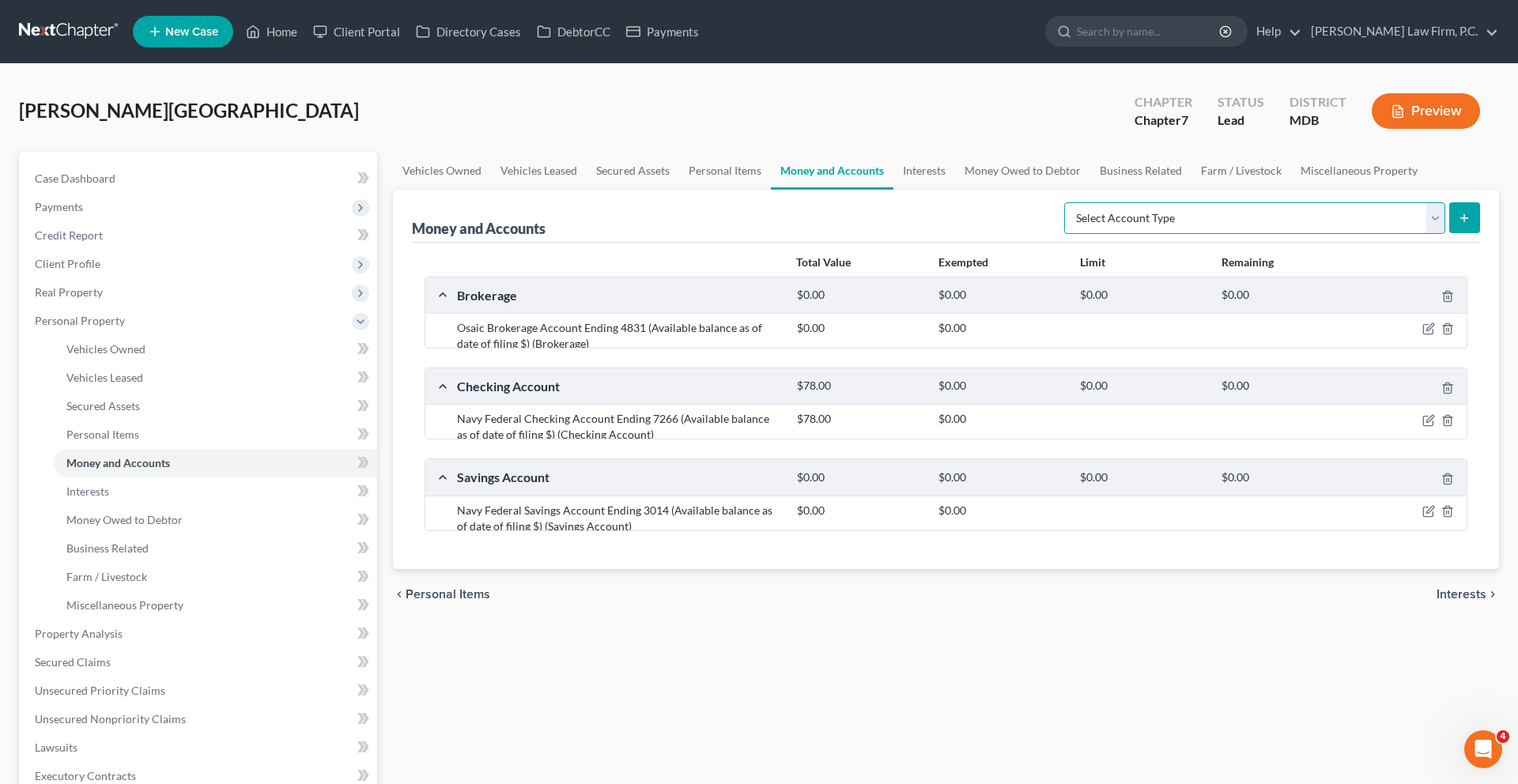
click at [1269, 234] on select "Select Account Type Brokerage (A/B: 18, SOFA: 20) Cash on Hand (A/B: 16) Certif…" at bounding box center [1255, 218] width 381 height 31
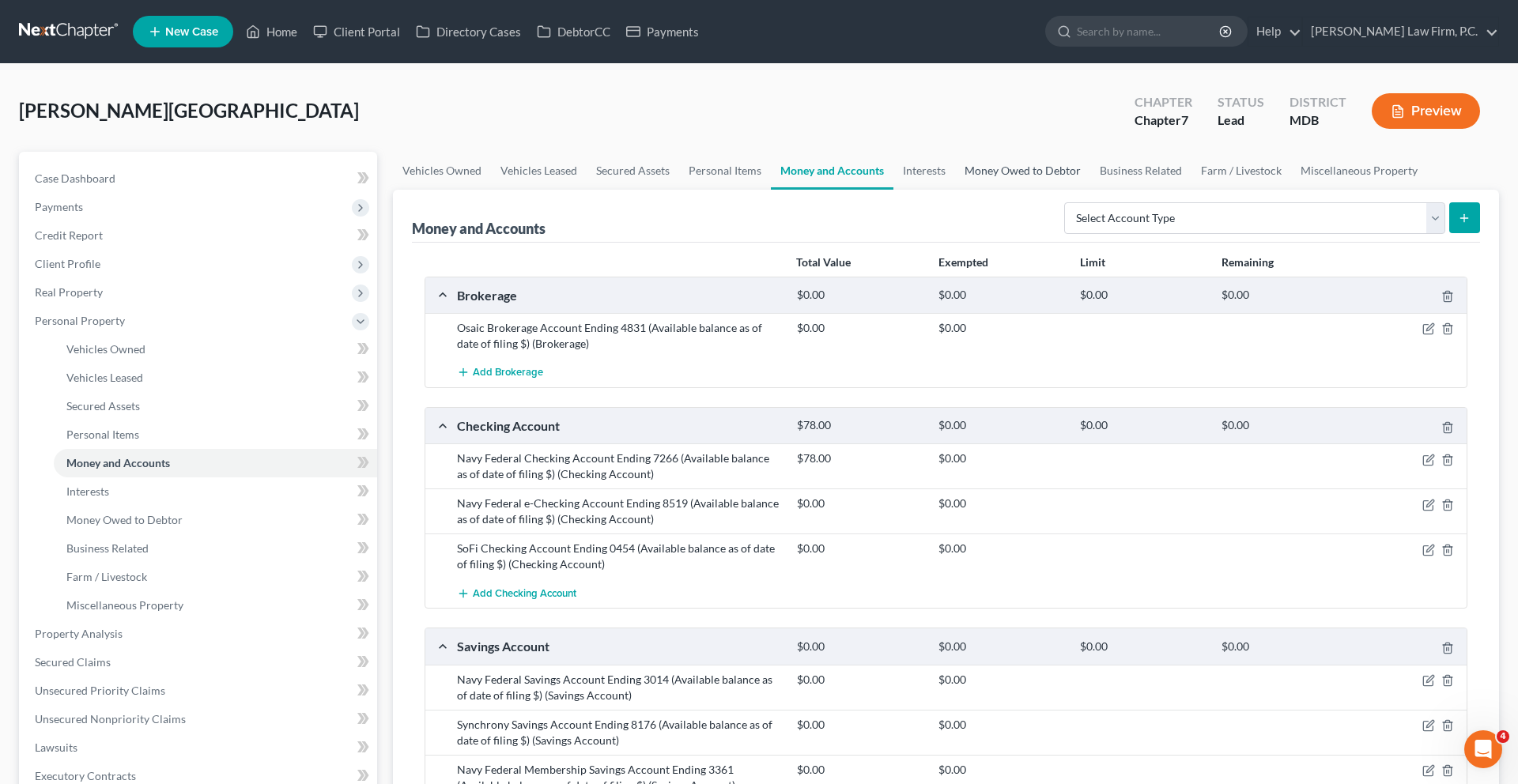
click at [1090, 190] on link "Money Owed to Debtor" at bounding box center [1022, 170] width 135 height 38
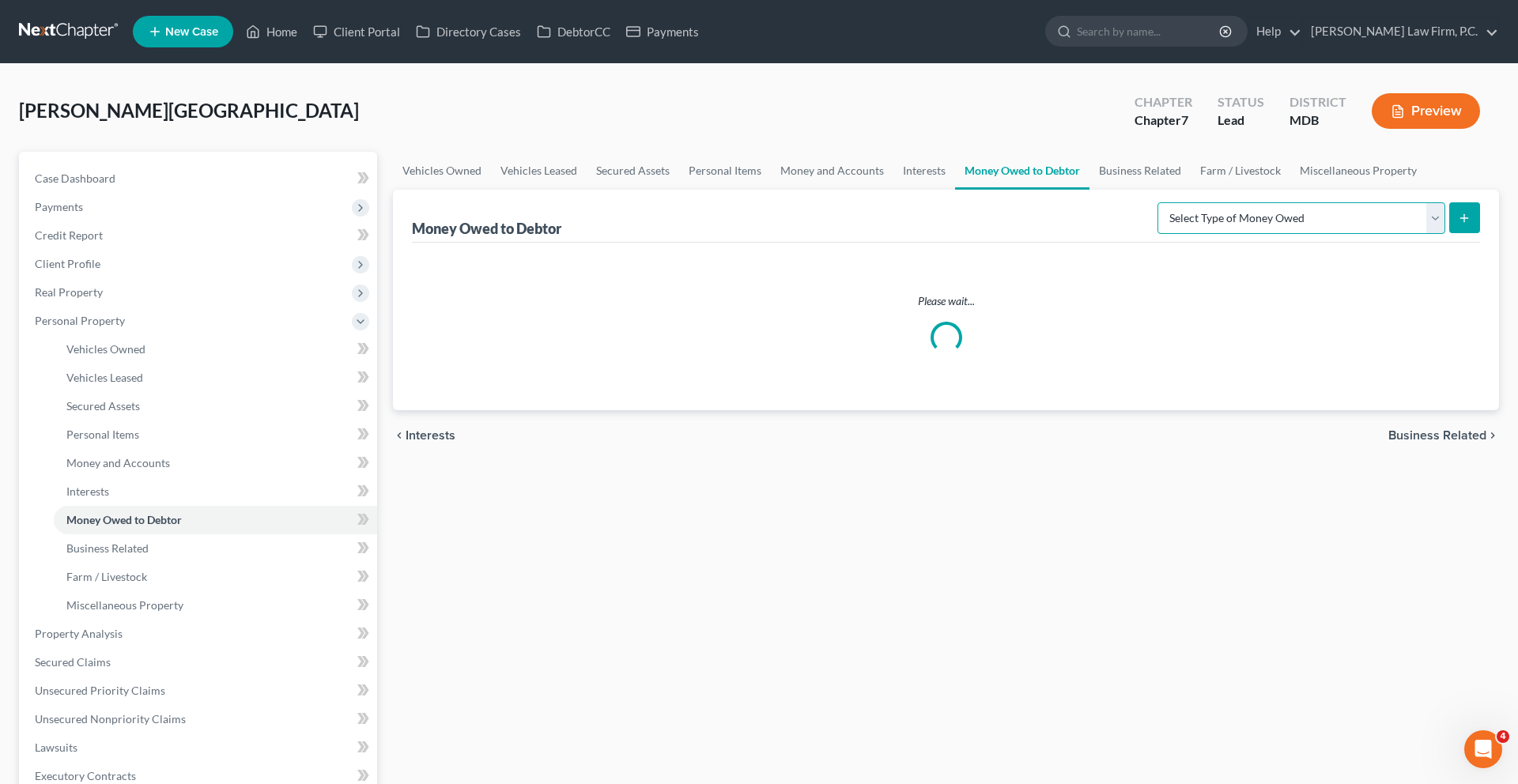
click at [1179, 234] on select "Select Type of Money Owed Accounts Receivable (A/B: 38) Alimony (A/B: 29) Child…" at bounding box center [1302, 218] width 288 height 31
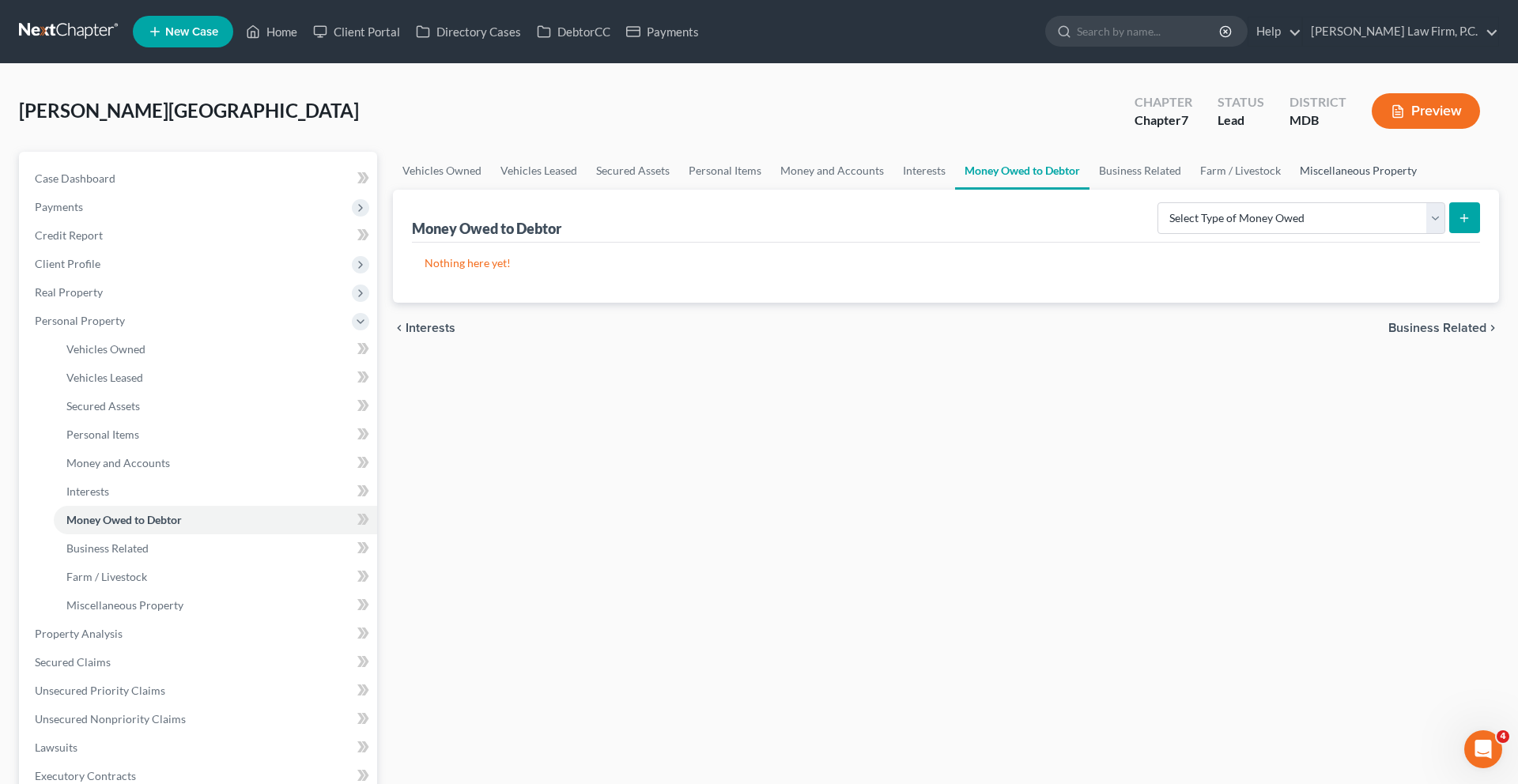
click at [1290, 190] on link "Miscellaneous Property" at bounding box center [1358, 170] width 136 height 38
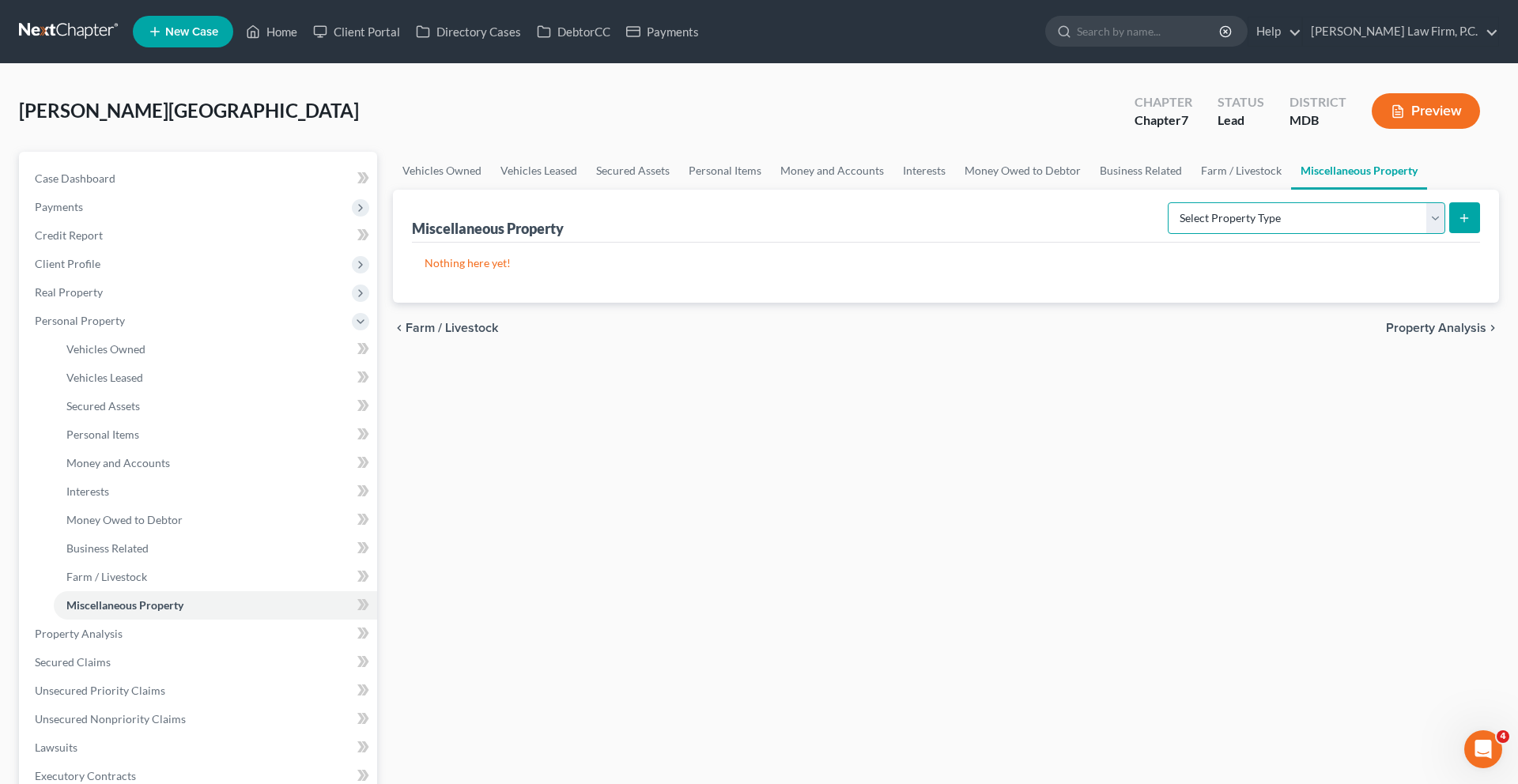
click at [1167, 234] on select "Select Property Type Assigned for Creditor Benefit [DATE] (SOFA: 12) Holding fo…" at bounding box center [1306, 218] width 278 height 31
click at [893, 190] on link "Money and Accounts" at bounding box center [832, 170] width 122 height 38
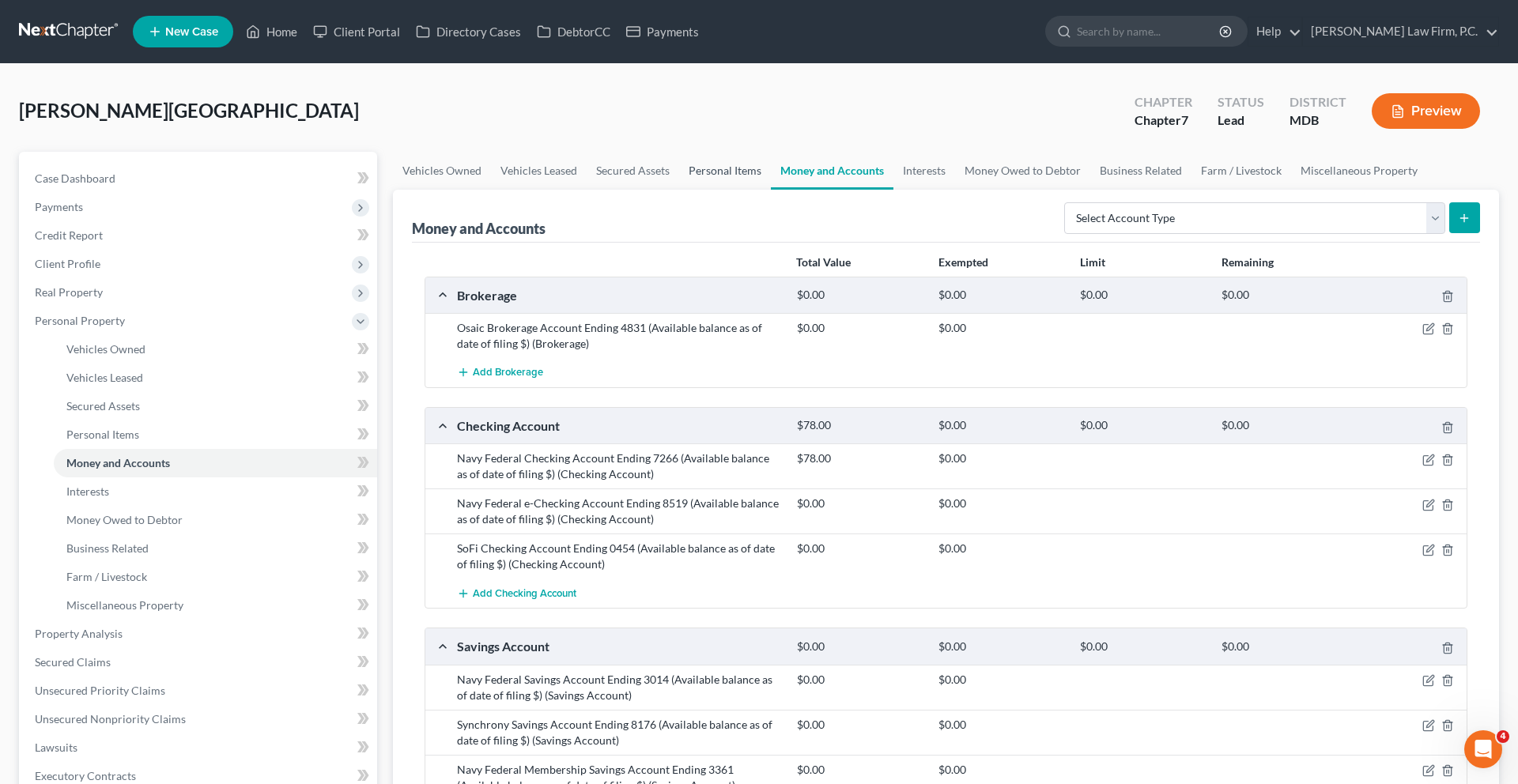
click at [771, 190] on link "Personal Items" at bounding box center [725, 170] width 92 height 38
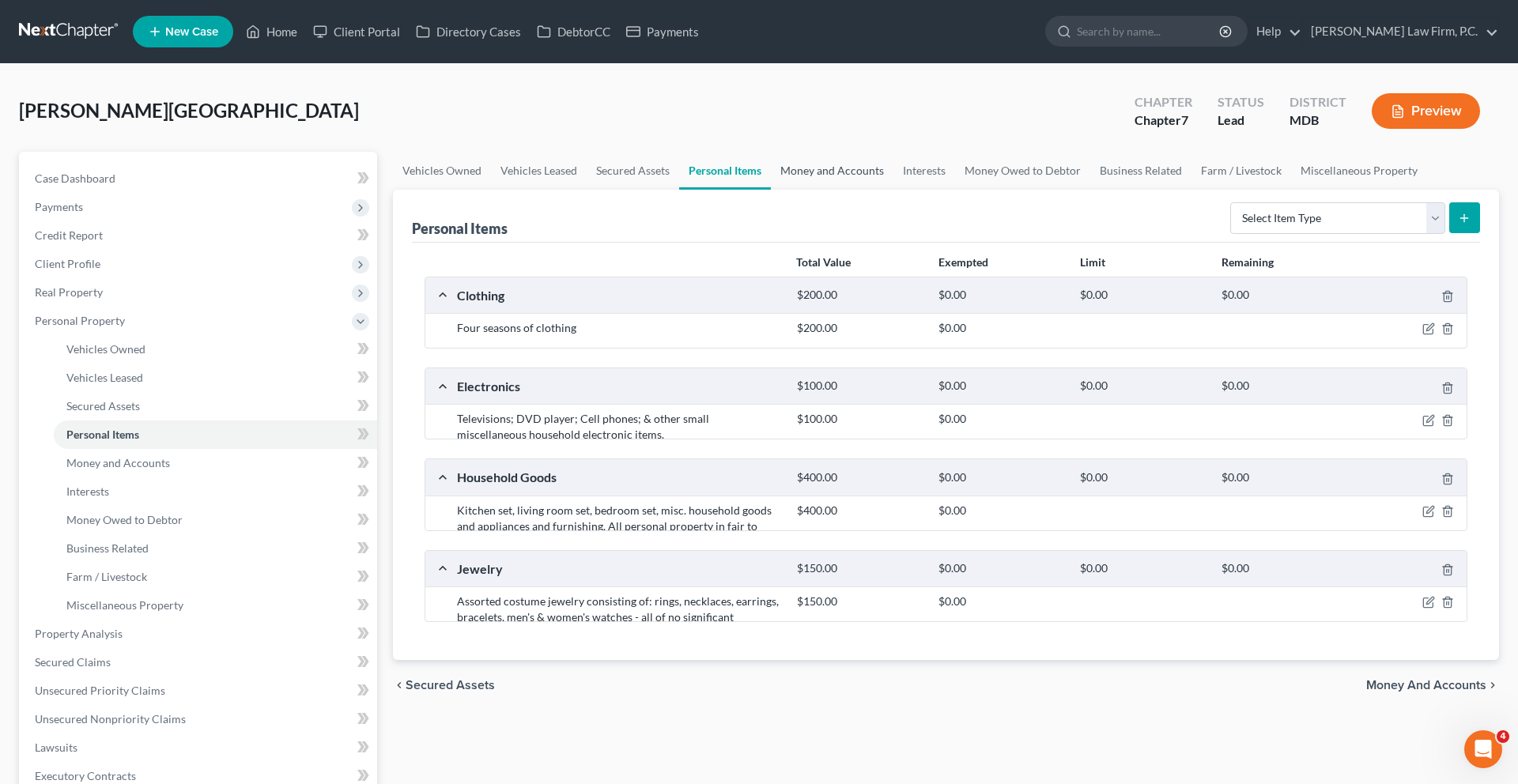
click at [893, 190] on link "Money and Accounts" at bounding box center [832, 170] width 122 height 38
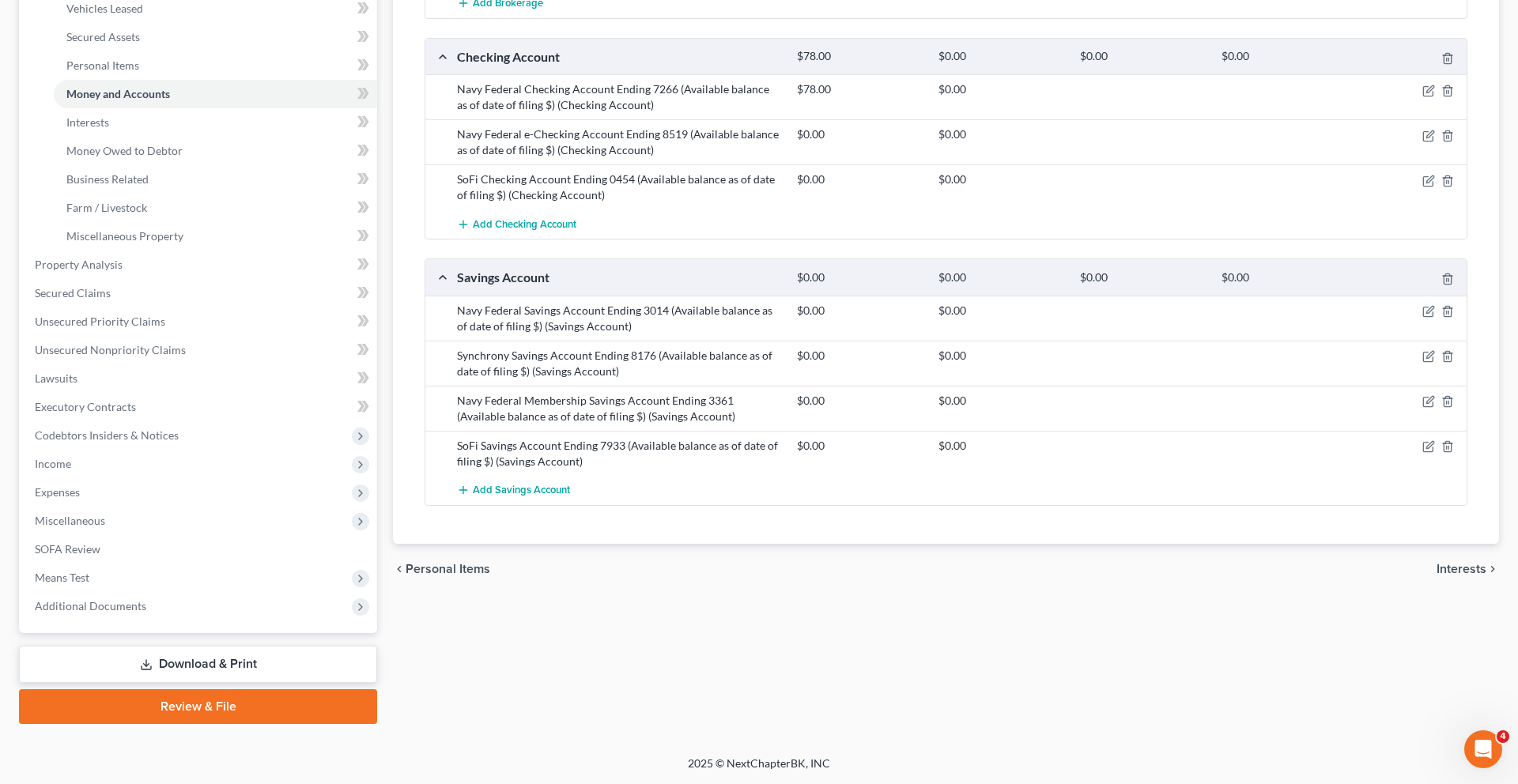
scroll to position [523, 0]
click at [105, 527] on span "Miscellaneous" at bounding box center [69, 520] width 70 height 14
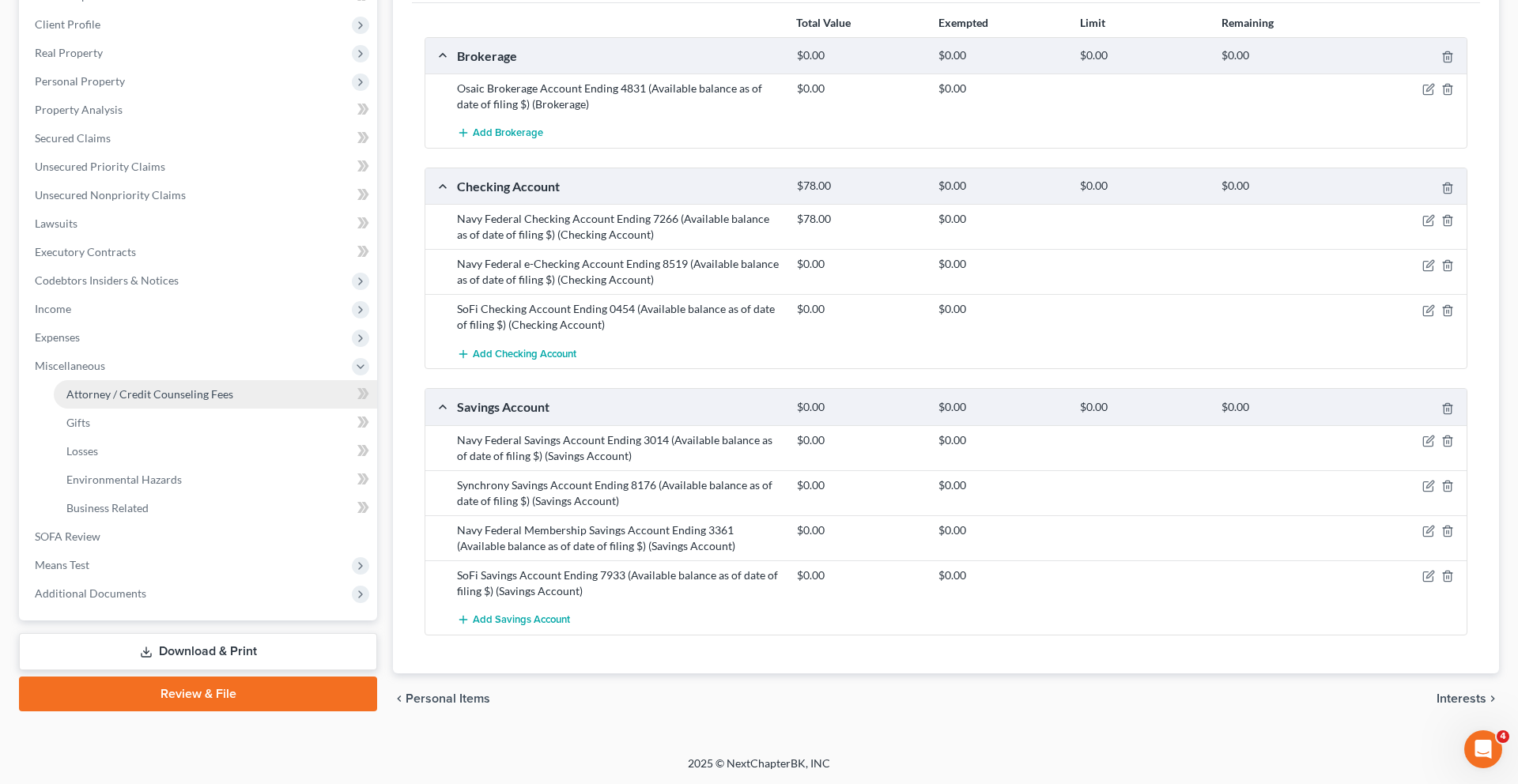
click at [159, 387] on span "Attorney / Credit Counseling Fees" at bounding box center [150, 393] width 167 height 14
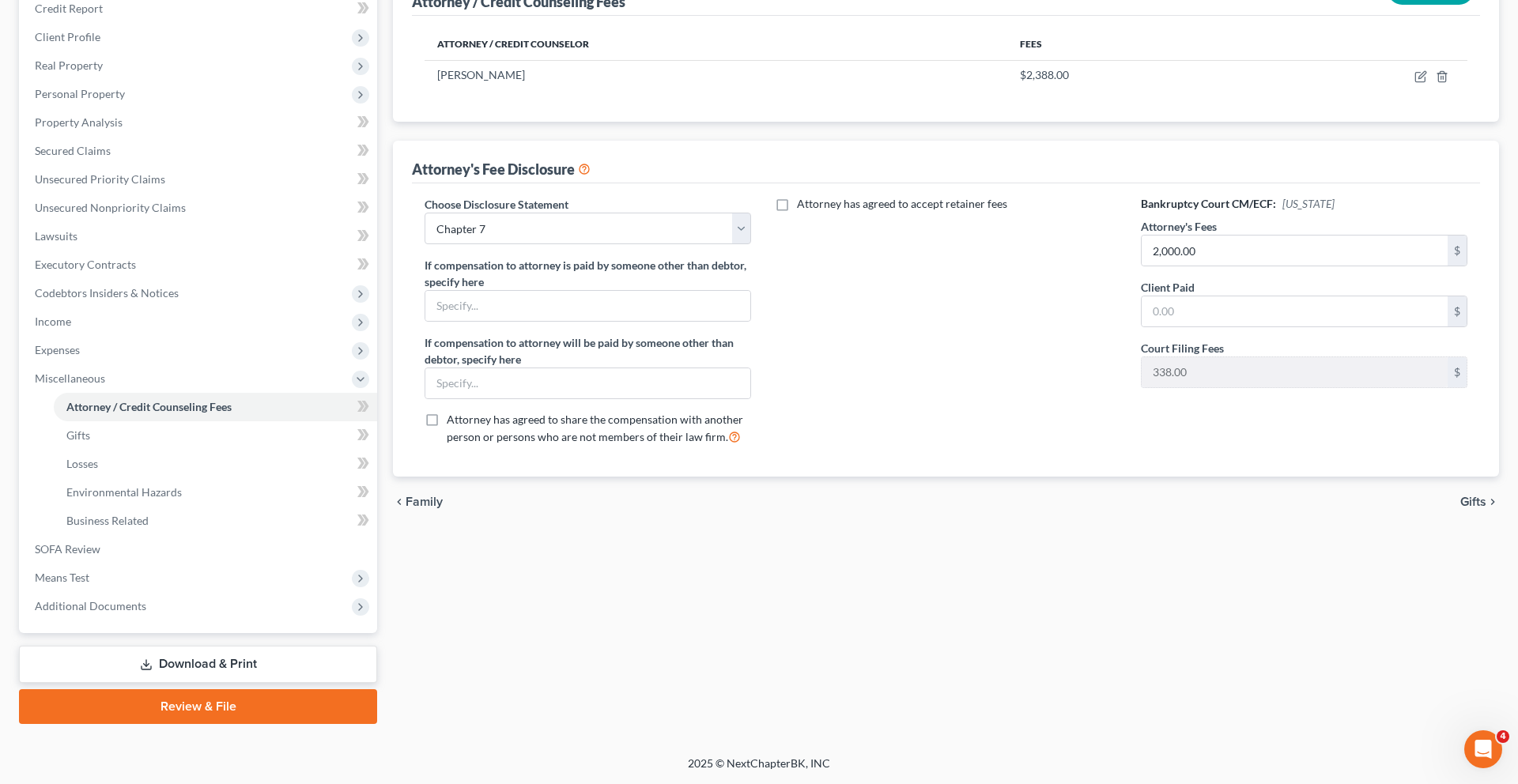
scroll to position [300, 0]
click at [1216, 326] on input "text" at bounding box center [1294, 310] width 306 height 30
click at [1052, 384] on div "Attorney has agreed to accept retainer fees" at bounding box center [945, 326] width 358 height 261
click at [1212, 265] on input "2,000.00" at bounding box center [1294, 250] width 306 height 30
click at [1217, 326] on input "2,000.00" at bounding box center [1294, 310] width 306 height 30
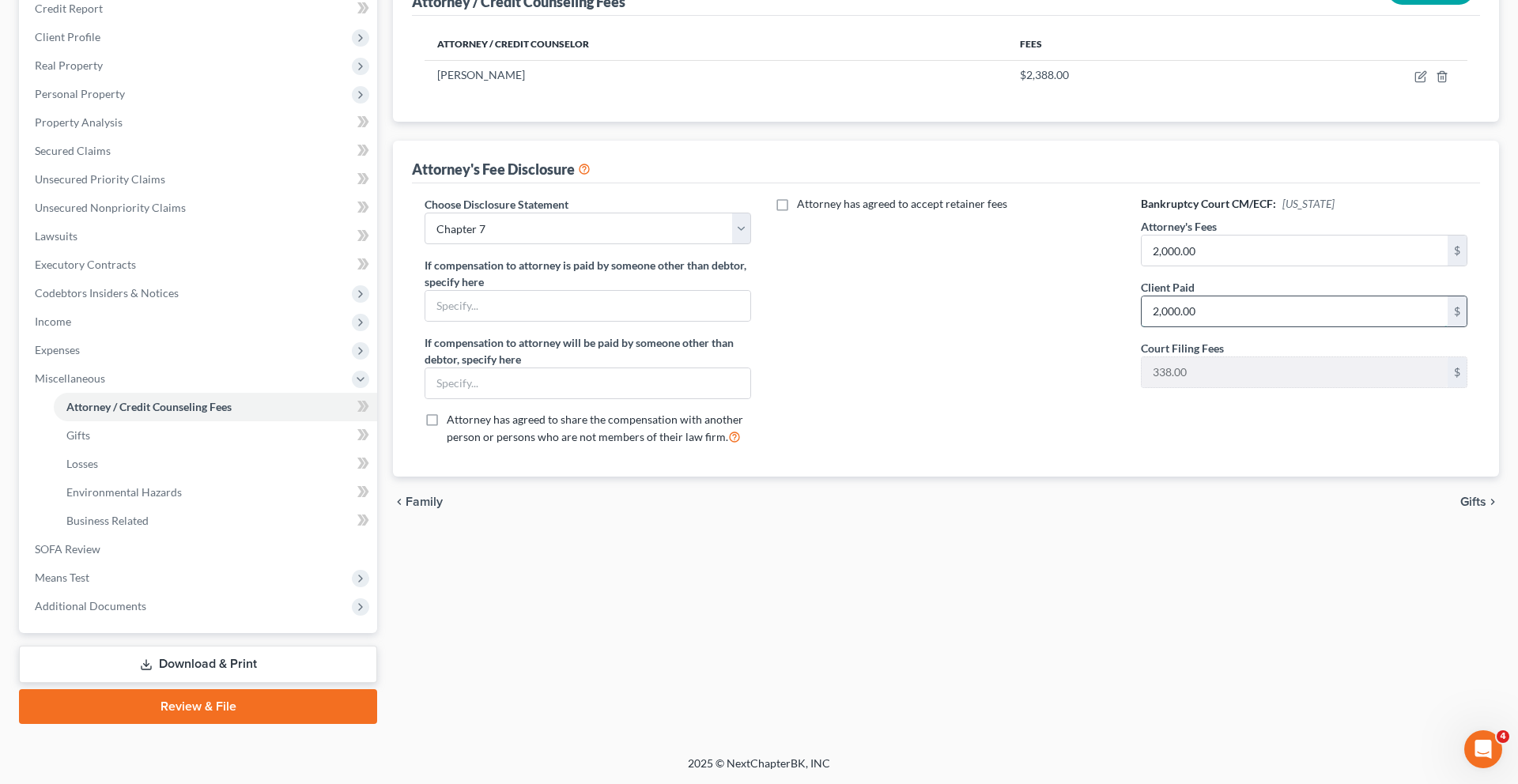
click at [1217, 326] on input "2,000.00" at bounding box center [1294, 310] width 306 height 30
drag, startPoint x: 1217, startPoint y: 359, endPoint x: 1164, endPoint y: 349, distance: 53.9
click at [1164, 326] on input "2,000.00" at bounding box center [1294, 310] width 306 height 30
click at [911, 423] on div "Attorney has agreed to accept retainer fees" at bounding box center [945, 326] width 358 height 261
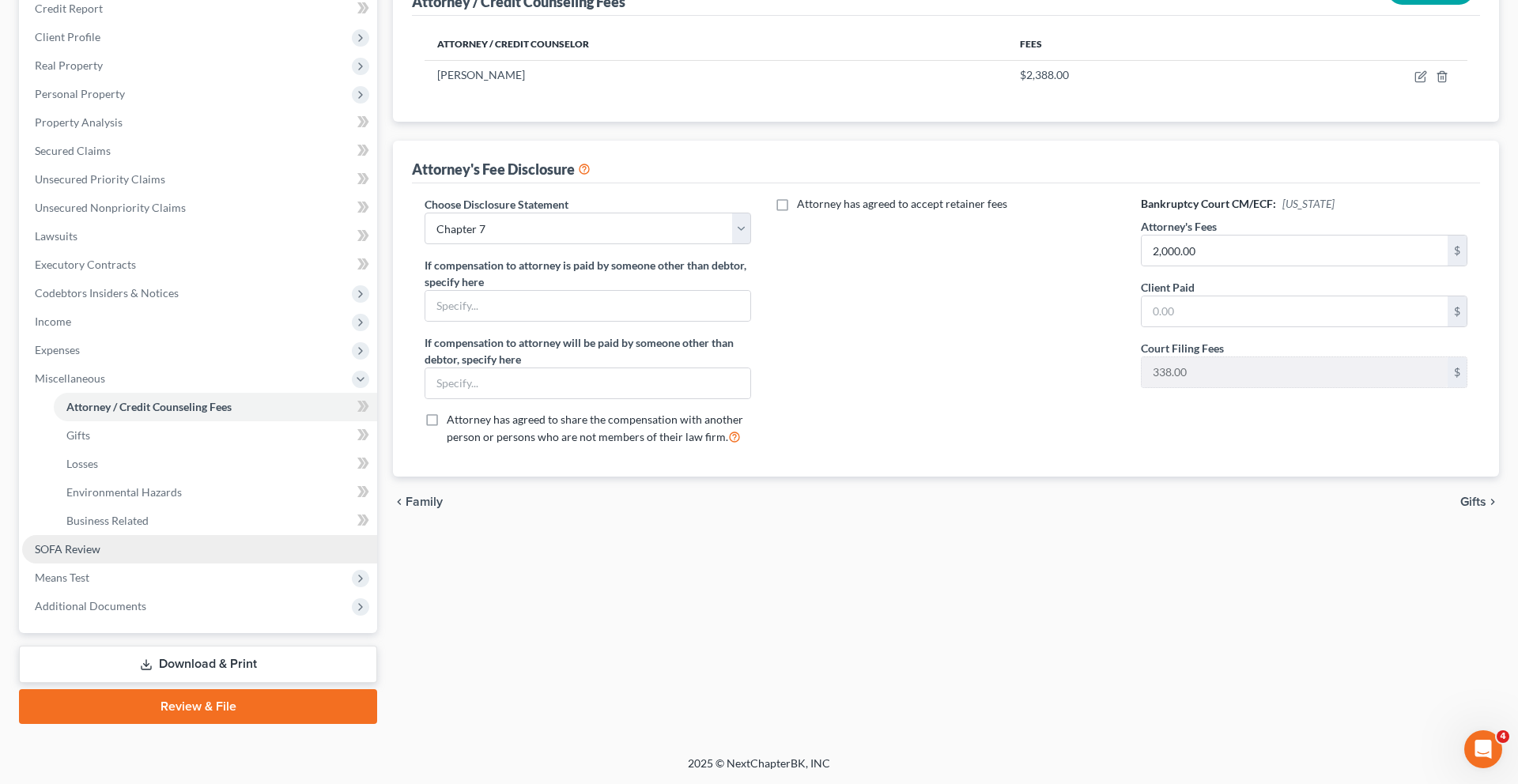
click at [101, 542] on span "SOFA Review" at bounding box center [68, 548] width 66 height 14
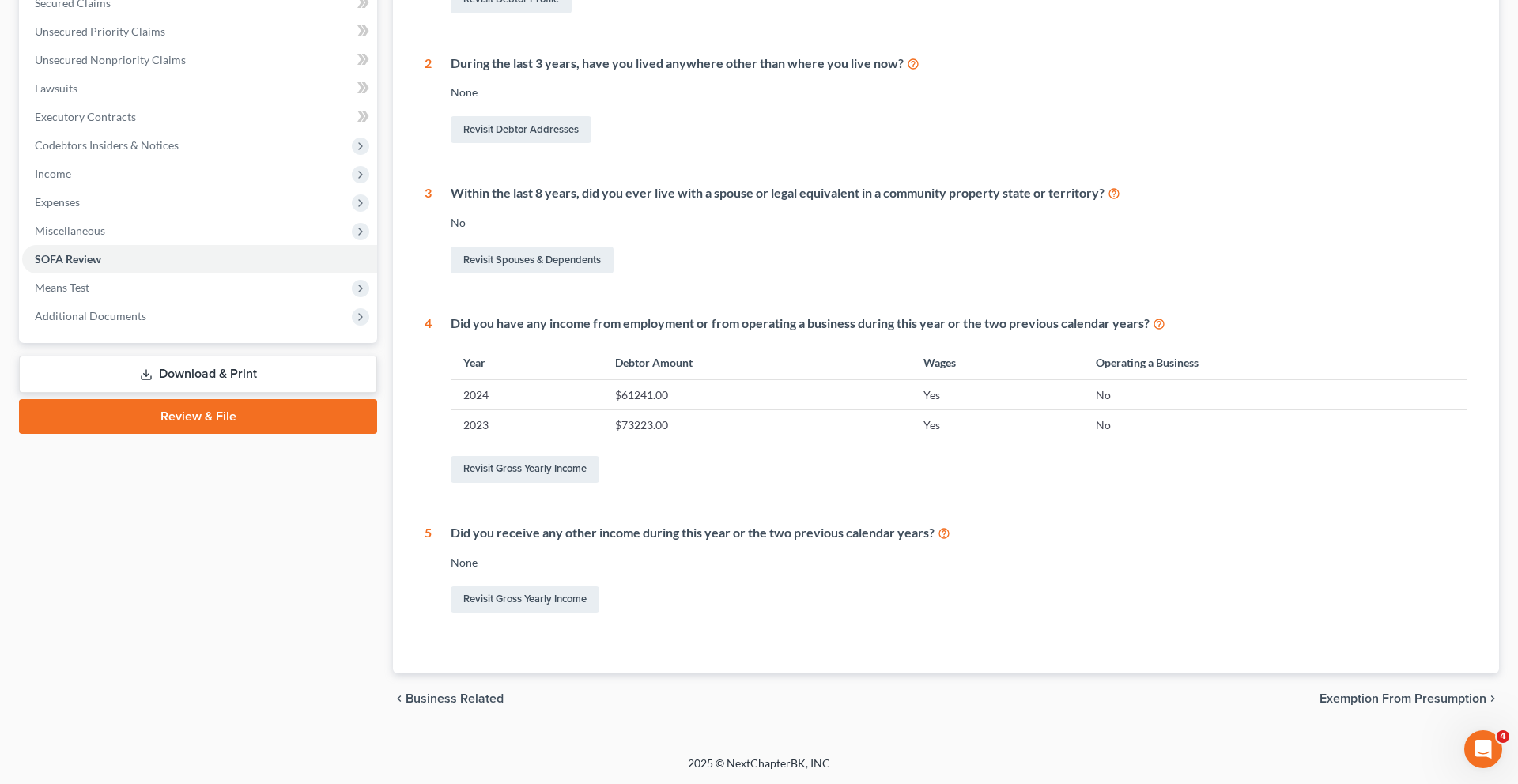
scroll to position [623, 0]
click at [538, 456] on link "Revisit Gross Yearly Income" at bounding box center [525, 469] width 149 height 27
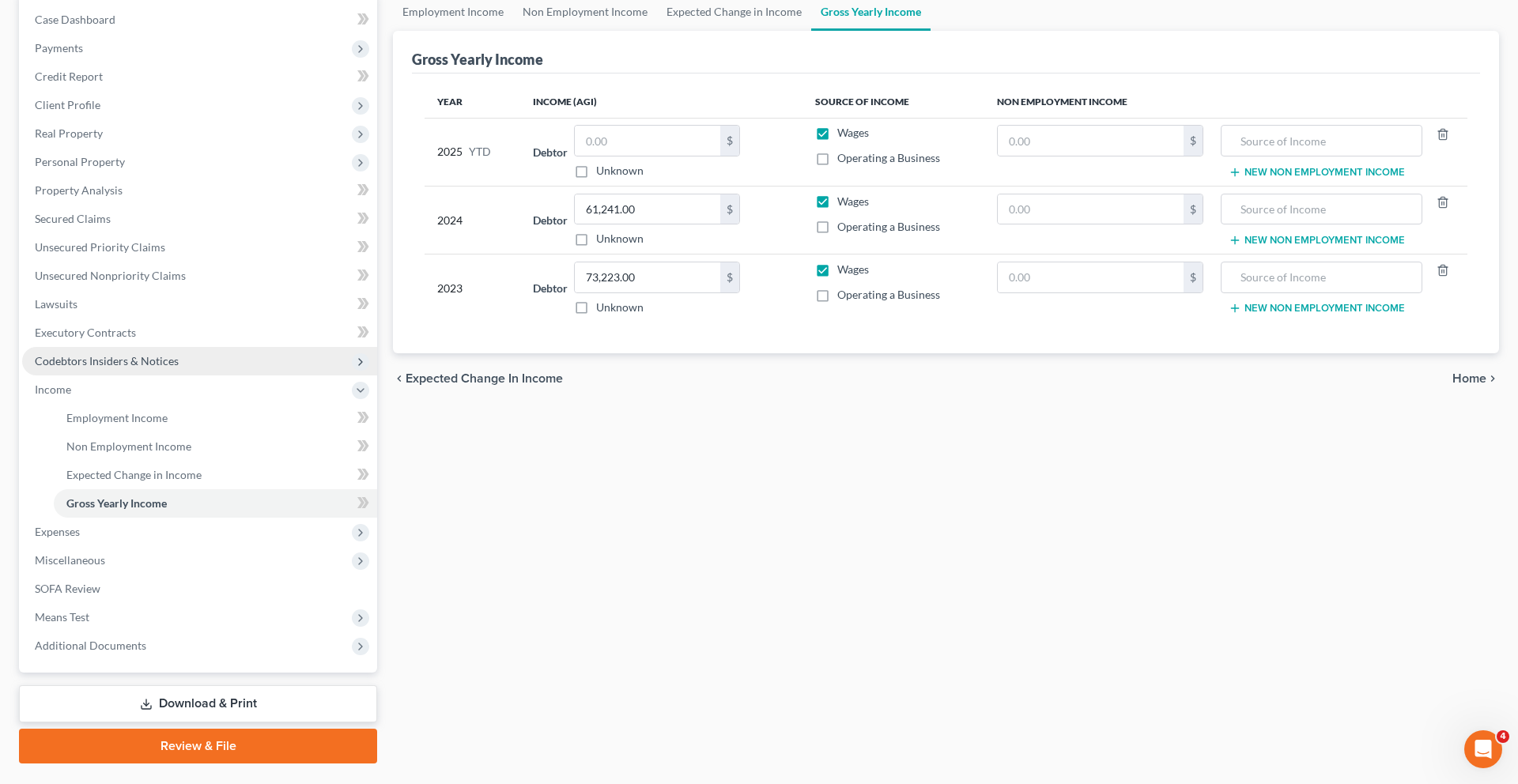
scroll to position [230, 0]
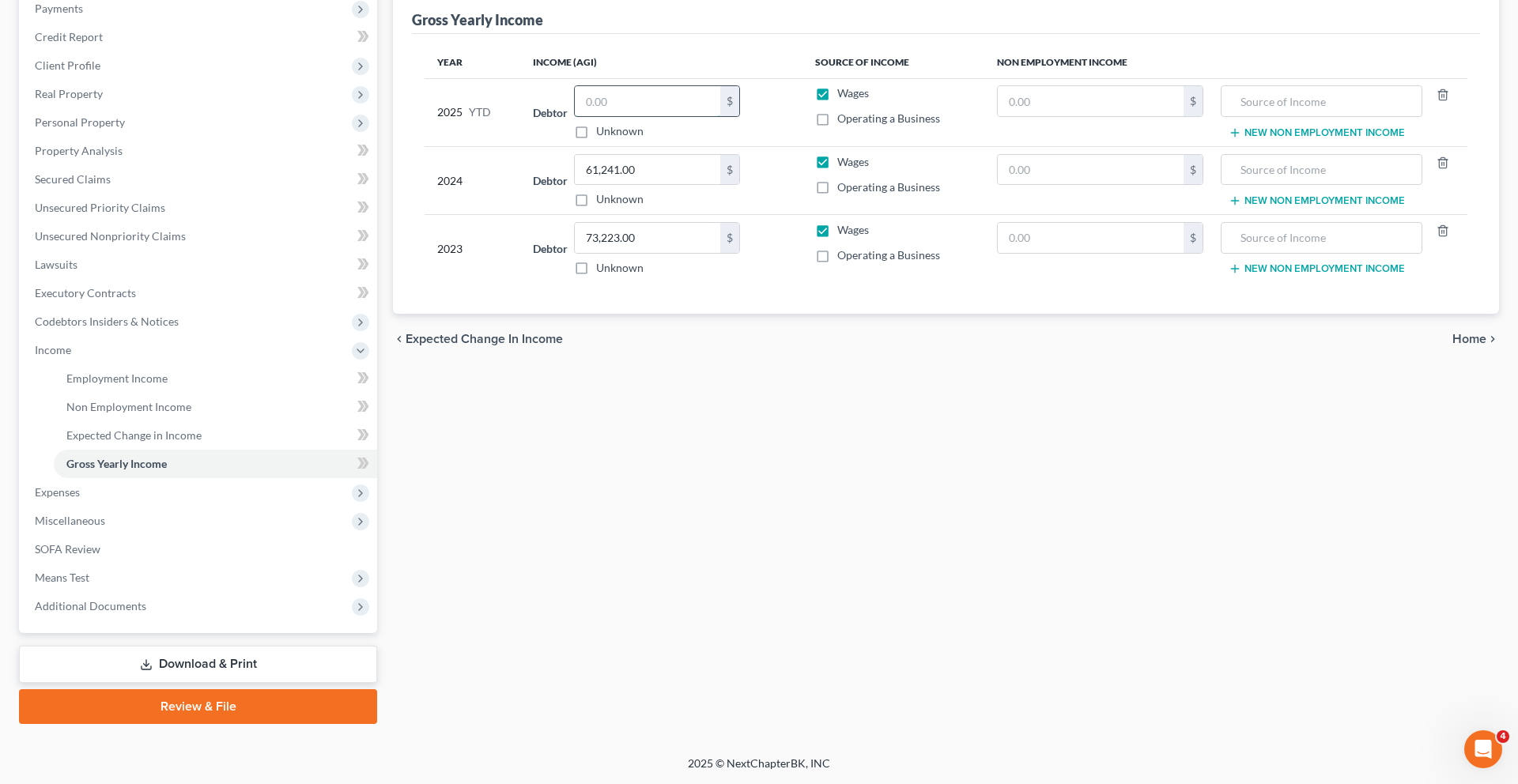
click at [607, 116] on input "text" at bounding box center [647, 101] width 146 height 30
click at [101, 542] on span "SOFA Review" at bounding box center [68, 548] width 66 height 14
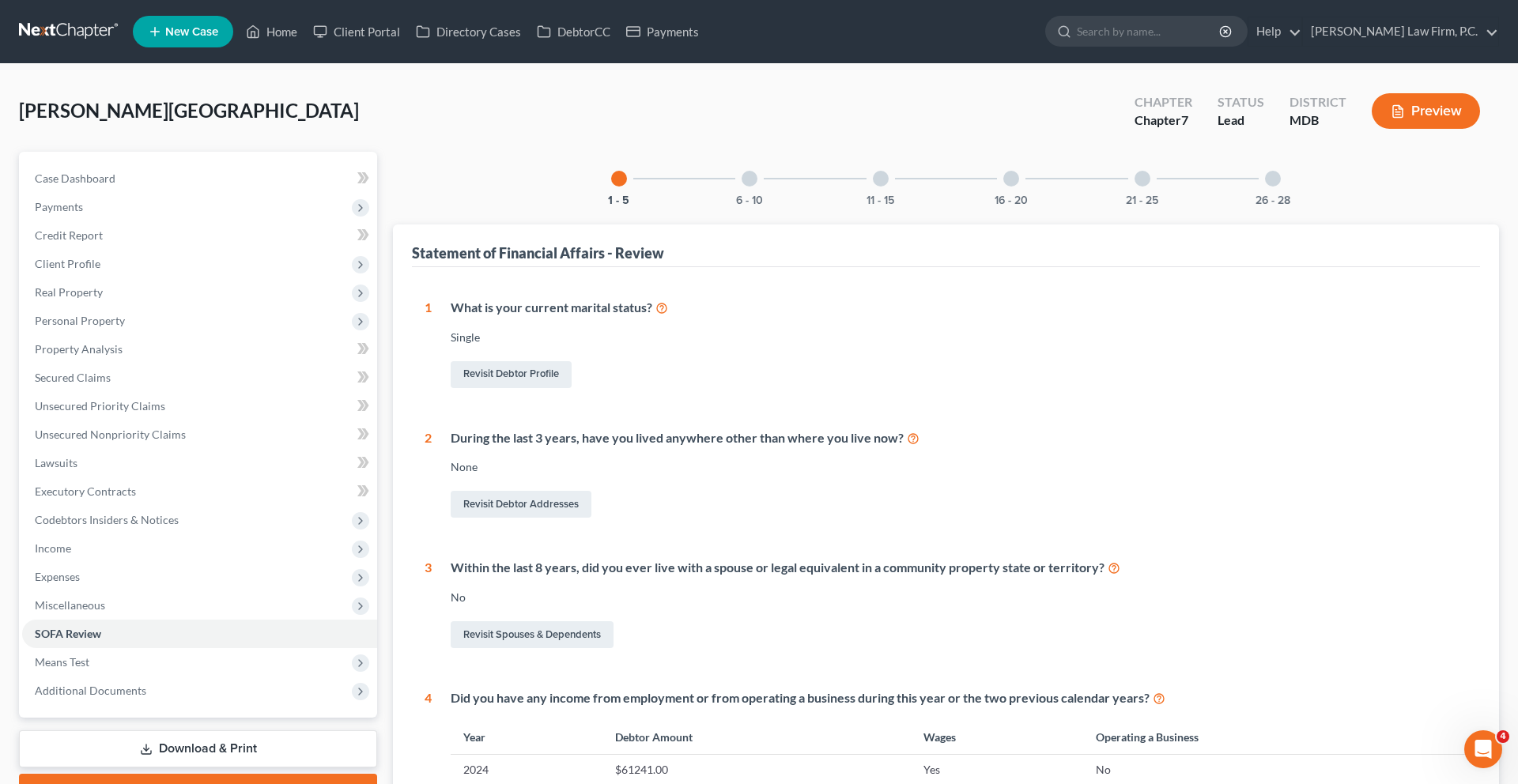
drag, startPoint x: 709, startPoint y: 219, endPoint x: 885, endPoint y: 438, distance: 281.0
click at [722, 205] on div "6 - 10" at bounding box center [749, 179] width 54 height 54
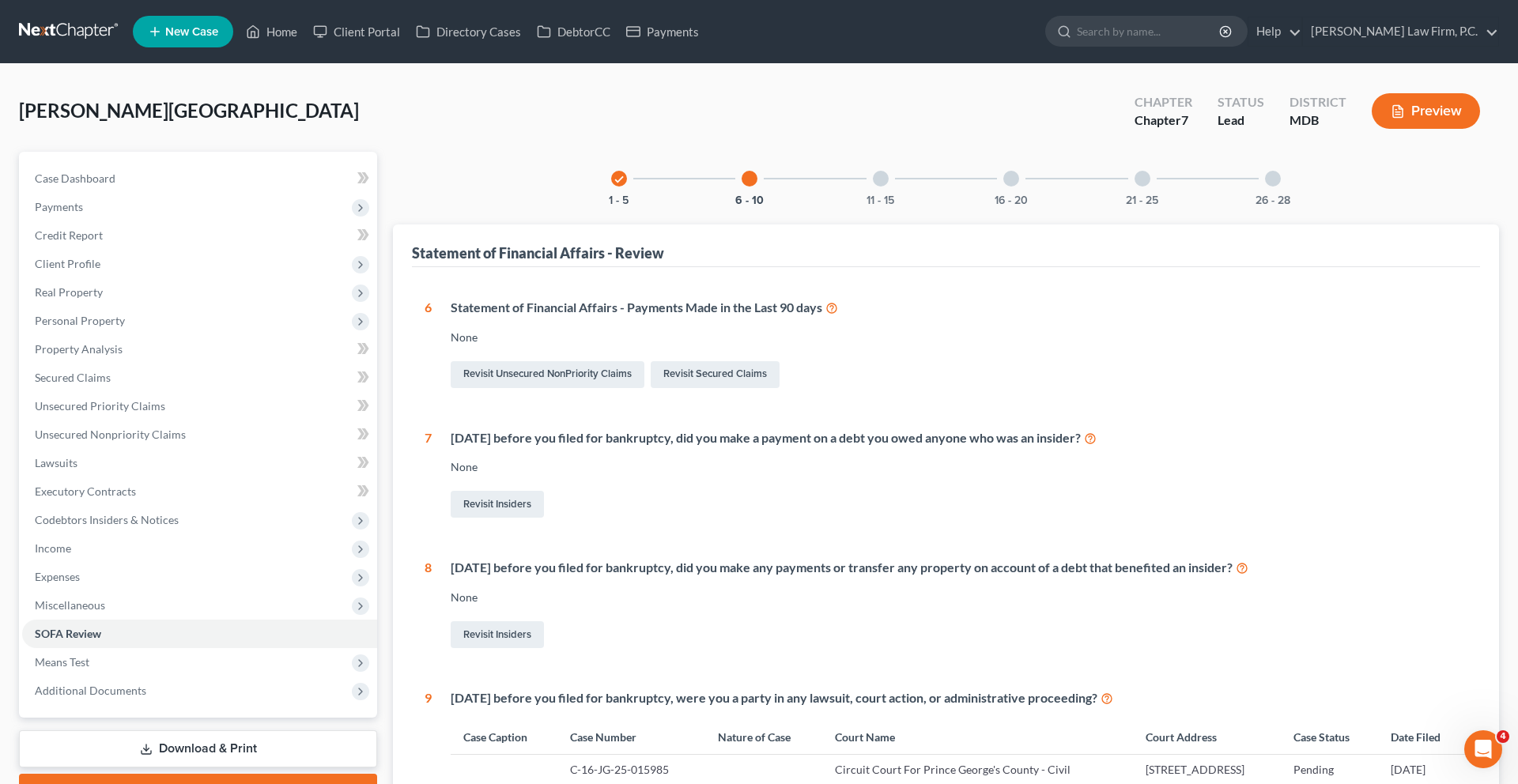
click at [868, 203] on div "11 - 15" at bounding box center [880, 179] width 54 height 54
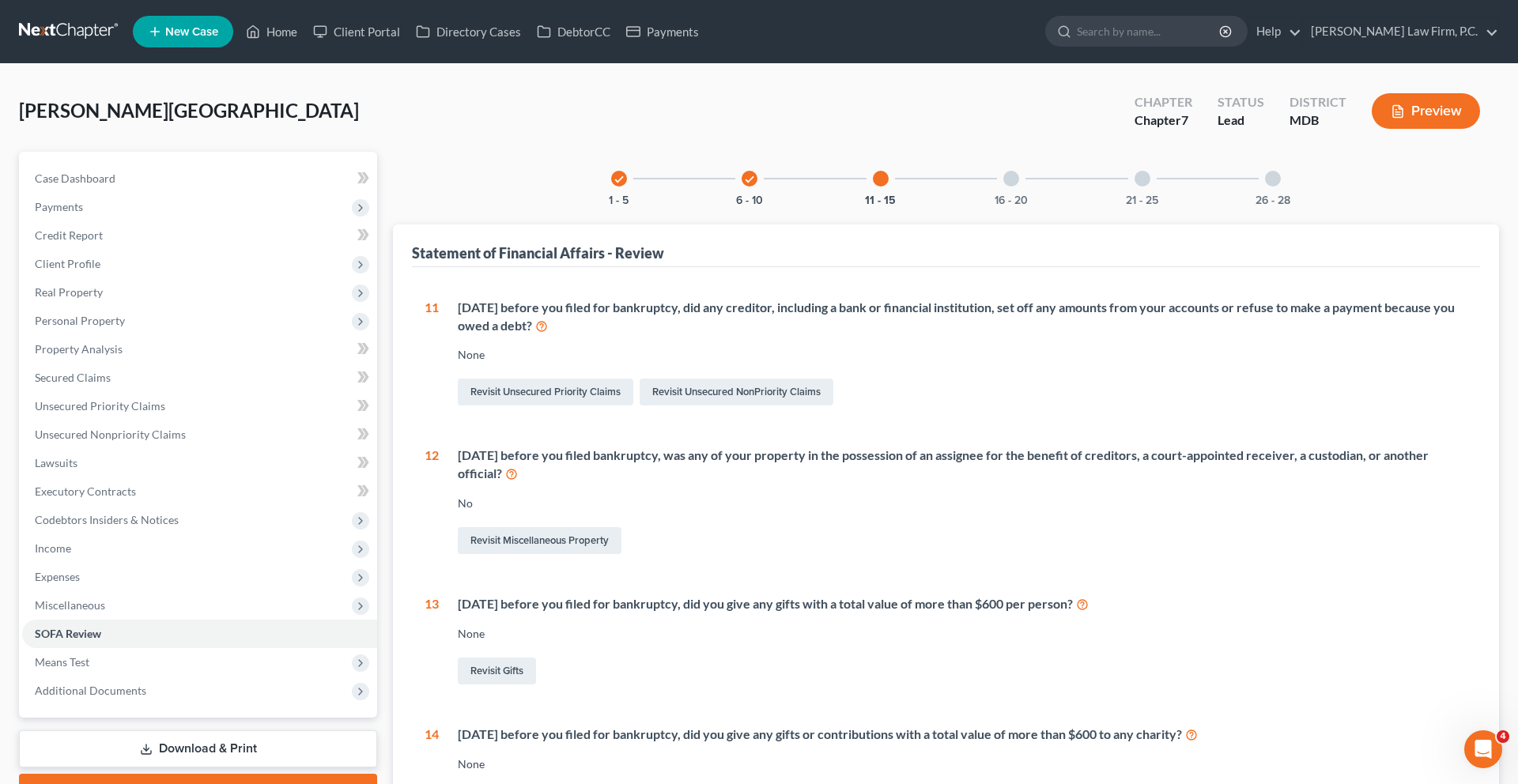
click at [1007, 205] on div "16 - 20" at bounding box center [1010, 179] width 54 height 54
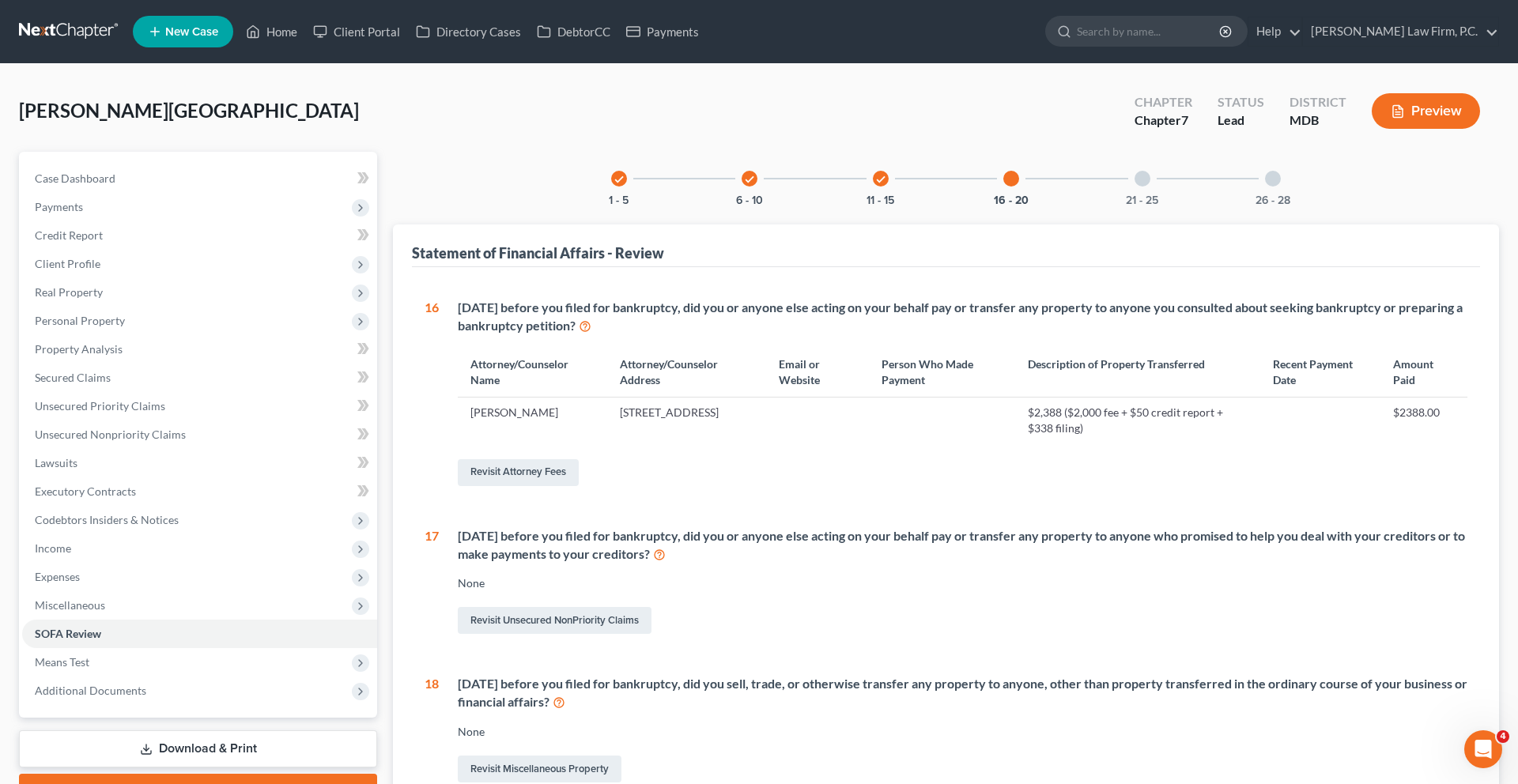
click at [1169, 205] on div "21 - 25" at bounding box center [1142, 179] width 54 height 54
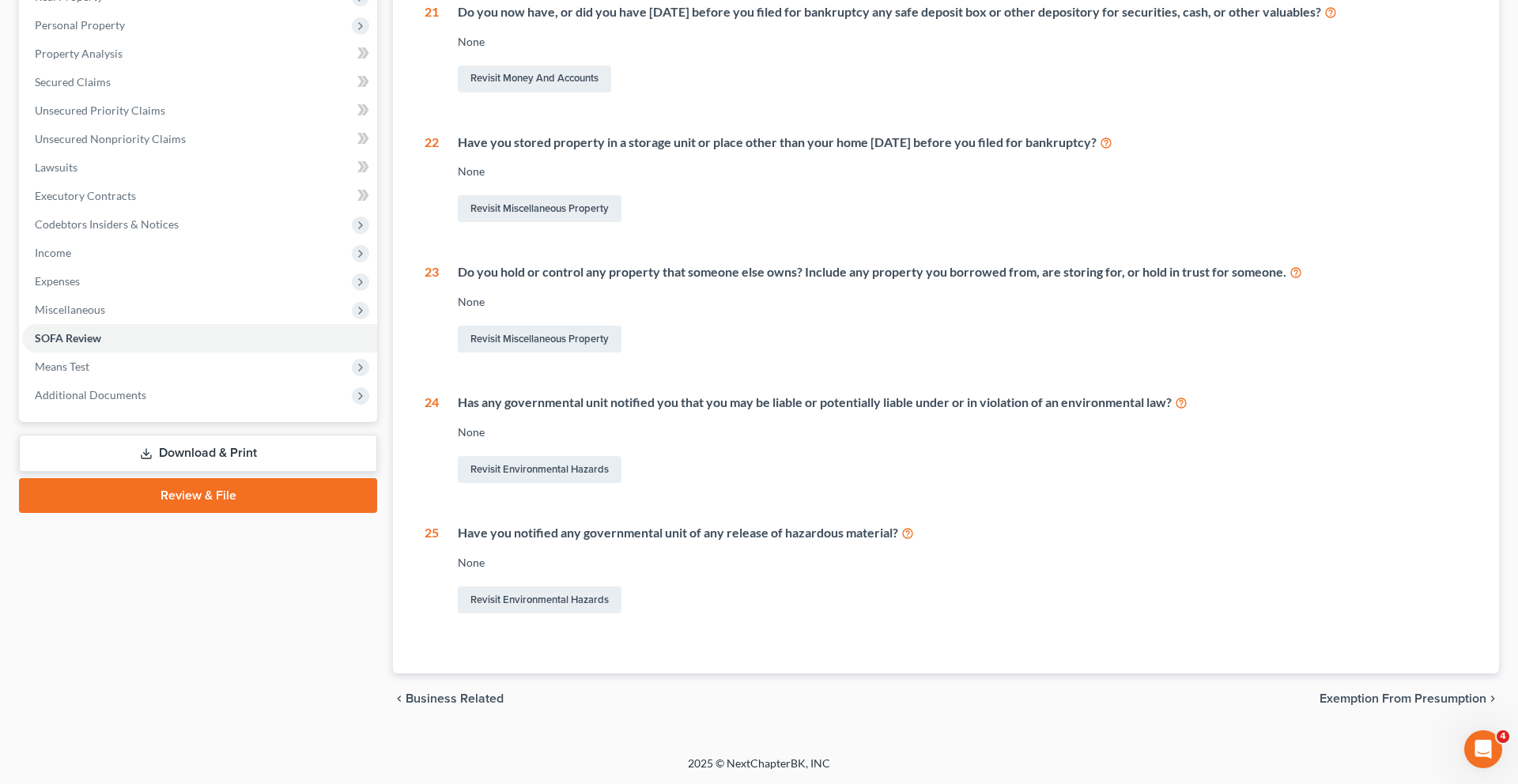
scroll to position [105, 0]
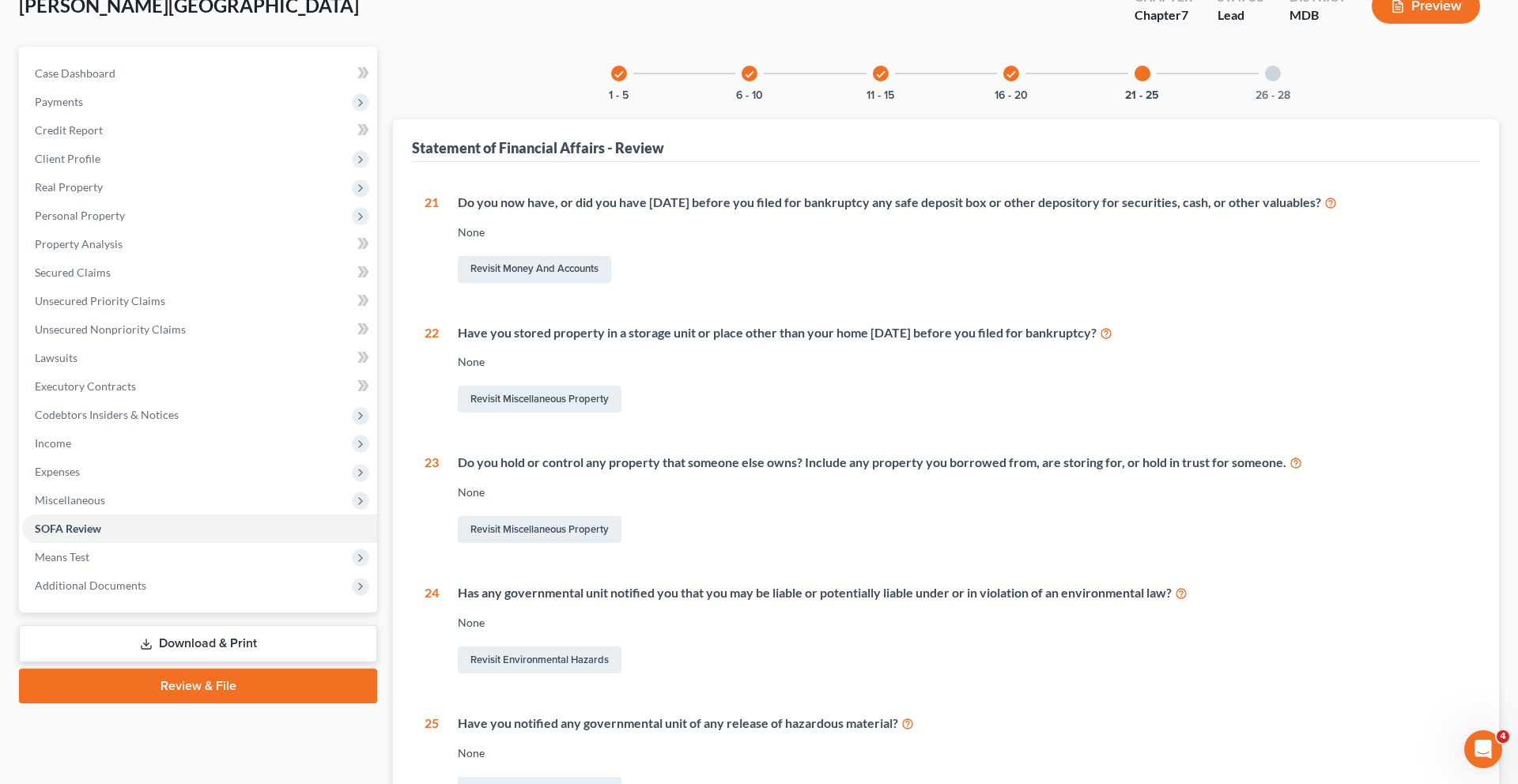
click at [1299, 101] on div "26 - 28" at bounding box center [1273, 73] width 54 height 54
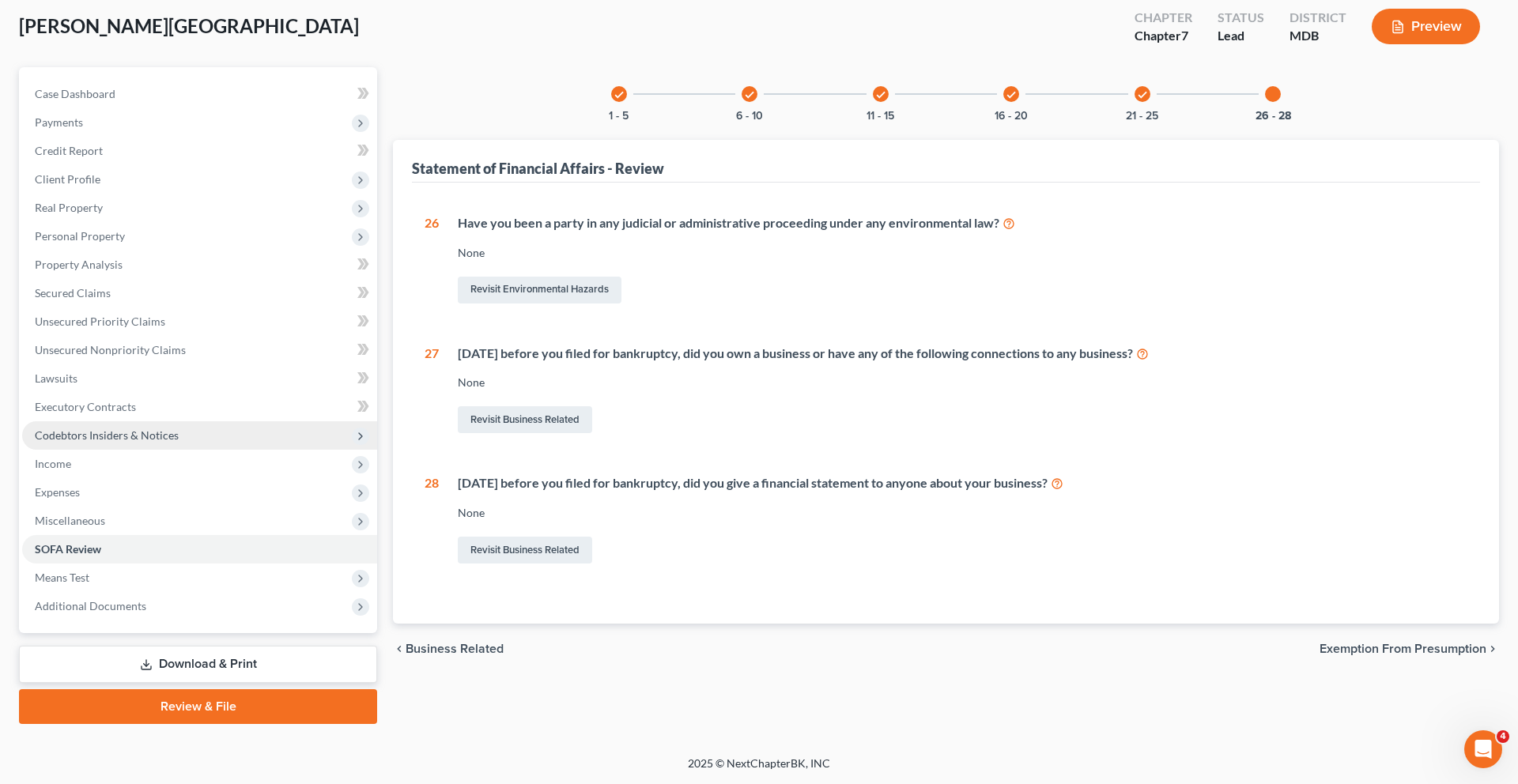
scroll to position [0, 0]
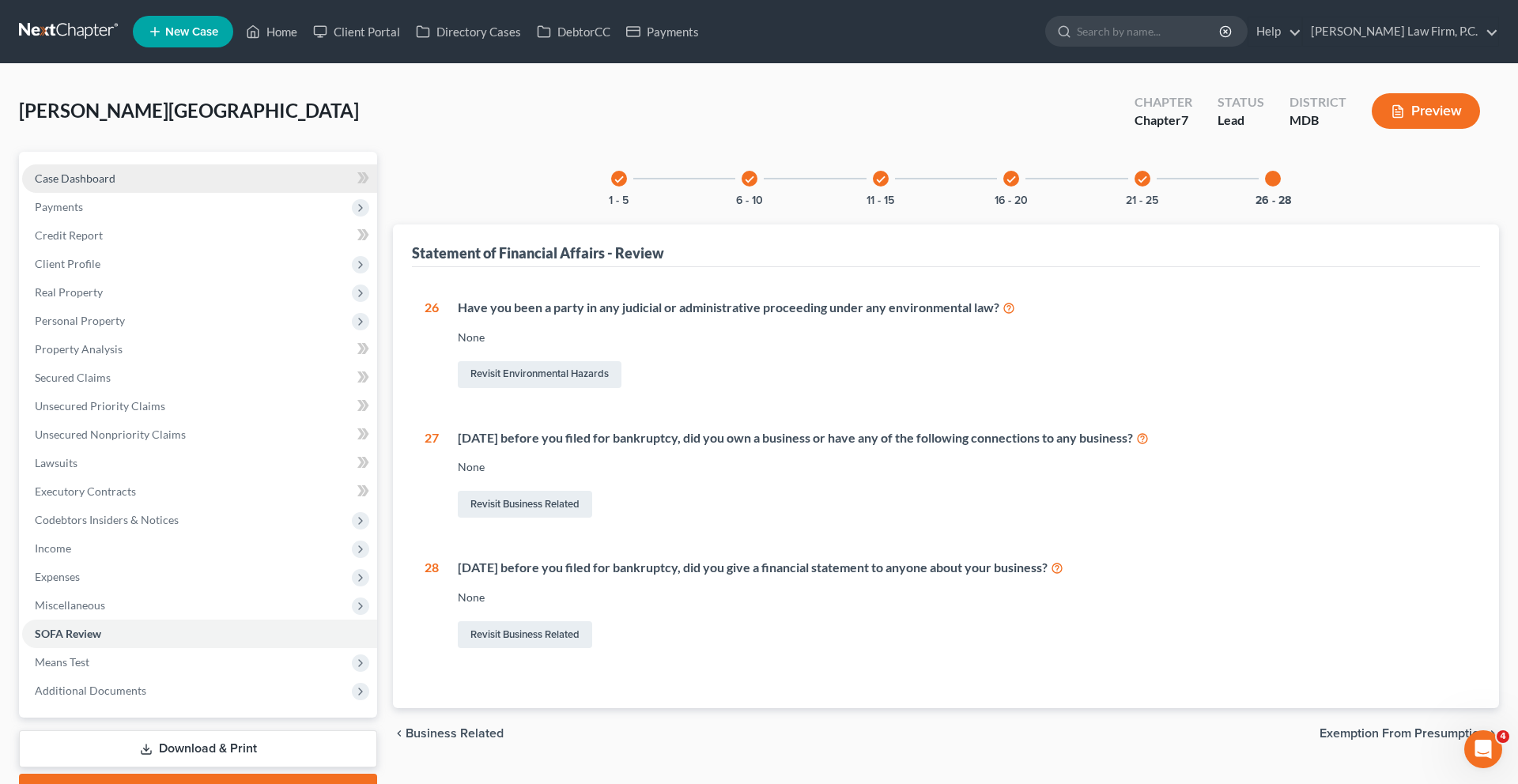
click at [122, 193] on link "Case Dashboard" at bounding box center [200, 178] width 355 height 28
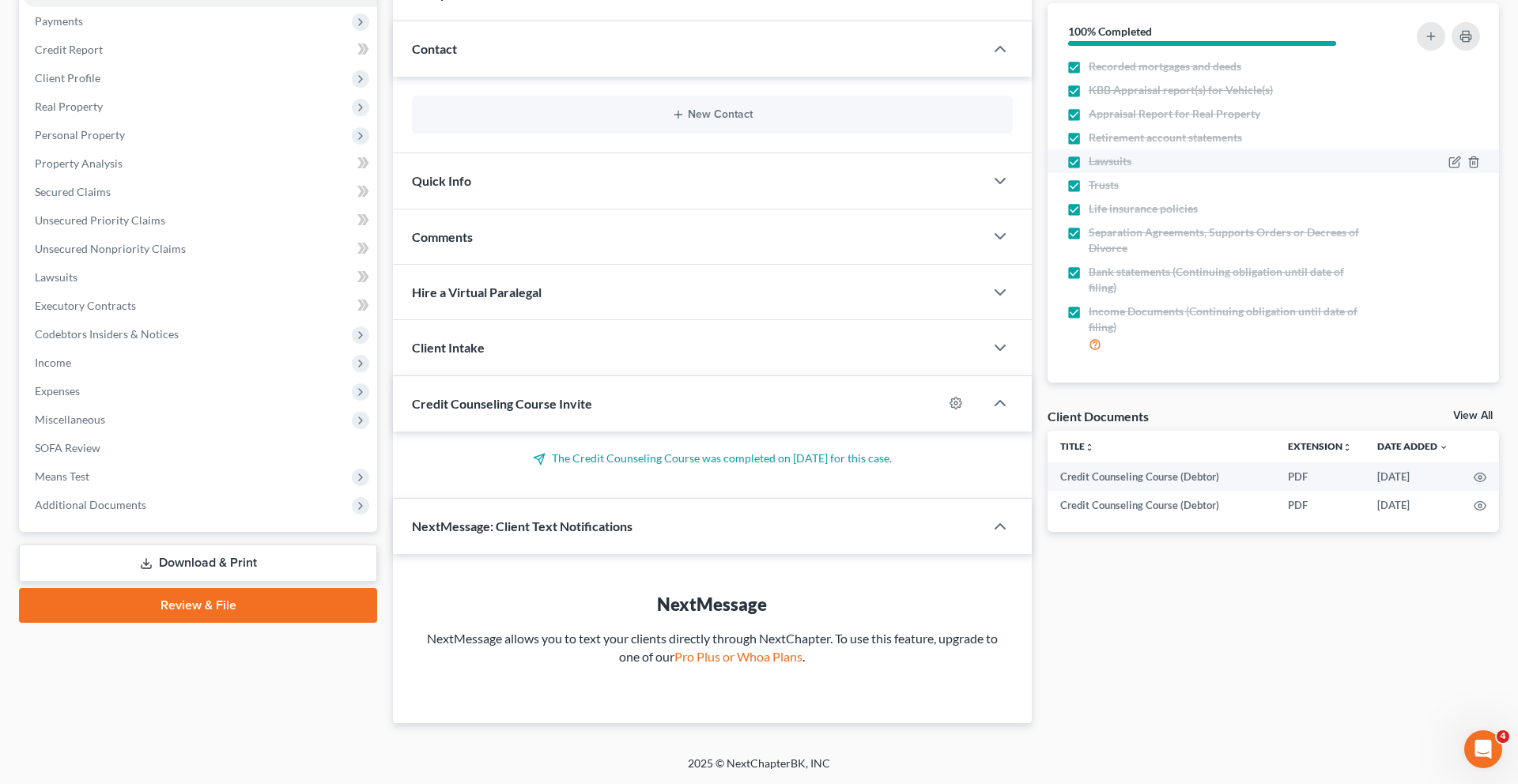
scroll to position [226, 0]
click at [94, 377] on span "Income" at bounding box center [200, 362] width 355 height 28
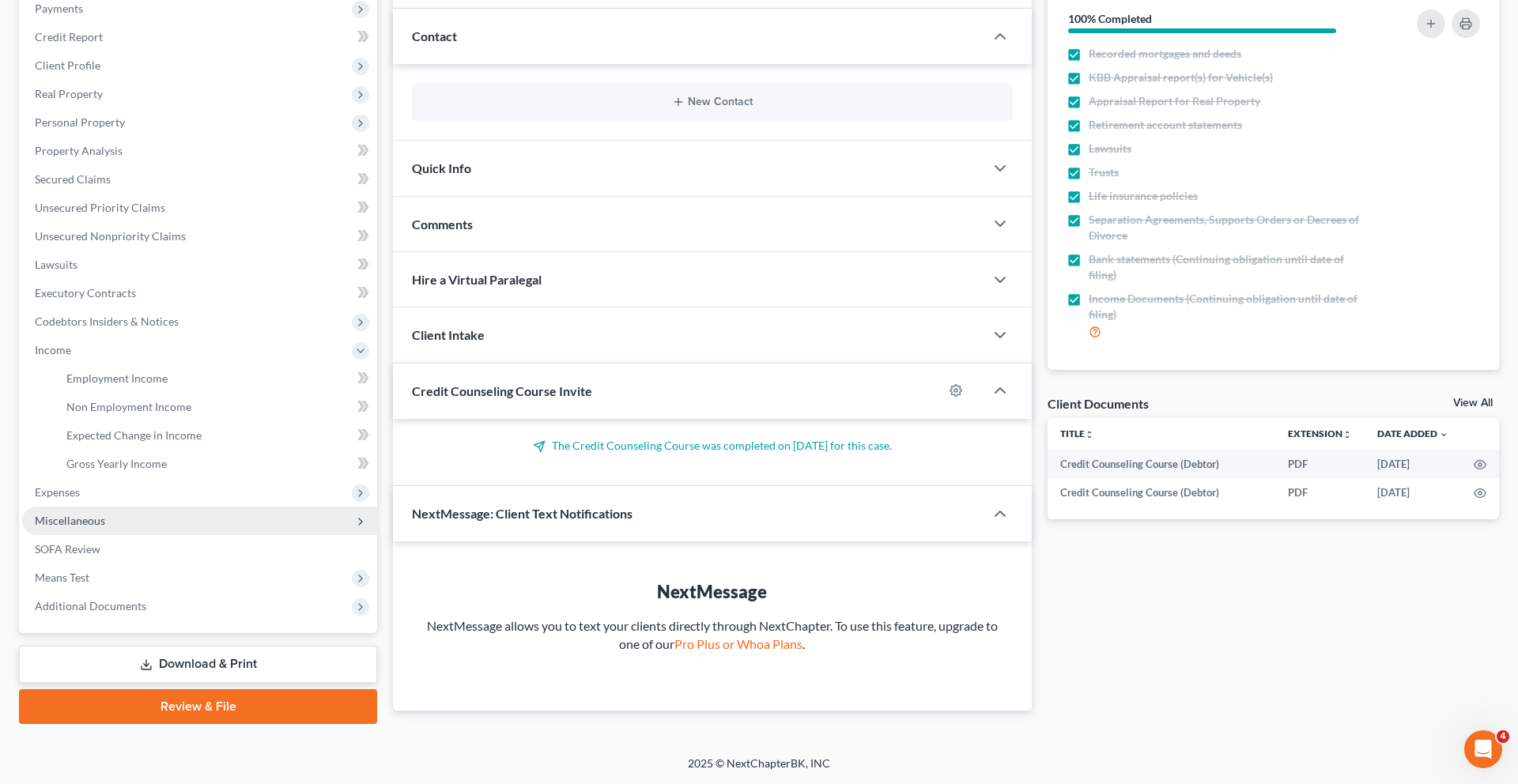
scroll to position [387, 0]
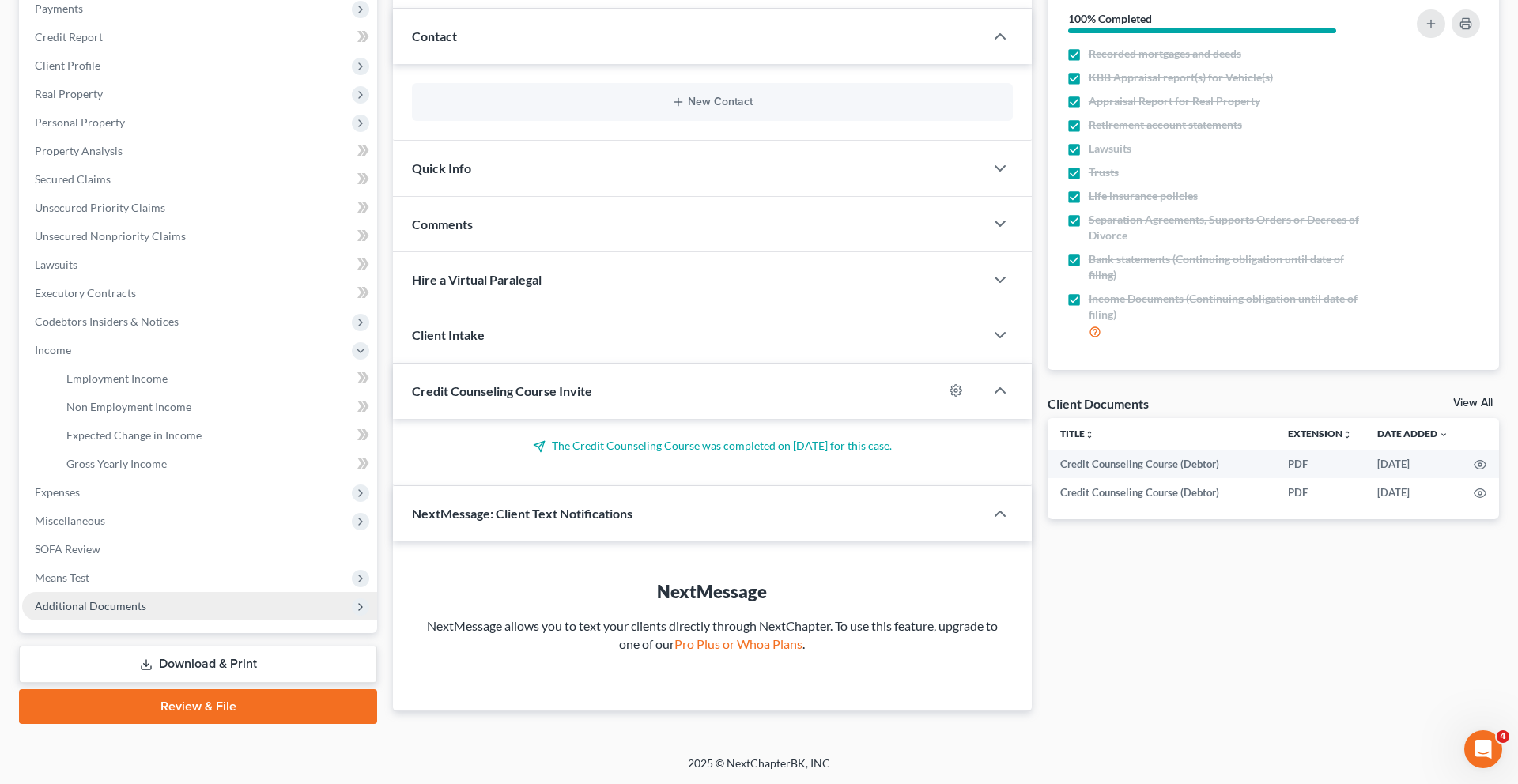
click at [146, 613] on span "Additional Documents" at bounding box center [90, 605] width 112 height 14
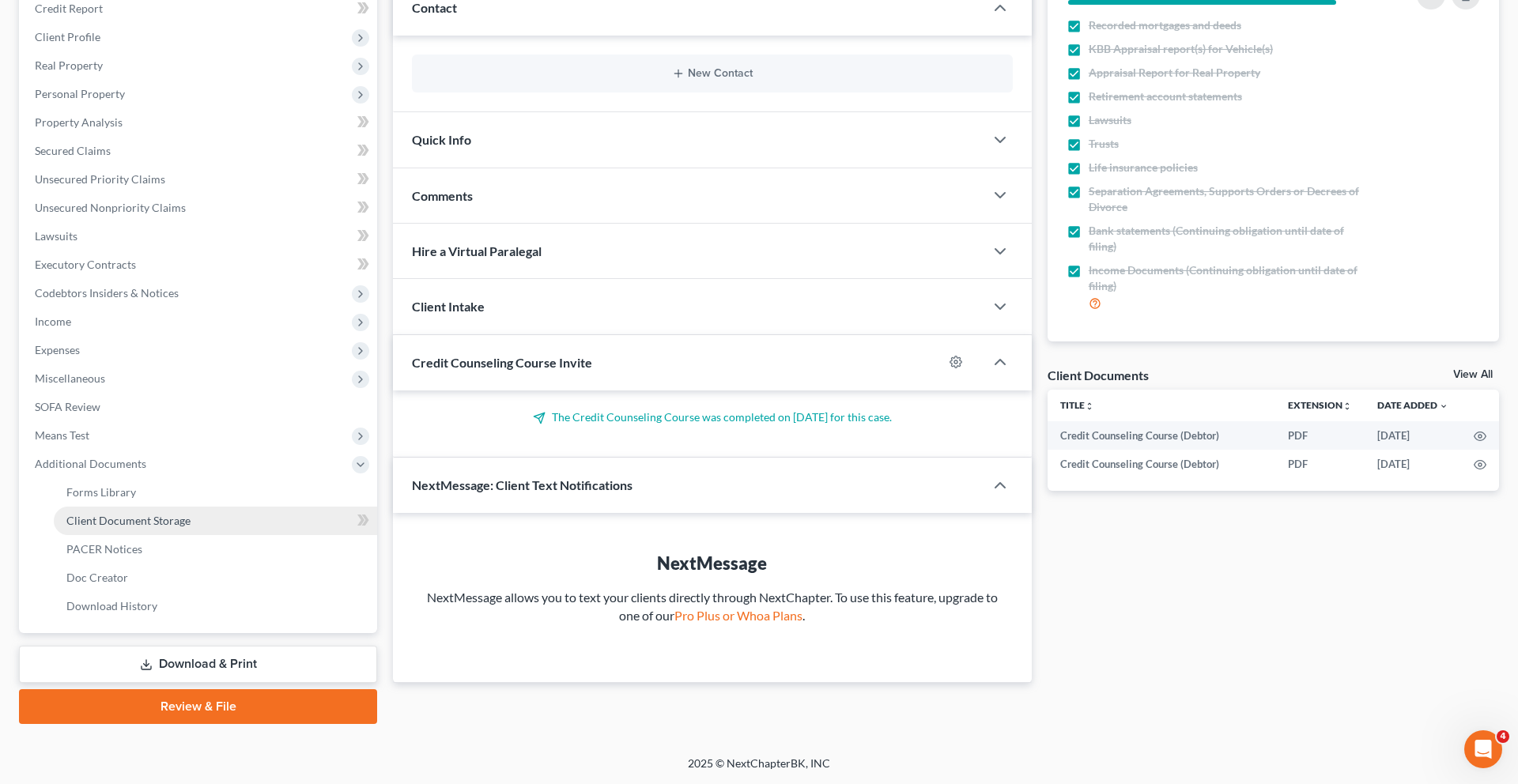
click at [170, 527] on span "Client Document Storage" at bounding box center [129, 520] width 124 height 14
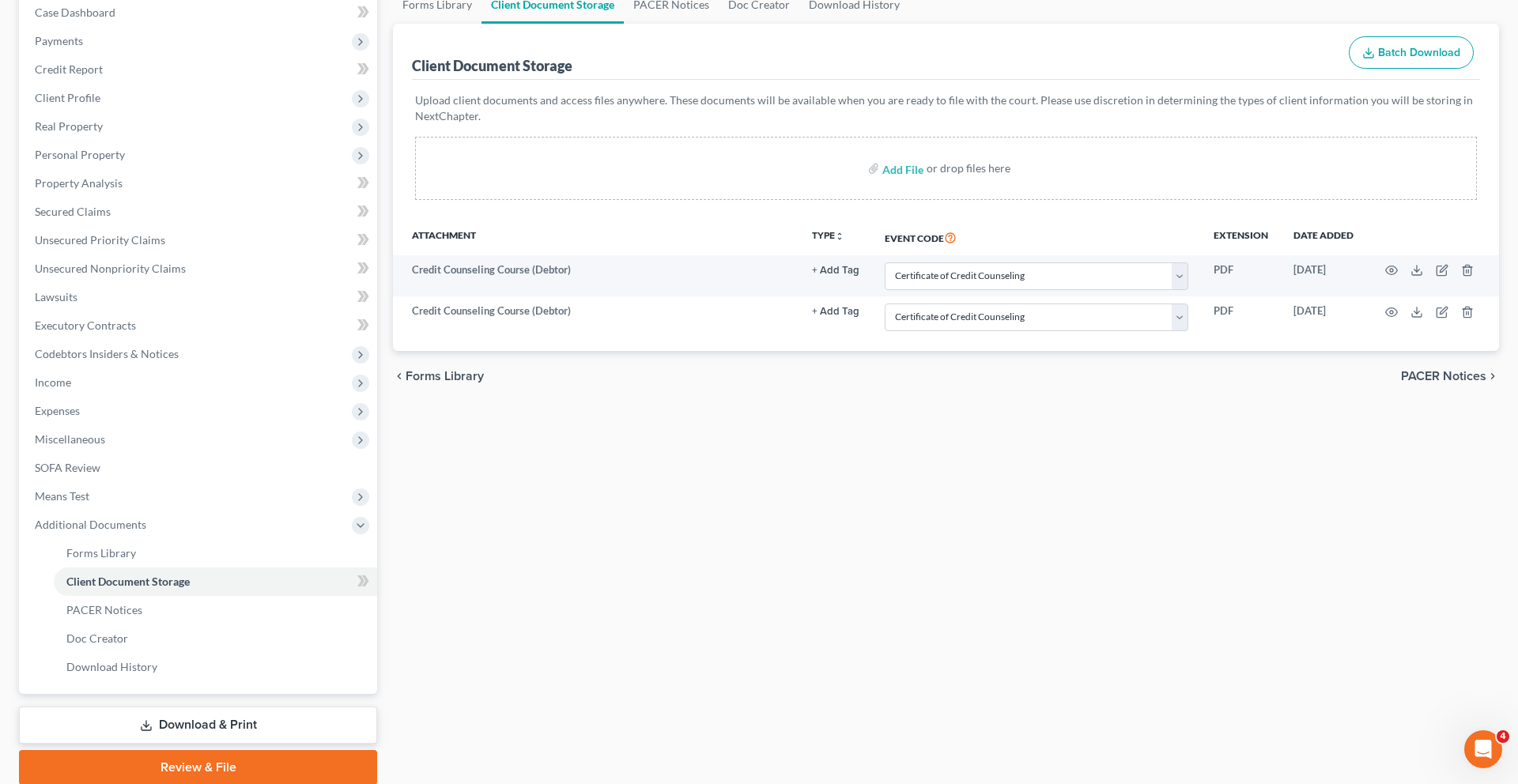
scroll to position [181, 0]
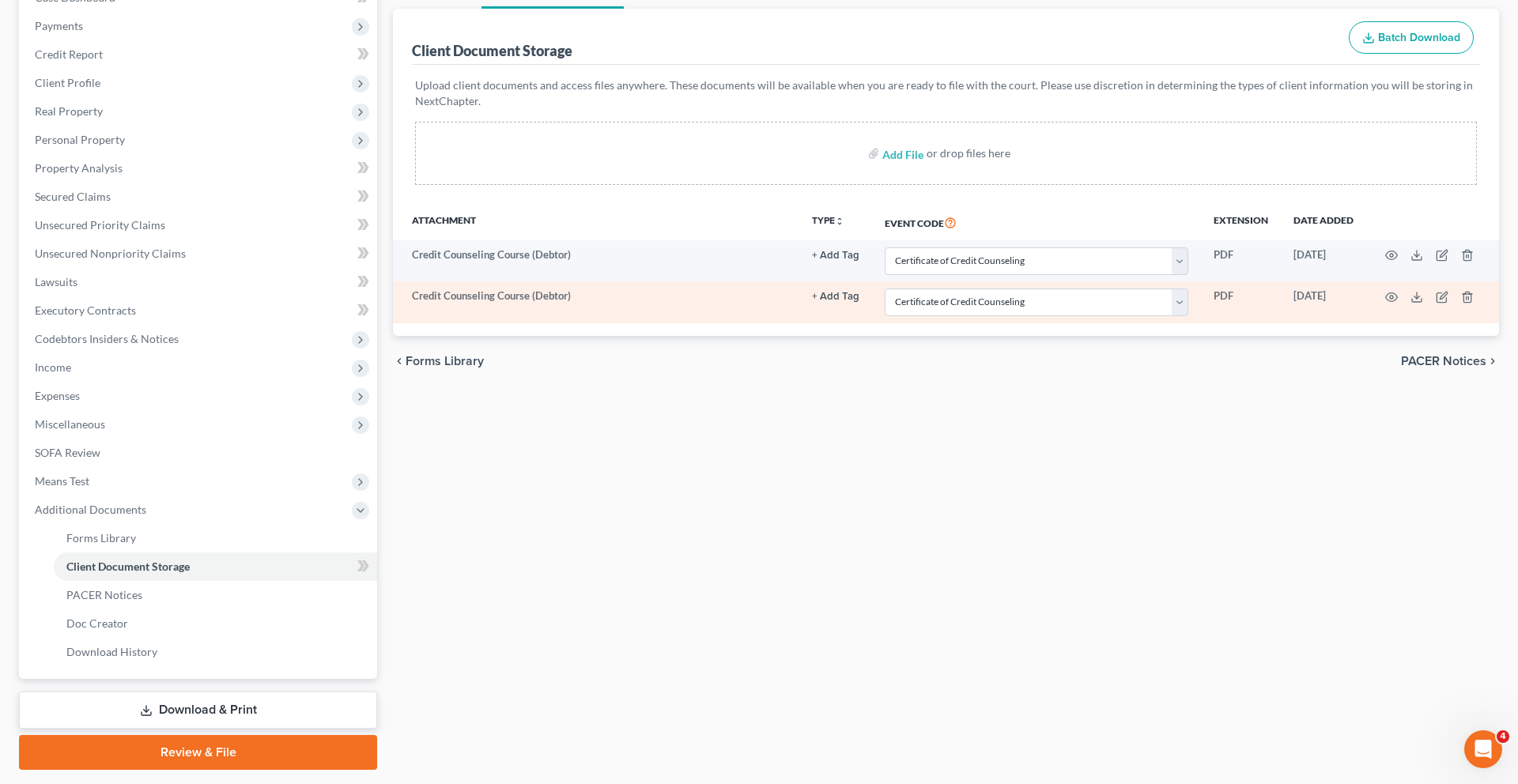
click at [1448, 322] on td at bounding box center [1432, 302] width 133 height 41
click at [1461, 303] on icon "button" at bounding box center [1467, 298] width 13 height 13
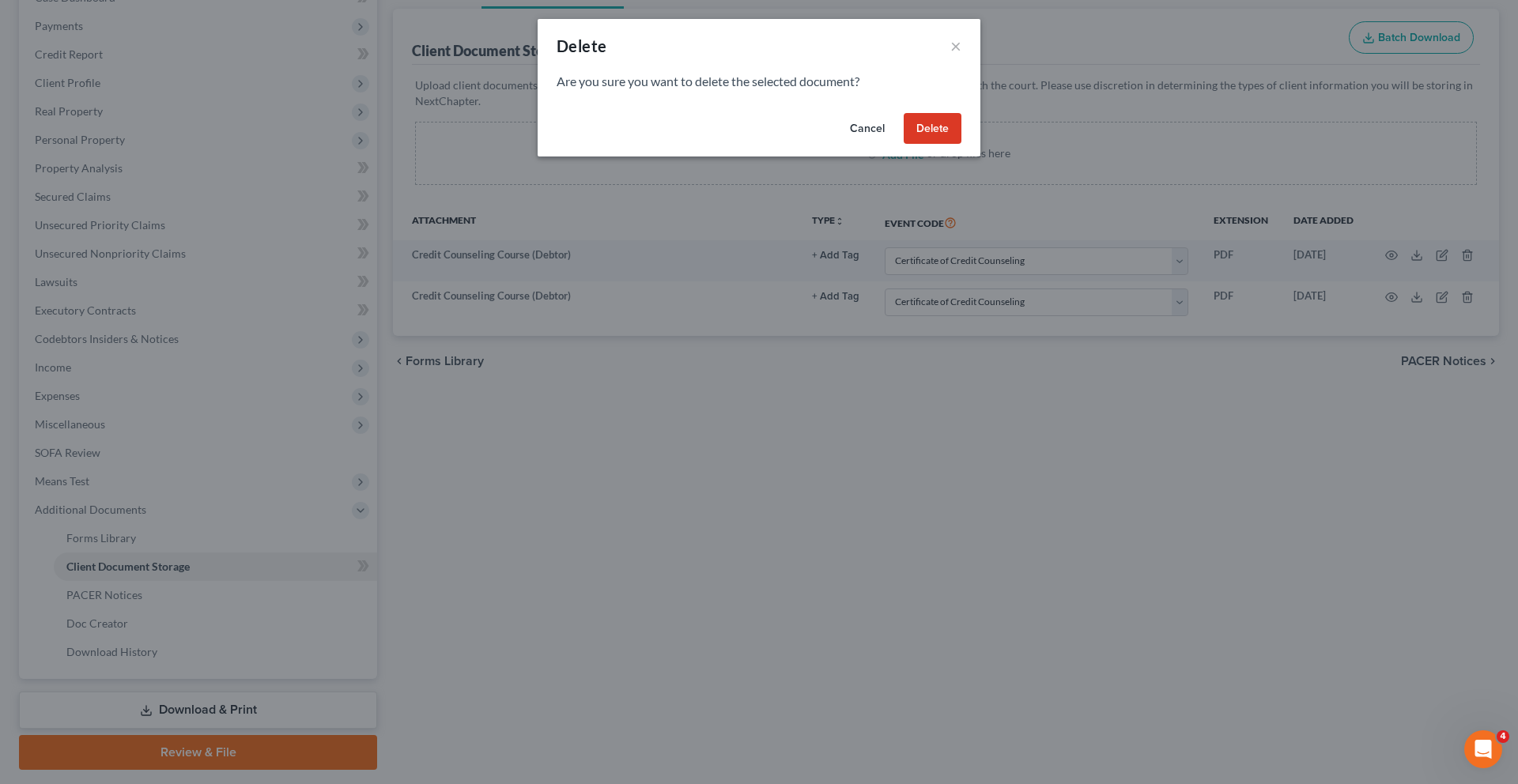
click at [961, 145] on button "Delete" at bounding box center [932, 129] width 58 height 31
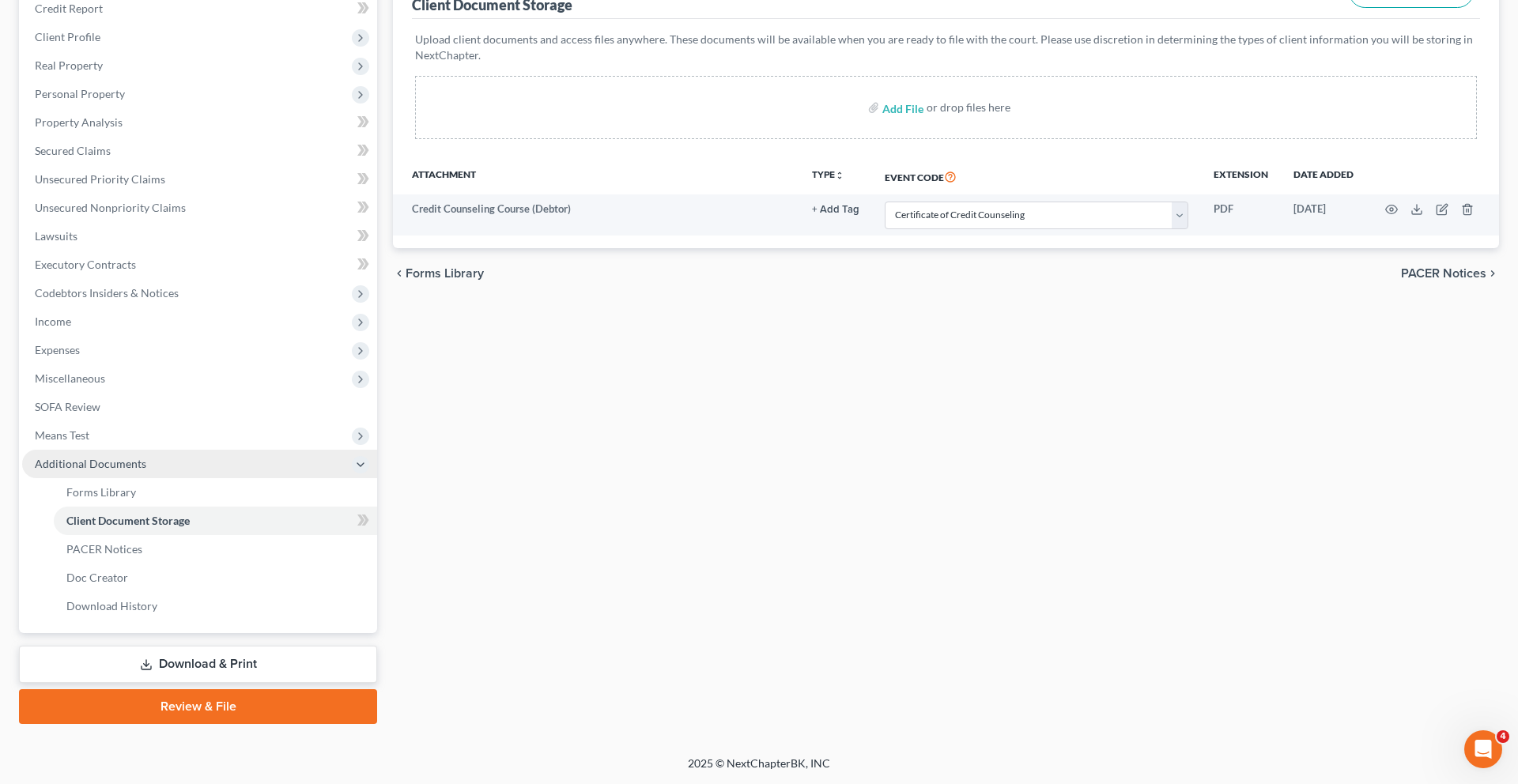
scroll to position [415, 0]
click at [124, 485] on span "Forms Library" at bounding box center [101, 491] width 69 height 14
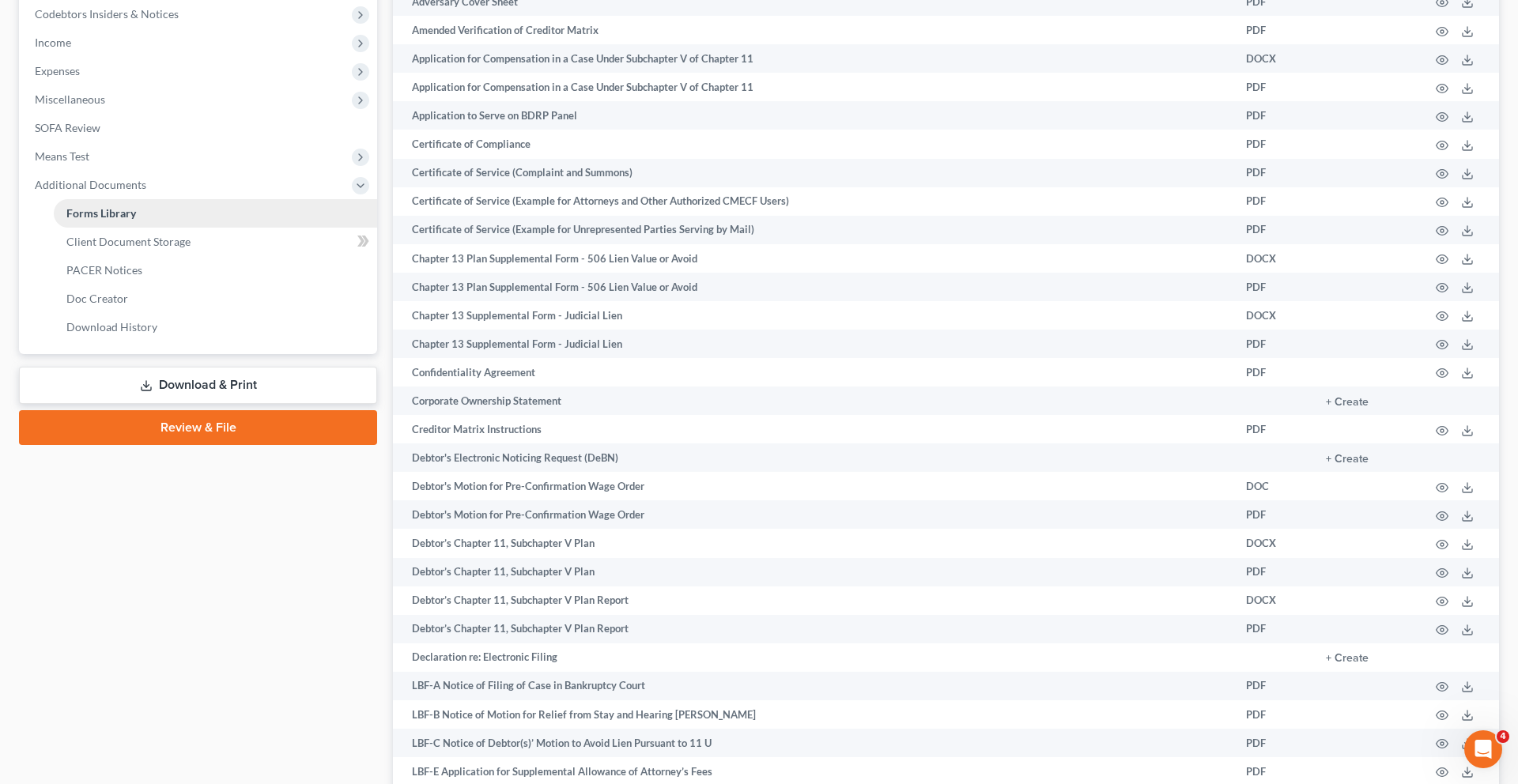
scroll to position [450, 0]
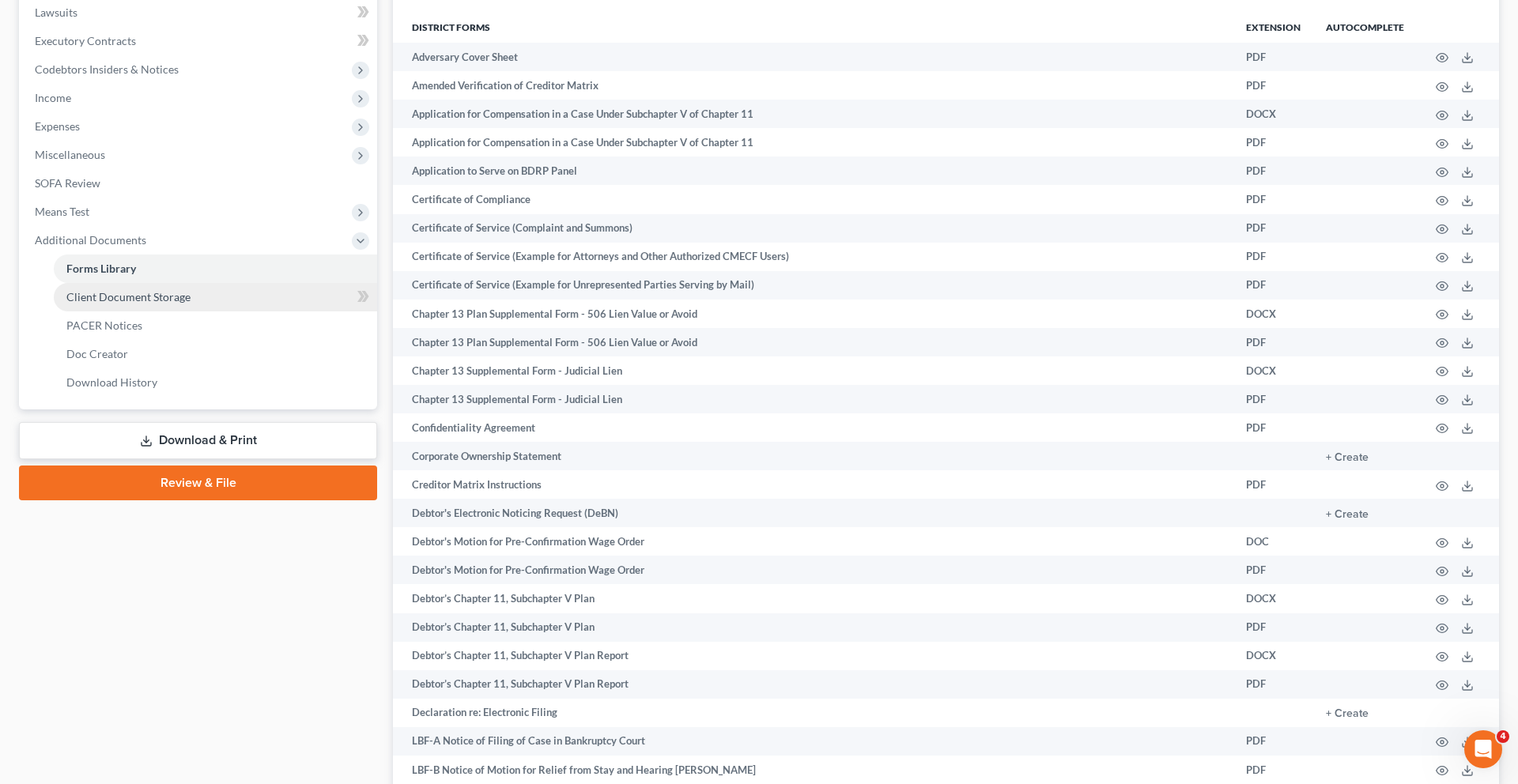
click at [156, 303] on span "Client Document Storage" at bounding box center [129, 297] width 124 height 14
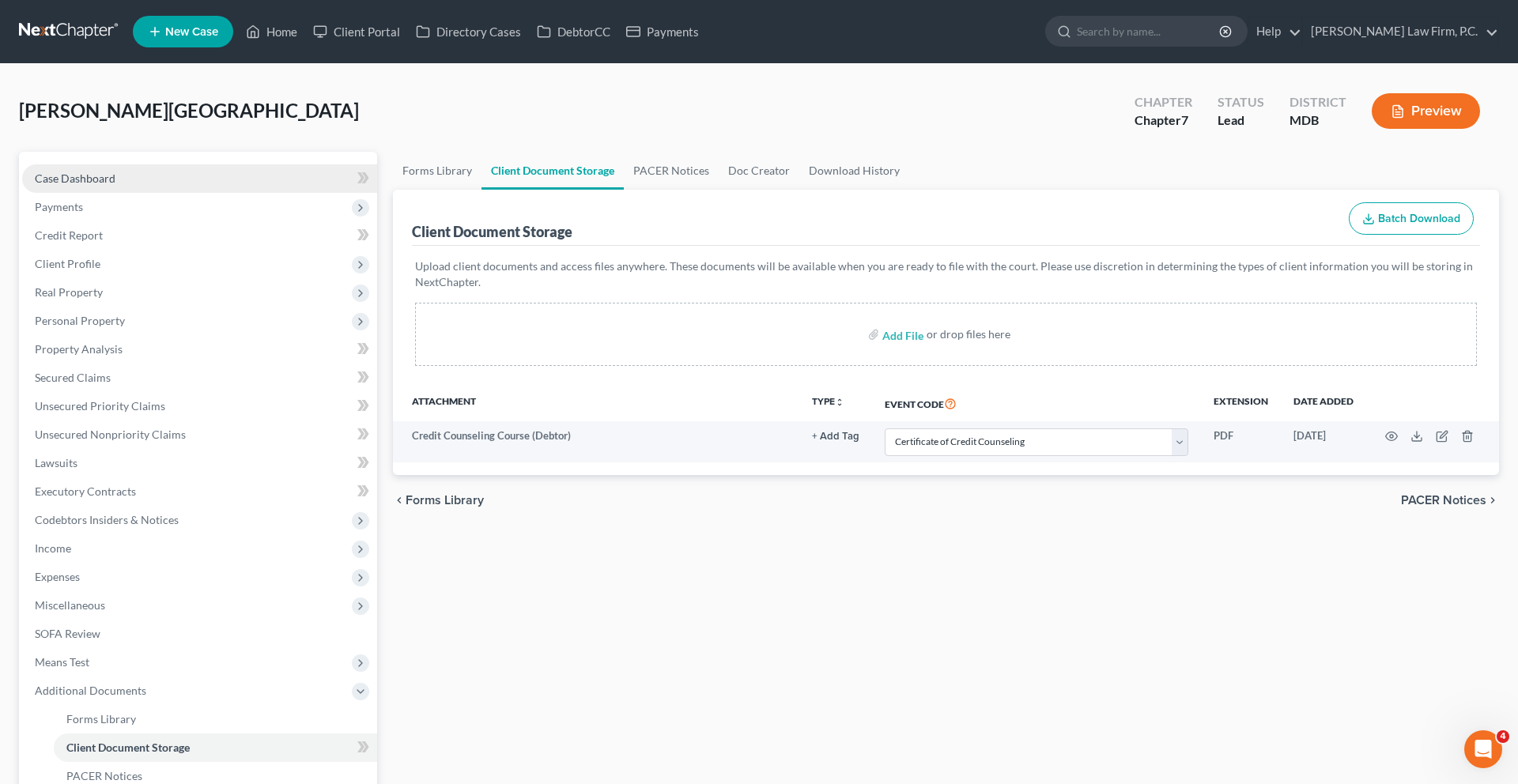
click at [152, 193] on link "Case Dashboard" at bounding box center [200, 178] width 355 height 28
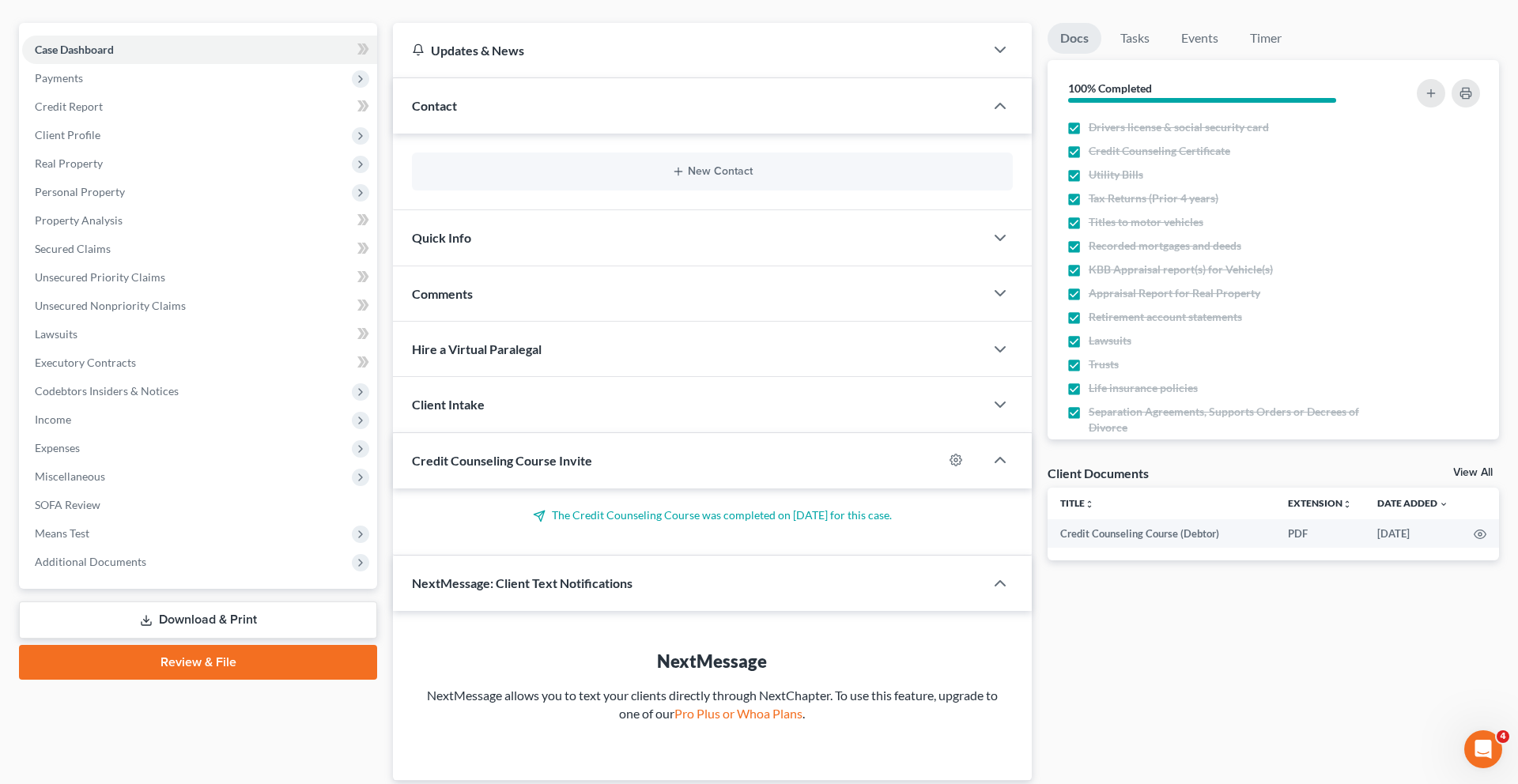
scroll to position [379, 0]
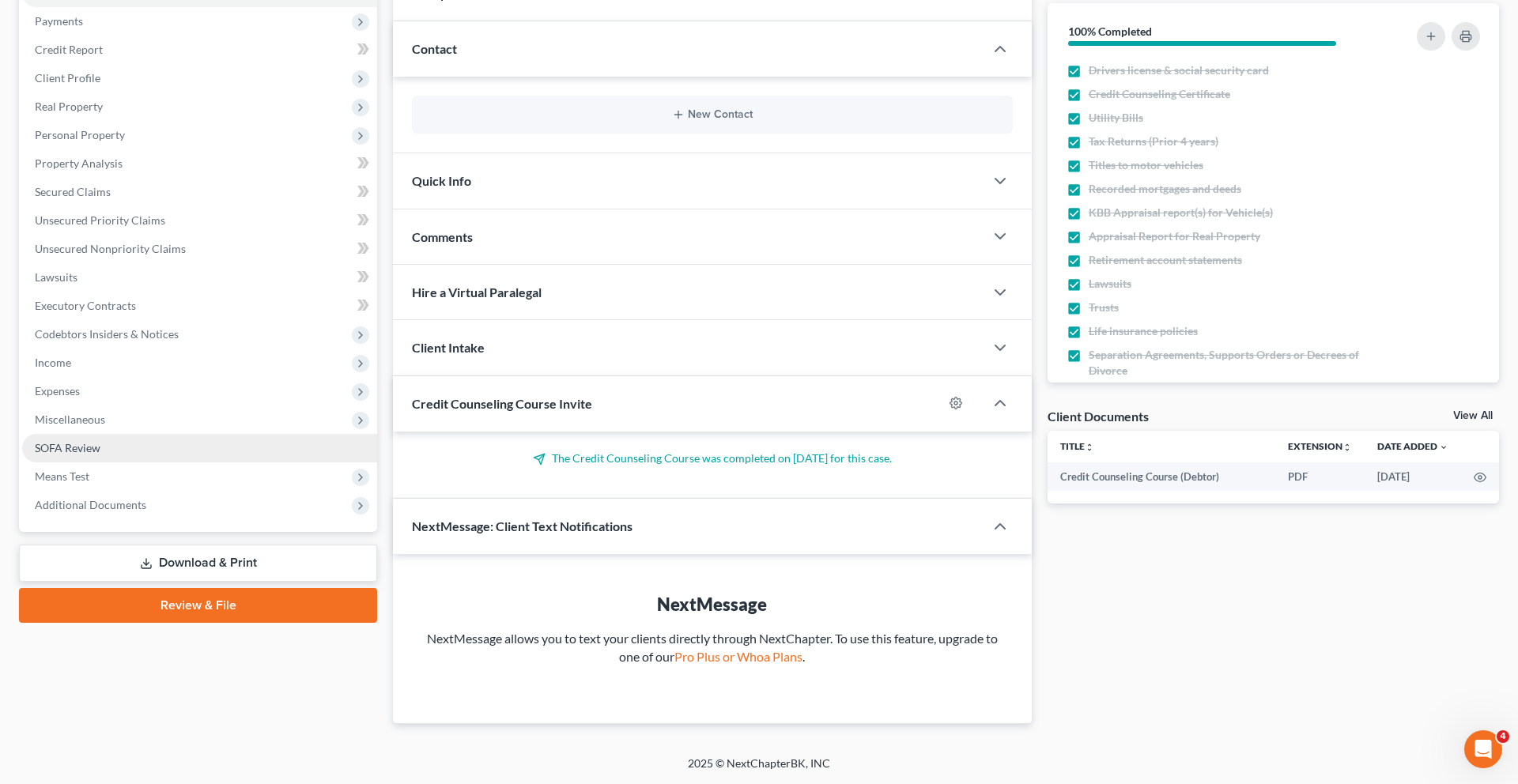
click at [143, 433] on link "SOFA Review" at bounding box center [200, 447] width 355 height 28
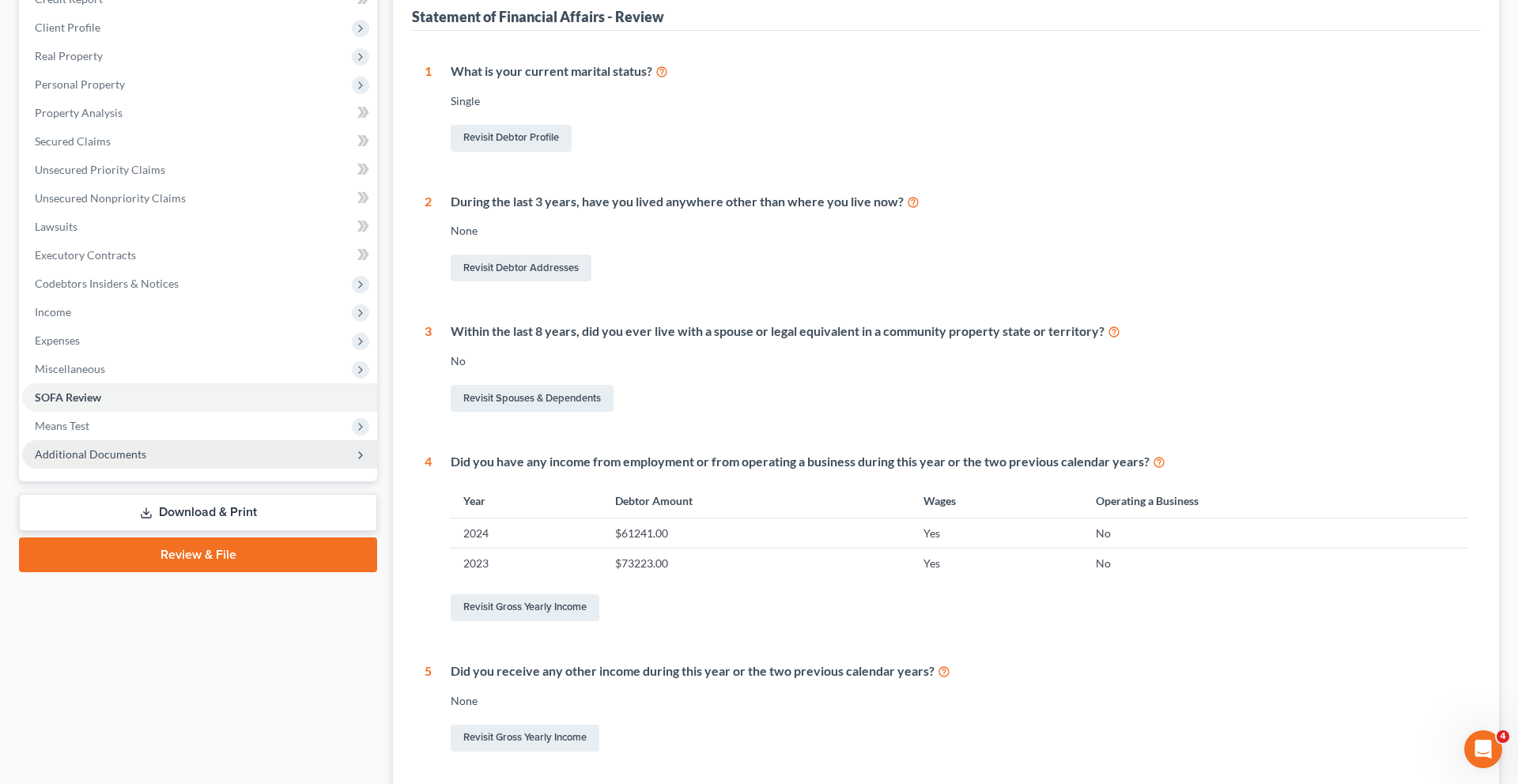
scroll to position [283, 0]
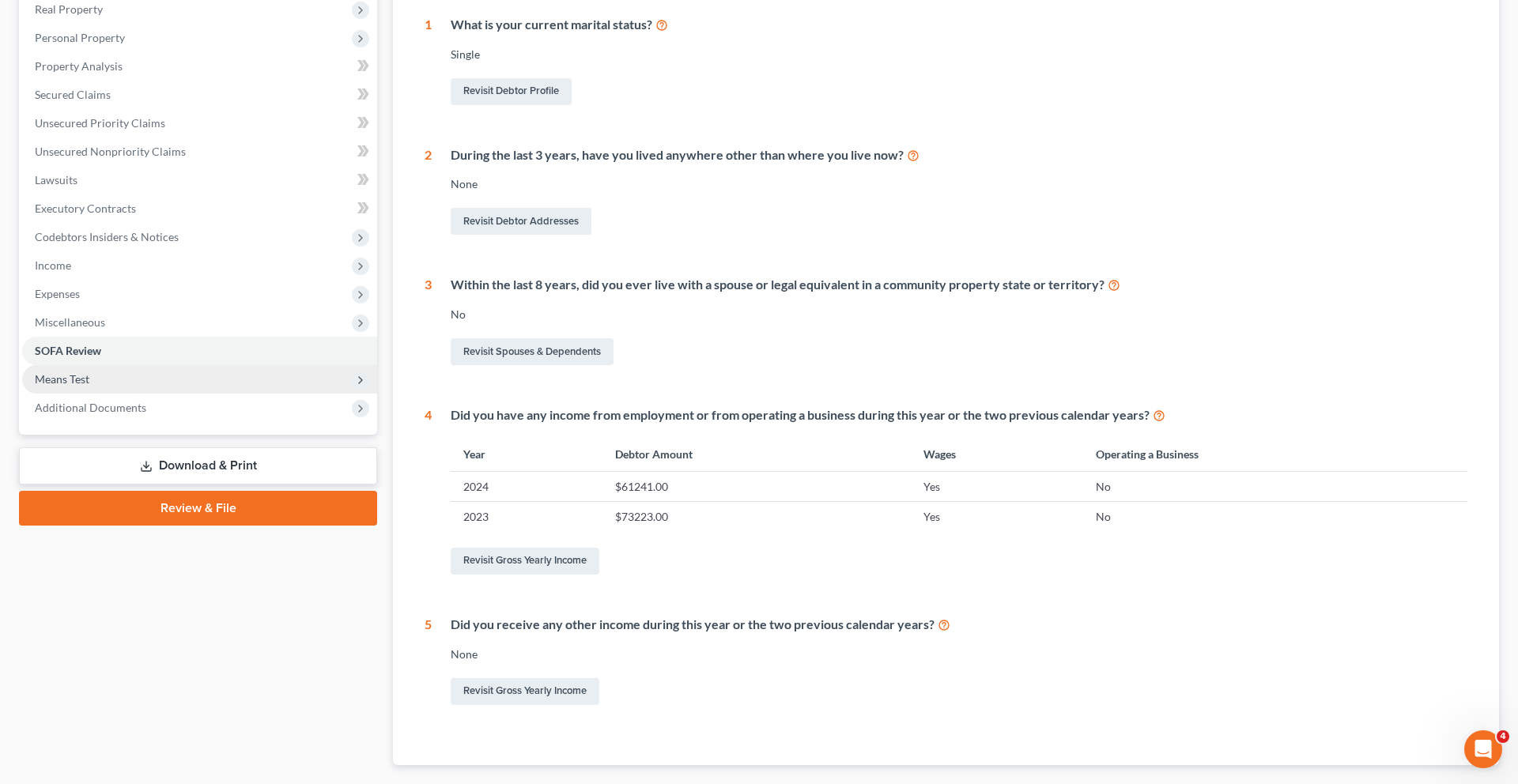
click at [122, 393] on span "Means Test" at bounding box center [200, 379] width 355 height 28
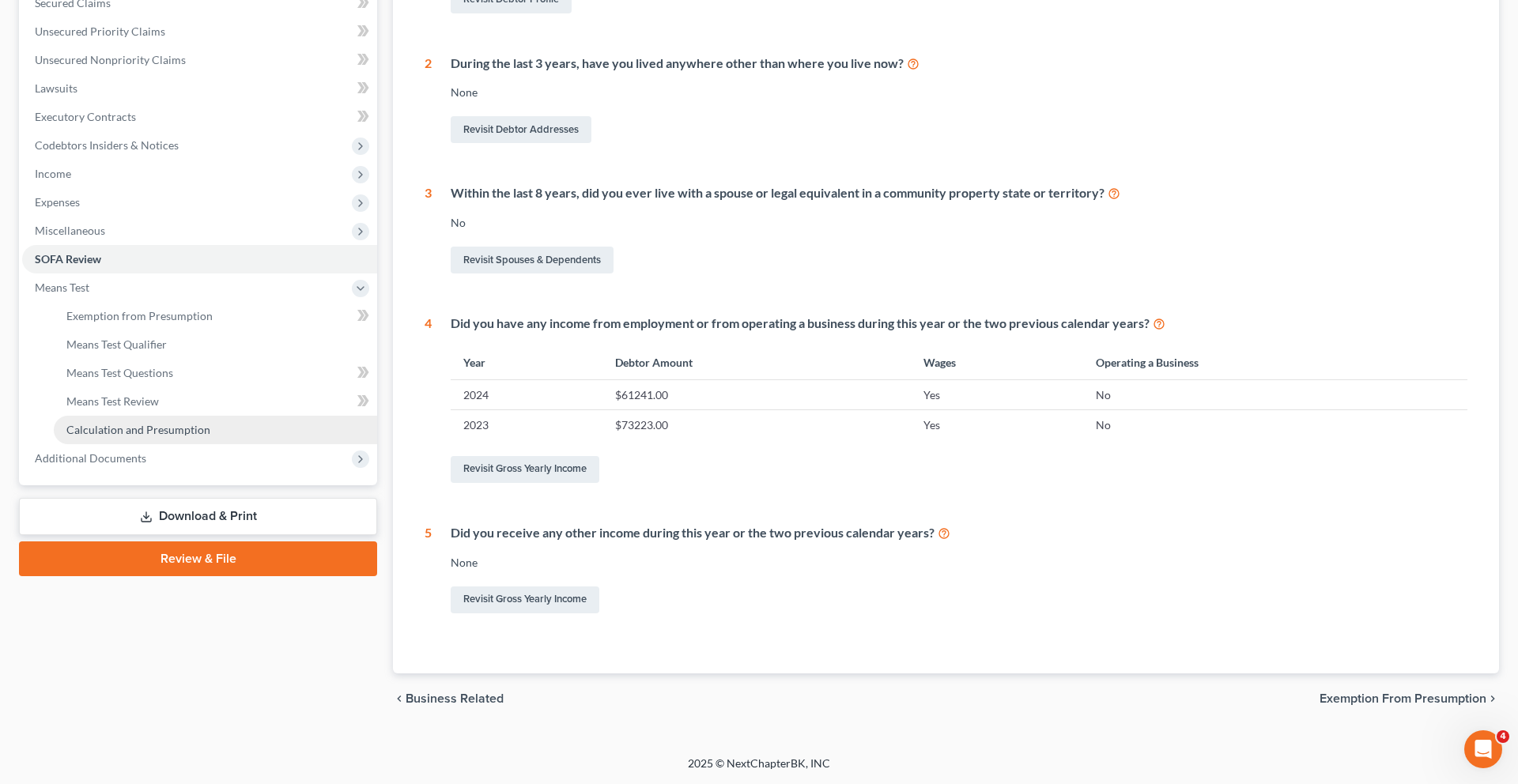
click at [210, 436] on span "Calculation and Presumption" at bounding box center [138, 429] width 144 height 14
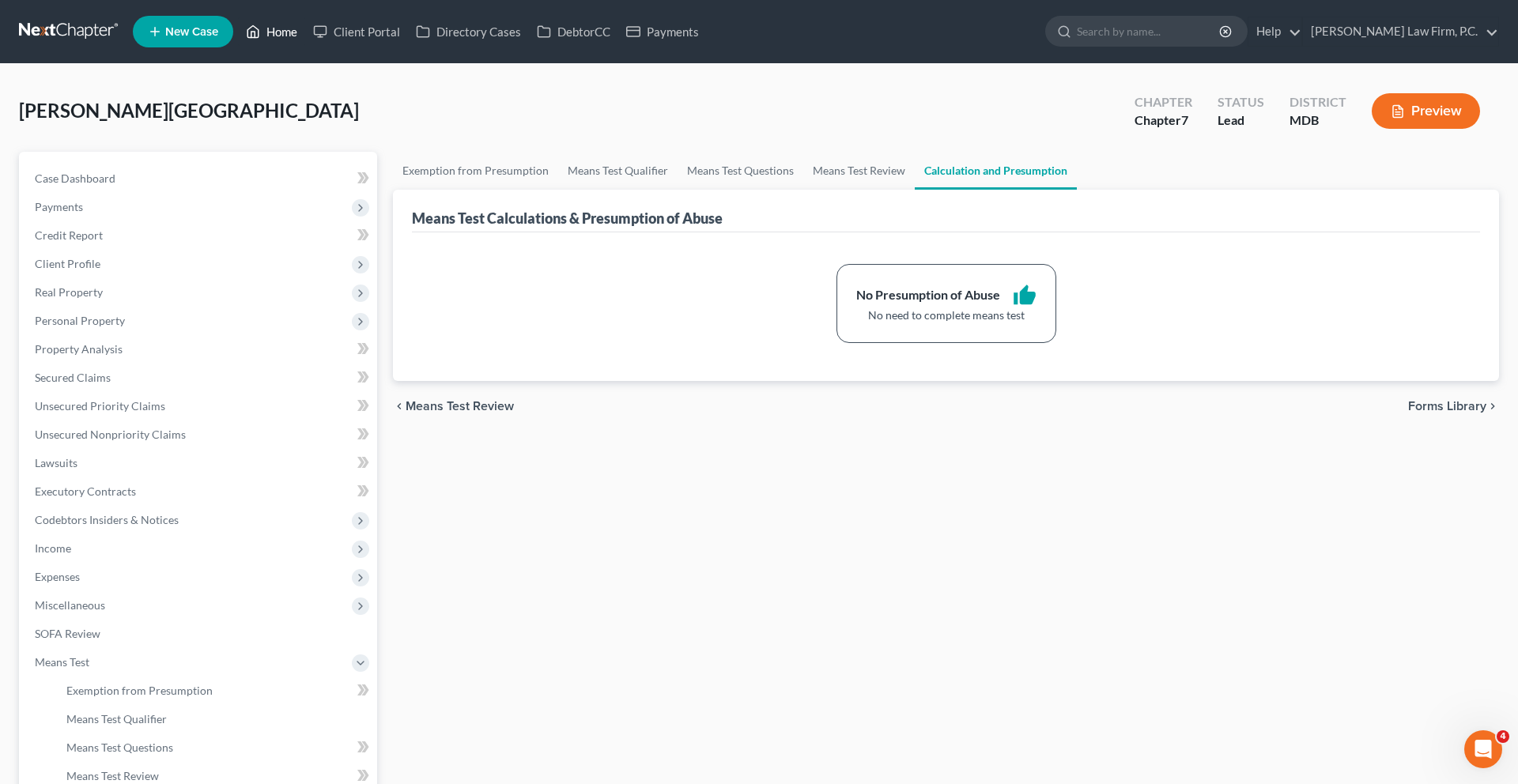
click at [305, 46] on link "Home" at bounding box center [272, 31] width 68 height 28
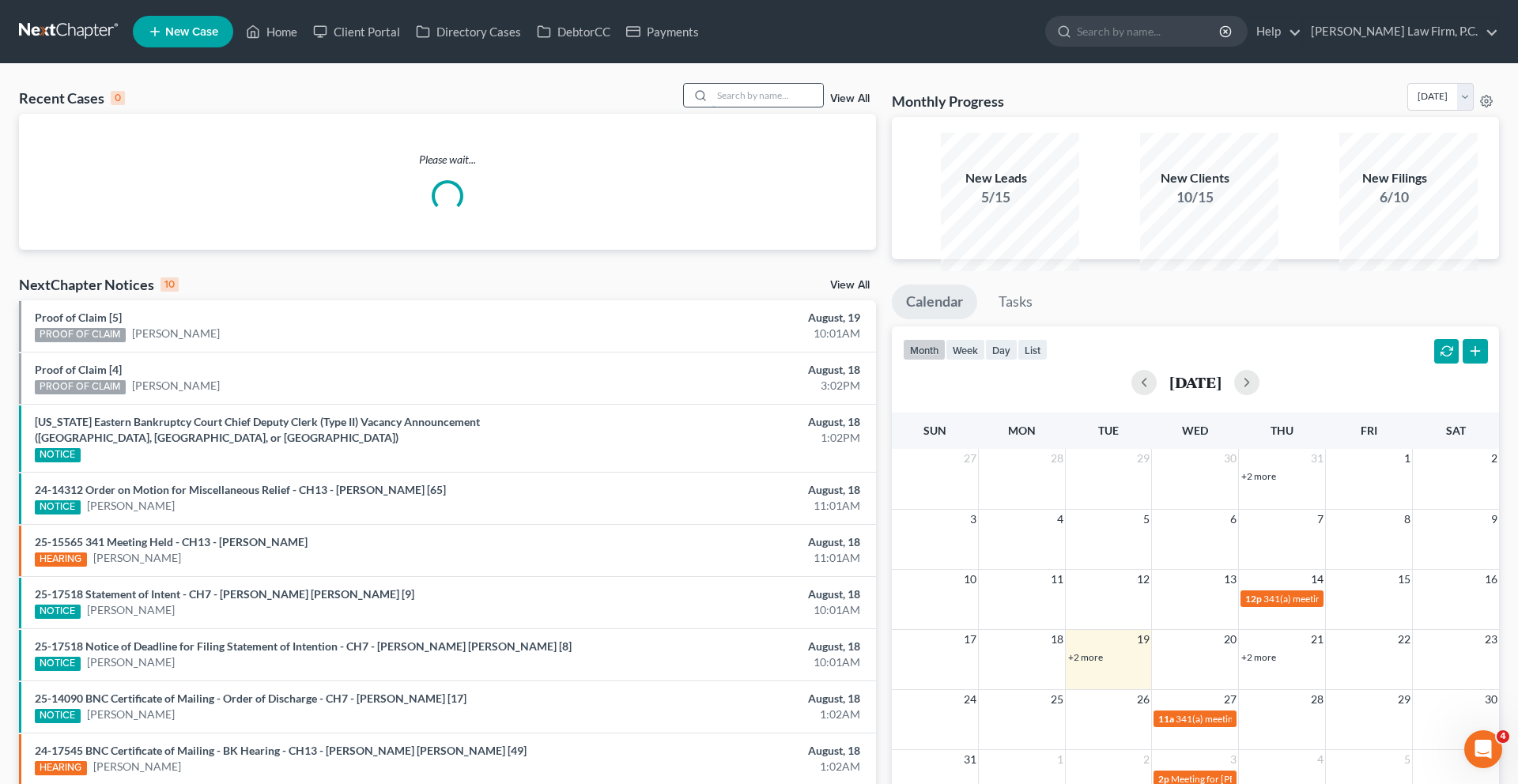
click at [712, 107] on input "search" at bounding box center [767, 95] width 111 height 23
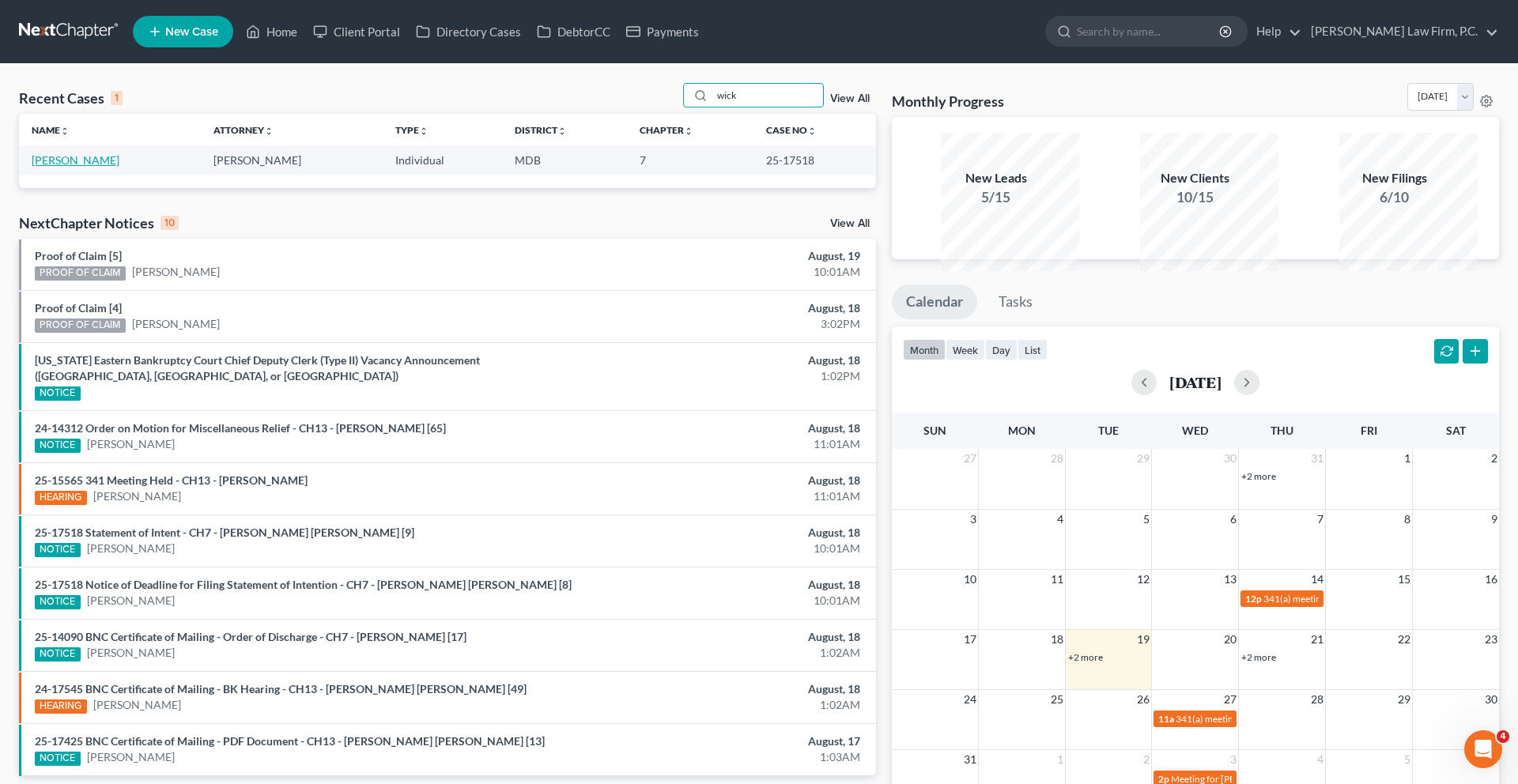
click at [82, 166] on link "[PERSON_NAME]" at bounding box center [75, 160] width 88 height 14
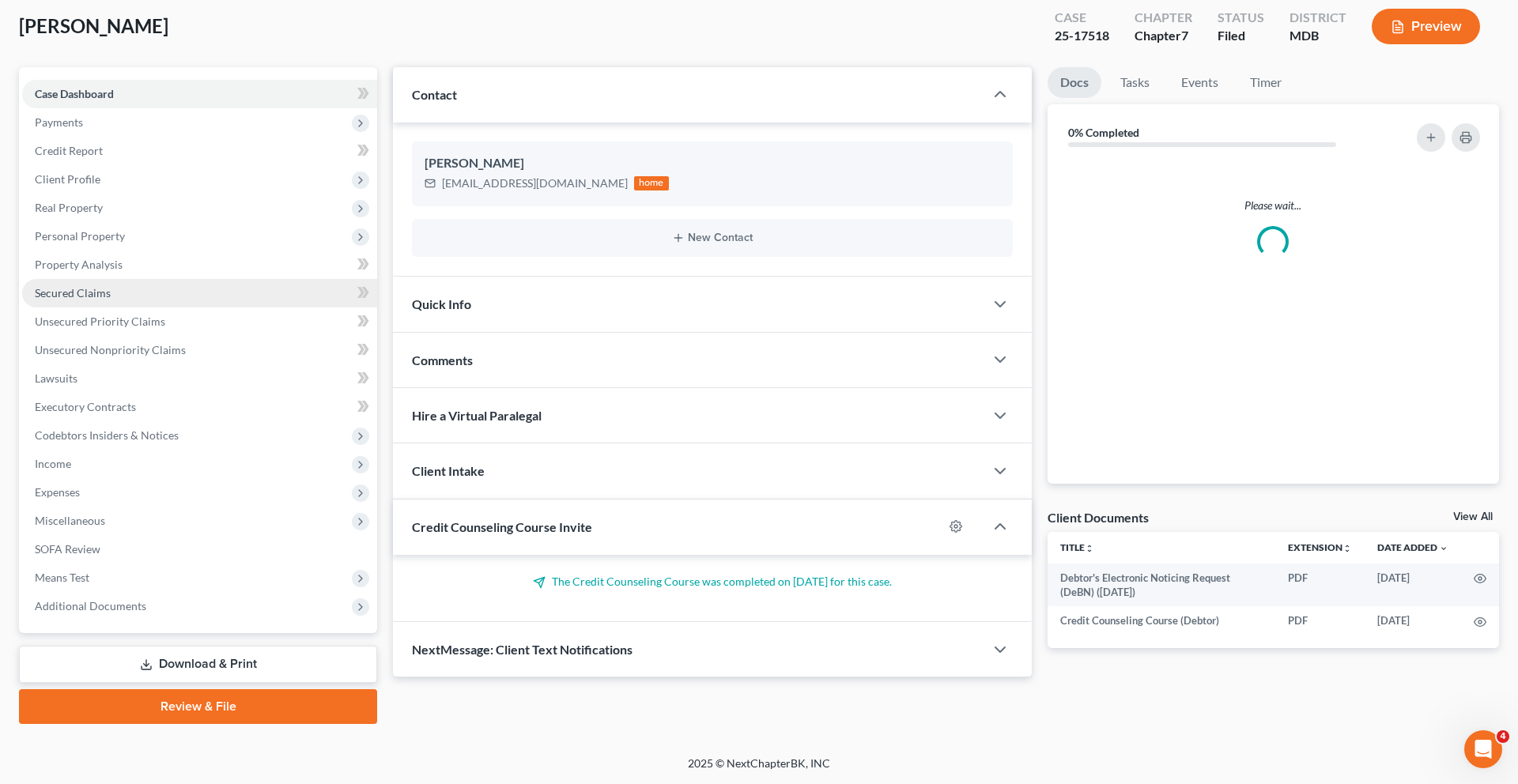
scroll to position [298, 0]
click at [116, 592] on span "Additional Documents" at bounding box center [200, 605] width 355 height 28
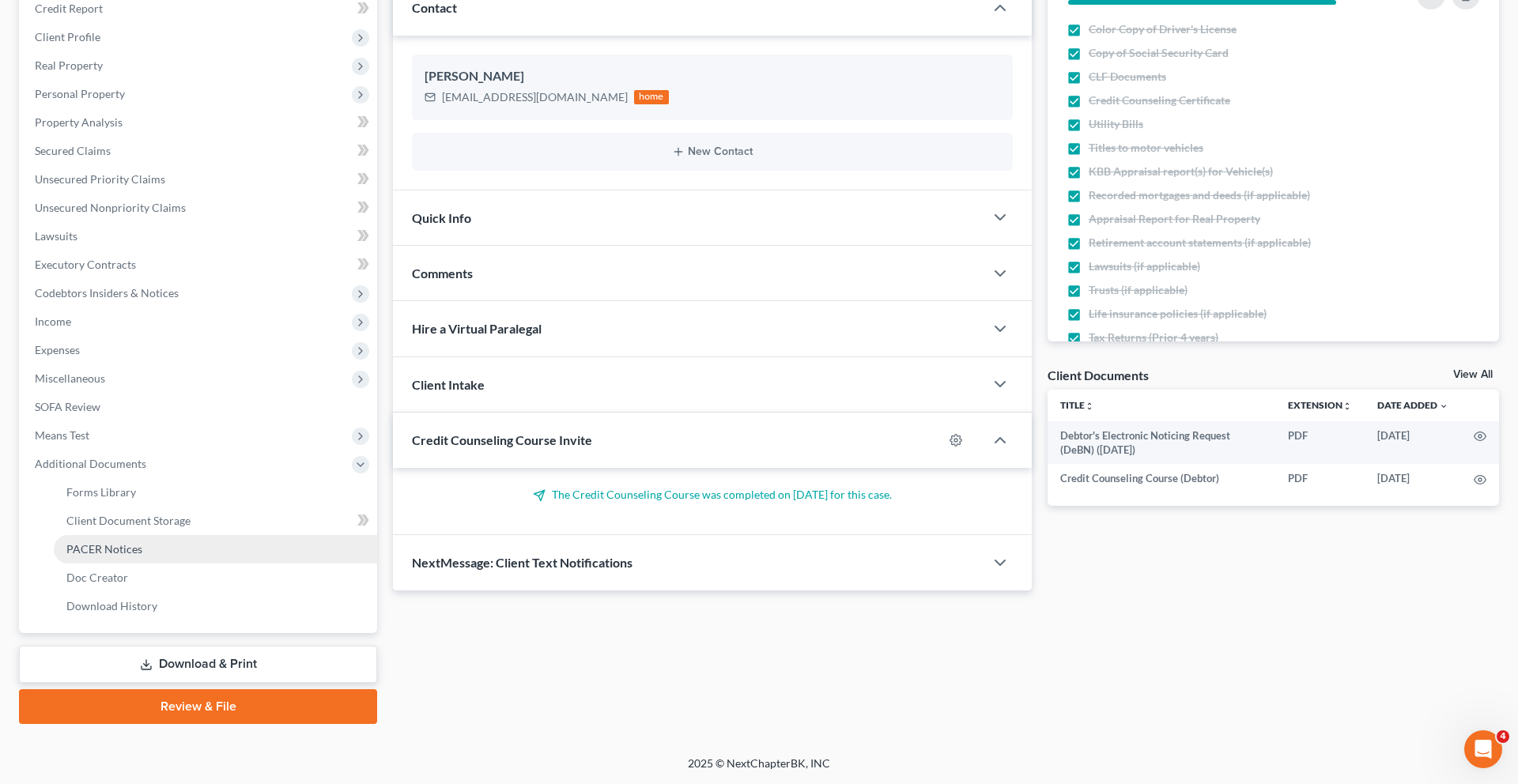
click at [129, 556] on span "PACER Notices" at bounding box center [105, 548] width 76 height 14
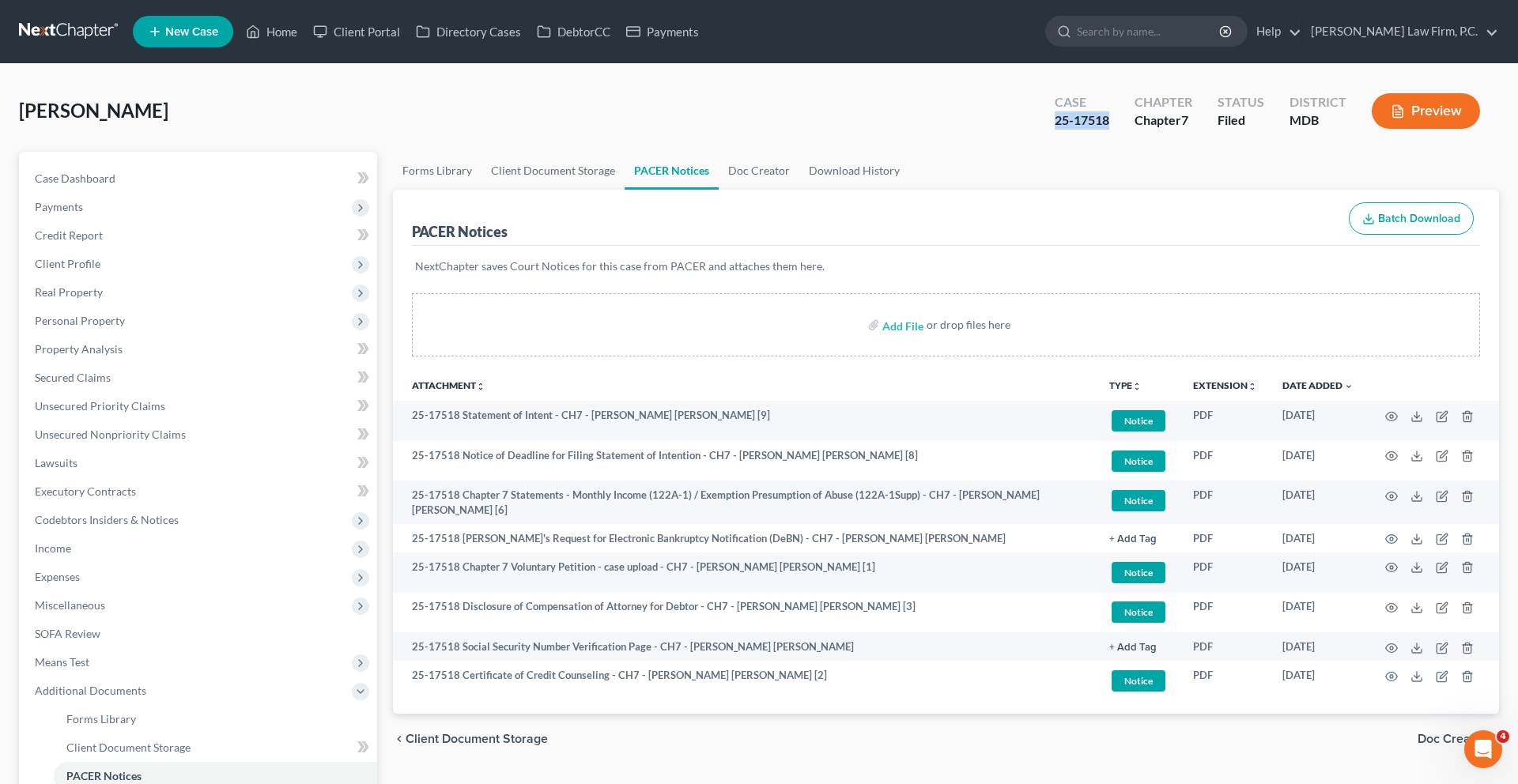
drag, startPoint x: 1017, startPoint y: 153, endPoint x: 944, endPoint y: 153, distance: 73.0
click at [1042, 136] on div "Case 25-17518" at bounding box center [1081, 113] width 80 height 47
copy div "25-17518"
drag, startPoint x: 982, startPoint y: 152, endPoint x: 1319, endPoint y: 2, distance: 368.9
click at [0, 0] on div "Home New Case Client Portal Directory Cases DebtorCC Payments [PERSON_NAME] Law…" at bounding box center [759, 505] width 1518 height 1011
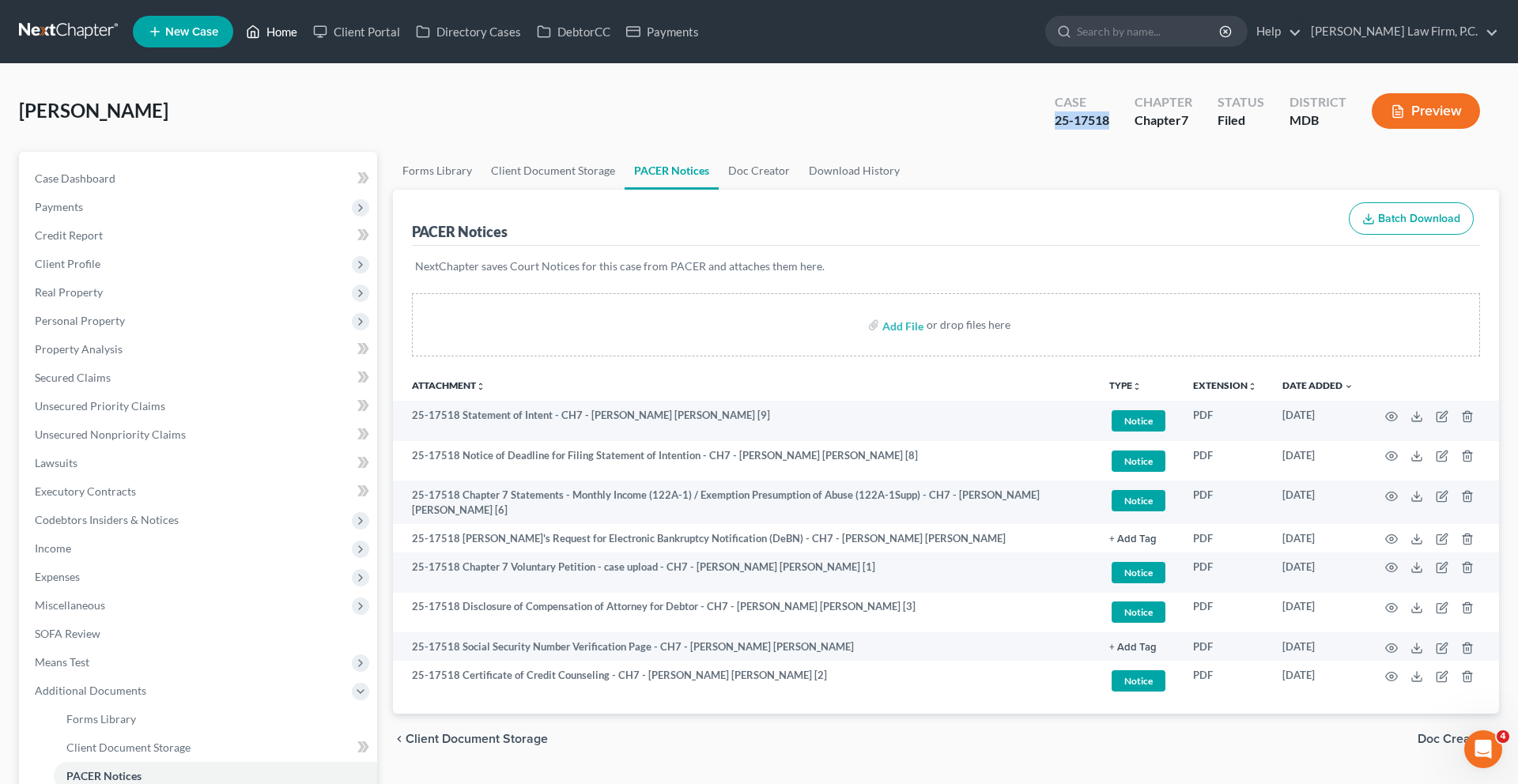
click at [305, 33] on link "Home" at bounding box center [272, 31] width 68 height 28
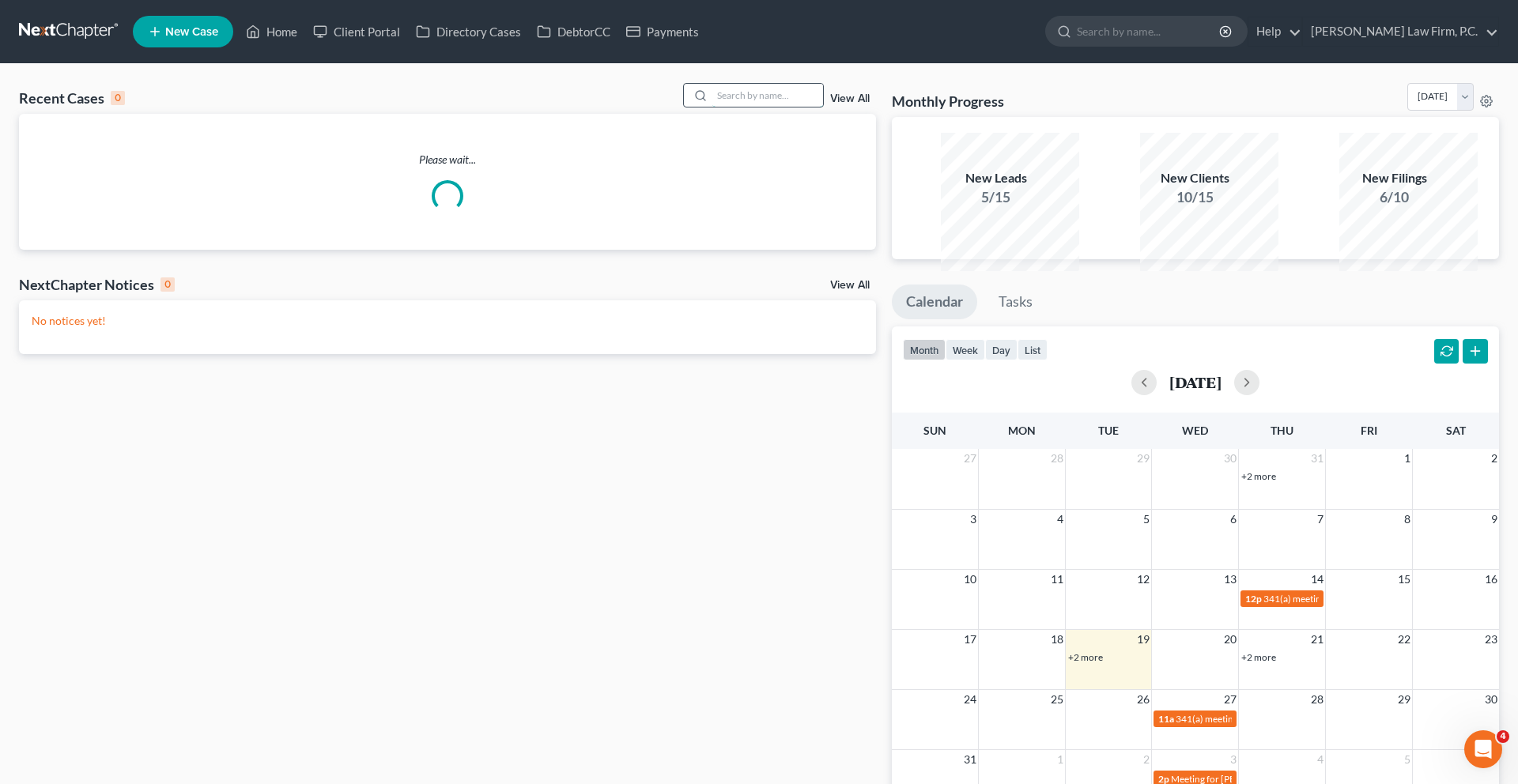
click at [754, 107] on input "search" at bounding box center [767, 95] width 111 height 23
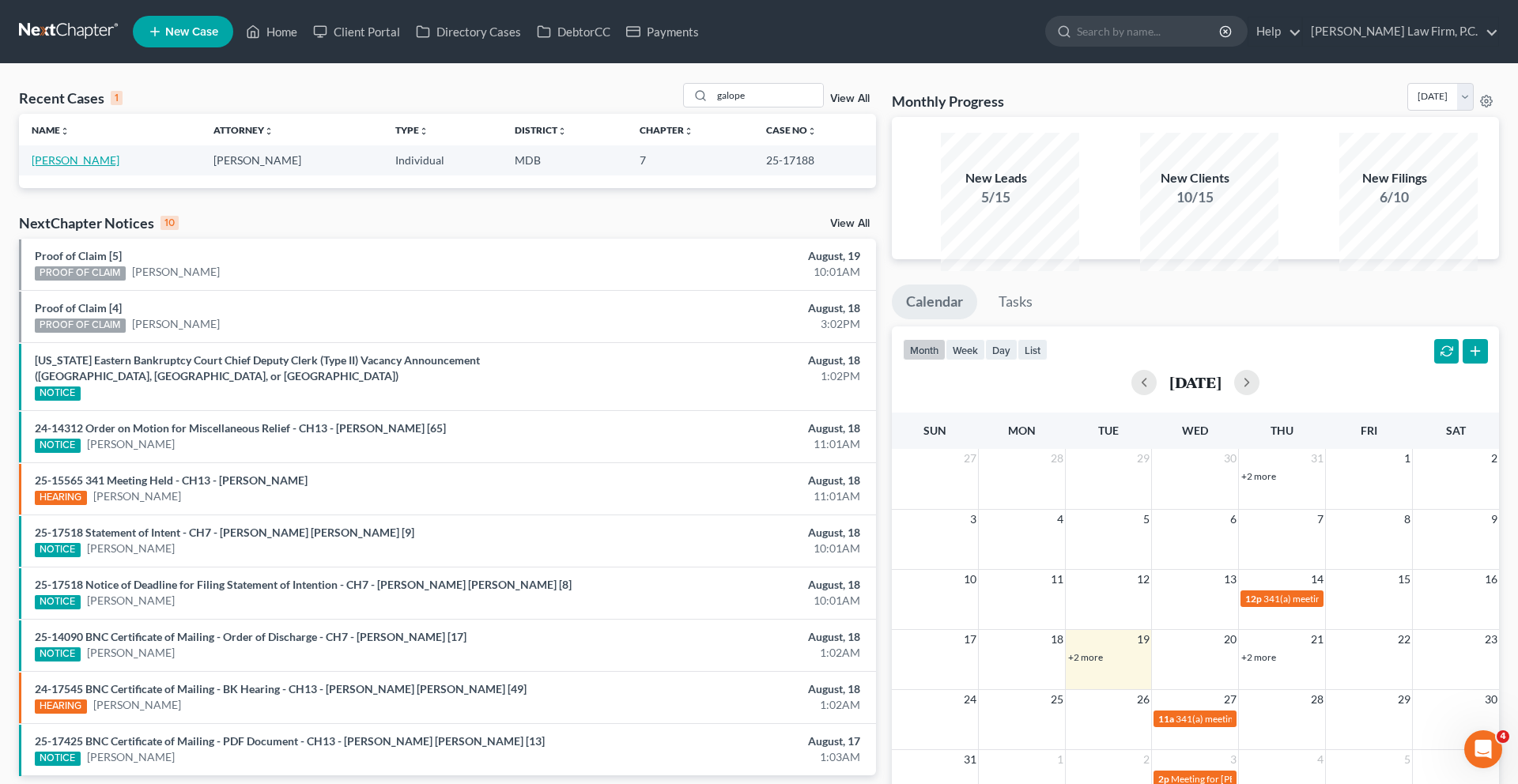
click at [104, 166] on link "[PERSON_NAME]" at bounding box center [75, 160] width 88 height 14
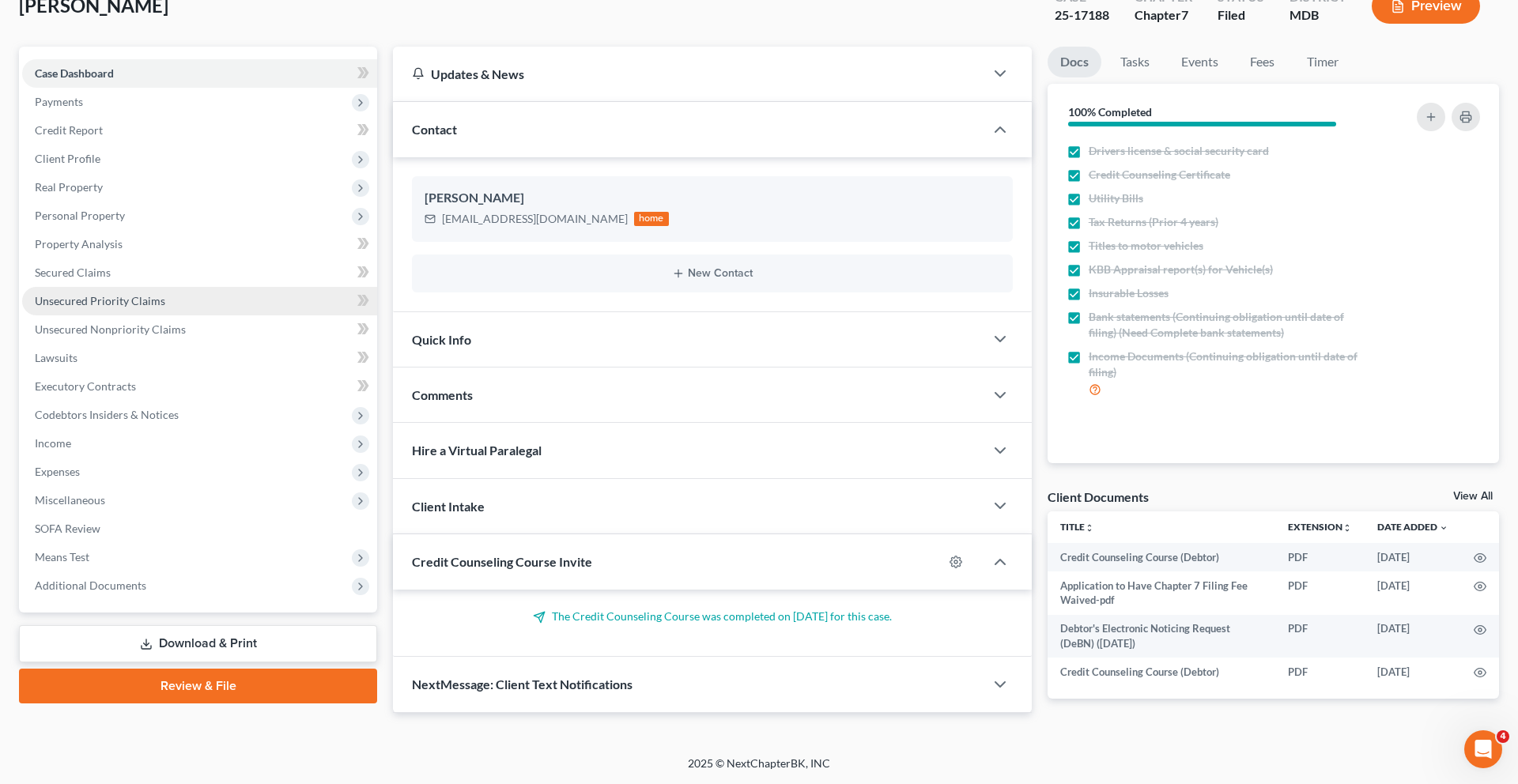
scroll to position [397, 0]
click at [157, 571] on span "Additional Documents" at bounding box center [200, 585] width 355 height 28
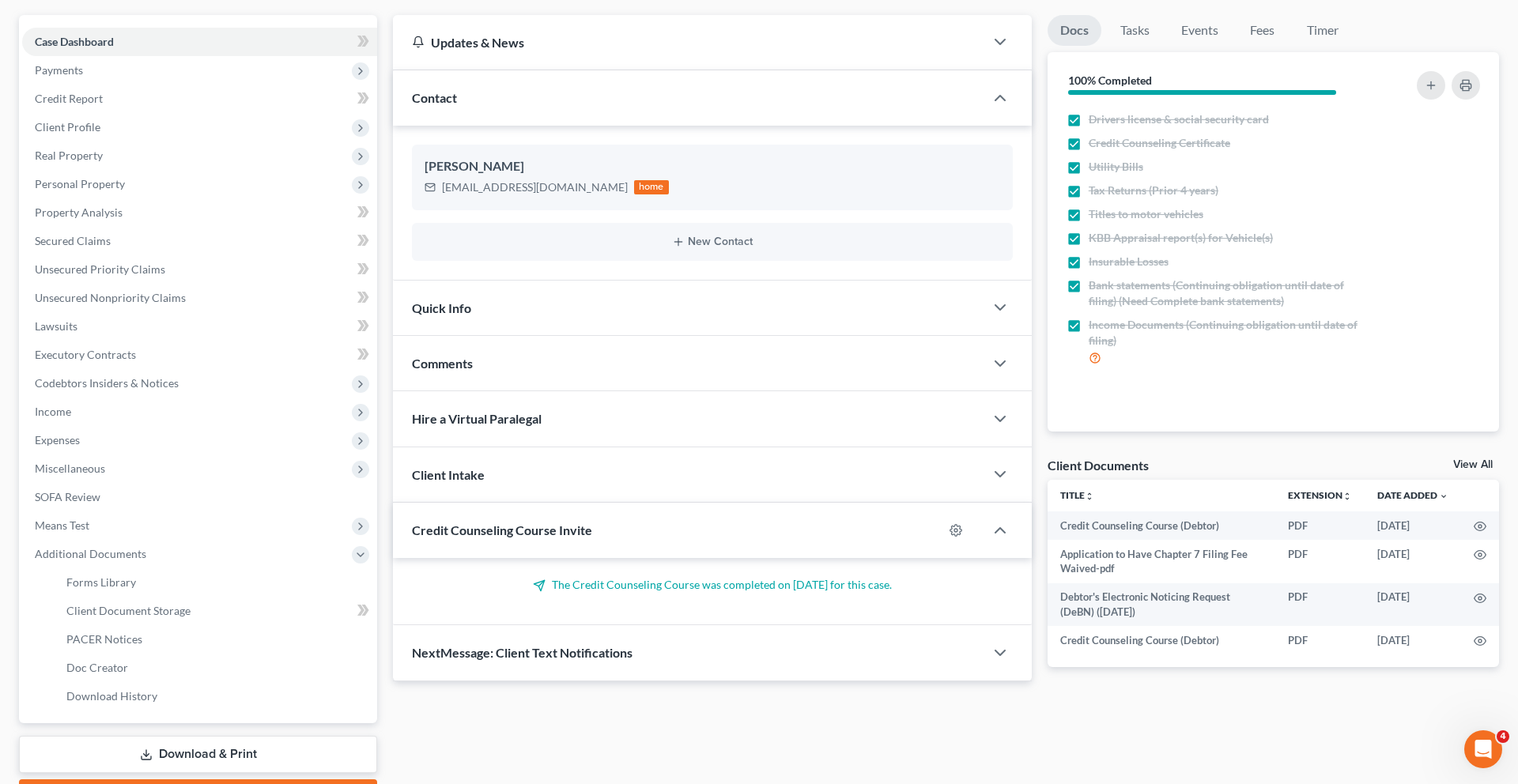
scroll to position [0, 0]
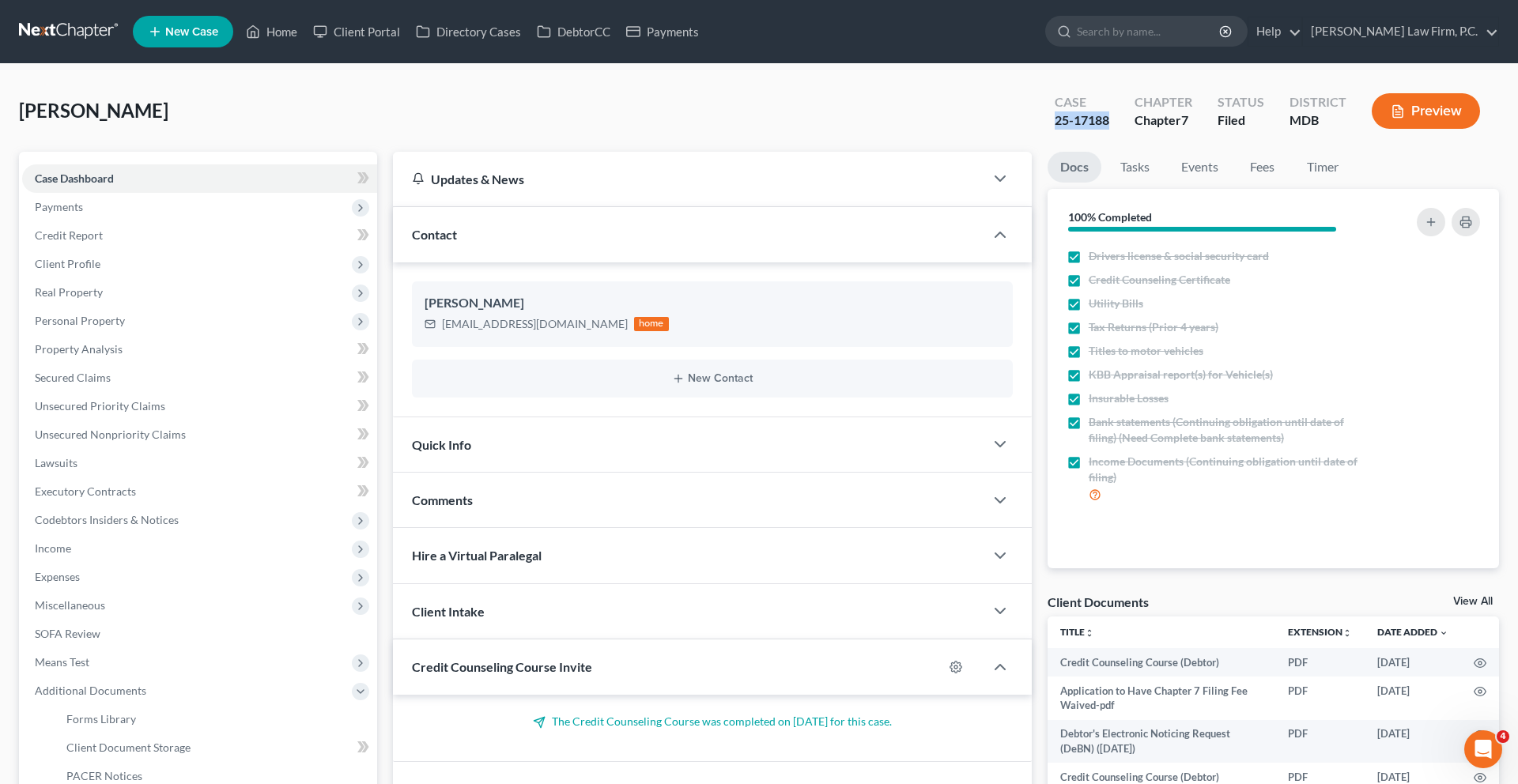
drag, startPoint x: 1018, startPoint y: 150, endPoint x: 938, endPoint y: 148, distance: 80.0
click at [1042, 136] on div "Case 25-17188" at bounding box center [1081, 113] width 80 height 47
copy div "25-17188"
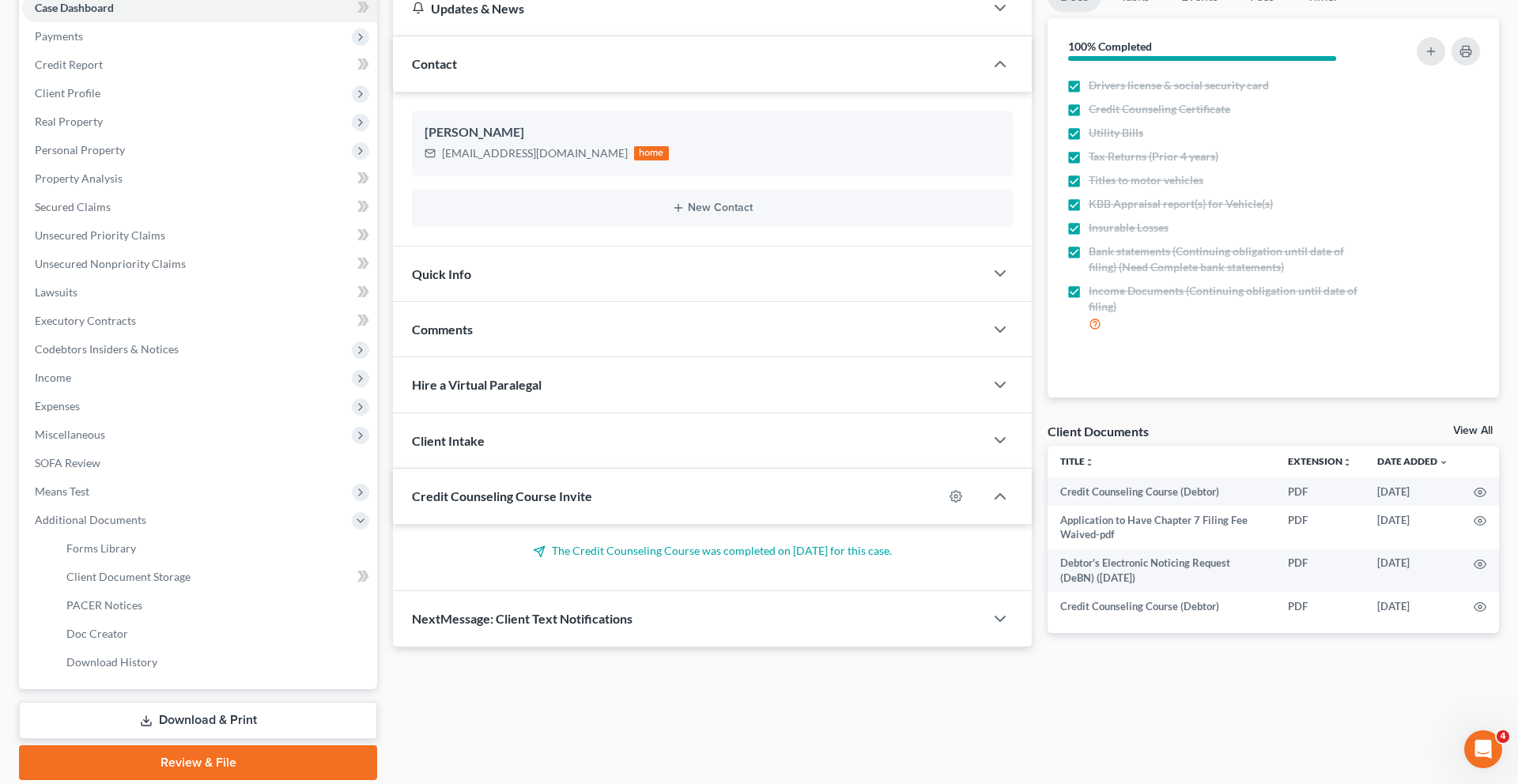
scroll to position [476, 0]
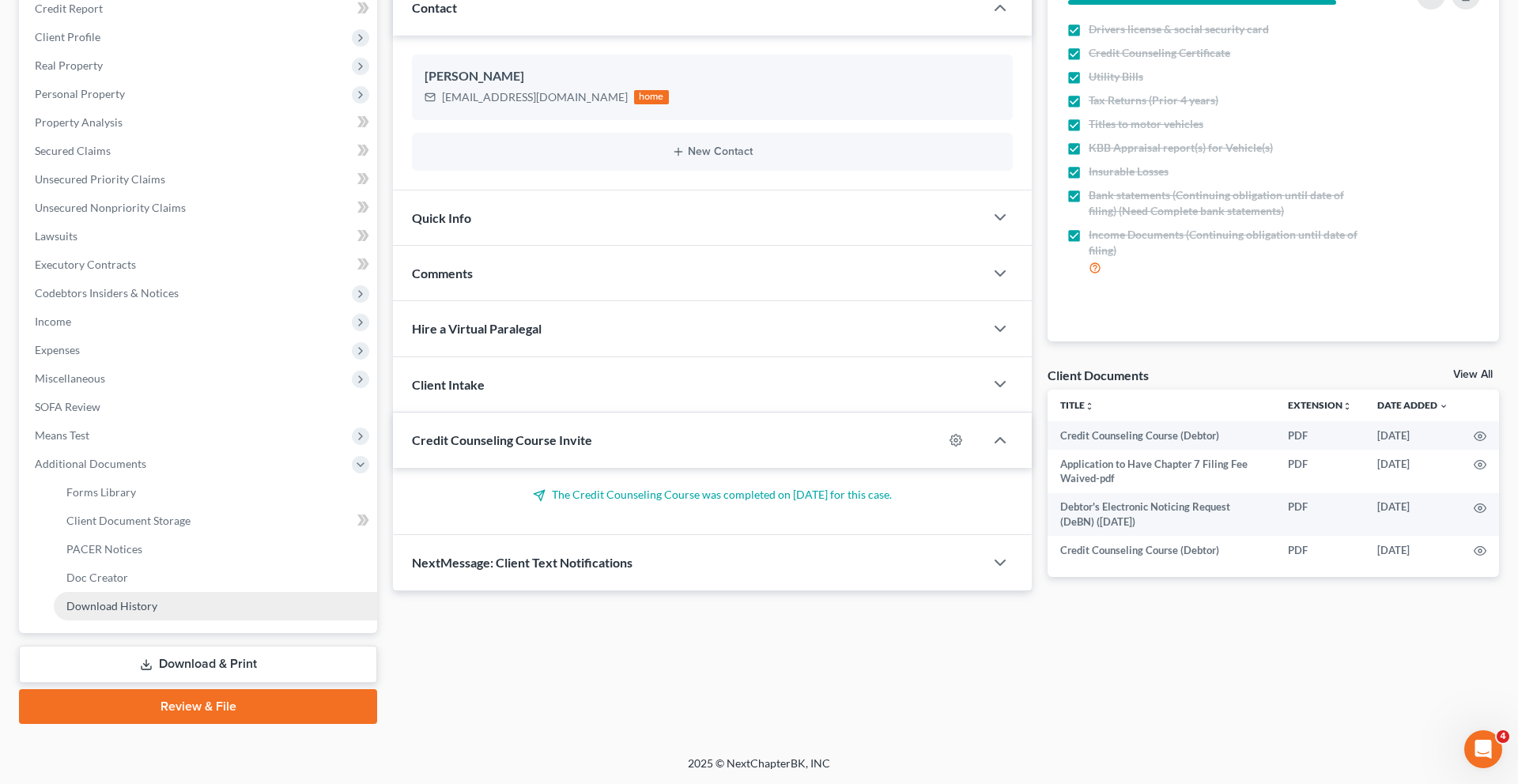
click at [138, 599] on span "Download History" at bounding box center [112, 605] width 91 height 14
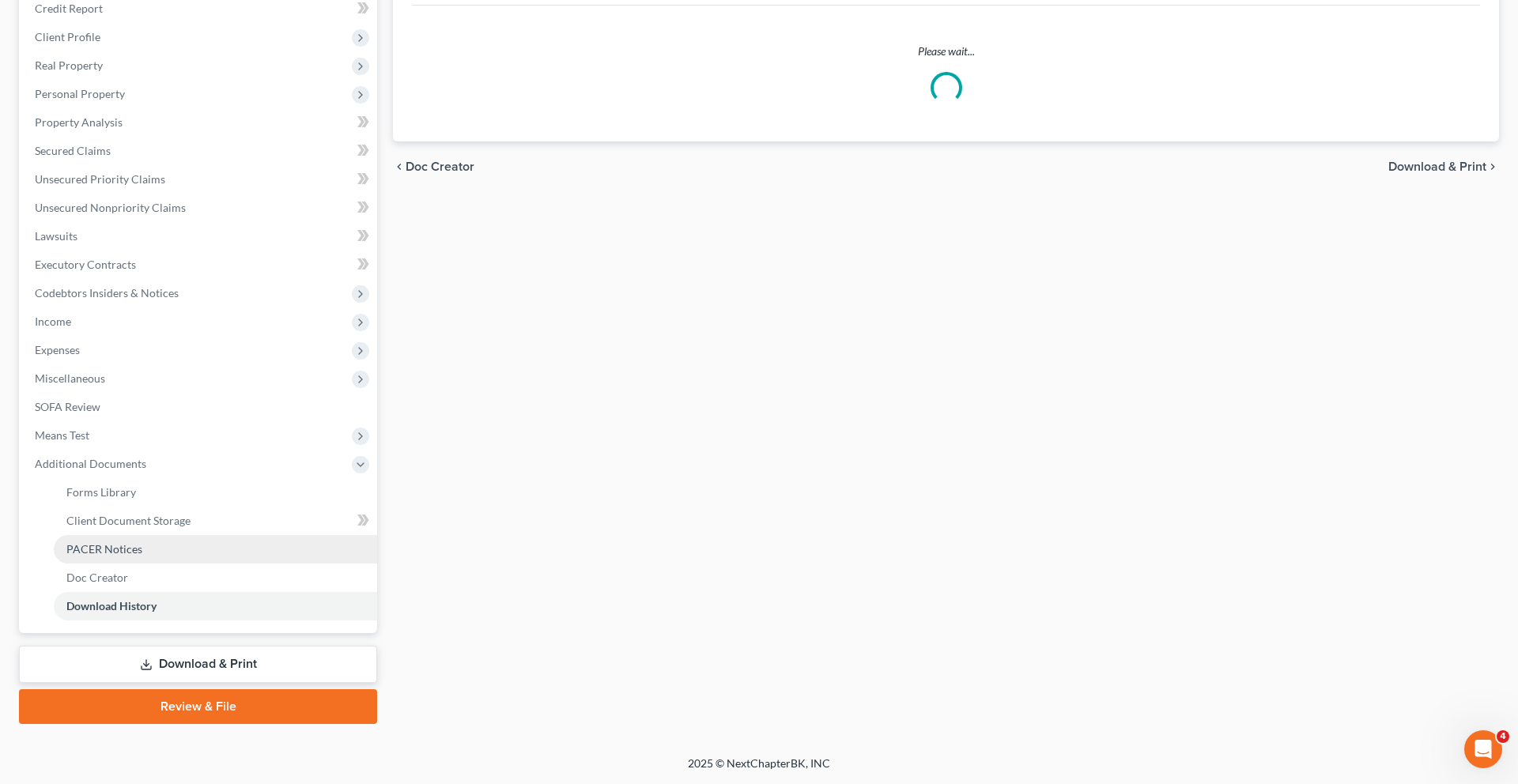
click at [142, 542] on span "PACER Notices" at bounding box center [105, 548] width 76 height 14
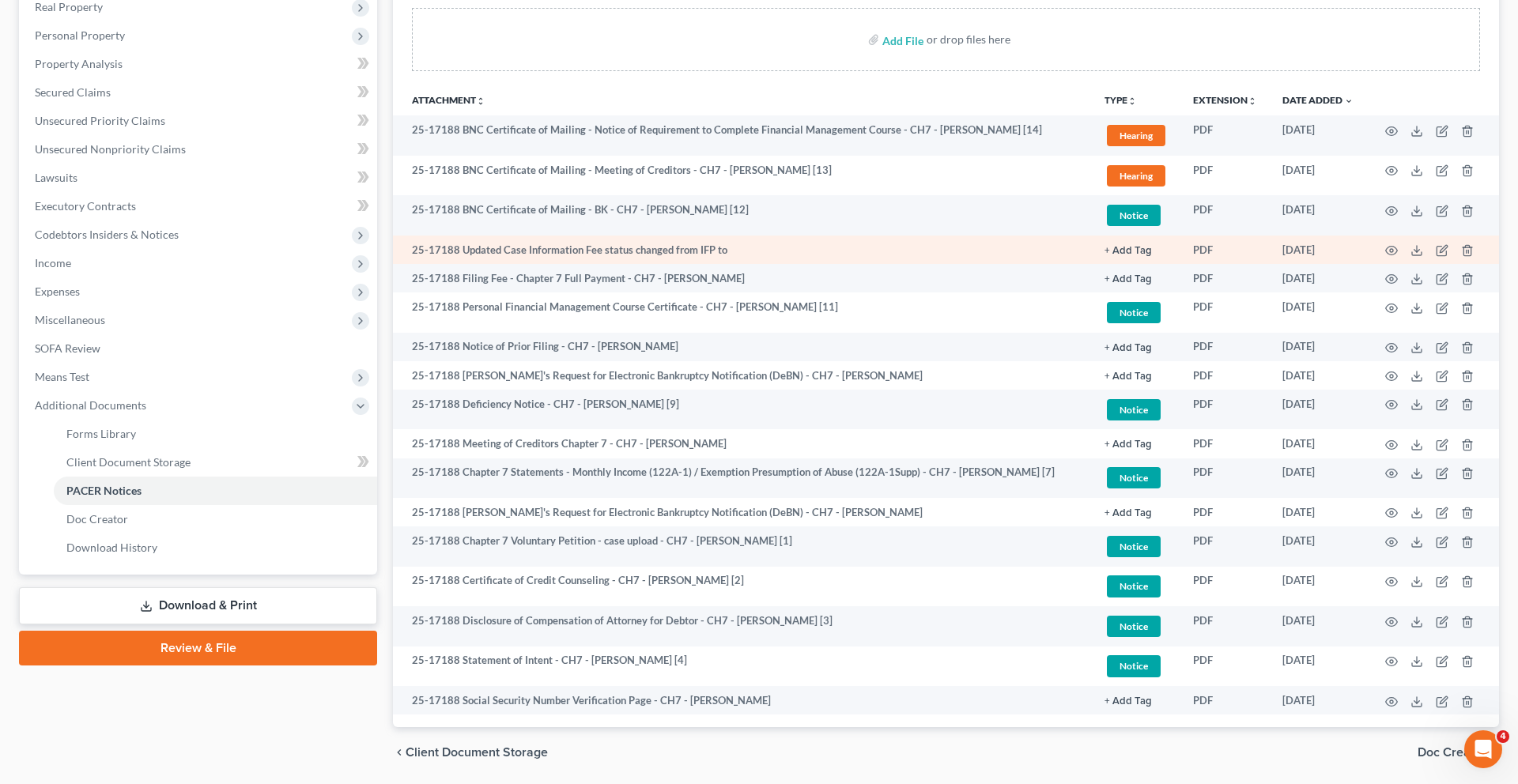
scroll to position [286, 0]
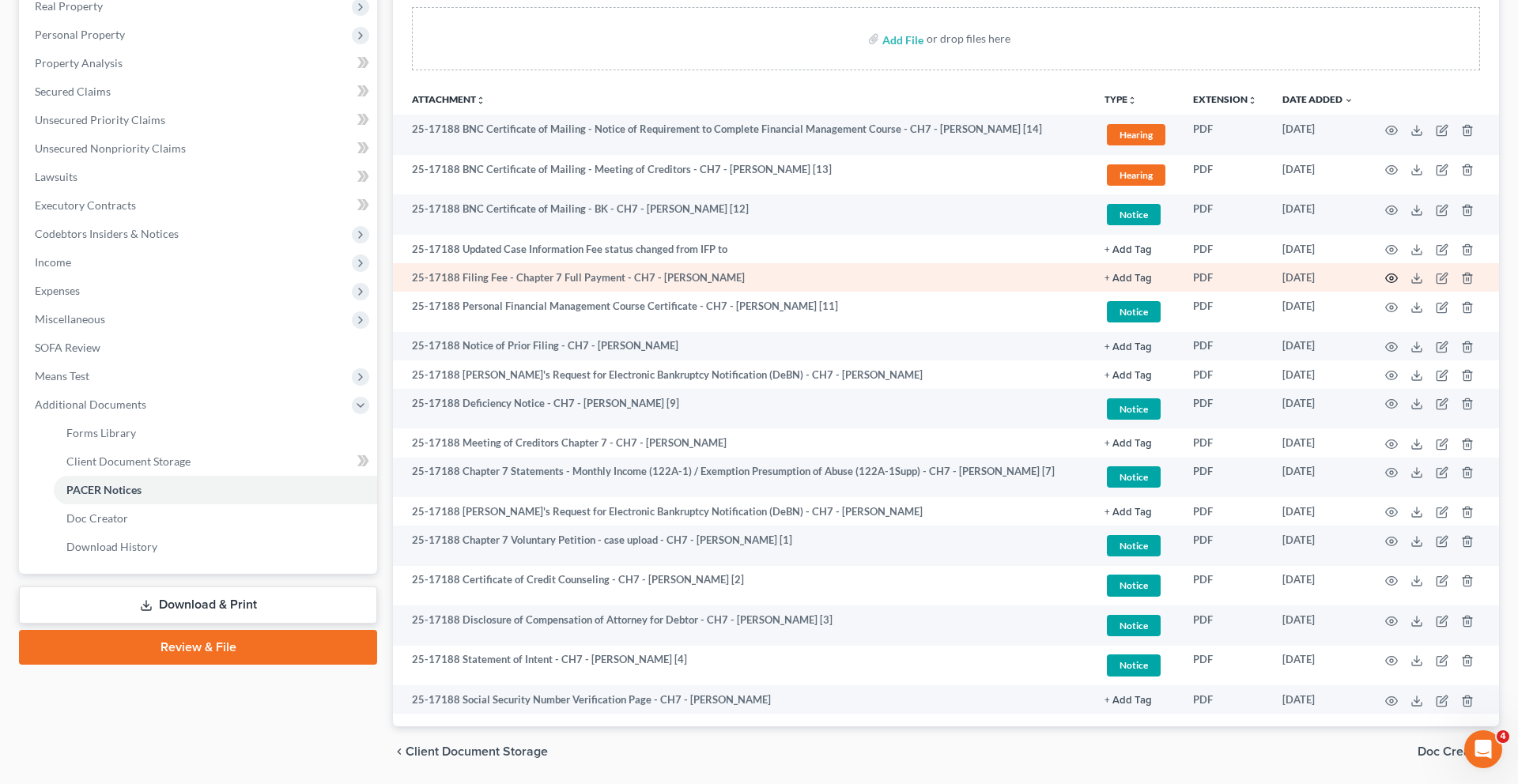
click at [1389, 280] on circle "button" at bounding box center [1391, 278] width 3 height 3
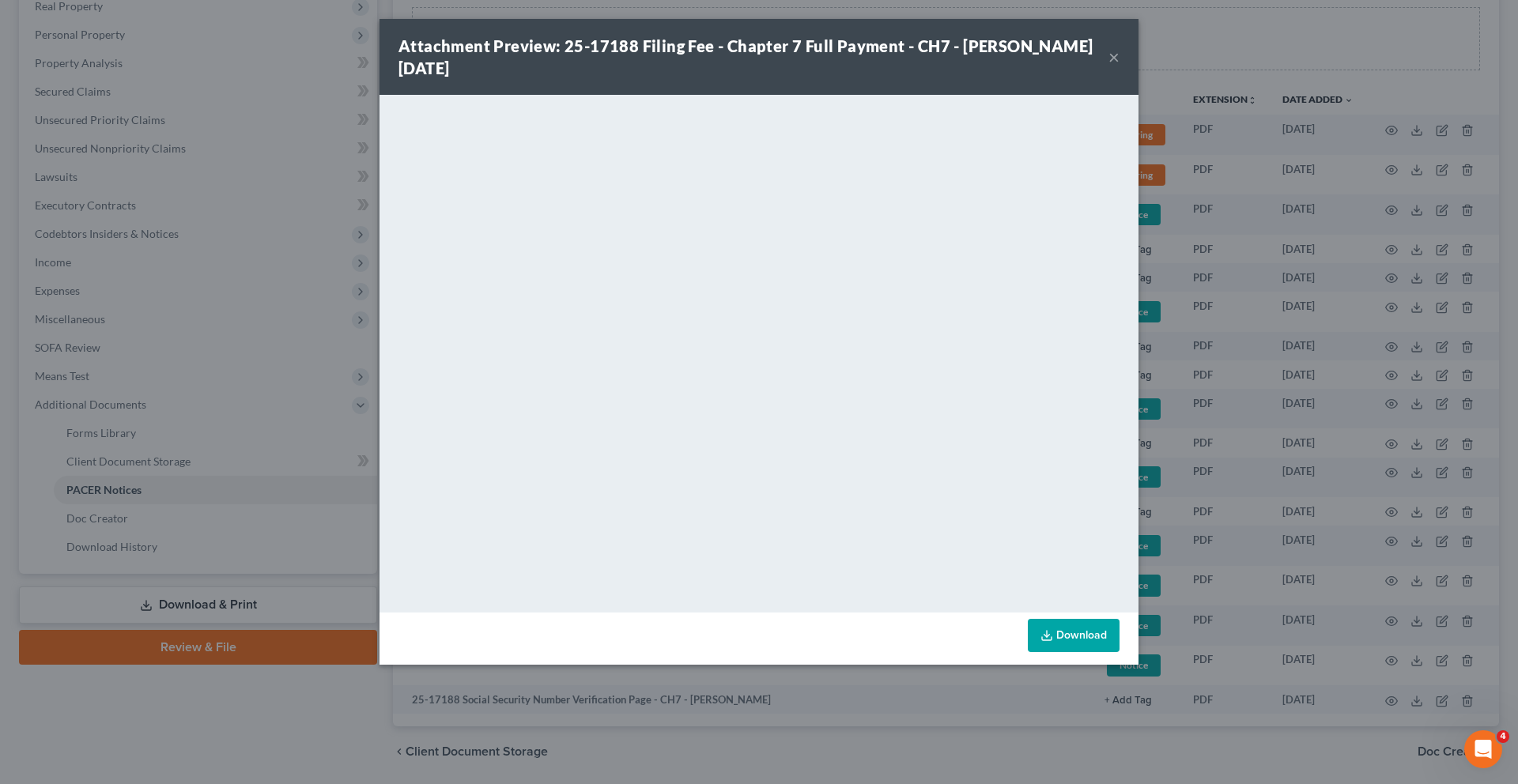
click at [1119, 67] on button "×" at bounding box center [1114, 57] width 11 height 19
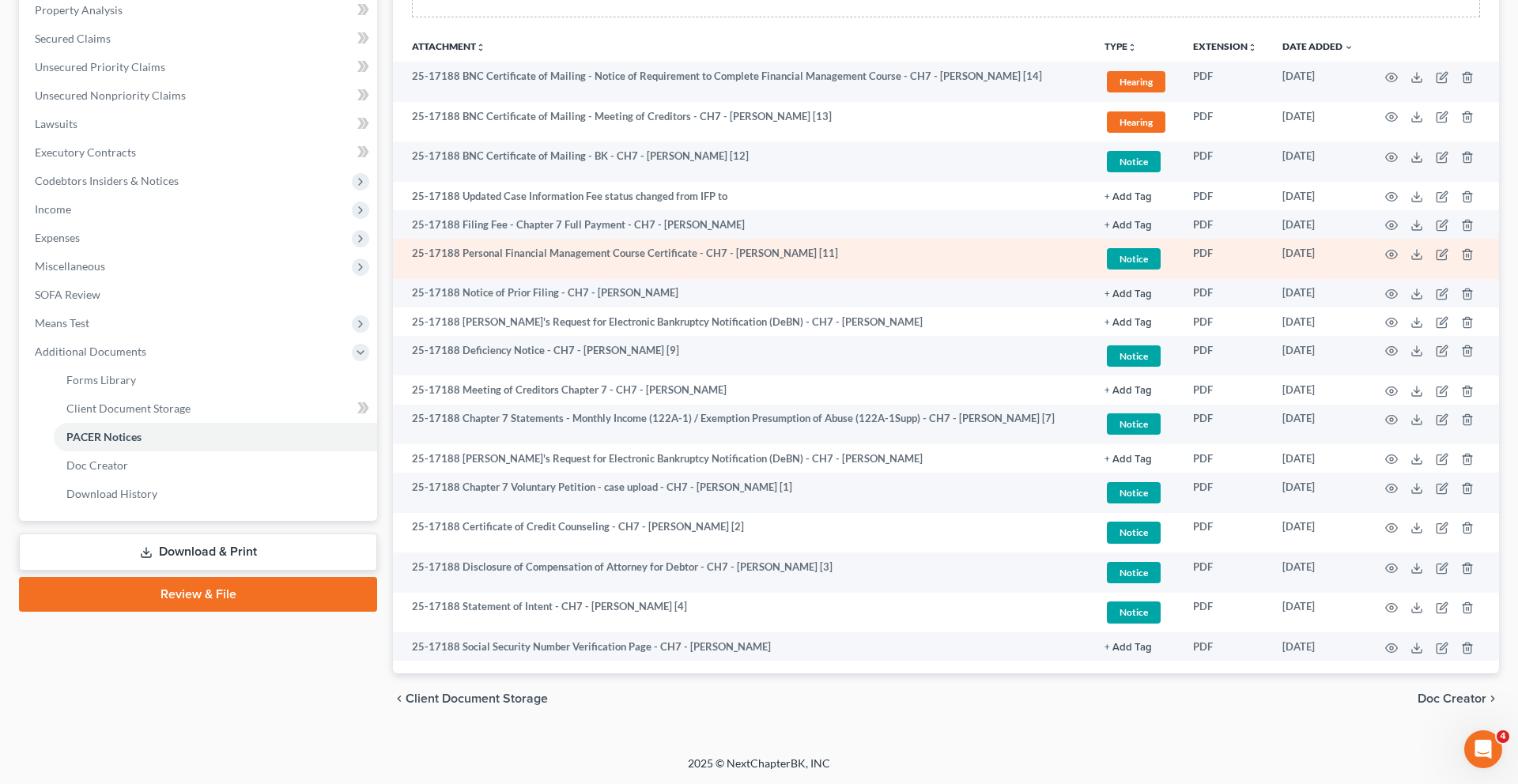
scroll to position [435, 0]
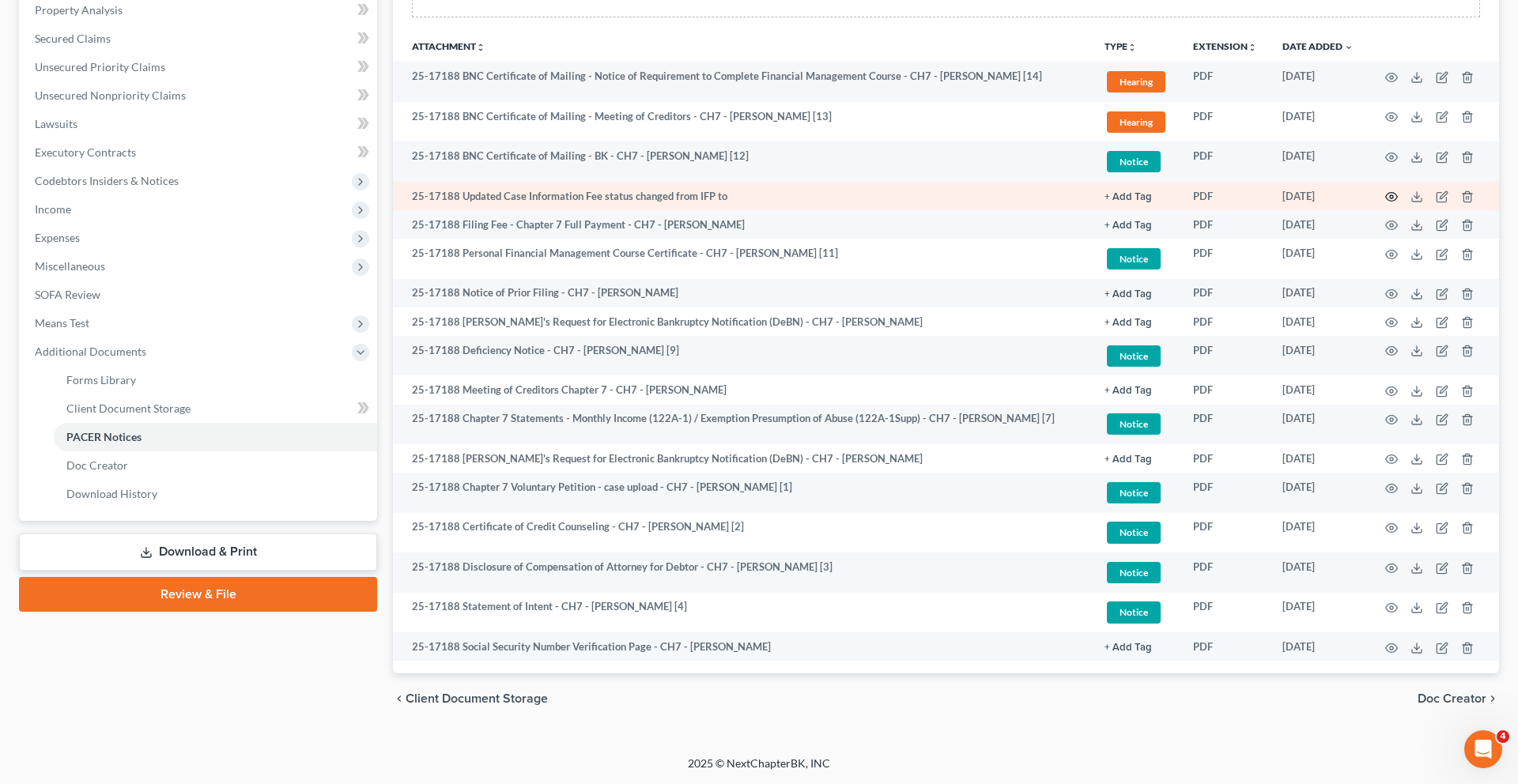
click at [1389, 199] on circle "button" at bounding box center [1391, 197] width 3 height 3
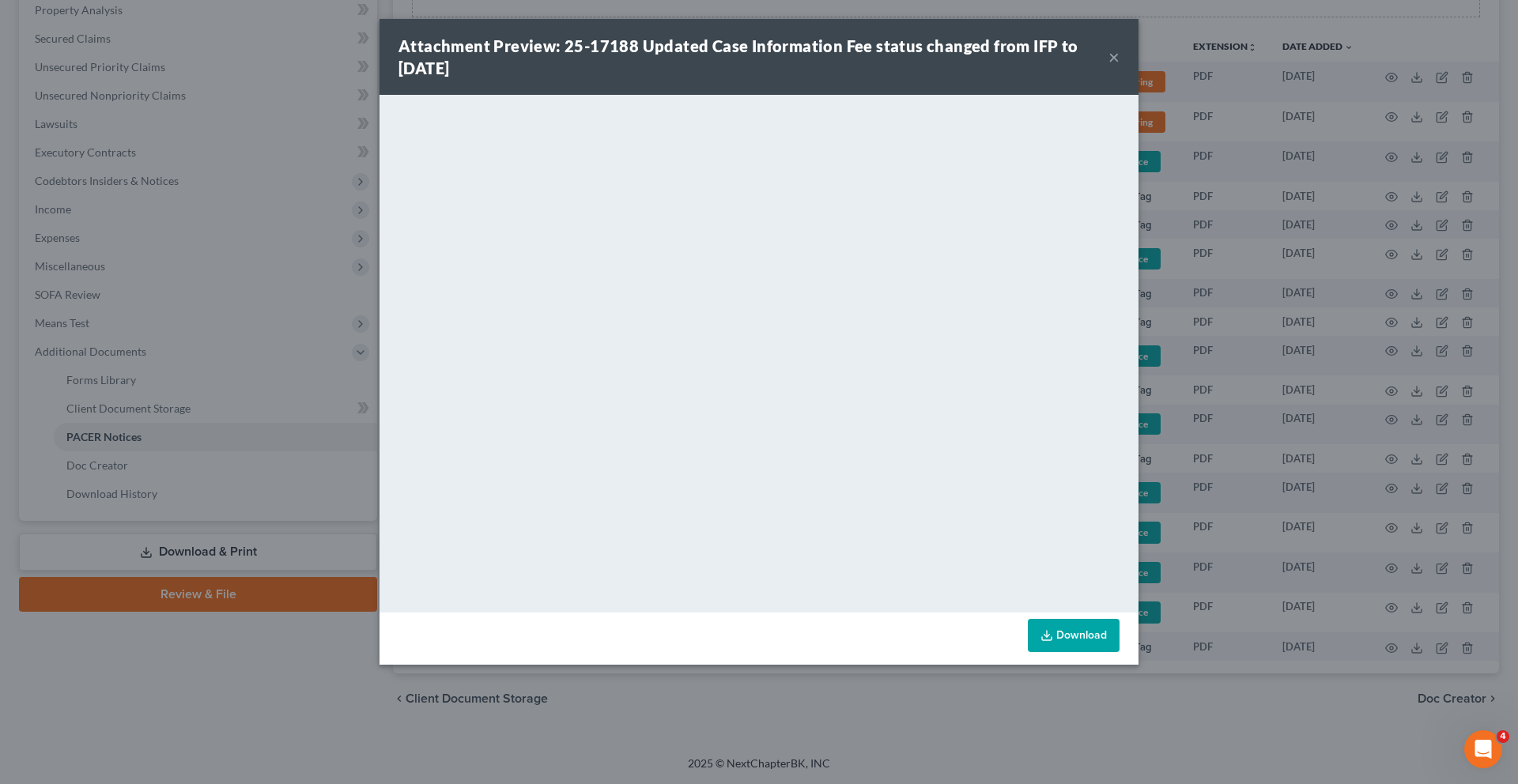
click at [1119, 67] on button "×" at bounding box center [1114, 57] width 11 height 19
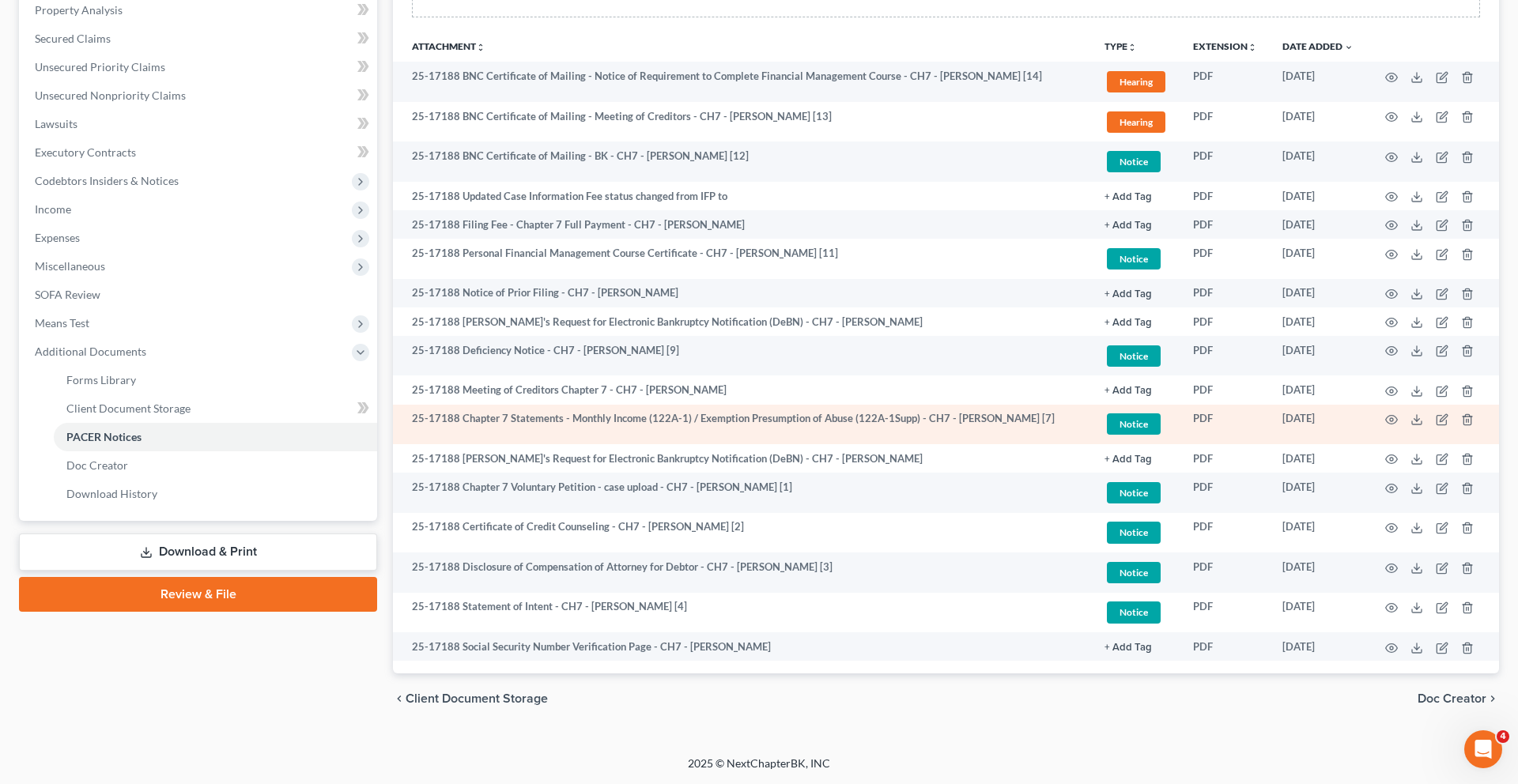
scroll to position [509, 0]
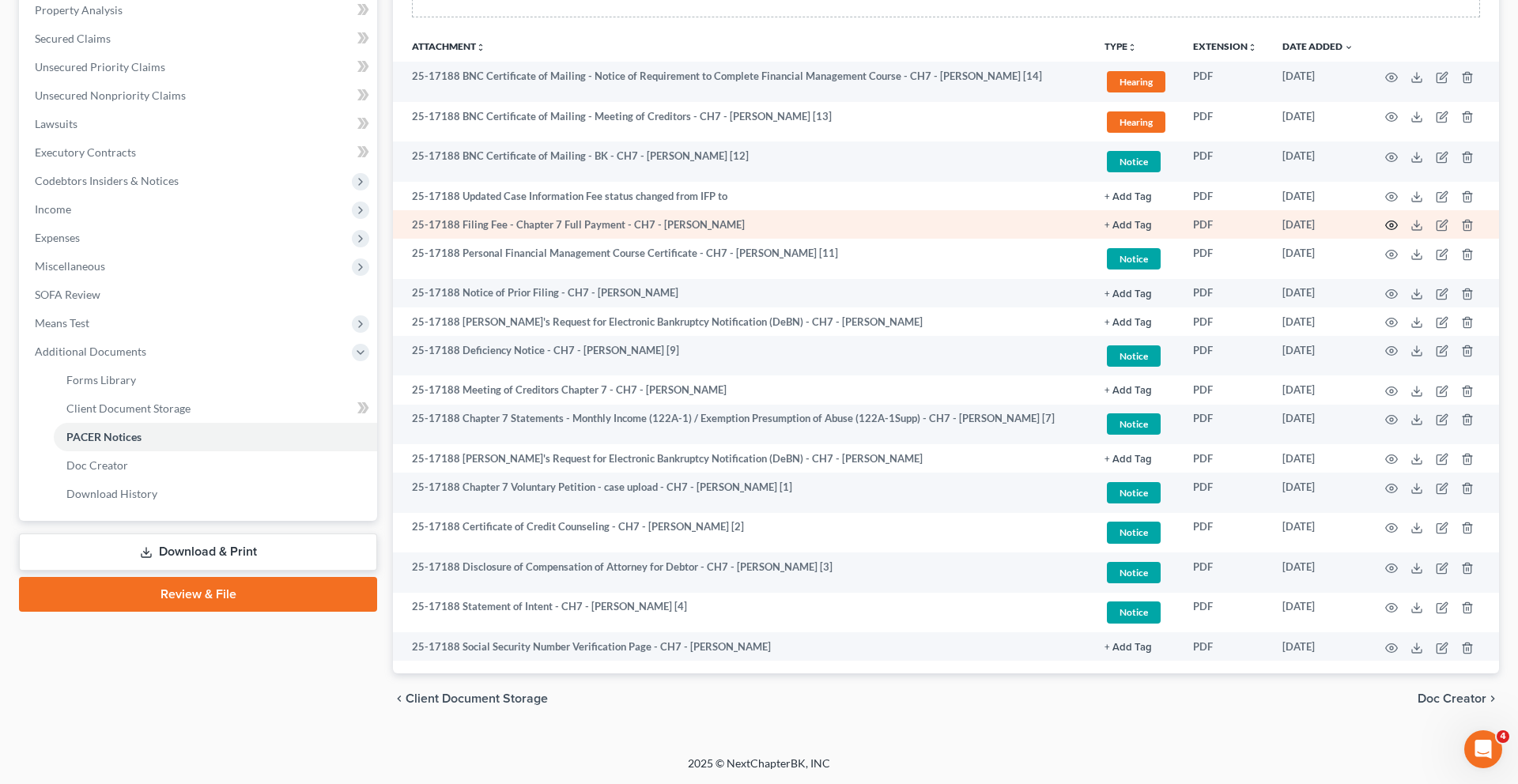
click at [1385, 219] on icon "button" at bounding box center [1392, 225] width 13 height 13
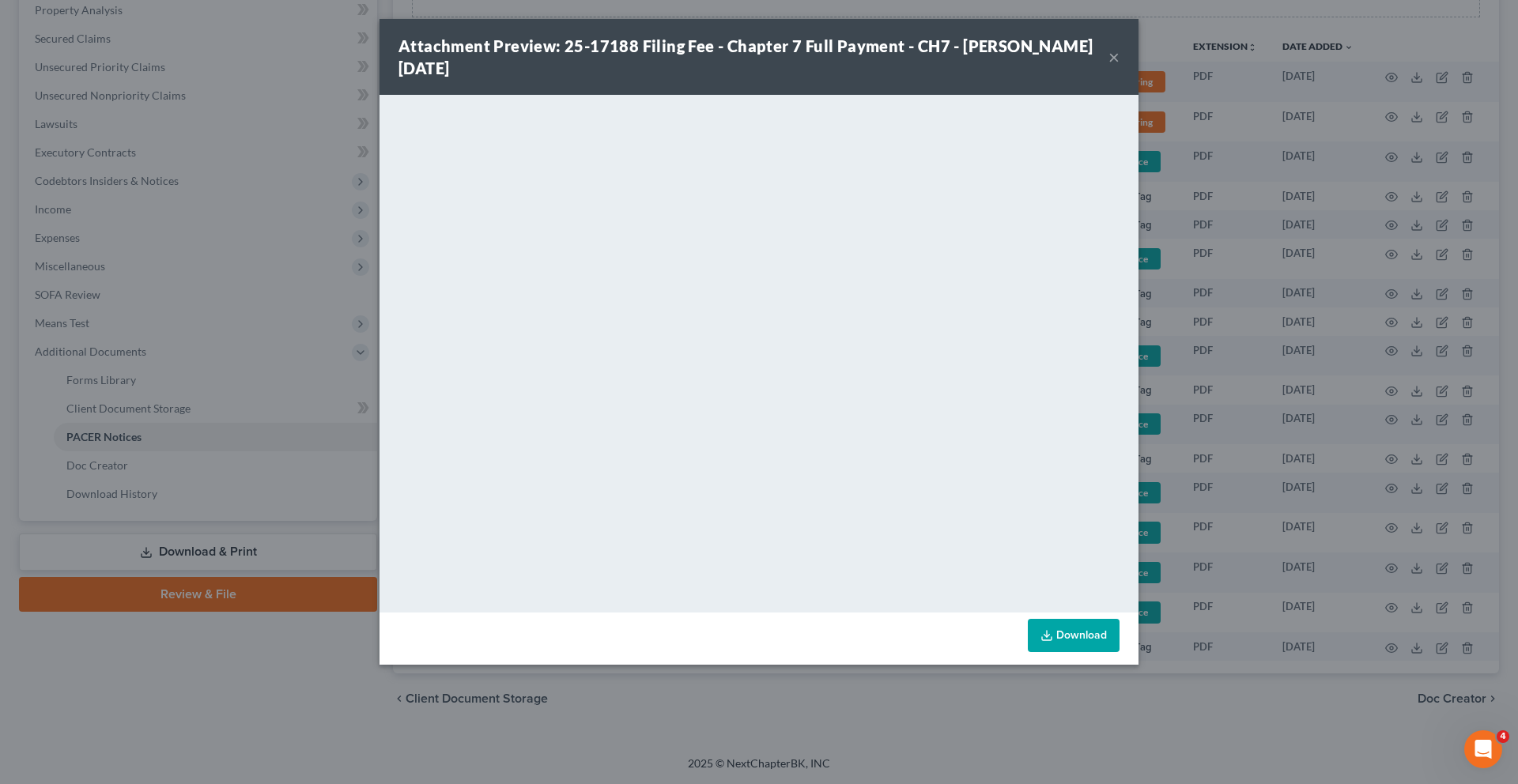
click at [1119, 67] on button "×" at bounding box center [1114, 57] width 11 height 19
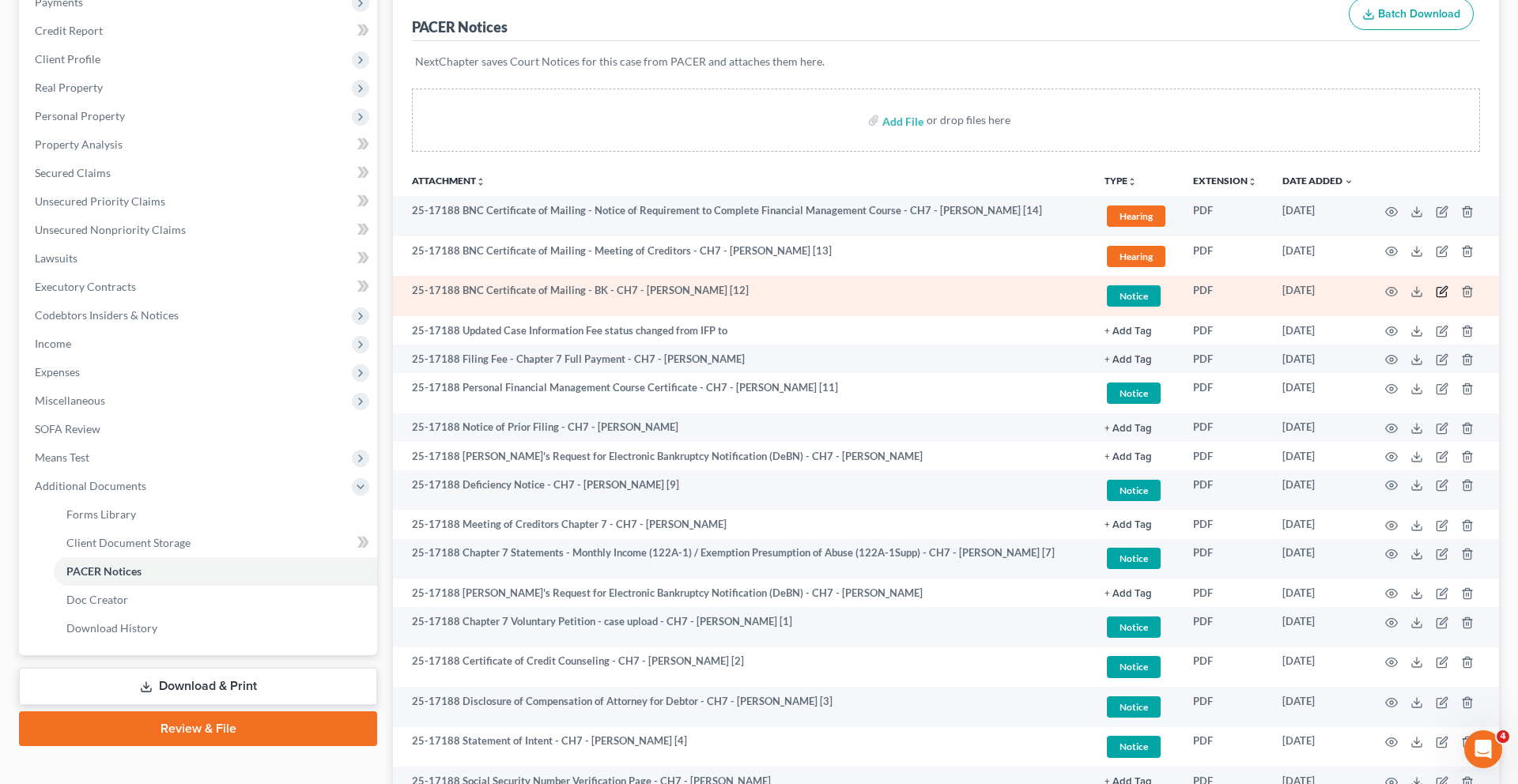
scroll to position [0, 0]
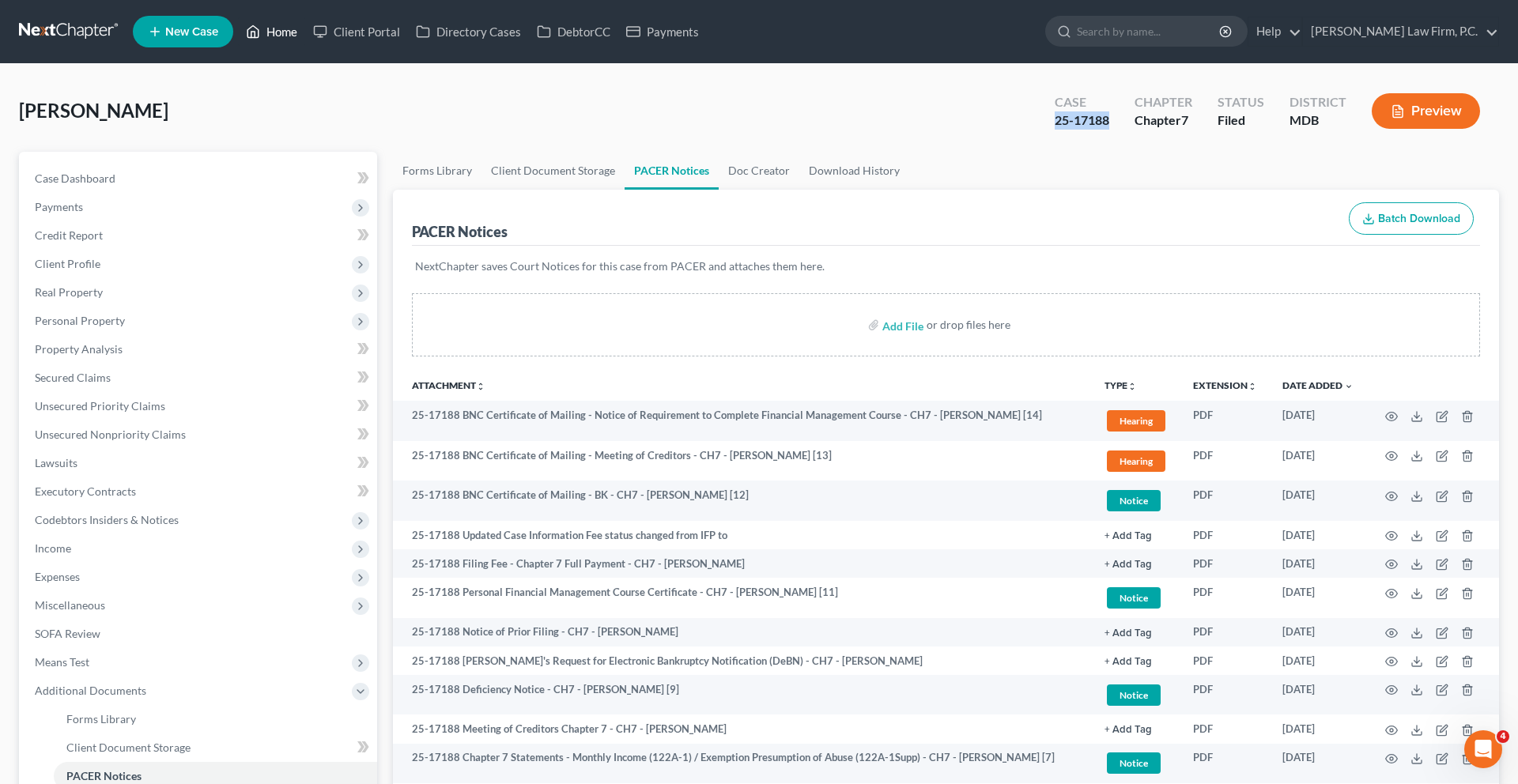
click at [305, 38] on link "Home" at bounding box center [272, 31] width 68 height 28
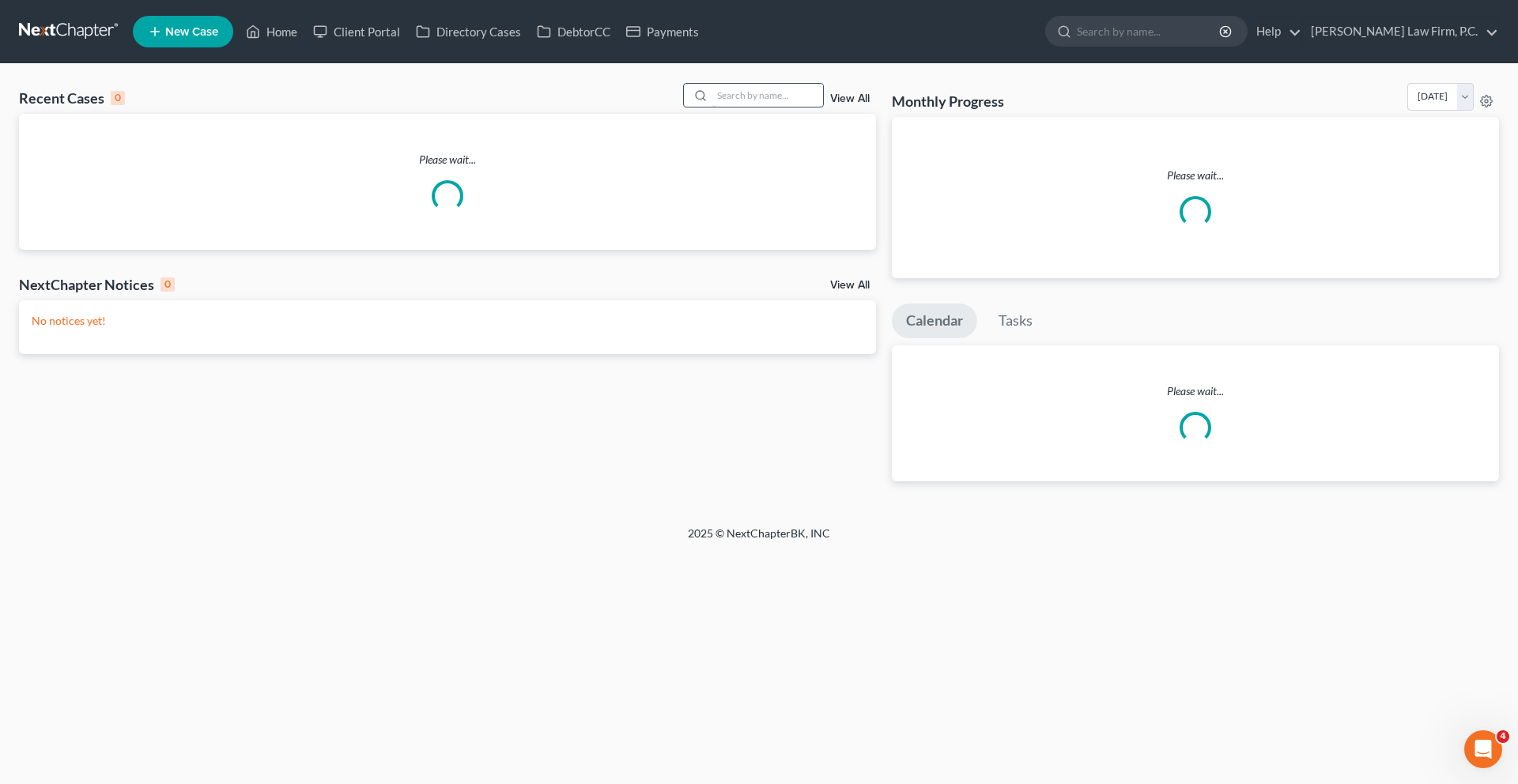
click at [712, 107] on input "search" at bounding box center [767, 95] width 111 height 23
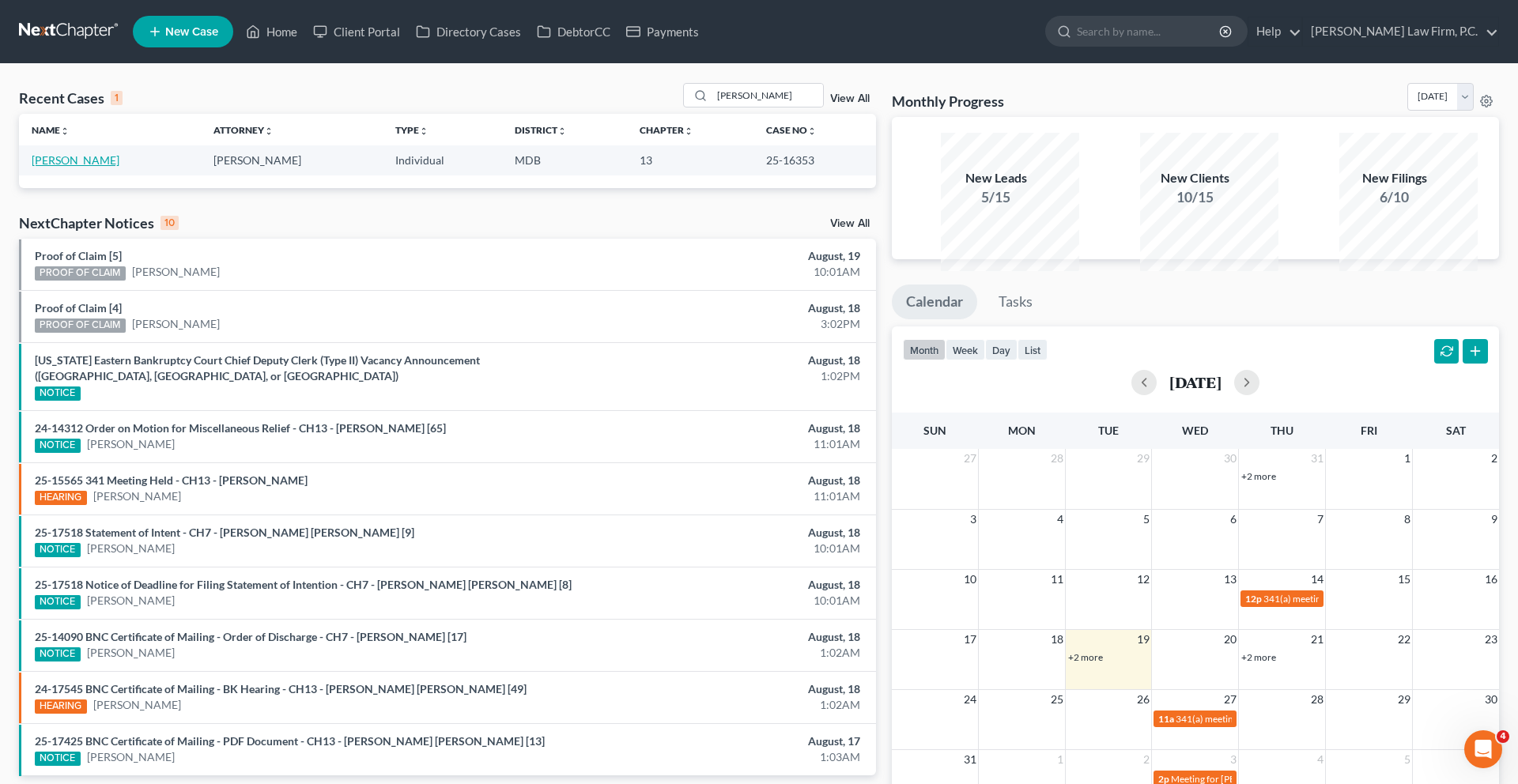
click at [76, 166] on link "[PERSON_NAME]" at bounding box center [75, 160] width 88 height 14
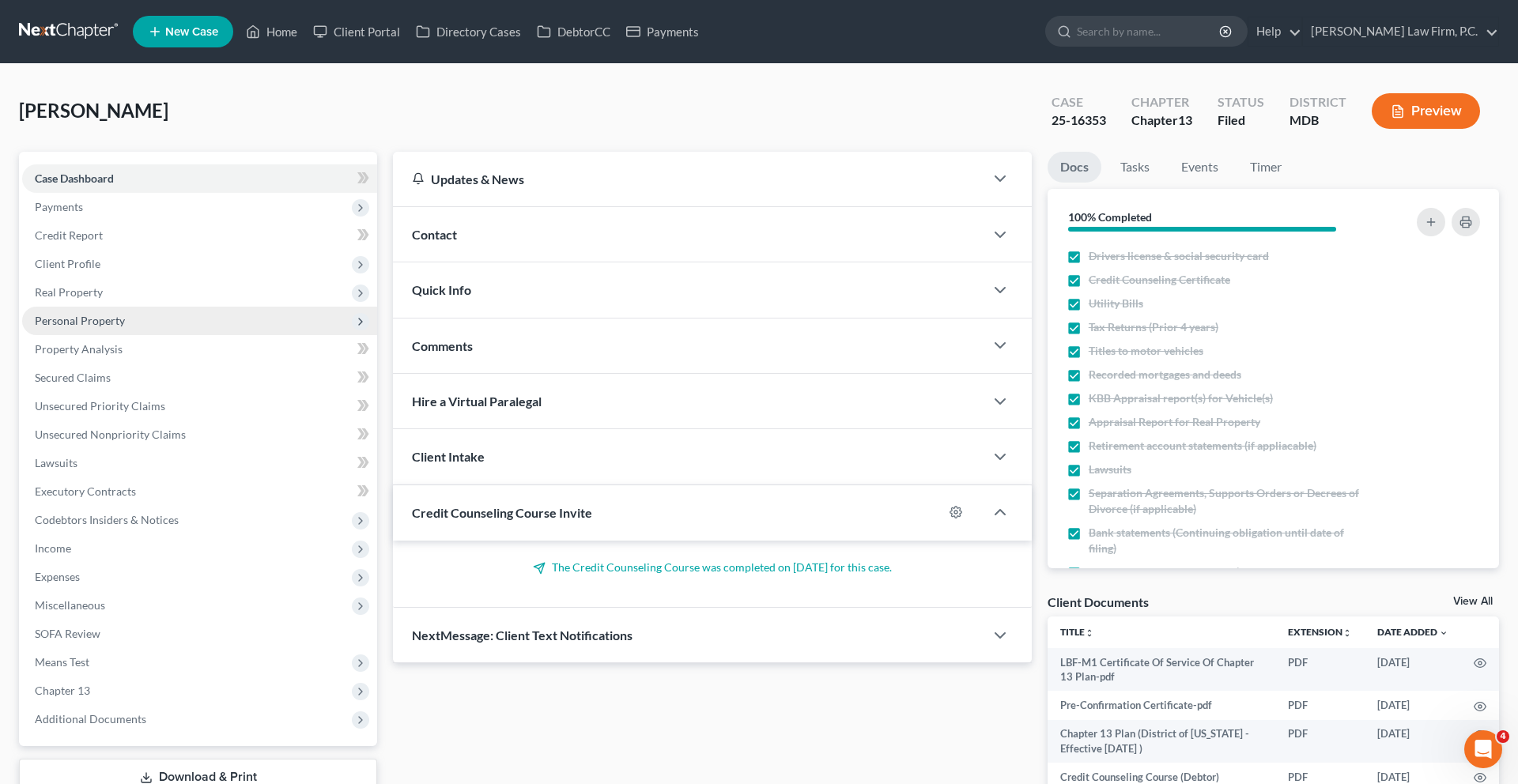
click at [106, 327] on span "Personal Property" at bounding box center [80, 320] width 90 height 14
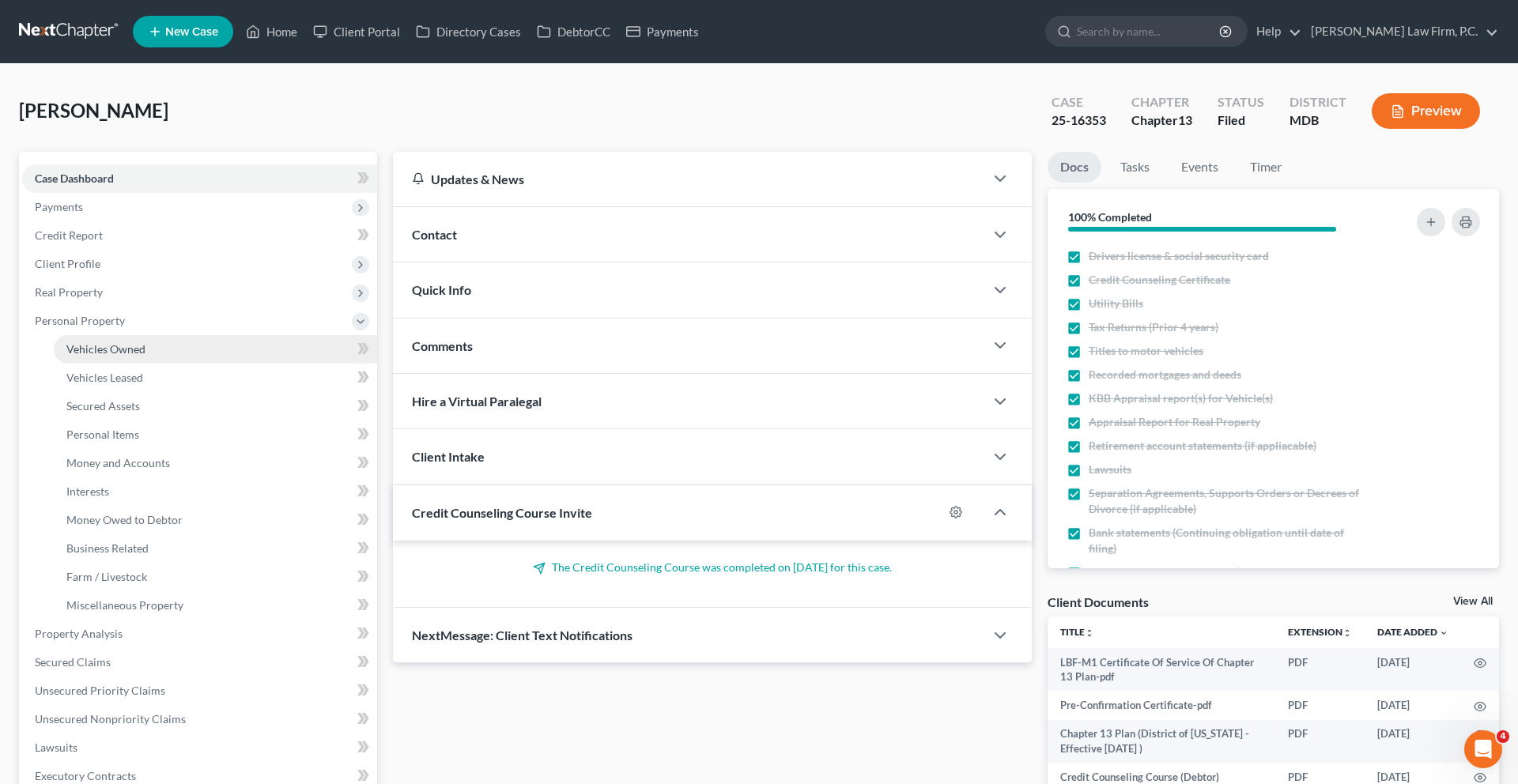
click at [122, 355] on span "Vehicles Owned" at bounding box center [106, 348] width 79 height 14
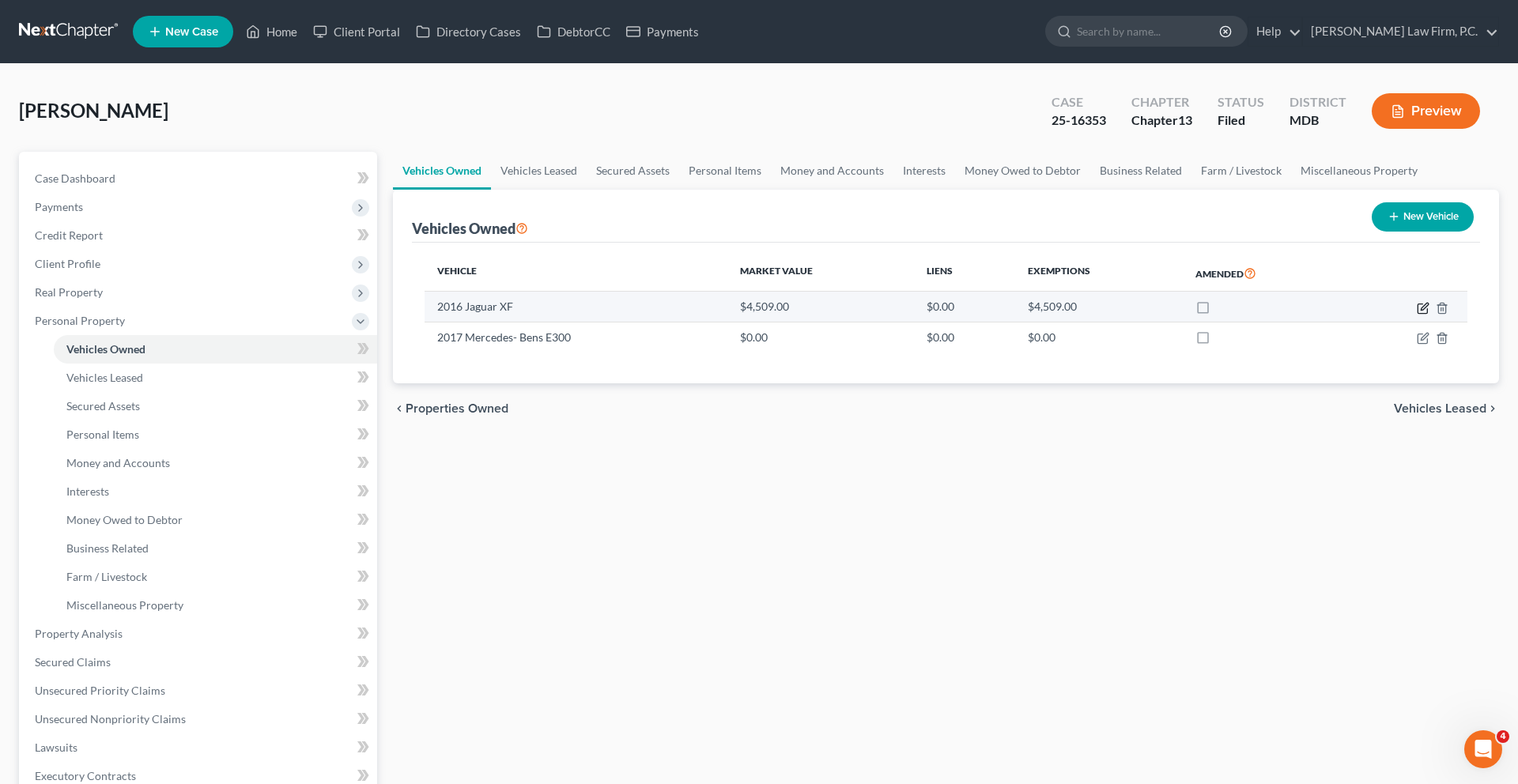
click at [1417, 314] on icon "button" at bounding box center [1423, 308] width 13 height 13
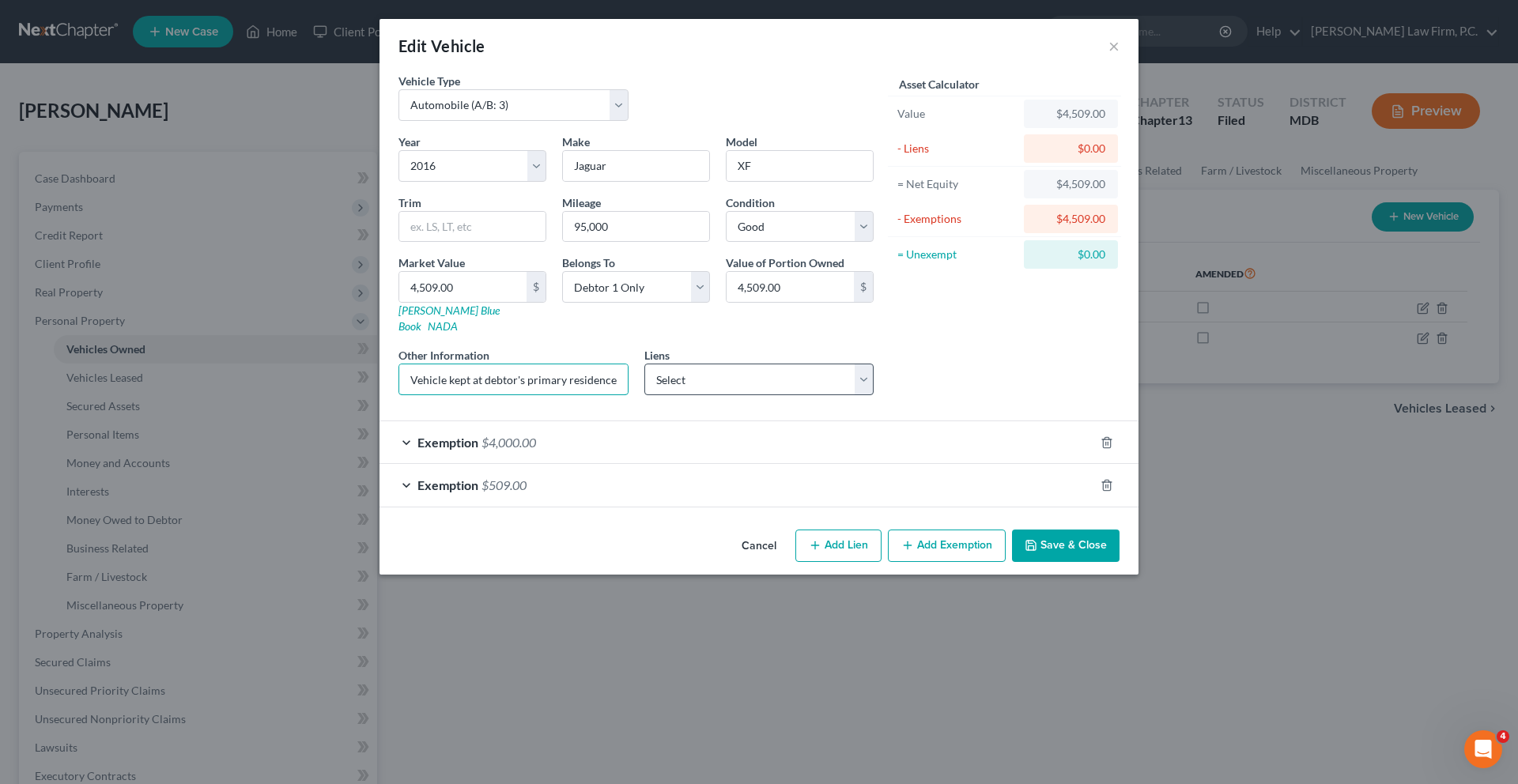
scroll to position [0, 356]
drag, startPoint x: 539, startPoint y: 453, endPoint x: 748, endPoint y: 454, distance: 209.0
click at [748, 408] on div "Year Select 2026 2025 2024 2023 2022 2021 2020 2019 2018 2017 2016 2015 2014 20…" at bounding box center [636, 270] width 491 height 274
click at [748, 395] on select "Select Carmax Auto Finance - $26,727.00" at bounding box center [759, 379] width 230 height 31
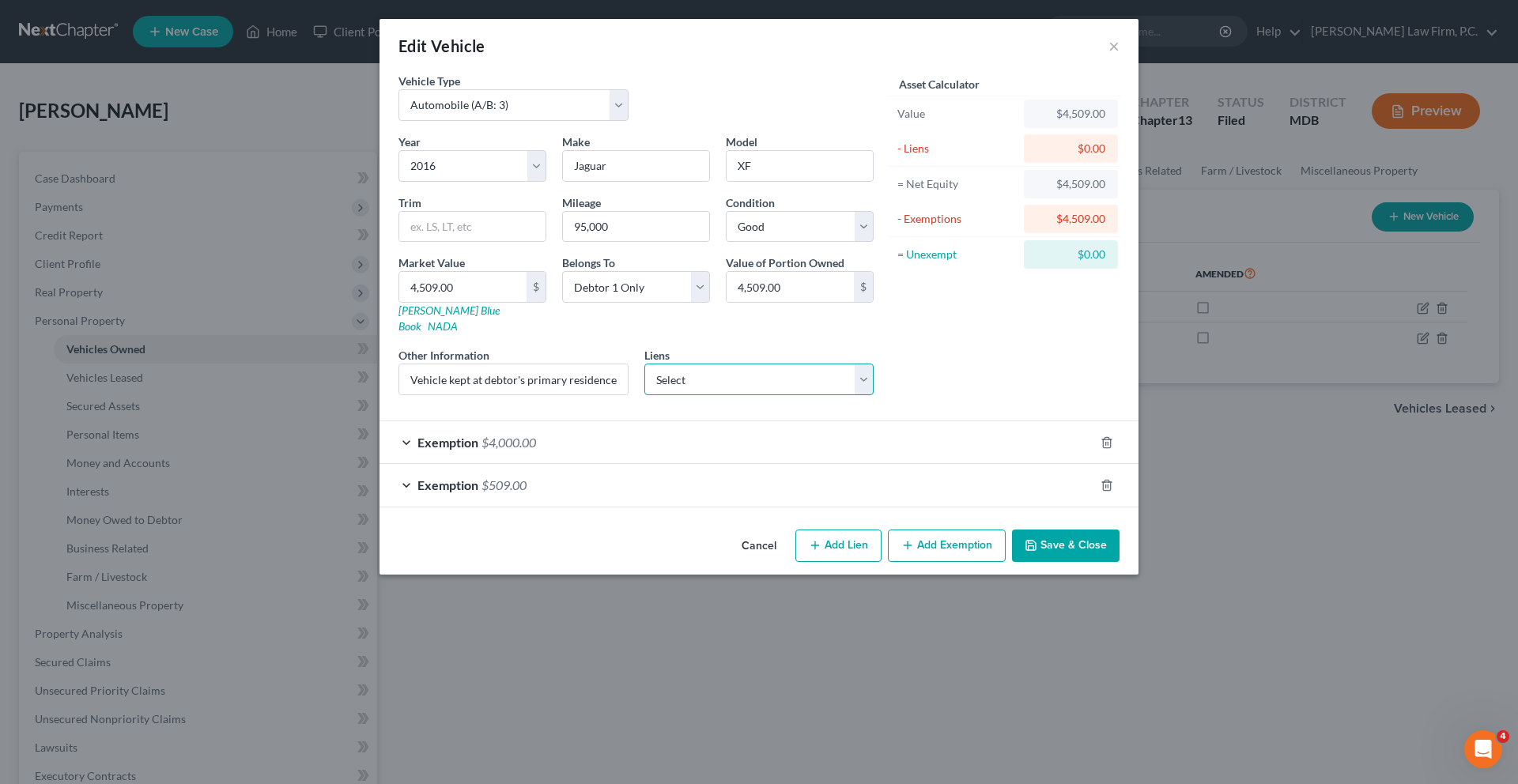
click at [757, 395] on select "Select Carmax Auto Finance - $26,727.00" at bounding box center [759, 379] width 230 height 31
click at [773, 563] on button "Cancel" at bounding box center [759, 546] width 60 height 31
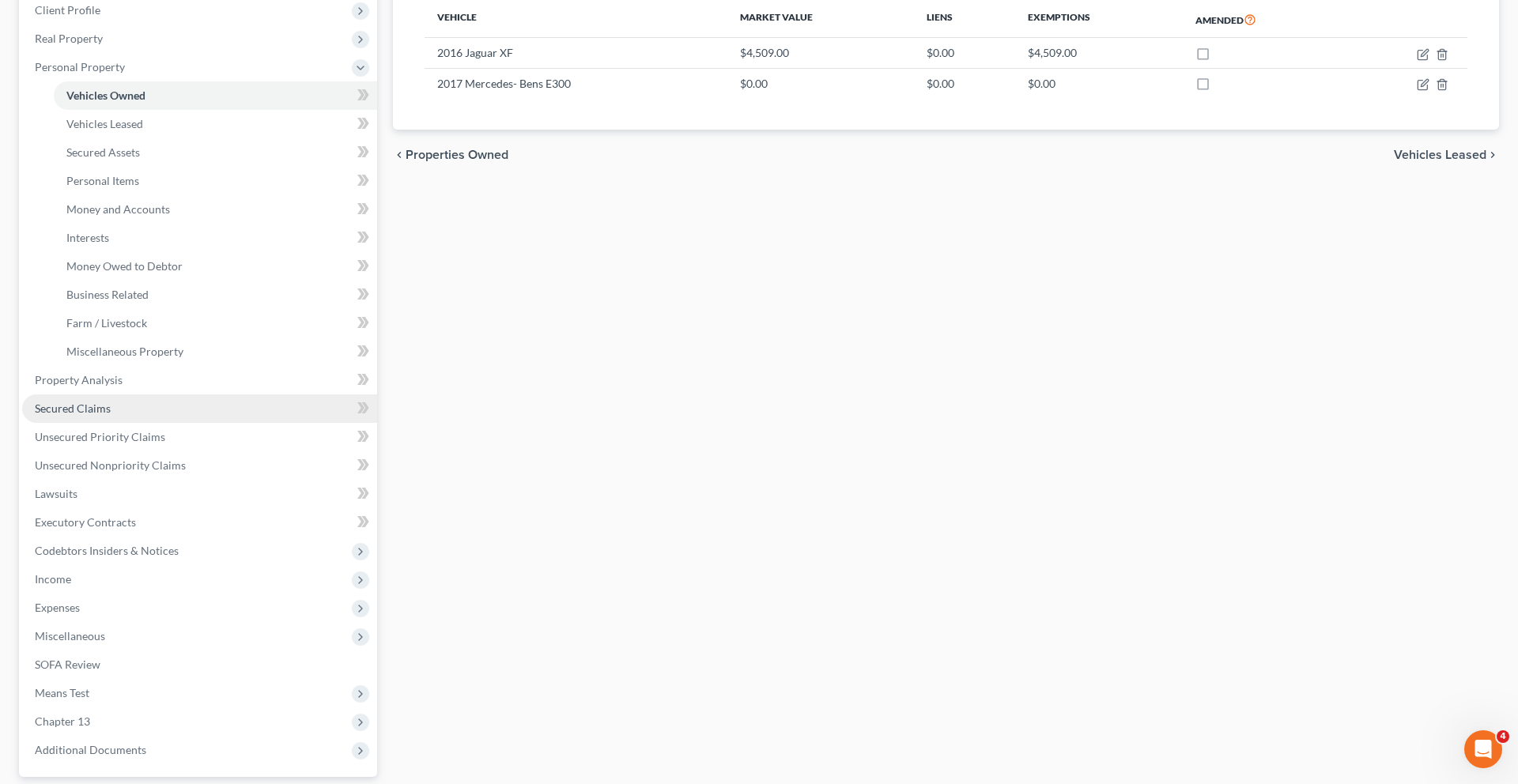
click at [111, 415] on span "Secured Claims" at bounding box center [72, 408] width 76 height 14
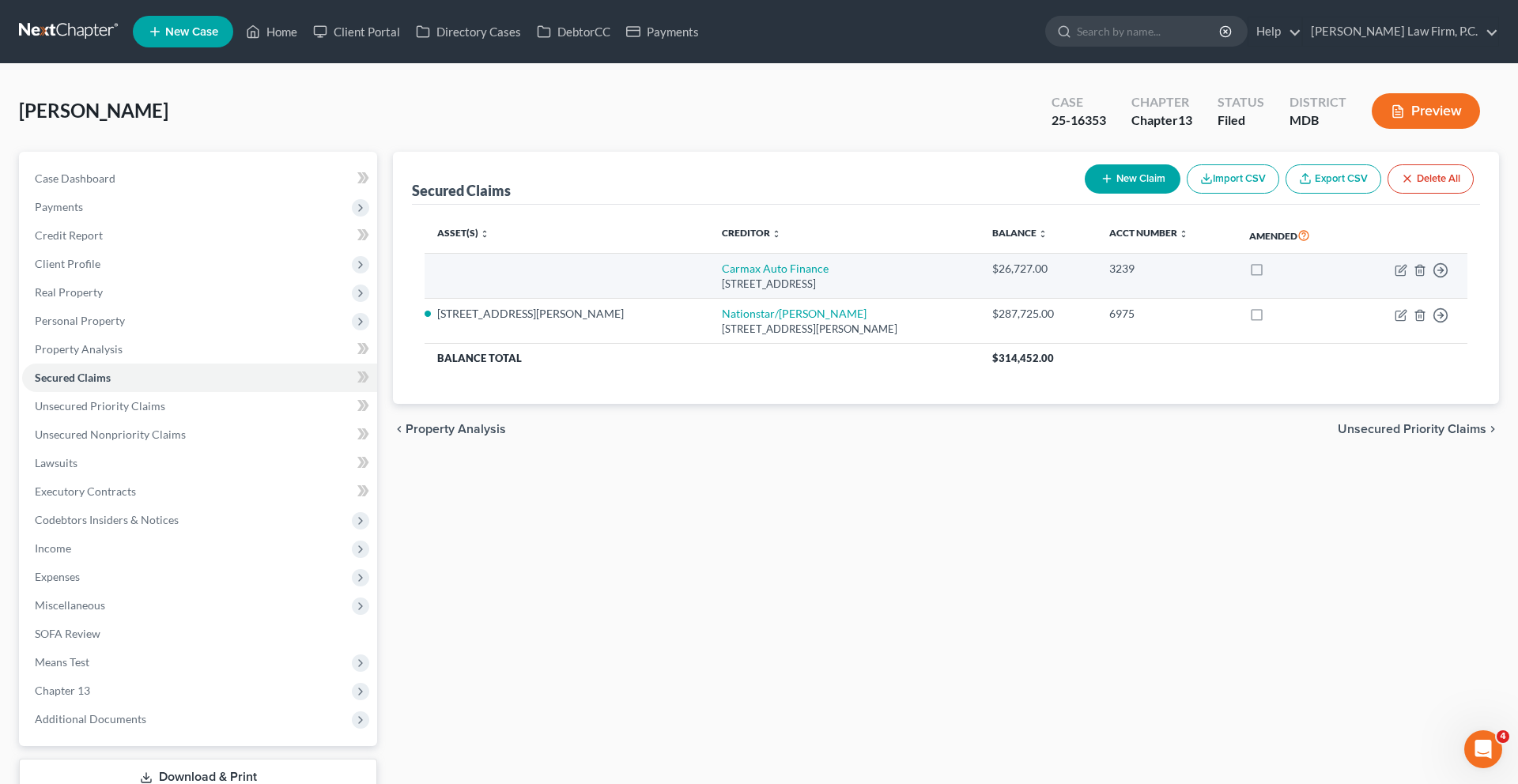
click at [1271, 273] on label at bounding box center [1271, 273] width 0 height 0
click at [1277, 271] on input "checkbox" at bounding box center [1282, 265] width 10 height 10
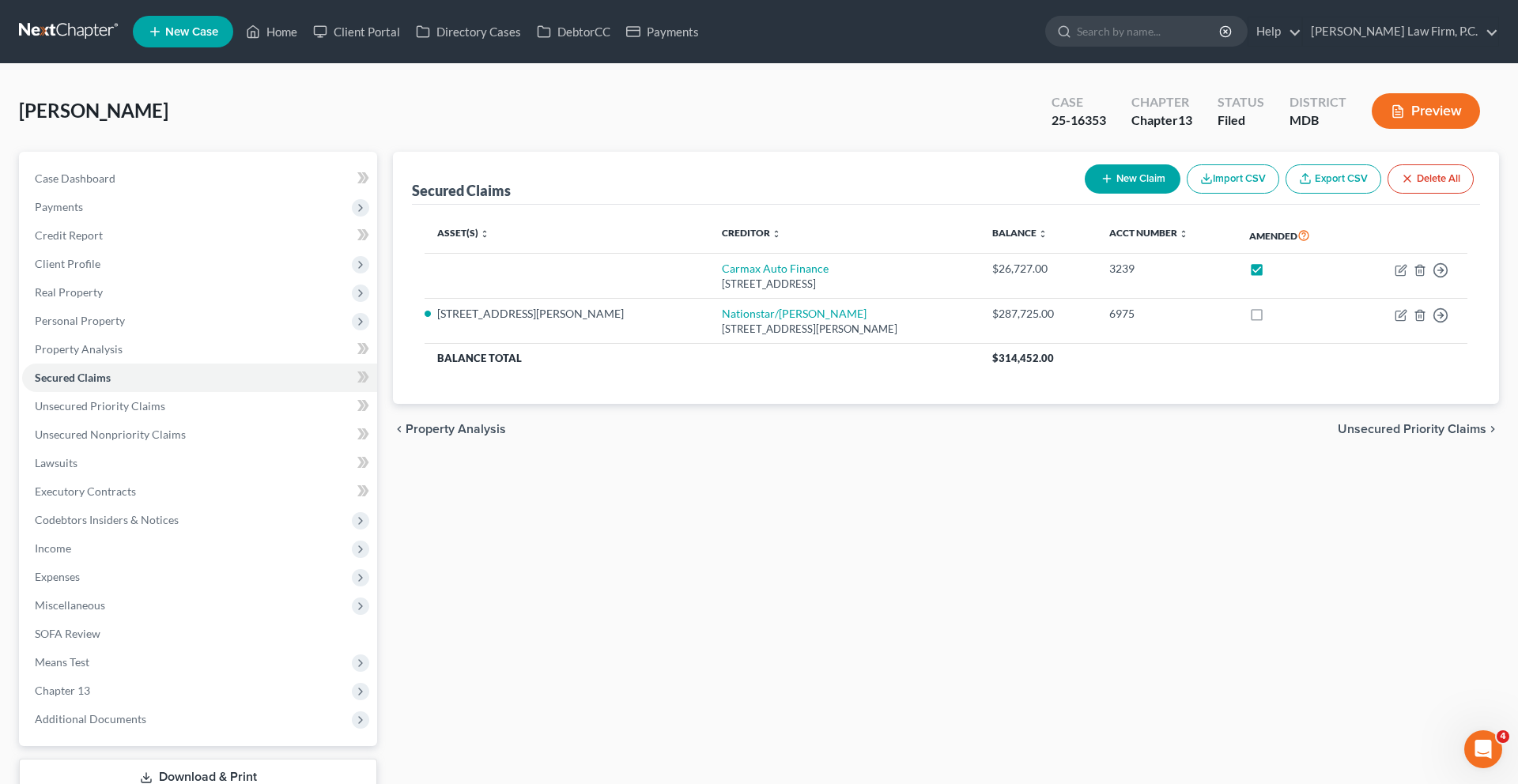
click at [205, 38] on span "New Case" at bounding box center [191, 31] width 53 height 12
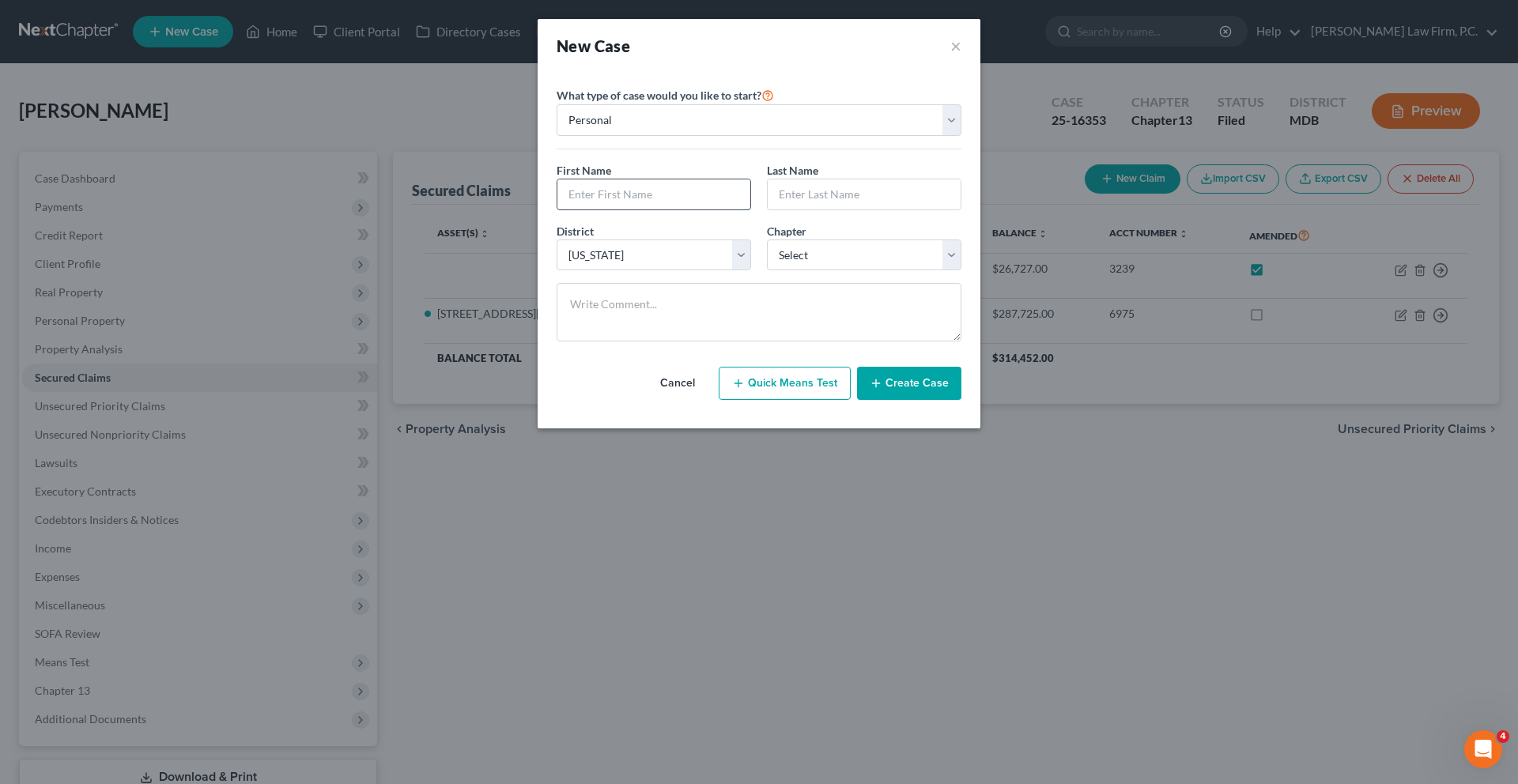
click at [660, 209] on input "text" at bounding box center [654, 194] width 193 height 30
click at [919, 209] on input "text" at bounding box center [864, 194] width 193 height 30
click at [878, 271] on select "Select 7 11 12 13" at bounding box center [864, 255] width 195 height 31
click at [922, 400] on button "Create Case" at bounding box center [909, 383] width 105 height 33
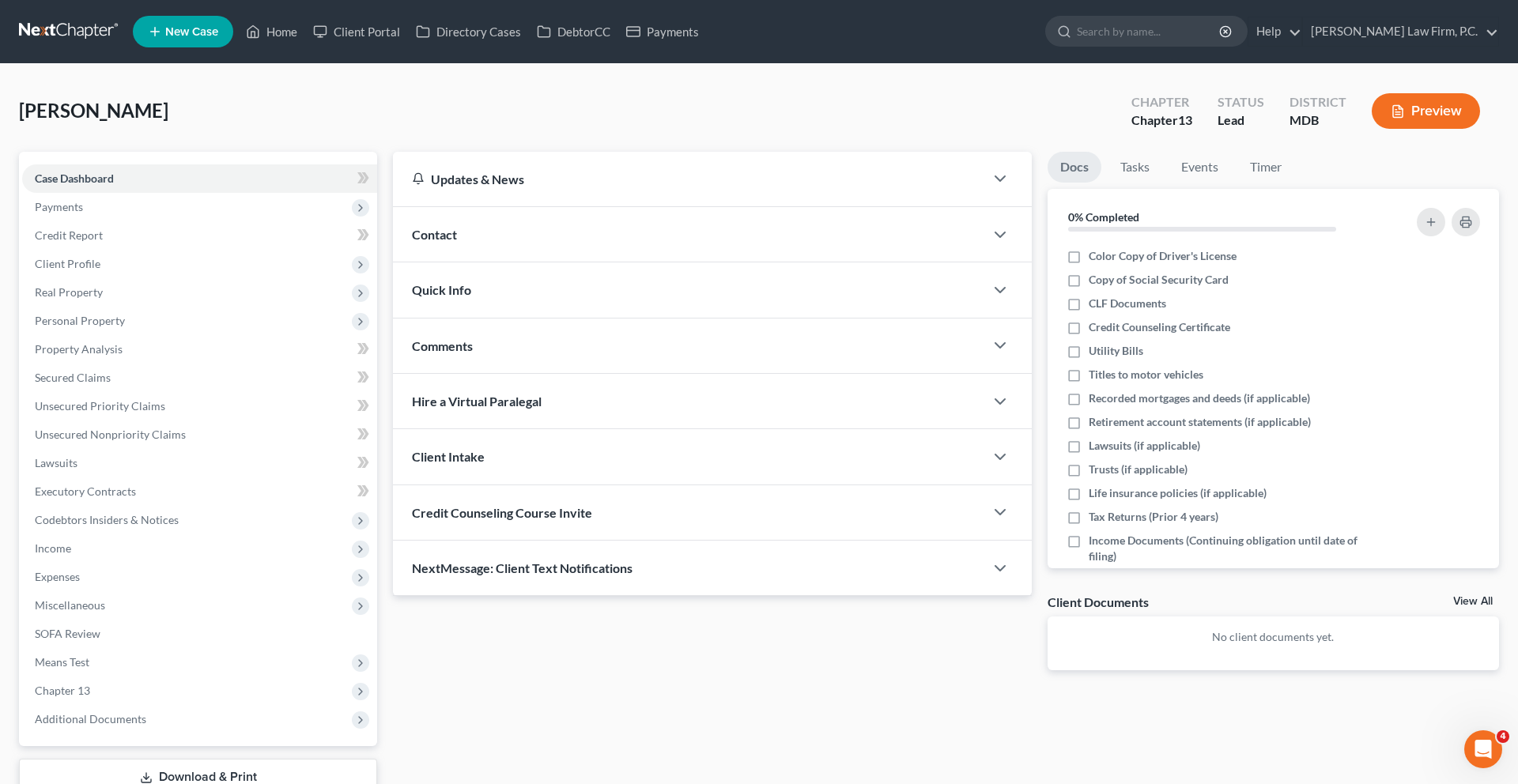
click at [491, 261] on div "Contact" at bounding box center [688, 234] width 591 height 55
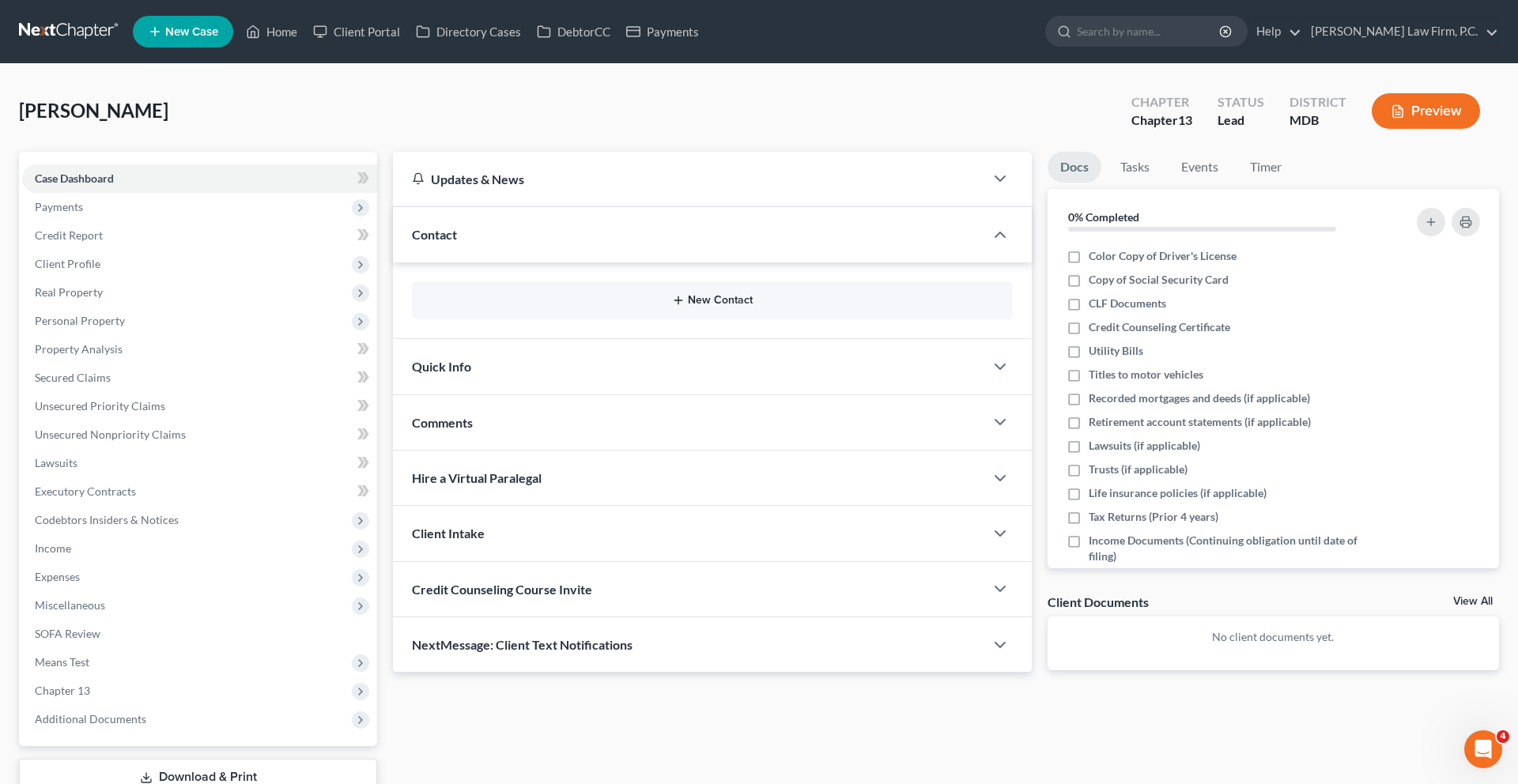
click at [672, 306] on icon "button" at bounding box center [678, 301] width 13 height 13
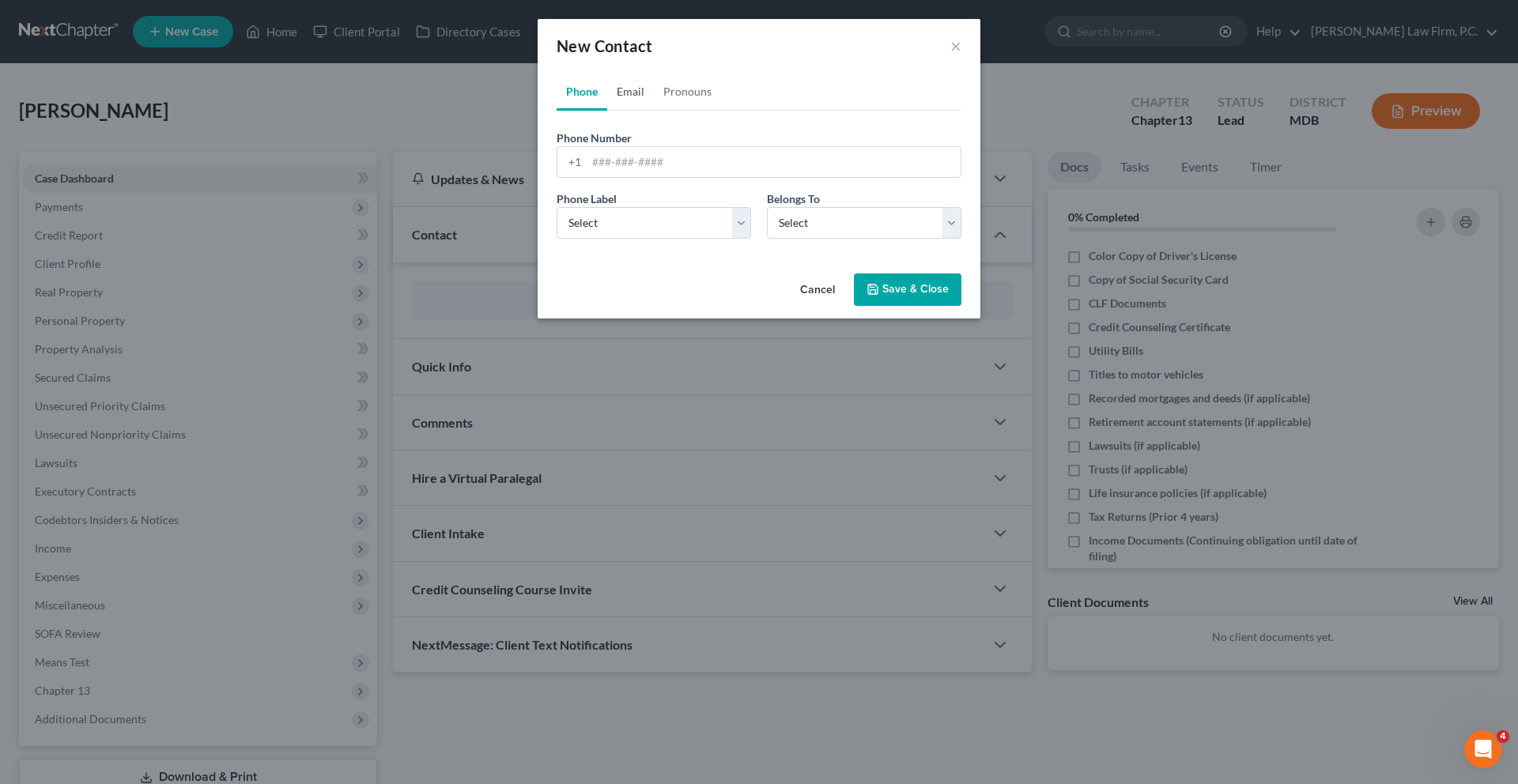
click at [607, 111] on link "Email" at bounding box center [631, 91] width 47 height 38
click at [603, 177] on input "email" at bounding box center [773, 162] width 374 height 30
paste input "[EMAIL_ADDRESS][DOMAIN_NAME]"
click at [625, 239] on select "Select Home Work Other" at bounding box center [654, 222] width 195 height 31
click at [798, 239] on select "Select Client Other" at bounding box center [864, 222] width 195 height 31
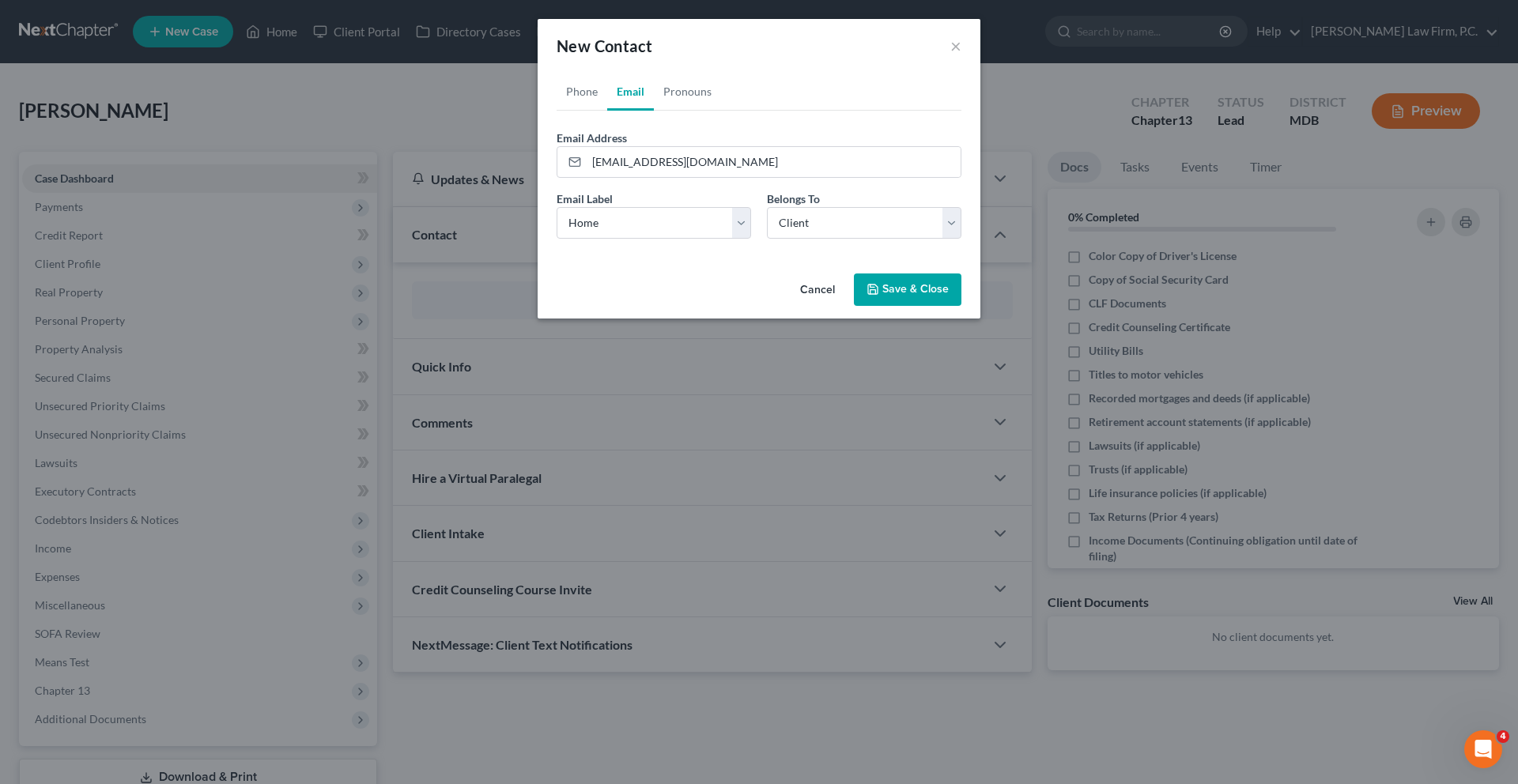
click at [961, 306] on button "Save & Close" at bounding box center [907, 289] width 108 height 33
click at [917, 306] on button "Save & Close" at bounding box center [907, 289] width 108 height 33
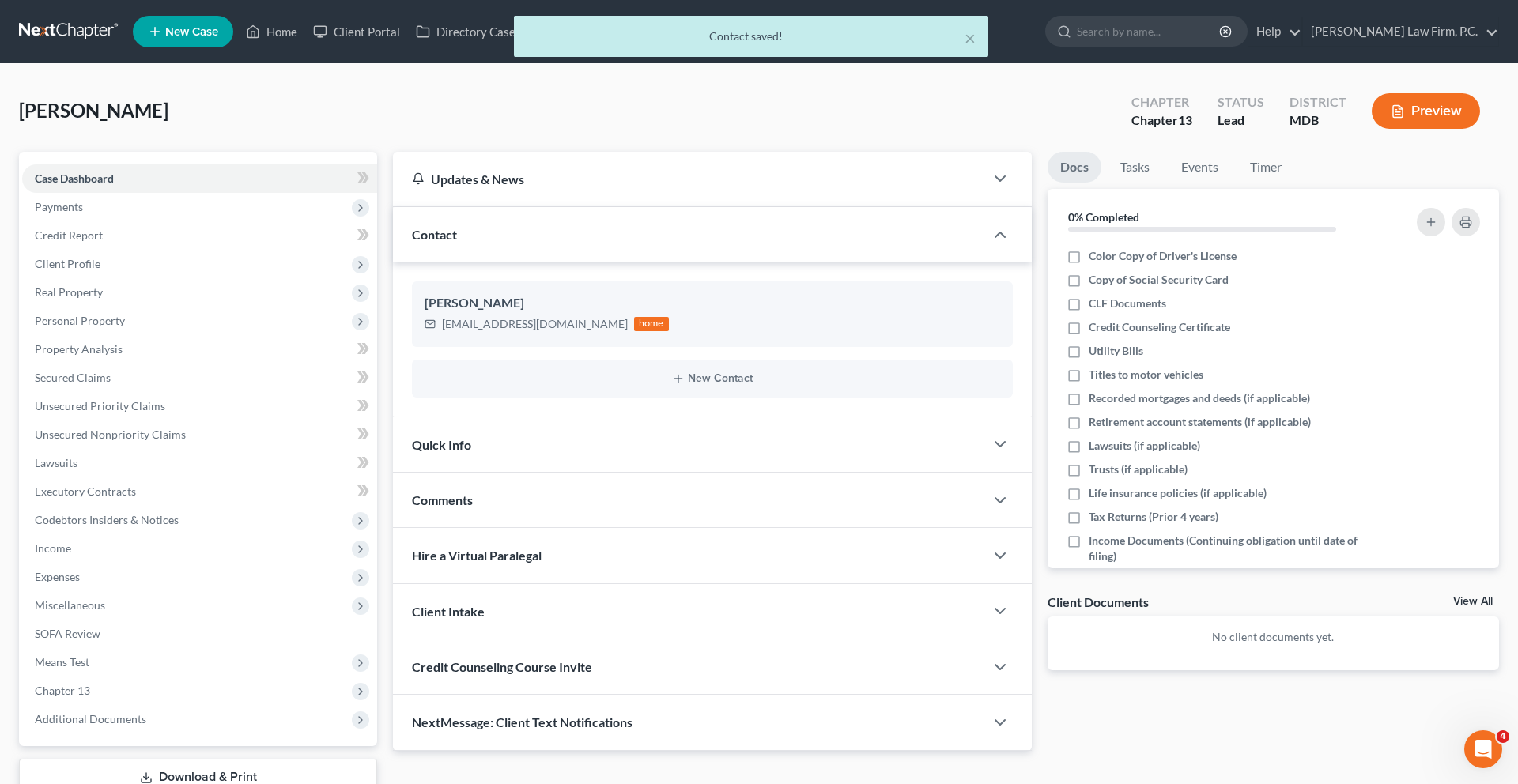
scroll to position [334, 0]
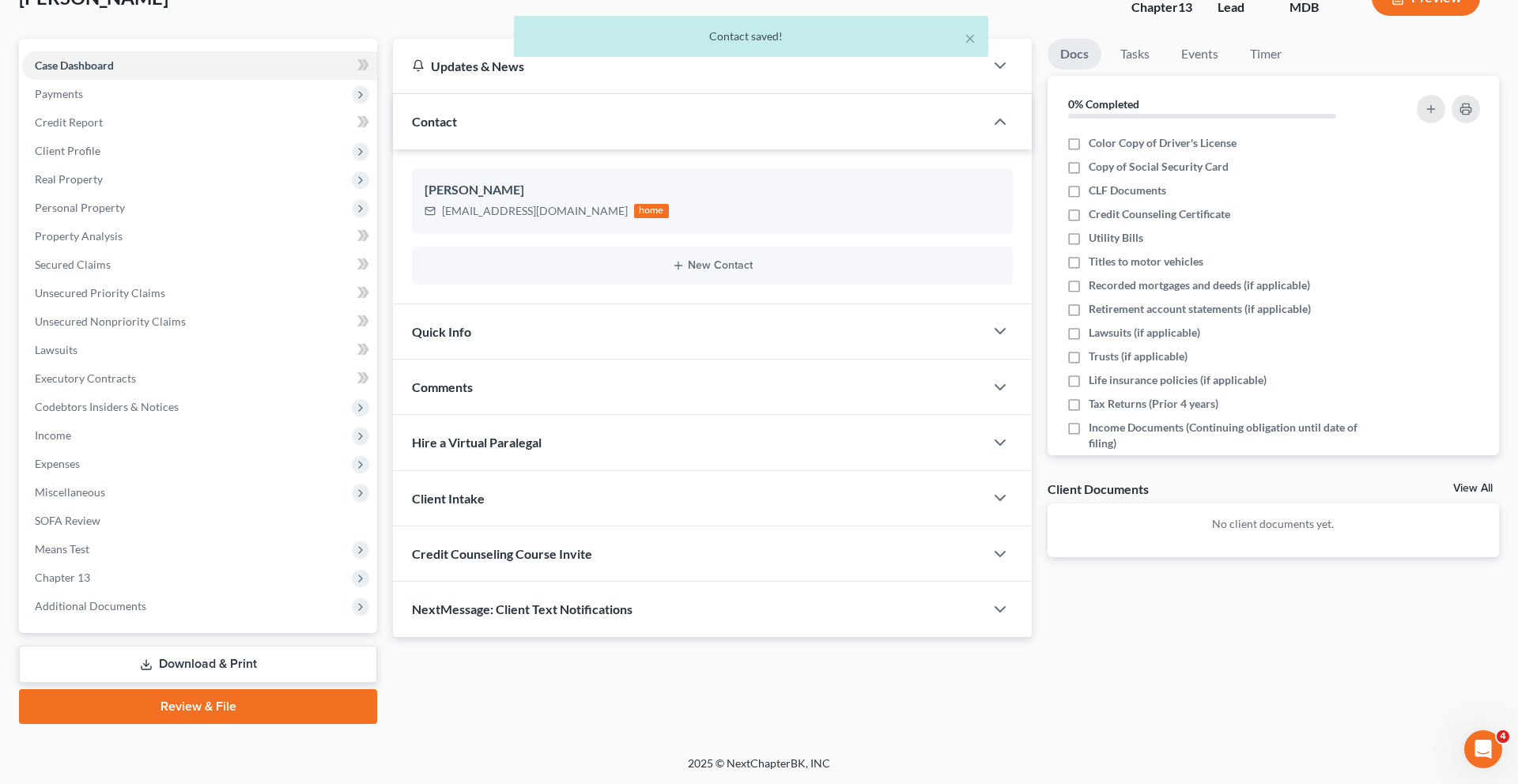
click at [551, 546] on span "Credit Counseling Course Invite" at bounding box center [502, 553] width 180 height 15
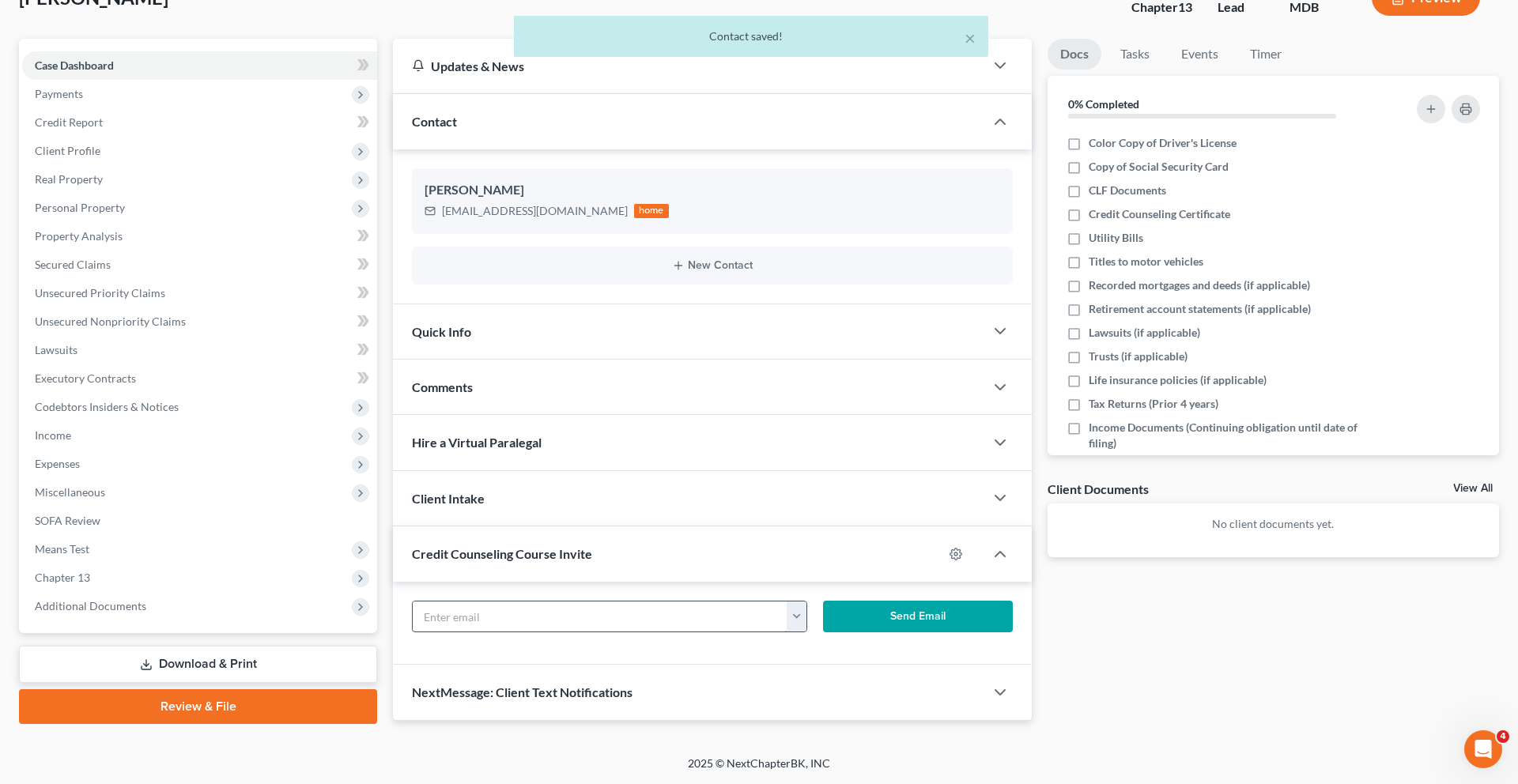
click at [607, 601] on input "text" at bounding box center [600, 616] width 375 height 30
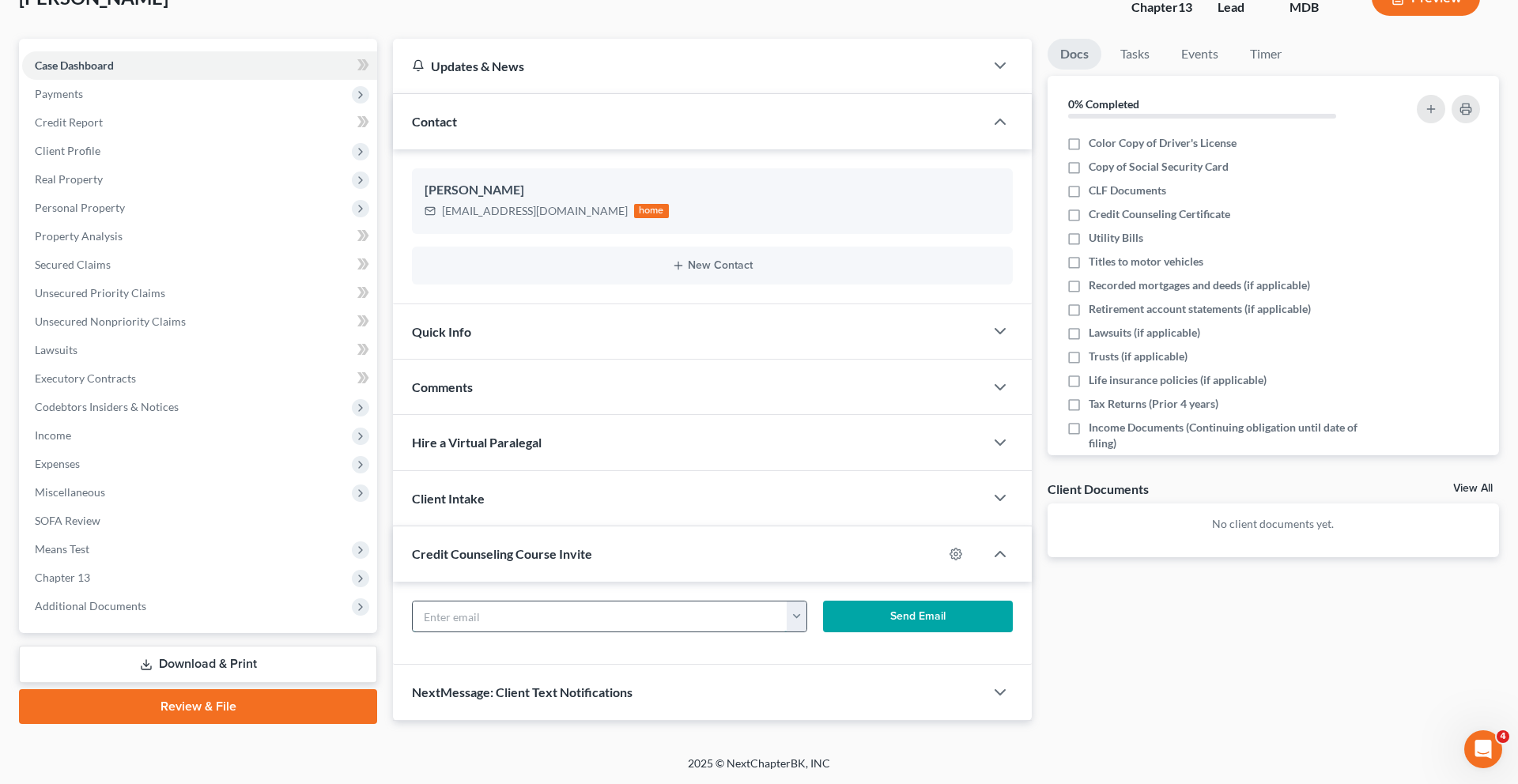
paste input "[EMAIL_ADDRESS][DOMAIN_NAME]"
click at [873, 601] on button "Send Email" at bounding box center [918, 616] width 190 height 31
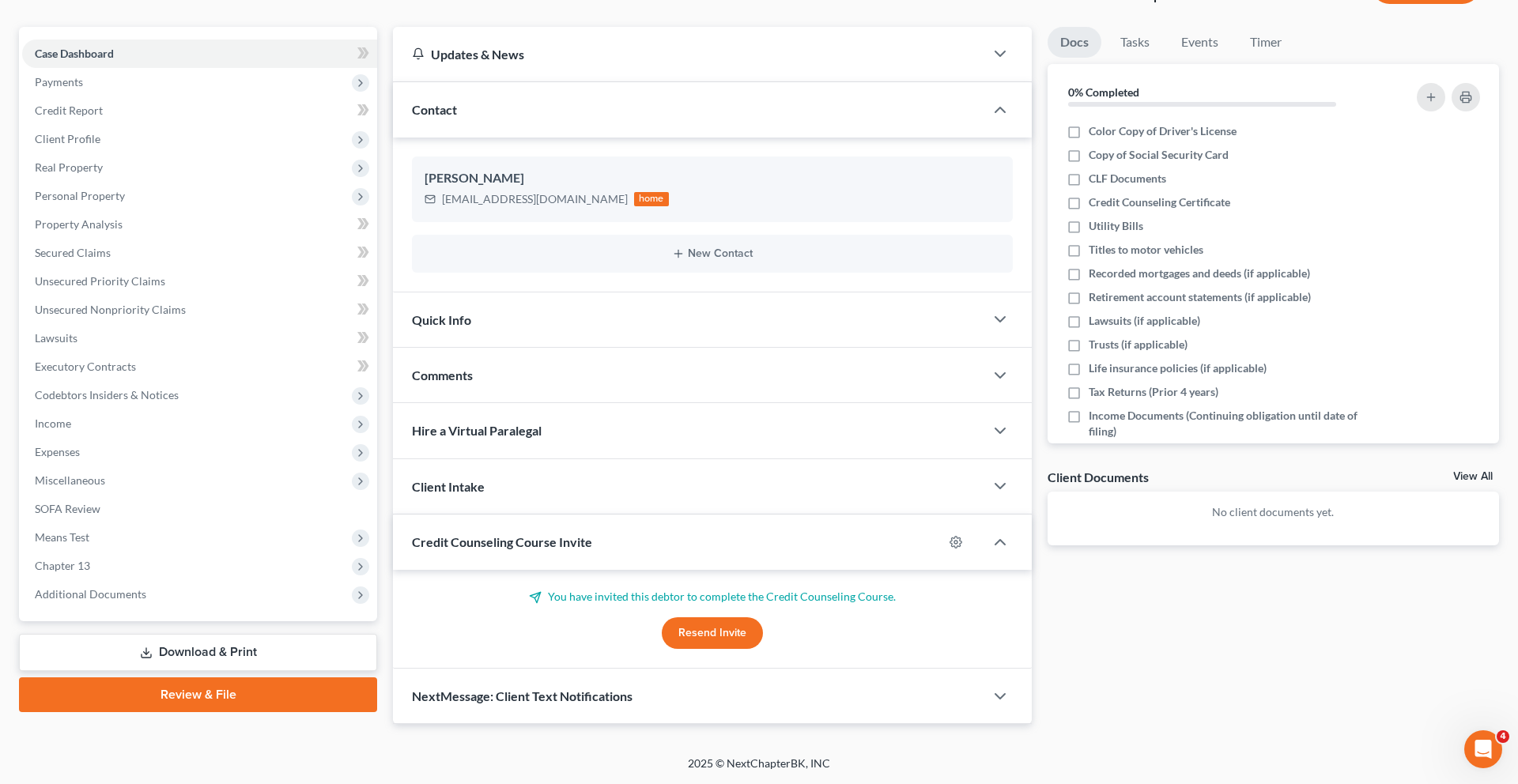
scroll to position [0, 0]
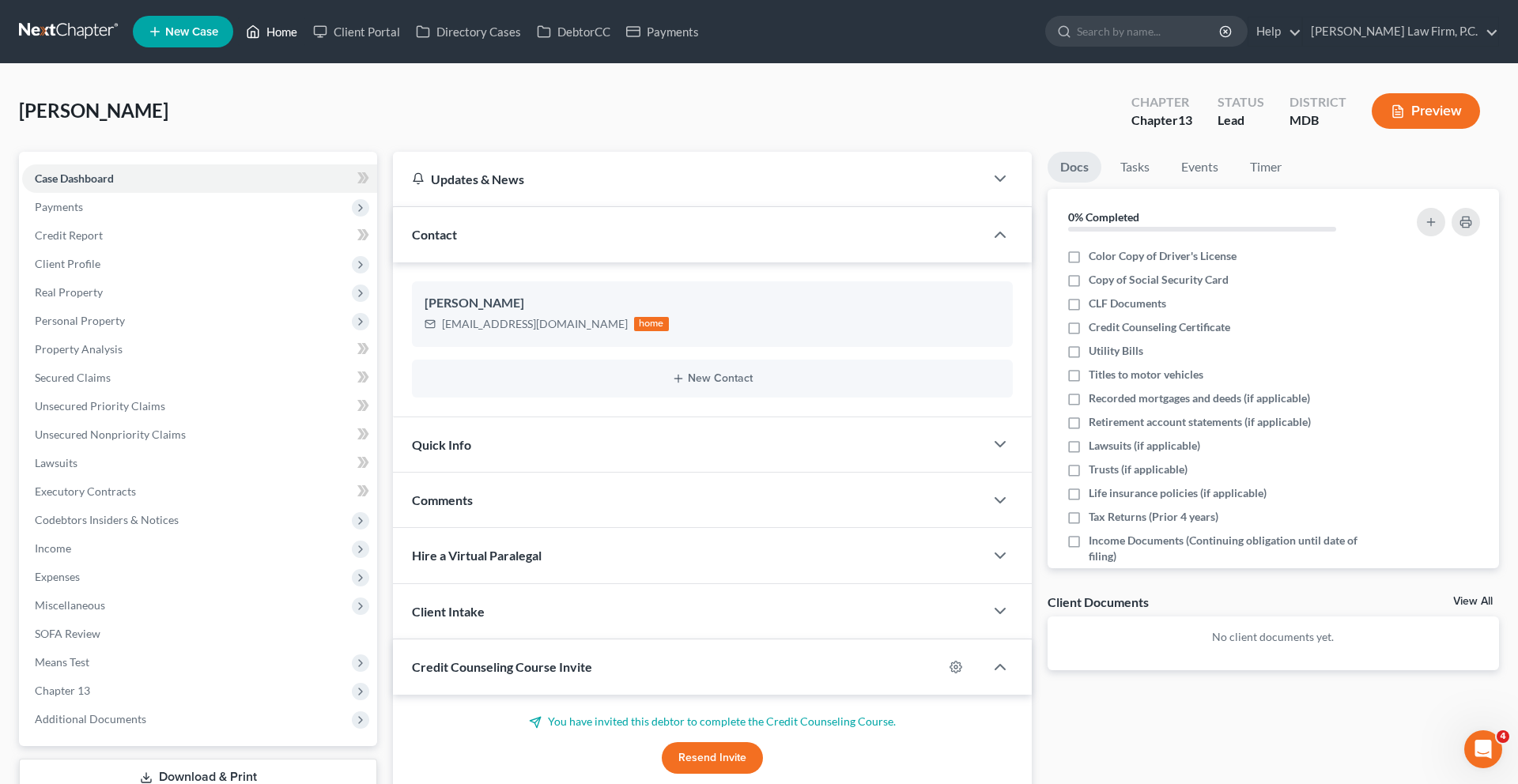
click at [305, 46] on link "Home" at bounding box center [272, 31] width 68 height 28
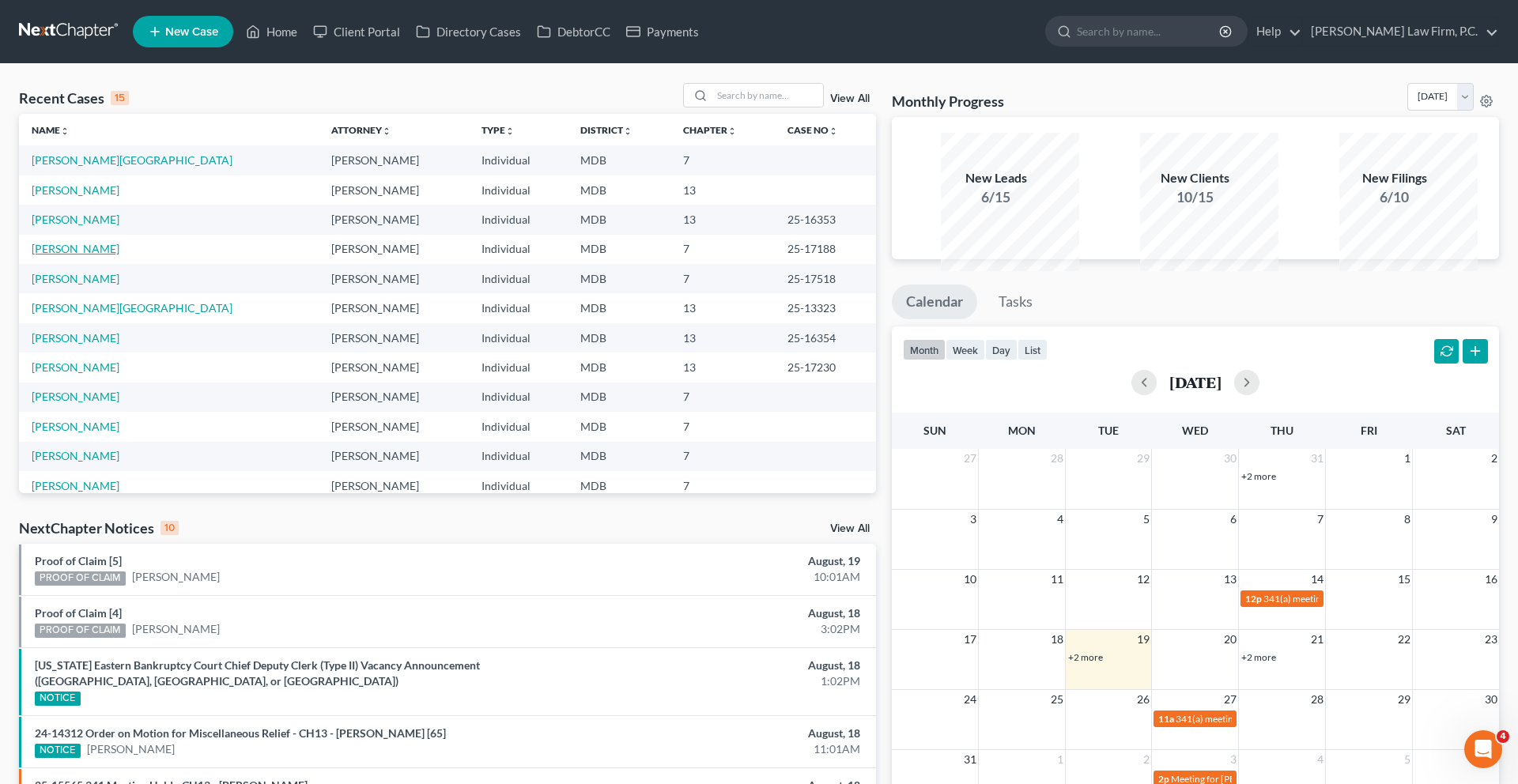
click at [108, 255] on link "[PERSON_NAME]" at bounding box center [75, 248] width 88 height 14
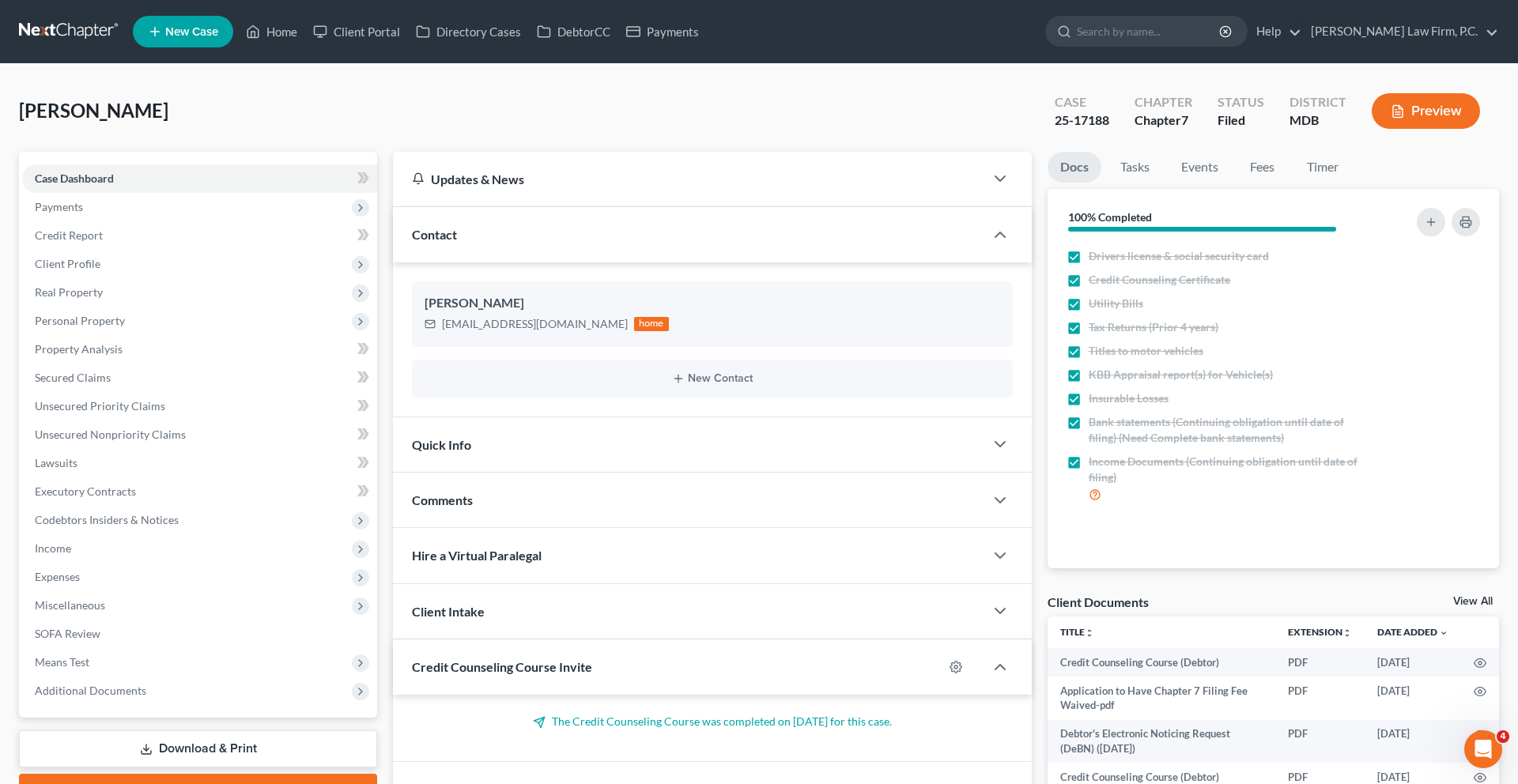
scroll to position [397, 0]
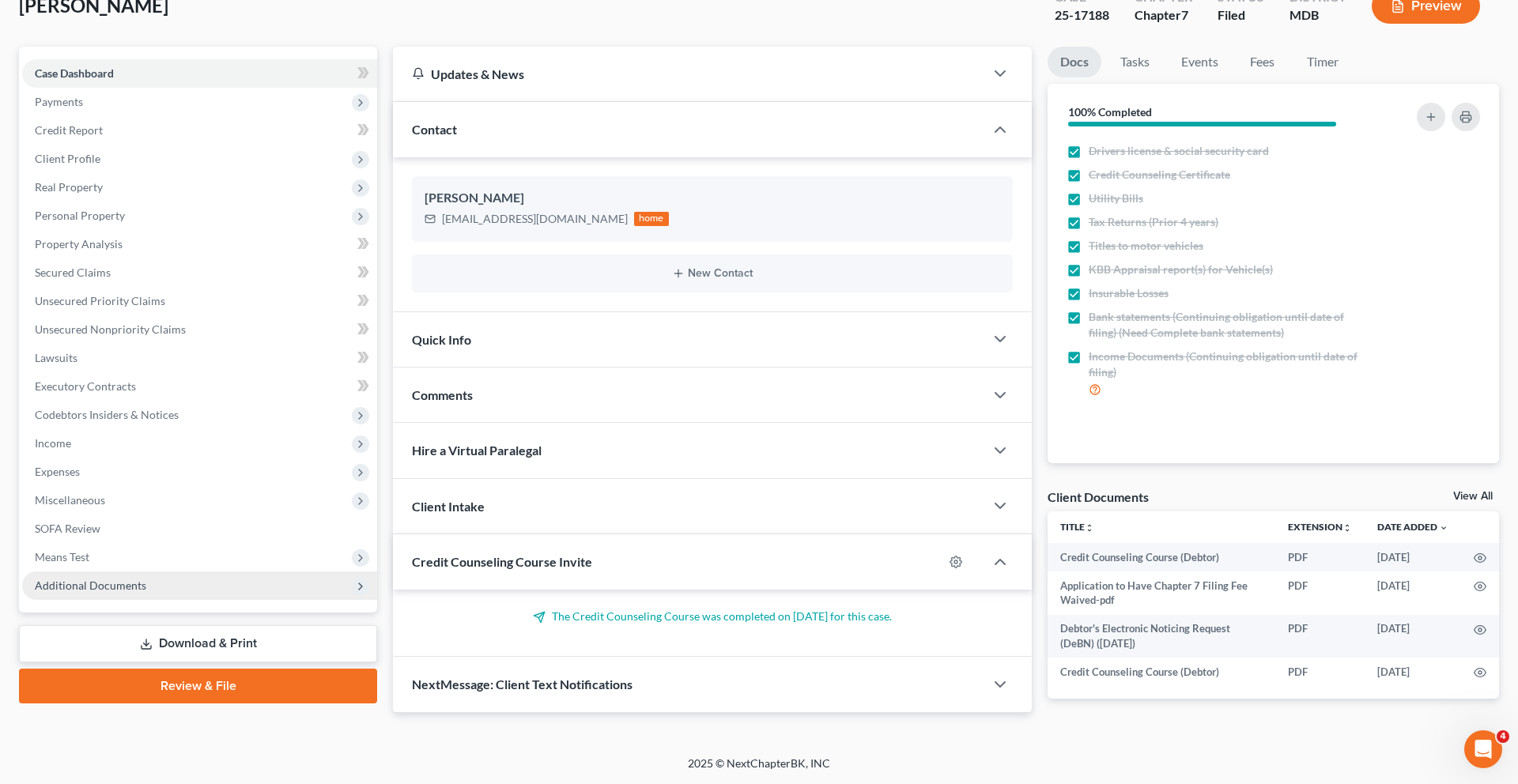
click at [146, 578] on span "Additional Documents" at bounding box center [90, 585] width 112 height 14
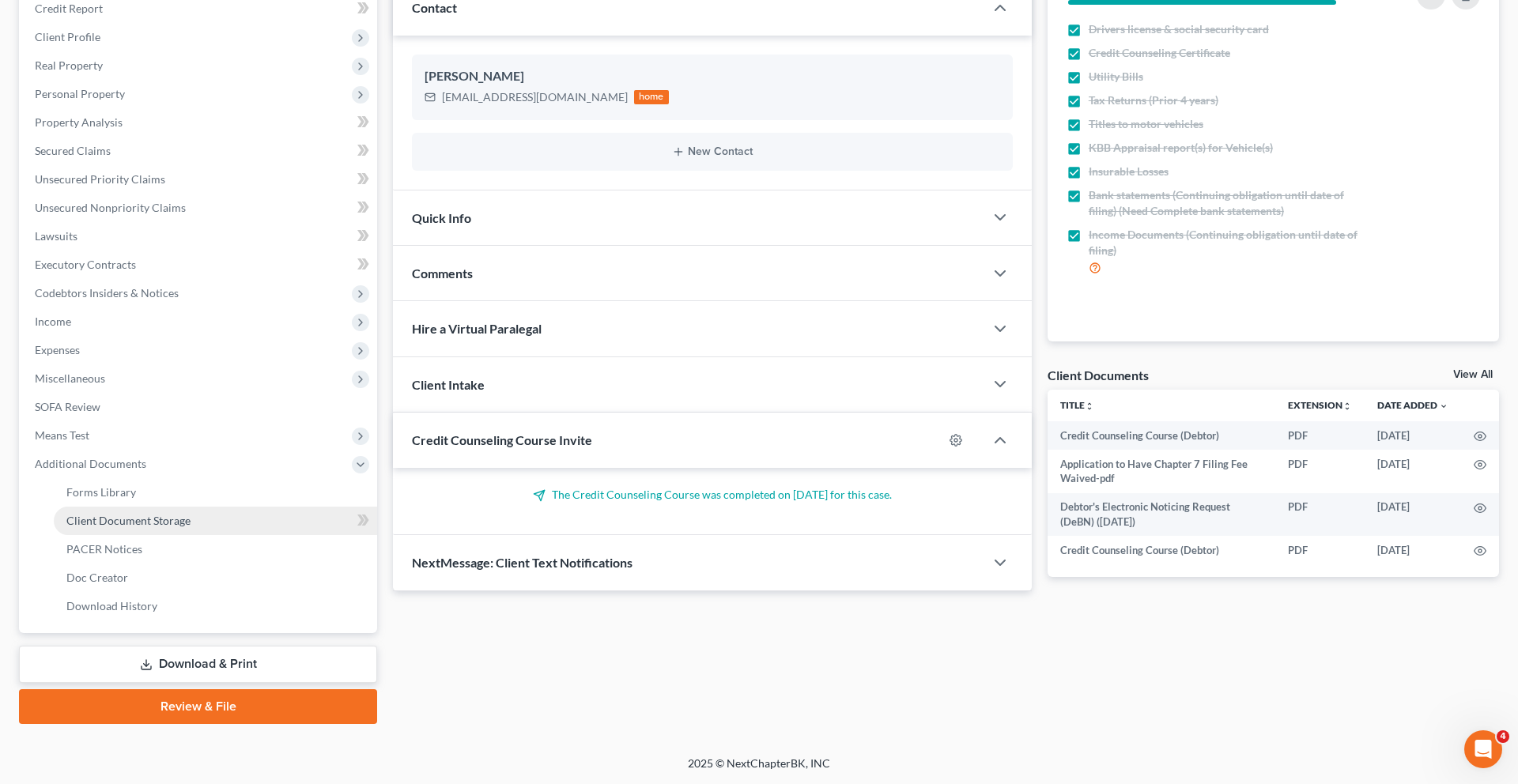
click at [157, 527] on span "Client Document Storage" at bounding box center [129, 520] width 124 height 14
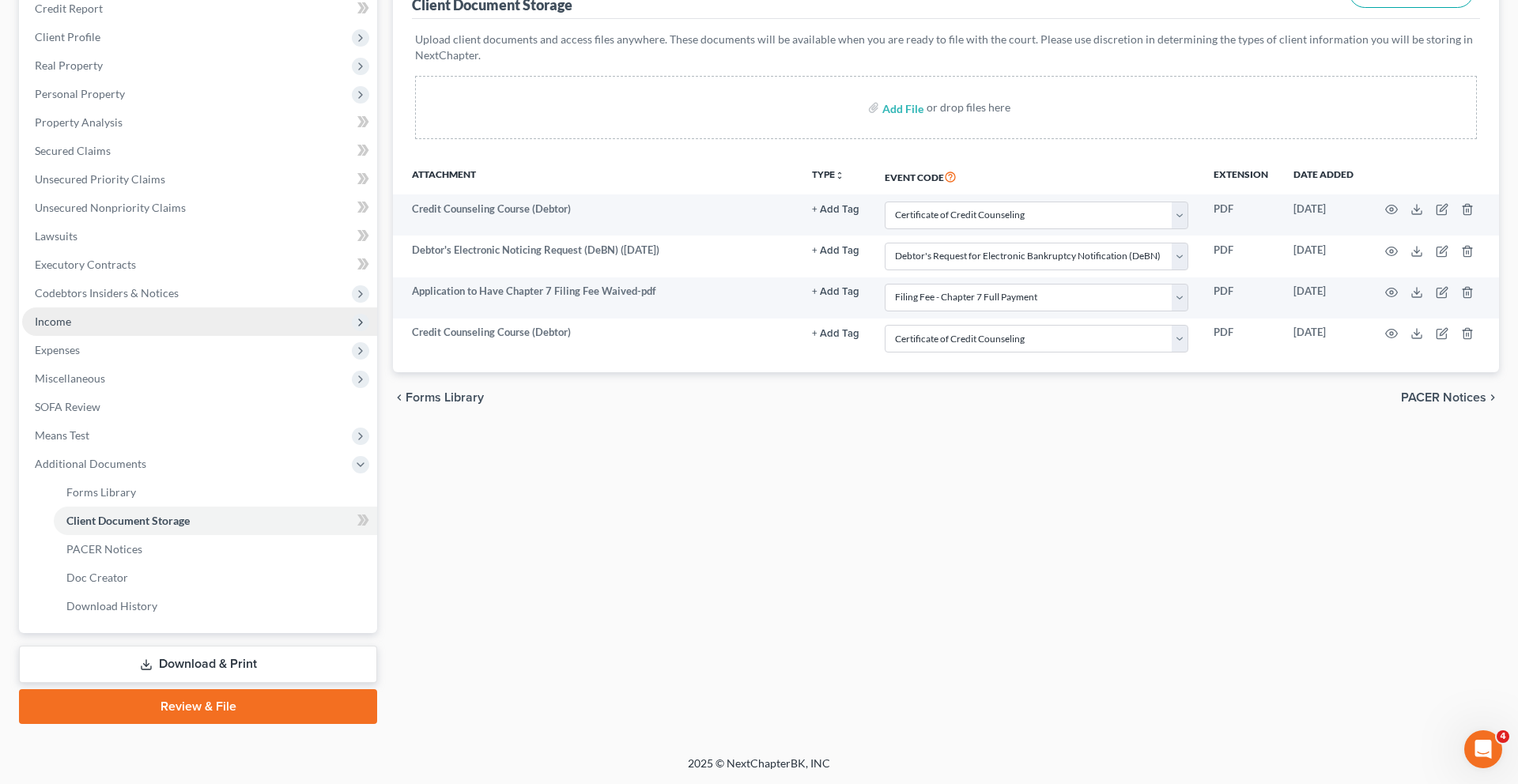
scroll to position [476, 0]
click at [175, 692] on link "Review & File" at bounding box center [198, 706] width 358 height 35
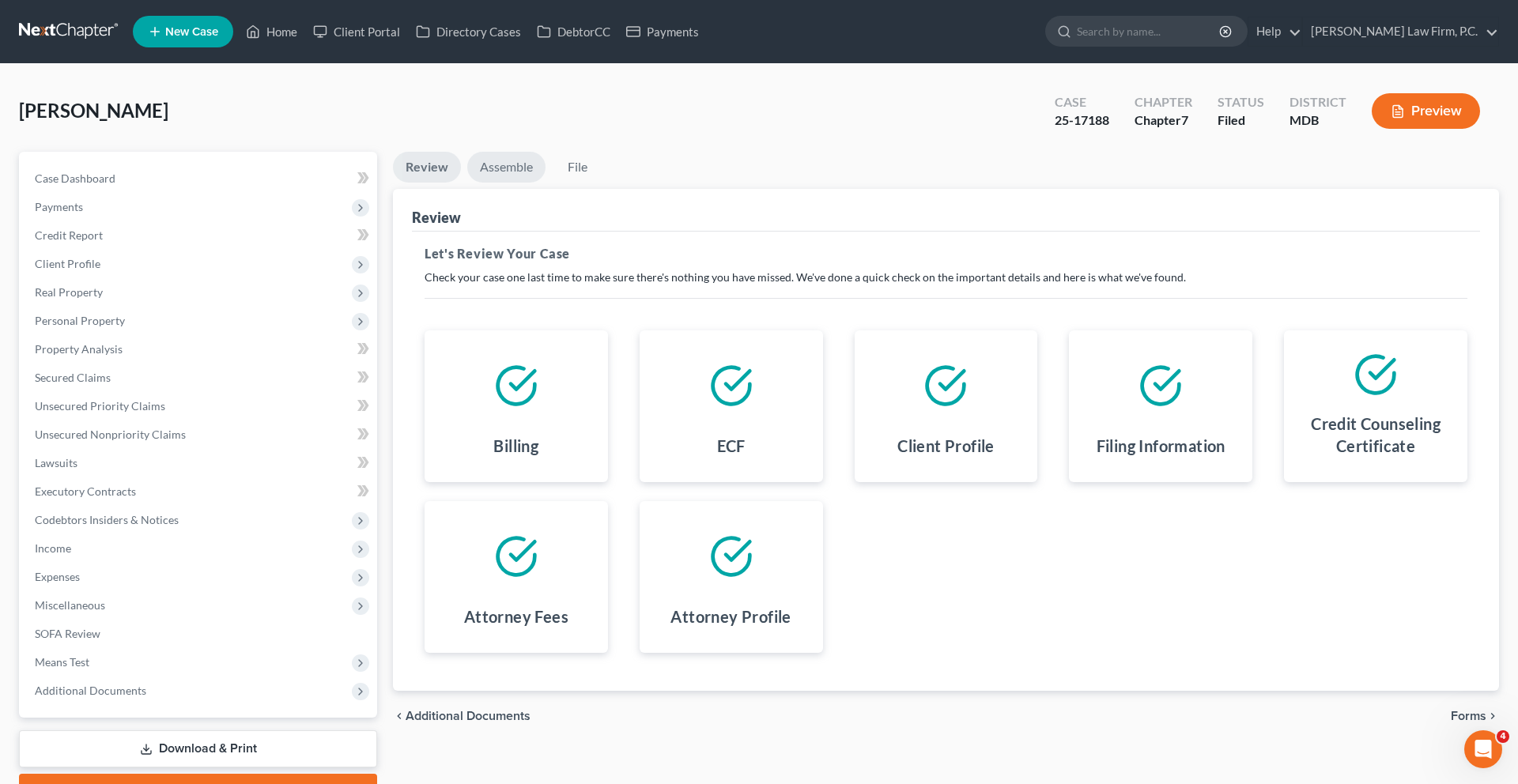
click at [541, 183] on link "Assemble" at bounding box center [506, 167] width 78 height 31
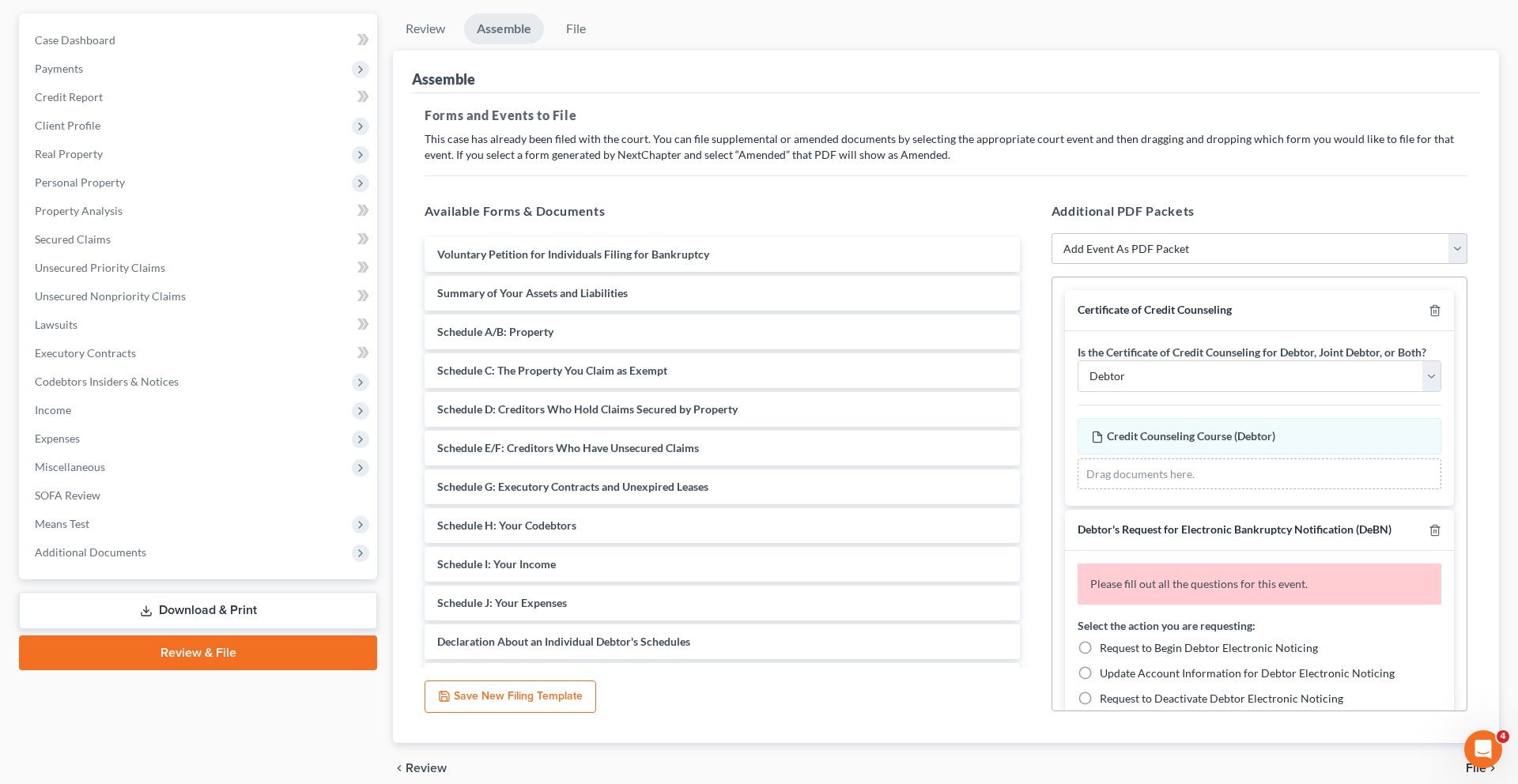
scroll to position [189, 0]
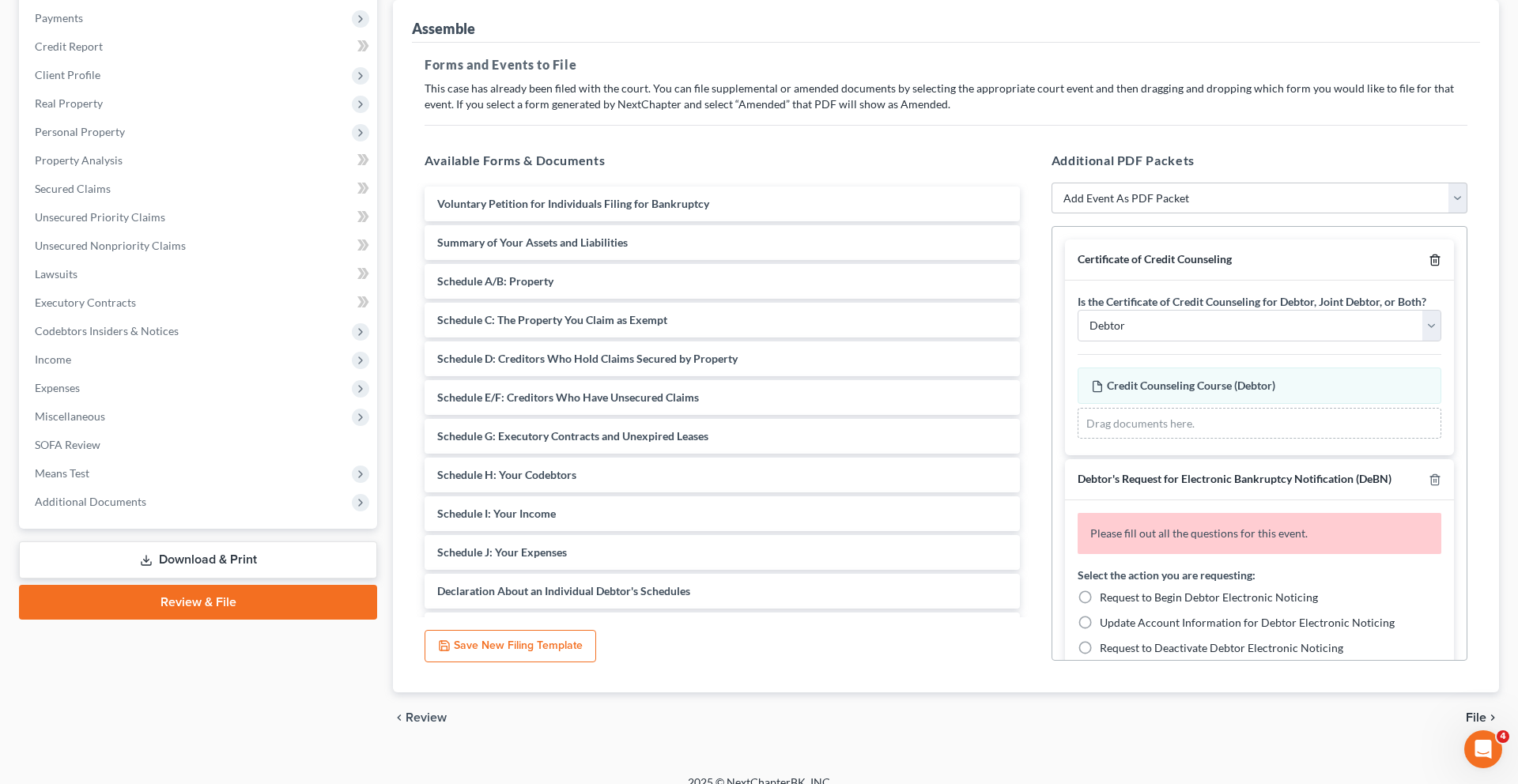
click at [1429, 266] on icon "button" at bounding box center [1435, 260] width 13 height 13
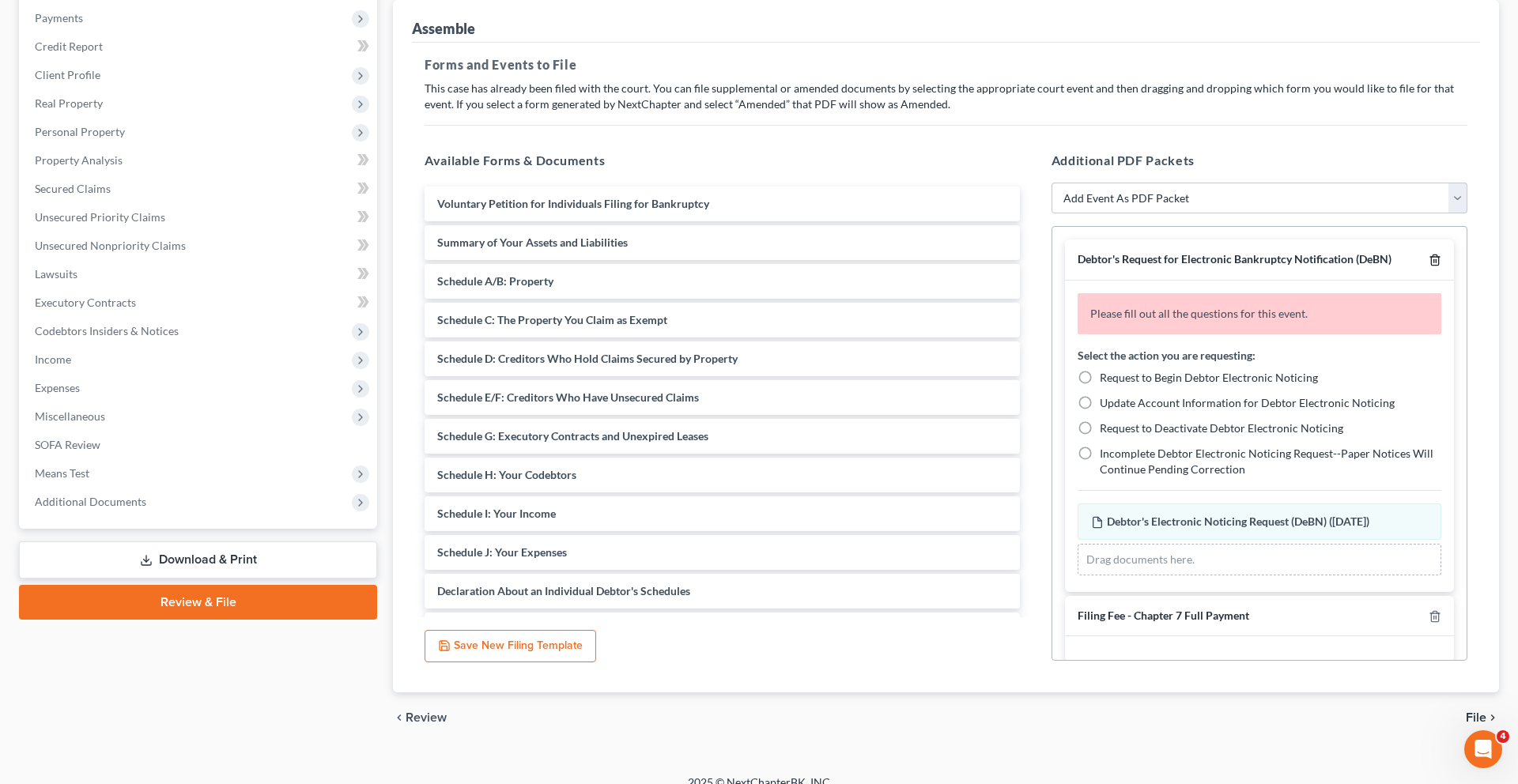
click at [1429, 266] on icon "button" at bounding box center [1435, 260] width 13 height 13
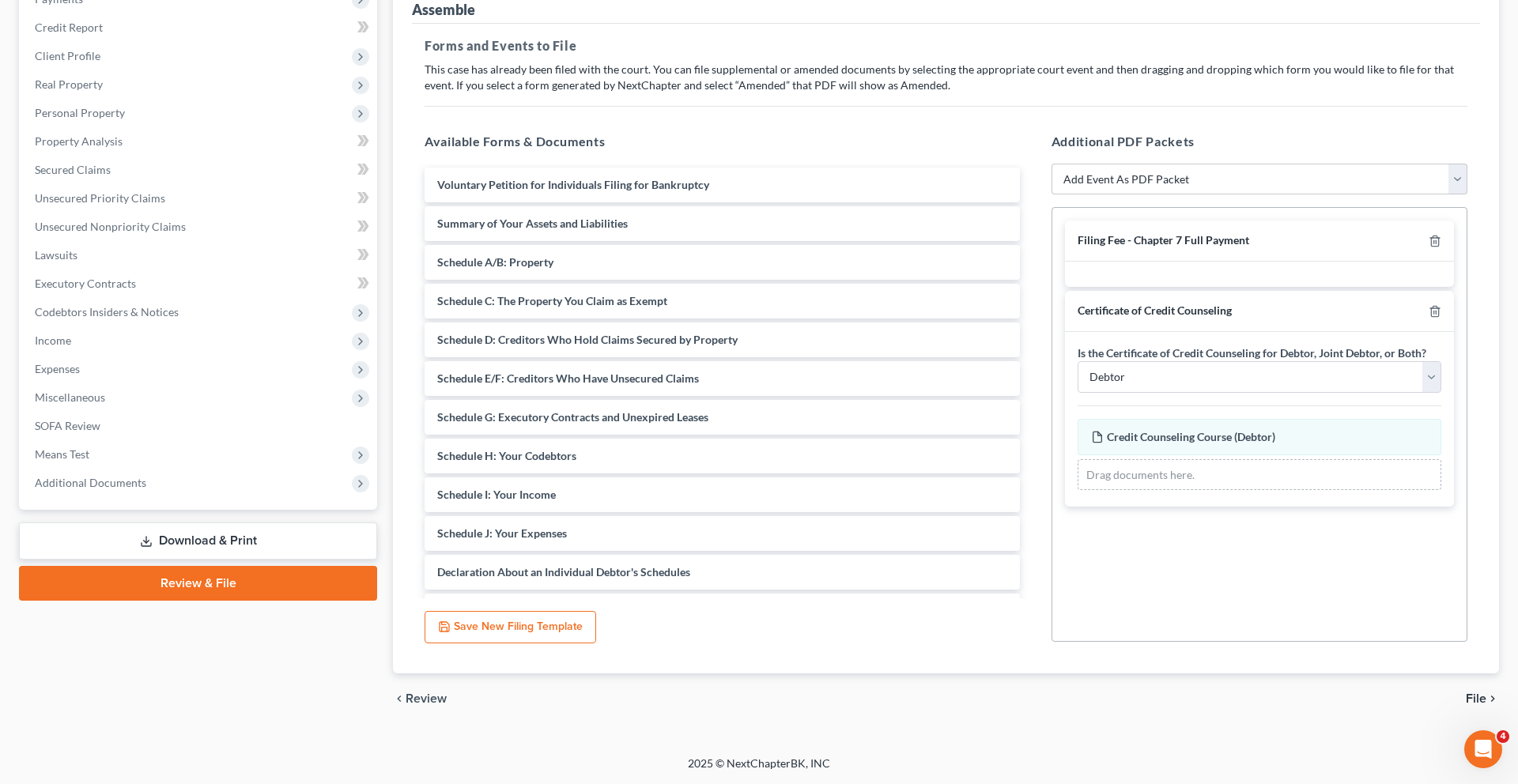
scroll to position [262, 0]
click at [1429, 318] on icon "button" at bounding box center [1435, 311] width 13 height 13
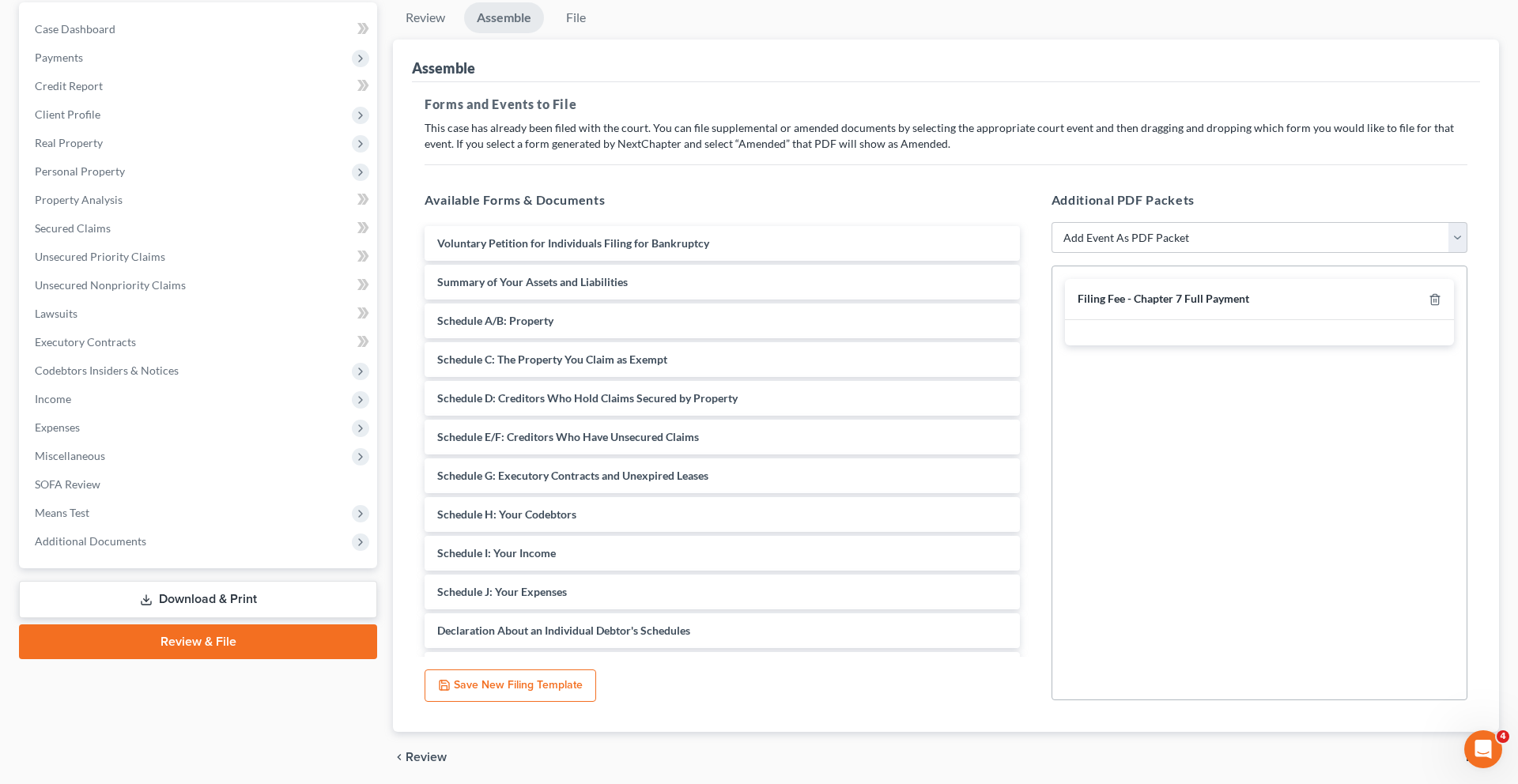
scroll to position [55, 0]
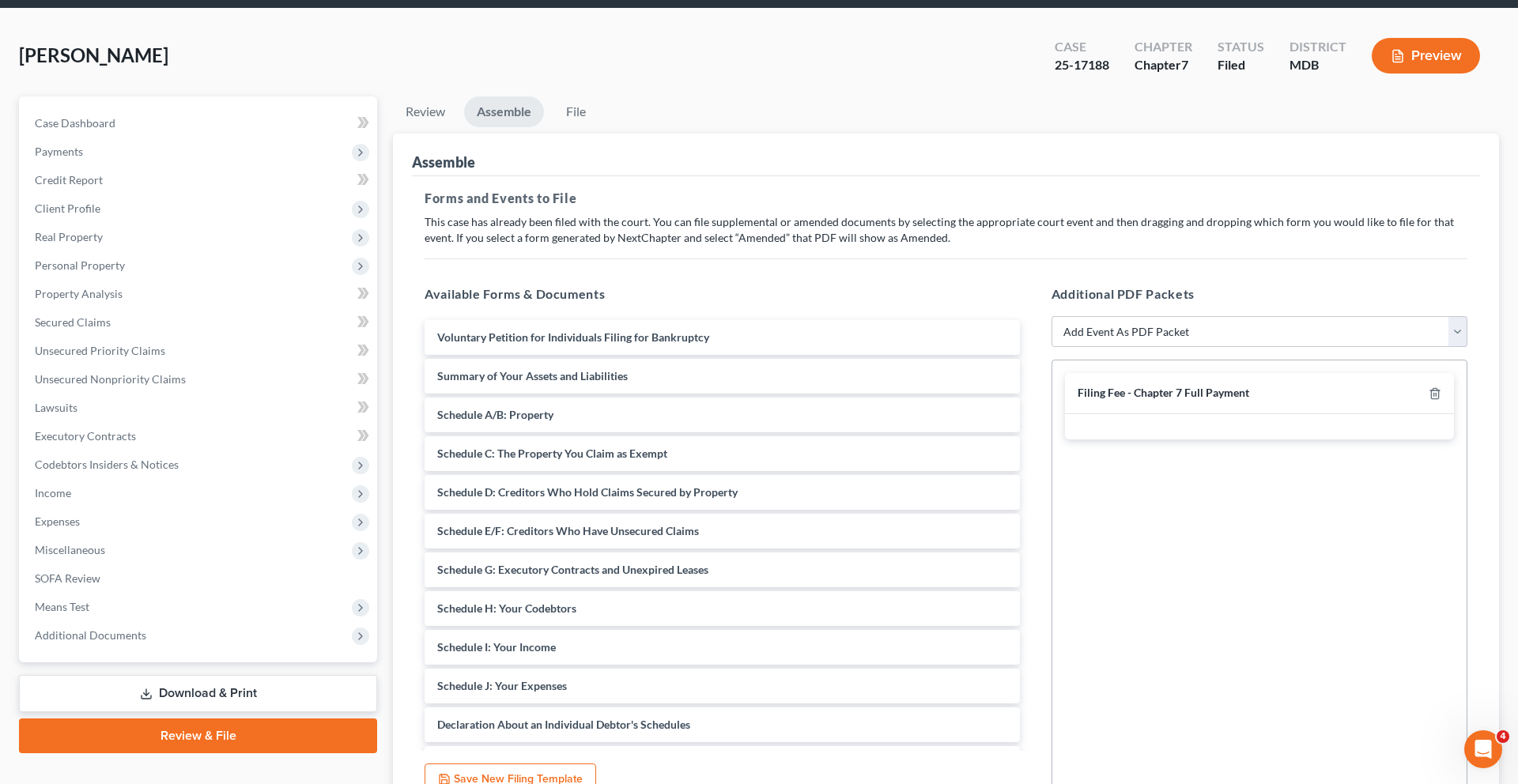
click at [1288, 414] on div "Filing Fee - Chapter 7 Full Payment" at bounding box center [1259, 393] width 389 height 41
click at [1163, 399] on span "Filing Fee - Chapter 7 Full Payment" at bounding box center [1162, 392] width 171 height 14
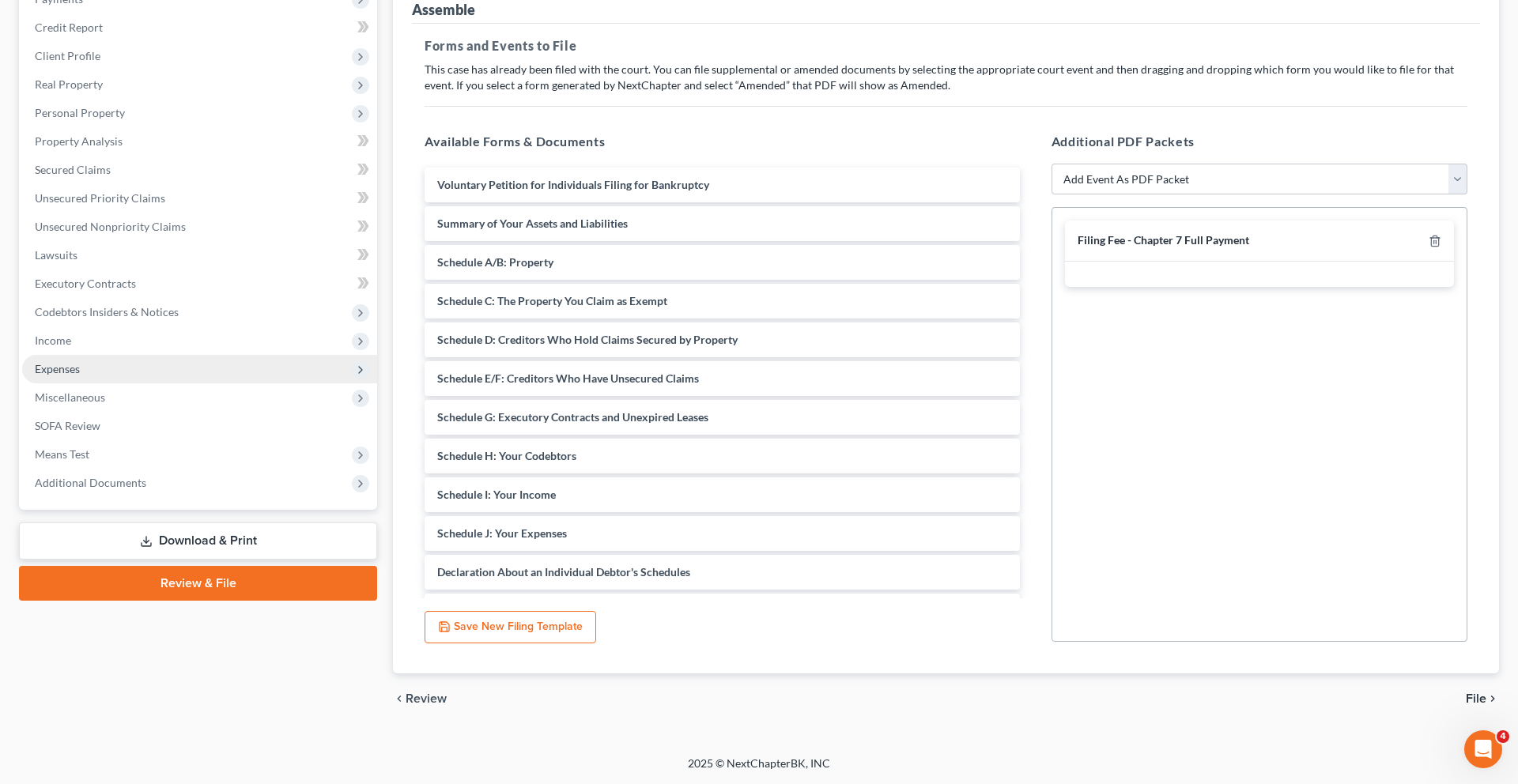
scroll to position [343, 0]
click at [135, 489] on span "Additional Documents" at bounding box center [90, 482] width 112 height 14
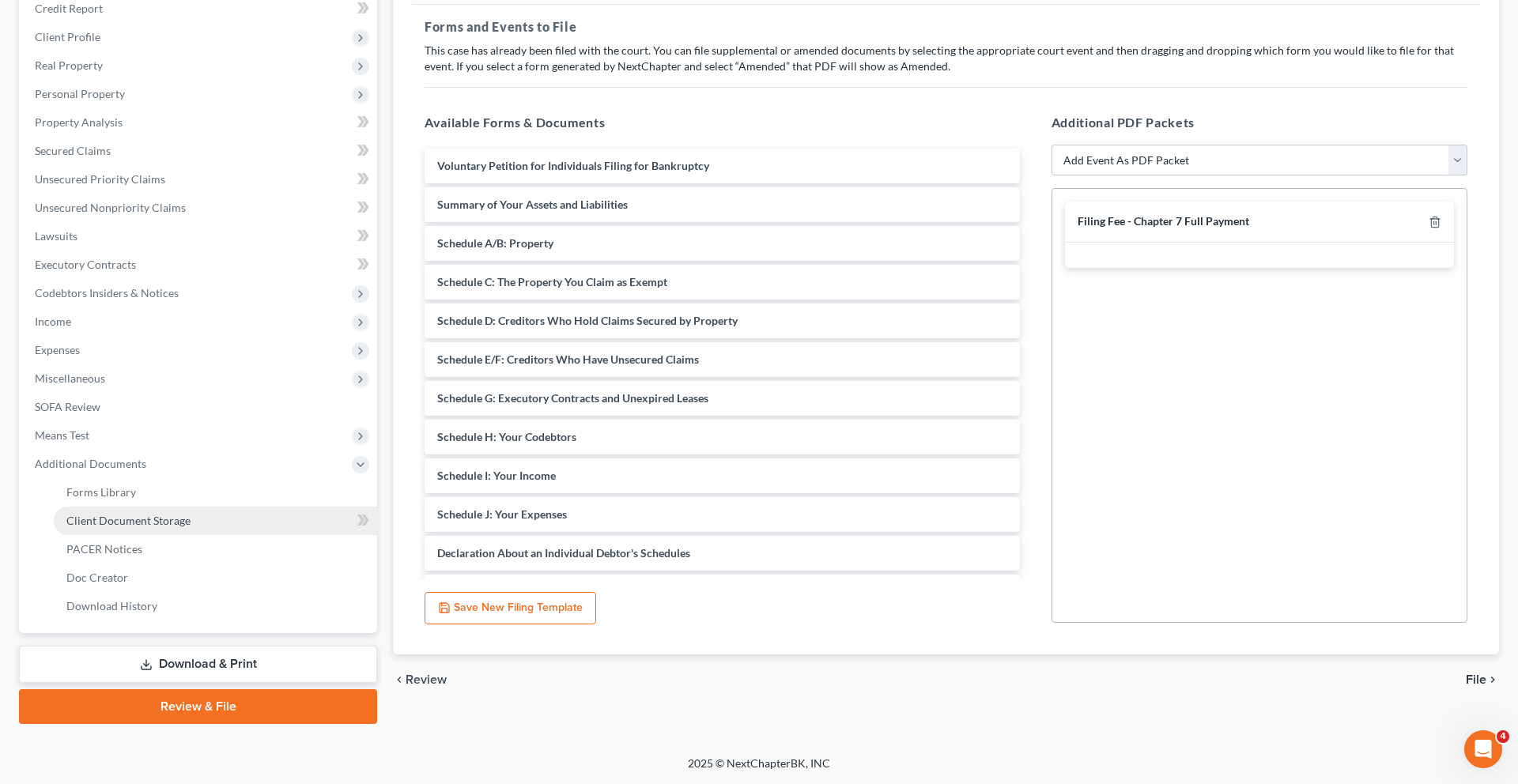
click at [145, 527] on span "Client Document Storage" at bounding box center [129, 520] width 124 height 14
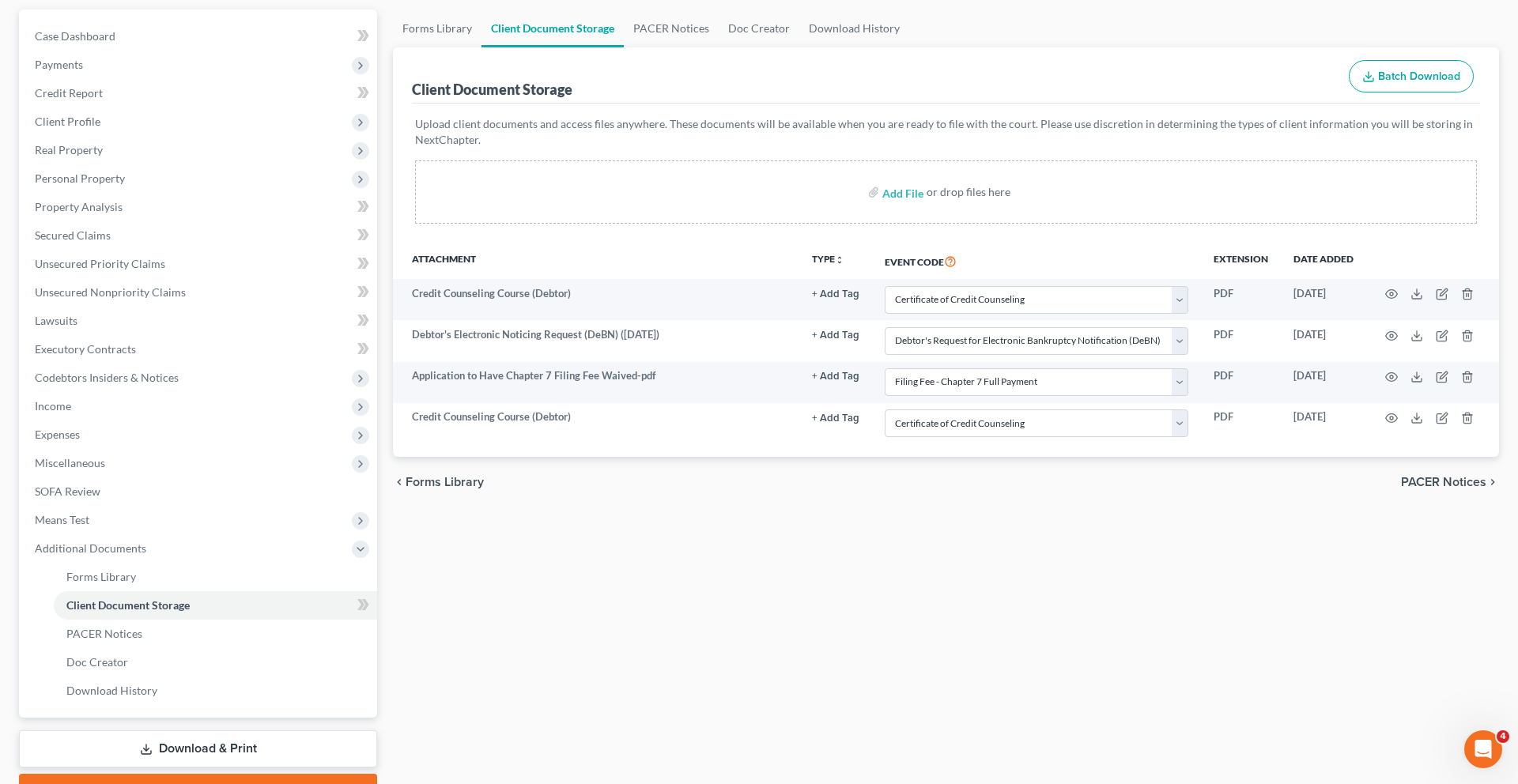
scroll to position [195, 0]
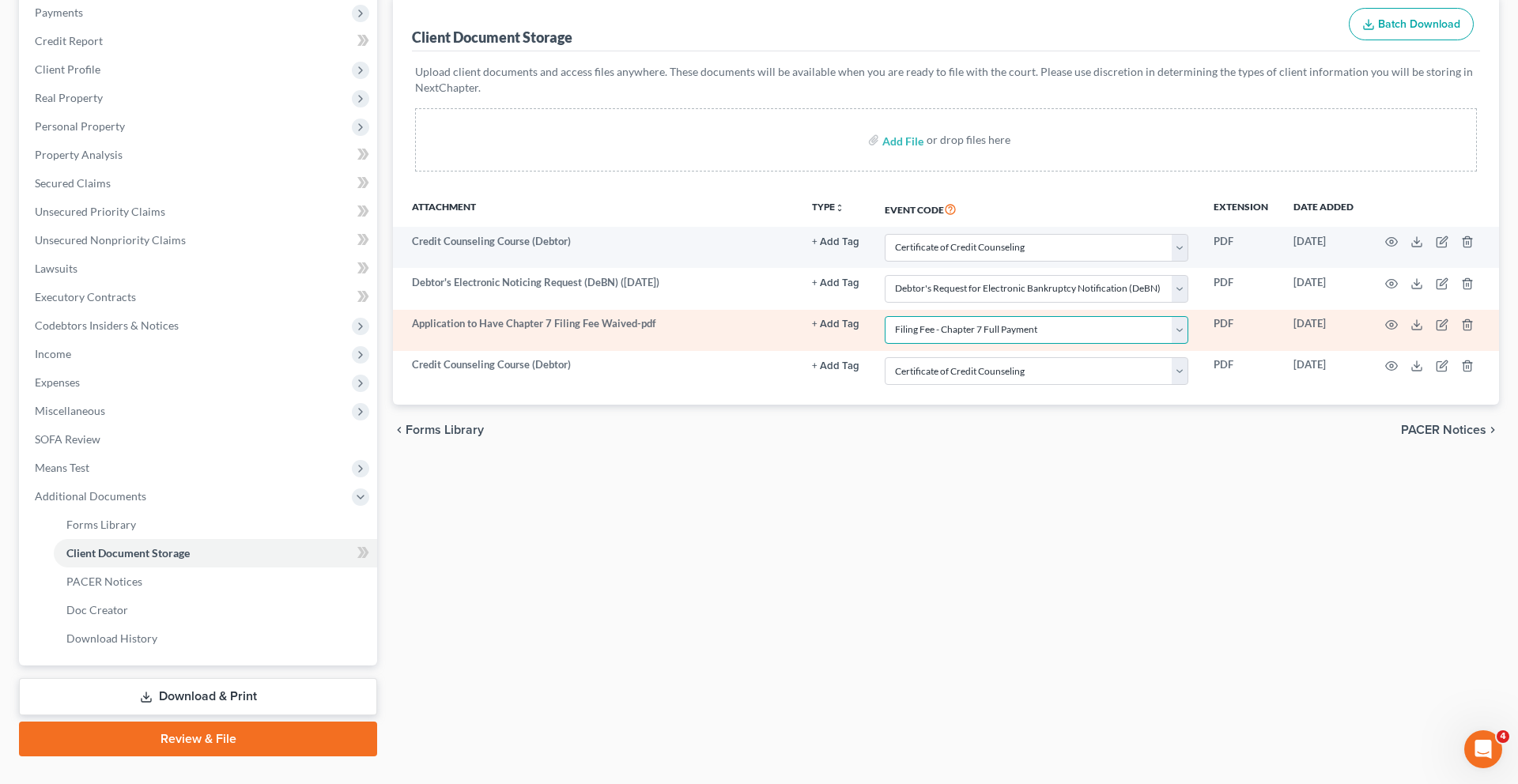
click at [1018, 343] on select "Select Event Affidavit Affidavit of Adequate Protection and Lease Payments Affi…" at bounding box center [1036, 330] width 303 height 27
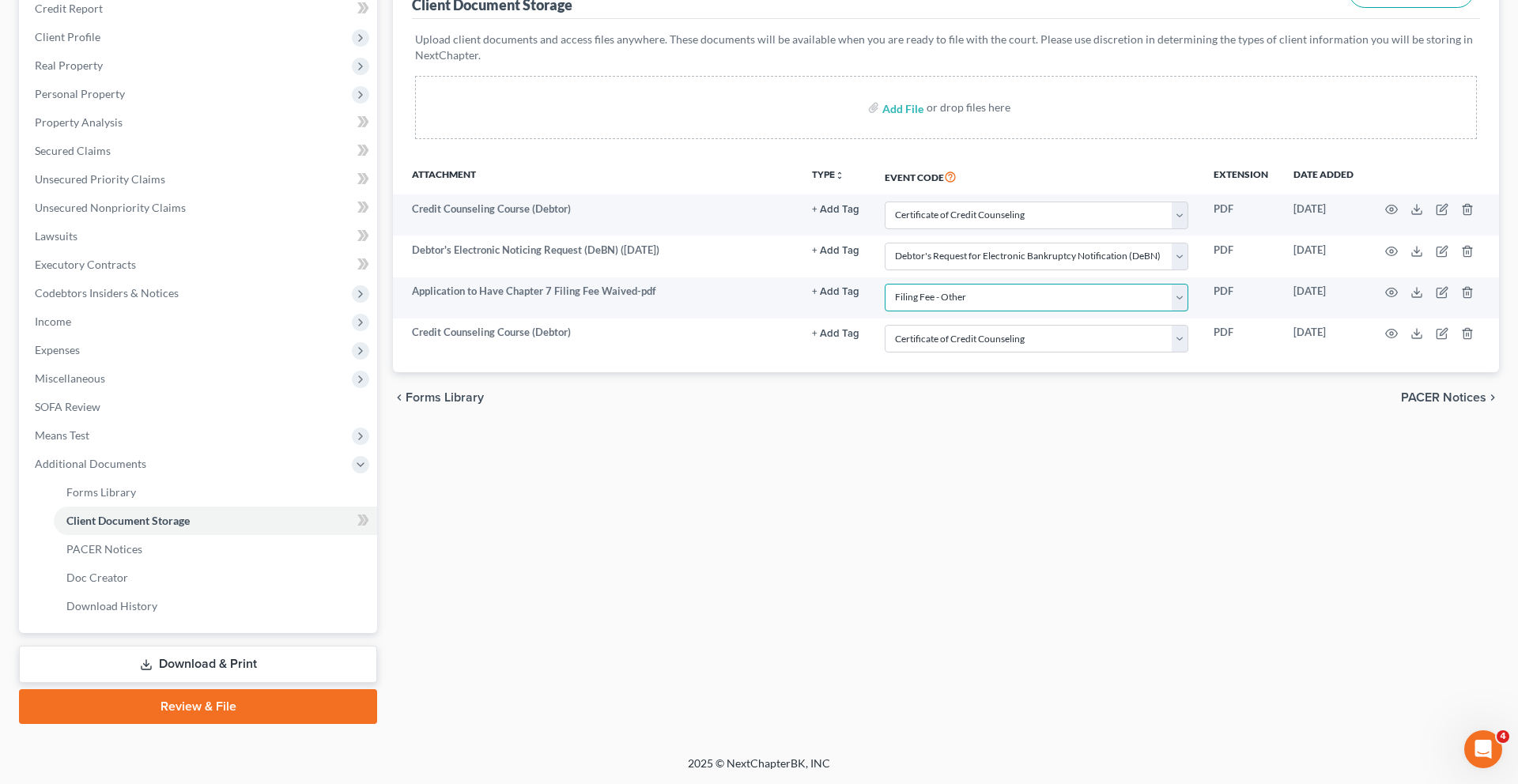
scroll to position [462, 0]
click at [194, 703] on link "Review & File" at bounding box center [198, 706] width 358 height 35
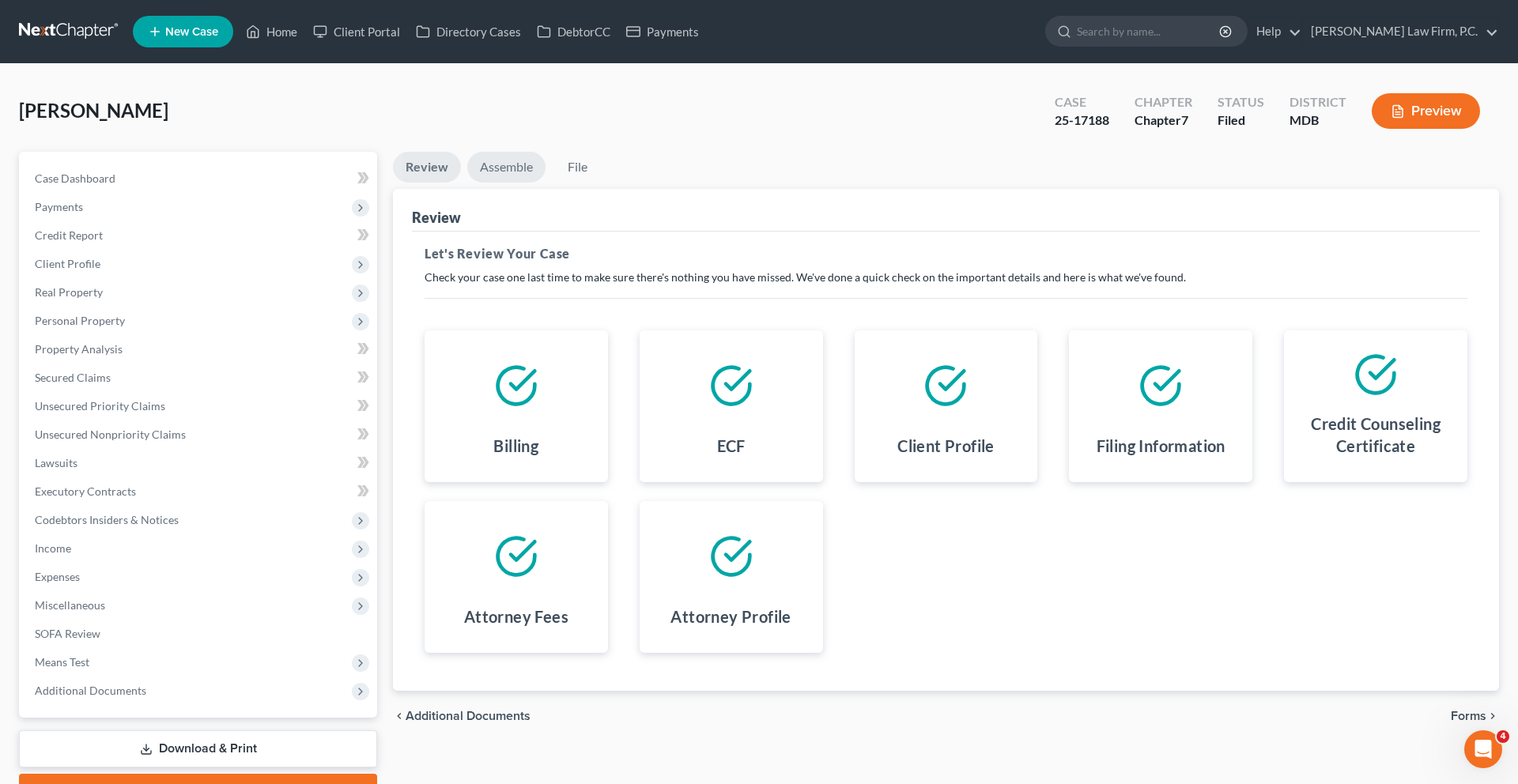
click at [535, 183] on link "Assemble" at bounding box center [506, 167] width 78 height 31
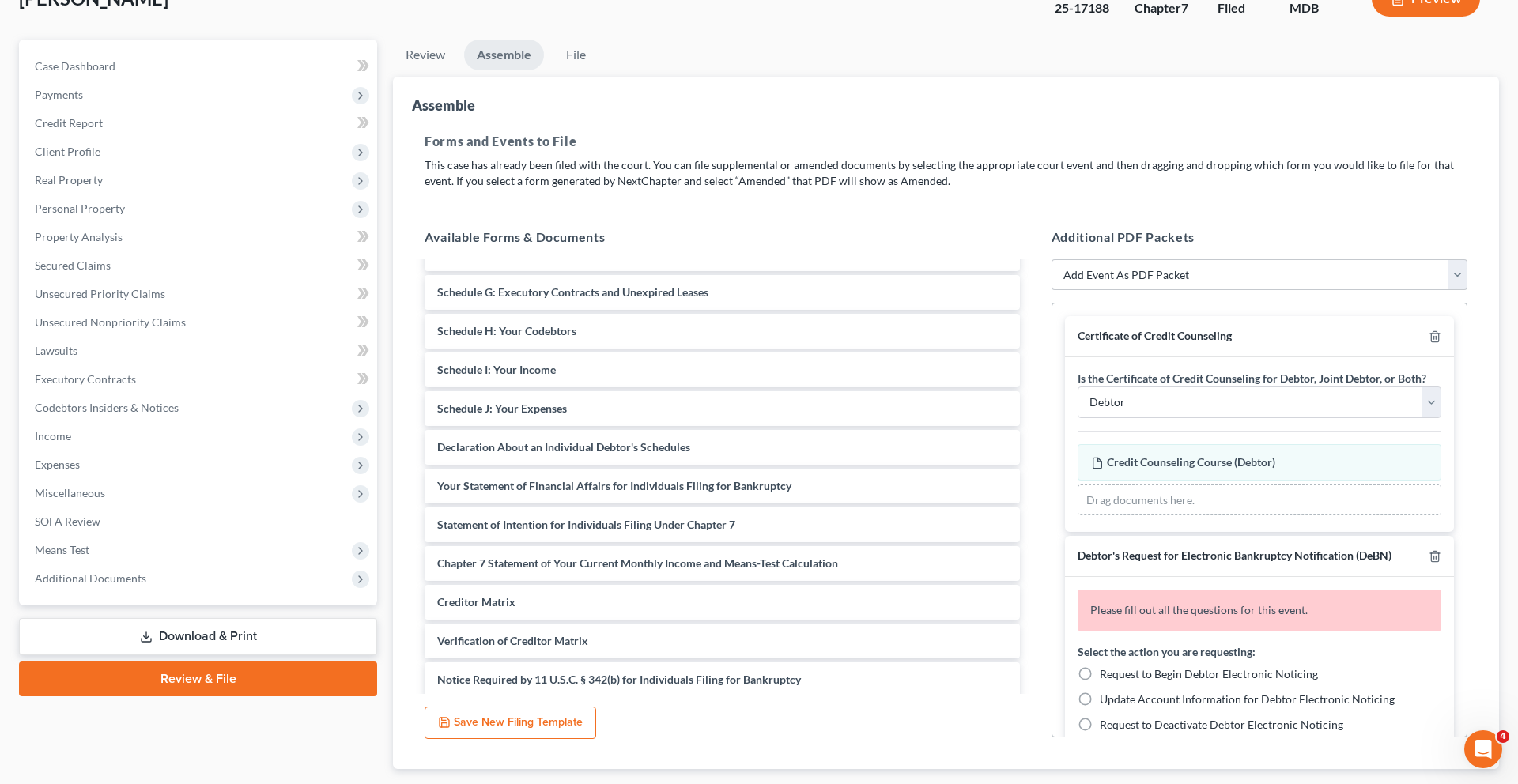
scroll to position [215, 0]
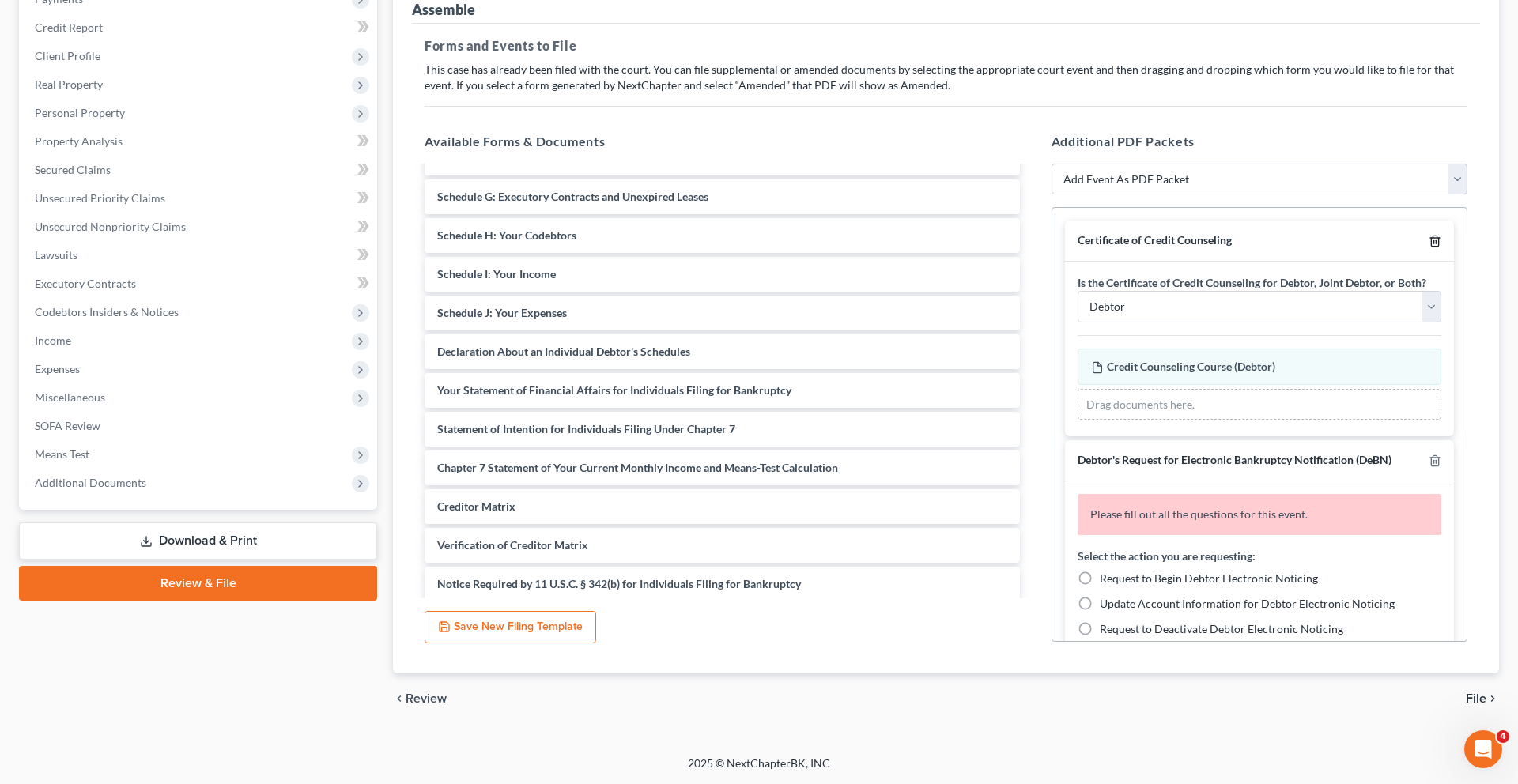
click at [1429, 248] on icon "button" at bounding box center [1435, 241] width 13 height 13
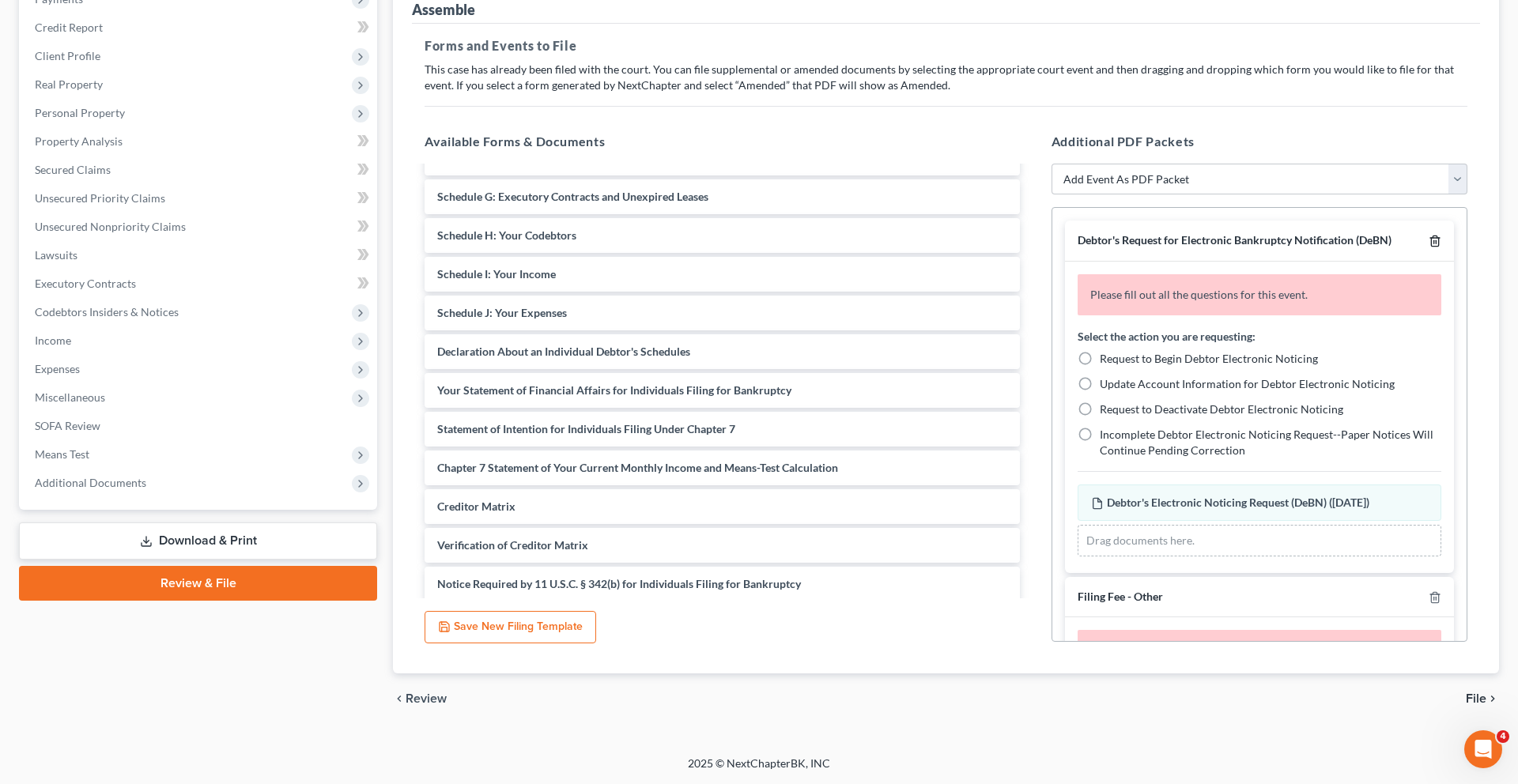
click at [1429, 248] on icon "button" at bounding box center [1435, 241] width 13 height 13
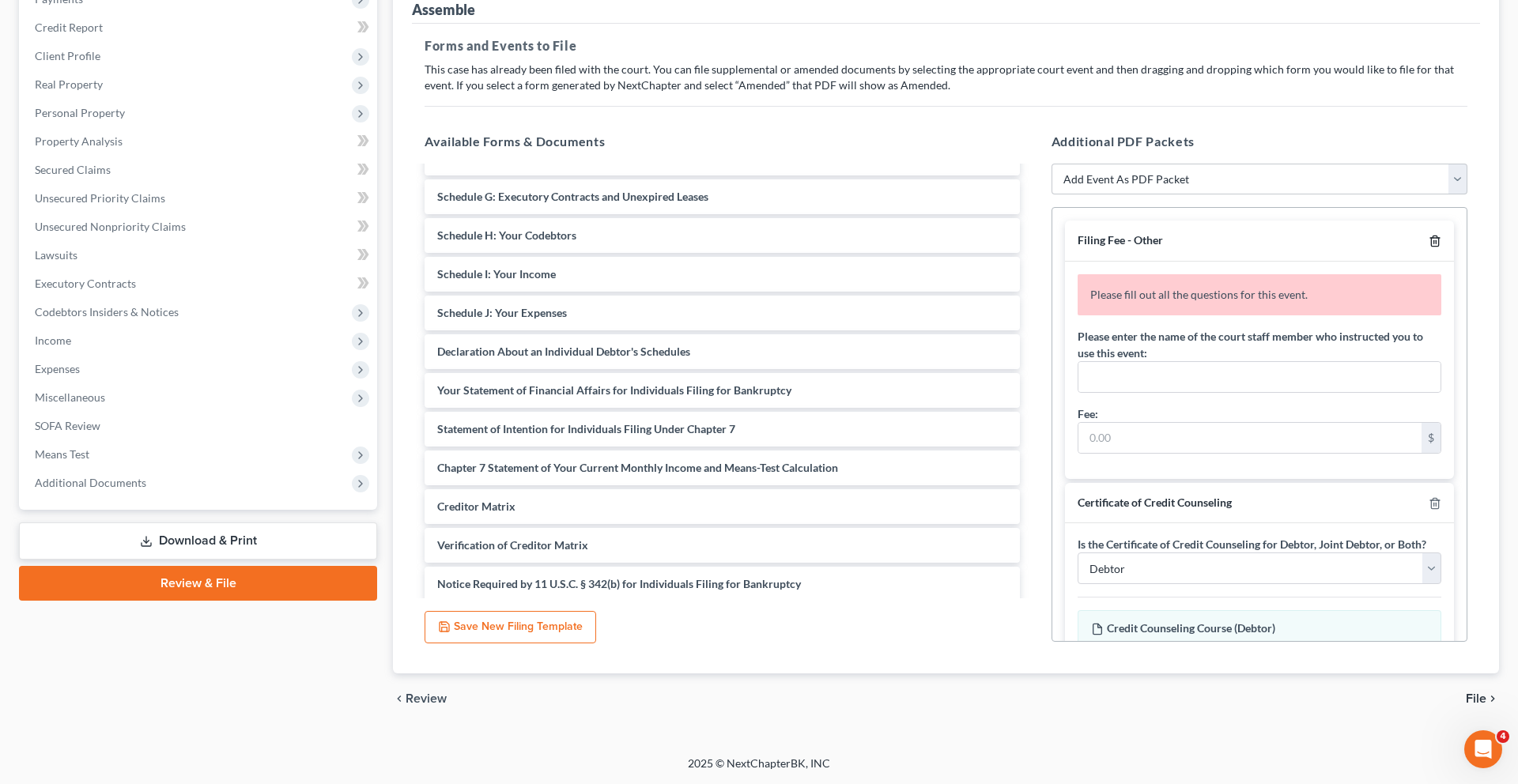
click at [1429, 248] on icon "button" at bounding box center [1435, 241] width 13 height 13
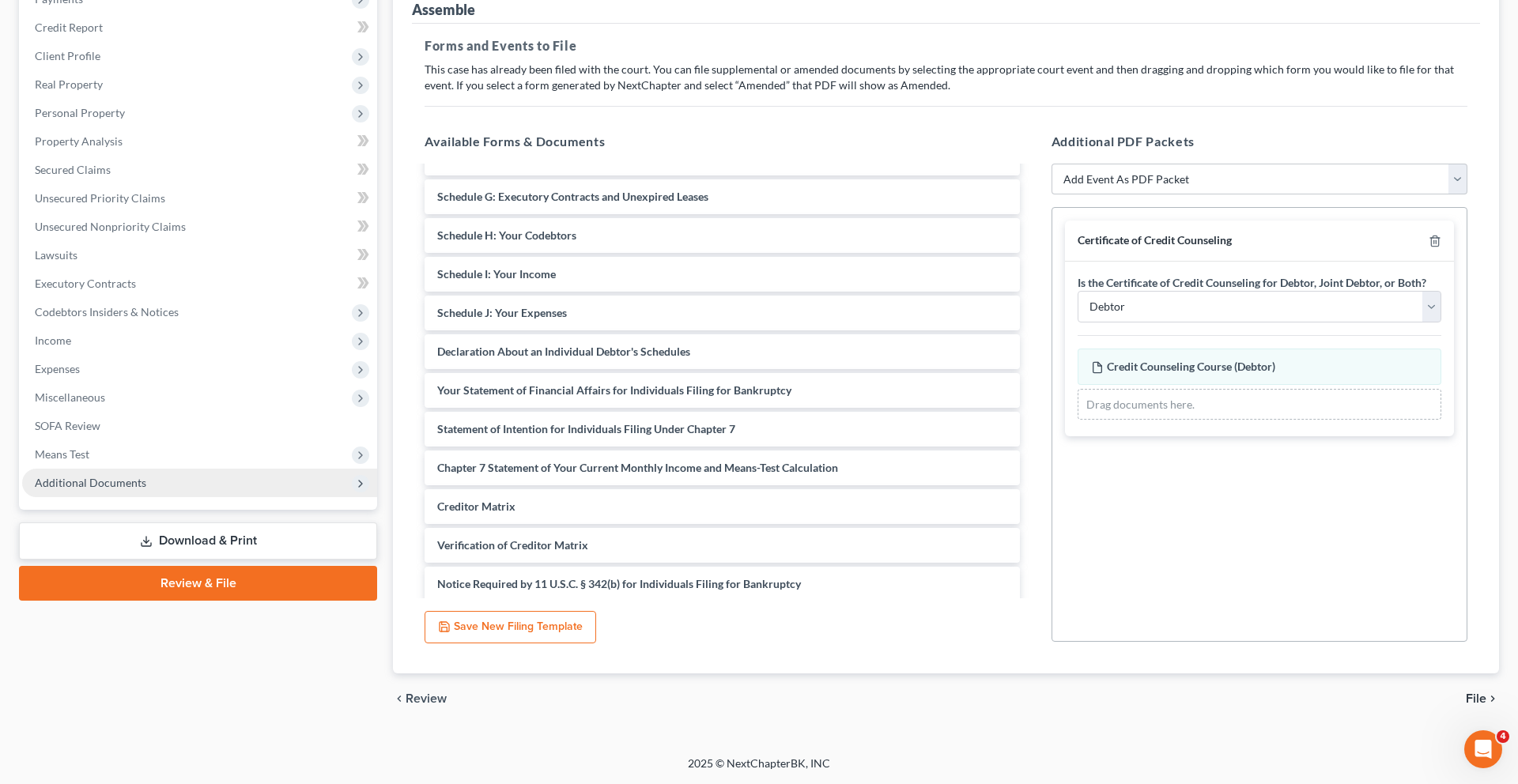
click at [146, 489] on span "Additional Documents" at bounding box center [90, 482] width 112 height 14
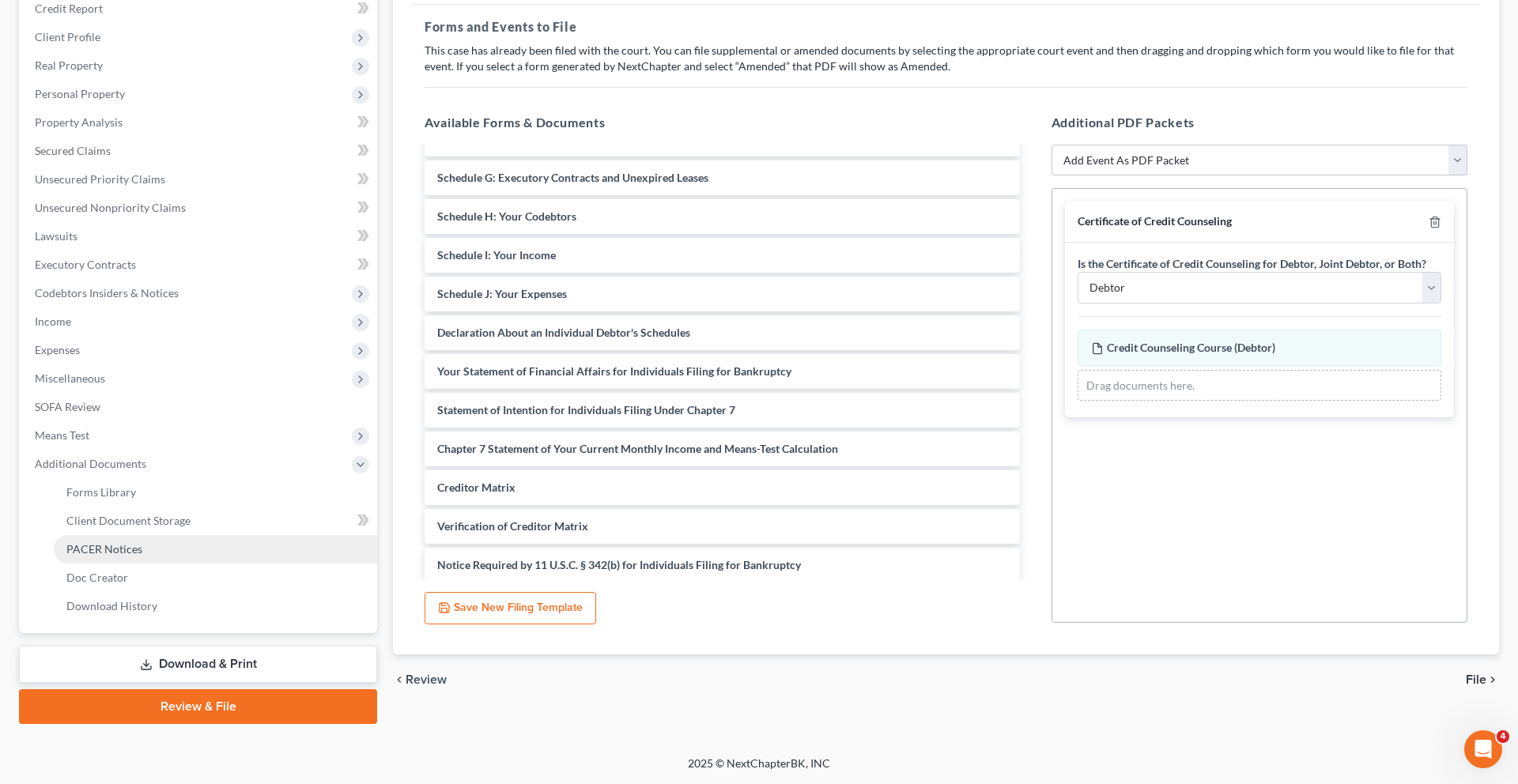
click at [121, 556] on span "PACER Notices" at bounding box center [105, 548] width 76 height 14
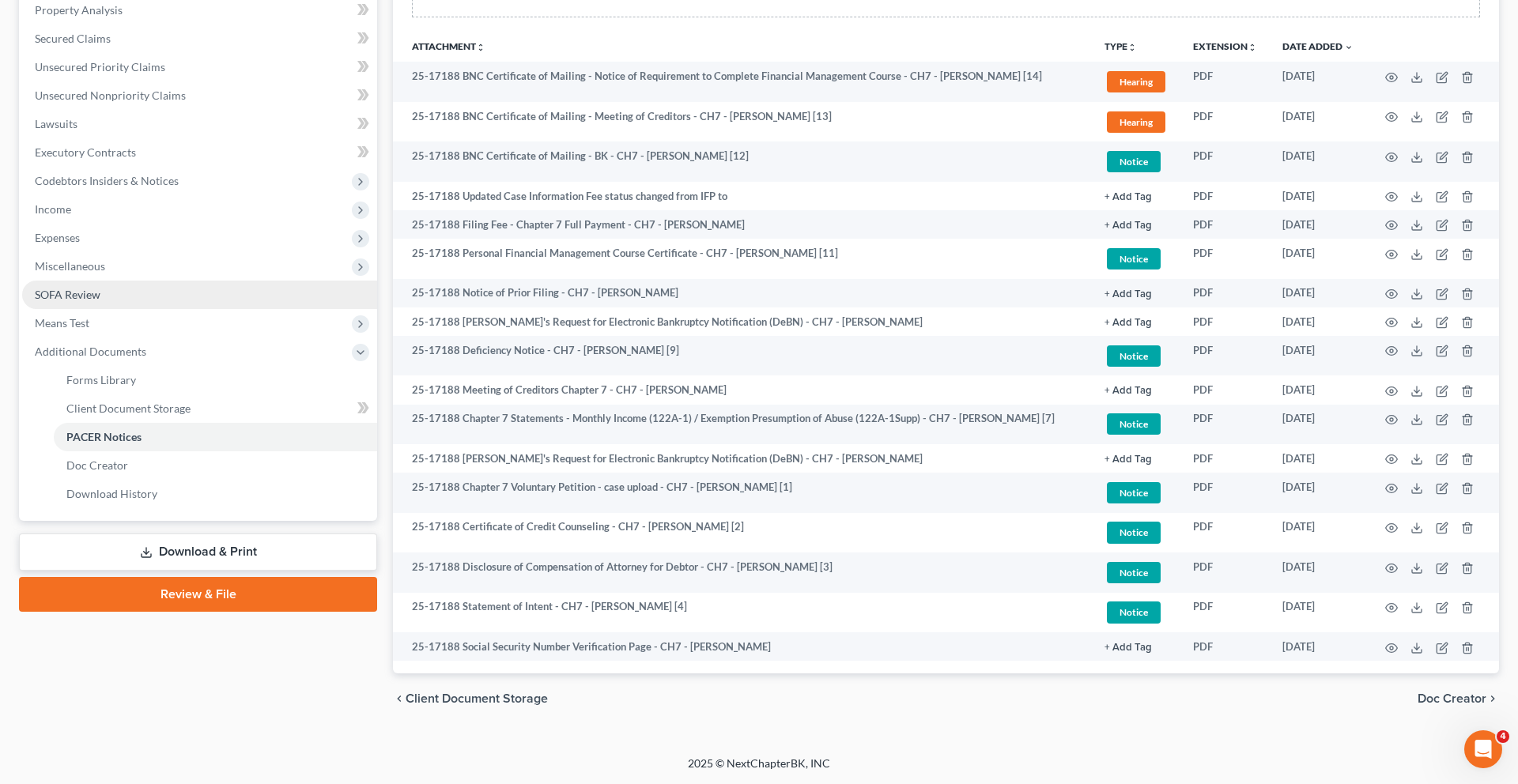
scroll to position [465, 0]
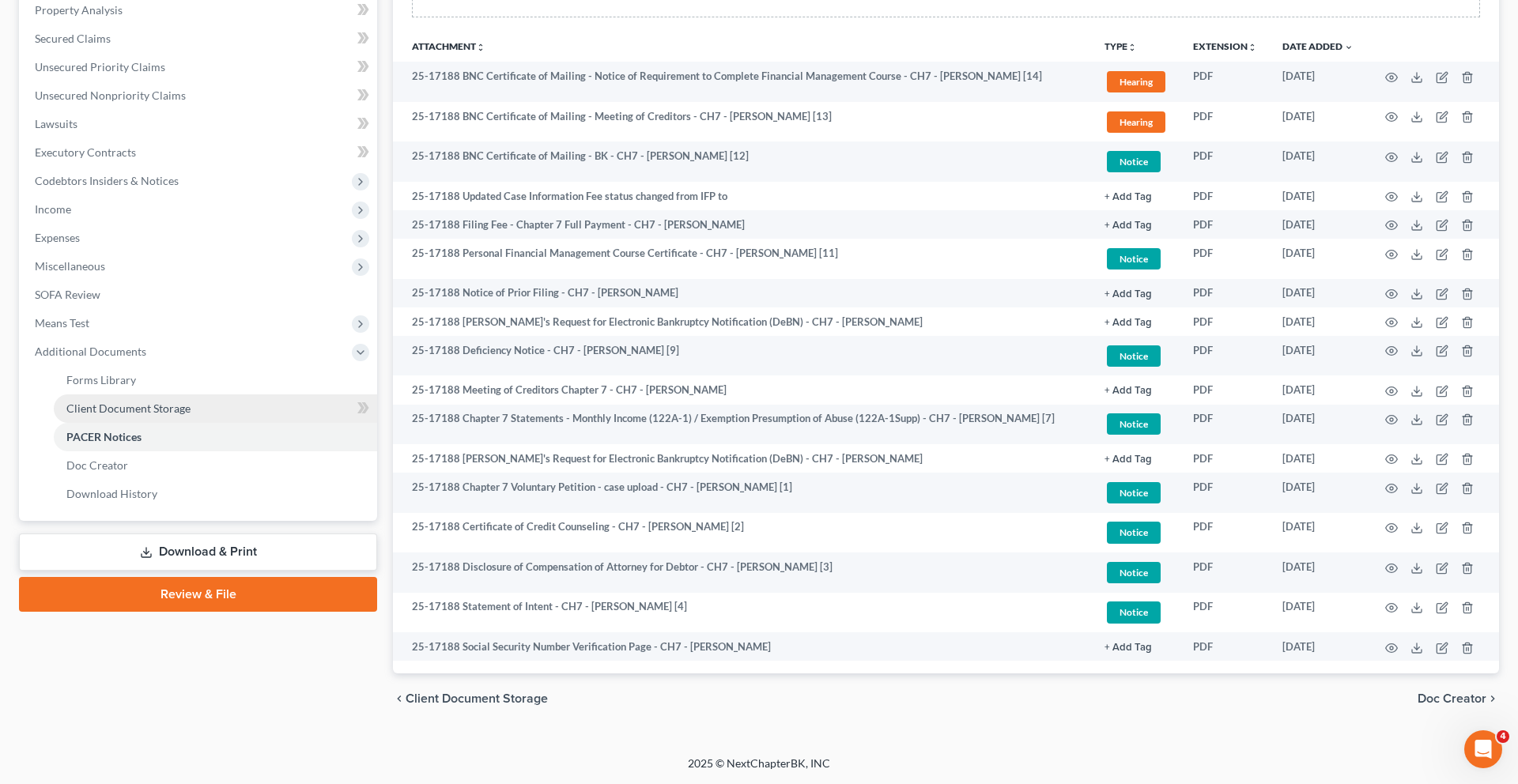
click at [191, 415] on span "Client Document Storage" at bounding box center [129, 408] width 124 height 14
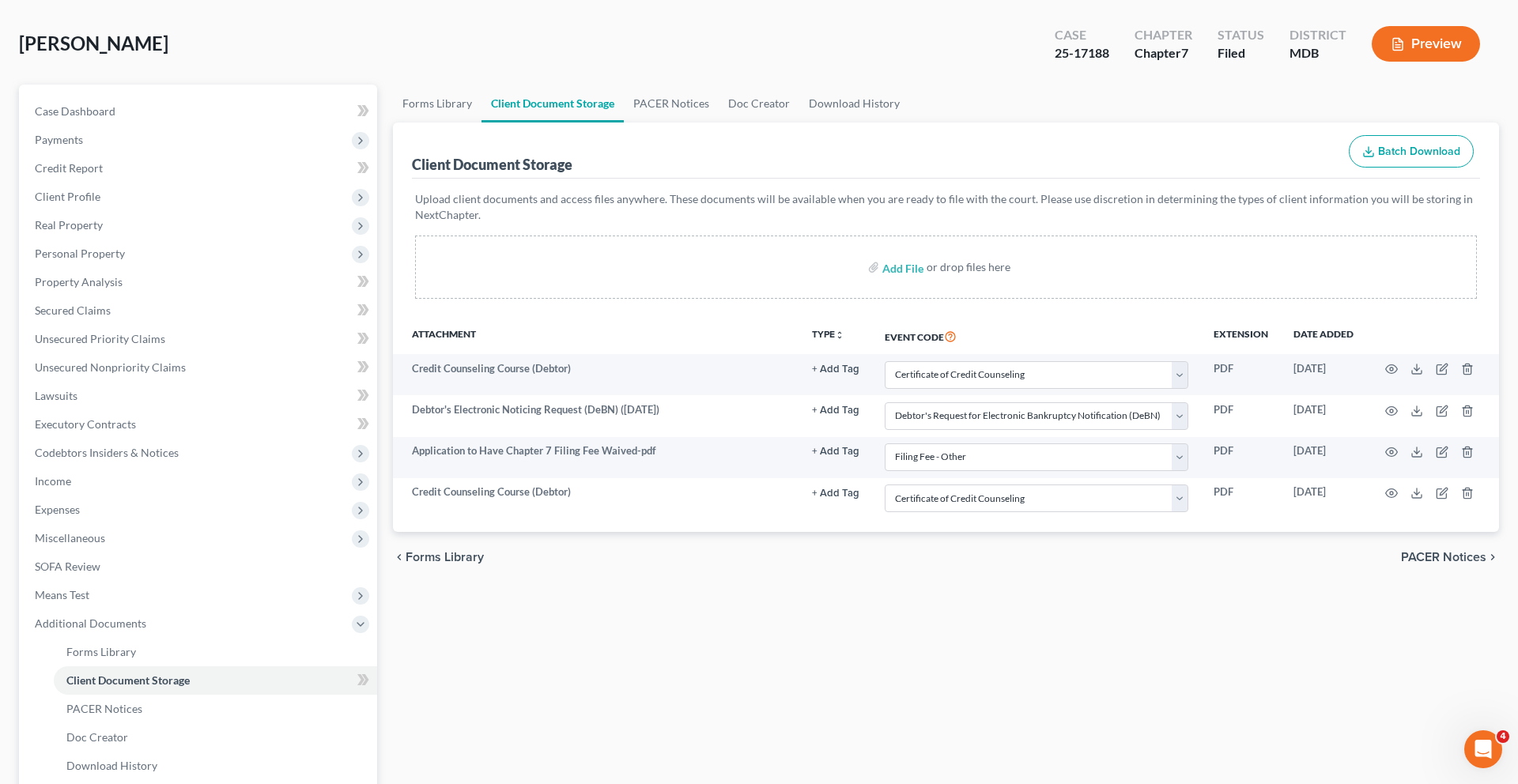
scroll to position [68, 0]
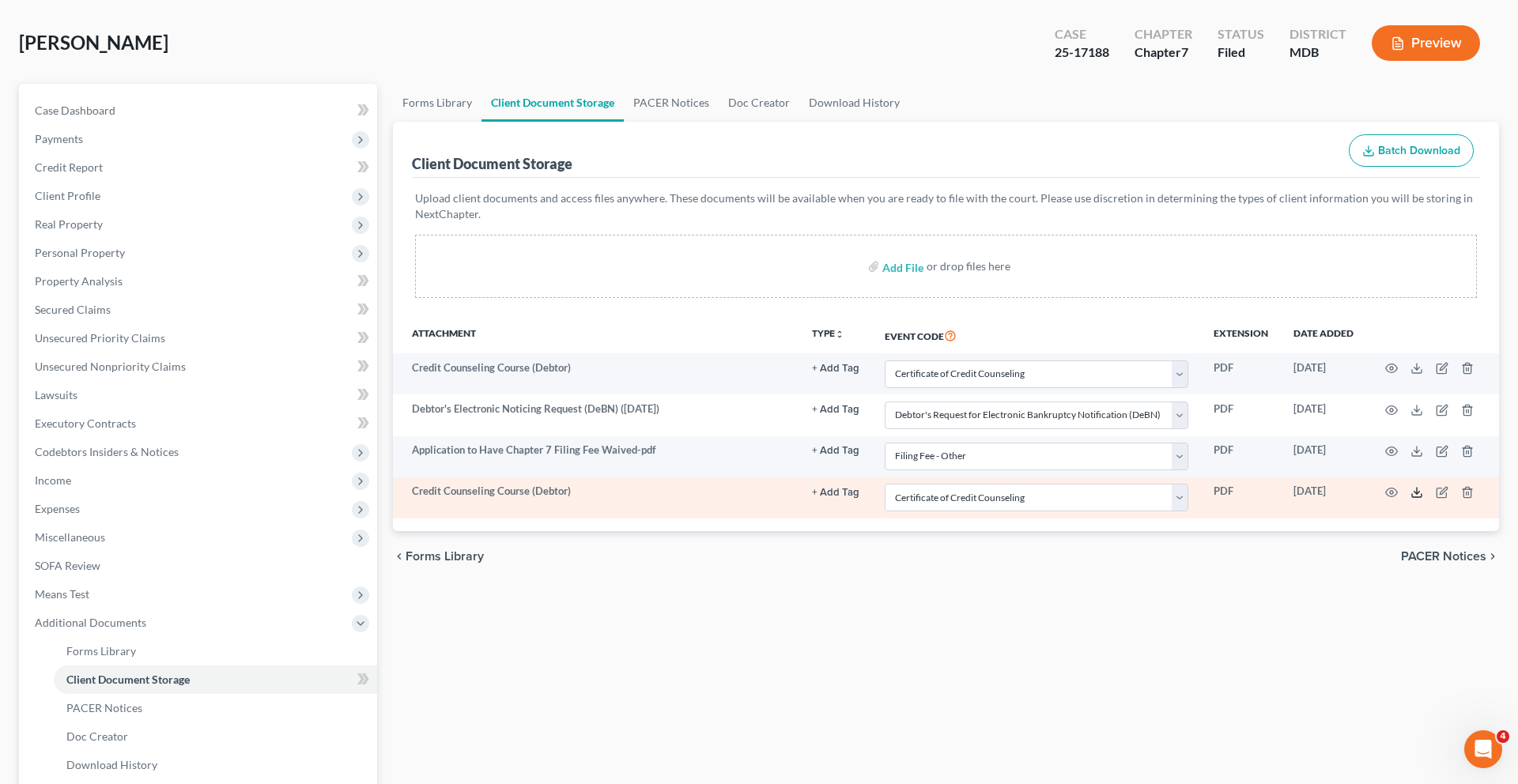
click at [1410, 499] on icon at bounding box center [1417, 492] width 13 height 13
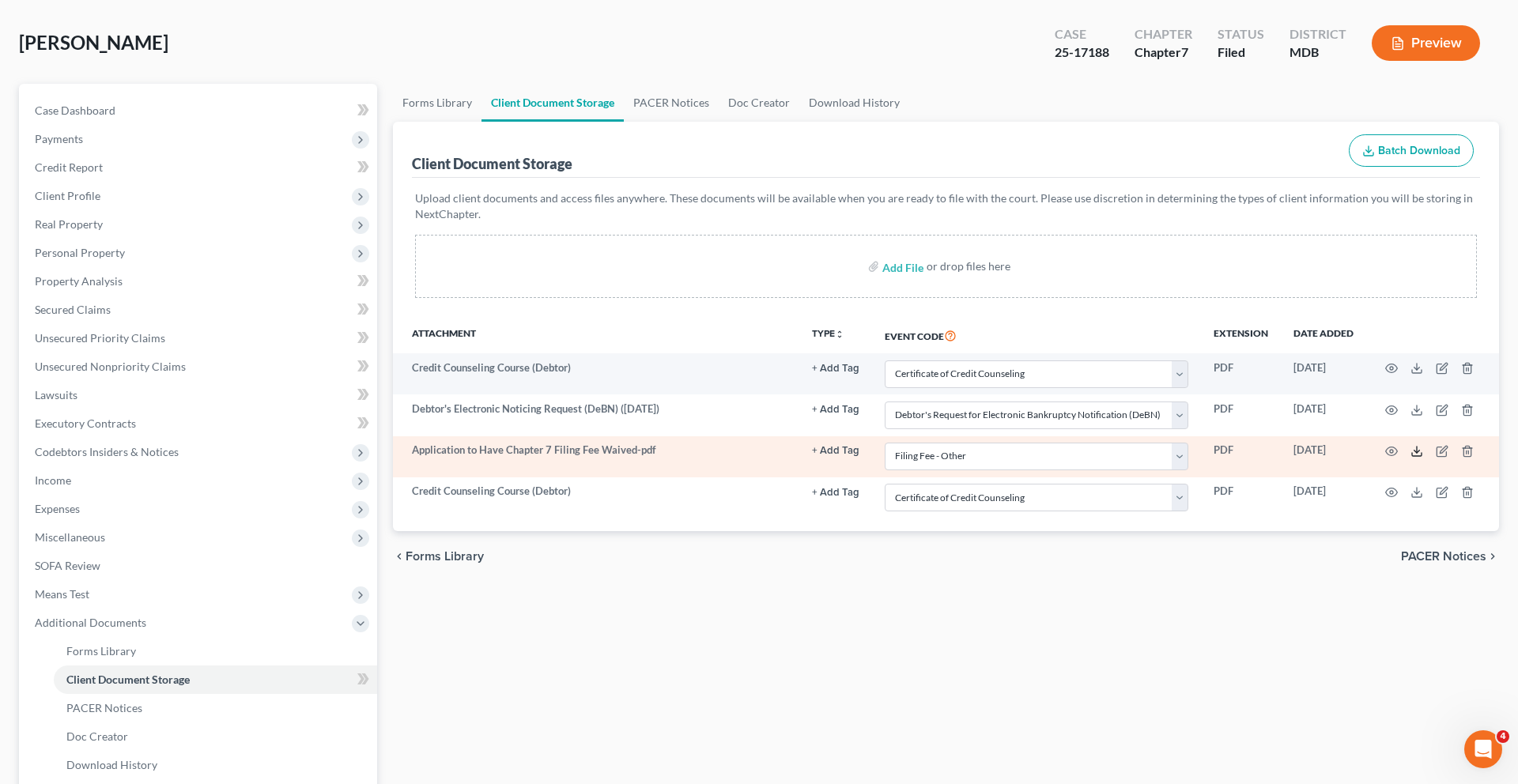
click at [1410, 458] on icon at bounding box center [1417, 451] width 13 height 13
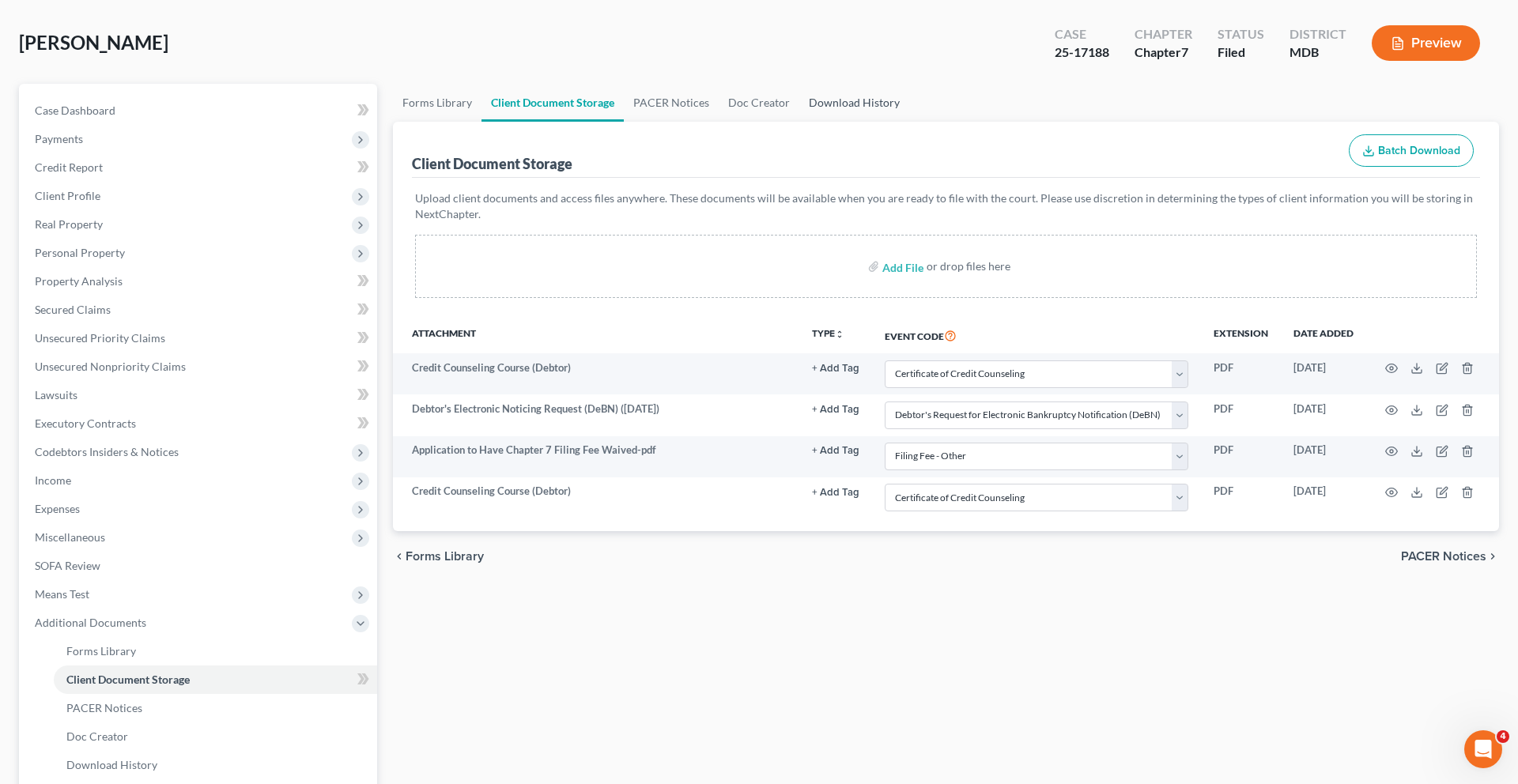
click at [909, 121] on link "Download History" at bounding box center [854, 102] width 110 height 38
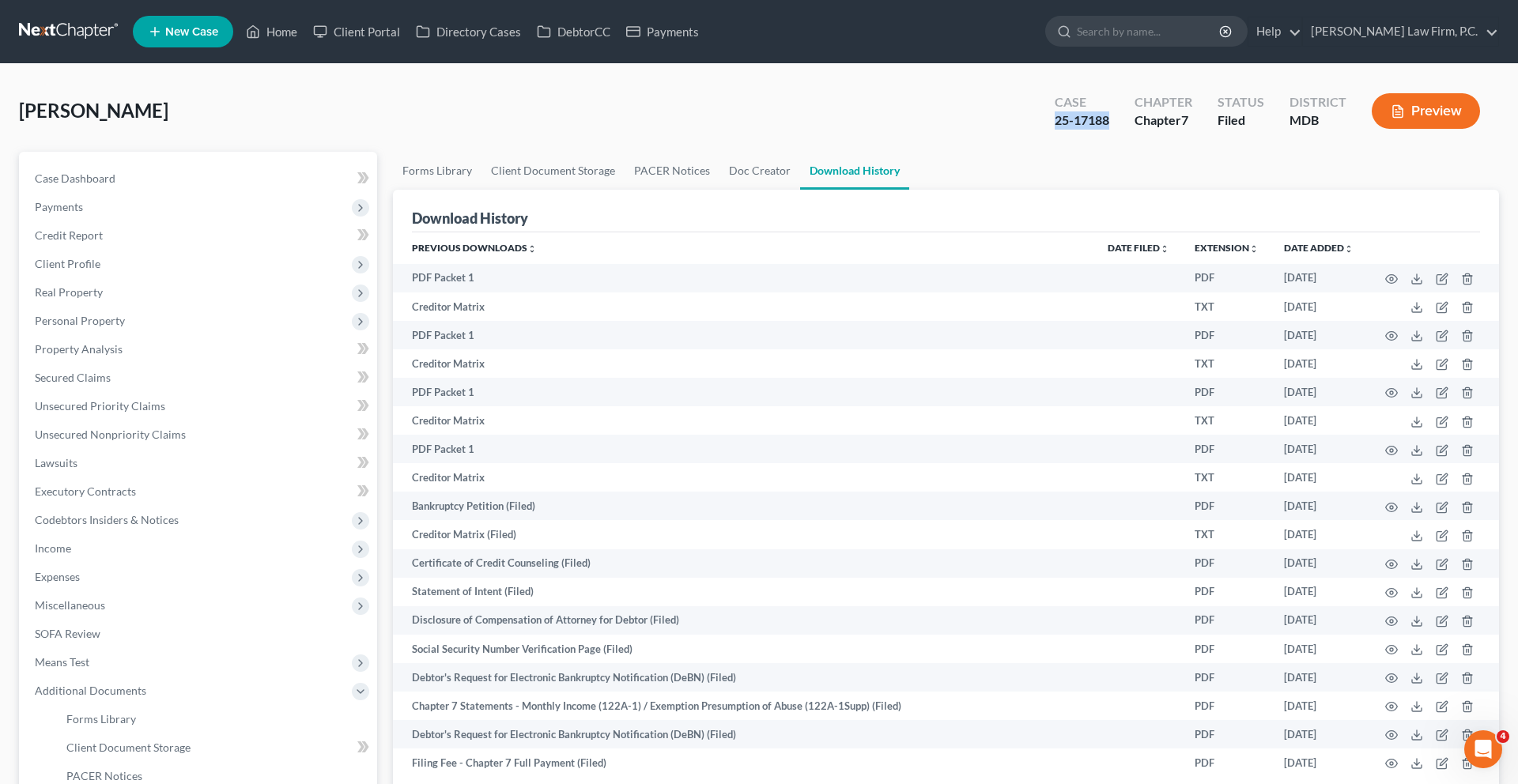
drag, startPoint x: 1016, startPoint y: 150, endPoint x: 962, endPoint y: 148, distance: 54.0
click at [1042, 136] on div "Case 25-17188" at bounding box center [1081, 113] width 80 height 47
copy div "25-17188"
drag, startPoint x: 964, startPoint y: 149, endPoint x: 1145, endPoint y: 56, distance: 203.5
click at [0, 0] on div "Home New Case Client Portal Directory Cases DebtorCC Payments [PERSON_NAME] Law…" at bounding box center [759, 505] width 1518 height 1011
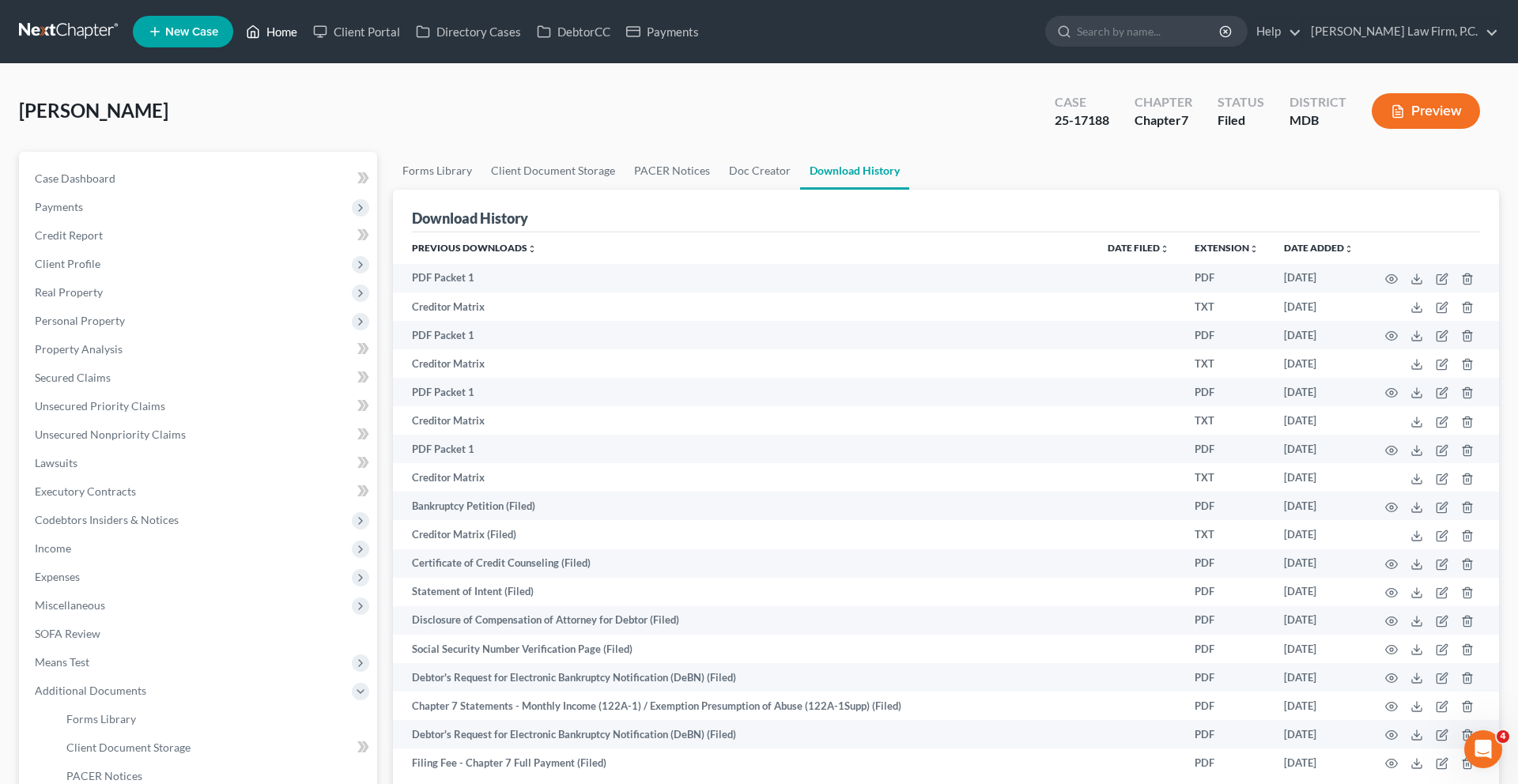
click at [305, 35] on link "Home" at bounding box center [272, 31] width 68 height 28
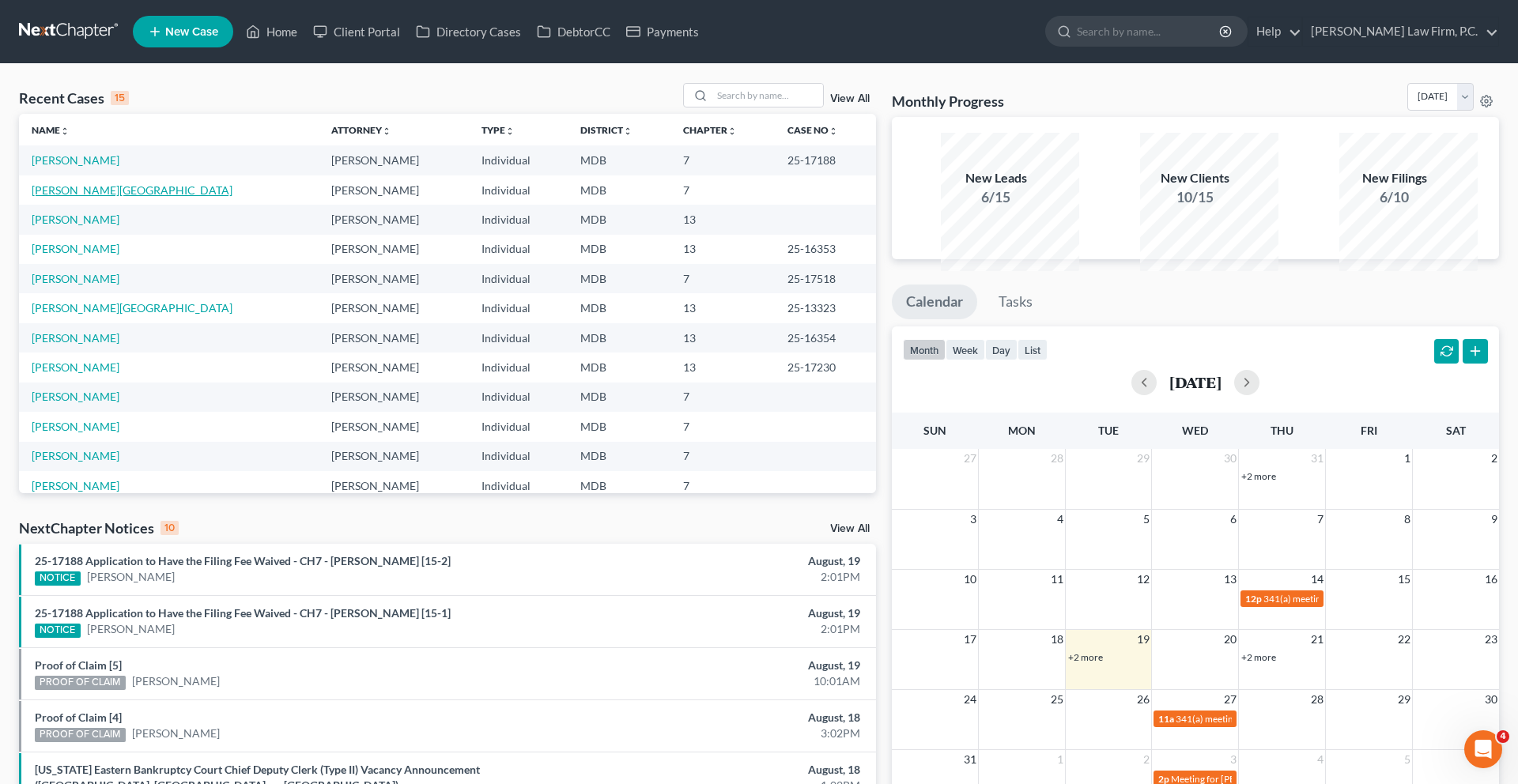
click at [90, 197] on link "[PERSON_NAME][GEOGRAPHIC_DATA]" at bounding box center [132, 190] width 201 height 14
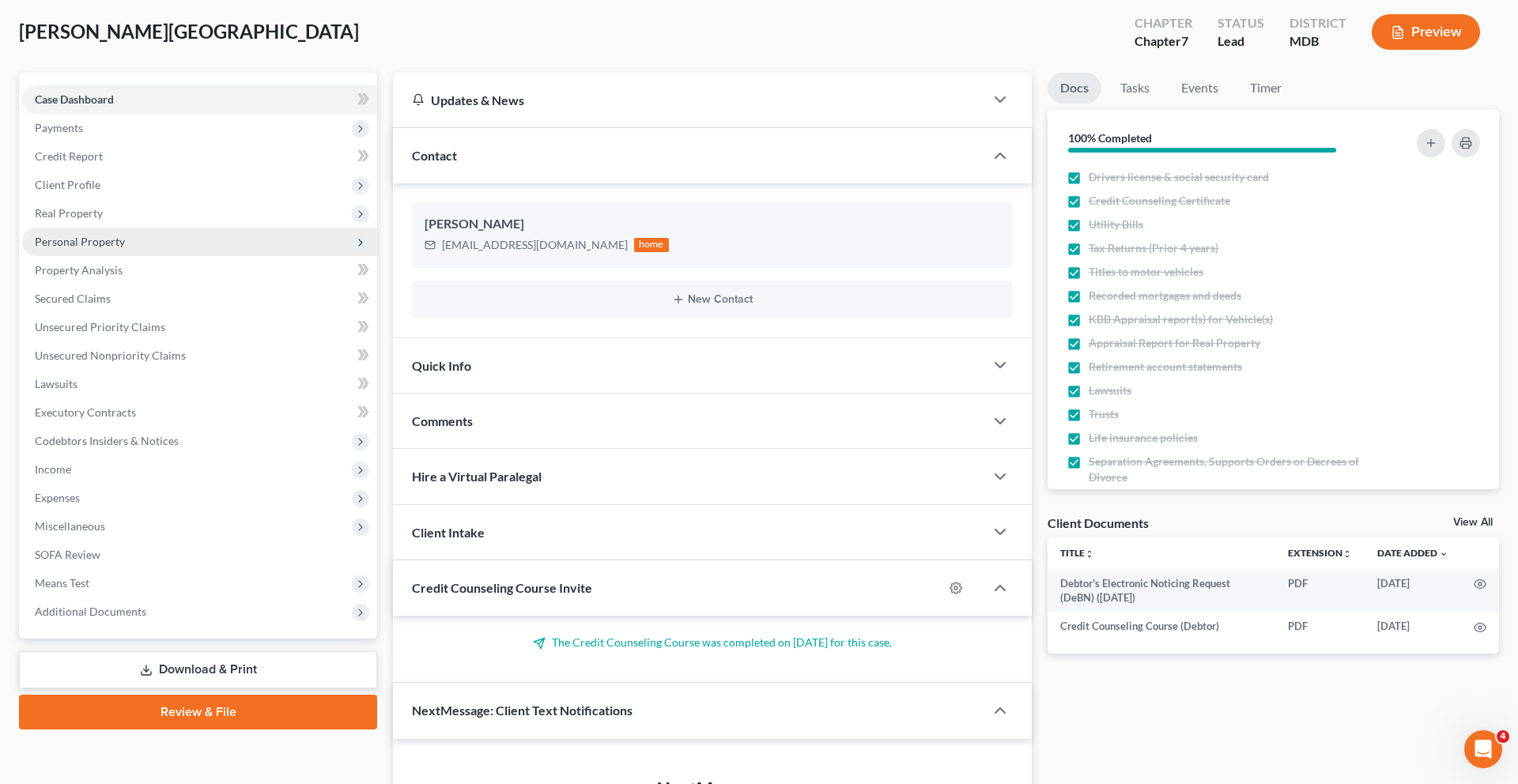
scroll to position [99, 0]
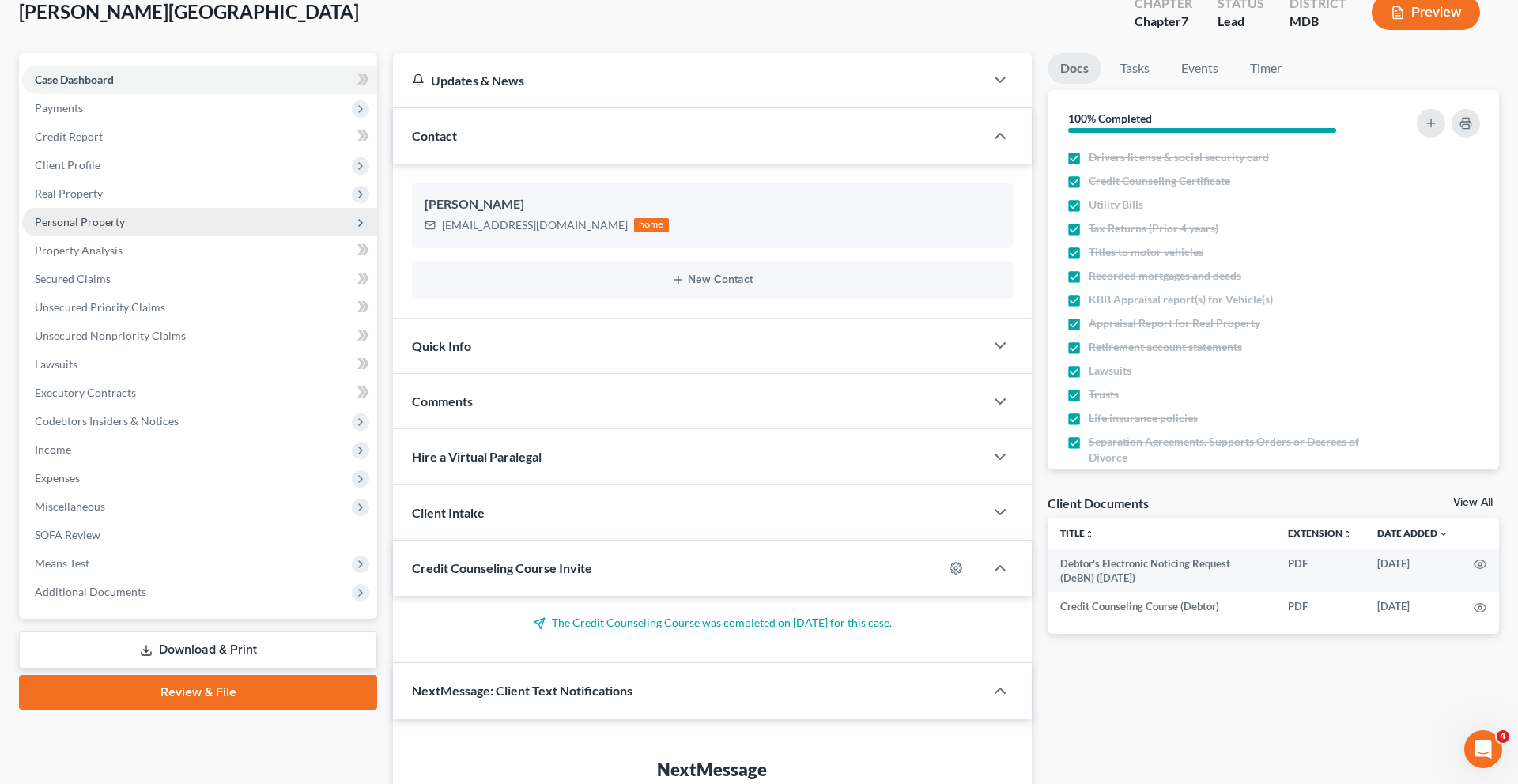
click at [201, 236] on span "Personal Property" at bounding box center [200, 221] width 355 height 28
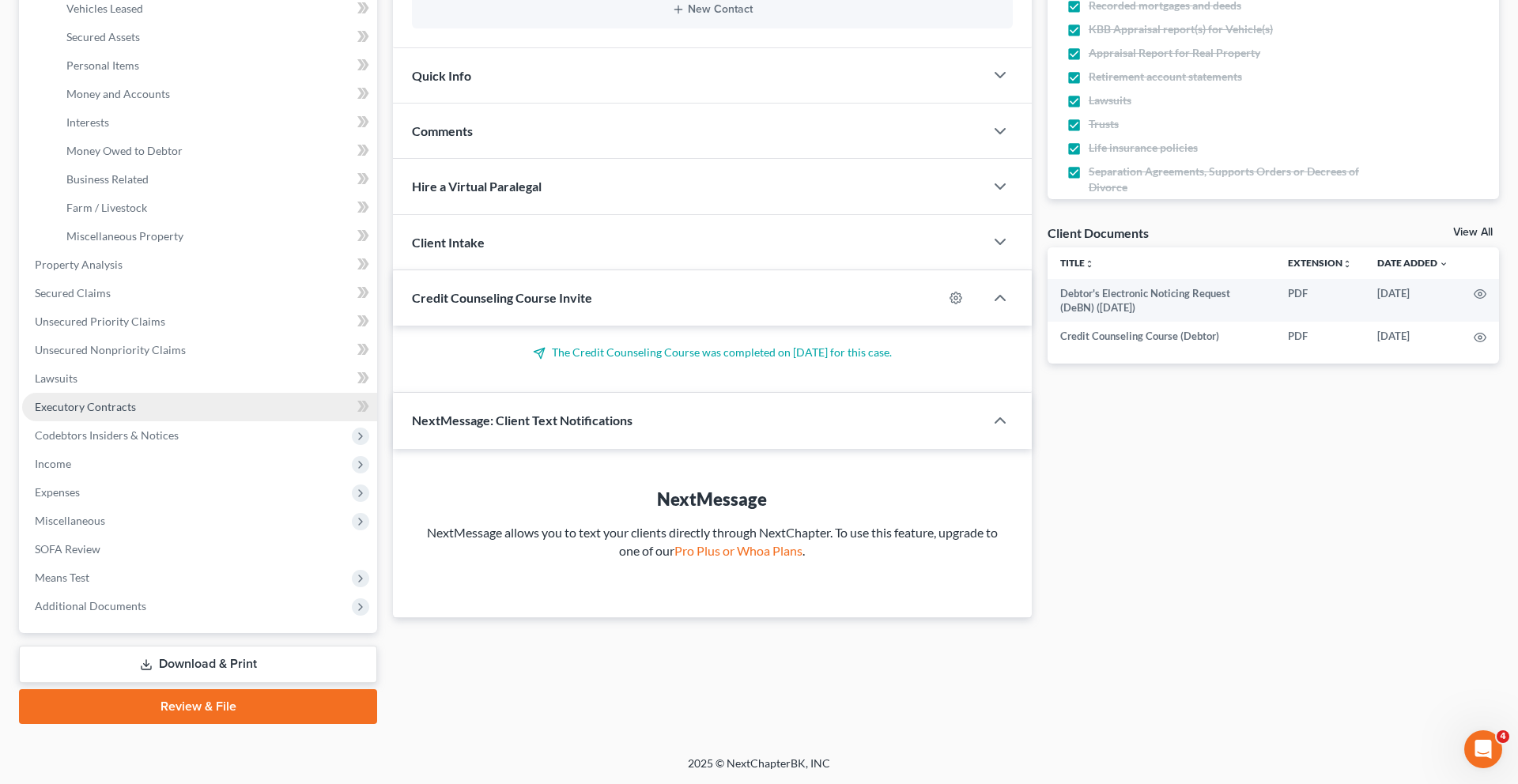
scroll to position [449, 0]
